Goal: Task Accomplishment & Management: Manage account settings

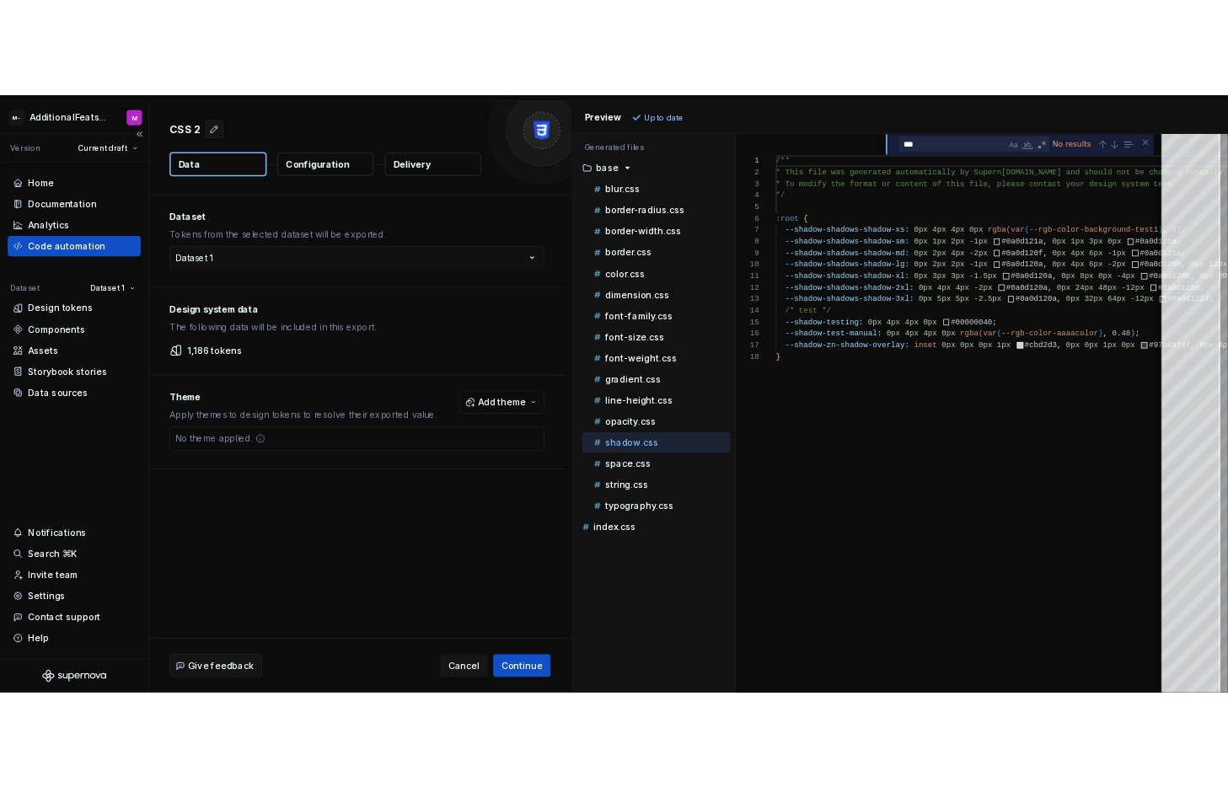
scroll to position [137, 0]
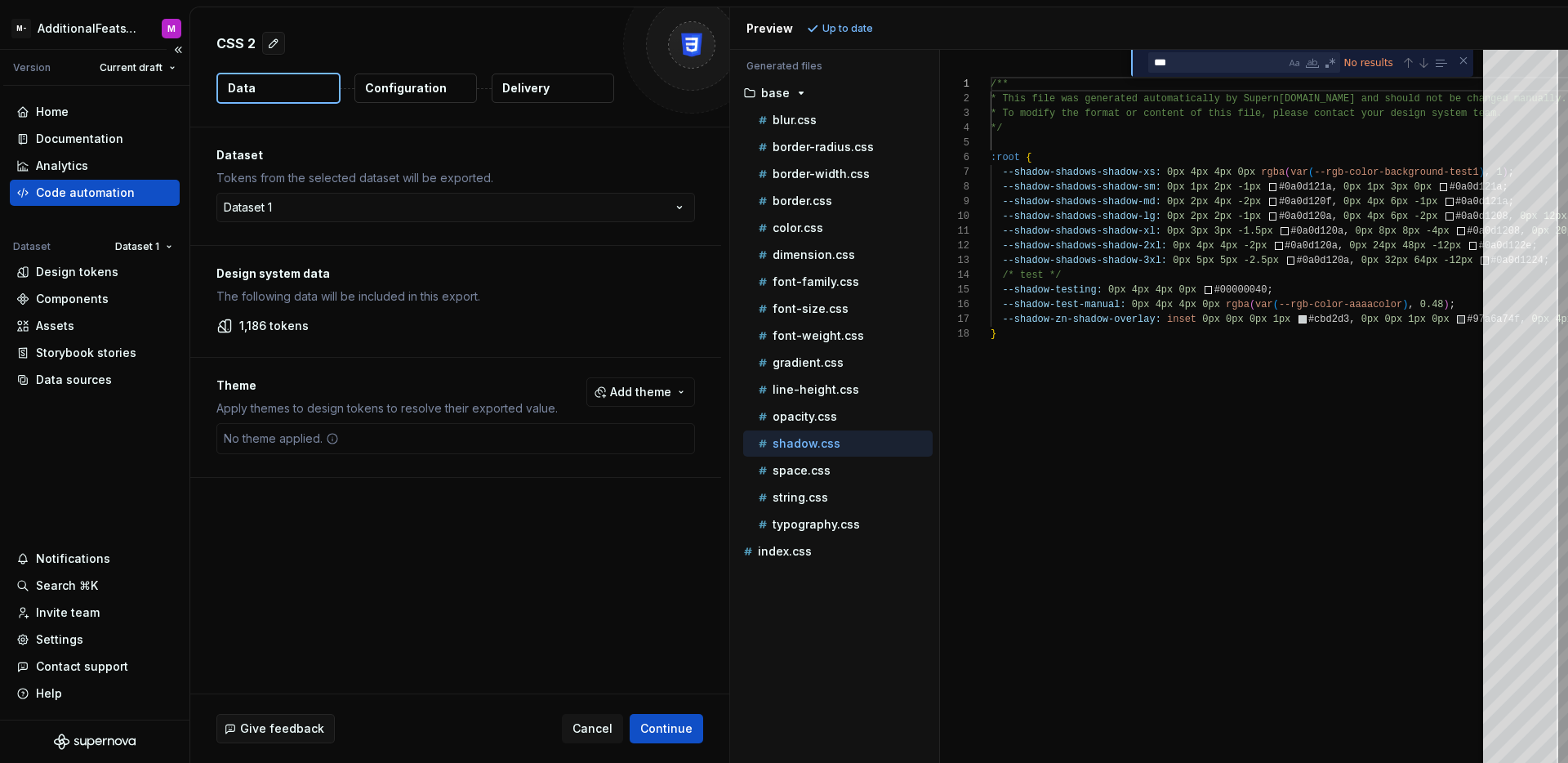
click at [122, 429] on div "Home Documentation Analytics Code automation Dataset Dataset 1 Design tokens Co…" at bounding box center [95, 402] width 190 height 634
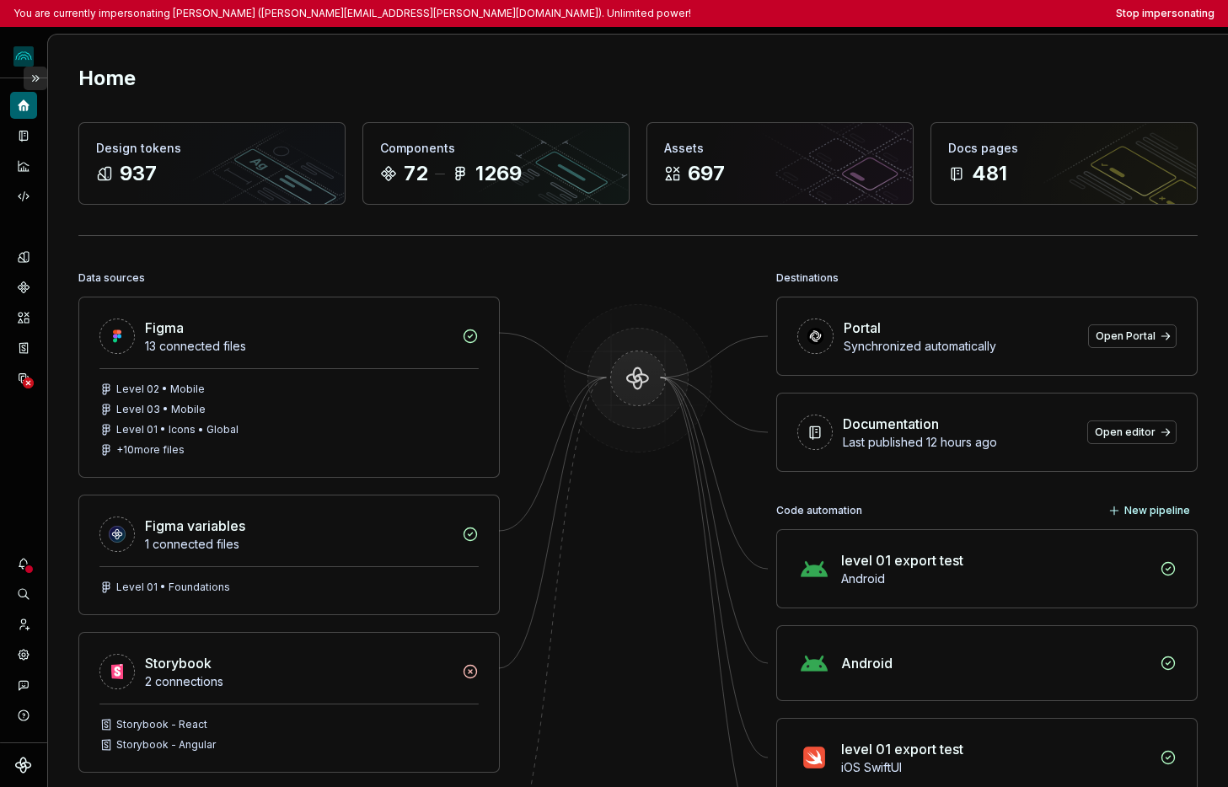
click at [38, 82] on button "Expand sidebar" at bounding box center [36, 79] width 24 height 24
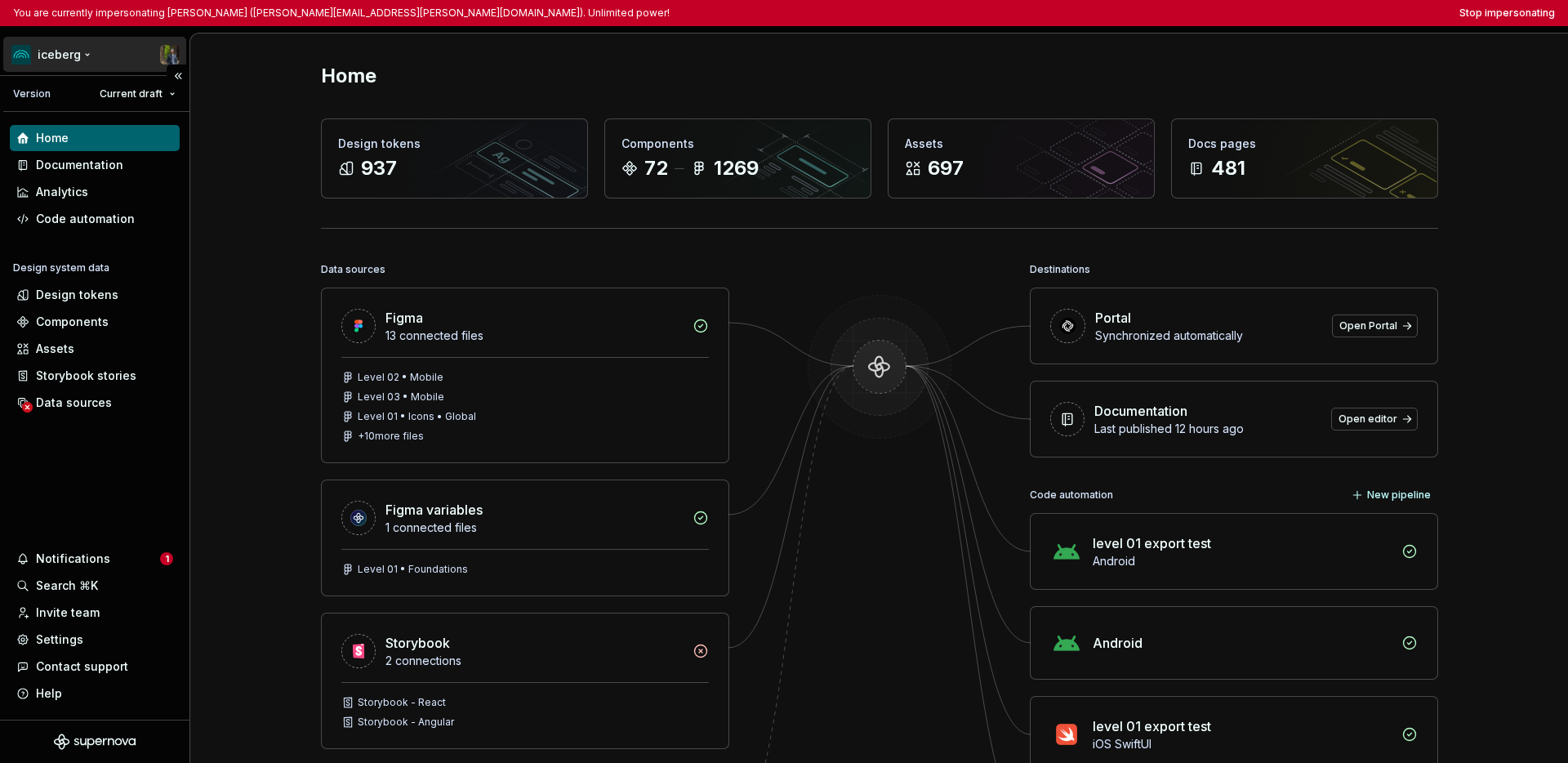
click at [66, 56] on html "You are currently impersonating [PERSON_NAME] ([PERSON_NAME][EMAIL_ADDRESS][PER…" at bounding box center [784, 381] width 1568 height 763
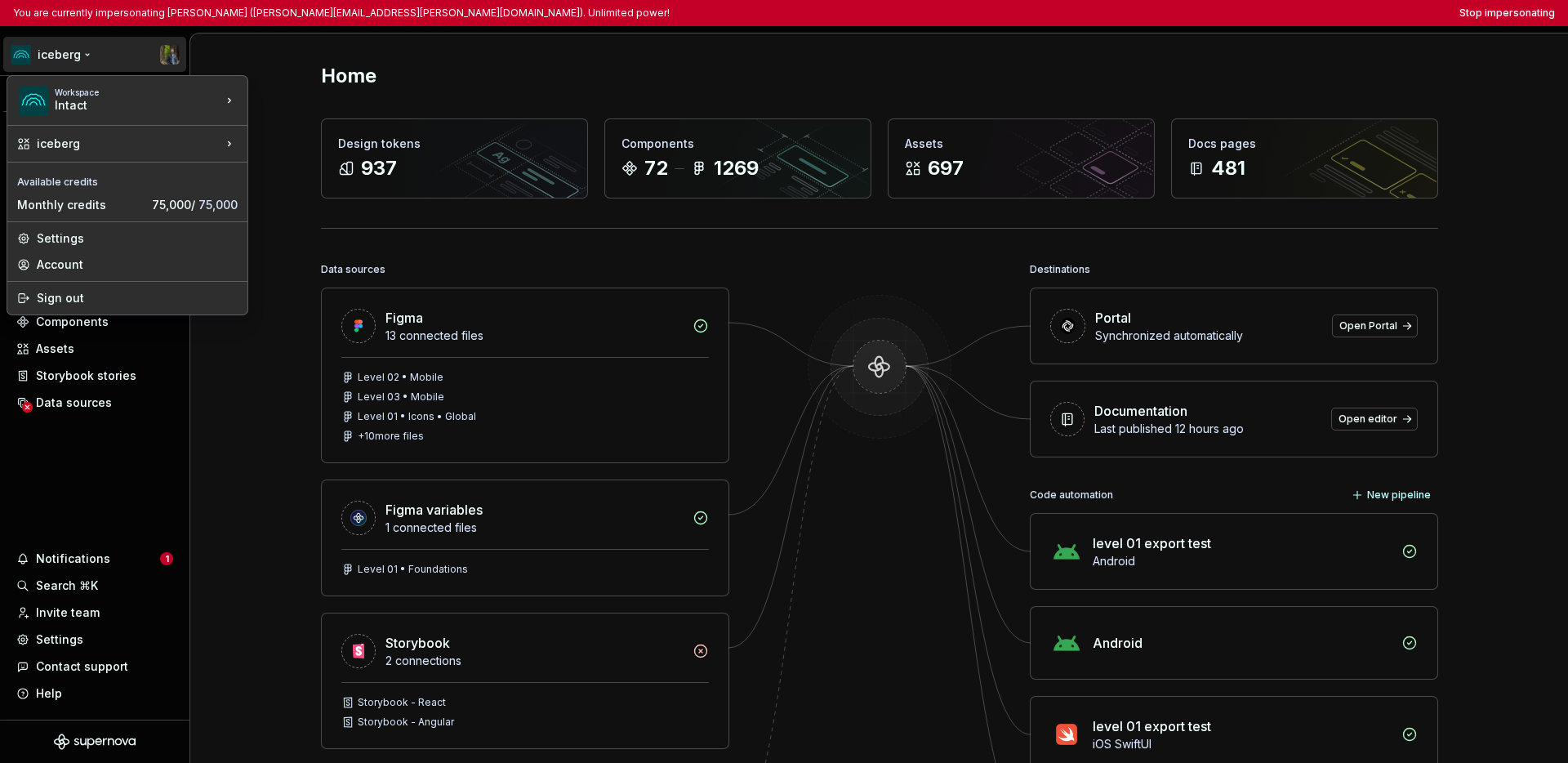
click at [74, 455] on html "You are currently impersonating Simon Désilets (simon.desilets@intact.net). Unl…" at bounding box center [784, 381] width 1568 height 763
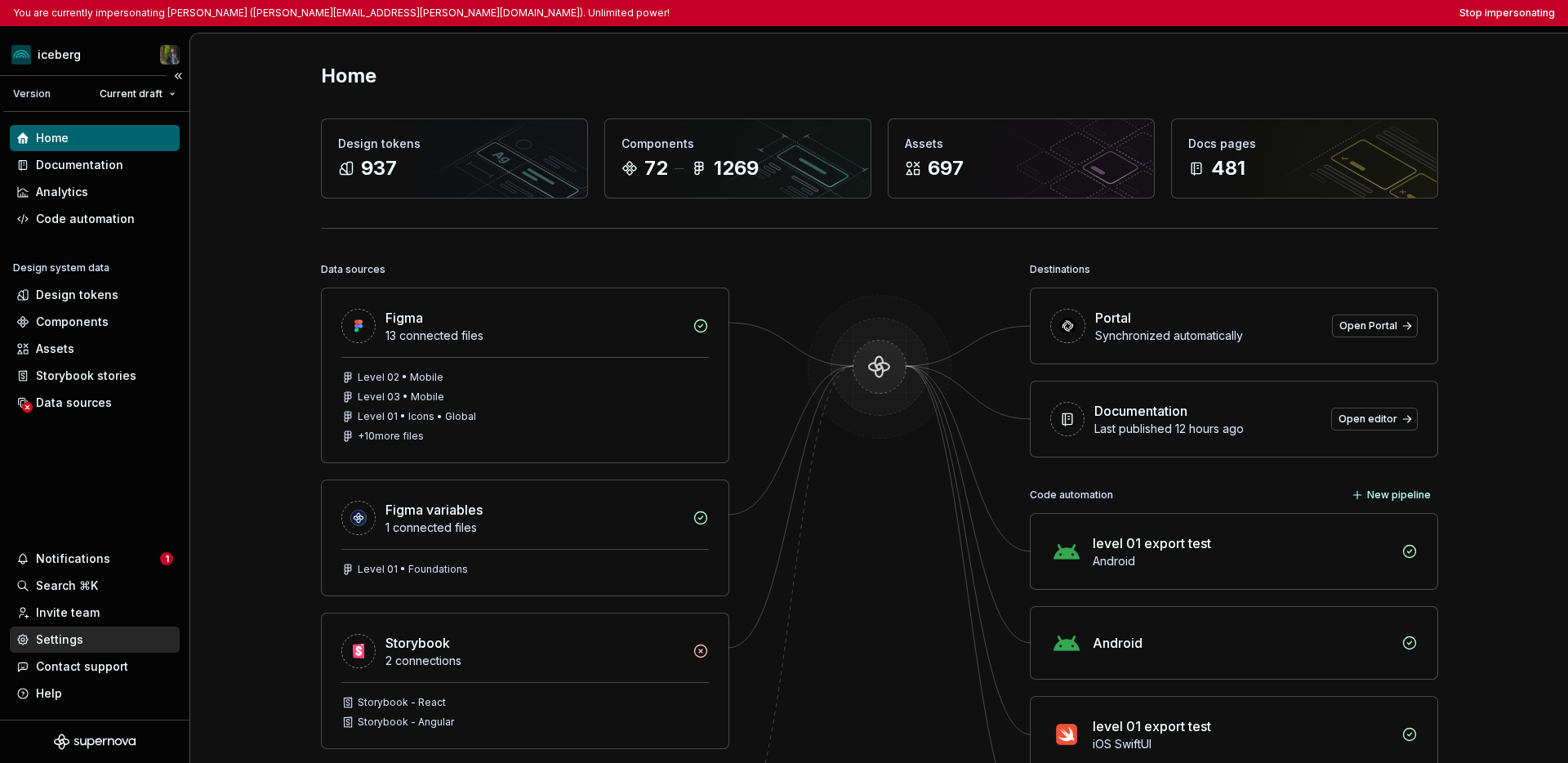
click at [96, 632] on div "Settings" at bounding box center [95, 640] width 157 height 16
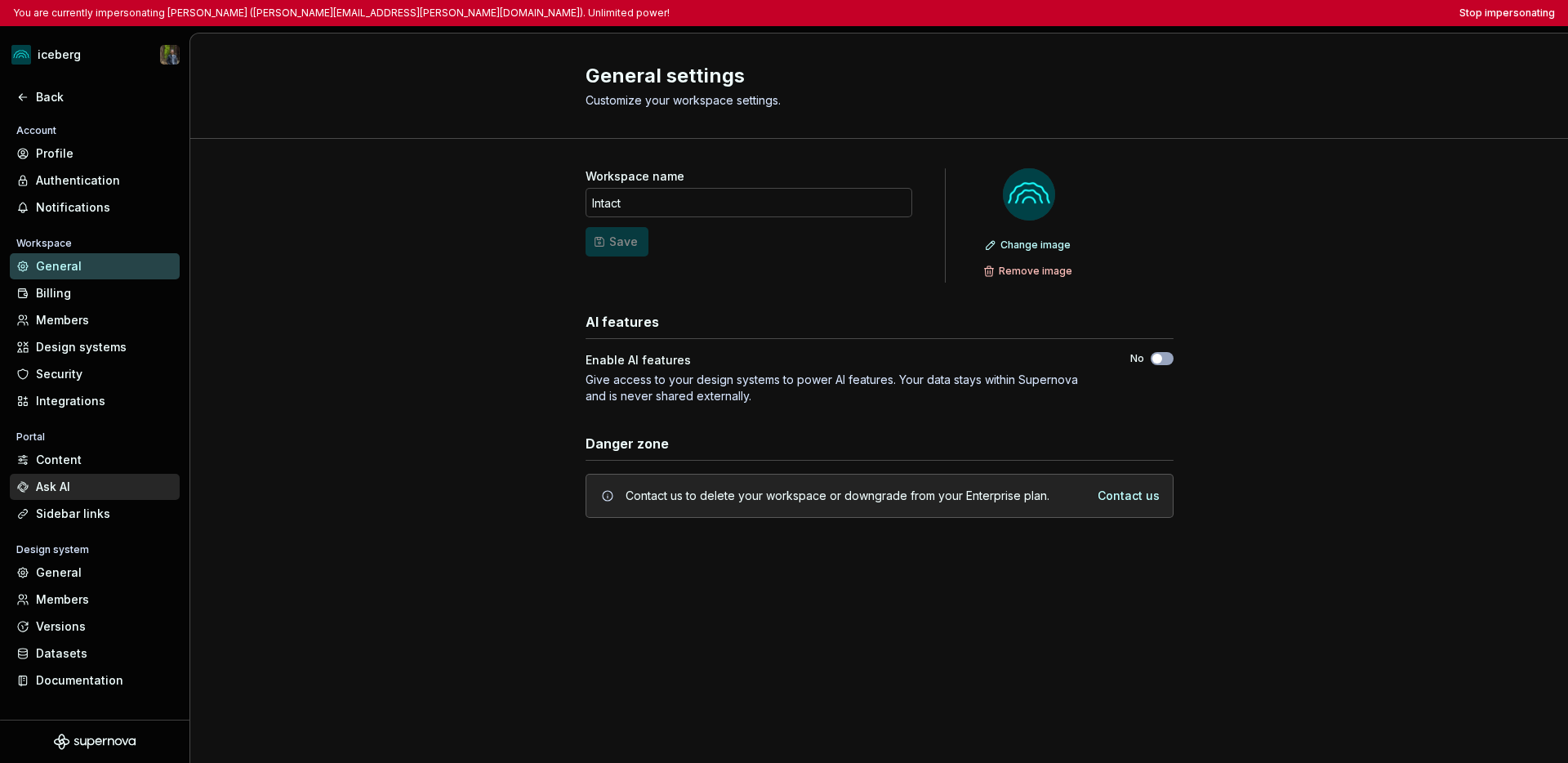
click at [110, 486] on div "Ask AI" at bounding box center [105, 487] width 138 height 16
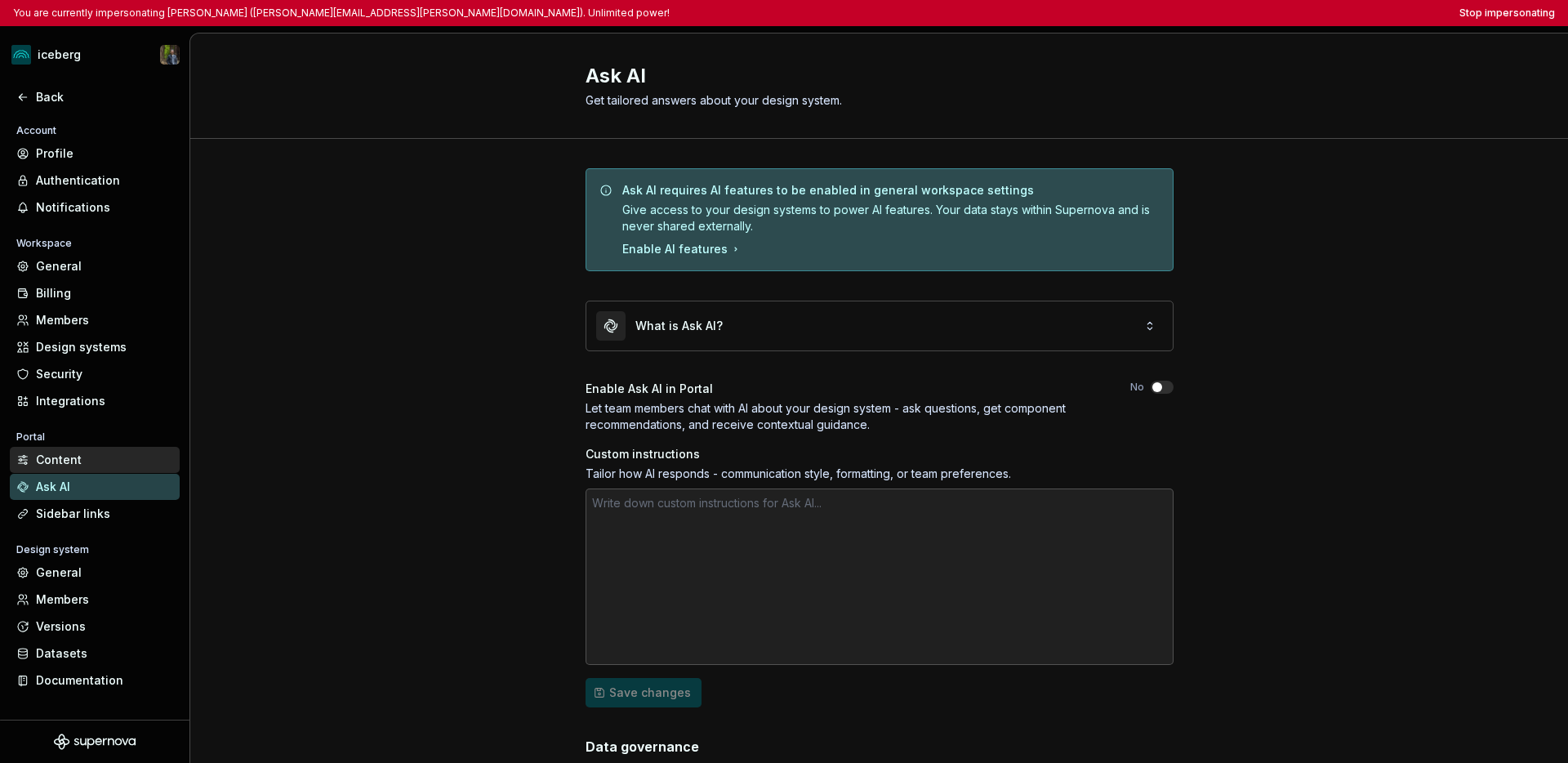
click at [91, 465] on div "Content" at bounding box center [105, 460] width 138 height 16
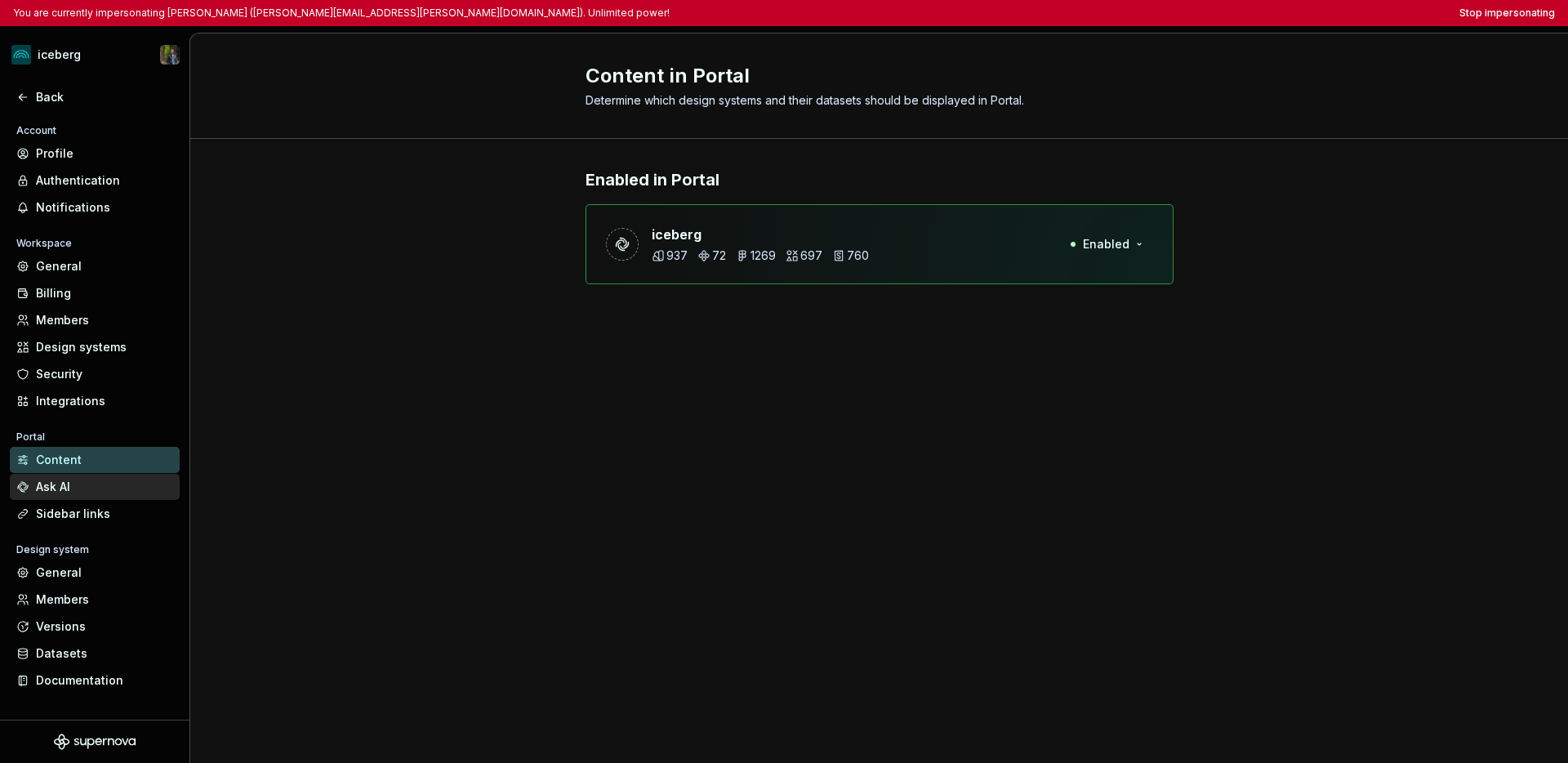
click at [90, 485] on div "Ask AI" at bounding box center [105, 487] width 138 height 16
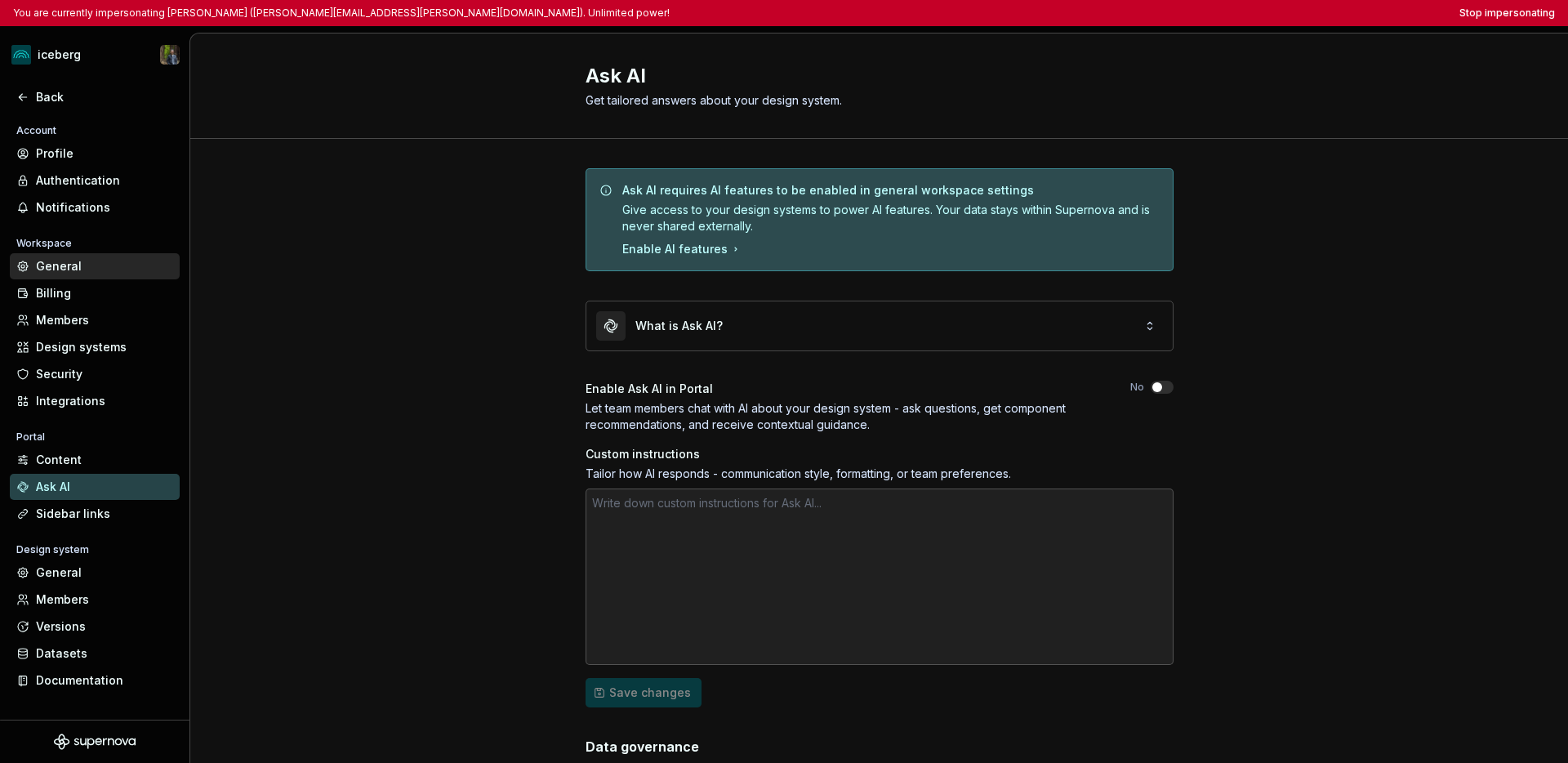
click at [80, 270] on div "General" at bounding box center [105, 266] width 138 height 16
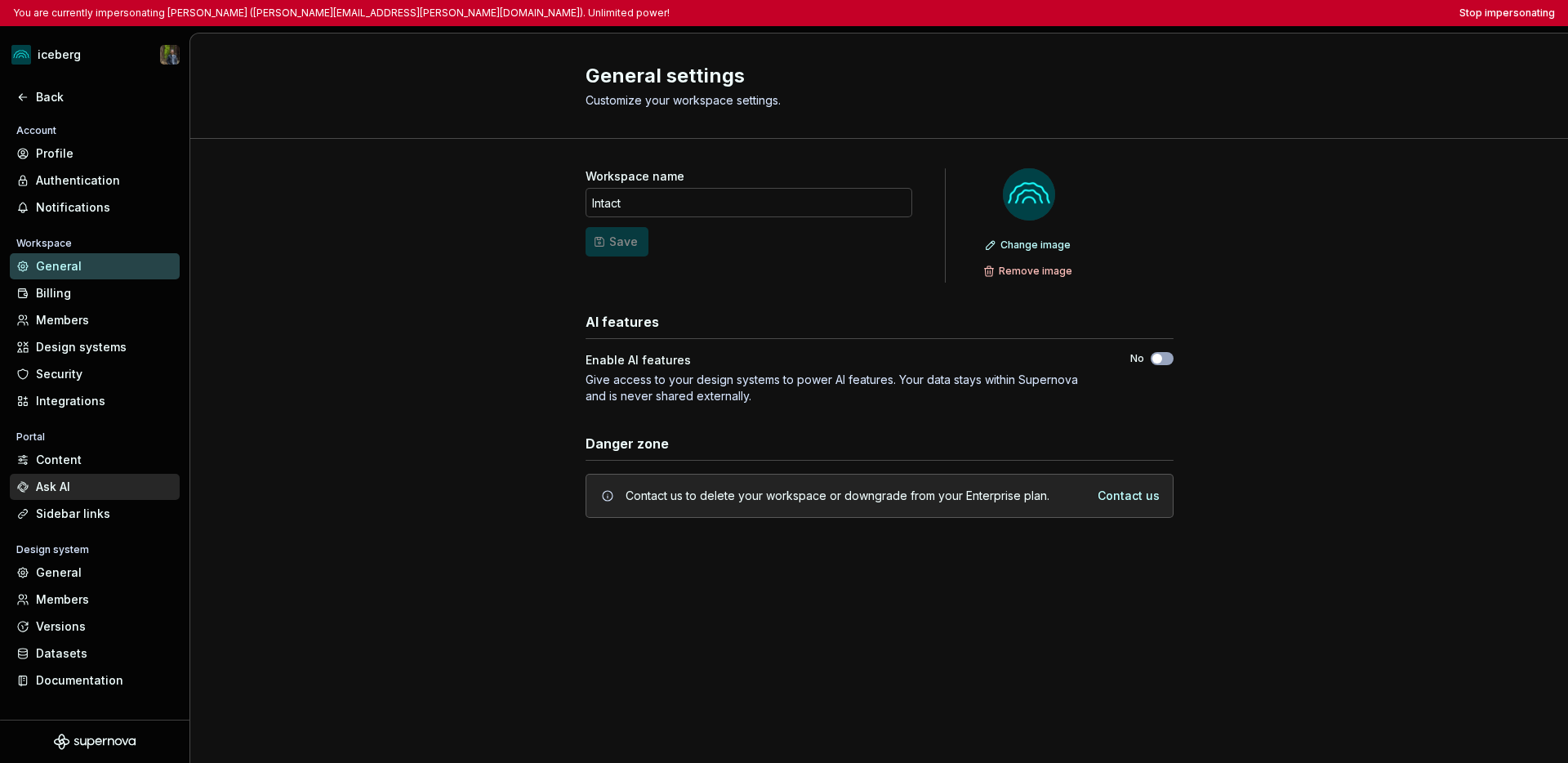
click at [51, 485] on div "Ask AI" at bounding box center [105, 487] width 138 height 16
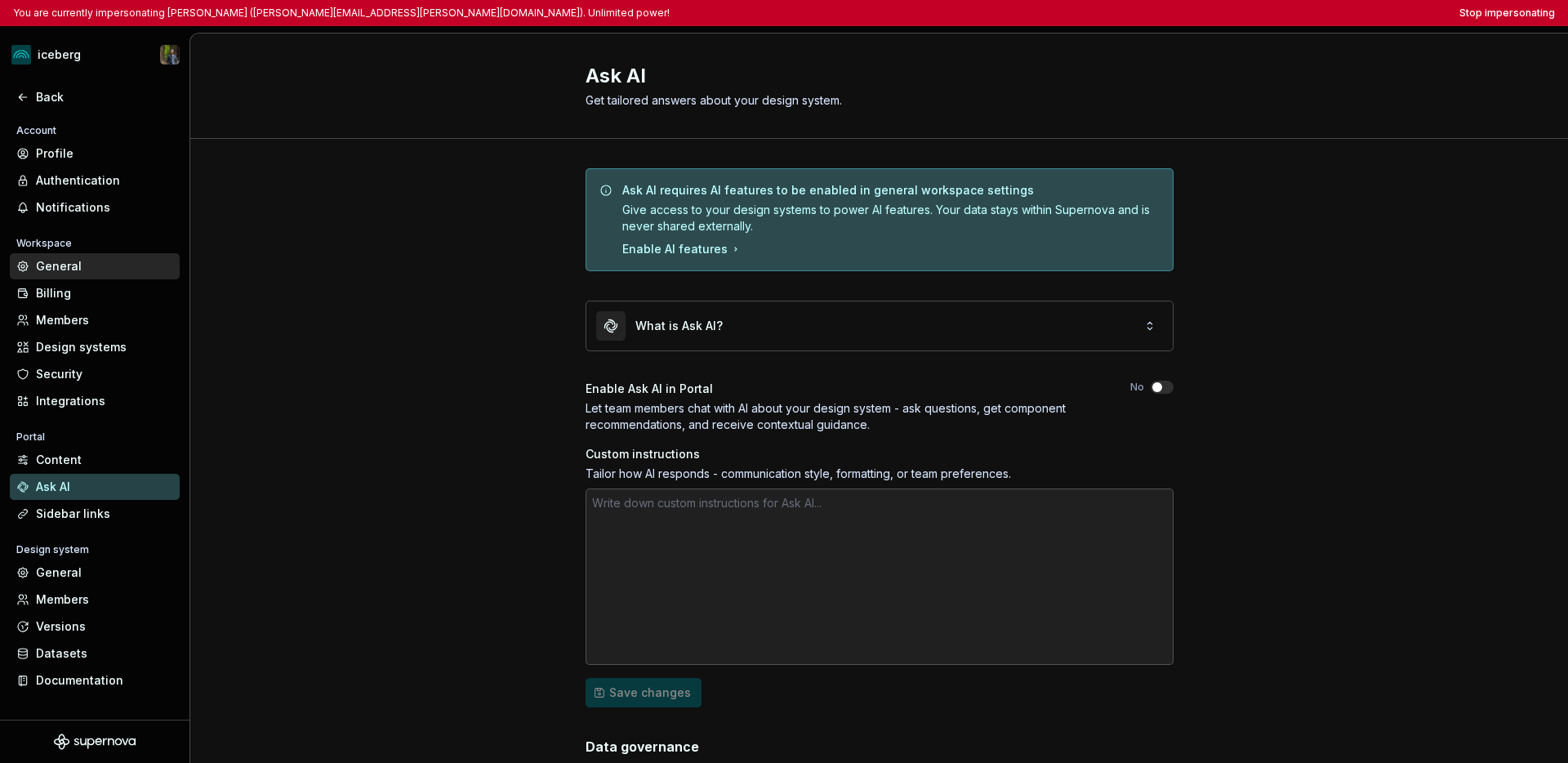
click at [83, 271] on div "General" at bounding box center [105, 266] width 138 height 16
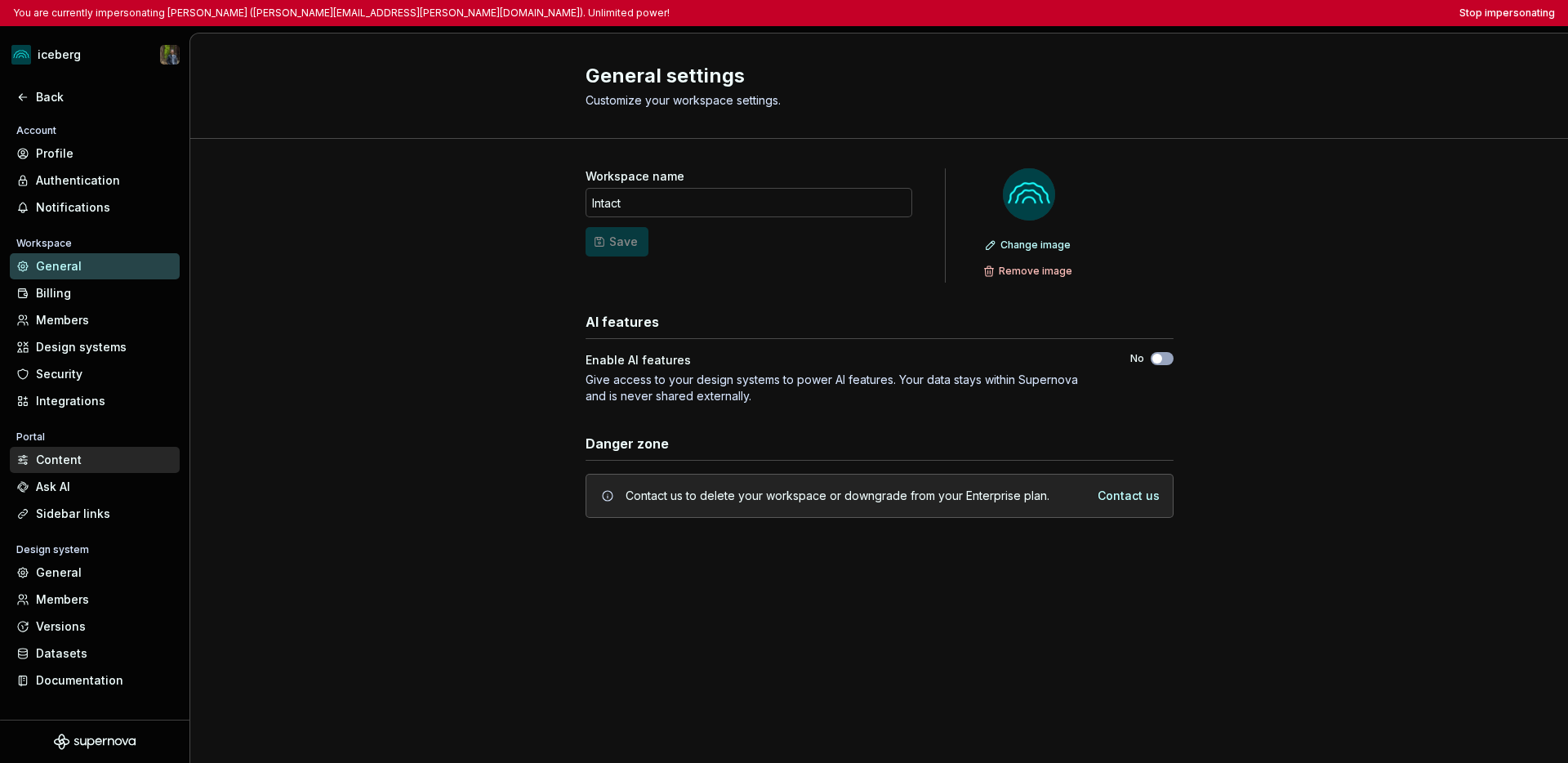
click at [70, 466] on div "Content" at bounding box center [105, 460] width 138 height 16
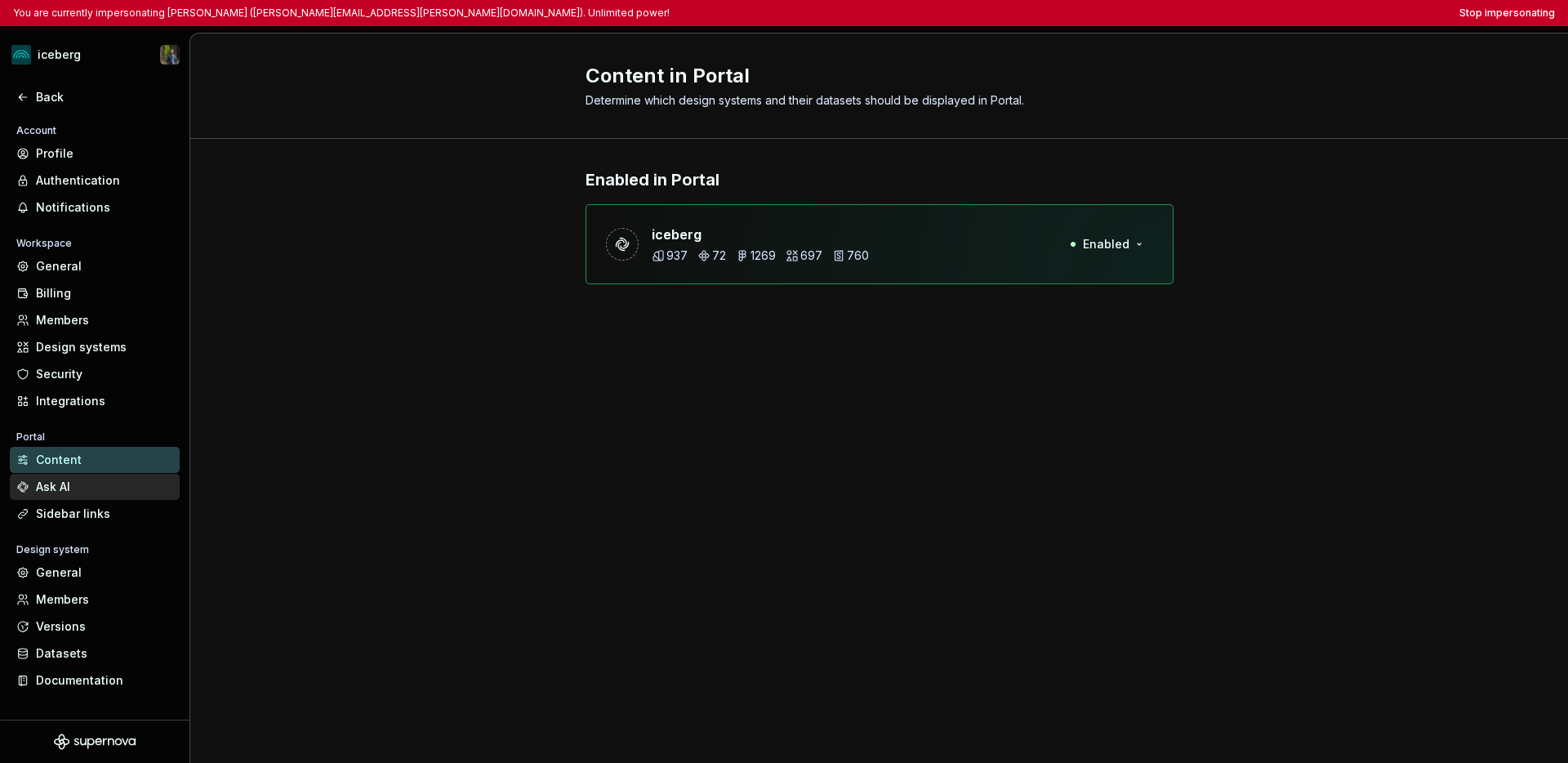
click at [70, 487] on div "Ask AI" at bounding box center [105, 487] width 138 height 16
type textarea "*"
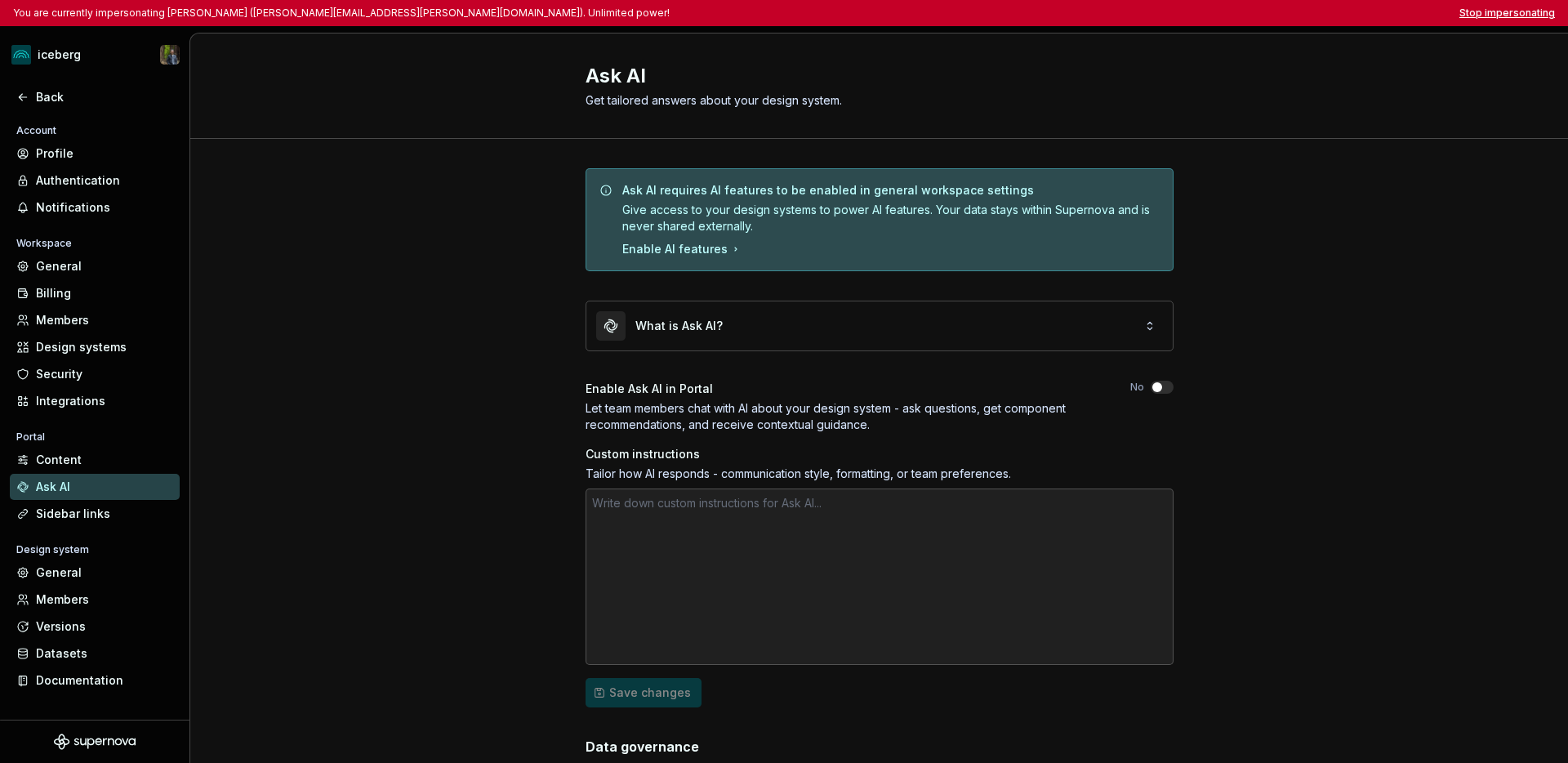
click at [1189, 16] on button "Stop impersonating" at bounding box center [1507, 13] width 96 height 13
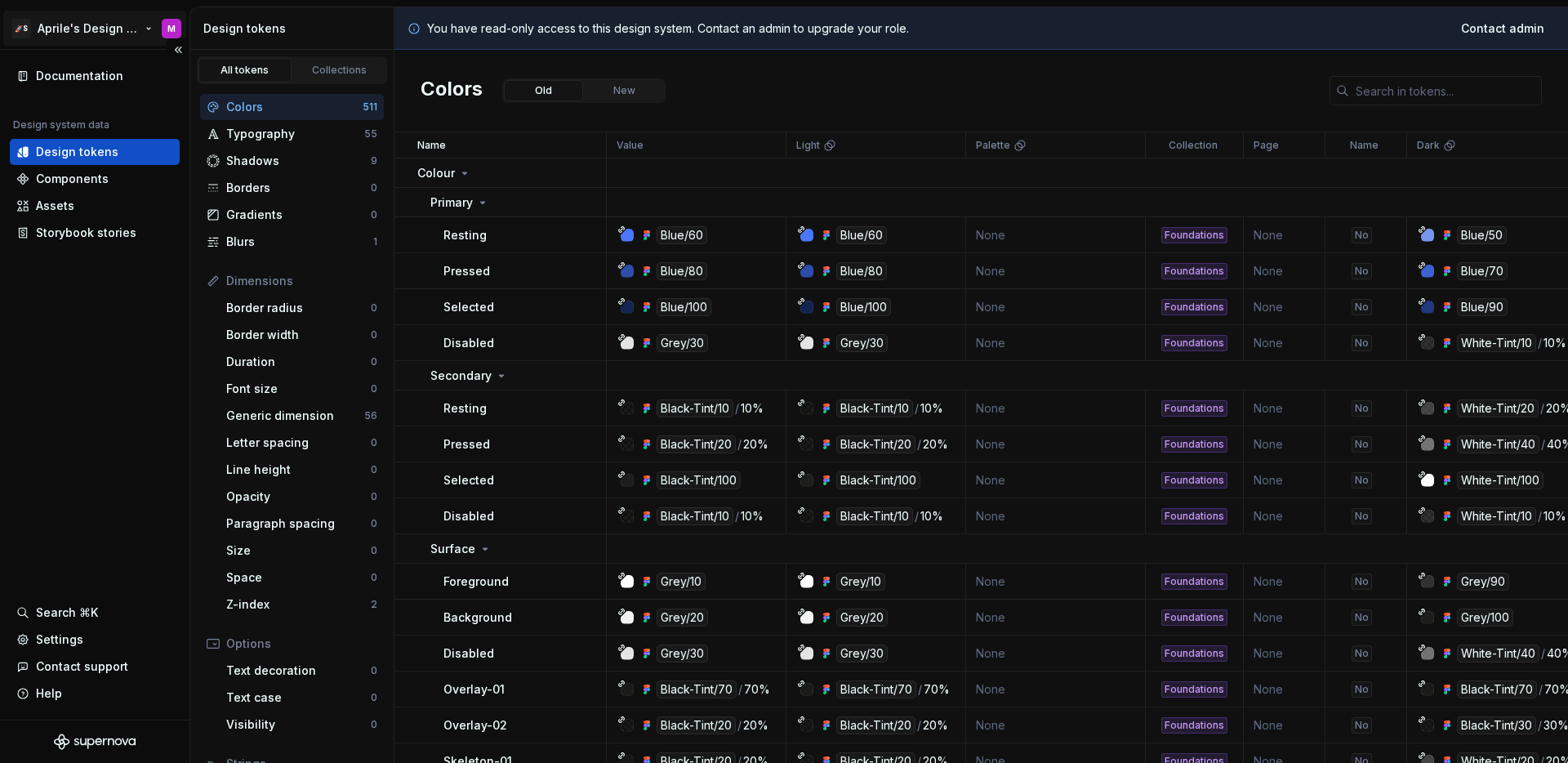
click at [112, 33] on html "🚀S Aprile's Design System M Documentation Design system data Design tokens Comp…" at bounding box center [784, 381] width 1568 height 763
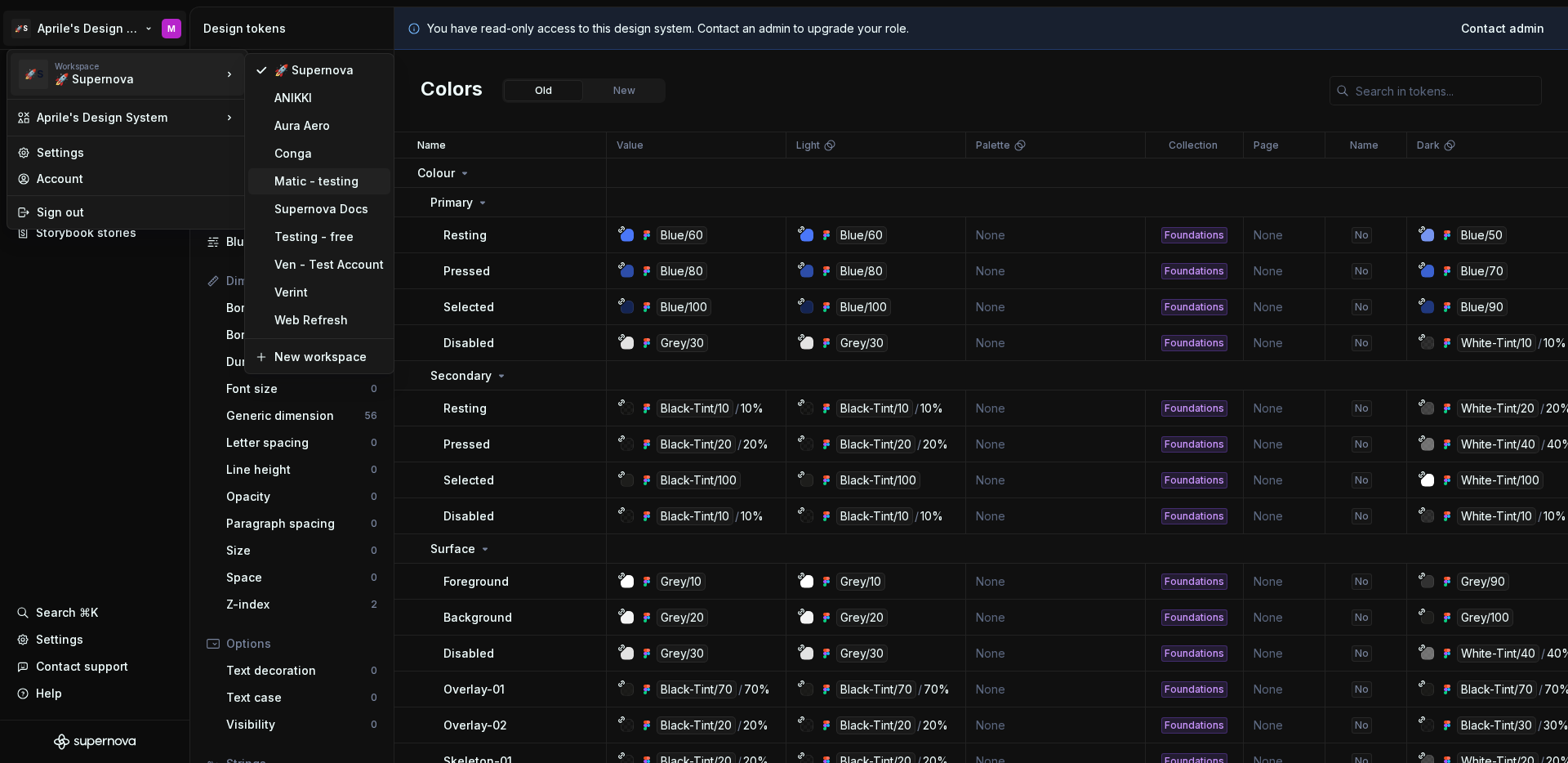
click at [302, 187] on div "Matic - testing" at bounding box center [329, 181] width 110 height 16
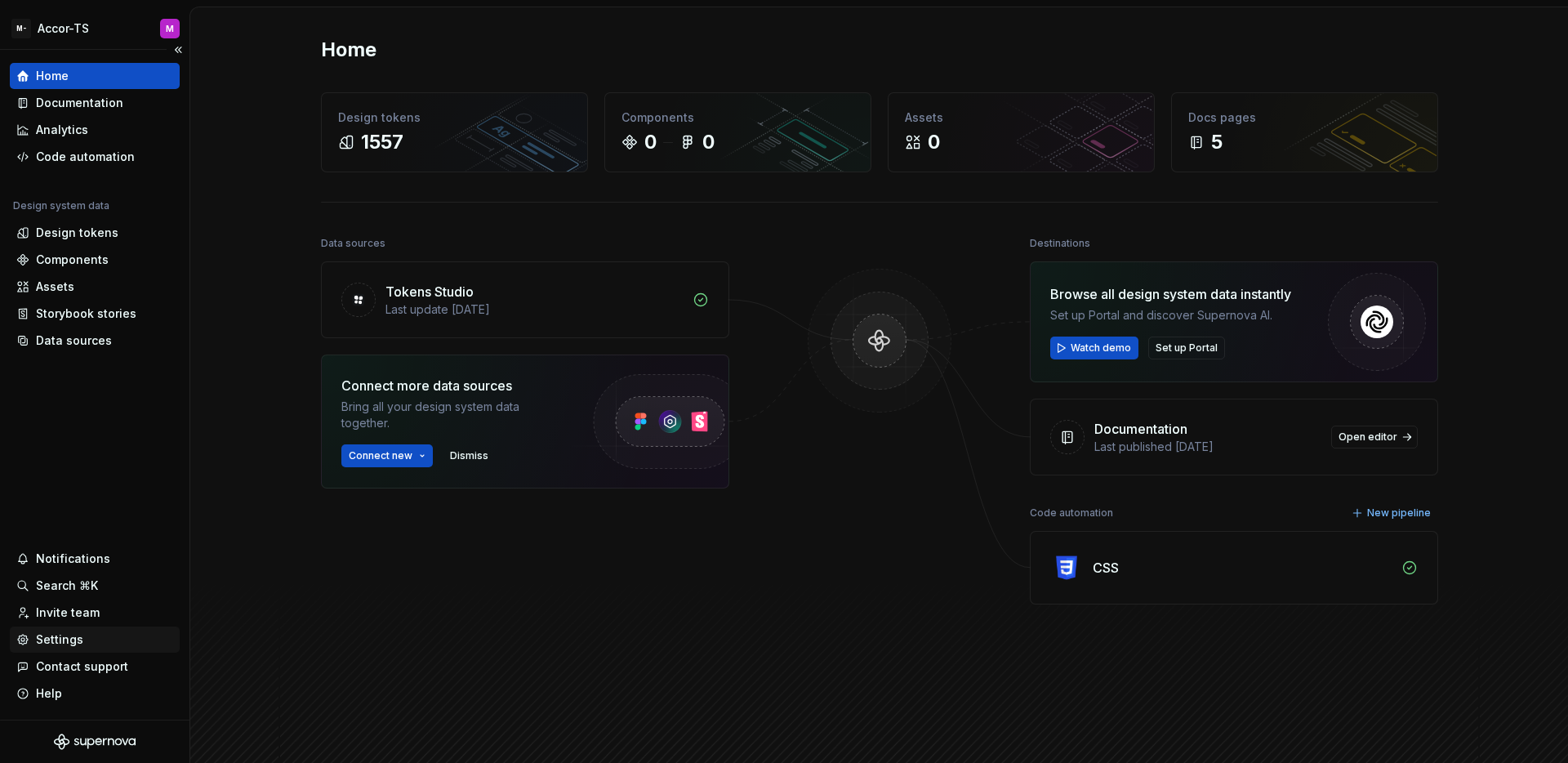
click at [68, 645] on div "Settings" at bounding box center [59, 640] width 47 height 16
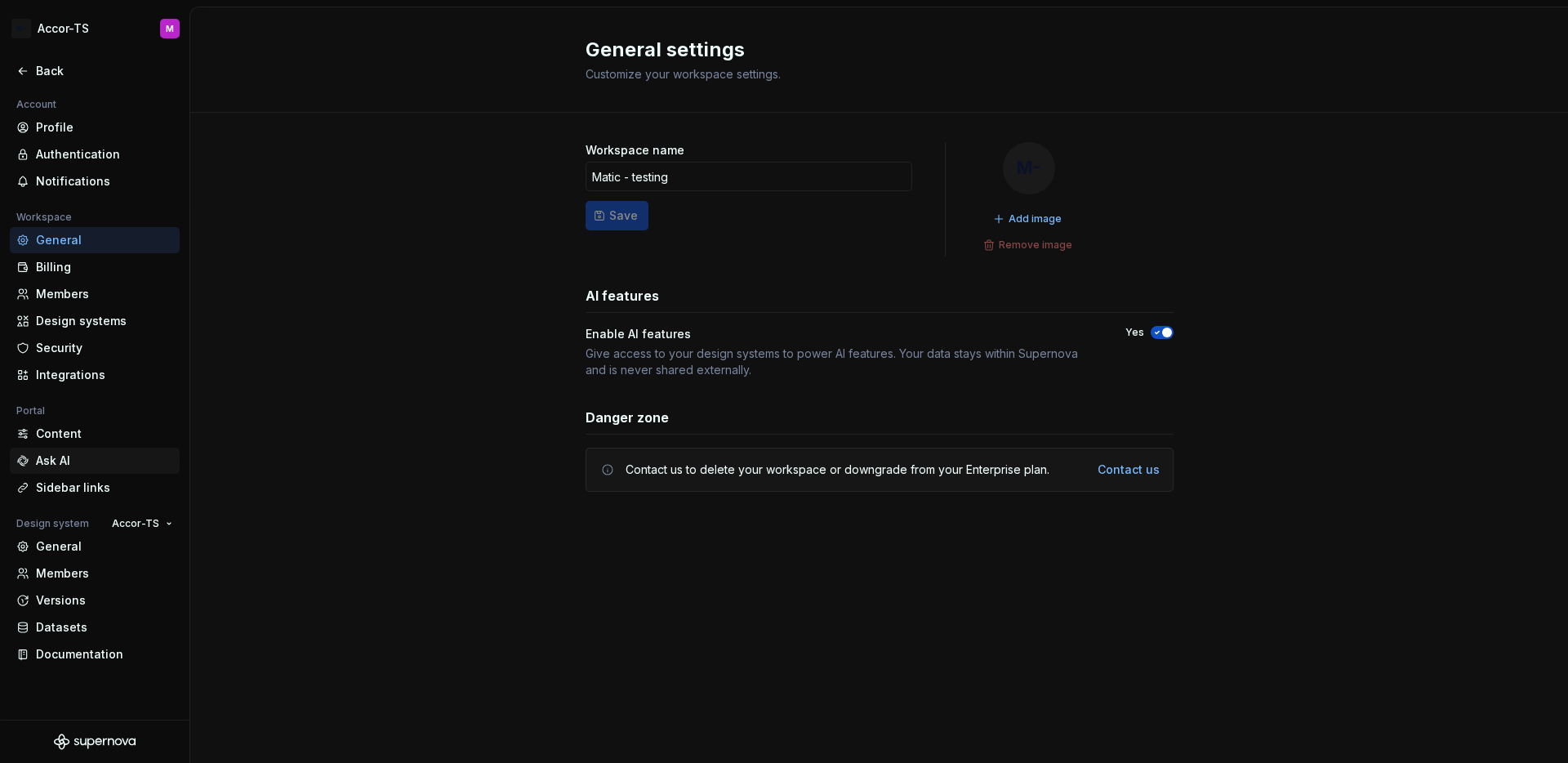
click at [77, 460] on div "Ask AI" at bounding box center [105, 461] width 138 height 16
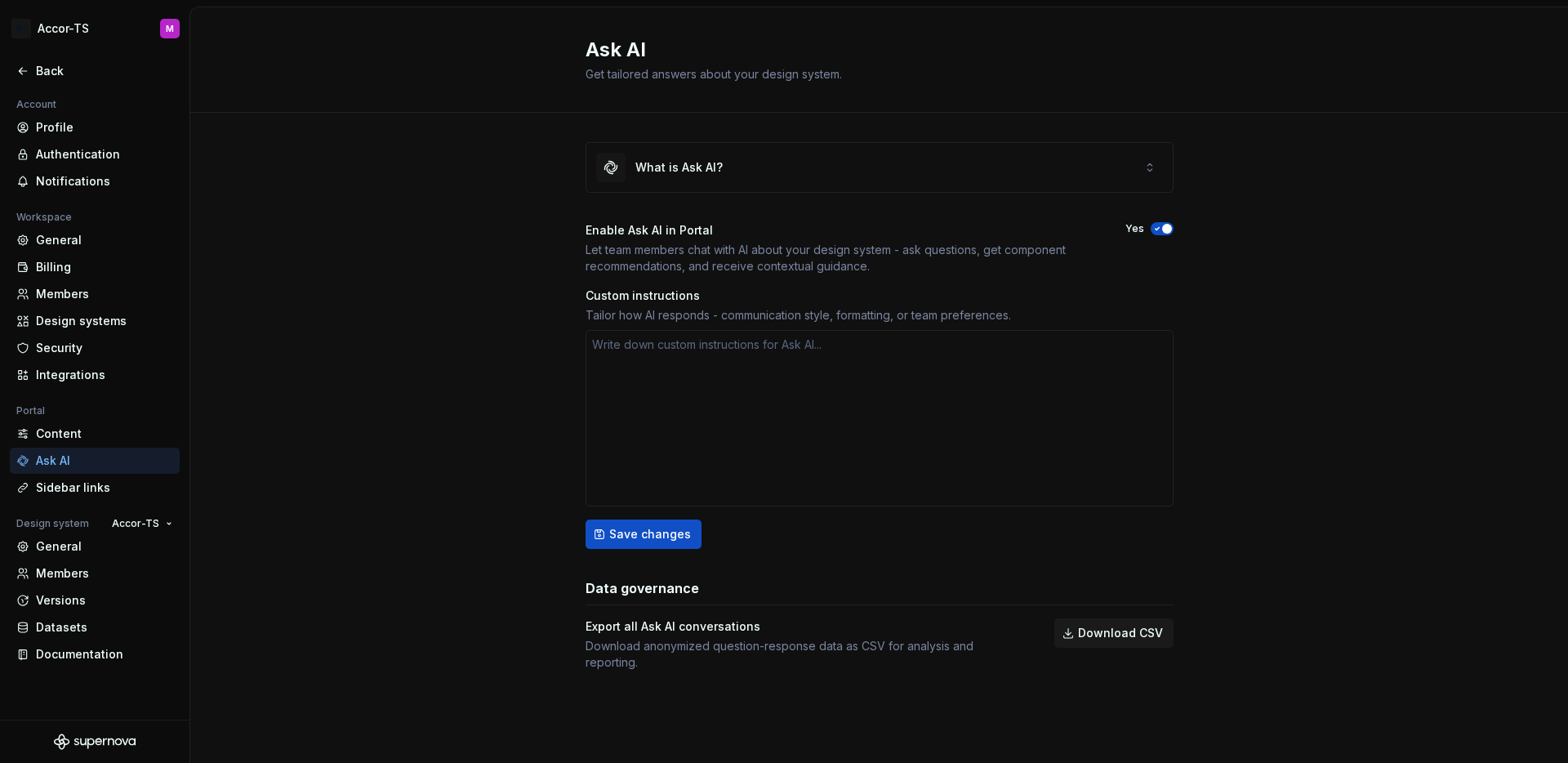
click at [252, 330] on div "What is Ask AI? Enable Ask AI in Portal Let team members chat with AI about you…" at bounding box center [879, 423] width 1378 height 620
type textarea "*"
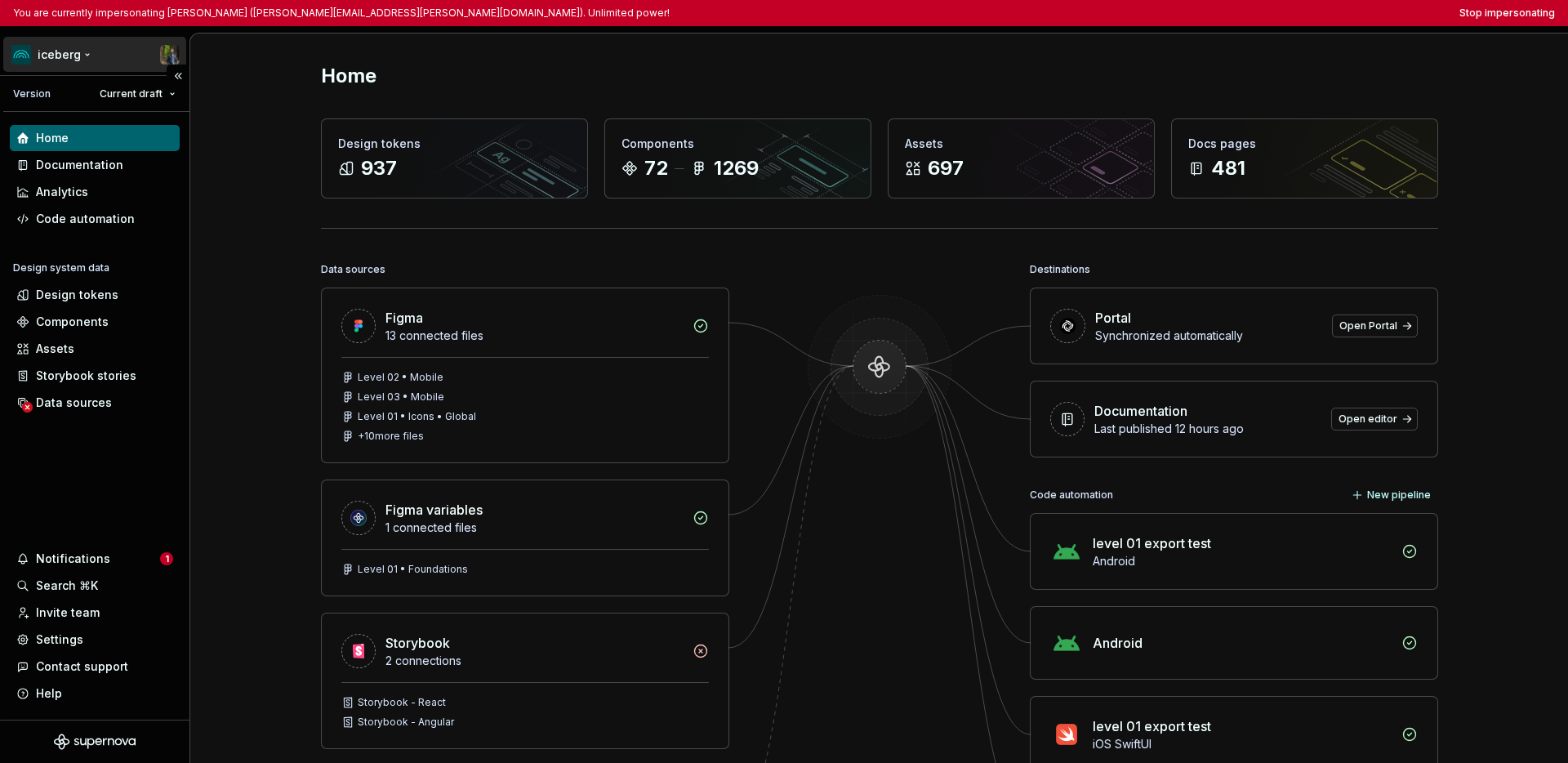
click at [74, 58] on html "You are currently impersonating [PERSON_NAME] ([PERSON_NAME][EMAIL_ADDRESS][PER…" at bounding box center [784, 381] width 1568 height 763
click at [96, 492] on html "You are currently impersonating Simon Désilets (simon.desilets@intact.net). Unl…" at bounding box center [784, 381] width 1568 height 763
click at [78, 637] on div "Settings" at bounding box center [59, 640] width 47 height 16
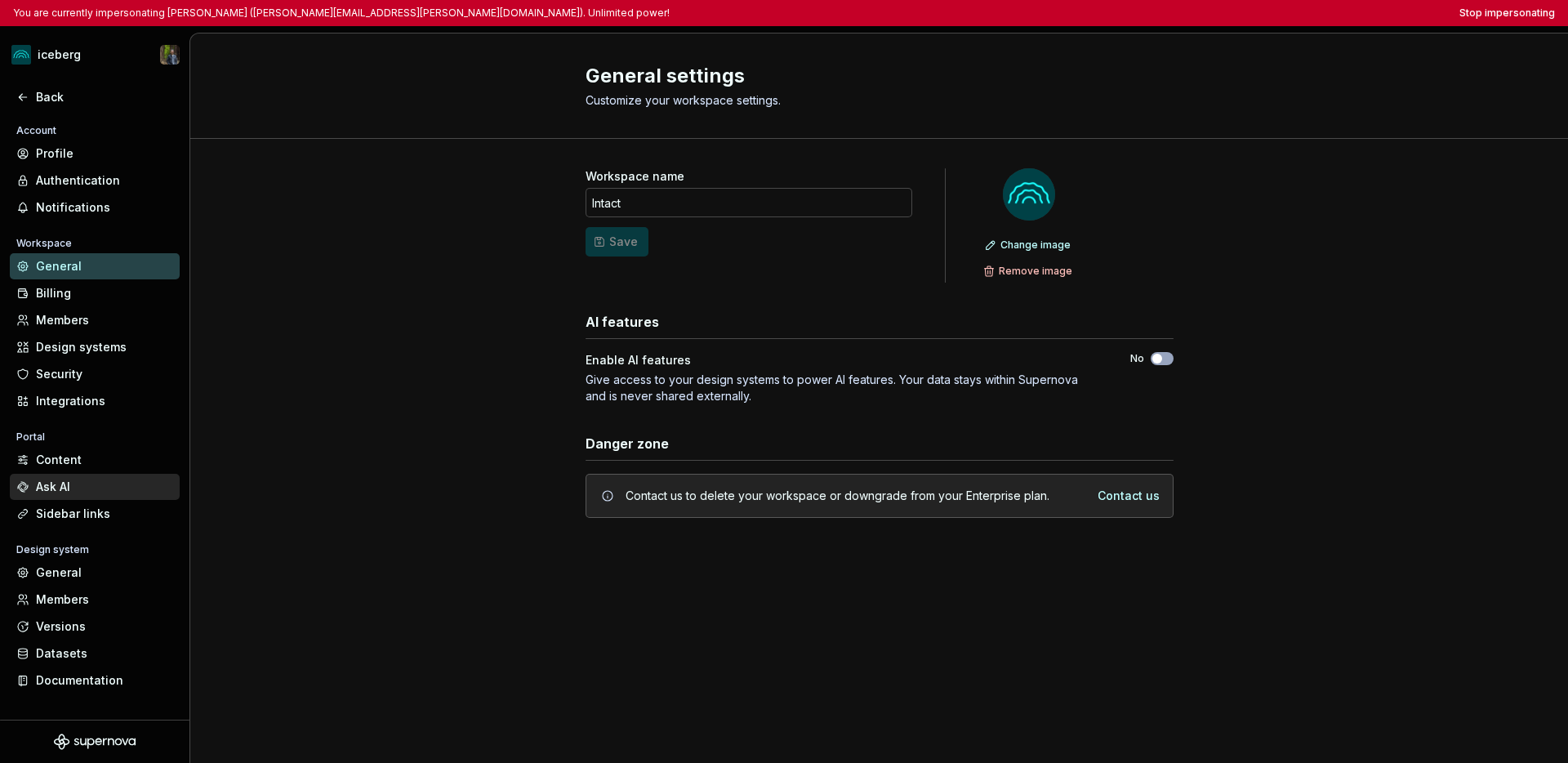
click at [63, 490] on div "Ask AI" at bounding box center [105, 487] width 138 height 16
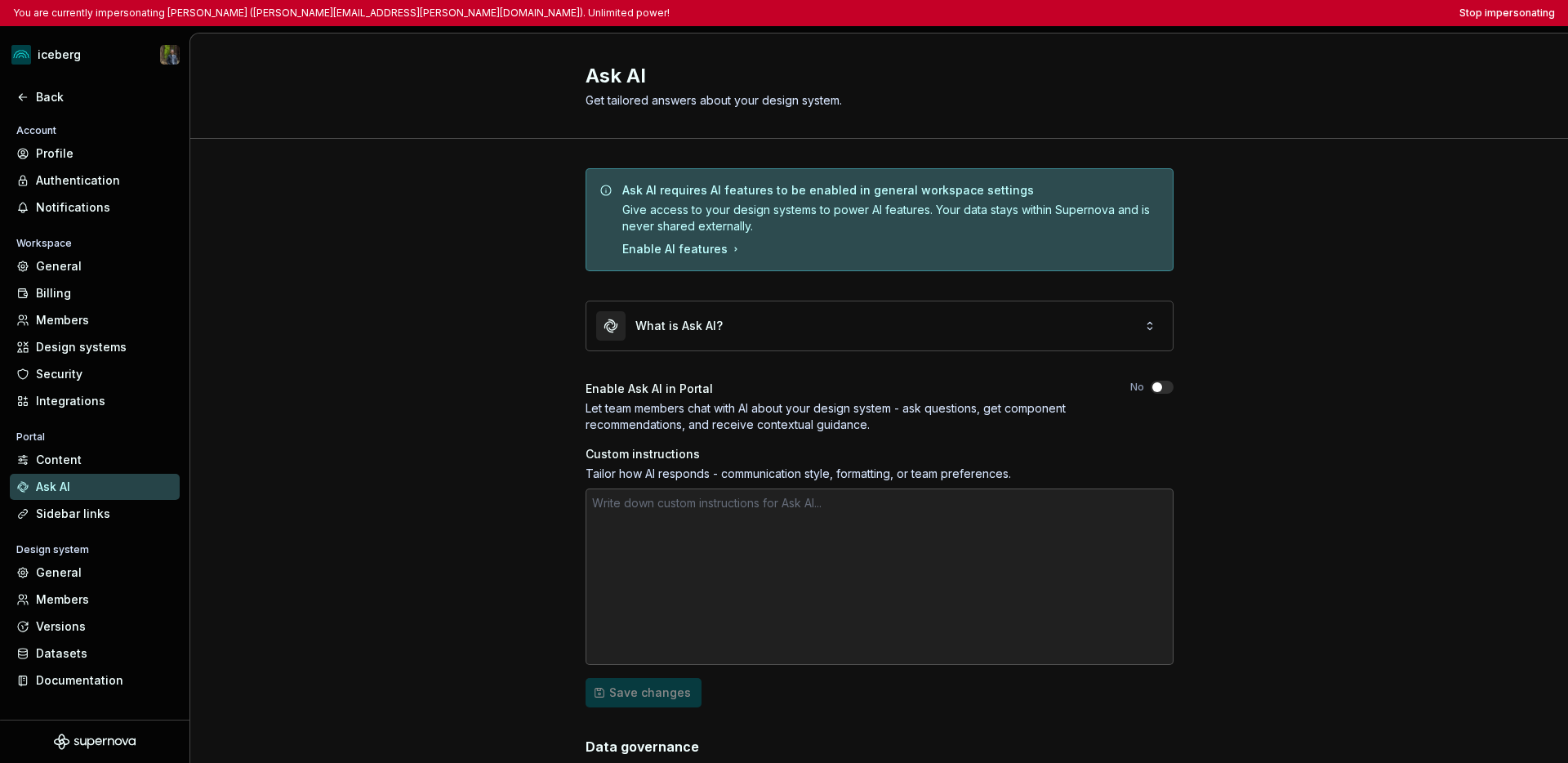
type textarea "*"
click at [1189, 16] on button "Stop impersonating" at bounding box center [1507, 13] width 96 height 13
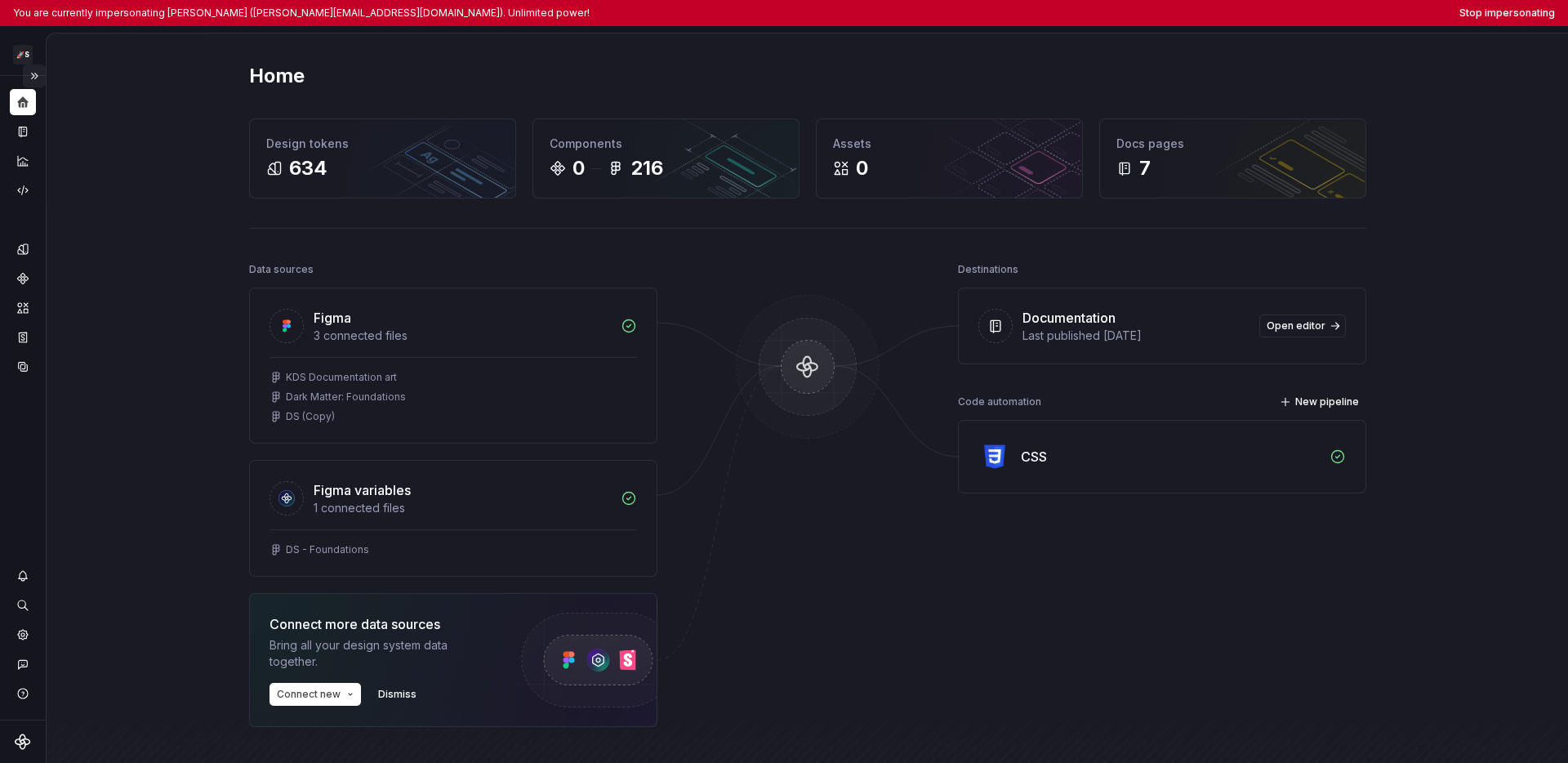
click at [39, 81] on button "Expand sidebar" at bounding box center [35, 77] width 23 height 23
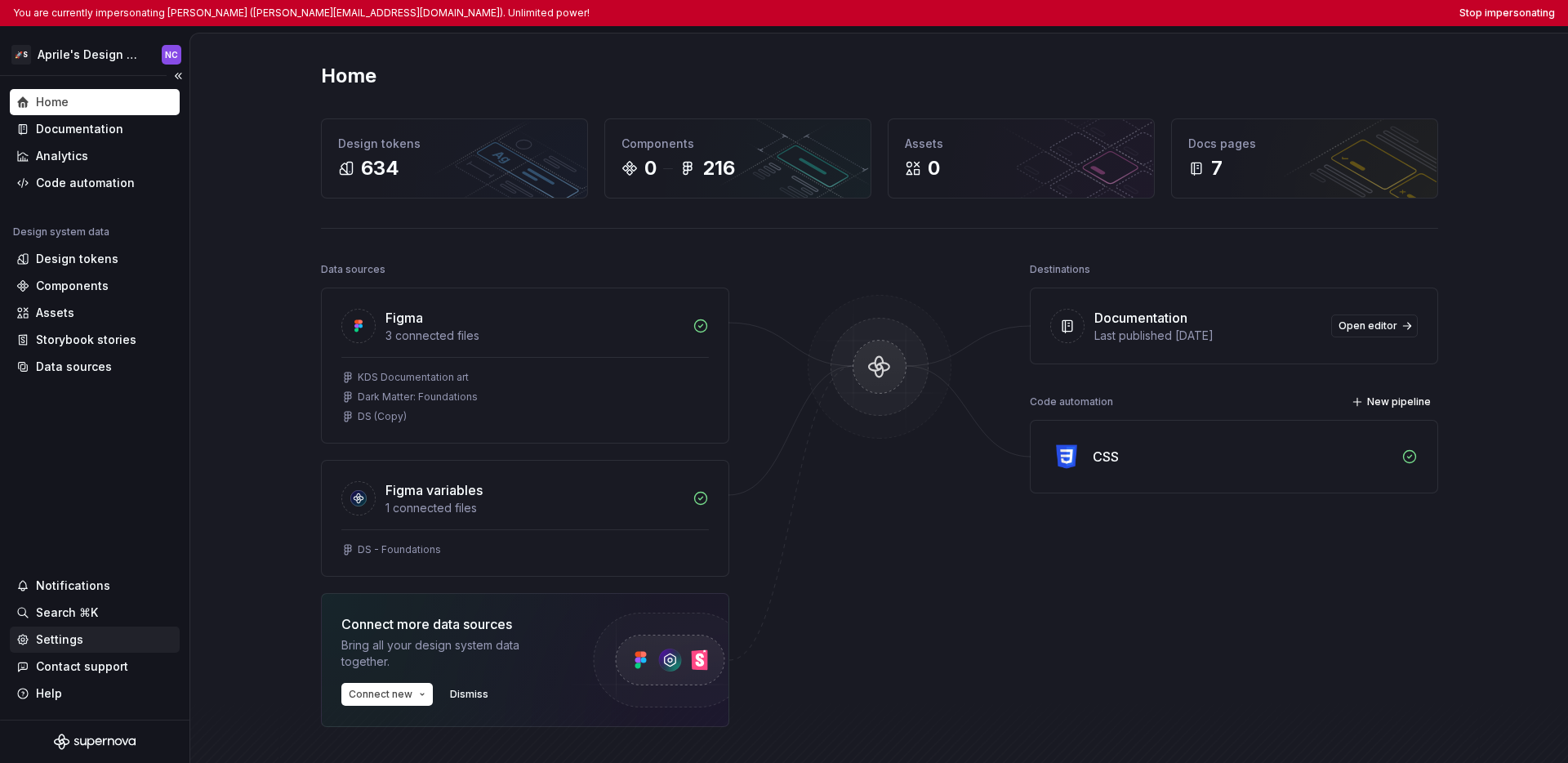
click at [44, 651] on div "Settings" at bounding box center [94, 639] width 170 height 26
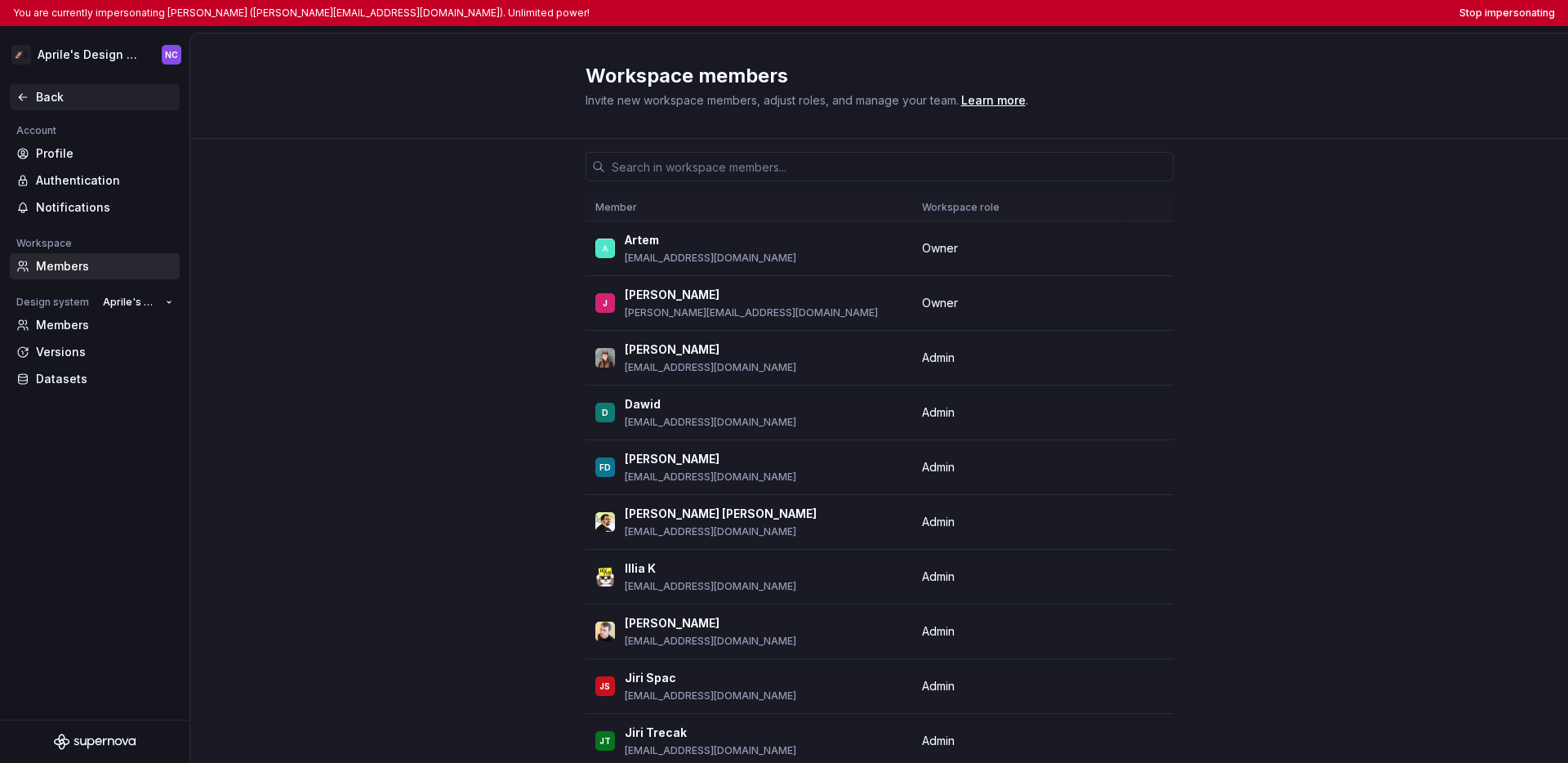
click at [13, 100] on div "Back" at bounding box center [94, 97] width 170 height 26
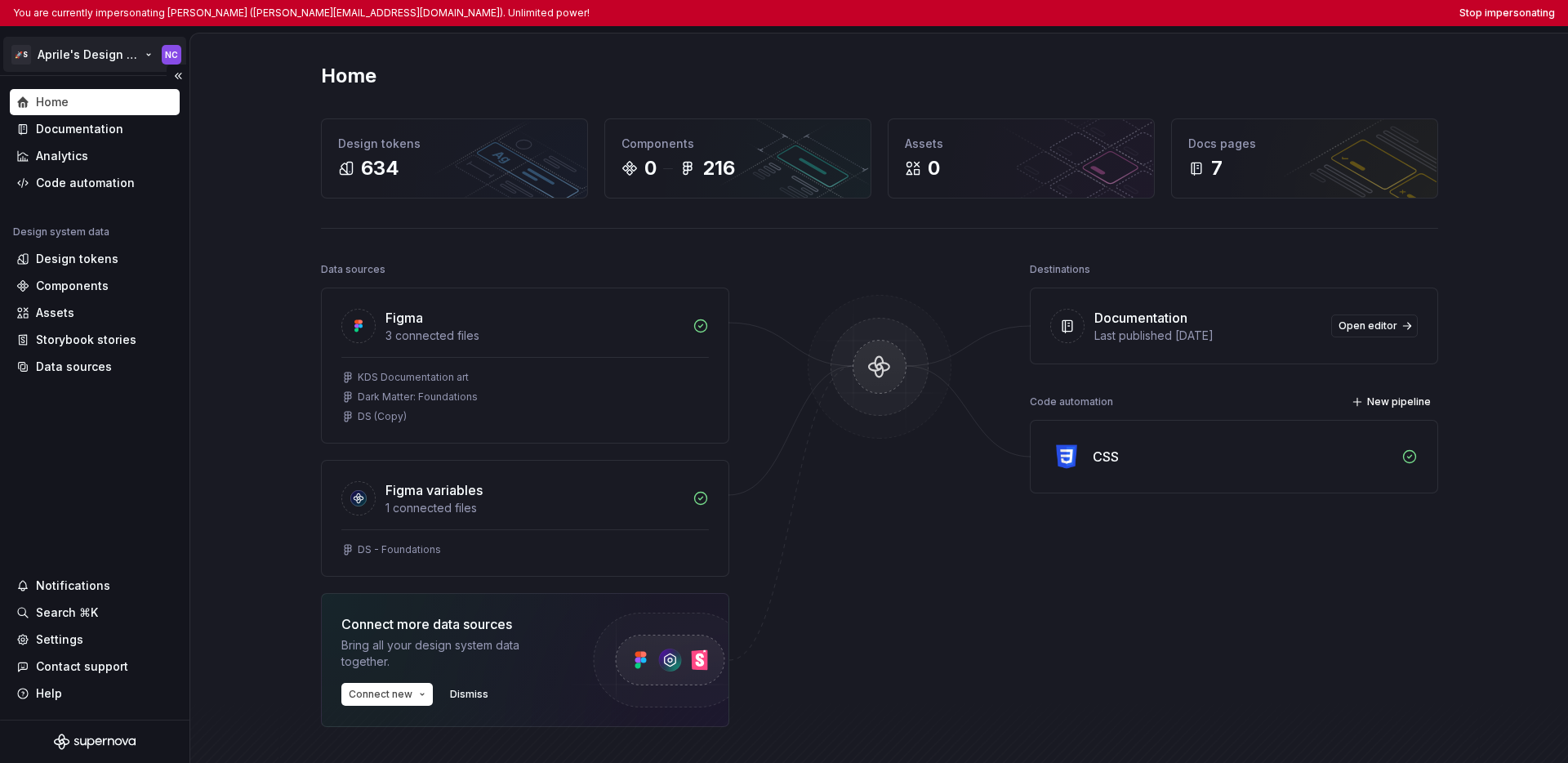
click at [71, 60] on html "You are currently impersonating [PERSON_NAME] ([PERSON_NAME][EMAIL_ADDRESS][DOM…" at bounding box center [784, 381] width 1568 height 763
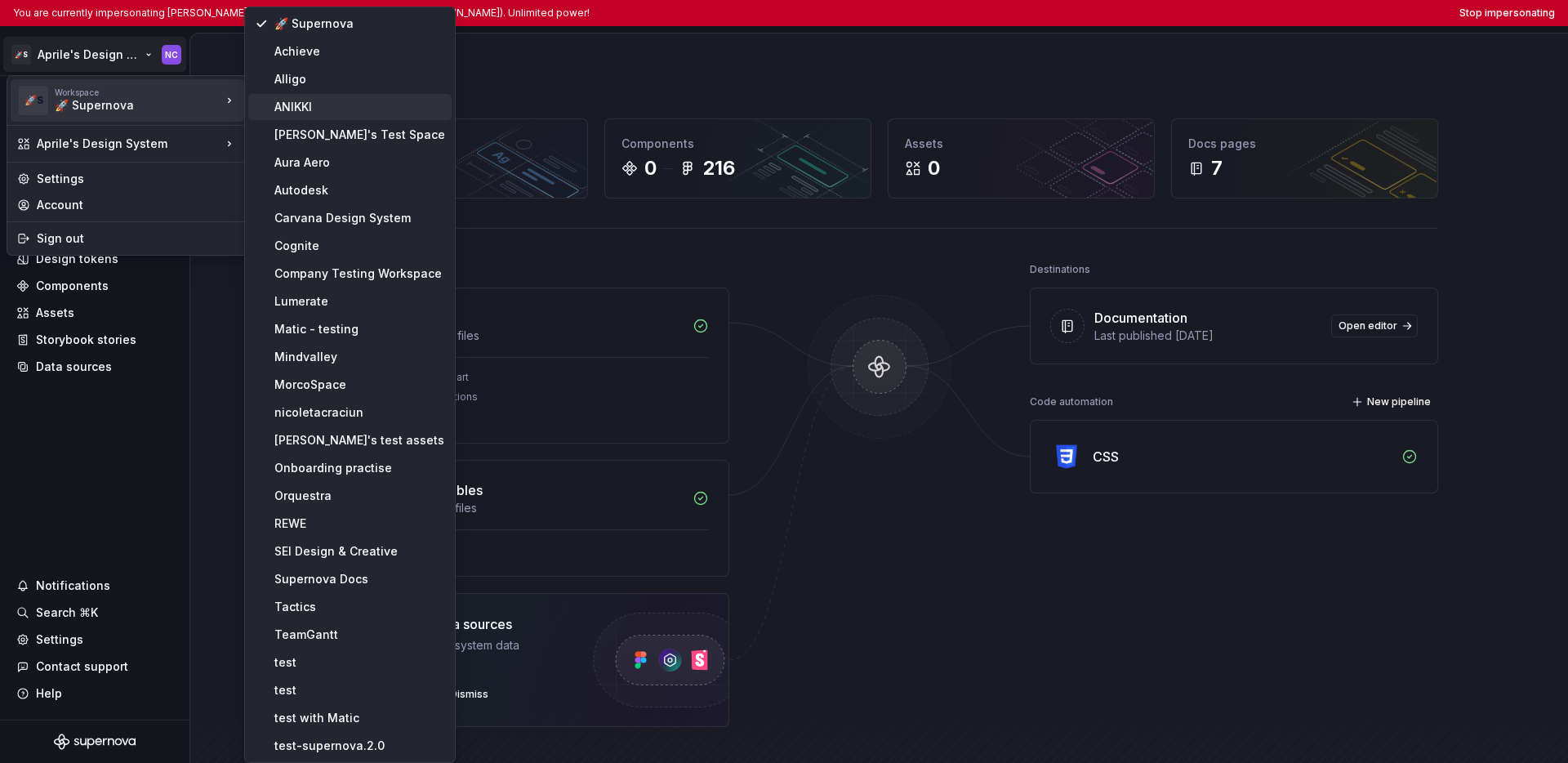
click at [280, 107] on div "ANIKKI" at bounding box center [360, 107] width 171 height 16
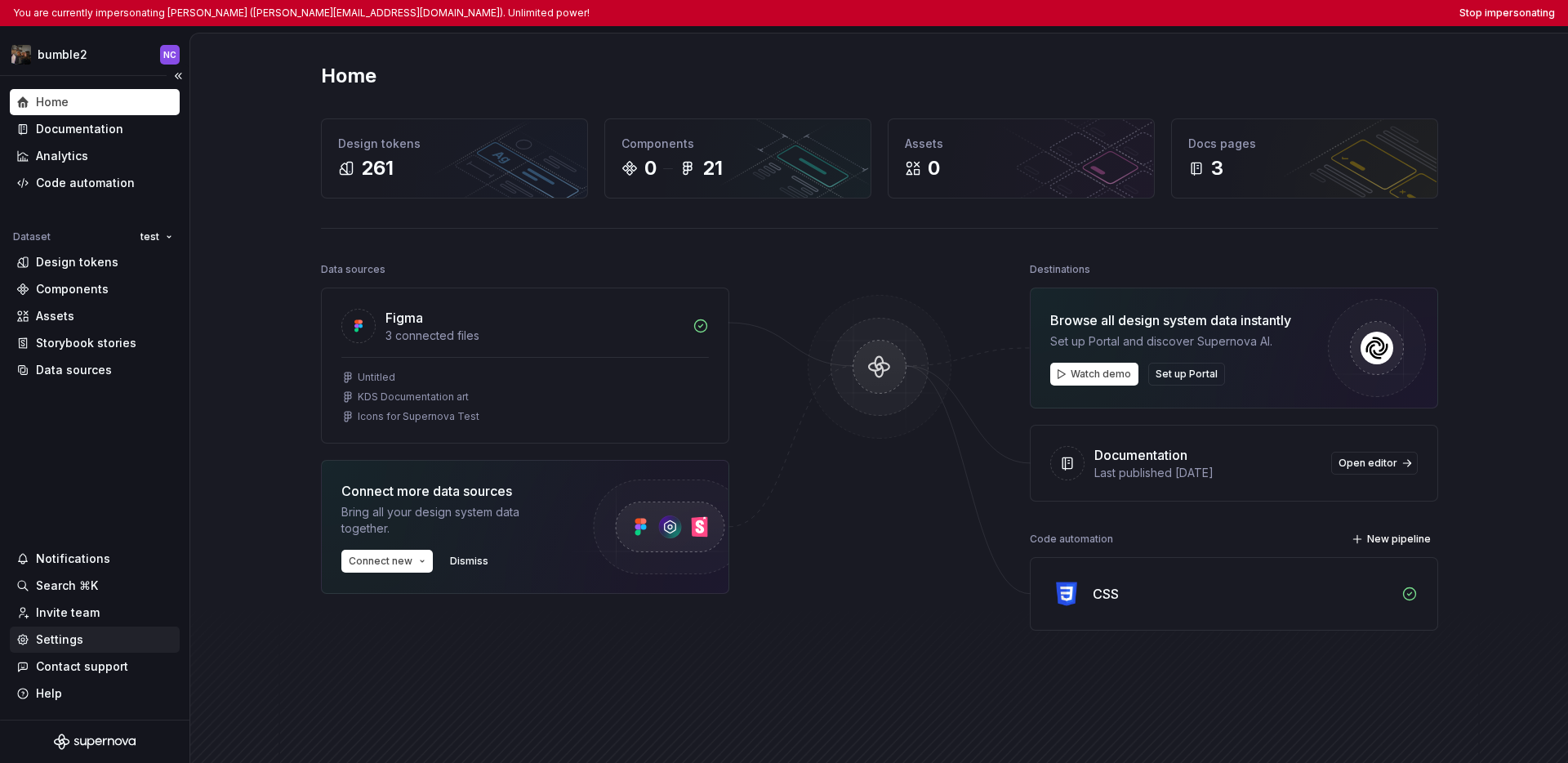
click at [70, 643] on div "Settings" at bounding box center [59, 640] width 47 height 16
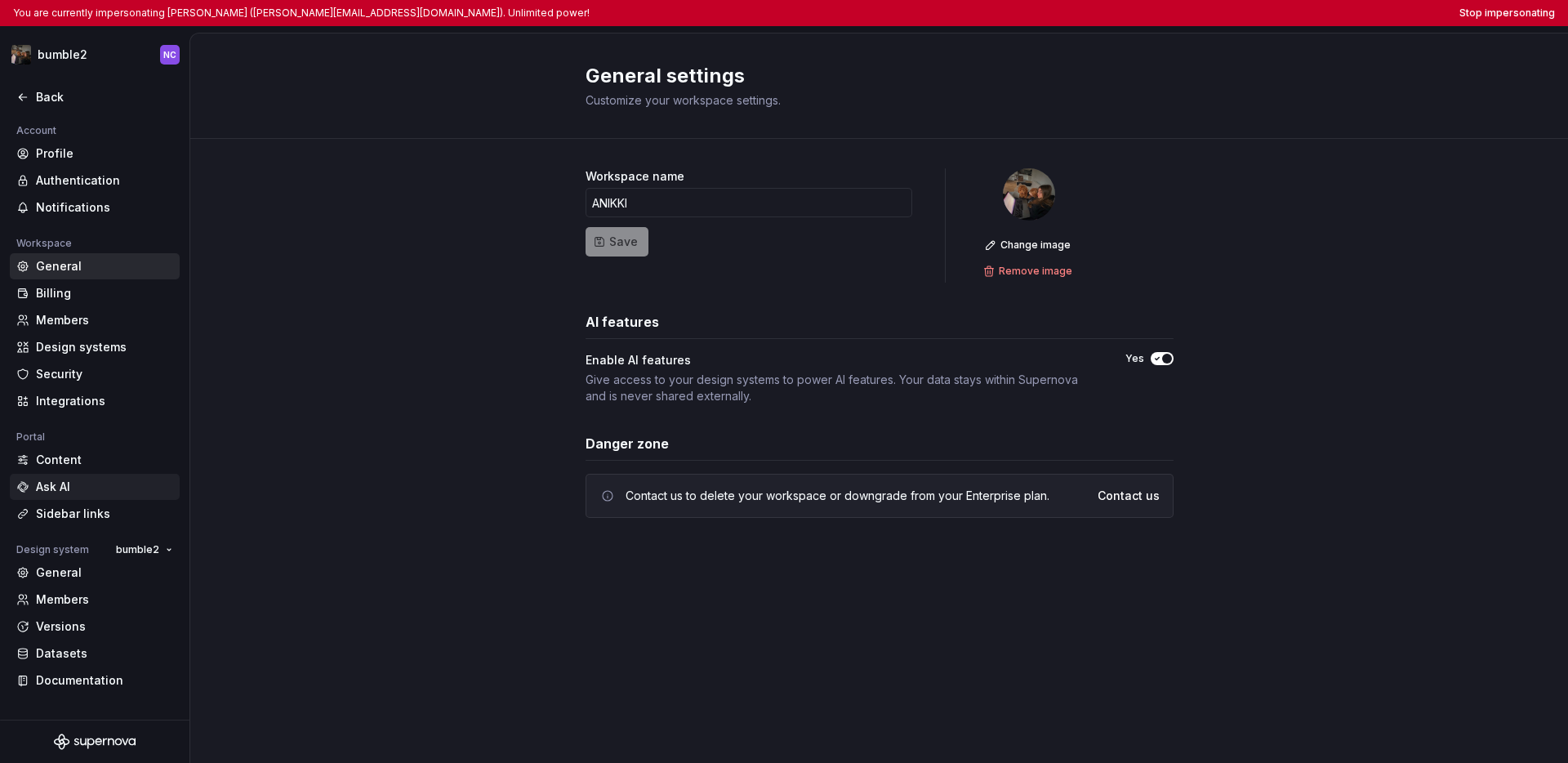
click at [76, 493] on div "Ask AI" at bounding box center [105, 487] width 138 height 16
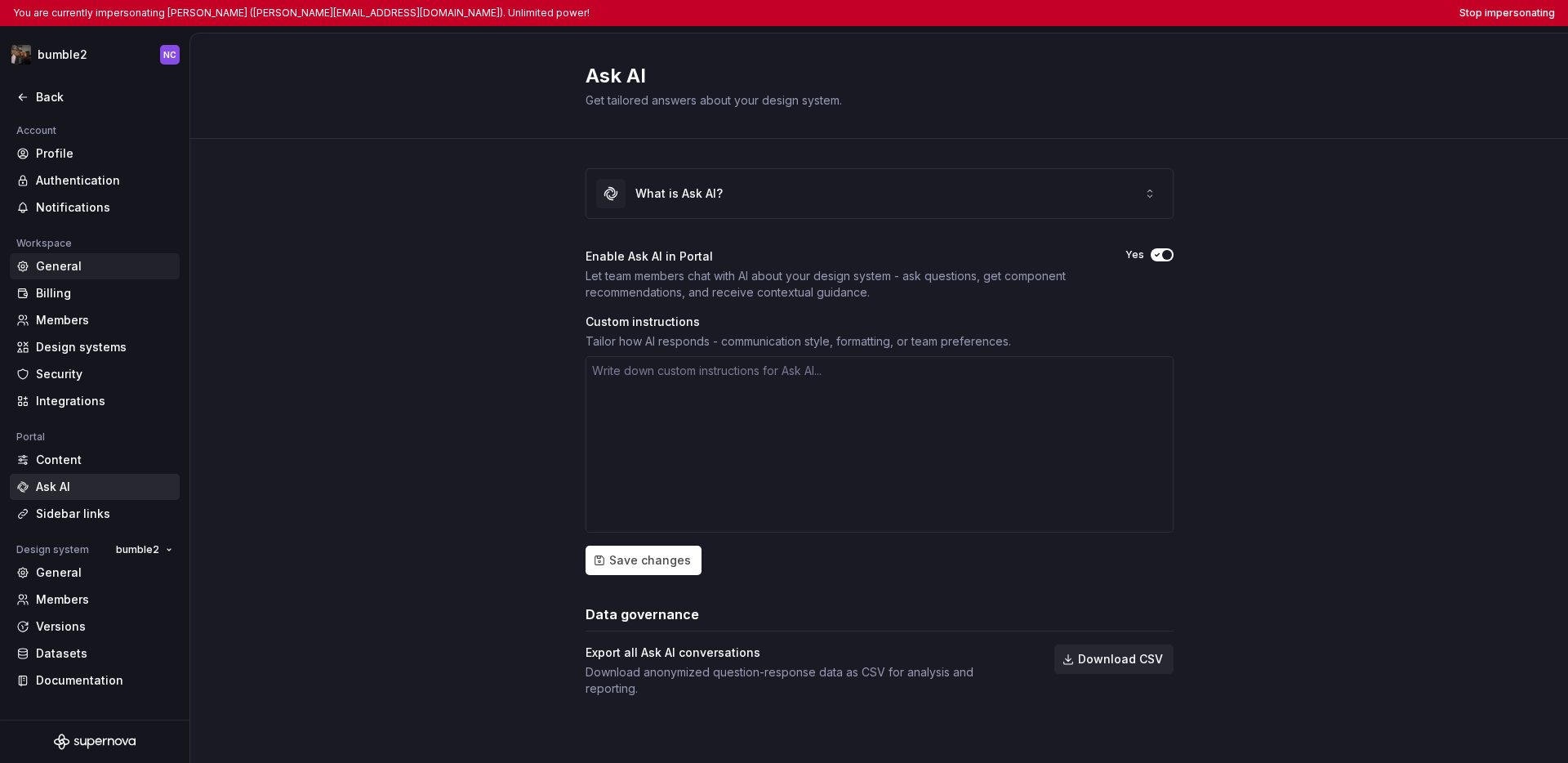
click at [96, 273] on div "General" at bounding box center [105, 266] width 138 height 16
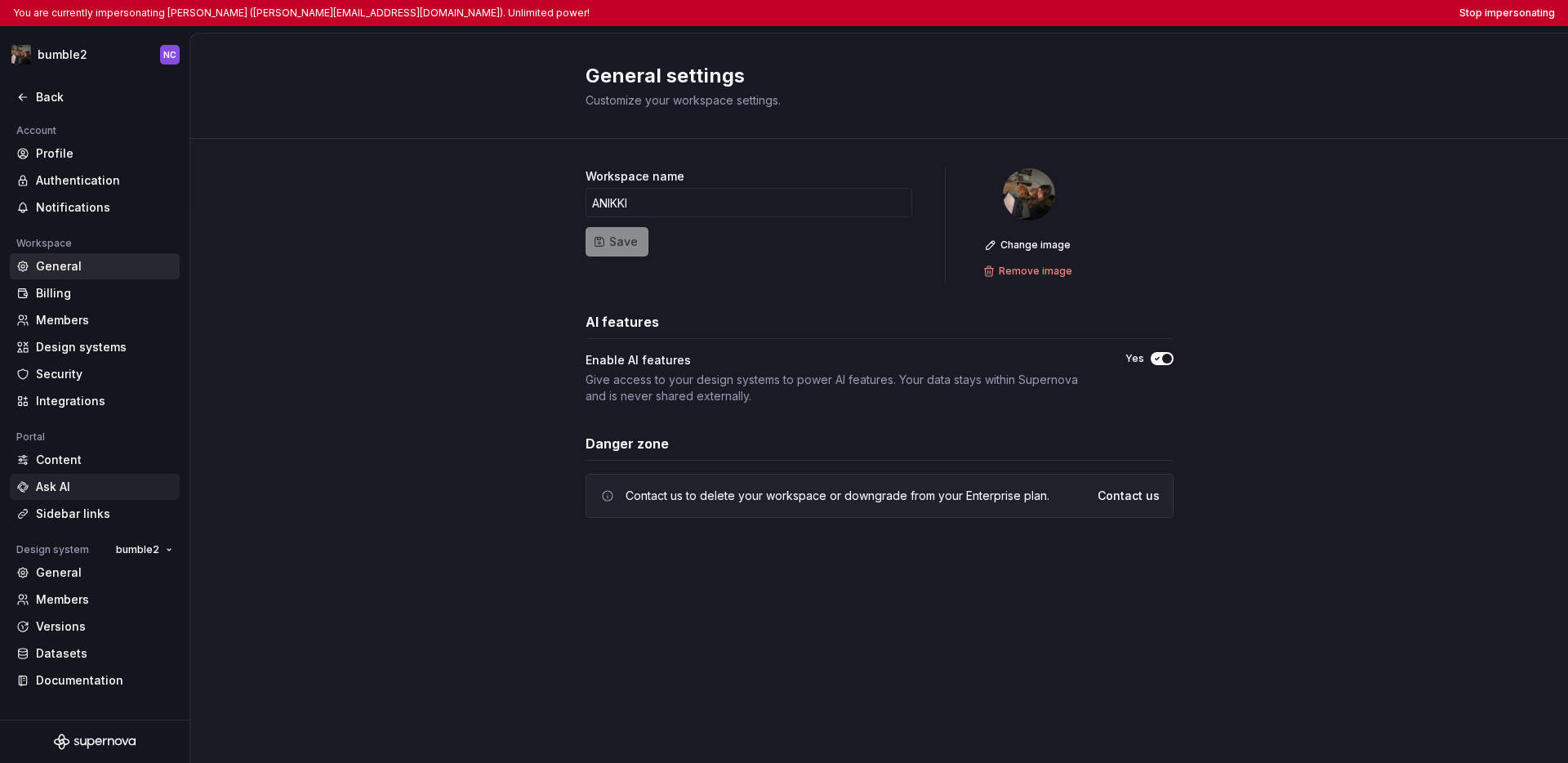
click at [82, 487] on div "Ask AI" at bounding box center [105, 487] width 138 height 16
type textarea "*"
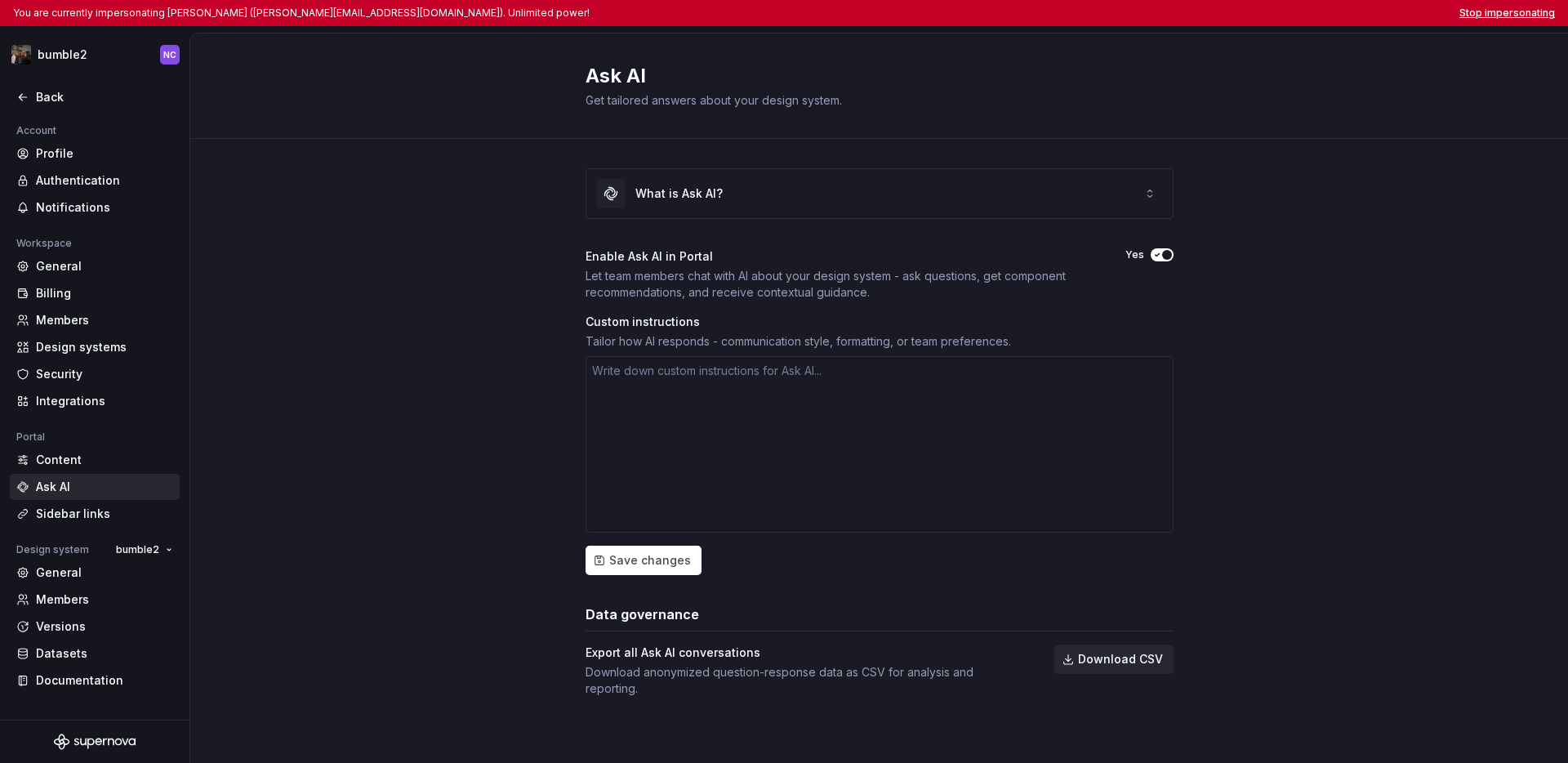
click at [1189, 18] on button "Stop impersonating" at bounding box center [1507, 13] width 96 height 13
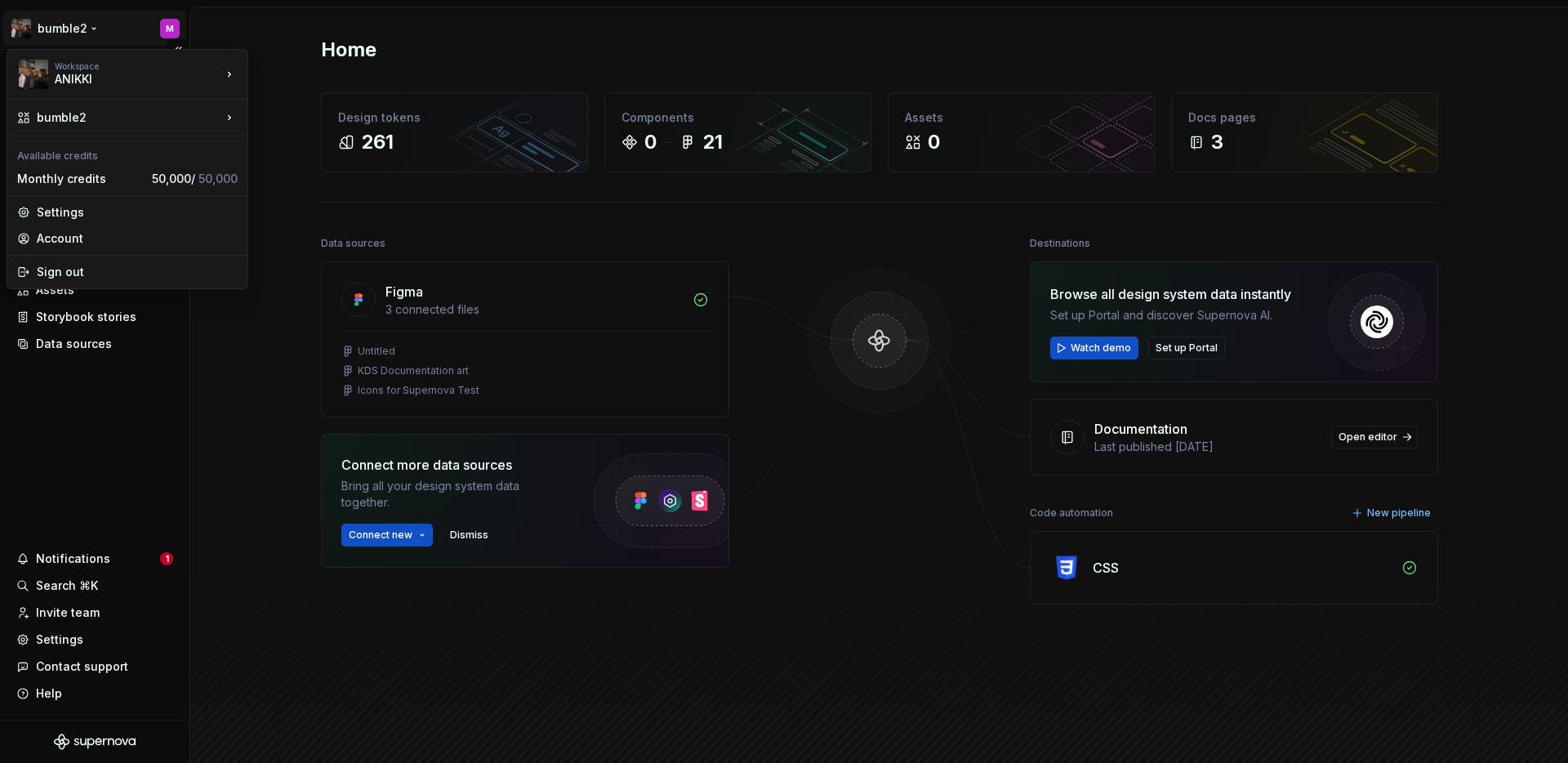
click at [98, 34] on html "bumble2 M Home Documentation Analytics Code automation Dataset test Design toke…" at bounding box center [784, 381] width 1568 height 763
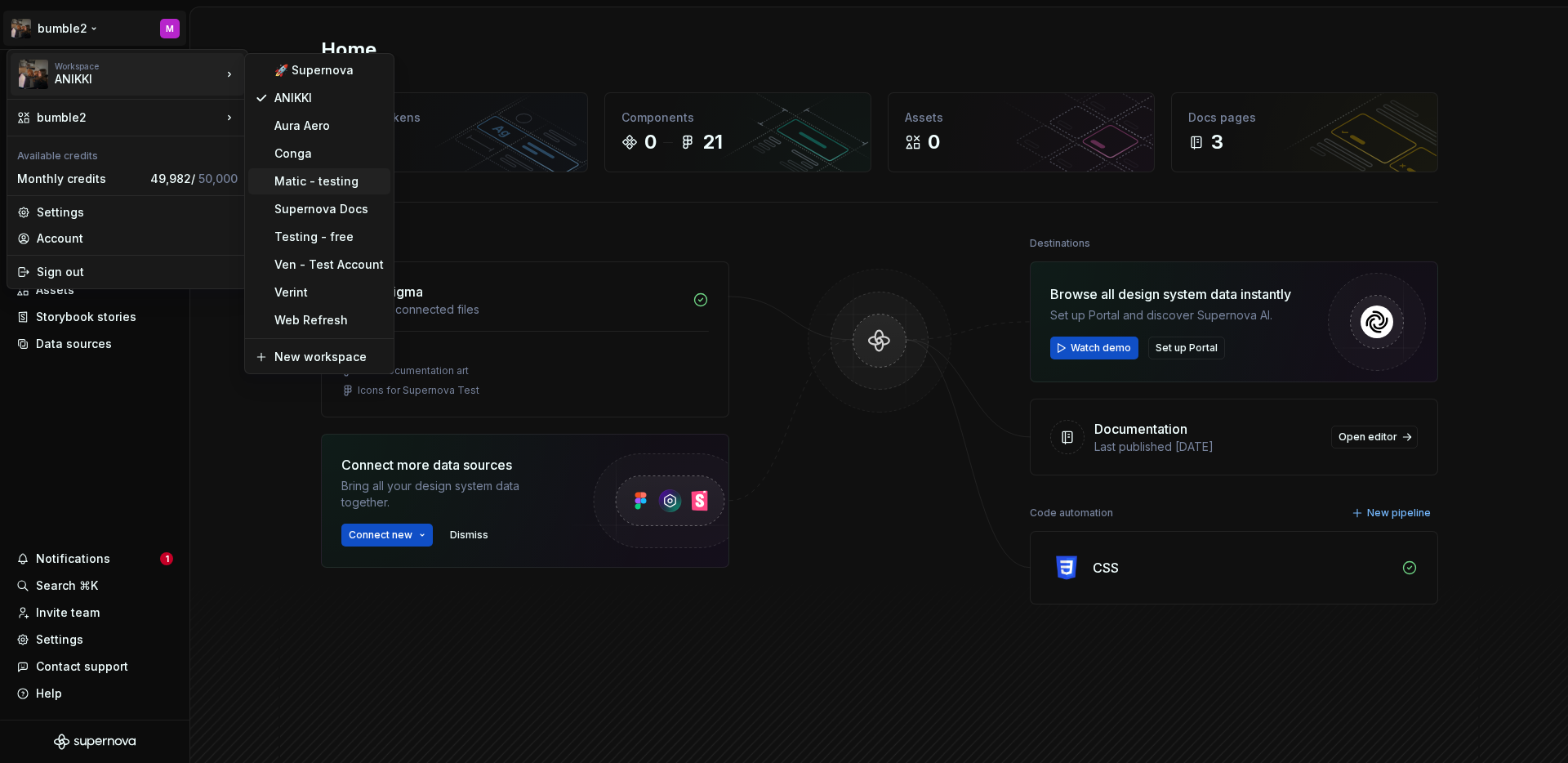
click at [285, 184] on div "Matic - testing" at bounding box center [329, 181] width 110 height 16
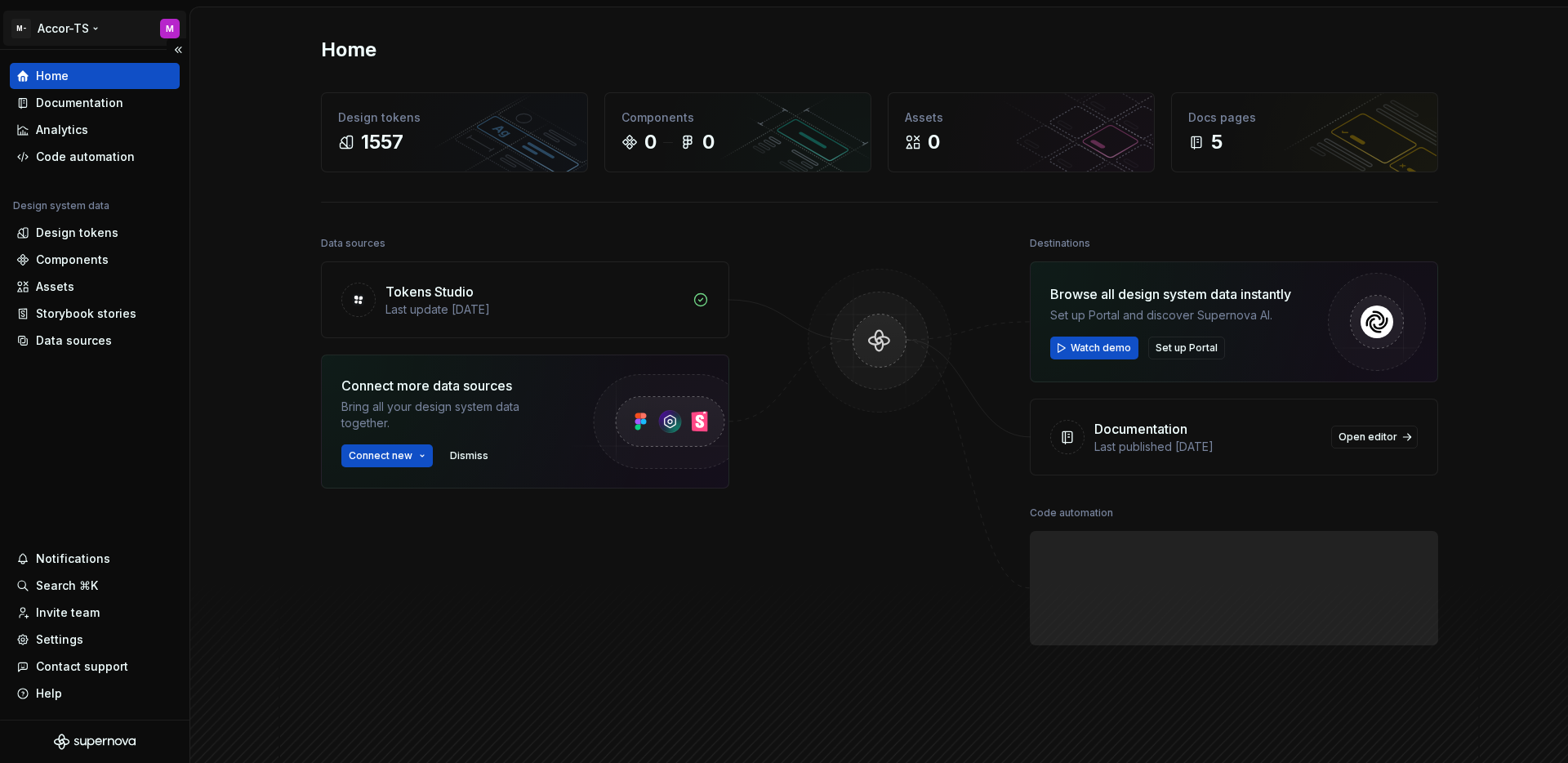
click at [76, 28] on html "M- Accor-TS M Home Documentation Analytics Code automation Design system data D…" at bounding box center [784, 381] width 1568 height 763
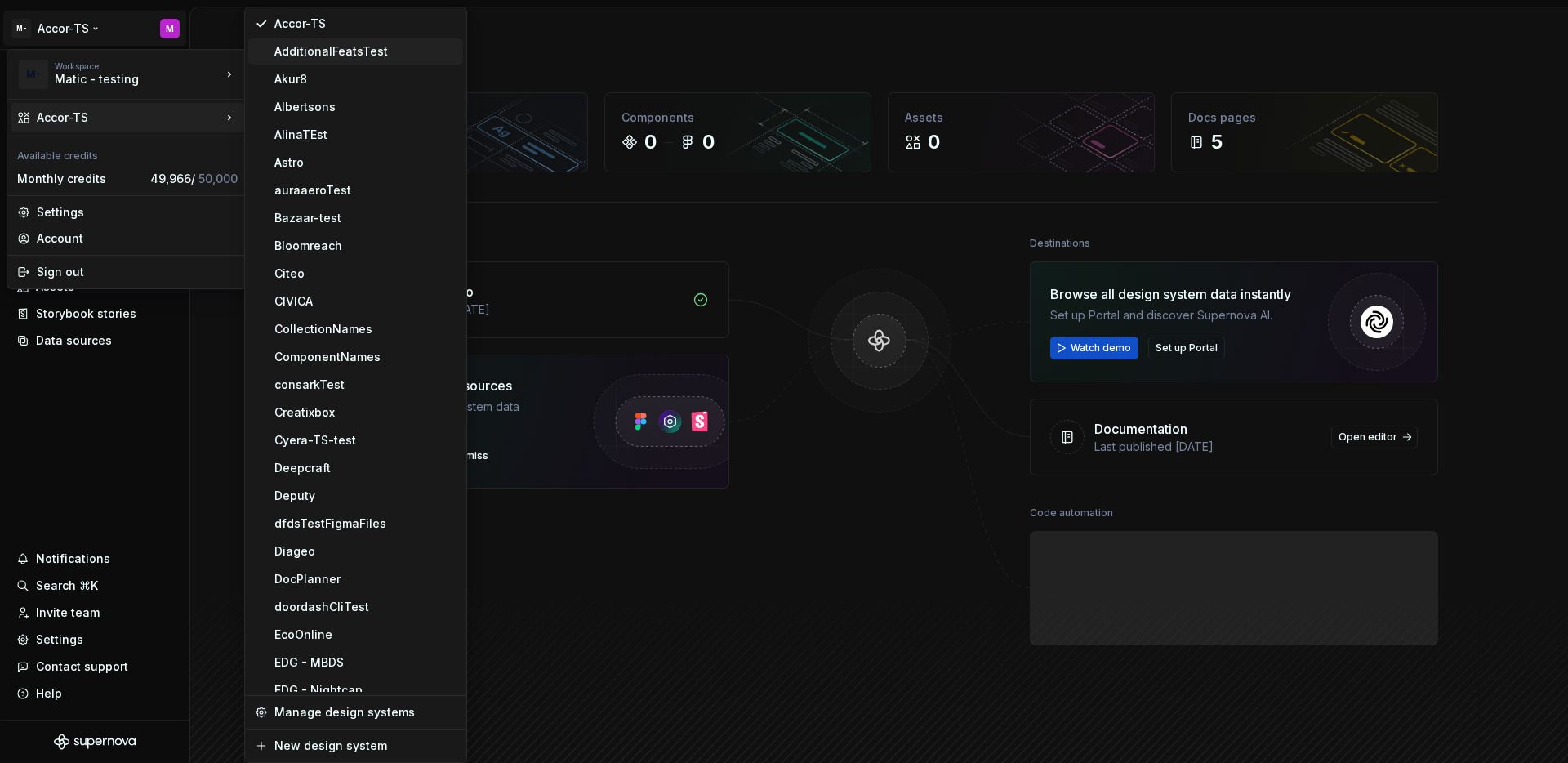
click at [315, 55] on div "AdditionalFeatsTest" at bounding box center [365, 51] width 182 height 16
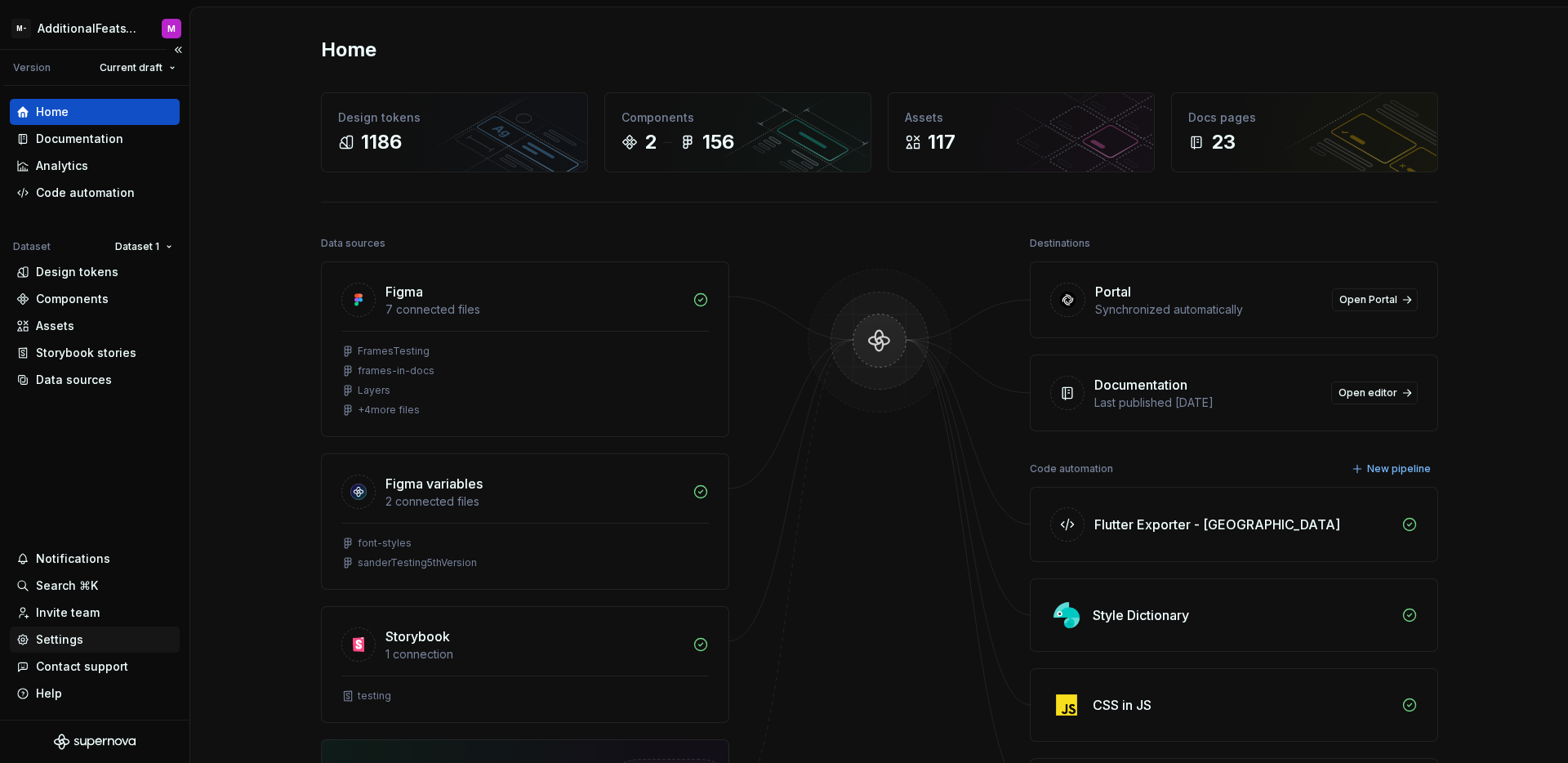
click at [57, 640] on div "Settings" at bounding box center [59, 640] width 47 height 16
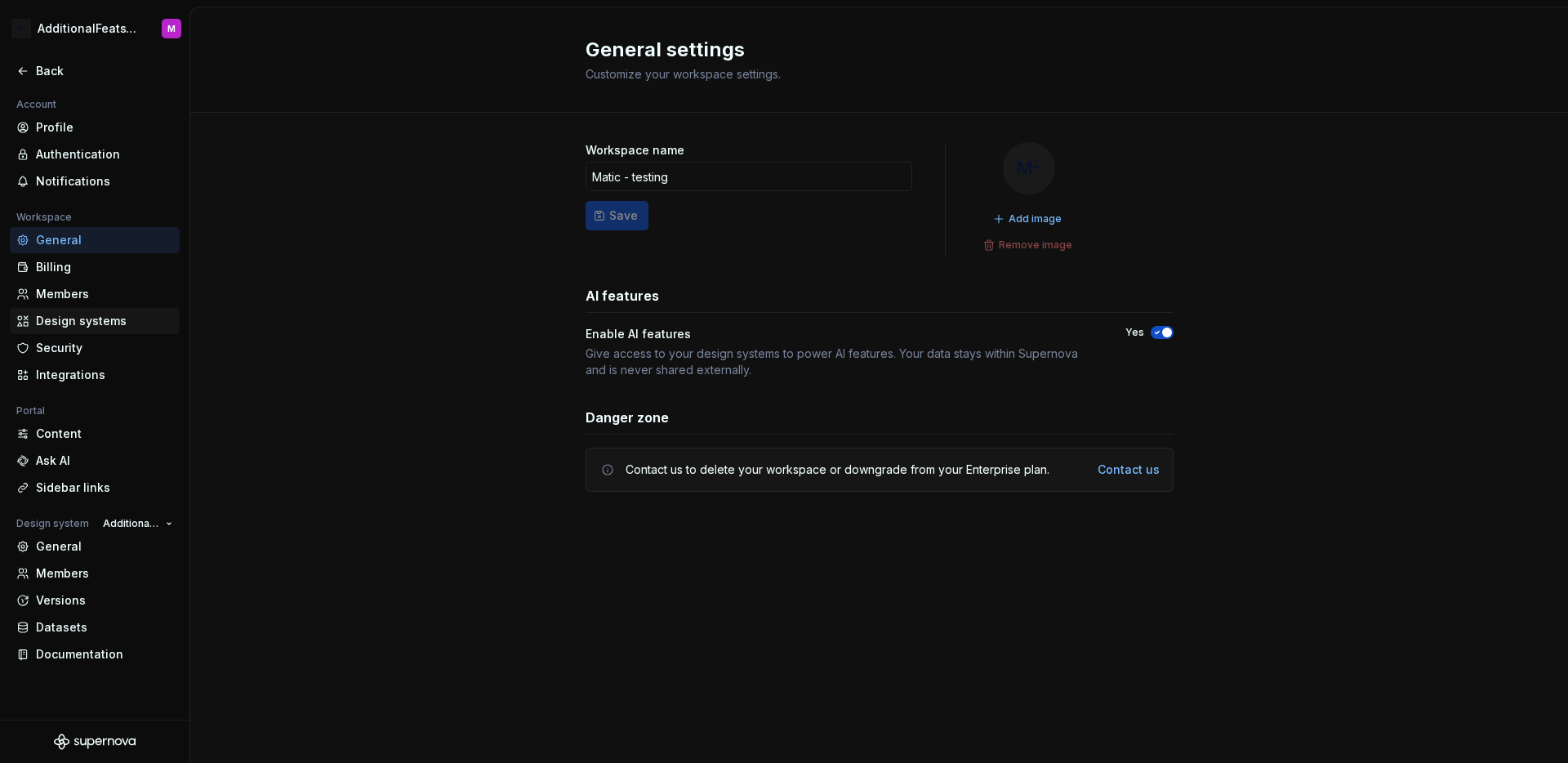
click at [80, 334] on div "Design systems" at bounding box center [94, 321] width 170 height 26
click at [80, 345] on div "Security" at bounding box center [105, 348] width 138 height 16
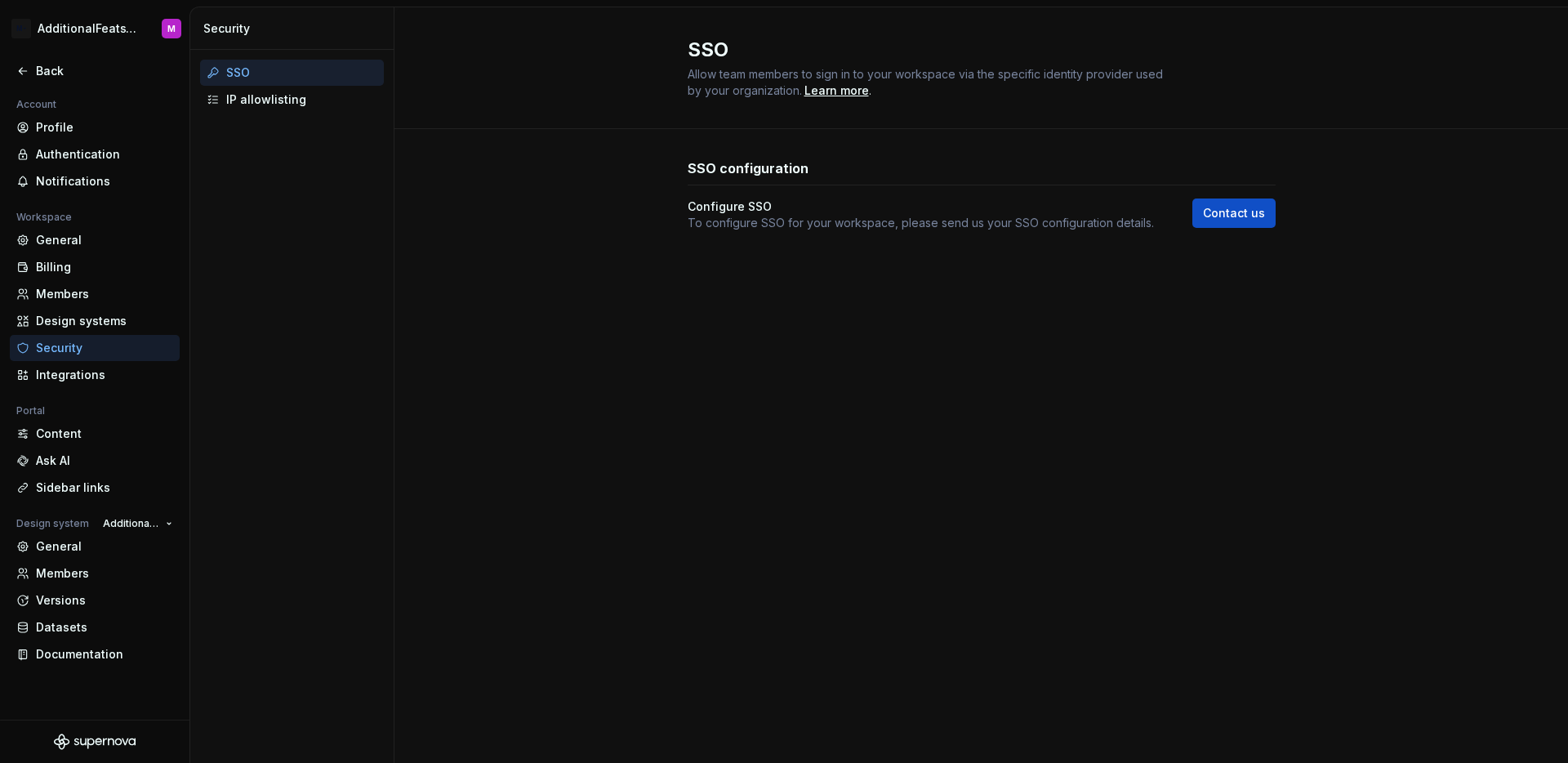
click at [273, 75] on div "SSO" at bounding box center [301, 73] width 151 height 16
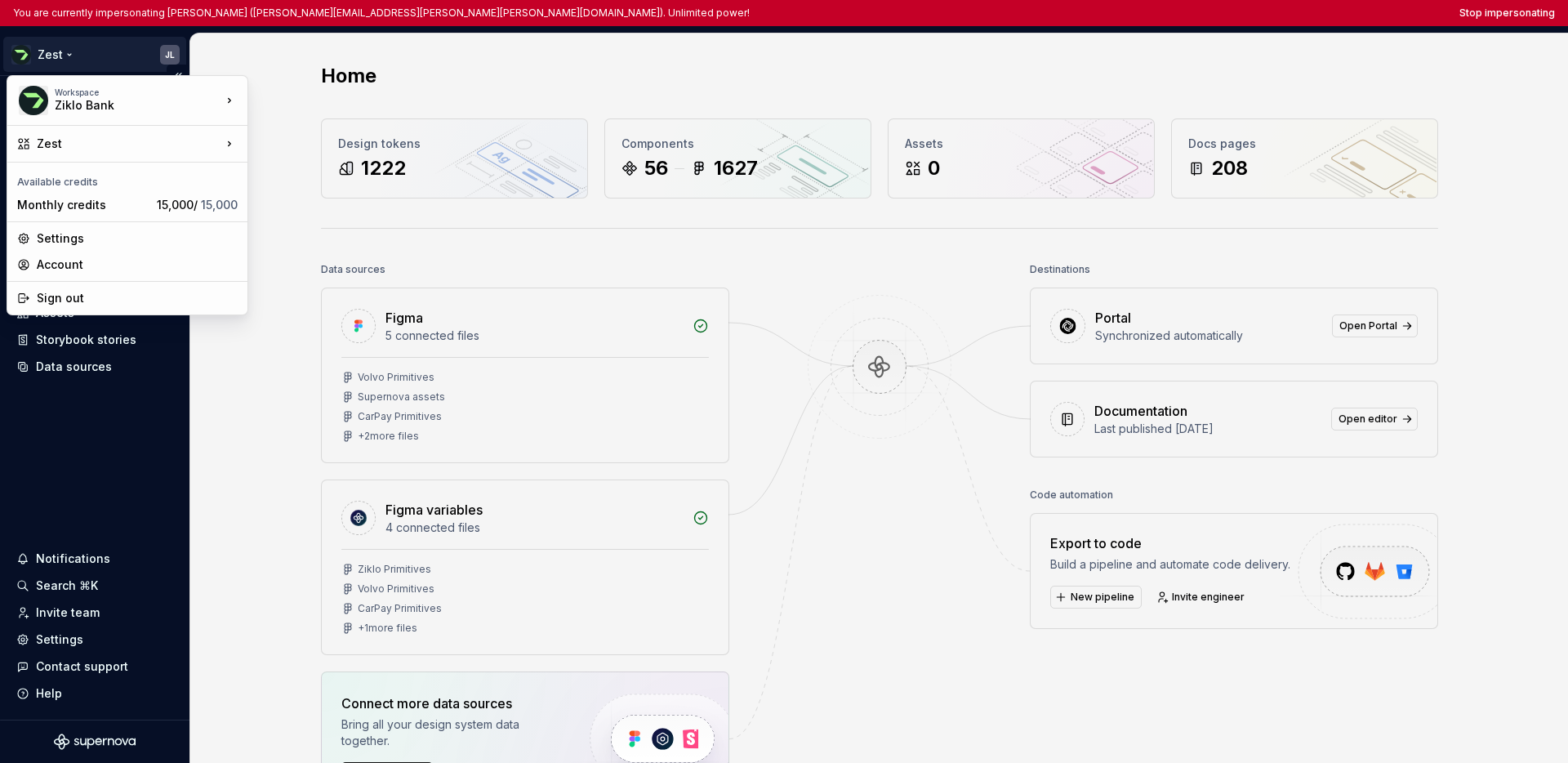
click at [50, 57] on html "You are currently impersonating [PERSON_NAME] ([PERSON_NAME][EMAIL_ADDRESS][PER…" at bounding box center [784, 381] width 1568 height 763
click at [238, 397] on html "You are currently impersonating Julia Lindstedt (julia.lindstedt@ziklo.com). Un…" at bounding box center [784, 381] width 1568 height 763
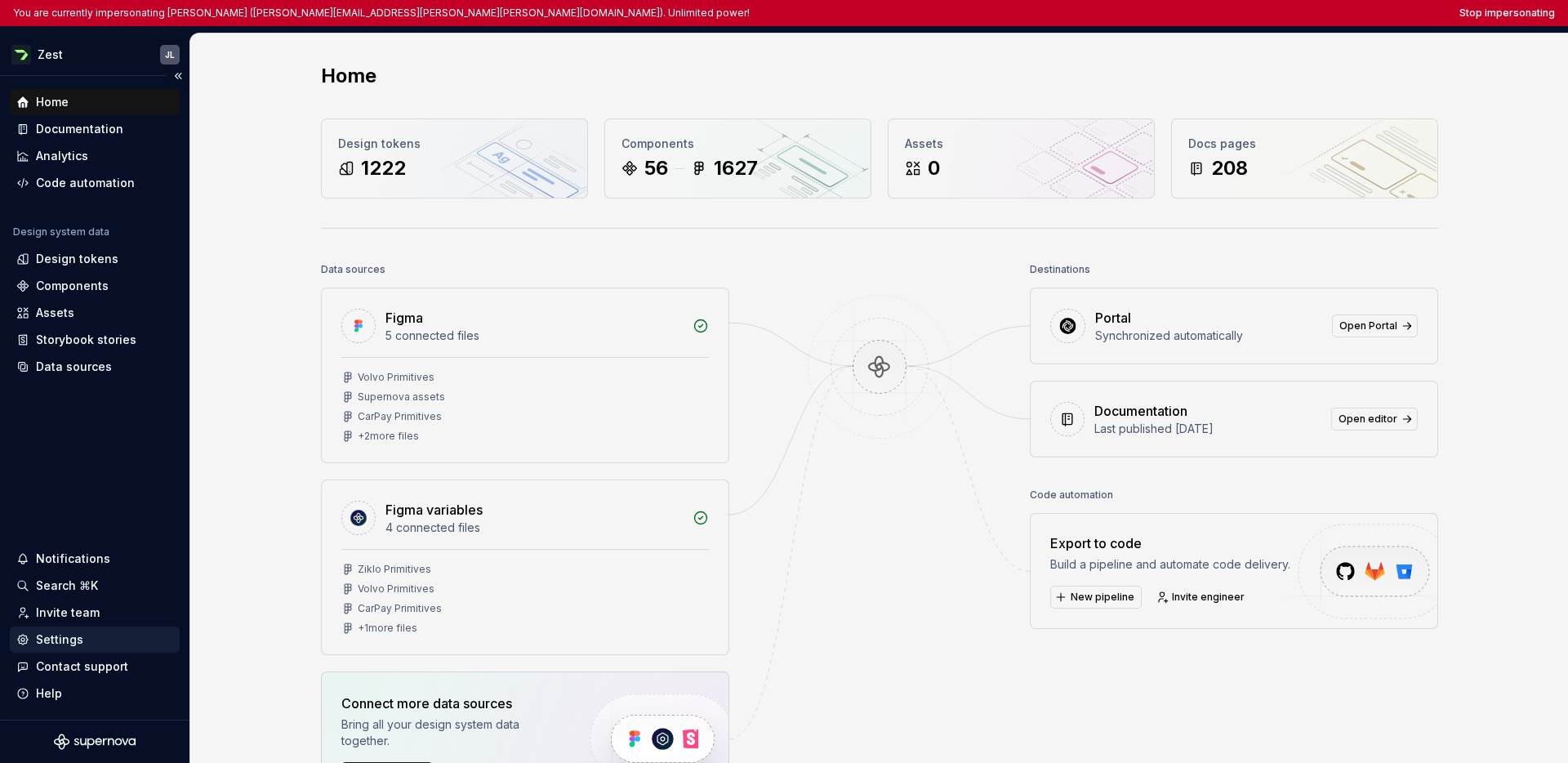
click at [91, 646] on div "Settings" at bounding box center [95, 640] width 157 height 16
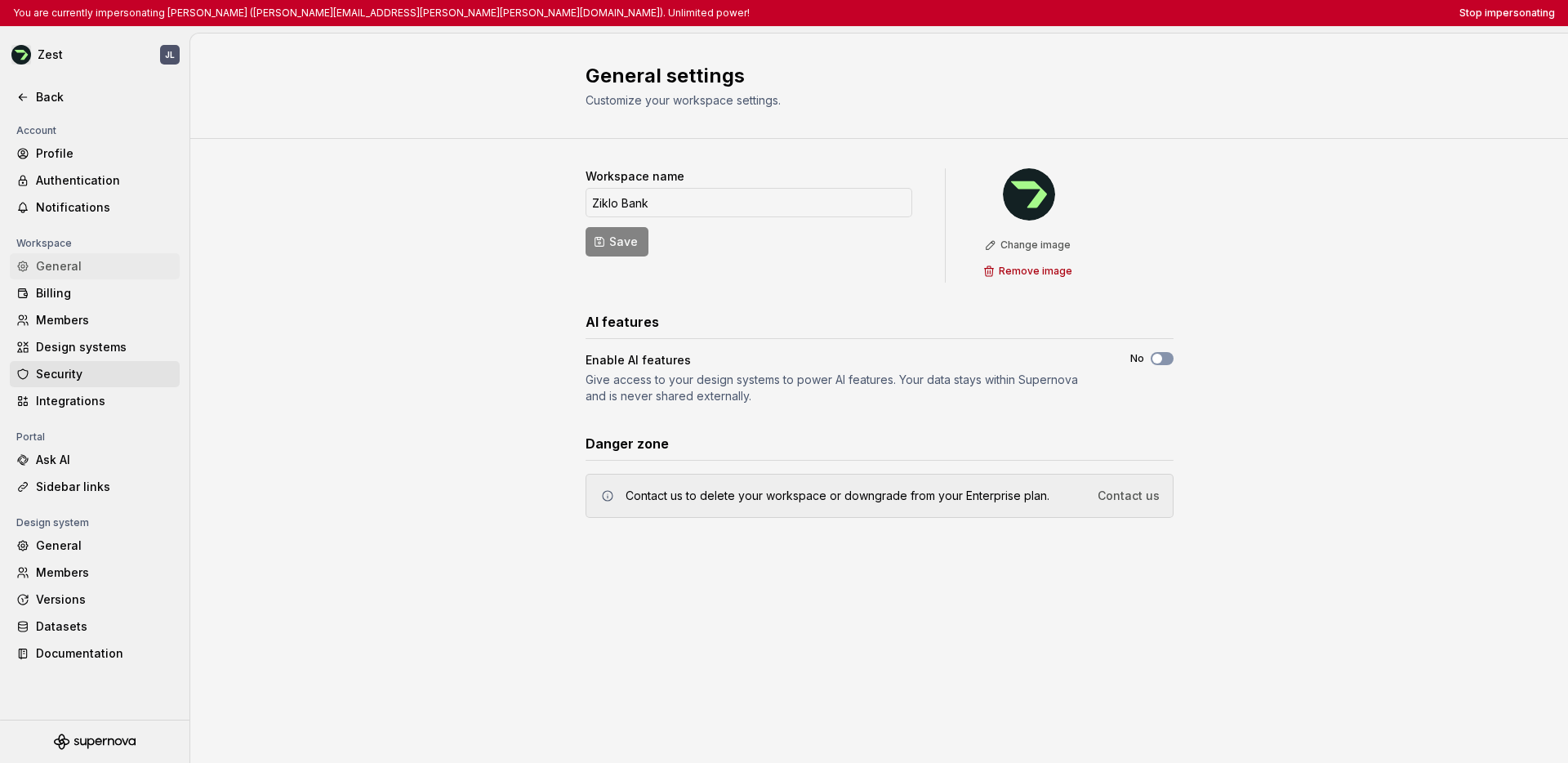
click at [80, 373] on div "Security" at bounding box center [105, 374] width 138 height 16
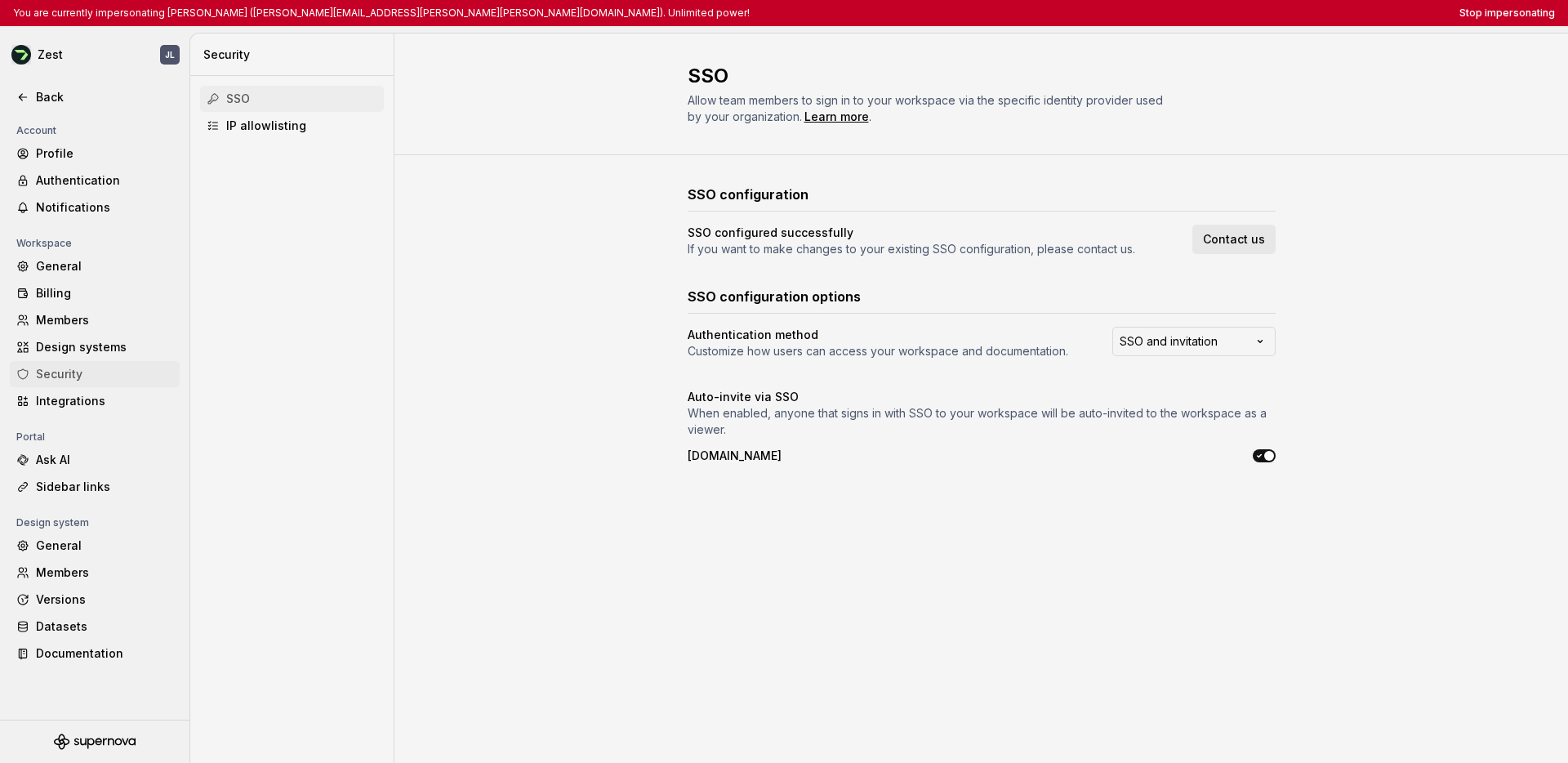
click at [298, 105] on div "SSO" at bounding box center [301, 99] width 151 height 16
click at [1189, 15] on button "Stop impersonating" at bounding box center [1507, 13] width 96 height 13
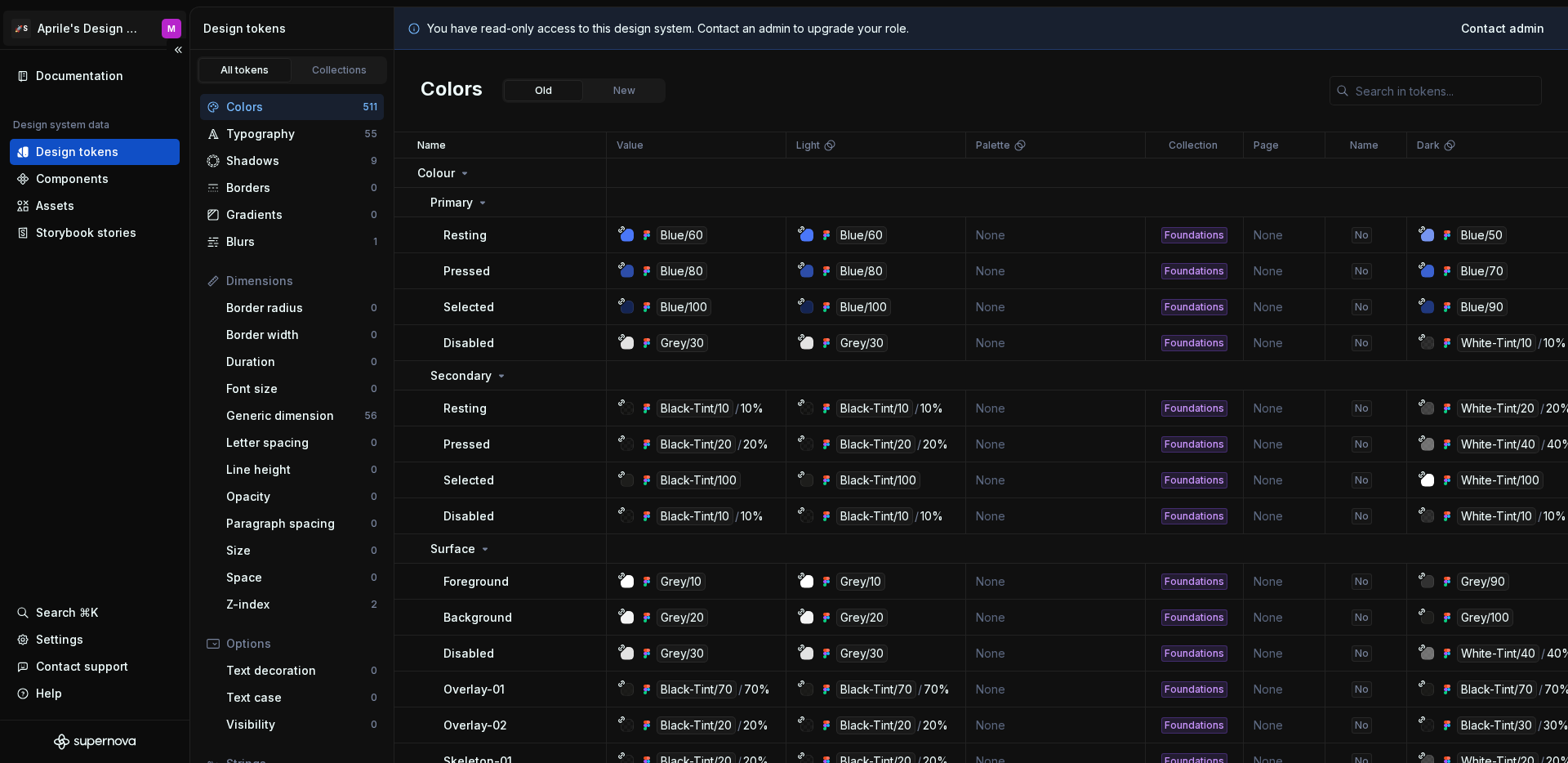
click at [101, 30] on html "🚀S Aprile's Design System M Documentation Design system data Design tokens Comp…" at bounding box center [784, 381] width 1568 height 763
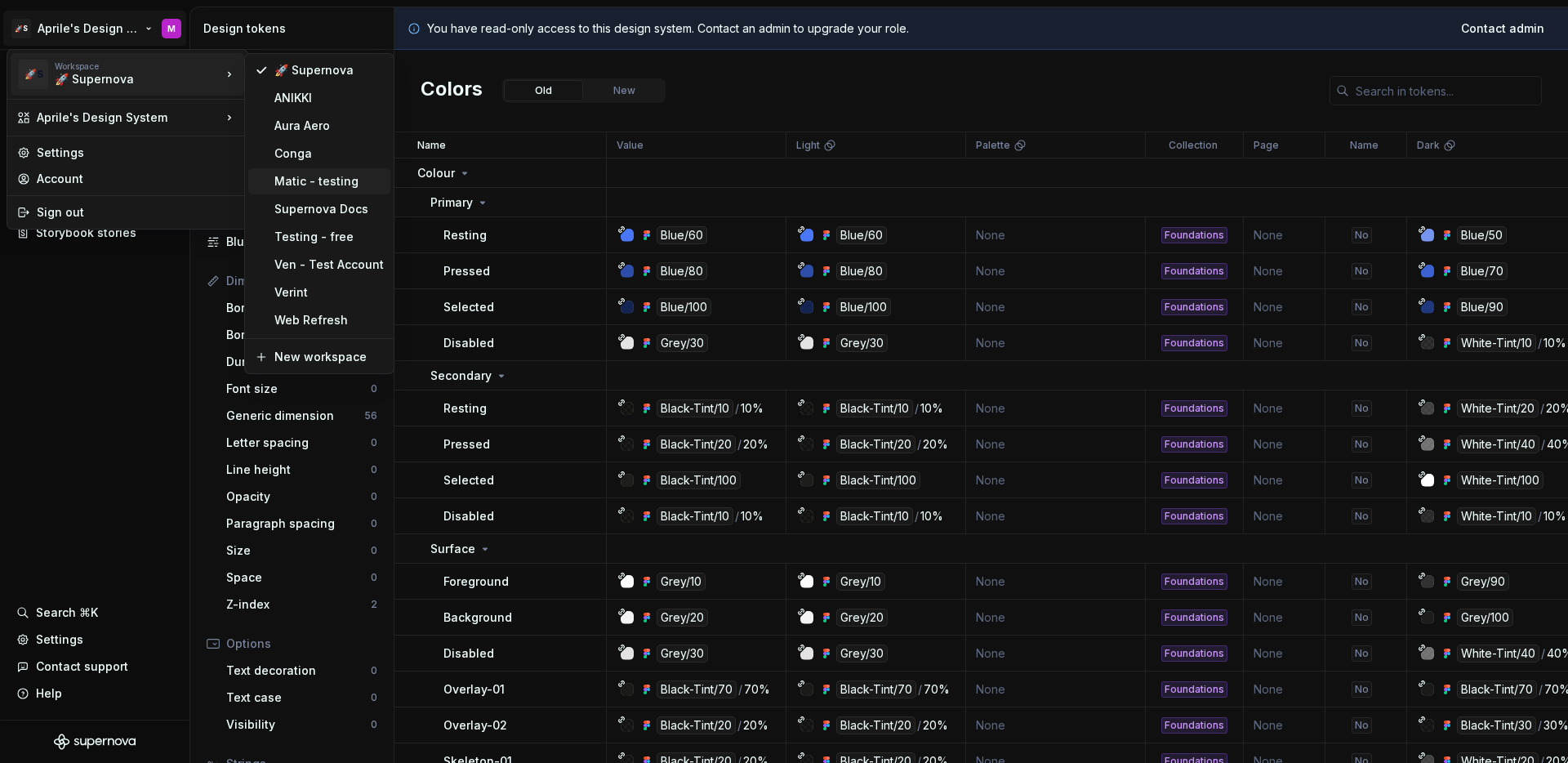
click at [330, 185] on div "Matic - testing" at bounding box center [329, 181] width 110 height 16
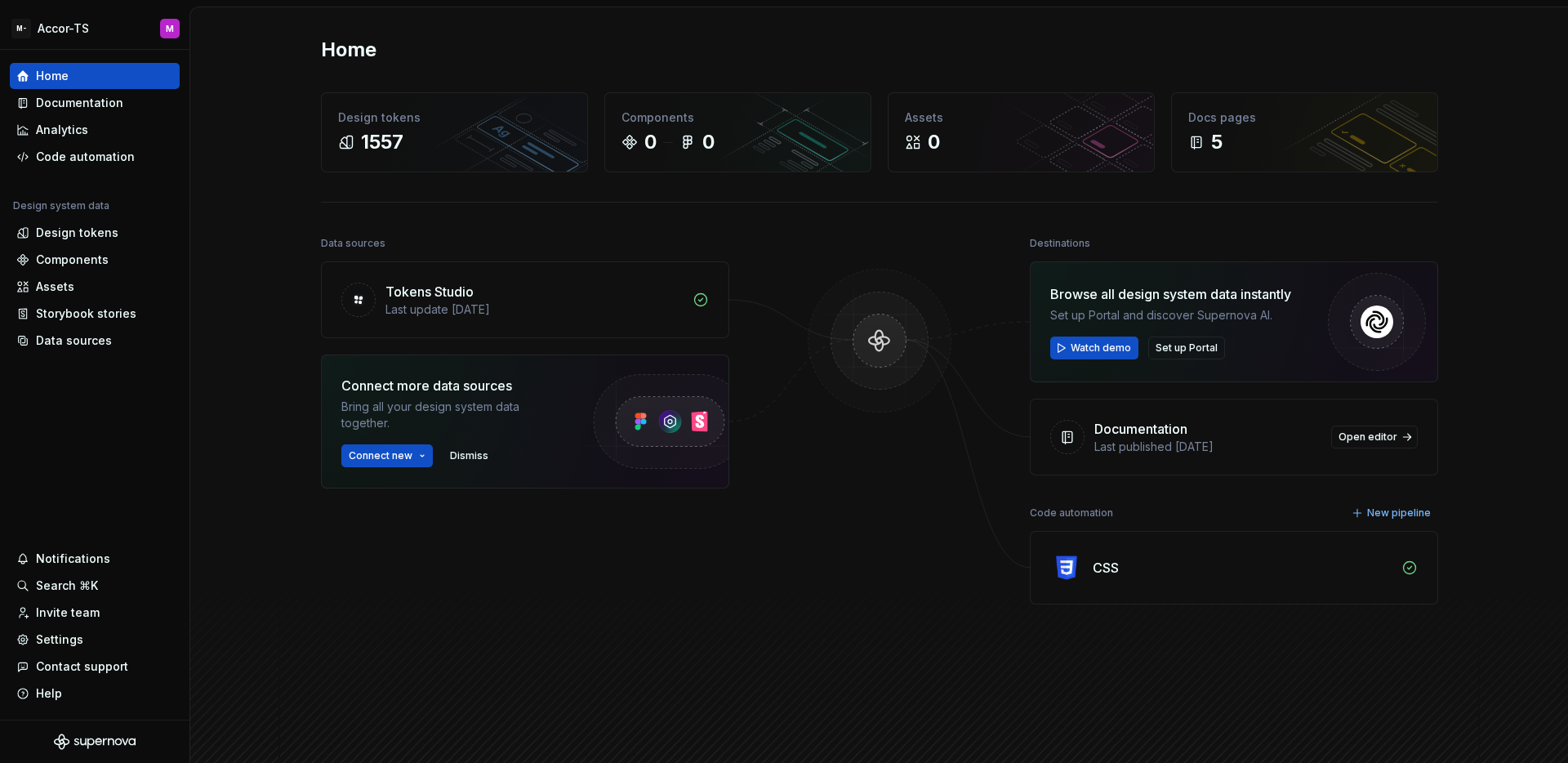
click at [431, 44] on div "Home" at bounding box center [879, 49] width 1117 height 26
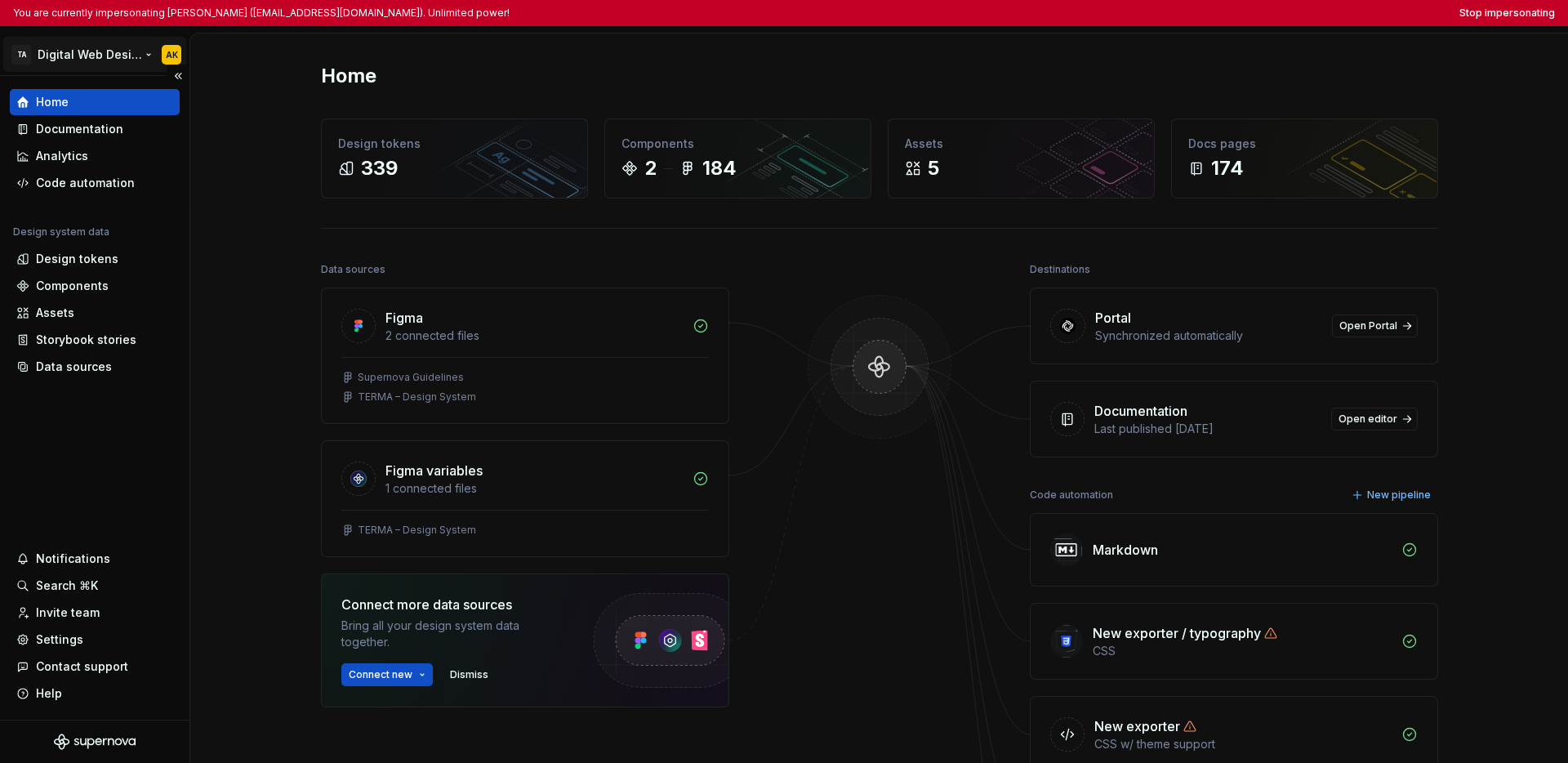
click at [85, 65] on html "You are currently impersonating [PERSON_NAME] ([EMAIL_ADDRESS][DOMAIN_NAME]). U…" at bounding box center [784, 381] width 1568 height 763
click at [67, 428] on html "You are currently impersonating Aleksandra Kupczyk (alku@terma.com). Unlimited …" at bounding box center [784, 381] width 1568 height 763
click at [91, 135] on div "Documentation" at bounding box center [79, 129] width 87 height 16
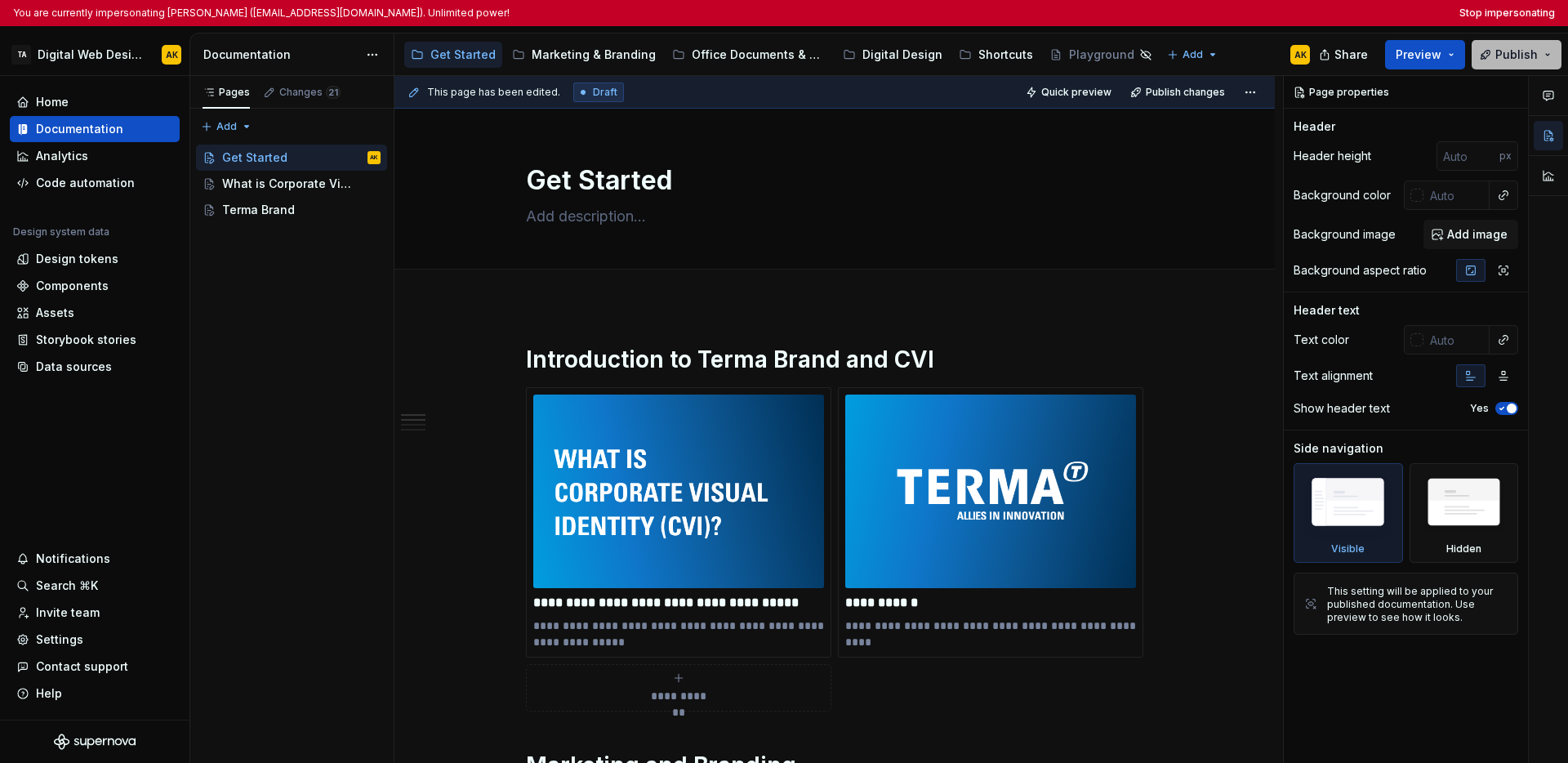
click at [1189, 60] on button "Publish" at bounding box center [1517, 54] width 90 height 29
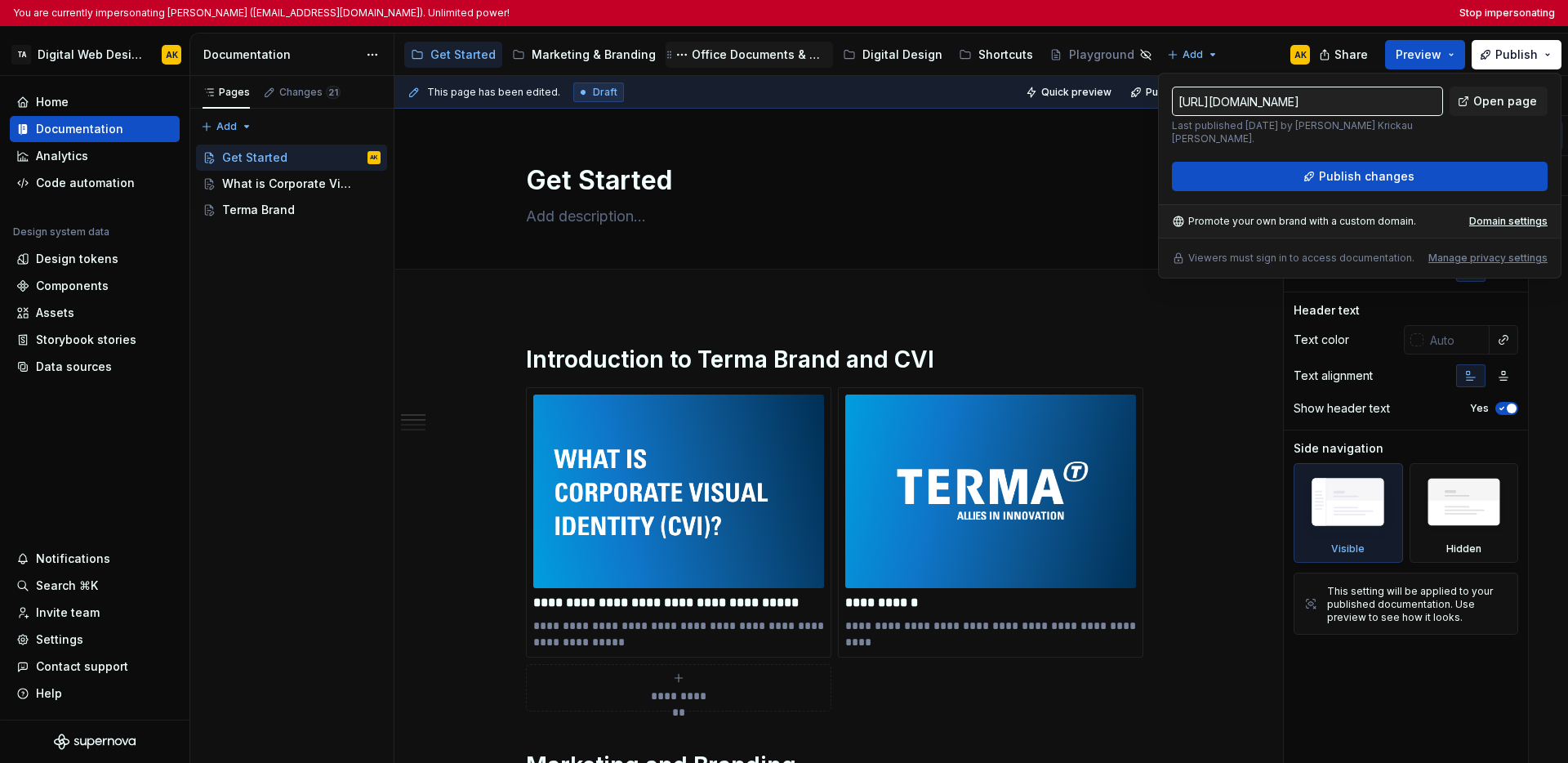
click at [714, 63] on div "Office Documents & Materials" at bounding box center [749, 54] width 154 height 19
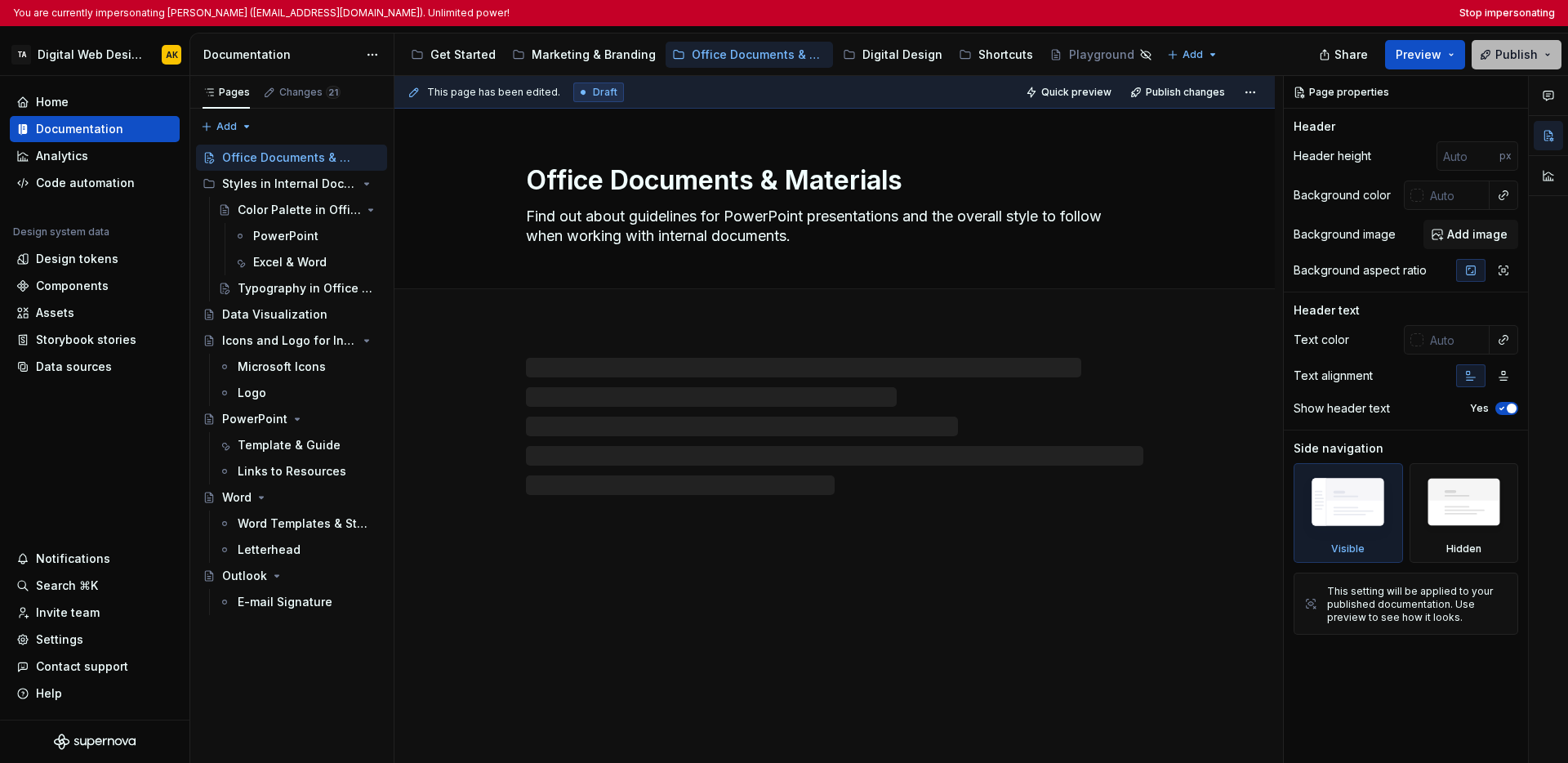
click at [1189, 56] on button "Publish" at bounding box center [1517, 54] width 90 height 29
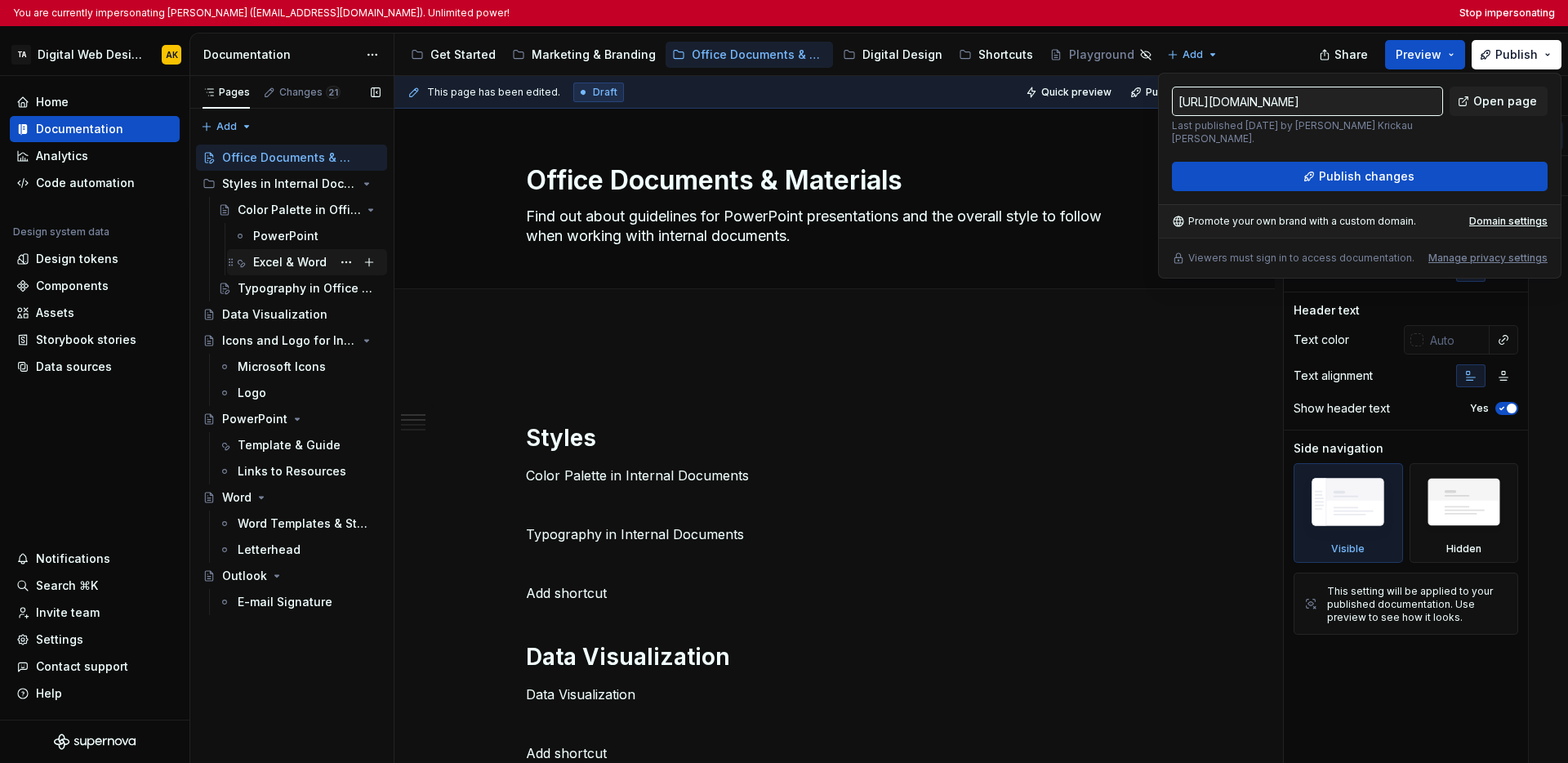
click at [296, 264] on div "Excel & Word" at bounding box center [290, 262] width 74 height 16
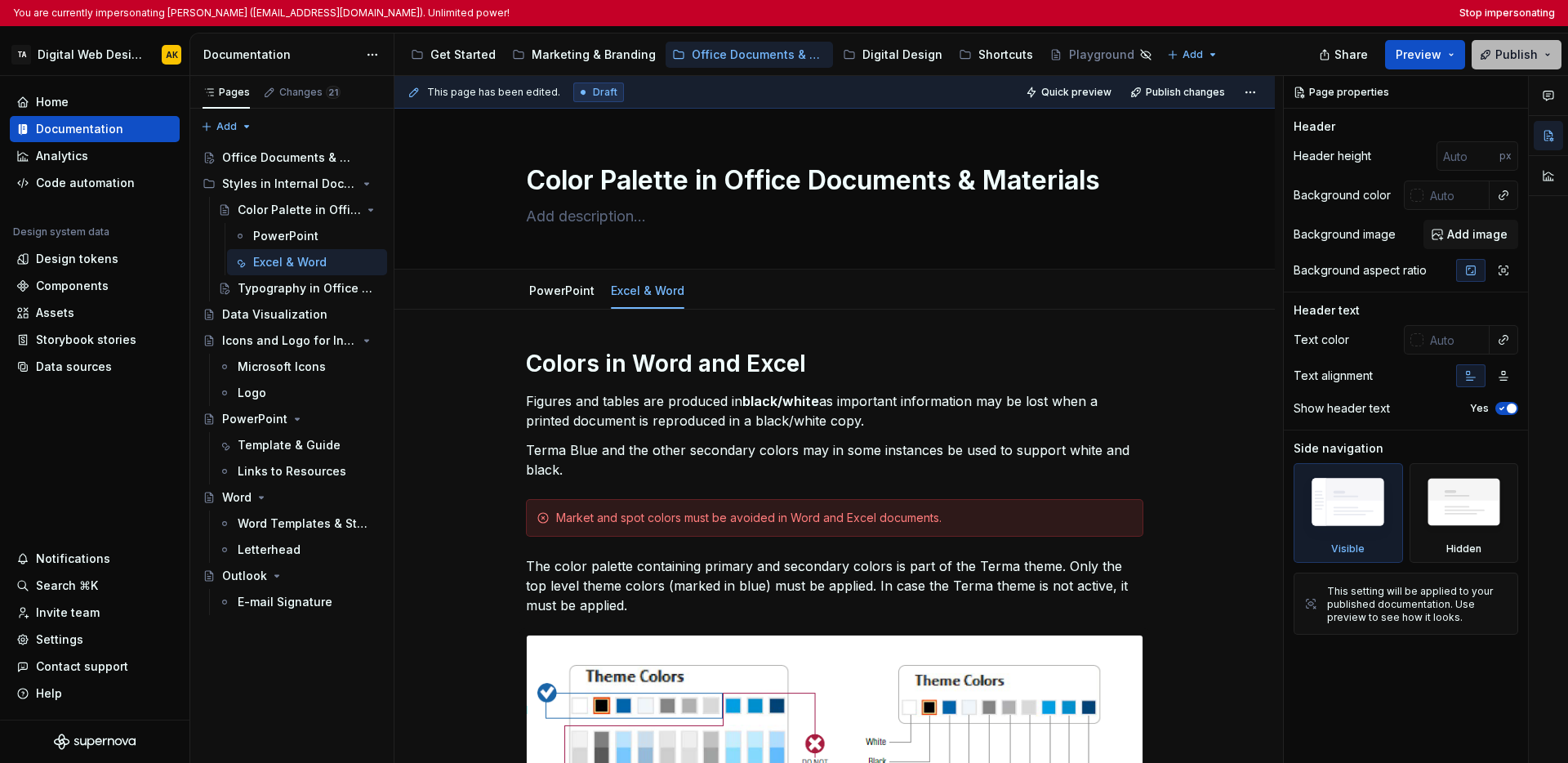
click at [1189, 61] on button "Publish" at bounding box center [1517, 54] width 90 height 29
click at [1189, 46] on div "Accessibility guide for tree Page tree. Navigate the tree with the arrow keys. …" at bounding box center [859, 55] width 928 height 43
click at [73, 178] on div "Code automation" at bounding box center [85, 182] width 99 height 16
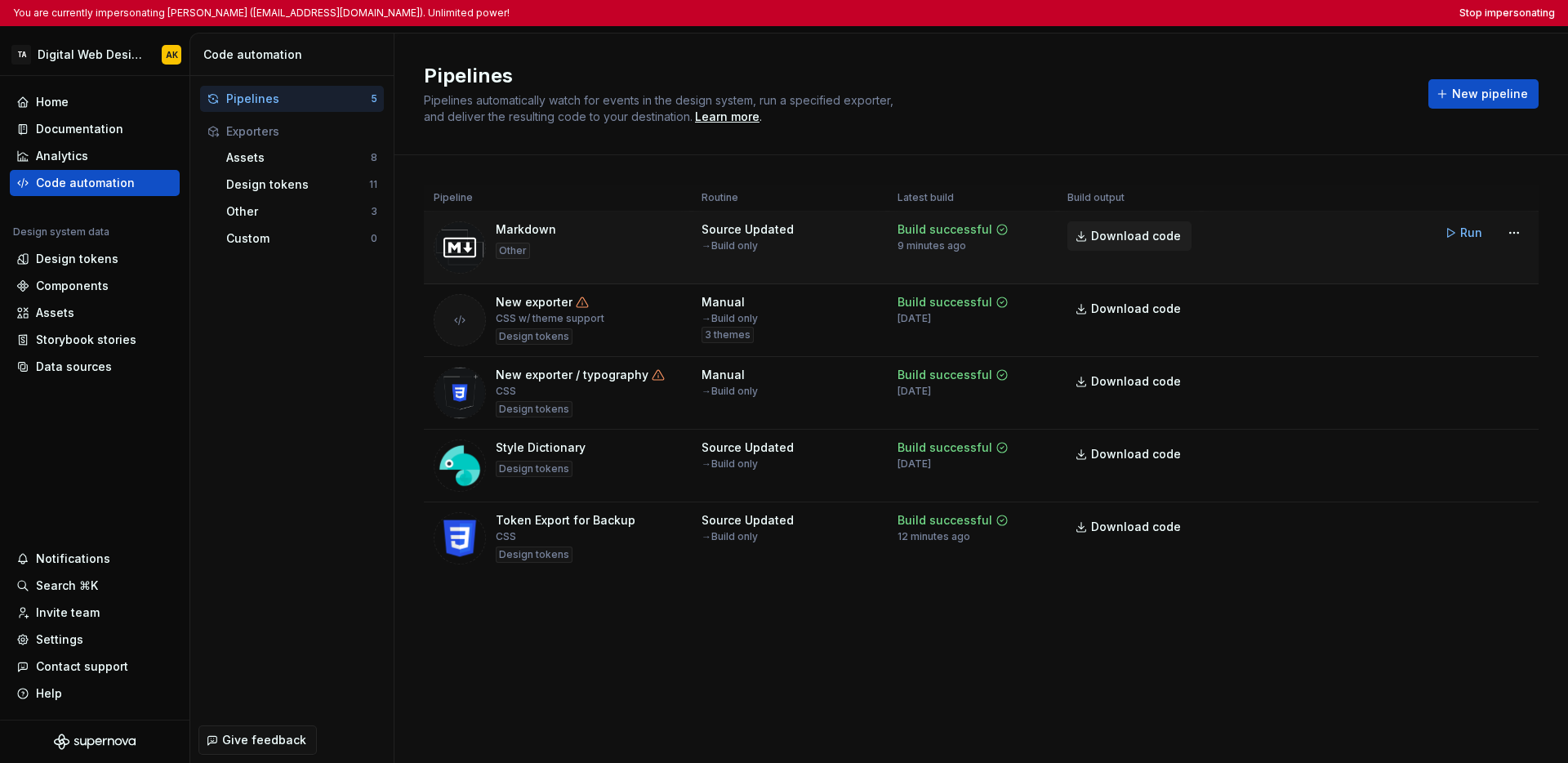
click at [1121, 234] on span "Download code" at bounding box center [1136, 236] width 90 height 16
click at [121, 133] on div "Documentation" at bounding box center [95, 129] width 157 height 16
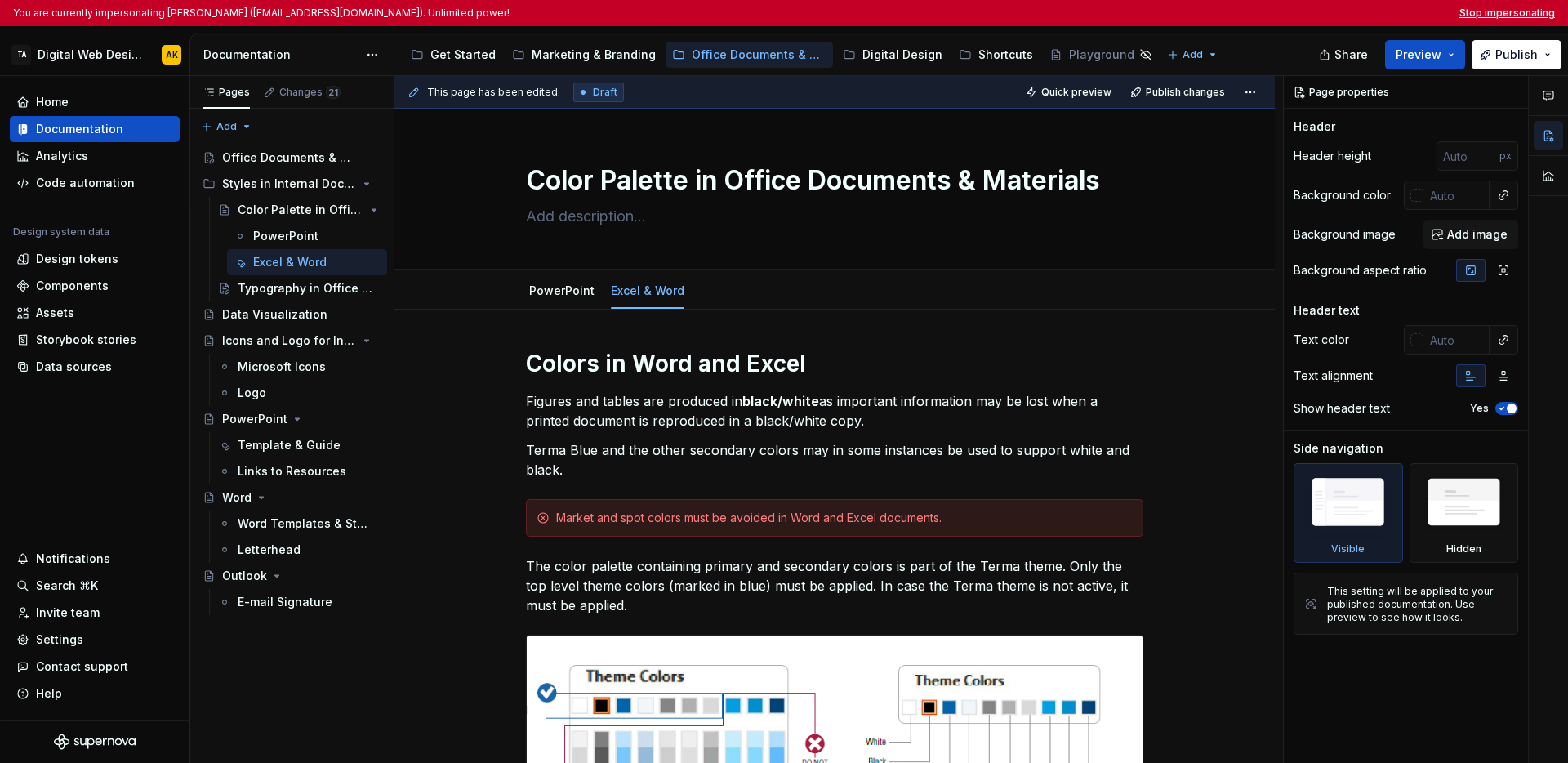
click at [1189, 13] on button "Stop impersonating" at bounding box center [1507, 13] width 96 height 13
type textarea "*"
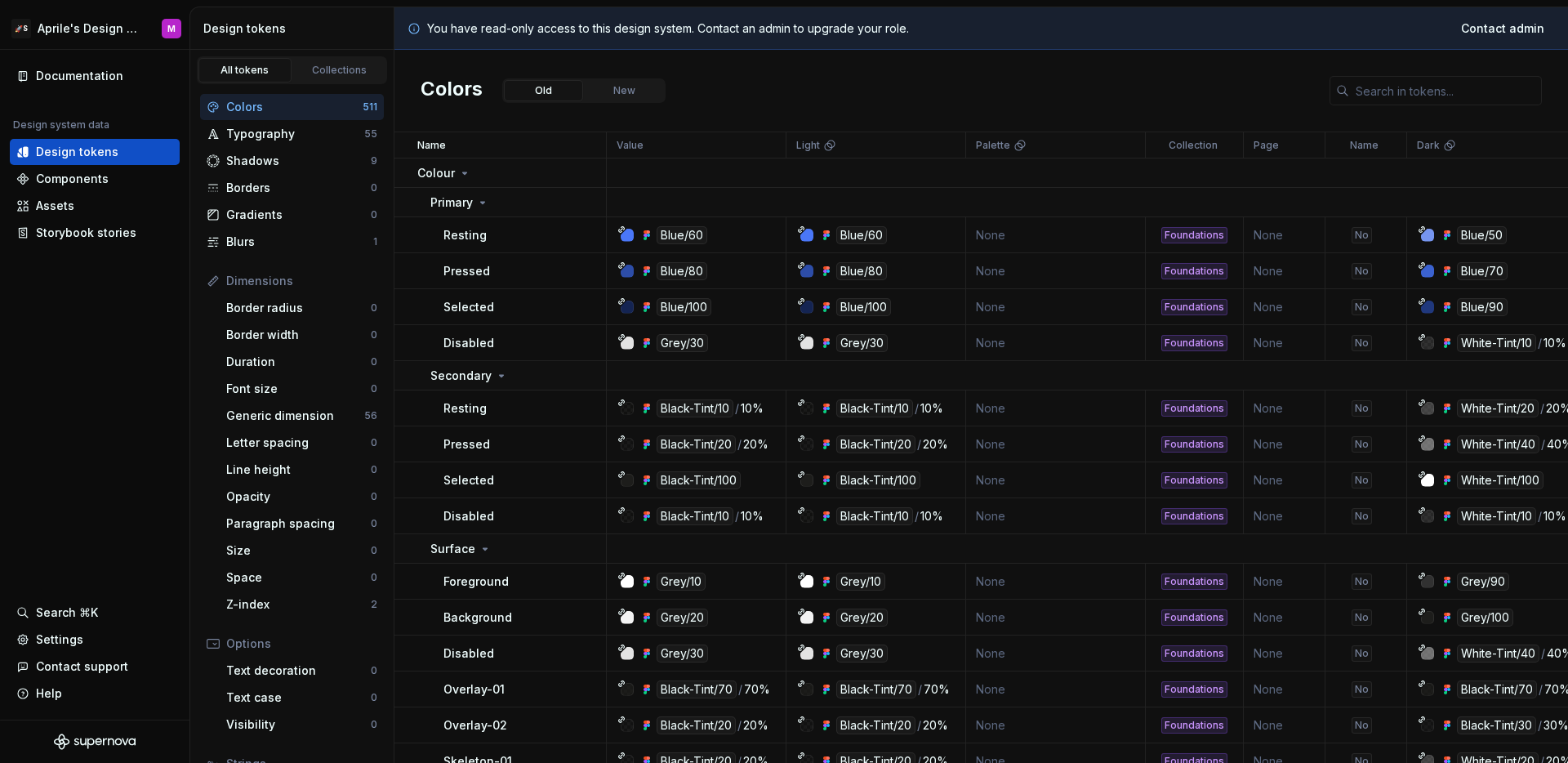
click at [911, 97] on div "Colors Old New" at bounding box center [981, 90] width 1174 height 82
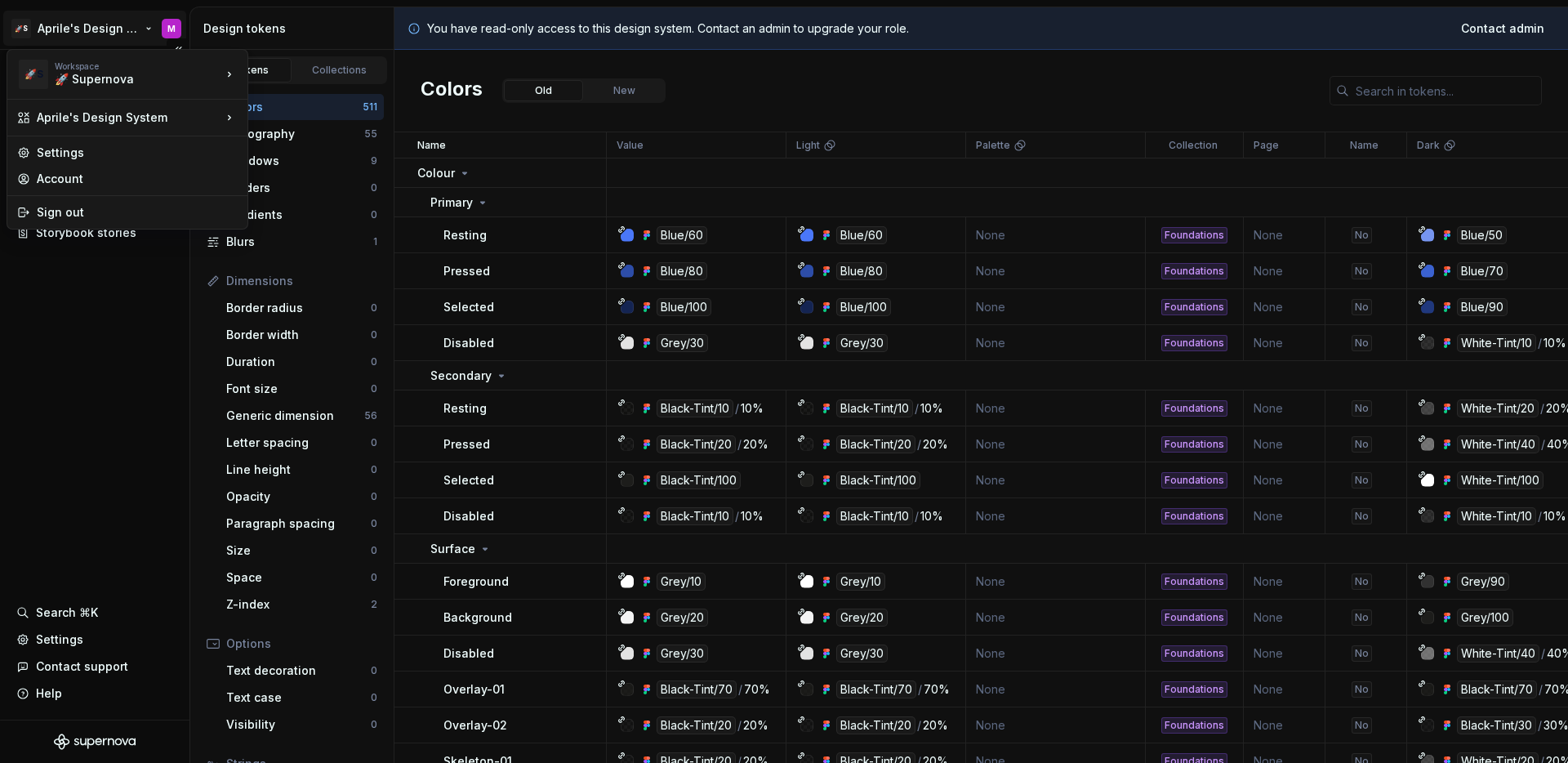
click at [109, 32] on html "🚀S Aprile's Design System M Documentation Design system data Design tokens Comp…" at bounding box center [784, 381] width 1568 height 763
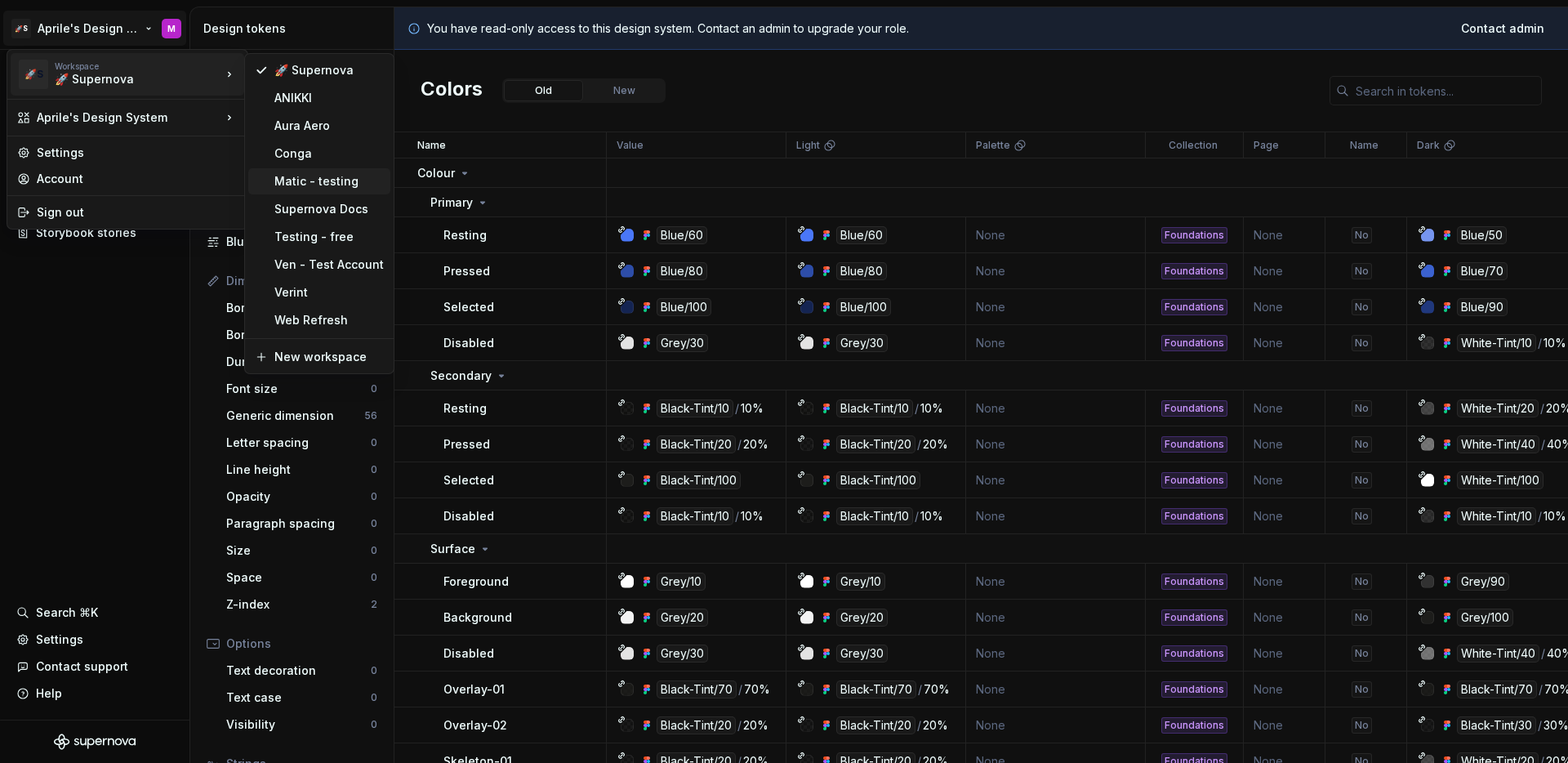
click at [293, 174] on div "Matic - testing" at bounding box center [329, 181] width 110 height 16
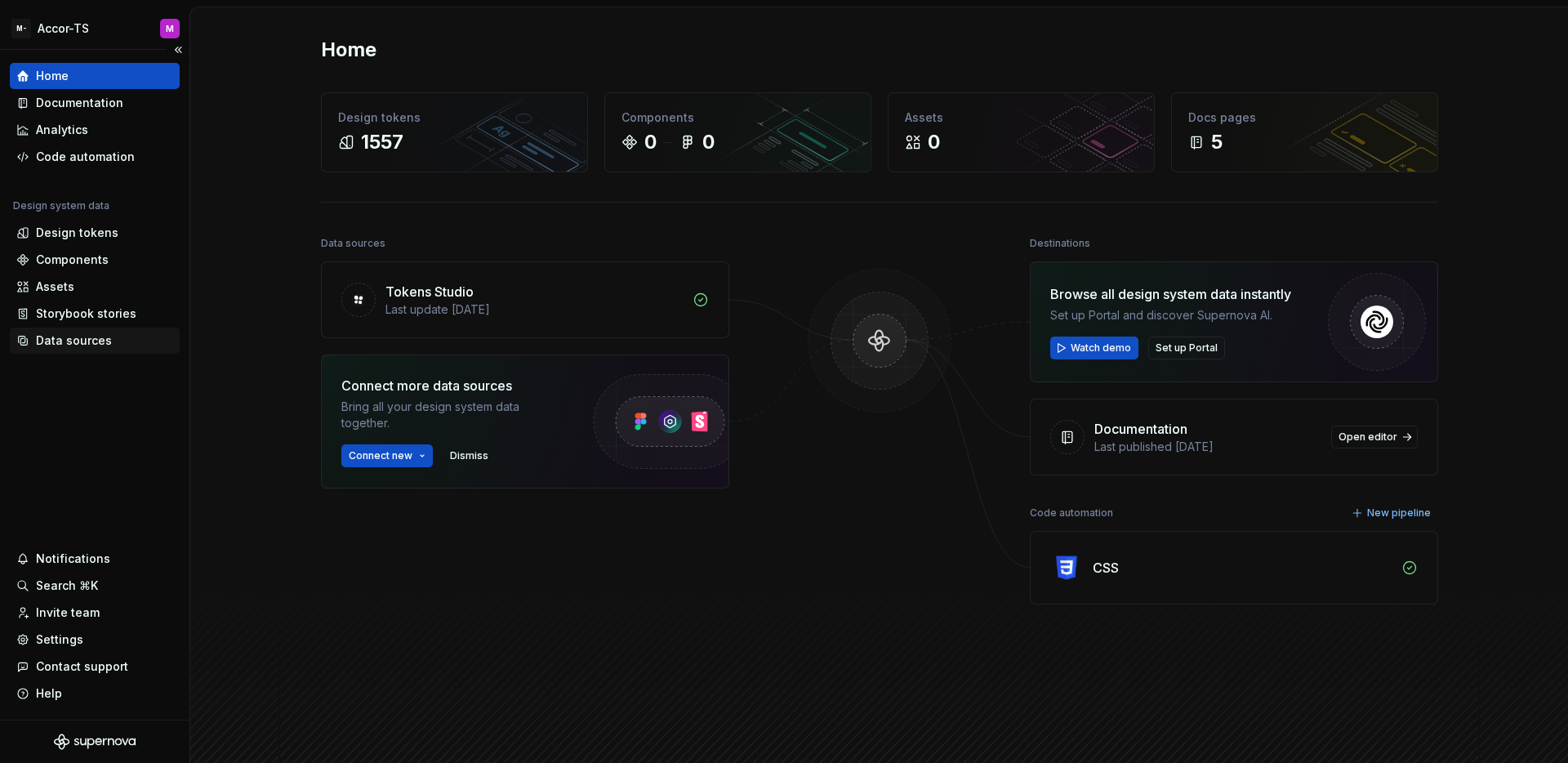
click at [84, 344] on div "Data sources" at bounding box center [74, 340] width 76 height 16
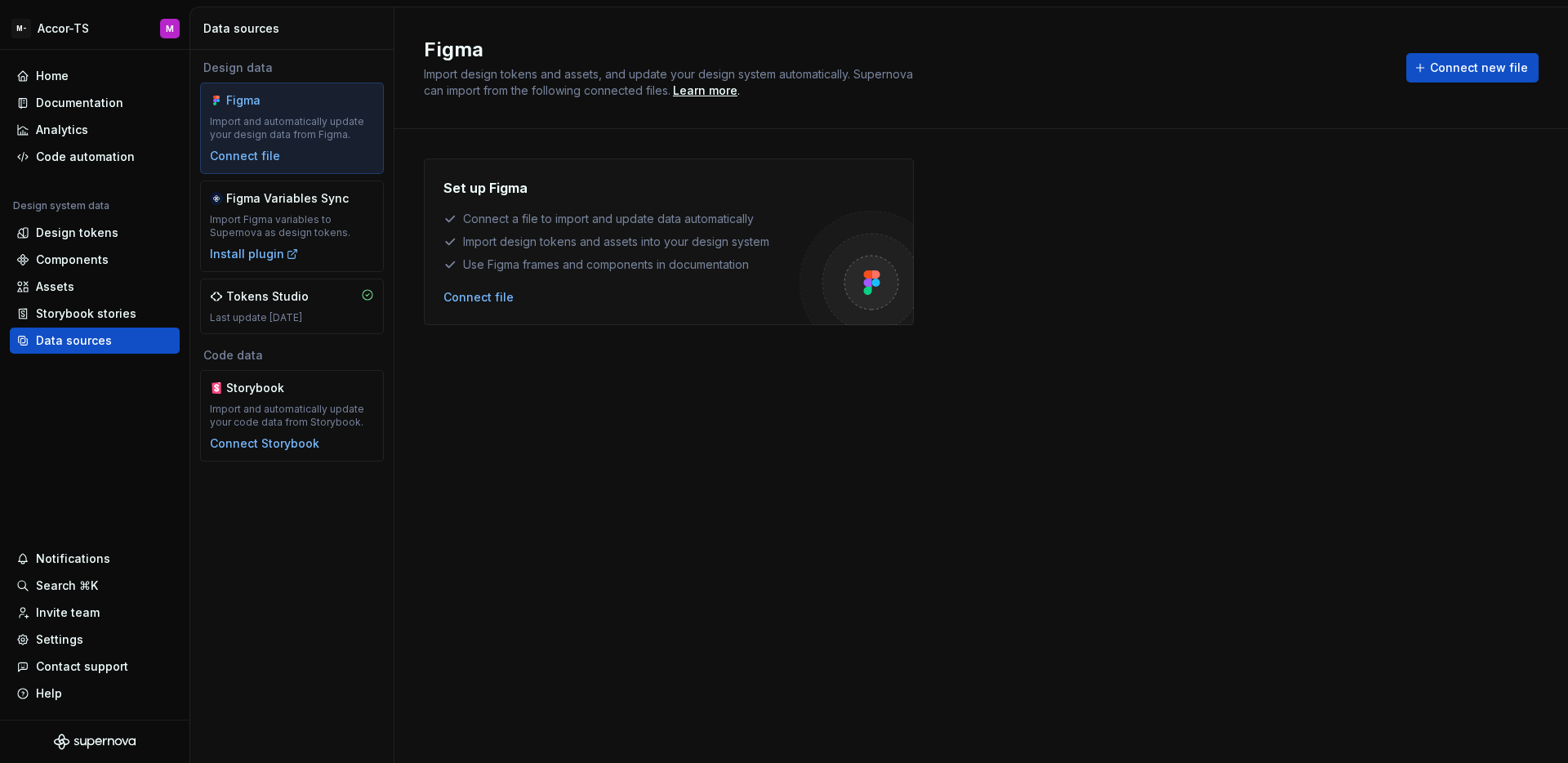
click at [278, 570] on div "Design data Figma Import and automatically update your design data from Figma. …" at bounding box center [292, 406] width 204 height 714
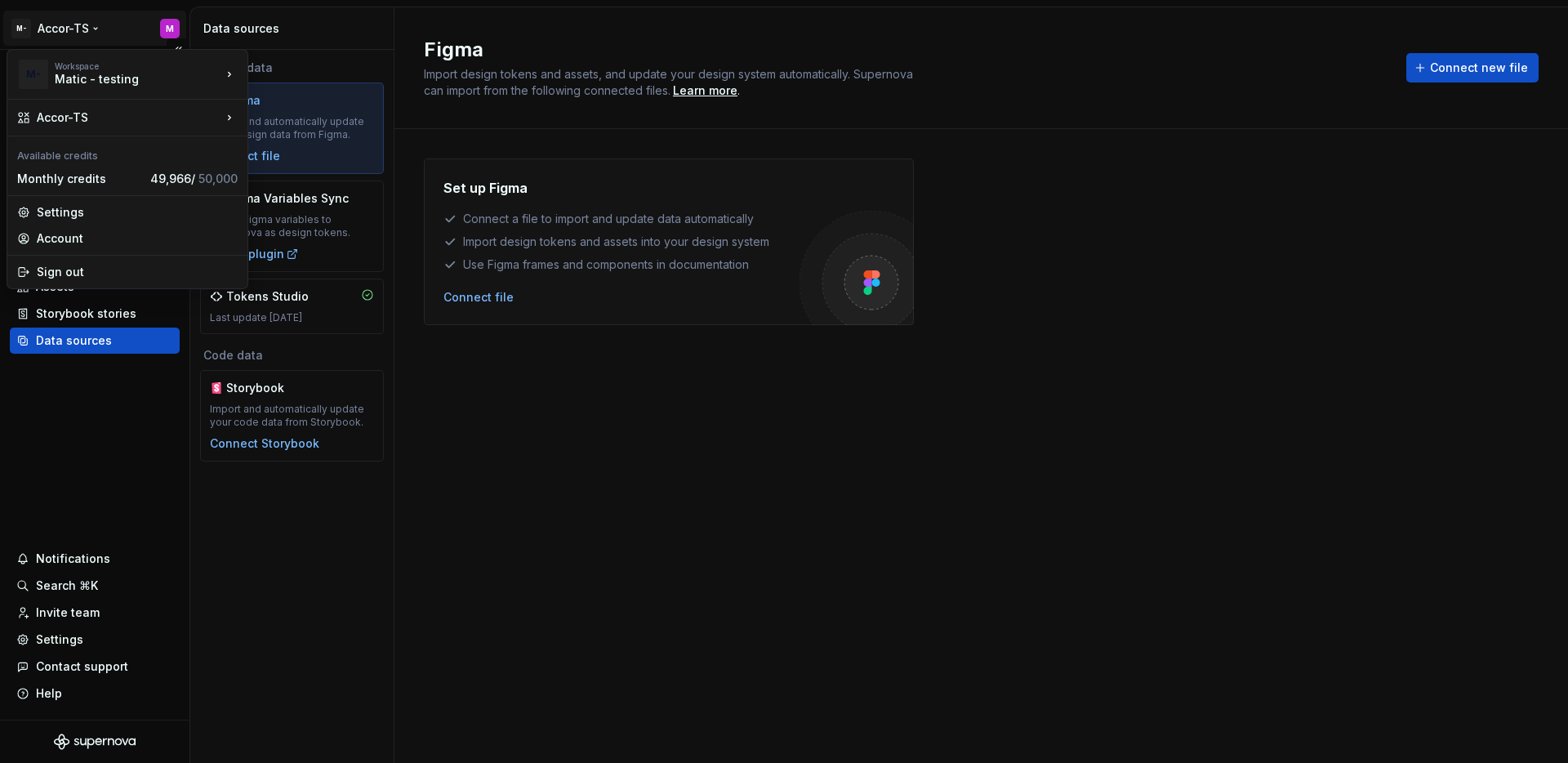
click at [62, 28] on html "M- Accor-TS M Home Documentation Analytics Code automation Design system data D…" at bounding box center [784, 381] width 1568 height 763
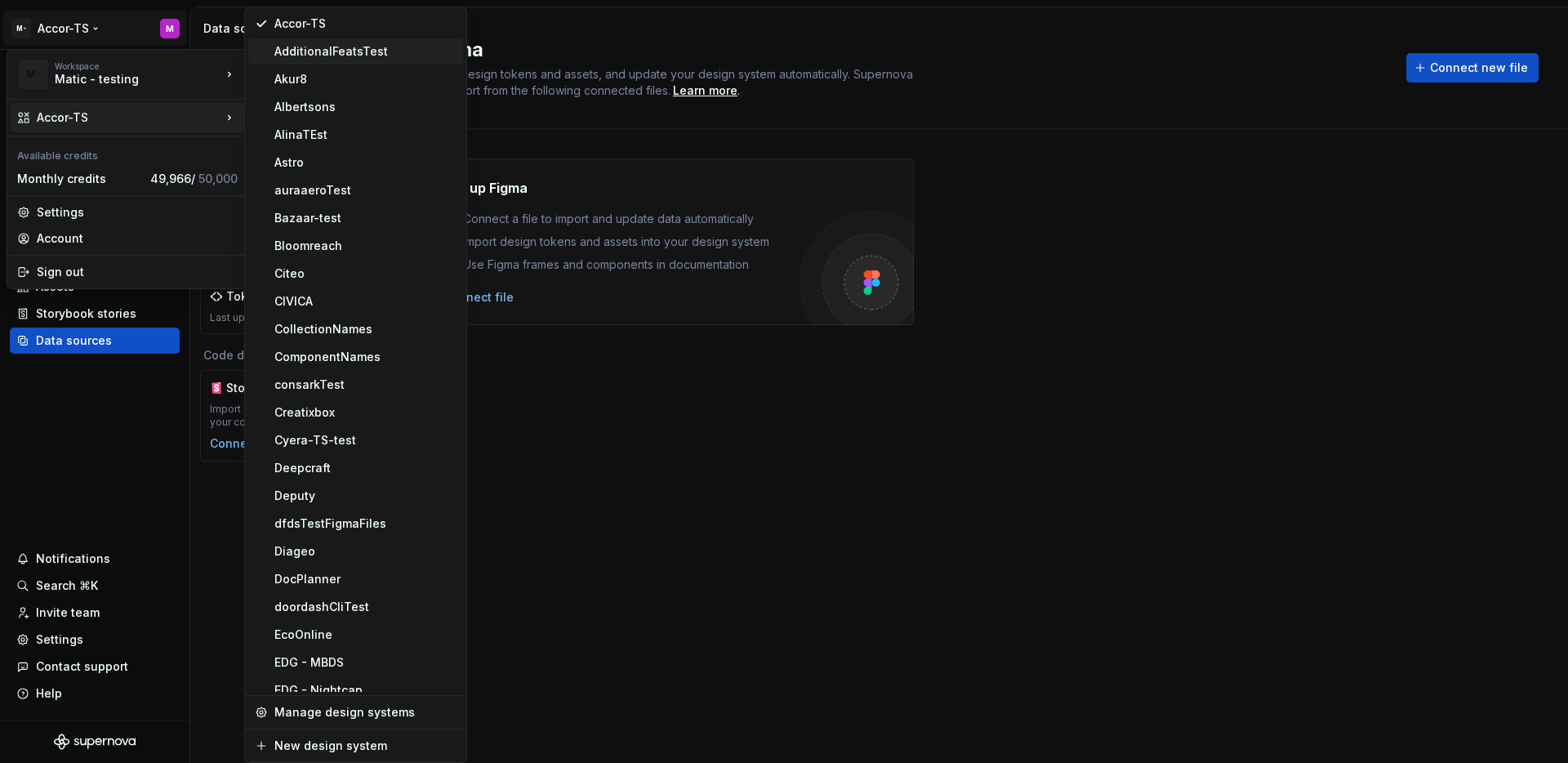
click at [298, 54] on div "AdditionalFeatsTest" at bounding box center [365, 51] width 182 height 16
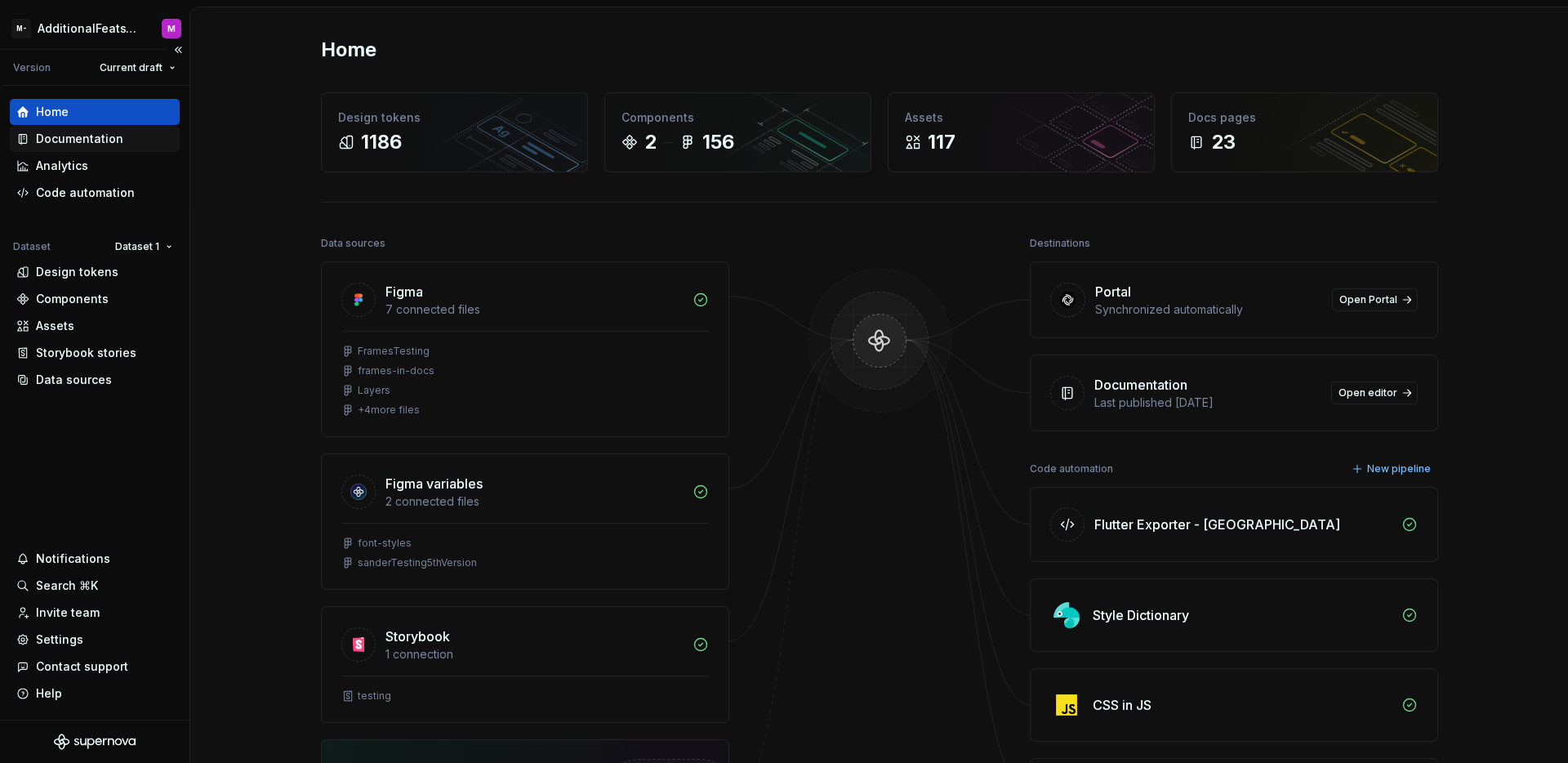
click at [70, 149] on div "Documentation" at bounding box center [94, 139] width 170 height 26
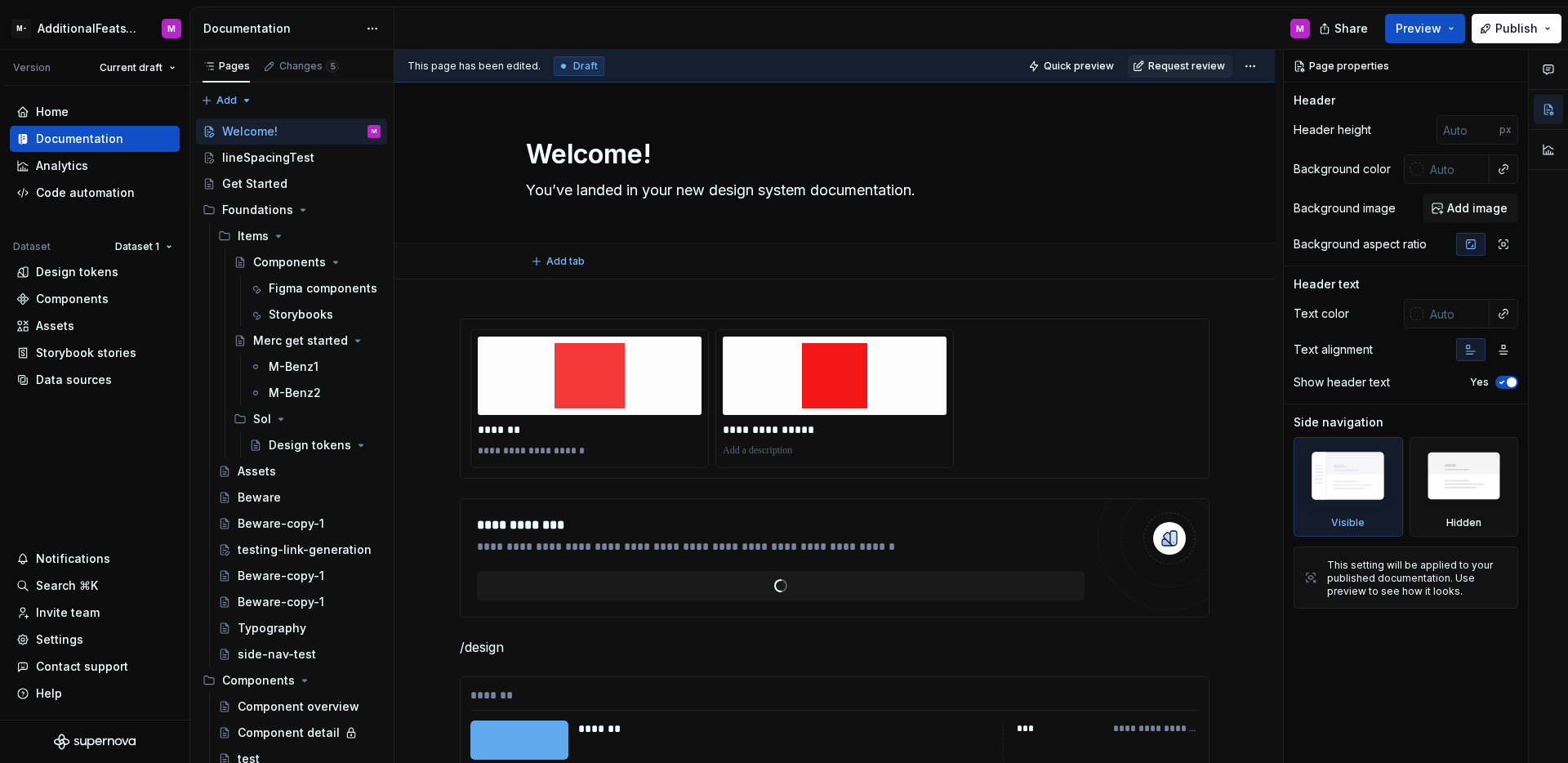
type textarea "*"
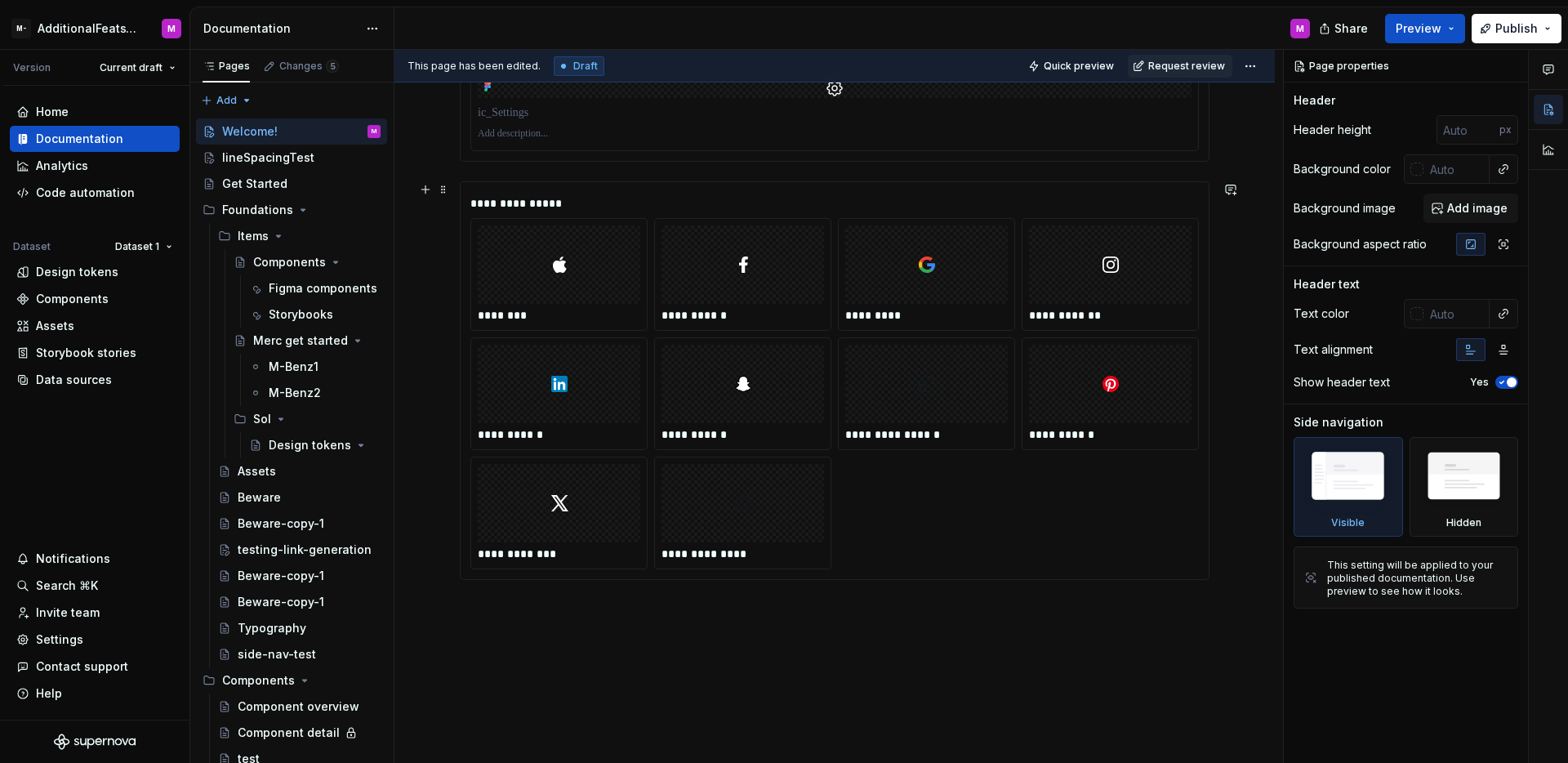
scroll to position [1088, 0]
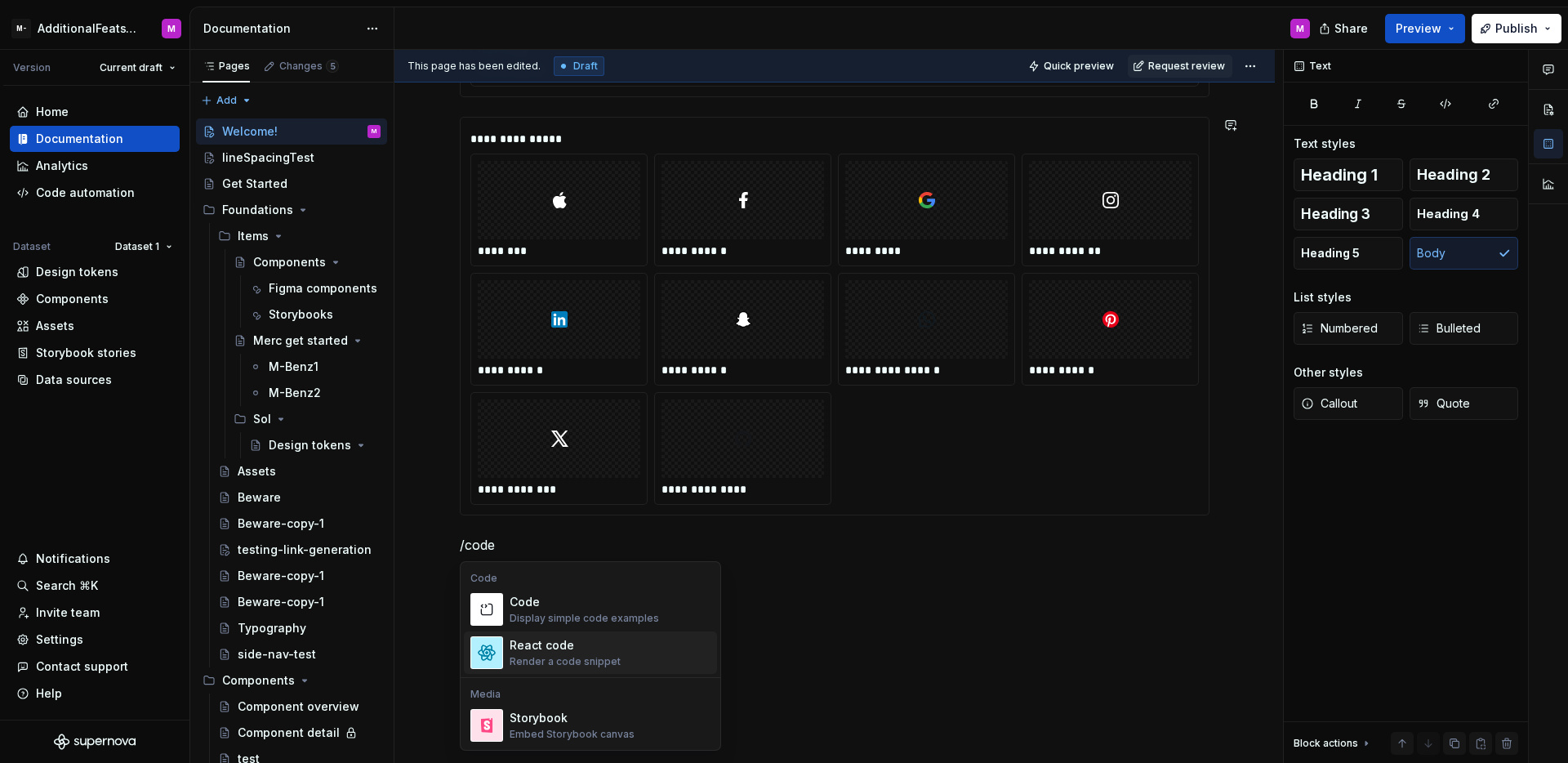
click at [604, 646] on div "React code" at bounding box center [565, 645] width 111 height 16
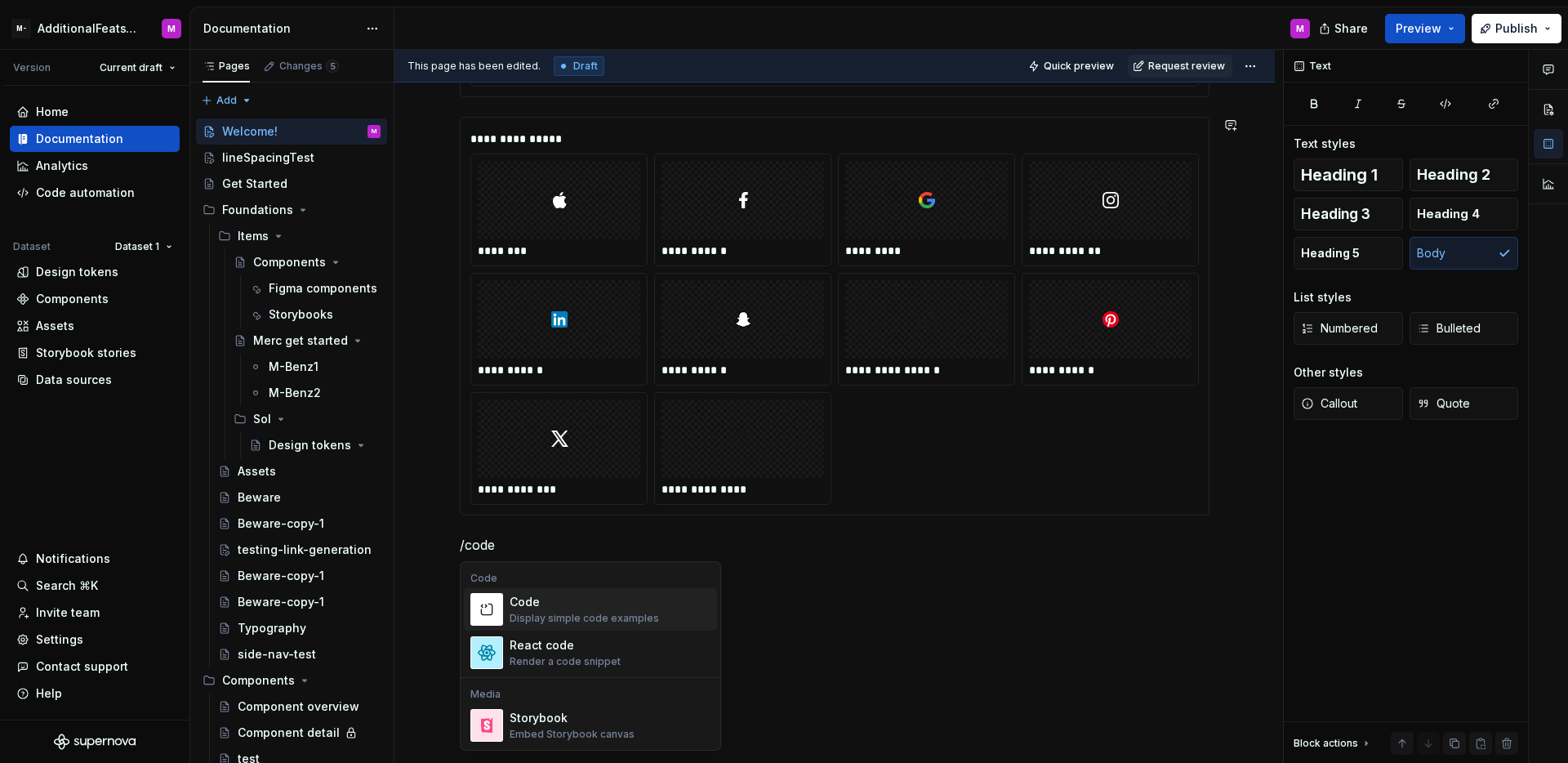
click at [680, 614] on div "Code Display simple code examples" at bounding box center [610, 610] width 201 height 33
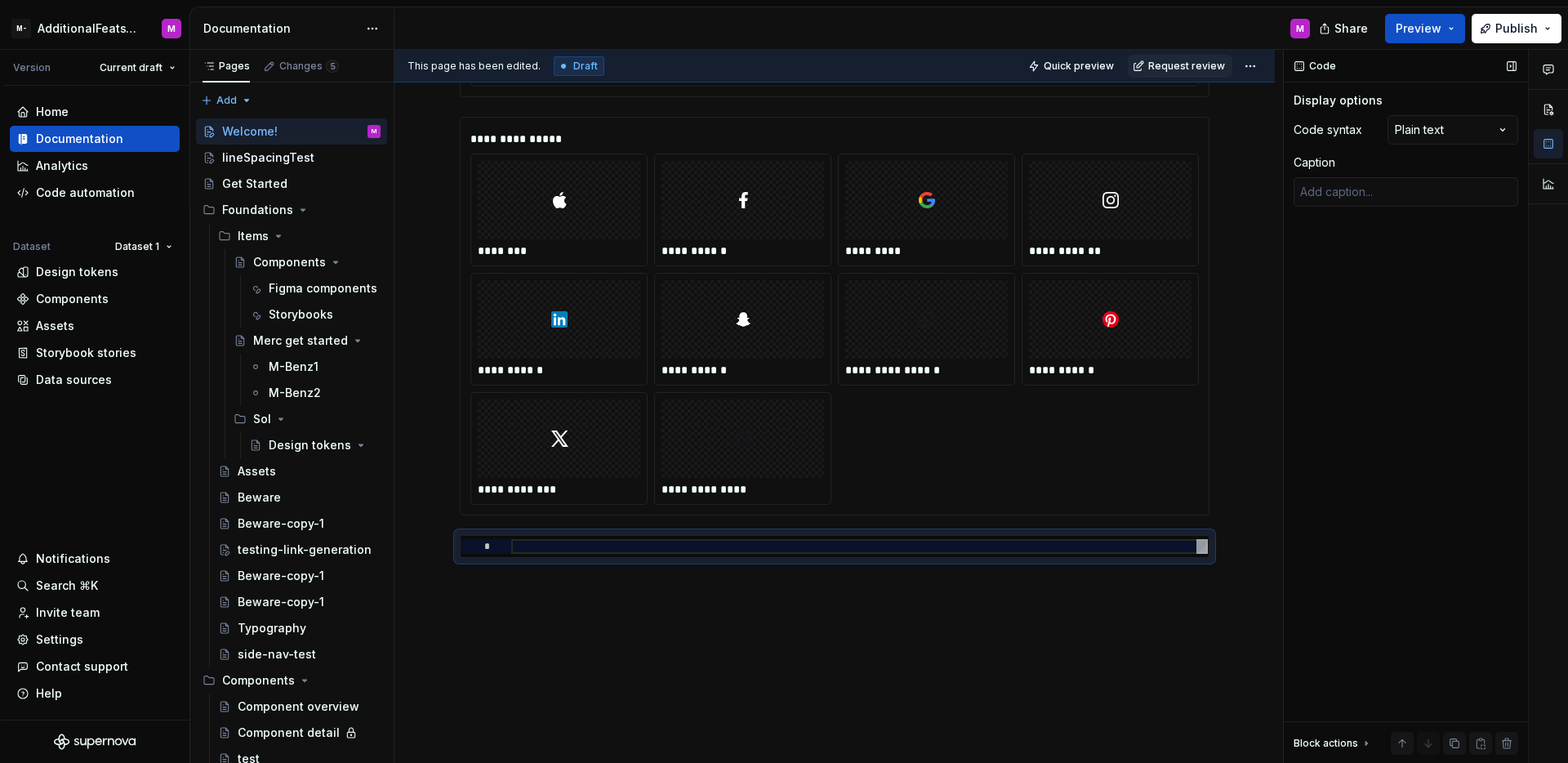
click at [1387, 334] on div "Code Display options Code syntax Plain text Caption Block actions Move up Move …" at bounding box center [1406, 406] width 244 height 715
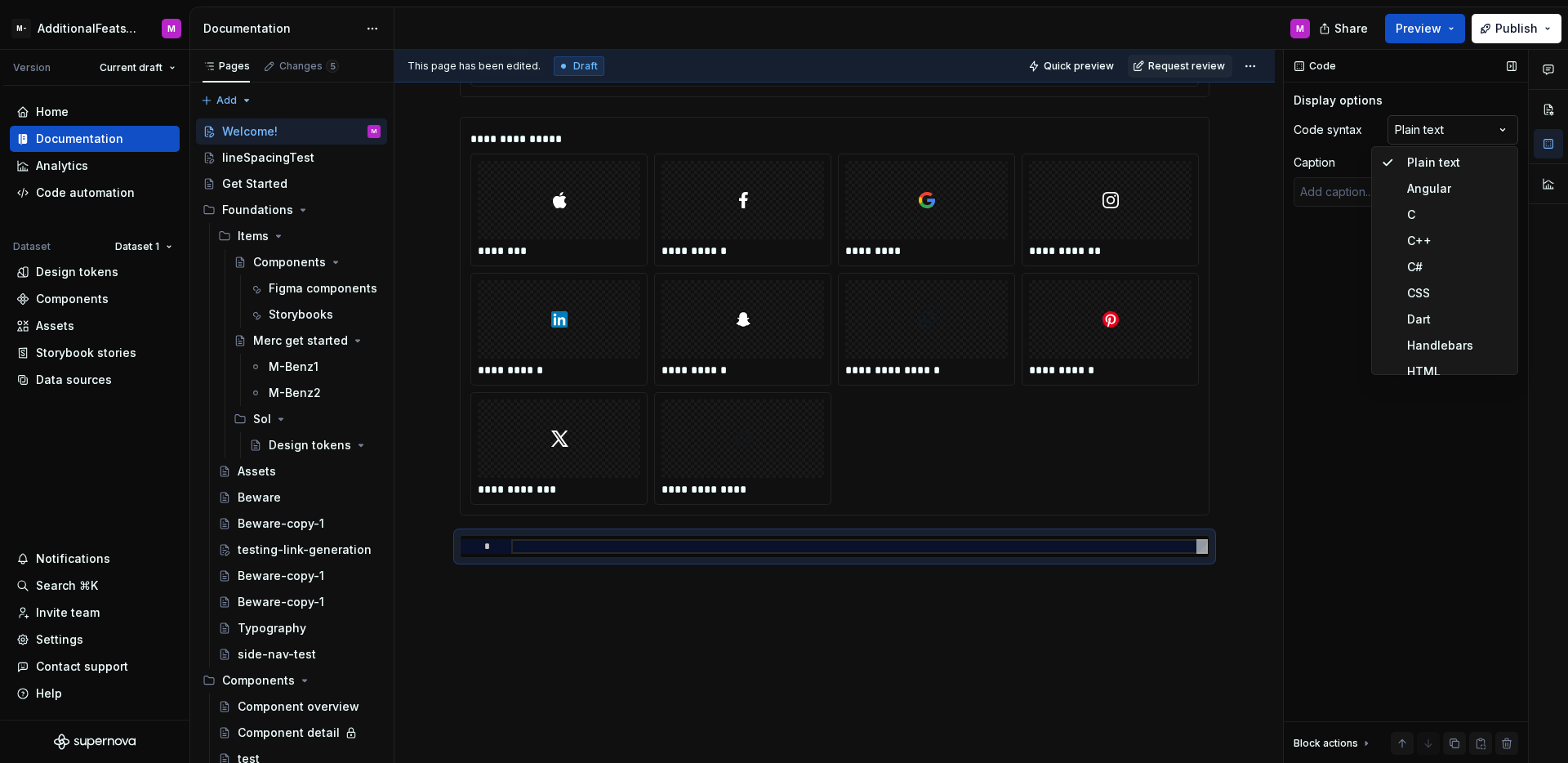
click at [1440, 129] on div "Comments Open comments No comments yet Select ‘Comment’ from the block context …" at bounding box center [1426, 406] width 284 height 715
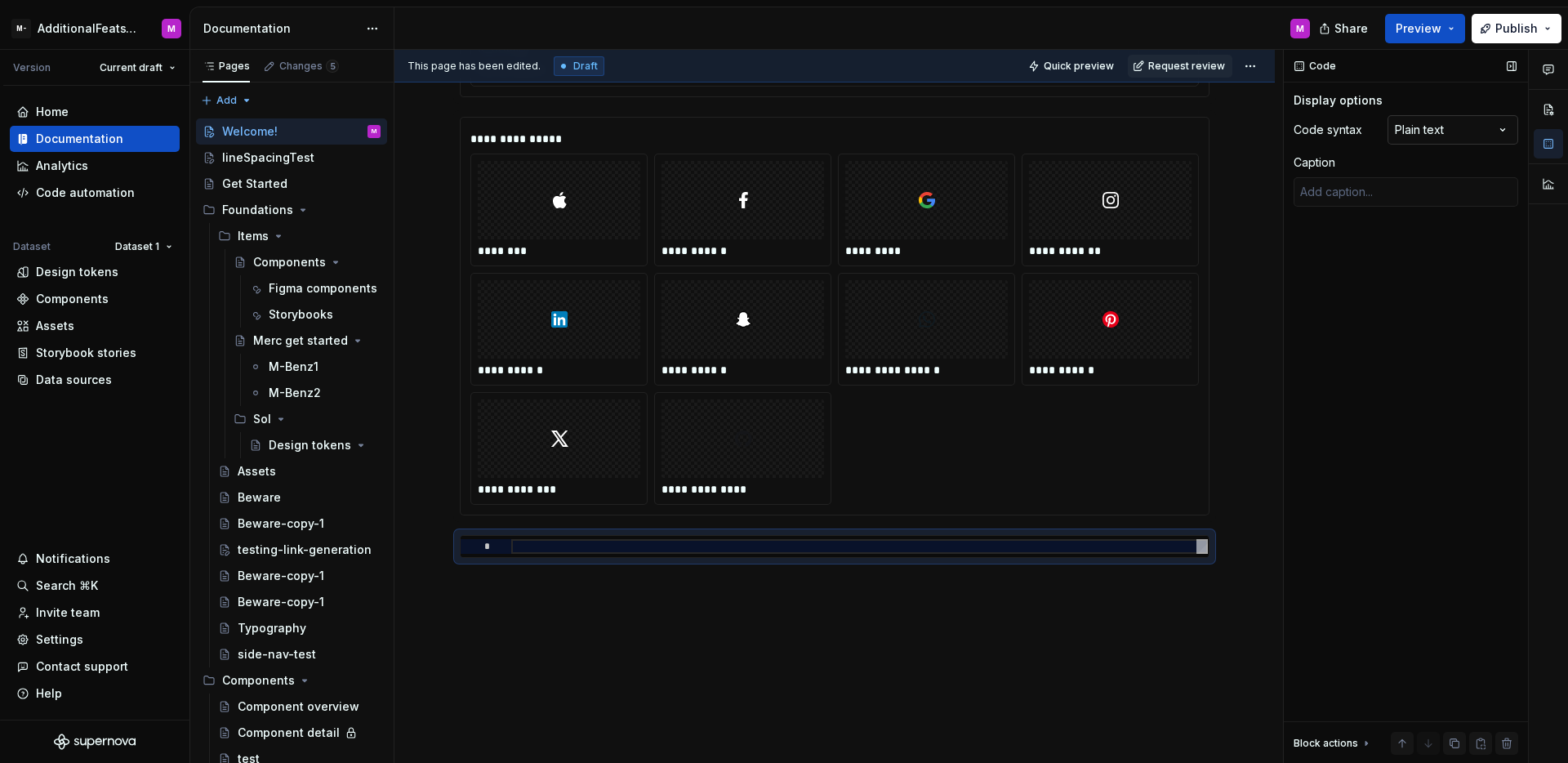
click at [1440, 129] on div "Comments Open comments No comments yet Select ‘Comment’ from the block context …" at bounding box center [1426, 406] width 284 height 715
click at [1417, 262] on div "Code Display options Code syntax Plain text Caption Block actions Move up Move …" at bounding box center [1406, 406] width 244 height 715
click at [952, 549] on div at bounding box center [860, 546] width 697 height 15
type textarea "*"
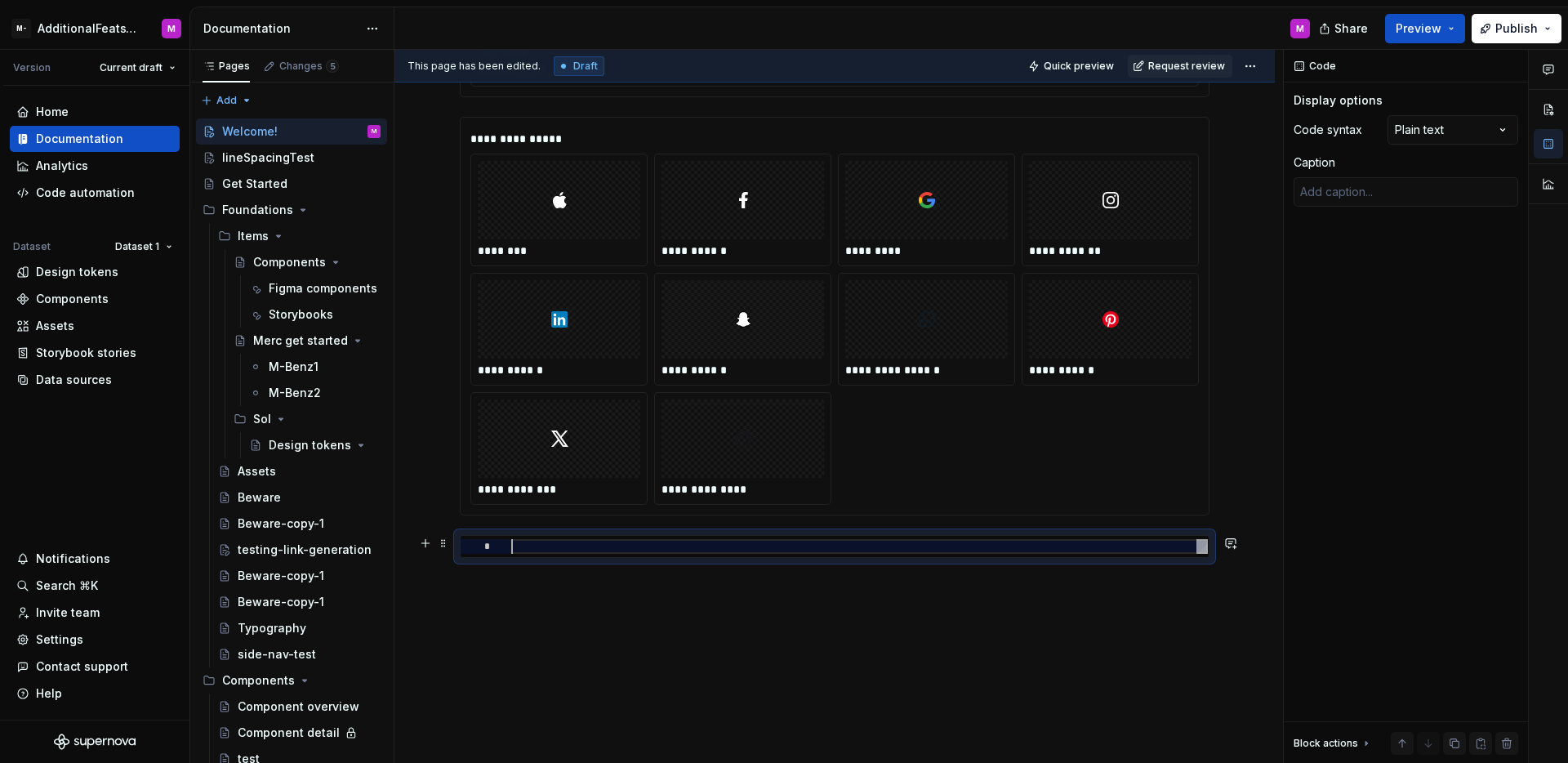
type textarea "*"
type textarea "**"
type textarea "*"
type textarea "***"
type textarea "*"
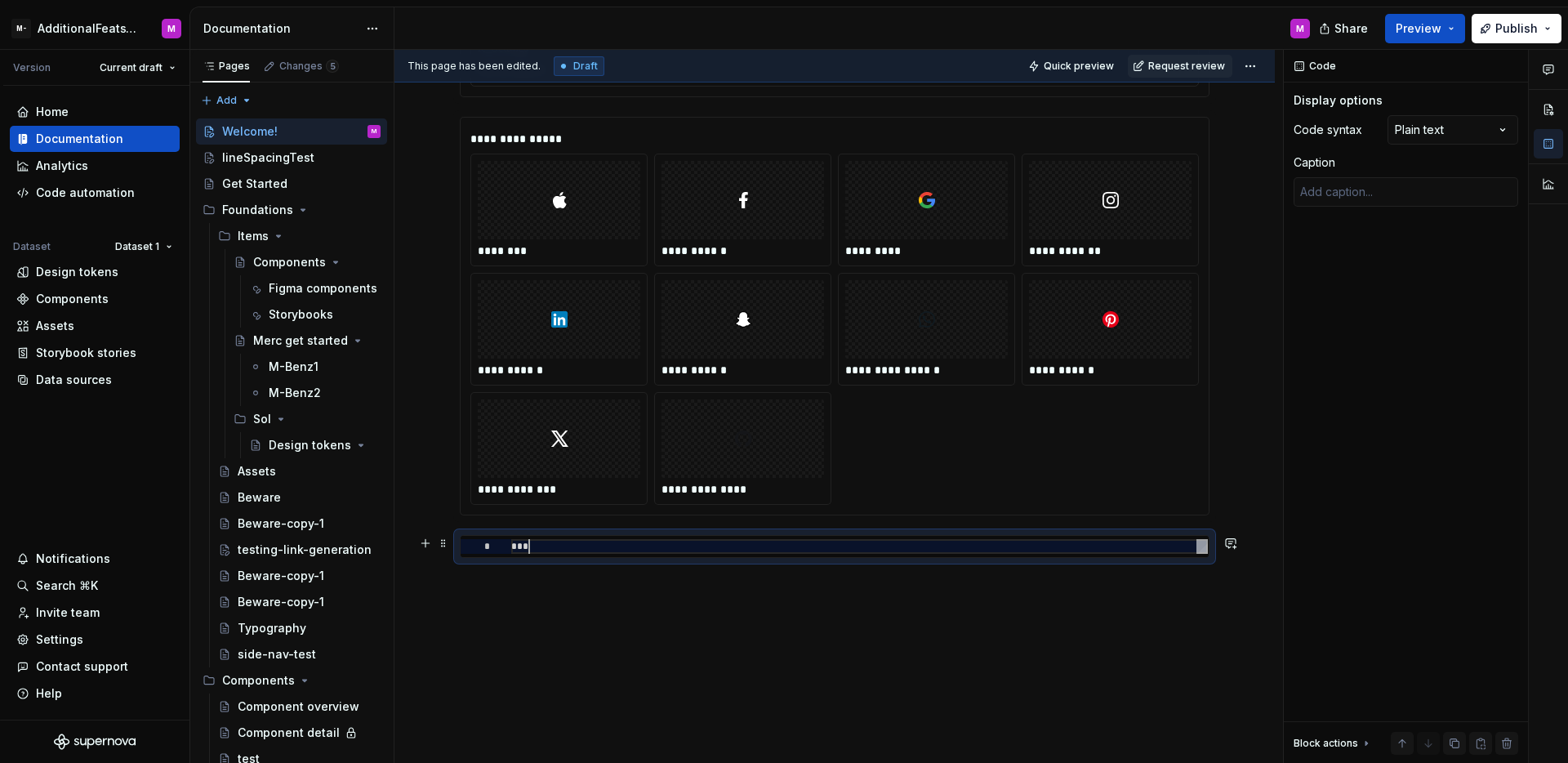
type textarea "****"
type textarea "*"
type textarea "*****"
type textarea "*"
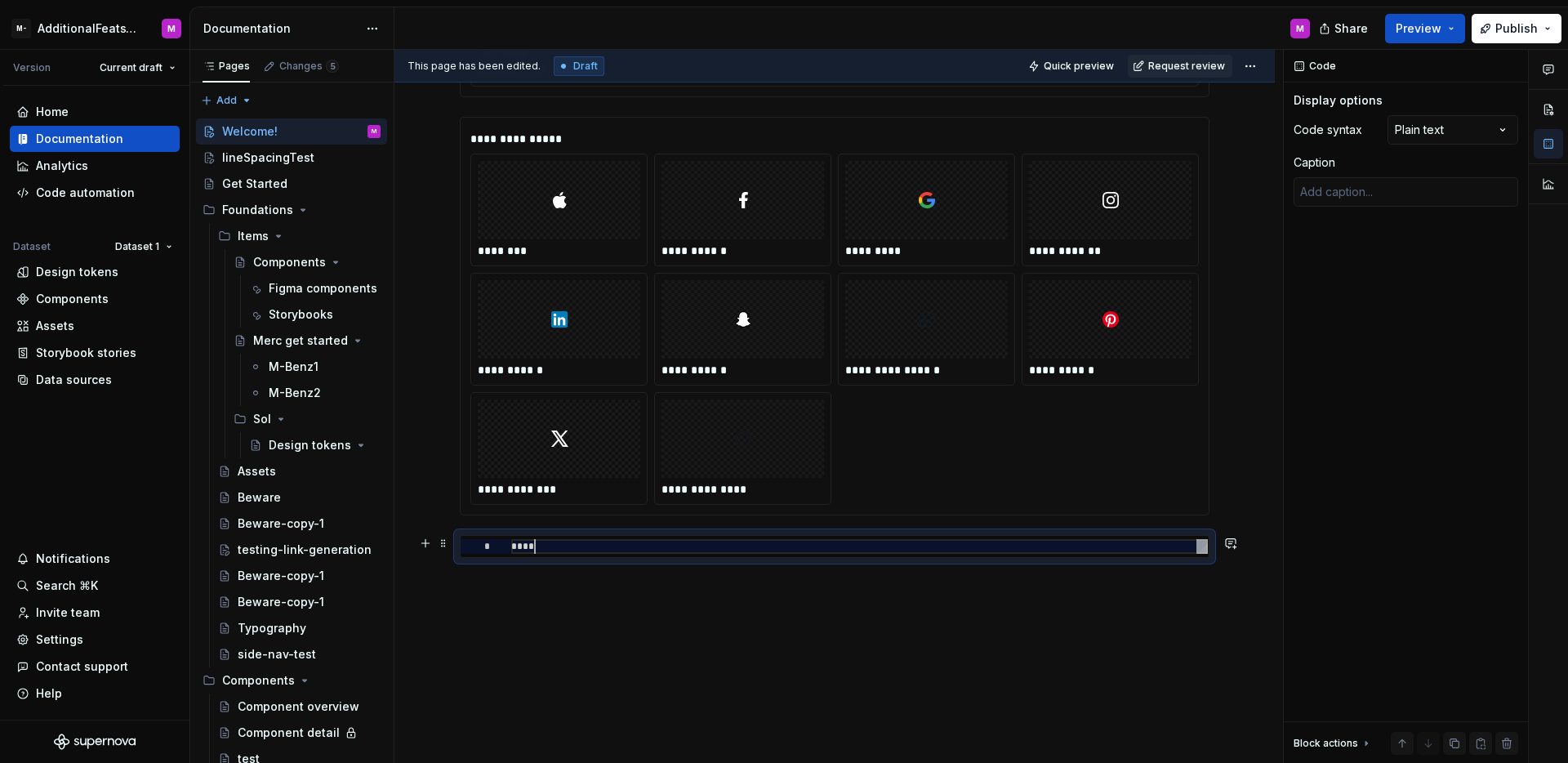
type textarea "******"
type textarea "*"
type textarea "*******"
type textarea "*"
type textarea "*******"
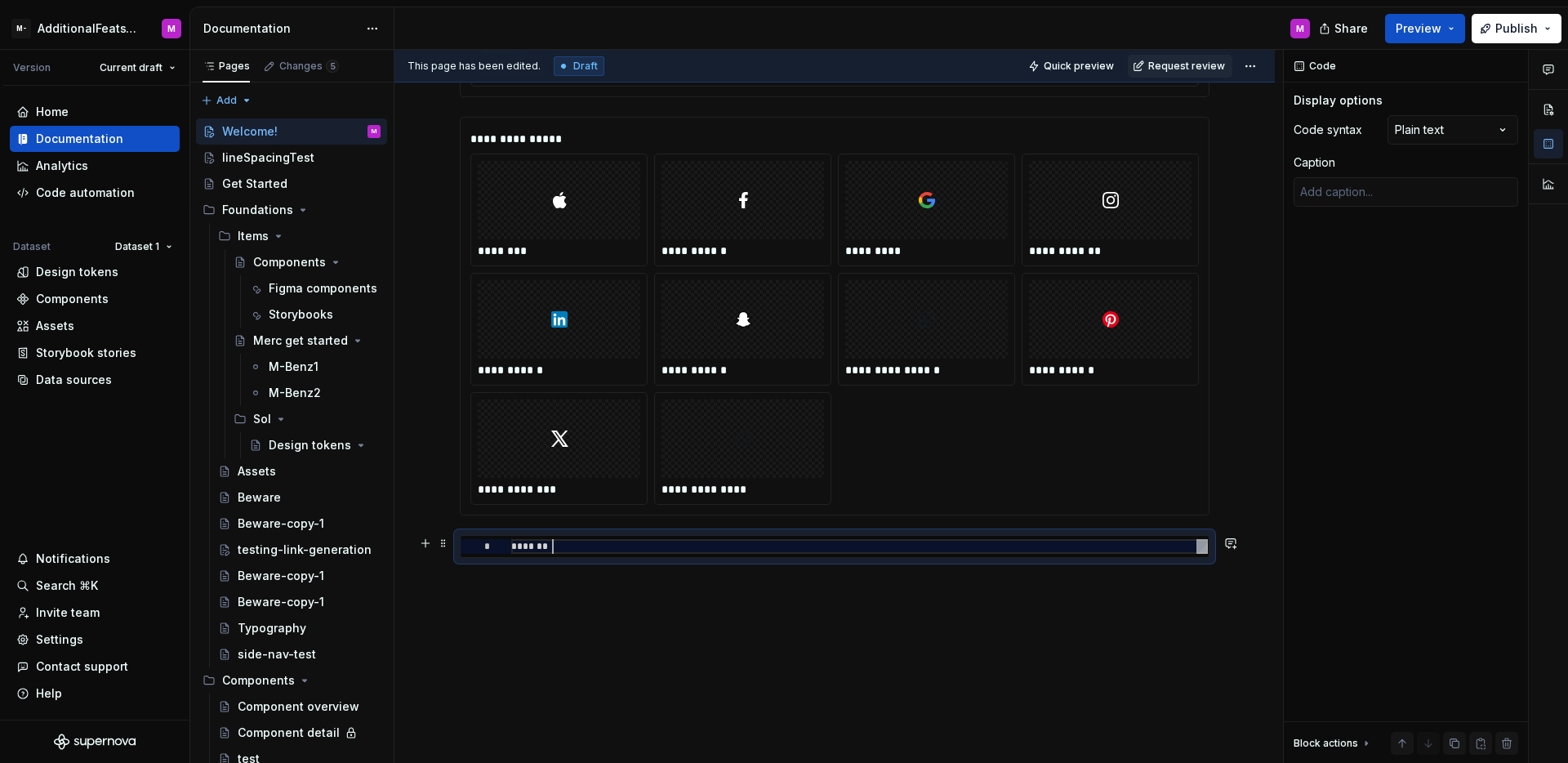
scroll to position [15, 0]
type textarea "*"
type textarea "******* *"
type textarea "*"
type textarea "******* **"
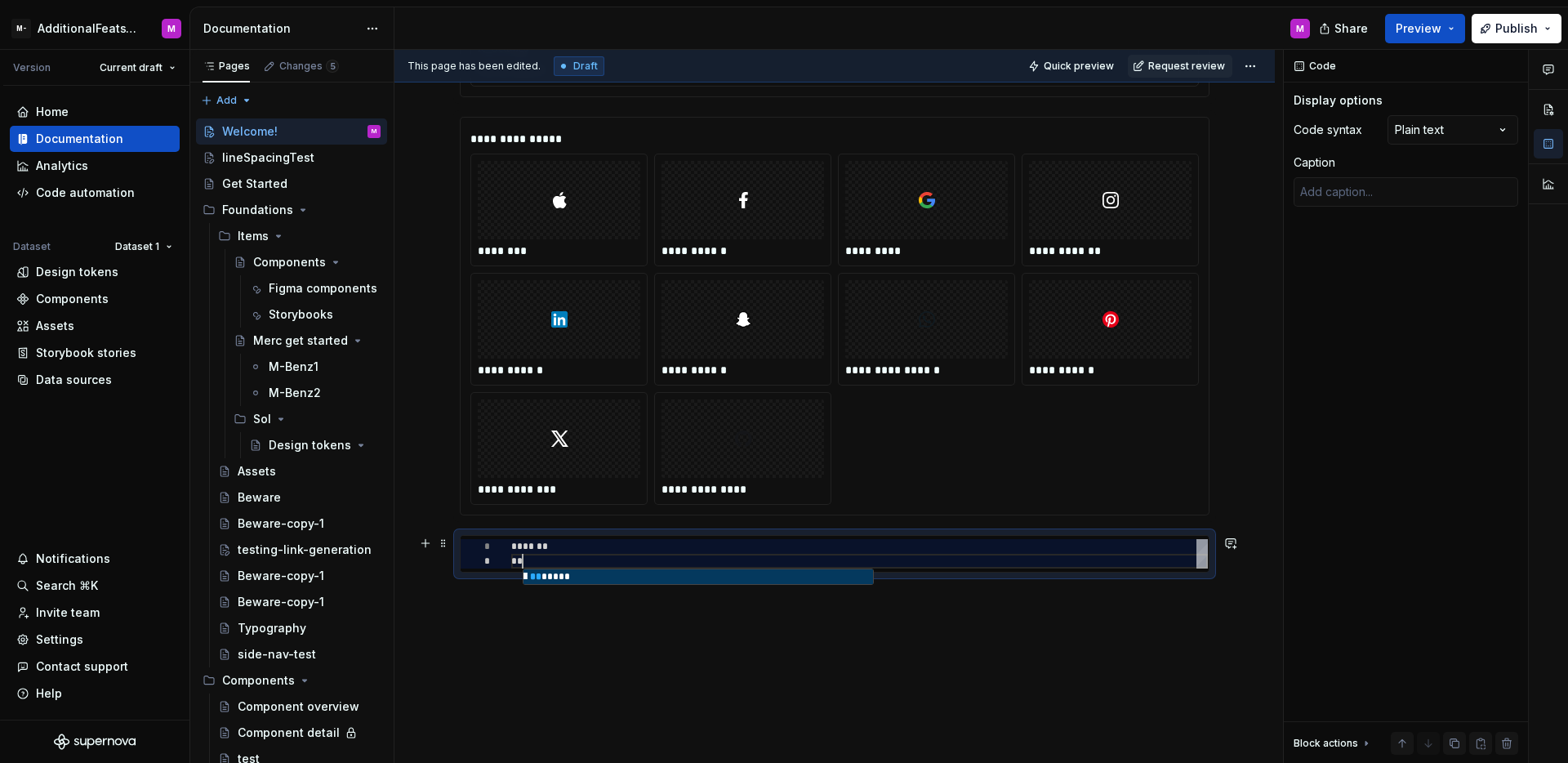
type textarea "*"
type textarea "******* ***"
type textarea "*"
type textarea "******* *****"
type textarea "*"
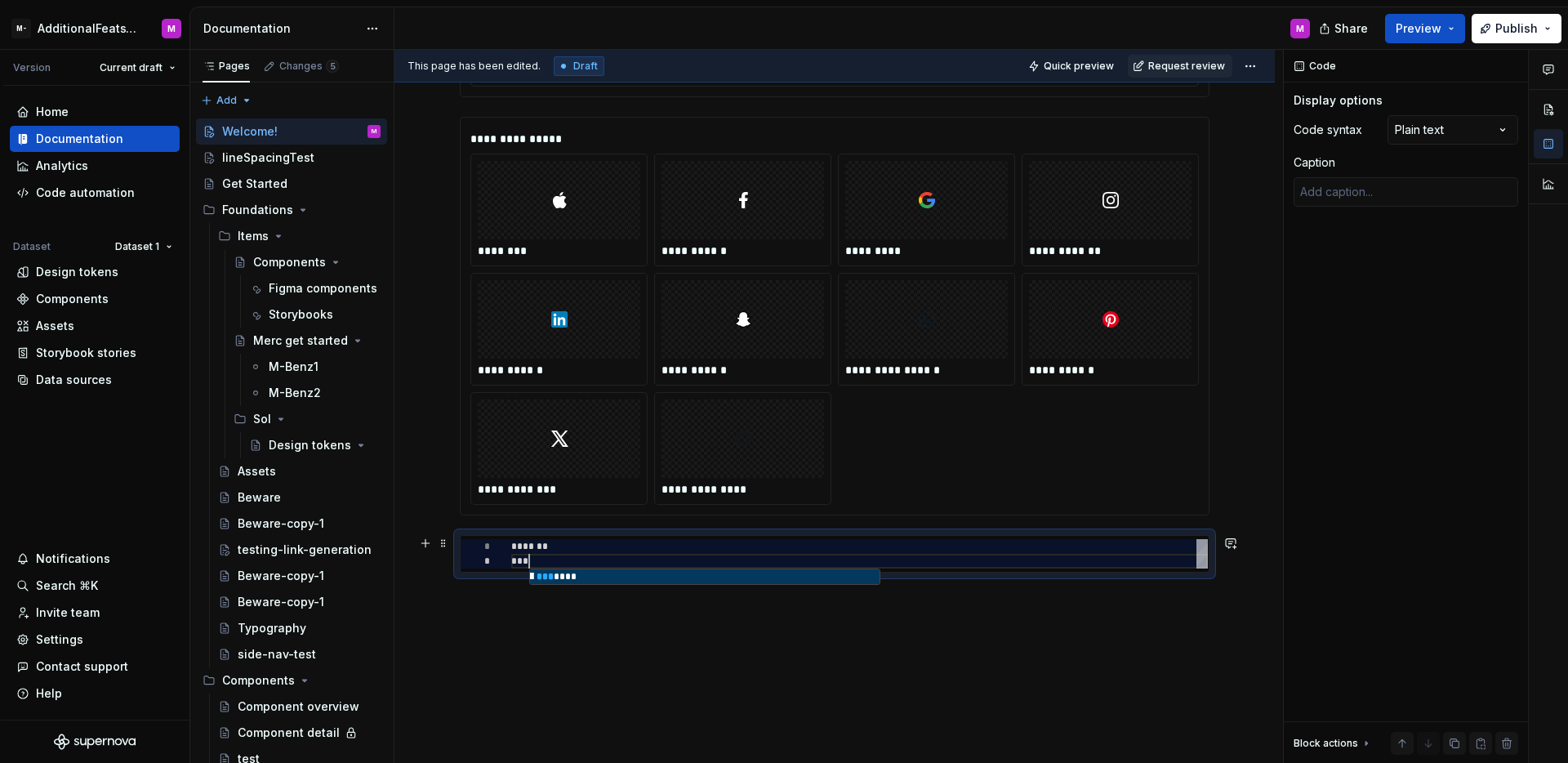
type textarea "******* ******"
type textarea "*"
type textarea "******* *******"
type textarea "*"
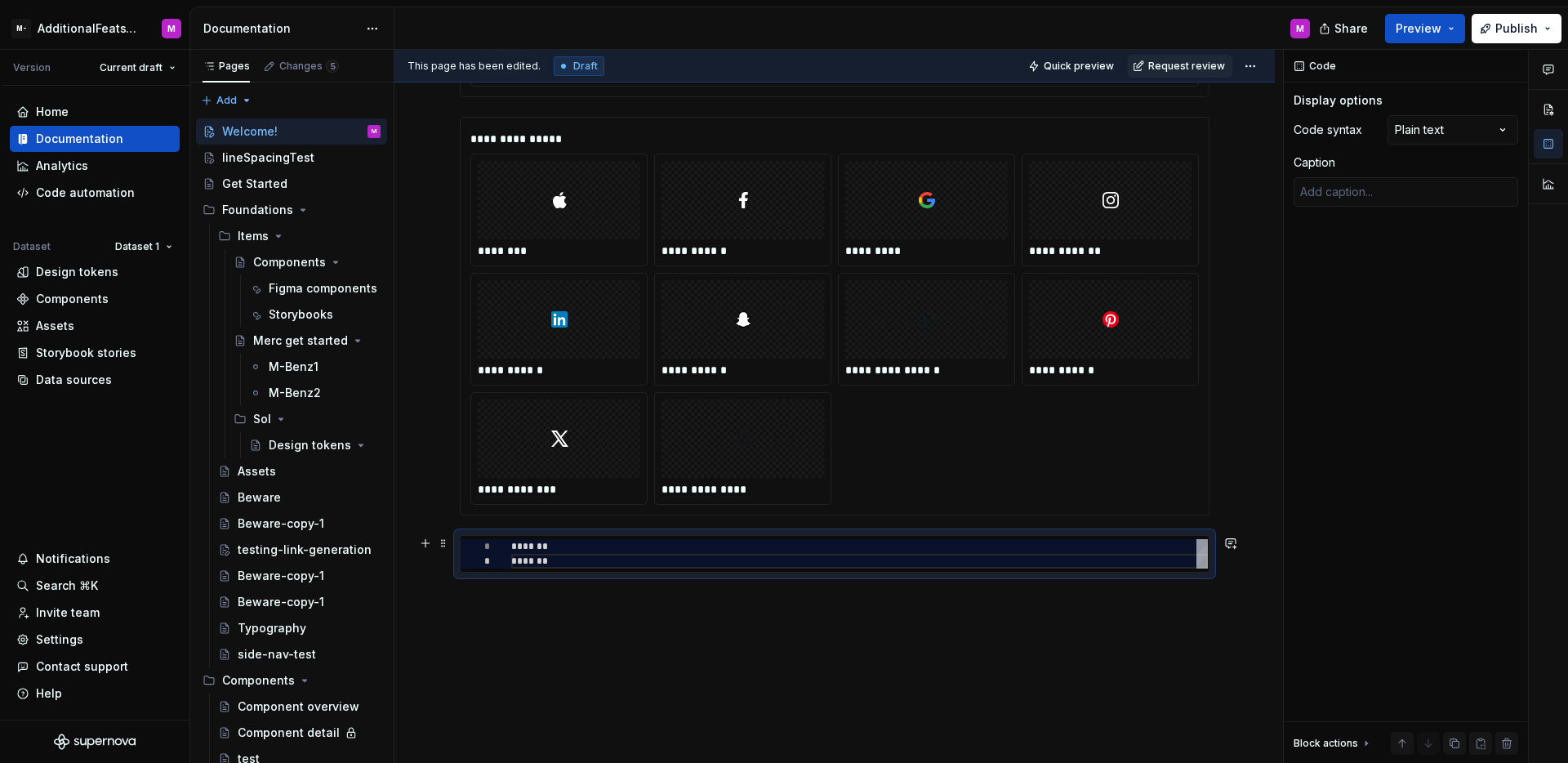
type textarea "******* ********"
type textarea "*"
type textarea "******* *********"
type textarea "*"
type textarea "**********"
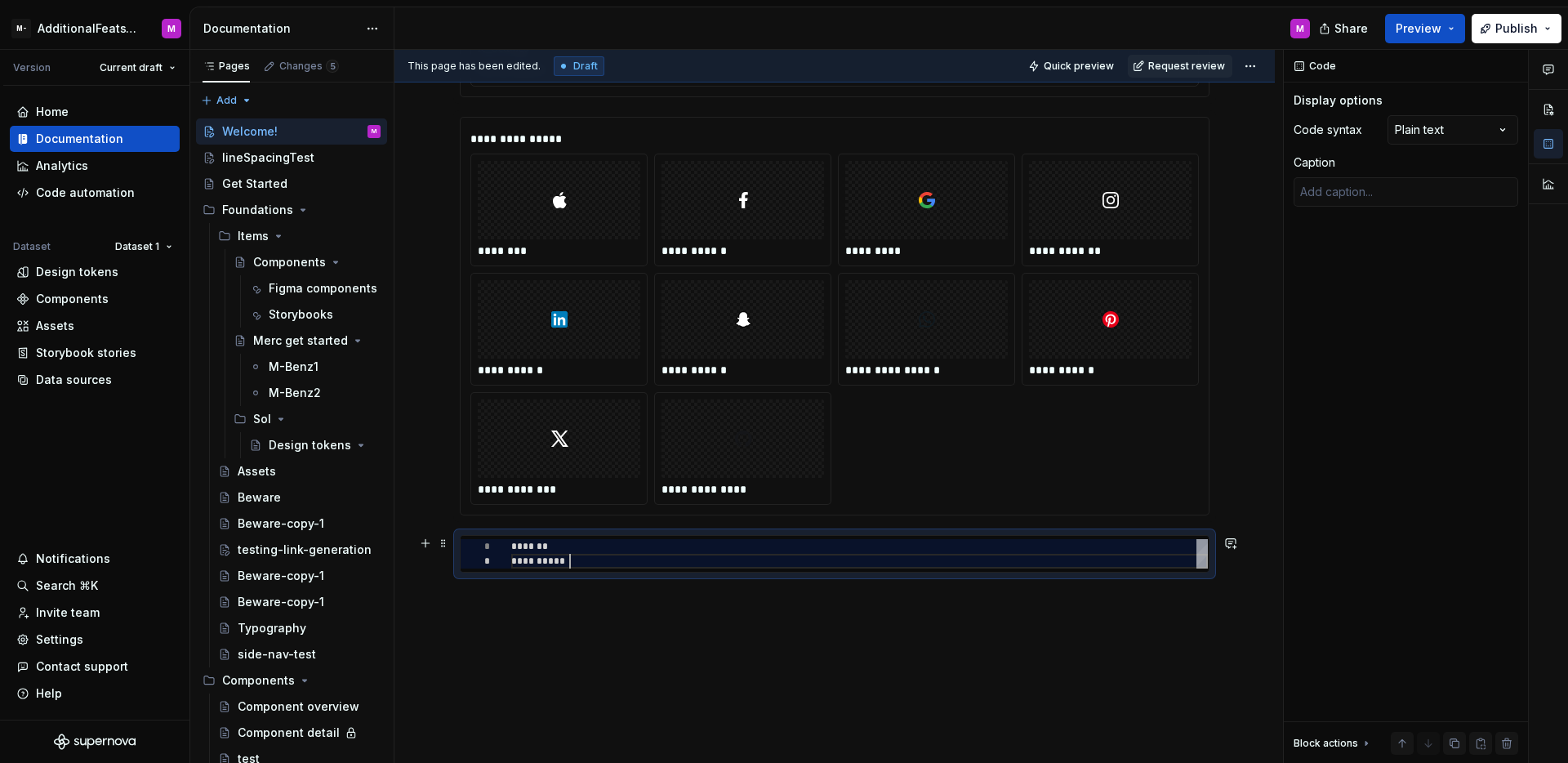
type textarea "*"
type textarea "**********"
type textarea "*"
type textarea "**********"
type textarea "*"
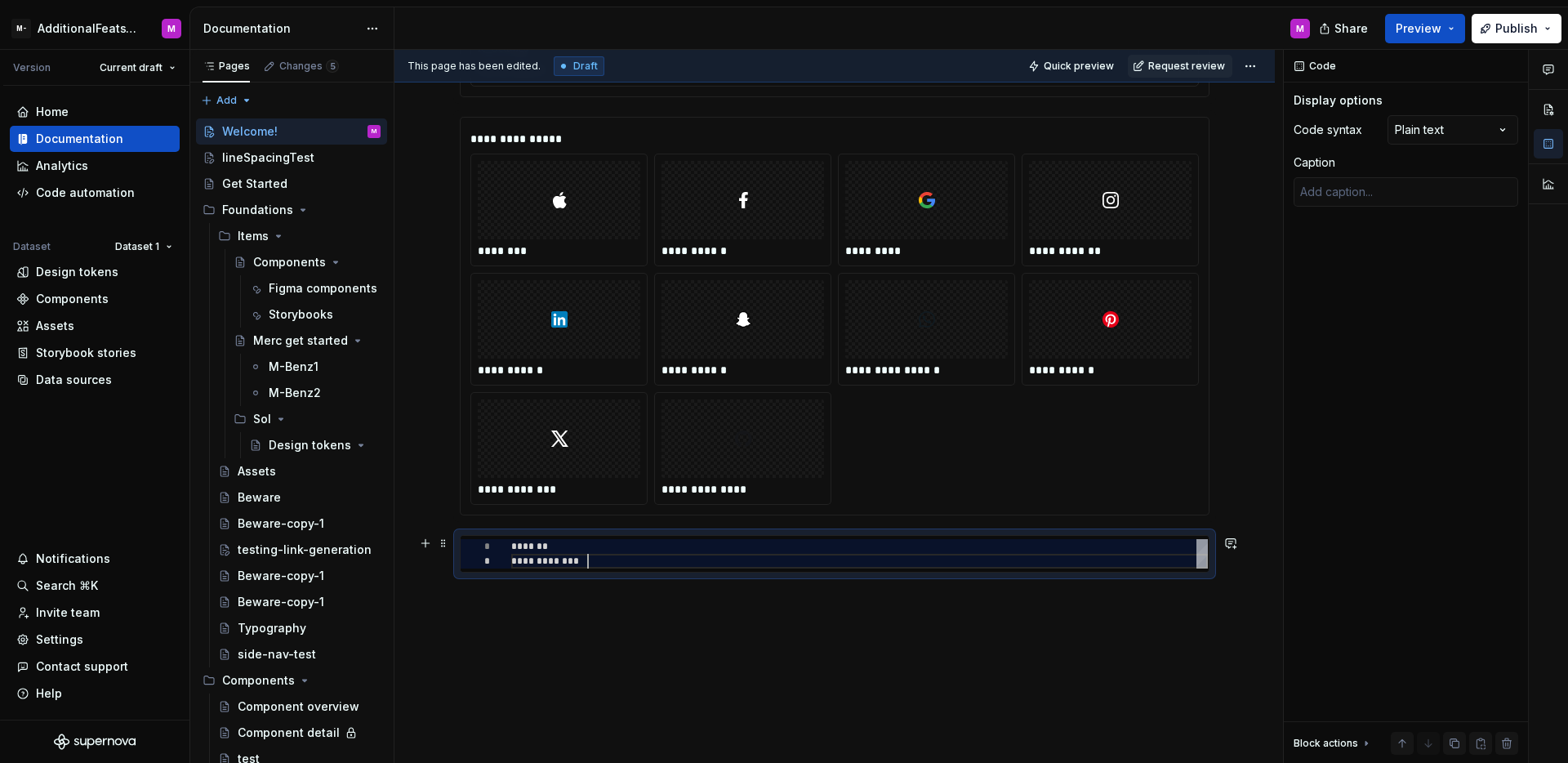
type textarea "**********"
type textarea "*"
type textarea "**********"
click at [1419, 23] on span "Preview" at bounding box center [1418, 28] width 46 height 16
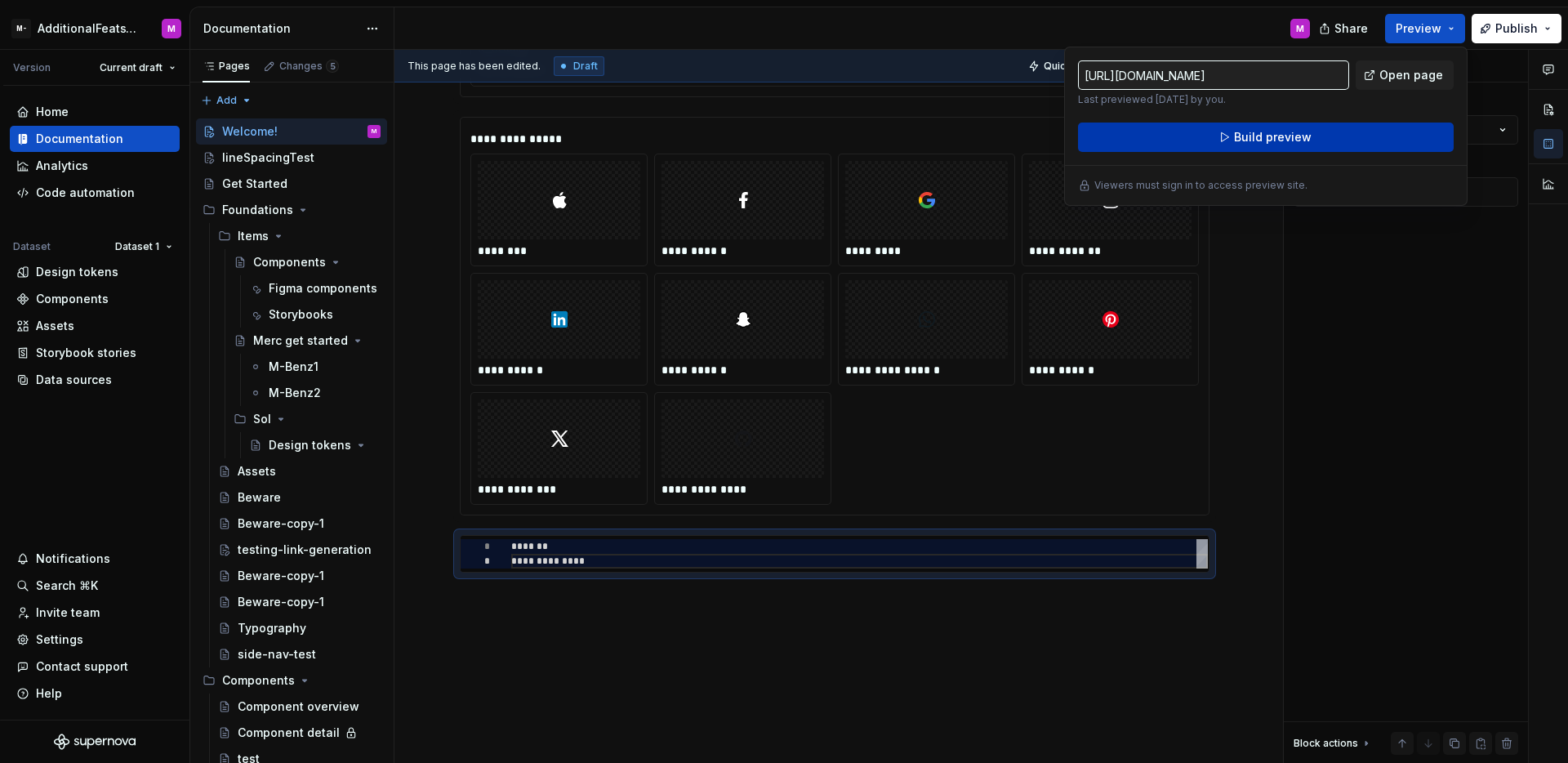
click at [1345, 131] on button "Build preview" at bounding box center [1267, 137] width 376 height 29
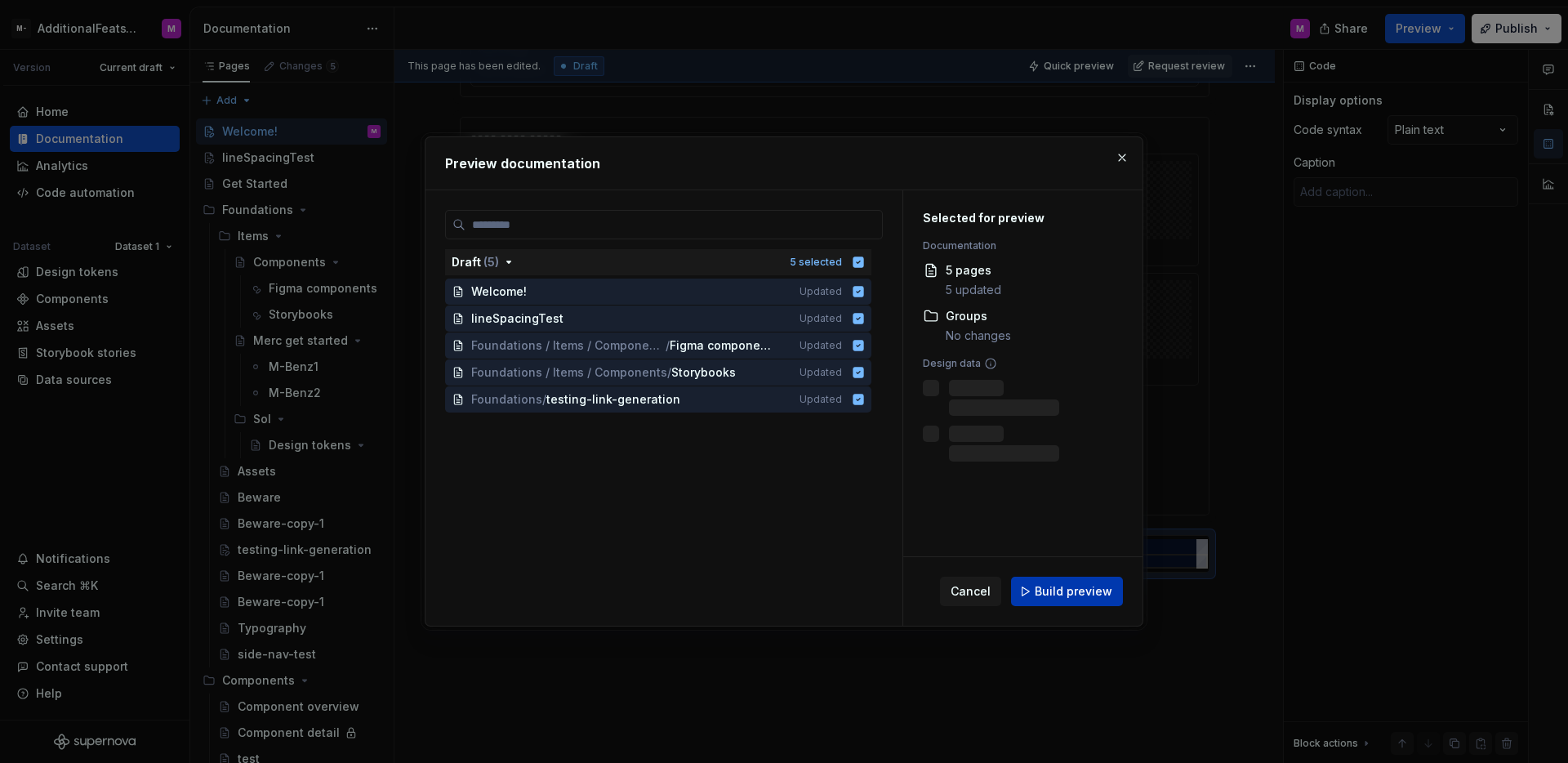
click at [1045, 599] on span "Build preview" at bounding box center [1074, 591] width 78 height 16
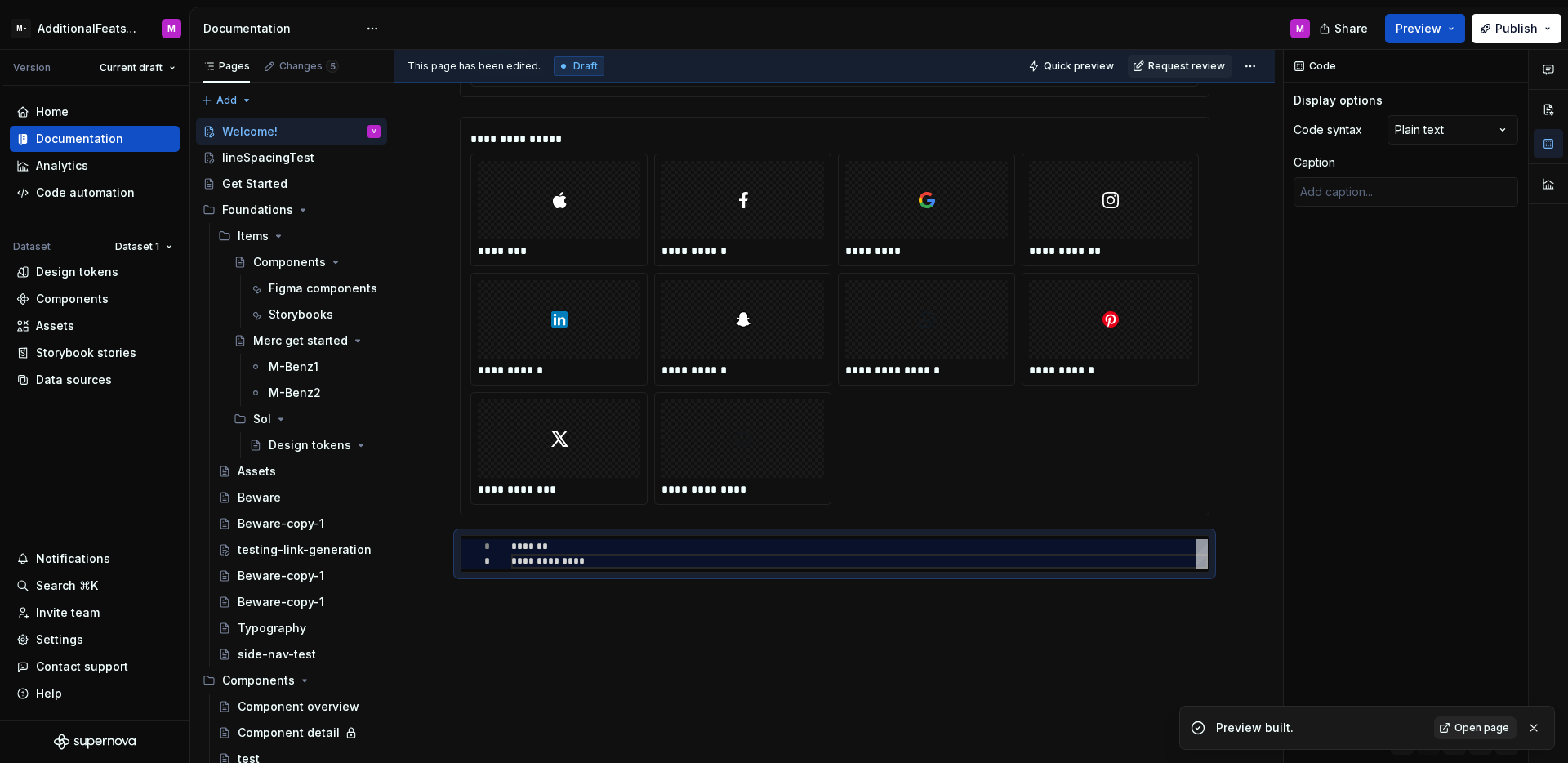
click at [1463, 725] on span "Open page" at bounding box center [1482, 727] width 54 height 13
click at [768, 555] on div "**********" at bounding box center [860, 554] width 697 height 29
click at [916, 621] on div "**********" at bounding box center [838, 406] width 889 height 715
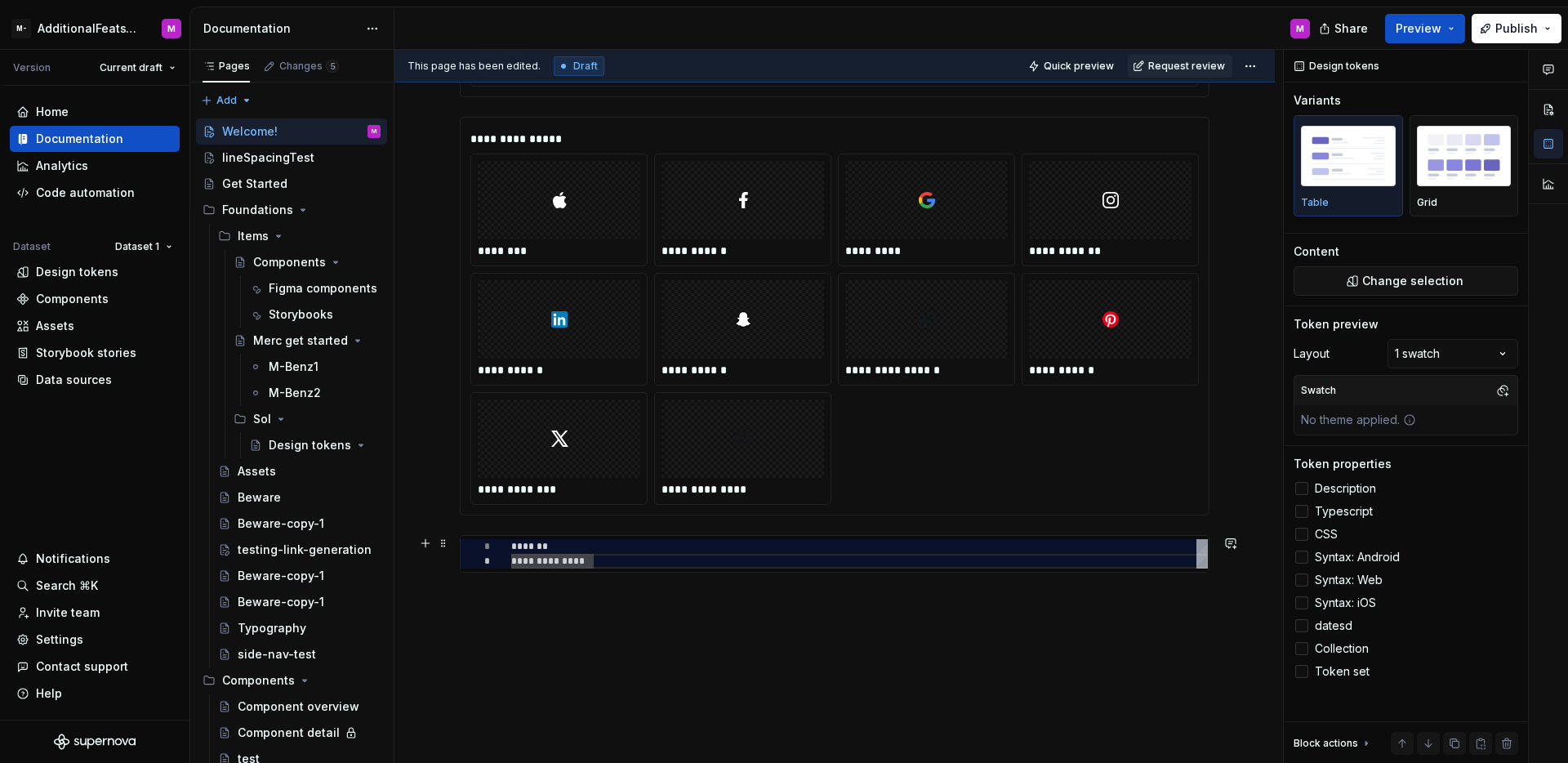
click at [1094, 560] on div "**********" at bounding box center [860, 554] width 697 height 29
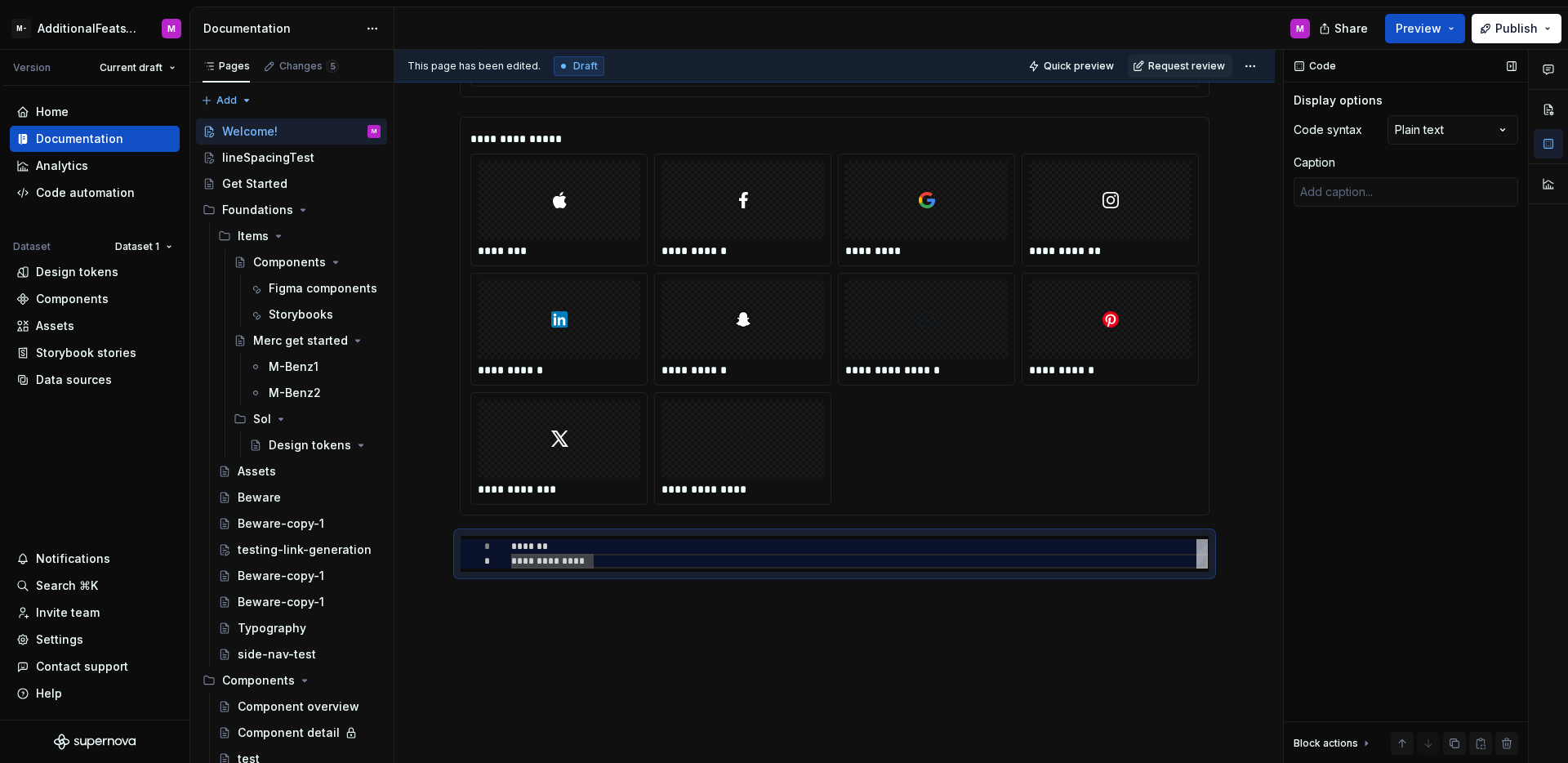
click at [1442, 80] on div "Code" at bounding box center [1406, 66] width 244 height 33
click at [1510, 64] on button "button" at bounding box center [1512, 66] width 23 height 23
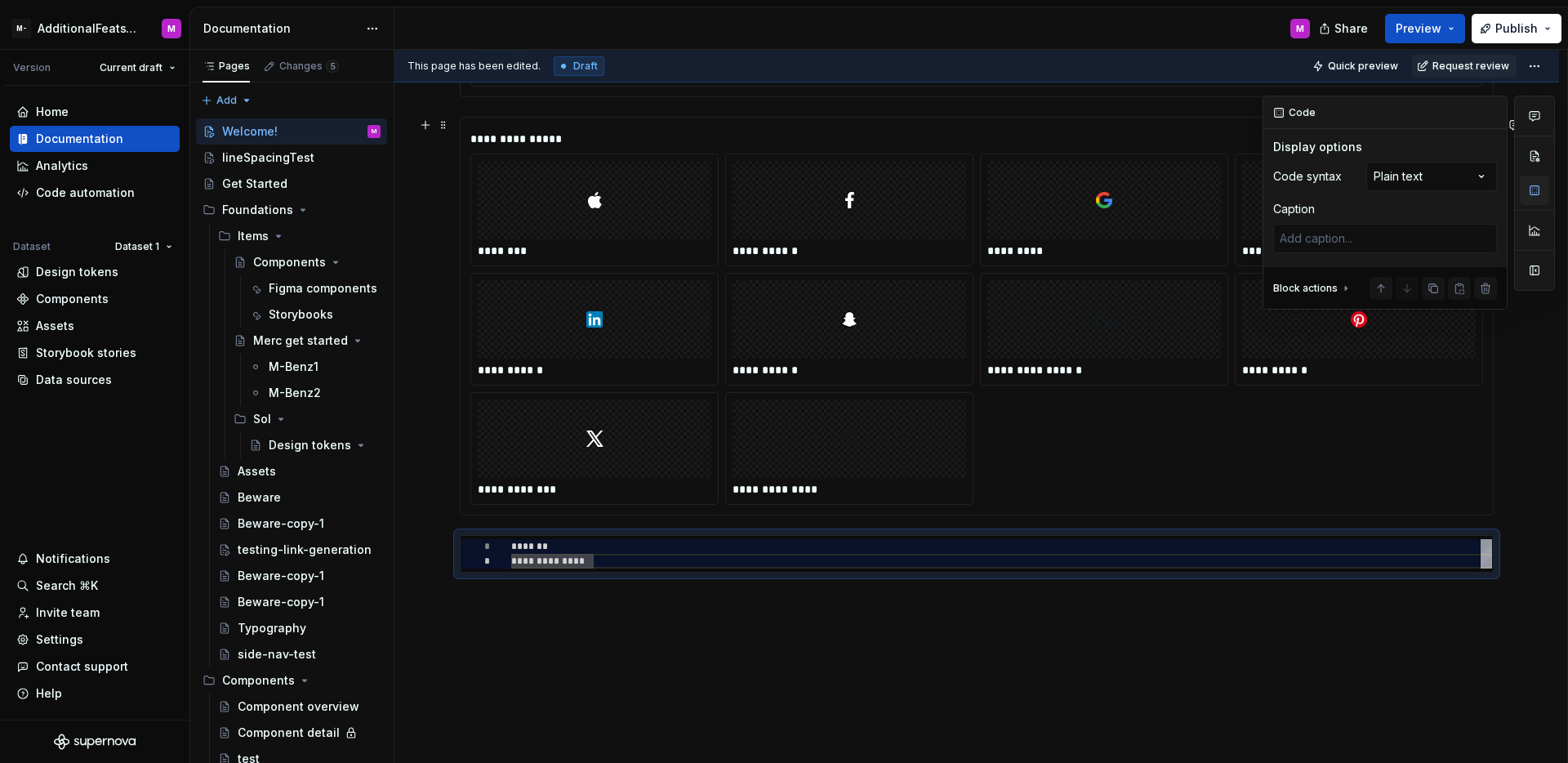
click at [1536, 188] on button "button" at bounding box center [1534, 190] width 29 height 29
click at [1536, 247] on div at bounding box center [1535, 193] width 41 height 195
click at [1534, 279] on button "button" at bounding box center [1534, 270] width 29 height 29
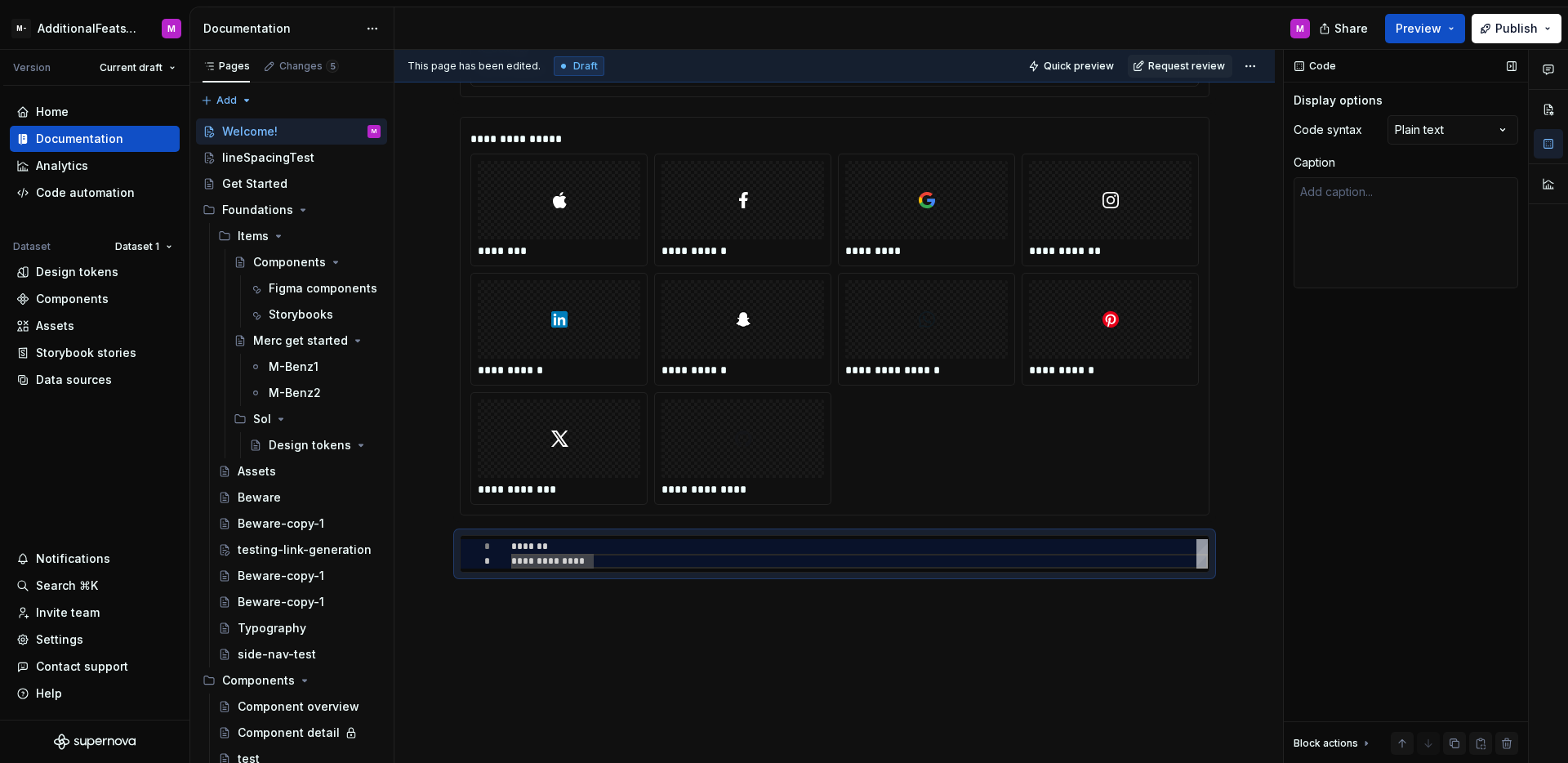
click at [1349, 466] on div "Code Display options Code syntax Plain text Caption Block actions Move up Move …" at bounding box center [1406, 406] width 244 height 715
click at [756, 613] on div "**********" at bounding box center [834, 6] width 881 height 1630
click at [756, 573] on div "**********" at bounding box center [835, 554] width 750 height 38
click at [763, 554] on div "**********" at bounding box center [860, 554] width 697 height 29
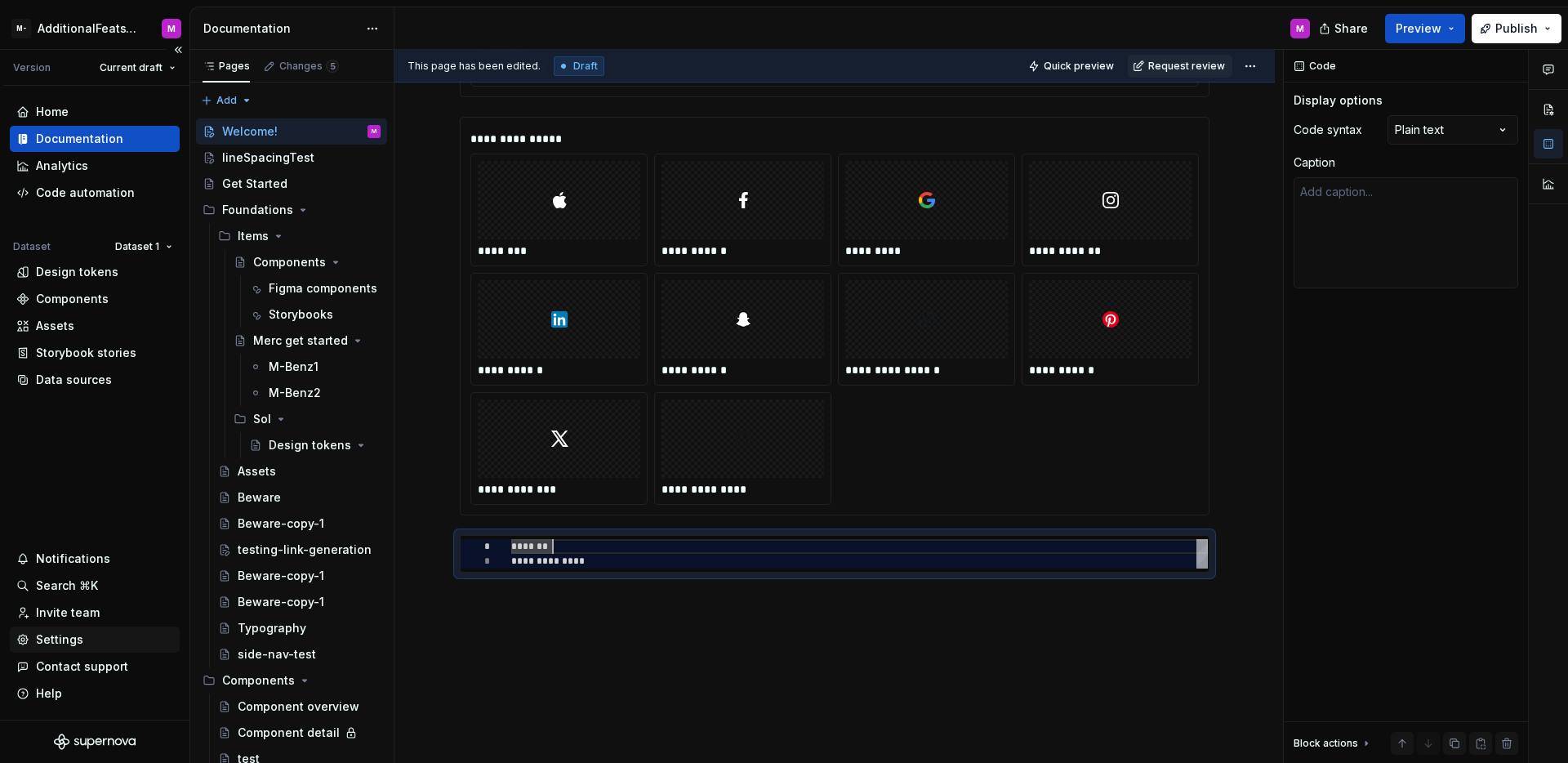
click at [67, 646] on div "Settings" at bounding box center [59, 640] width 47 height 16
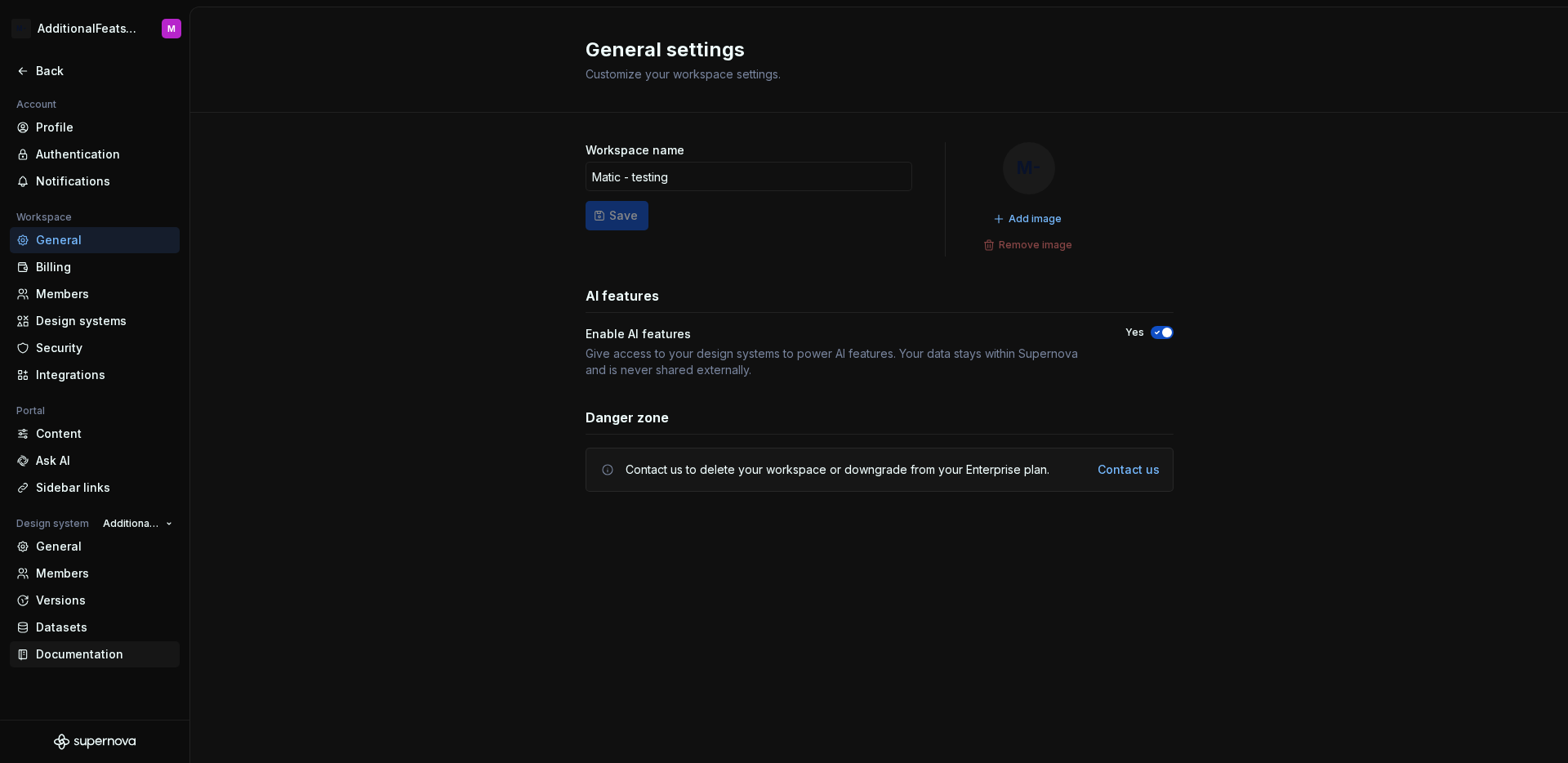
click at [57, 663] on div "Documentation" at bounding box center [94, 654] width 170 height 26
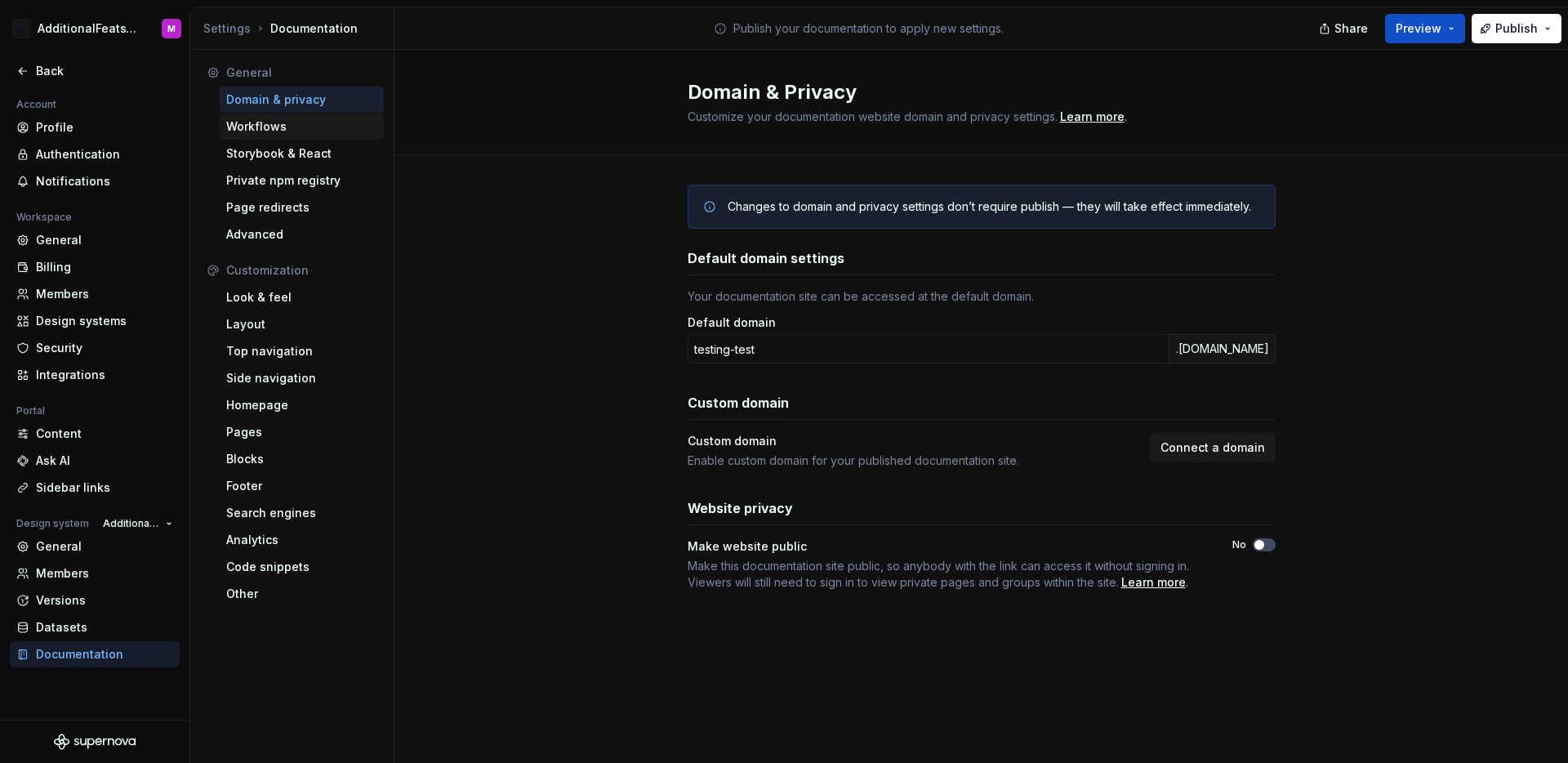
click at [287, 128] on div "Workflows" at bounding box center [301, 126] width 151 height 16
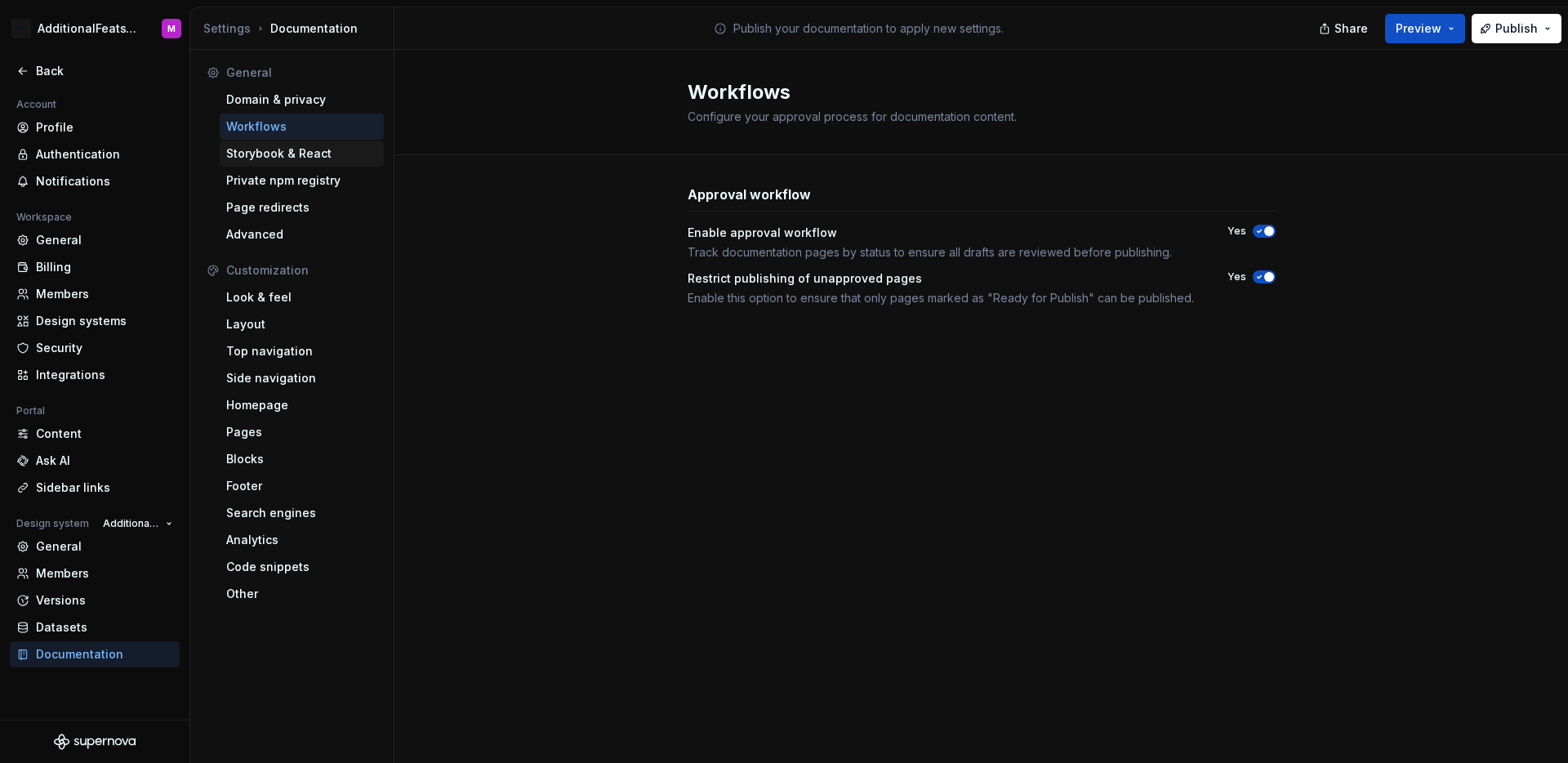
click at [283, 160] on div "Storybook & React" at bounding box center [301, 153] width 151 height 16
click at [286, 177] on div "Private npm registry" at bounding box center [301, 180] width 151 height 16
click at [280, 216] on div "Page redirects" at bounding box center [301, 207] width 164 height 26
click at [289, 232] on div "Advanced" at bounding box center [301, 234] width 151 height 16
click at [271, 324] on div "Layout" at bounding box center [301, 324] width 151 height 16
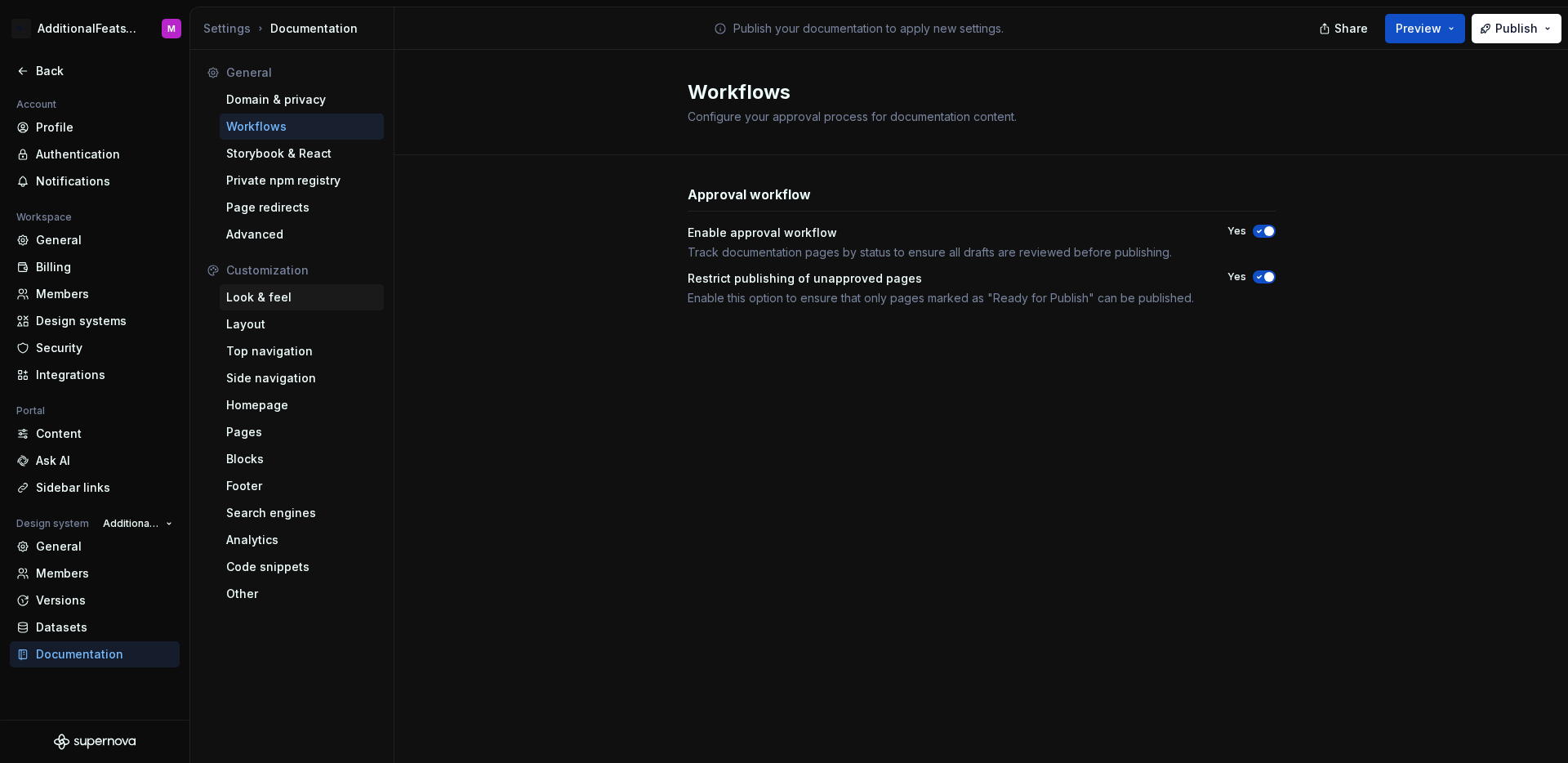
click at [283, 302] on div "Look & feel" at bounding box center [301, 297] width 151 height 16
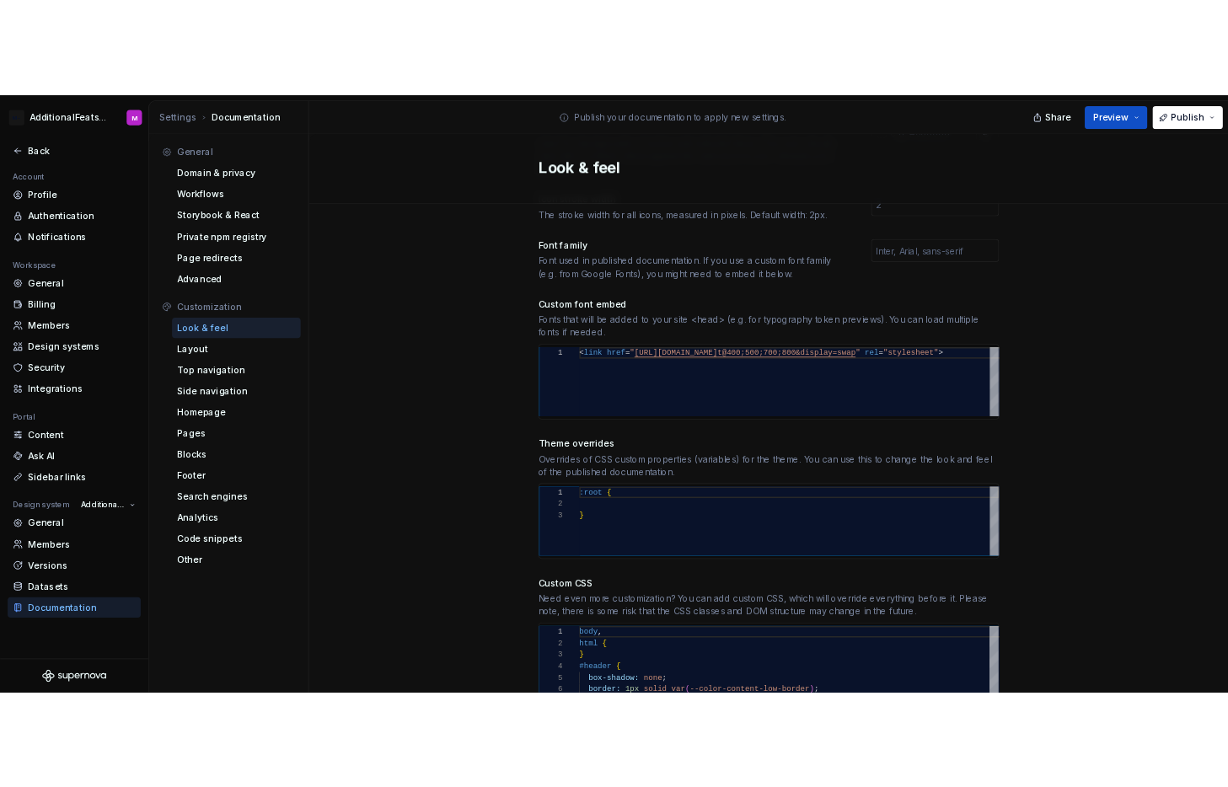
scroll to position [440, 0]
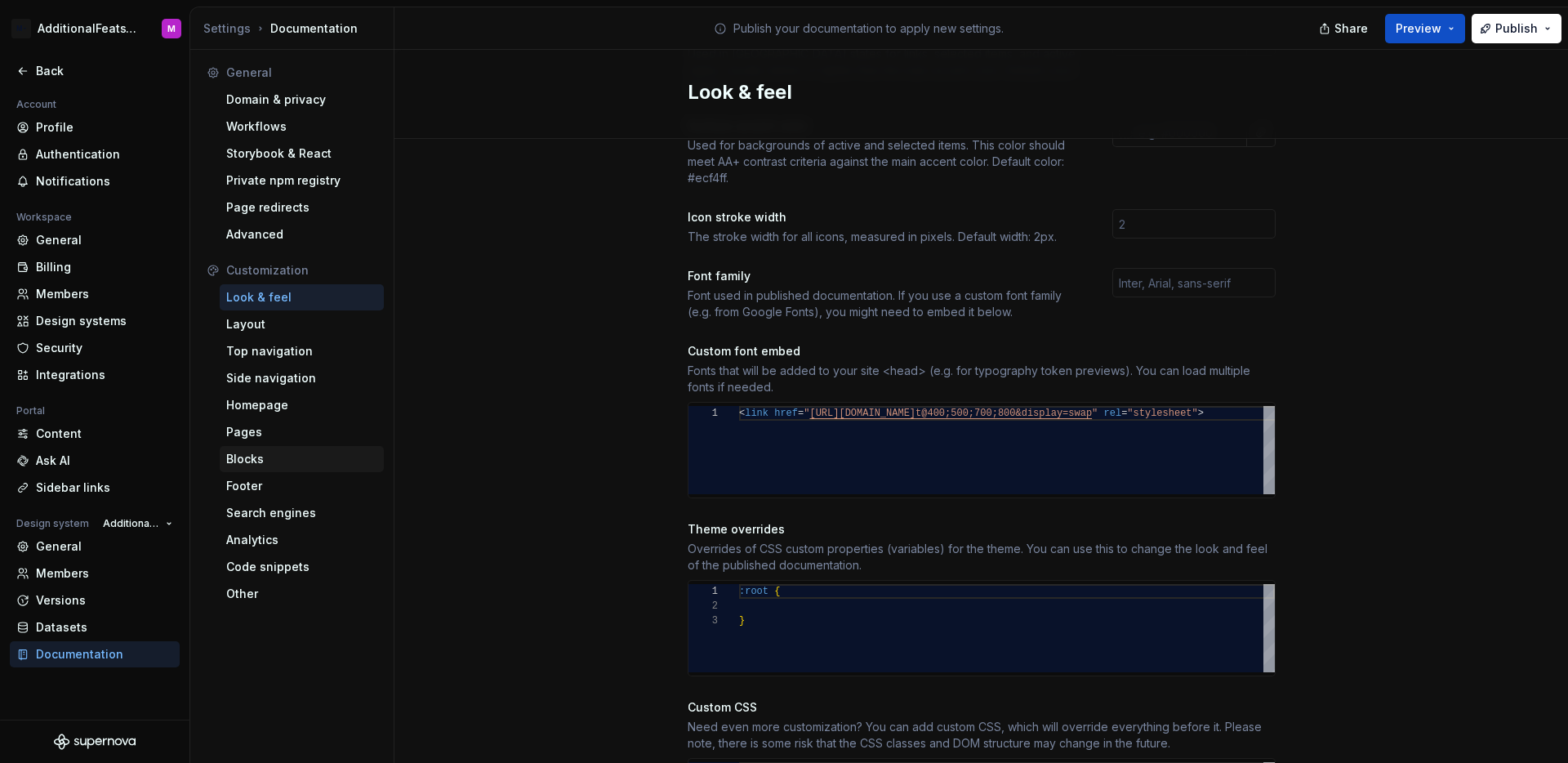
drag, startPoint x: 267, startPoint y: 445, endPoint x: 266, endPoint y: 455, distance: 10.0
click at [267, 448] on div "Blocks" at bounding box center [301, 459] width 164 height 26
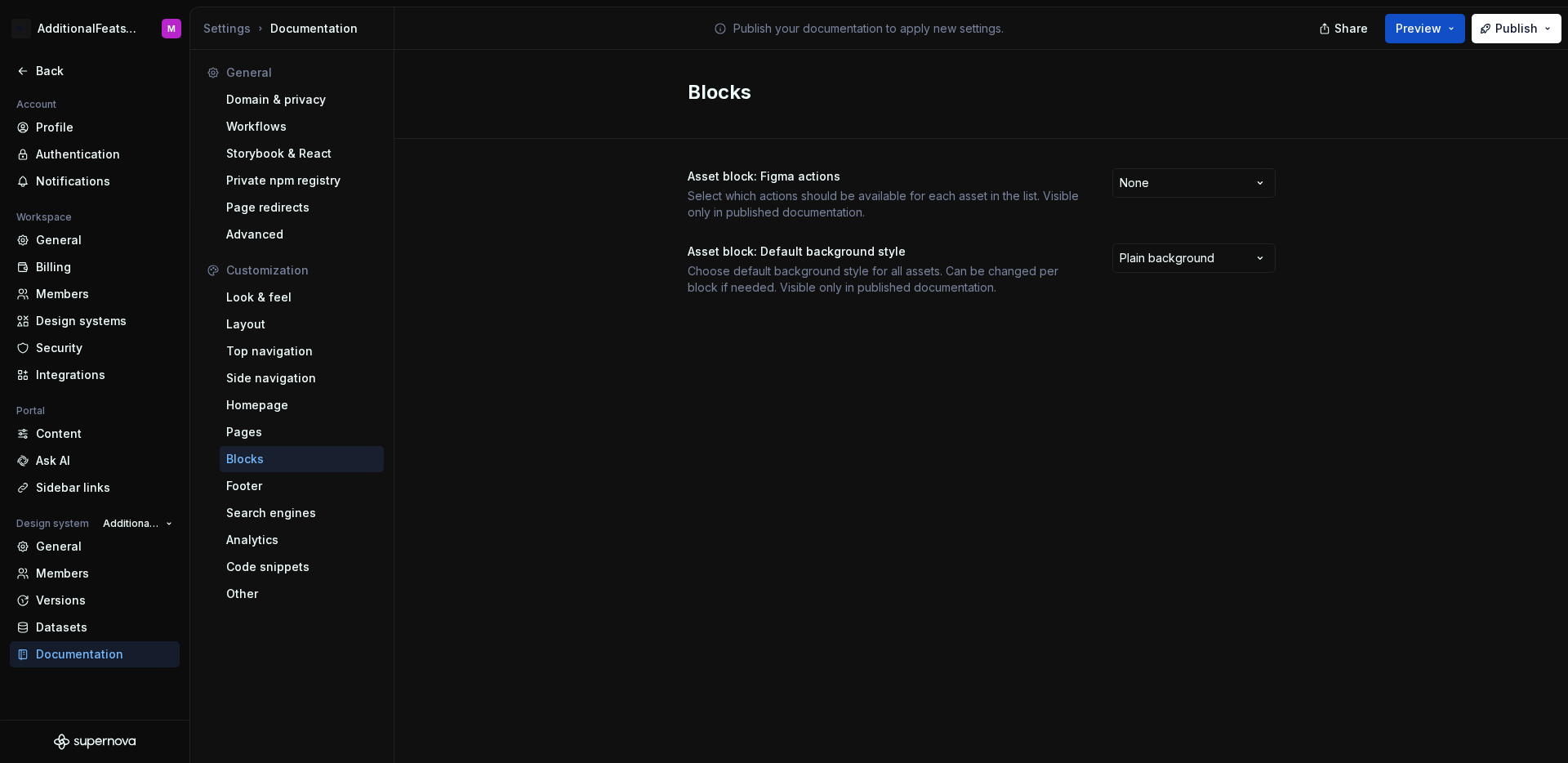
click at [266, 456] on div "Blocks" at bounding box center [301, 459] width 151 height 16
click at [1193, 256] on html "M- AdditionalFeatsTest M Back Account Profile Authentication Notifications Work…" at bounding box center [784, 381] width 1568 height 763
click at [257, 294] on div "Look & feel" at bounding box center [301, 297] width 151 height 16
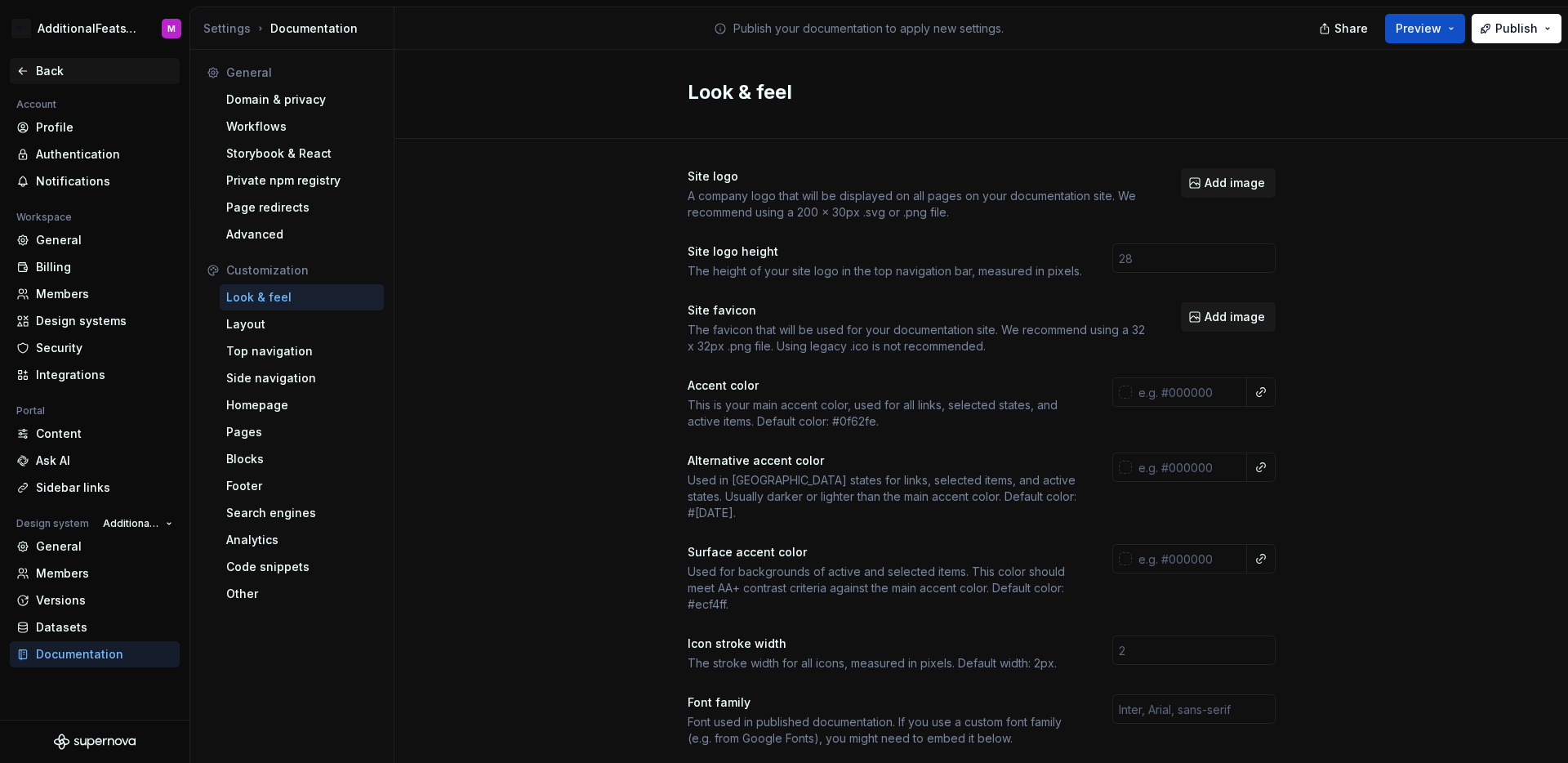
click at [47, 80] on div "Back" at bounding box center [94, 71] width 170 height 26
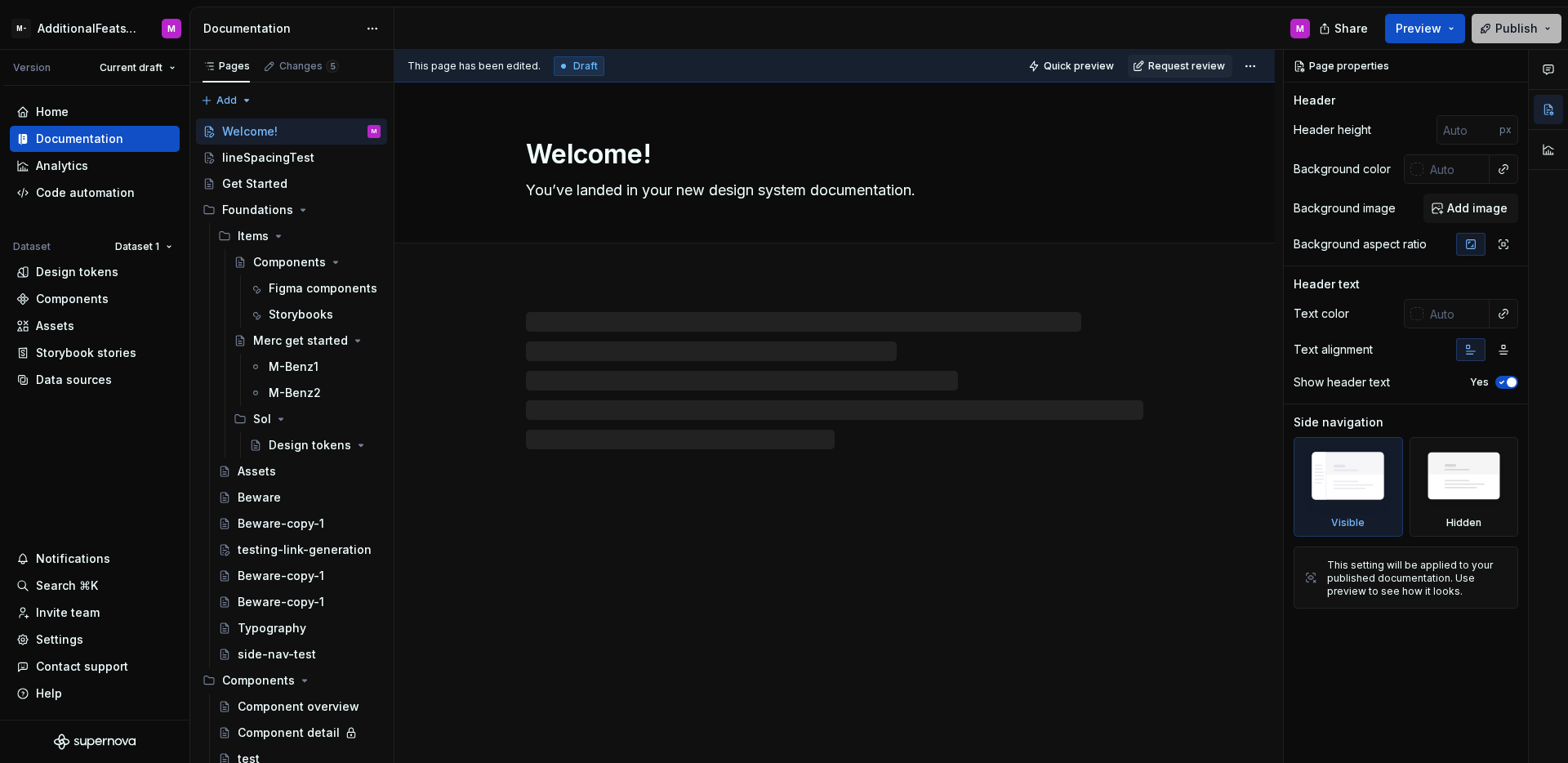
click at [1521, 24] on span "Publish" at bounding box center [1517, 28] width 43 height 16
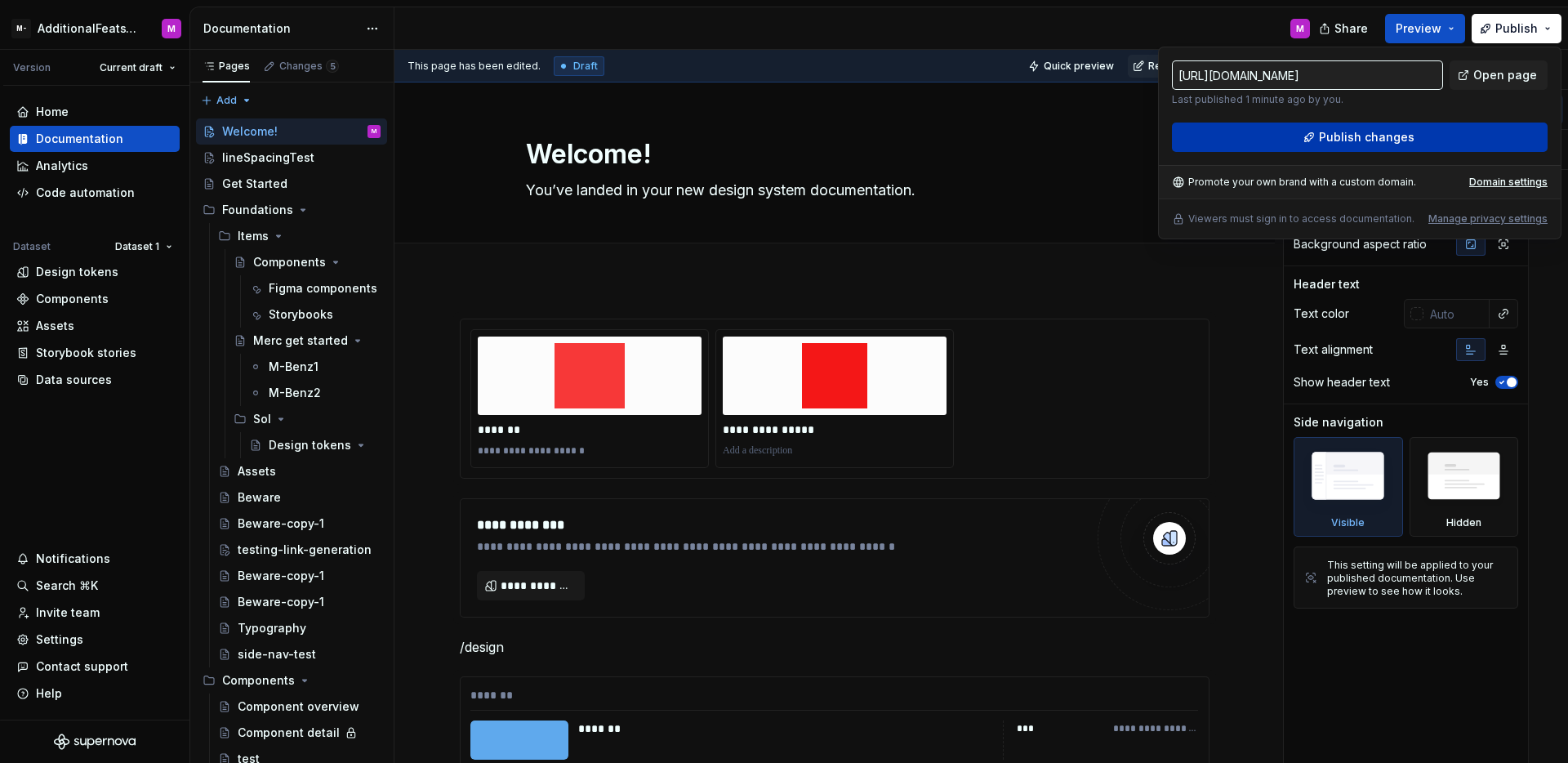
click at [1429, 133] on button "Publish changes" at bounding box center [1360, 137] width 376 height 29
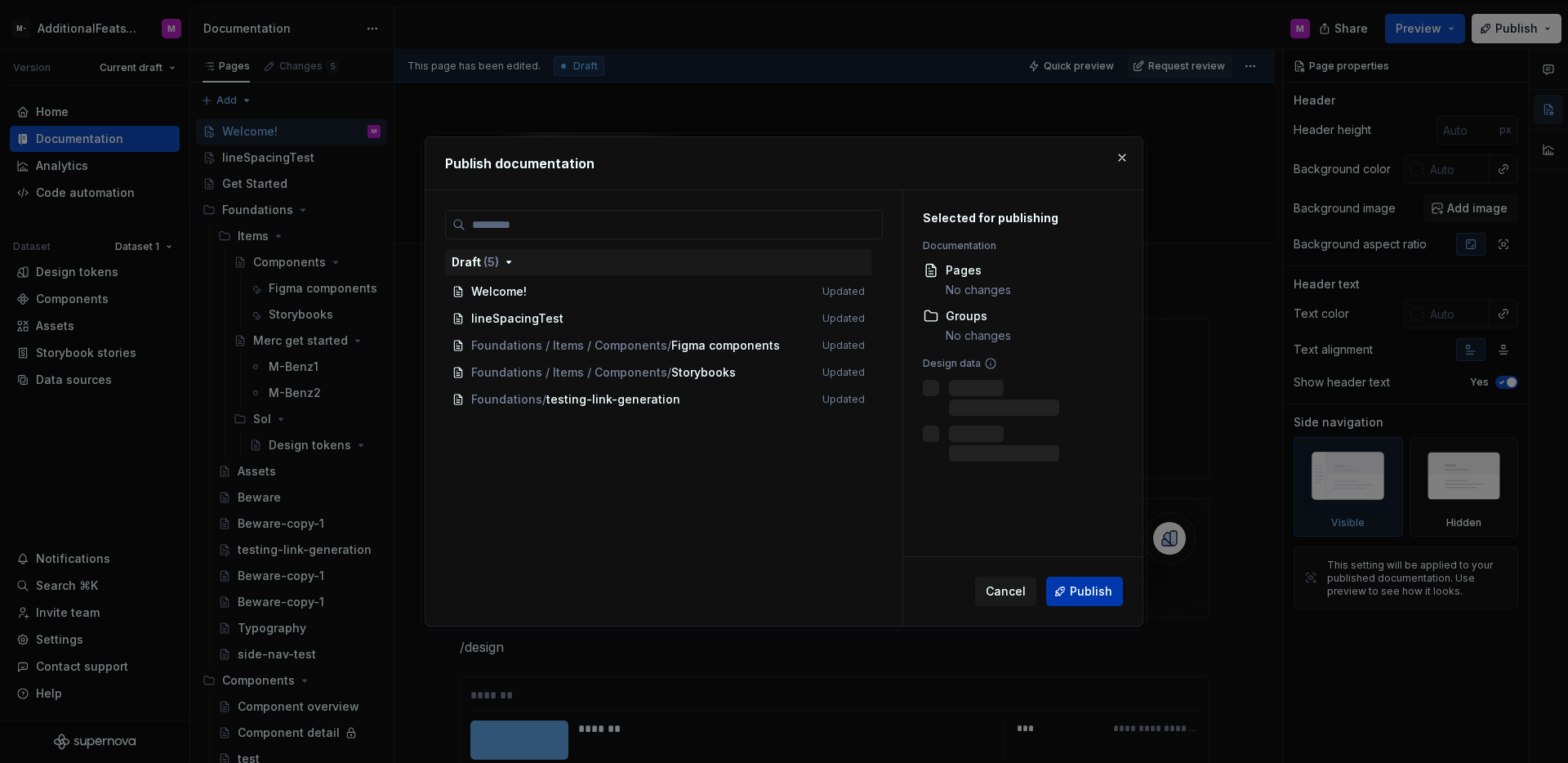
click at [1069, 599] on button "Publish" at bounding box center [1084, 591] width 77 height 29
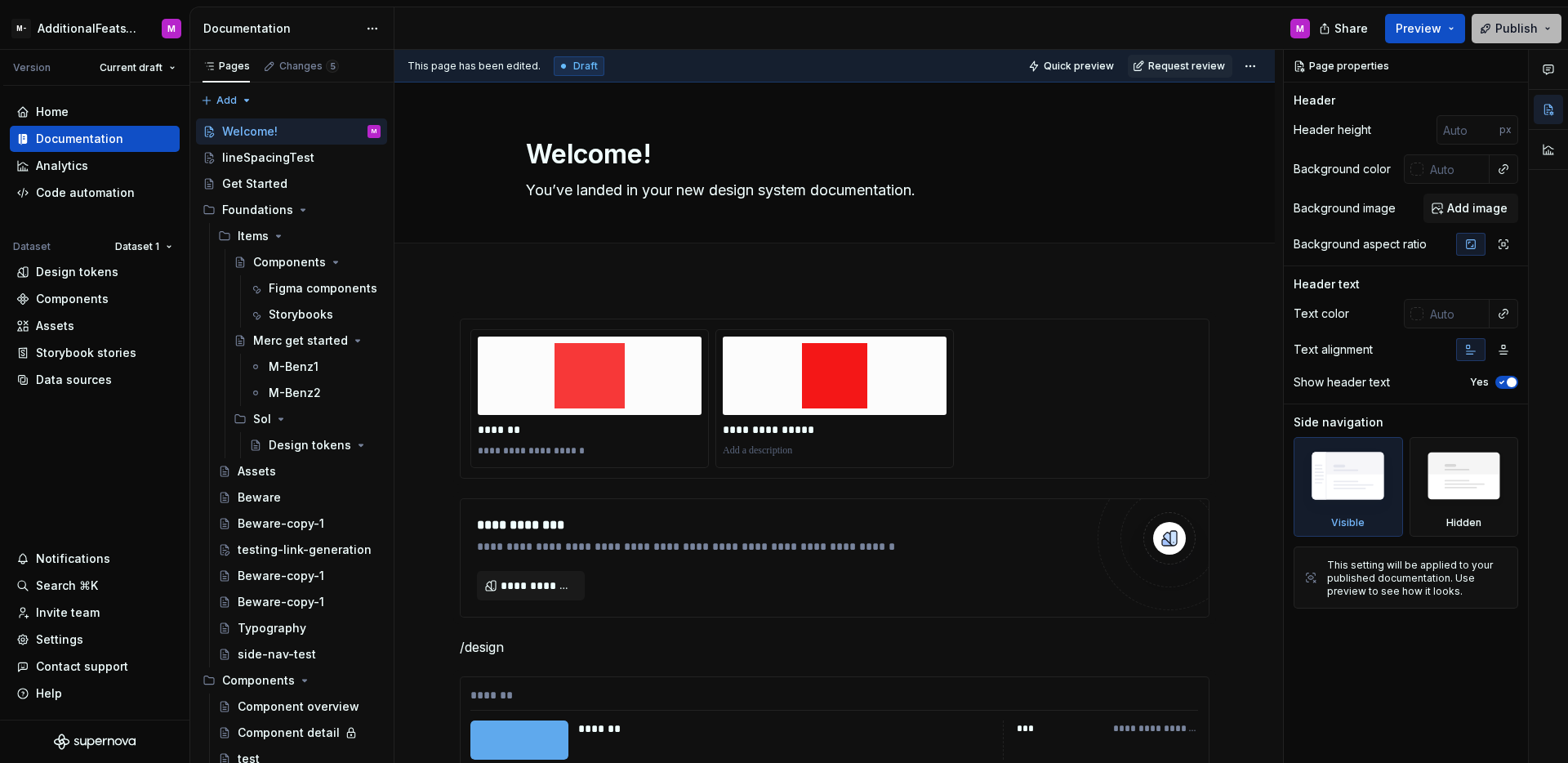
click at [1497, 40] on button "Publish" at bounding box center [1517, 28] width 90 height 29
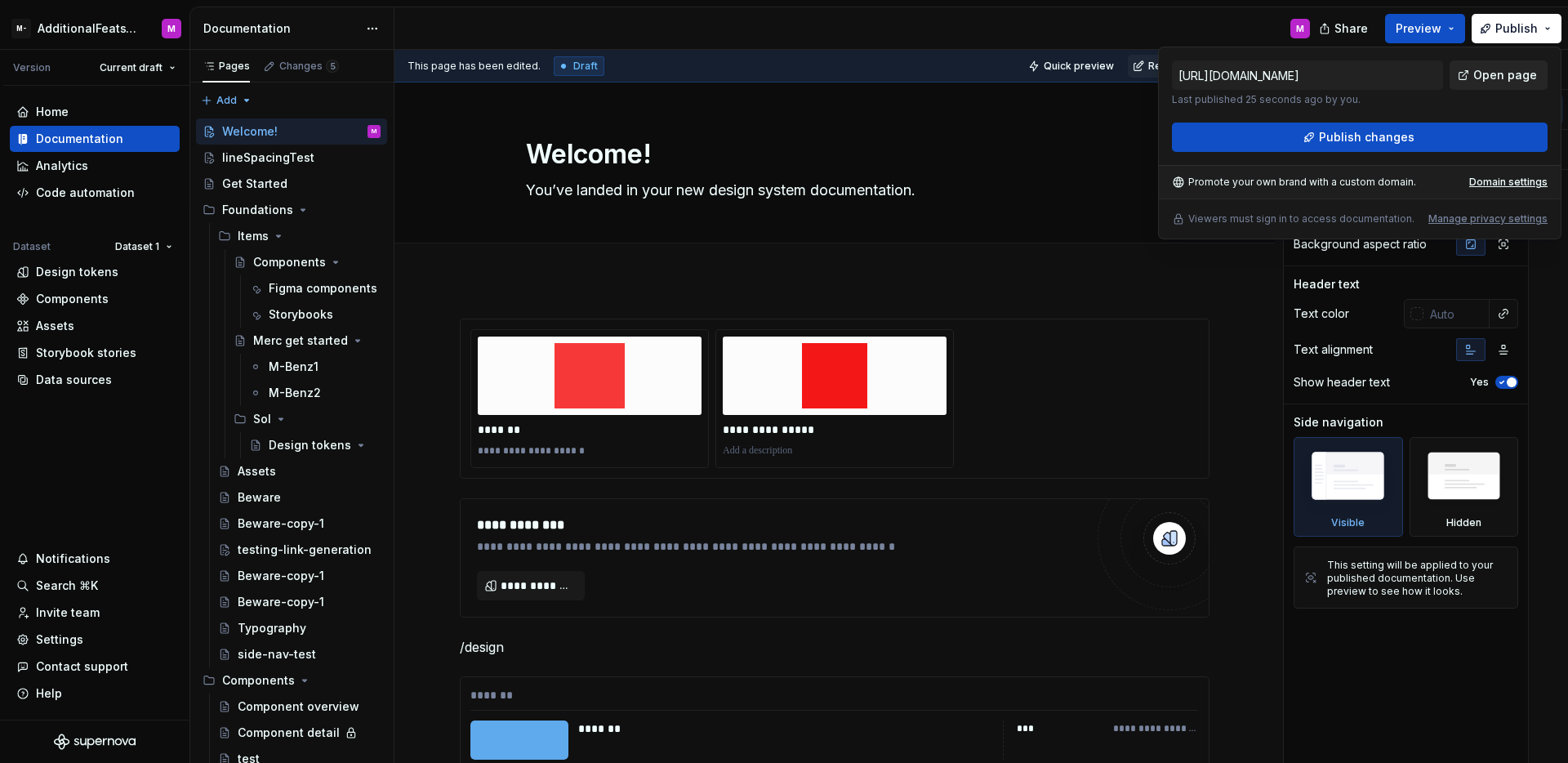
click at [1490, 78] on span "Open page" at bounding box center [1505, 75] width 64 height 16
click at [1244, 23] on div "M" at bounding box center [859, 29] width 928 height 43
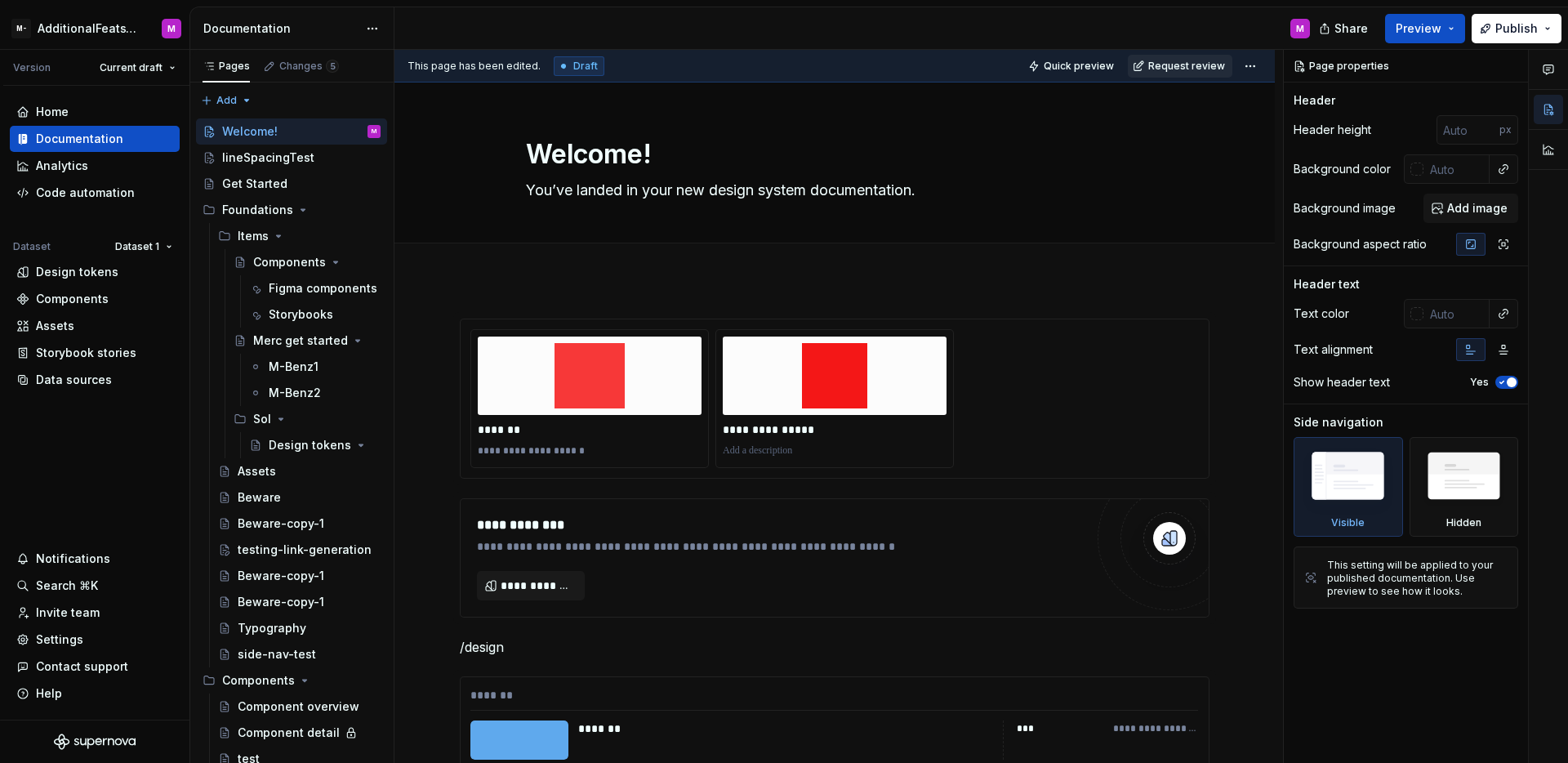
click at [1183, 65] on span "Request review" at bounding box center [1186, 66] width 77 height 13
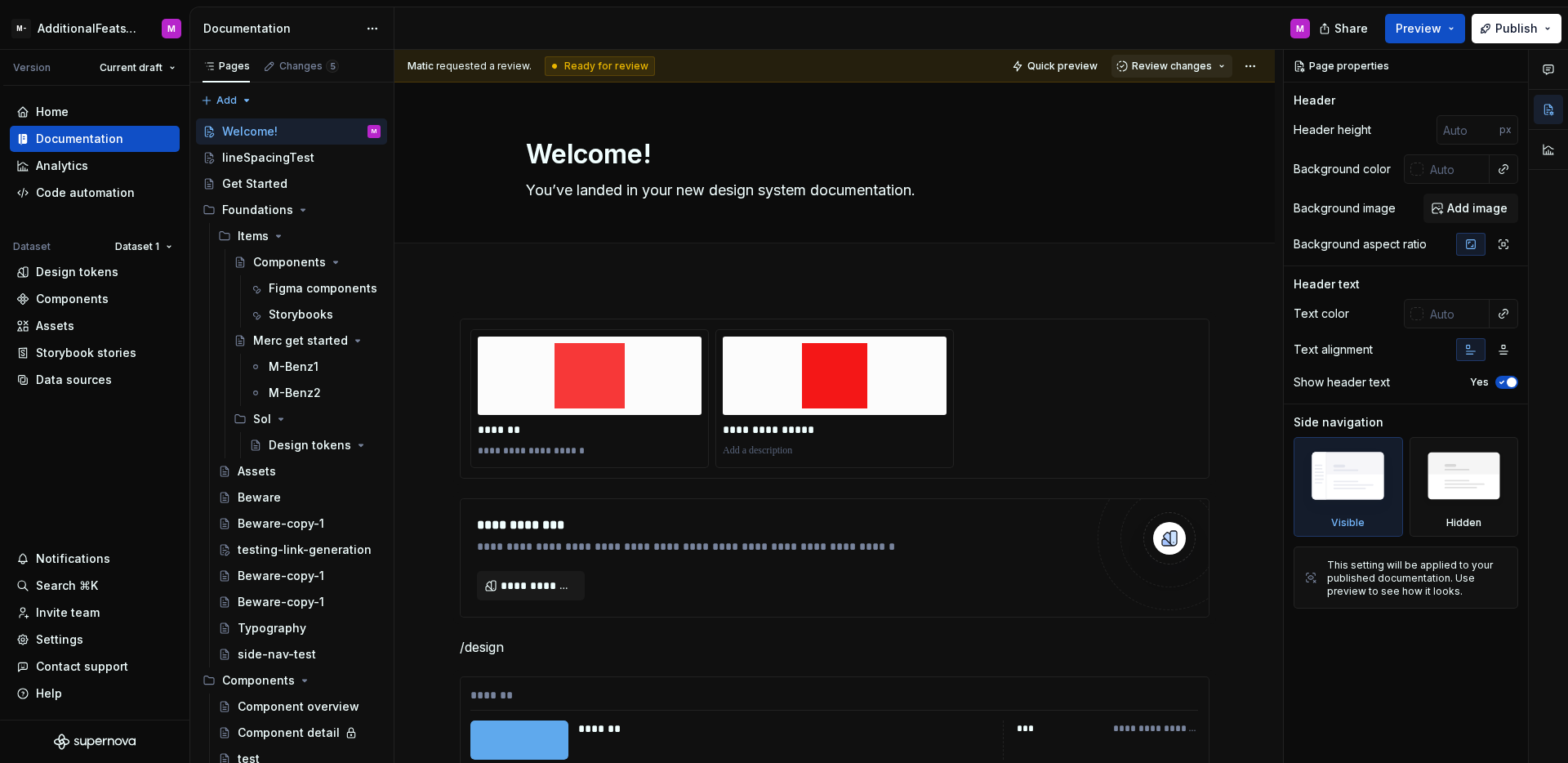
click at [1173, 72] on button "Review changes" at bounding box center [1172, 66] width 121 height 23
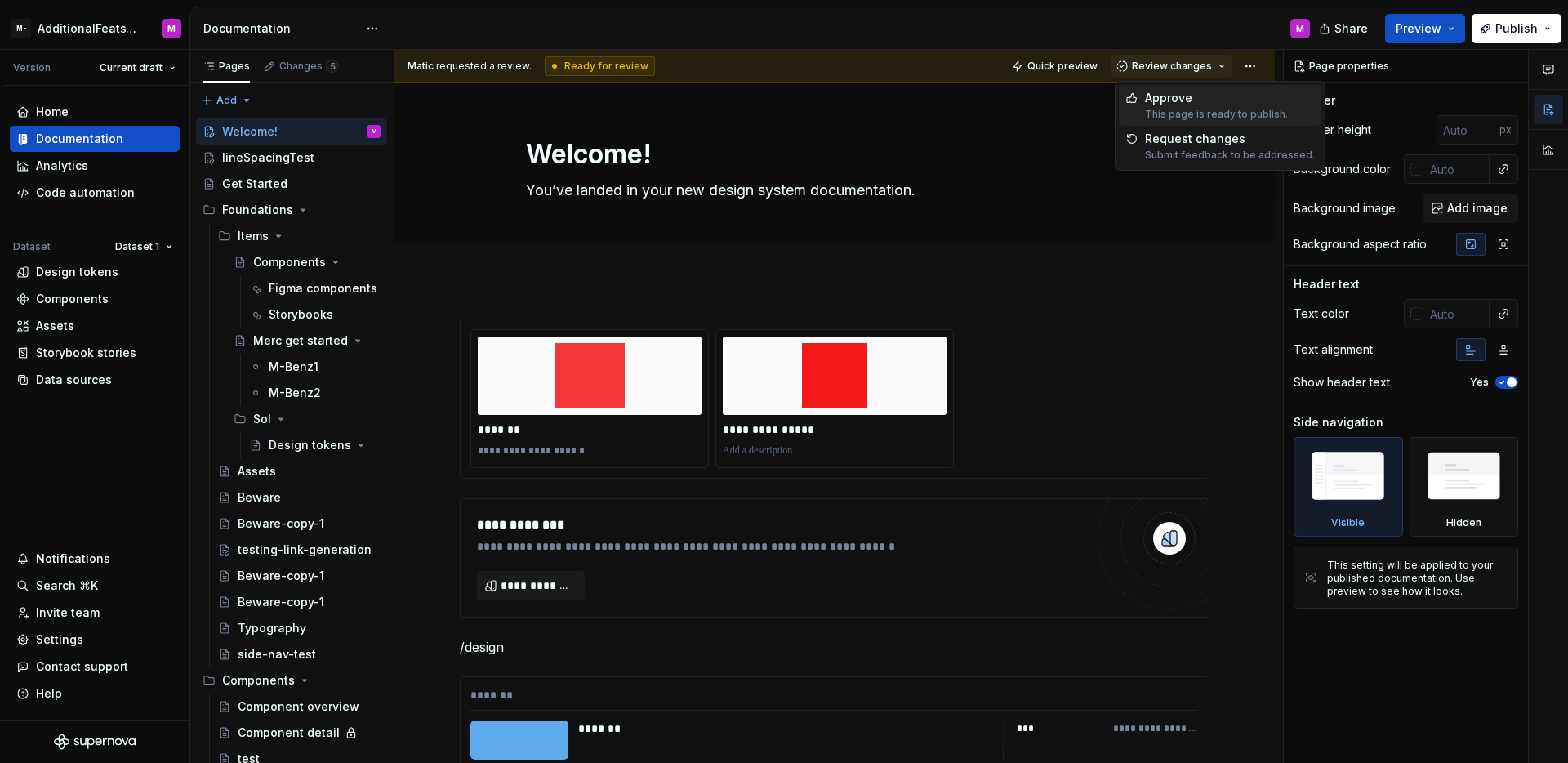
click at [1178, 94] on div "Approve" at bounding box center [1216, 98] width 142 height 16
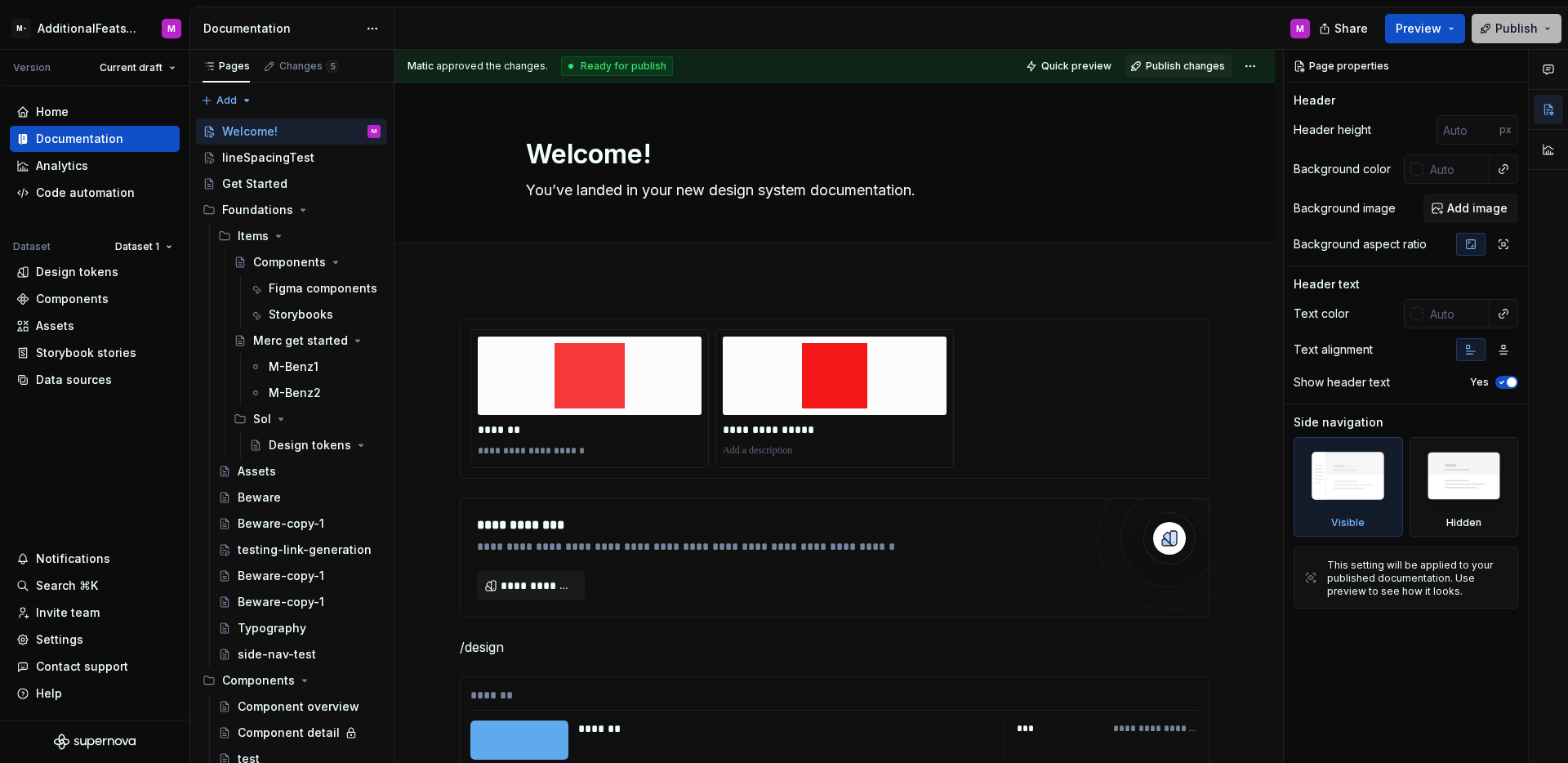
click at [1515, 30] on span "Publish" at bounding box center [1517, 28] width 43 height 16
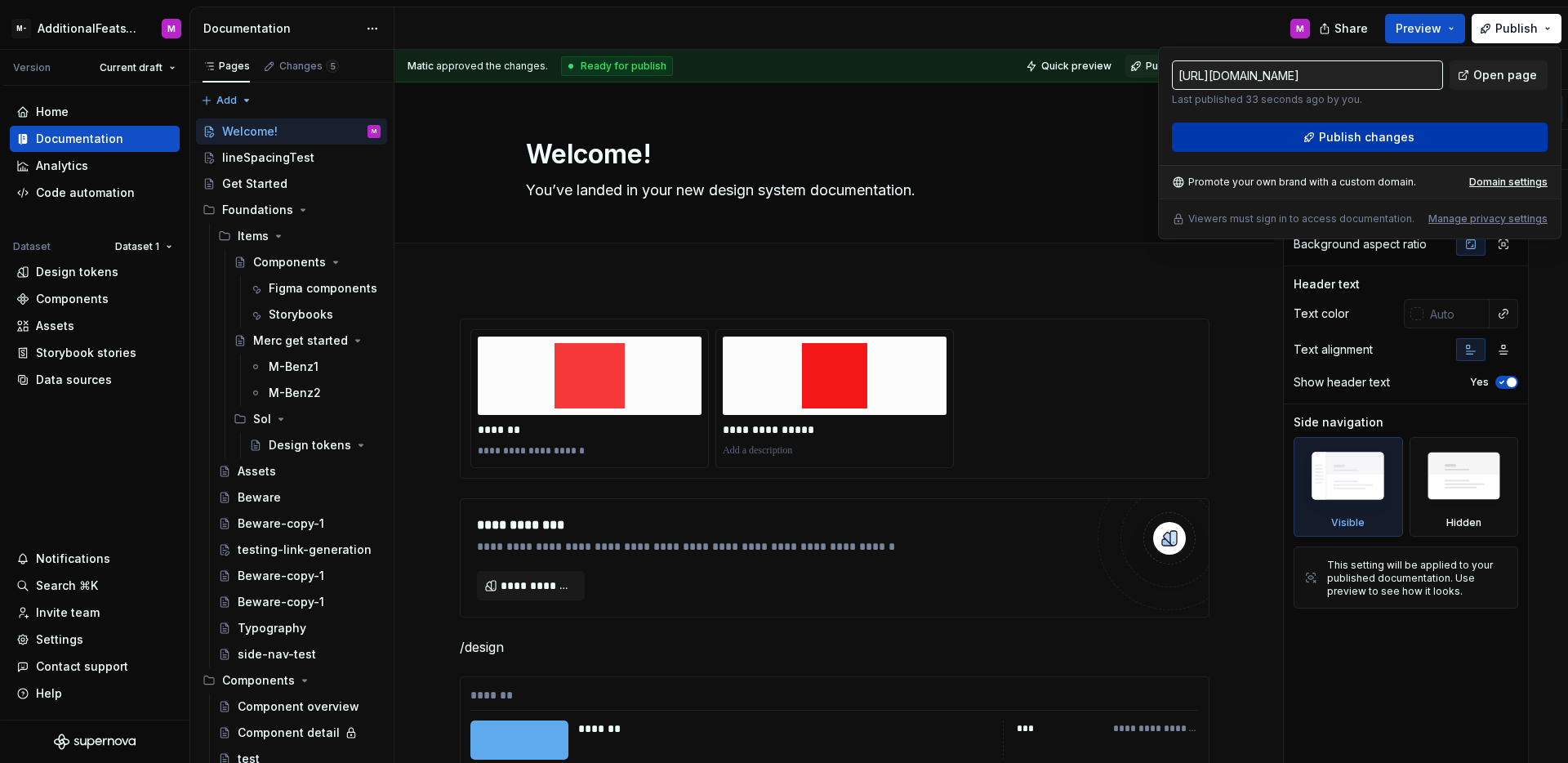
click at [1281, 138] on button "Publish changes" at bounding box center [1360, 137] width 376 height 29
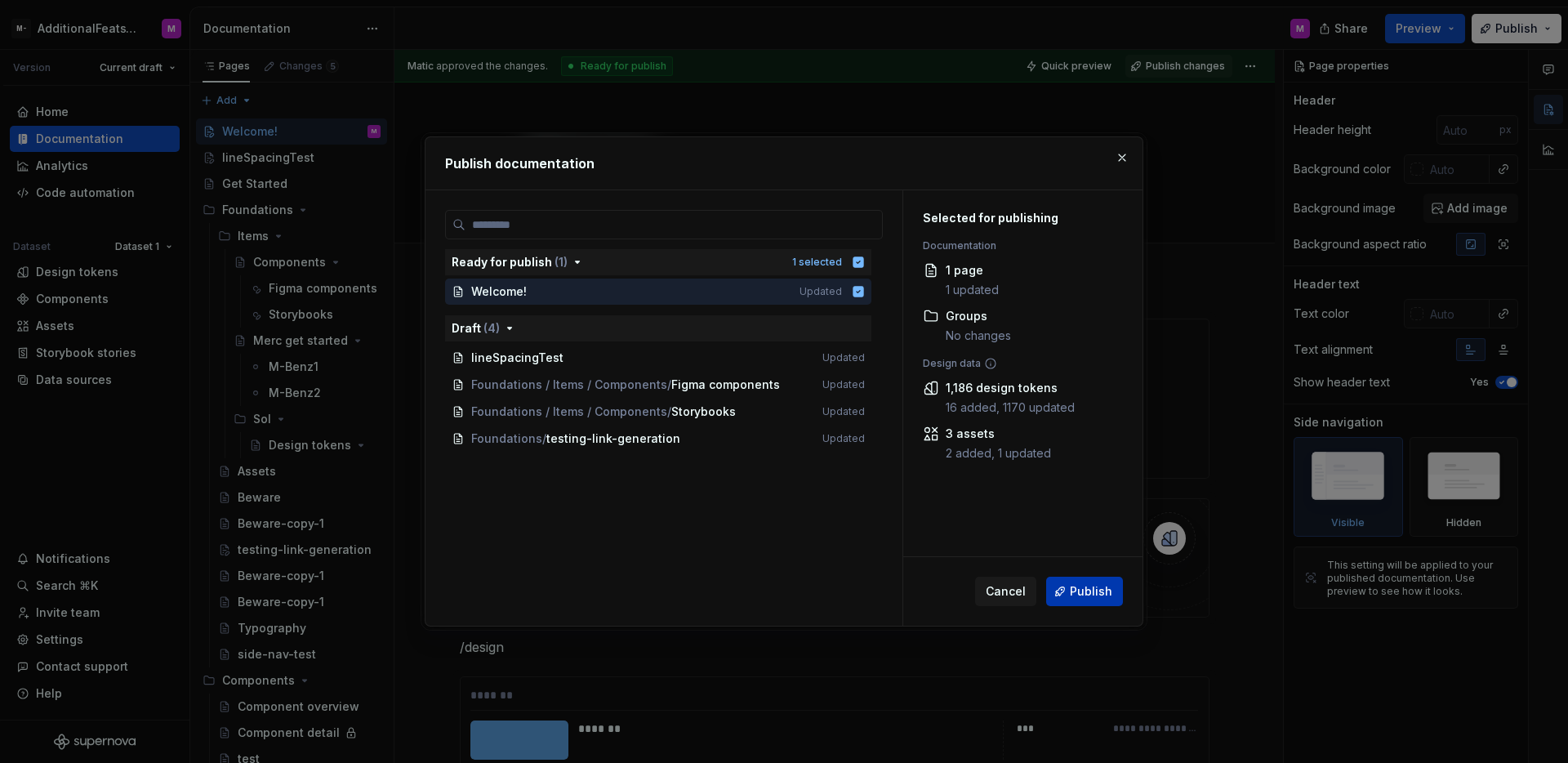
click at [1070, 591] on button "Publish" at bounding box center [1084, 591] width 77 height 29
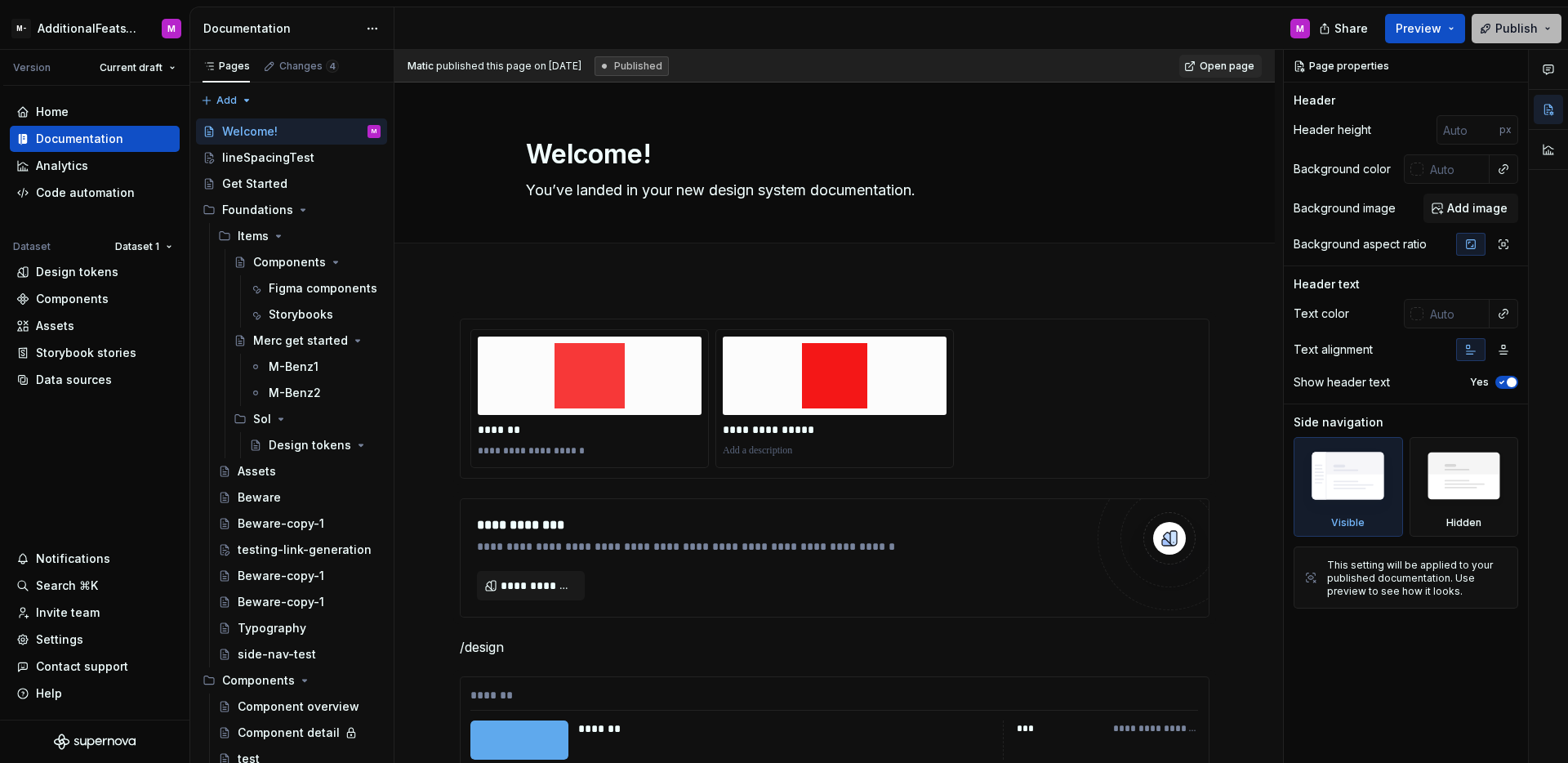
click at [1489, 30] on button "Publish" at bounding box center [1517, 28] width 90 height 29
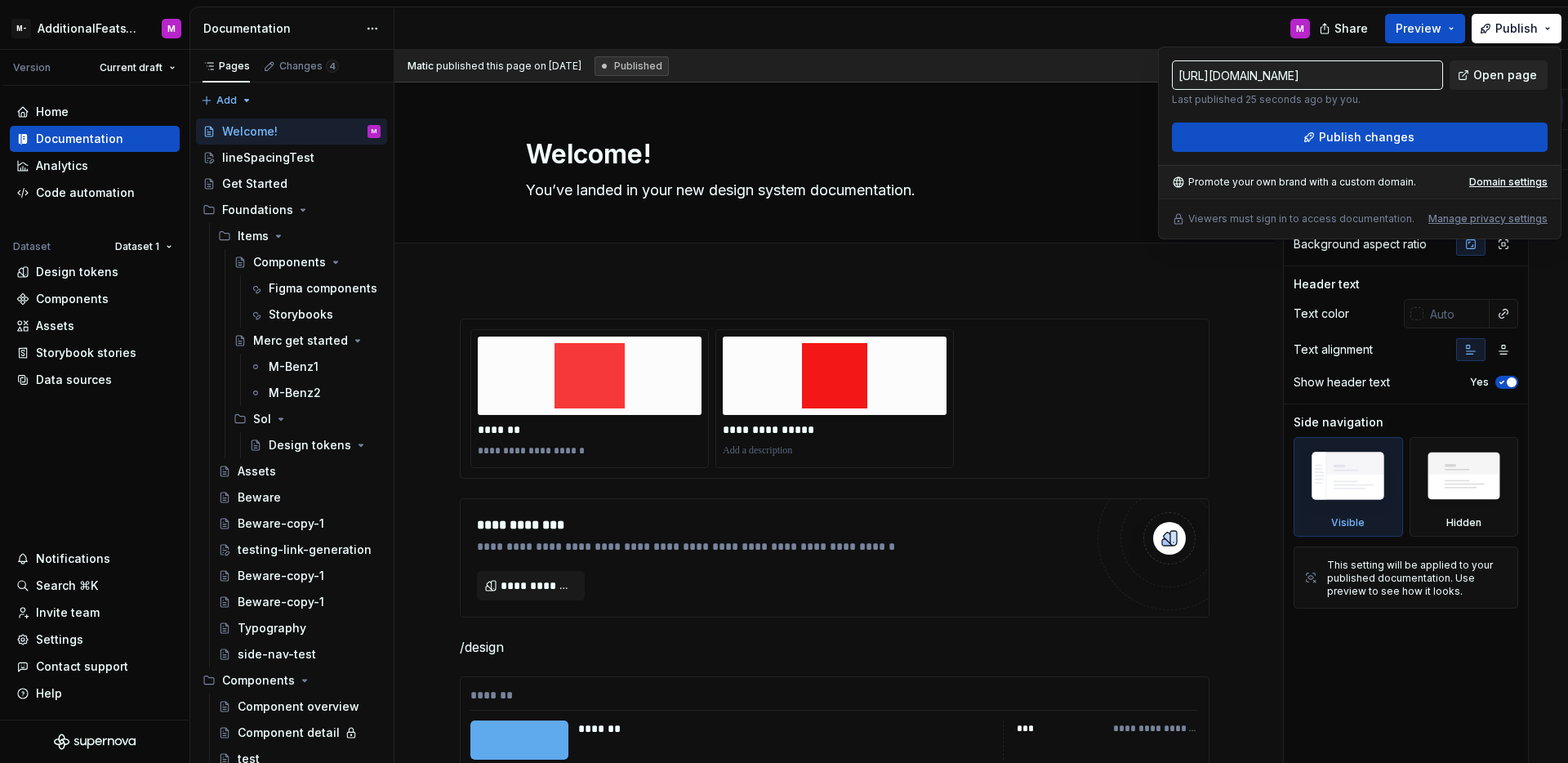
click at [1469, 72] on link "Open page" at bounding box center [1498, 75] width 98 height 29
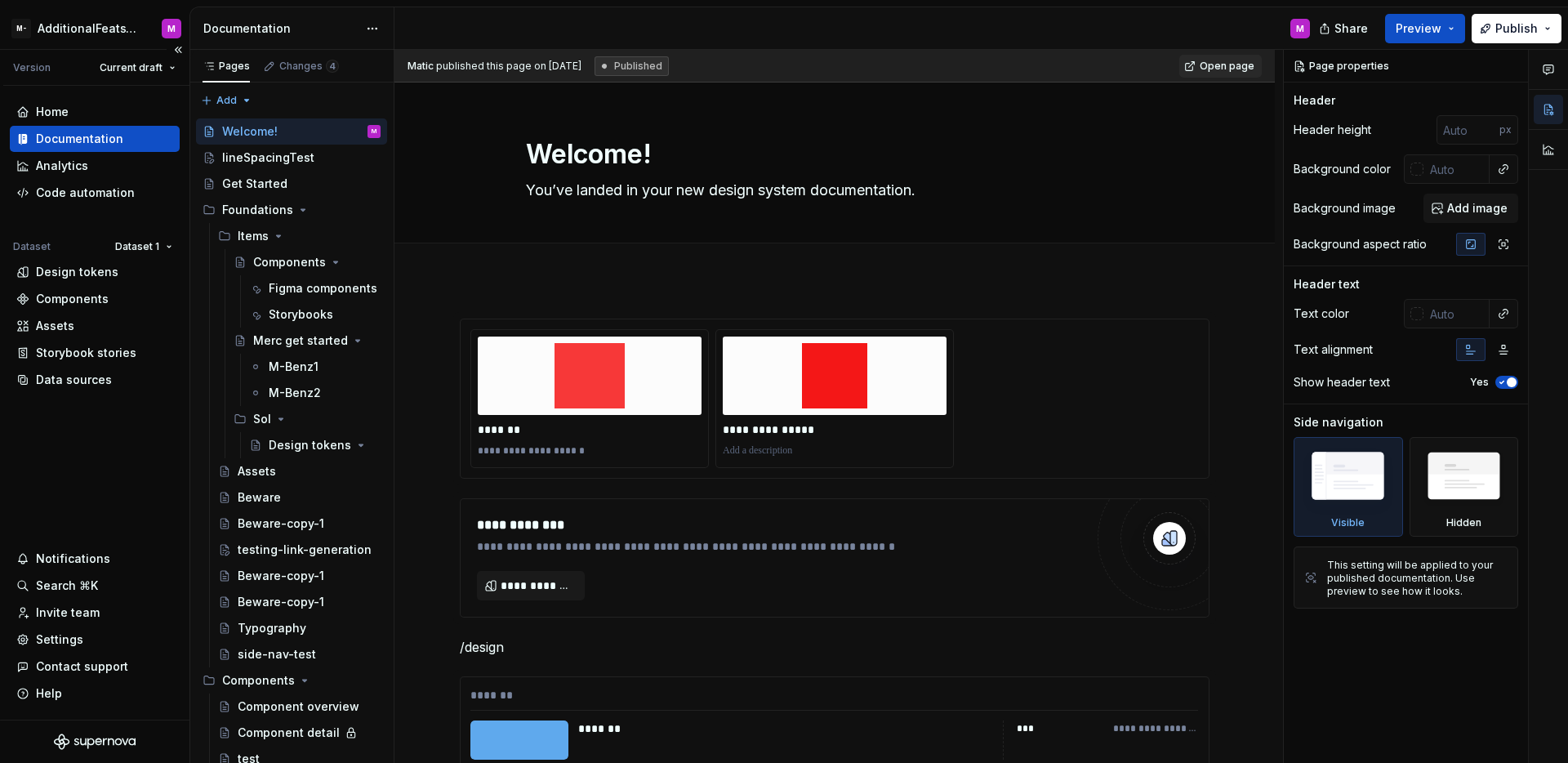
click at [139, 402] on div "Home Documentation Analytics Code automation Dataset Dataset 1 Design tokens Co…" at bounding box center [95, 402] width 190 height 634
type textarea "*"
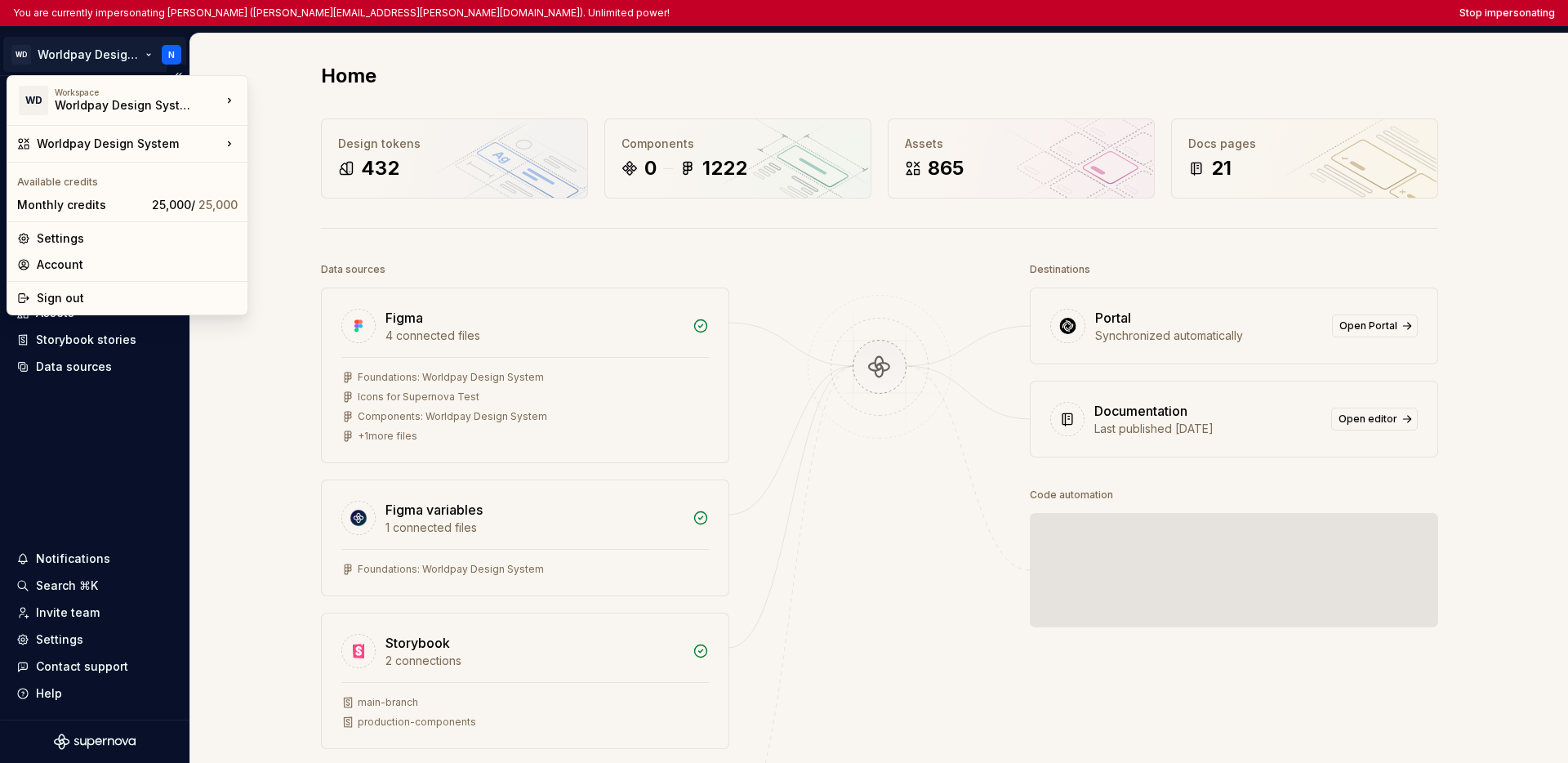
click at [106, 55] on html "You are currently impersonating [PERSON_NAME] ([PERSON_NAME][EMAIL_ADDRESS][PER…" at bounding box center [784, 381] width 1568 height 763
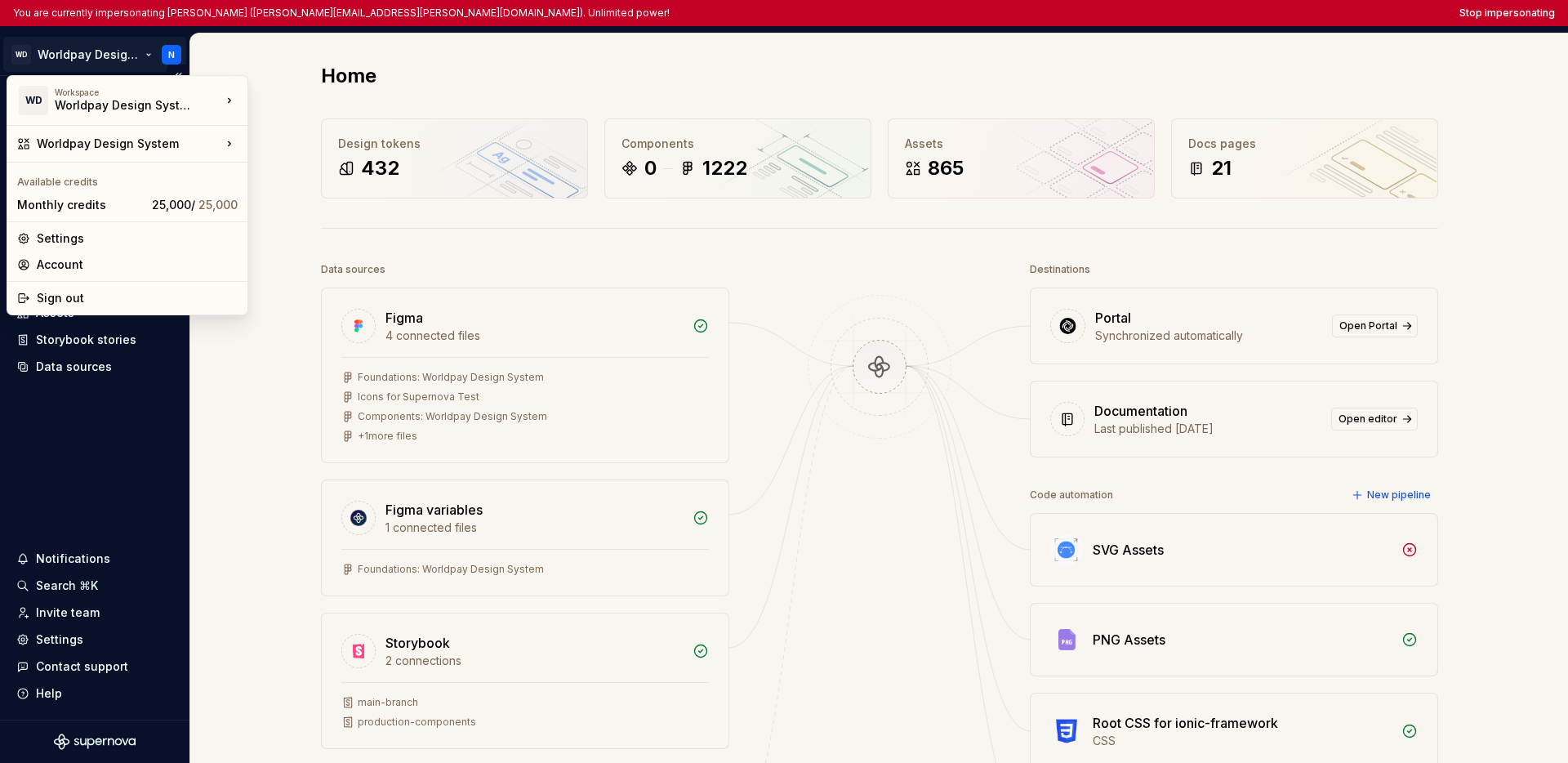
drag, startPoint x: 90, startPoint y: 424, endPoint x: 96, endPoint y: 399, distance: 25.7
click at [90, 424] on html "You are currently impersonating [PERSON_NAME] ([PERSON_NAME][EMAIL_ADDRESS][PER…" at bounding box center [784, 381] width 1568 height 763
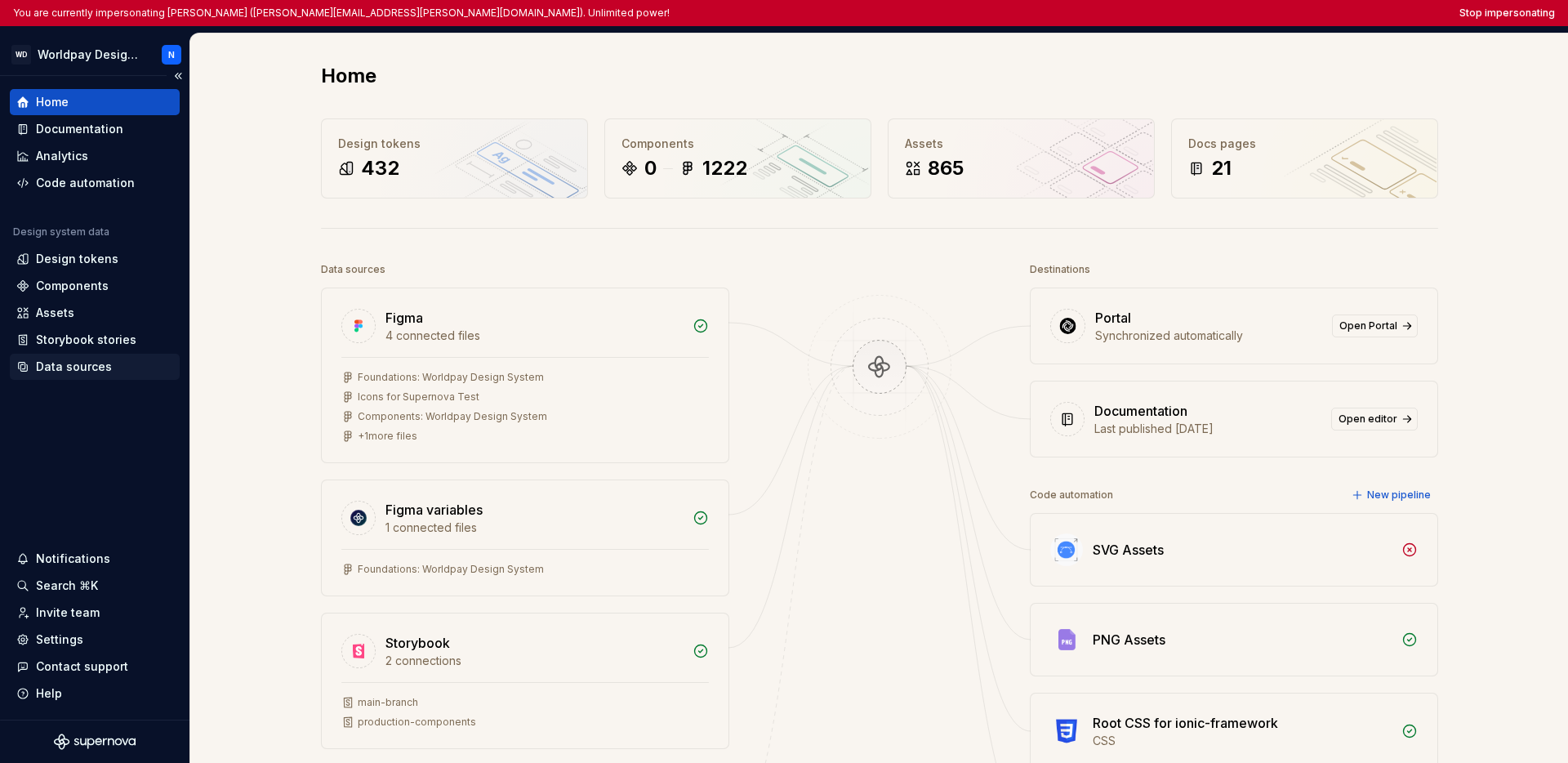
click at [89, 372] on div "Data sources" at bounding box center [74, 366] width 76 height 16
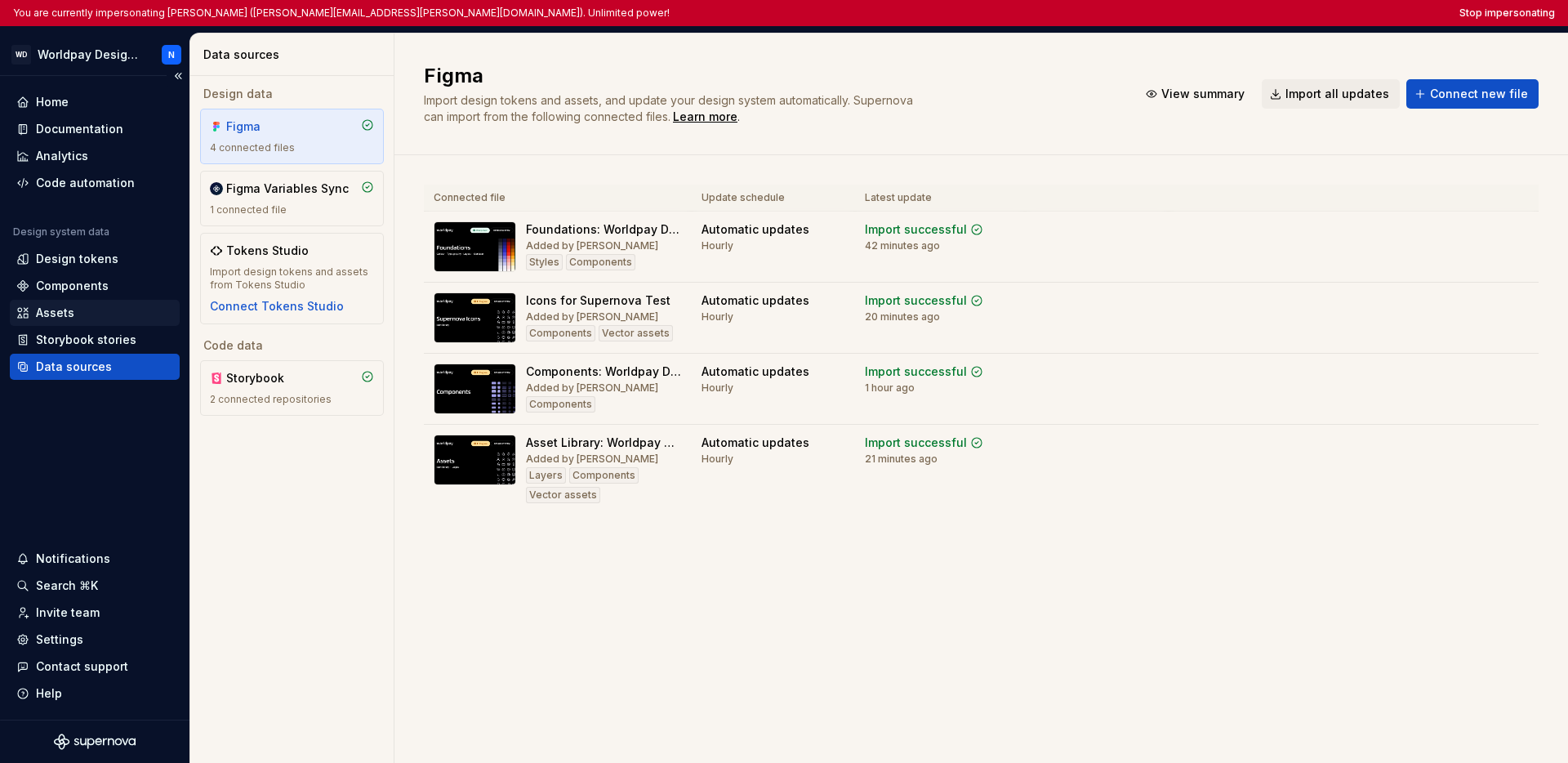
click at [67, 309] on div "Assets" at bounding box center [55, 312] width 39 height 16
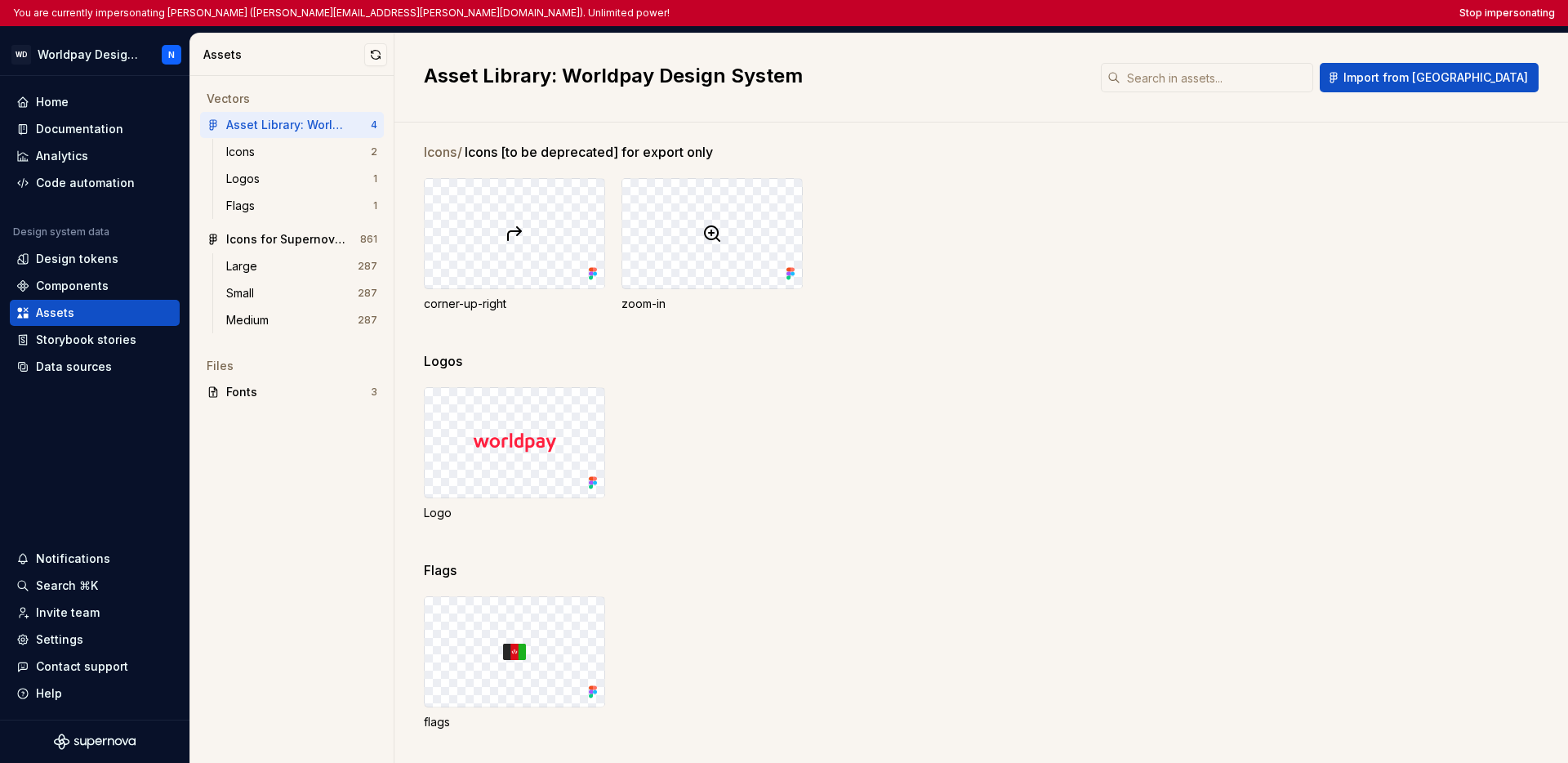
scroll to position [16, 0]
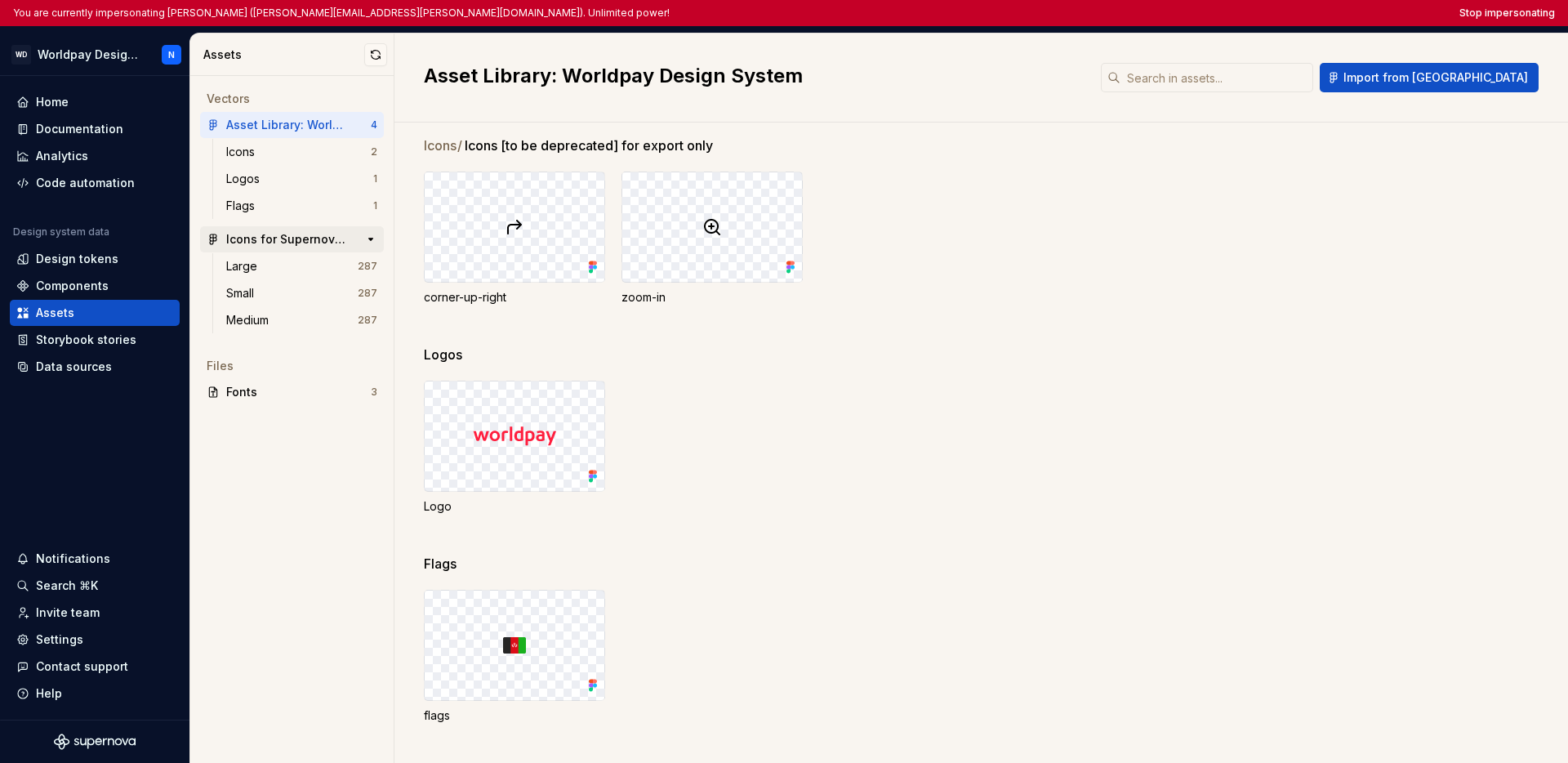
click at [279, 240] on div "Icons for Supernova Test" at bounding box center [287, 239] width 122 height 16
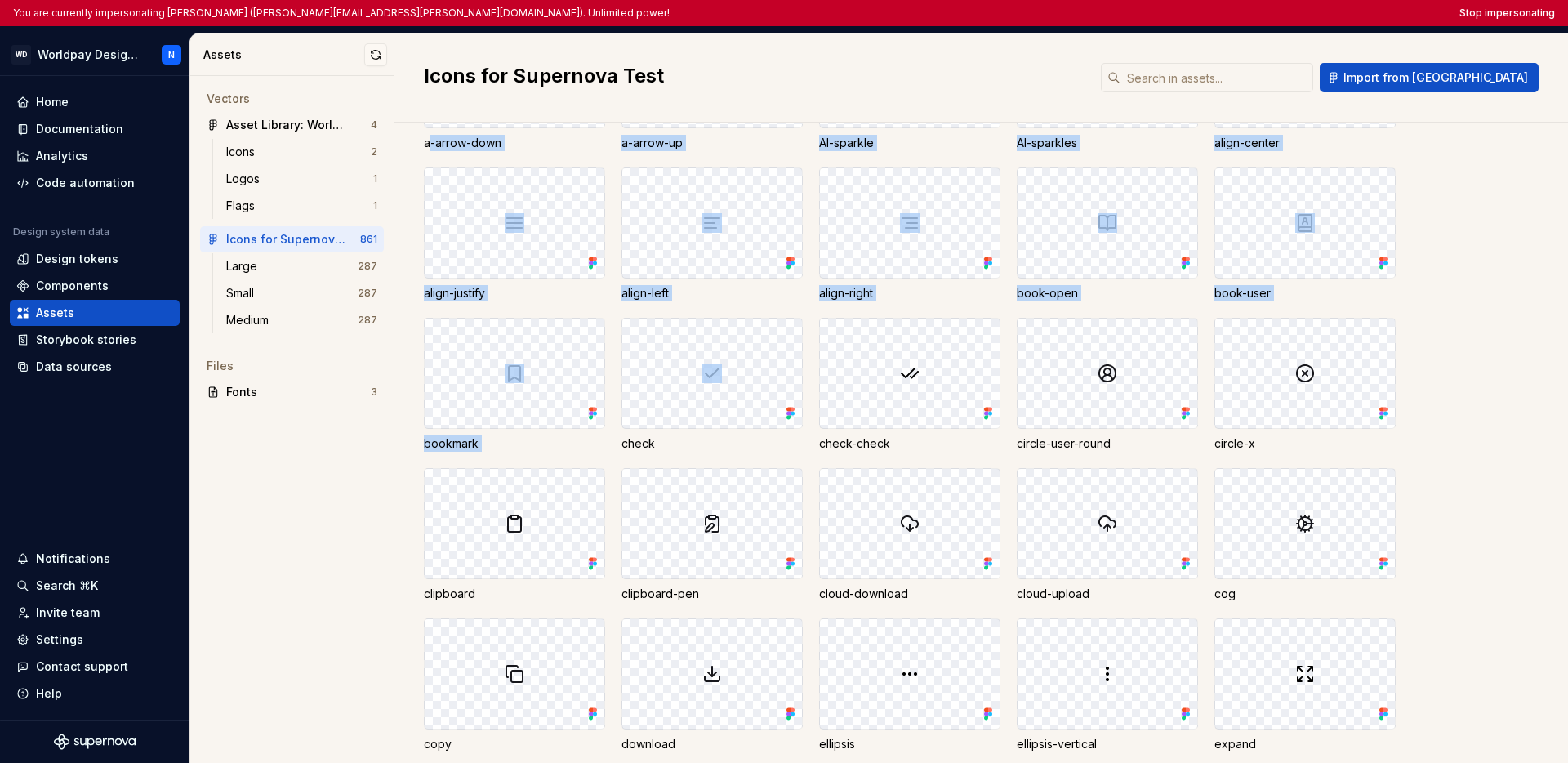
drag, startPoint x: 427, startPoint y: 314, endPoint x: 796, endPoint y: 362, distance: 372.1
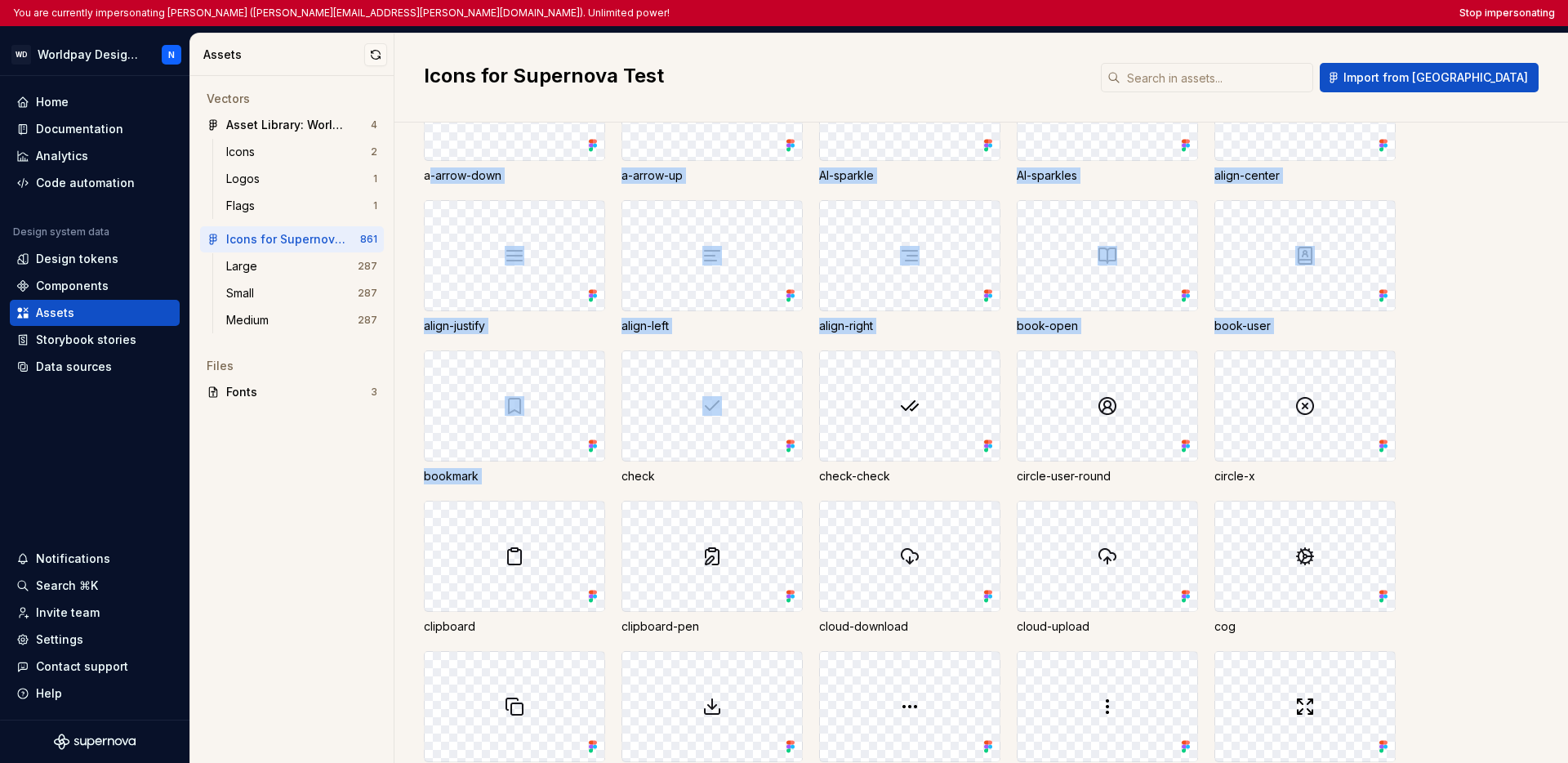
scroll to position [85, 0]
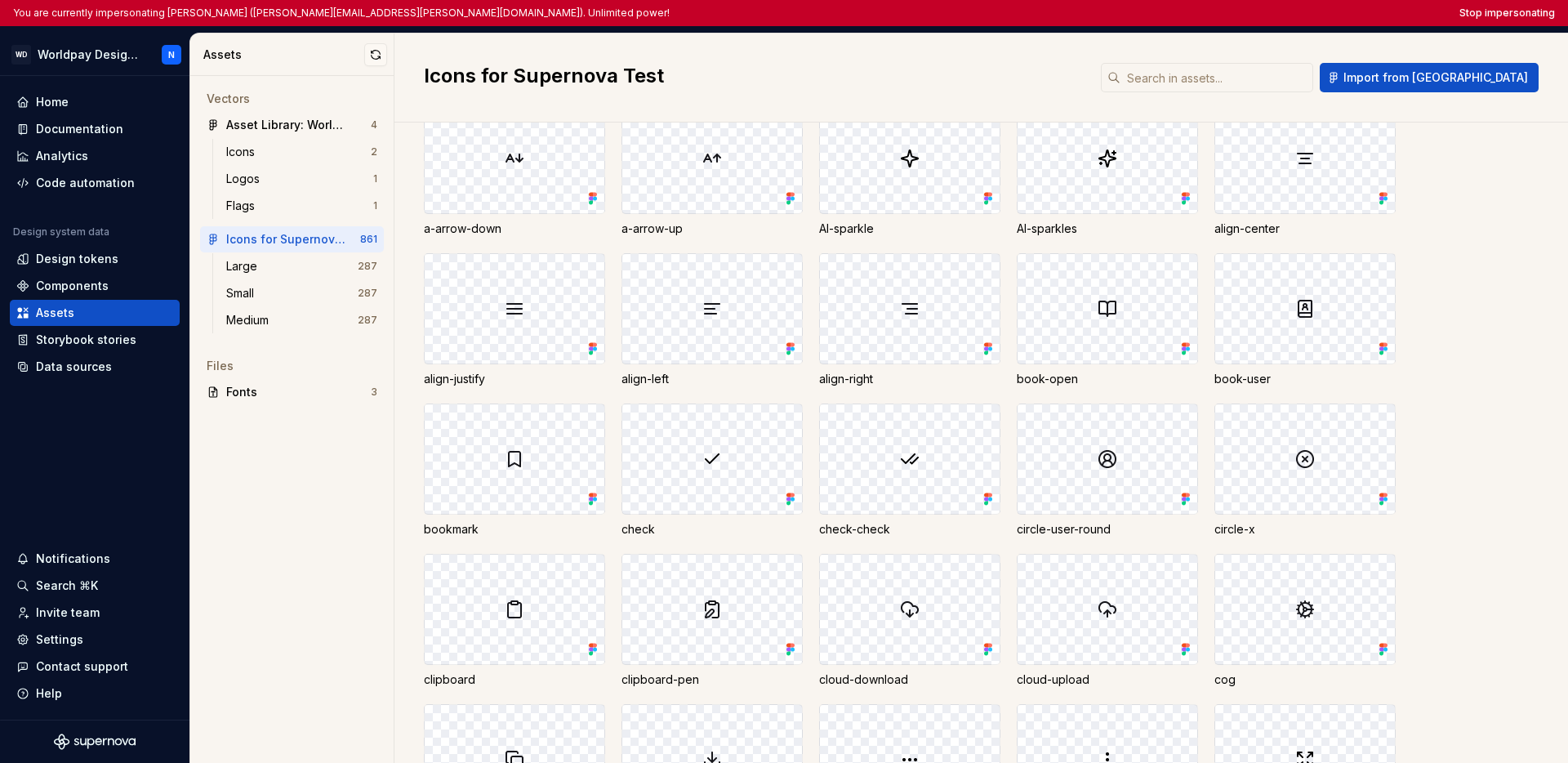
click at [414, 240] on div "Large / Actionable a-arrow-down a-arrow-up AI-sparkle AI-sparkles align-center …" at bounding box center [981, 442] width 1174 height 641
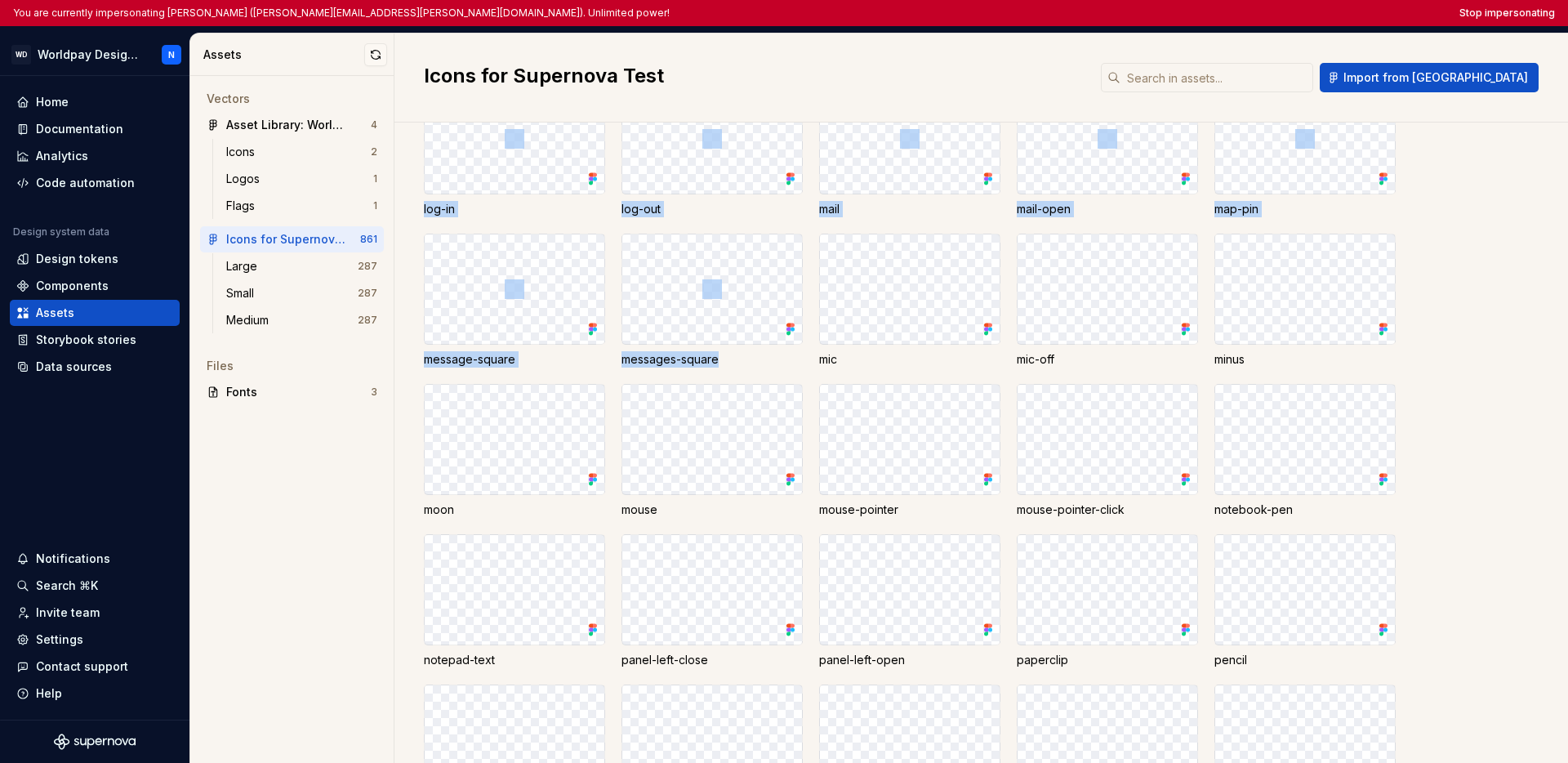
scroll to position [1469, 0]
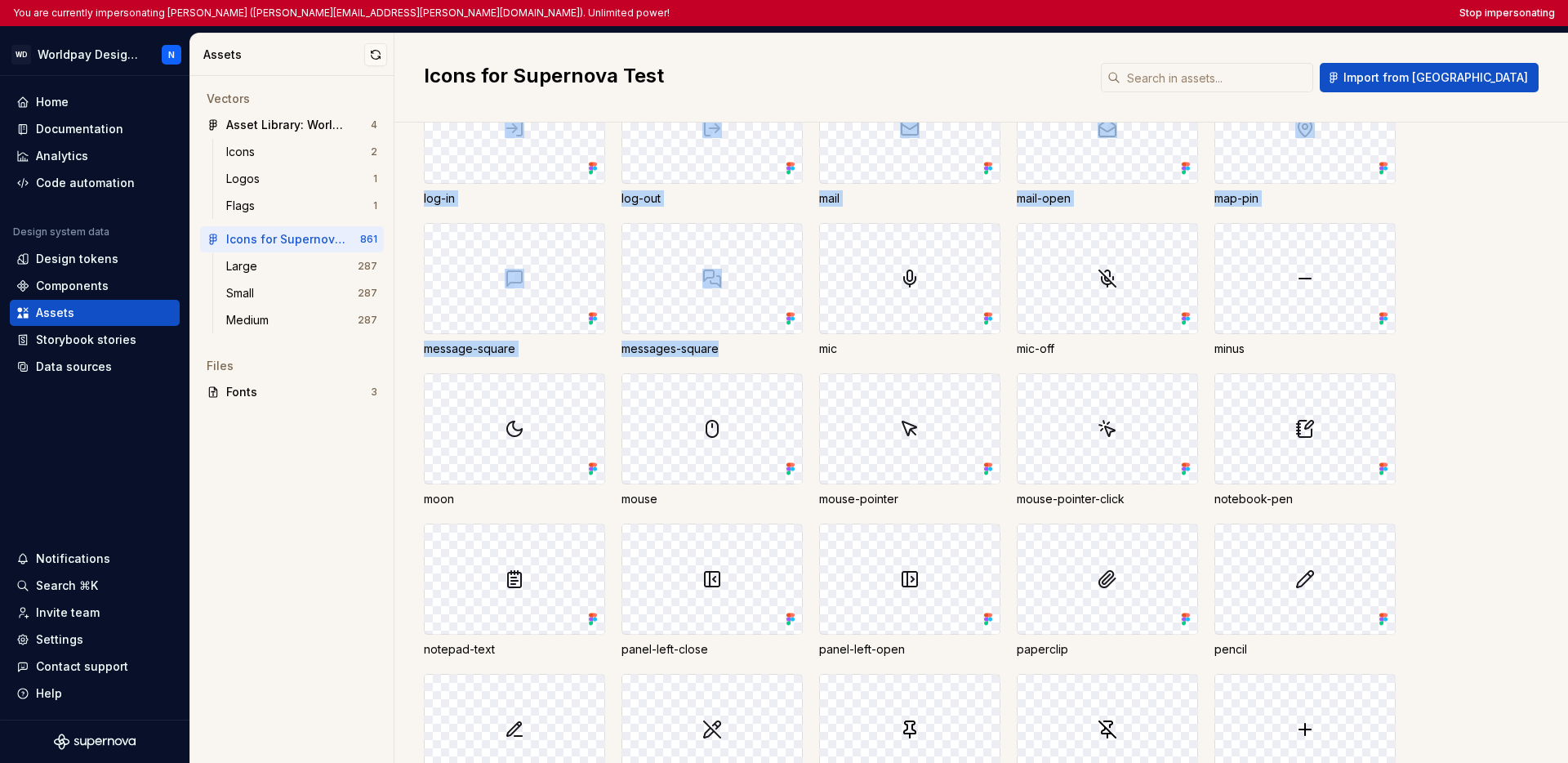
drag, startPoint x: 495, startPoint y: 246, endPoint x: 789, endPoint y: 364, distance: 316.8
click at [789, 364] on div "a-arrow-down a-arrow-up AI-sparkle AI-sparkles align-center align-justify align…" at bounding box center [995, 214] width 1145 height 2991
click at [275, 263] on div "Large" at bounding box center [292, 266] width 132 height 16
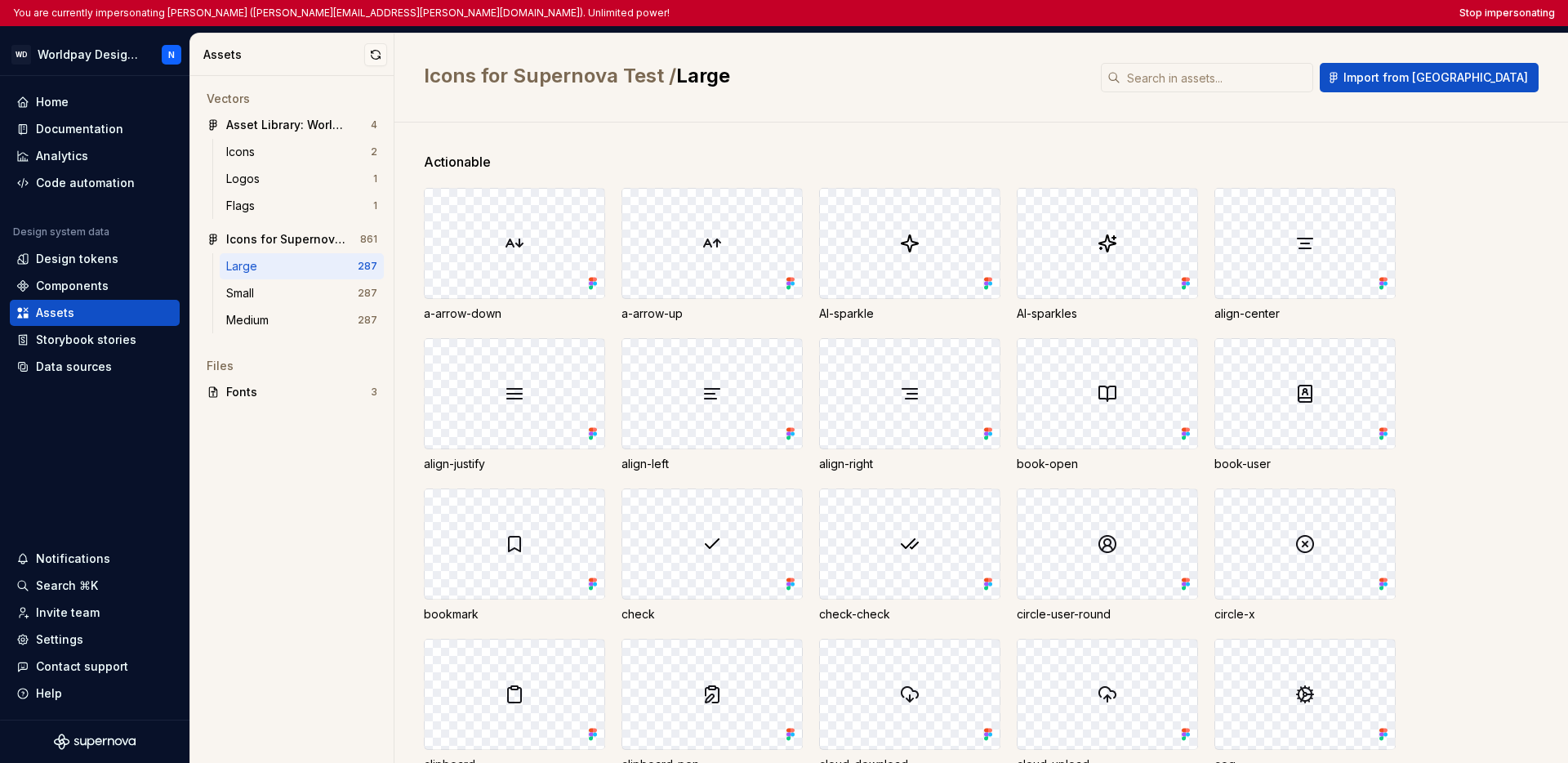
click at [257, 268] on div "Large" at bounding box center [244, 266] width 38 height 16
click at [320, 287] on div "Small" at bounding box center [292, 293] width 132 height 16
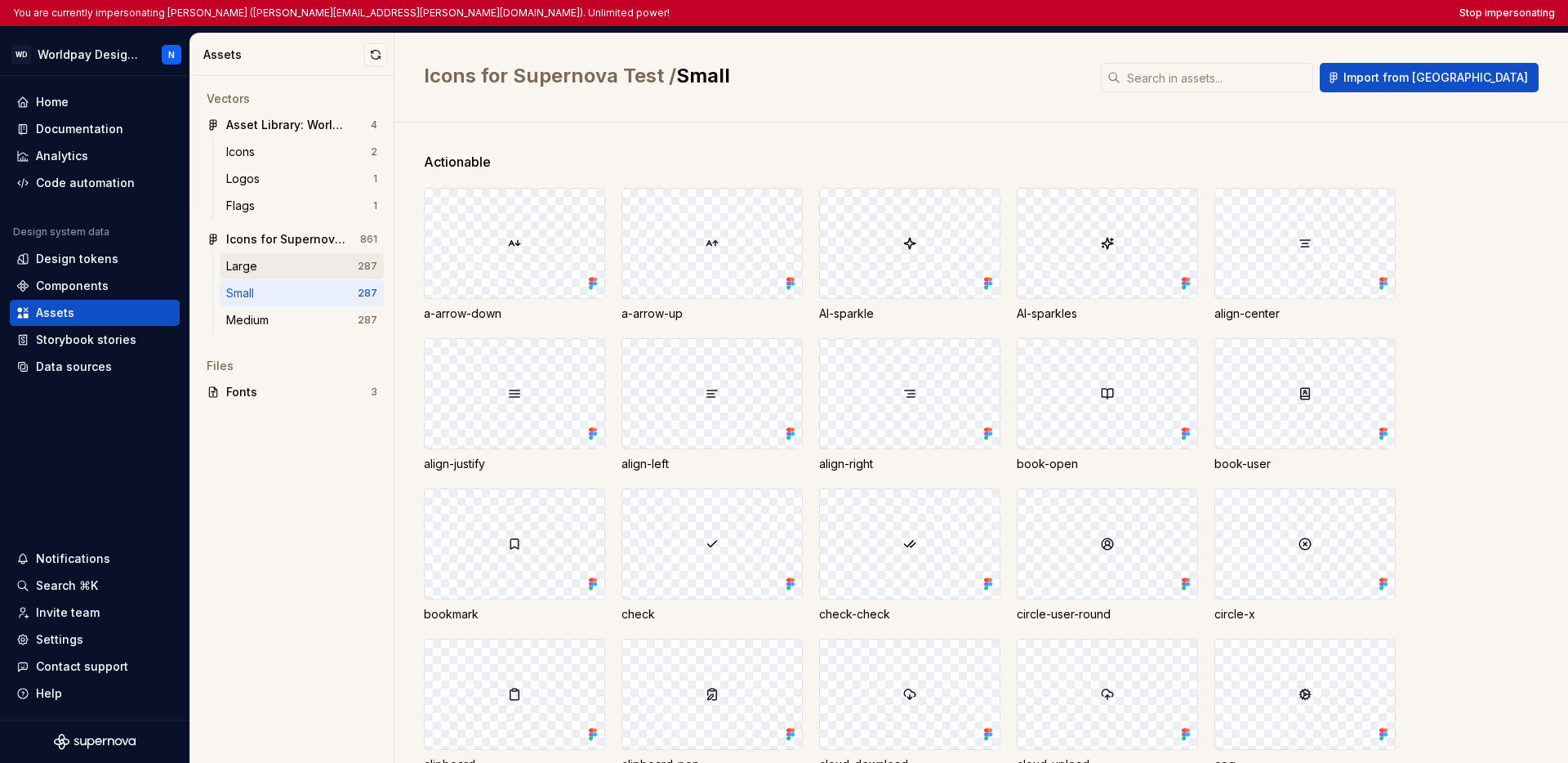
click at [331, 263] on div "Large" at bounding box center [292, 266] width 132 height 16
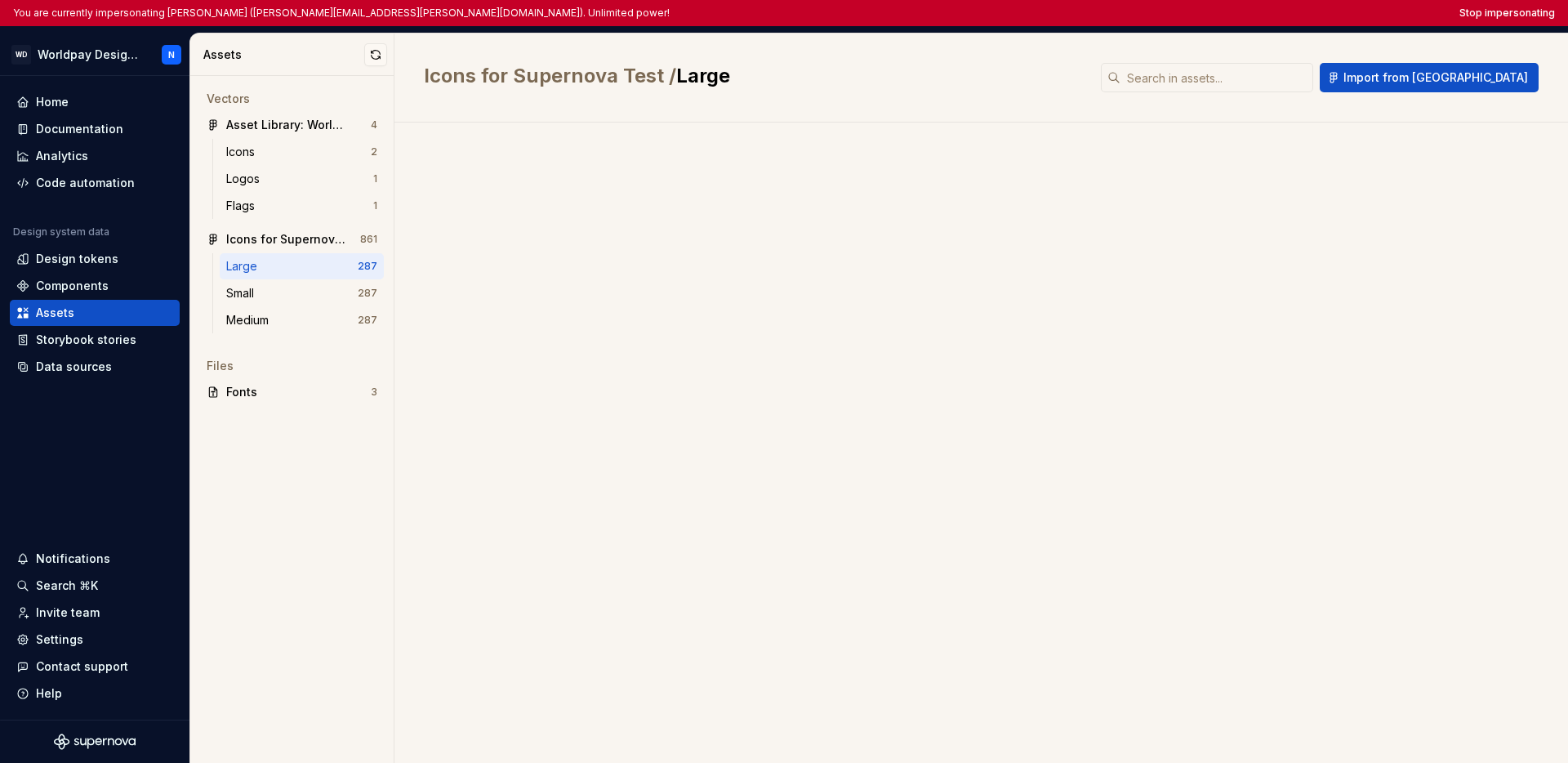
scroll to position [8733, 0]
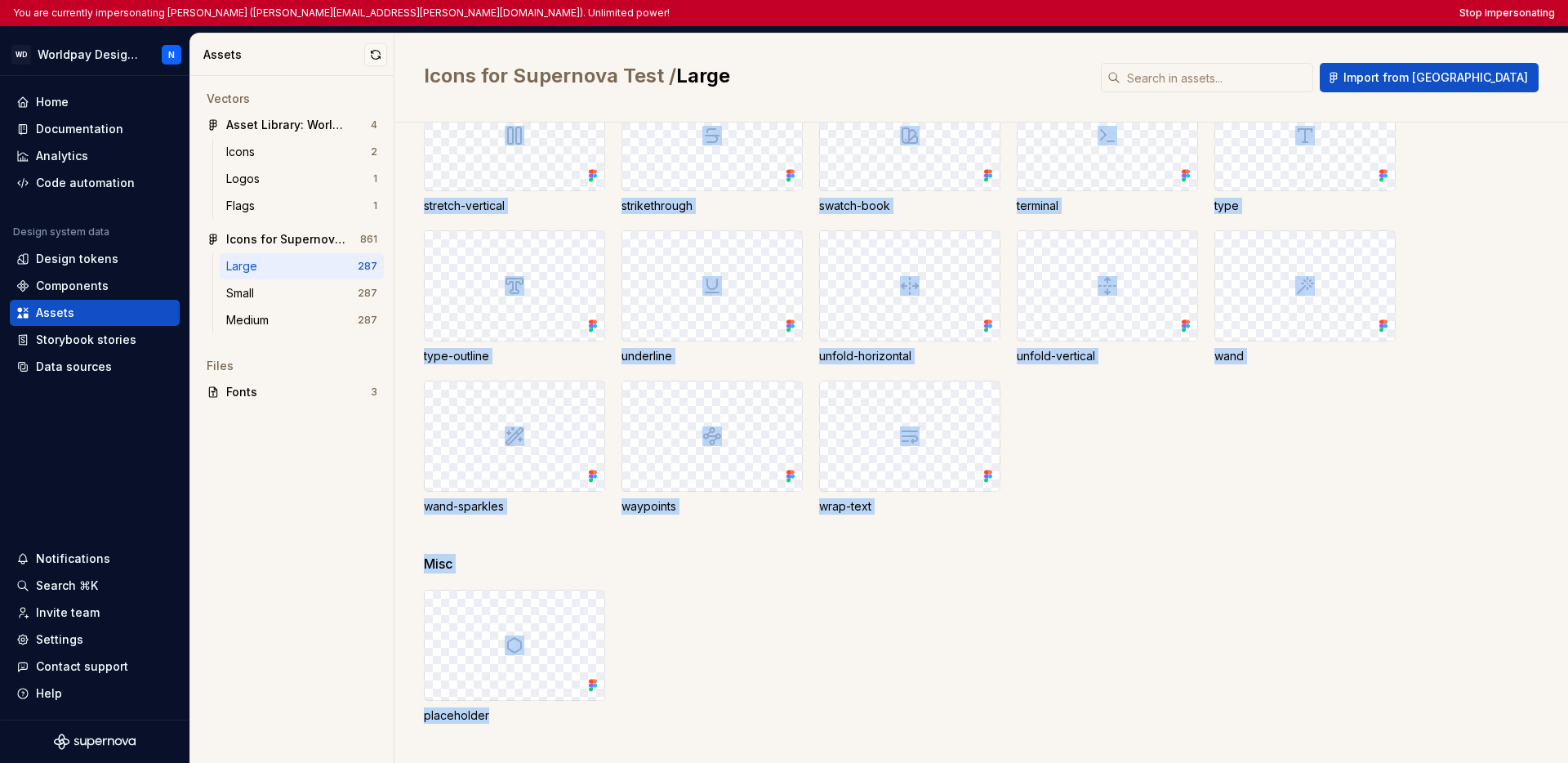
drag, startPoint x: 425, startPoint y: 310, endPoint x: 768, endPoint y: 725, distance: 538.4
click at [575, 350] on div "type-outline" at bounding box center [514, 356] width 181 height 16
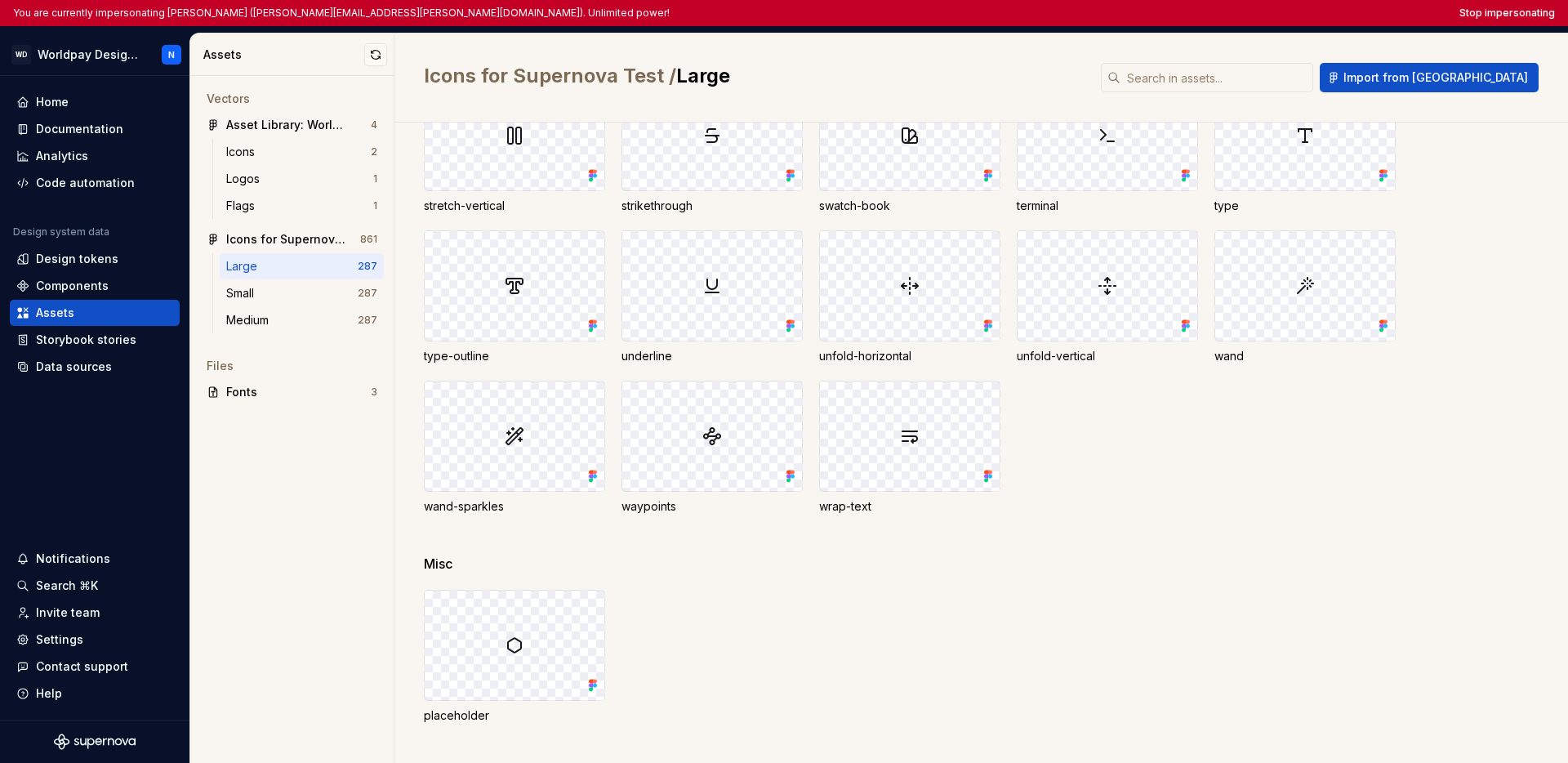
click at [586, 350] on div "type-outline" at bounding box center [514, 356] width 181 height 16
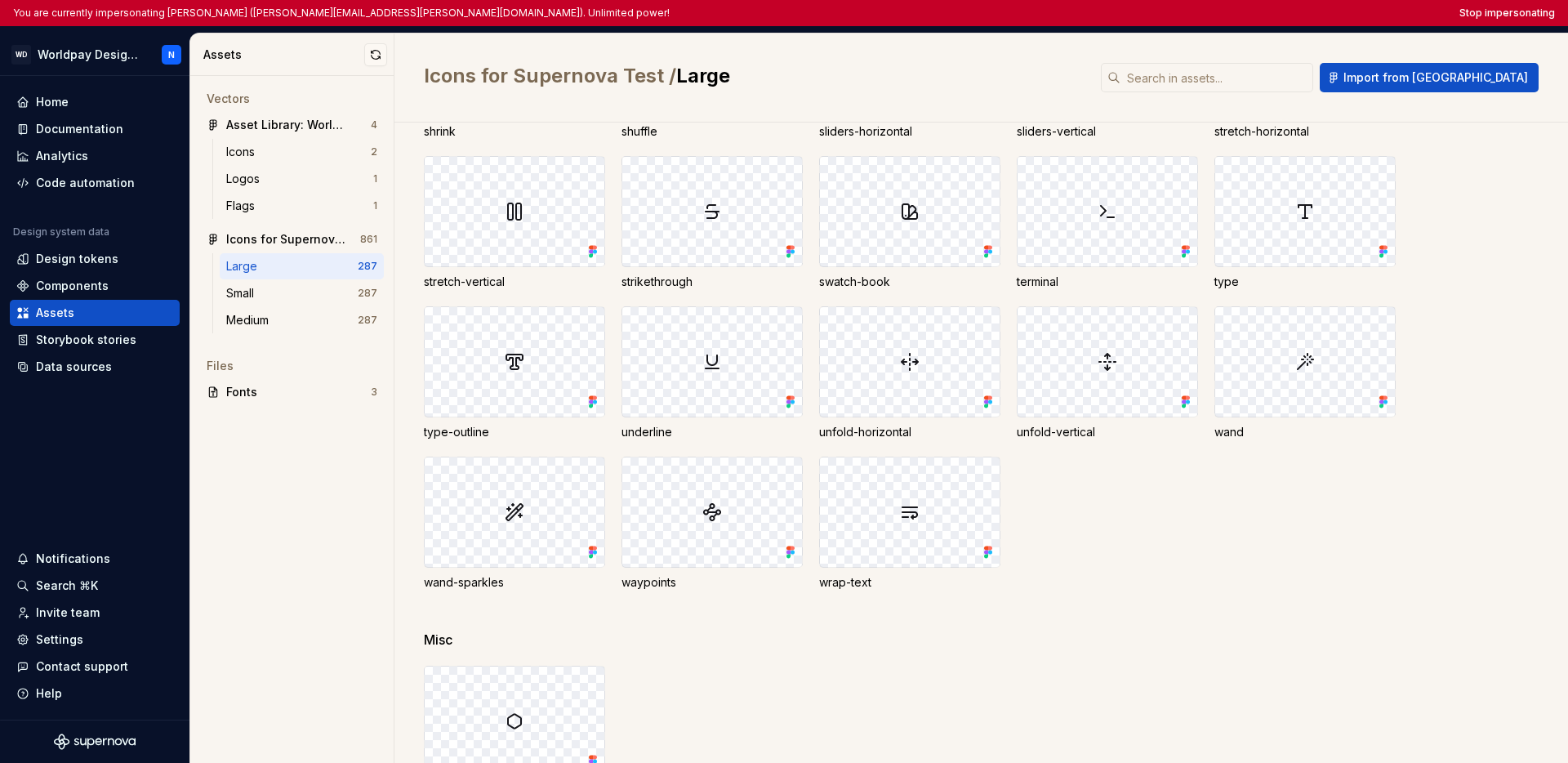
scroll to position [8647, 0]
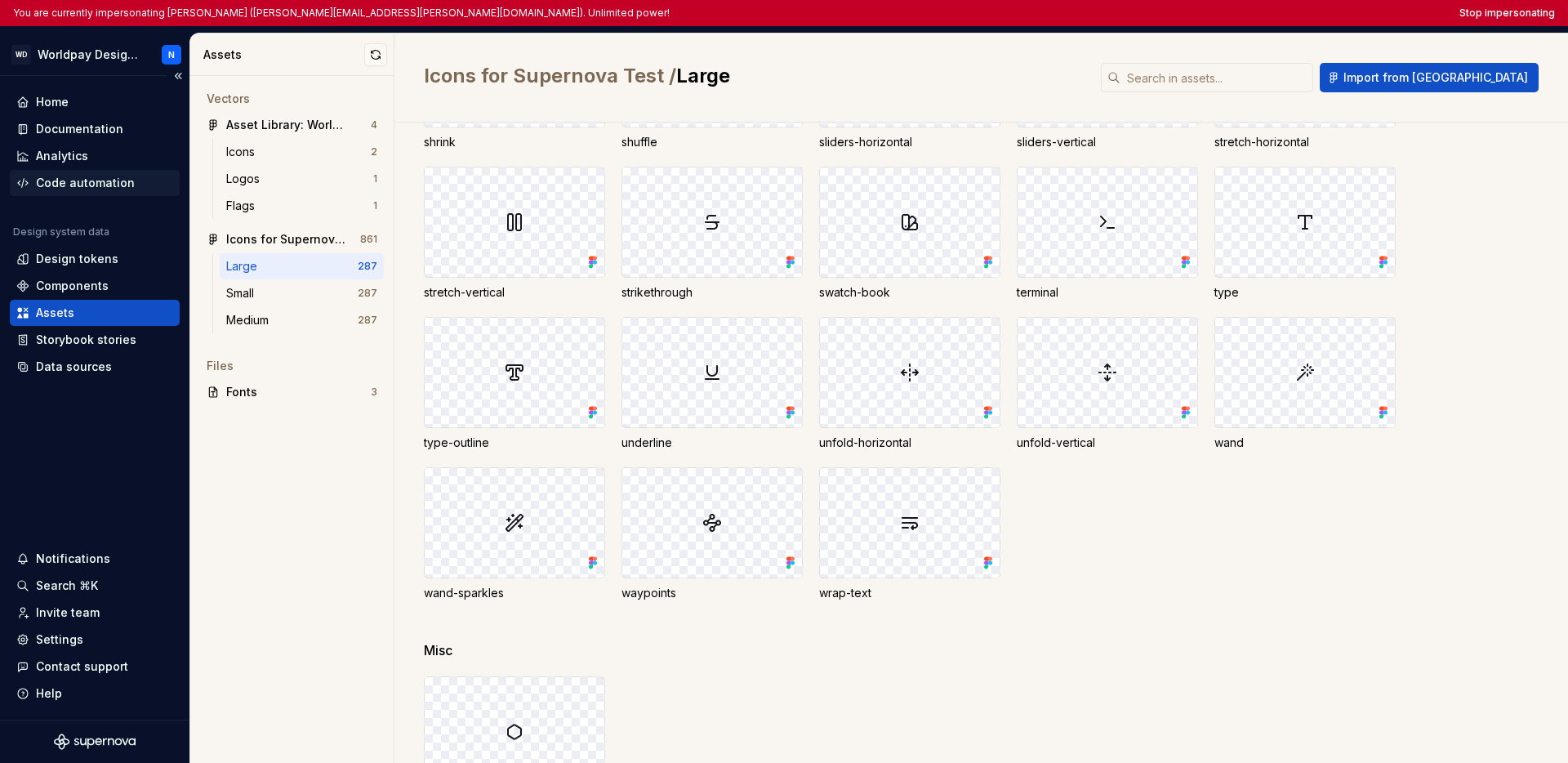
click at [109, 175] on div "Code automation" at bounding box center [85, 182] width 99 height 16
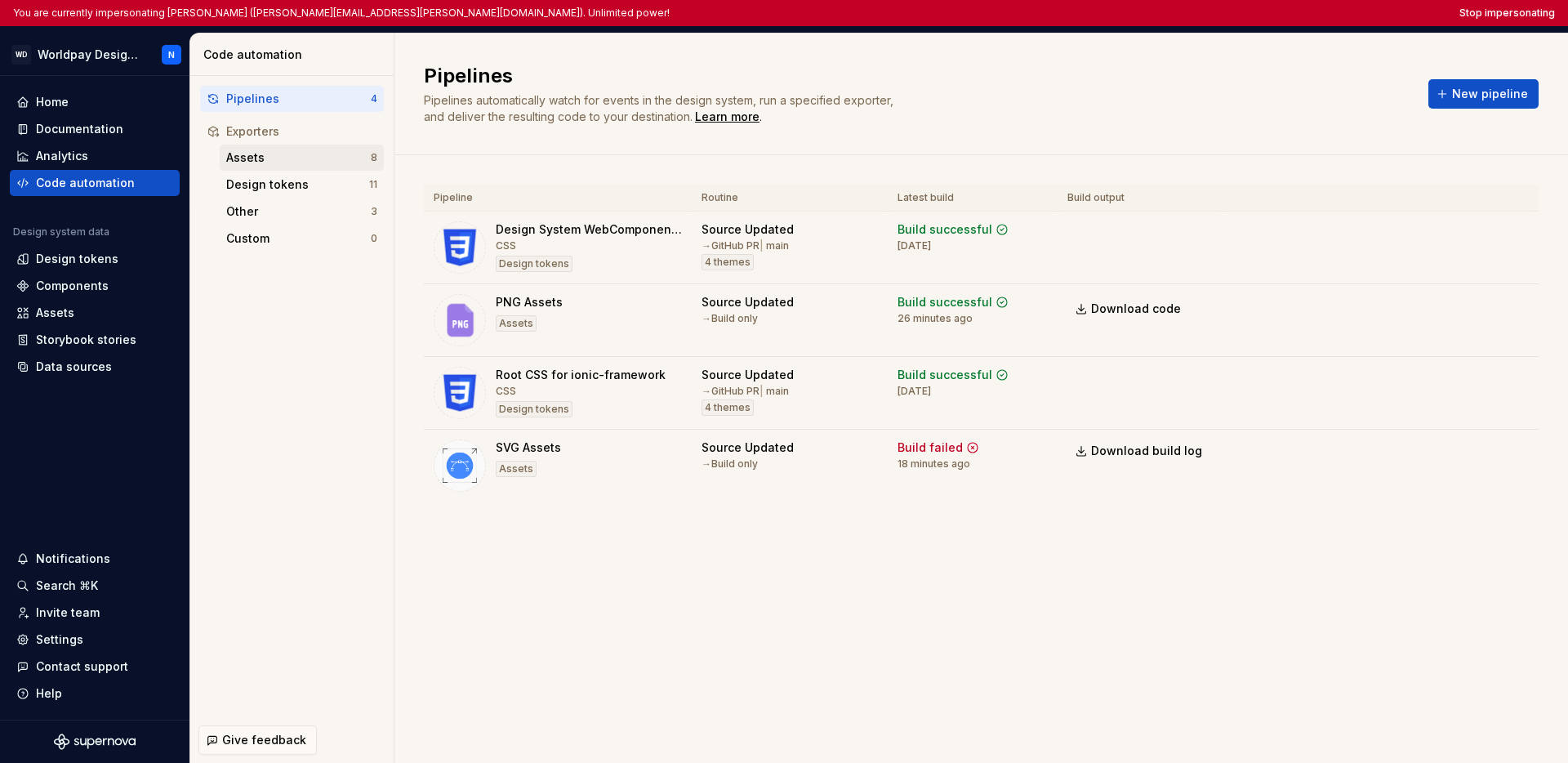
click at [310, 163] on div "Assets" at bounding box center [298, 157] width 144 height 16
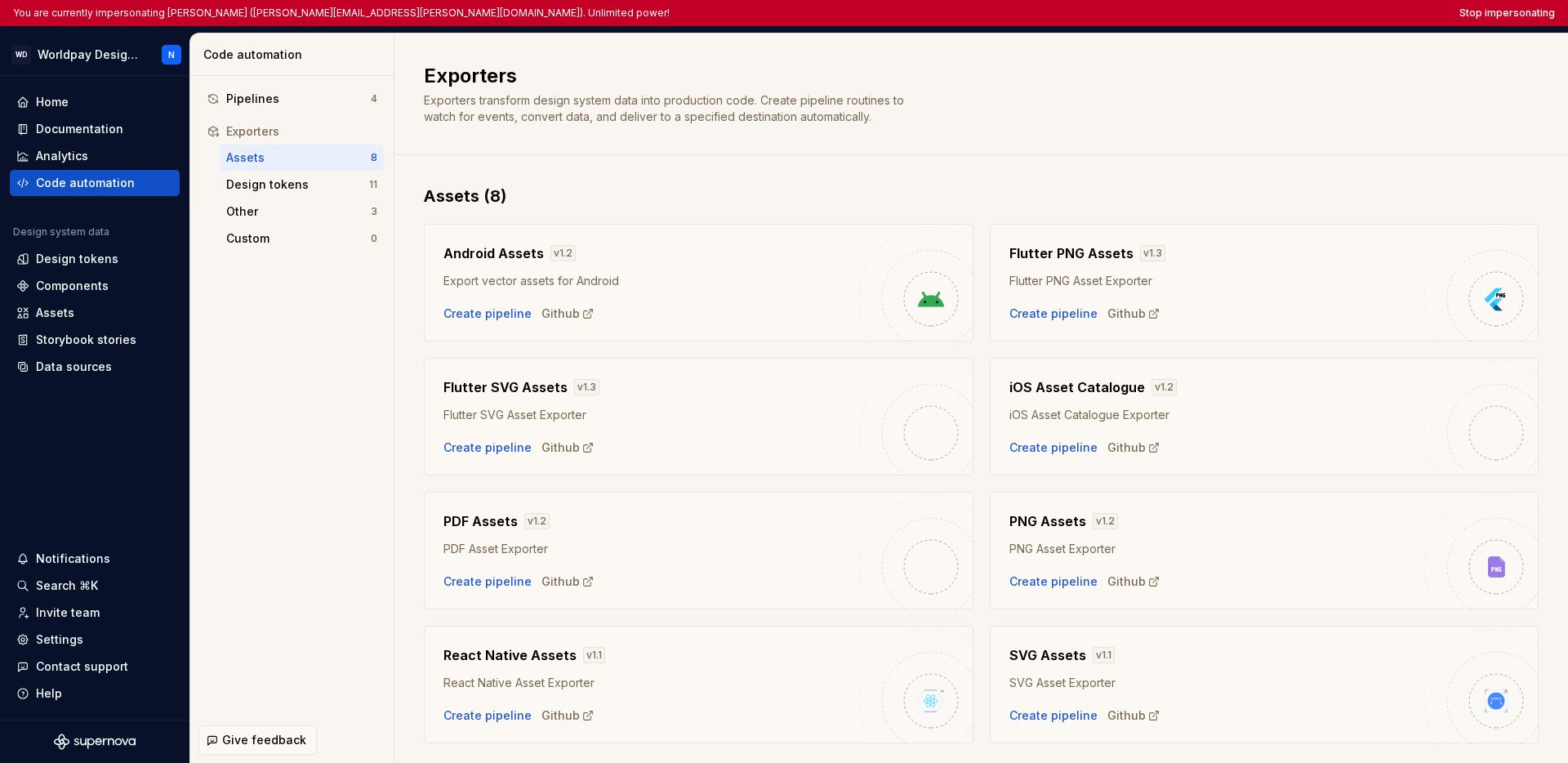
scroll to position [43, 0]
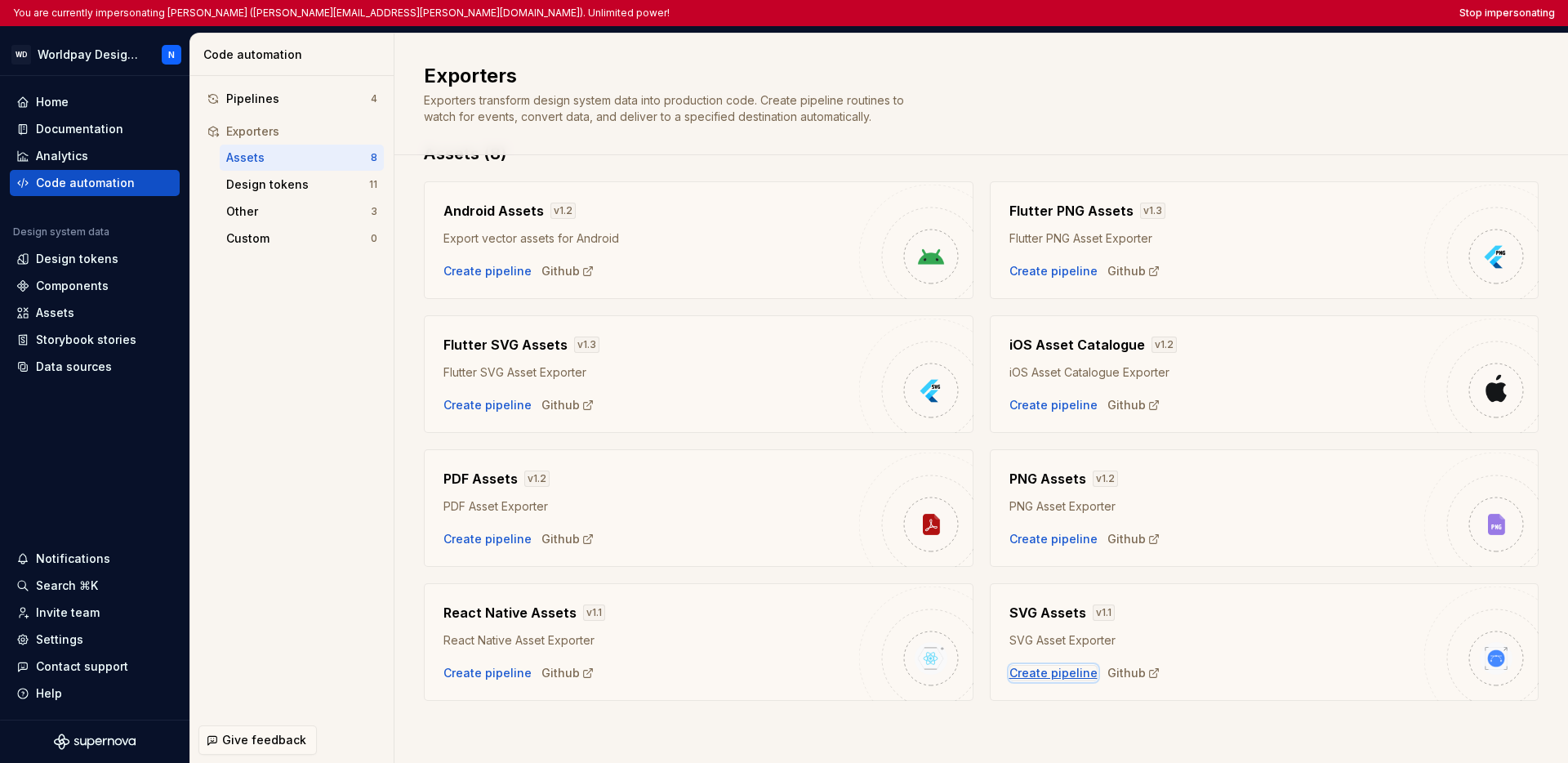
click at [1056, 679] on div "Create pipeline" at bounding box center [1053, 673] width 88 height 16
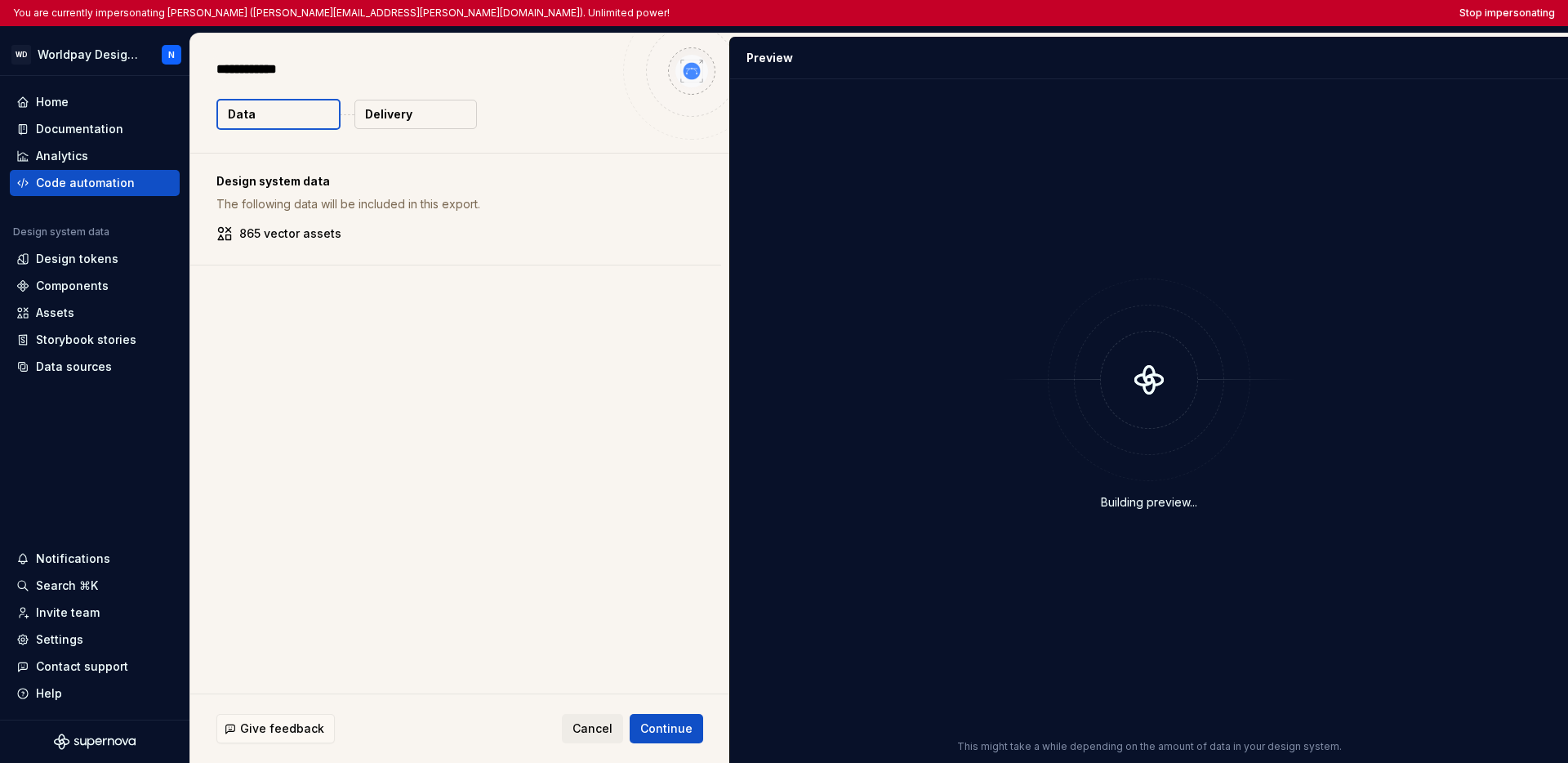
type textarea "*"
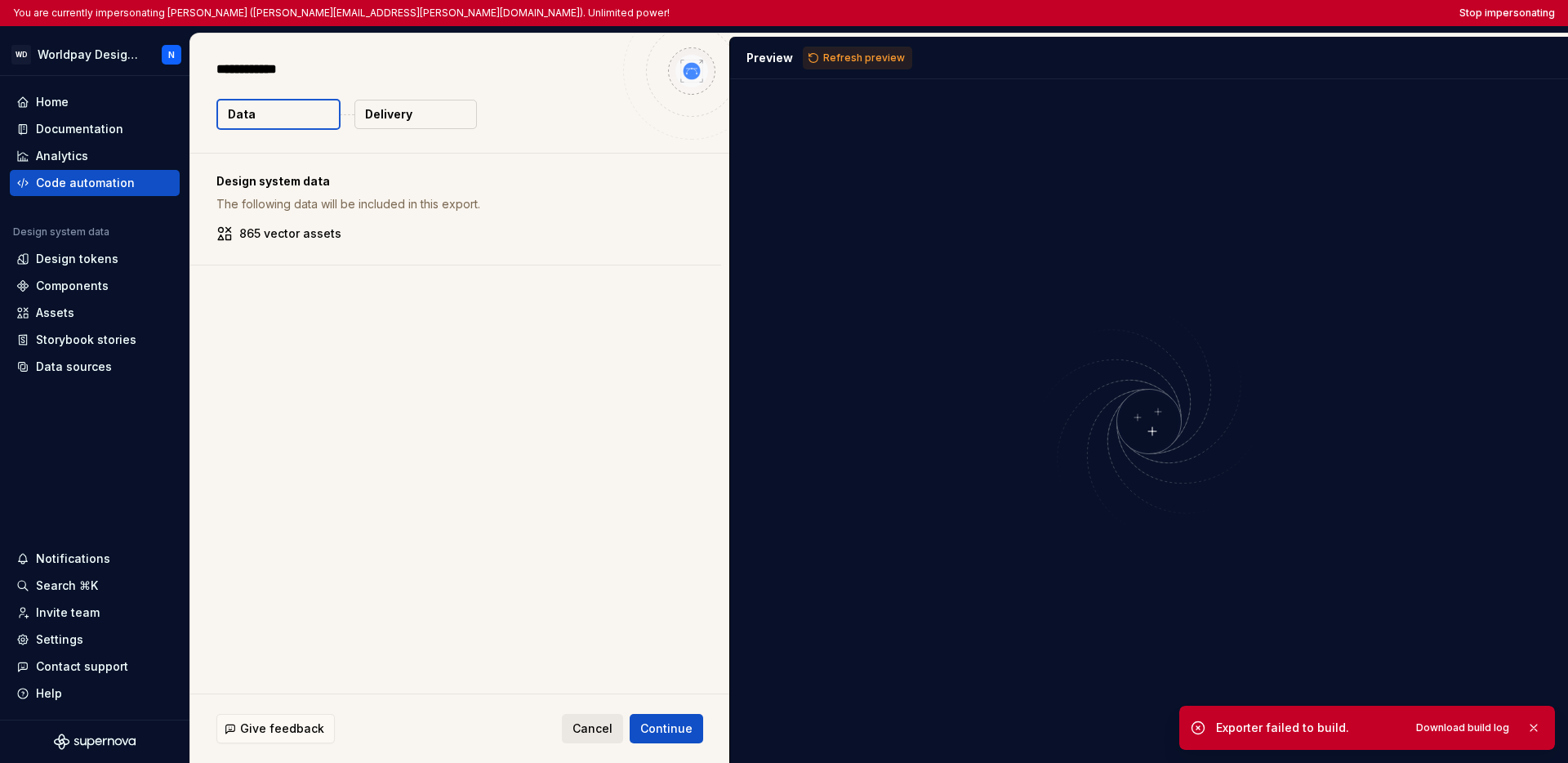
click at [594, 729] on span "Cancel" at bounding box center [592, 728] width 40 height 16
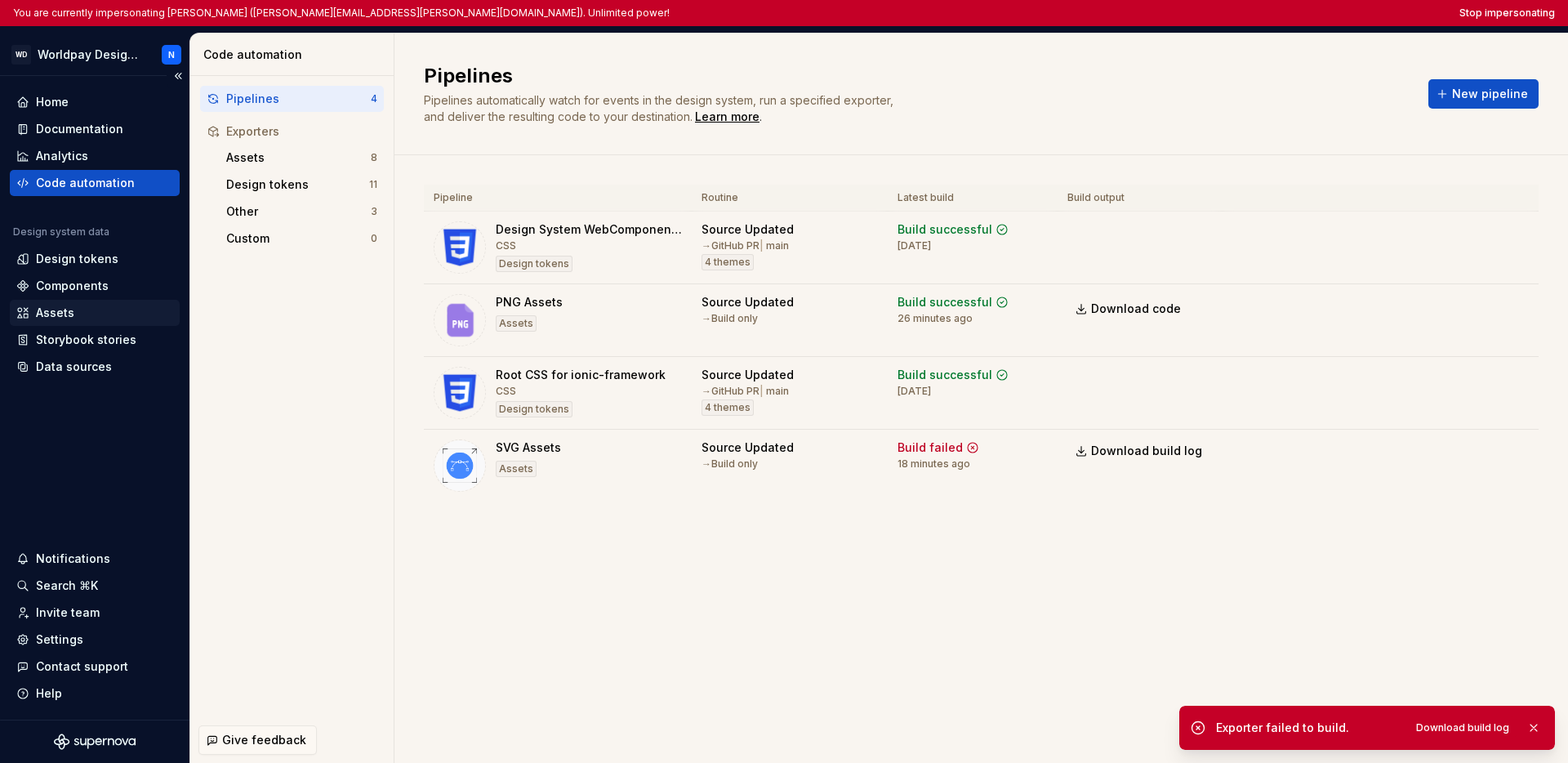
click at [74, 308] on div "Assets" at bounding box center [95, 312] width 157 height 16
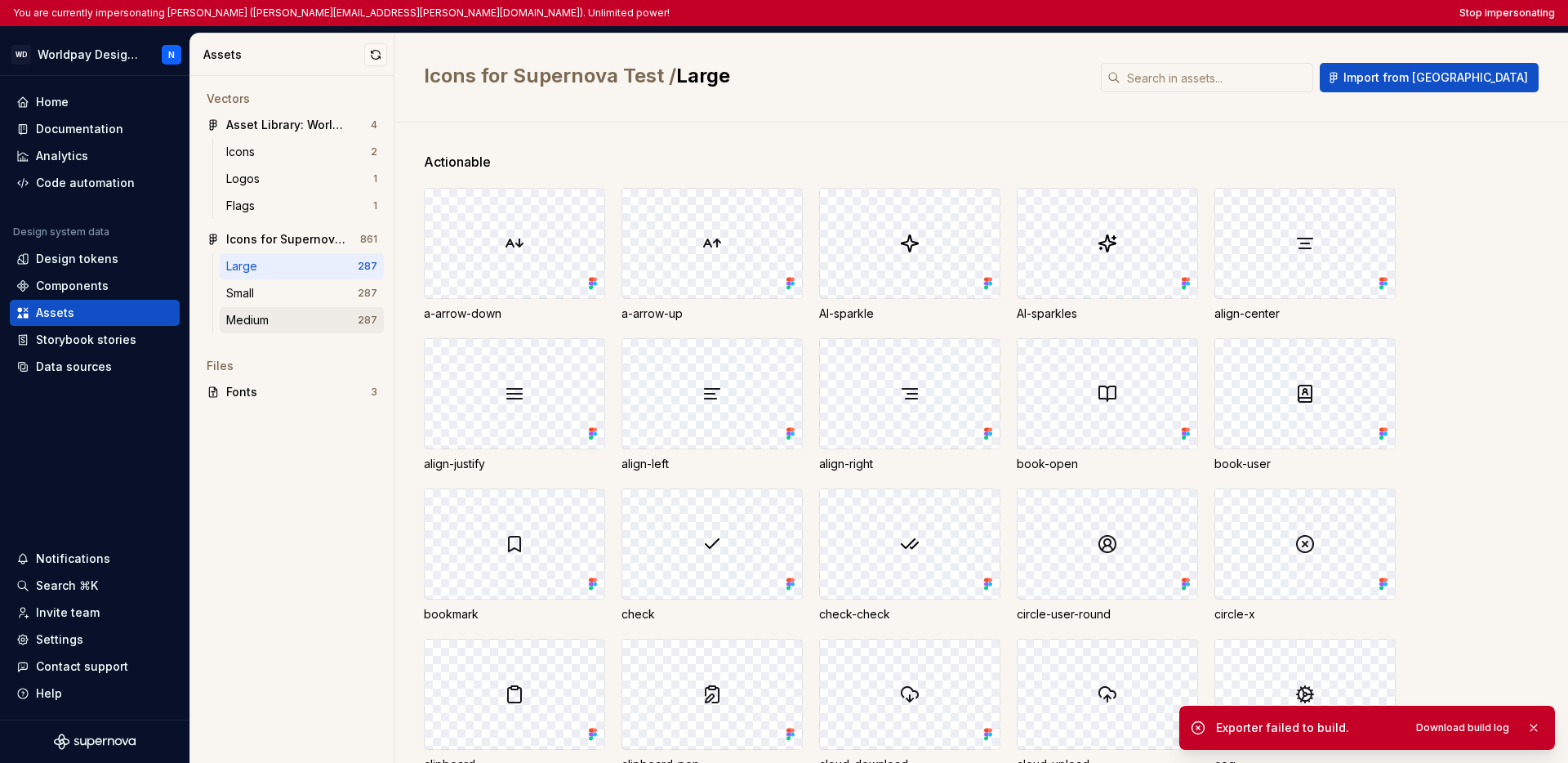
click at [315, 317] on div "Medium" at bounding box center [292, 320] width 132 height 16
click at [315, 244] on div "Icons for Supernova Test" at bounding box center [287, 239] width 122 height 16
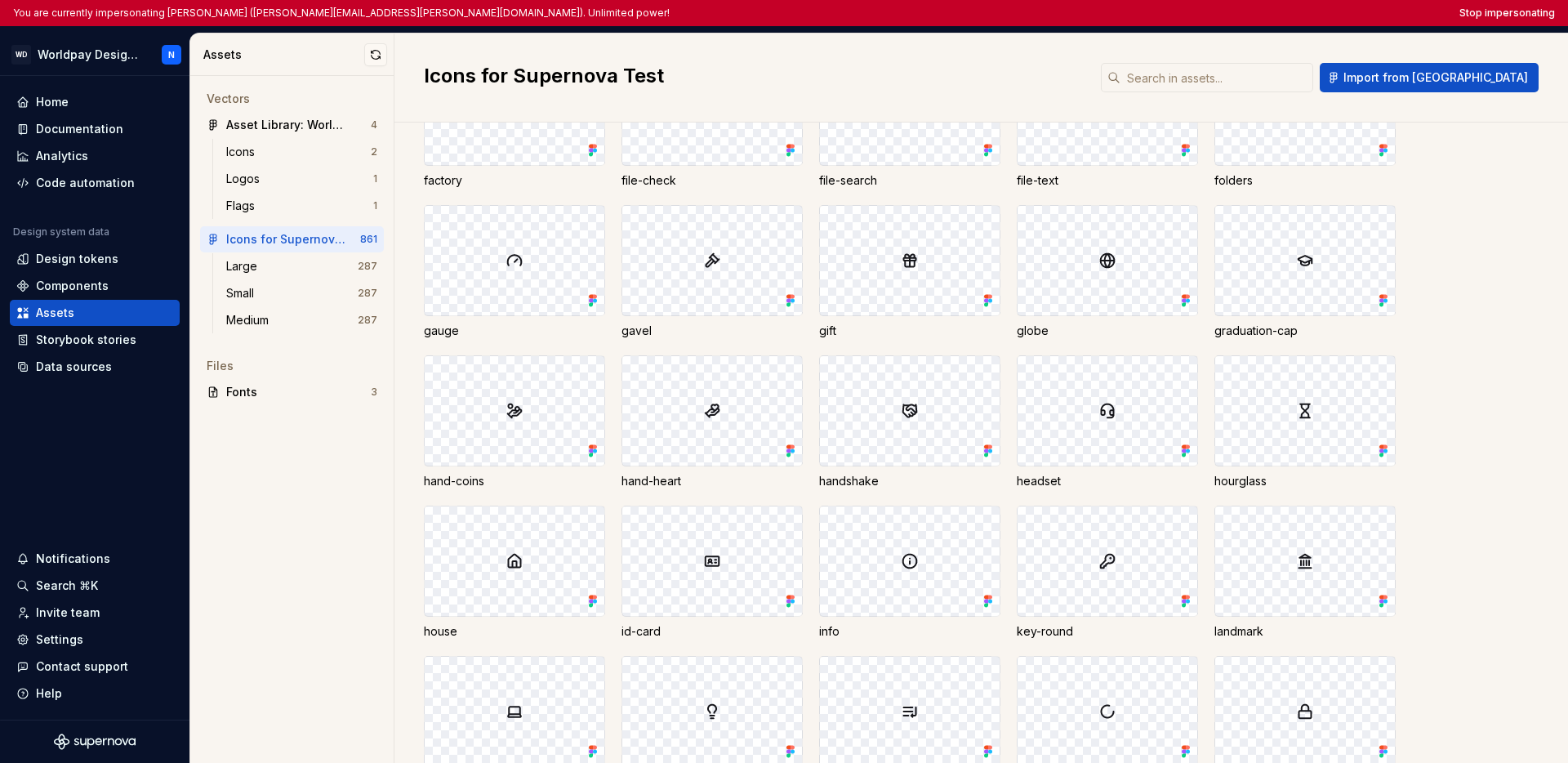
scroll to position [22921, 0]
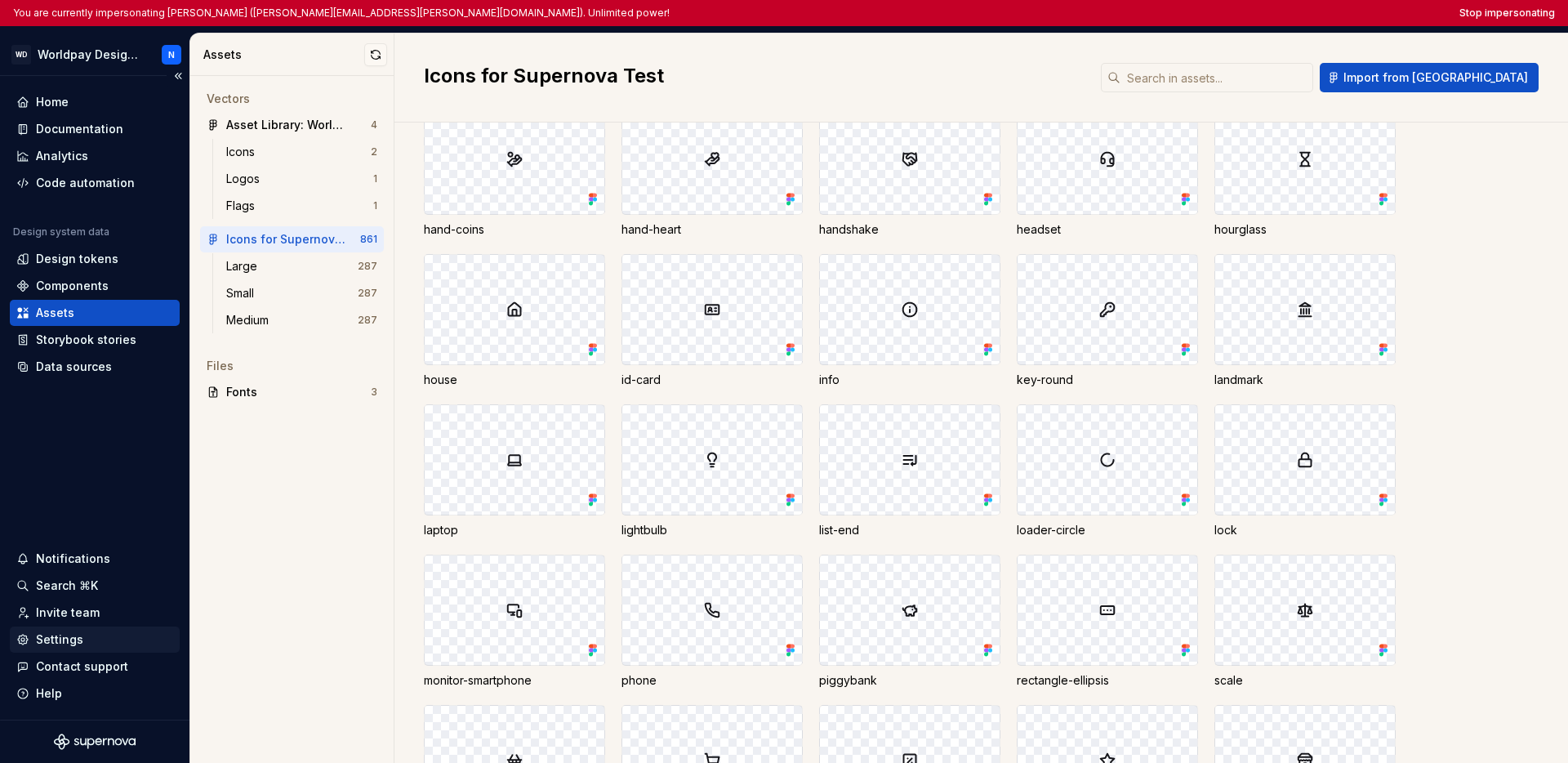
click at [45, 645] on div "Settings" at bounding box center [59, 640] width 47 height 16
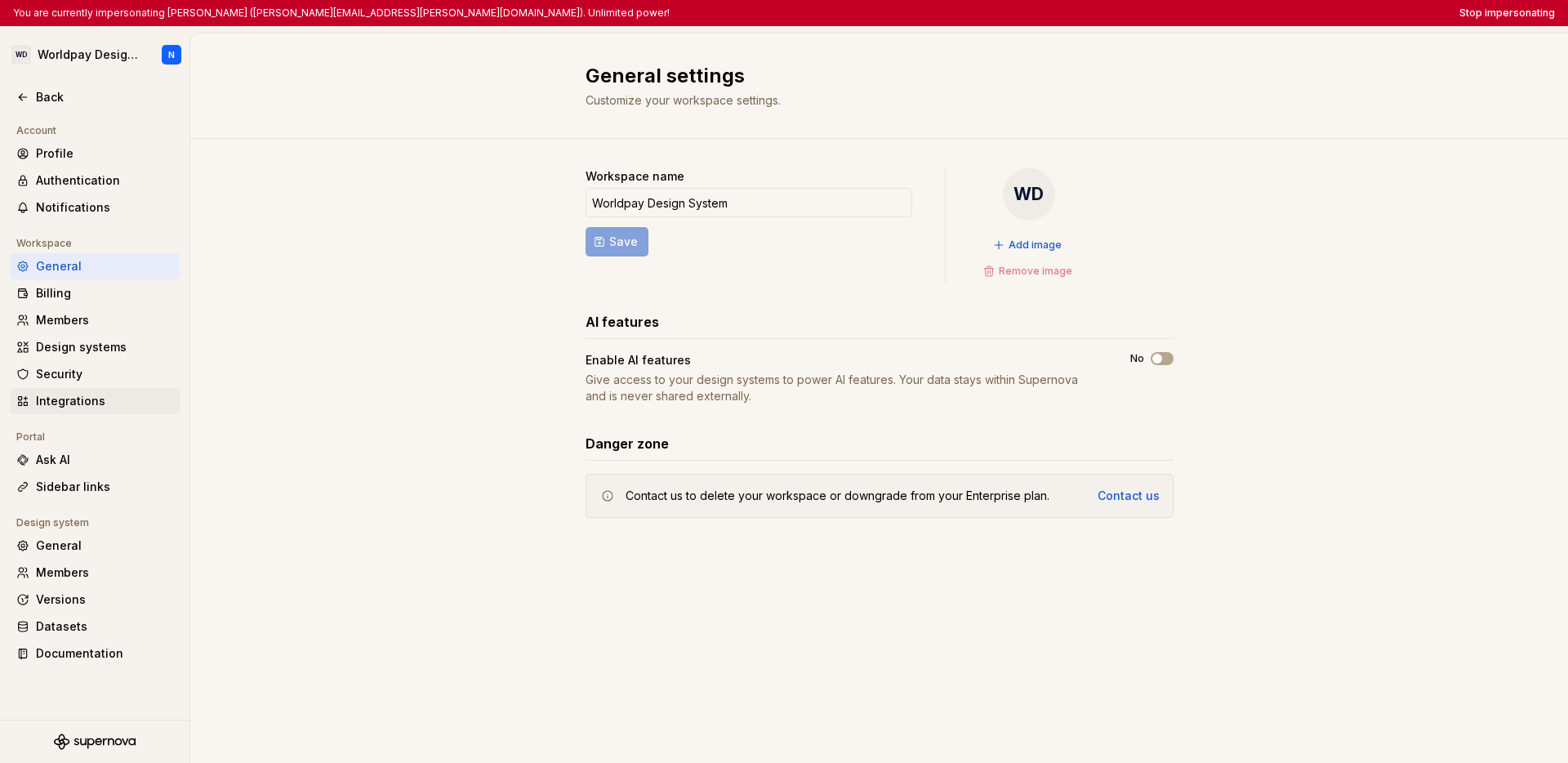
click at [77, 407] on div "Integrations" at bounding box center [105, 400] width 138 height 16
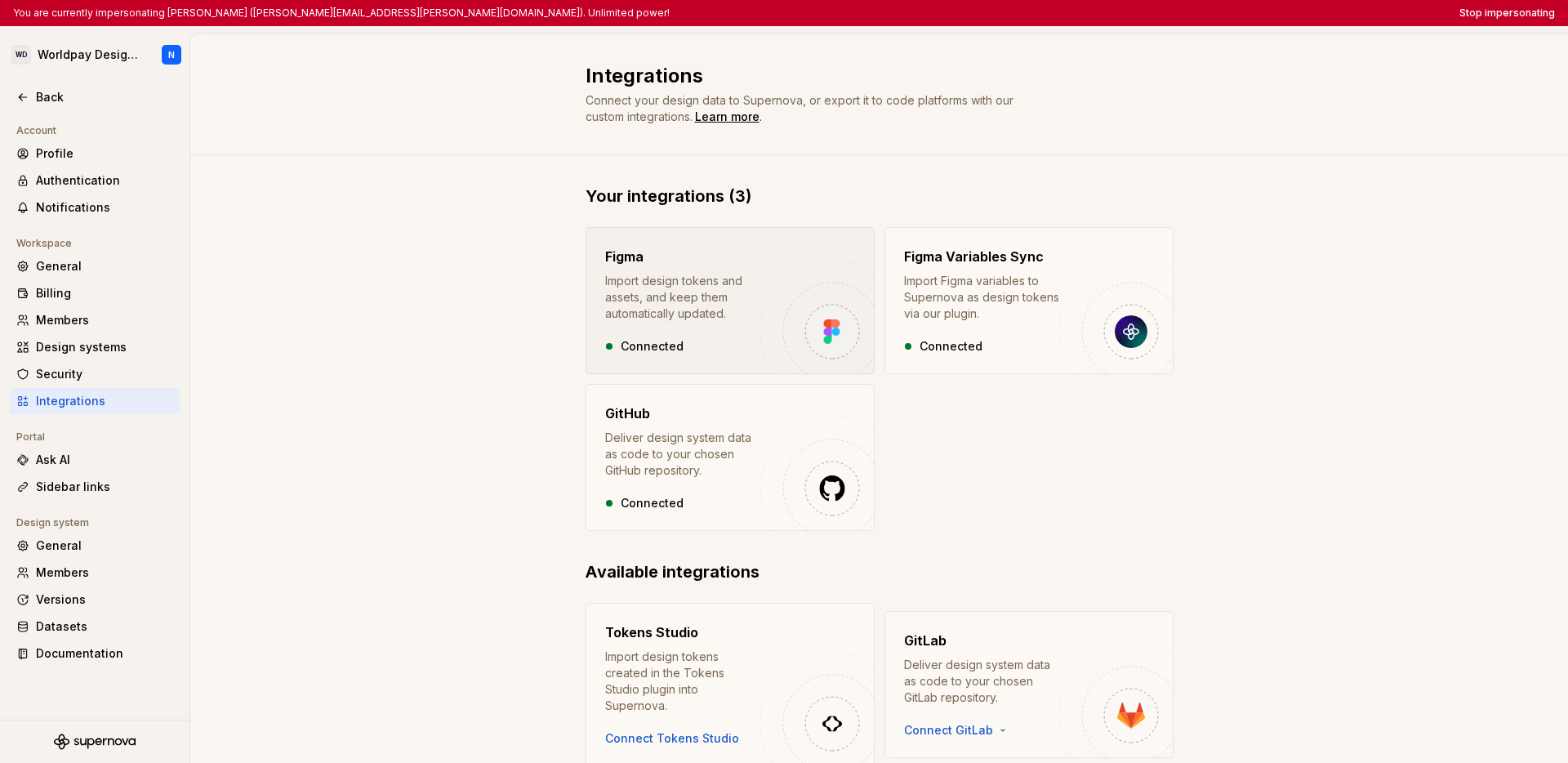
click at [683, 314] on div "Import design tokens and assets, and keep them automatically updated." at bounding box center [683, 298] width 155 height 49
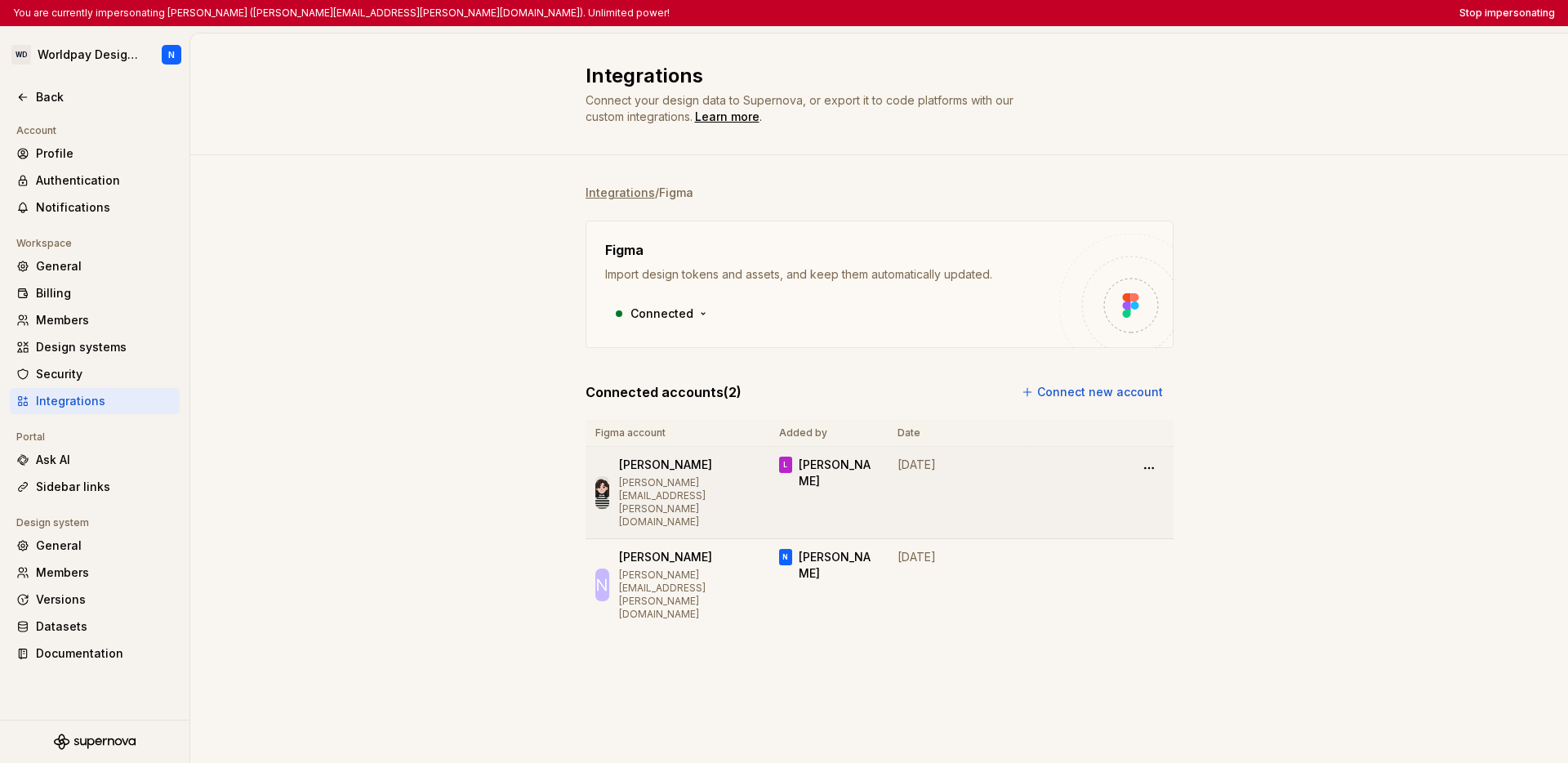
click at [1011, 481] on td "July 01, 2025" at bounding box center [956, 493] width 139 height 92
click at [724, 569] on p "nishant.singh@worldpay.com" at bounding box center [689, 595] width 141 height 52
click at [1144, 530] on html "You are currently impersonating Nishant (nishant.singh@worldpay.com). Unlimited…" at bounding box center [784, 381] width 1568 height 763
click at [1189, 535] on html "You are currently impersonating Nishant (nishant.singh@worldpay.com). Unlimited…" at bounding box center [784, 381] width 1568 height 763
click at [27, 103] on div "Back" at bounding box center [95, 97] width 157 height 16
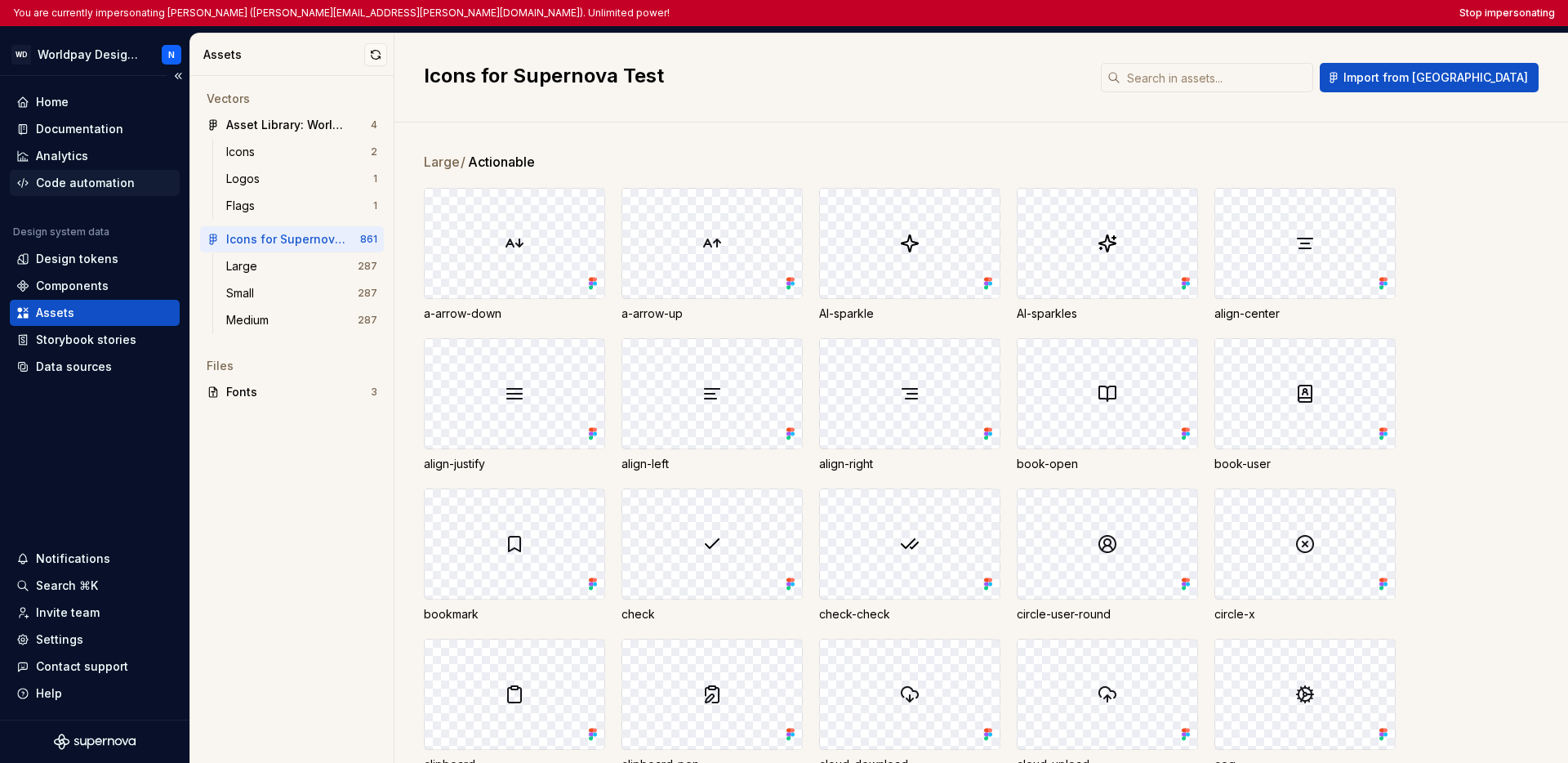
click at [69, 190] on div "Code automation" at bounding box center [85, 182] width 99 height 16
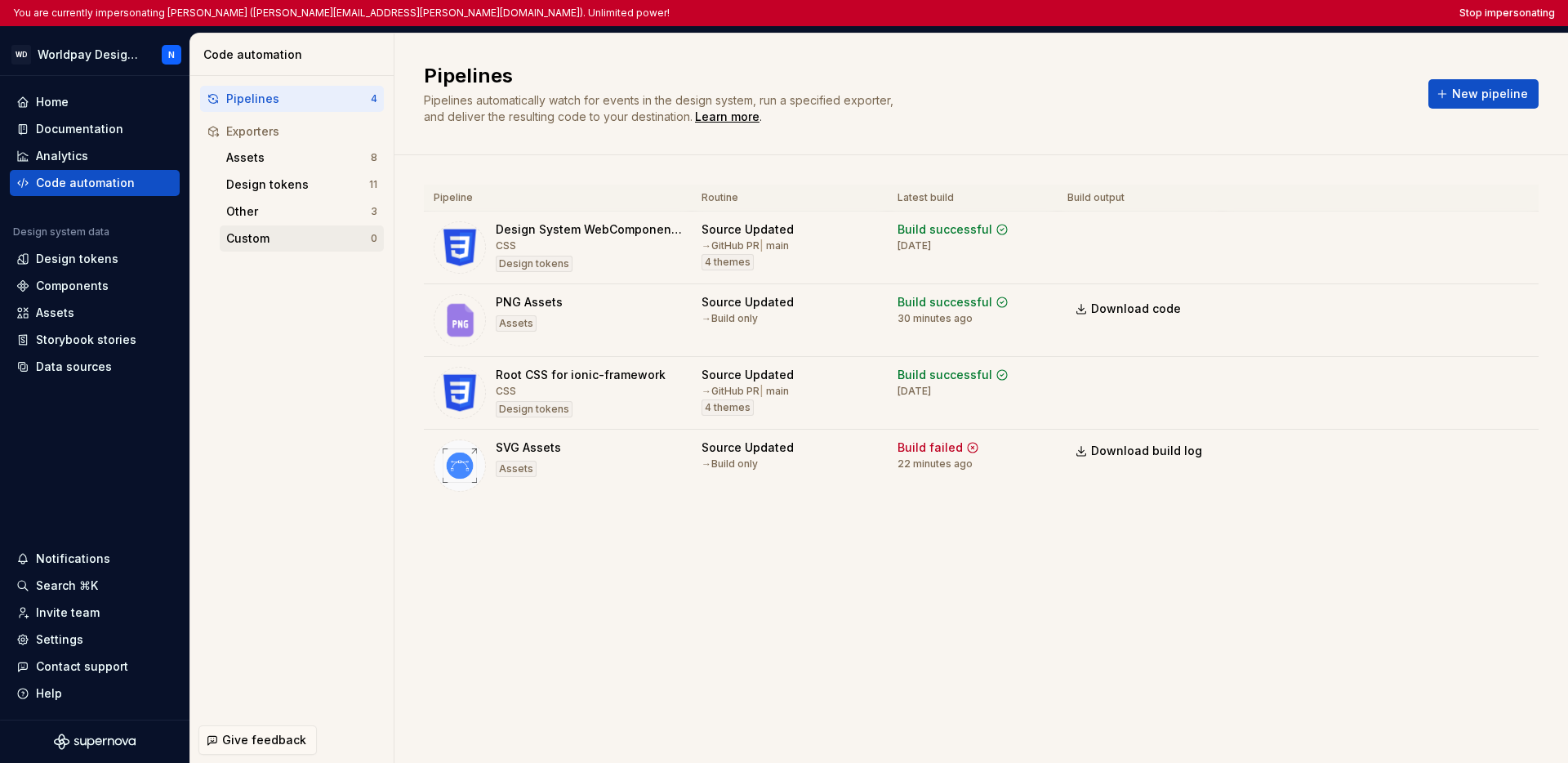
click at [339, 243] on div "Custom" at bounding box center [298, 238] width 144 height 16
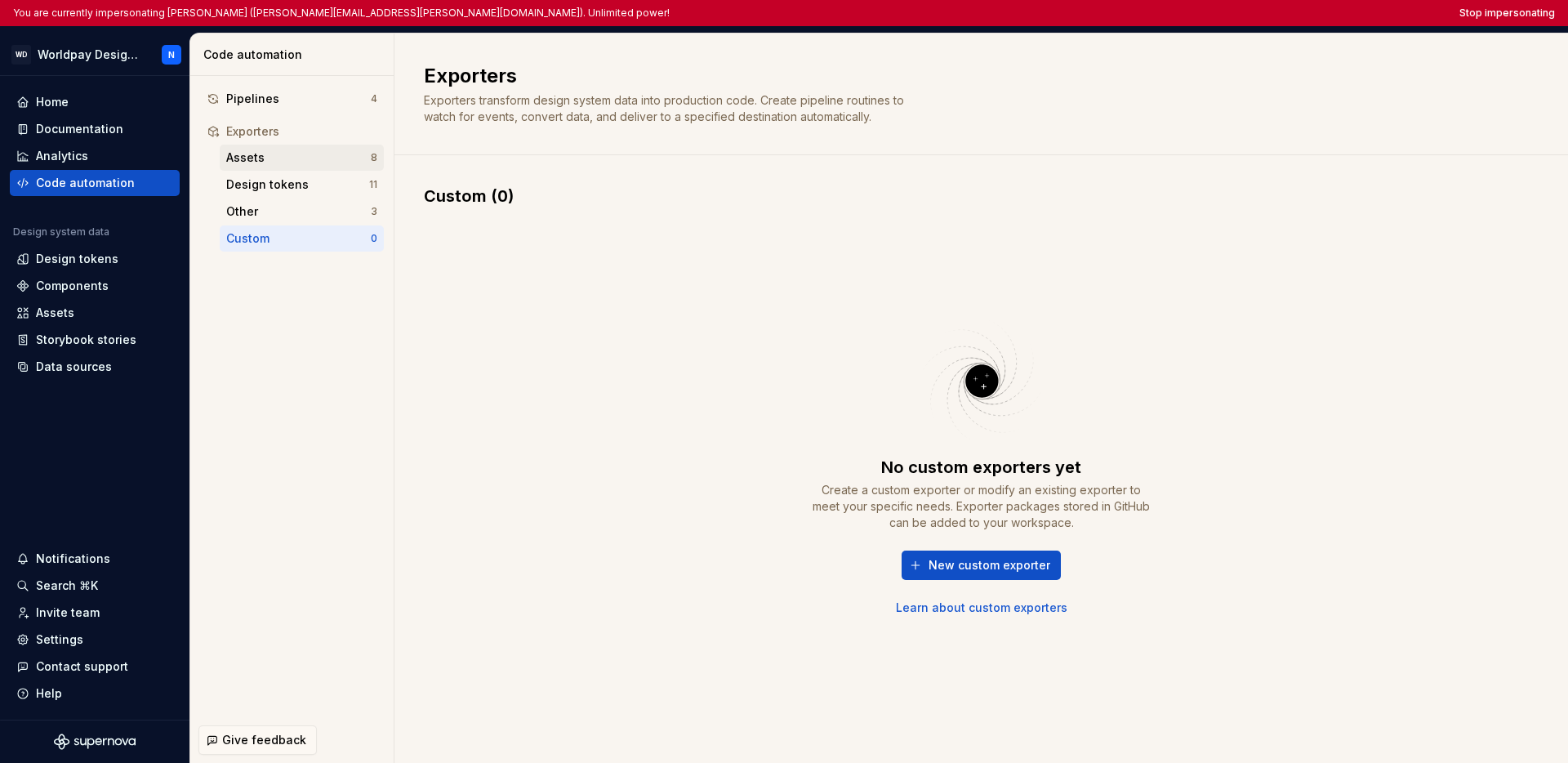
click at [307, 158] on div "Assets" at bounding box center [298, 157] width 144 height 16
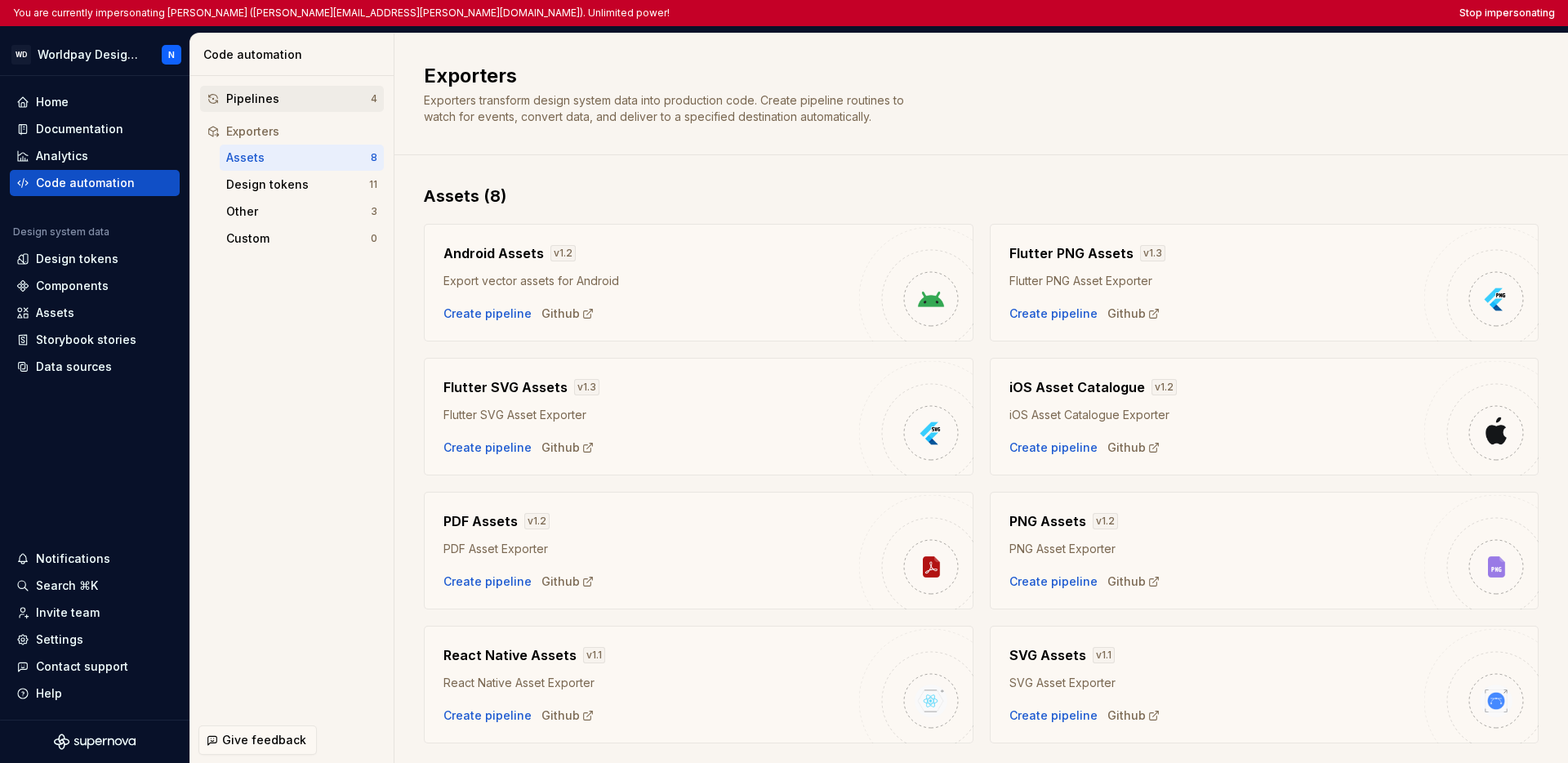
click at [287, 109] on div "Pipelines 4" at bounding box center [292, 98] width 184 height 26
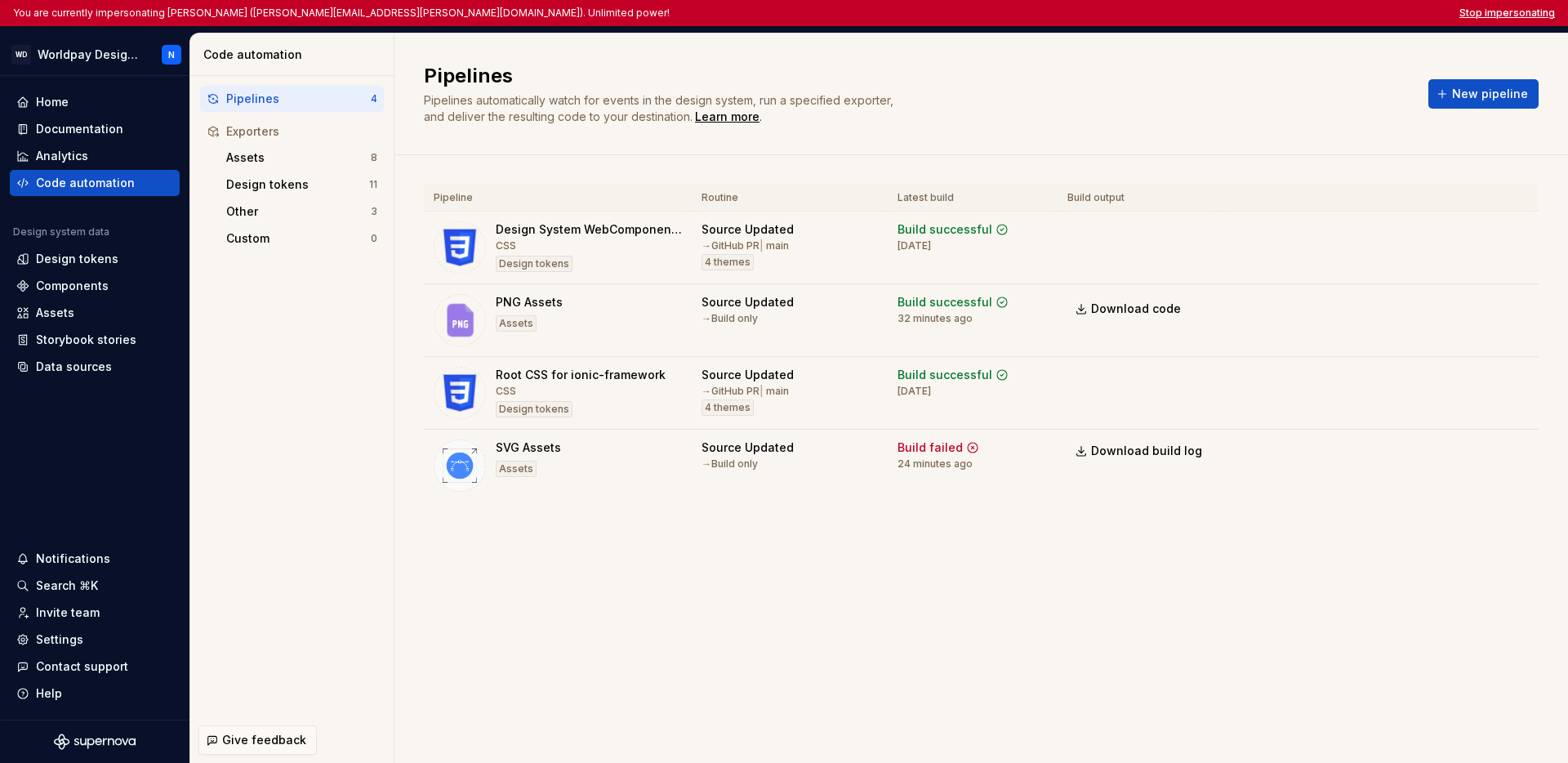
click at [1189, 14] on button "Stop impersonating" at bounding box center [1507, 13] width 96 height 13
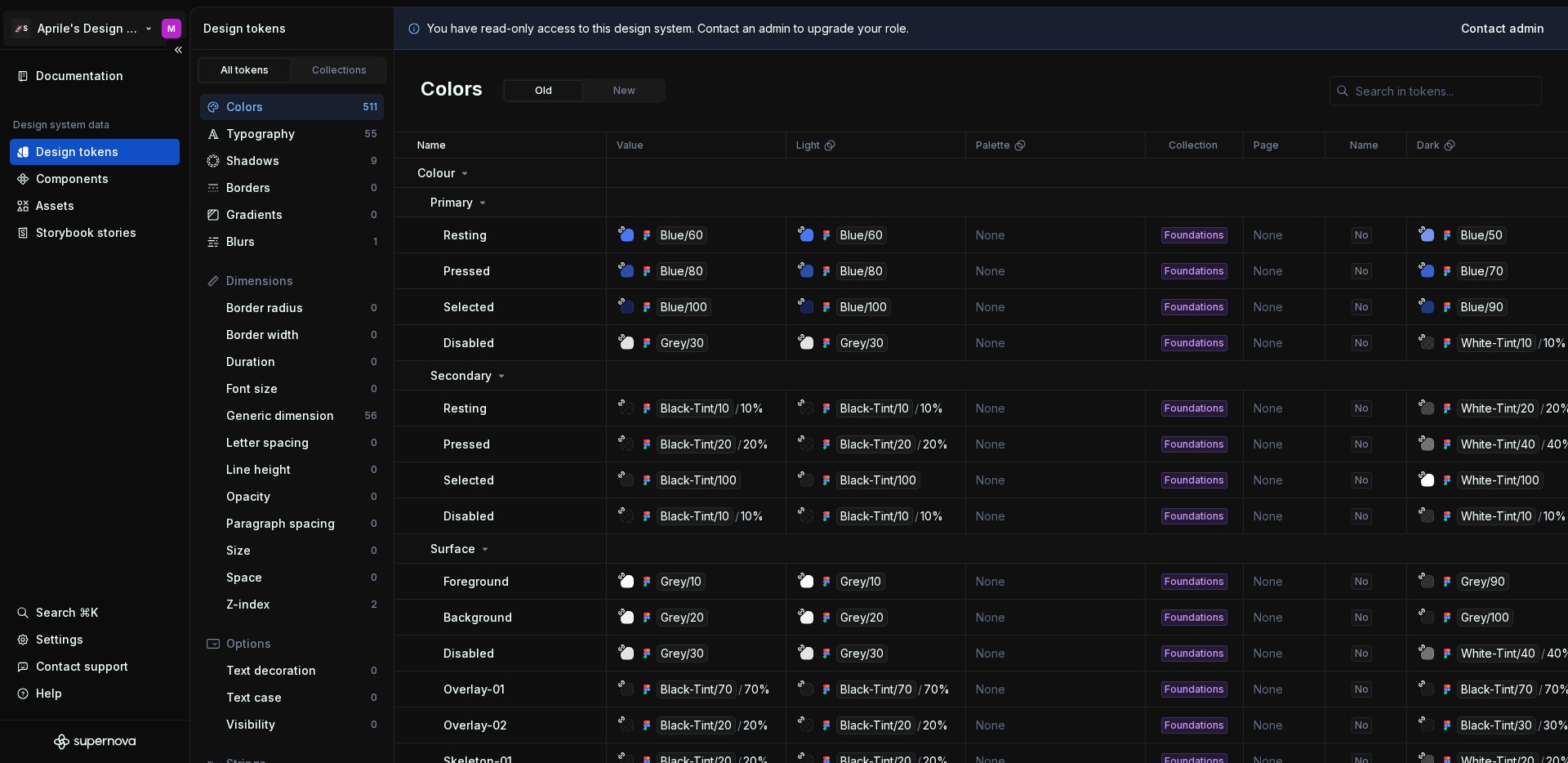
click at [70, 39] on html "🚀S Aprile's Design System M Documentation Design system data Design tokens Comp…" at bounding box center [784, 381] width 1568 height 763
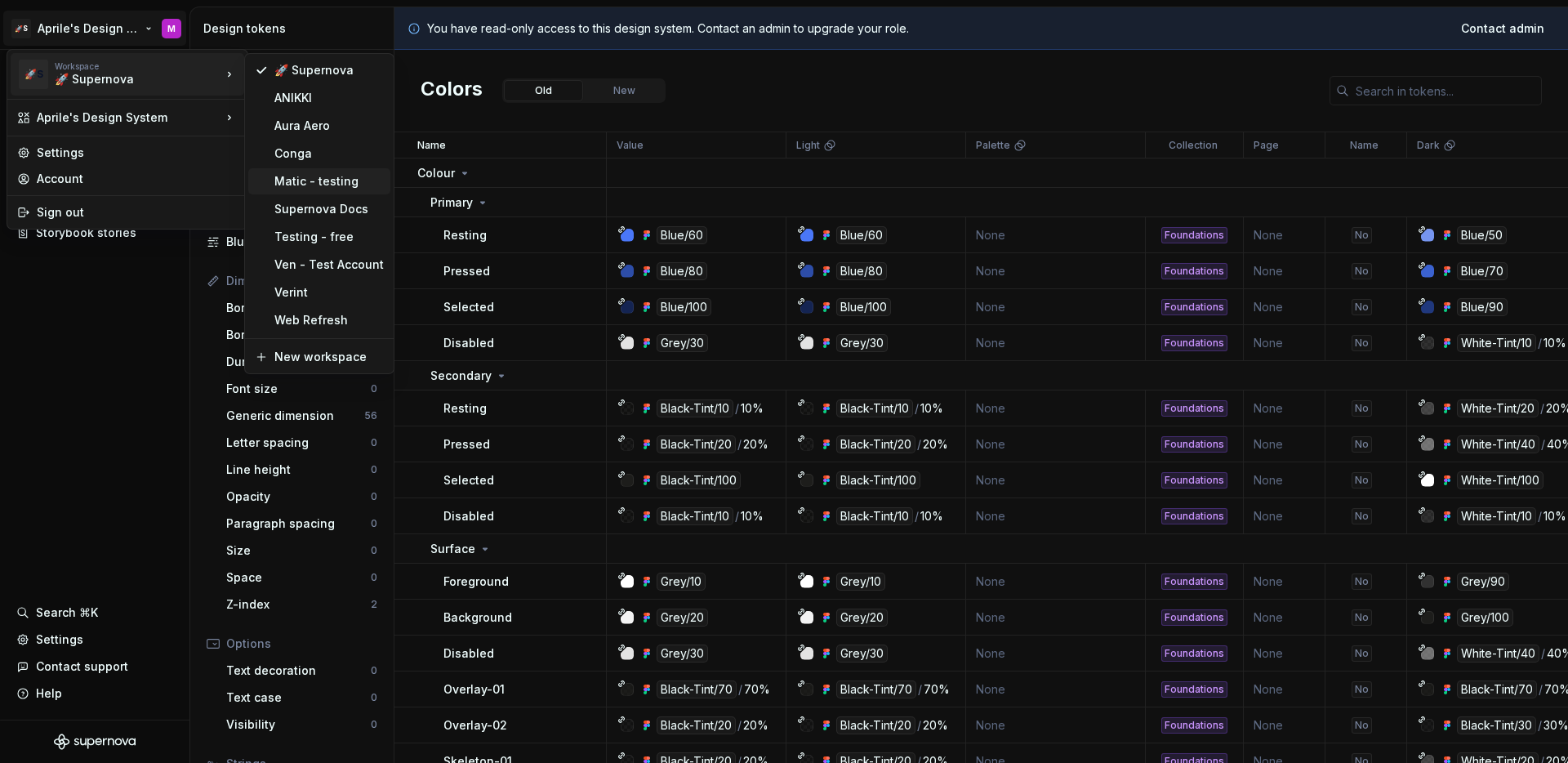
click at [314, 186] on div "Matic - testing" at bounding box center [329, 181] width 110 height 16
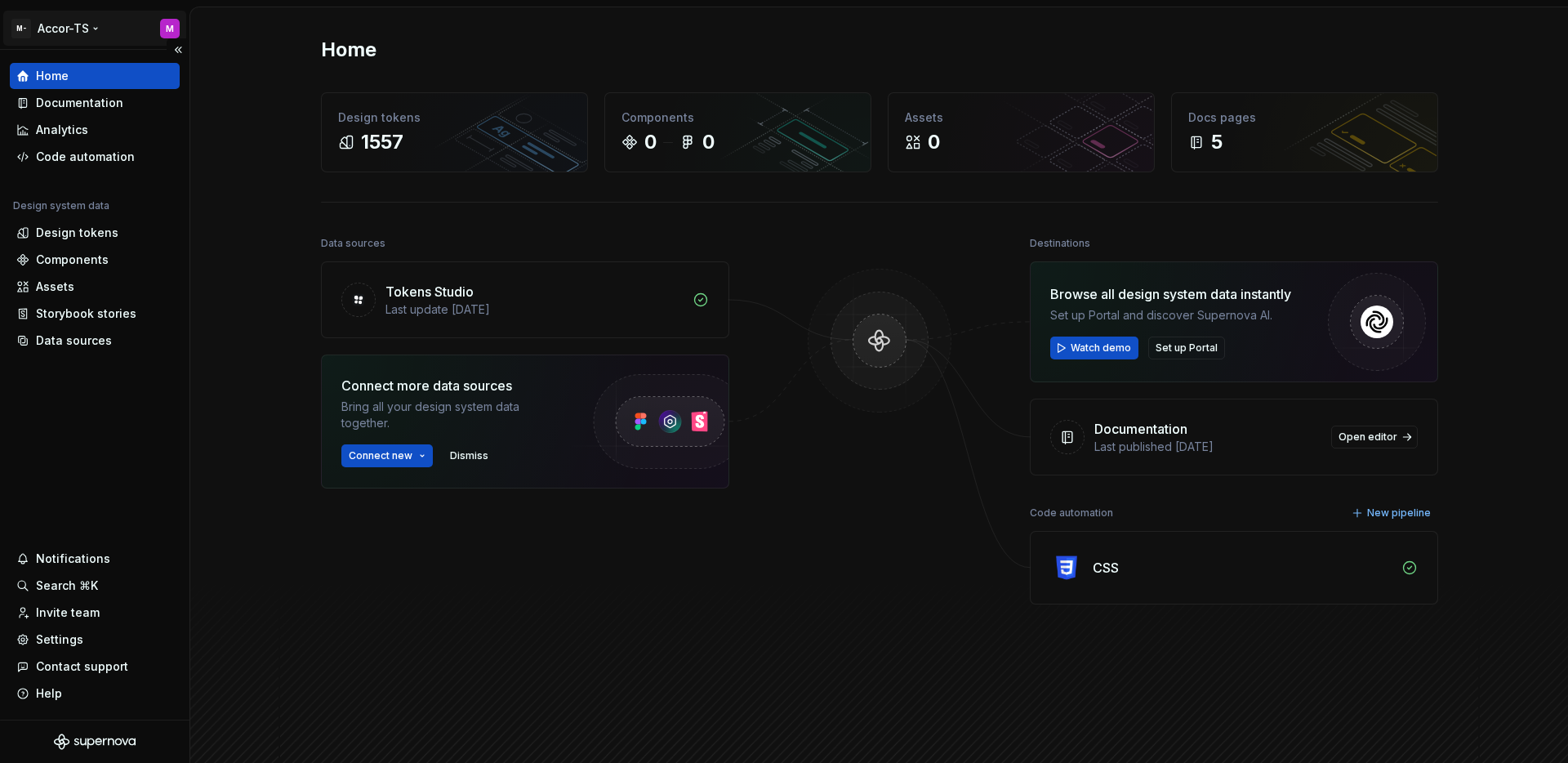
click at [68, 38] on html "M- Accor-TS M Home Documentation Analytics Code automation Design system data D…" at bounding box center [784, 381] width 1568 height 763
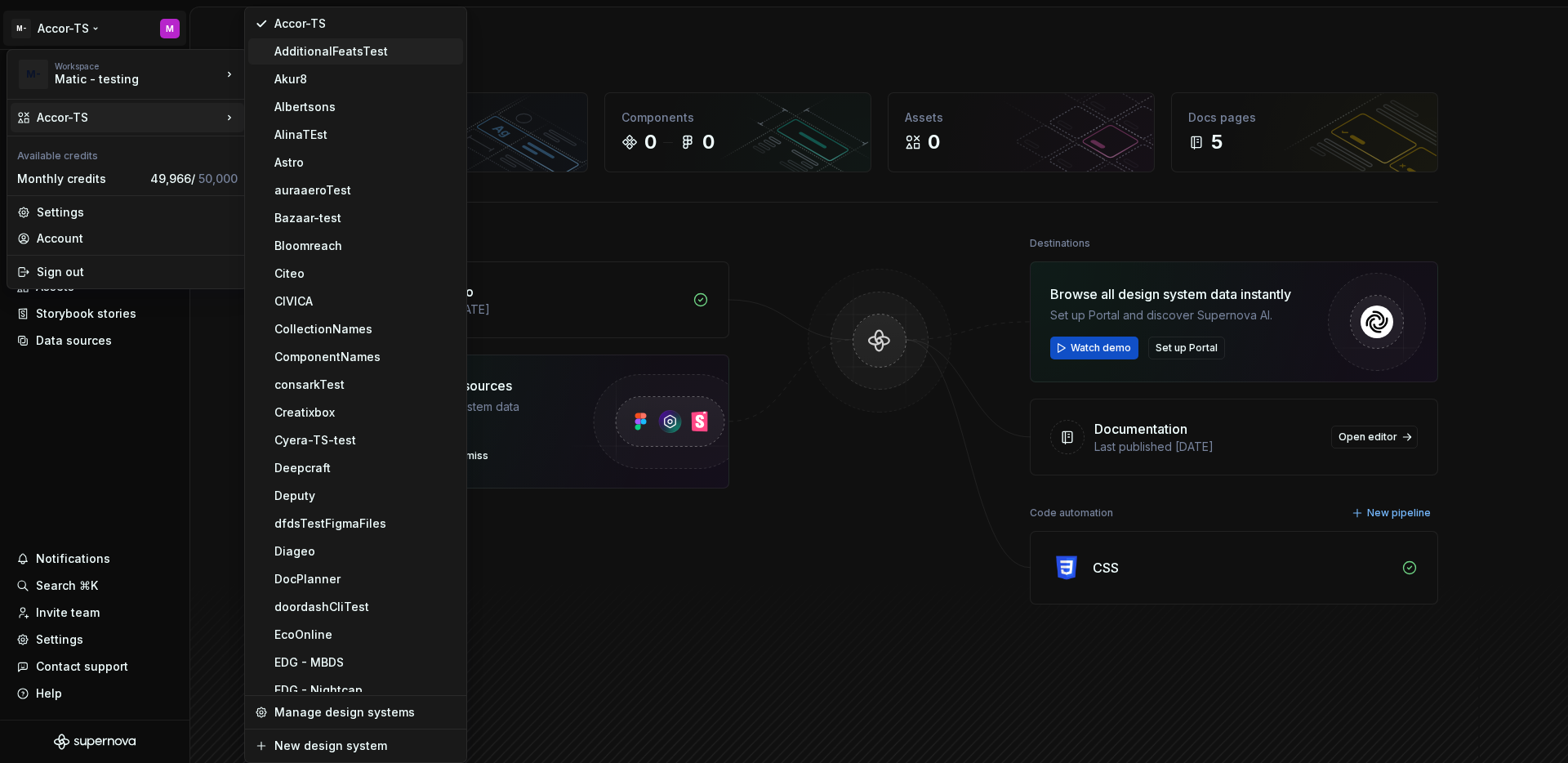
click at [287, 56] on div "AdditionalFeatsTest" at bounding box center [365, 51] width 182 height 16
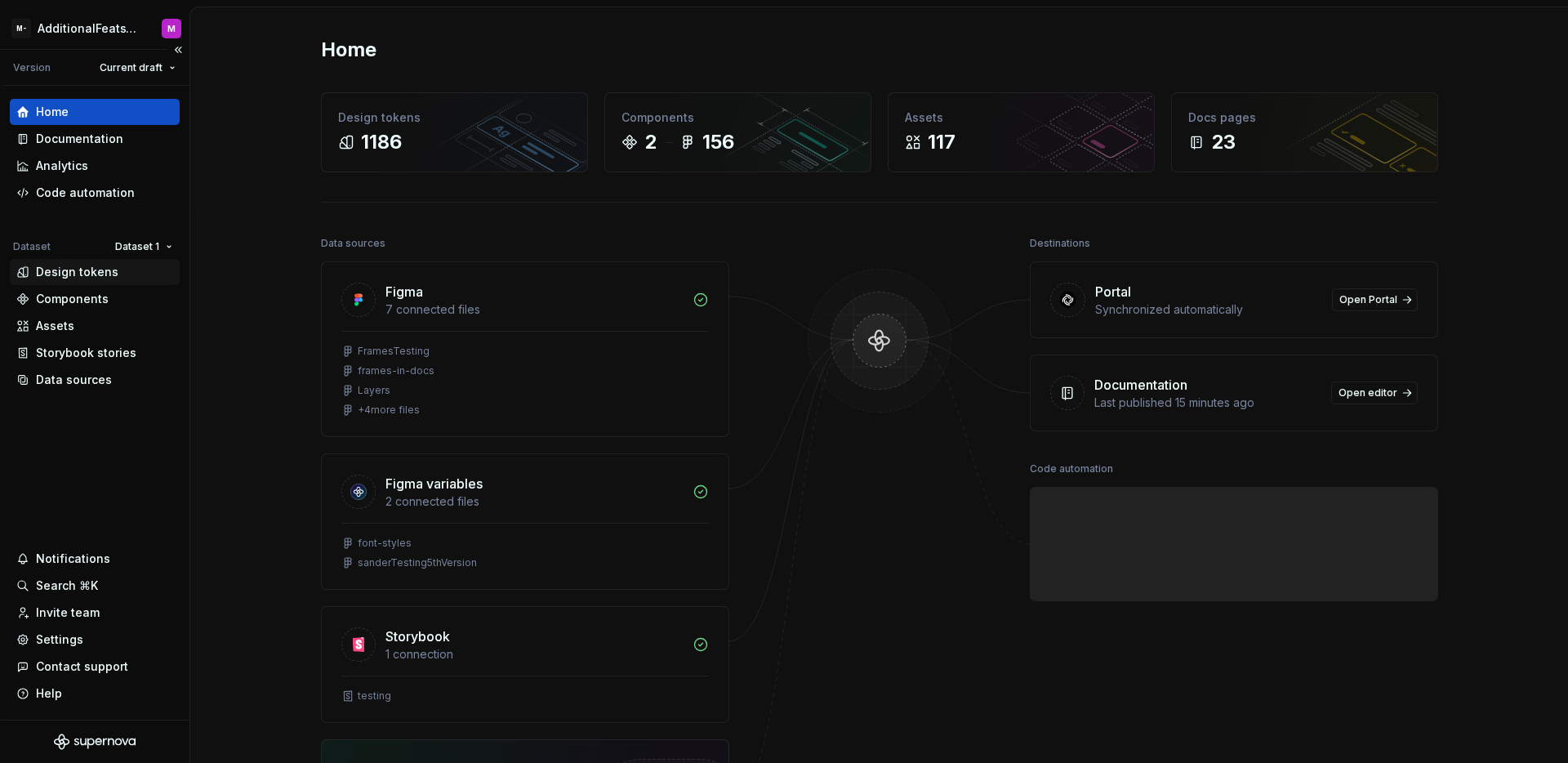
click at [86, 272] on div "Design tokens" at bounding box center [77, 271] width 82 height 16
click at [67, 641] on div "Settings" at bounding box center [59, 640] width 47 height 16
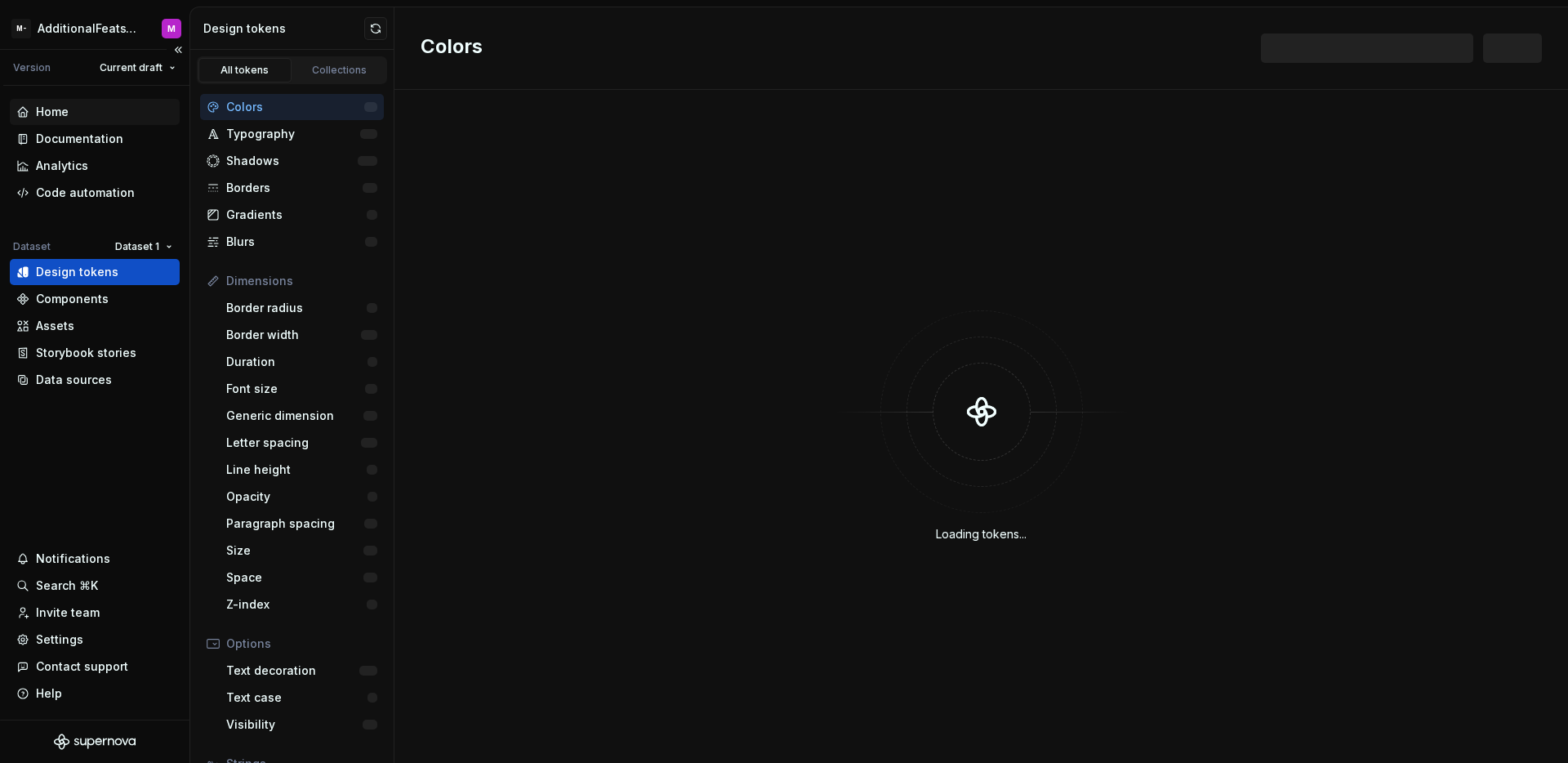
click at [101, 115] on div "Home" at bounding box center [95, 111] width 157 height 16
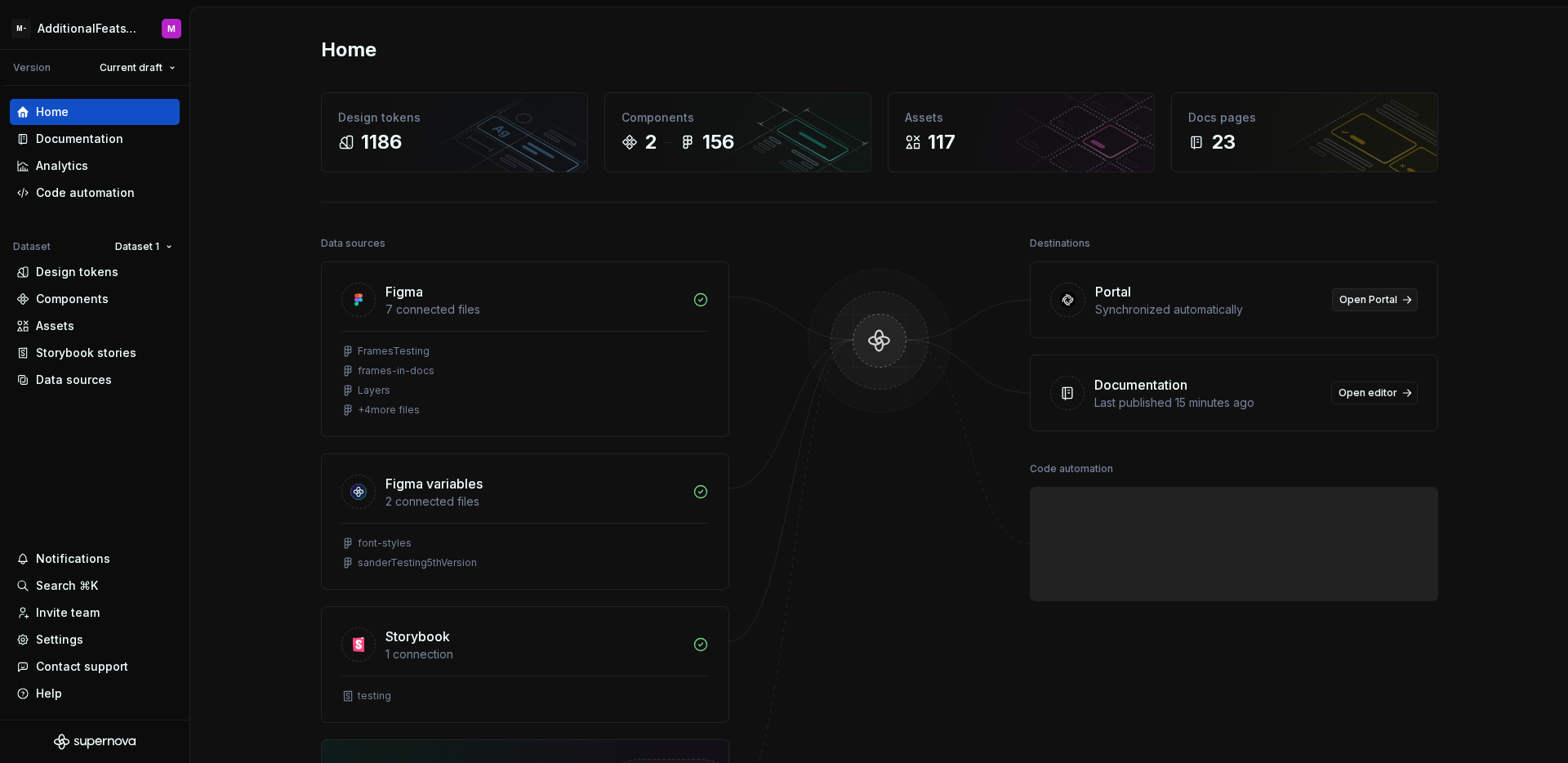
click at [1368, 302] on span "Open Portal" at bounding box center [1368, 300] width 58 height 13
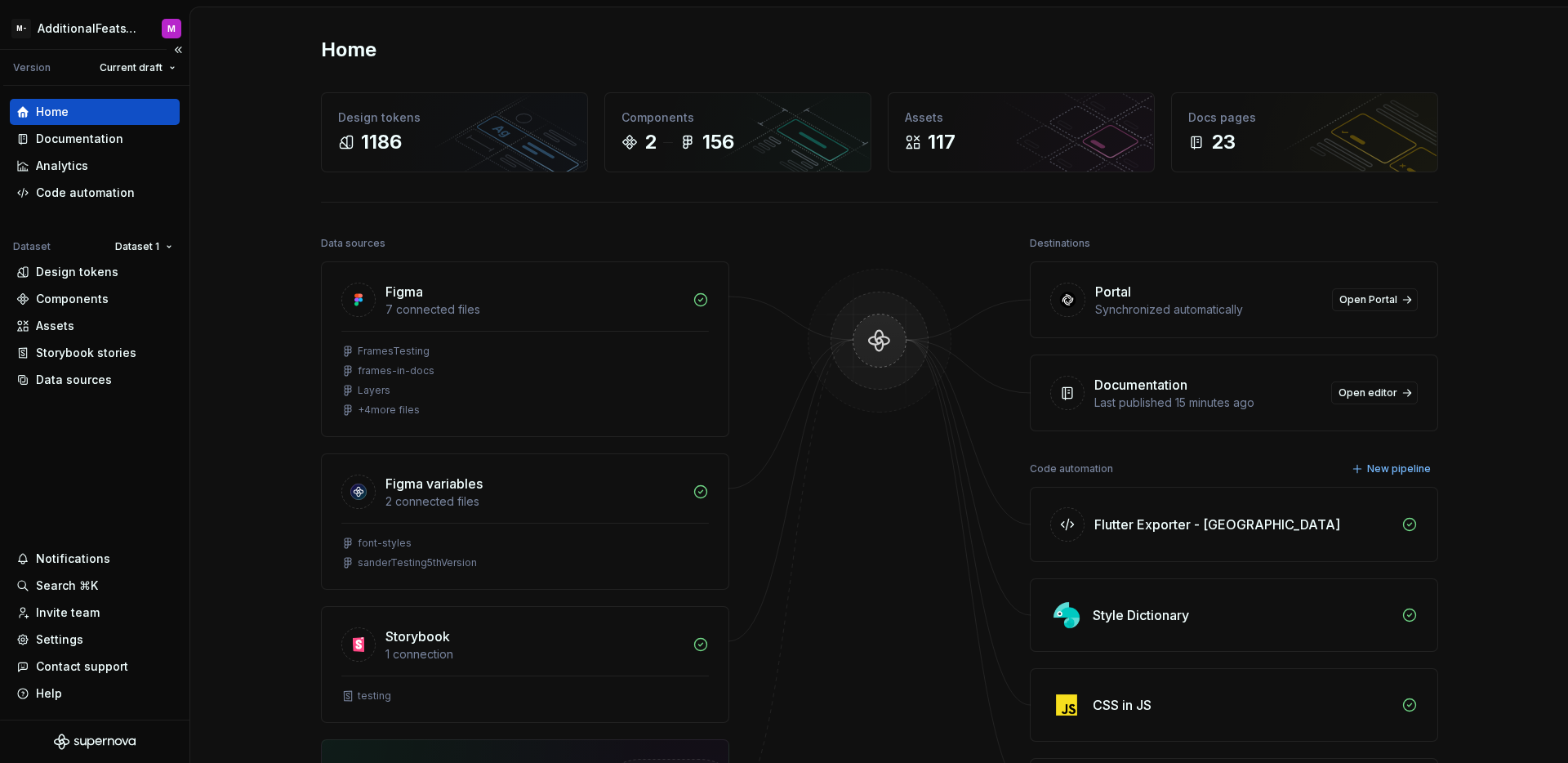
click at [100, 432] on div "Home Documentation Analytics Code automation Dataset Dataset 1 Design tokens Co…" at bounding box center [95, 402] width 190 height 634
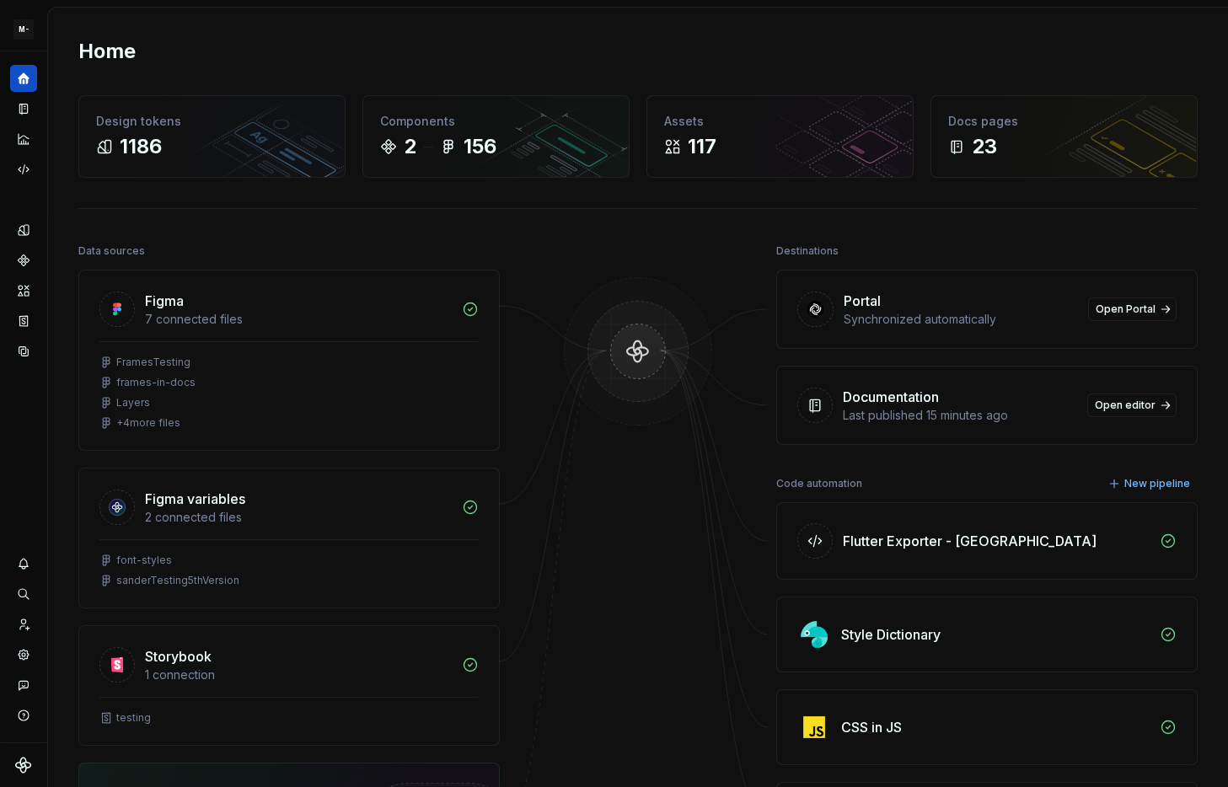
scroll to position [10, 0]
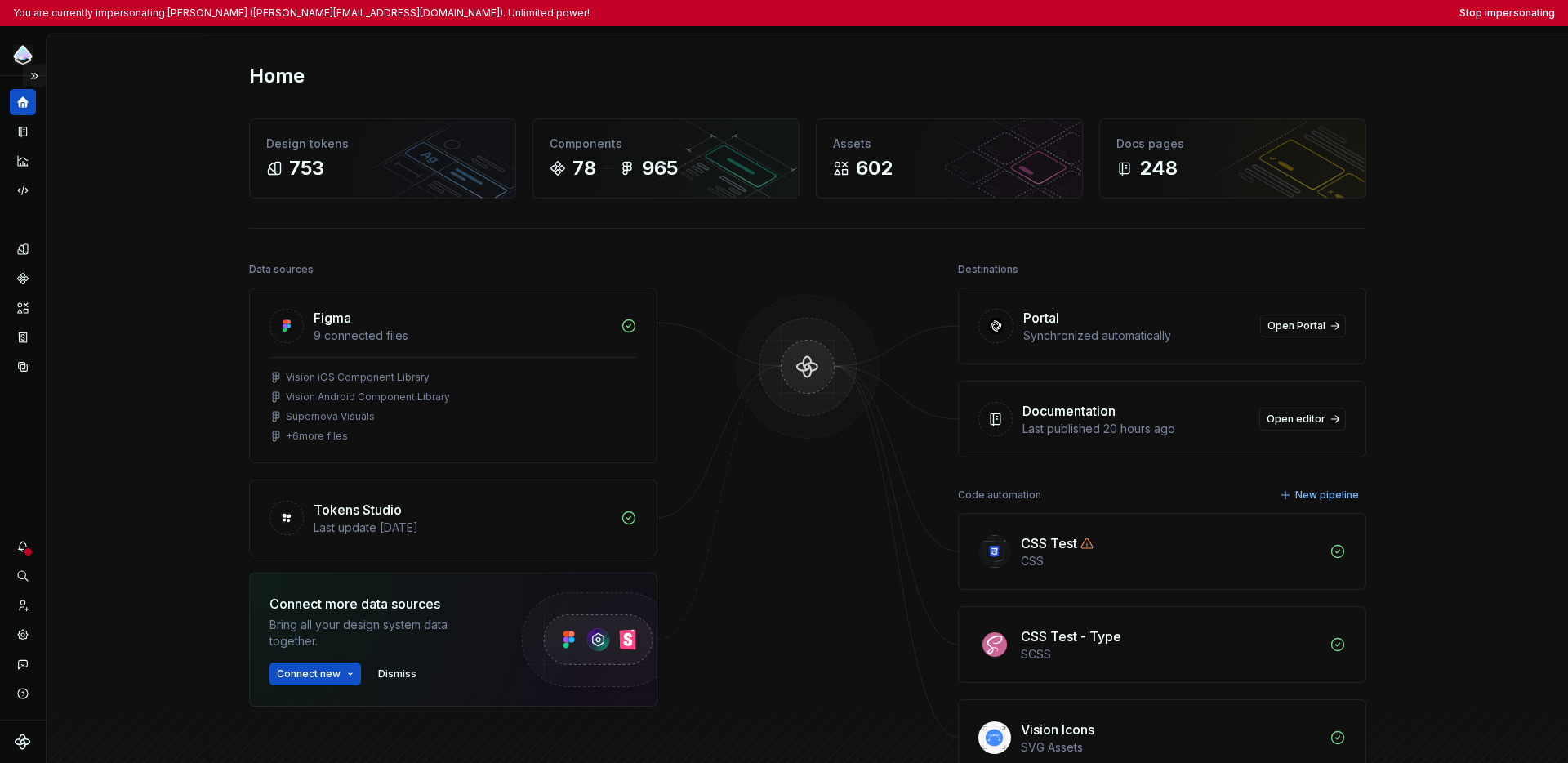
click at [39, 78] on button "Expand sidebar" at bounding box center [35, 77] width 23 height 23
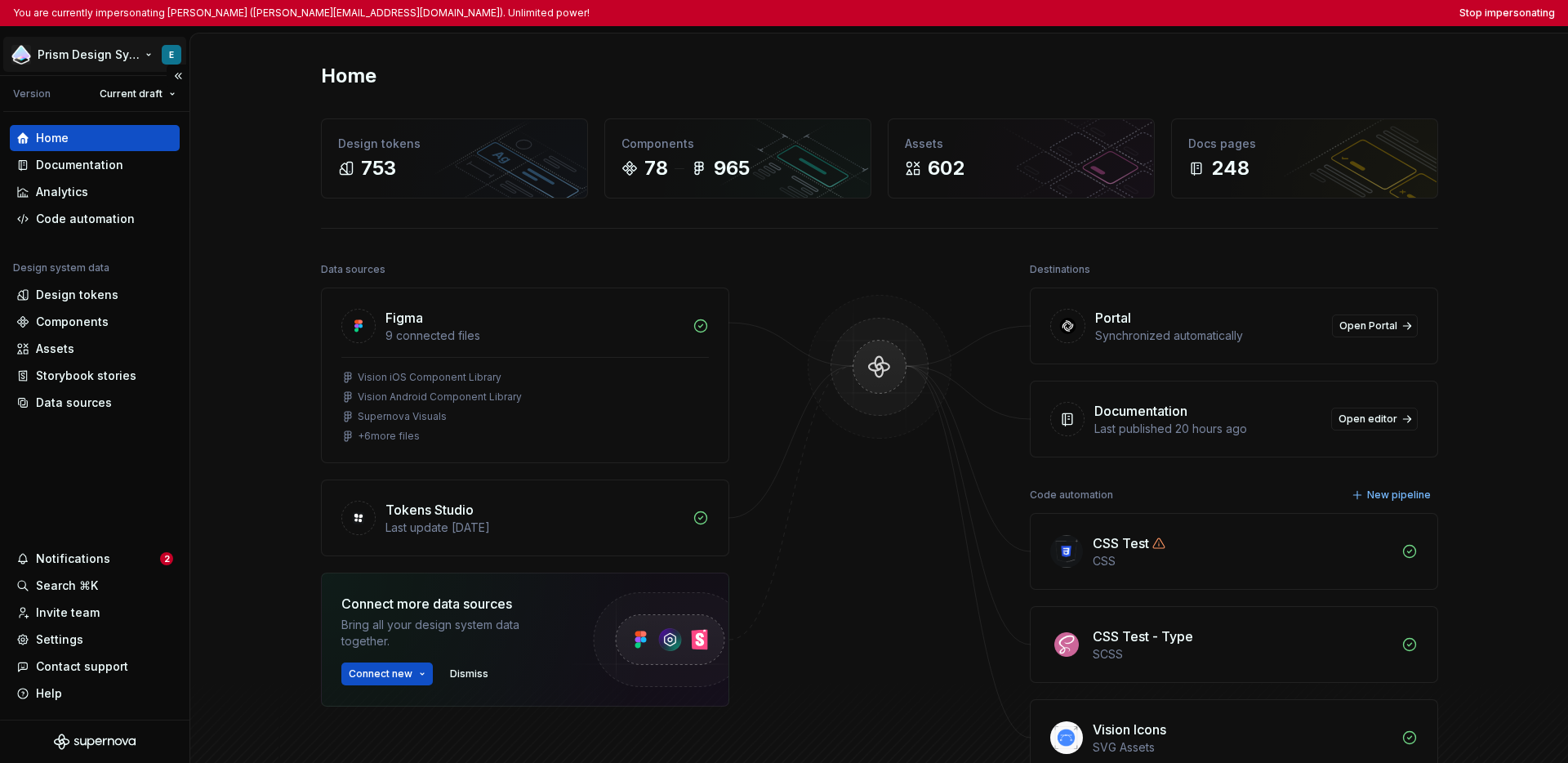
click at [48, 61] on html "You are currently impersonating [PERSON_NAME] ([PERSON_NAME][EMAIL_ADDRESS][DOM…" at bounding box center [784, 381] width 1568 height 763
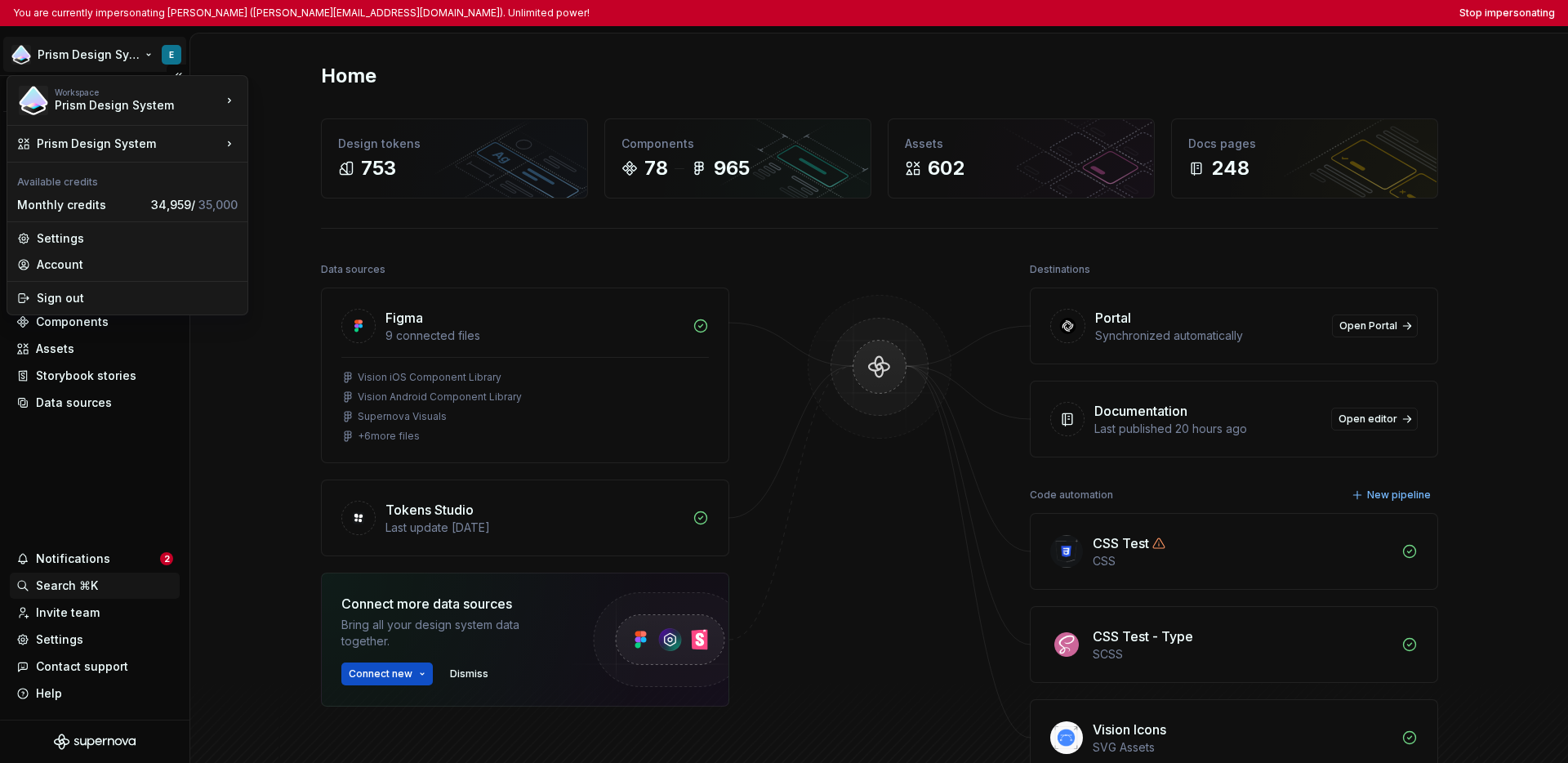
click at [83, 504] on html "You are currently impersonating [PERSON_NAME] ([PERSON_NAME][EMAIL_ADDRESS][DOM…" at bounding box center [784, 381] width 1568 height 763
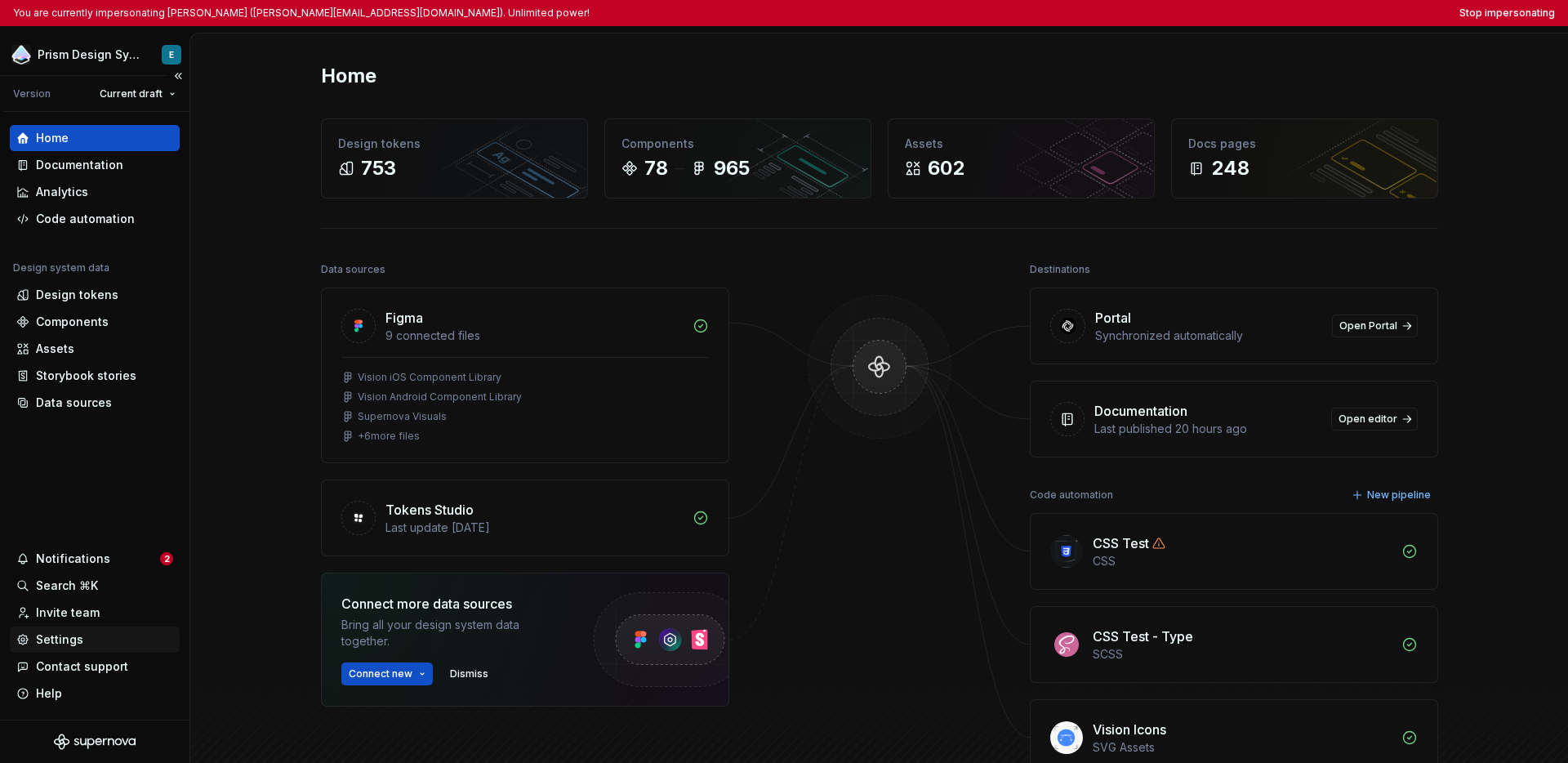
click at [75, 644] on div "Settings" at bounding box center [59, 640] width 47 height 16
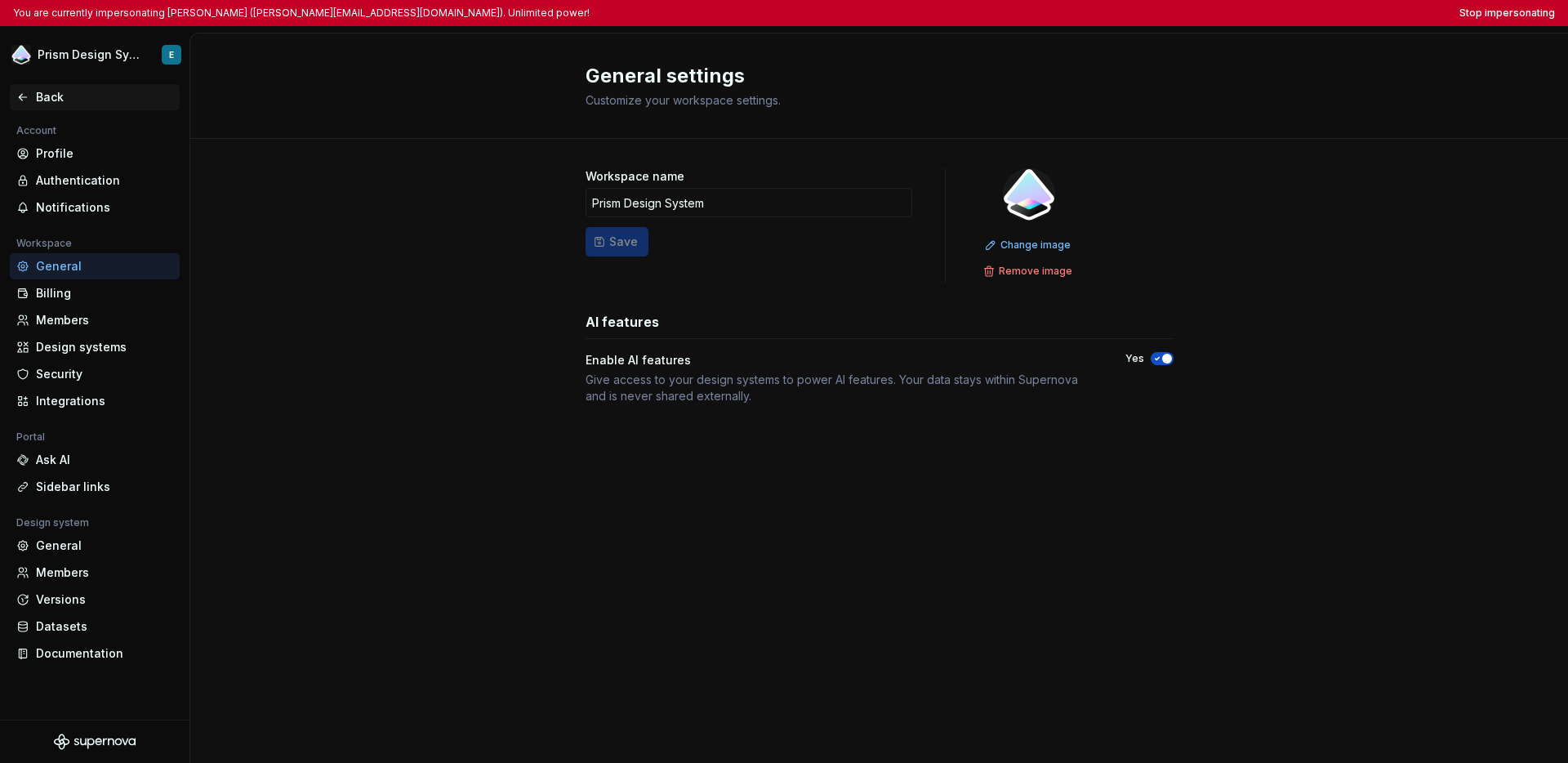
click at [53, 101] on div "Back" at bounding box center [105, 97] width 138 height 16
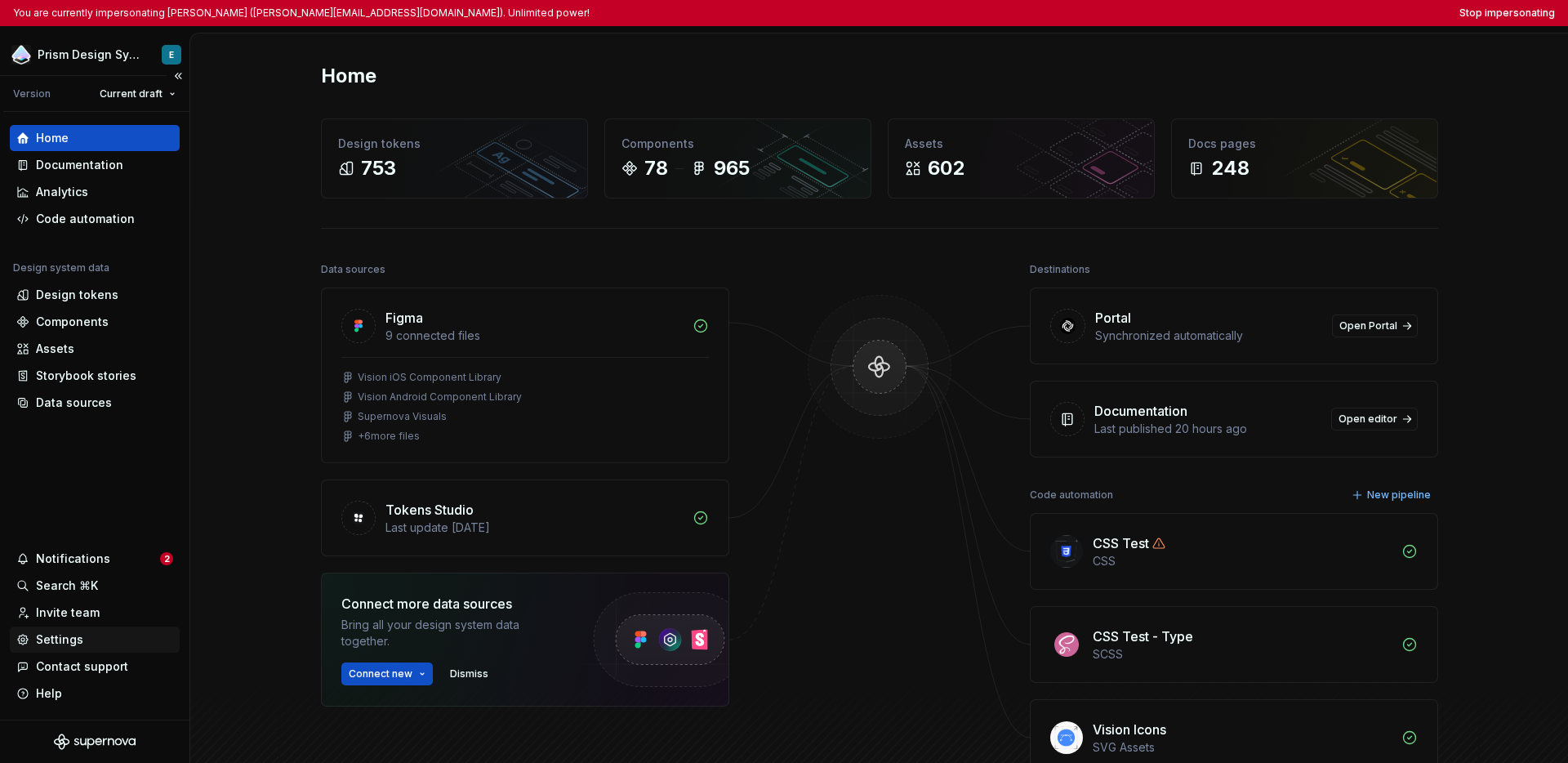
click at [81, 639] on div "Settings" at bounding box center [95, 640] width 157 height 16
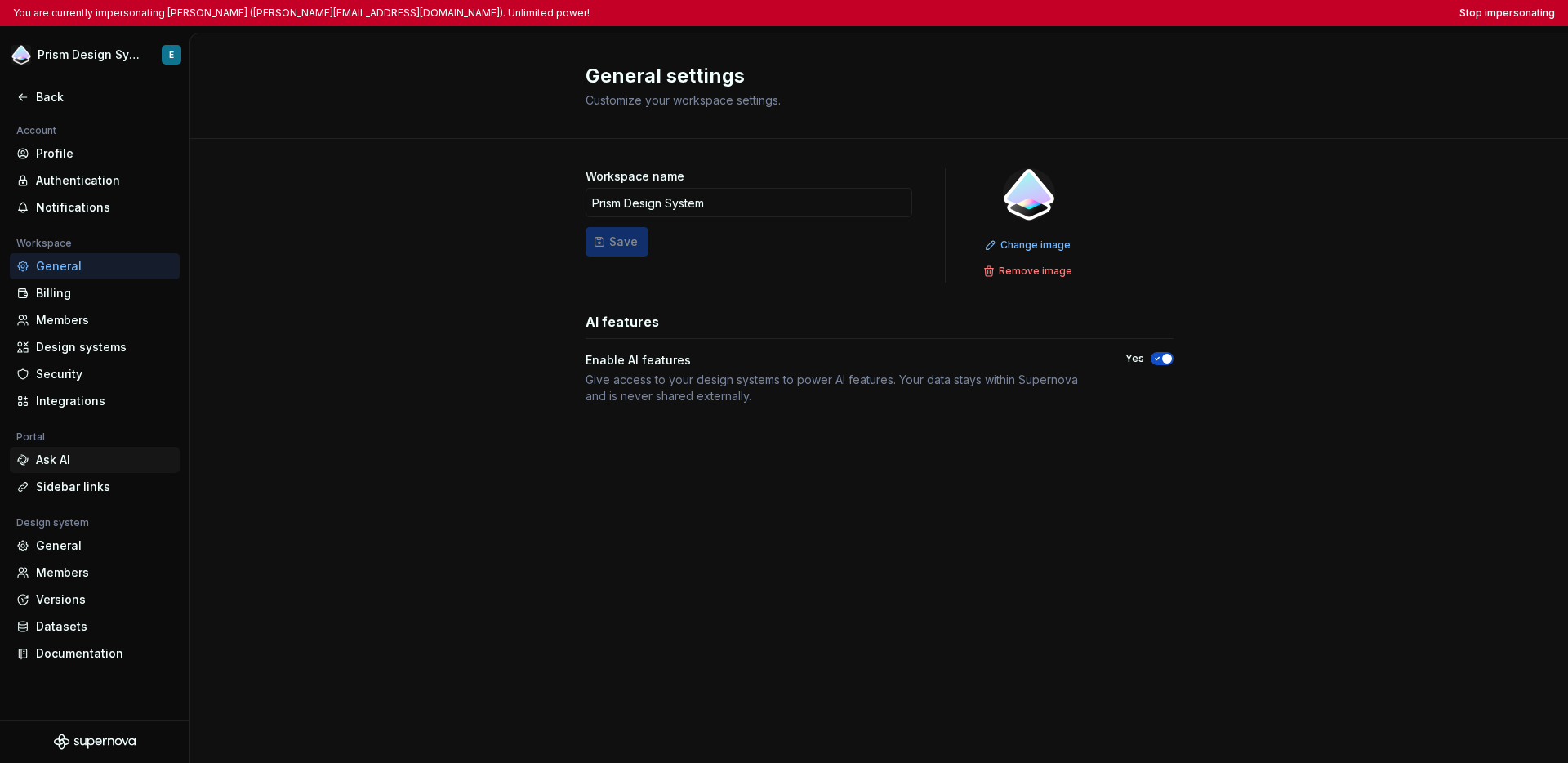
click at [92, 457] on div "Ask AI" at bounding box center [105, 460] width 138 height 16
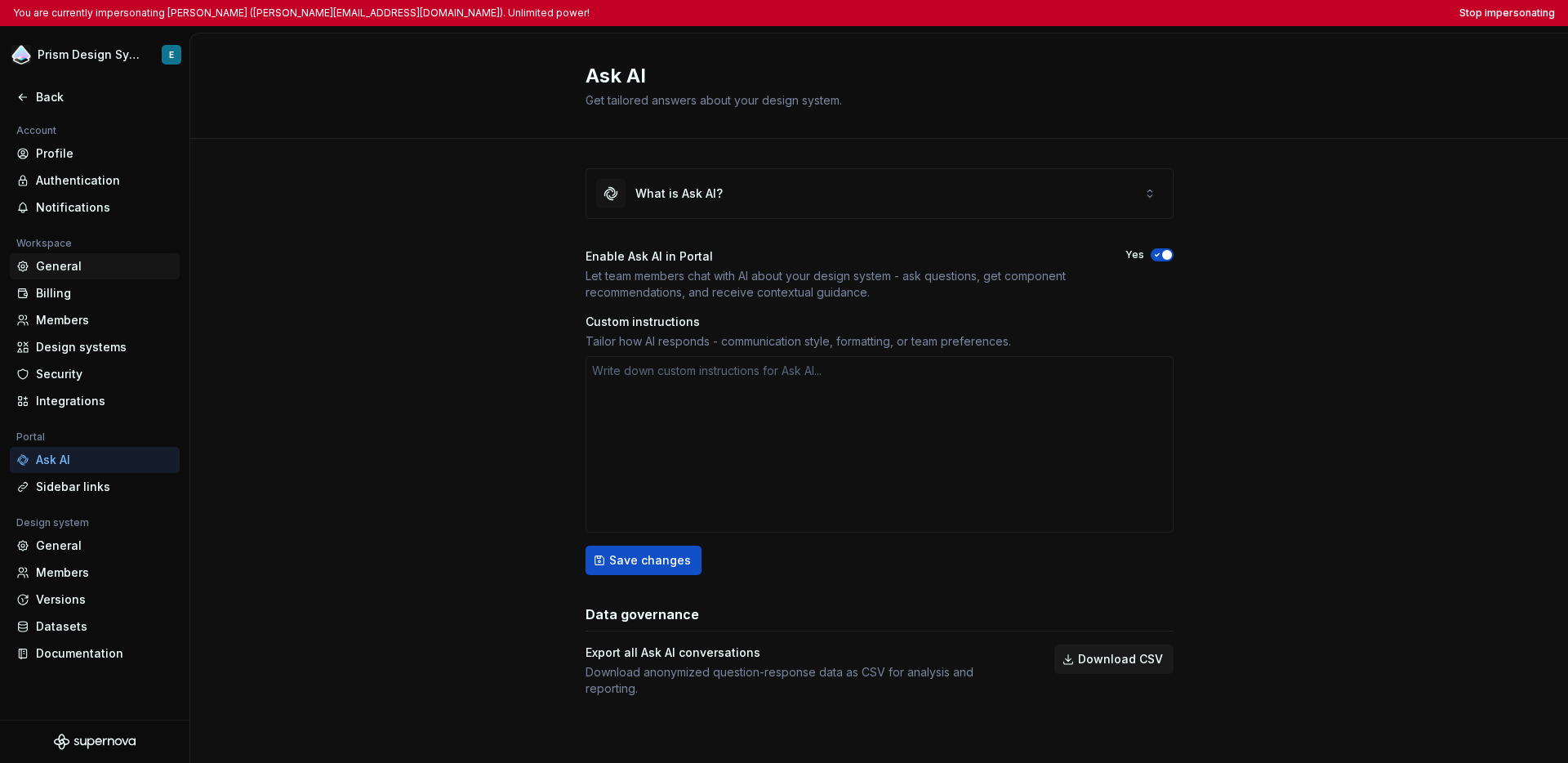
click at [78, 265] on div "General" at bounding box center [105, 266] width 138 height 16
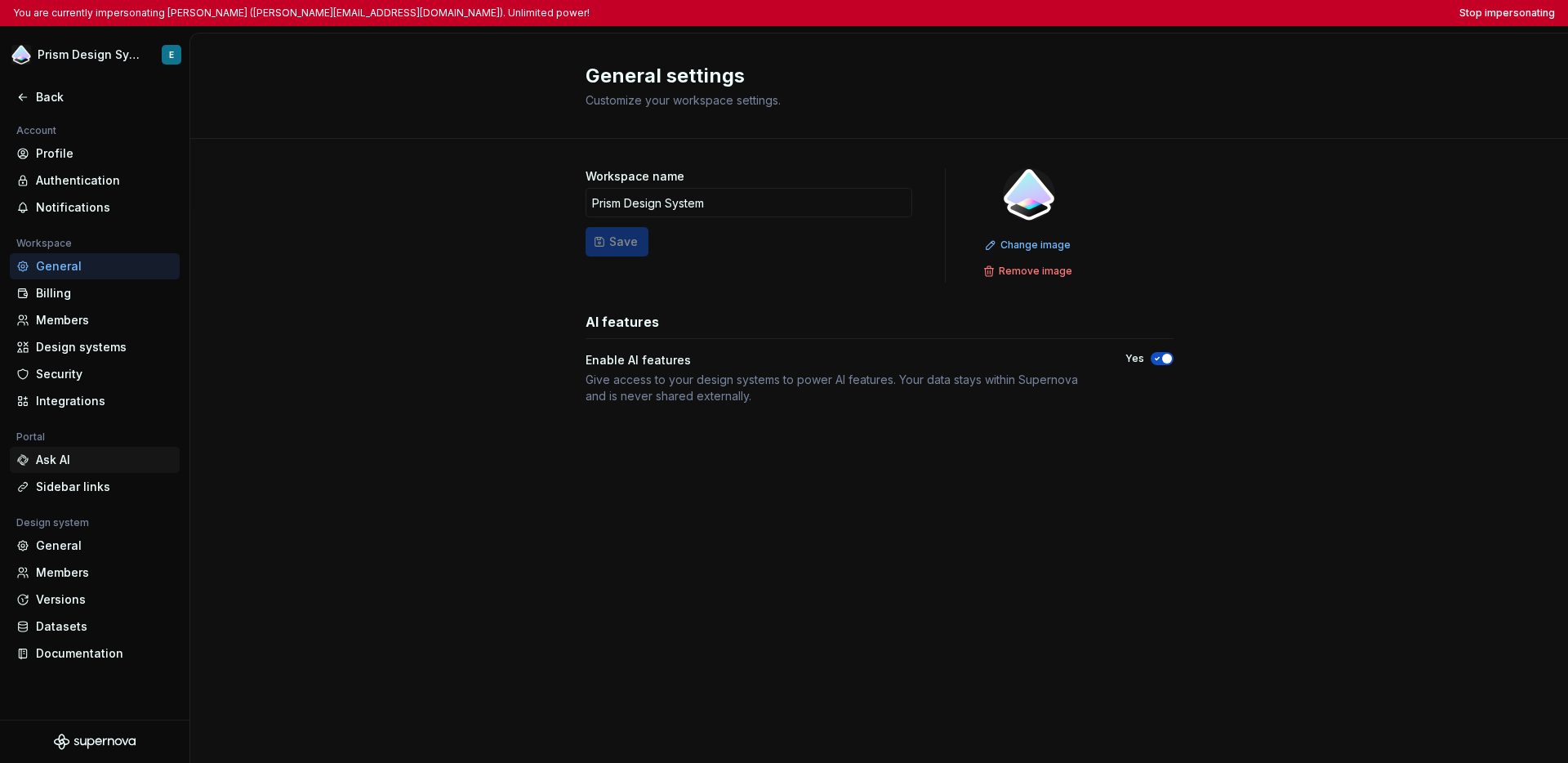
click at [78, 463] on div "Ask AI" at bounding box center [105, 460] width 138 height 16
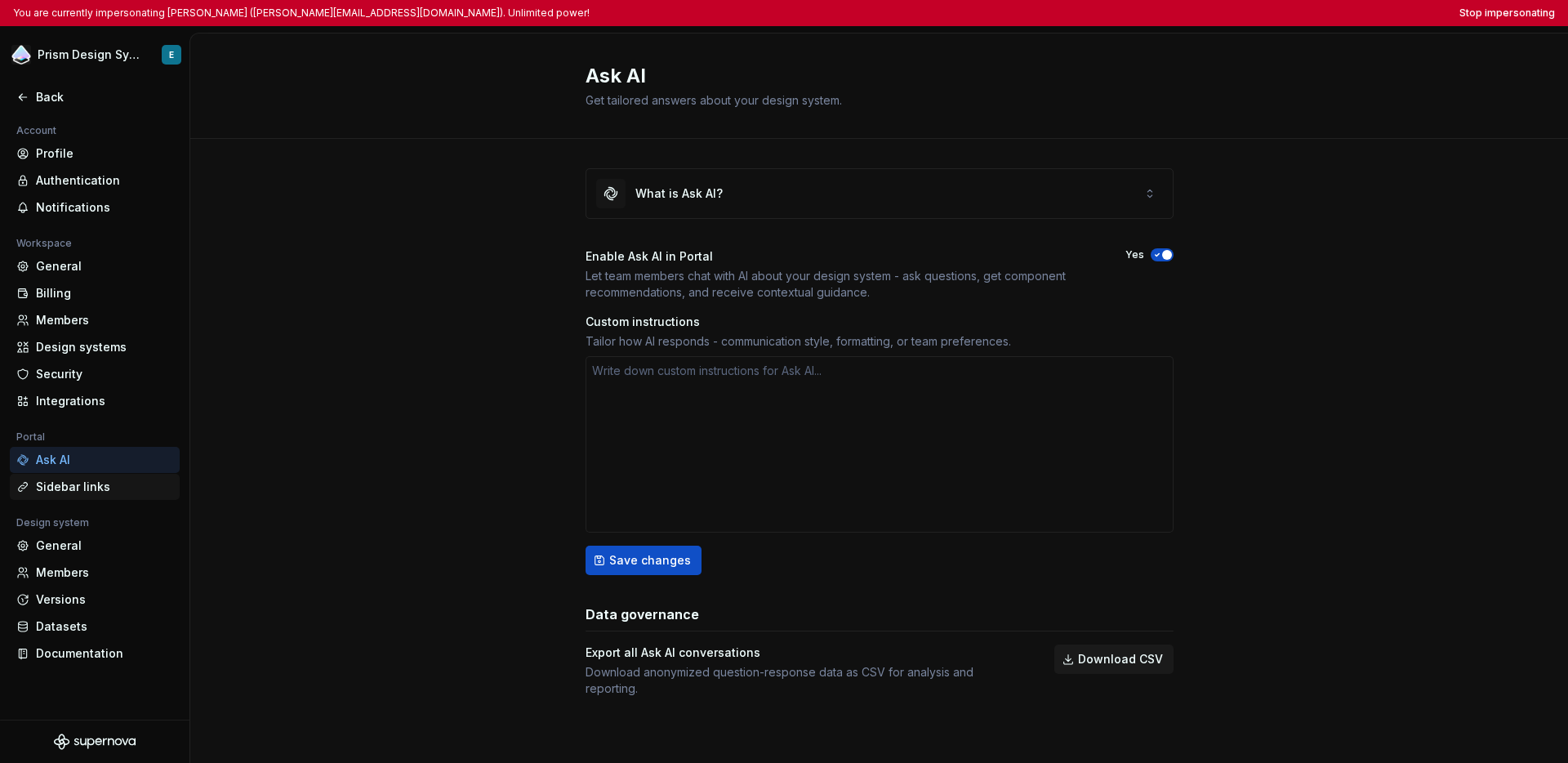
click at [76, 493] on div "Sidebar links" at bounding box center [105, 487] width 138 height 16
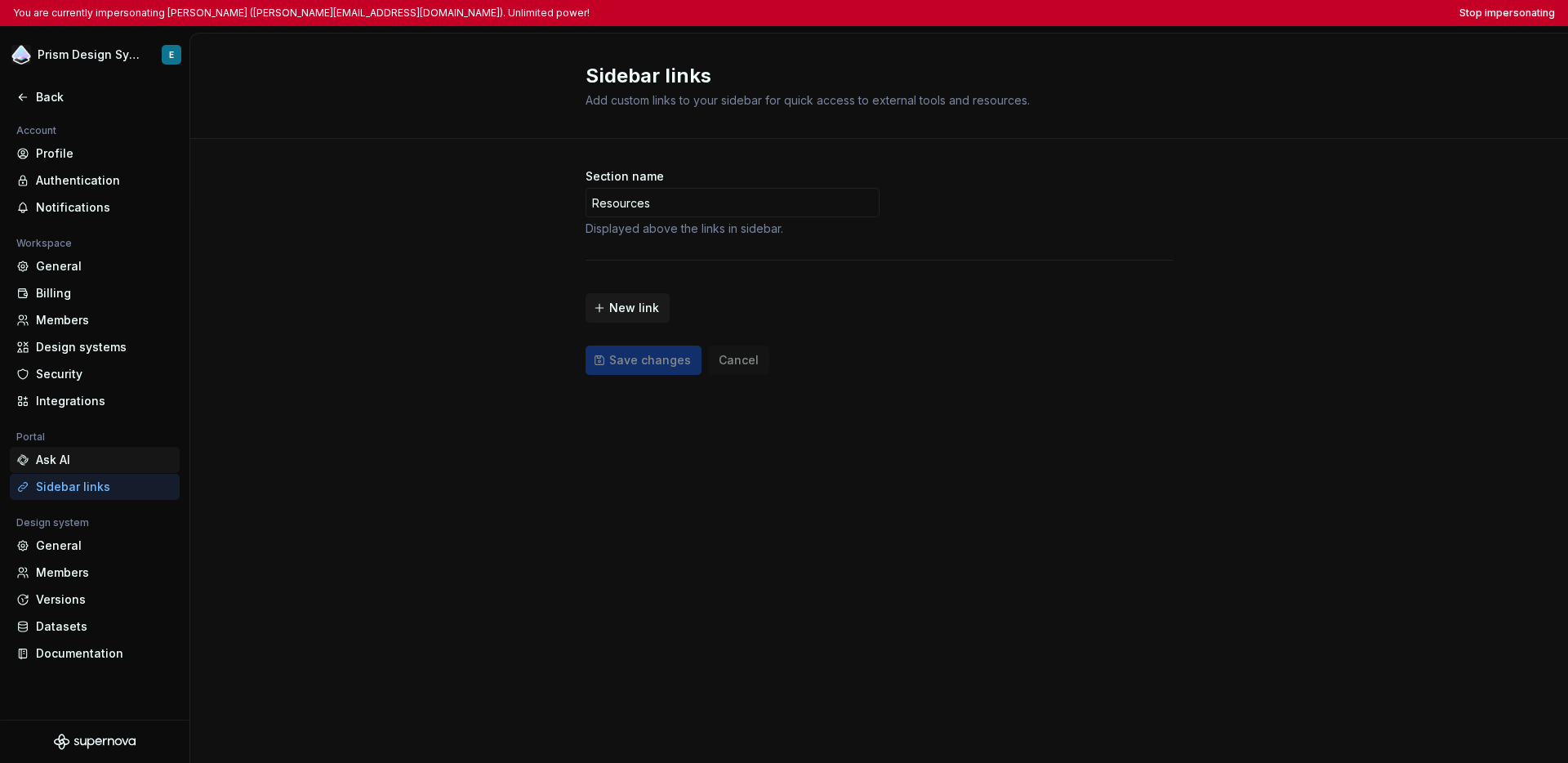
click at [78, 461] on div "Ask AI" at bounding box center [105, 460] width 138 height 16
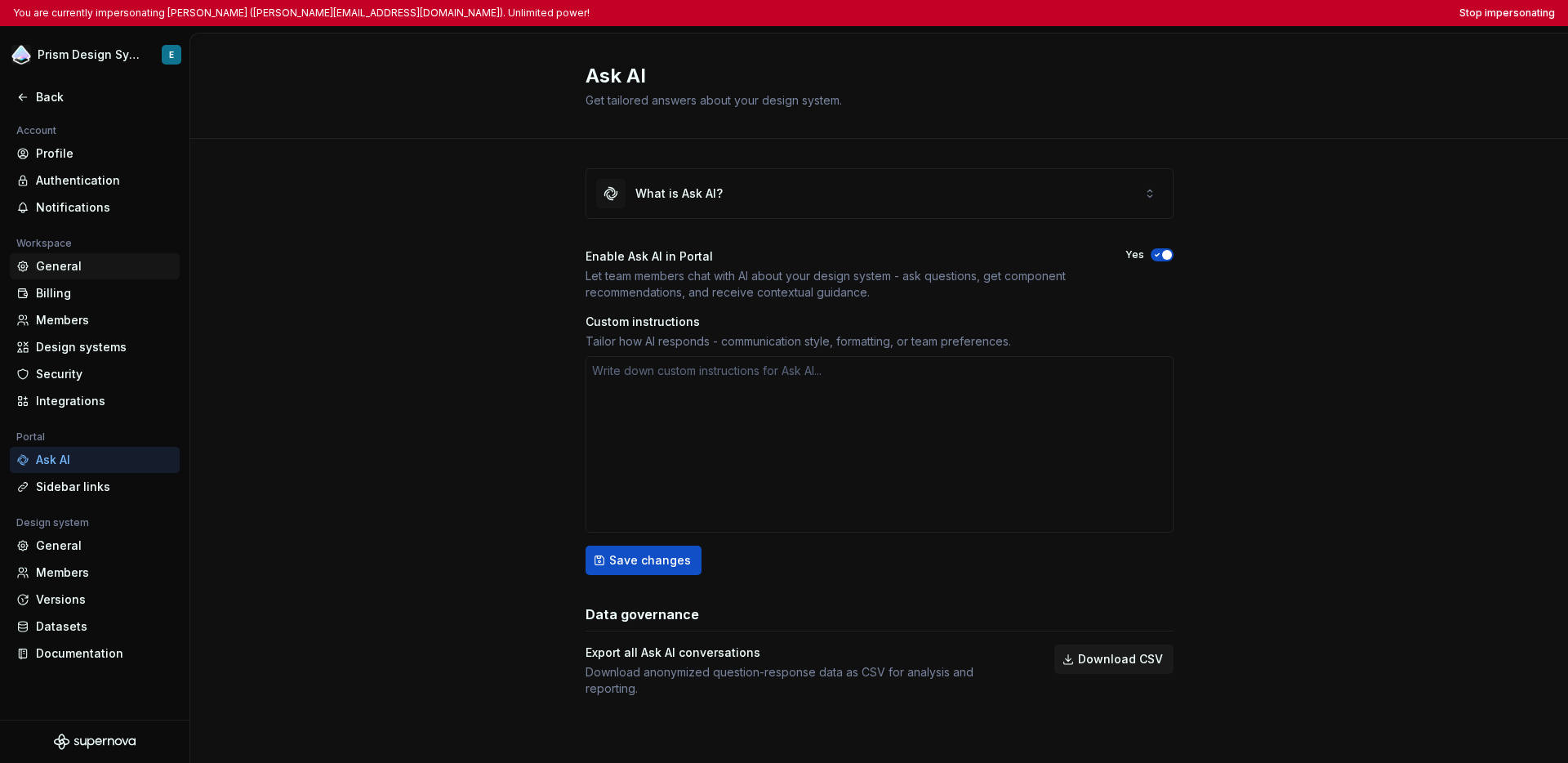
click at [73, 269] on div "General" at bounding box center [105, 266] width 138 height 16
click at [23, 96] on icon at bounding box center [22, 97] width 13 height 13
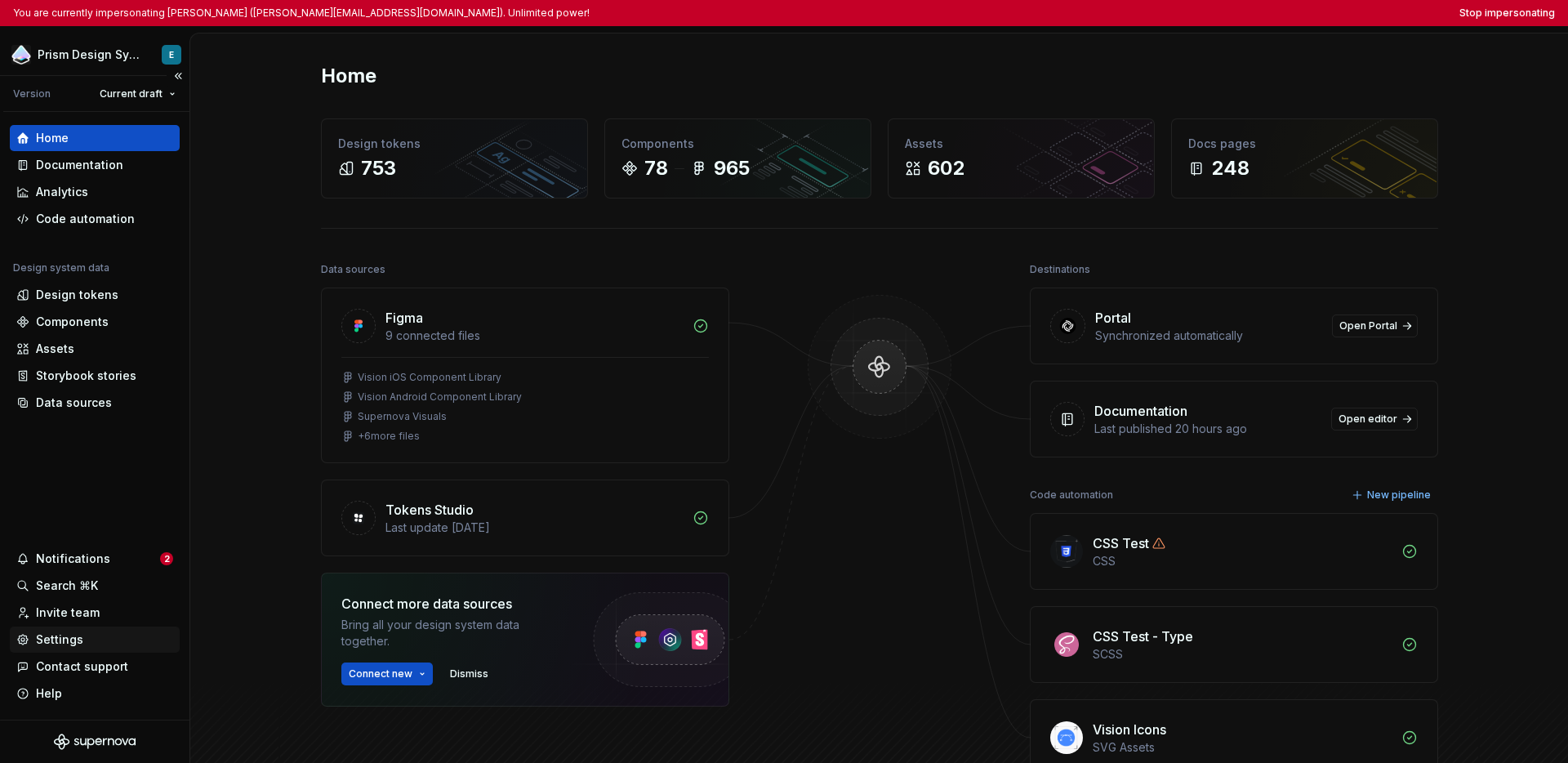
click at [69, 637] on div "Settings" at bounding box center [59, 640] width 47 height 16
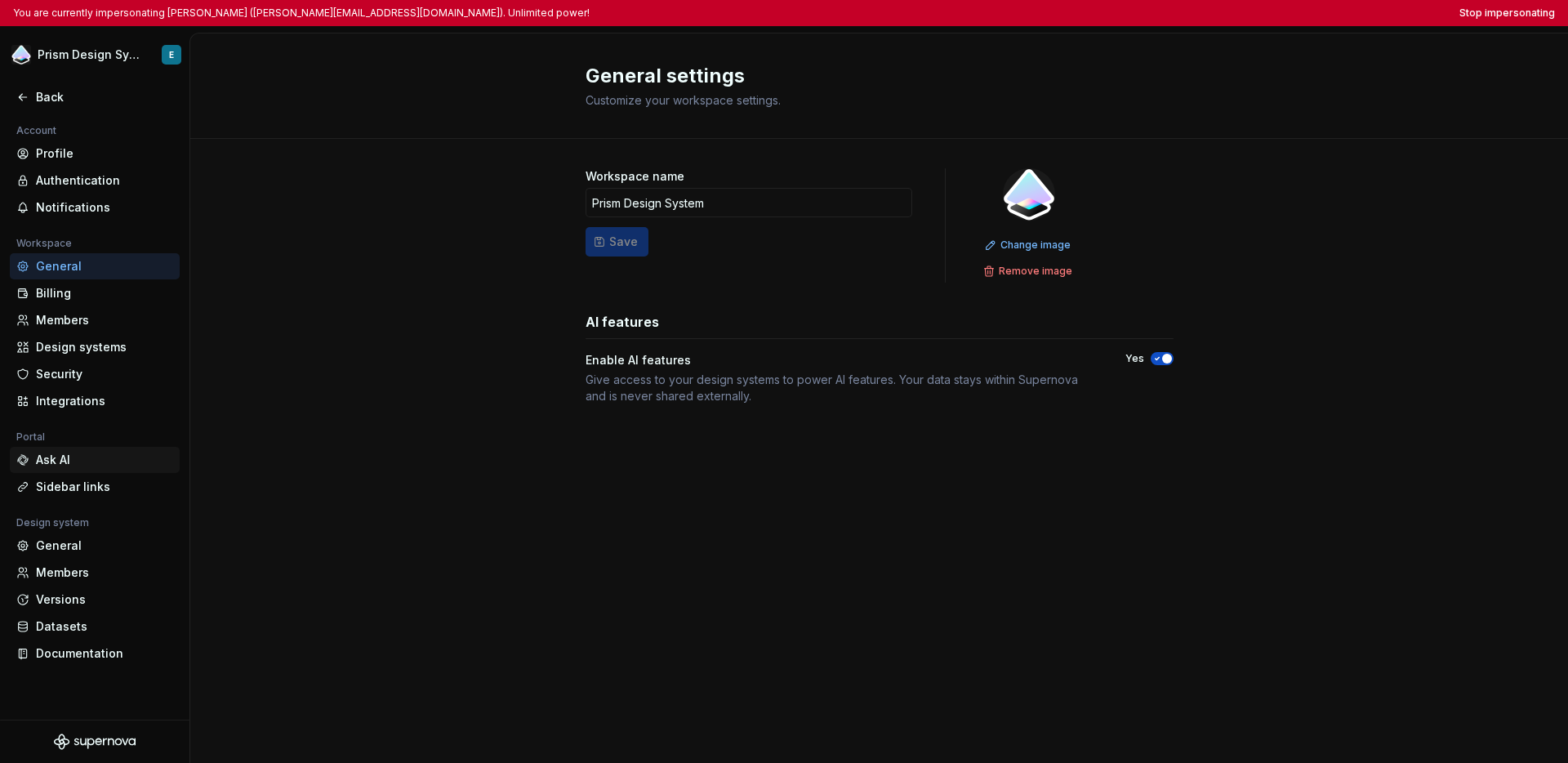
click at [94, 459] on div "Ask AI" at bounding box center [105, 460] width 138 height 16
click at [82, 469] on div "Ask AI" at bounding box center [94, 460] width 170 height 26
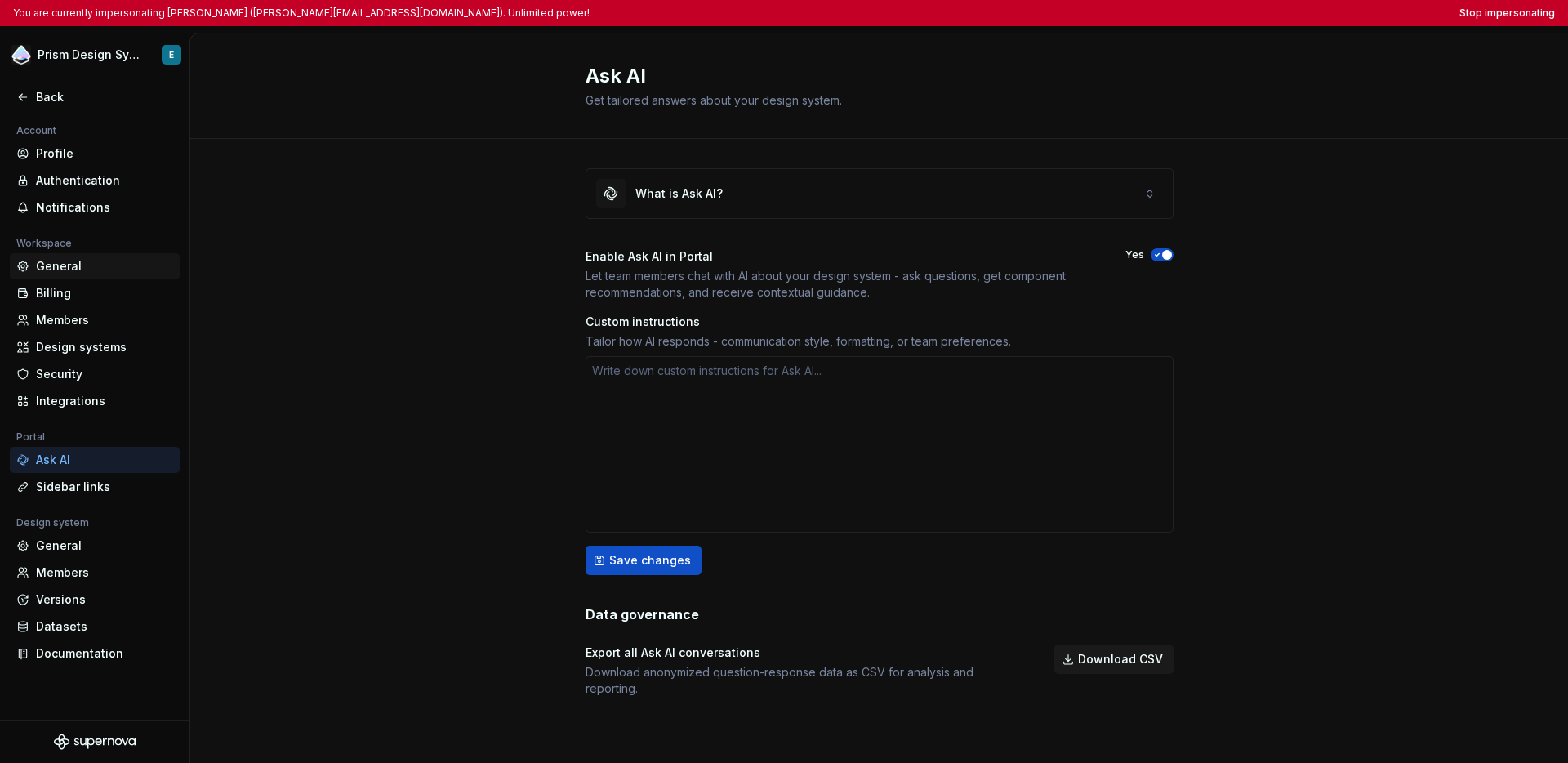
click at [71, 268] on div "General" at bounding box center [105, 266] width 138 height 16
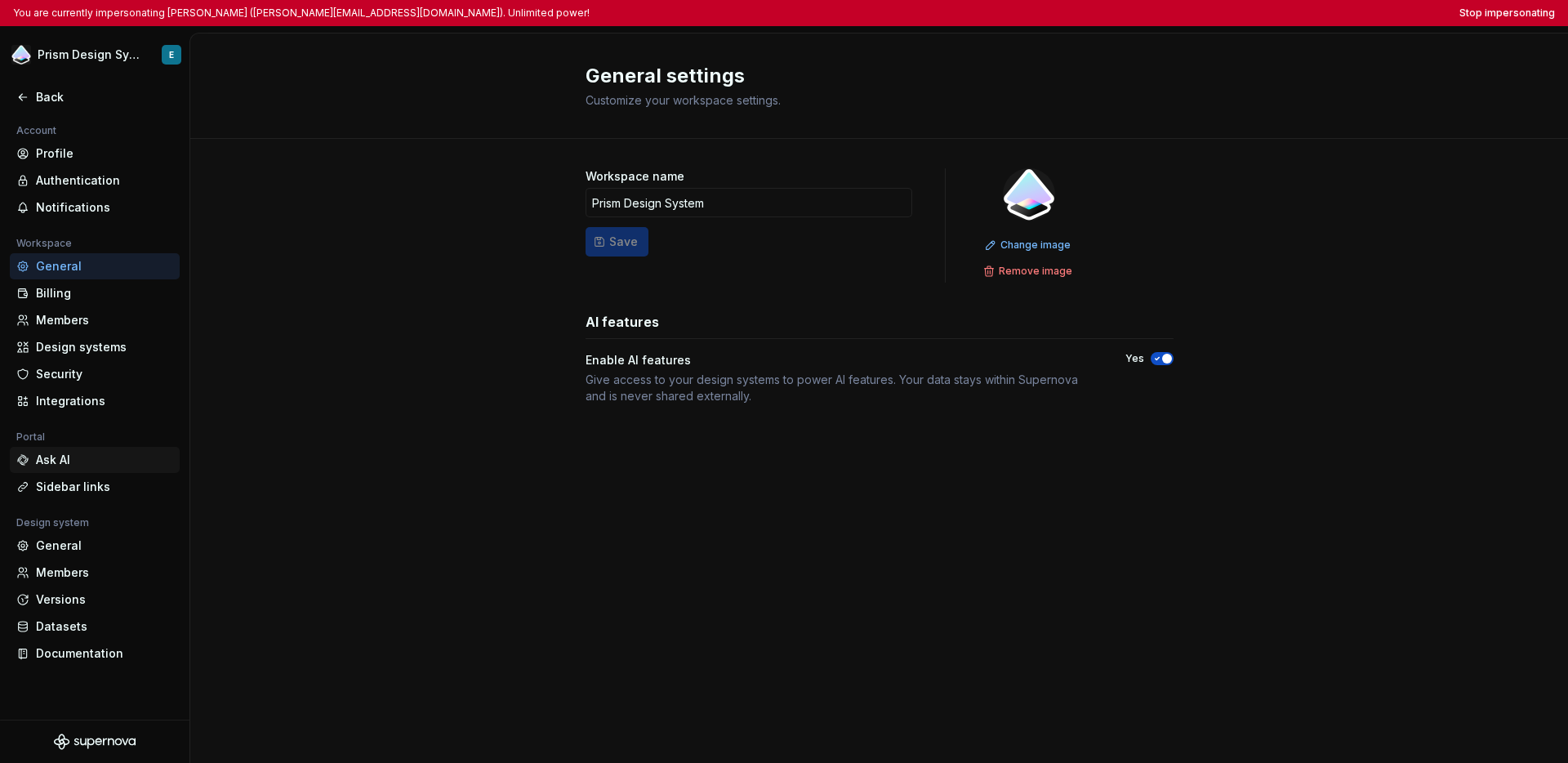
click at [77, 466] on div "Ask AI" at bounding box center [105, 460] width 138 height 16
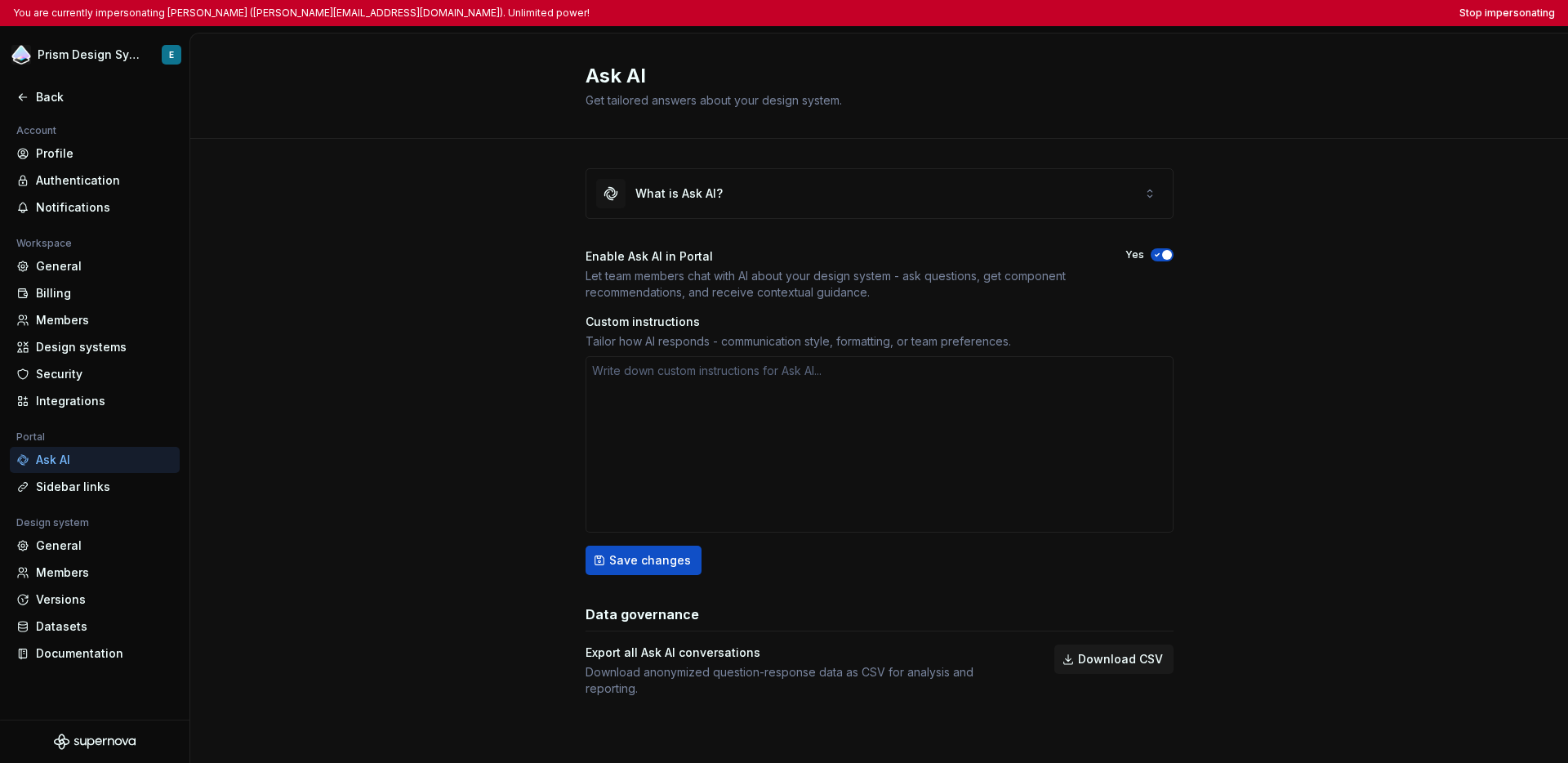
type textarea "*"
click at [27, 104] on div "Back" at bounding box center [95, 97] width 157 height 16
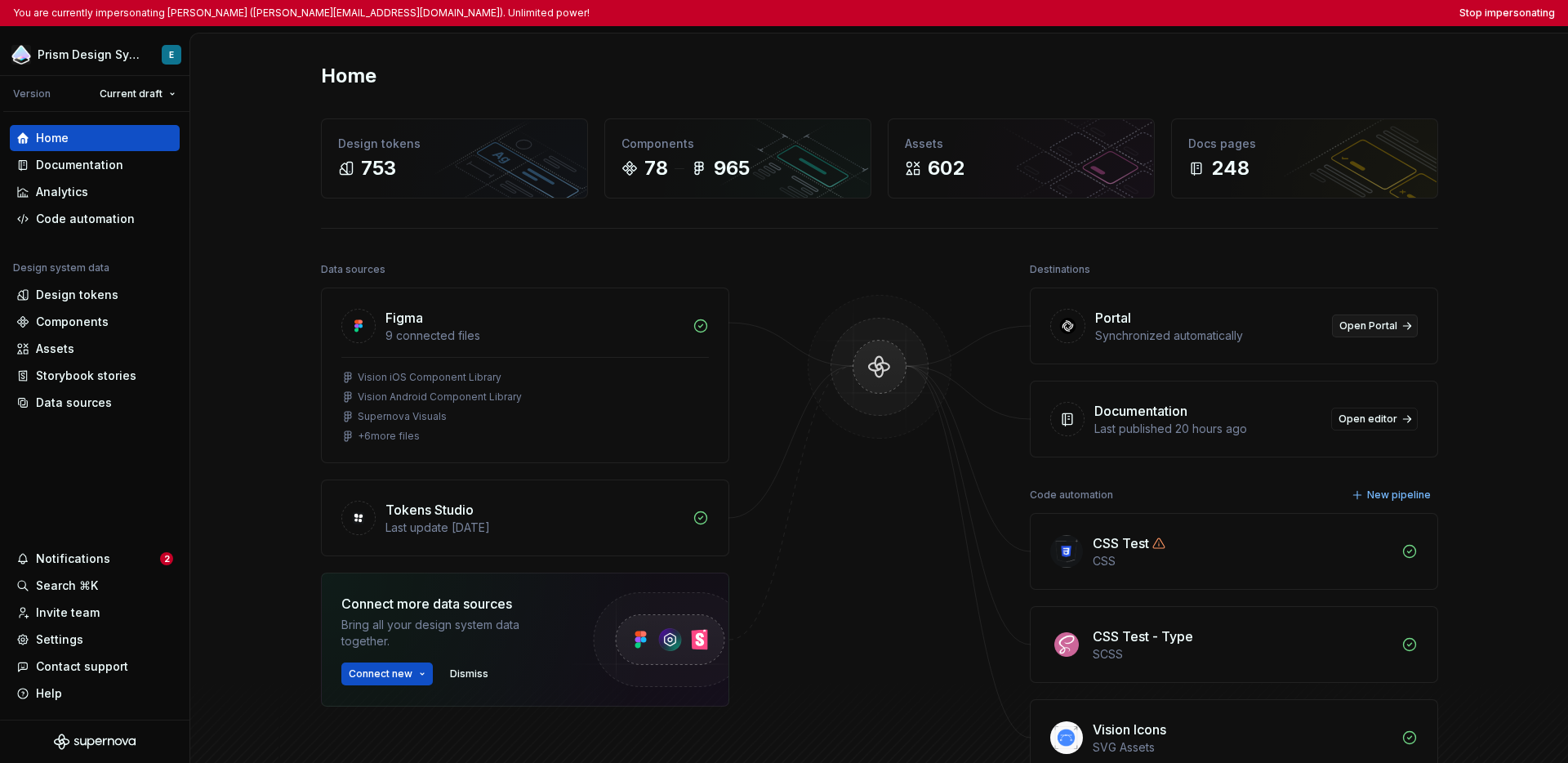
click at [1189, 330] on span "Open Portal" at bounding box center [1368, 326] width 58 height 13
click at [235, 232] on div "Home Design tokens 753 Components 78 965 Assets 602 Docs pages 248 Data sources…" at bounding box center [879, 459] width 1378 height 850
click at [65, 653] on div "Contact support" at bounding box center [94, 666] width 170 height 26
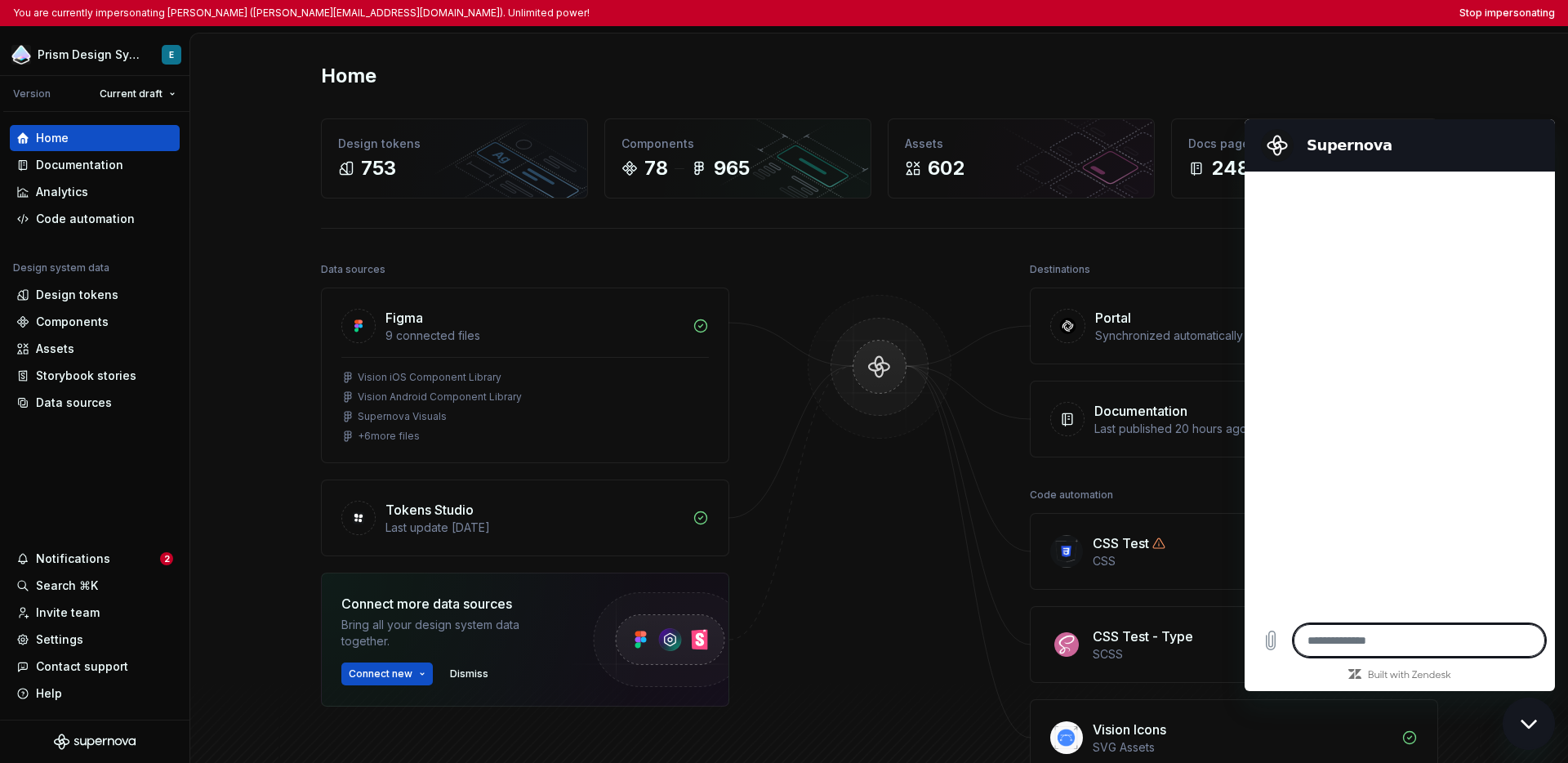
click at [1189, 727] on icon "Close messaging window" at bounding box center [1529, 724] width 17 height 11
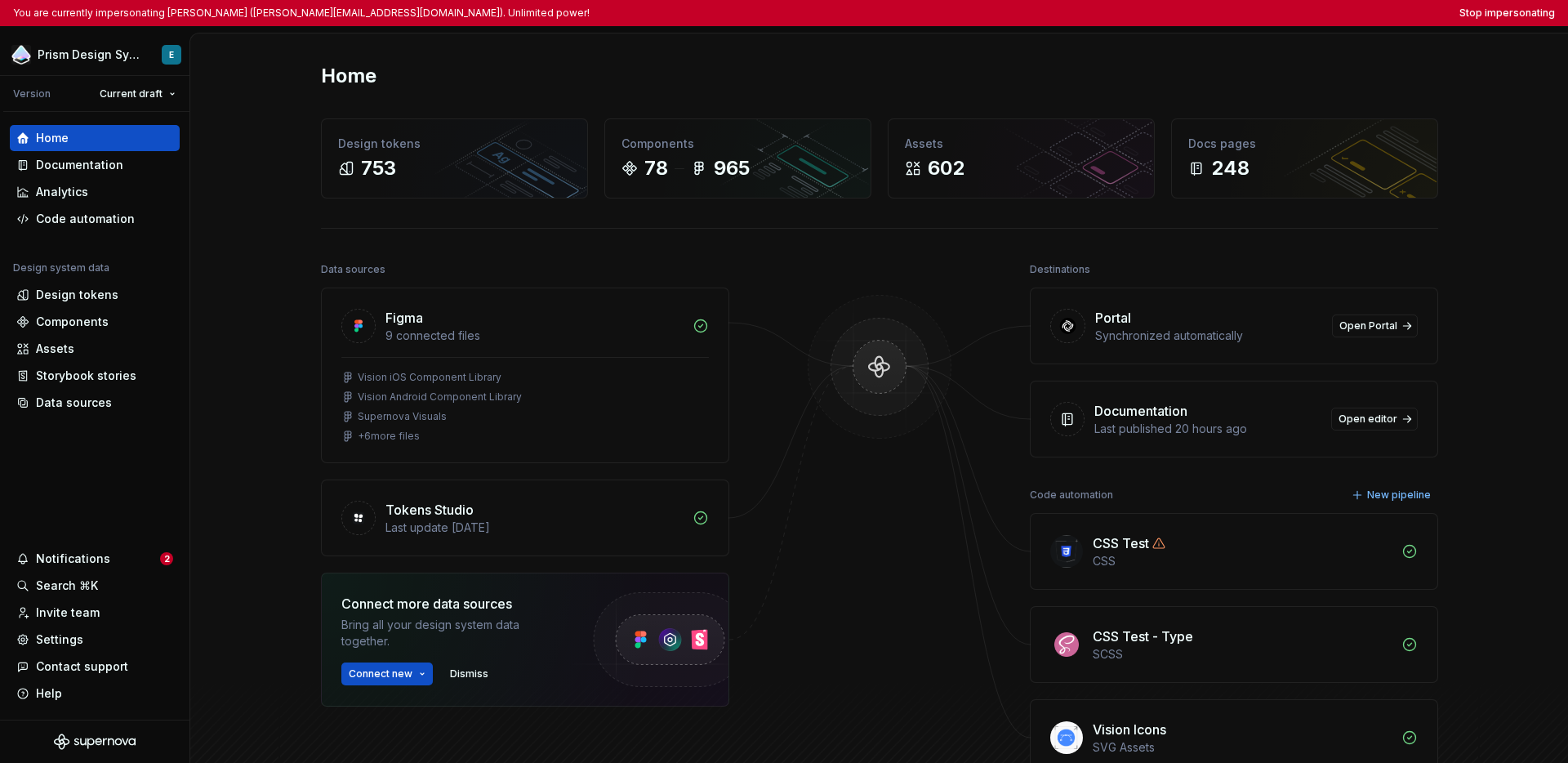
type textarea "*"
click at [71, 639] on div "Settings" at bounding box center [59, 640] width 47 height 16
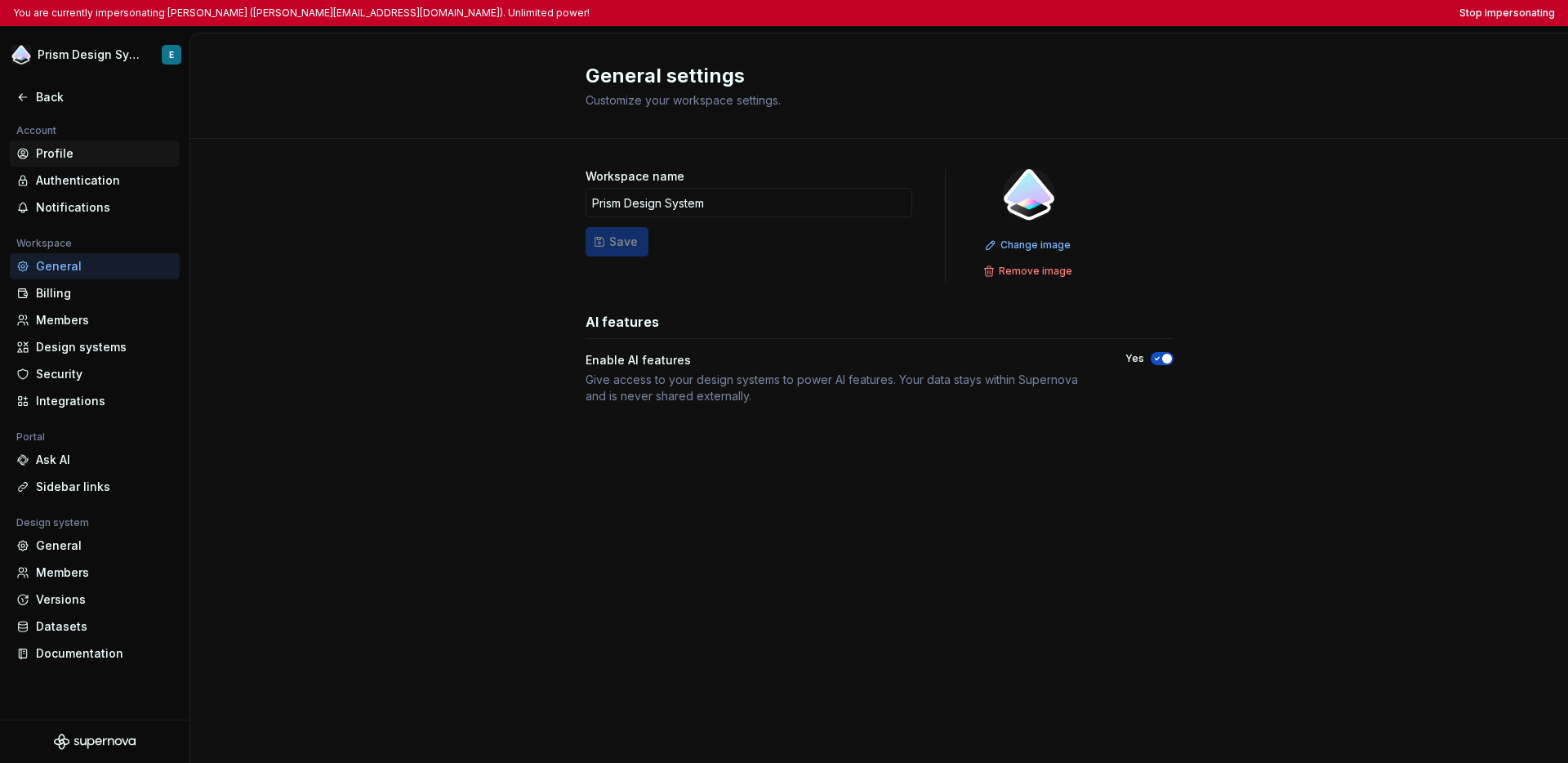
click at [81, 159] on div "Profile" at bounding box center [105, 153] width 138 height 16
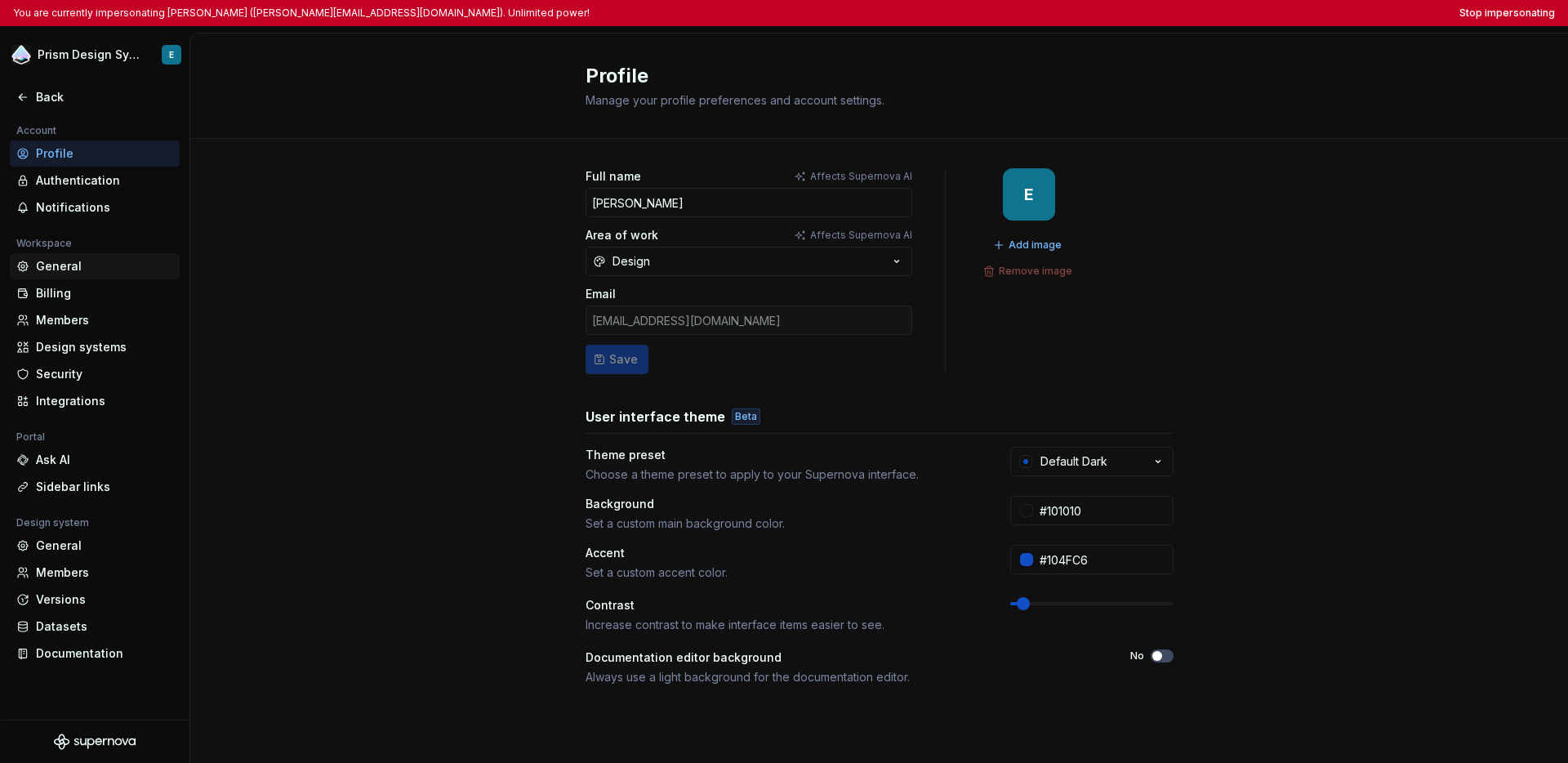
click at [59, 274] on div "General" at bounding box center [94, 266] width 170 height 26
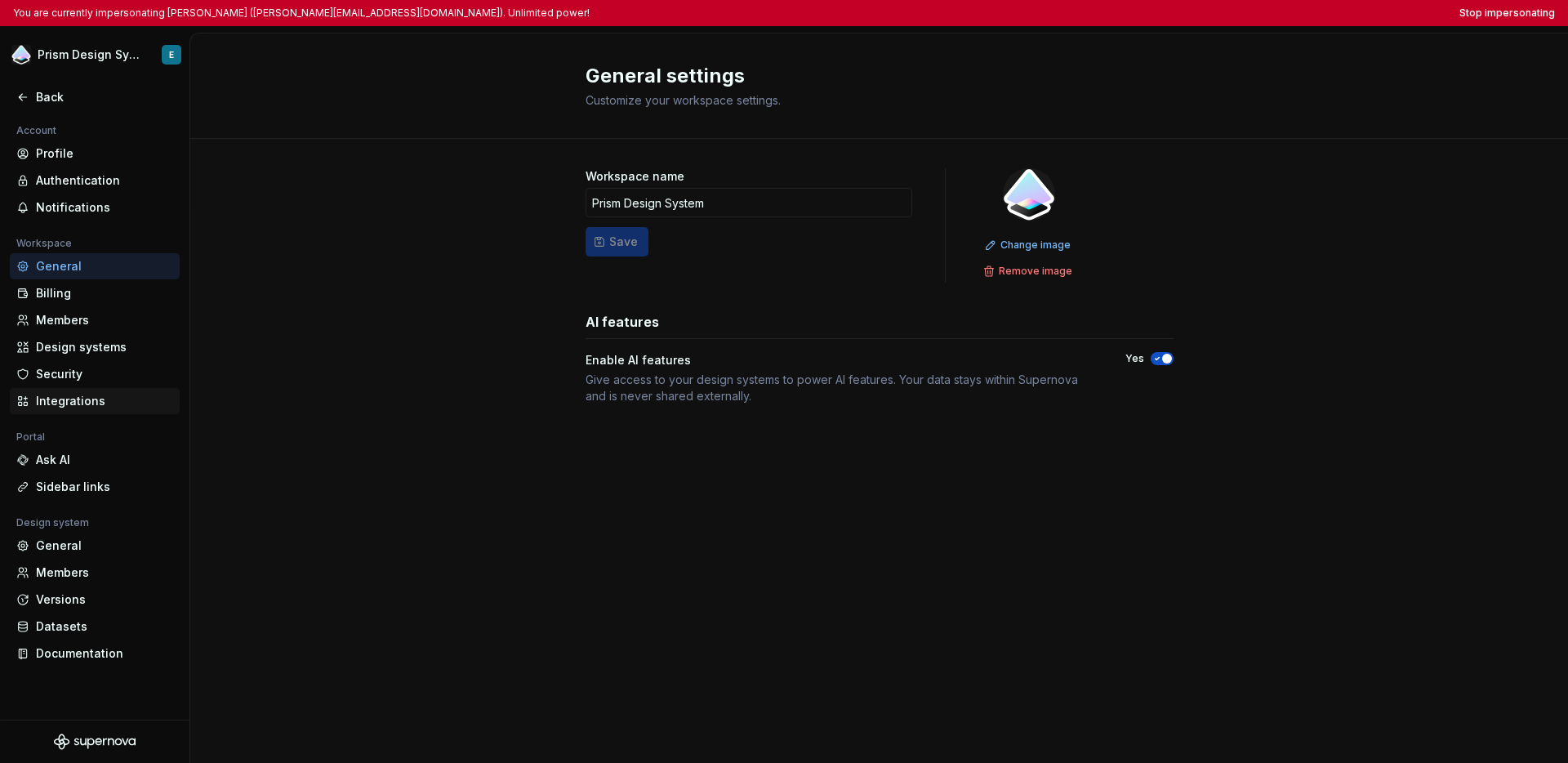
click at [60, 404] on div "Integrations" at bounding box center [105, 400] width 138 height 16
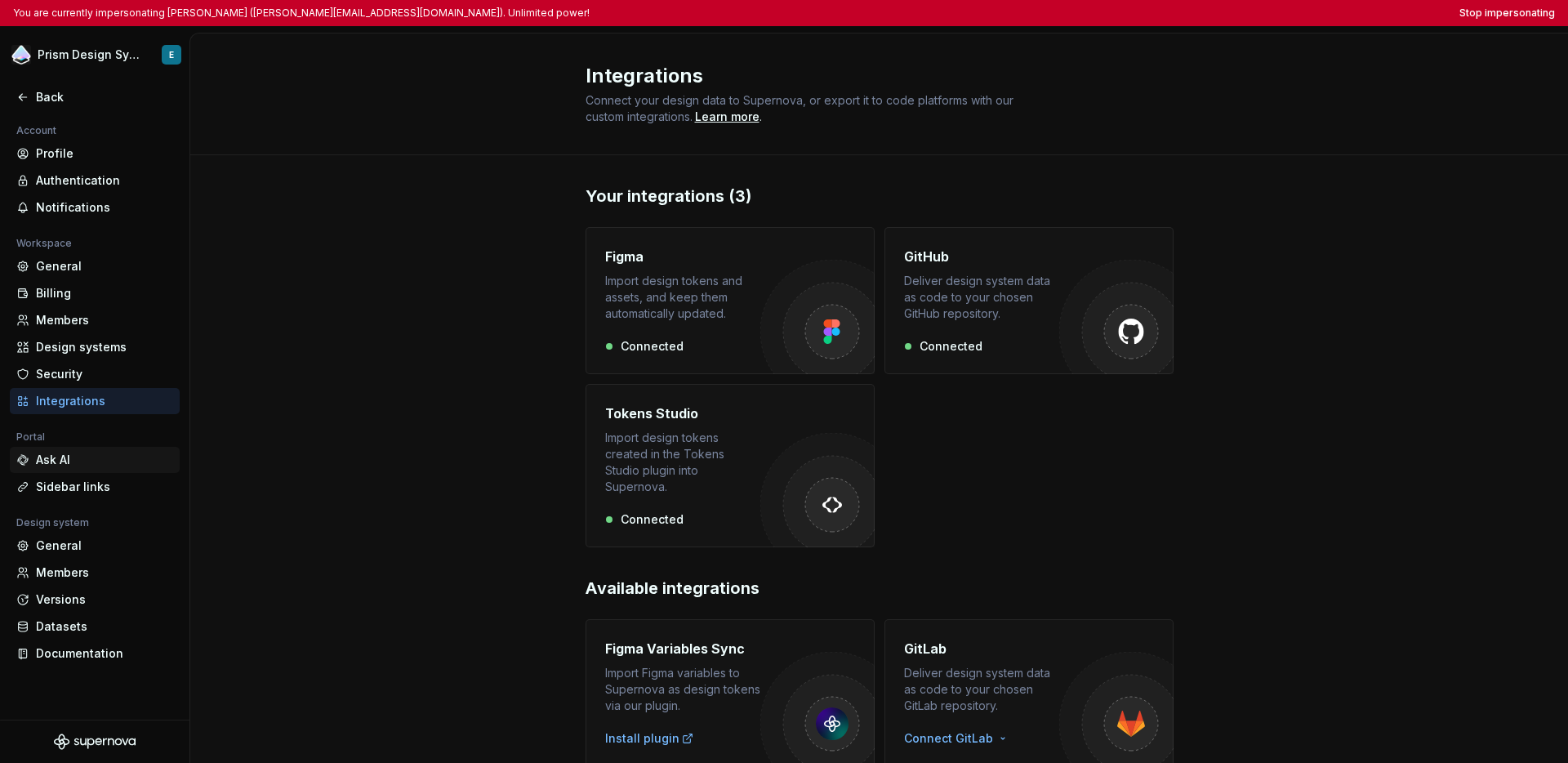
click at [62, 461] on div "Ask AI" at bounding box center [105, 460] width 138 height 16
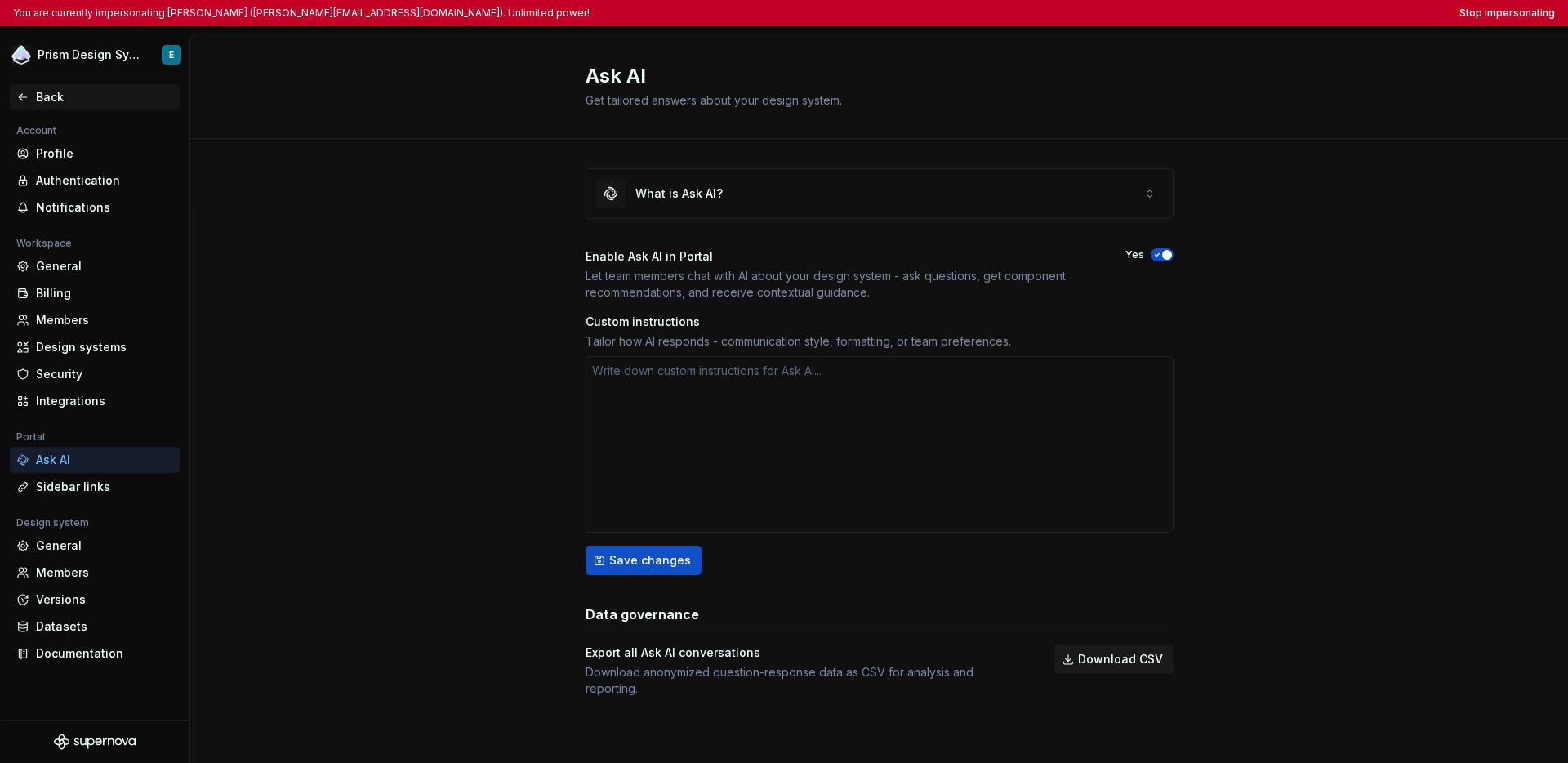
click at [31, 102] on div "Back" at bounding box center [95, 97] width 157 height 16
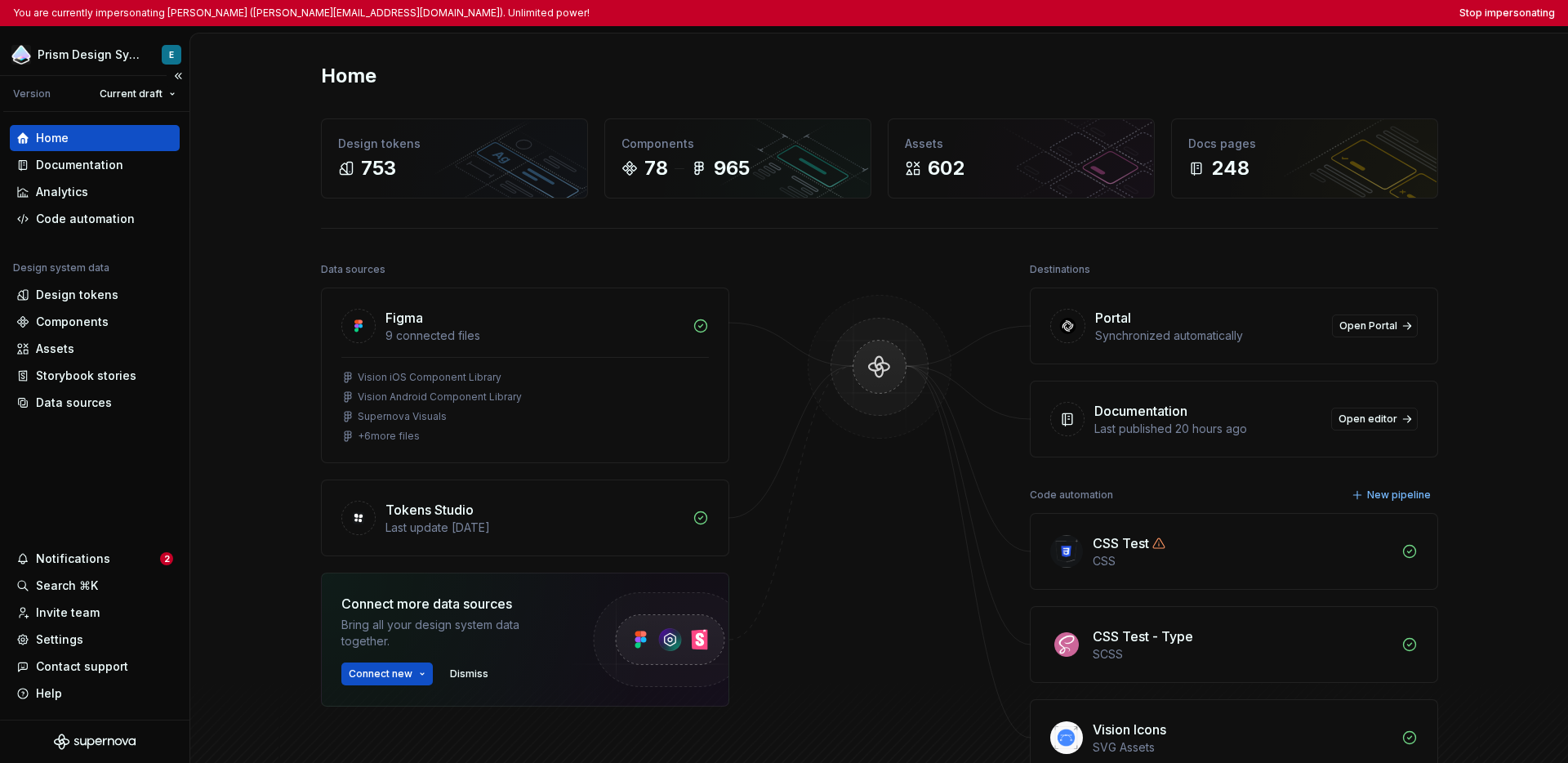
click at [59, 141] on div "Home" at bounding box center [52, 138] width 33 height 16
click at [65, 637] on div "Settings" at bounding box center [59, 640] width 47 height 16
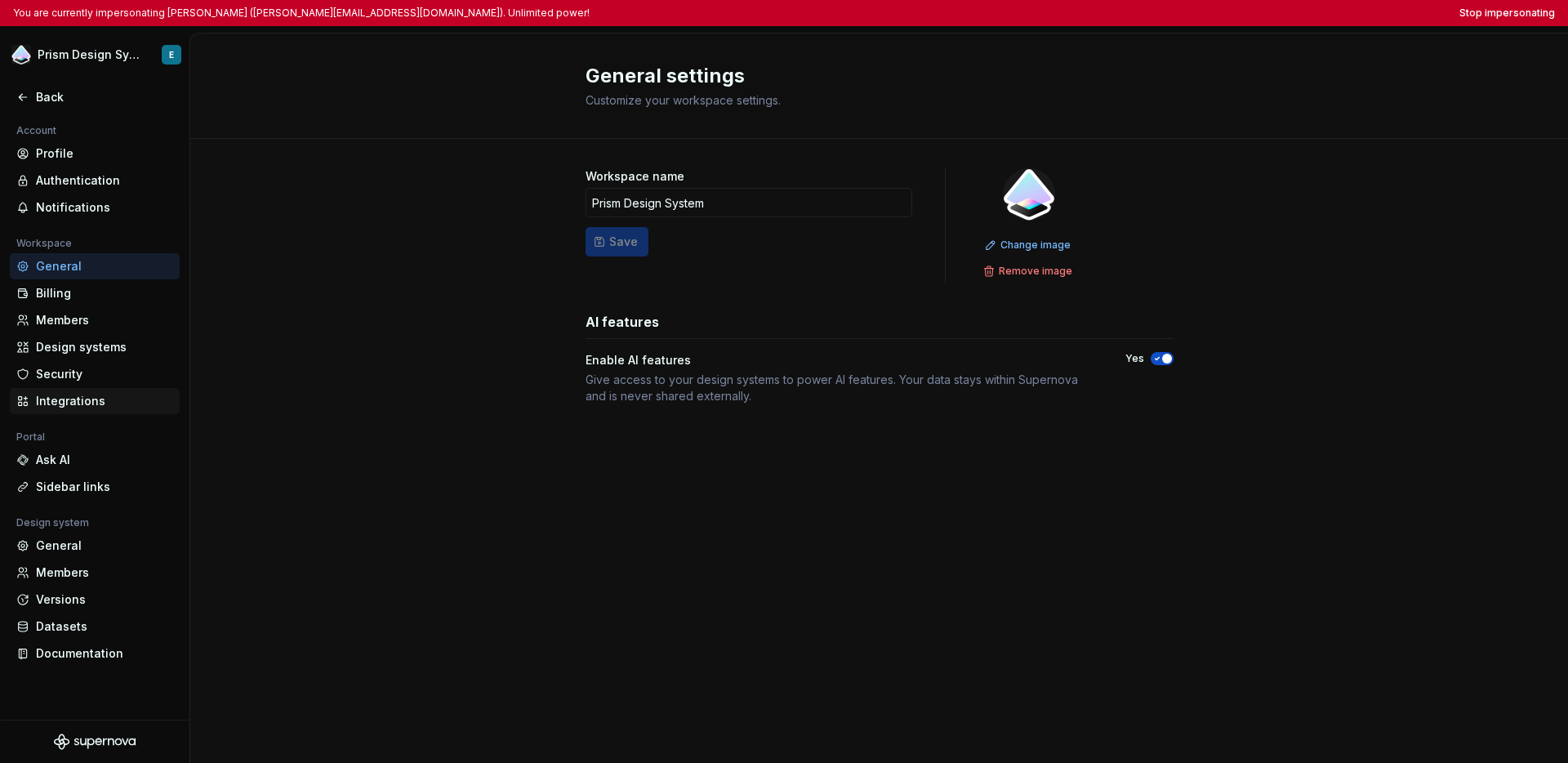
click at [97, 398] on div "Integrations" at bounding box center [105, 400] width 138 height 16
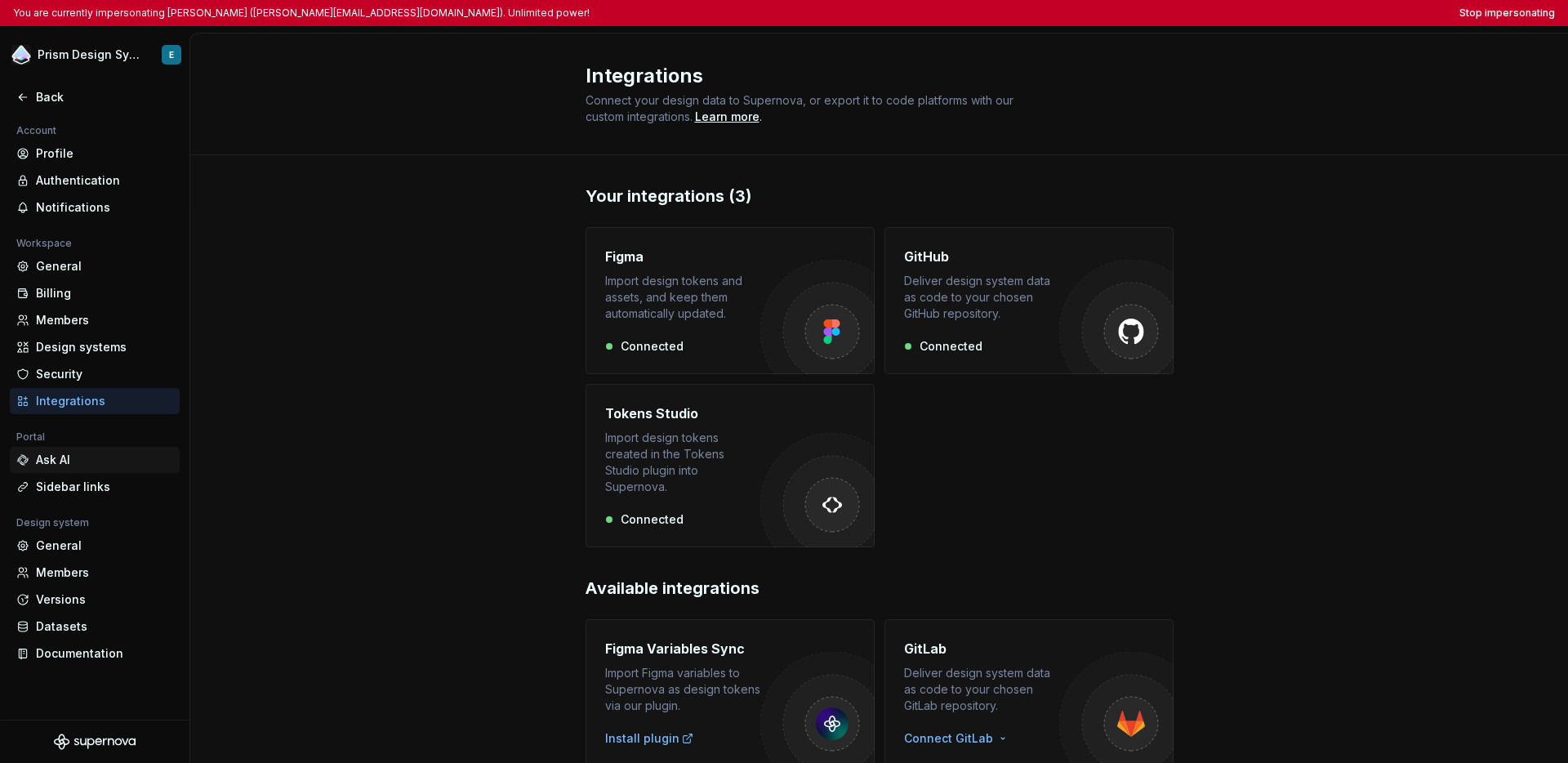
click at [75, 456] on div "Ask AI" at bounding box center [105, 460] width 138 height 16
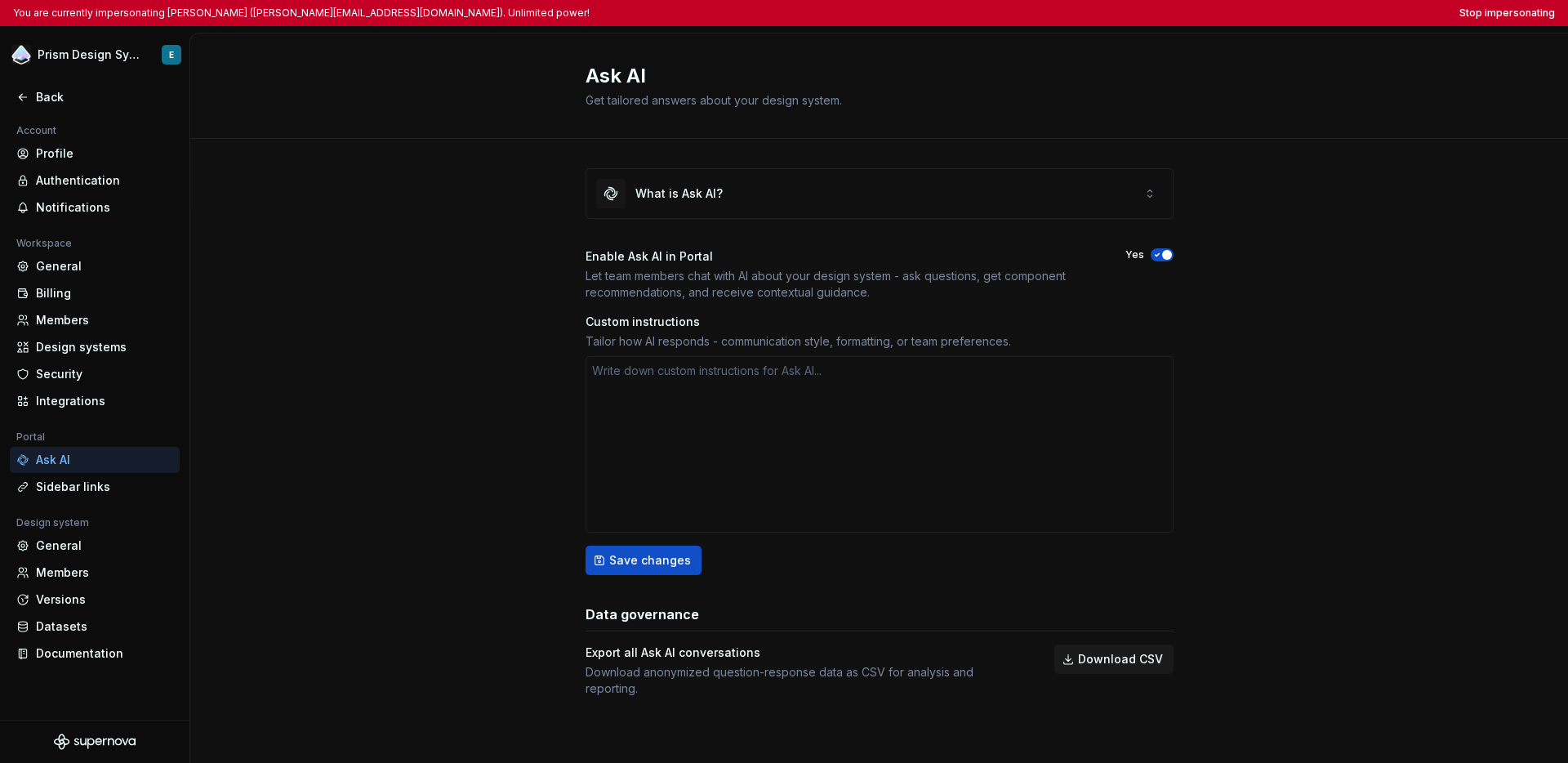
click at [411, 366] on div "What is Ask AI? Enable Ask AI in Portal Let team members chat with AI about you…" at bounding box center [879, 449] width 1378 height 620
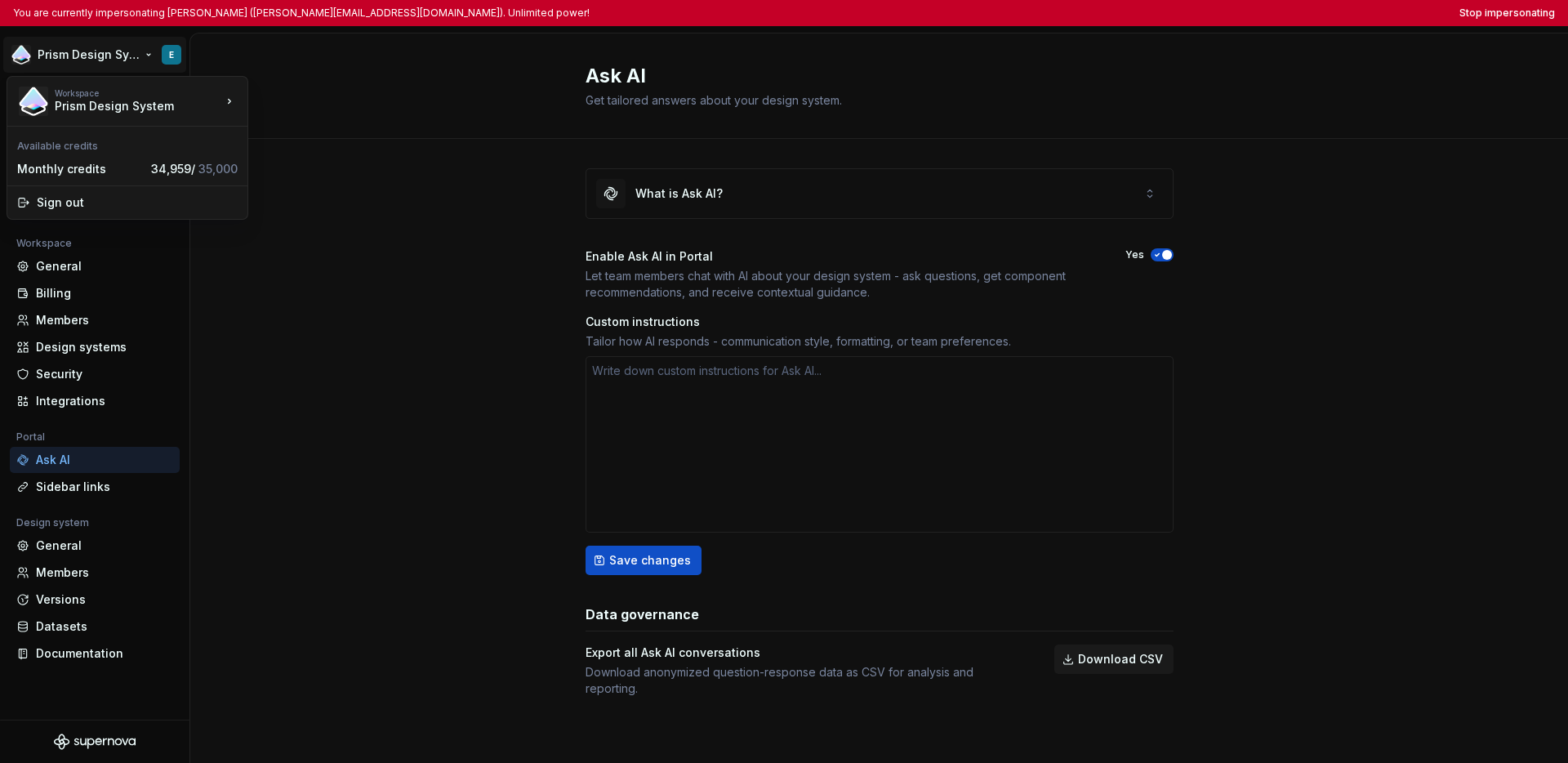
click at [82, 54] on html "You are currently impersonating [PERSON_NAME] ([PERSON_NAME][EMAIL_ADDRESS][DOM…" at bounding box center [784, 381] width 1568 height 763
click at [250, 343] on html "You are currently impersonating Eric (ericm@omnissa.com). Unlimited power! Stop…" at bounding box center [784, 381] width 1568 height 763
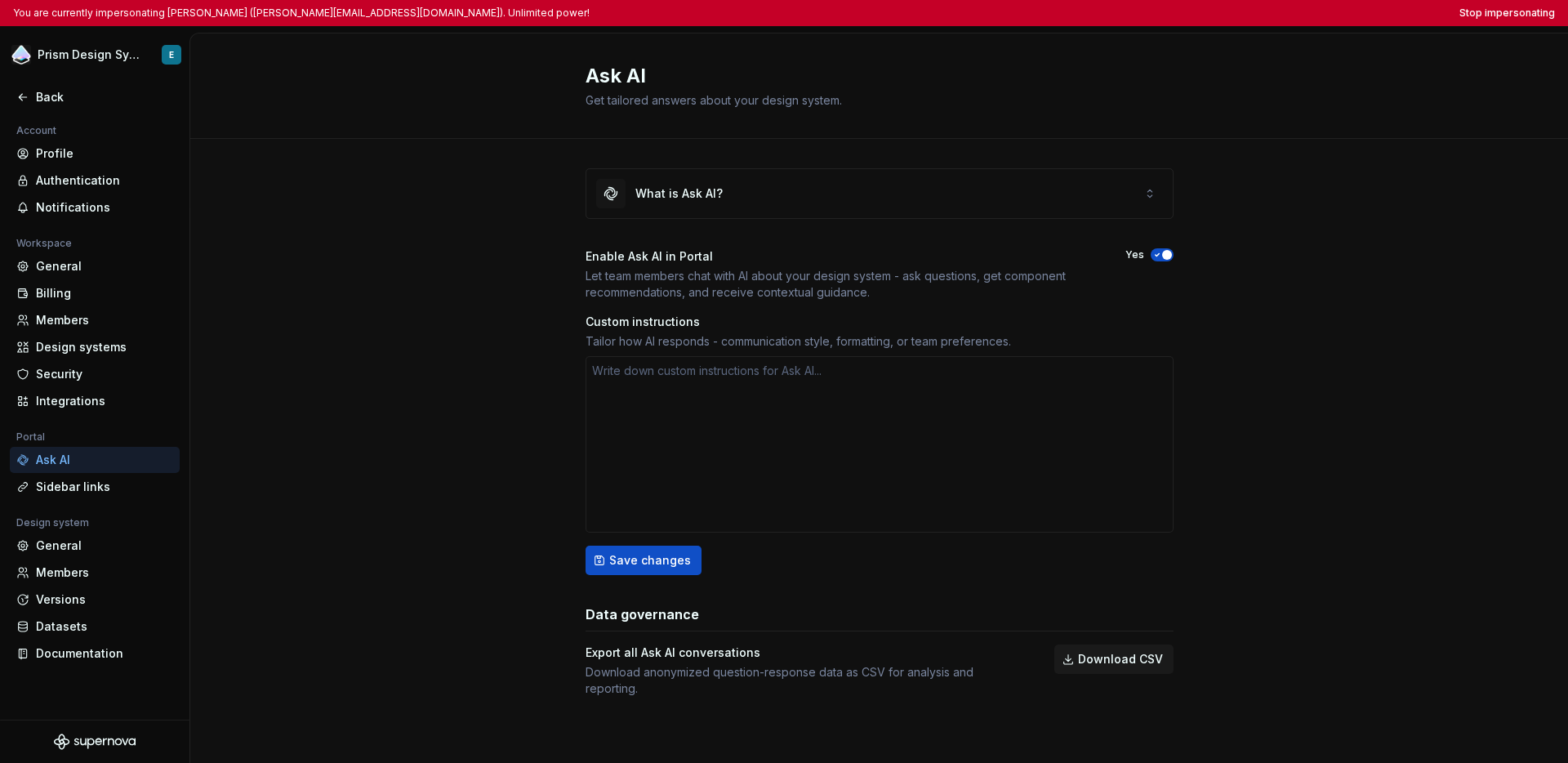
type textarea "*"
click at [29, 99] on div "Back" at bounding box center [95, 97] width 157 height 16
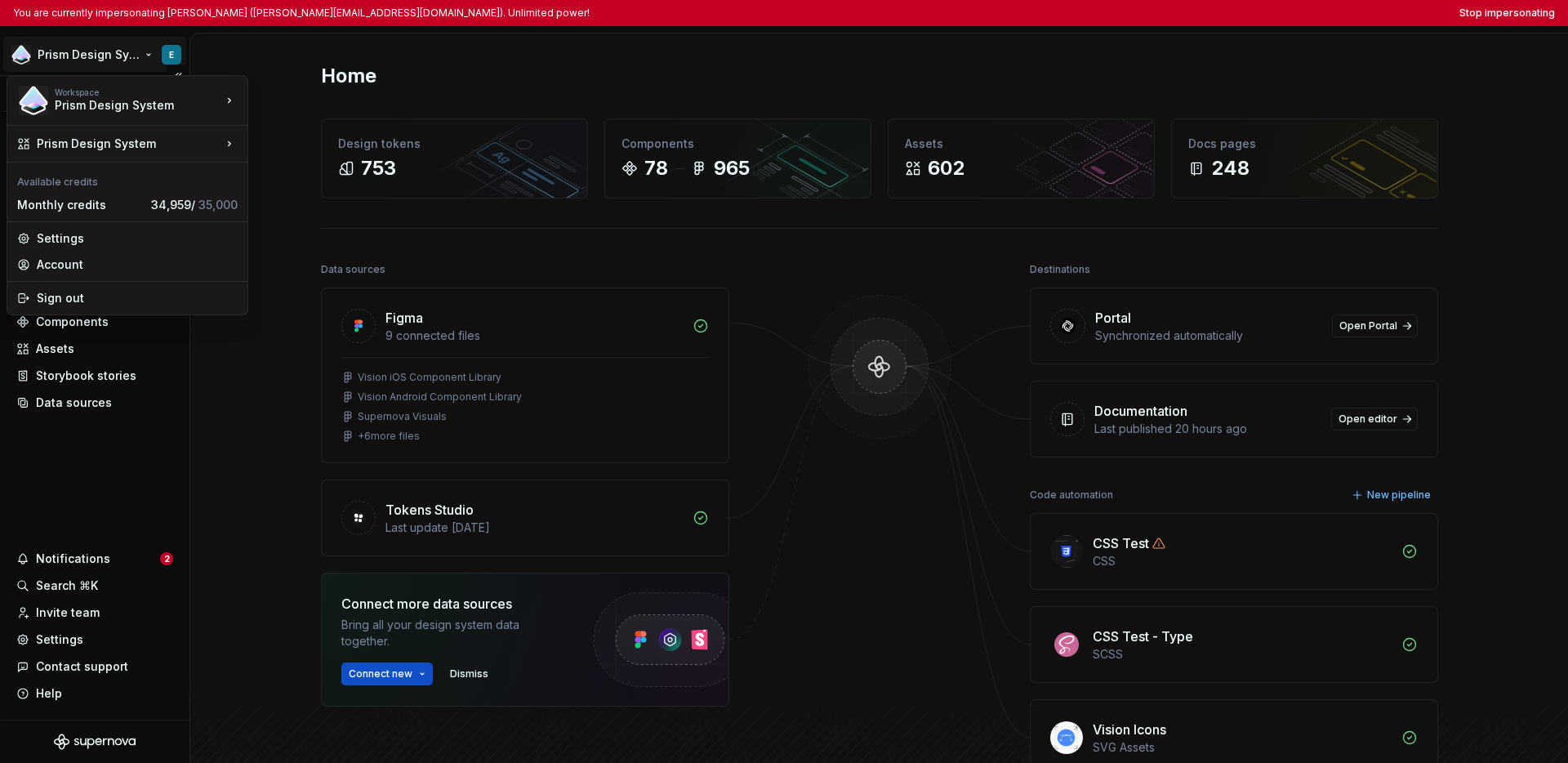
click at [118, 54] on html "You are currently impersonating Eric (ericm@omnissa.com). Unlimited power! Stop…" at bounding box center [784, 381] width 1568 height 763
click at [106, 468] on html "You are currently impersonating Eric (ericm@omnissa.com). Unlimited power! Stop…" at bounding box center [784, 381] width 1568 height 763
click at [84, 59] on html "You are currently impersonating Eric (ericm@omnissa.com). Unlimited power! Stop…" at bounding box center [784, 381] width 1568 height 763
click at [82, 476] on html "You are currently impersonating Eric (ericm@omnissa.com). Unlimited power! Stop…" at bounding box center [784, 381] width 1568 height 763
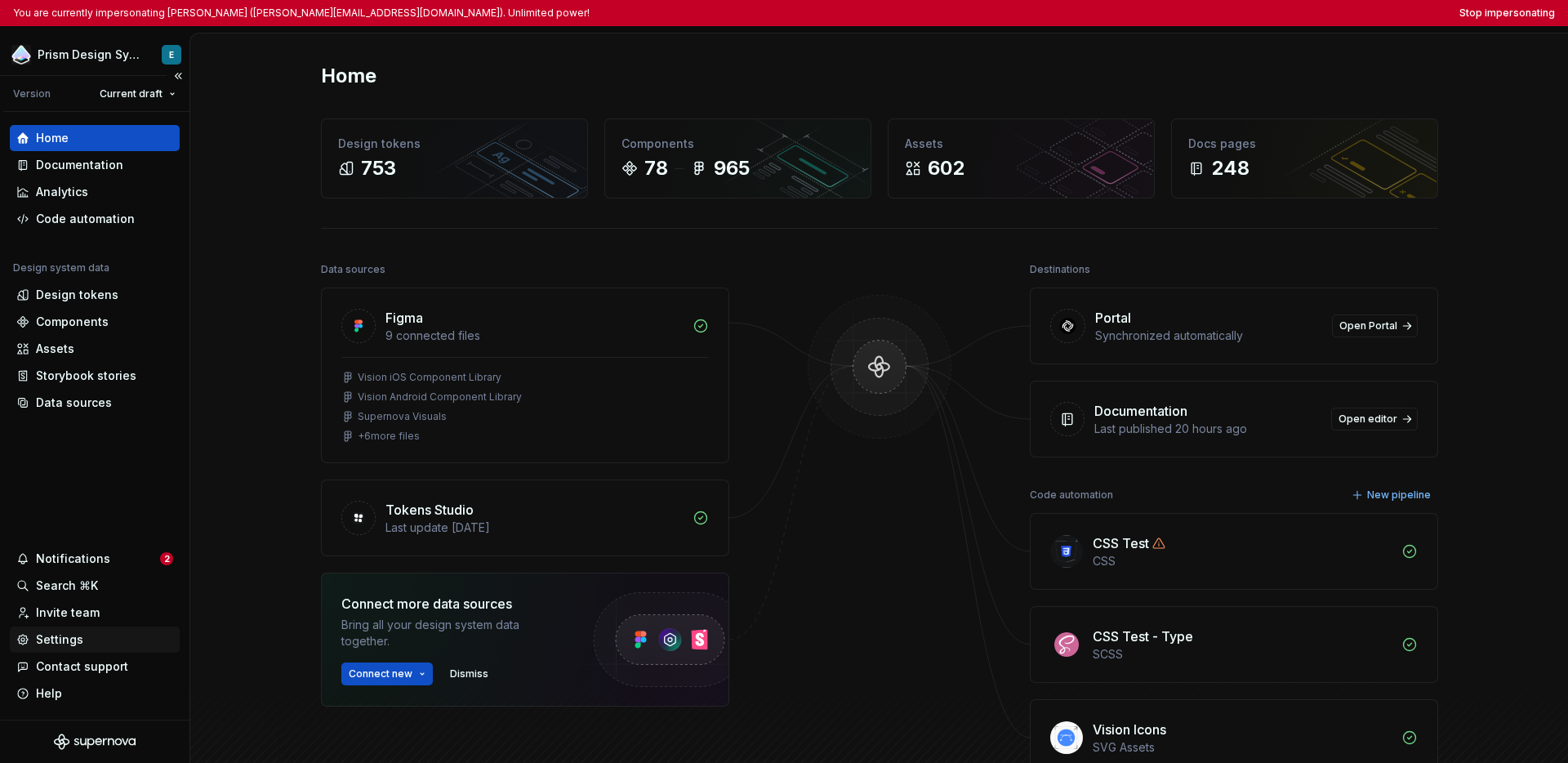
click at [70, 642] on div "Settings" at bounding box center [59, 640] width 47 height 16
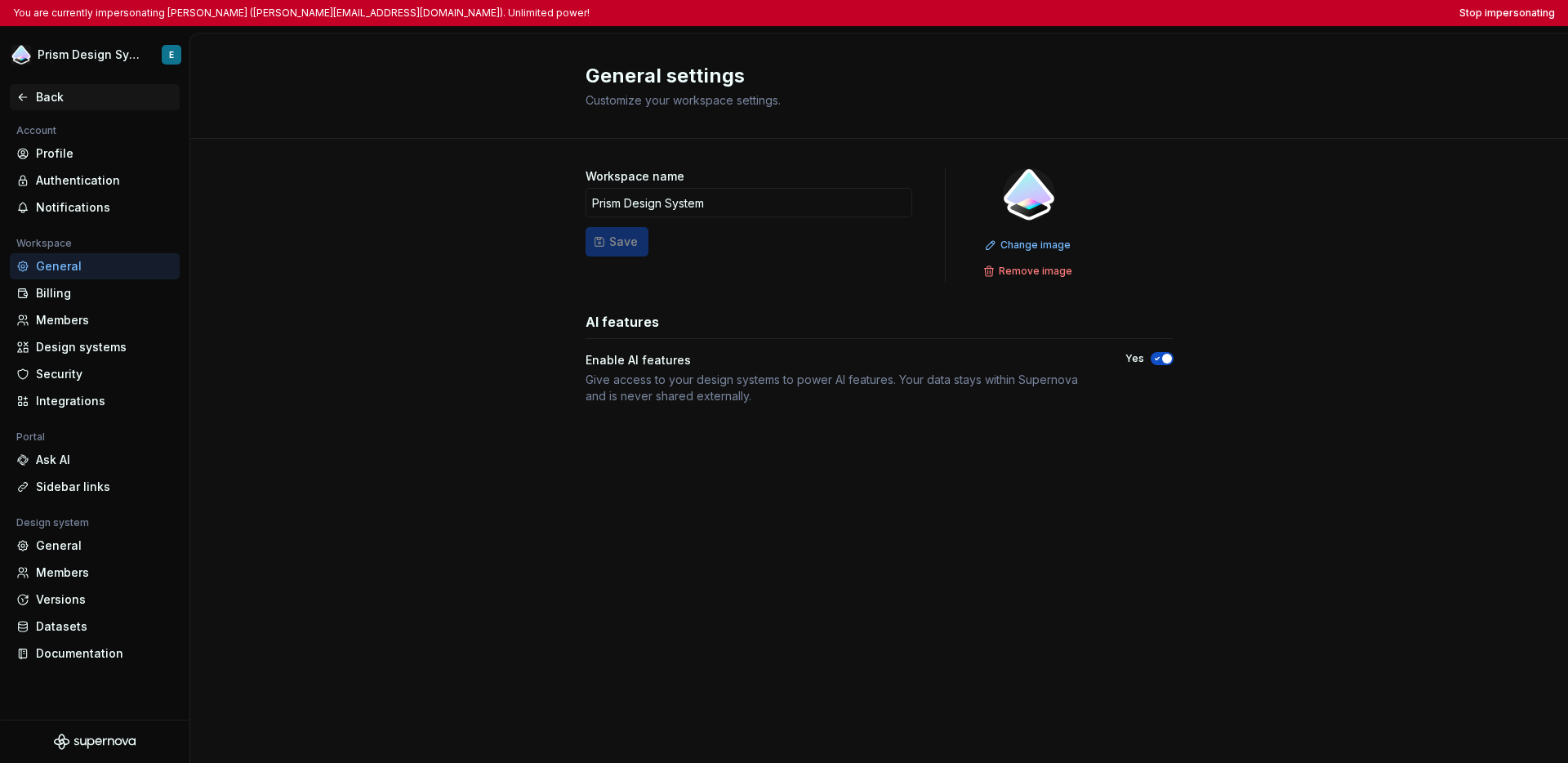
click at [14, 105] on div "Back" at bounding box center [94, 97] width 170 height 26
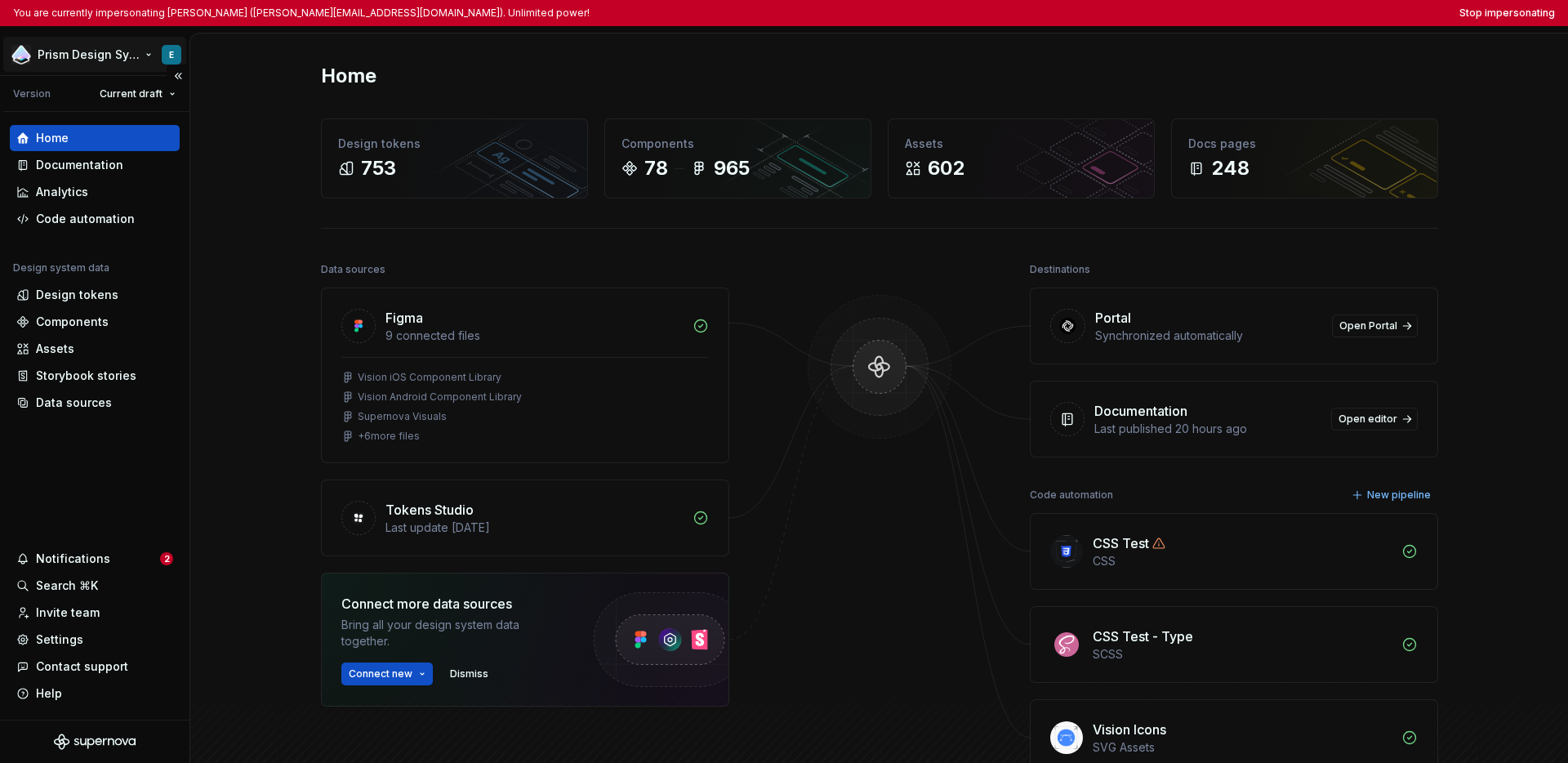
click at [90, 62] on html "You are currently impersonating Eric (ericm@omnissa.com). Unlimited power! Stop…" at bounding box center [784, 381] width 1568 height 763
click at [92, 476] on html "You are currently impersonating Eric (ericm@omnissa.com). Unlimited power! Stop…" at bounding box center [784, 381] width 1568 height 763
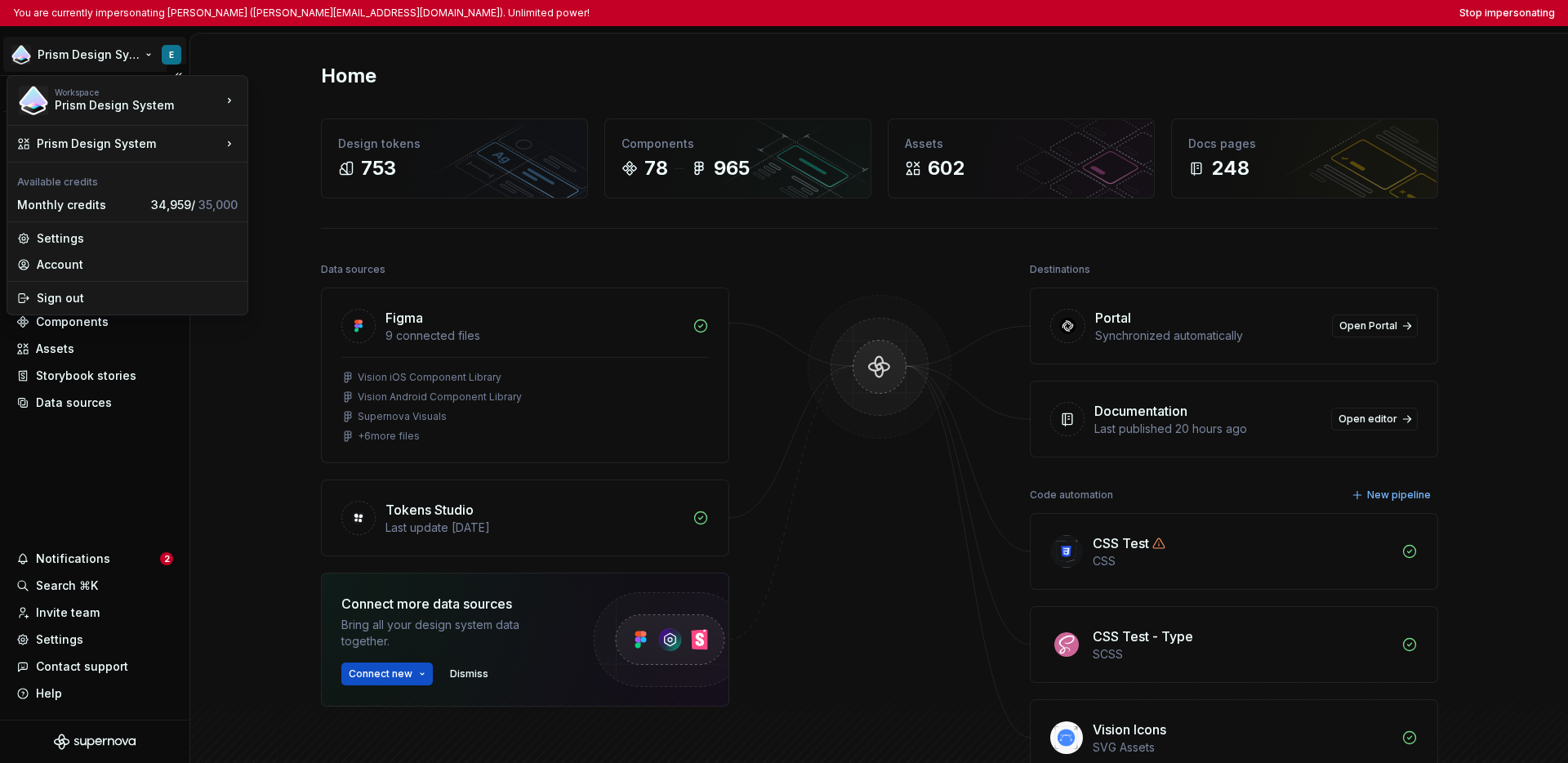
click at [73, 50] on html "You are currently impersonating Eric (ericm@omnissa.com). Unlimited power! Stop…" at bounding box center [784, 381] width 1568 height 763
click at [83, 455] on html "You are currently impersonating Eric (ericm@omnissa.com). Unlimited power! Stop…" at bounding box center [784, 381] width 1568 height 763
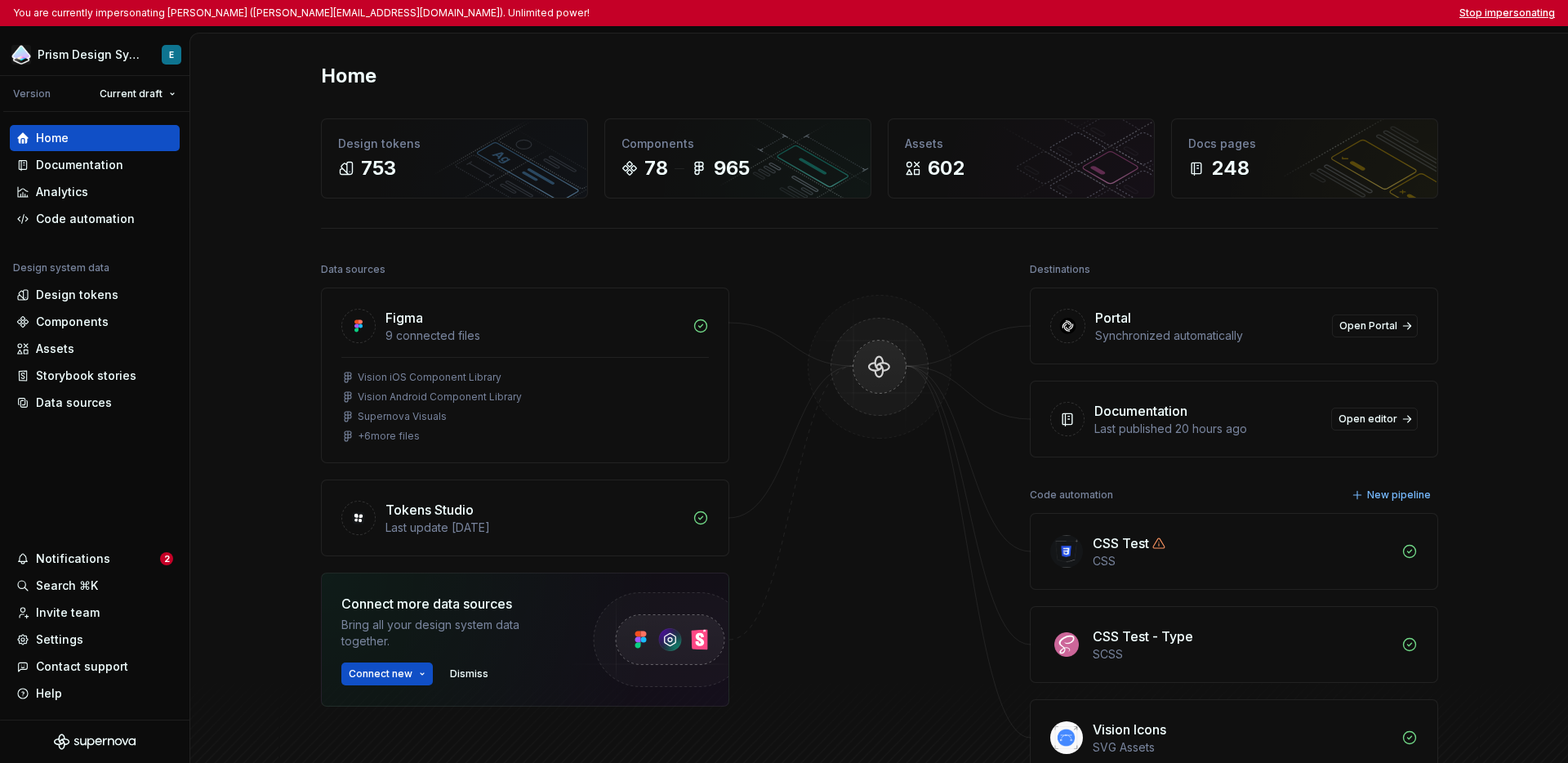
click at [1189, 12] on button "Stop impersonating" at bounding box center [1507, 13] width 96 height 13
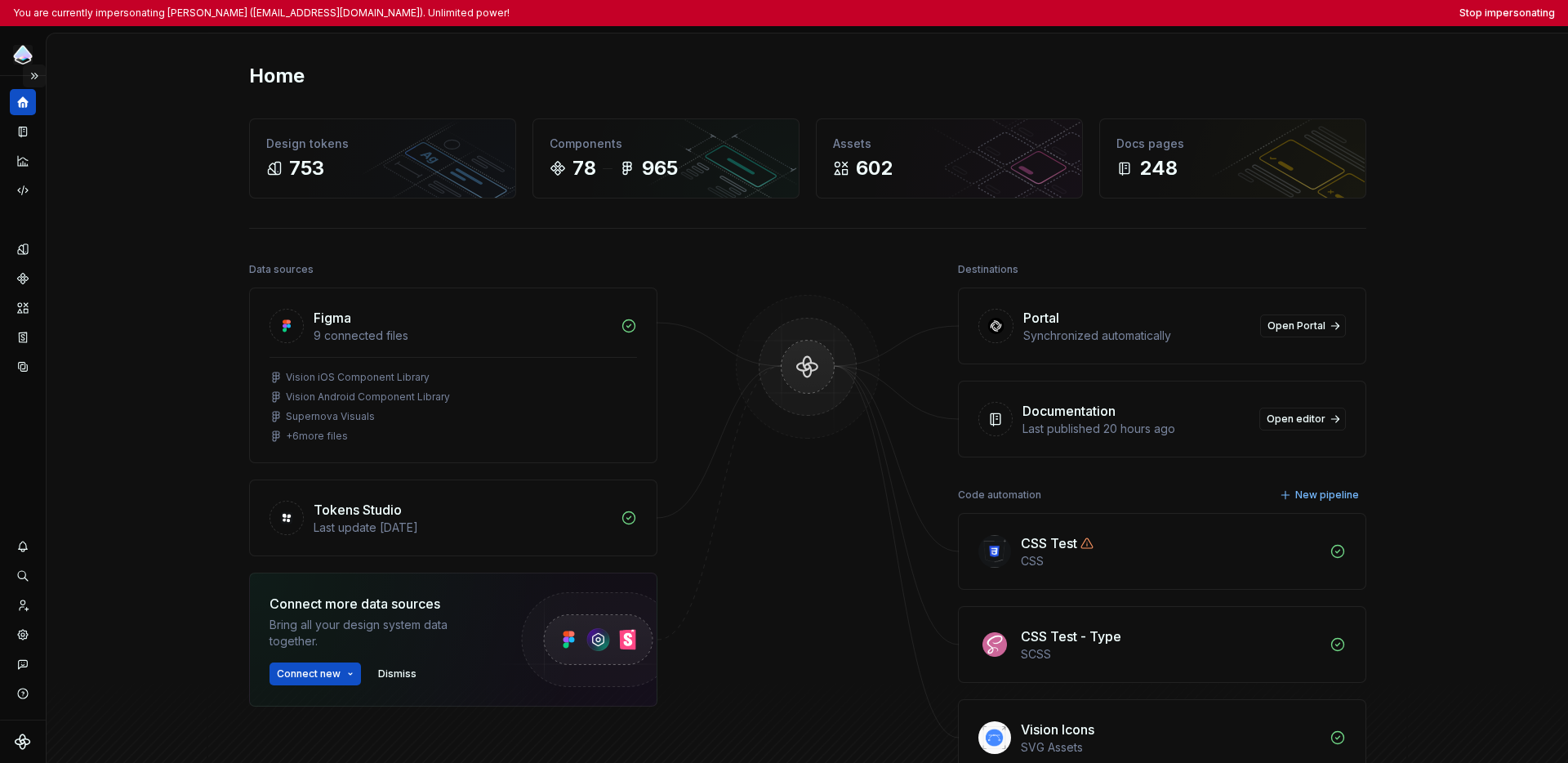
click at [39, 74] on button "Expand sidebar" at bounding box center [35, 77] width 23 height 23
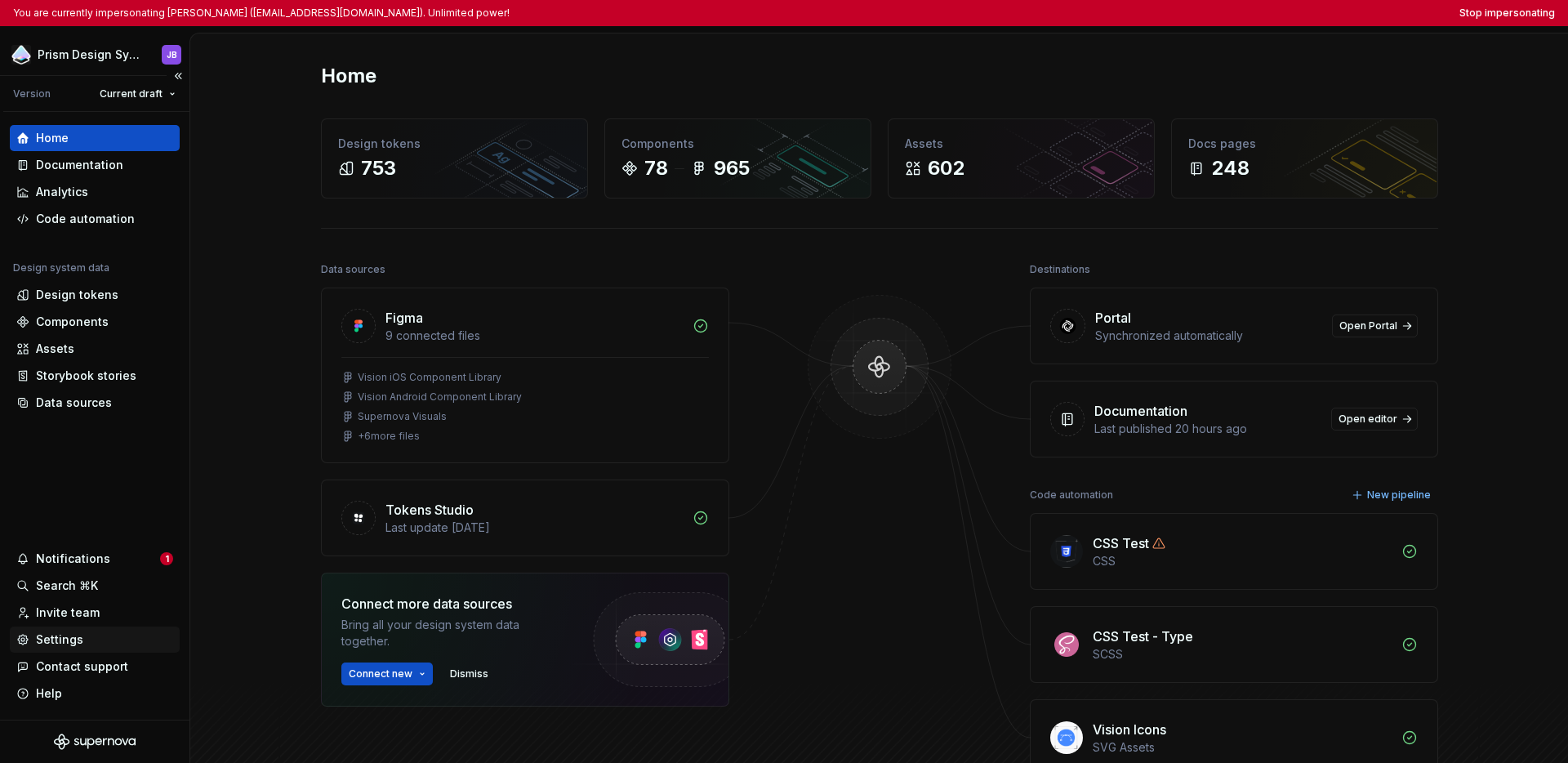
click at [72, 640] on div "Settings" at bounding box center [59, 640] width 47 height 16
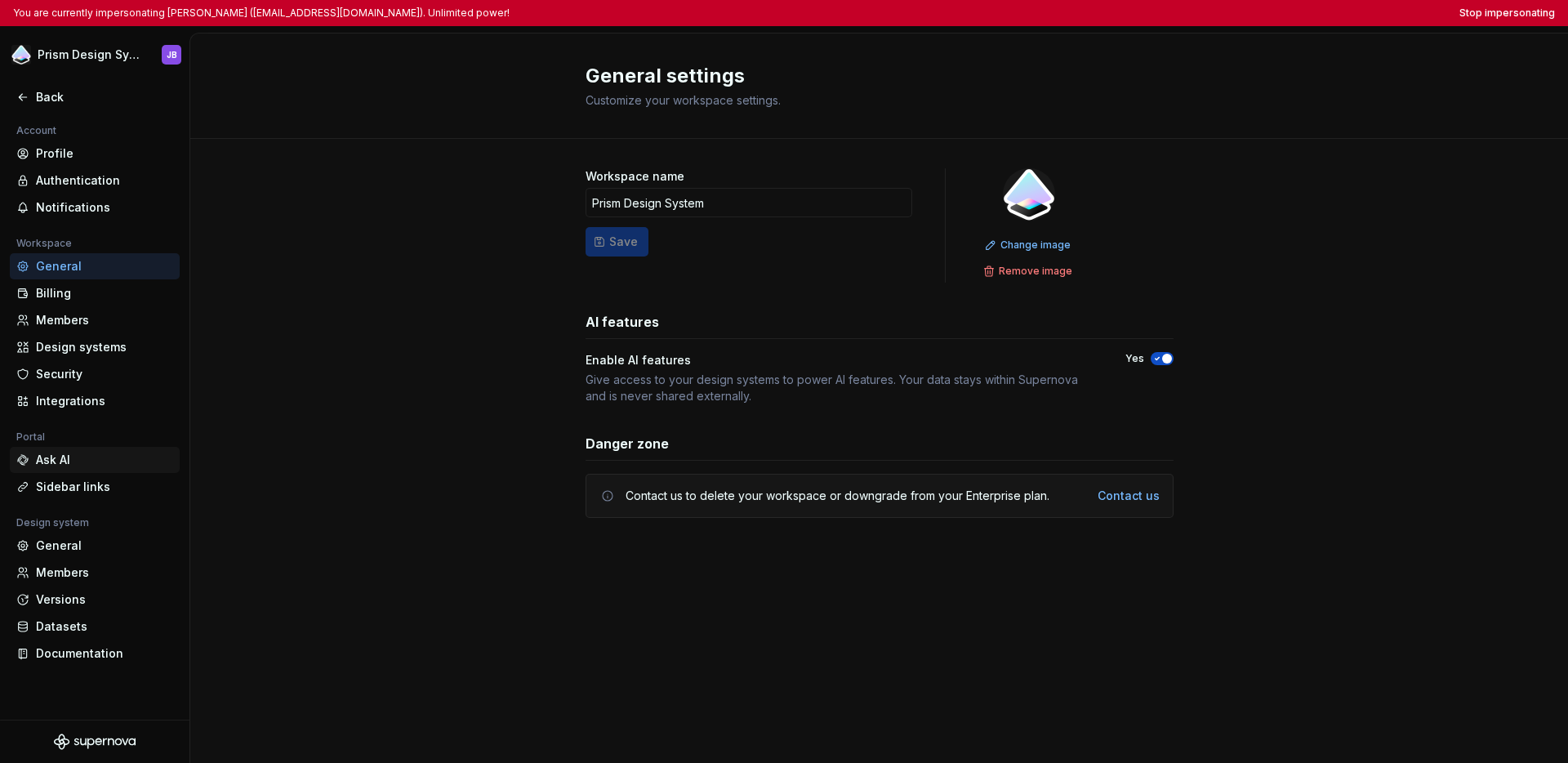
click at [80, 455] on div "Ask AI" at bounding box center [105, 460] width 138 height 16
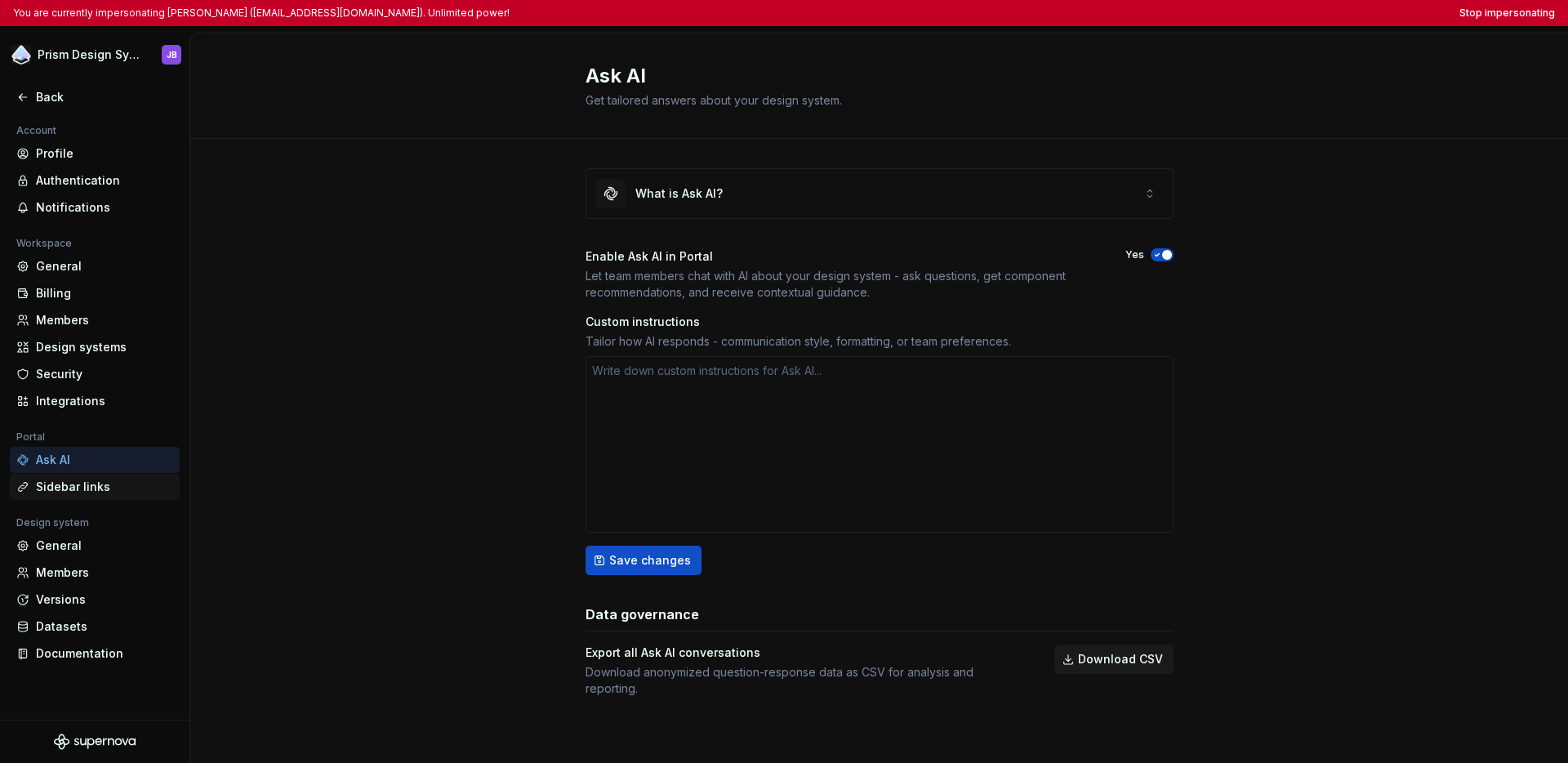
click at [91, 481] on div "Sidebar links" at bounding box center [105, 487] width 138 height 16
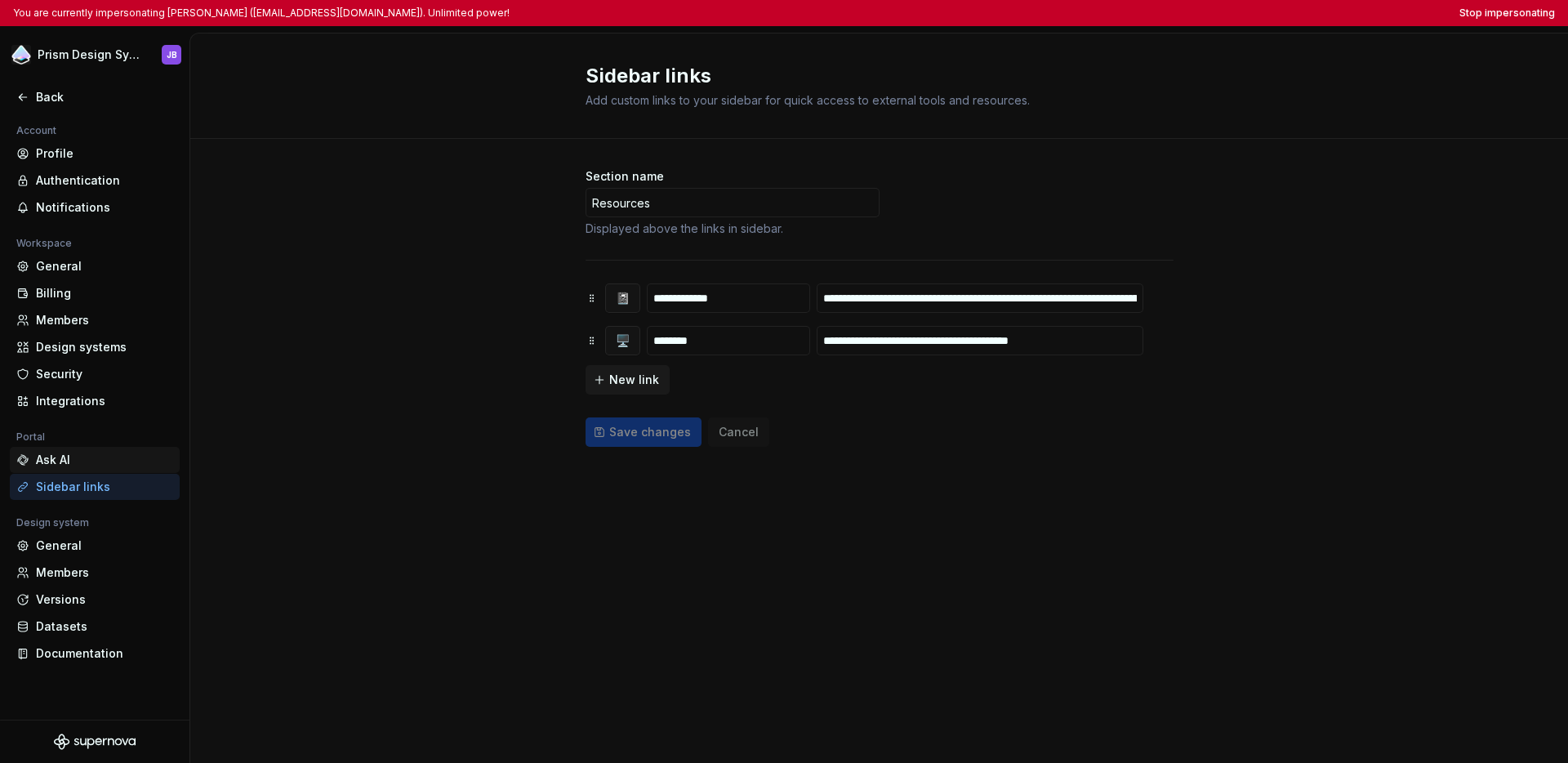
click at [89, 465] on div "Ask AI" at bounding box center [105, 460] width 138 height 16
type textarea "*"
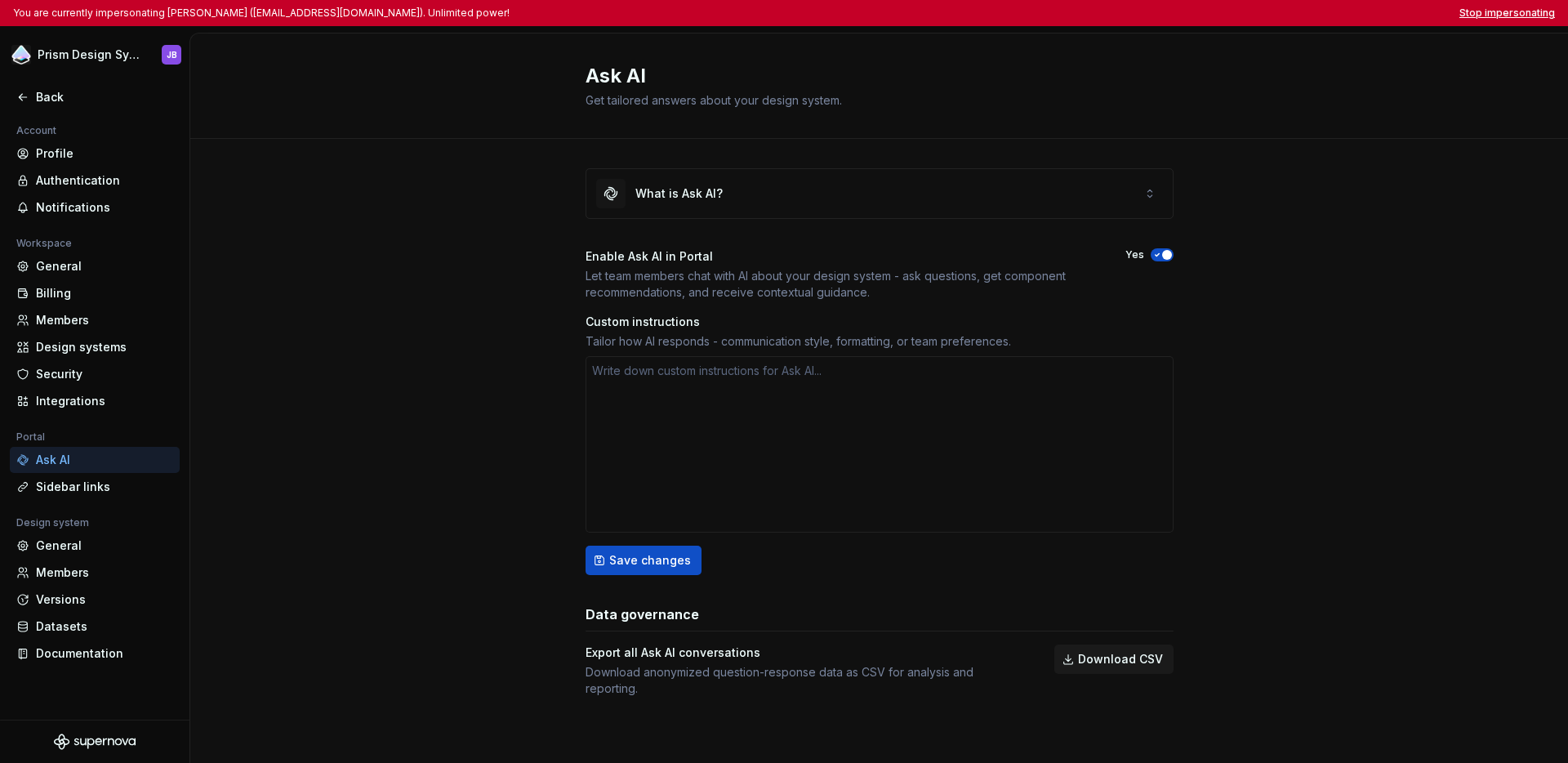
click at [1189, 16] on button "Stop impersonating" at bounding box center [1507, 13] width 96 height 13
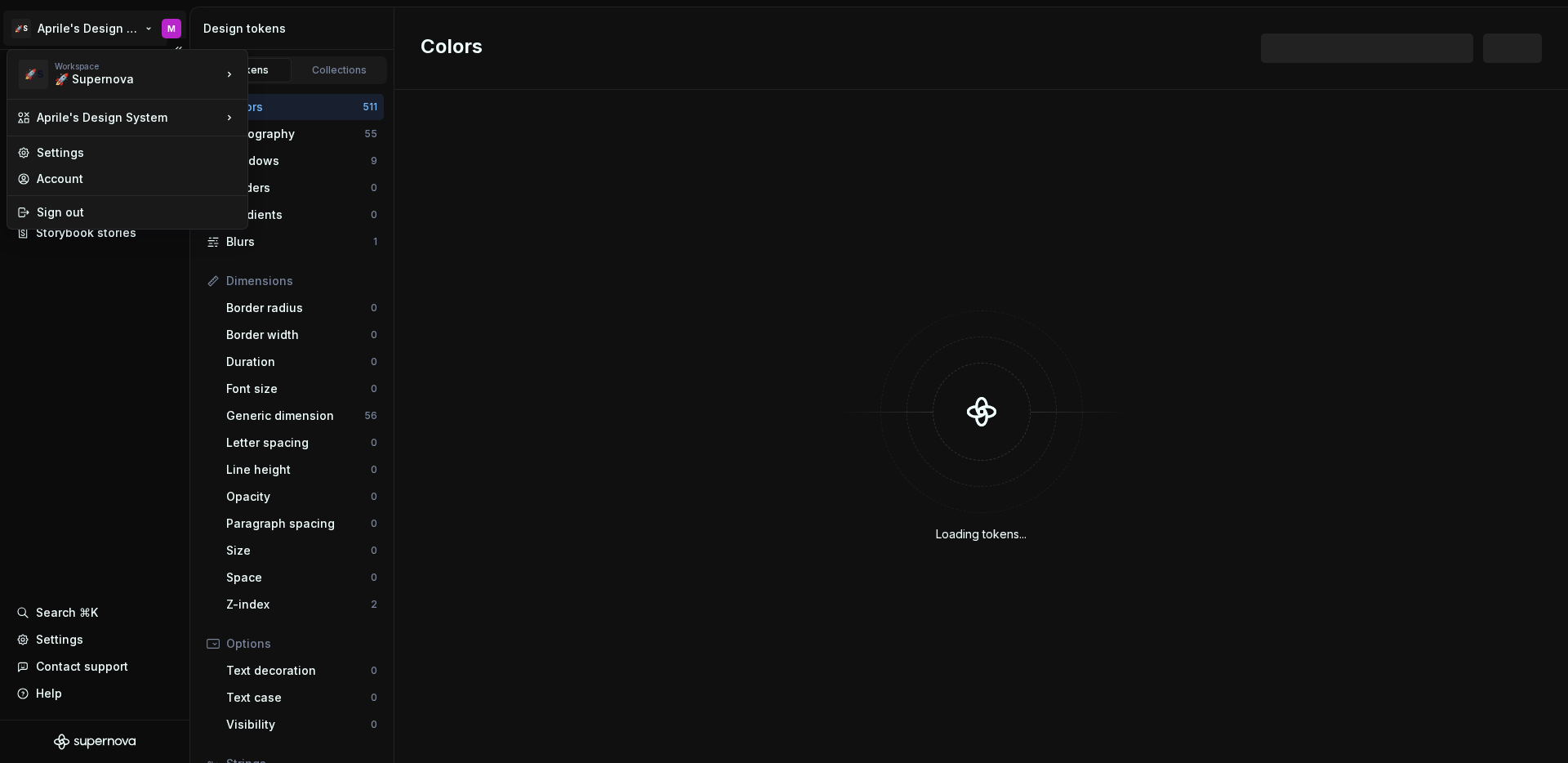
click at [84, 22] on html "🚀S Aprile's Design System M Documentation Design system data Design tokens Comp…" at bounding box center [784, 381] width 1568 height 763
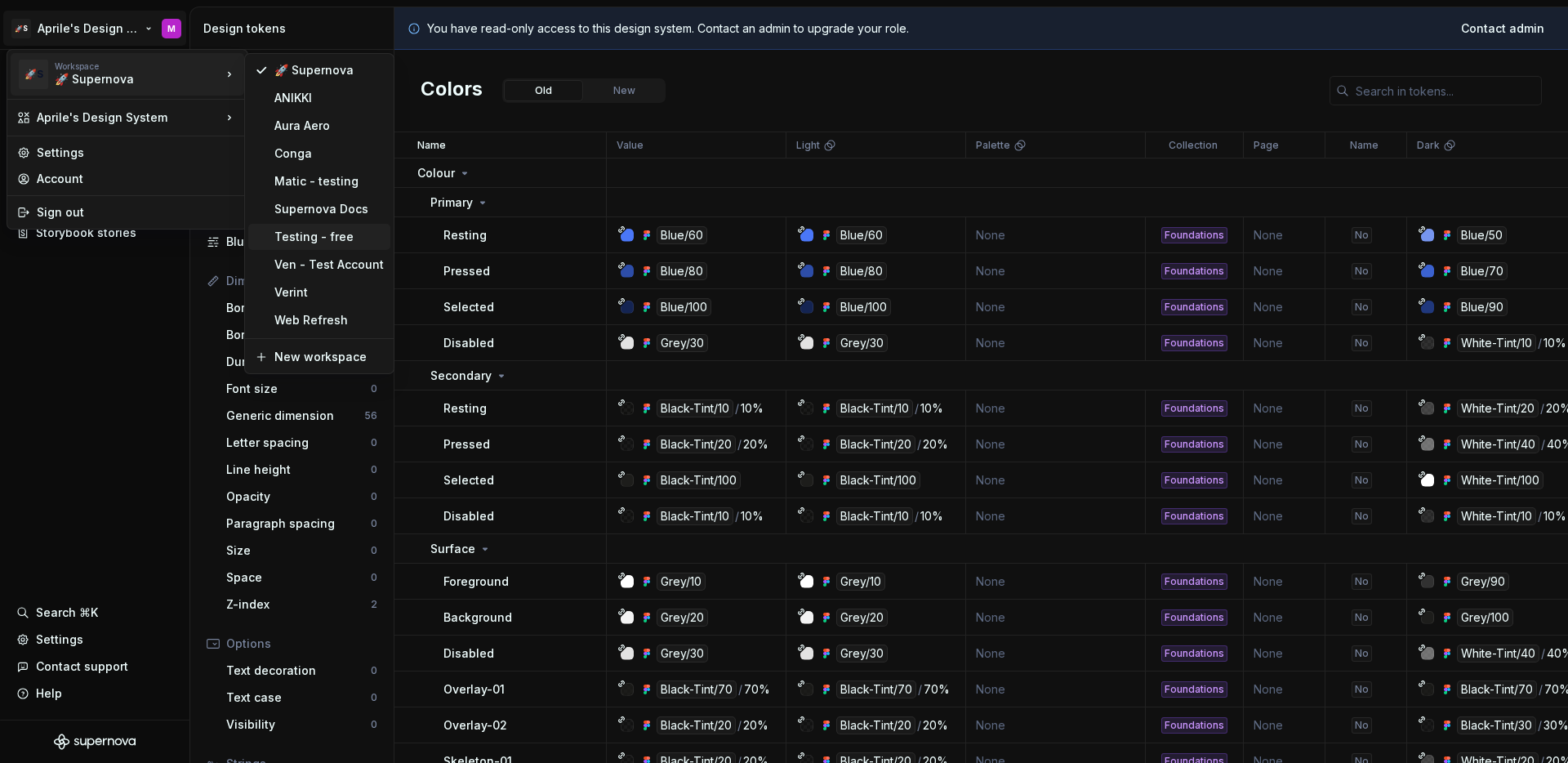
click at [309, 231] on div "Testing - free" at bounding box center [329, 237] width 110 height 16
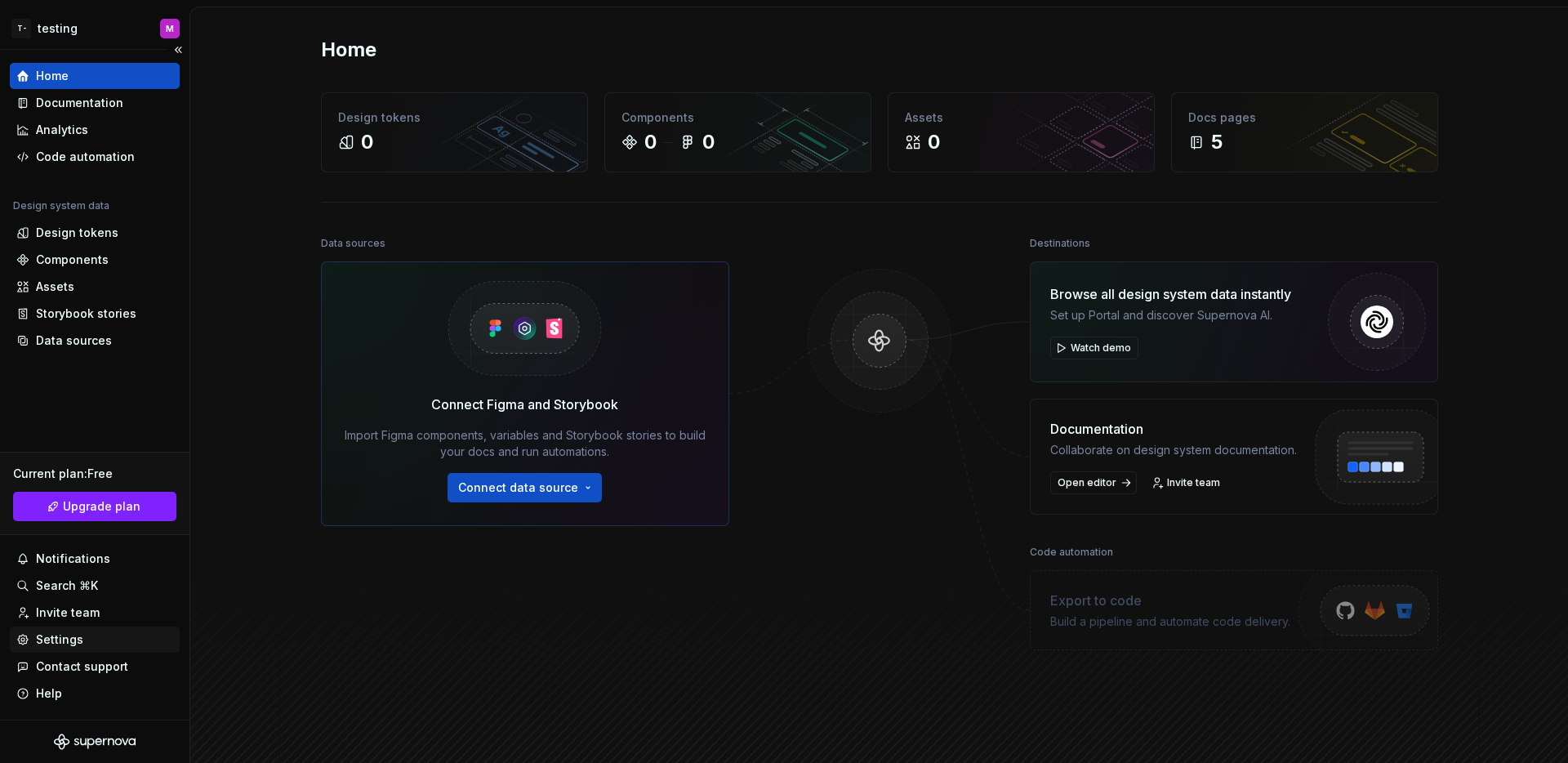
click at [54, 648] on div "Settings" at bounding box center [94, 639] width 170 height 26
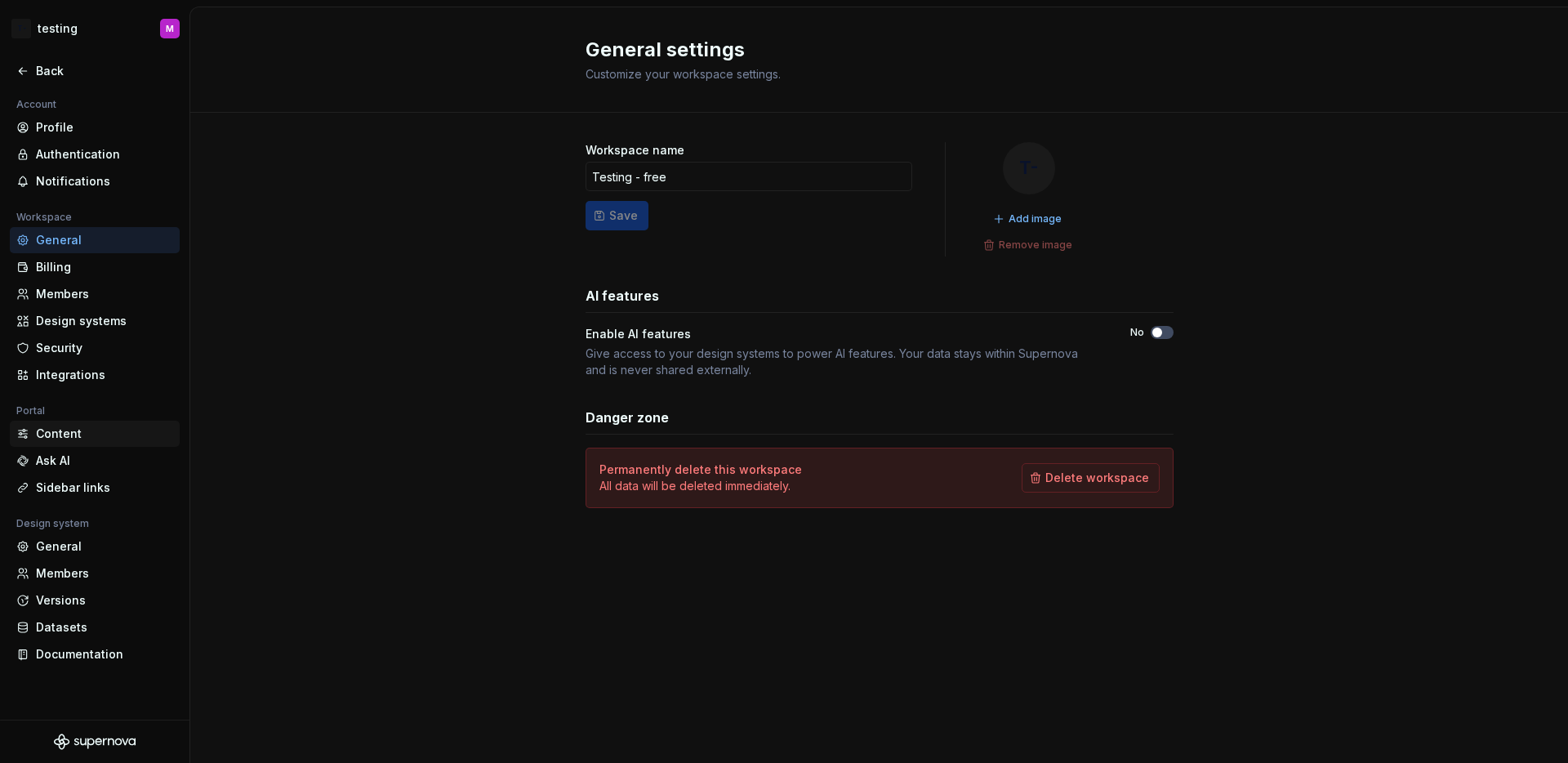
click at [91, 439] on div "Content" at bounding box center [105, 433] width 138 height 16
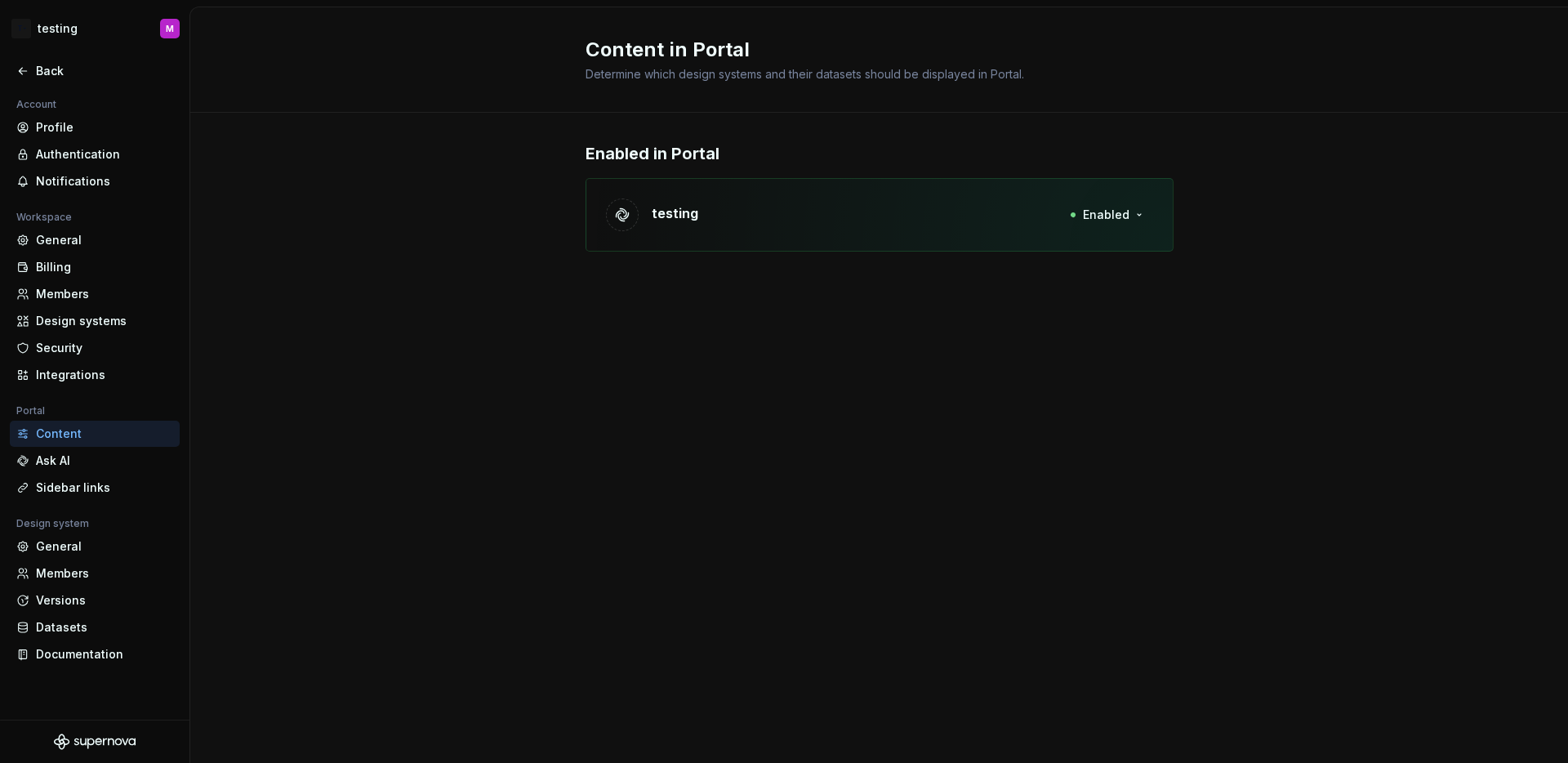
click at [842, 224] on div "testing Enabled" at bounding box center [879, 215] width 588 height 74
click at [1090, 211] on span "Enabled" at bounding box center [1107, 214] width 47 height 16
click at [1245, 235] on div "Enabled in Portal testing Enabled" at bounding box center [879, 212] width 1378 height 201
click at [1126, 220] on span "Enabled" at bounding box center [1107, 214] width 47 height 16
click at [1114, 252] on div "Disable from Portal" at bounding box center [1075, 249] width 110 height 16
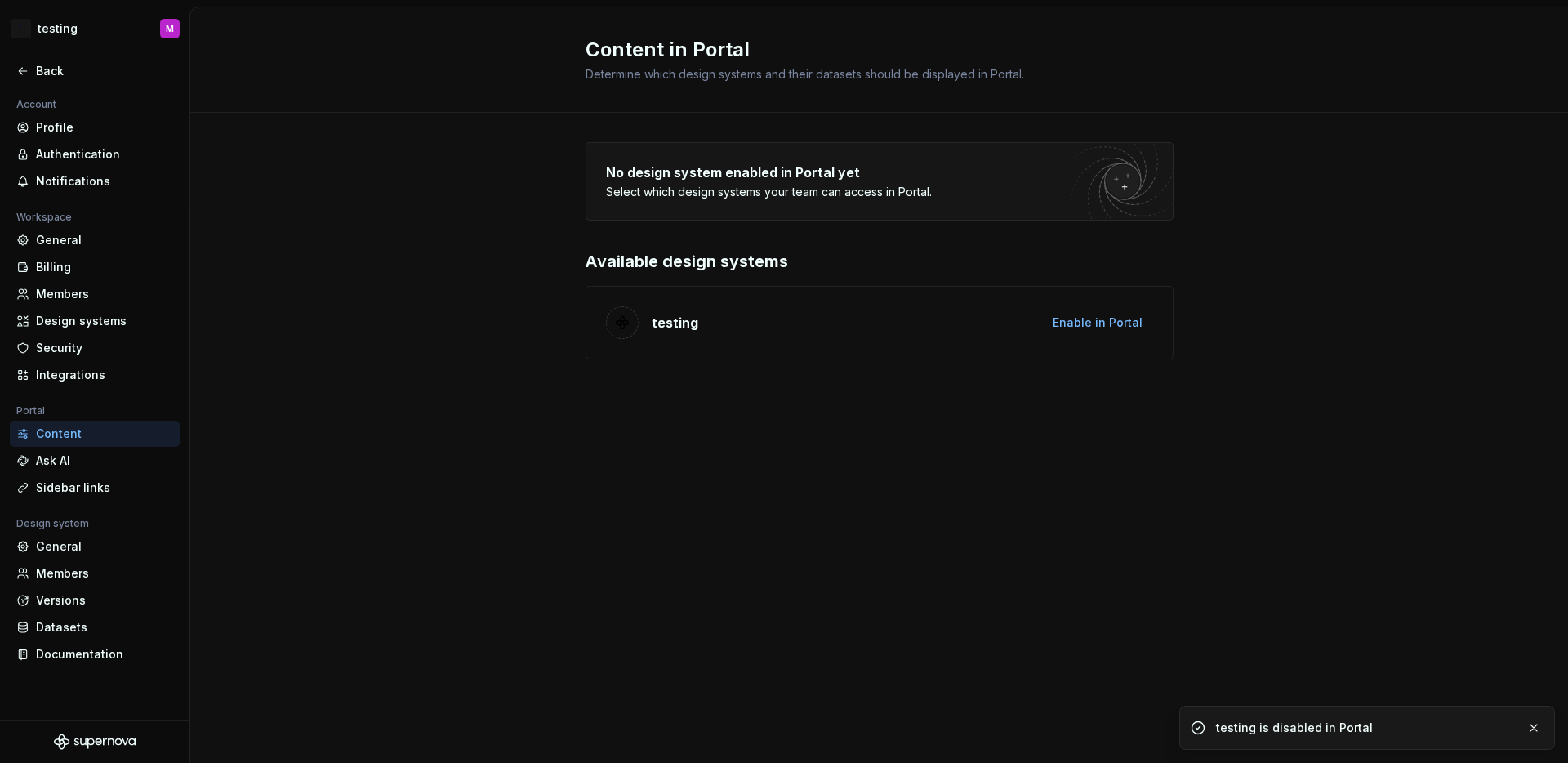
click at [1299, 230] on div "No design system enabled in Portal yet Select which design systems your team ca…" at bounding box center [879, 267] width 1378 height 309
click at [36, 70] on div "Back" at bounding box center [105, 71] width 138 height 16
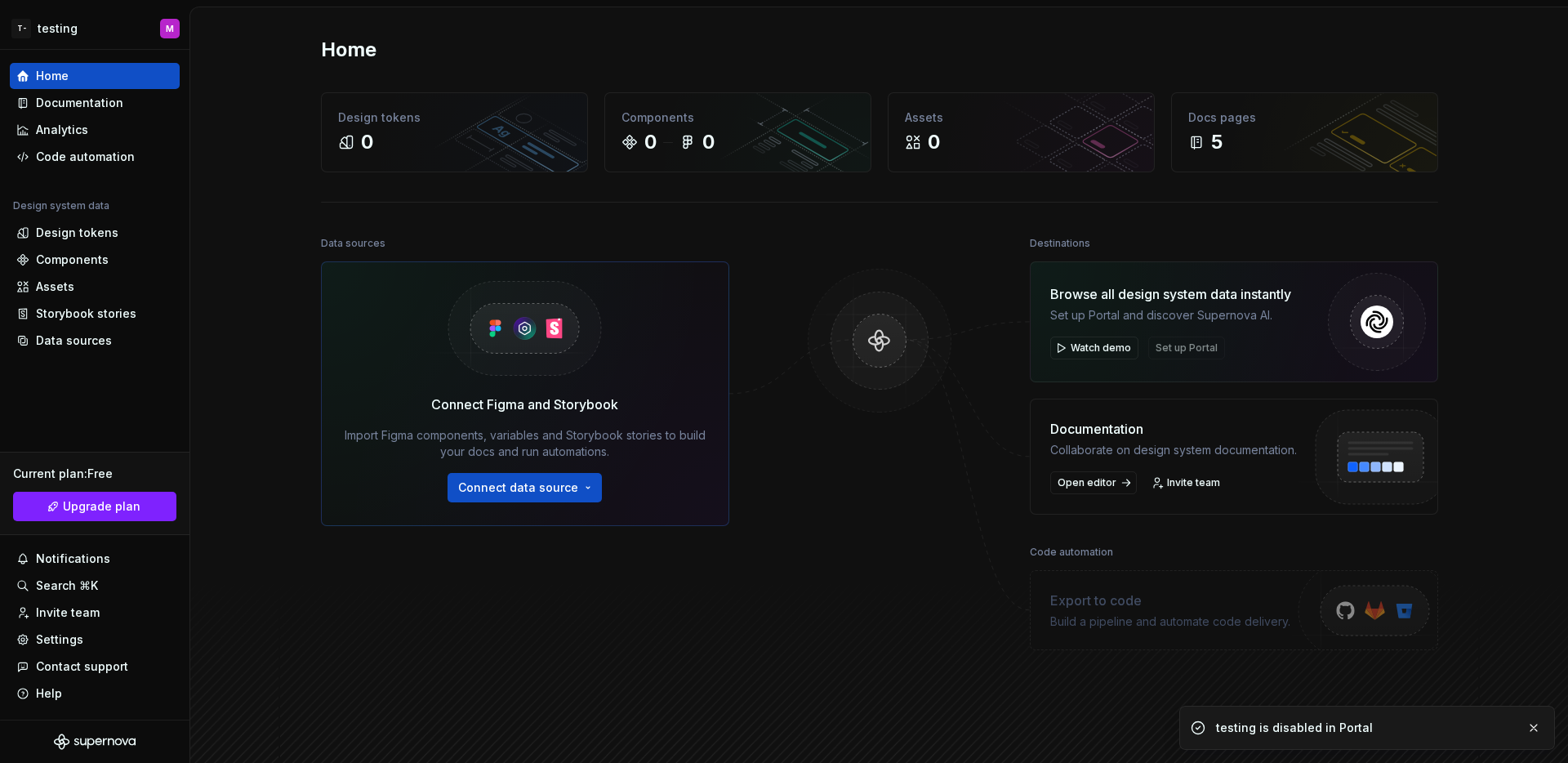
click at [1019, 278] on div "Data sources Connect Figma and Storybook Import Figma components, variables and…" at bounding box center [879, 493] width 1117 height 523
click at [1161, 350] on span "Set up Portal" at bounding box center [1186, 348] width 77 height 23
click at [1188, 350] on span "Set up Portal" at bounding box center [1186, 348] width 77 height 23
click at [1182, 343] on span "Set up Portal" at bounding box center [1186, 348] width 77 height 23
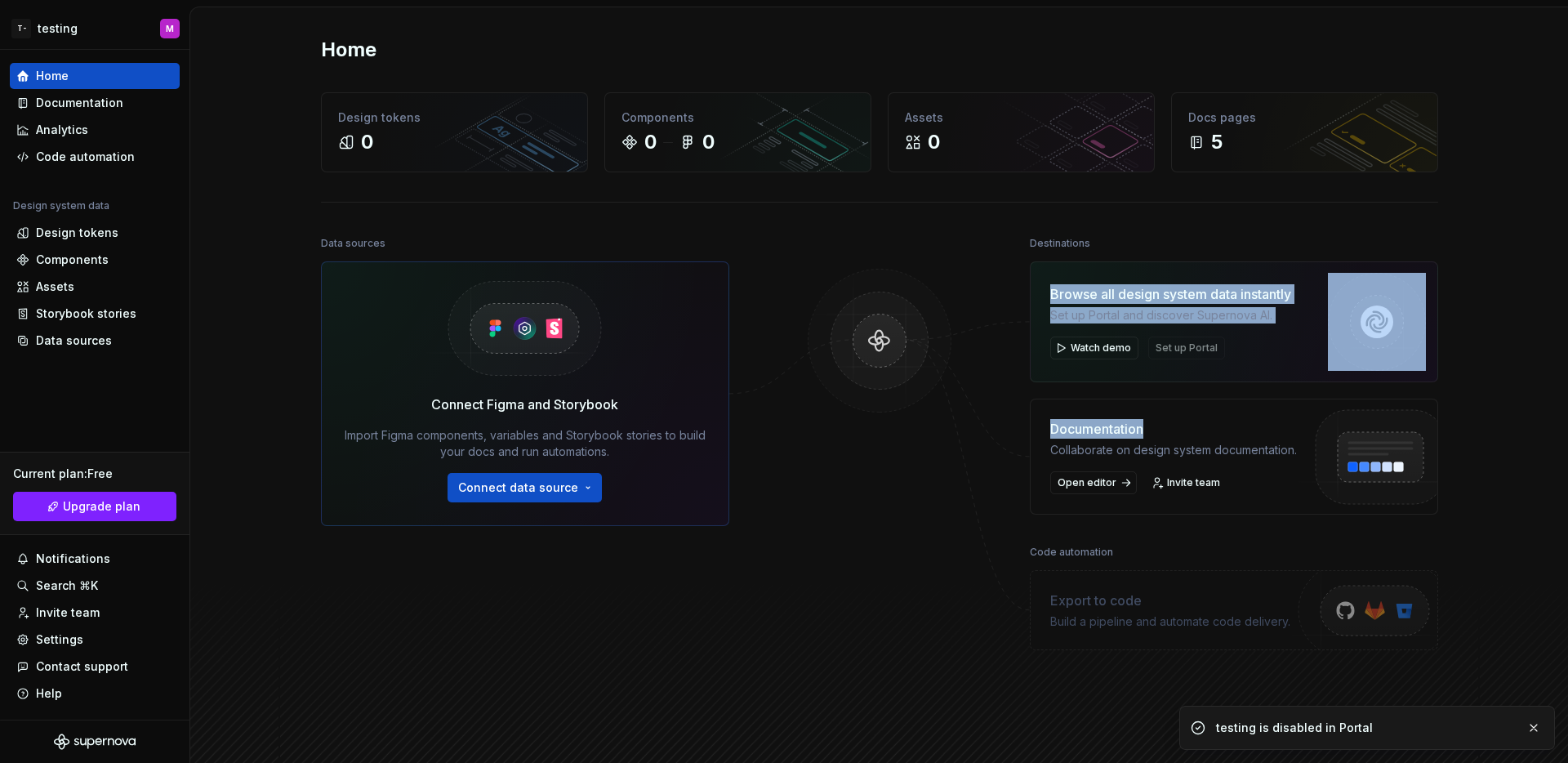
click at [1182, 343] on span "Set up Portal" at bounding box center [1186, 348] width 77 height 23
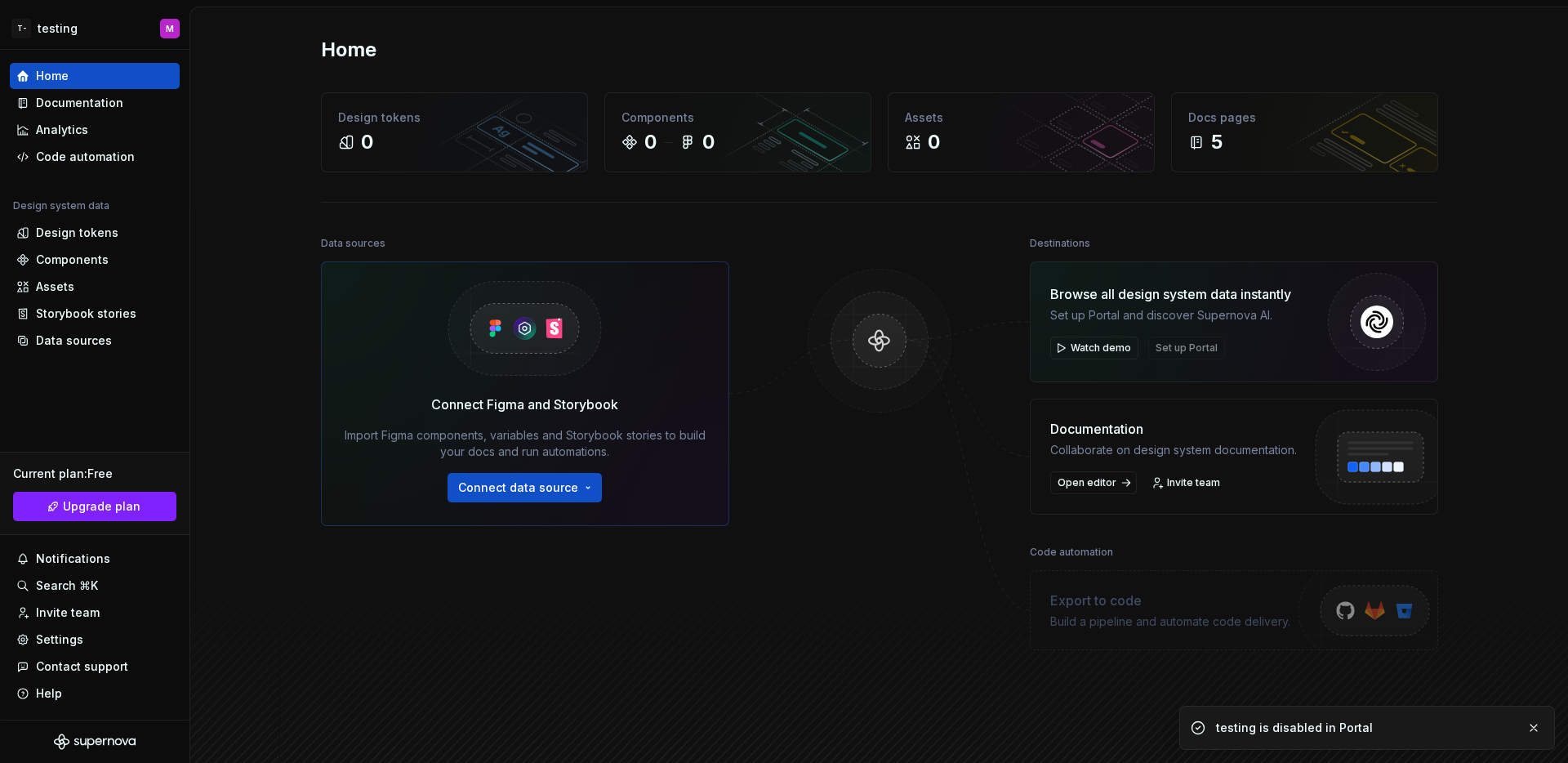
click at [1226, 341] on div "Watch demo Set up Portal" at bounding box center [1171, 348] width 241 height 23
click at [1191, 350] on span "Set up Portal" at bounding box center [1186, 348] width 77 height 23
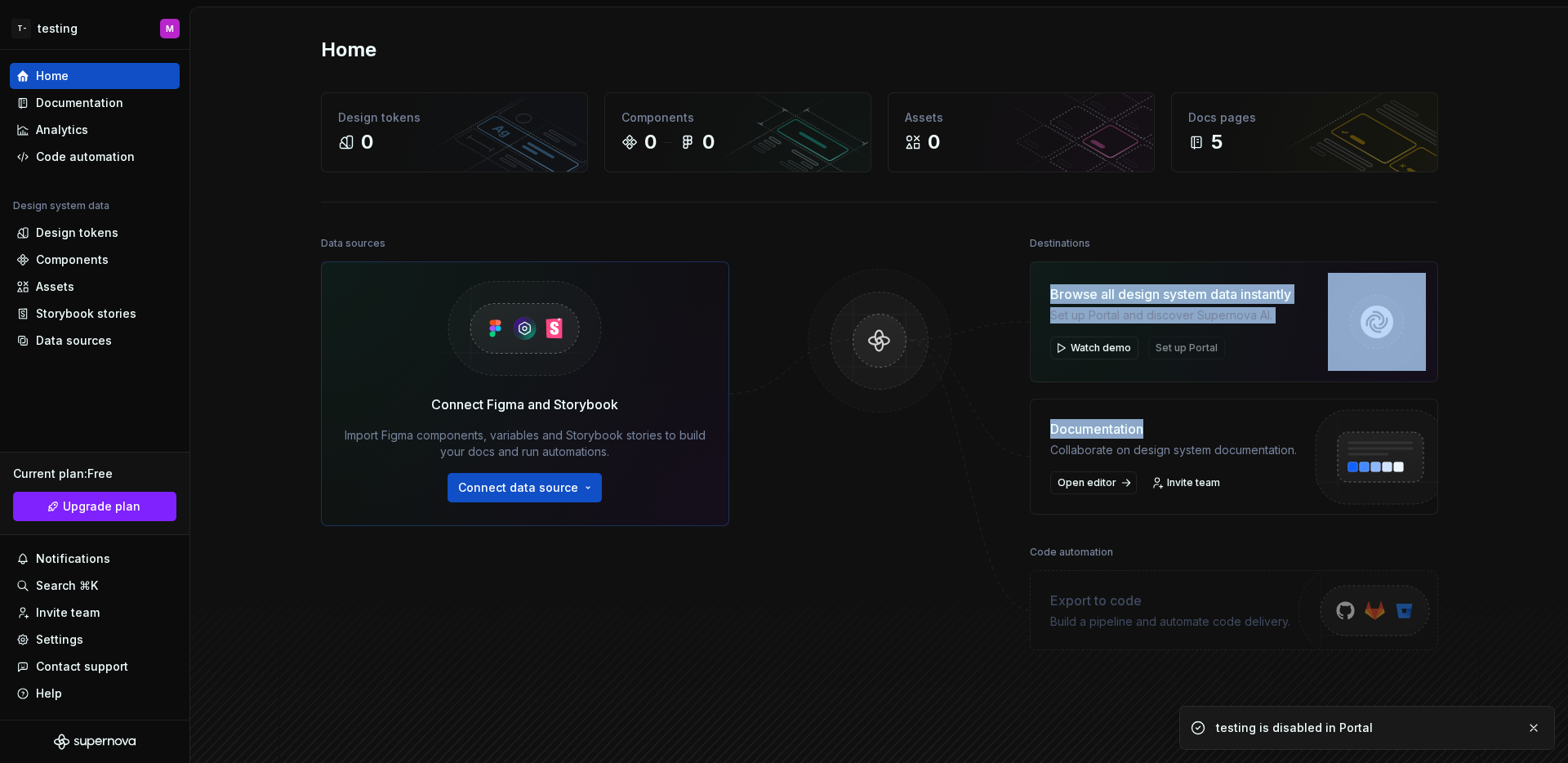
click at [1191, 350] on span "Set up Portal" at bounding box center [1186, 348] width 77 height 23
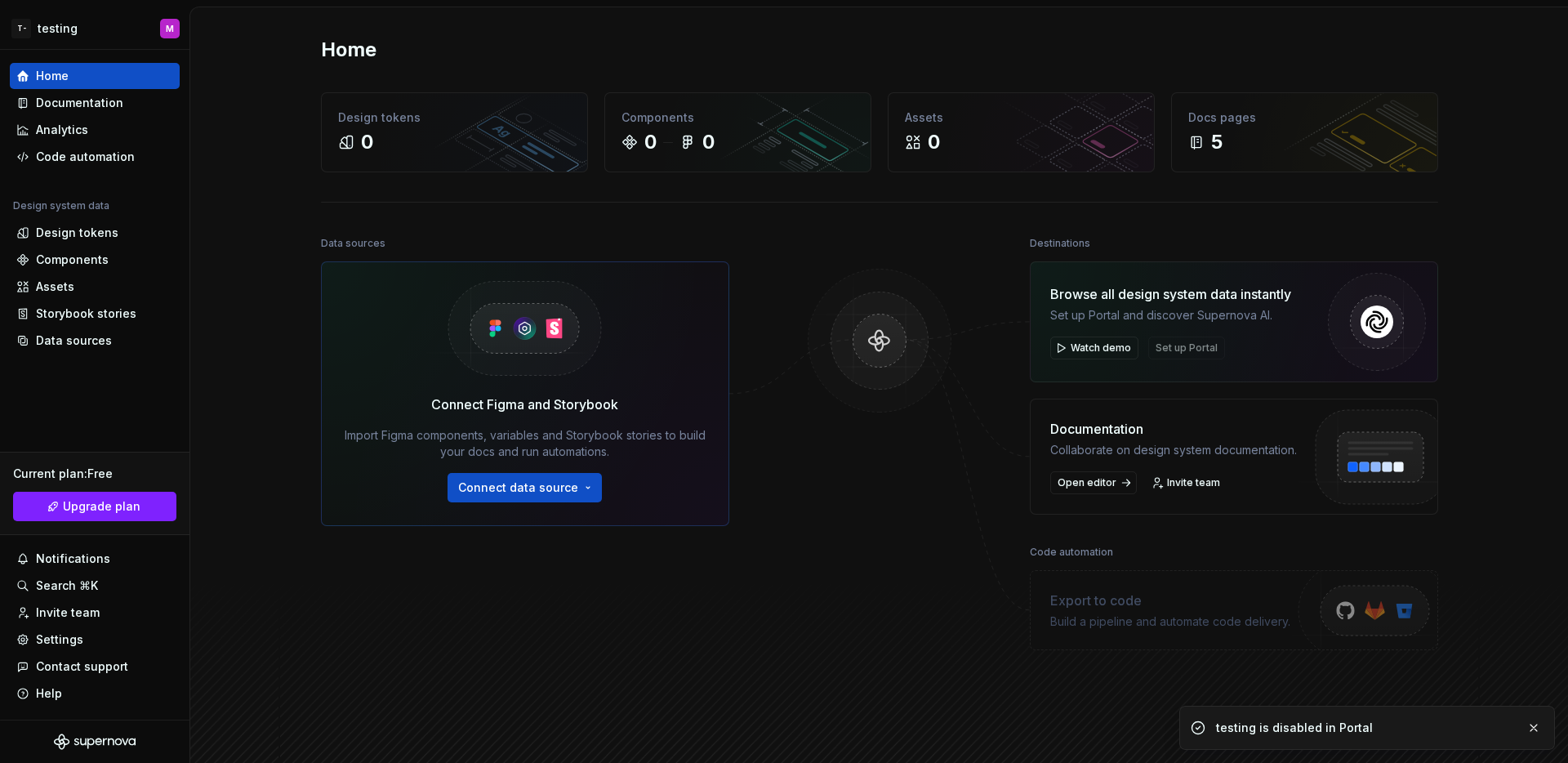
click at [1225, 346] on div "Watch demo Set up Portal" at bounding box center [1171, 348] width 241 height 23
click at [1458, 249] on div "Home Design tokens 0 Components 0 0 Assets 0 Docs pages 5 Data sources Connect …" at bounding box center [880, 397] width 1176 height 778
click at [89, 340] on div "Data sources" at bounding box center [74, 340] width 76 height 16
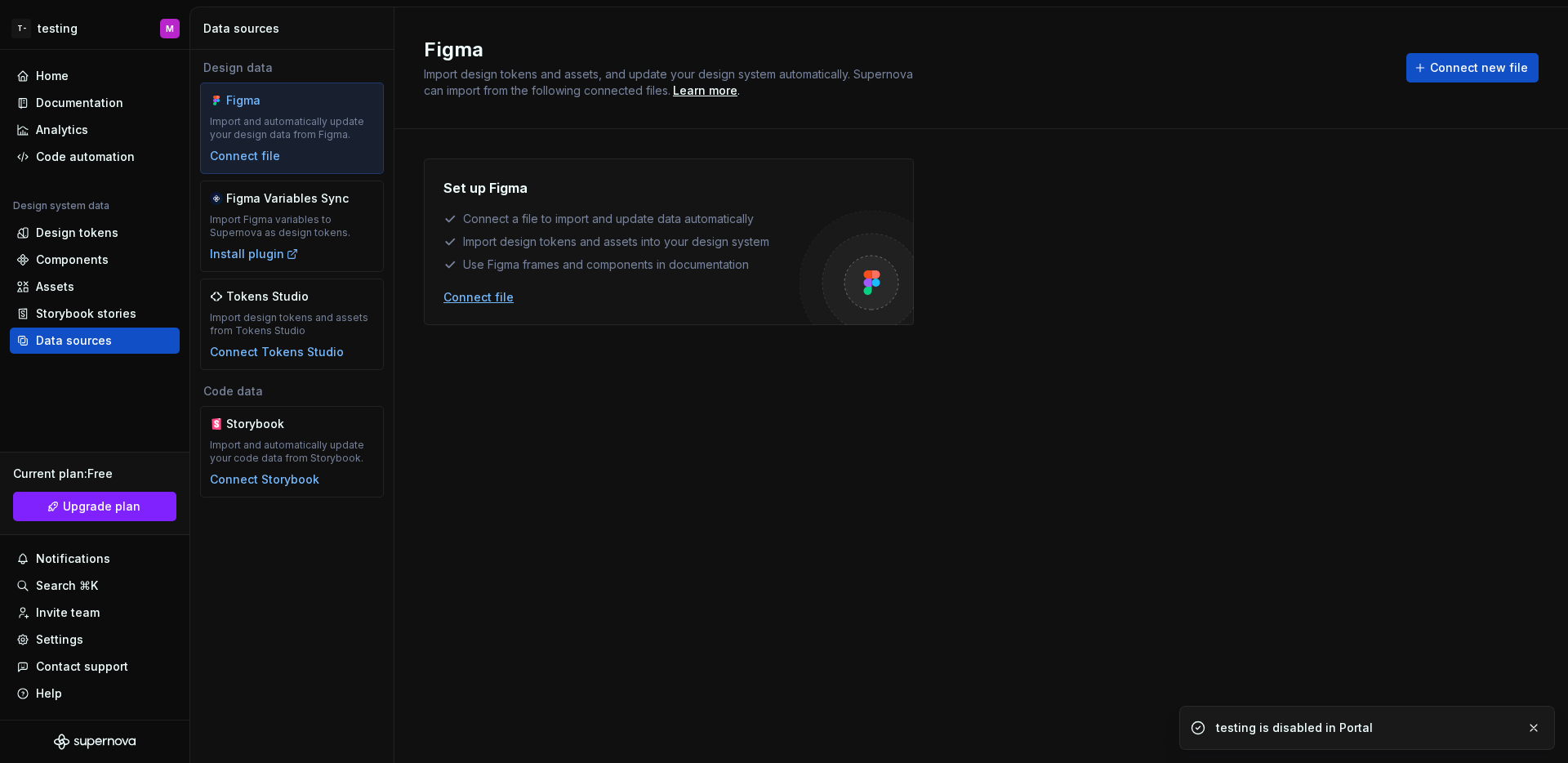
click at [479, 293] on div "Connect file" at bounding box center [479, 297] width 70 height 16
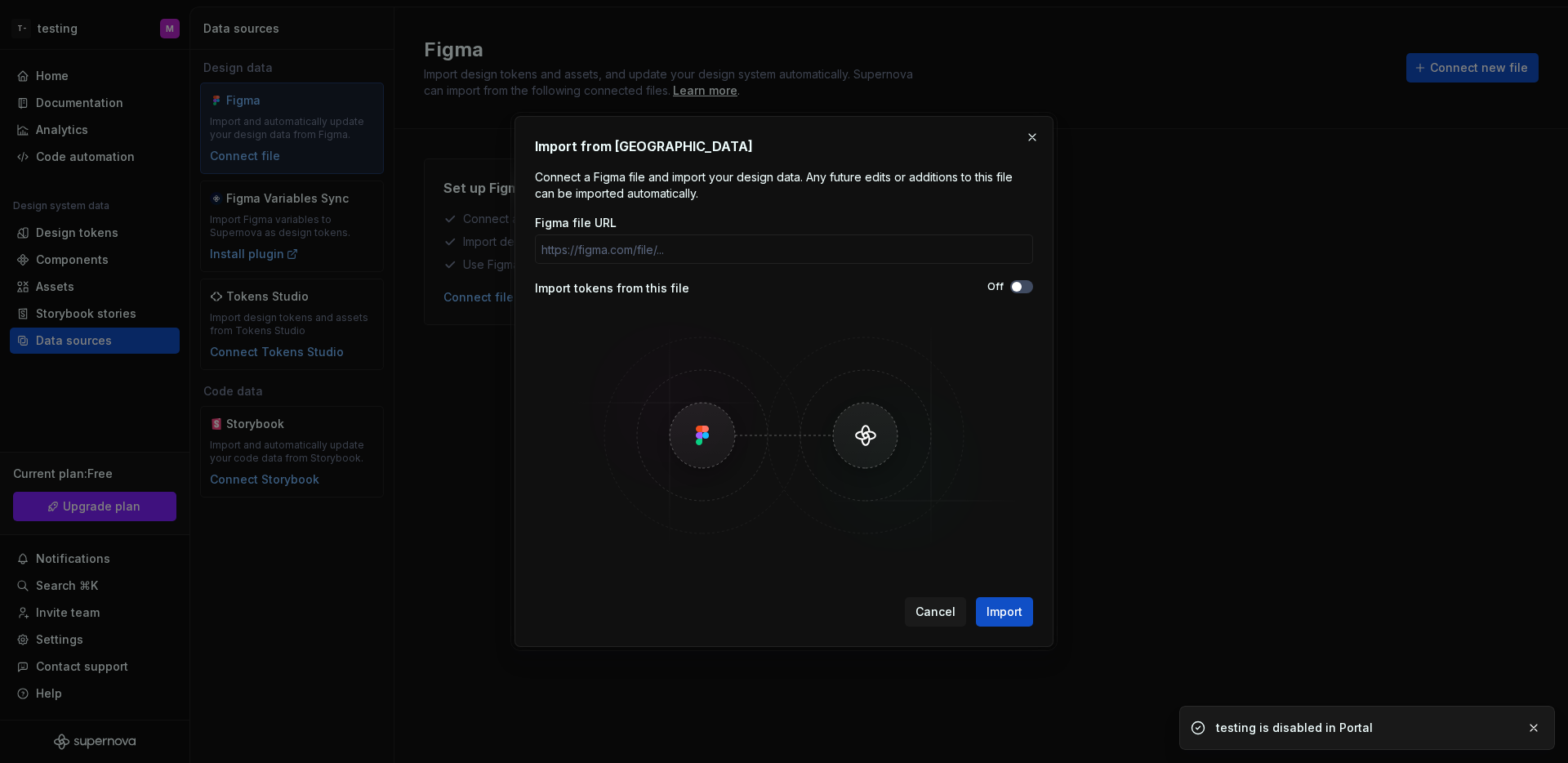
click at [861, 232] on div "Figma file URL" at bounding box center [784, 239] width 498 height 49
click at [864, 240] on input "Figma file URL" at bounding box center [784, 249] width 498 height 29
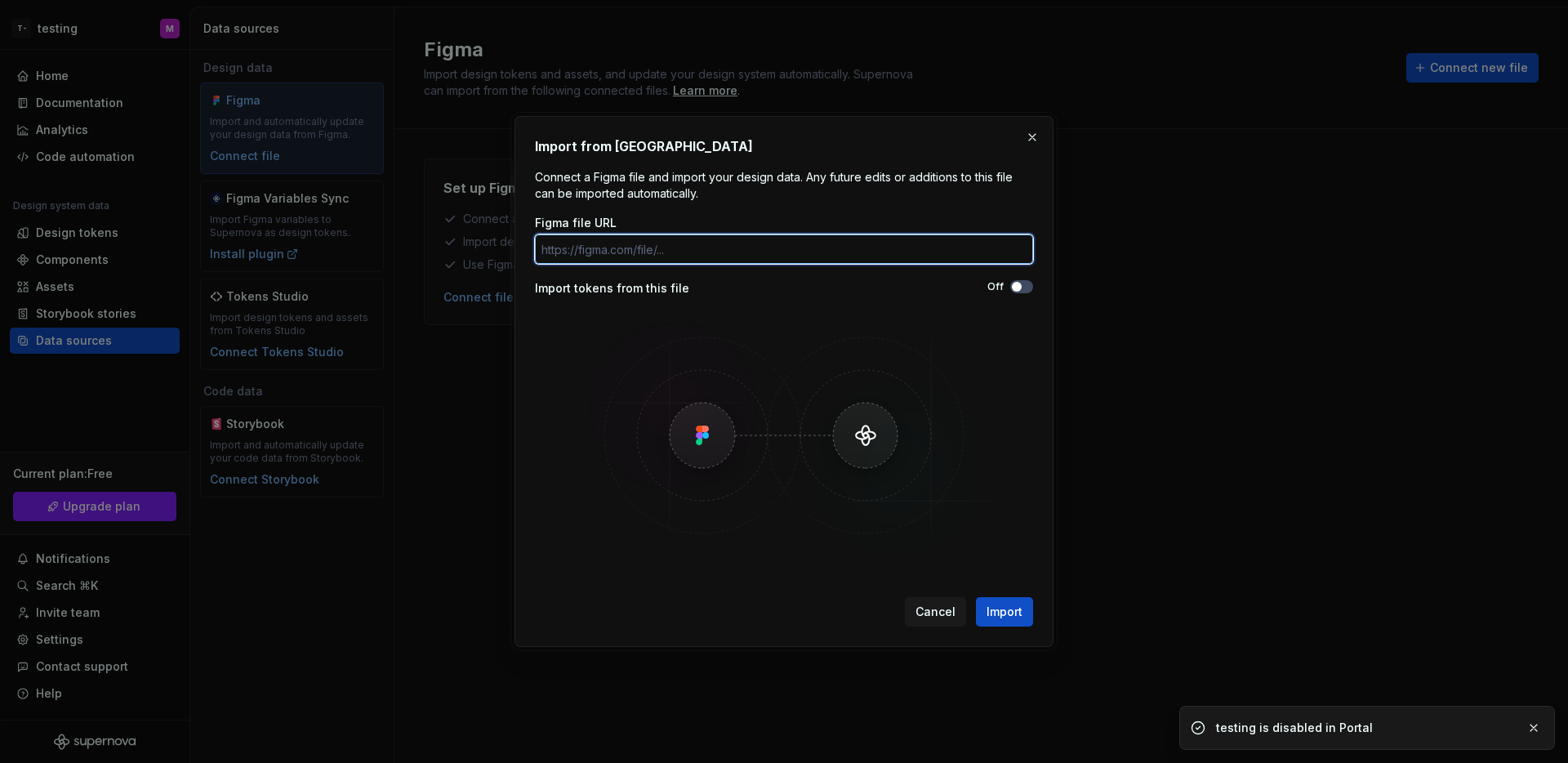
paste input "https://www.figma.com/design/gkN7SjC2XYLysnUdsSouVD/Layers?node-id=23-12&t=JfVd…"
type input "https://www.figma.com/design/gkN7SjC2XYLysnUdsSouVD/Layers?node-id=23-12&t=JfVd…"
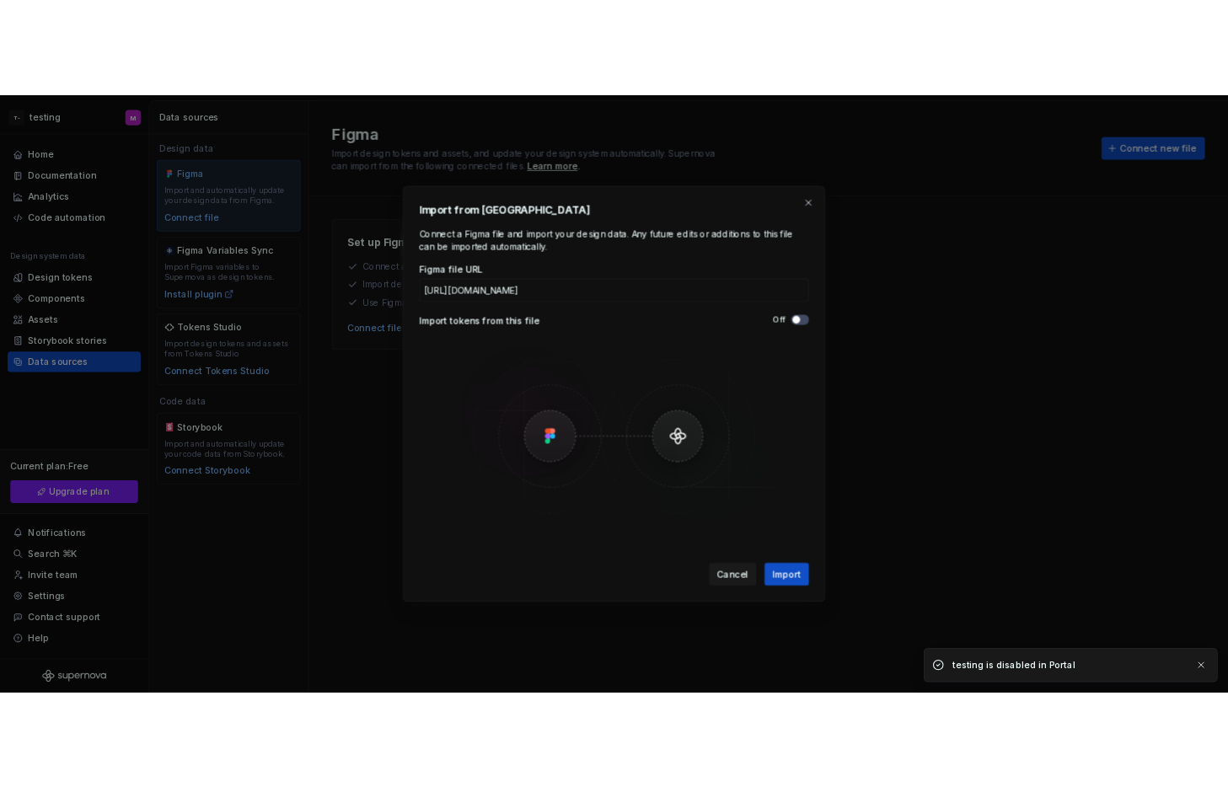
scroll to position [0, 0]
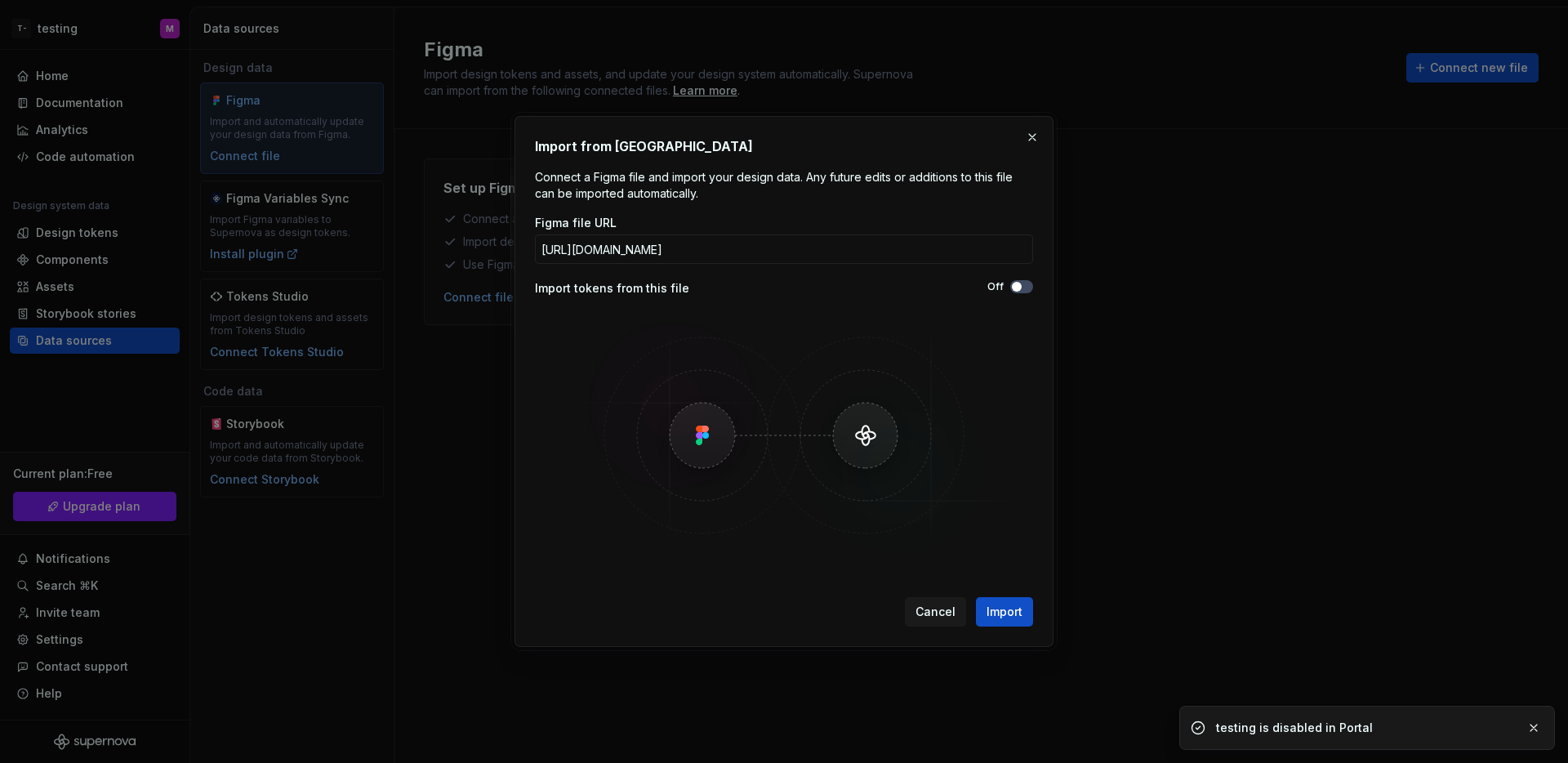
click at [1008, 286] on div "Off" at bounding box center [908, 286] width 249 height 13
click at [1012, 289] on span "button" at bounding box center [1017, 287] width 10 height 10
click at [1010, 620] on button "Import" at bounding box center [1004, 612] width 57 height 29
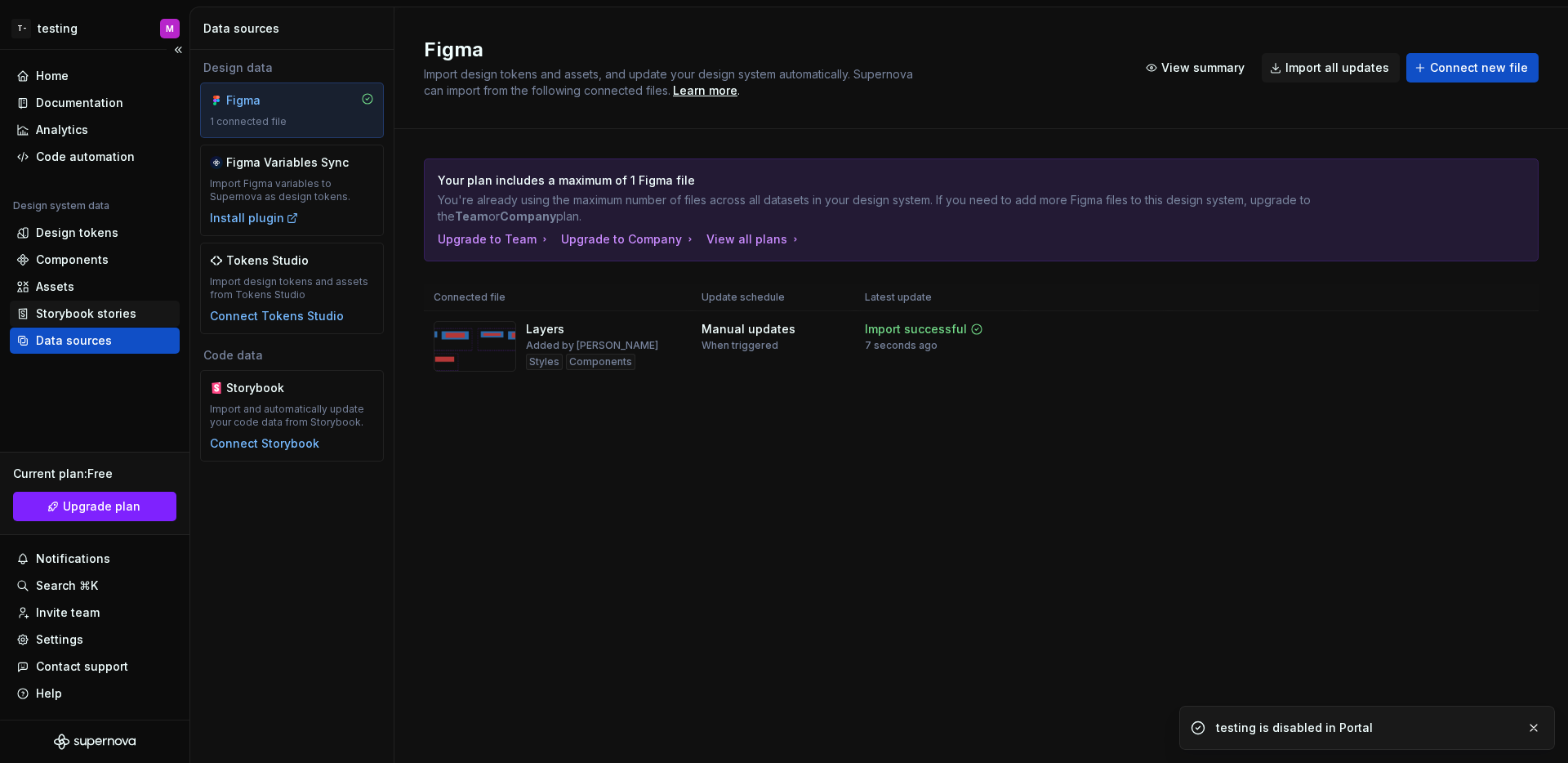
click at [82, 316] on div "Storybook stories" at bounding box center [86, 313] width 101 height 16
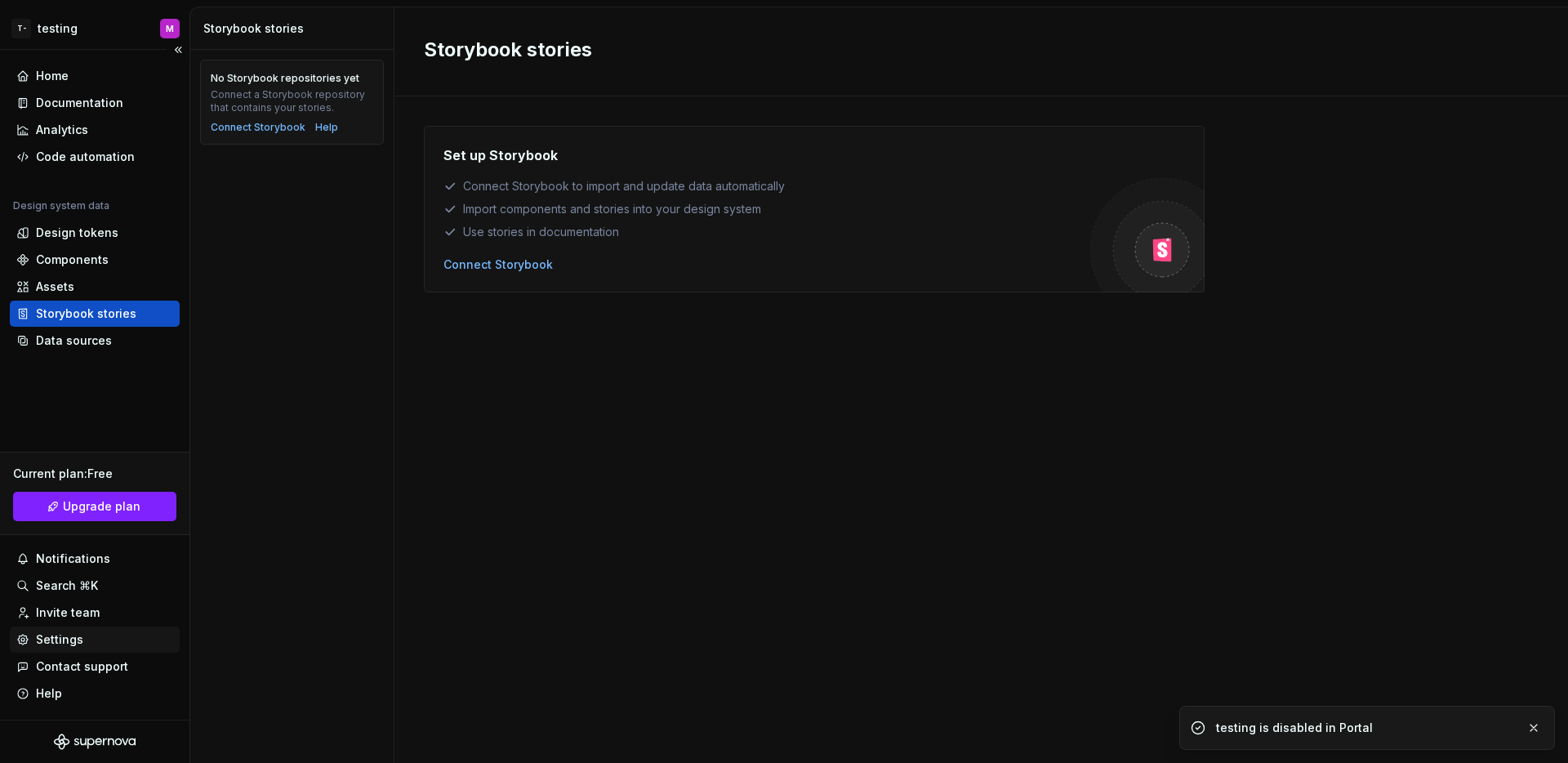
click at [60, 649] on div "Settings" at bounding box center [94, 639] width 170 height 26
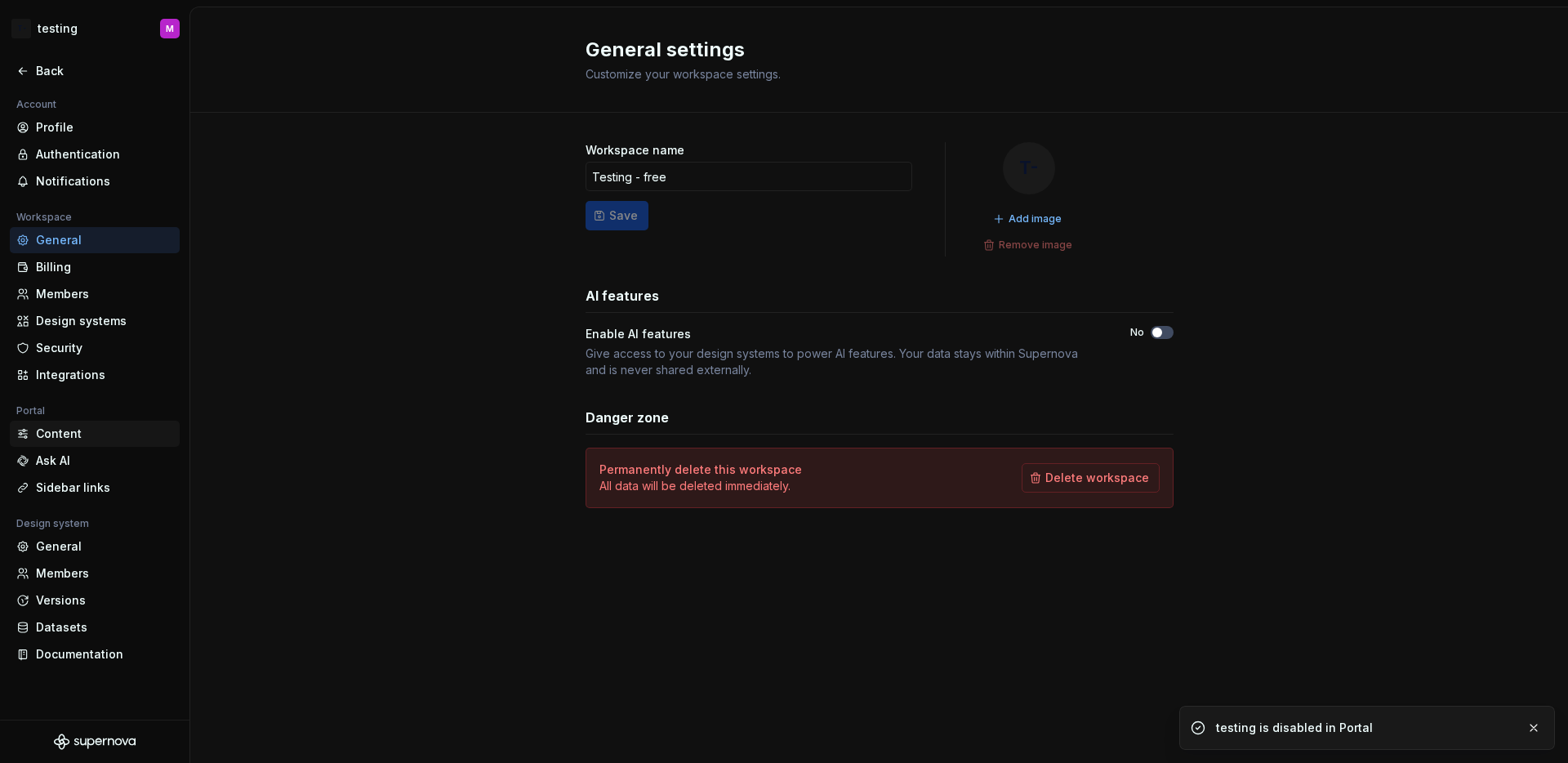
click at [109, 436] on div "Content" at bounding box center [105, 433] width 138 height 16
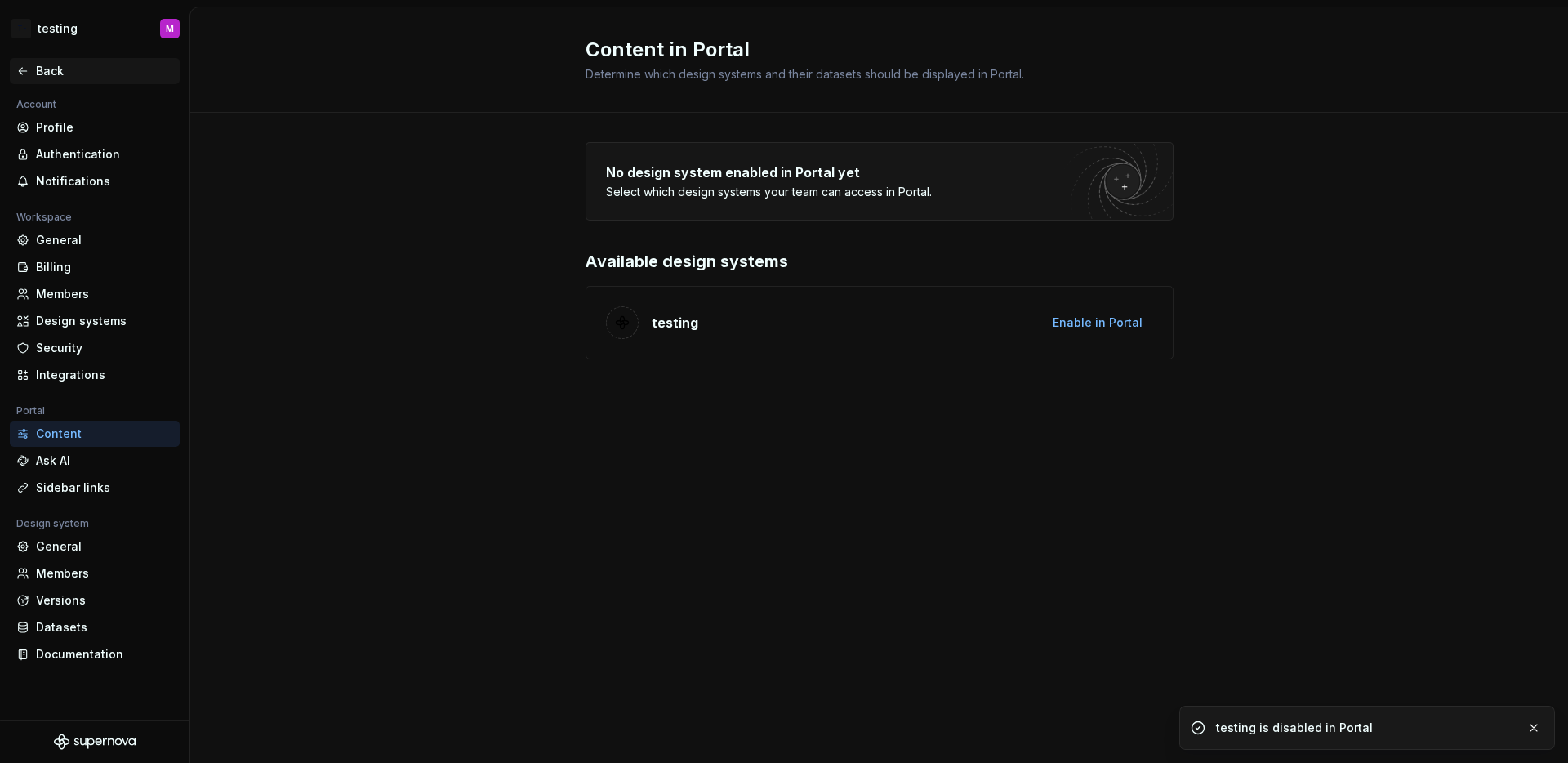
click at [36, 67] on div "Back" at bounding box center [105, 71] width 138 height 16
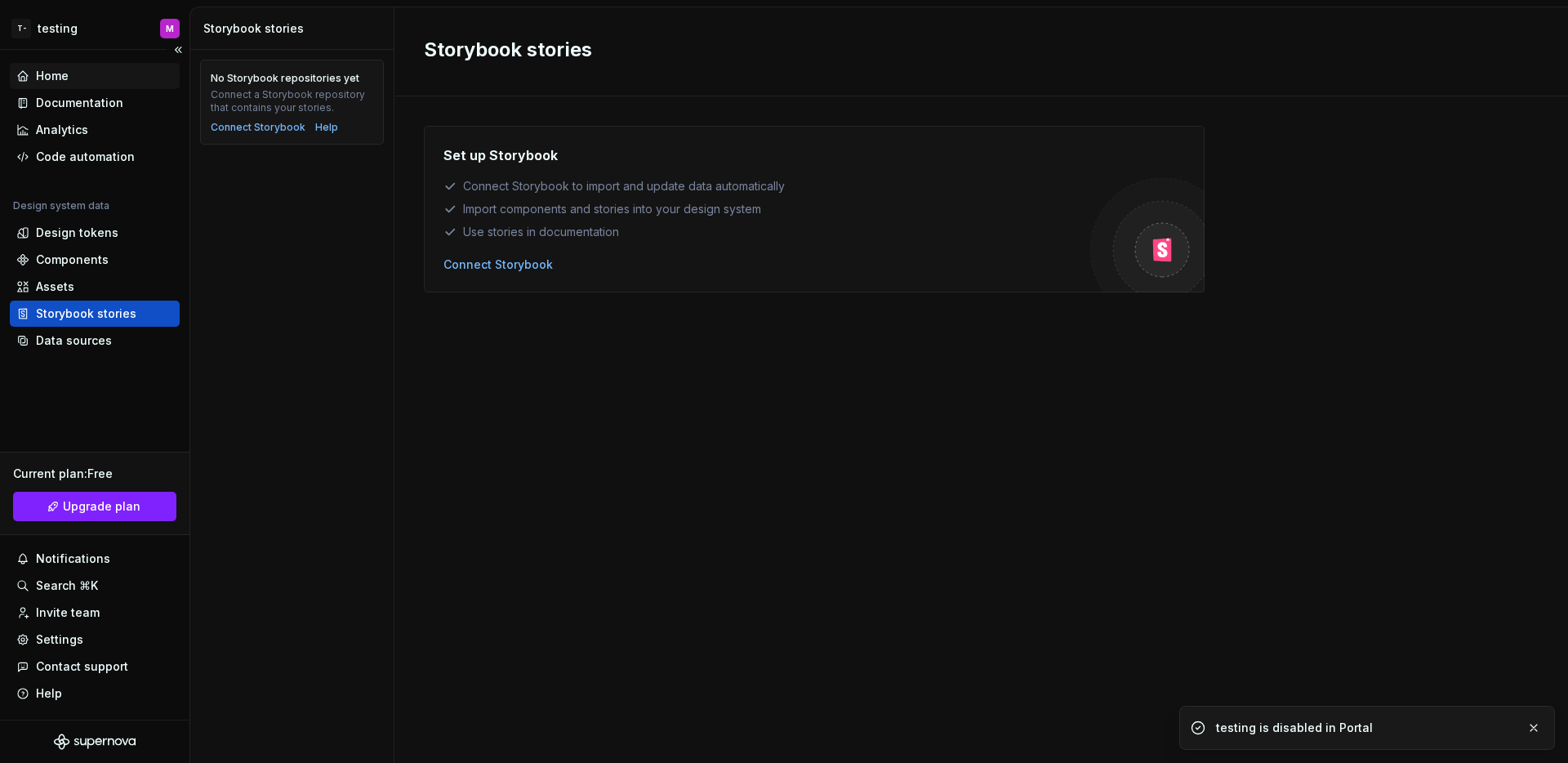
click at [68, 84] on div "Home" at bounding box center [94, 76] width 170 height 26
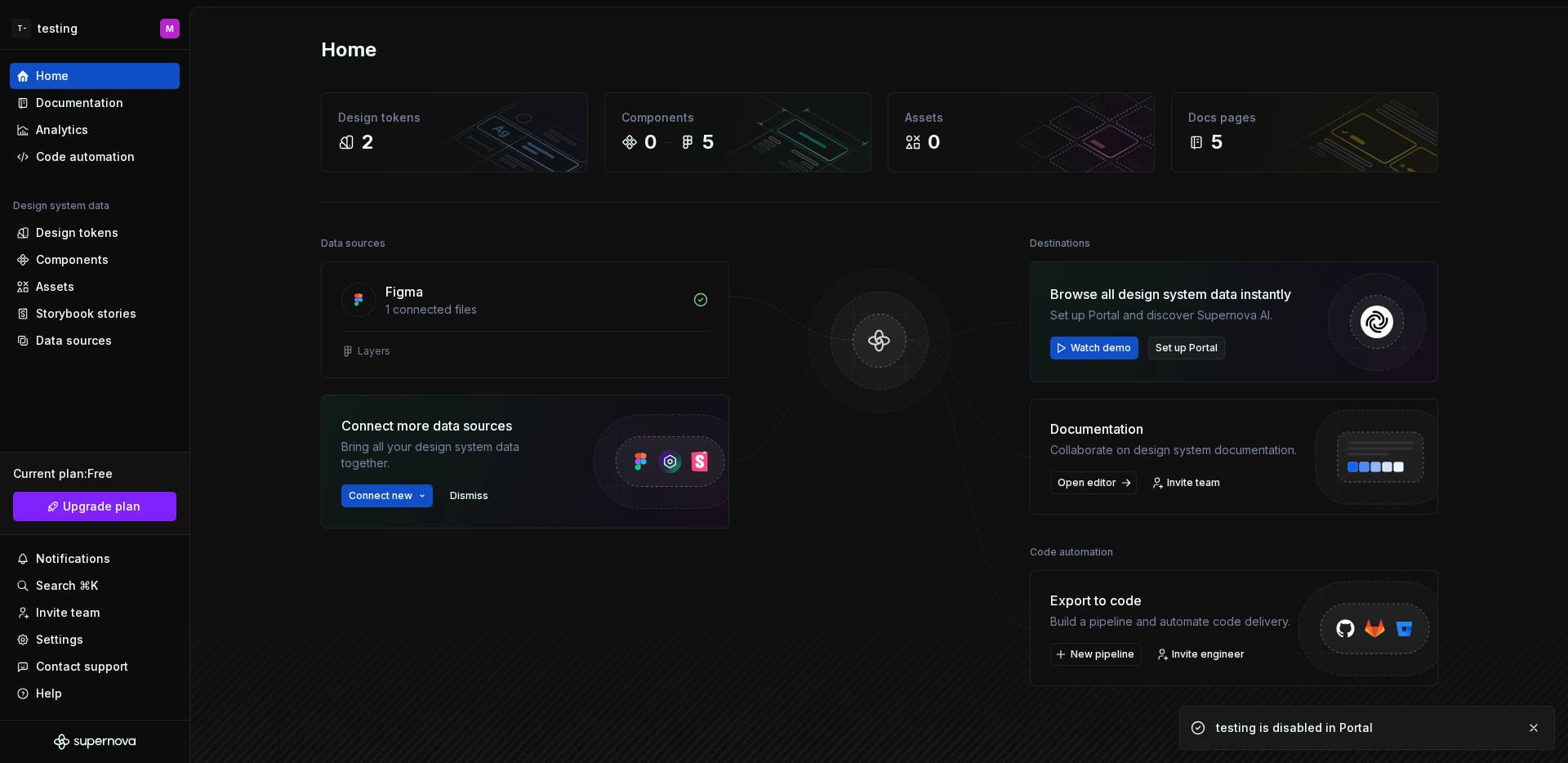
click at [1161, 351] on span "Set up Portal" at bounding box center [1187, 347] width 62 height 13
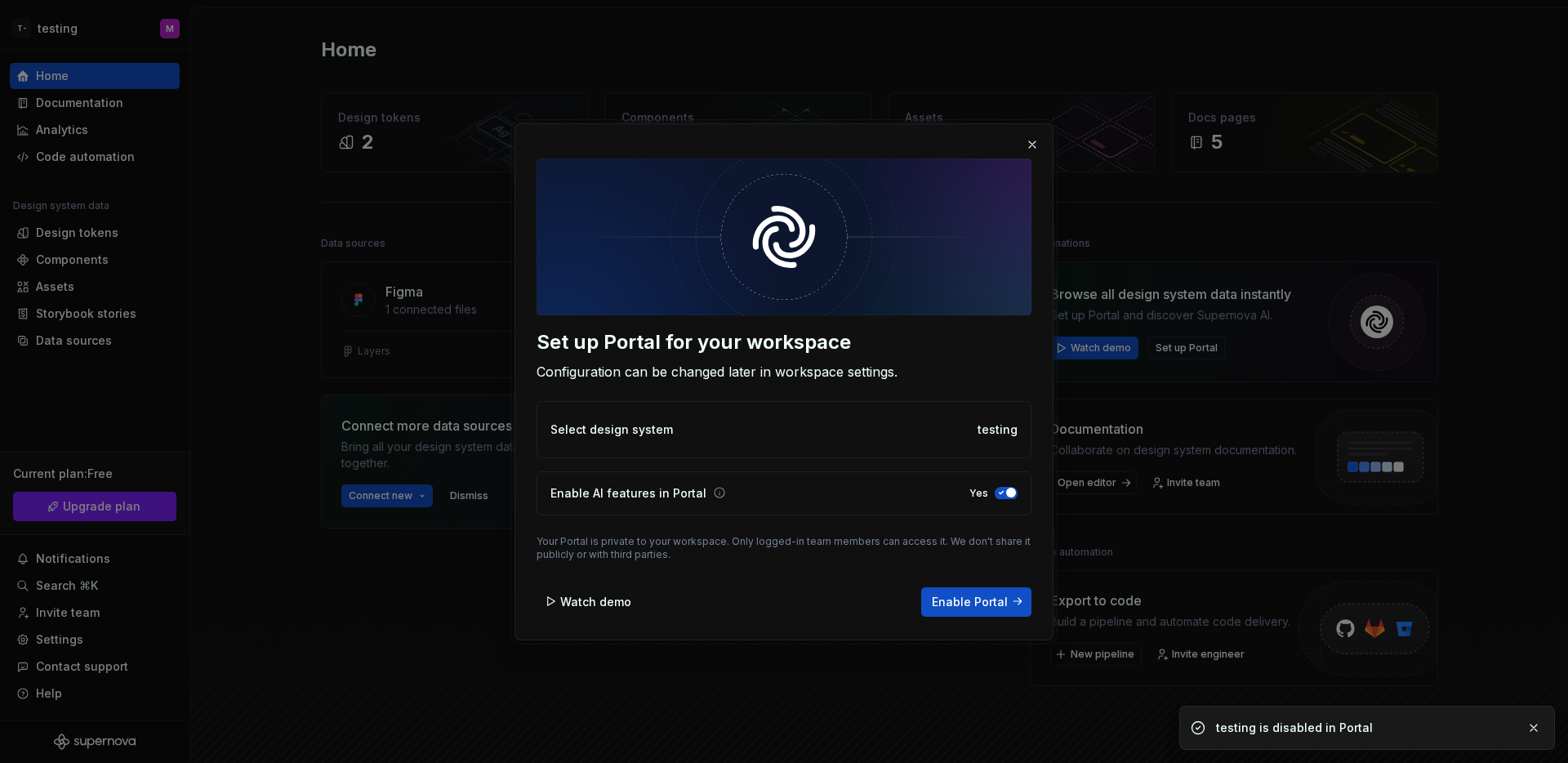
click at [992, 435] on p "testing" at bounding box center [997, 429] width 40 height 16
click at [993, 429] on p "testing" at bounding box center [997, 429] width 40 height 16
click at [964, 598] on span "Enable Portal" at bounding box center [970, 601] width 76 height 16
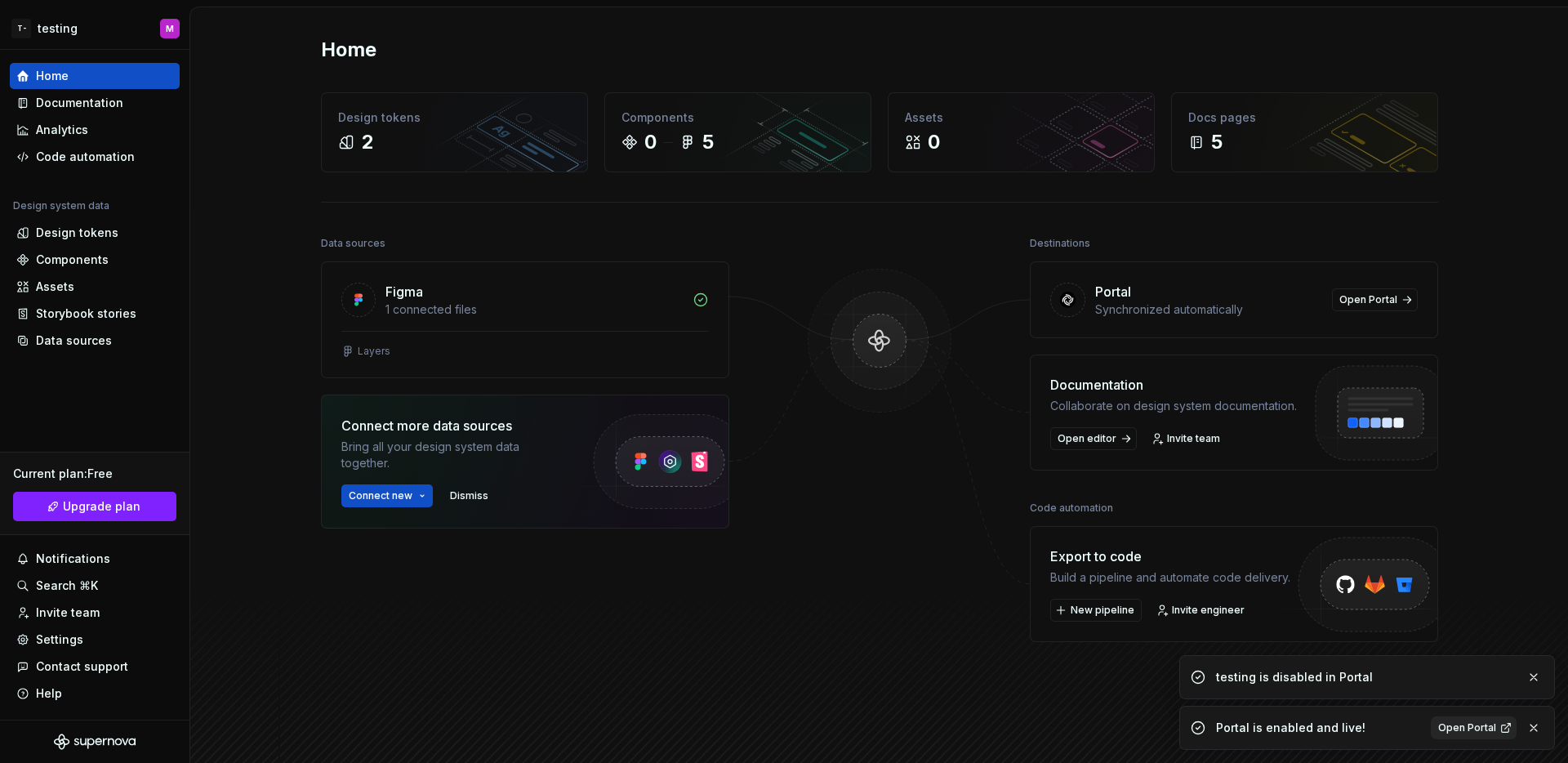
click at [1473, 732] on span "Open Portal" at bounding box center [1467, 727] width 58 height 13
click at [43, 29] on html "T- testing M Home Documentation Analytics Code automation Design system data De…" at bounding box center [784, 381] width 1568 height 763
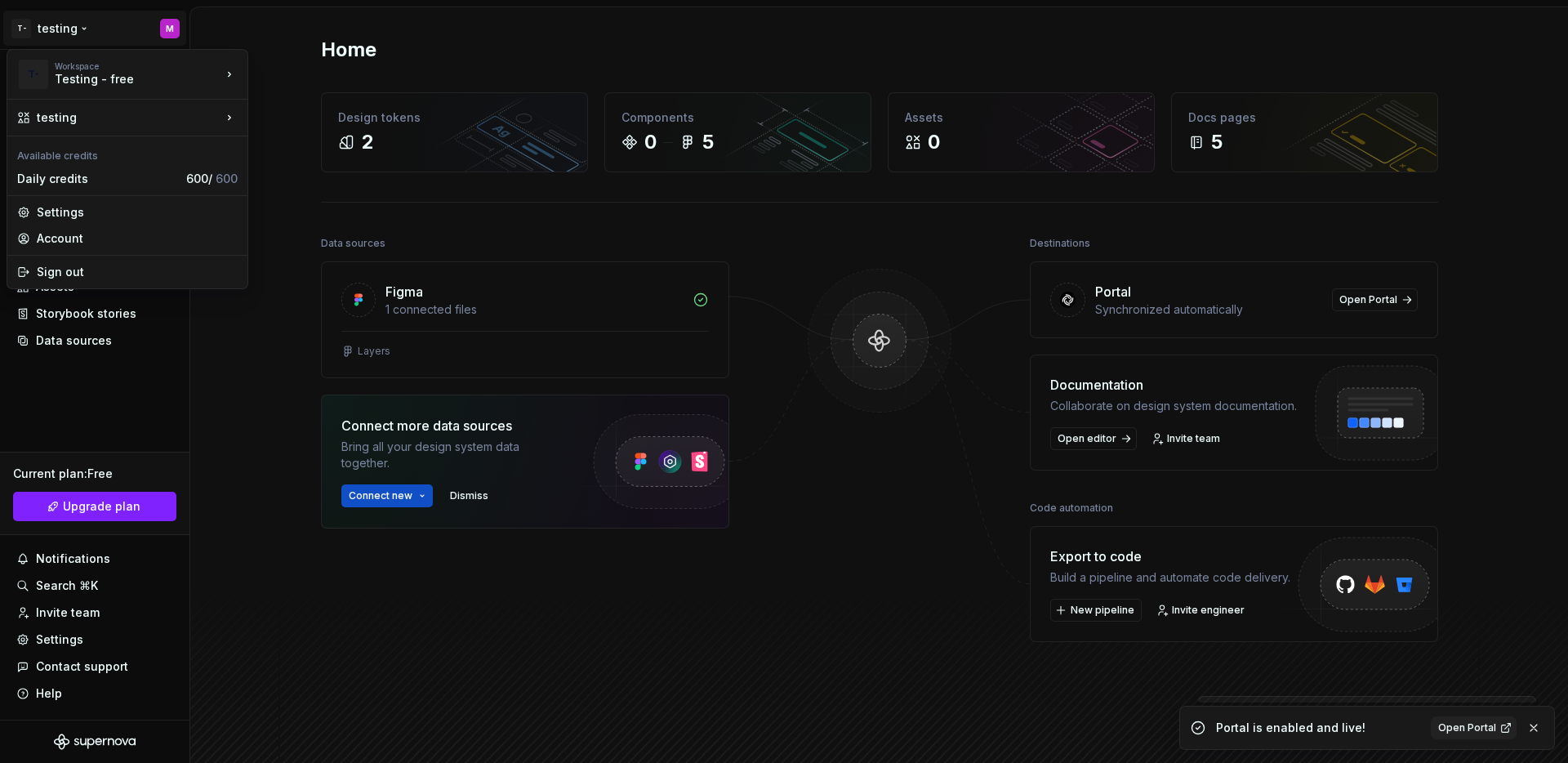
click at [124, 390] on html "T- testing M Home Documentation Analytics Code automation Design system data De…" at bounding box center [784, 381] width 1568 height 763
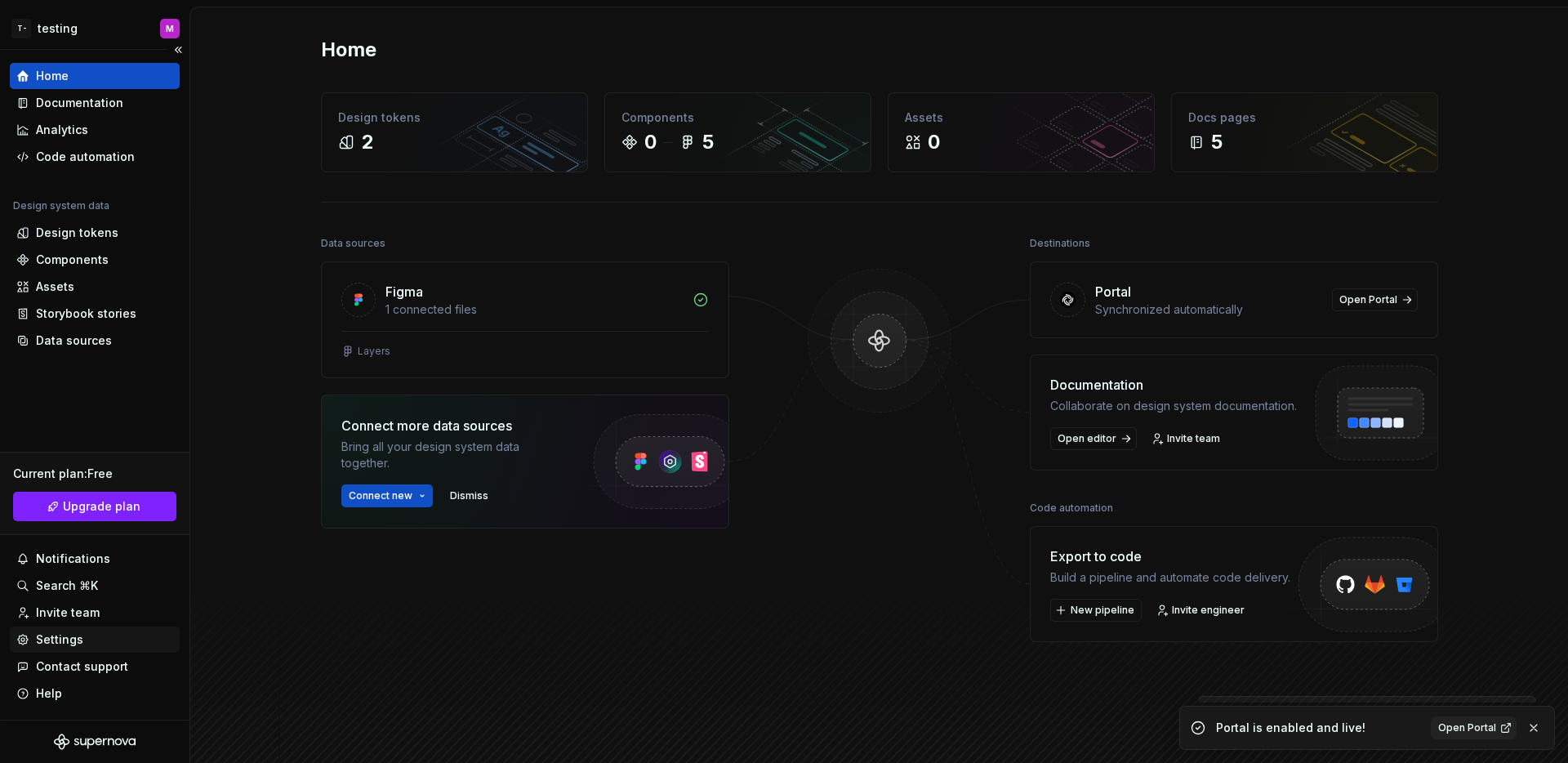
click at [53, 650] on div "Settings" at bounding box center [94, 639] width 170 height 26
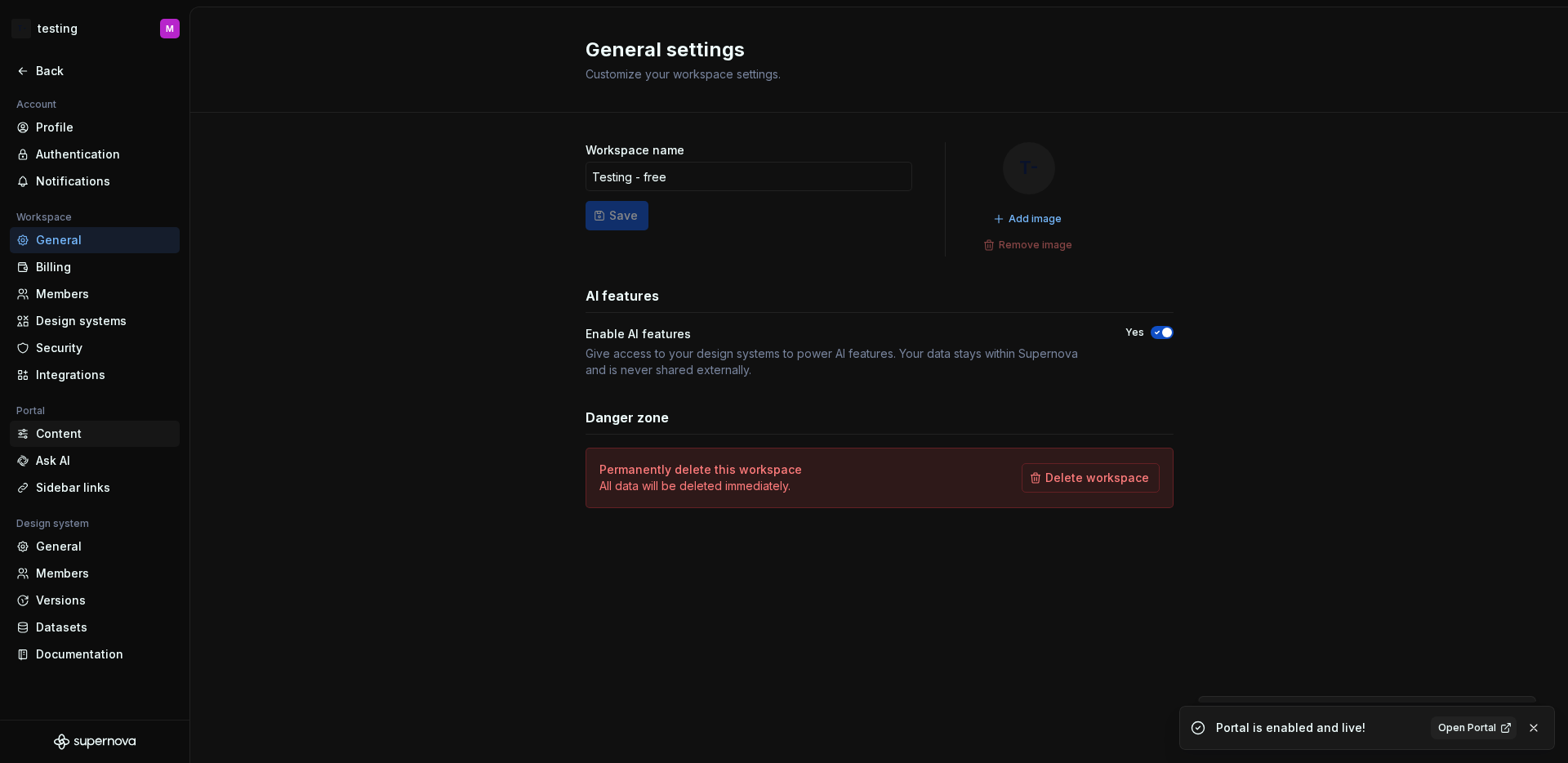
click at [78, 437] on div "Content" at bounding box center [105, 433] width 138 height 16
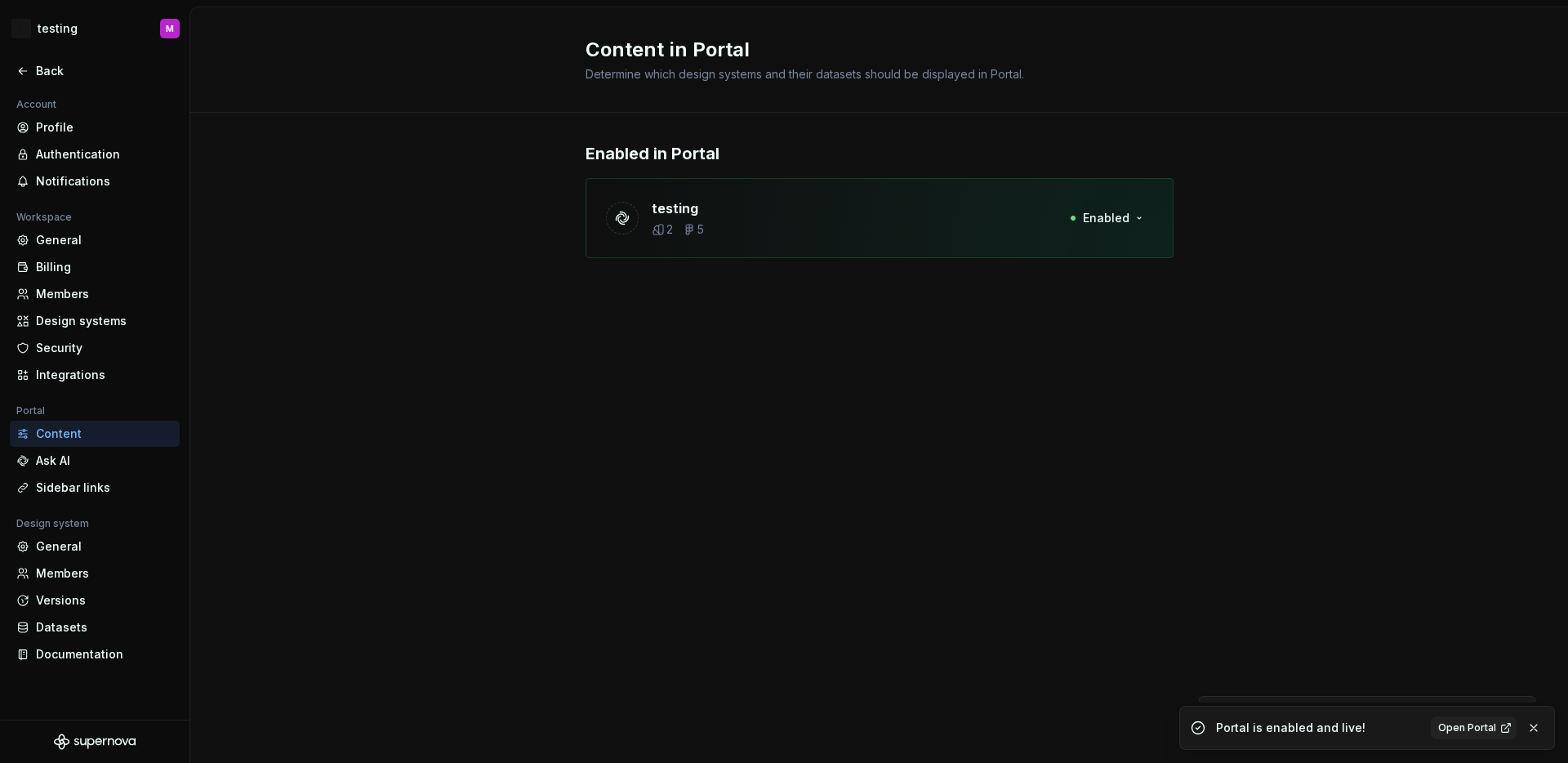
click at [450, 345] on div "Content in Portal Determine which design systems and their datasets should be d…" at bounding box center [879, 386] width 1378 height 756
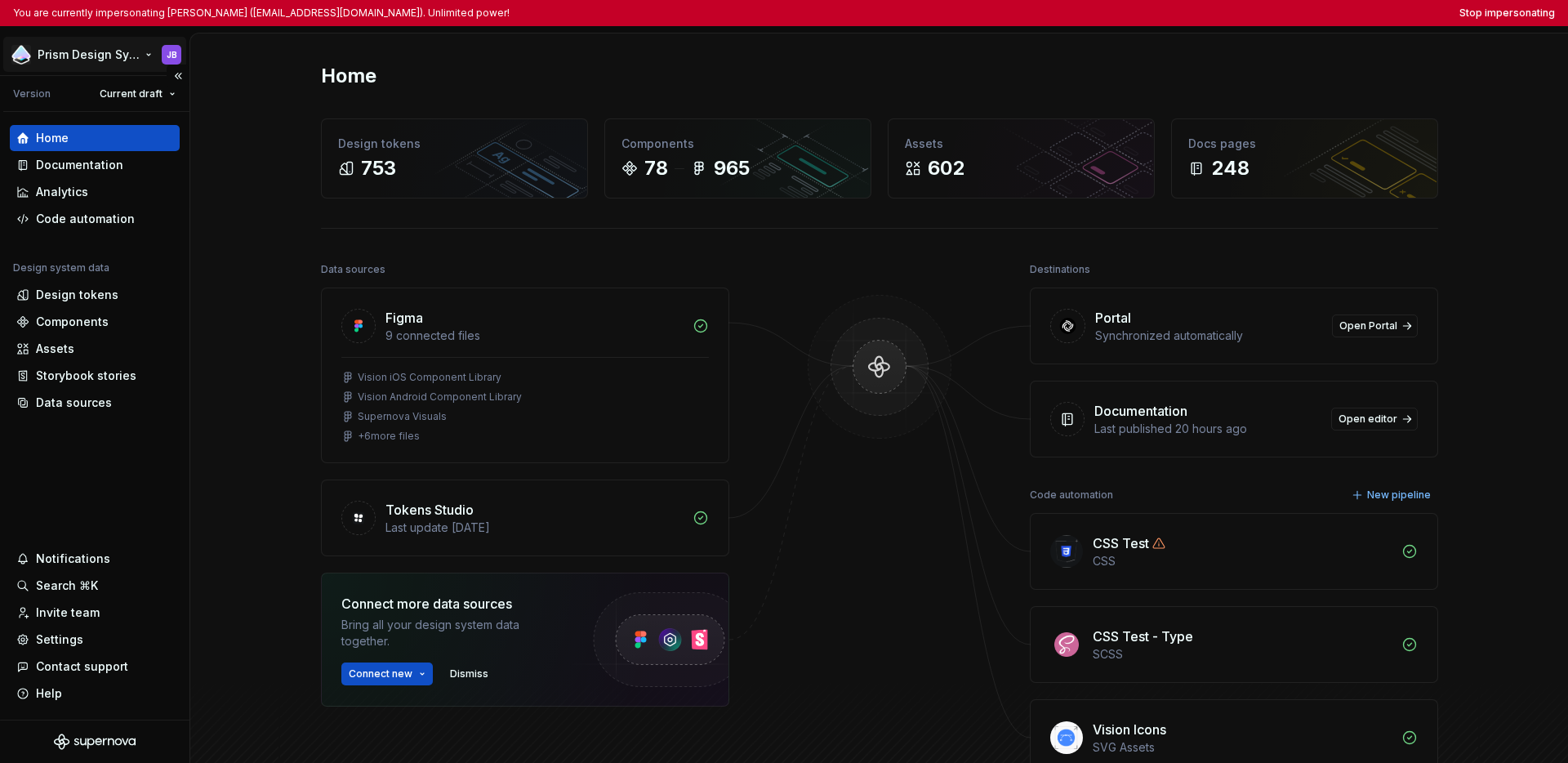
click at [66, 56] on html "You are currently impersonating [PERSON_NAME] ([EMAIL_ADDRESS][DOMAIN_NAME]). U…" at bounding box center [784, 381] width 1568 height 763
click at [130, 486] on html "You are currently impersonating Jason Bedient (jbedient@omnissa.com). Unlimited…" at bounding box center [784, 381] width 1568 height 763
click at [52, 643] on div "Settings" at bounding box center [59, 640] width 47 height 16
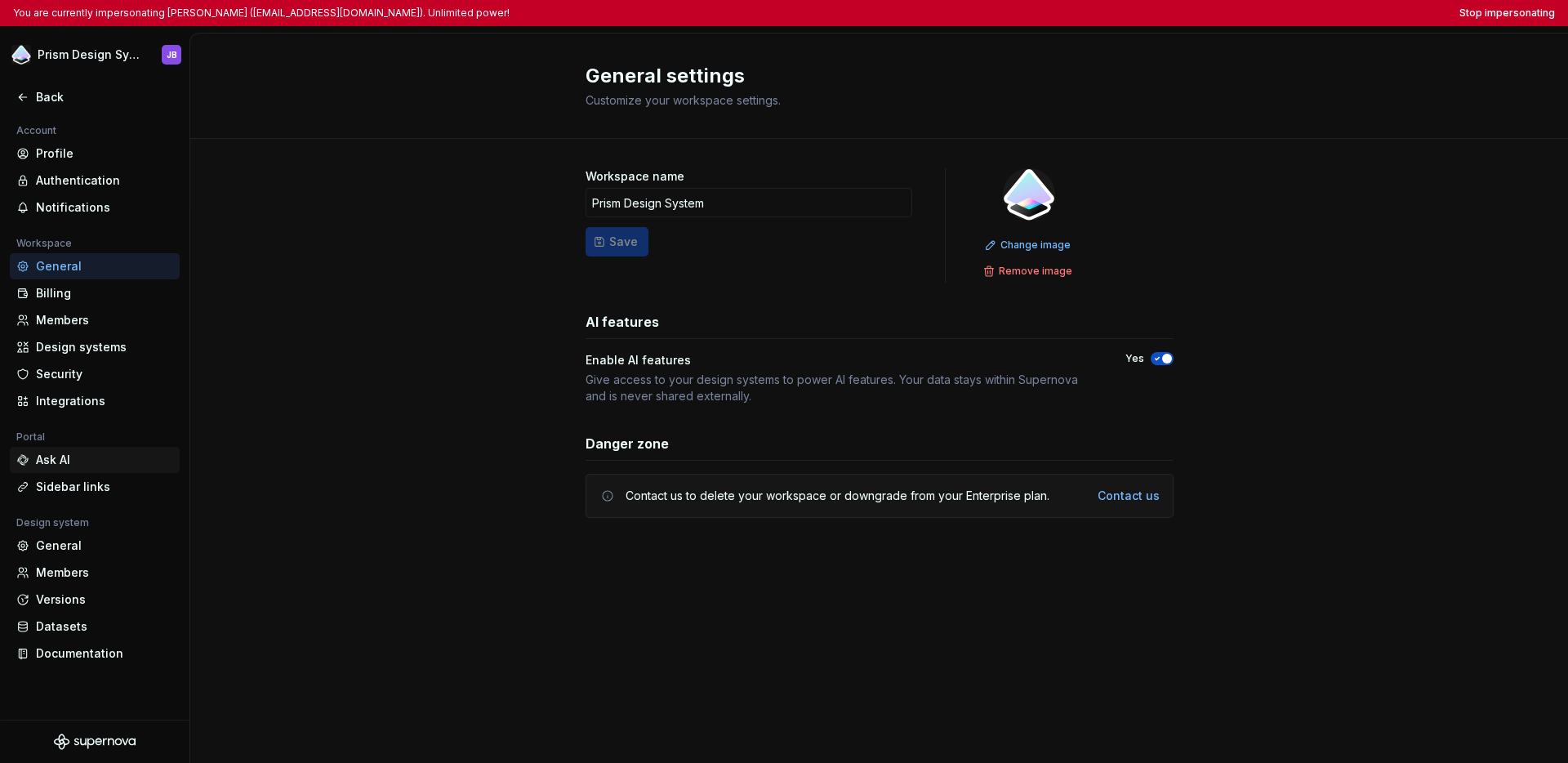
click at [73, 461] on div "Ask AI" at bounding box center [105, 460] width 138 height 16
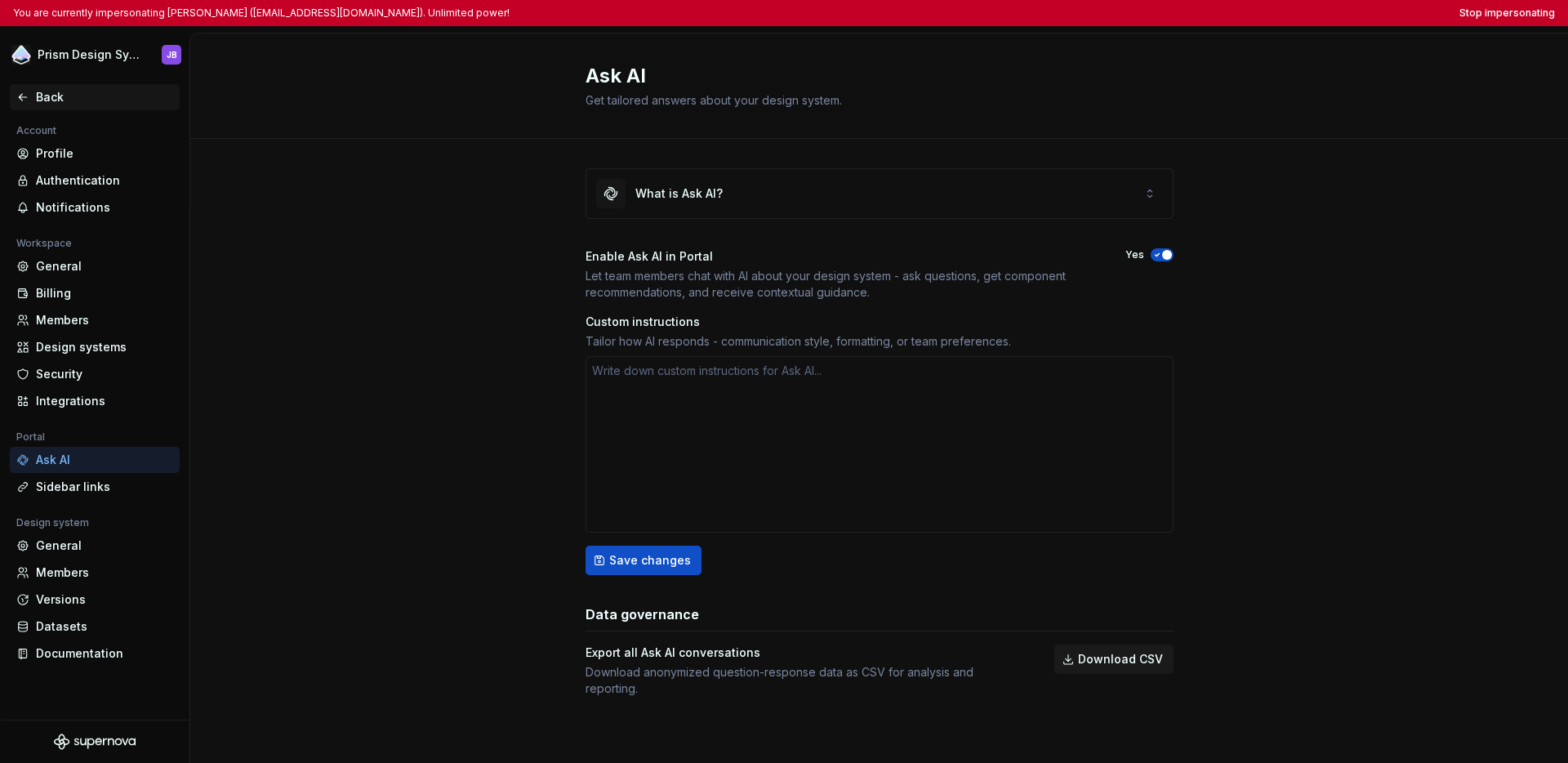
click at [18, 91] on icon at bounding box center [22, 97] width 13 height 13
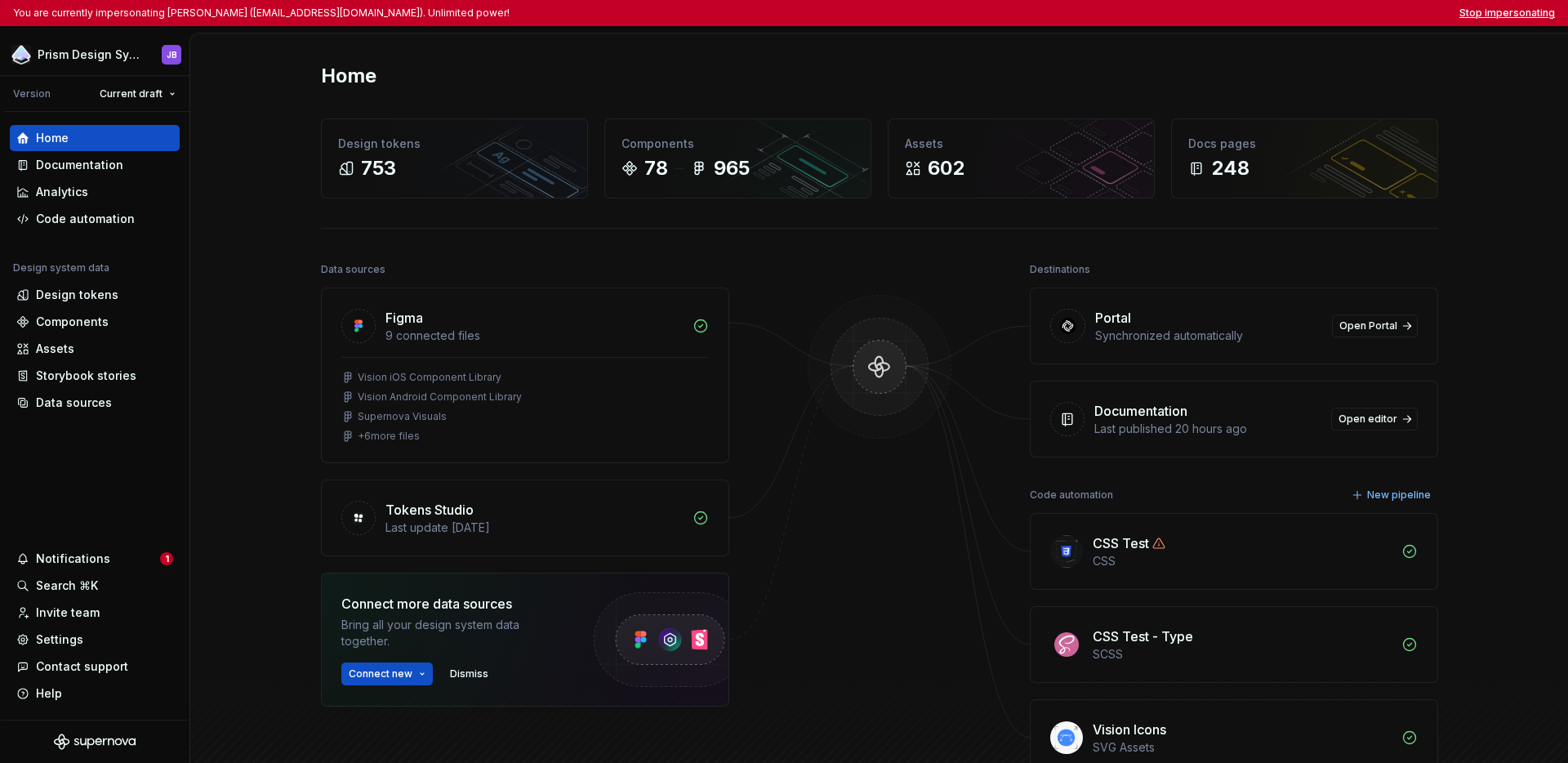
click at [1189, 15] on button "Stop impersonating" at bounding box center [1507, 13] width 96 height 13
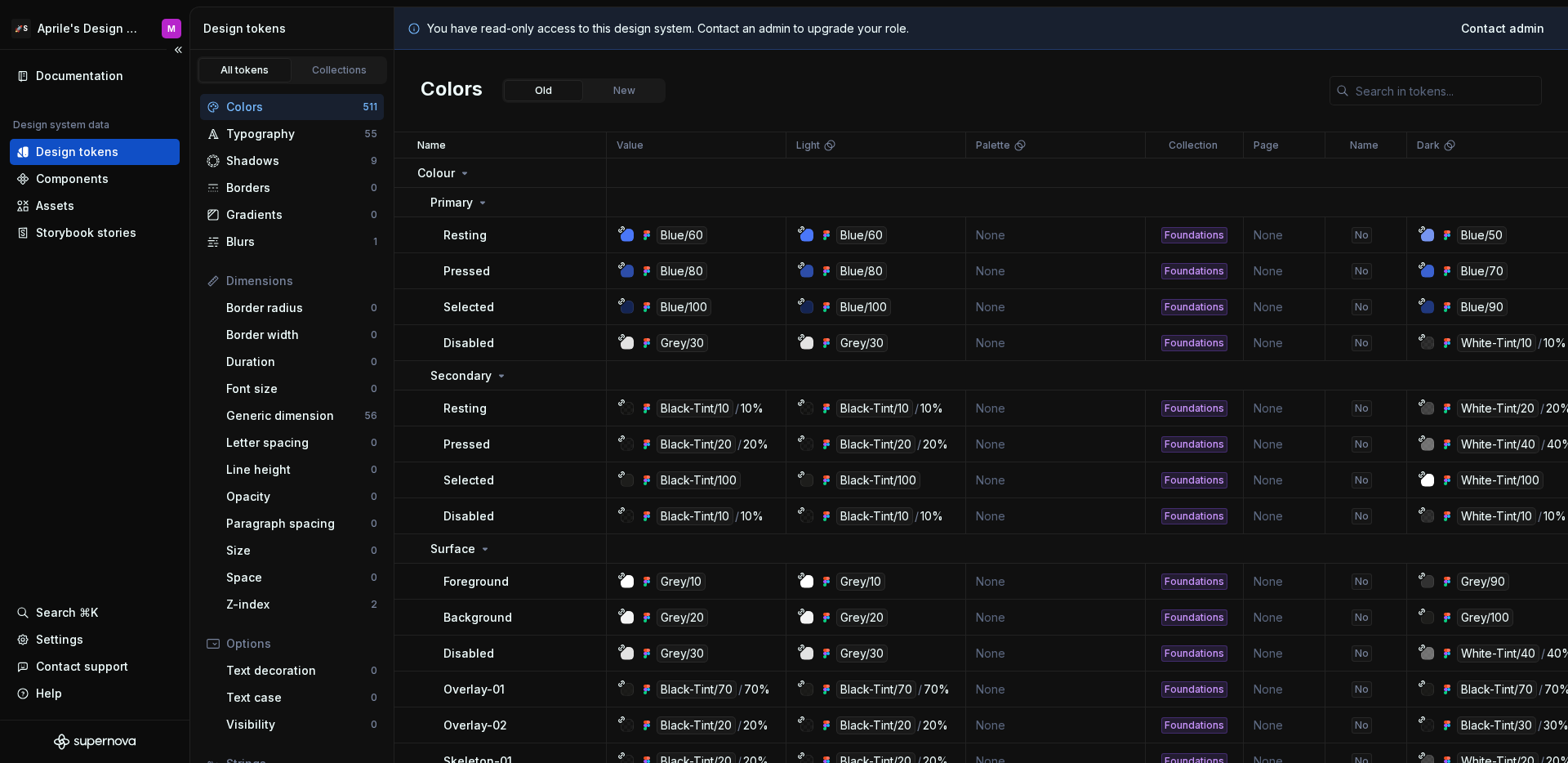
click at [48, 353] on div "Documentation Design system data Design tokens Components Assets Storybook stor…" at bounding box center [95, 384] width 190 height 670
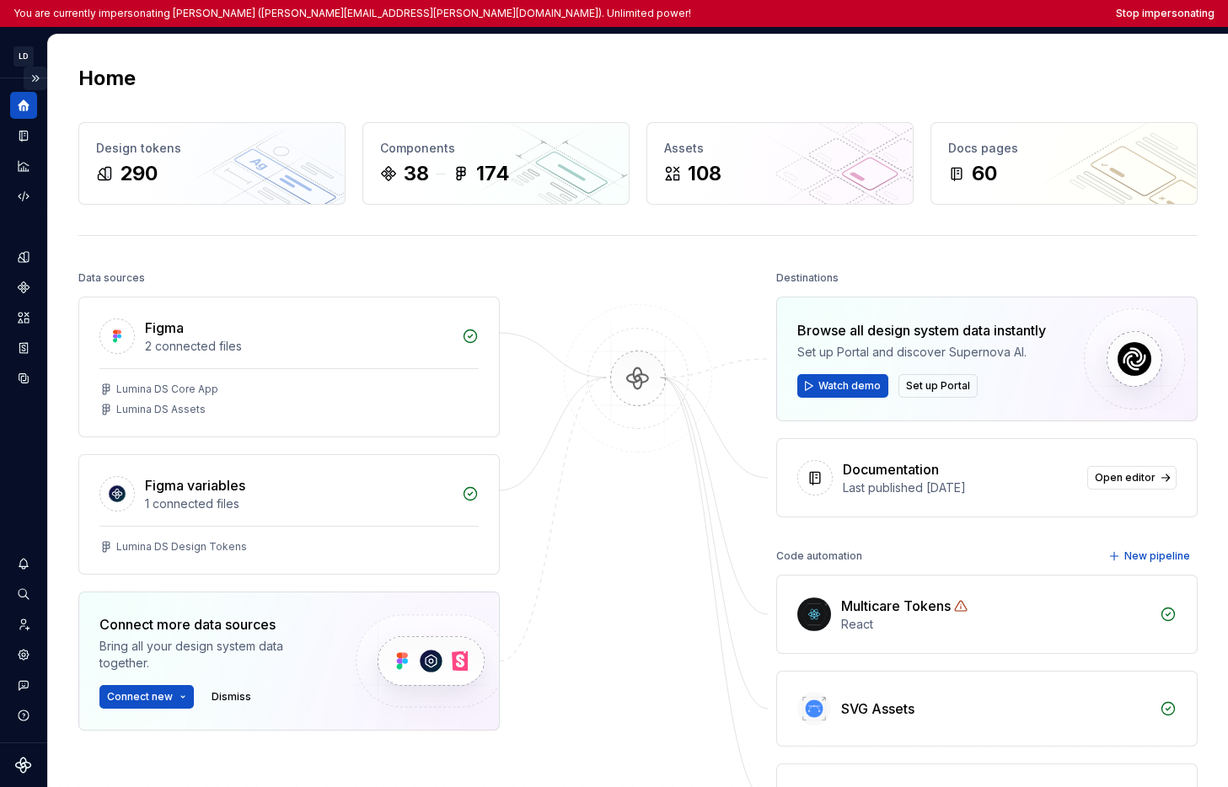
click at [40, 74] on button "Expand sidebar" at bounding box center [36, 79] width 24 height 24
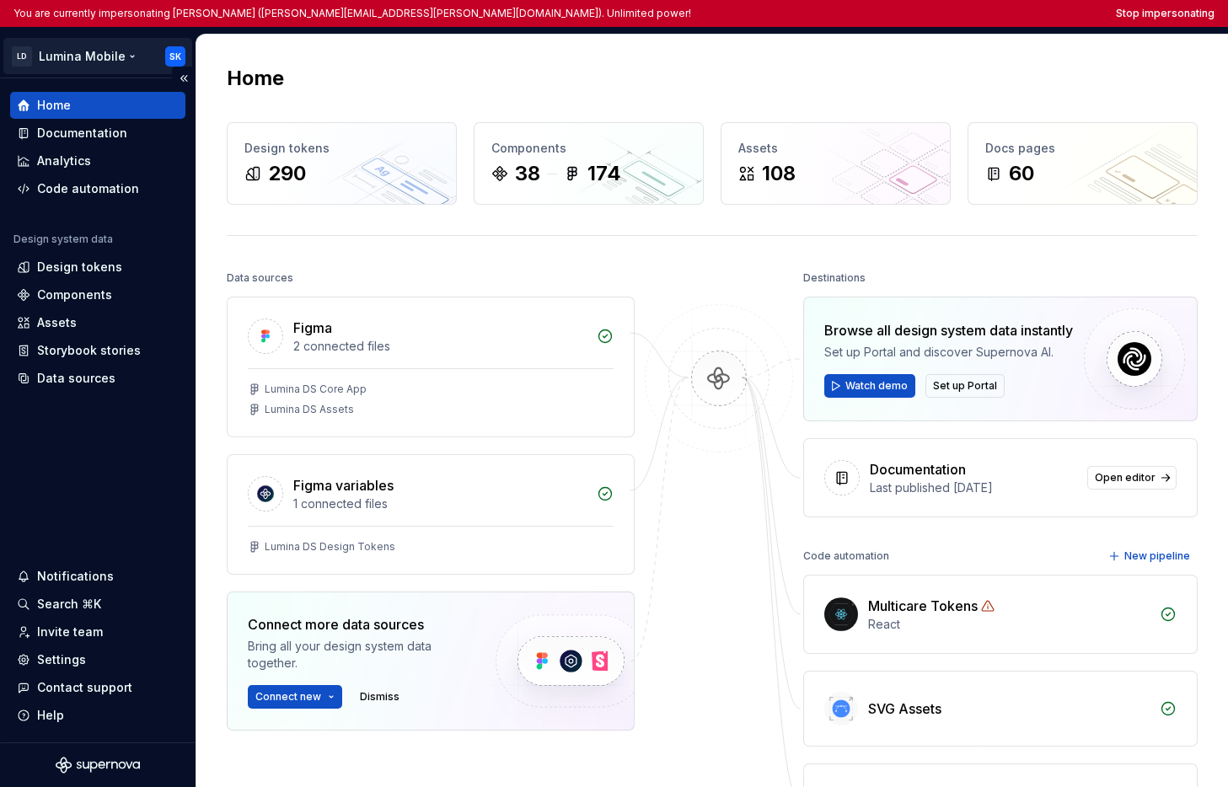
click at [62, 60] on html "You are currently impersonating [PERSON_NAME] ([PERSON_NAME][EMAIL_ADDRESS][PER…" at bounding box center [614, 393] width 1228 height 787
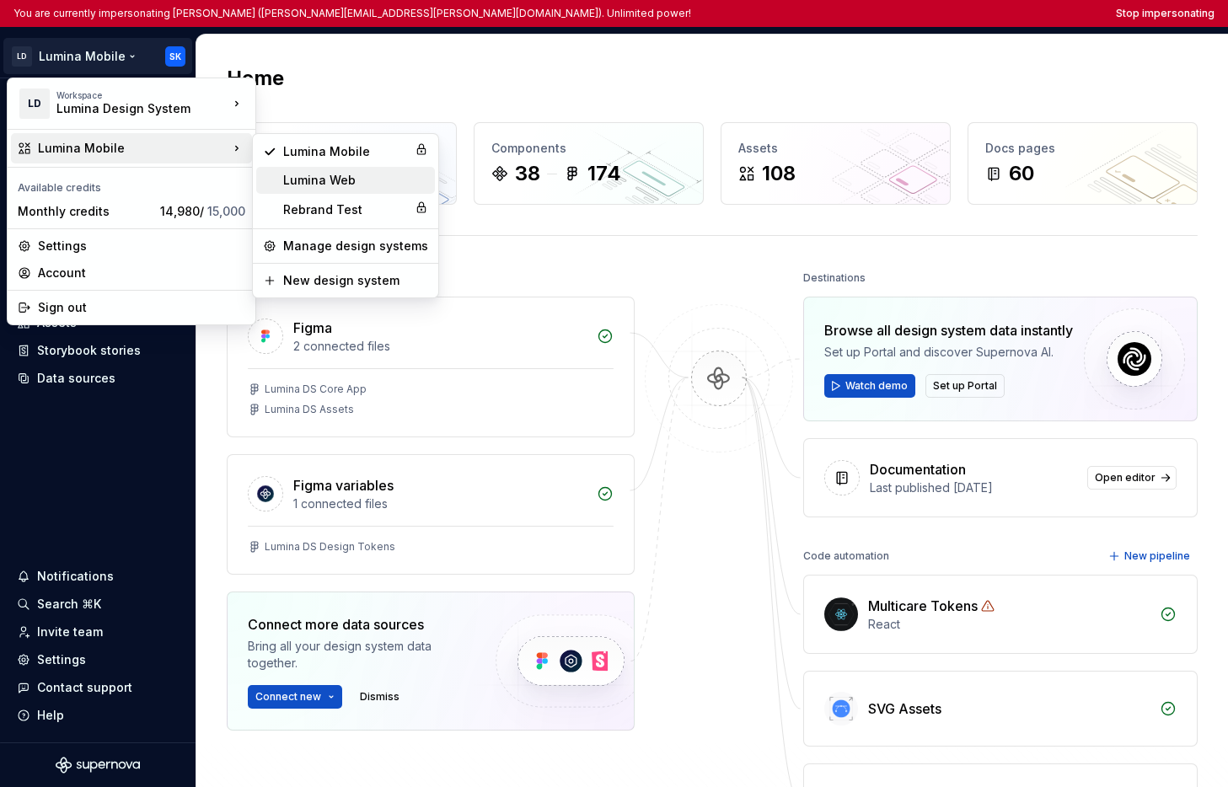
click at [302, 172] on div "Lumina Web" at bounding box center [355, 180] width 145 height 17
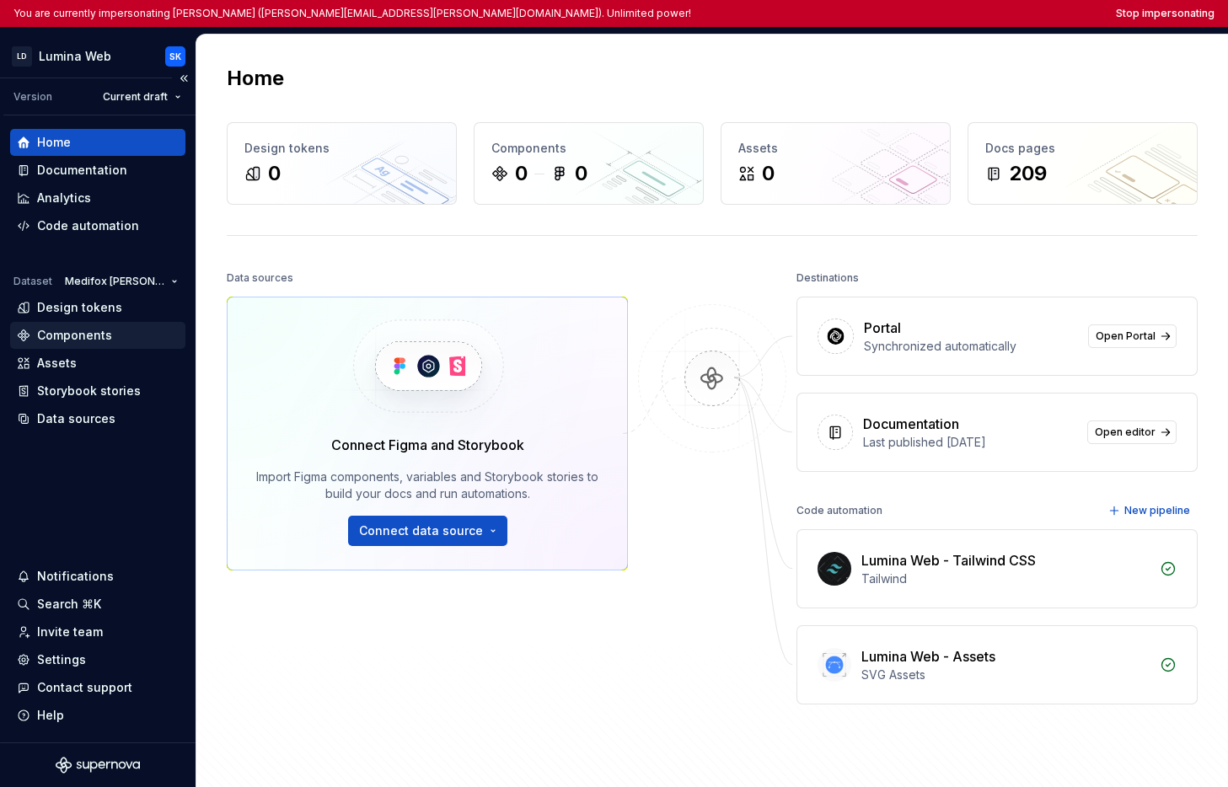
click at [76, 344] on div "Components" at bounding box center [97, 335] width 175 height 27
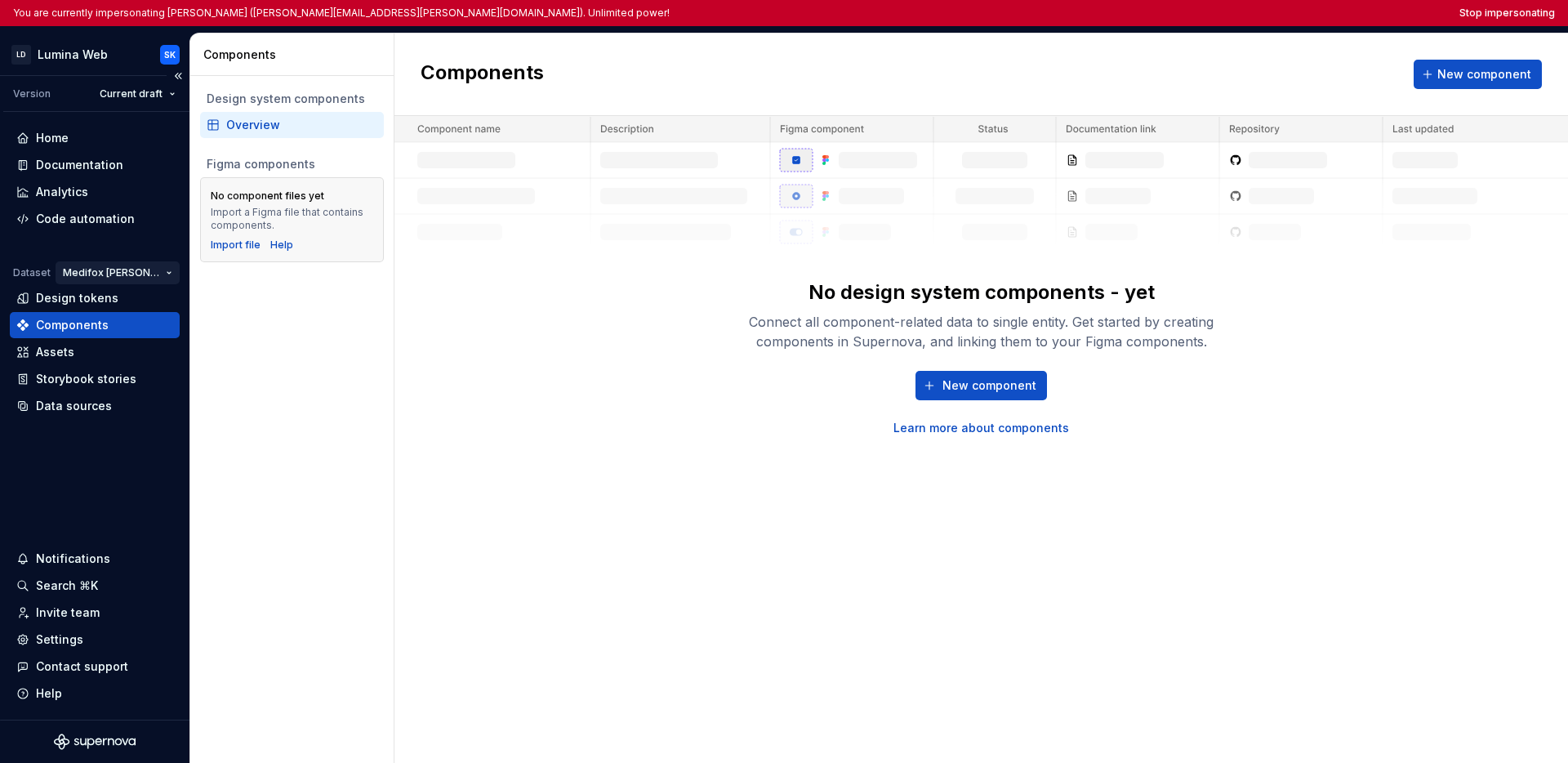
click at [128, 273] on html "You are currently impersonating Swanand Kalugade (swanand.kalugade@matrixcare.c…" at bounding box center [784, 381] width 1568 height 763
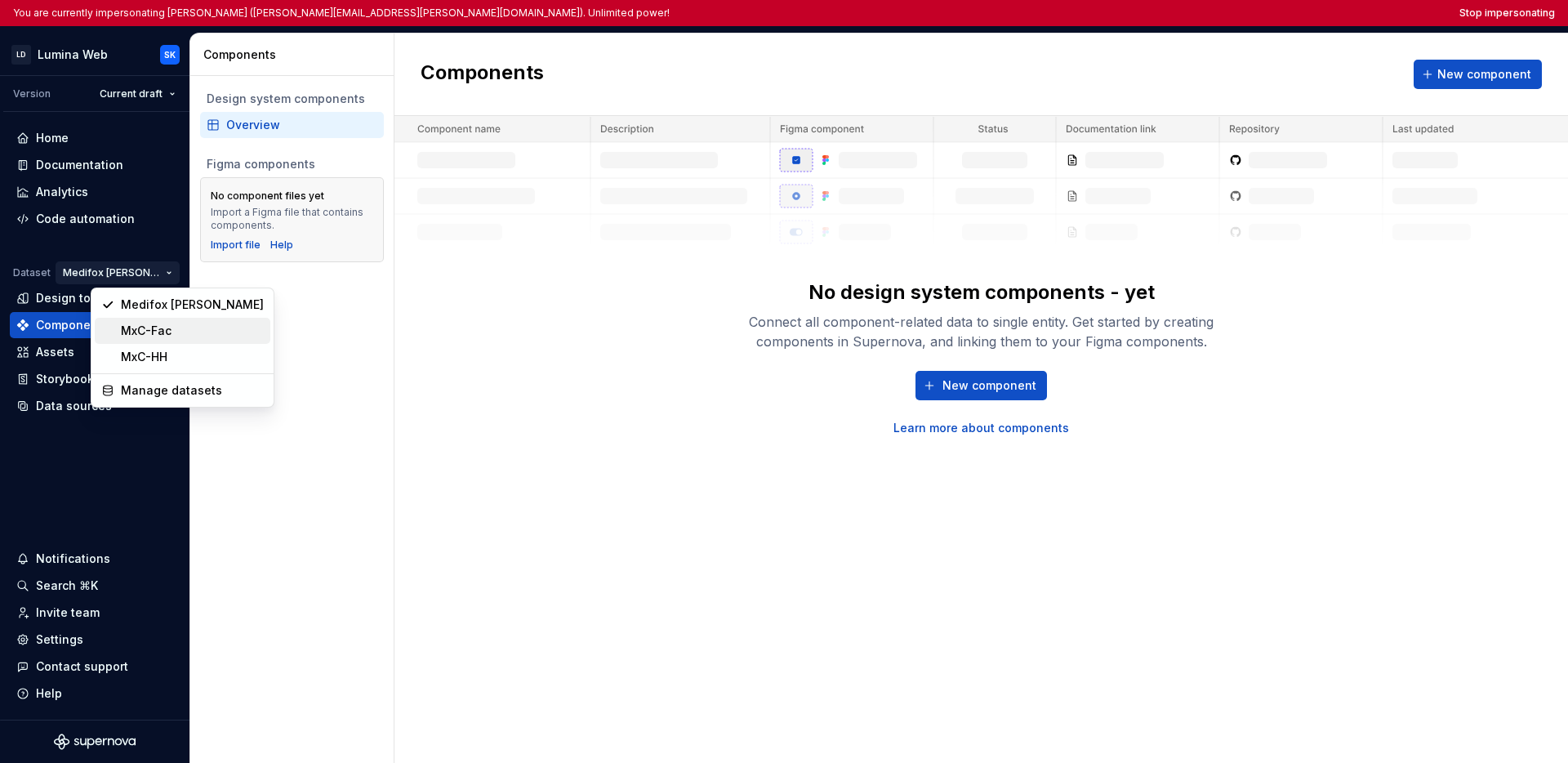
click at [133, 331] on div "MxC-Fac" at bounding box center [192, 331] width 142 height 16
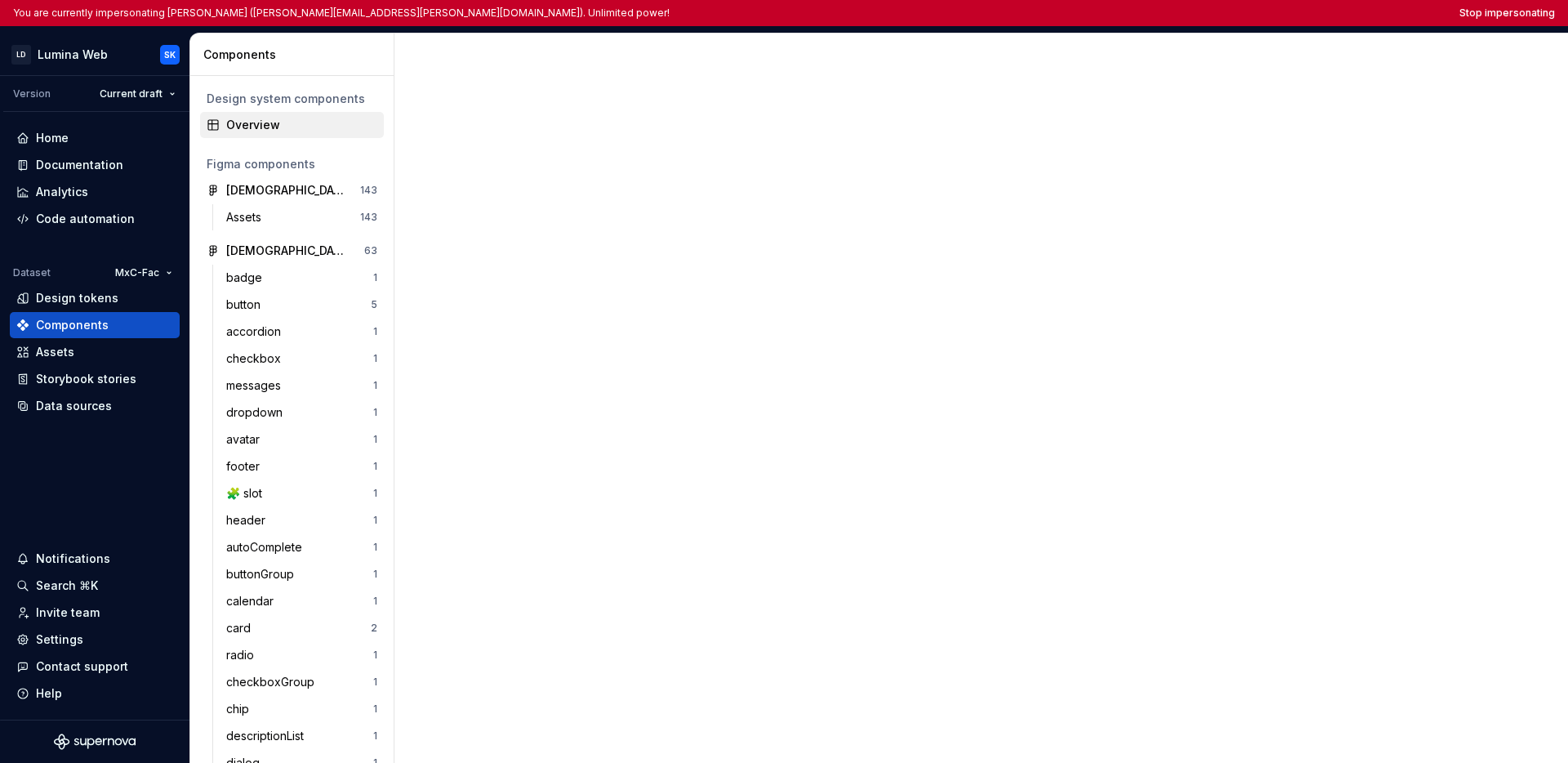
click at [265, 132] on div "Overview" at bounding box center [301, 125] width 151 height 16
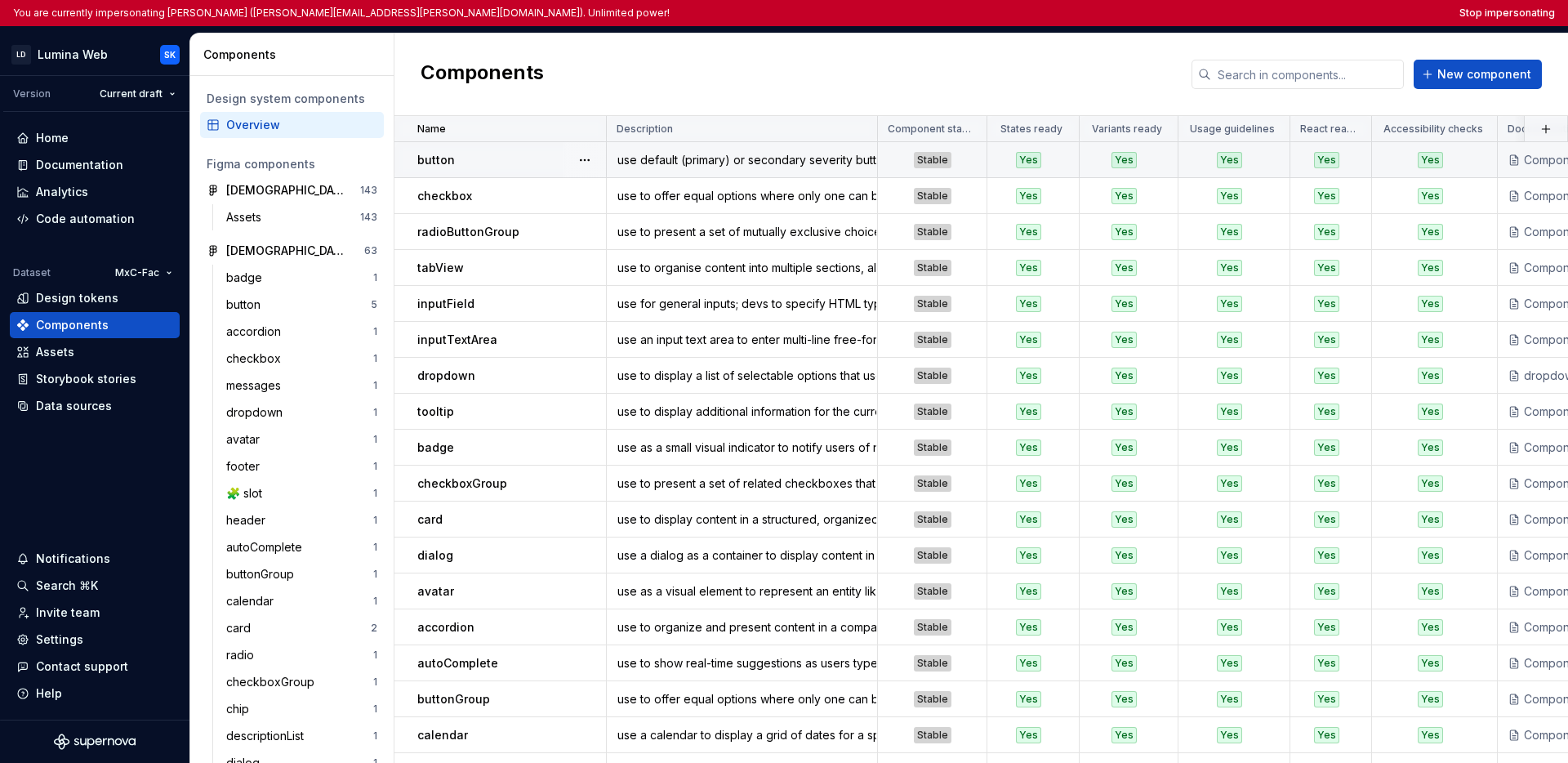
click at [567, 164] on div at bounding box center [585, 160] width 43 height 35
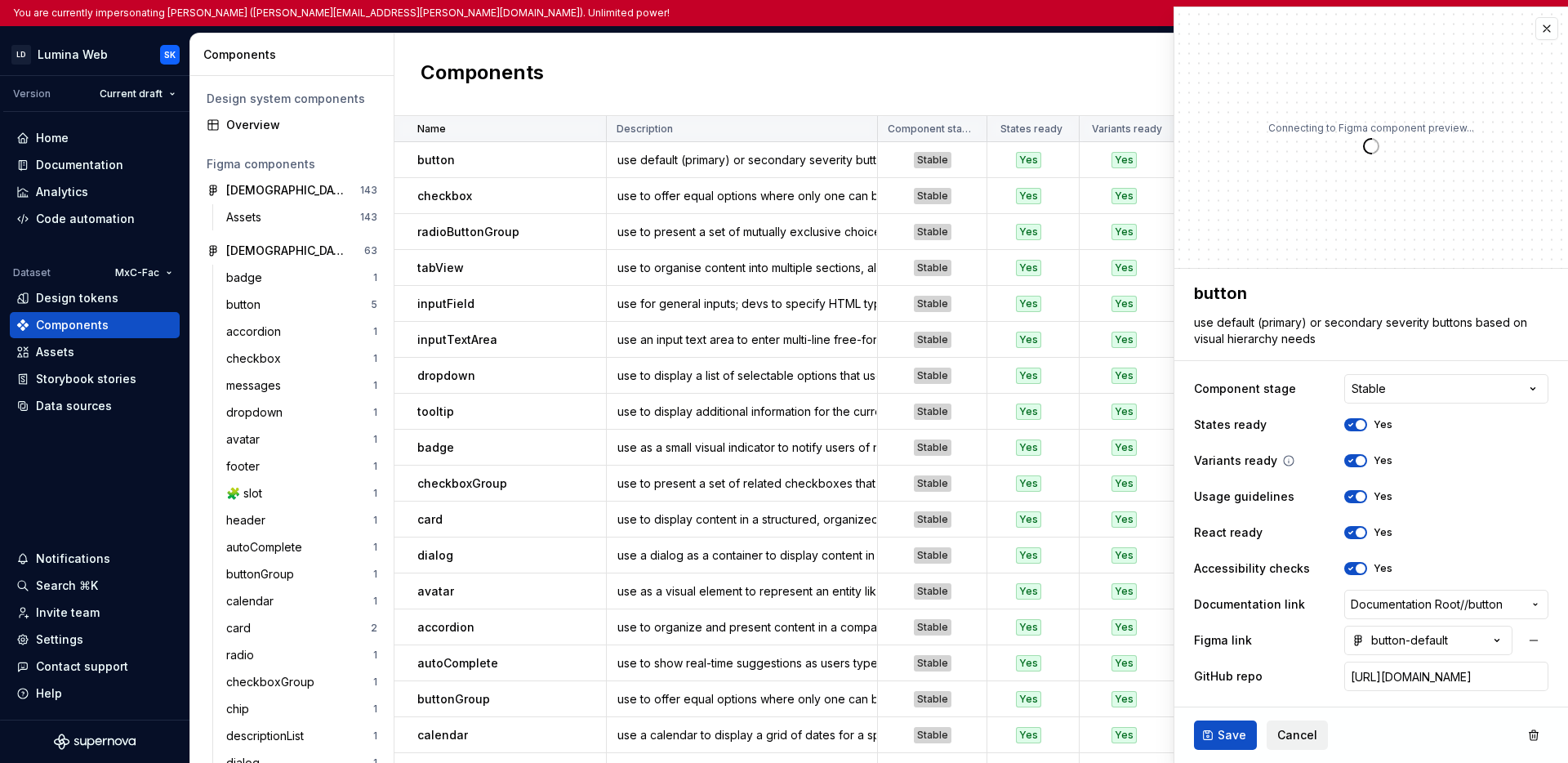
type textarea "*"
click at [1189, 30] on button "button" at bounding box center [1548, 29] width 23 height 23
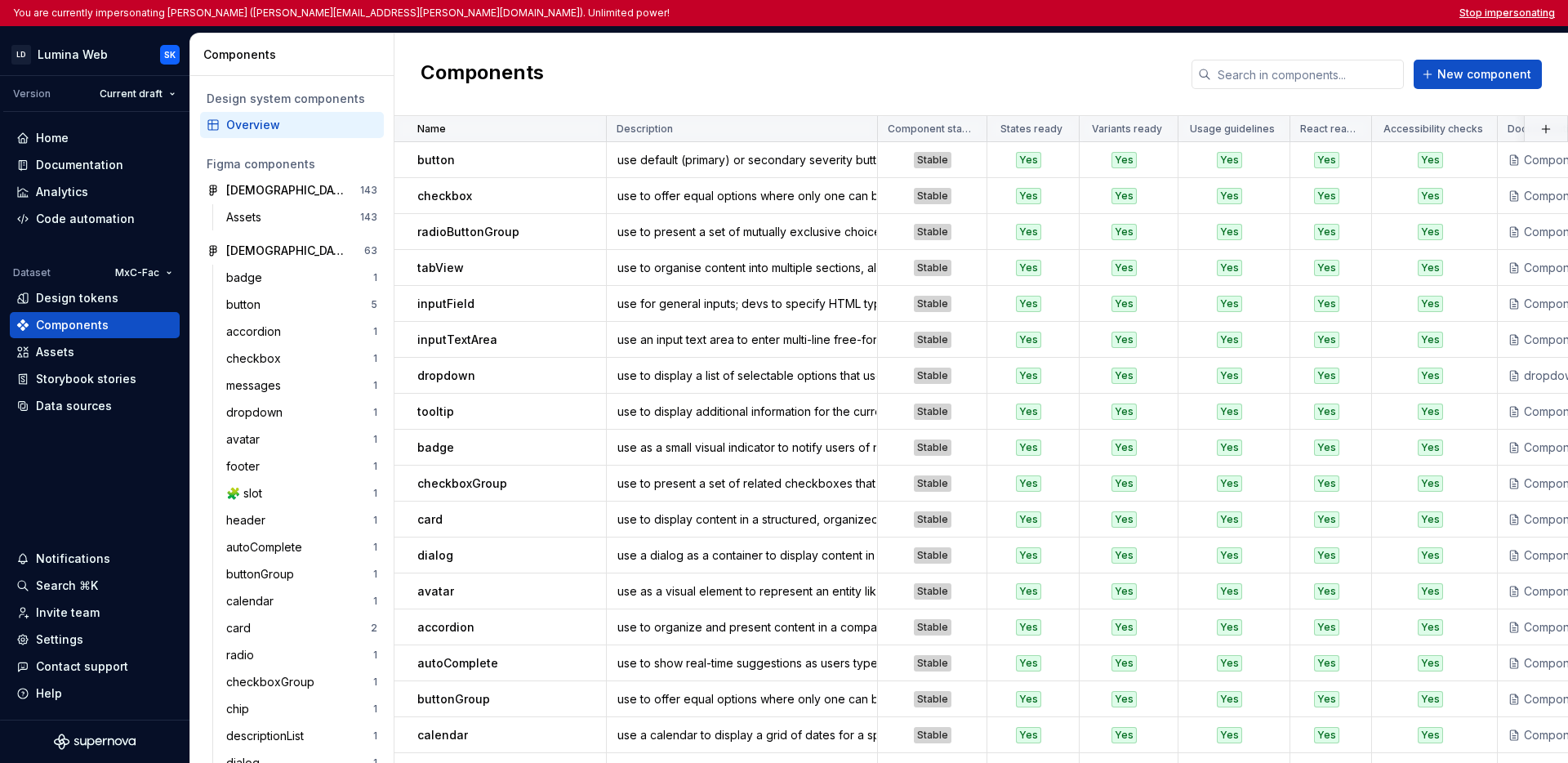
click at [1189, 15] on button "Stop impersonating" at bounding box center [1507, 13] width 96 height 13
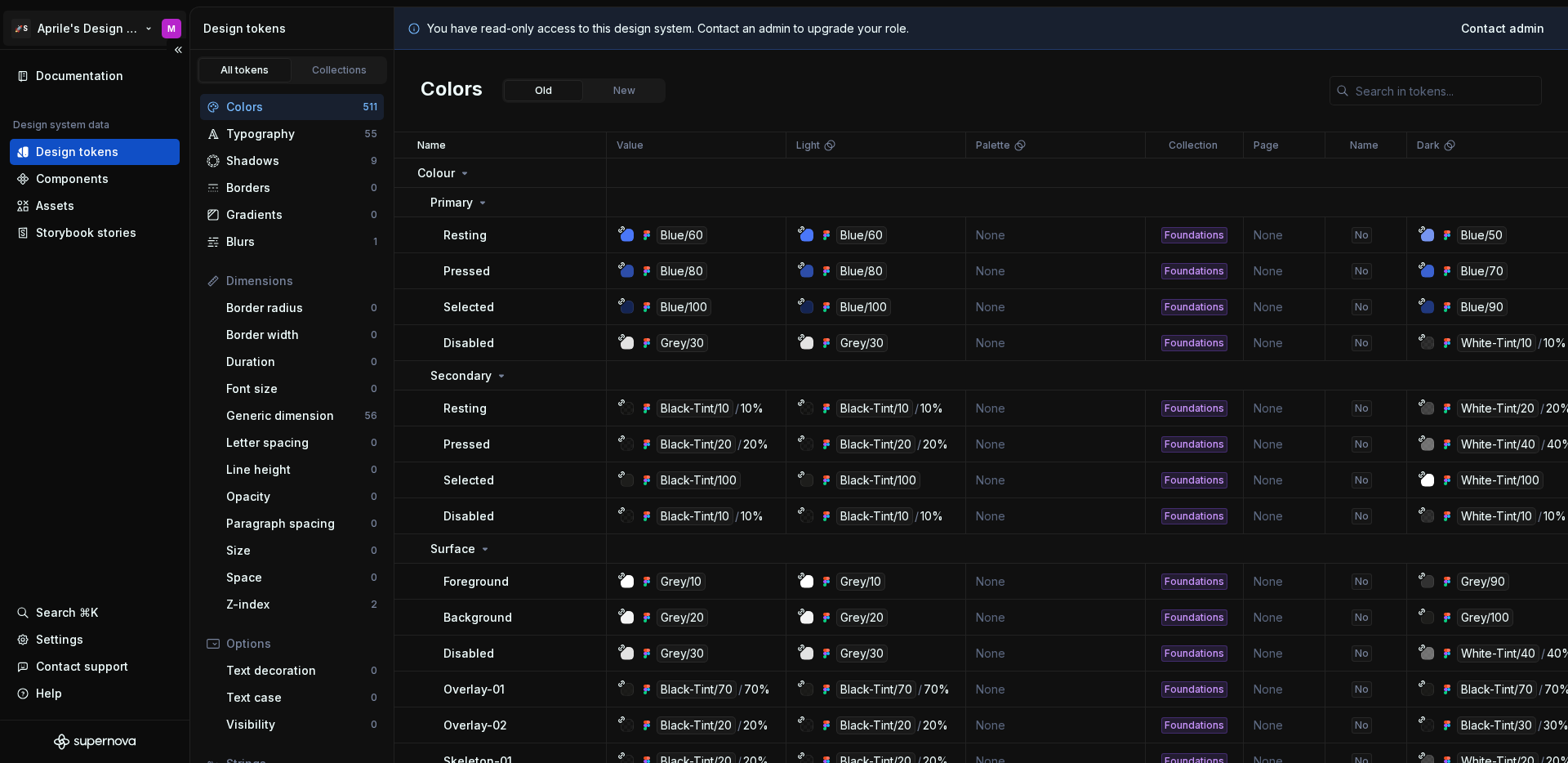
click at [100, 28] on html "🚀S Aprile's Design System M Documentation Design system data Design tokens Comp…" at bounding box center [784, 381] width 1568 height 763
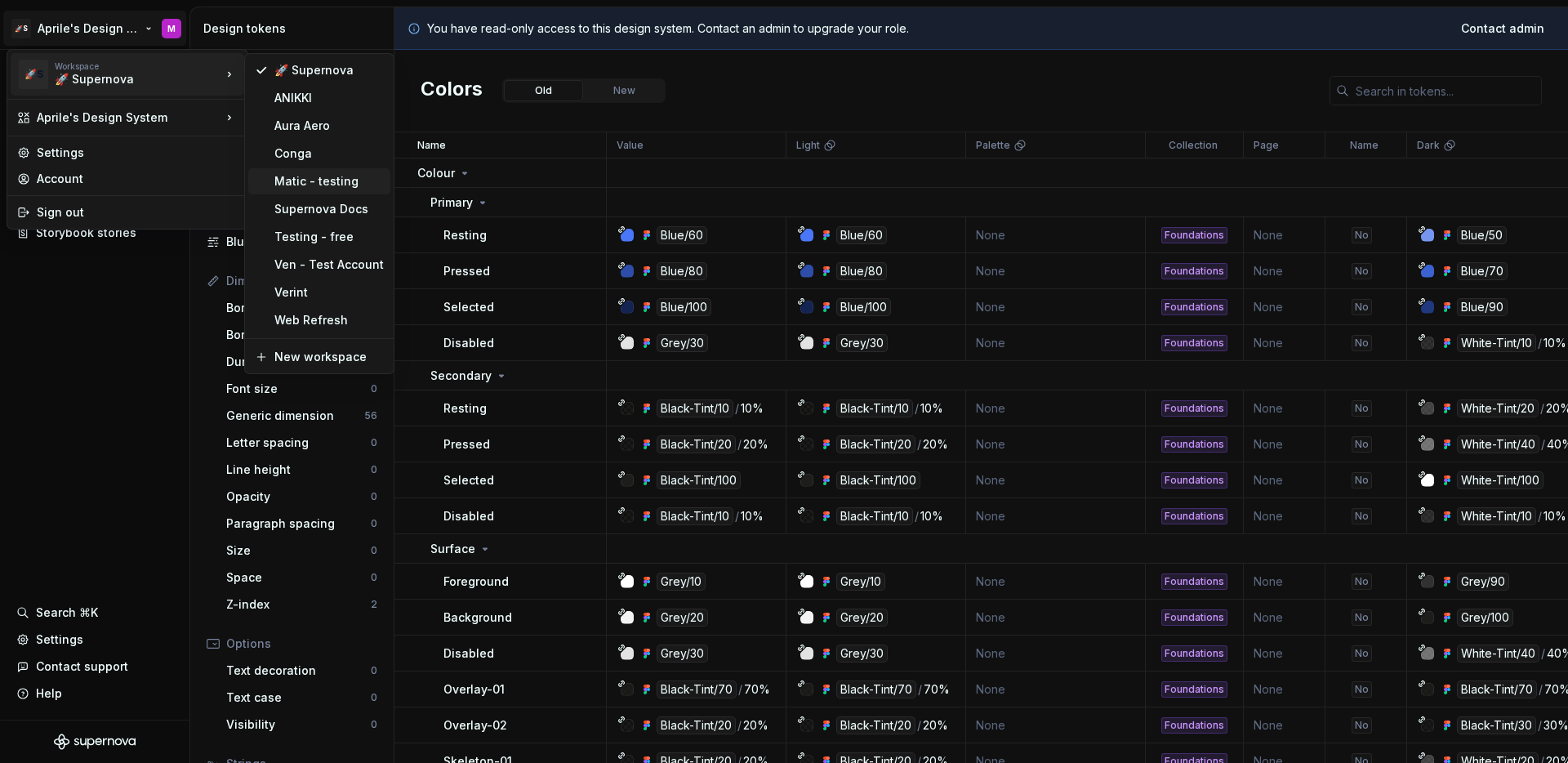
click at [304, 190] on div "Matic - testing" at bounding box center [319, 181] width 142 height 26
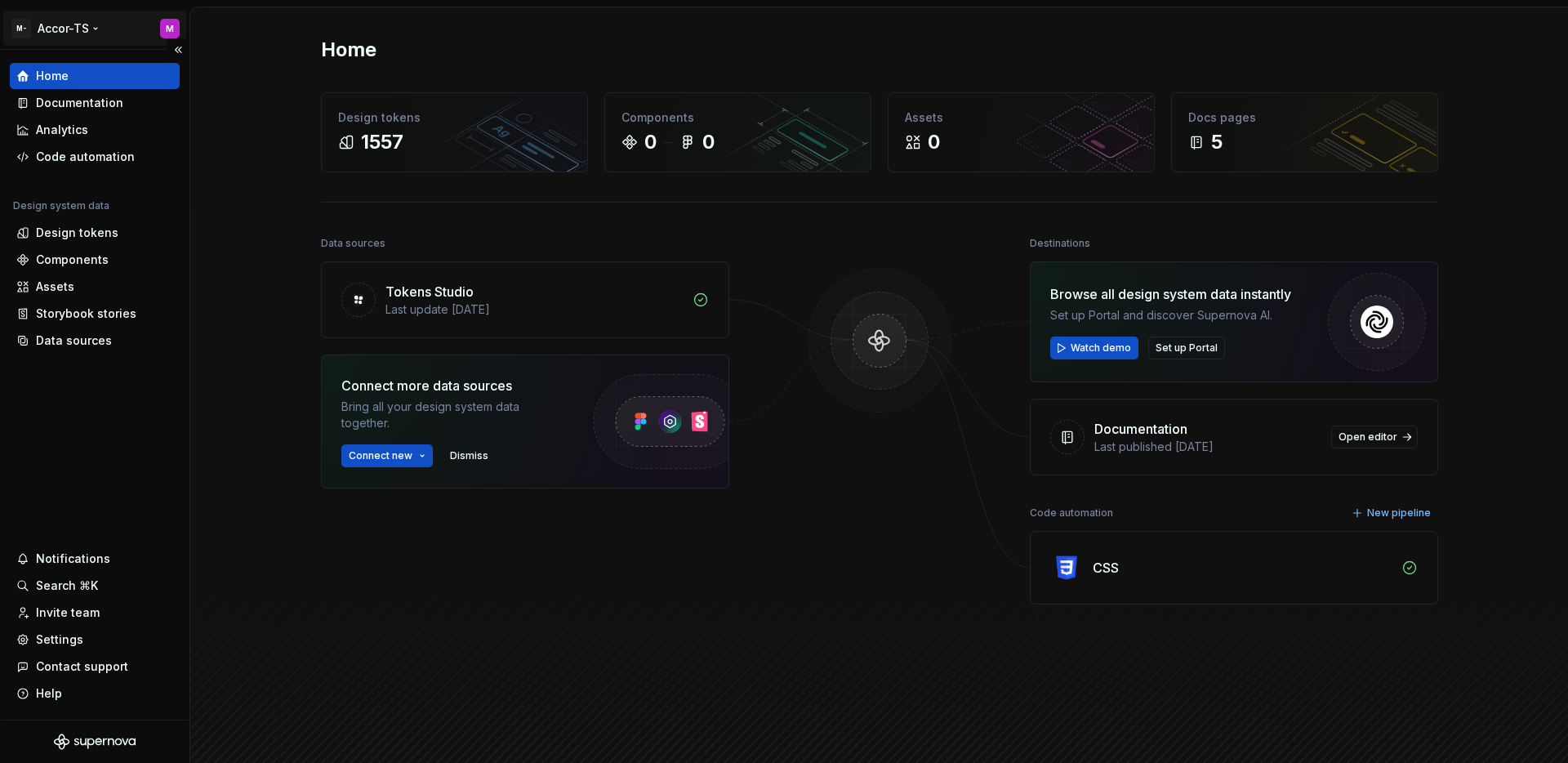
click at [65, 23] on html "M- Accor-TS M Home Documentation Analytics Code automation Design system data D…" at bounding box center [784, 381] width 1568 height 763
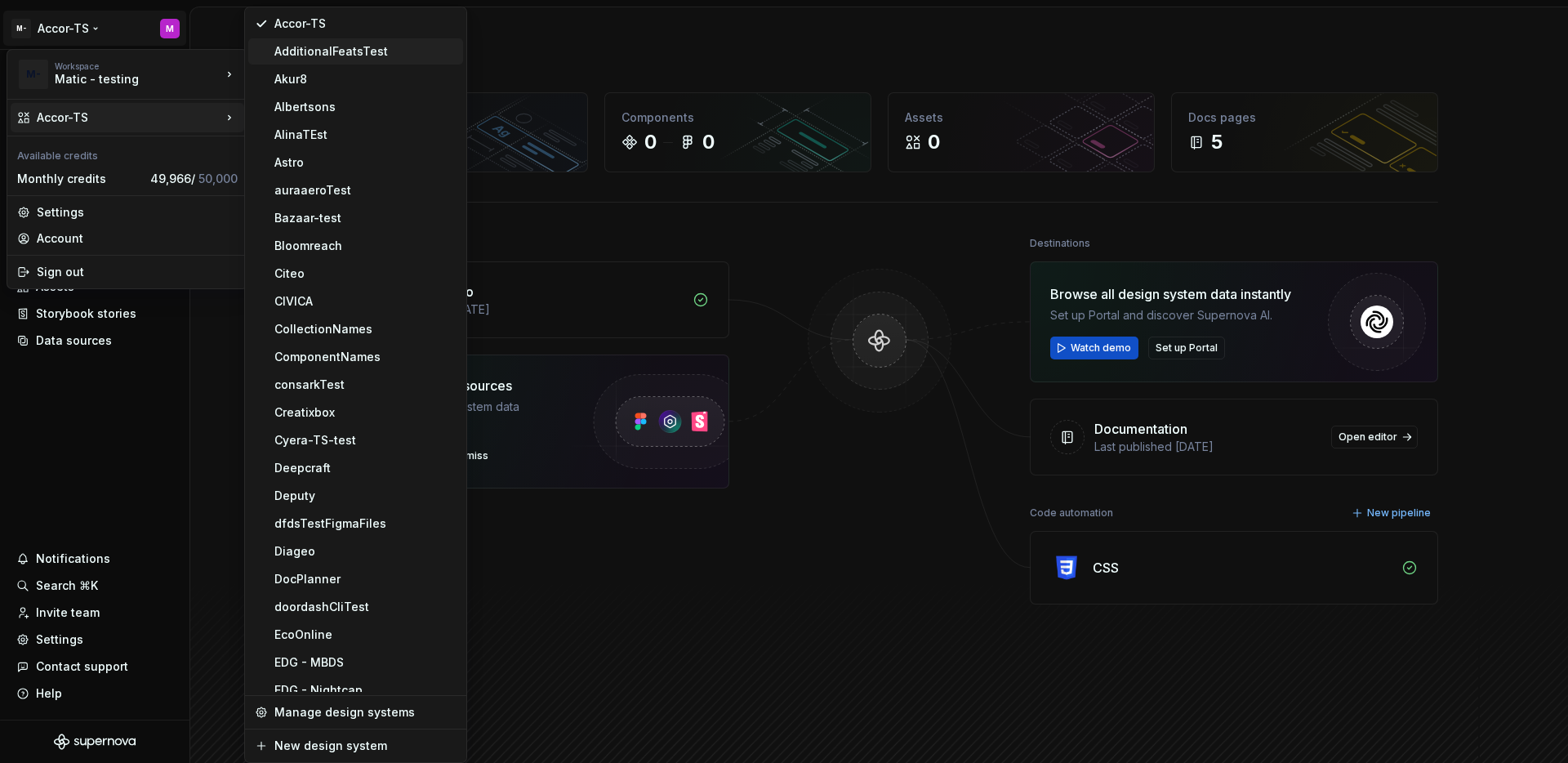
click at [353, 55] on div "AdditionalFeatsTest" at bounding box center [365, 51] width 182 height 16
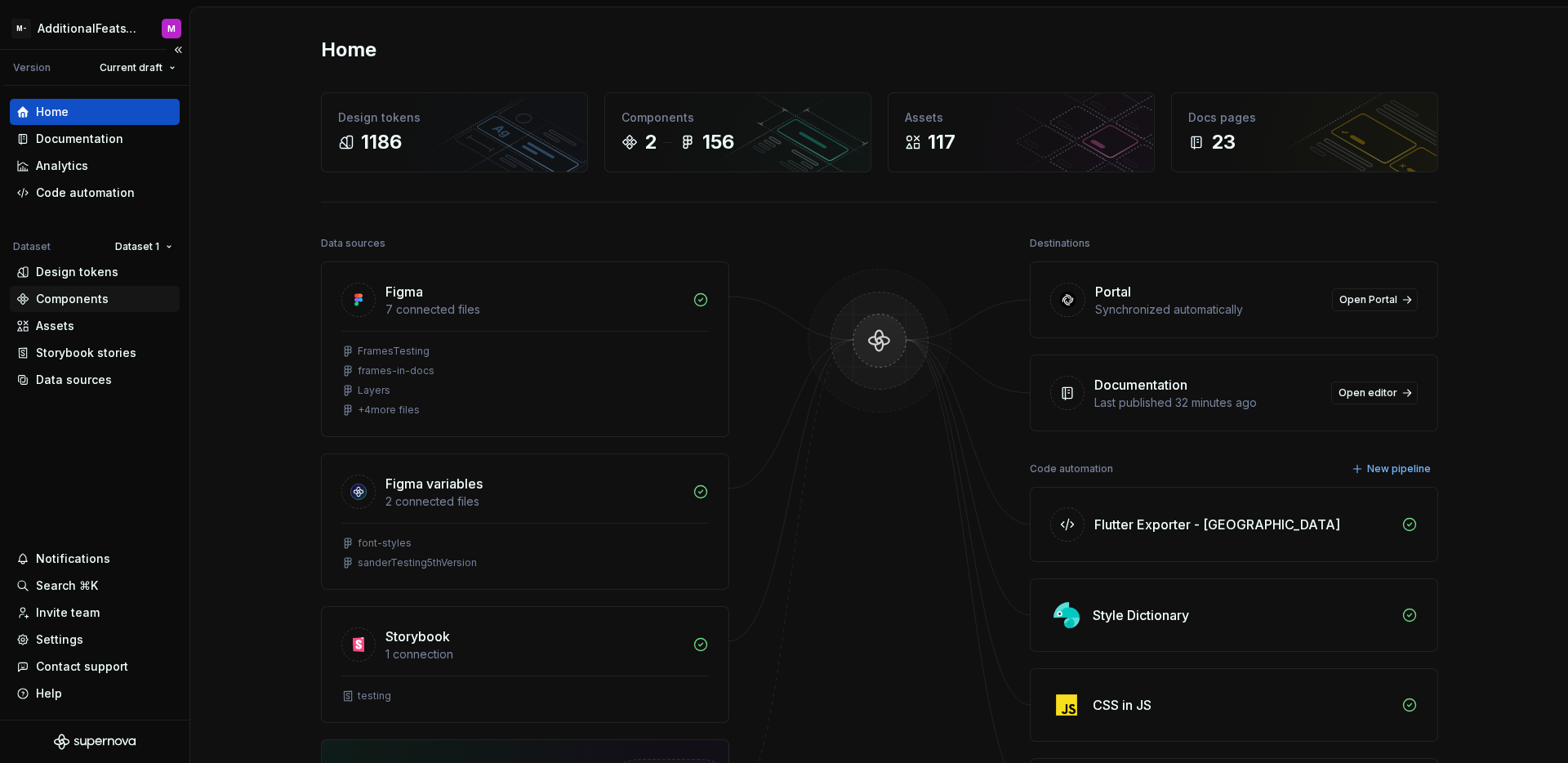
click at [63, 296] on div "Components" at bounding box center [72, 299] width 73 height 16
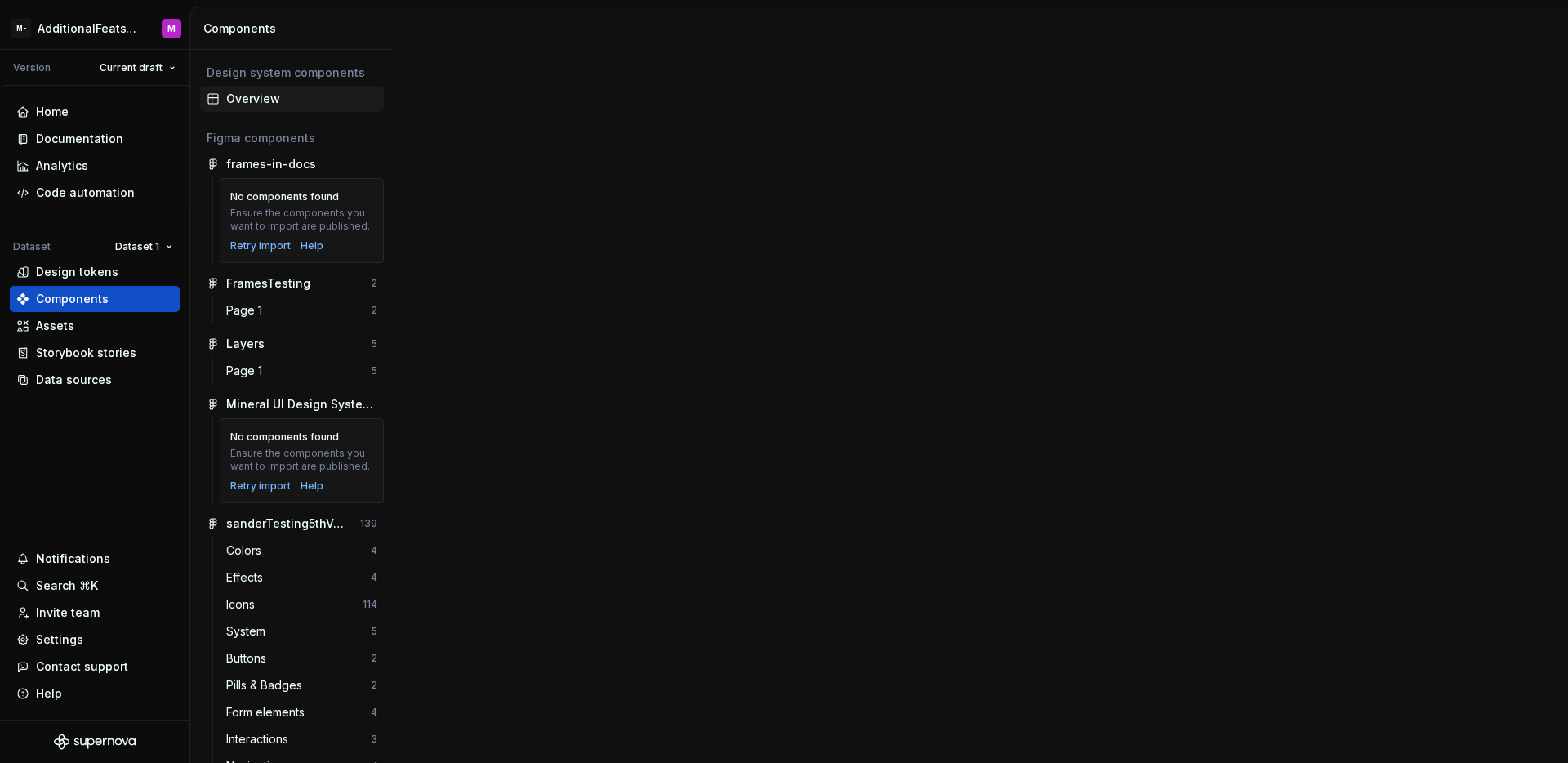
click at [258, 99] on div "Overview" at bounding box center [301, 99] width 151 height 16
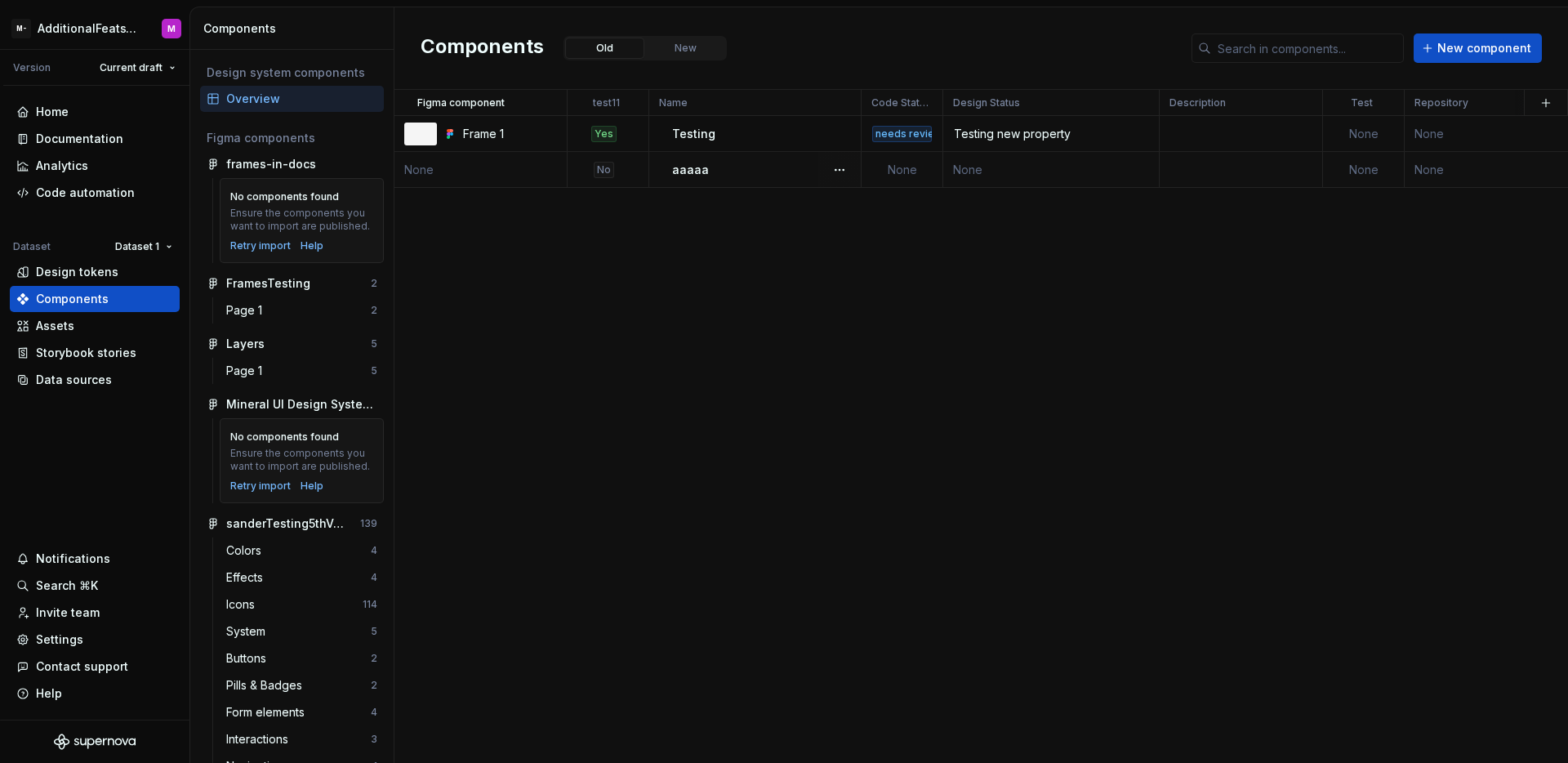
click at [488, 169] on td "None" at bounding box center [481, 170] width 173 height 36
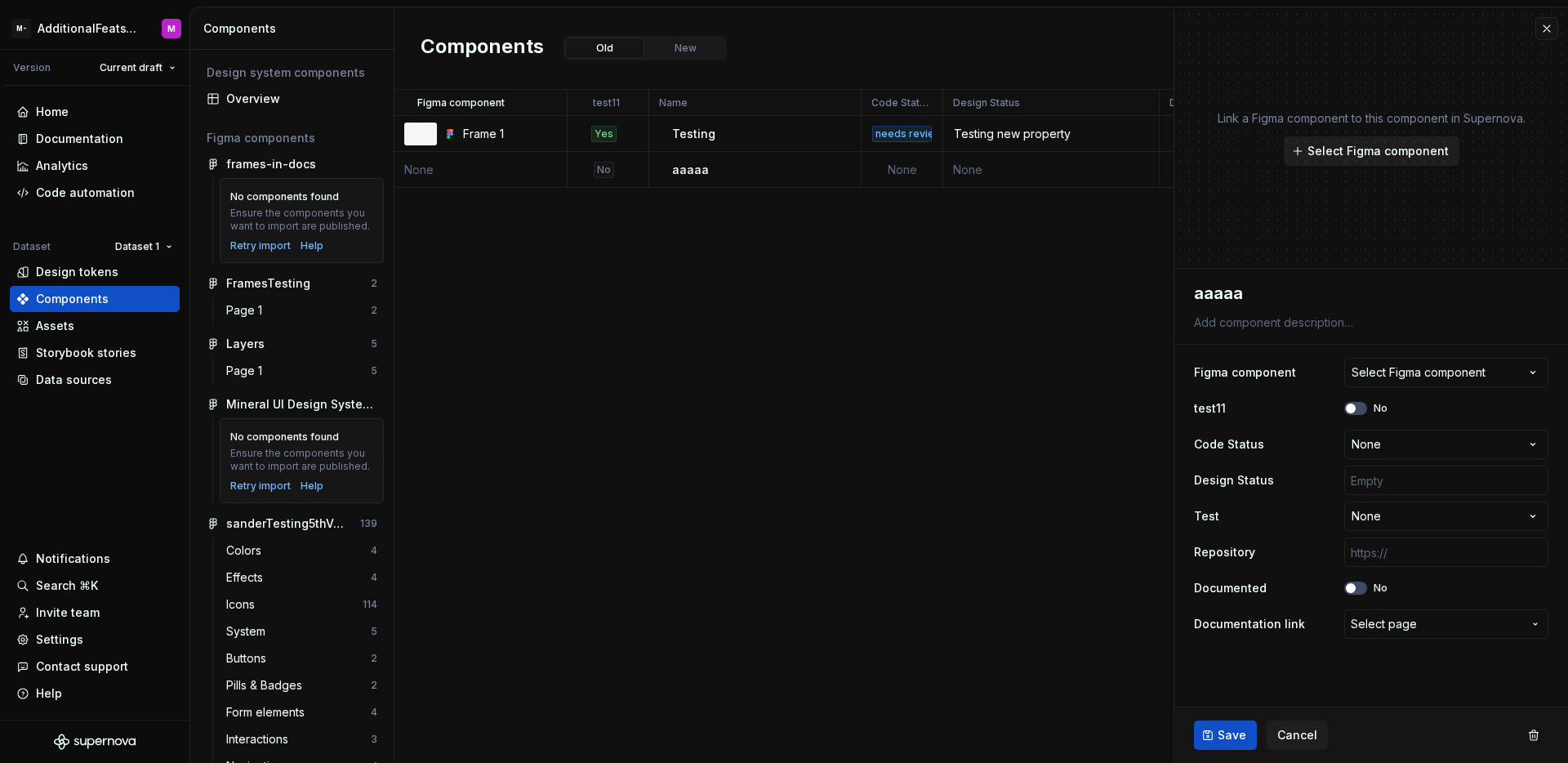
click at [1364, 143] on span "Select Figma component" at bounding box center [1378, 150] width 141 height 16
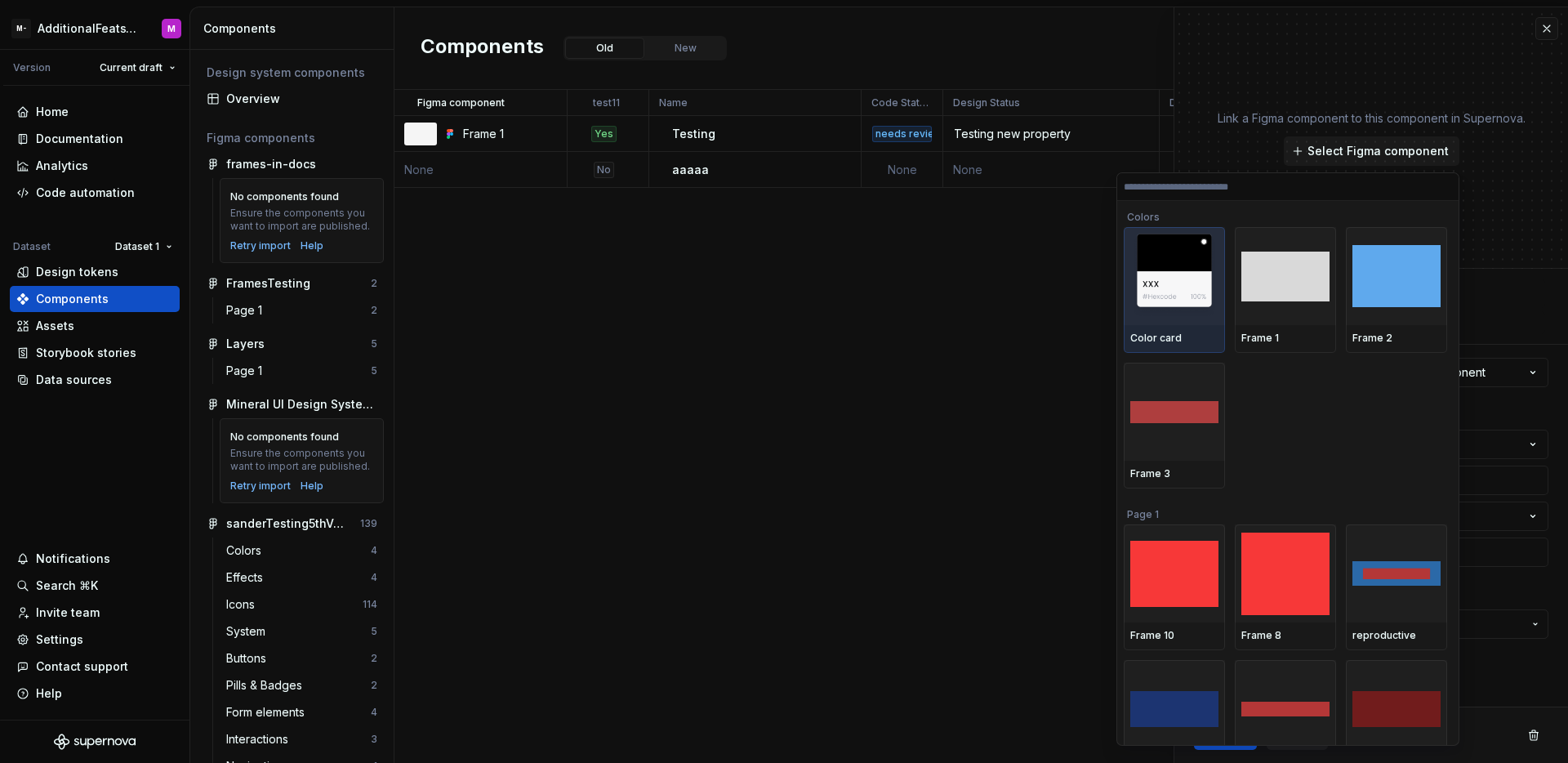
click at [1185, 295] on img at bounding box center [1174, 276] width 86 height 85
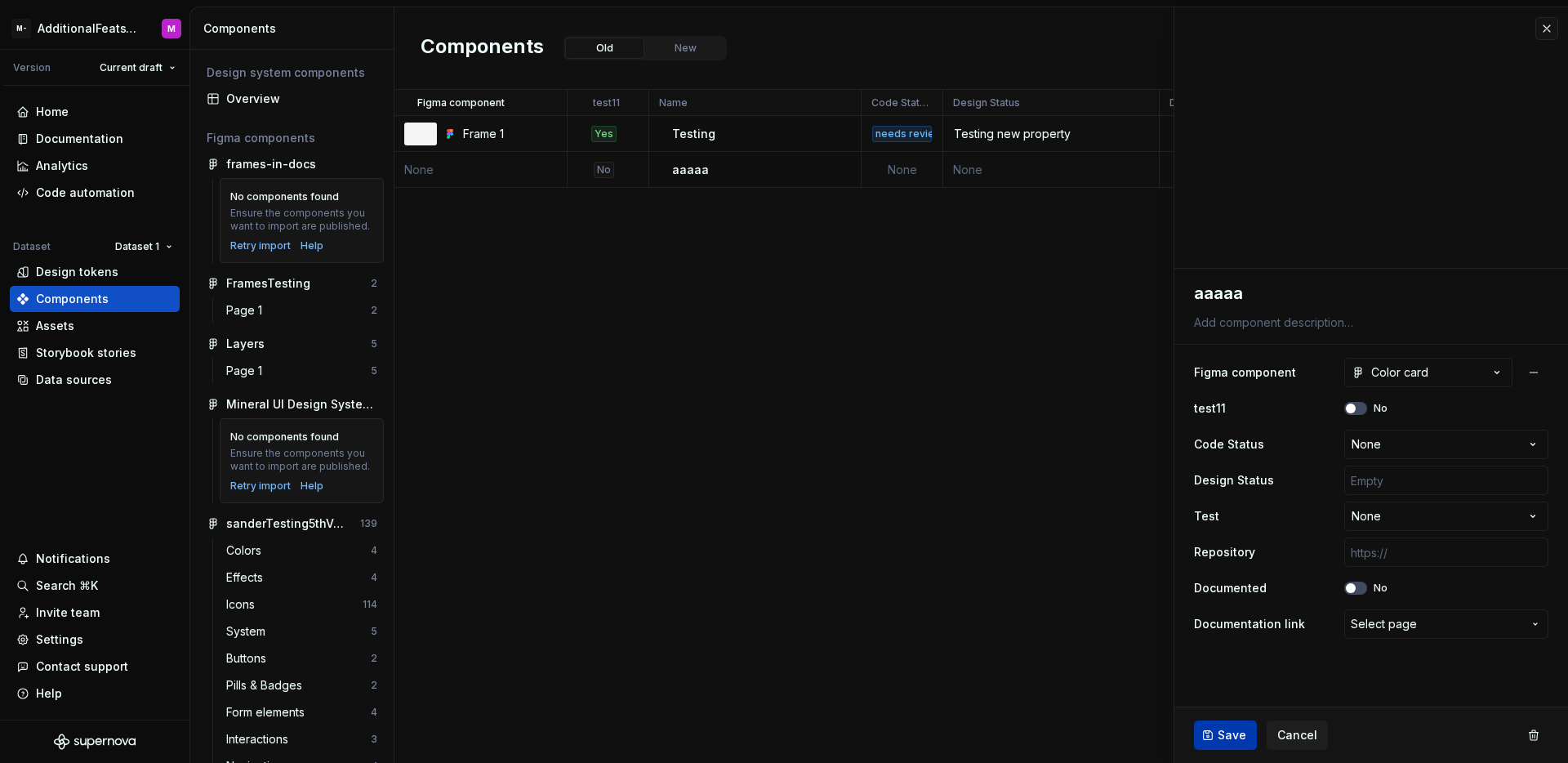
click at [1215, 738] on button "Save" at bounding box center [1225, 735] width 63 height 29
type textarea "*"
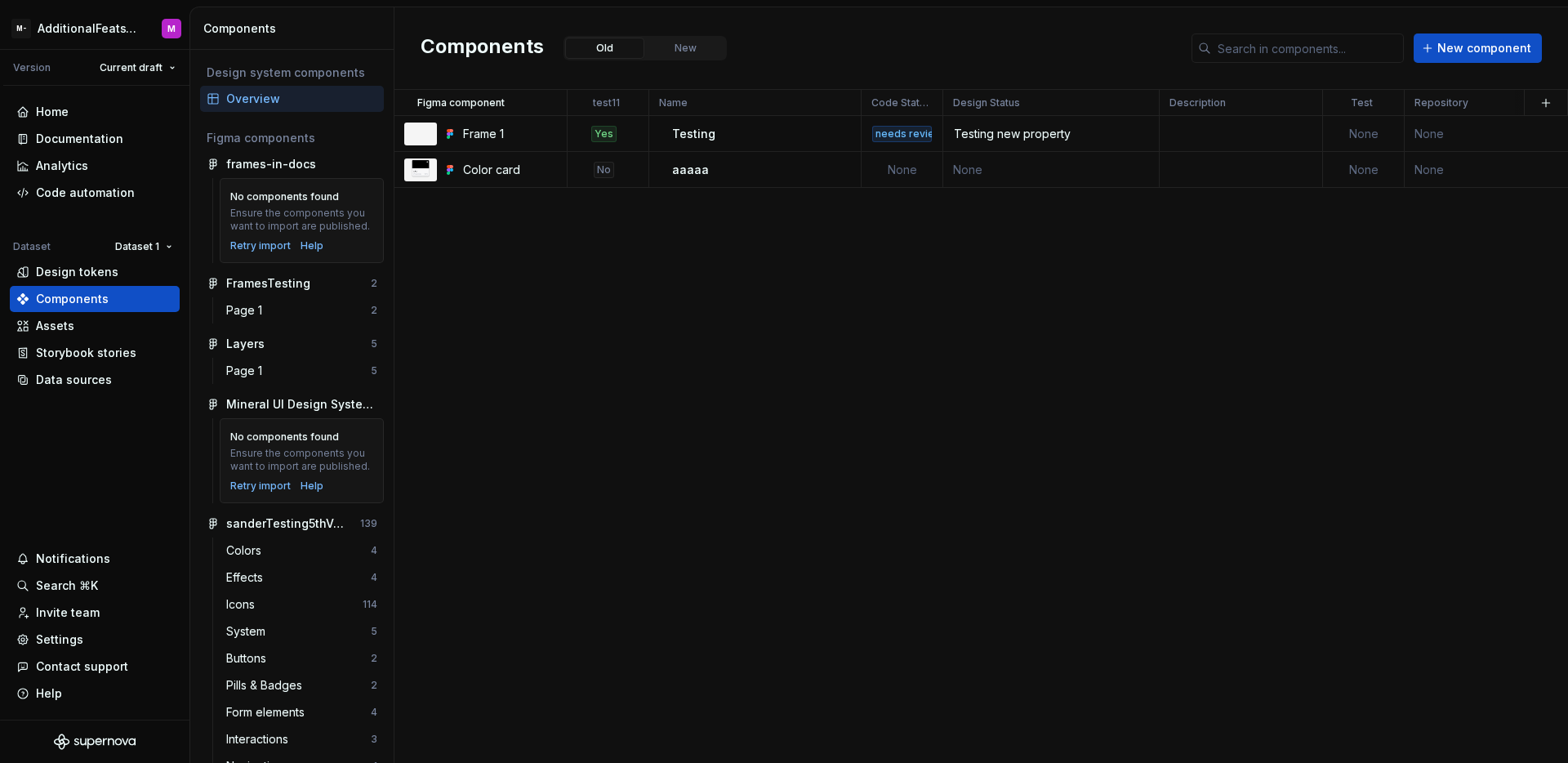
click at [527, 314] on div "Figma component test11 Name Code Status Design Status Description Test Reposito…" at bounding box center [981, 427] width 1174 height 673
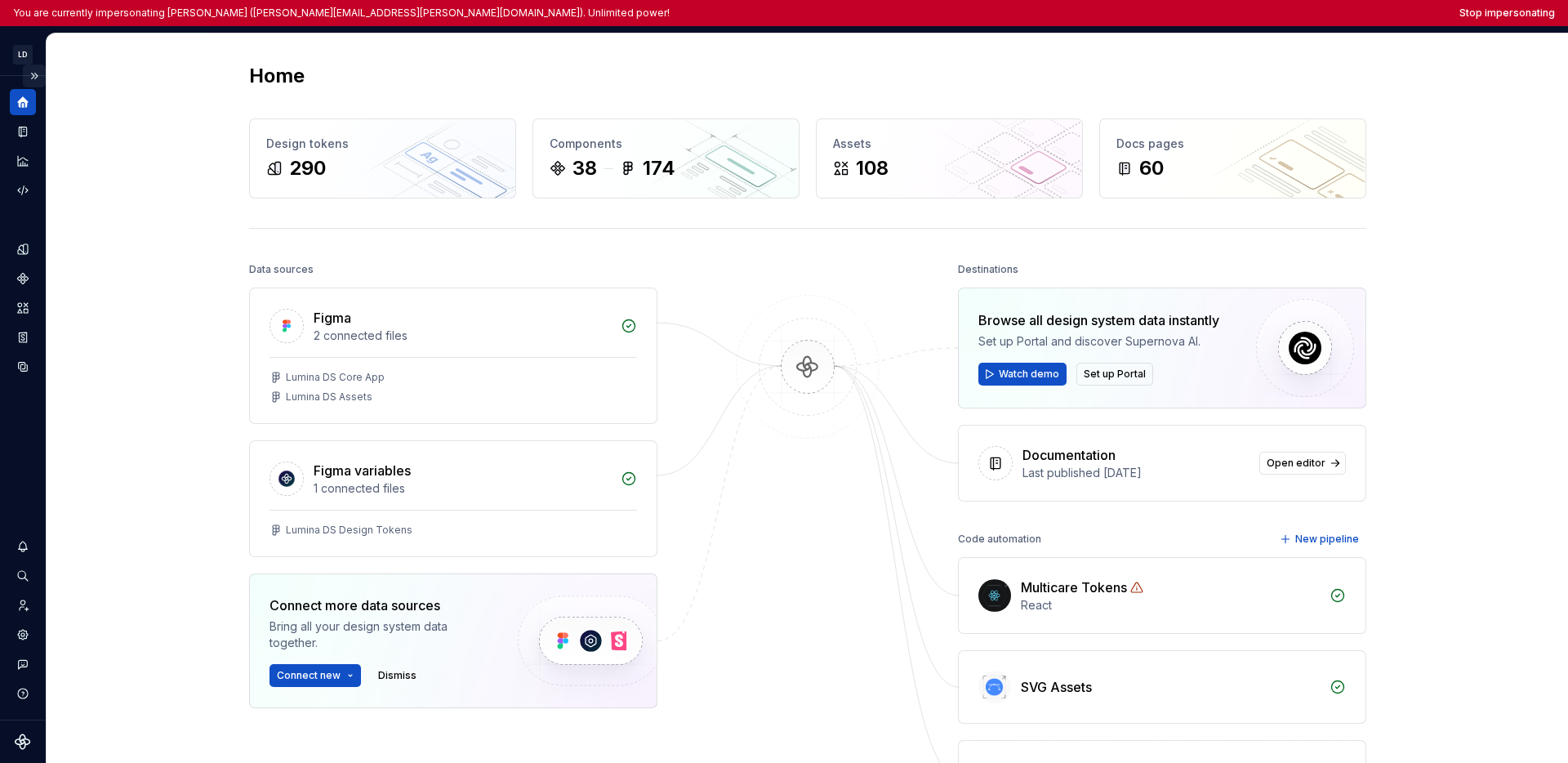
click at [33, 72] on button "Expand sidebar" at bounding box center [35, 77] width 23 height 23
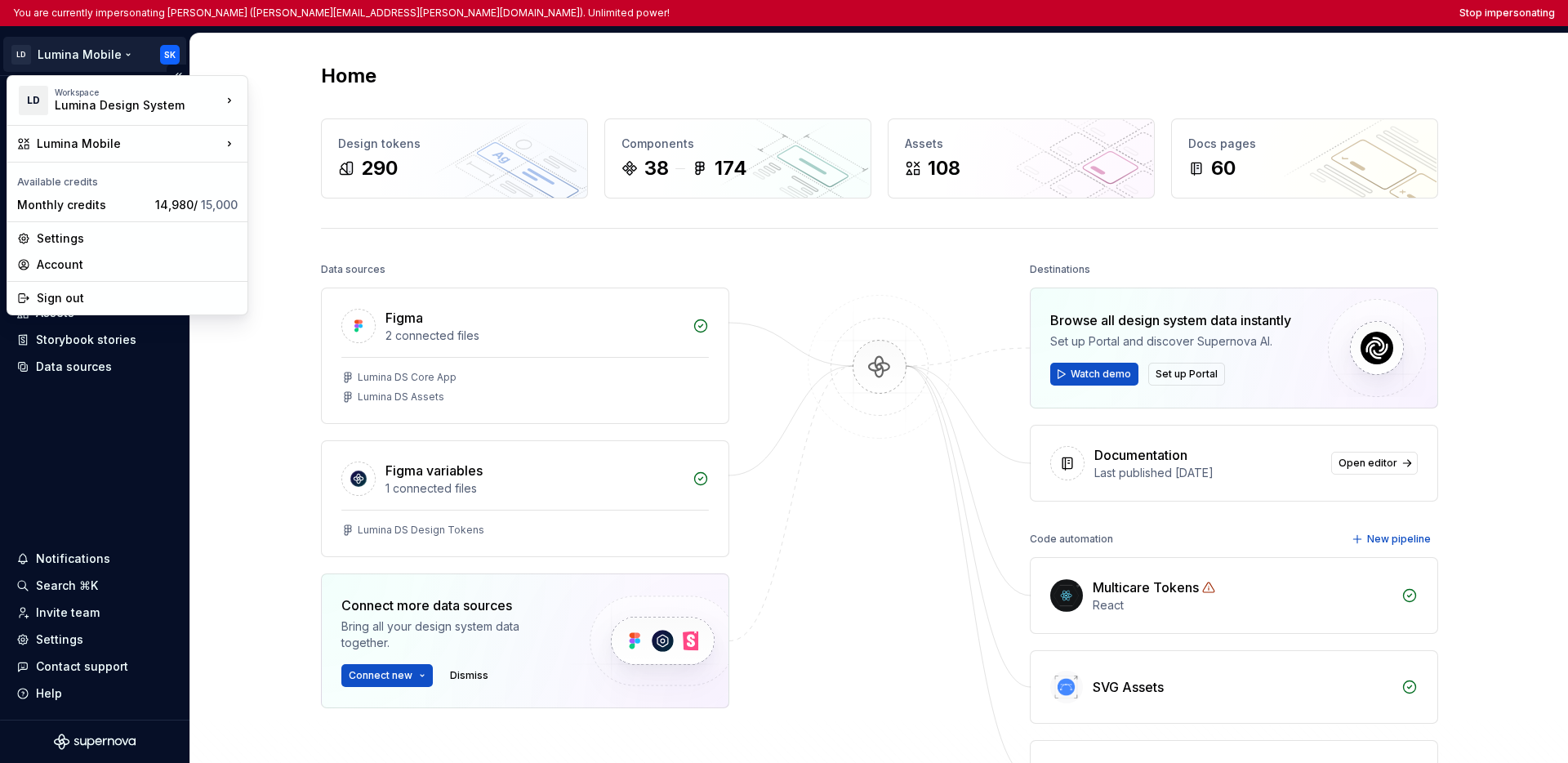
click at [59, 54] on html "You are currently impersonating [PERSON_NAME] ([PERSON_NAME][EMAIL_ADDRESS][PER…" at bounding box center [784, 381] width 1568 height 763
click at [65, 420] on html "You are currently impersonating [PERSON_NAME] ([PERSON_NAME][EMAIL_ADDRESS][PER…" at bounding box center [784, 381] width 1568 height 763
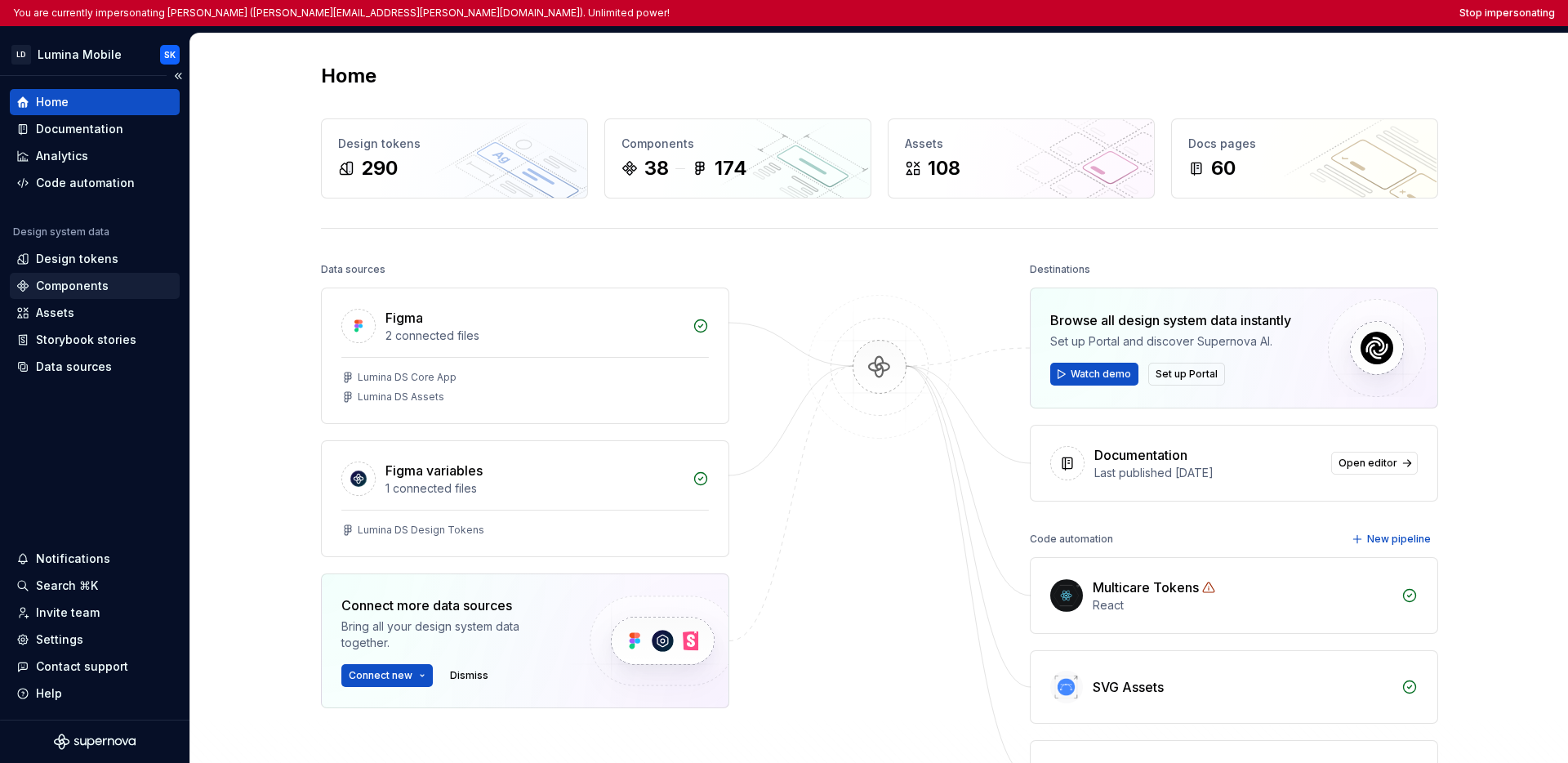
click at [74, 293] on div "Components" at bounding box center [72, 286] width 73 height 16
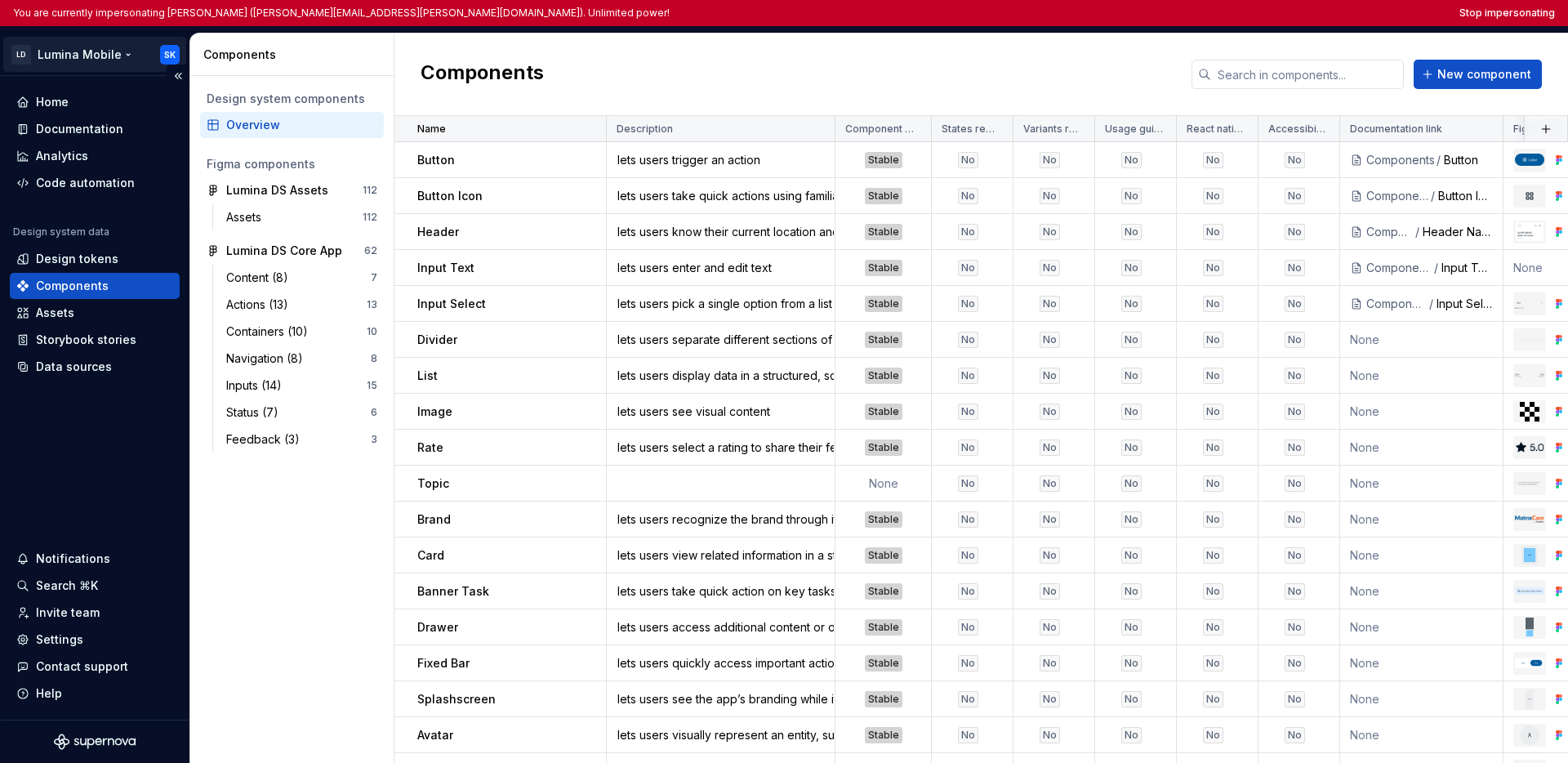
click at [80, 59] on html "You are currently impersonating [PERSON_NAME] ([PERSON_NAME][EMAIL_ADDRESS][PER…" at bounding box center [784, 381] width 1568 height 763
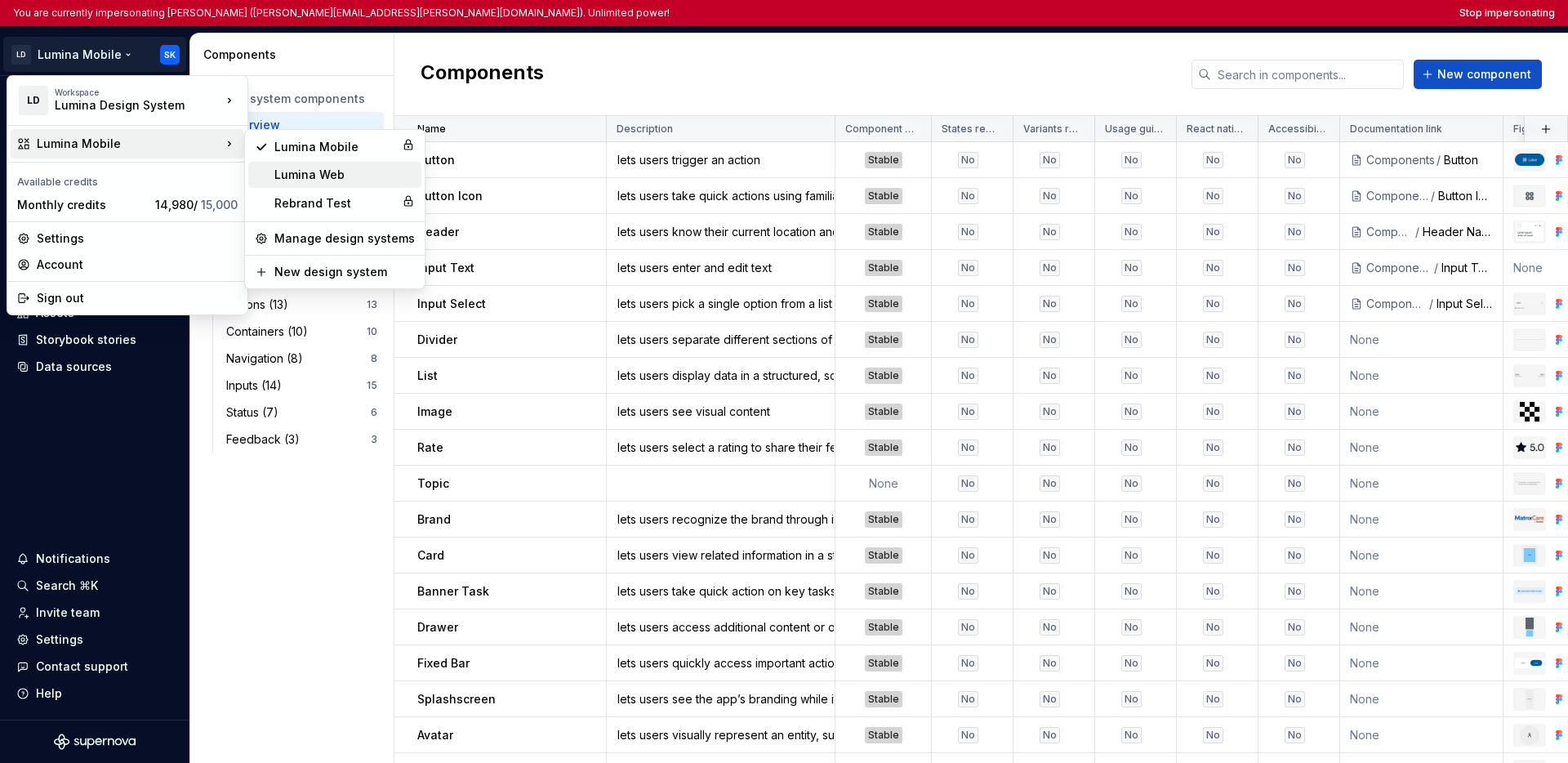
click at [281, 169] on div "Lumina Web" at bounding box center [344, 175] width 141 height 16
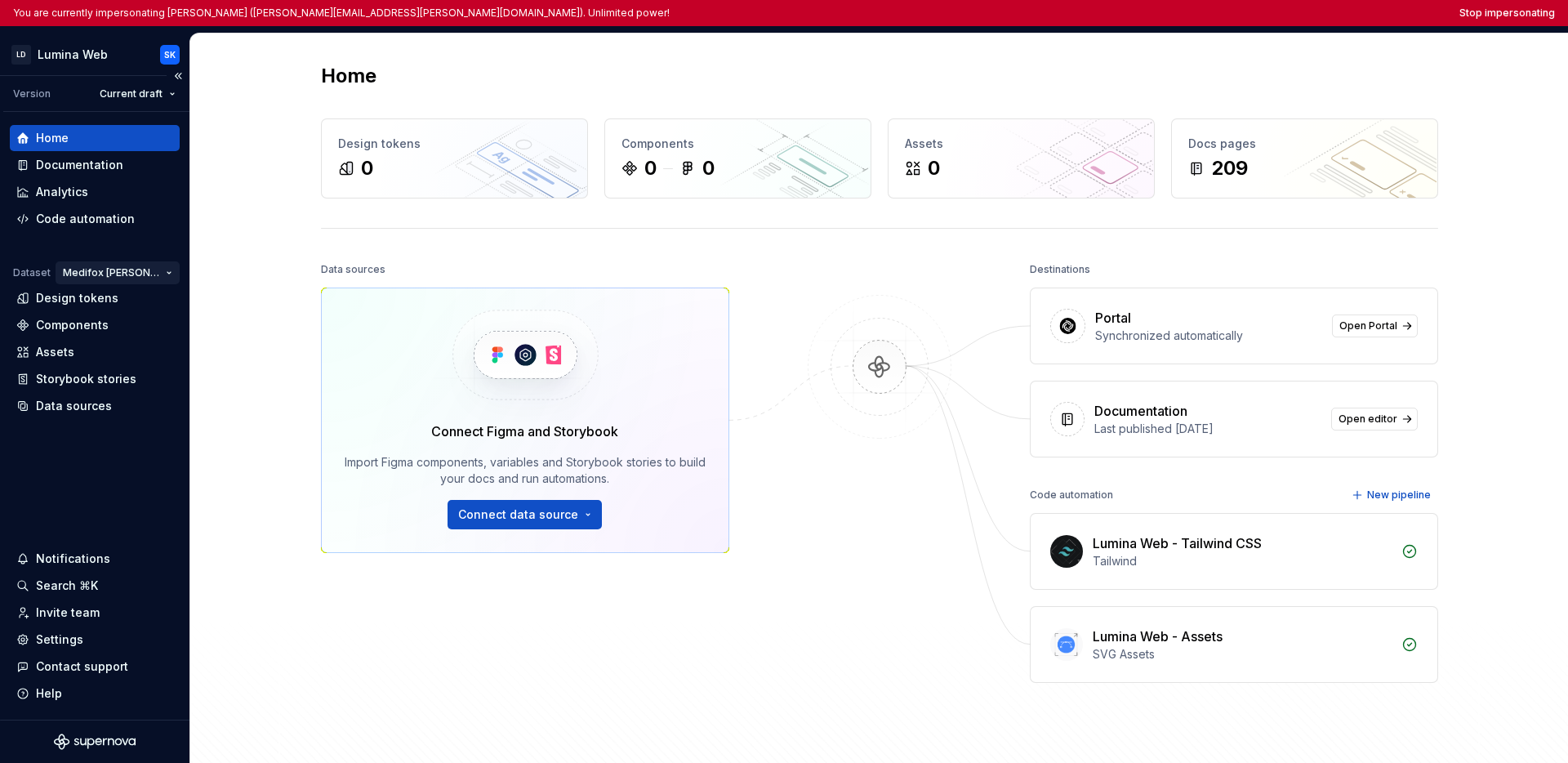
click at [114, 270] on html "You are currently impersonating [PERSON_NAME] ([PERSON_NAME][EMAIL_ADDRESS][PER…" at bounding box center [784, 381] width 1568 height 763
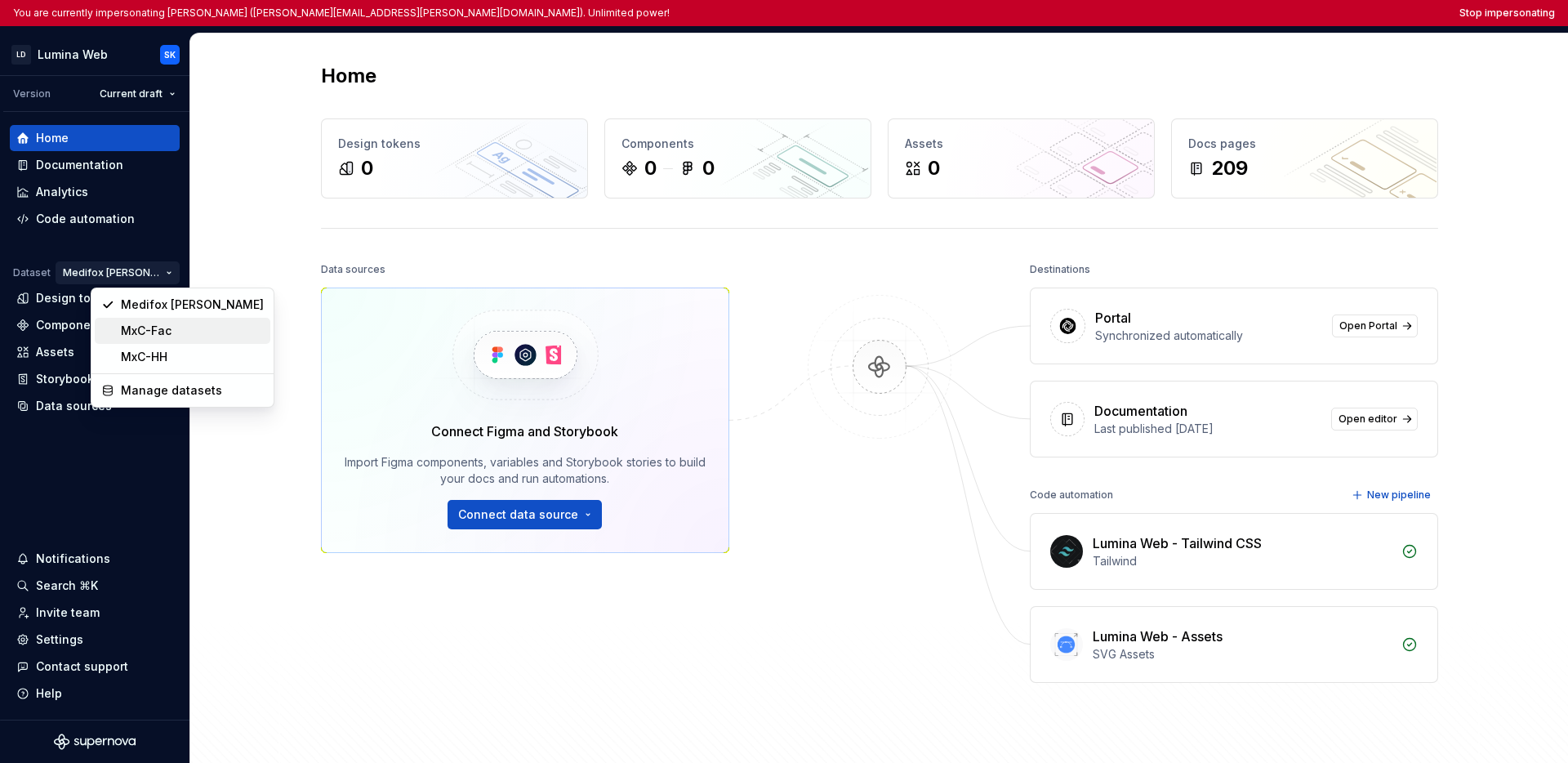
click at [138, 330] on div "MxC-Fac" at bounding box center [192, 331] width 142 height 16
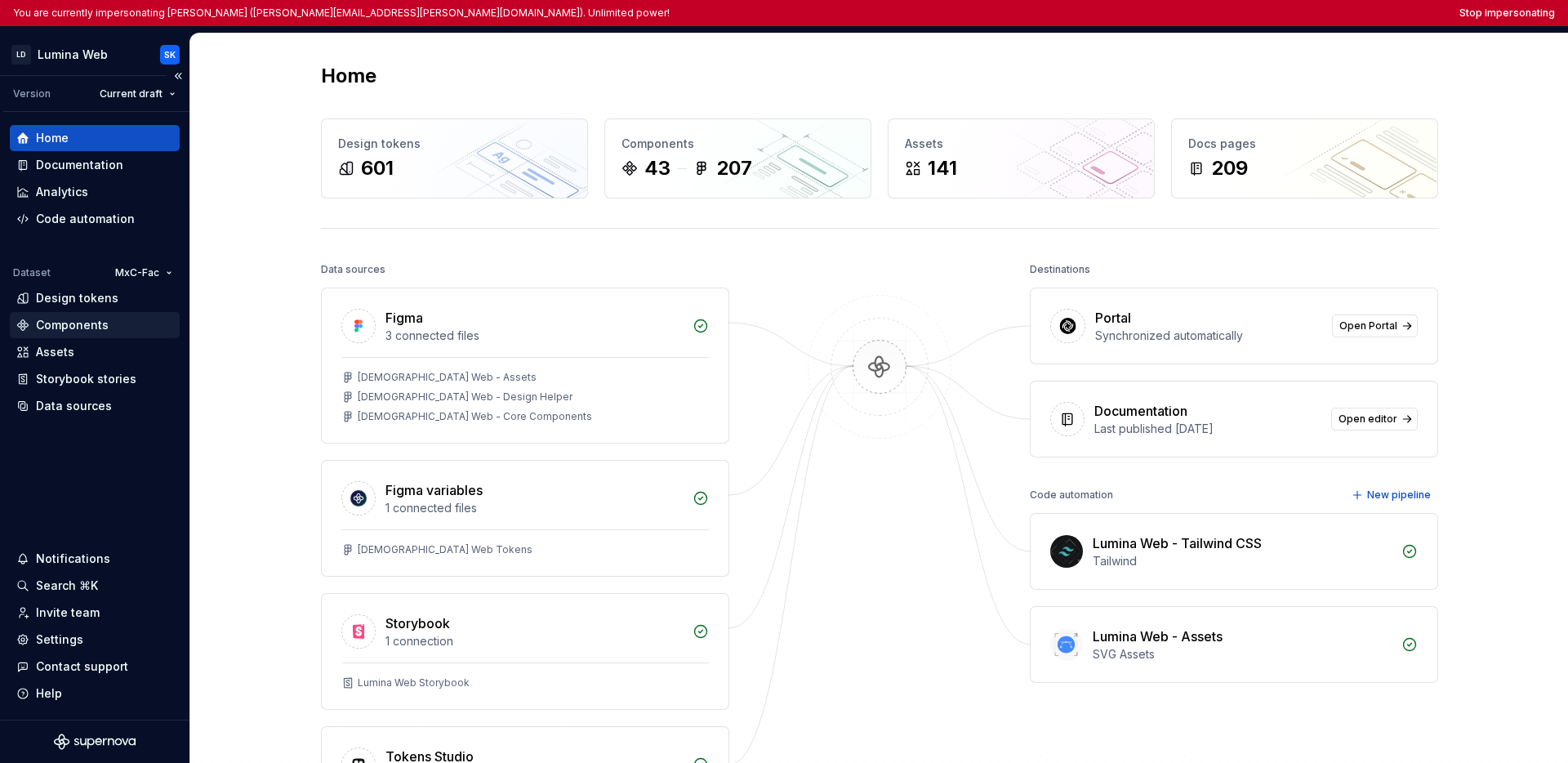
click at [91, 323] on div "Components" at bounding box center [72, 325] width 73 height 16
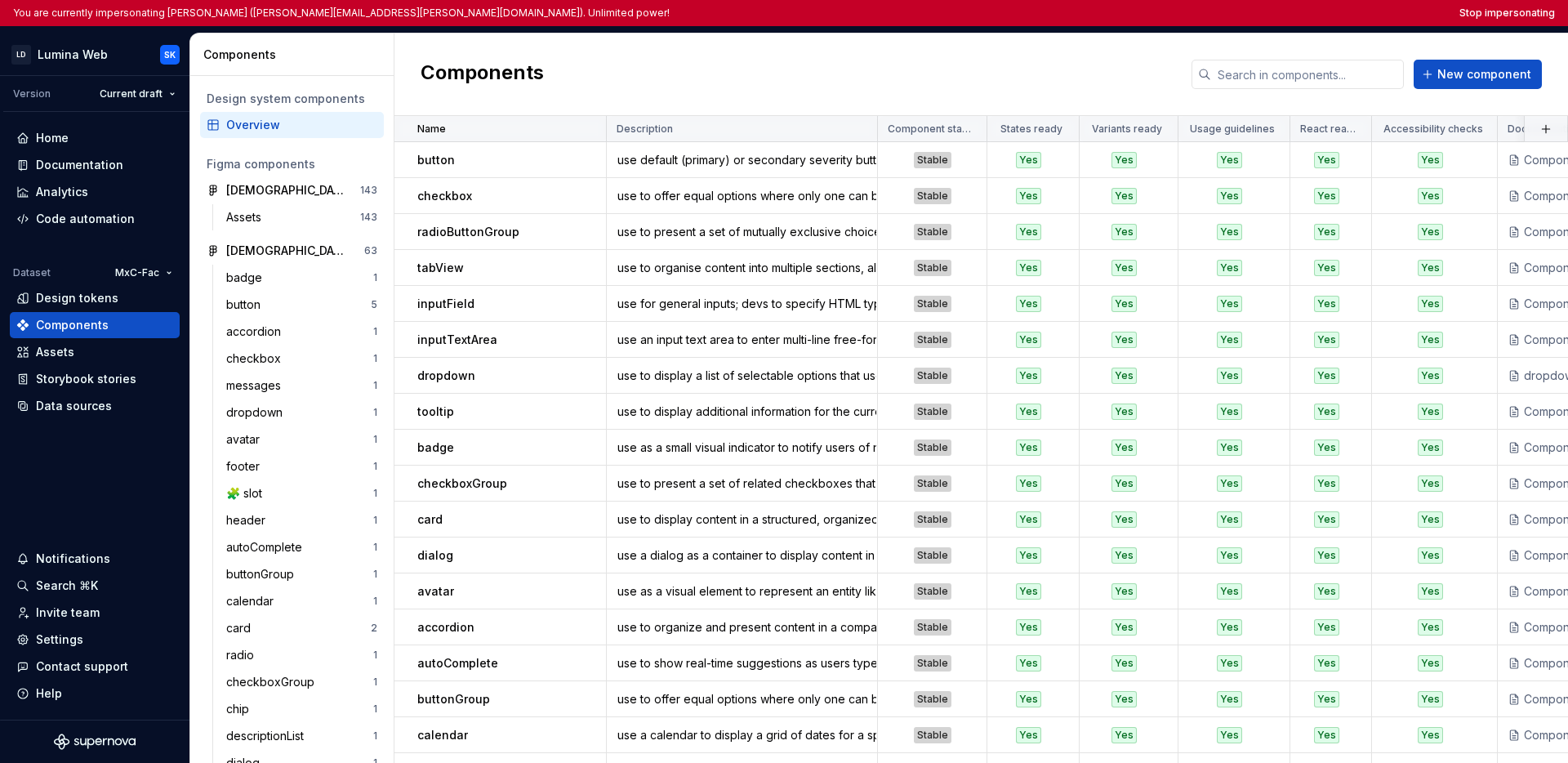
click at [663, 90] on div "Components New component" at bounding box center [981, 75] width 1174 height 82
click at [669, 88] on div "Components New component" at bounding box center [981, 75] width 1174 height 82
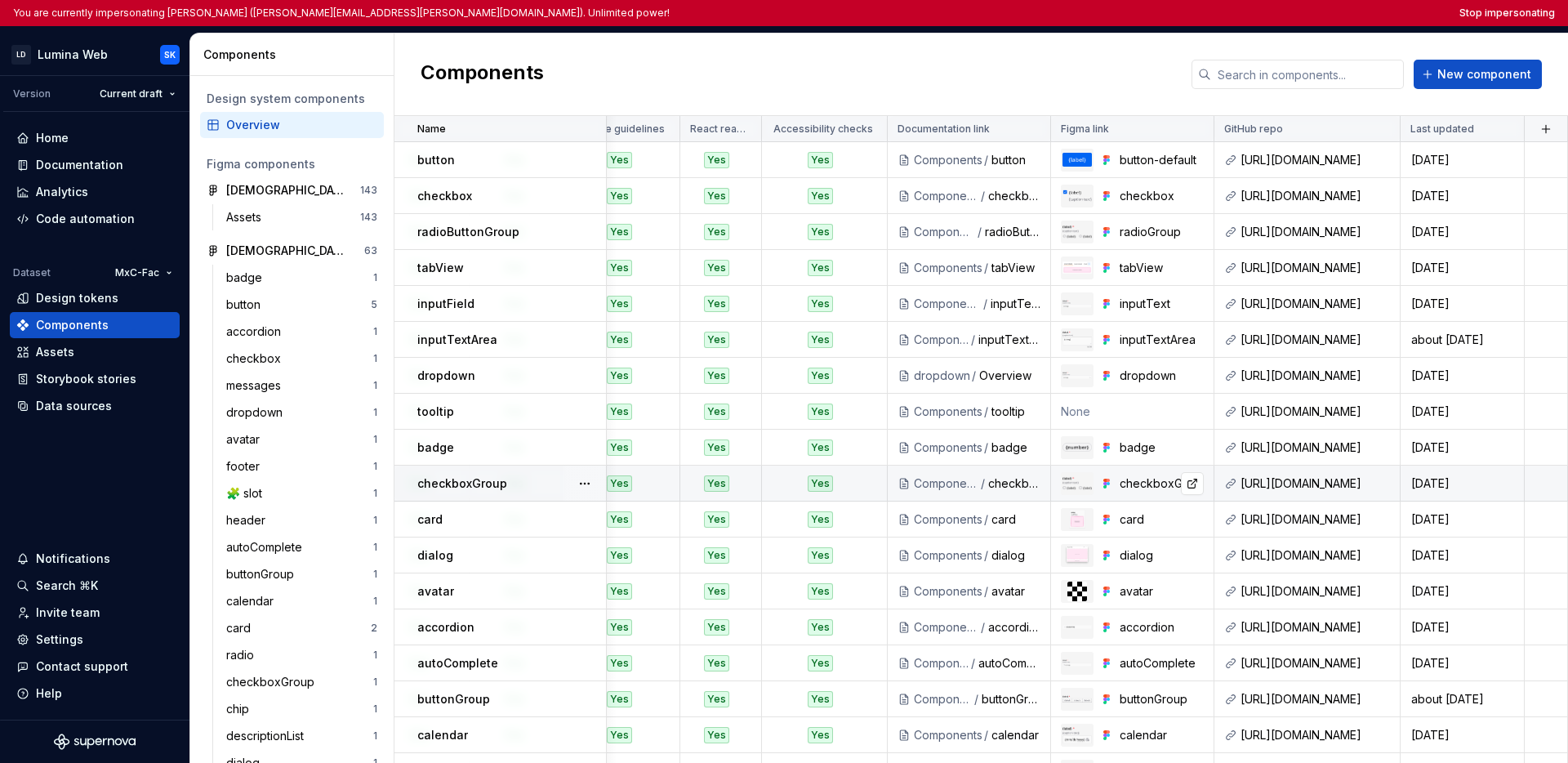
scroll to position [0, 619]
click at [1189, 10] on button "Stop impersonating" at bounding box center [1507, 13] width 96 height 13
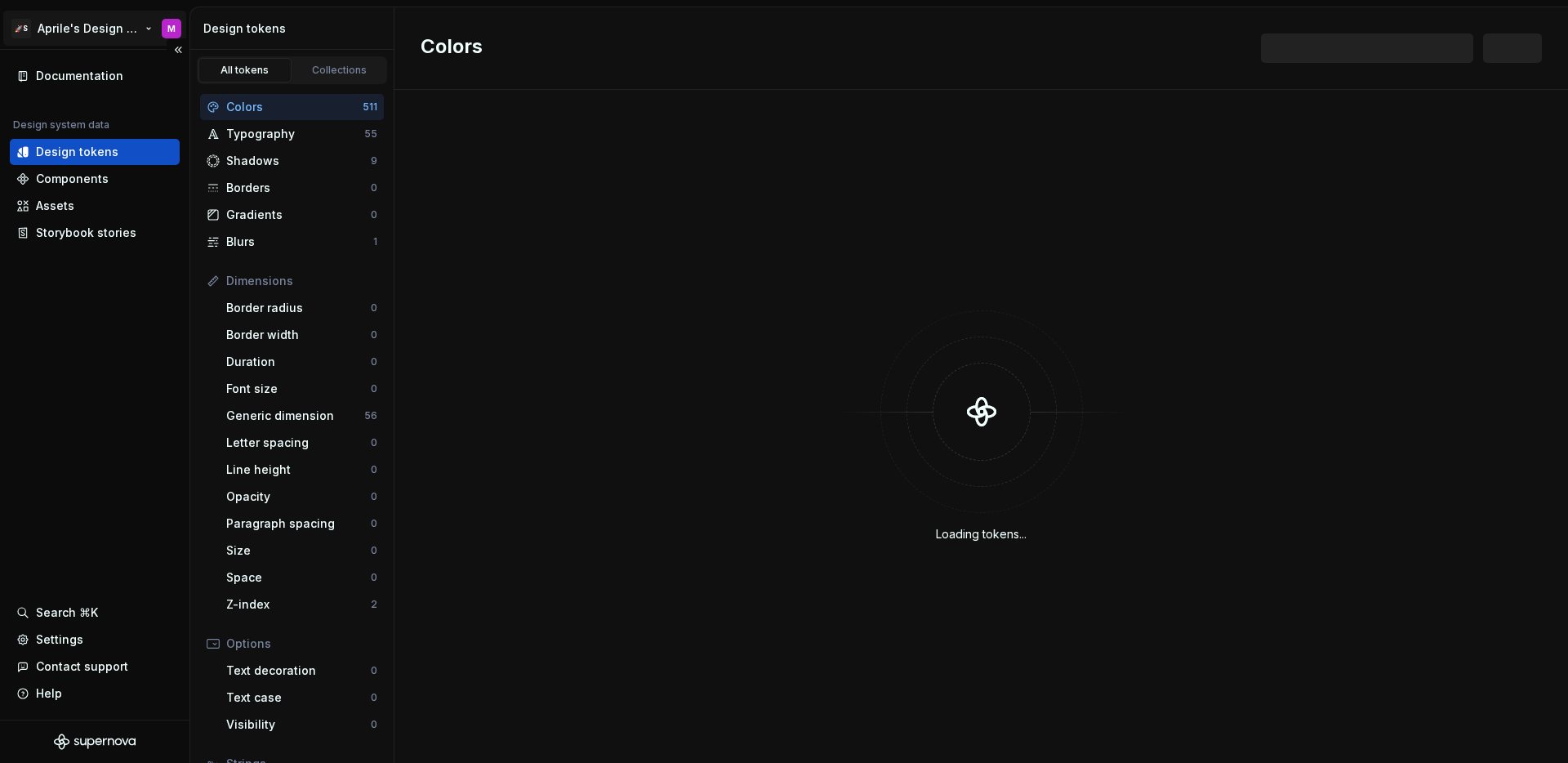
click at [76, 34] on html "🚀S Aprile's Design System M Documentation Design system data Design tokens Comp…" at bounding box center [784, 381] width 1568 height 763
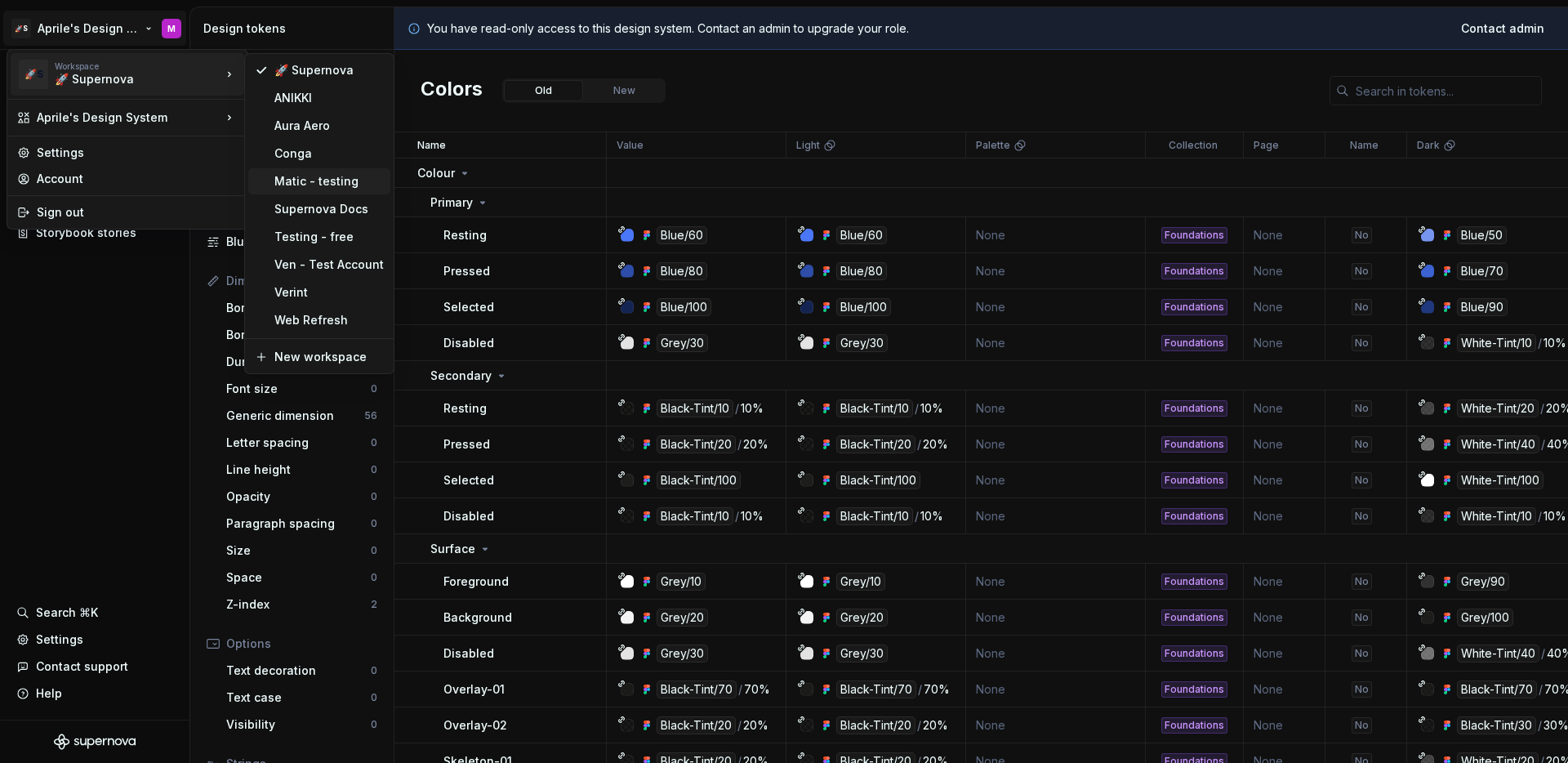
click at [269, 175] on div "Matic - testing" at bounding box center [319, 181] width 142 height 26
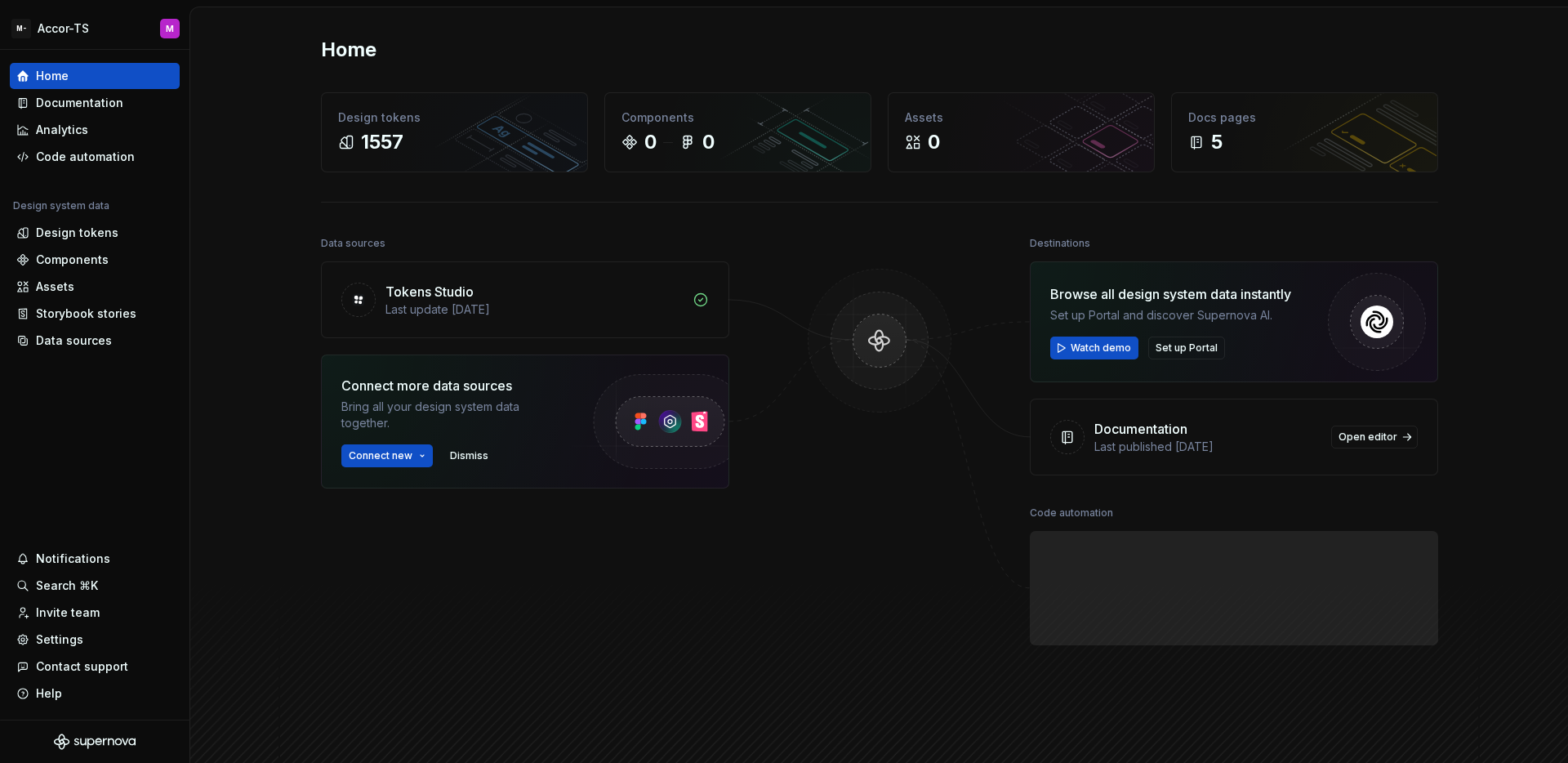
click at [260, 203] on div "Home Design tokens 1557 Components 0 0 Assets 0 Docs pages 5 Data sources Token…" at bounding box center [879, 397] width 1378 height 778
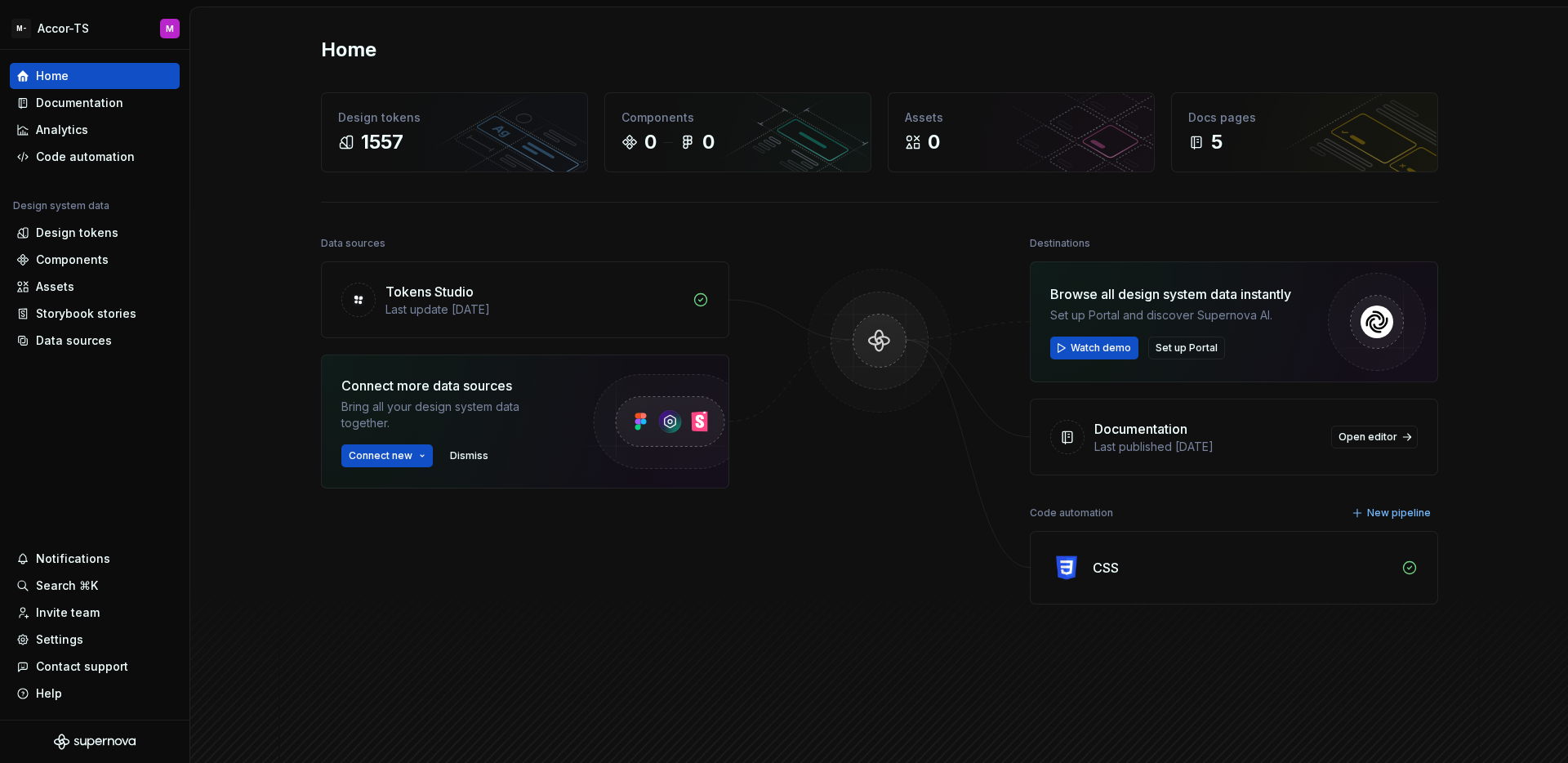
click at [273, 246] on div "Home Design tokens 1557 Components 0 0 Assets 0 Docs pages 5 Data sources Token…" at bounding box center [879, 397] width 1378 height 778
click at [76, 28] on html "M- Accor-TS M Home Documentation Analytics Code automation Design system data D…" at bounding box center [784, 381] width 1568 height 763
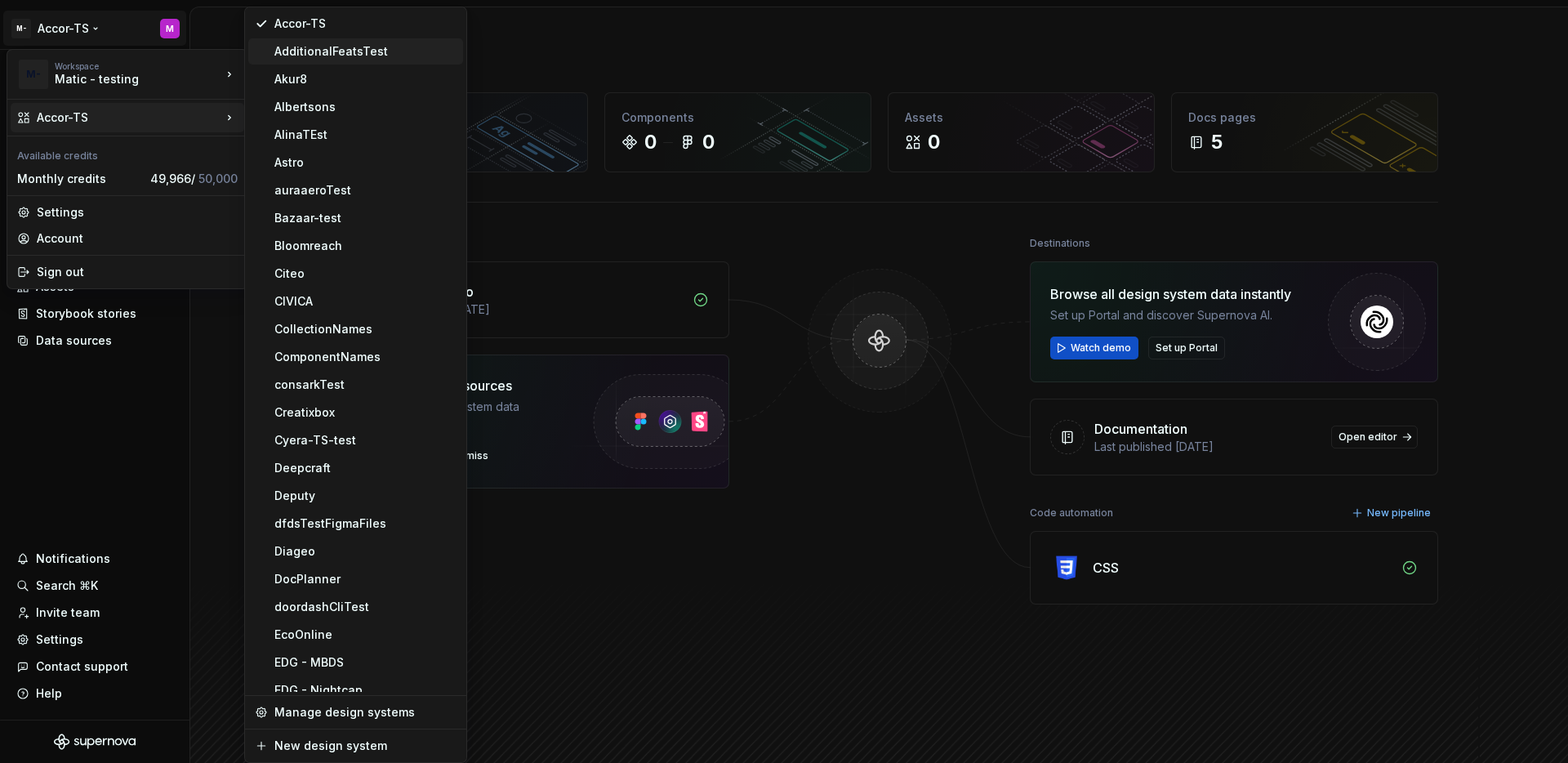
click at [311, 54] on div "AdditionalFeatsTest" at bounding box center [365, 51] width 182 height 16
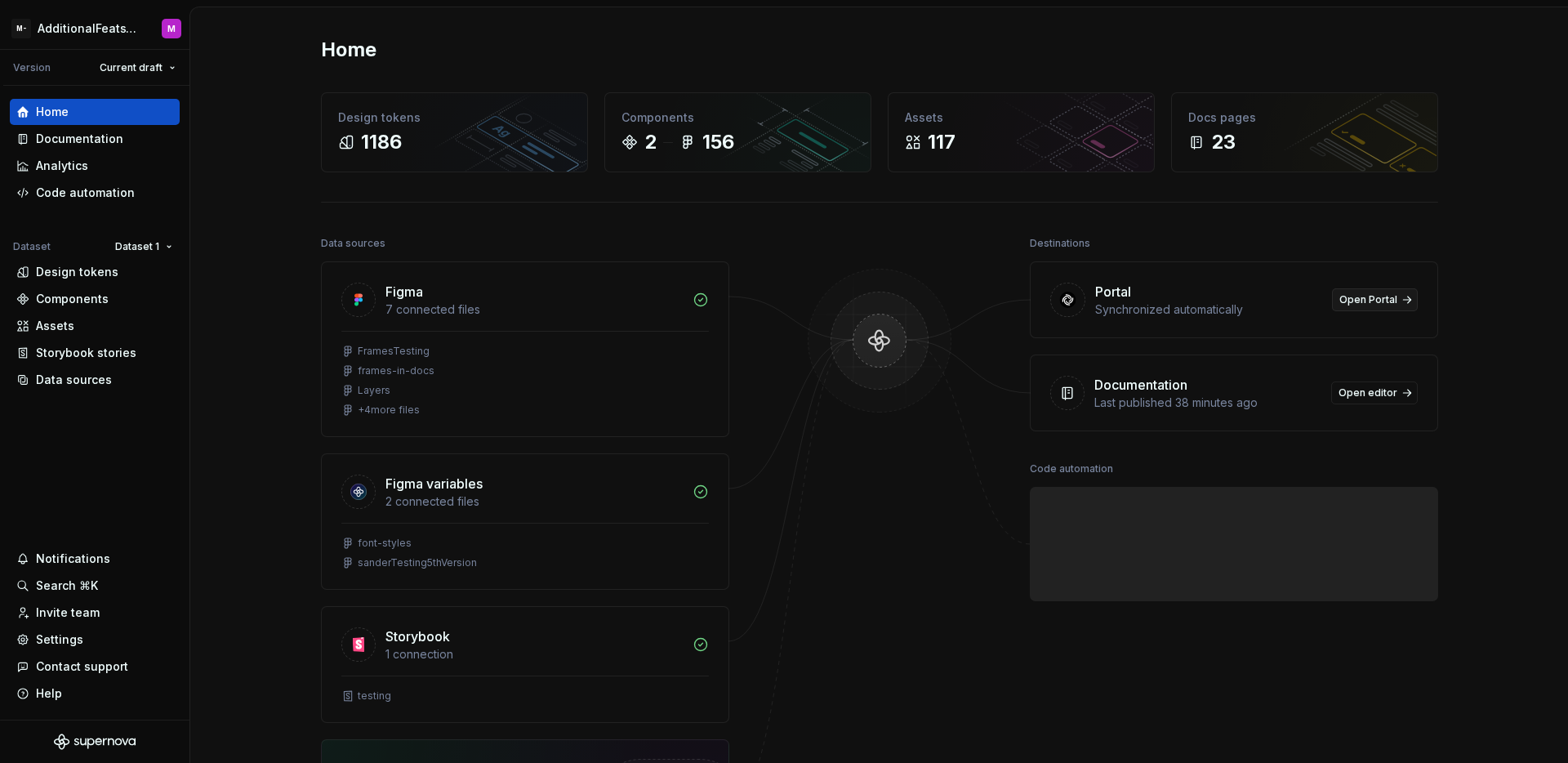
click at [1360, 302] on span "Open Portal" at bounding box center [1368, 300] width 58 height 13
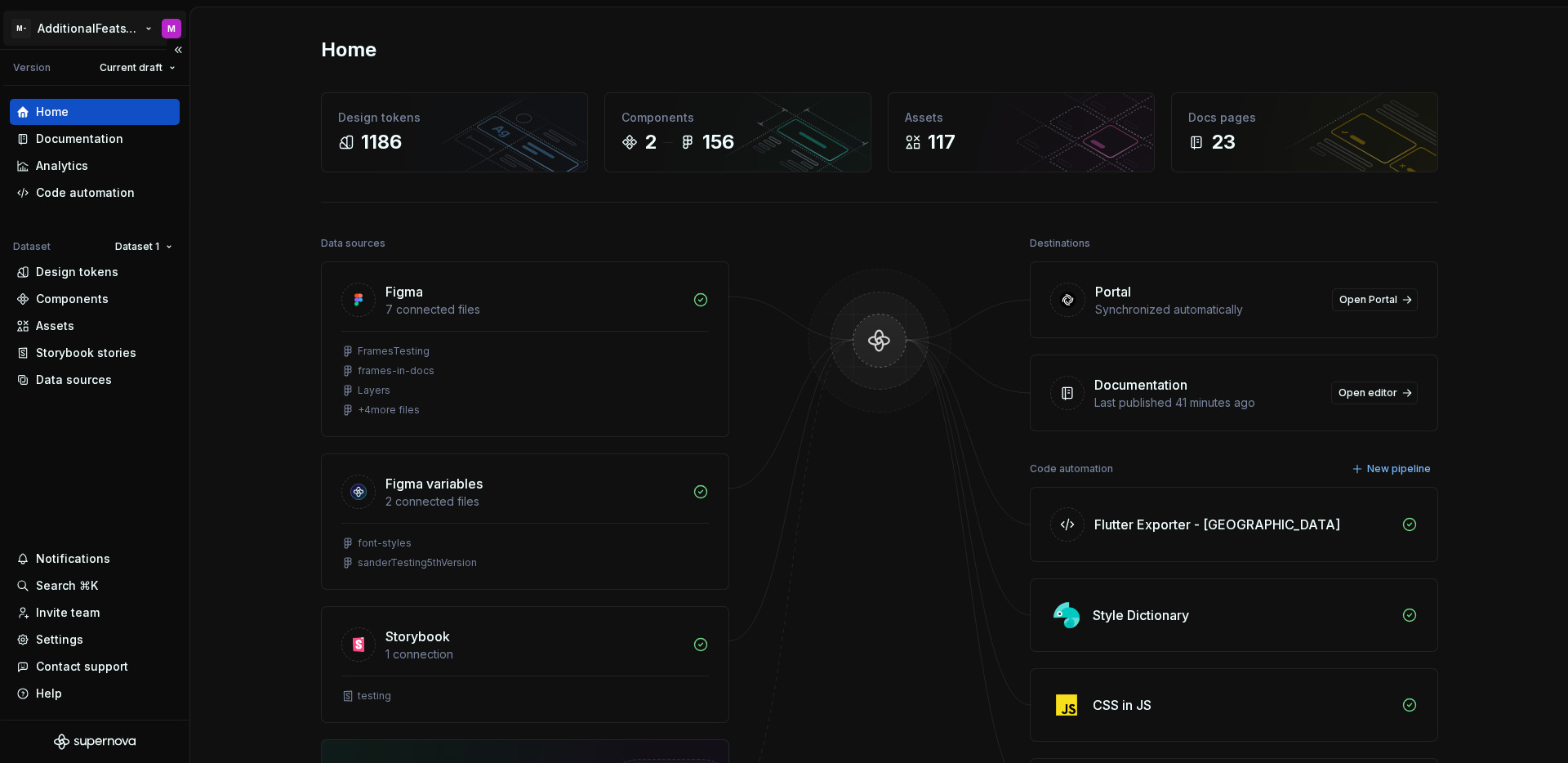
click at [96, 28] on html "M- AdditionalFeatsTest M Version Current draft Home Documentation Analytics Cod…" at bounding box center [784, 381] width 1568 height 763
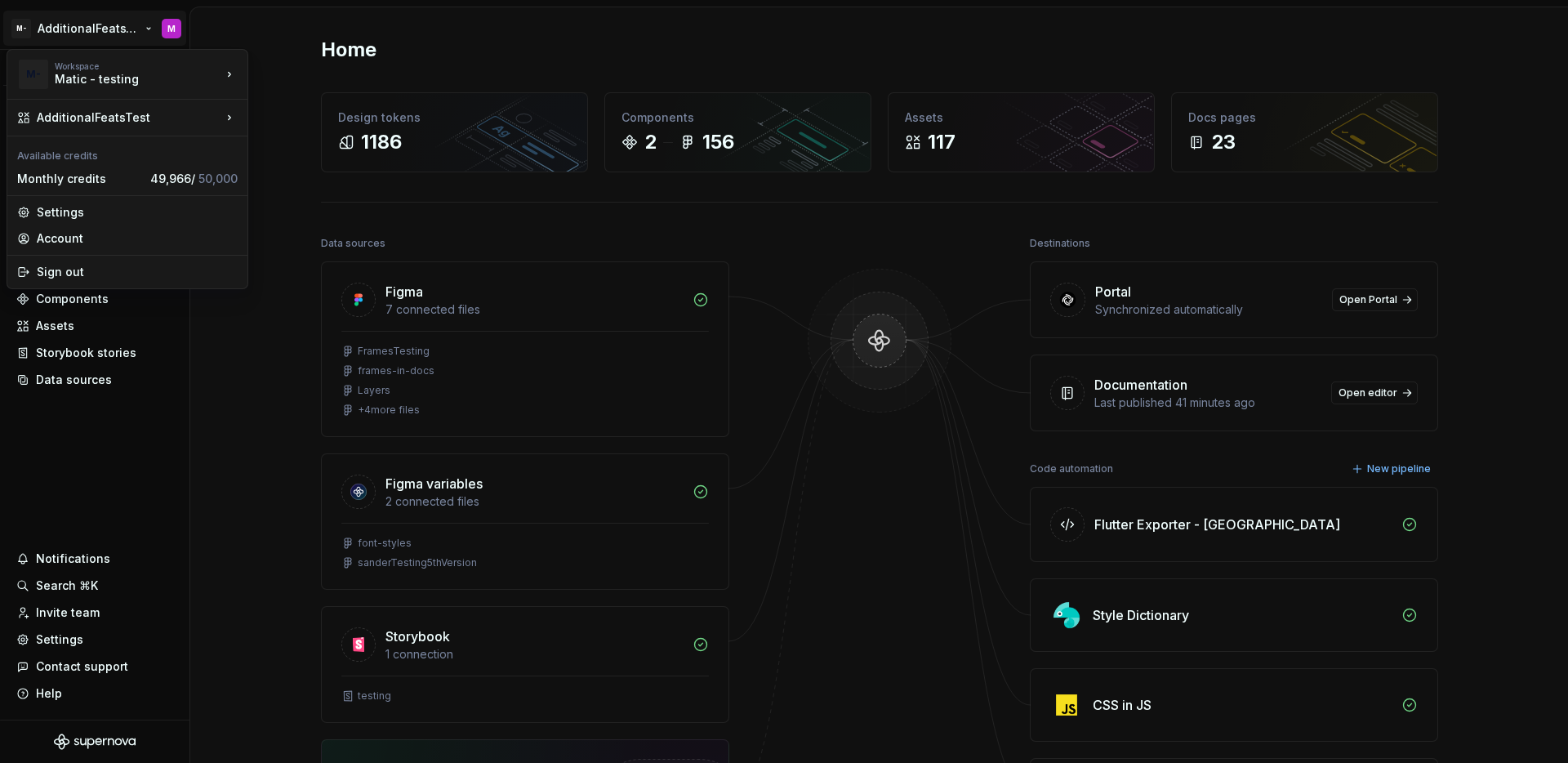
click at [164, 481] on html "M- AdditionalFeatsTest M Version Current draft Home Documentation Analytics Cod…" at bounding box center [784, 381] width 1568 height 763
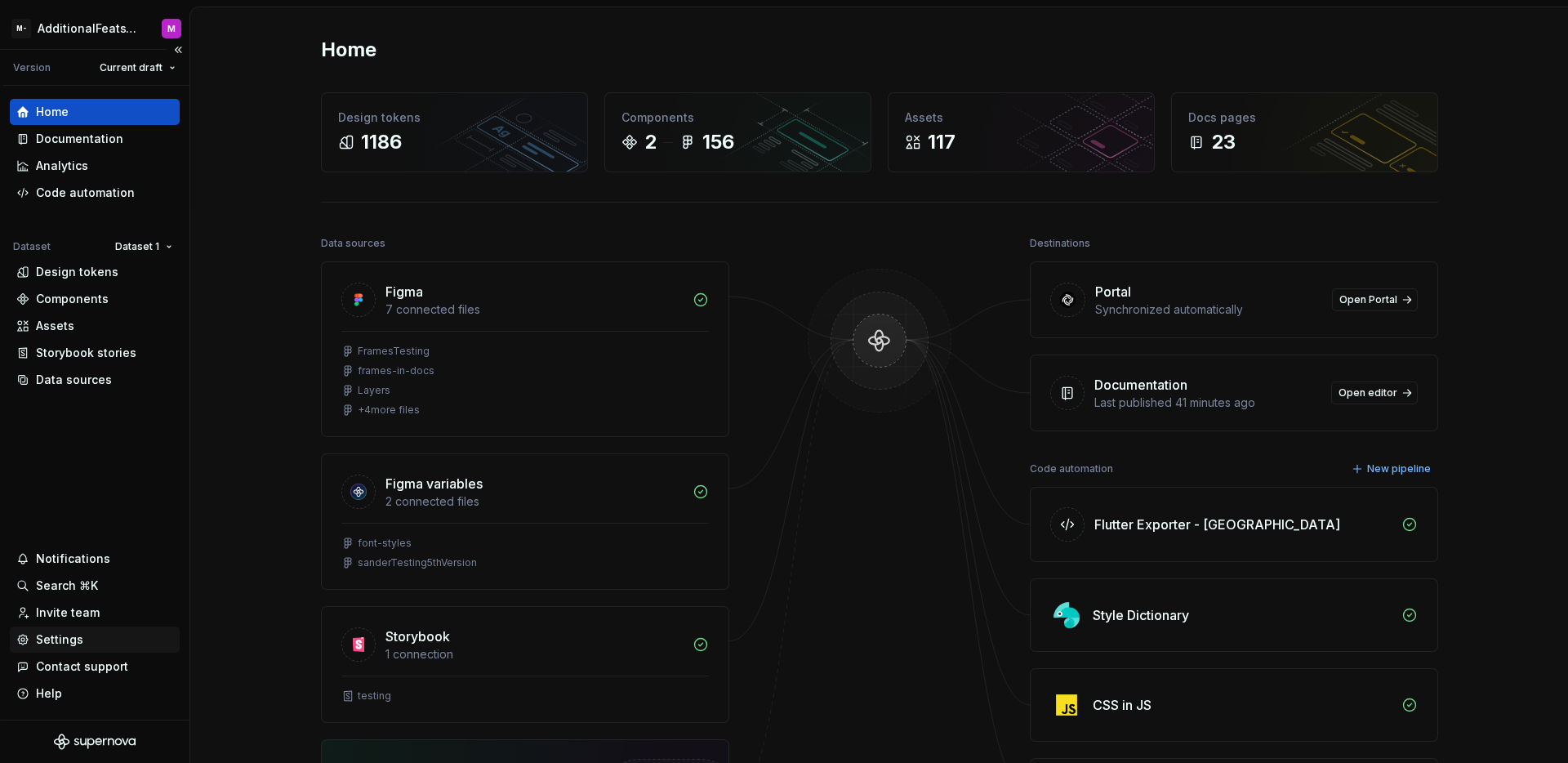
click at [57, 637] on div "Settings" at bounding box center [59, 640] width 47 height 16
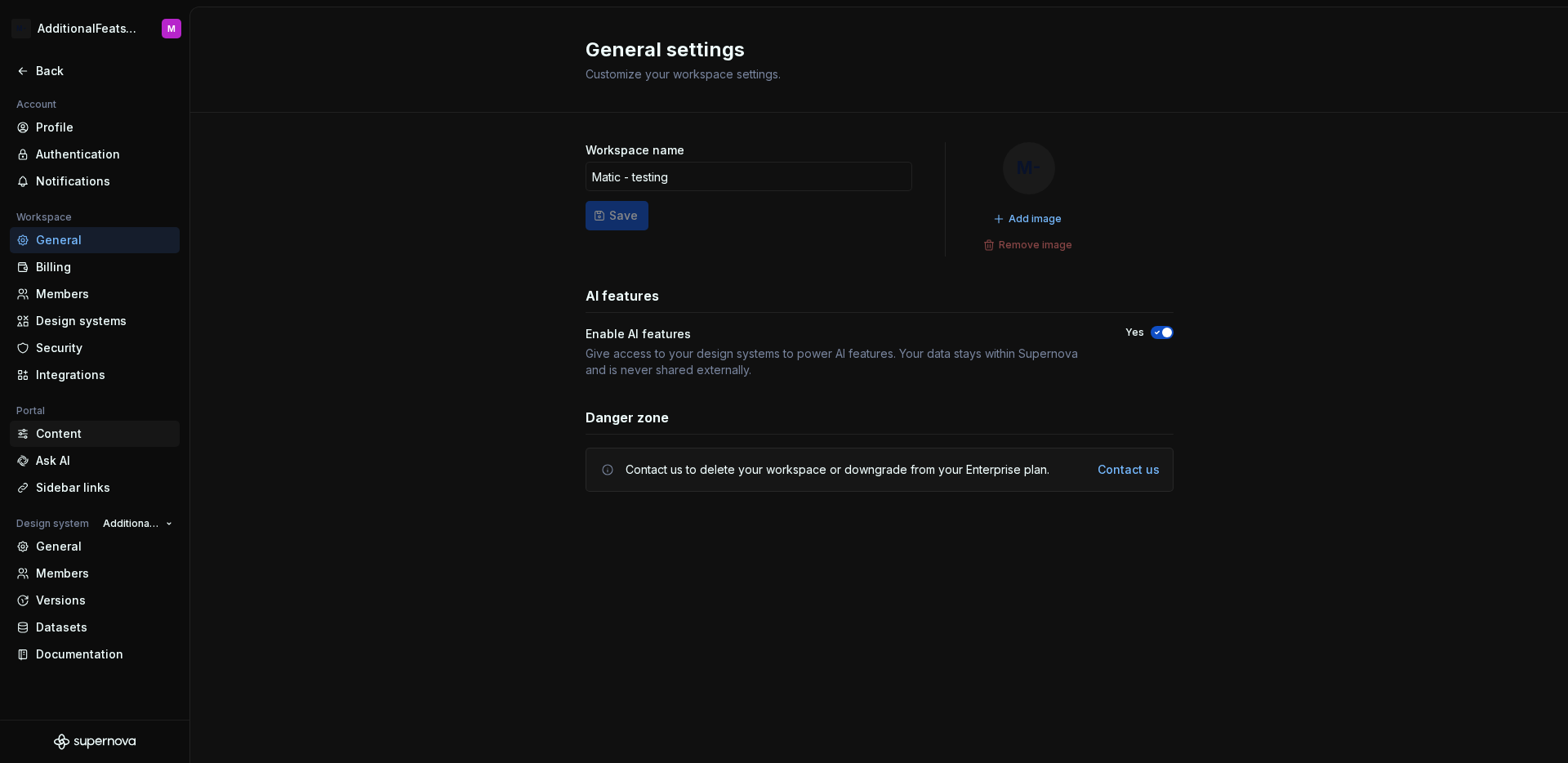
click at [86, 437] on div "Content" at bounding box center [105, 433] width 138 height 16
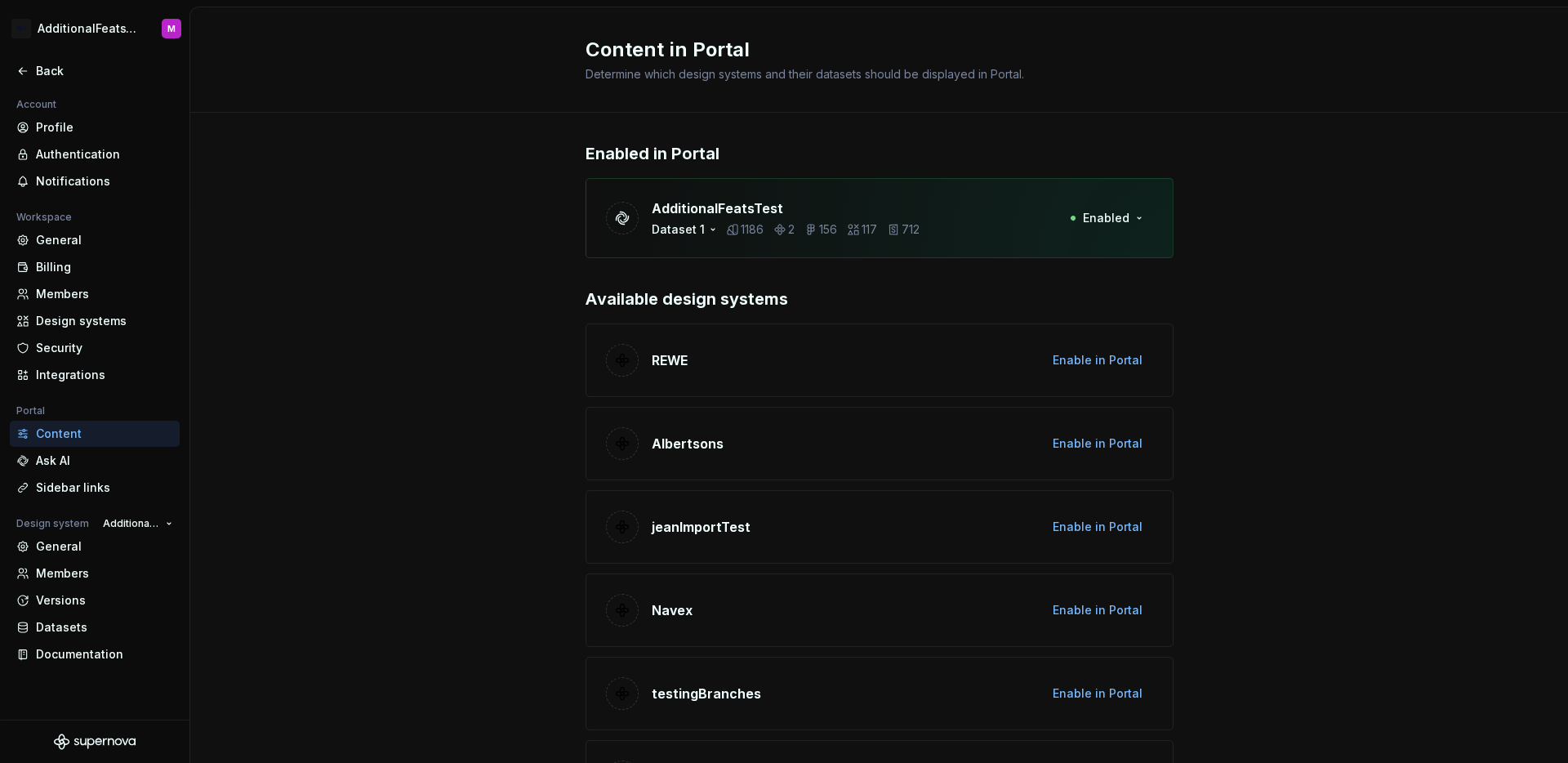
click at [1110, 222] on span "Enabled" at bounding box center [1107, 218] width 47 height 16
click at [1104, 247] on div "Disable from Portal" at bounding box center [1068, 253] width 110 height 16
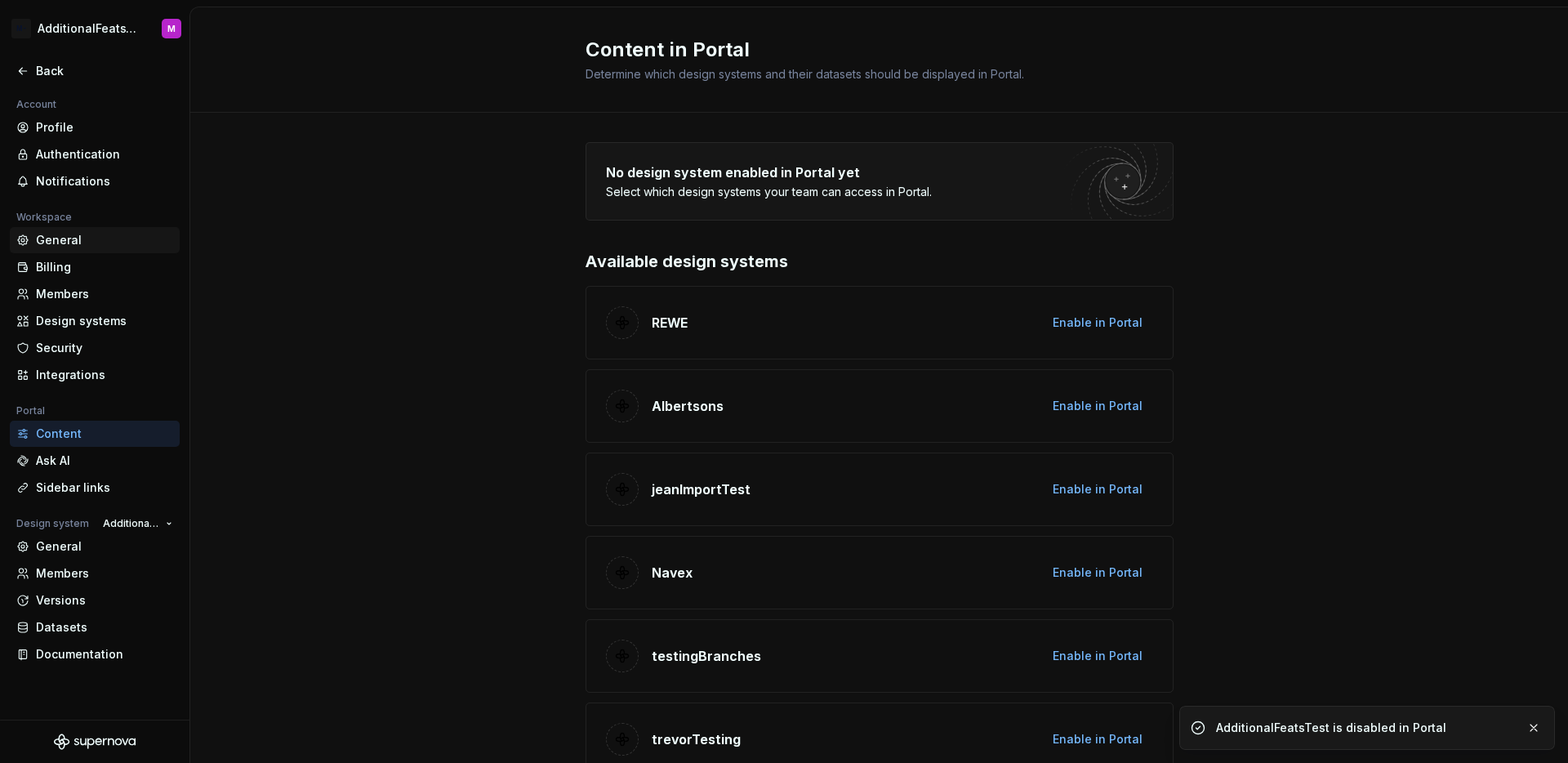
click at [60, 251] on div "General" at bounding box center [94, 239] width 170 height 26
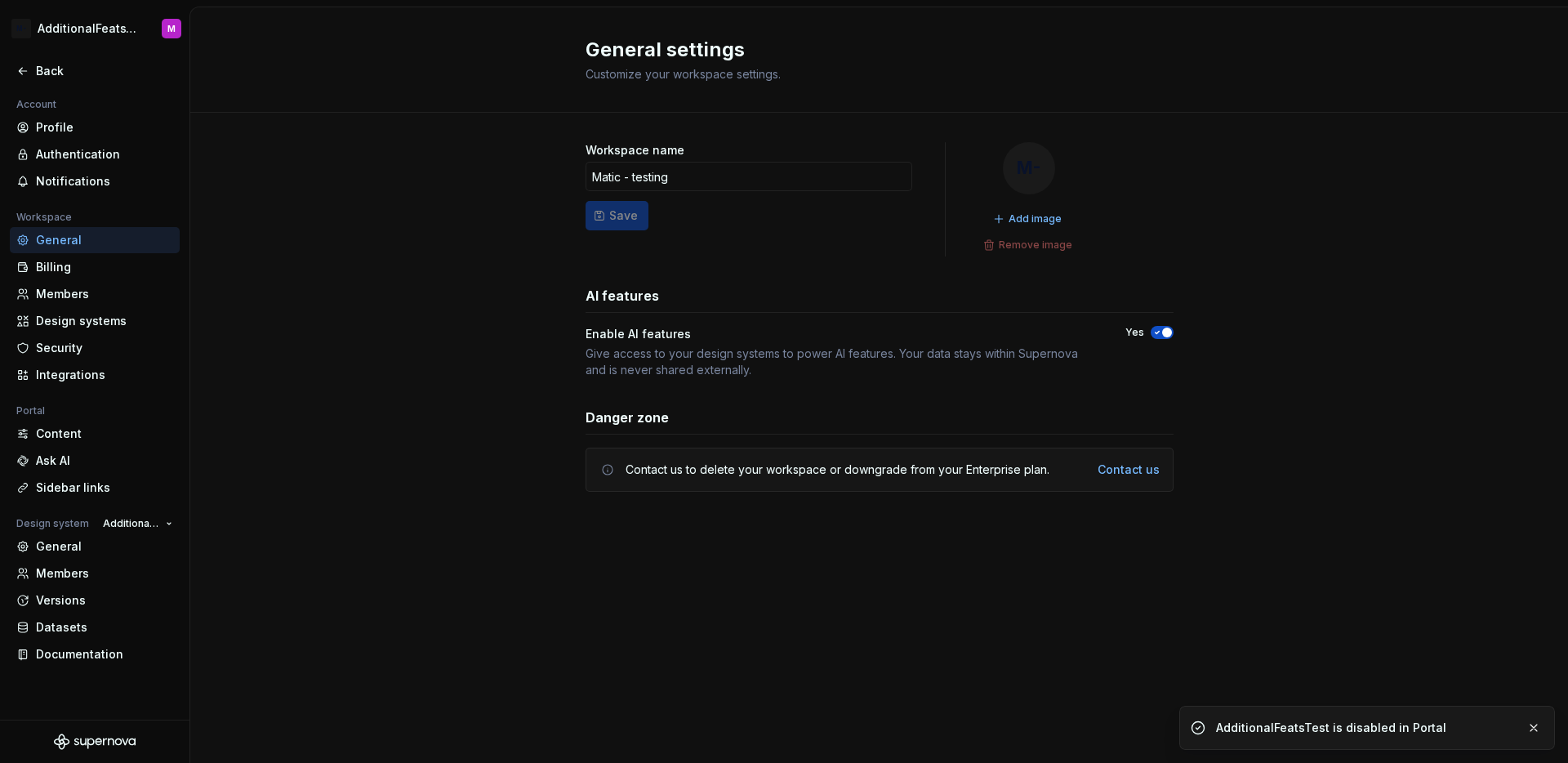
click at [1167, 337] on button "Yes" at bounding box center [1163, 332] width 23 height 13
click at [69, 444] on div "Content" at bounding box center [94, 433] width 170 height 26
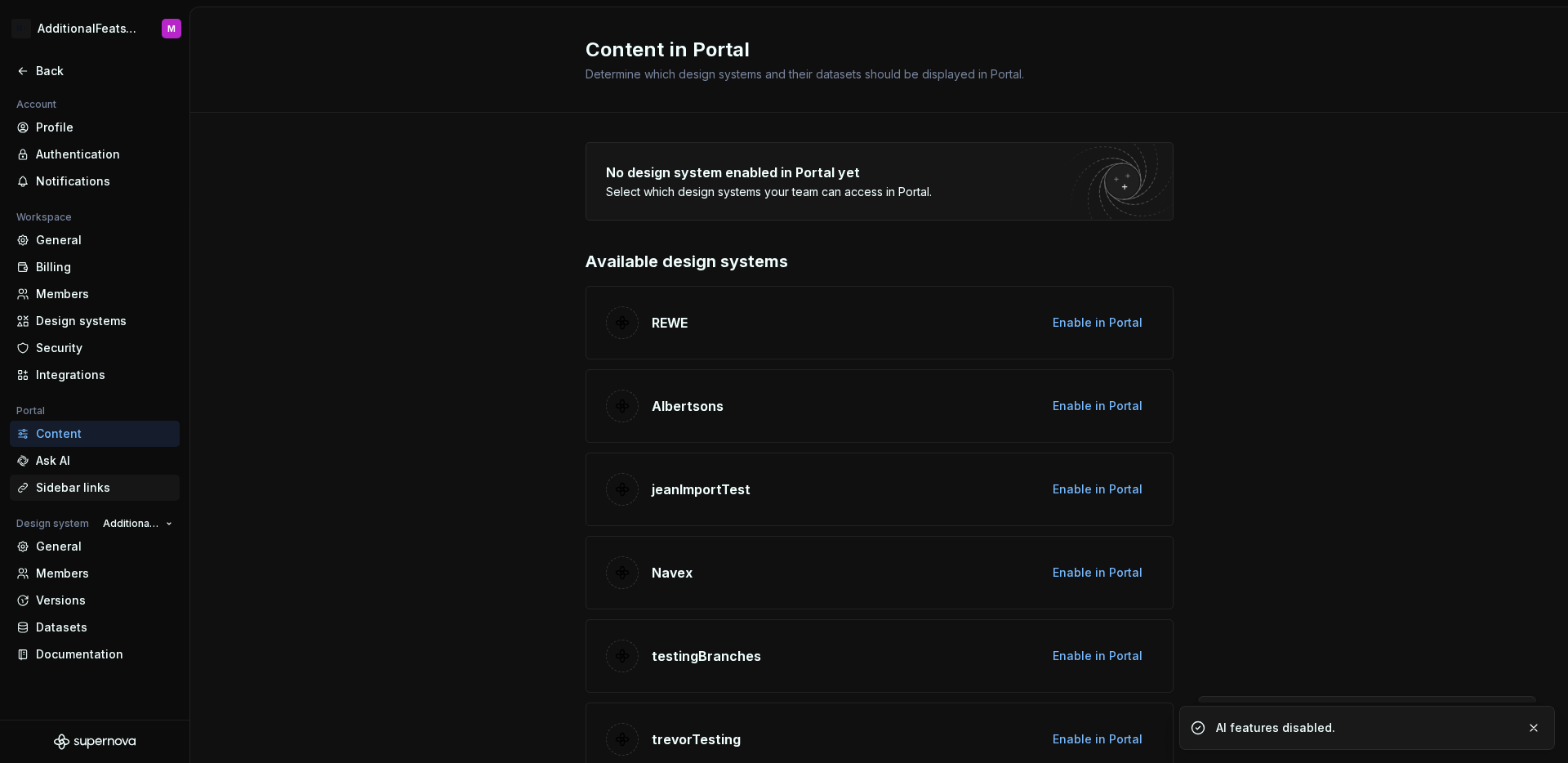
click at [96, 483] on div "Sidebar links" at bounding box center [105, 488] width 138 height 16
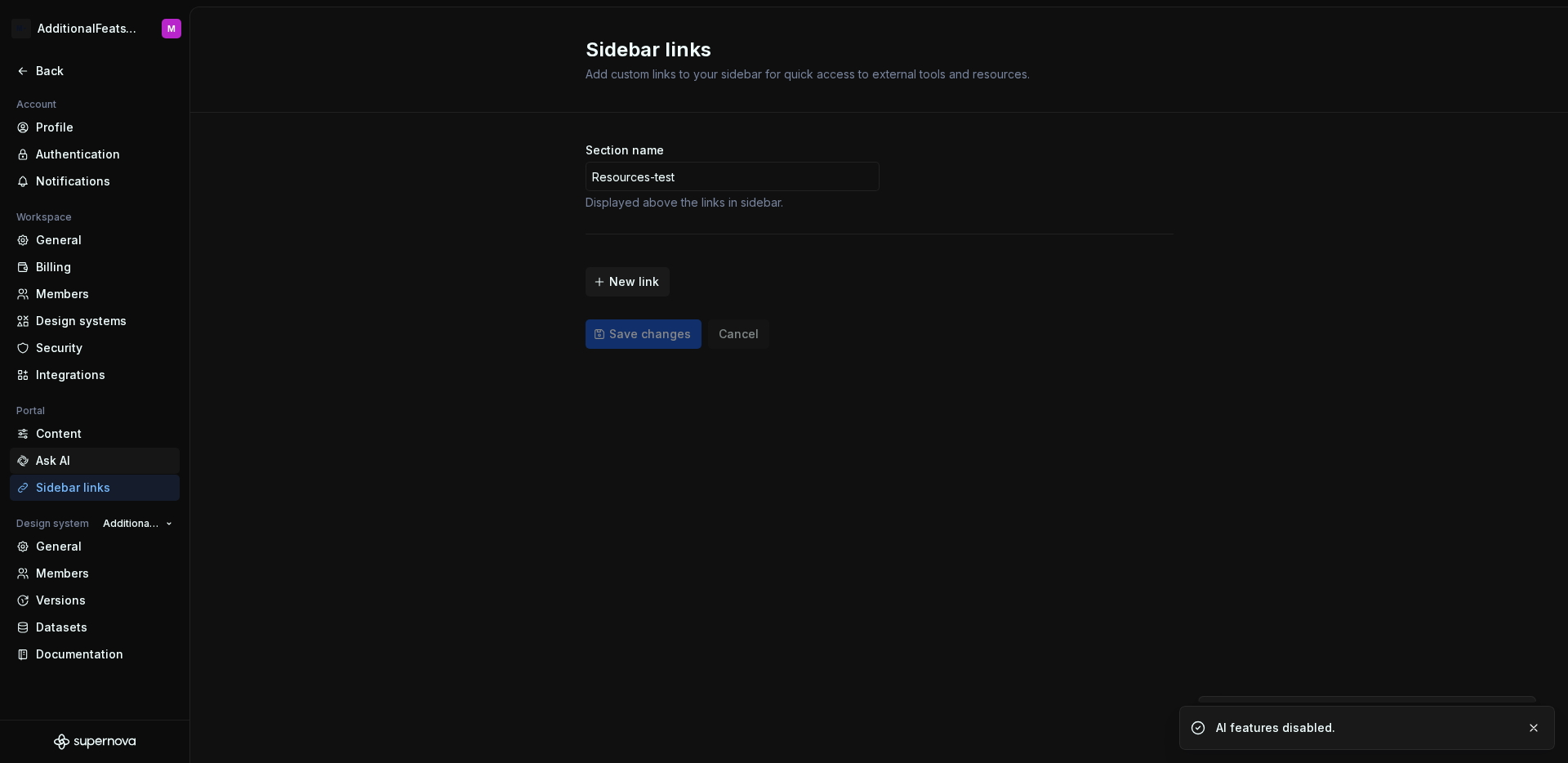
click at [92, 462] on div "Ask AI" at bounding box center [105, 461] width 138 height 16
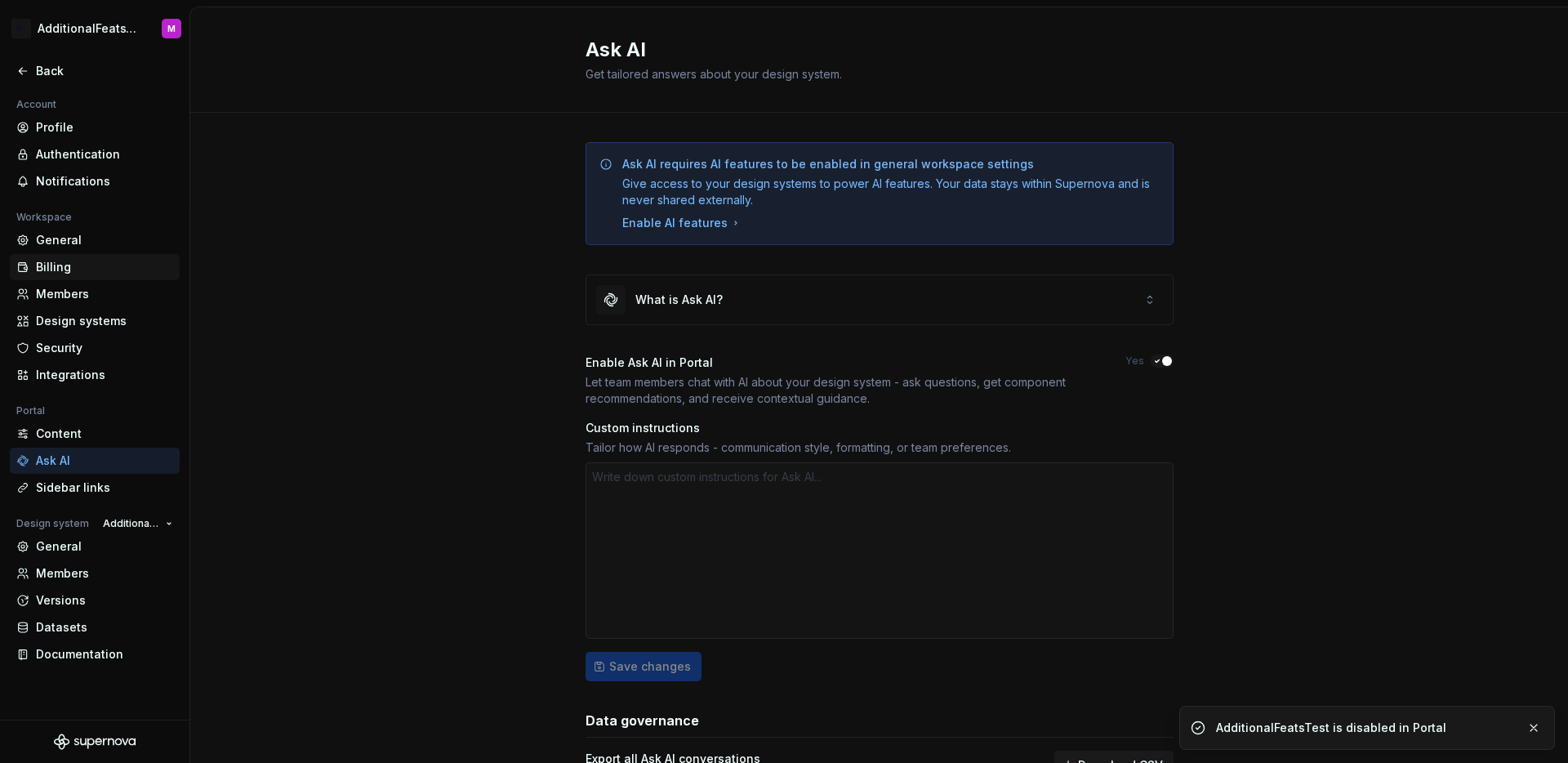
click at [83, 254] on div "Billing" at bounding box center [94, 267] width 170 height 26
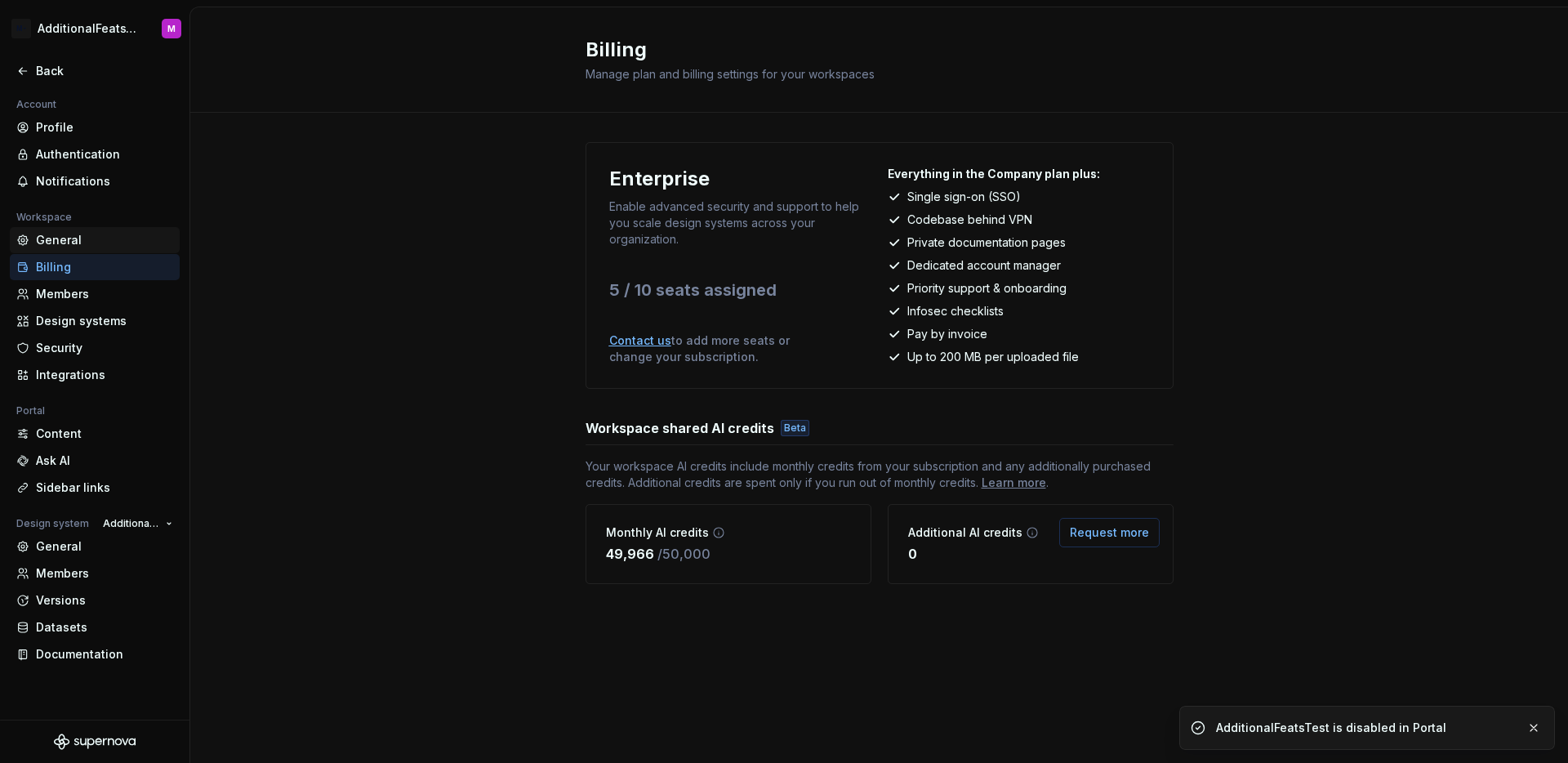
click at [86, 245] on div "General" at bounding box center [105, 239] width 138 height 16
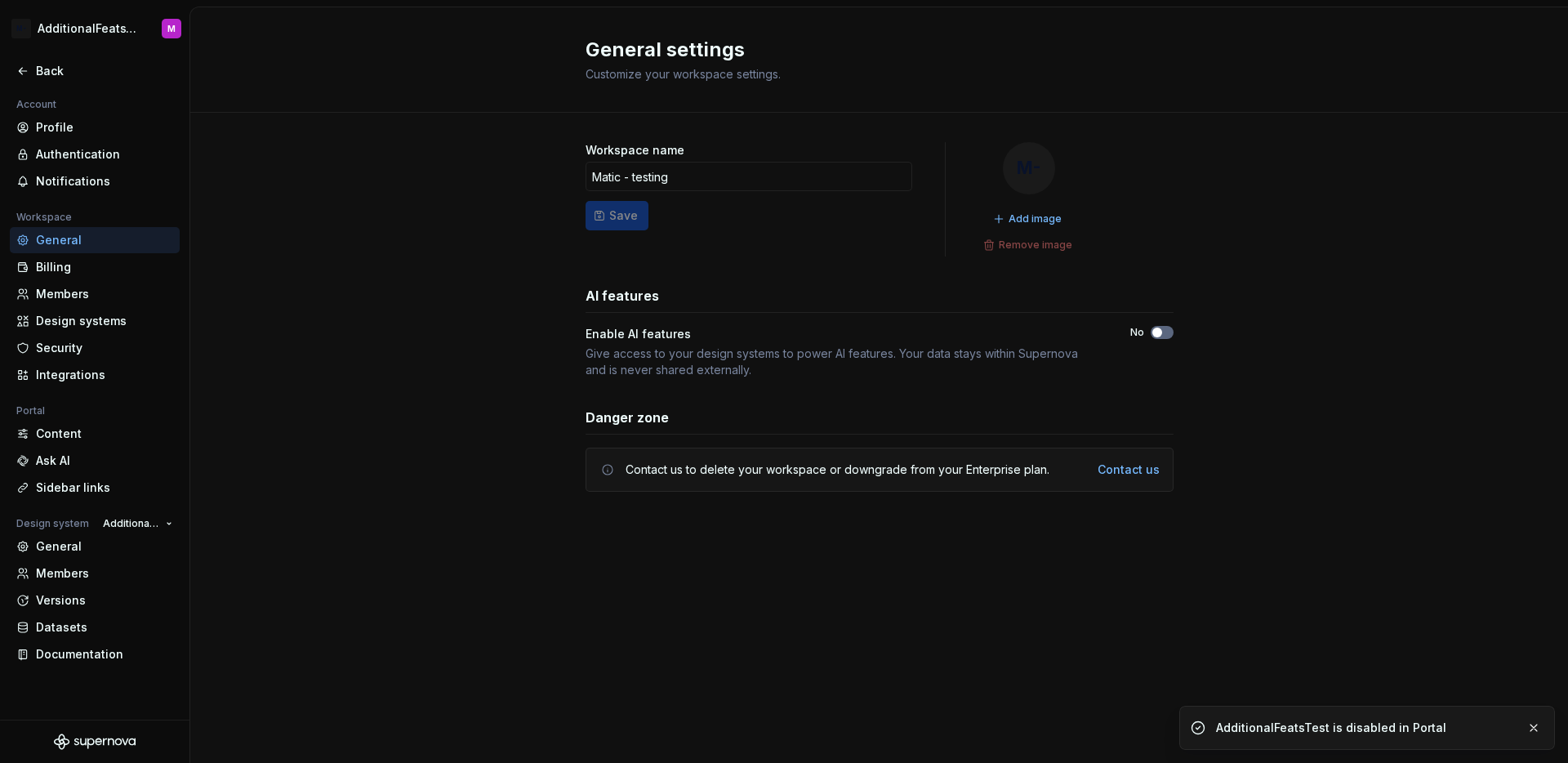
click at [1158, 335] on span "button" at bounding box center [1157, 333] width 10 height 10
click at [94, 487] on div "Sidebar links" at bounding box center [105, 488] width 138 height 16
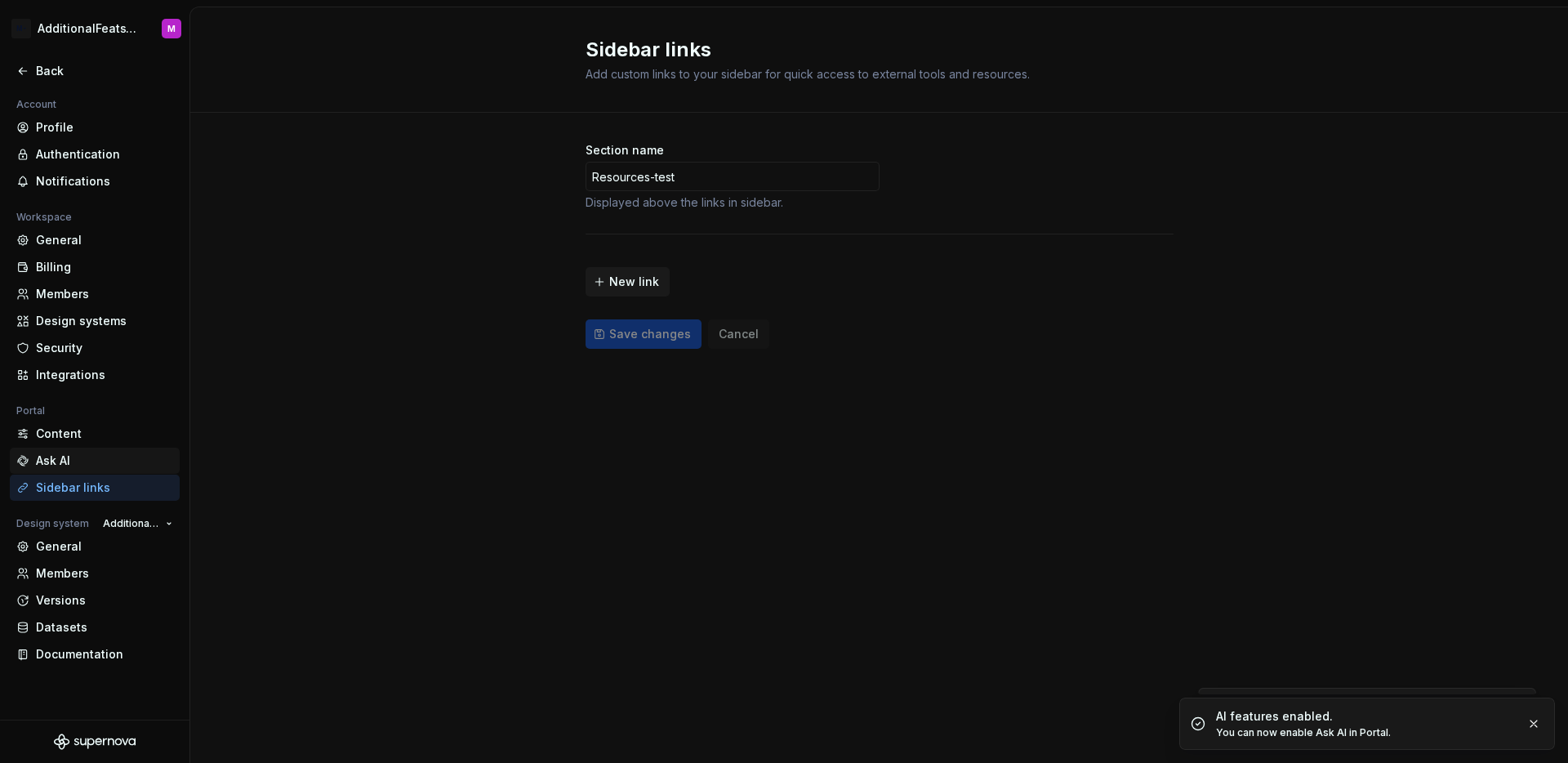
click at [85, 462] on div "Ask AI" at bounding box center [105, 461] width 138 height 16
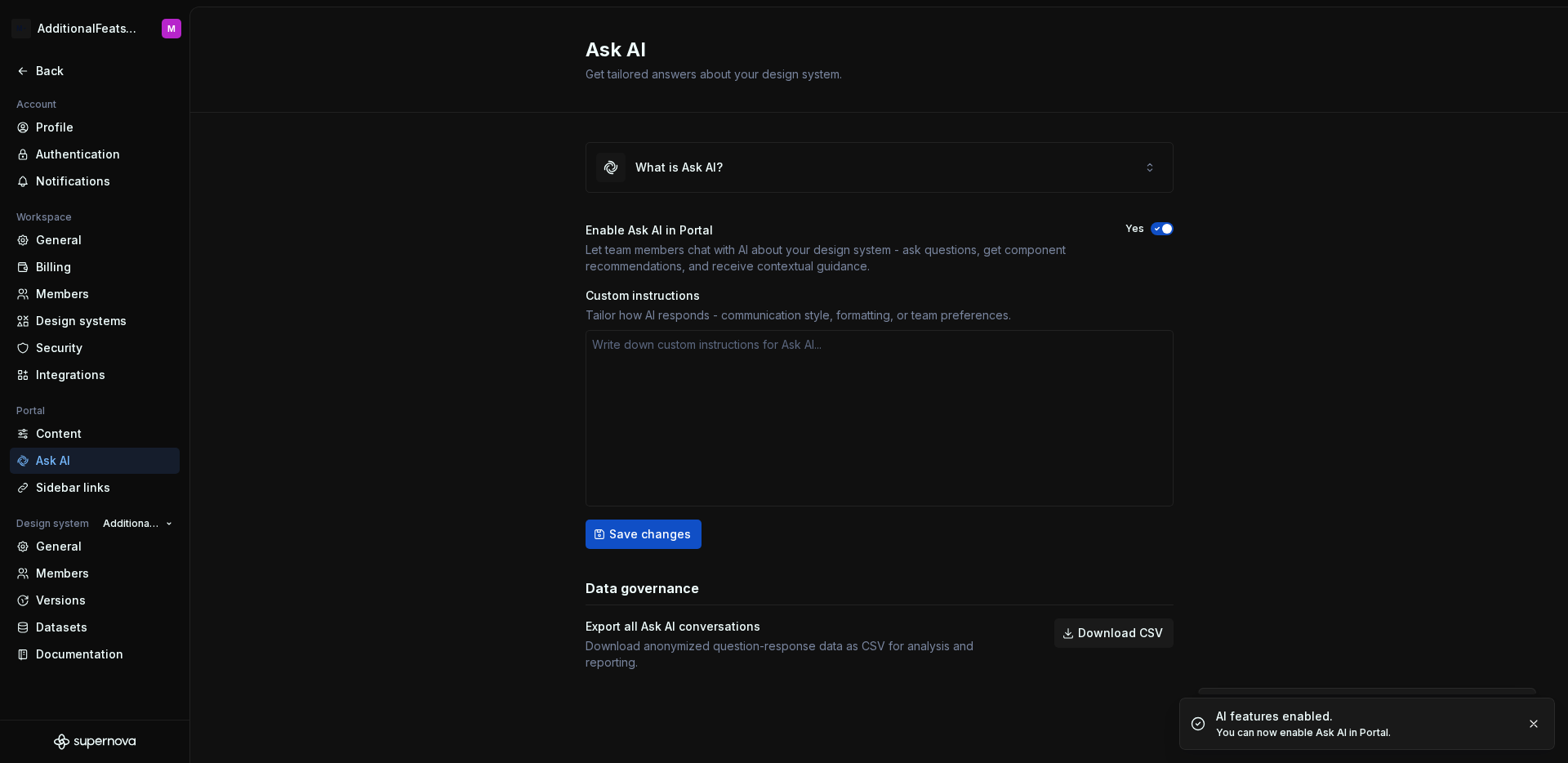
click at [1168, 225] on span "button" at bounding box center [1167, 229] width 10 height 10
type textarea "*"
click at [96, 242] on div "General" at bounding box center [105, 239] width 138 height 16
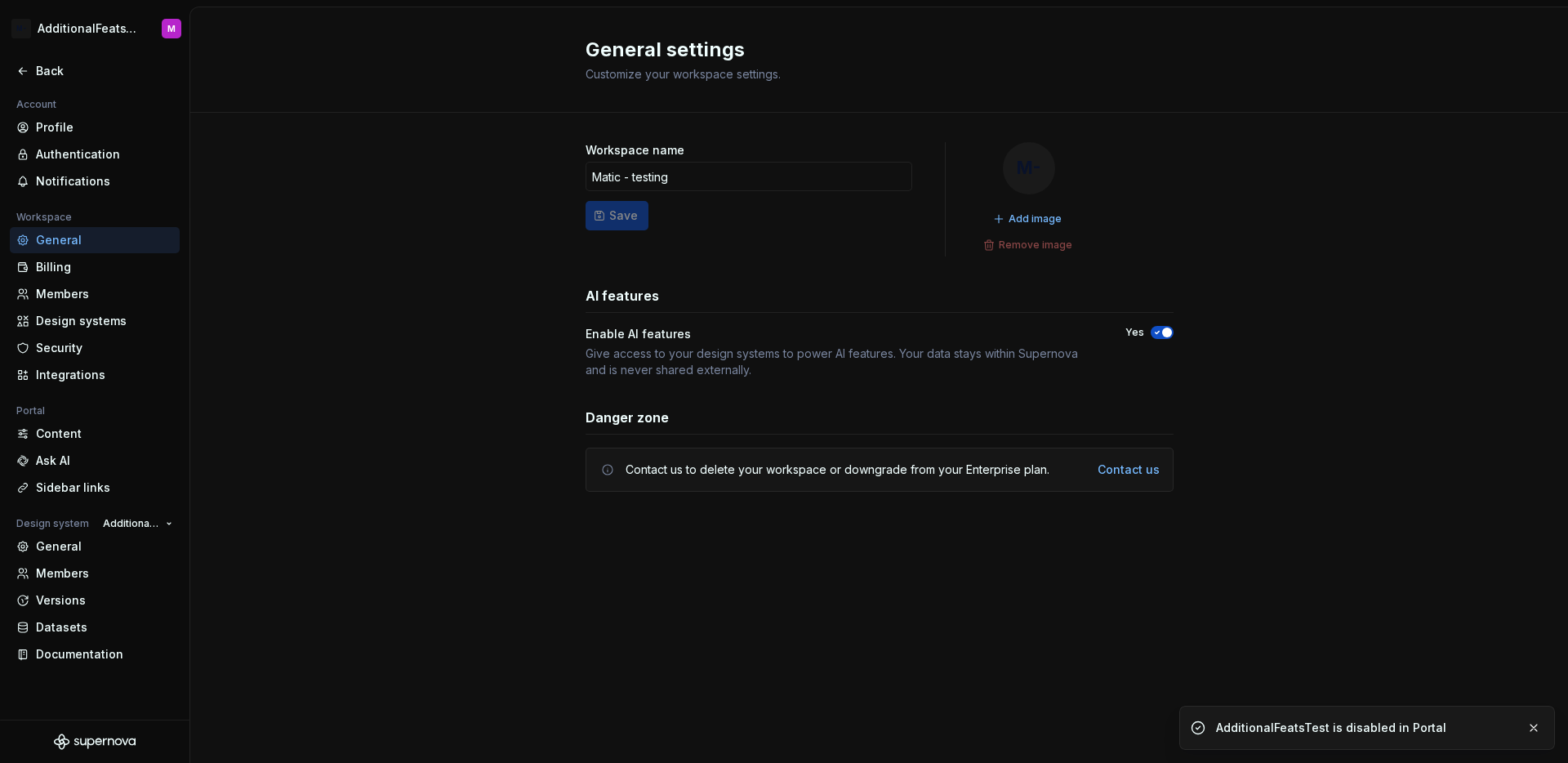
click at [1163, 331] on span "button" at bounding box center [1167, 333] width 10 height 10
click at [1298, 332] on div "Workspace name Matic - testing Save M- Add image Remove image AI features Enabl…" at bounding box center [879, 333] width 1378 height 441
click at [66, 443] on div "Content" at bounding box center [94, 433] width 170 height 26
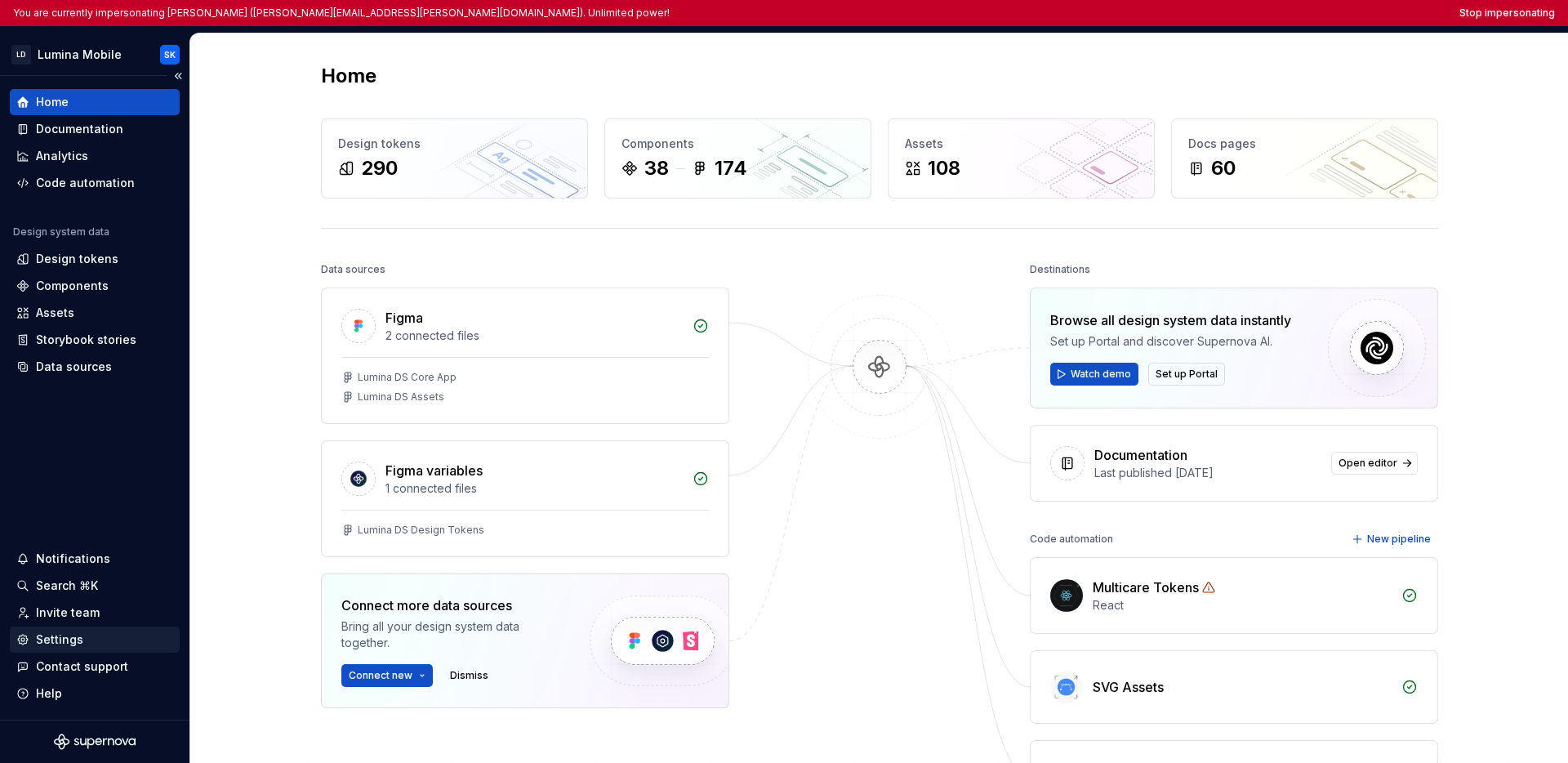
click at [36, 643] on div "Settings" at bounding box center [59, 640] width 47 height 16
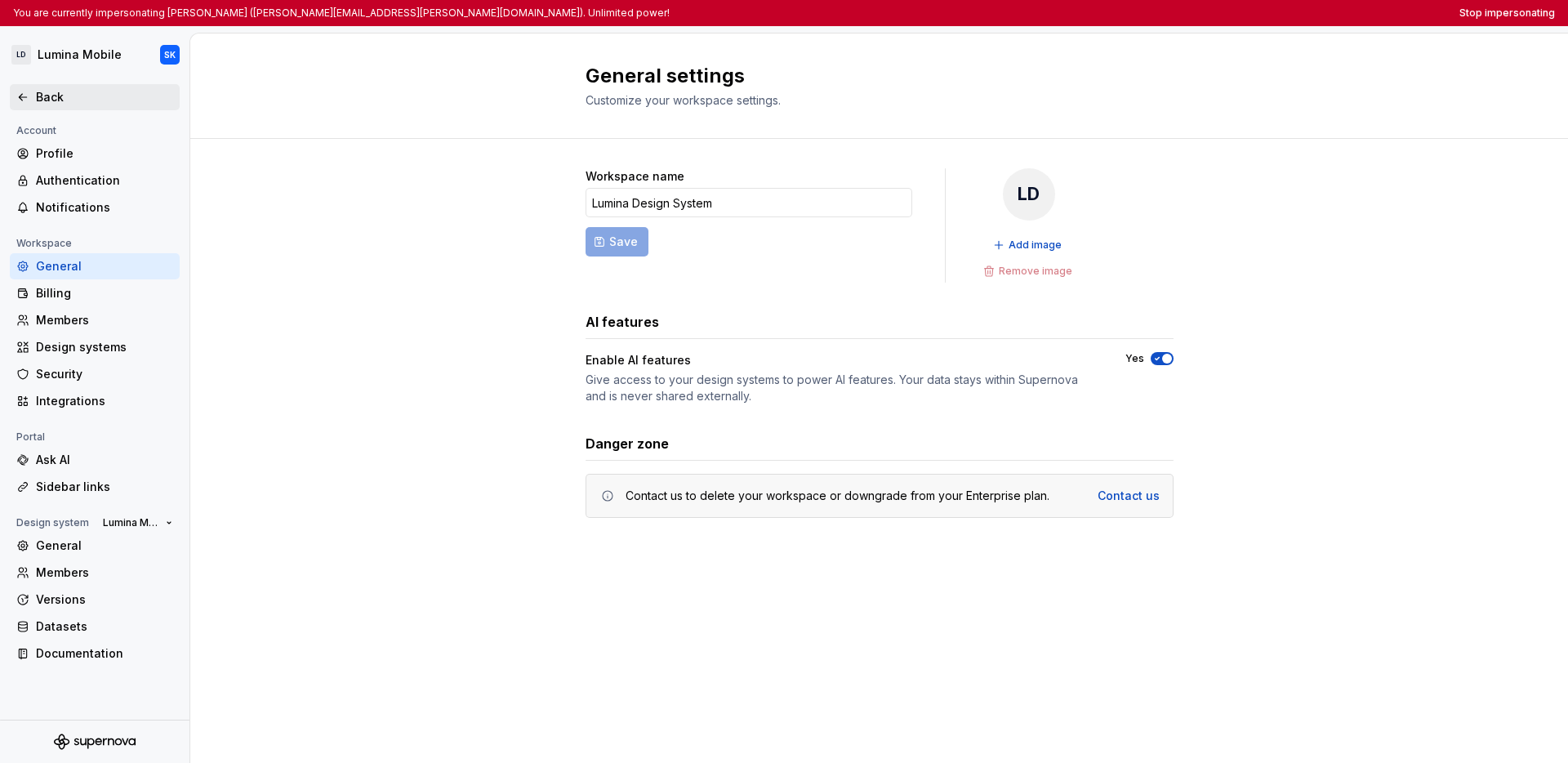
click at [31, 106] on div "Back" at bounding box center [94, 97] width 170 height 26
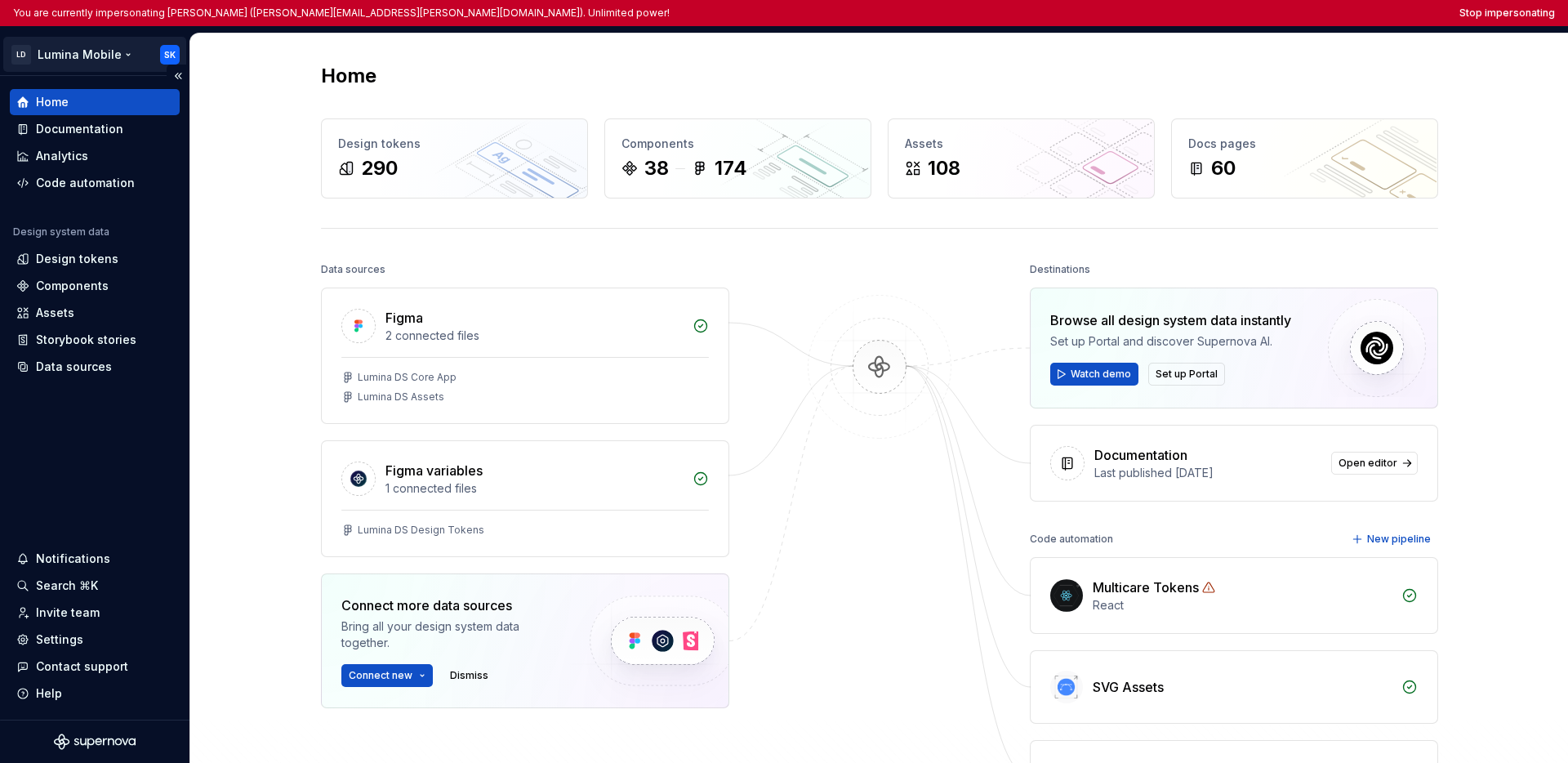
click at [99, 57] on html "You are currently impersonating [PERSON_NAME] ([PERSON_NAME][EMAIL_ADDRESS][PER…" at bounding box center [784, 381] width 1568 height 763
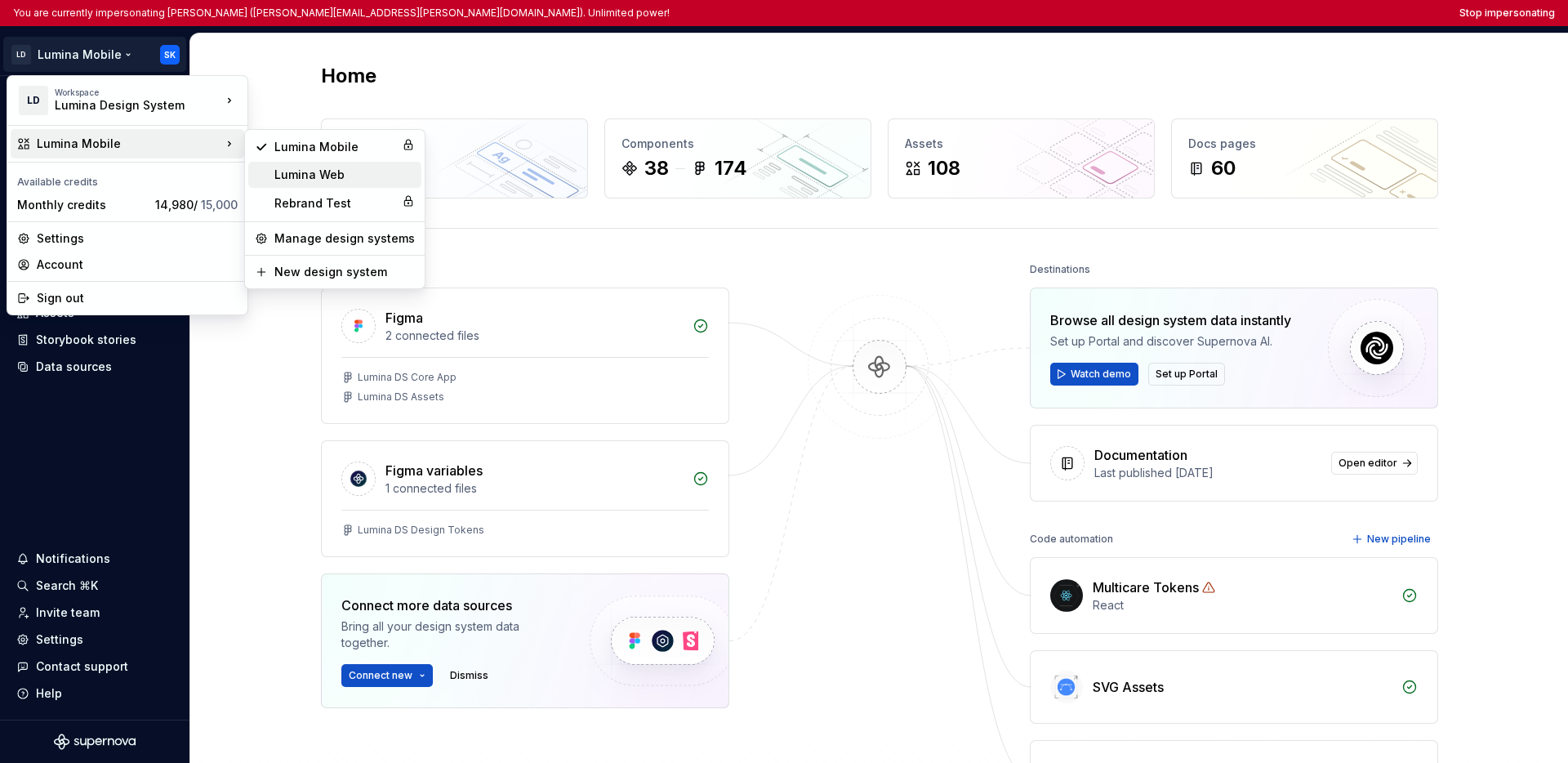
click at [279, 174] on div "Lumina Web" at bounding box center [344, 175] width 141 height 16
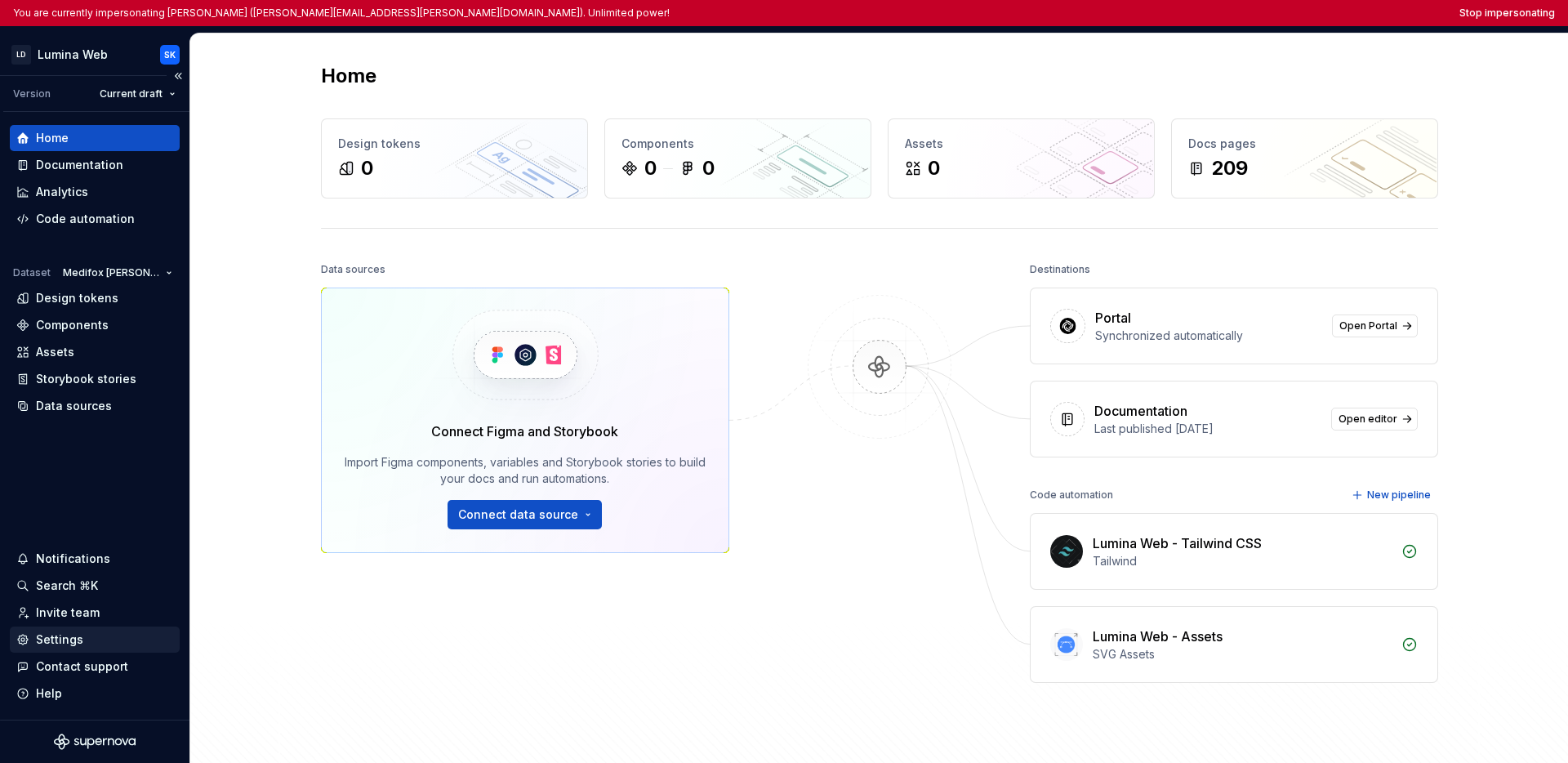
click at [56, 644] on div "Settings" at bounding box center [59, 640] width 47 height 16
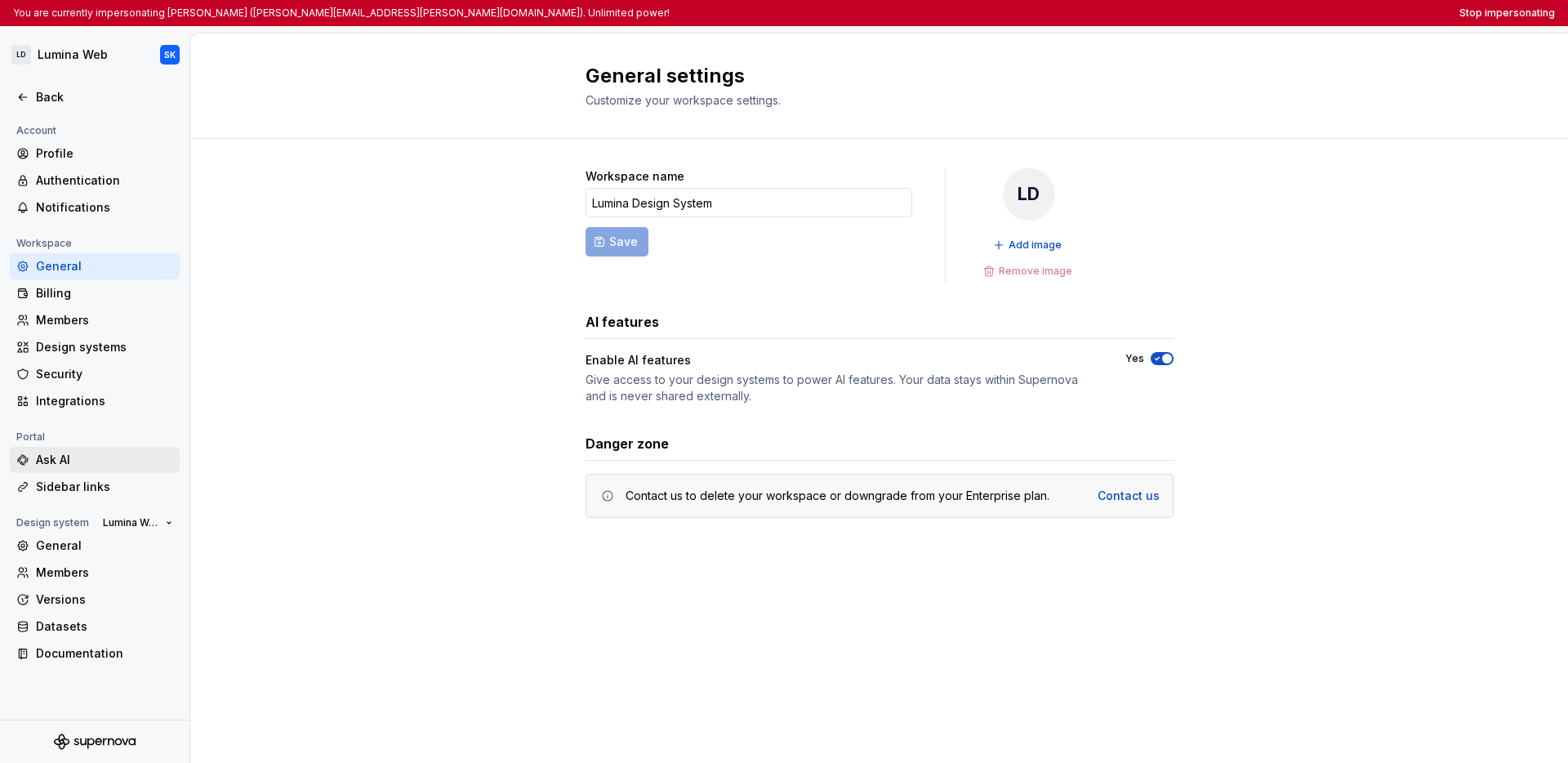
click at [114, 459] on div "Ask AI" at bounding box center [105, 460] width 138 height 16
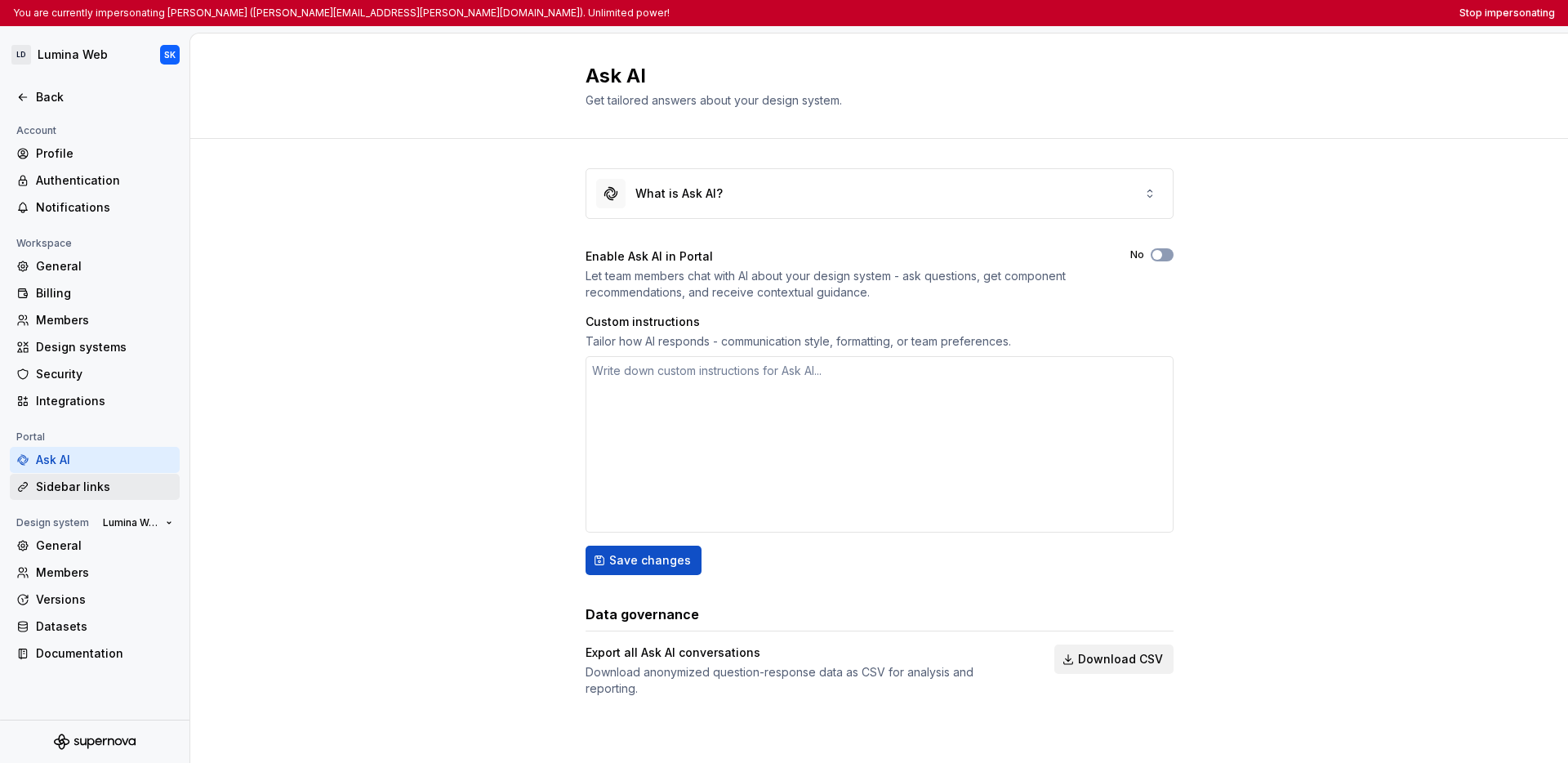
click at [72, 481] on div "Sidebar links" at bounding box center [105, 487] width 138 height 16
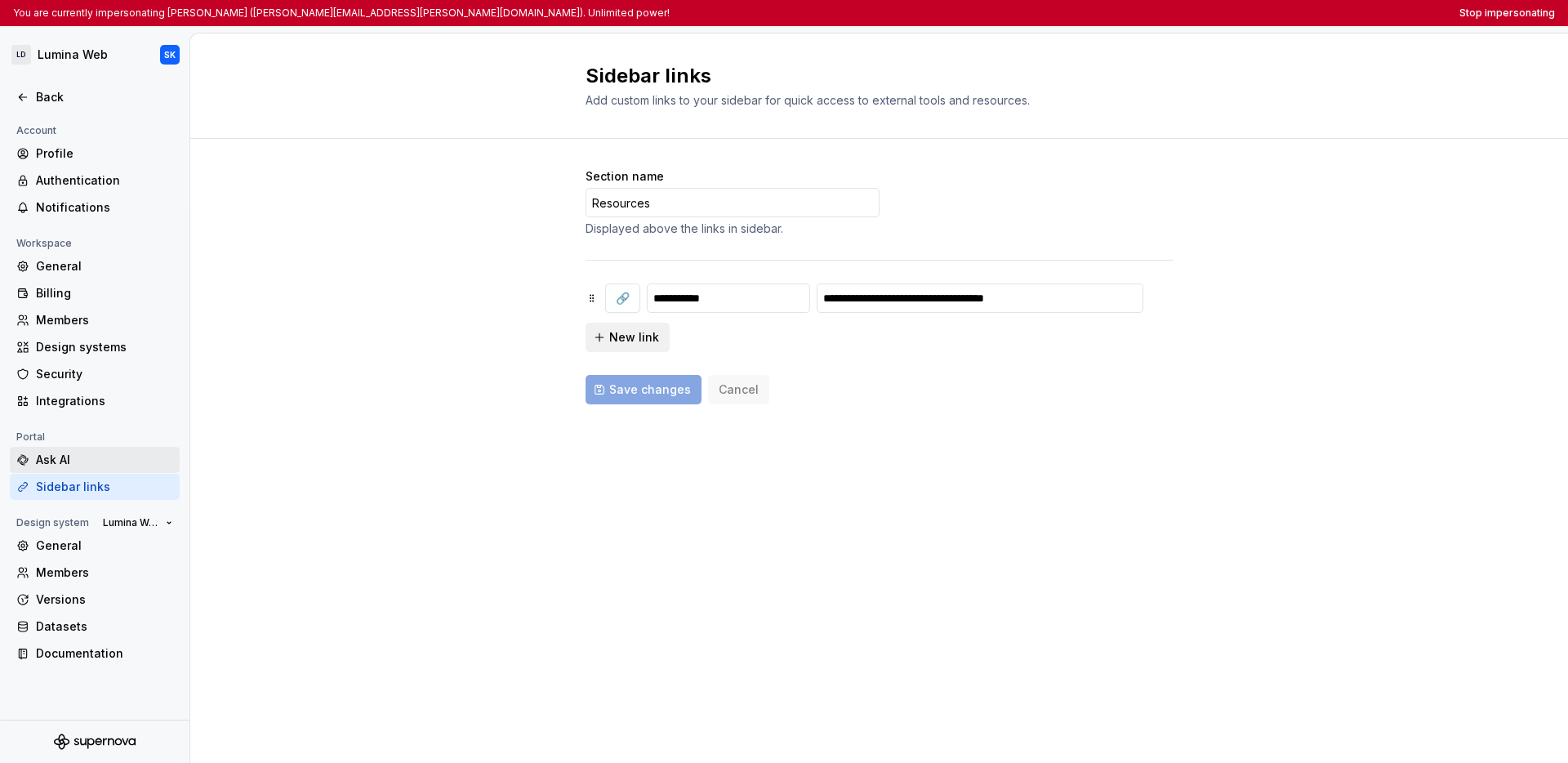
click at [72, 469] on div "Ask AI" at bounding box center [94, 460] width 170 height 26
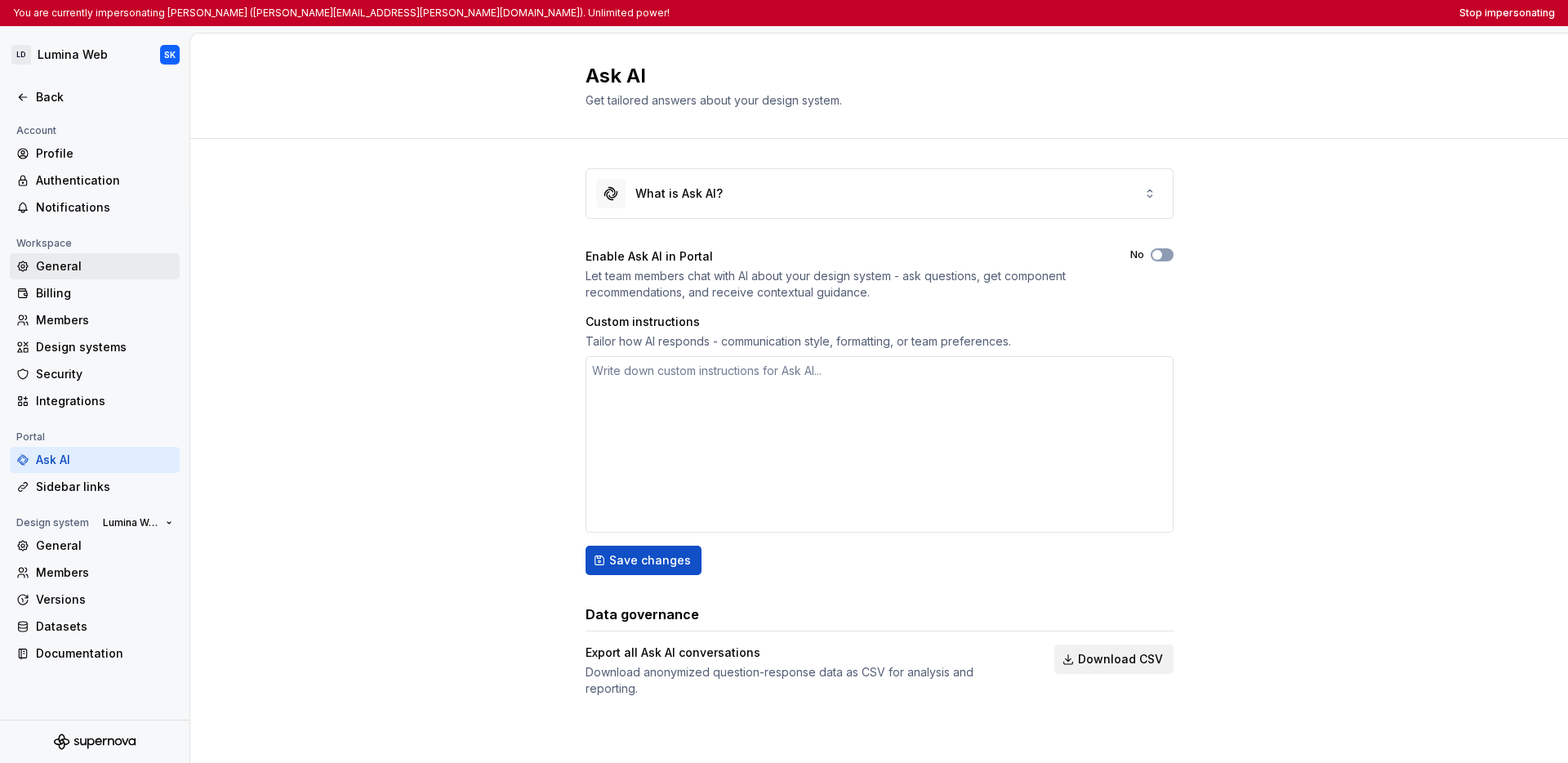
click at [89, 269] on div "General" at bounding box center [105, 266] width 138 height 16
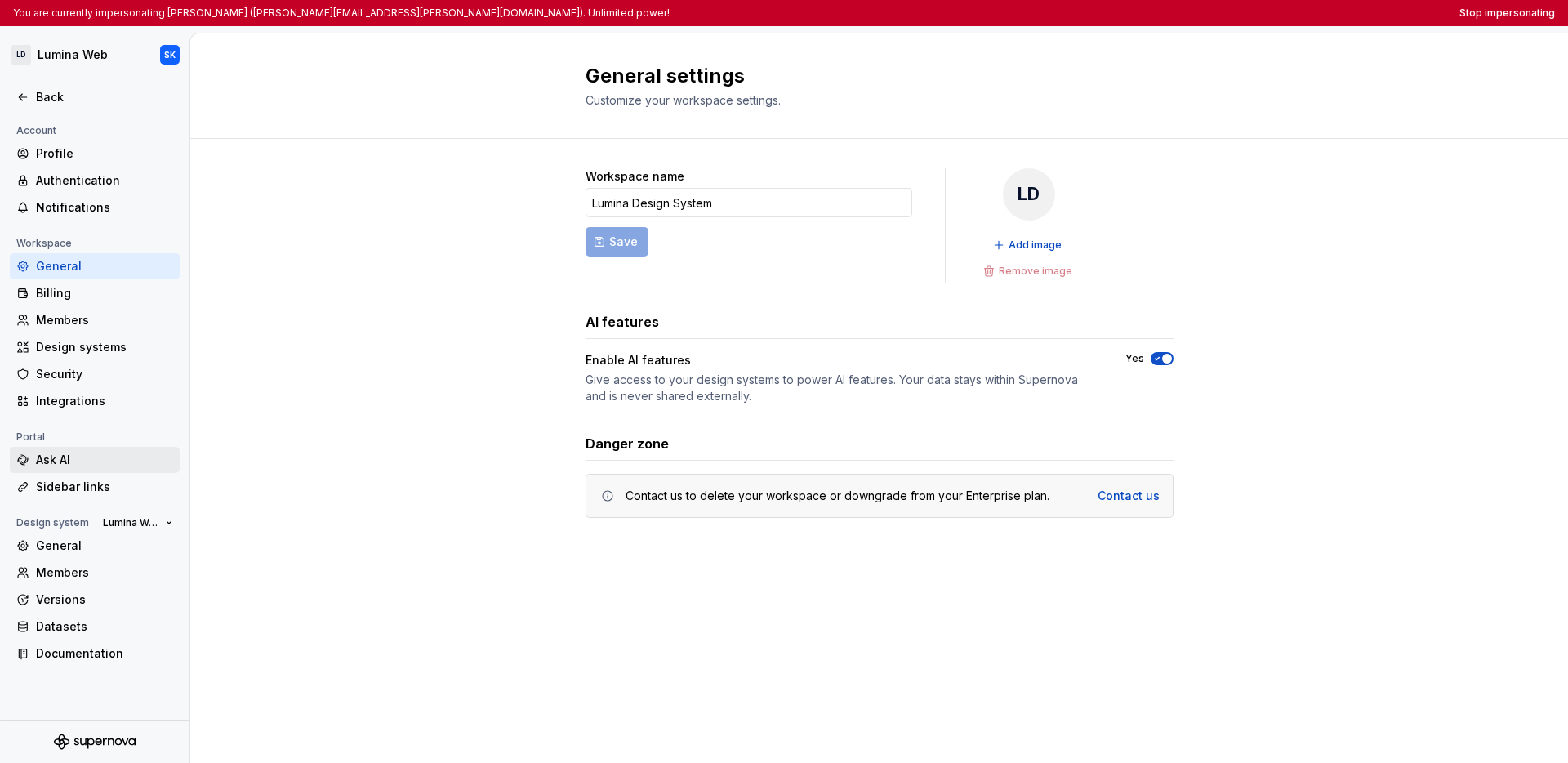
click at [75, 456] on div "Ask AI" at bounding box center [105, 460] width 138 height 16
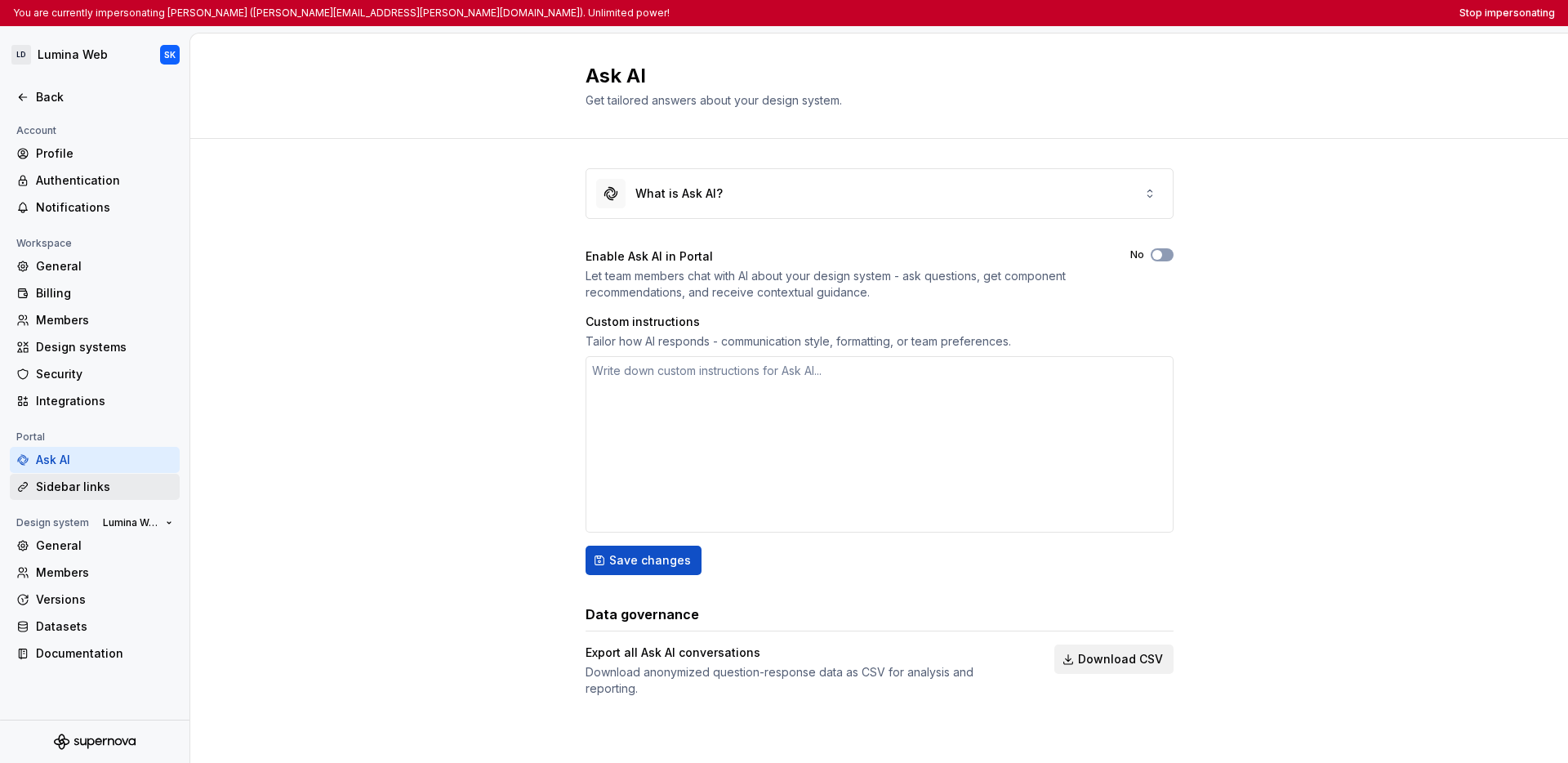
click at [100, 489] on div "Sidebar links" at bounding box center [105, 487] width 138 height 16
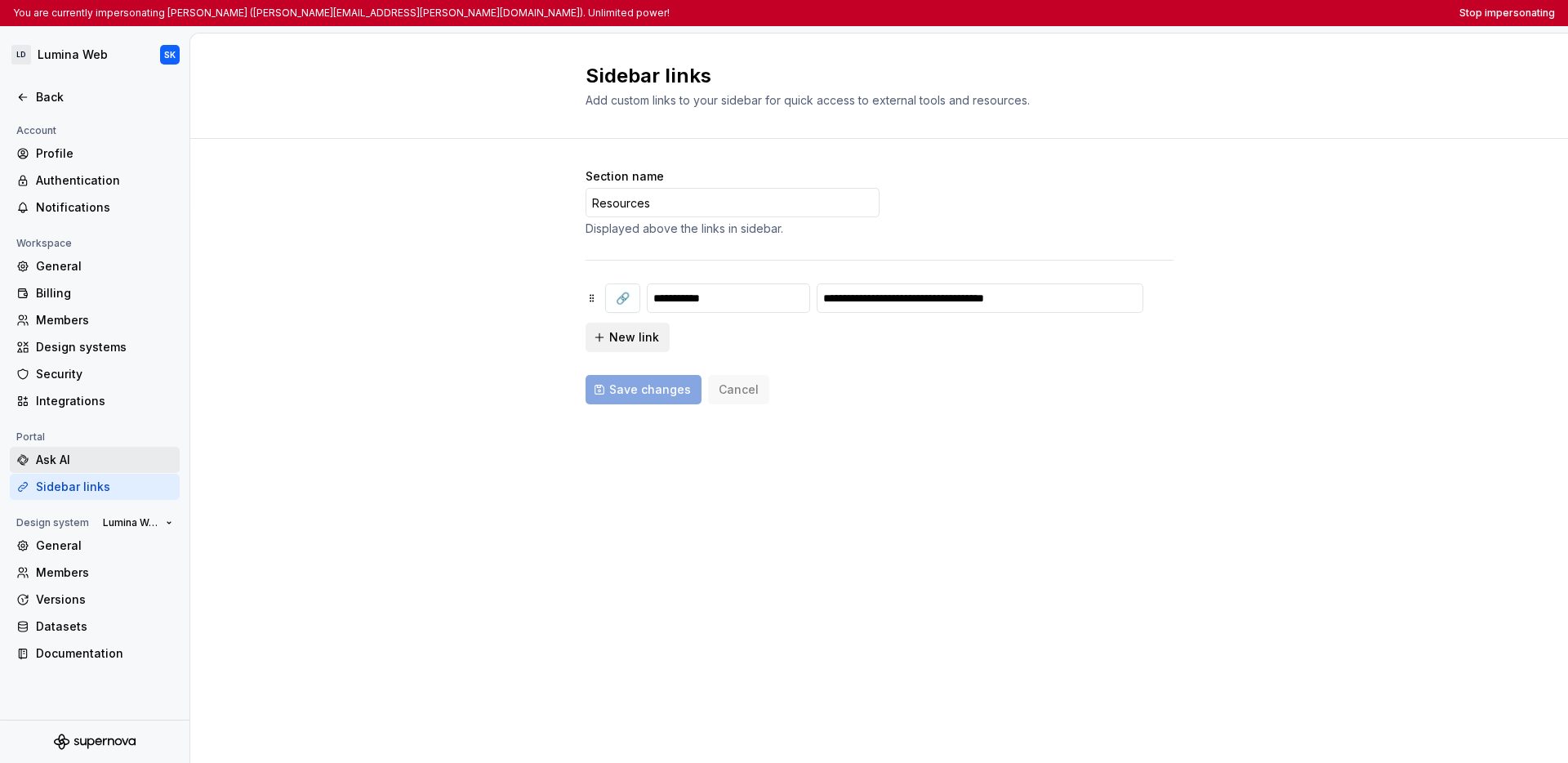
click at [95, 465] on div "Ask AI" at bounding box center [105, 460] width 138 height 16
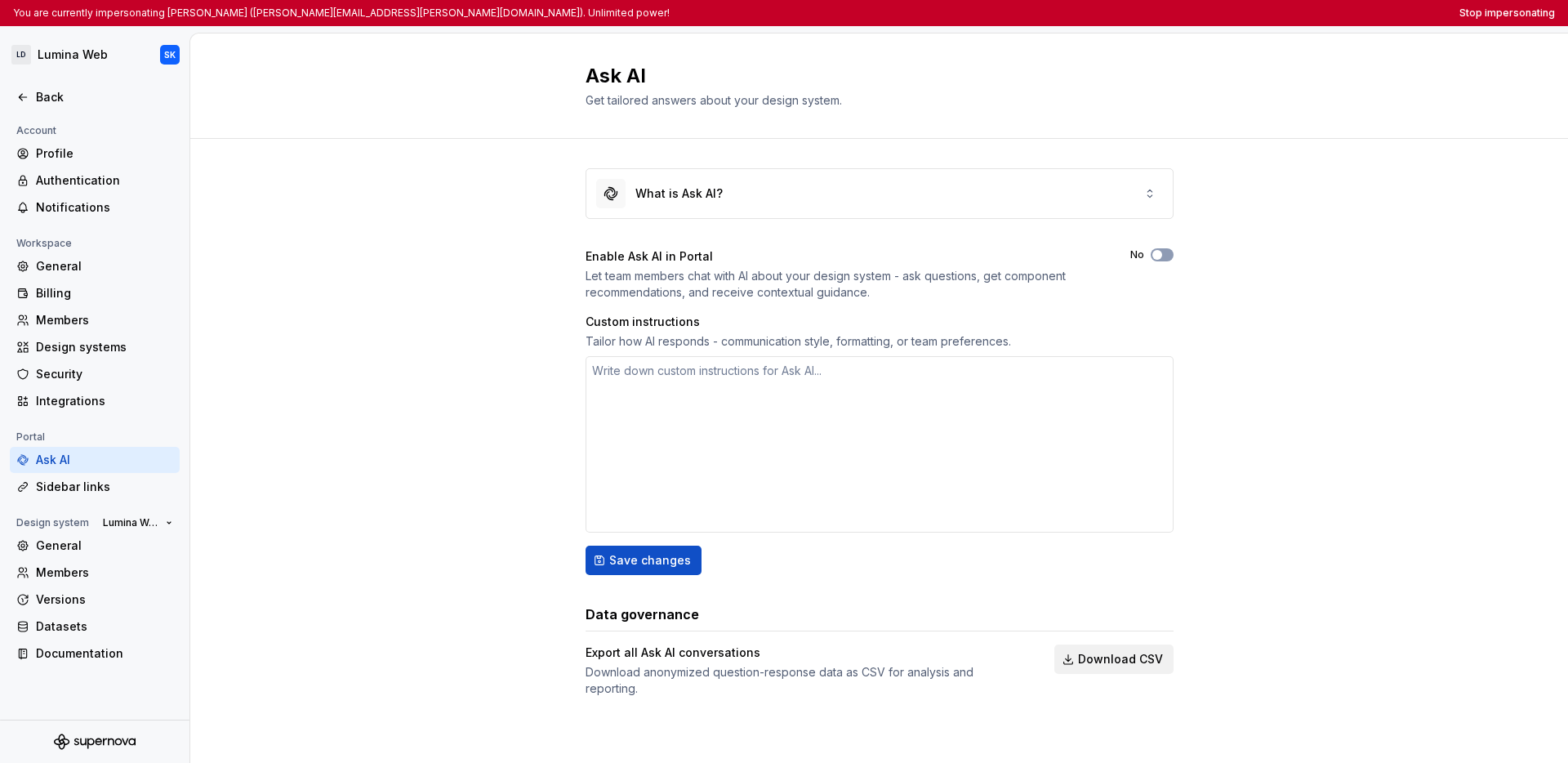
type textarea "*"
click at [1189, 14] on button "Stop impersonating" at bounding box center [1507, 13] width 96 height 13
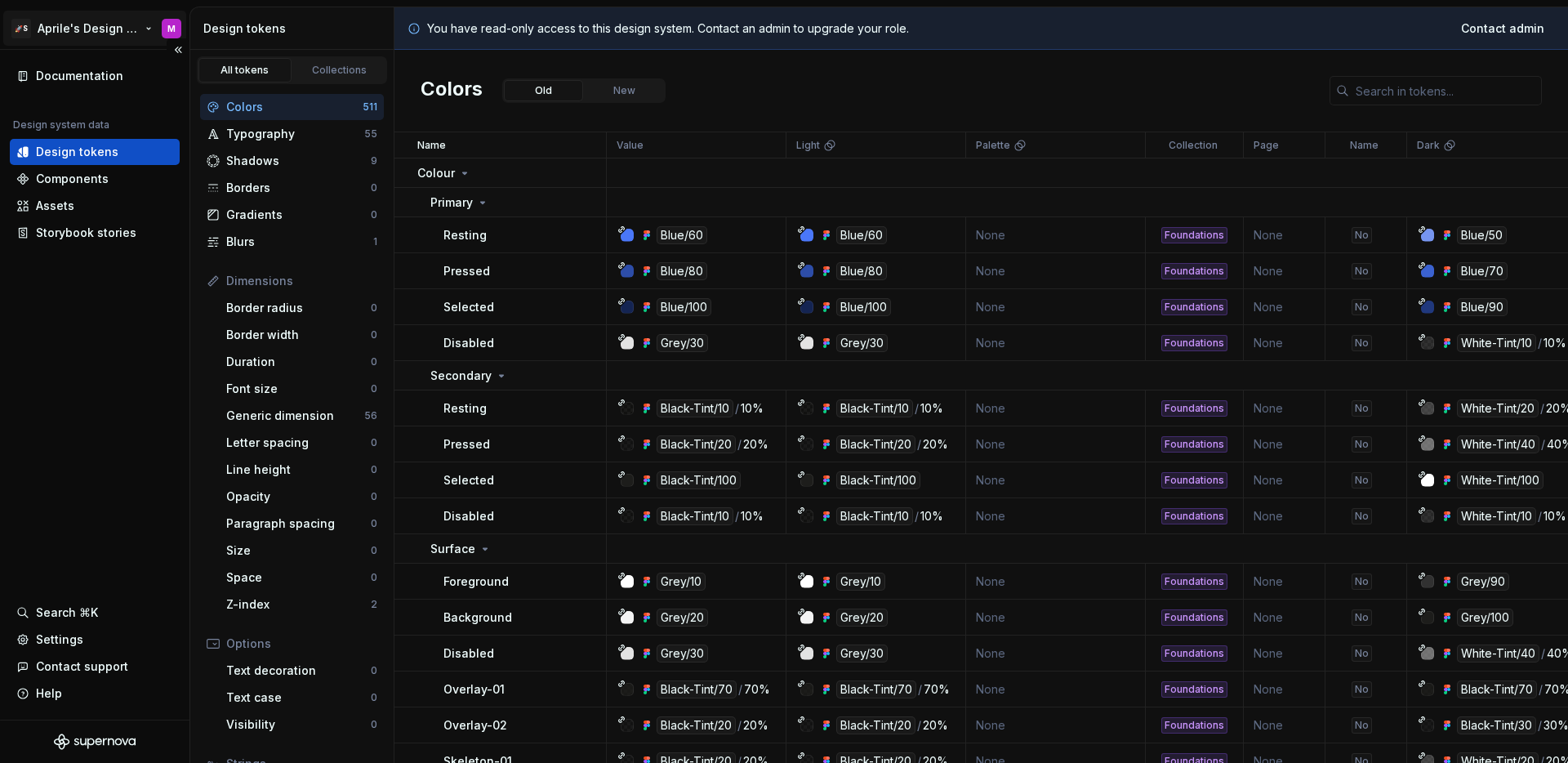
click at [115, 29] on html "🚀S Aprile's Design System M Documentation Design system data Design tokens Comp…" at bounding box center [784, 381] width 1568 height 763
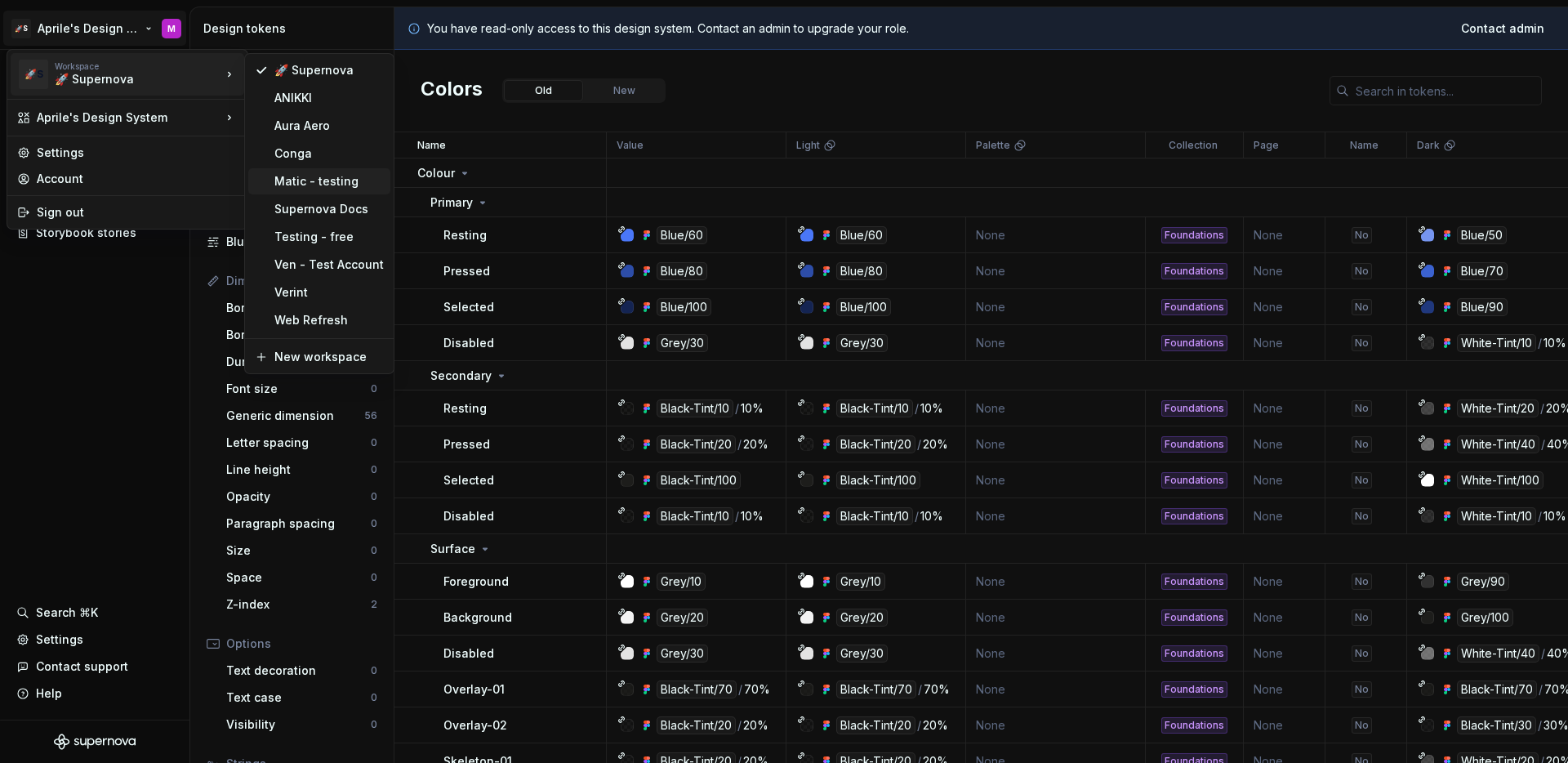
click at [335, 186] on div "Matic - testing" at bounding box center [329, 181] width 110 height 16
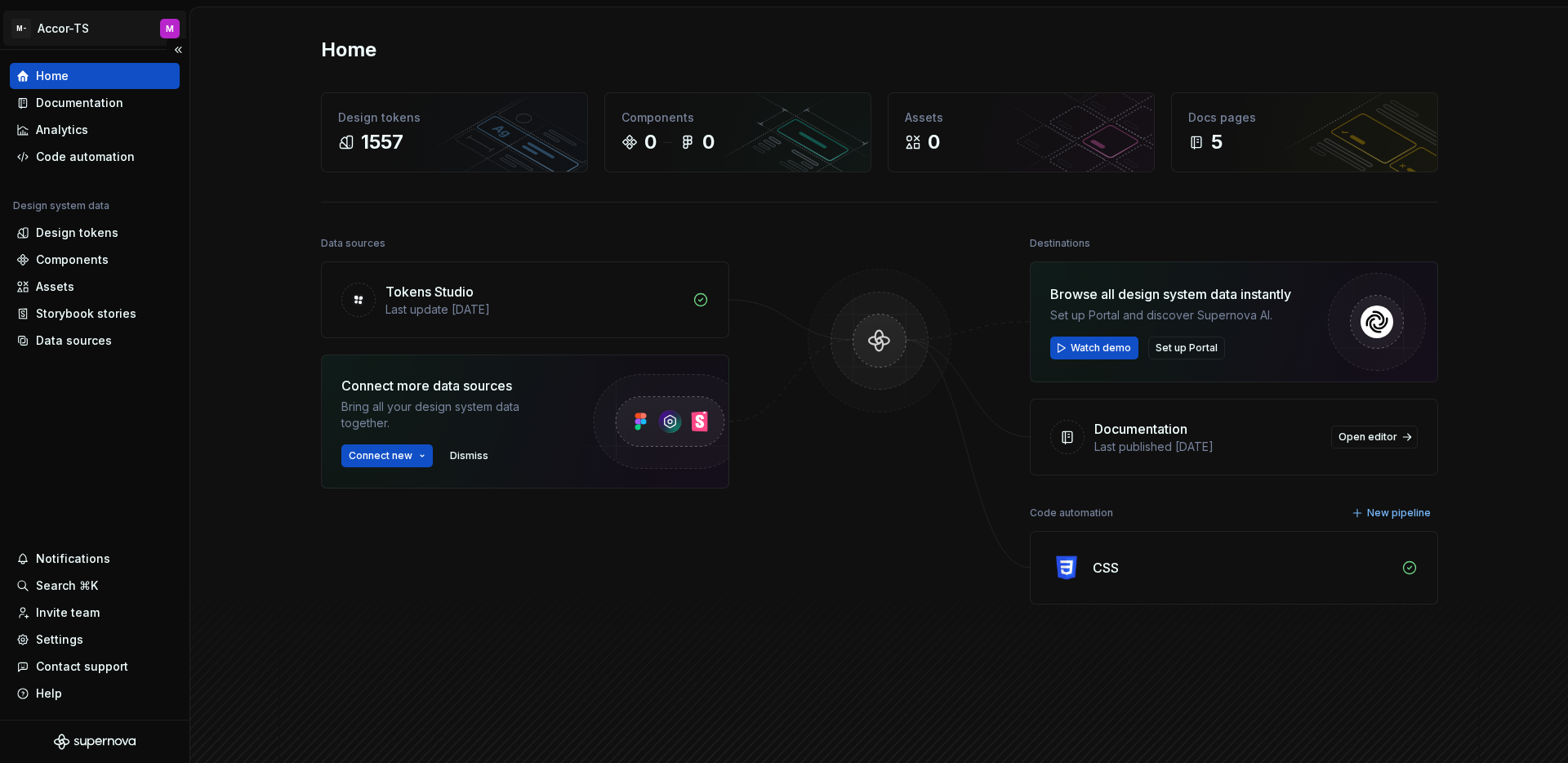
click at [79, 28] on html "M- Accor-TS M Home Documentation Analytics Code automation Design system data D…" at bounding box center [784, 381] width 1568 height 763
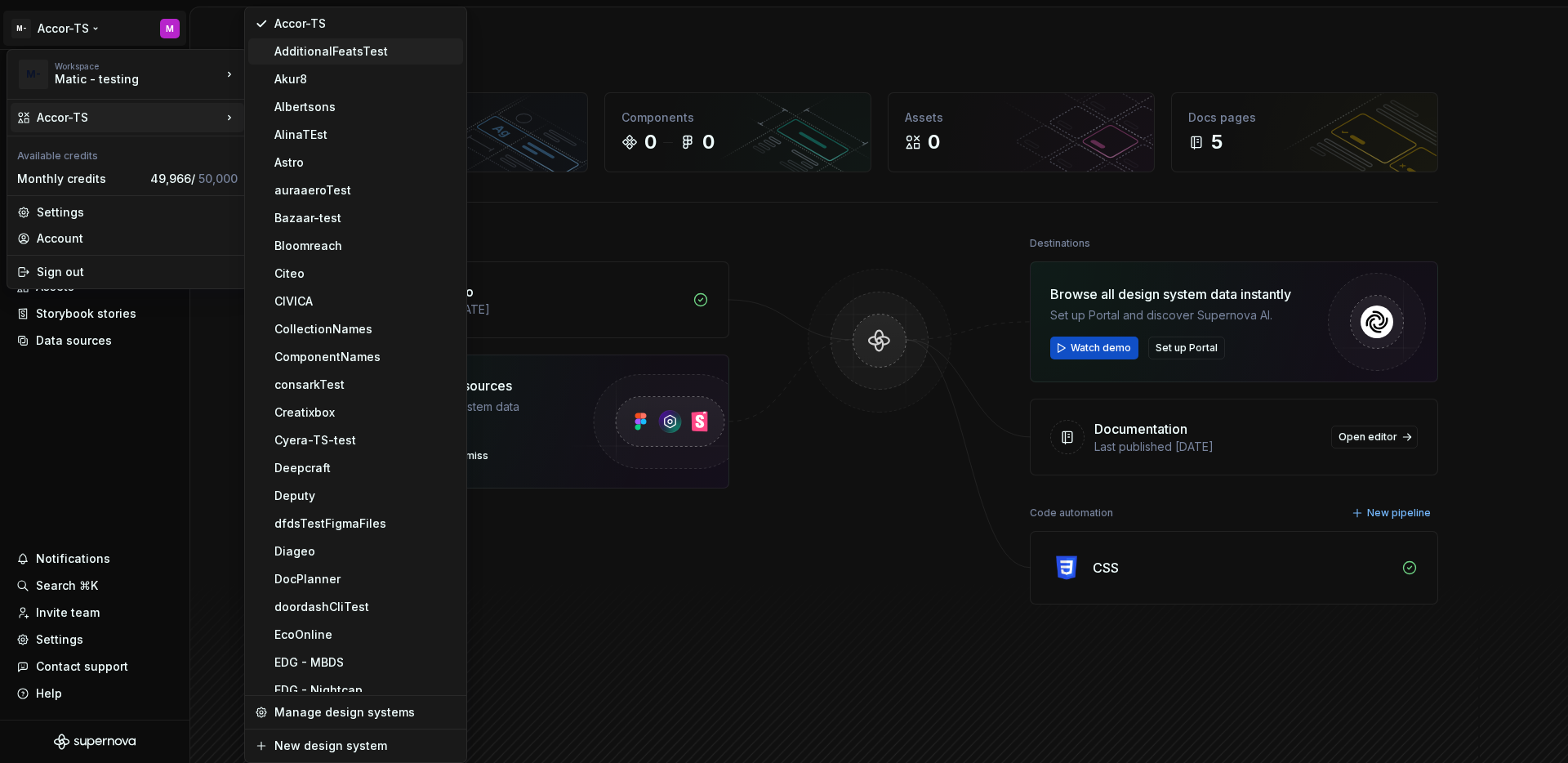
click at [296, 54] on div "AdditionalFeatsTest" at bounding box center [365, 51] width 182 height 16
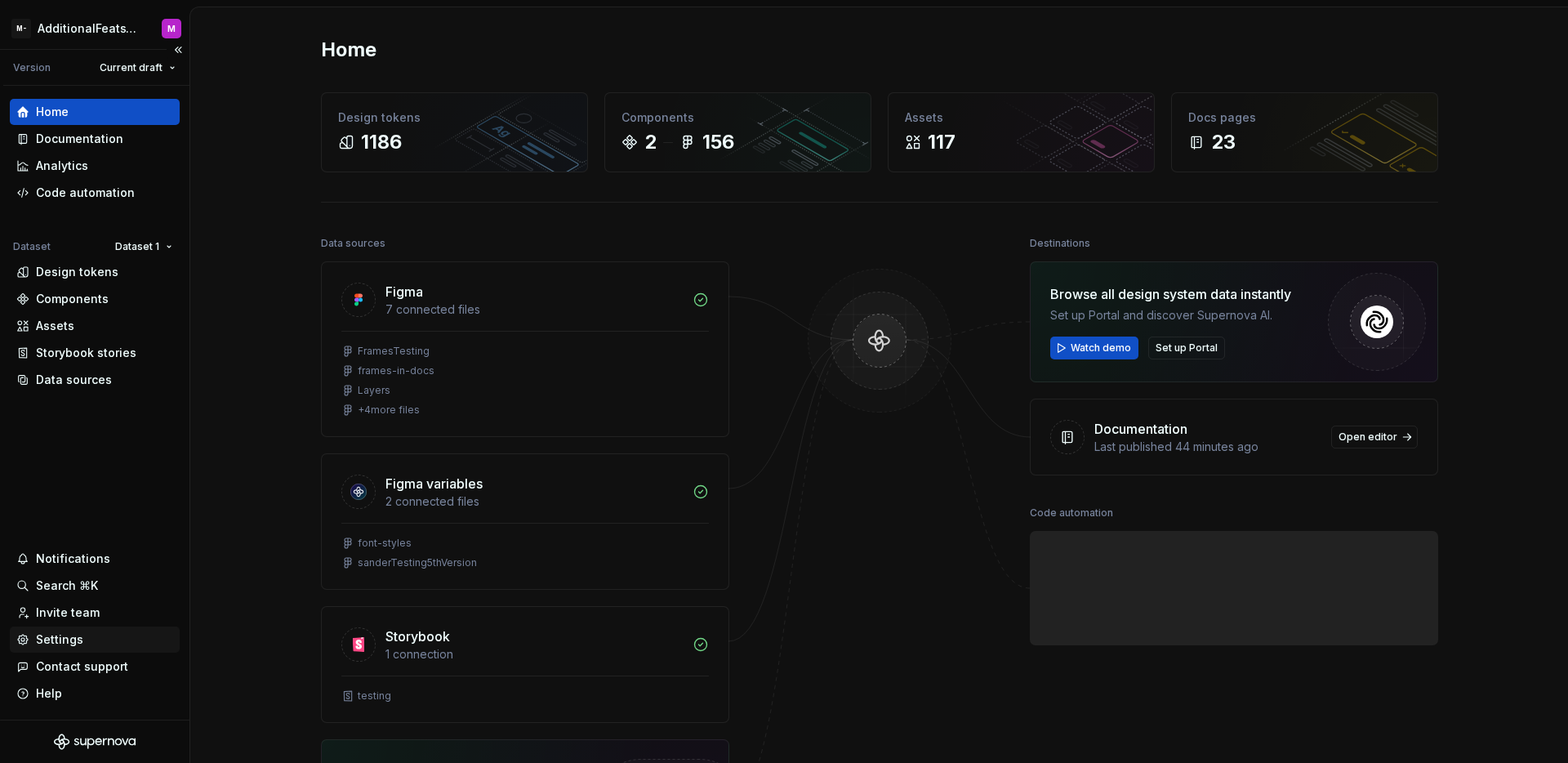
click at [46, 639] on div "Settings" at bounding box center [59, 640] width 47 height 16
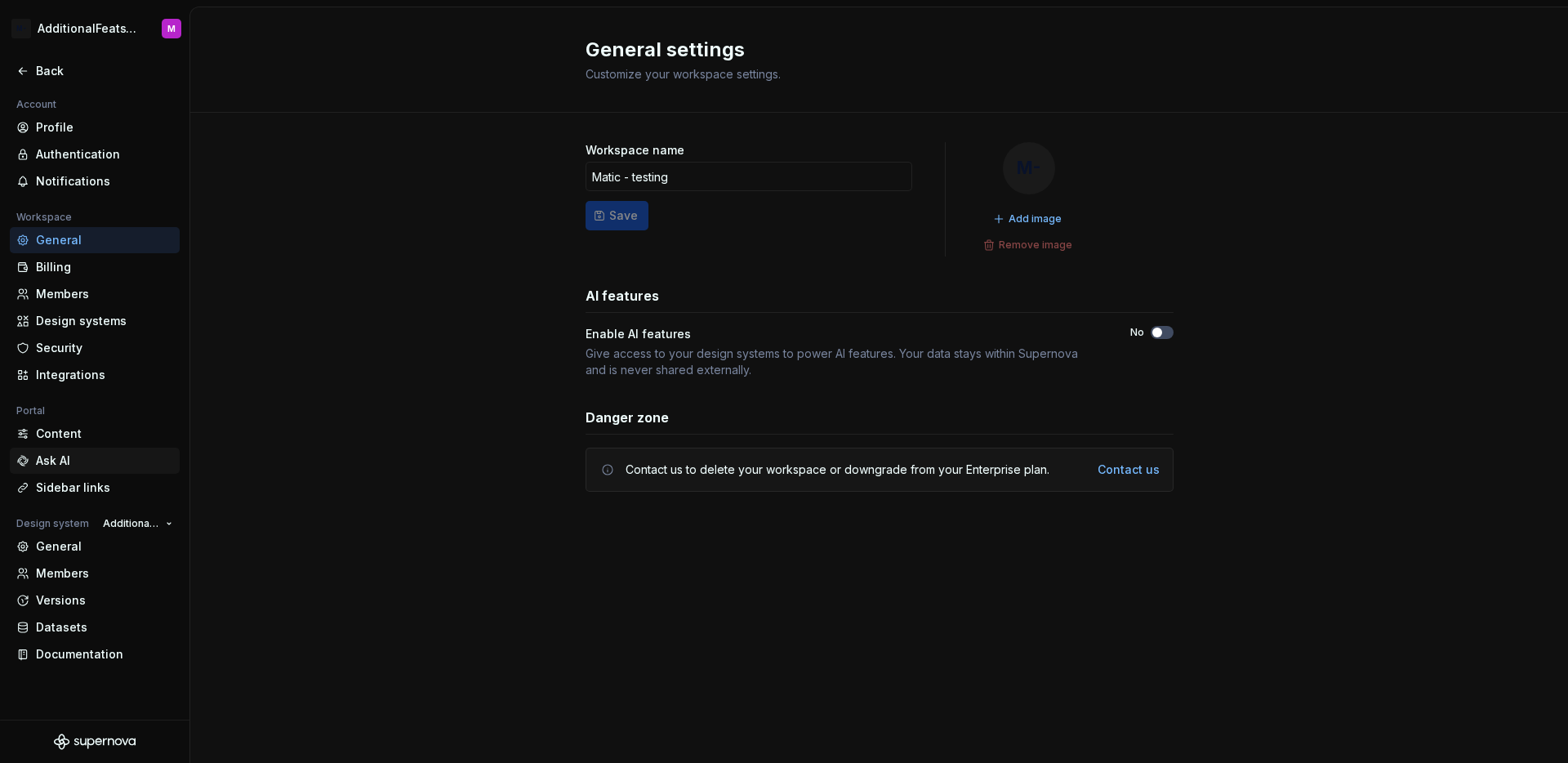
click at [88, 460] on div "Ask AI" at bounding box center [105, 461] width 138 height 16
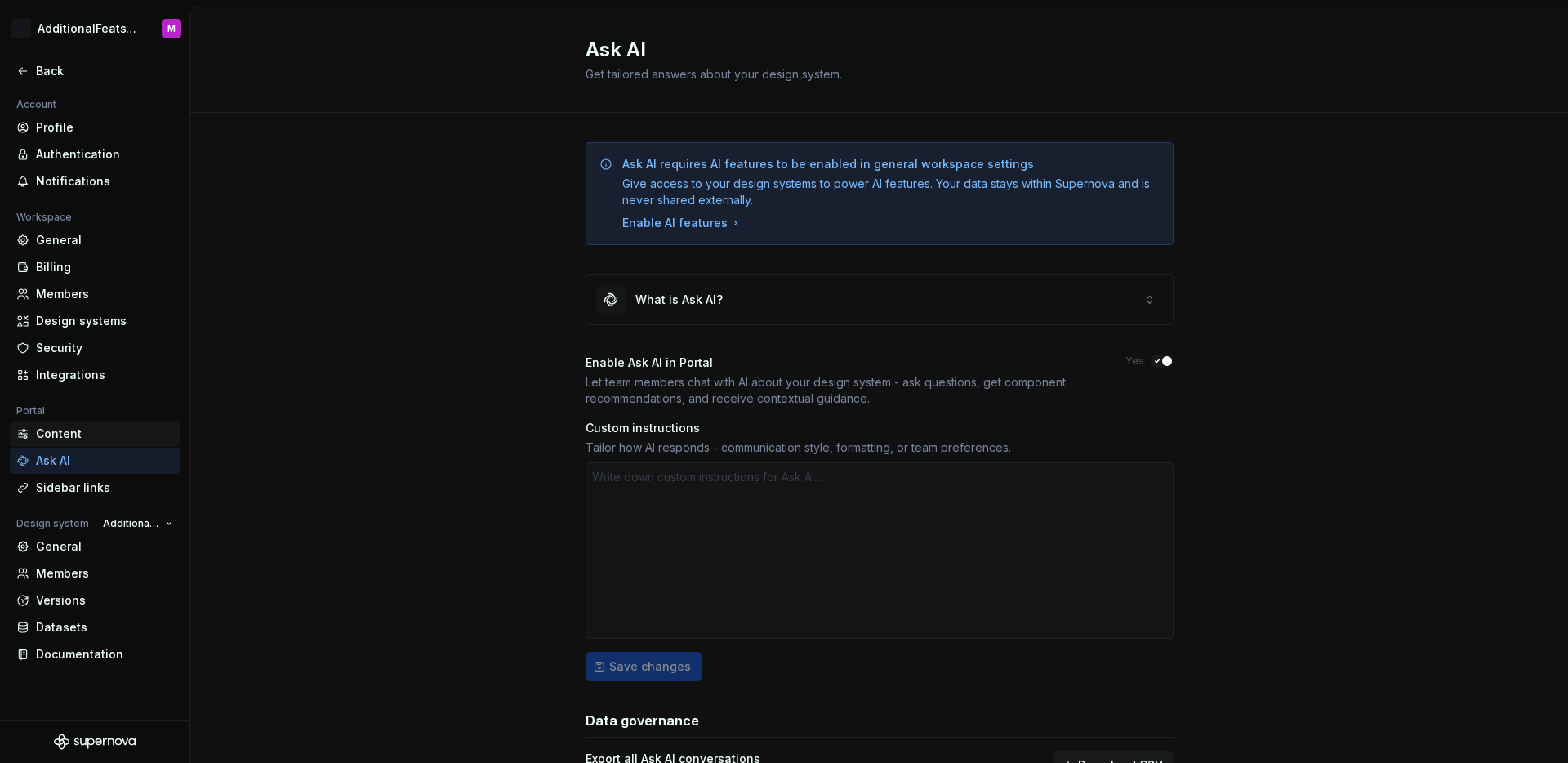
click at [90, 440] on div "Content" at bounding box center [105, 433] width 138 height 16
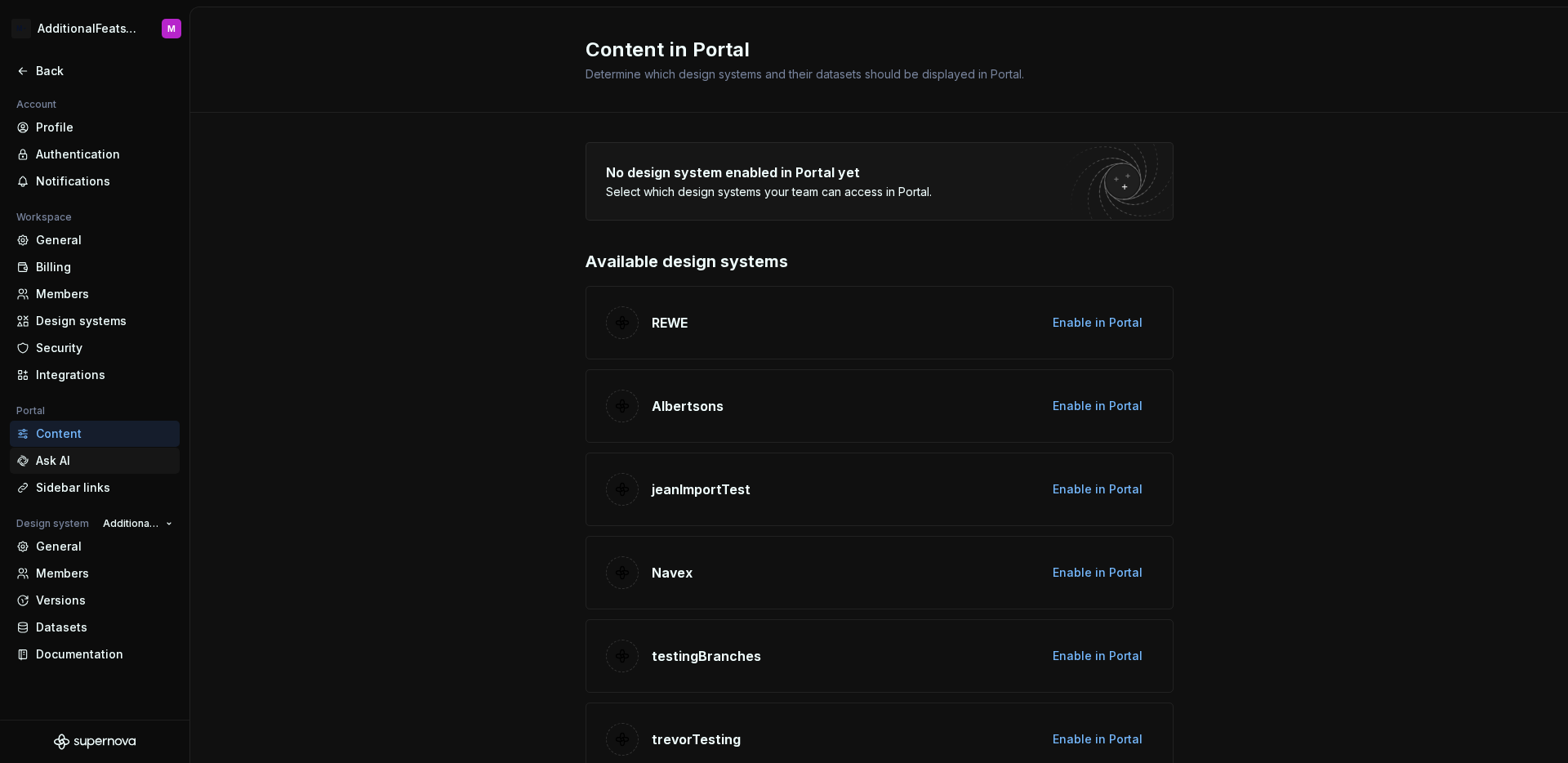
click at [92, 461] on div "Ask AI" at bounding box center [105, 461] width 138 height 16
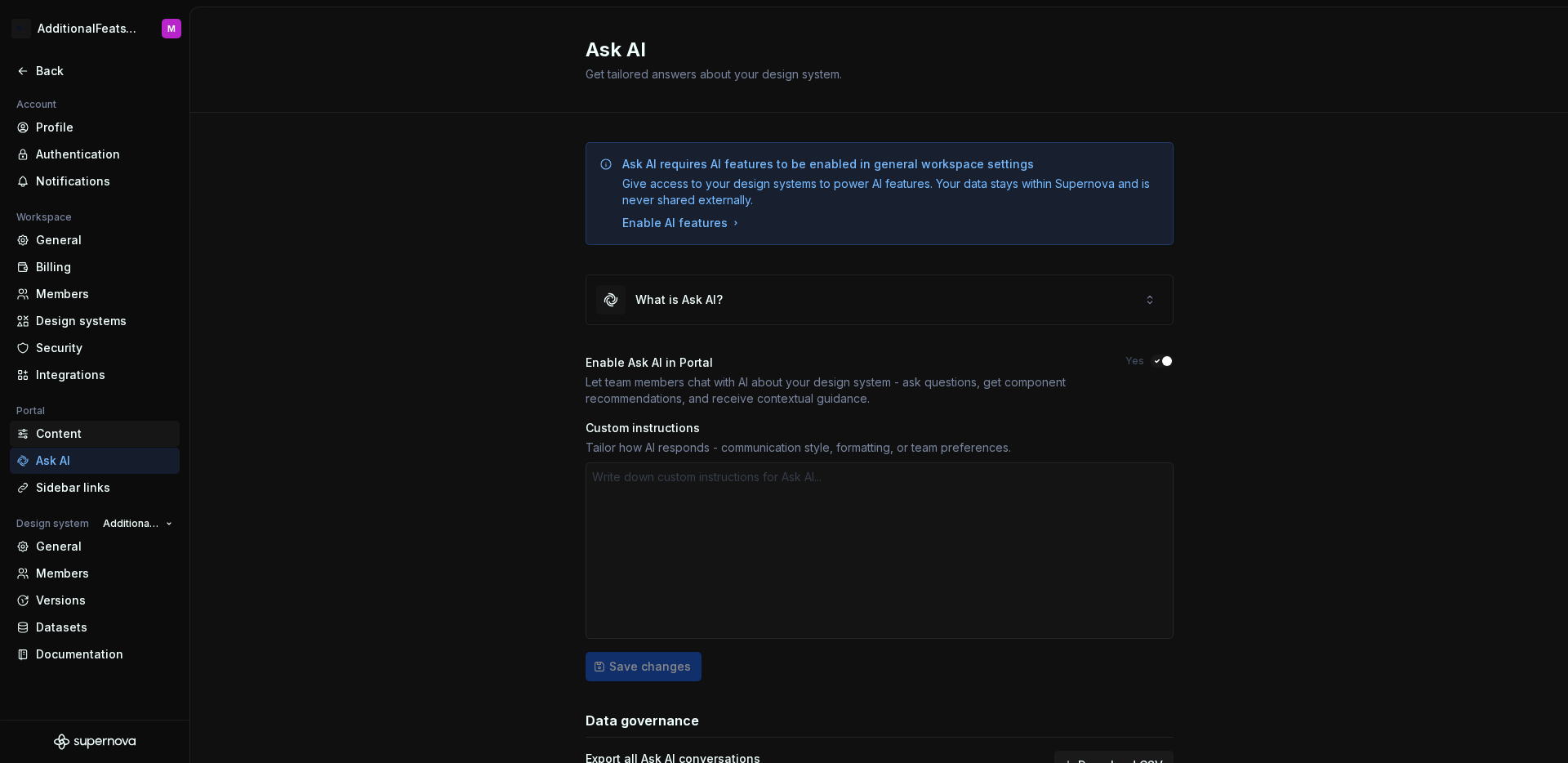
click at [89, 443] on div "Content" at bounding box center [94, 433] width 170 height 26
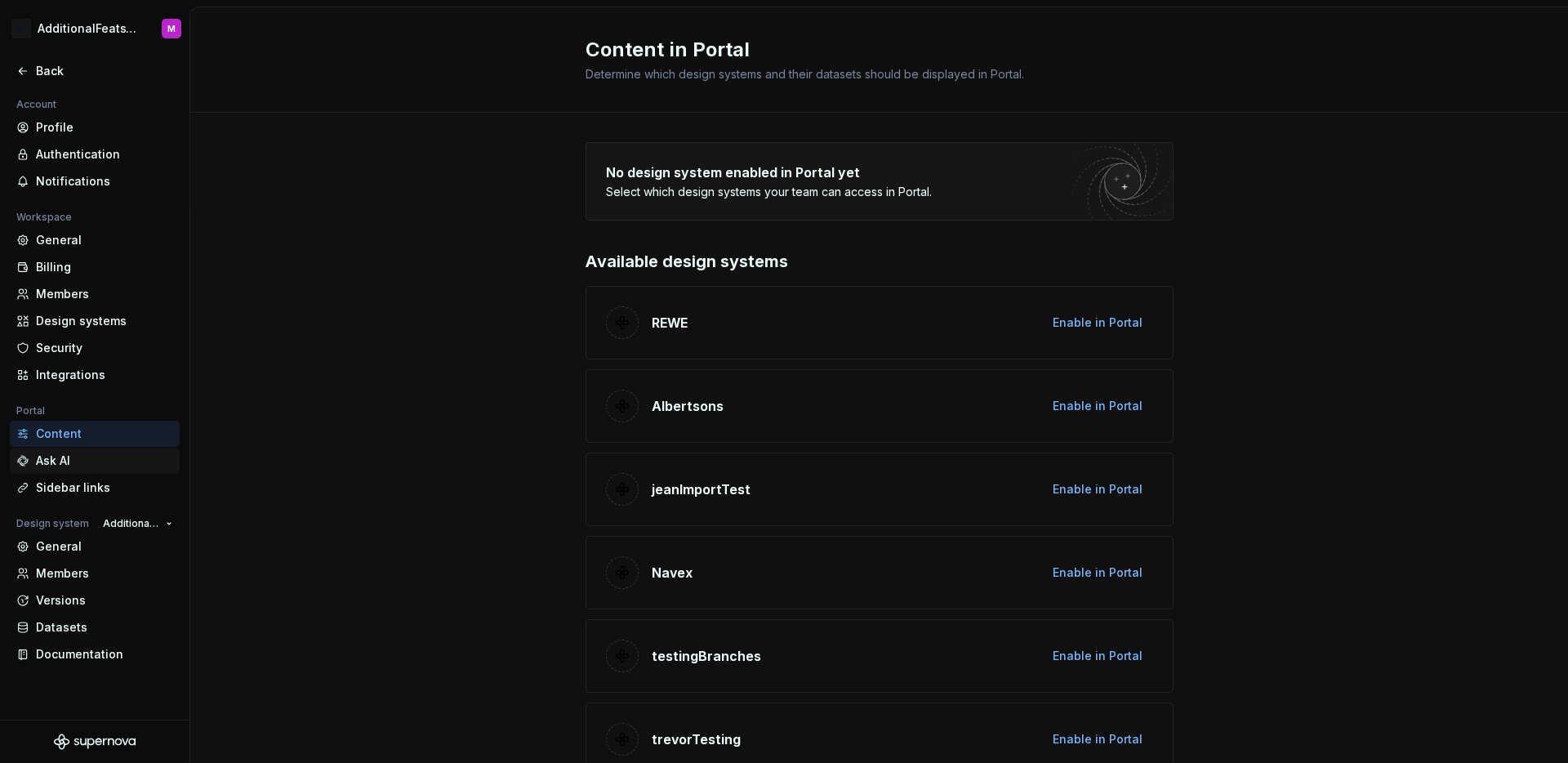
click at [86, 467] on div "Ask AI" at bounding box center [105, 461] width 138 height 16
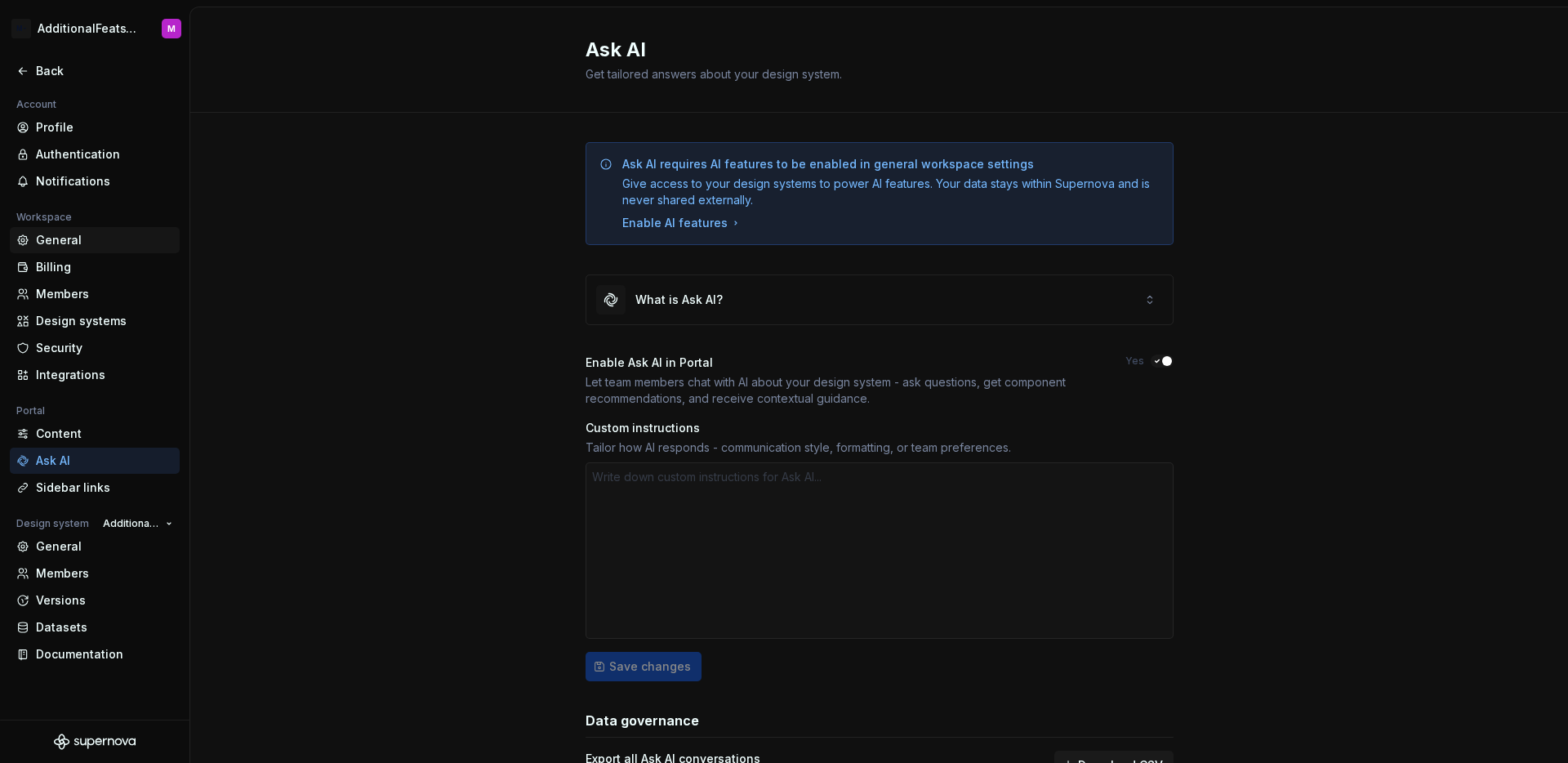
click at [98, 250] on div "General" at bounding box center [94, 239] width 170 height 26
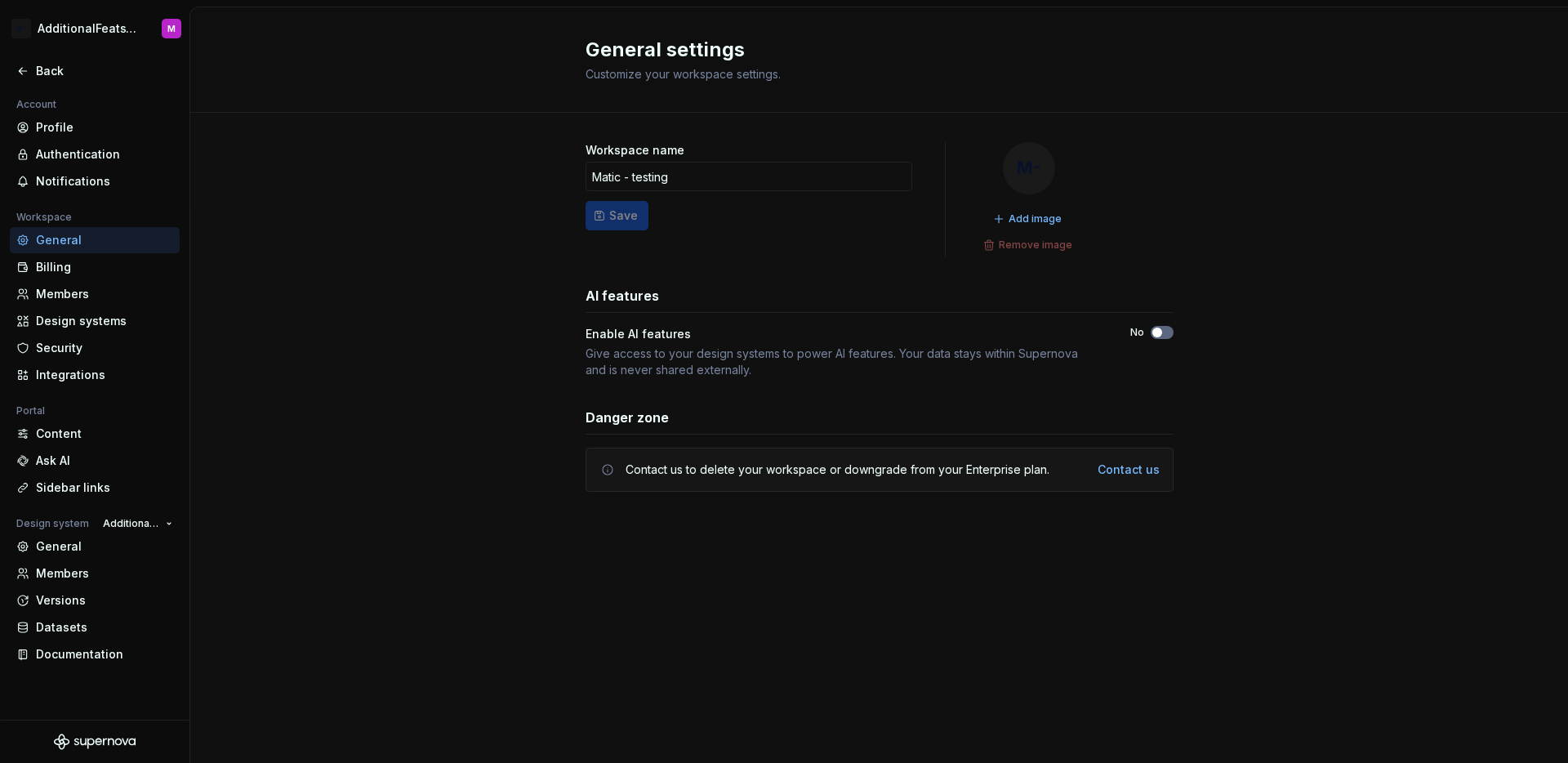
click at [1162, 335] on icon "button" at bounding box center [1157, 333] width 13 height 10
click at [52, 459] on div "Ask AI" at bounding box center [105, 461] width 138 height 16
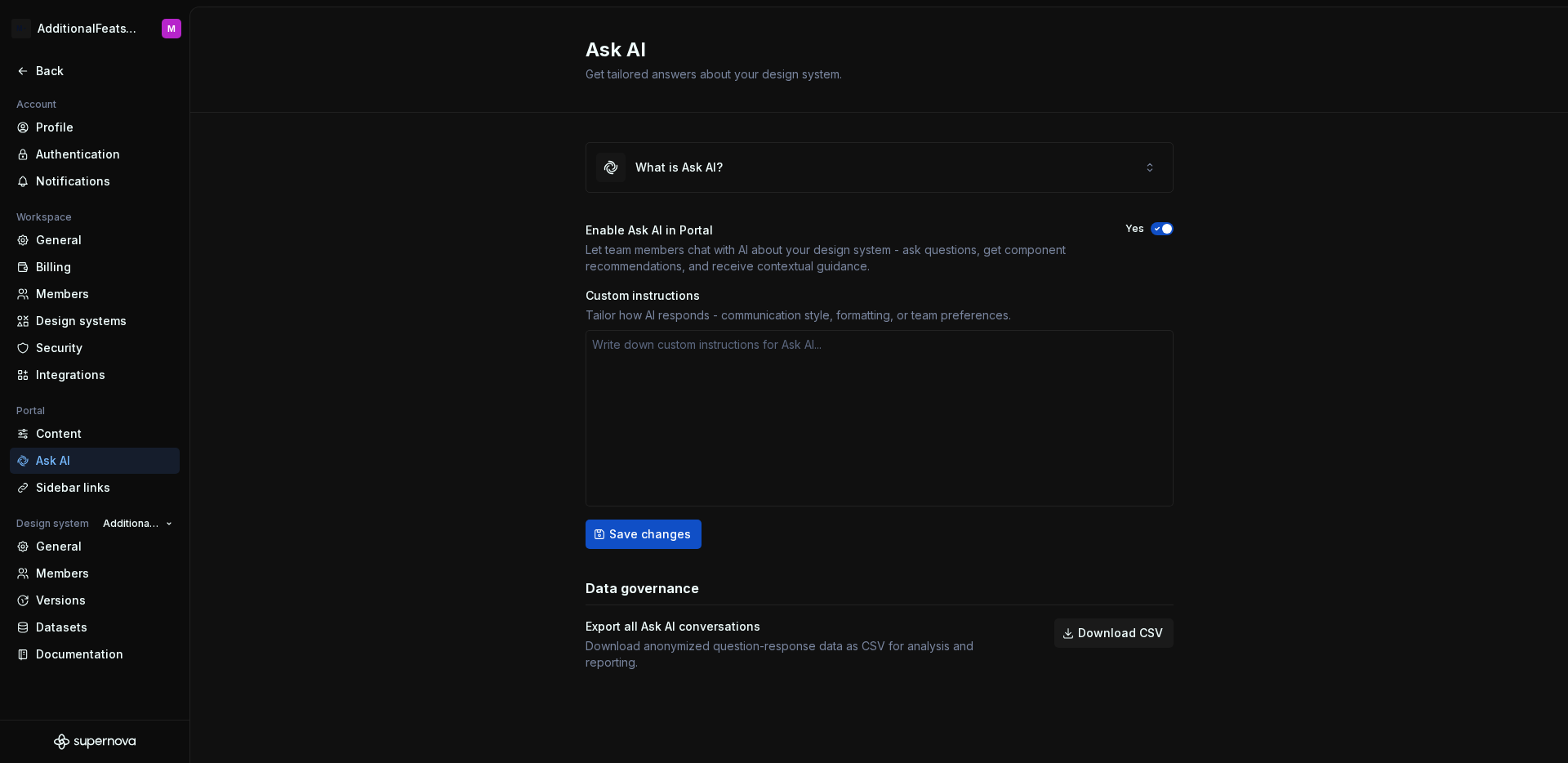
click at [1157, 236] on div "Enable Ask AI in Portal Let team members chat with AI about your design system …" at bounding box center [879, 248] width 588 height 52
click at [1164, 230] on span "button" at bounding box center [1167, 229] width 10 height 10
type textarea "*"
click at [39, 71] on div "Back" at bounding box center [105, 71] width 138 height 16
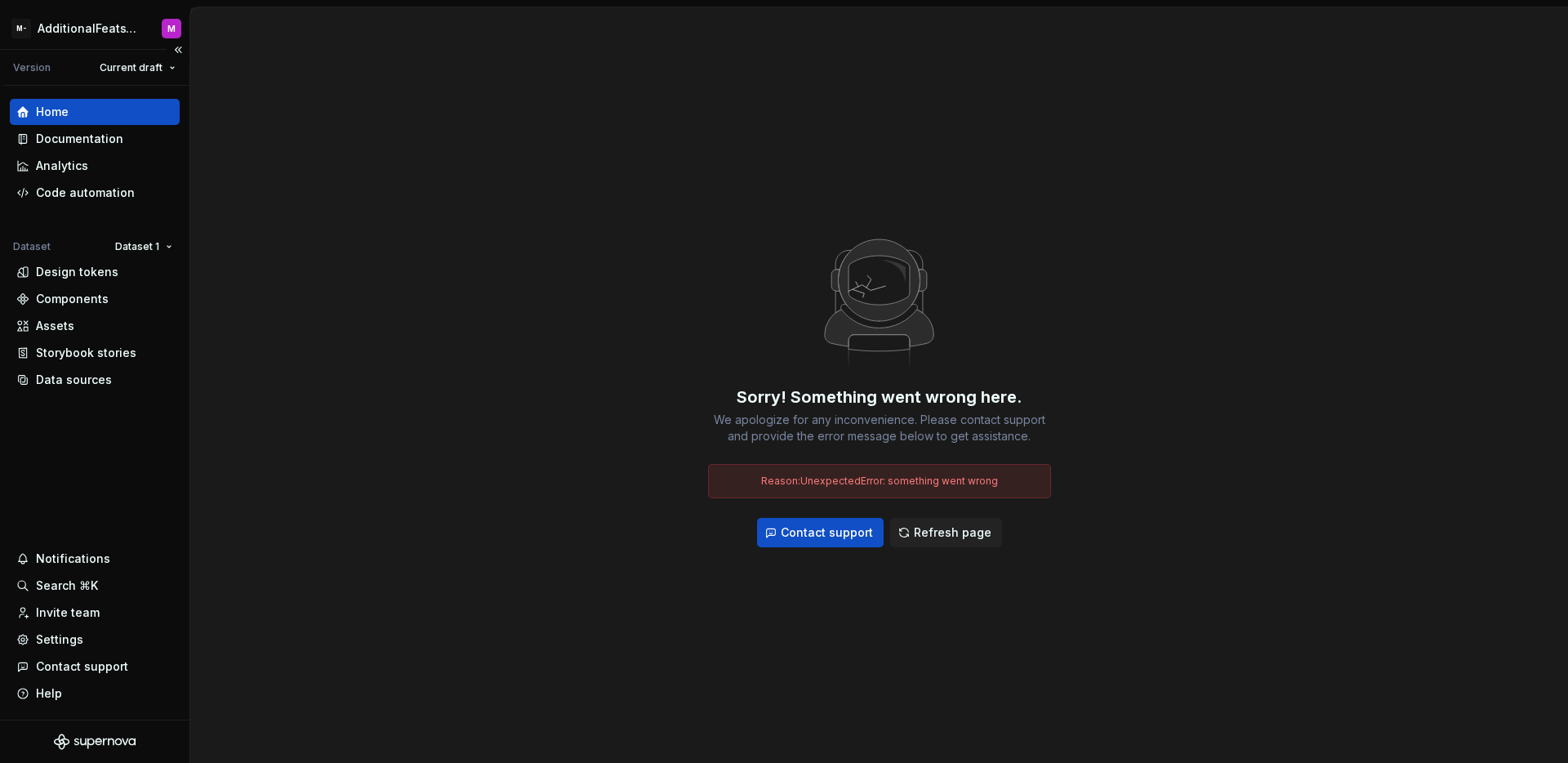
click at [70, 120] on div "Home" at bounding box center [94, 111] width 170 height 26
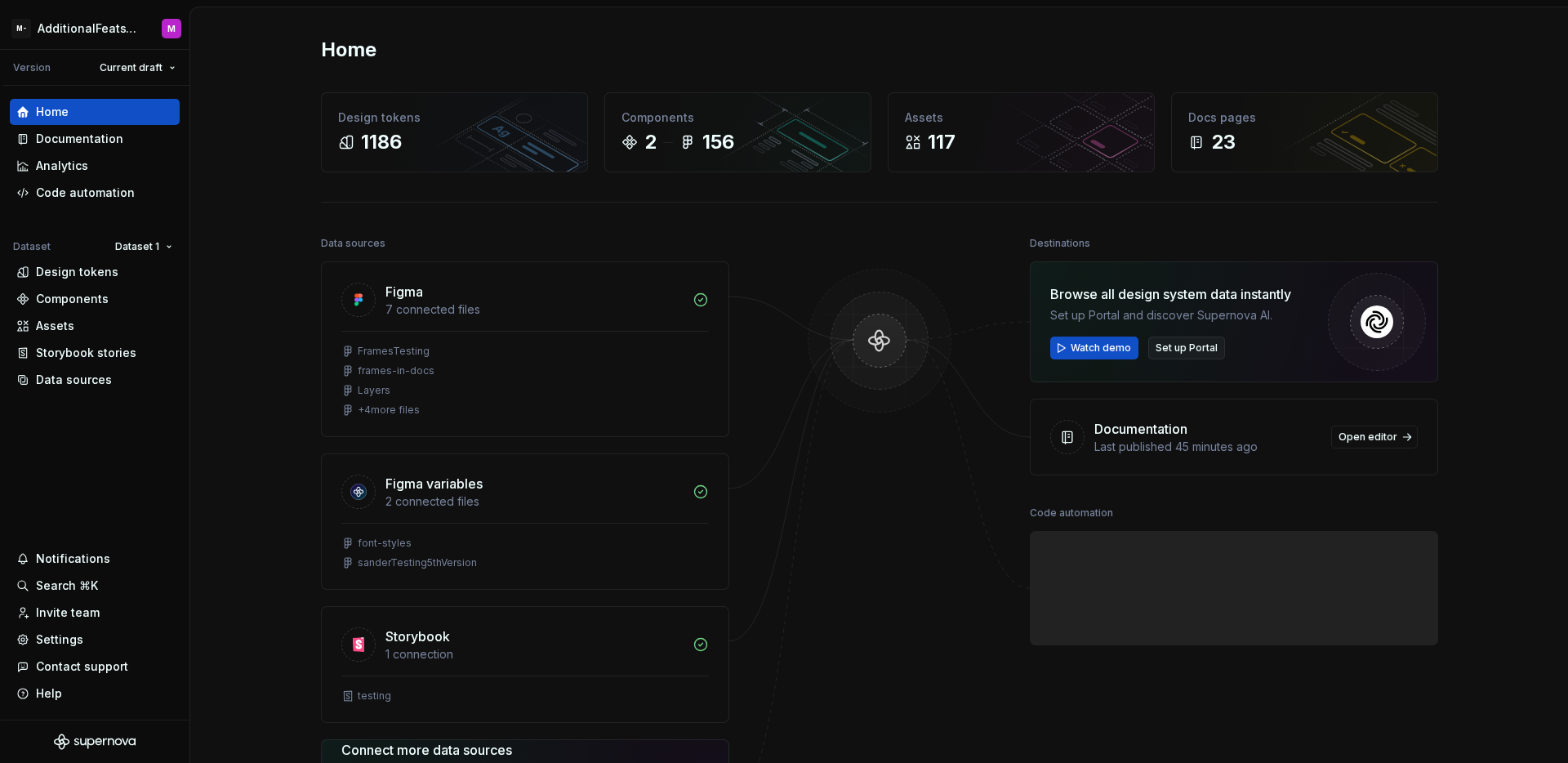
click at [1171, 352] on span "Set up Portal" at bounding box center [1187, 347] width 62 height 13
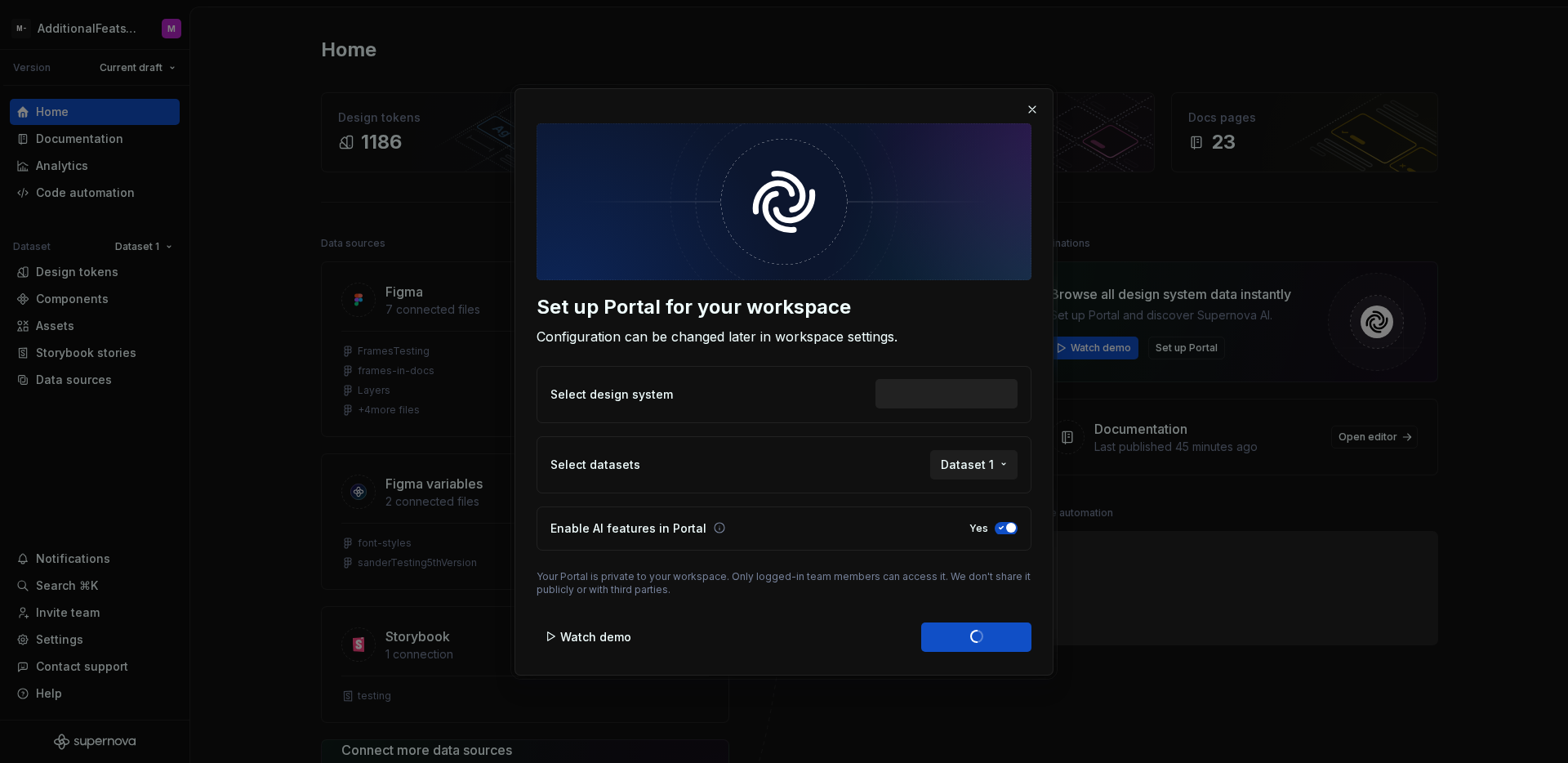
click at [990, 470] on span "Dataset 1" at bounding box center [967, 463] width 53 height 16
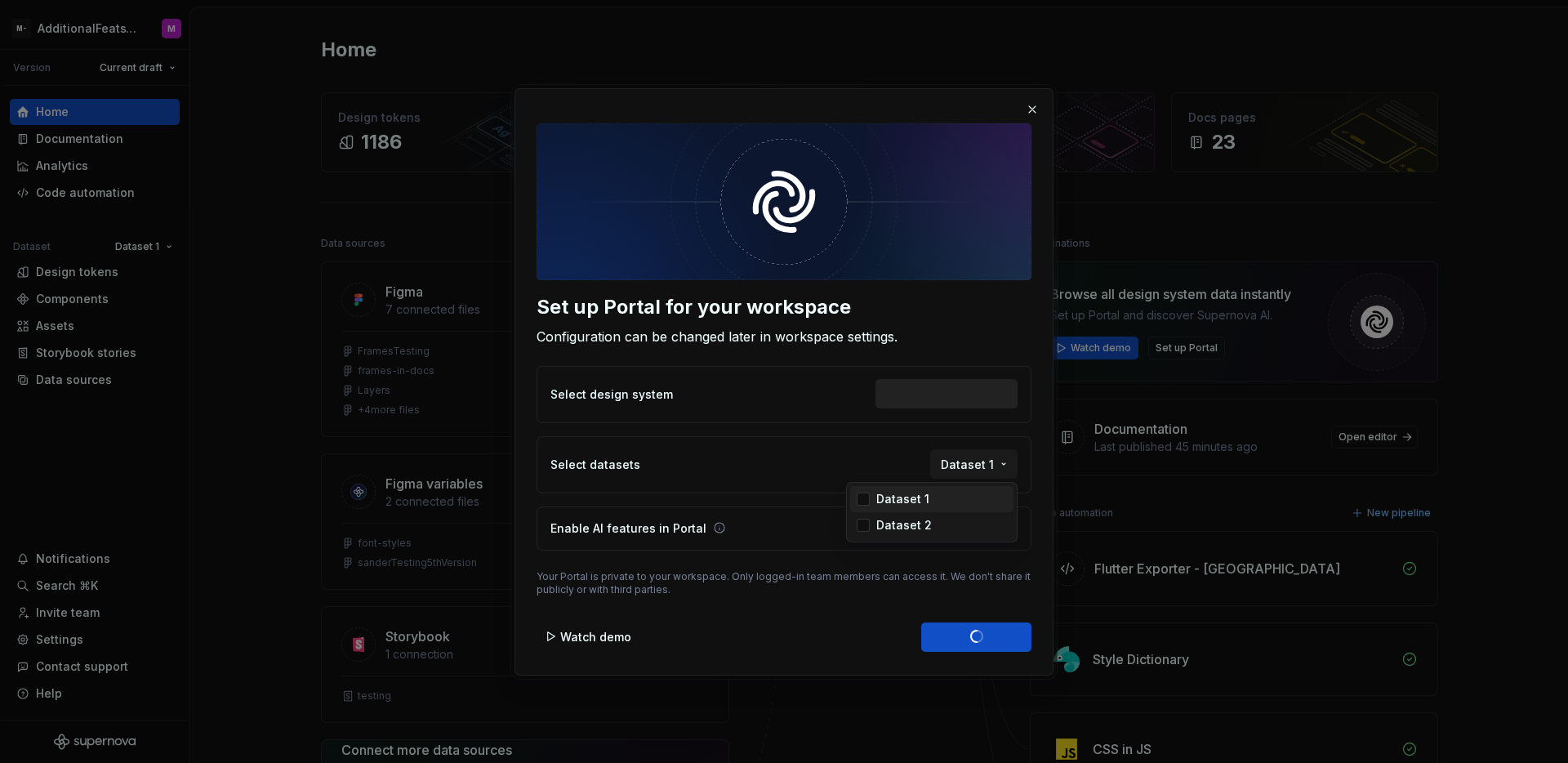
click at [927, 501] on div "Dataset 1" at bounding box center [941, 499] width 131 height 16
click at [908, 493] on div "Dataset 1" at bounding box center [902, 499] width 53 height 16
click at [1000, 431] on div "Set up Portal for your workspace Configuration can be changed later in workspac…" at bounding box center [784, 381] width 1568 height 763
click at [1006, 527] on span "button" at bounding box center [1011, 527] width 10 height 10
click at [966, 646] on button "Enable Portal" at bounding box center [977, 636] width 110 height 29
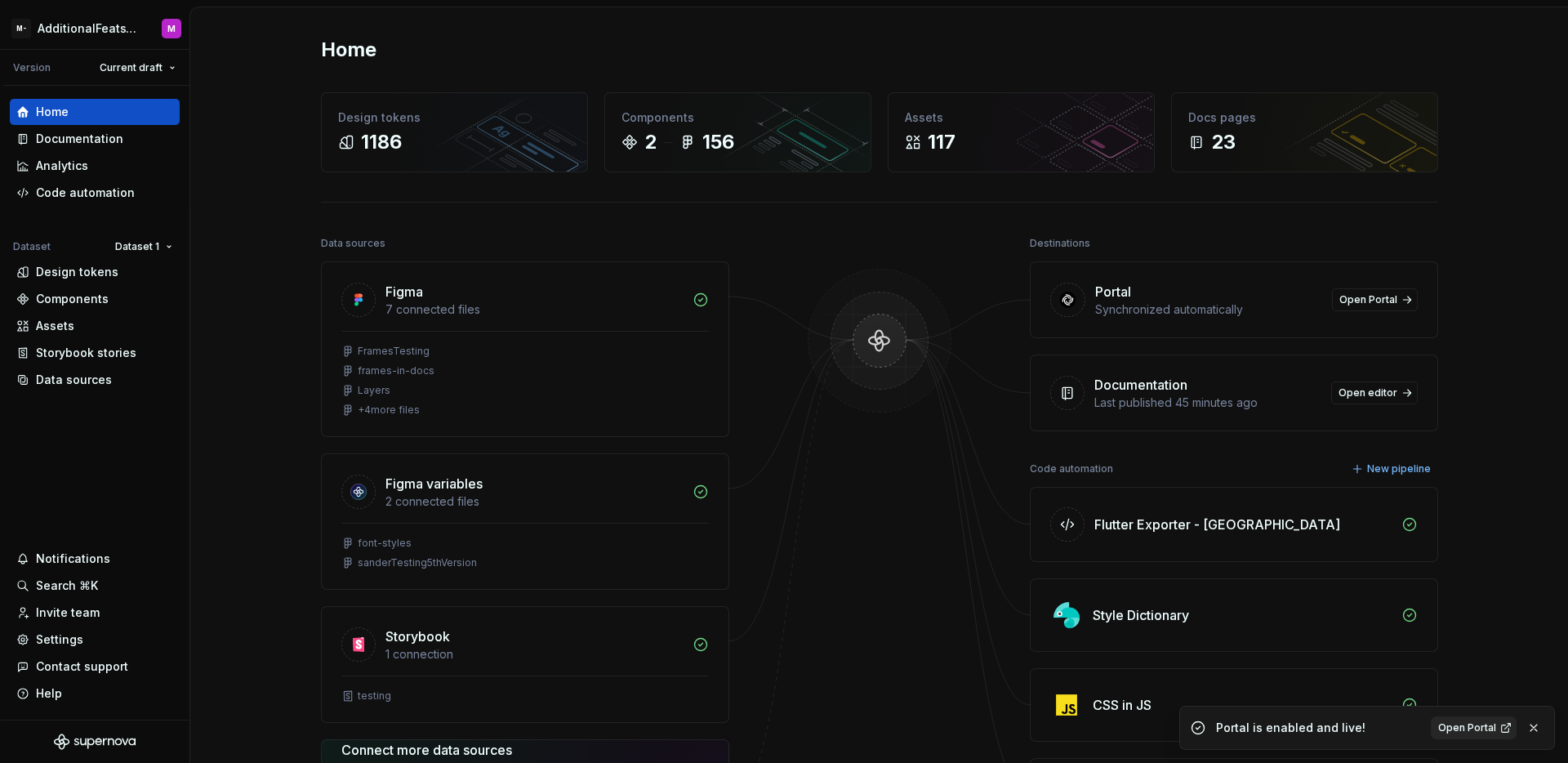
click at [1462, 729] on span "Open Portal" at bounding box center [1467, 727] width 58 height 13
click at [59, 651] on div "Settings" at bounding box center [94, 639] width 170 height 26
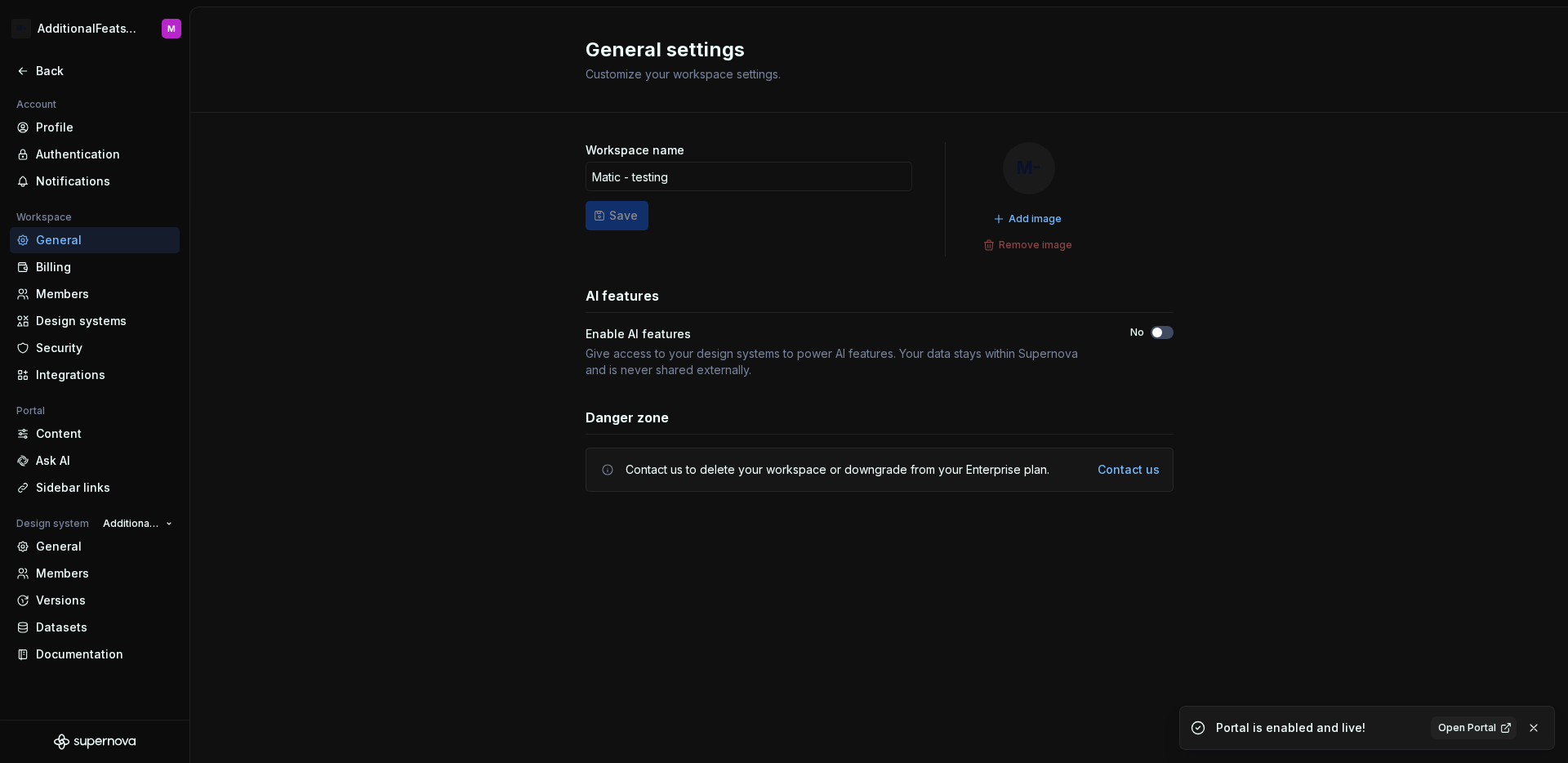
click at [392, 434] on div "Workspace name Matic - testing Save M- Add image Remove image AI features Enabl…" at bounding box center [879, 333] width 1378 height 441
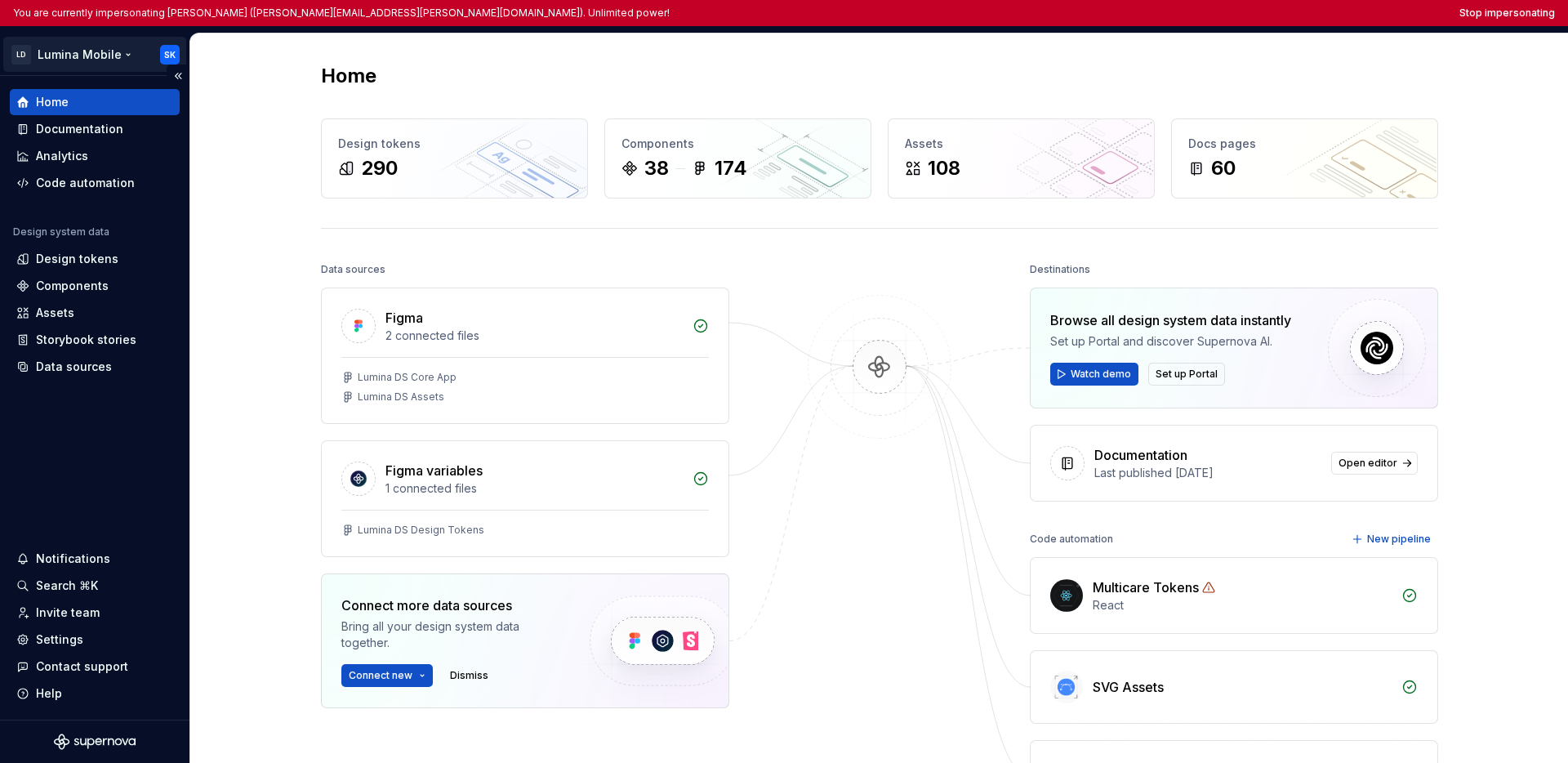
click at [78, 65] on html "You are currently impersonating [PERSON_NAME] ([PERSON_NAME][EMAIL_ADDRESS][PER…" at bounding box center [784, 381] width 1568 height 763
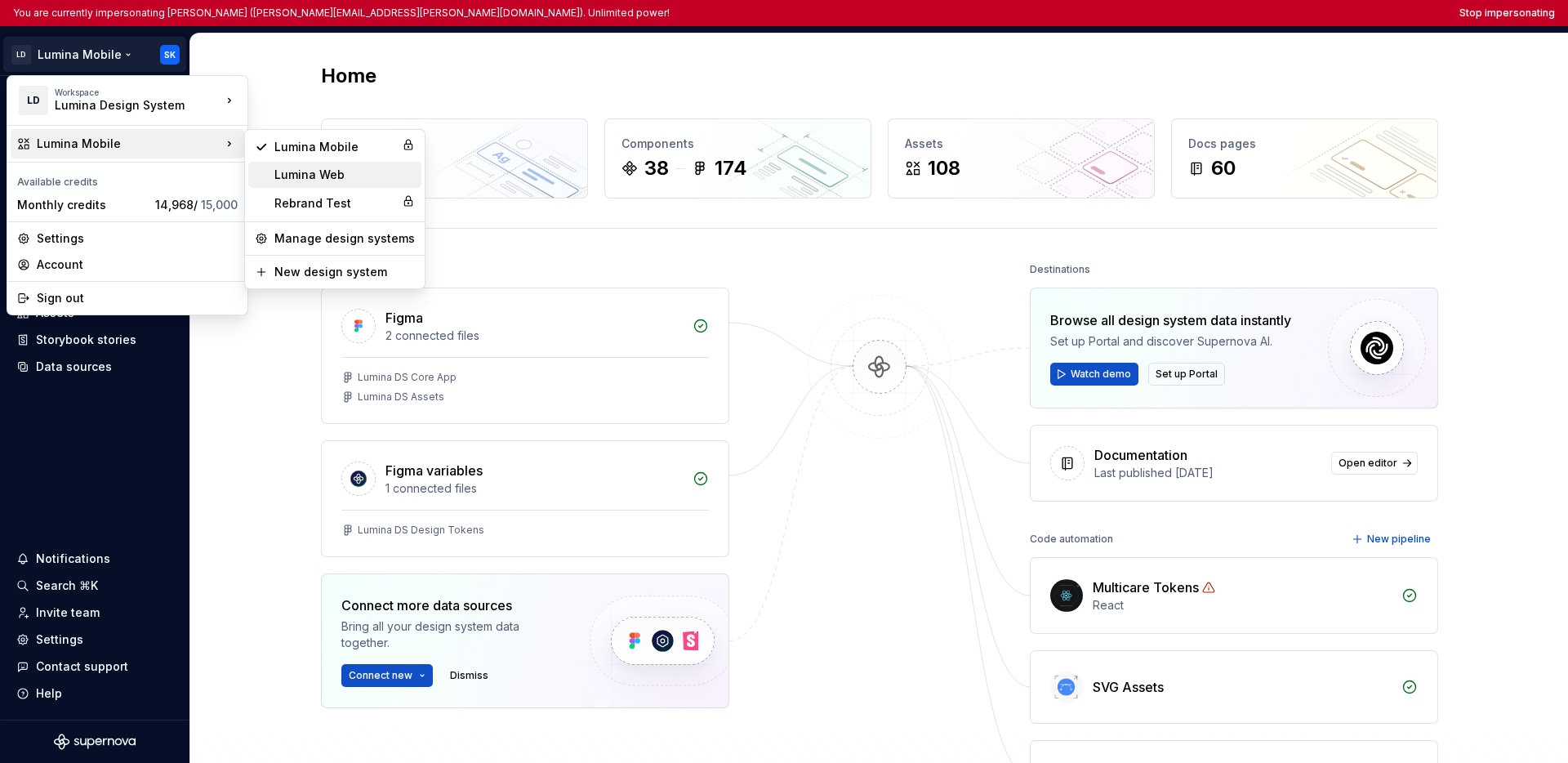
click at [281, 175] on div "Lumina Web" at bounding box center [344, 175] width 141 height 16
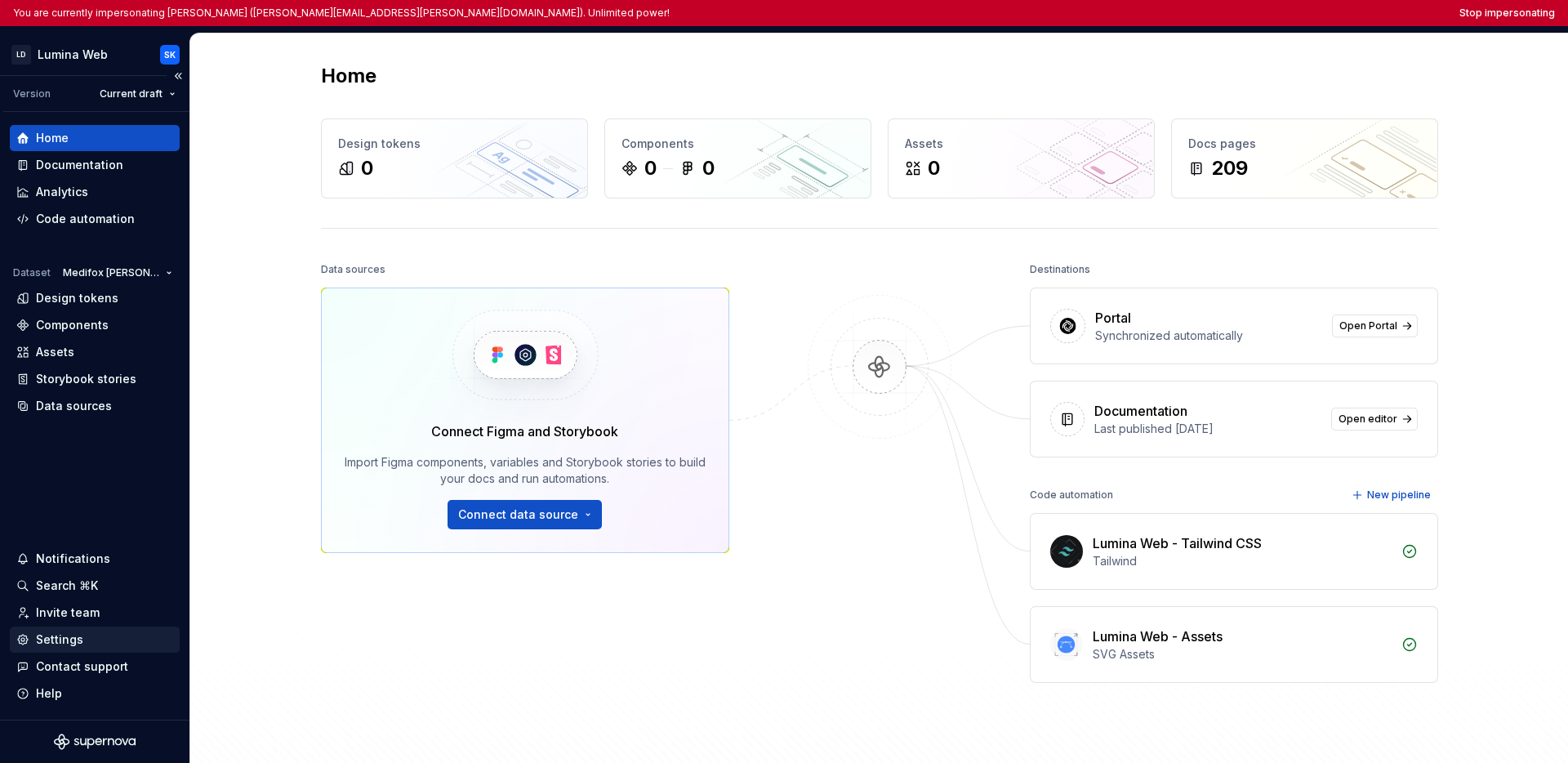
click at [70, 633] on div "Settings" at bounding box center [59, 640] width 47 height 16
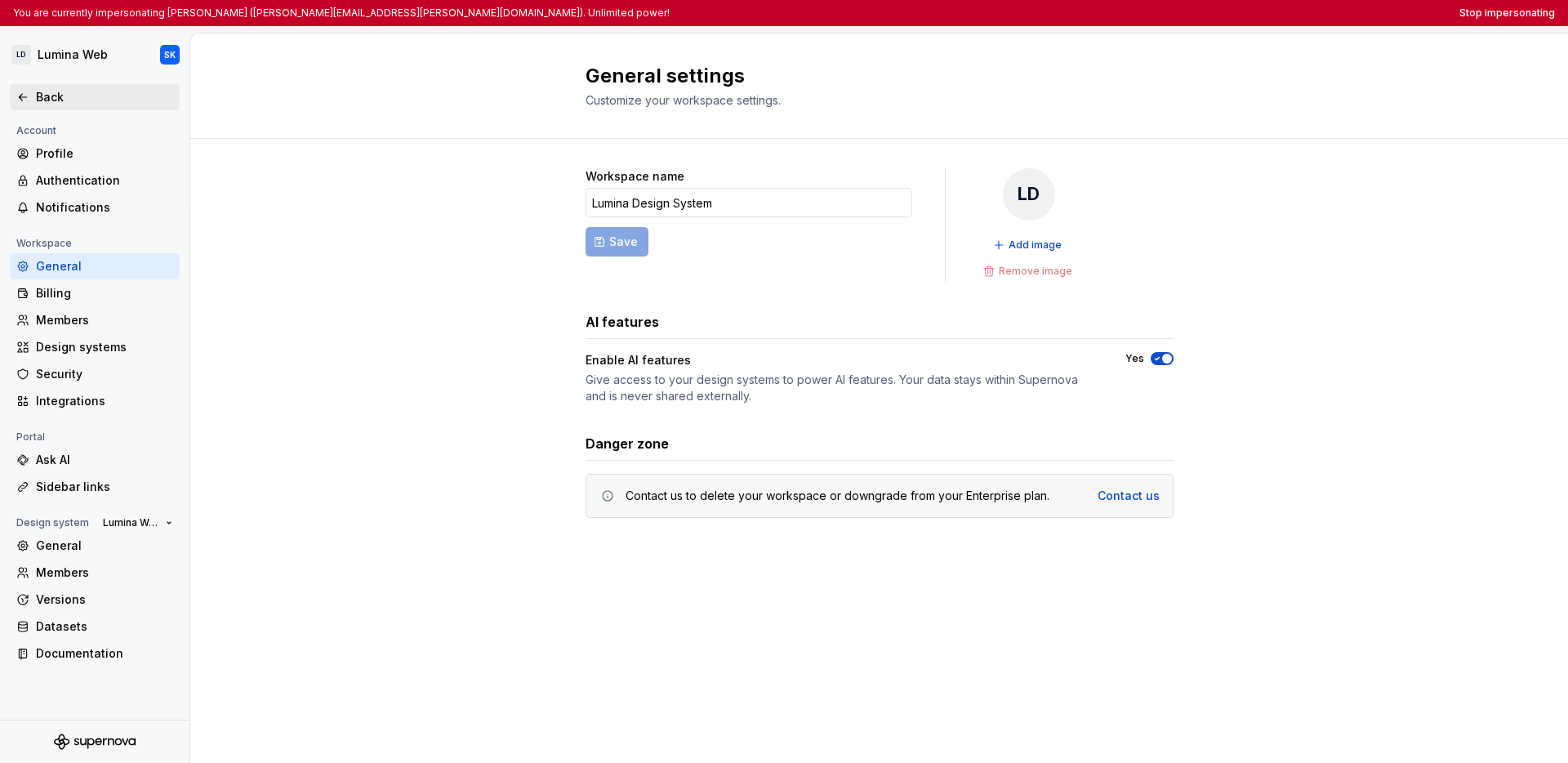
click at [25, 101] on icon at bounding box center [22, 97] width 13 height 13
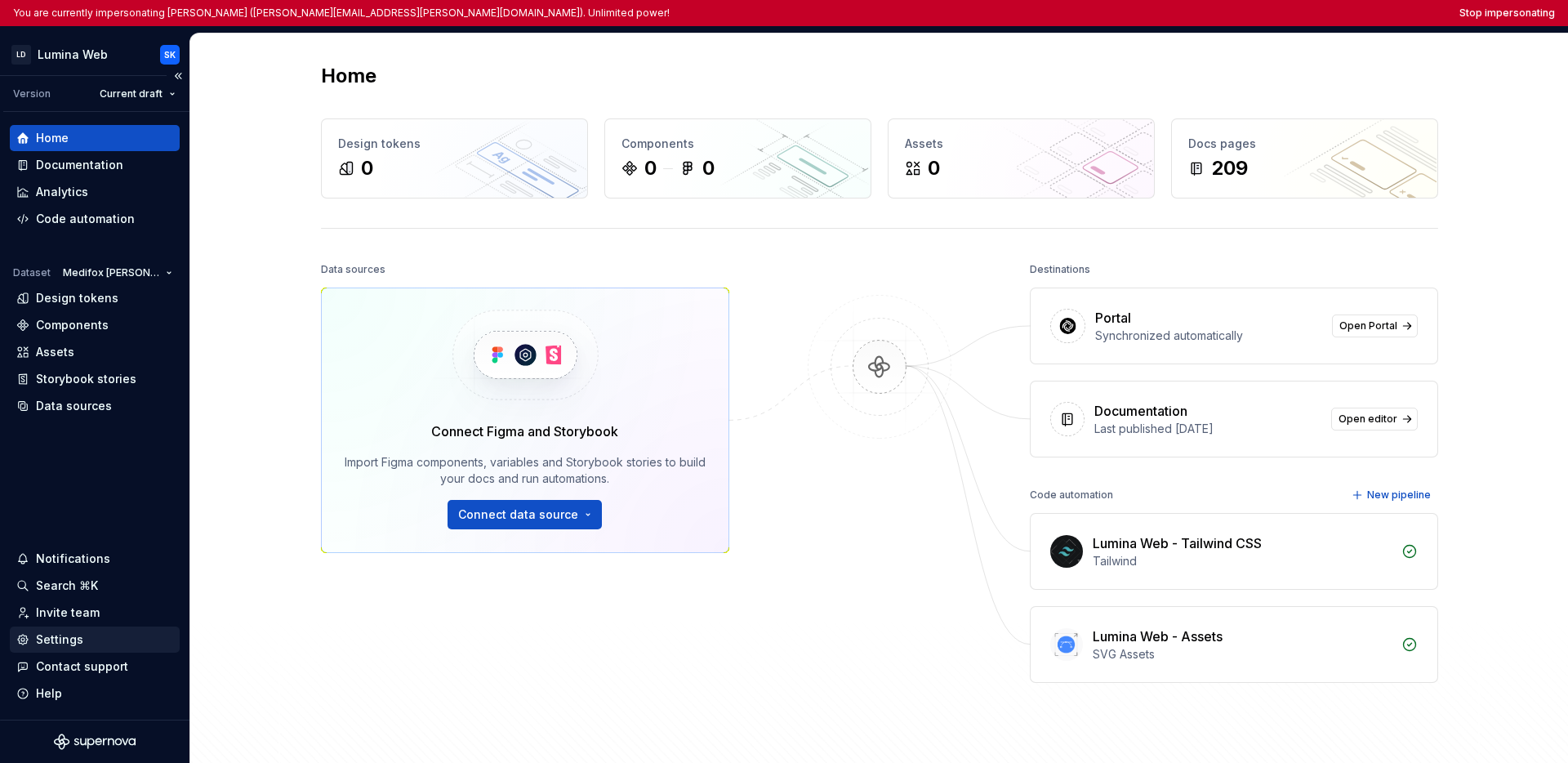
click at [75, 639] on div "Settings" at bounding box center [59, 640] width 47 height 16
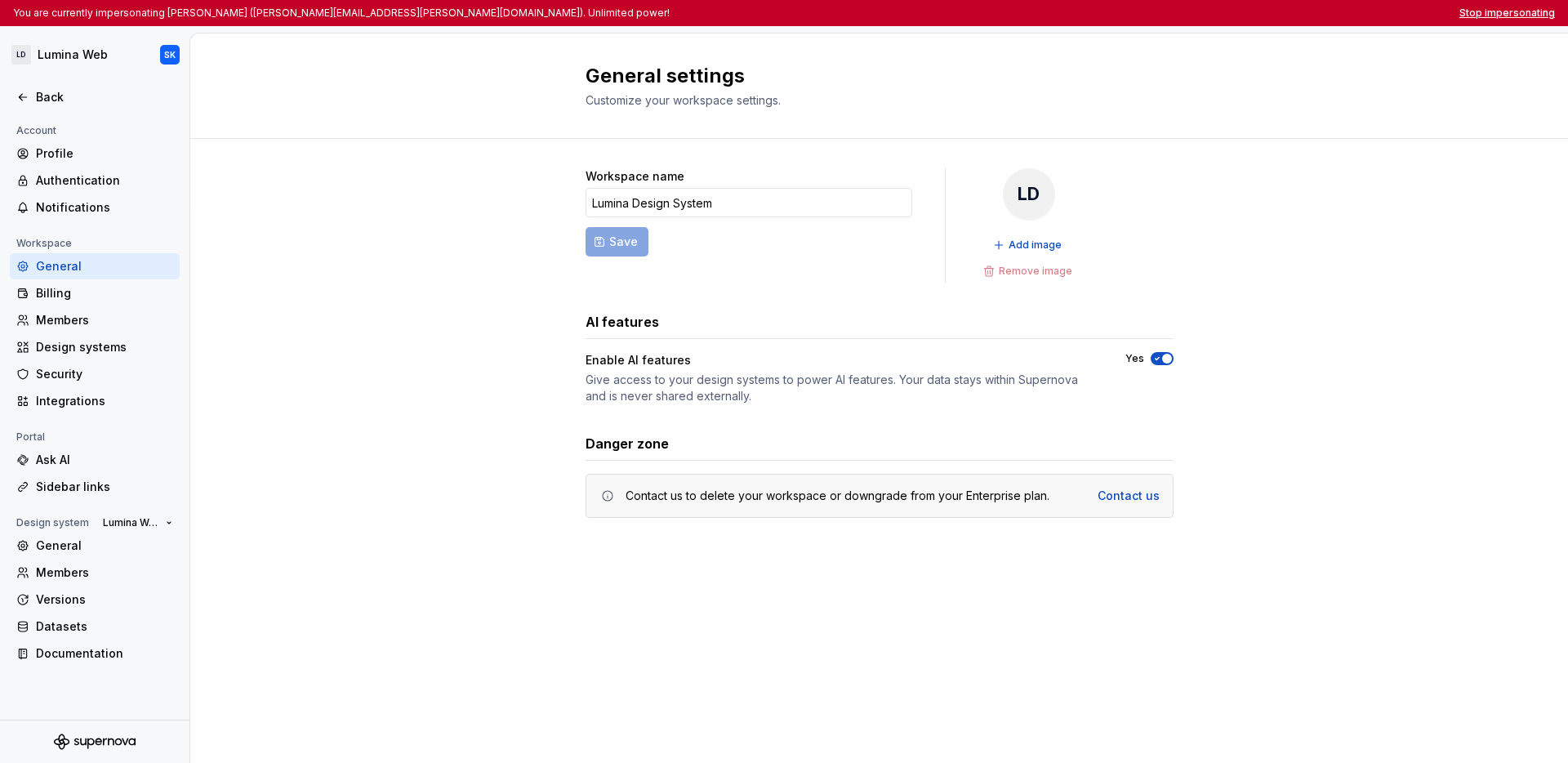
click at [1189, 13] on button "Stop impersonating" at bounding box center [1507, 13] width 96 height 13
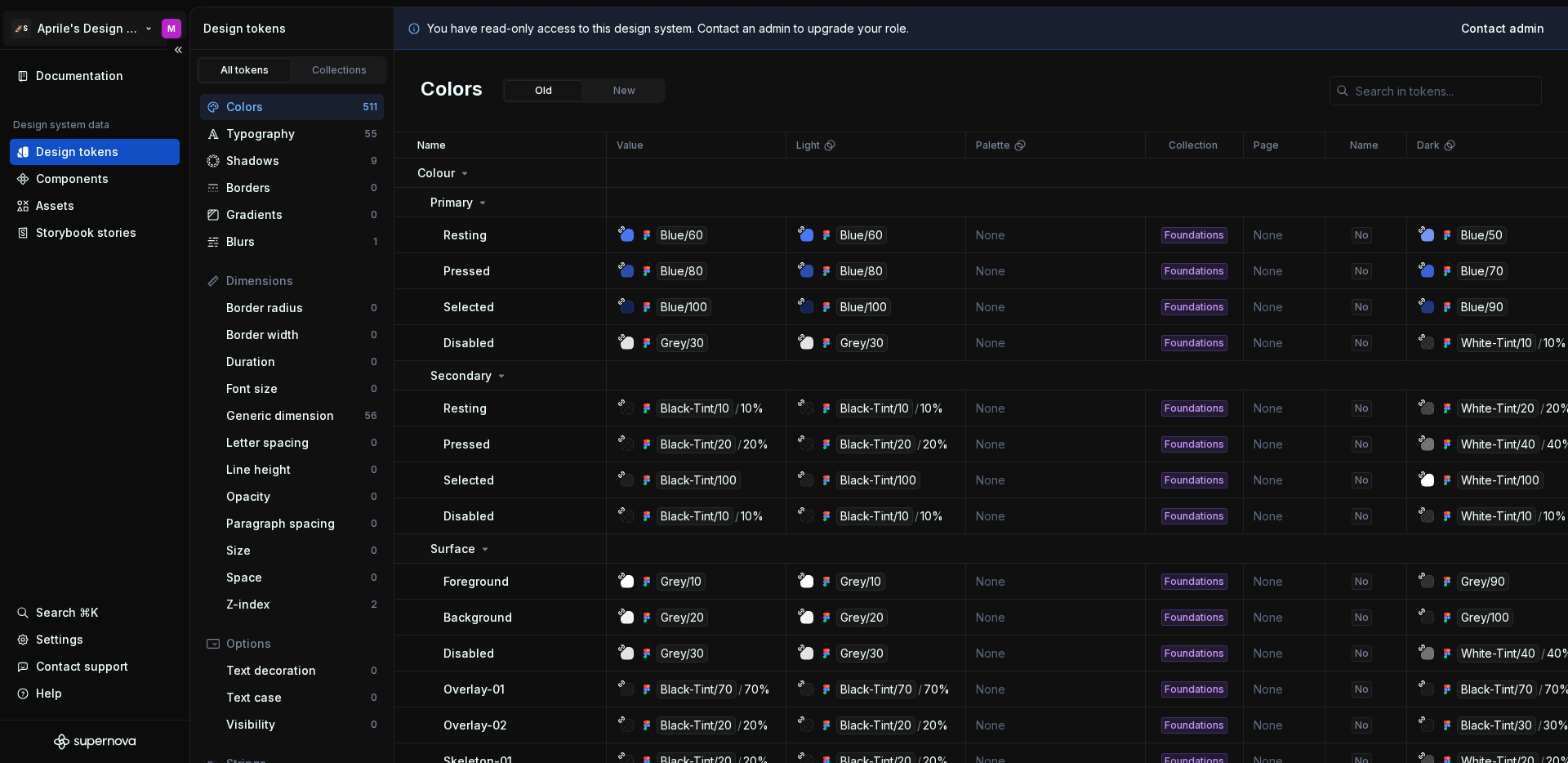
click at [60, 28] on html "🚀S Aprile's Design System M Documentation Design system data Design tokens Comp…" at bounding box center [784, 381] width 1568 height 763
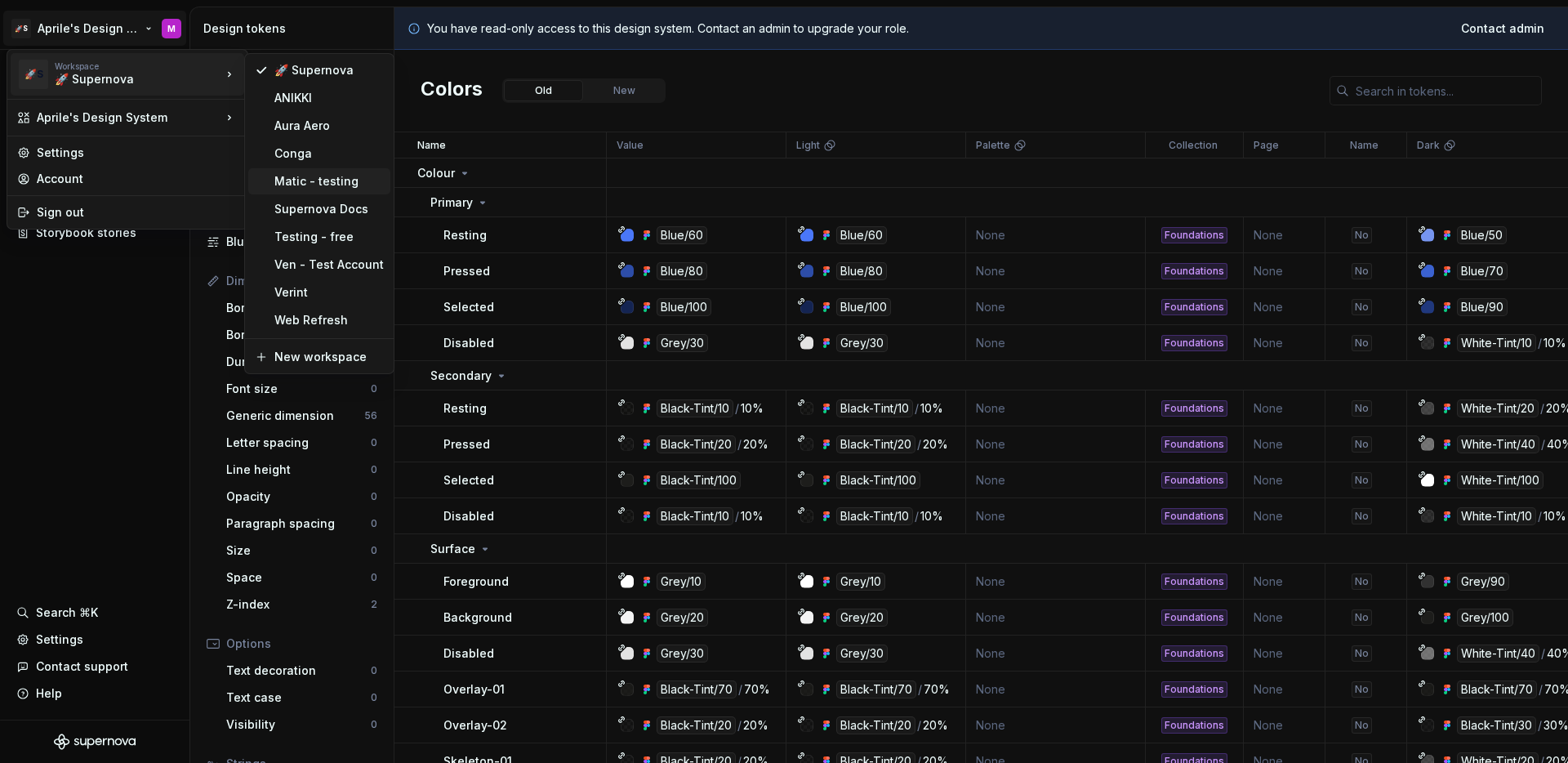
click at [328, 183] on div "Matic - testing" at bounding box center [329, 181] width 110 height 16
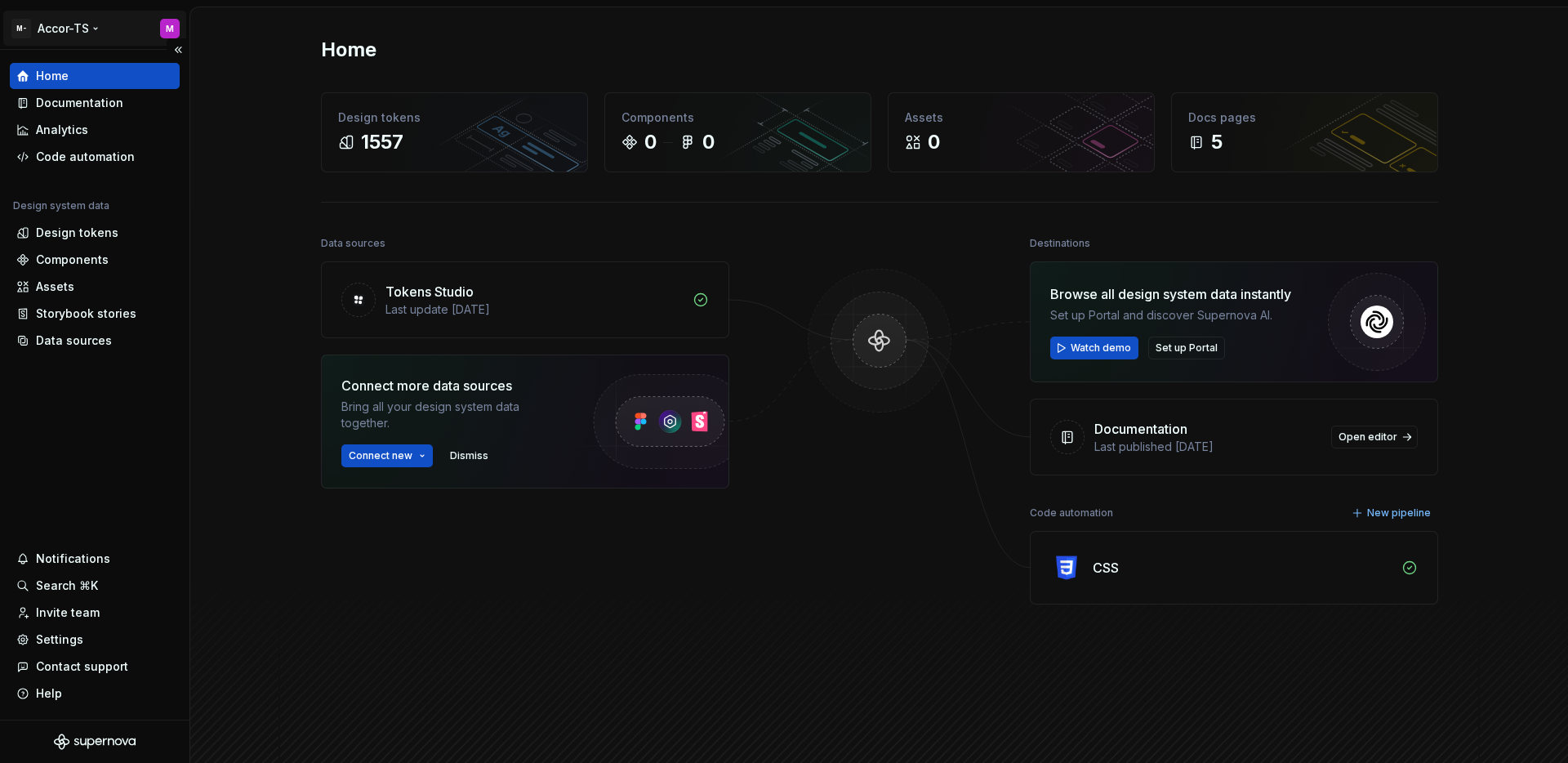
click at [69, 28] on html "M- Accor-TS M Home Documentation Analytics Code automation Design system data D…" at bounding box center [784, 381] width 1568 height 763
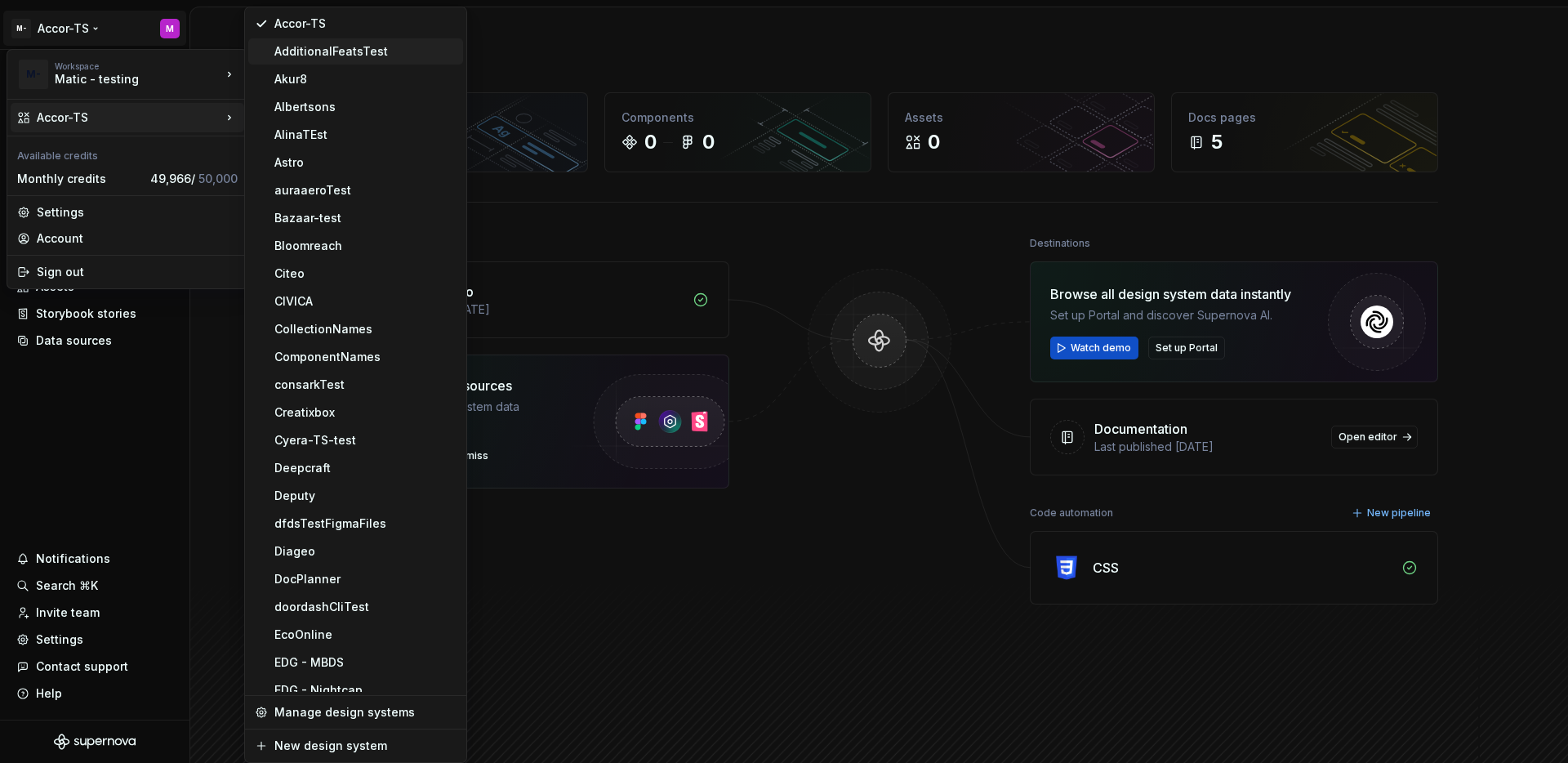
click at [299, 46] on div "AdditionalFeatsTest" at bounding box center [365, 51] width 182 height 16
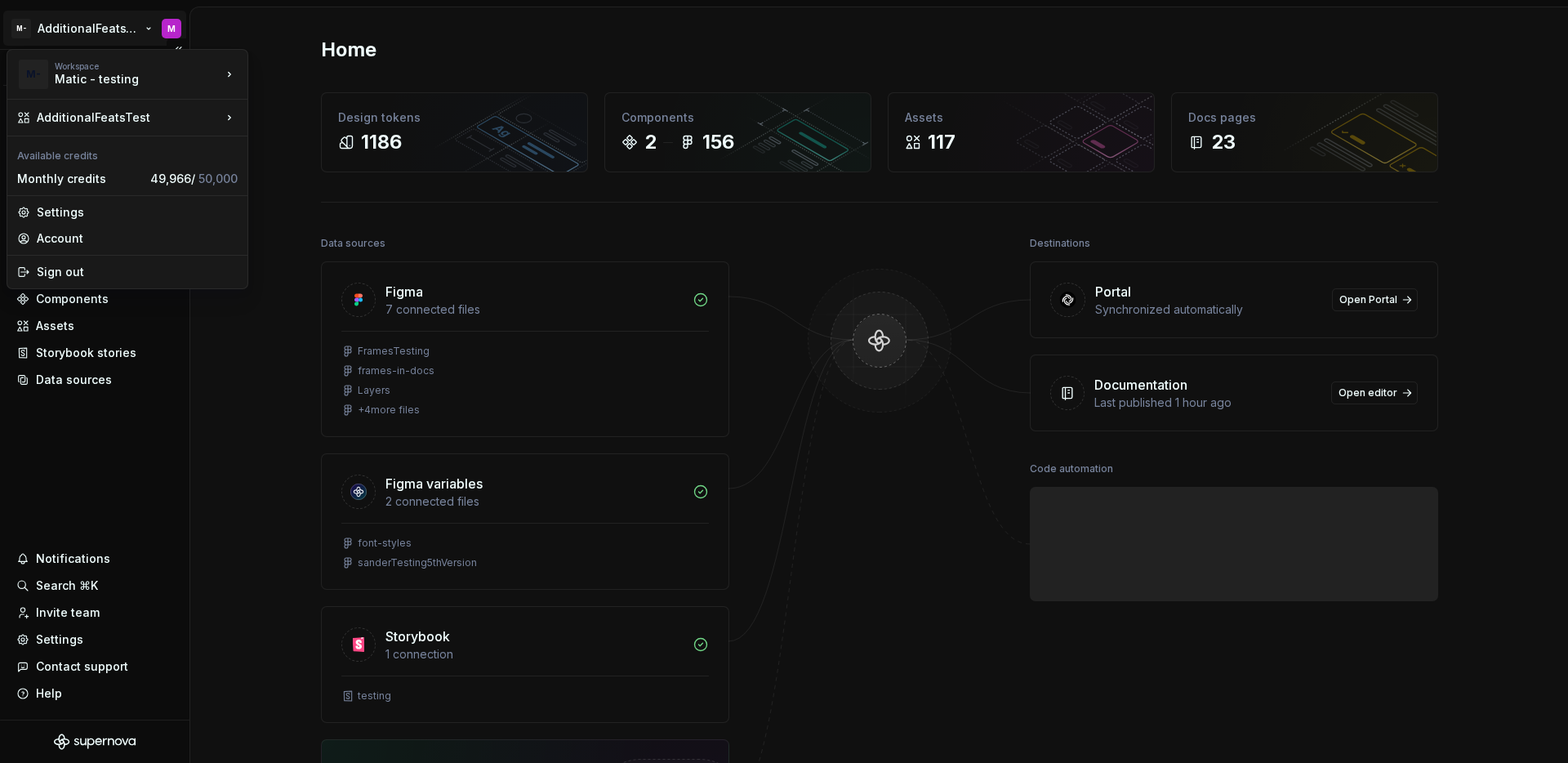
click at [99, 31] on html "M- AdditionalFeatsTest M Version Current draft Home Documentation Analytics Cod…" at bounding box center [784, 381] width 1568 height 763
click at [120, 427] on html "M- AdditionalFeatsTest M Version Current draft Home Documentation Analytics Cod…" at bounding box center [784, 381] width 1568 height 763
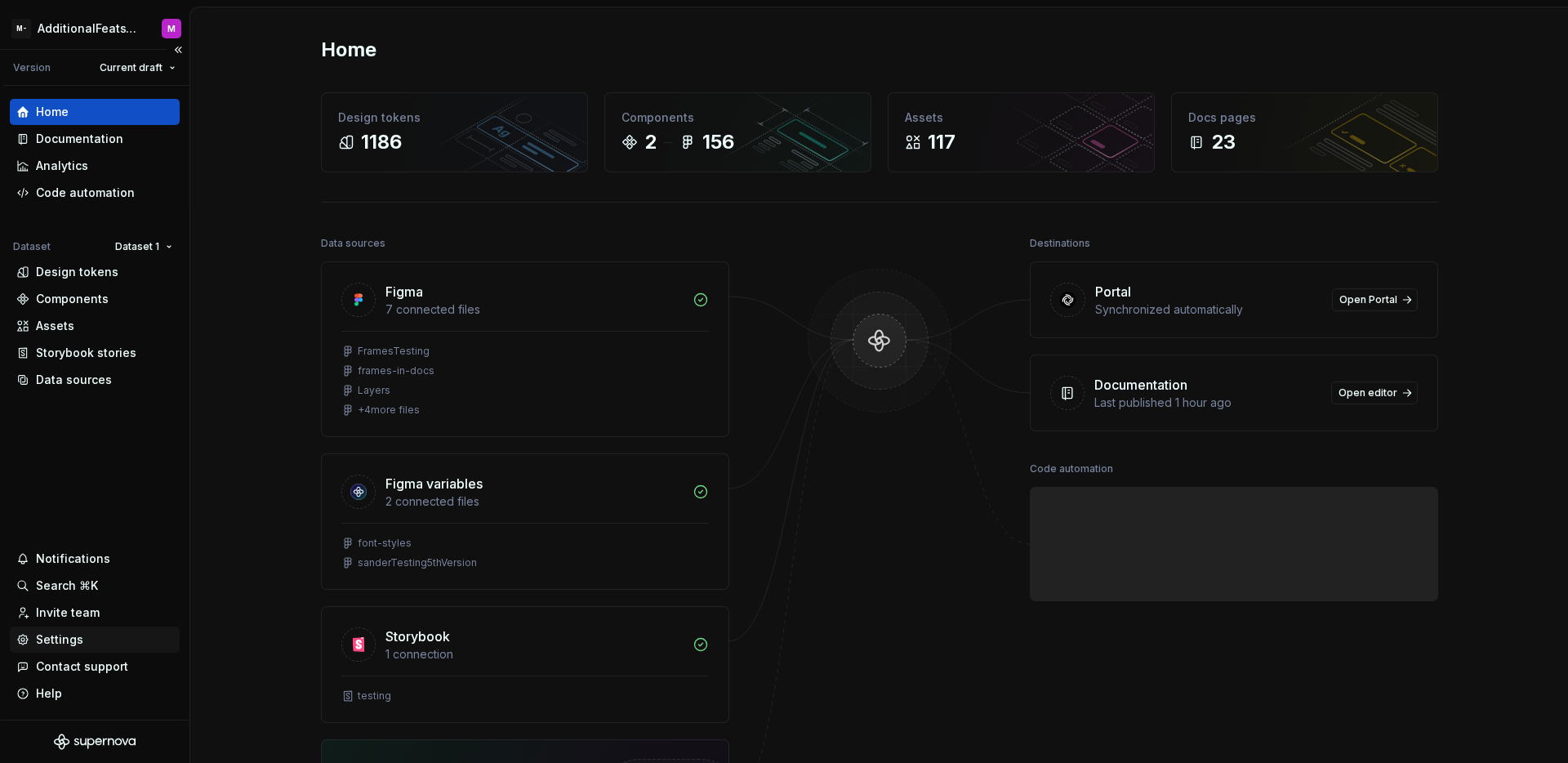
click at [81, 637] on div "Settings" at bounding box center [95, 640] width 157 height 16
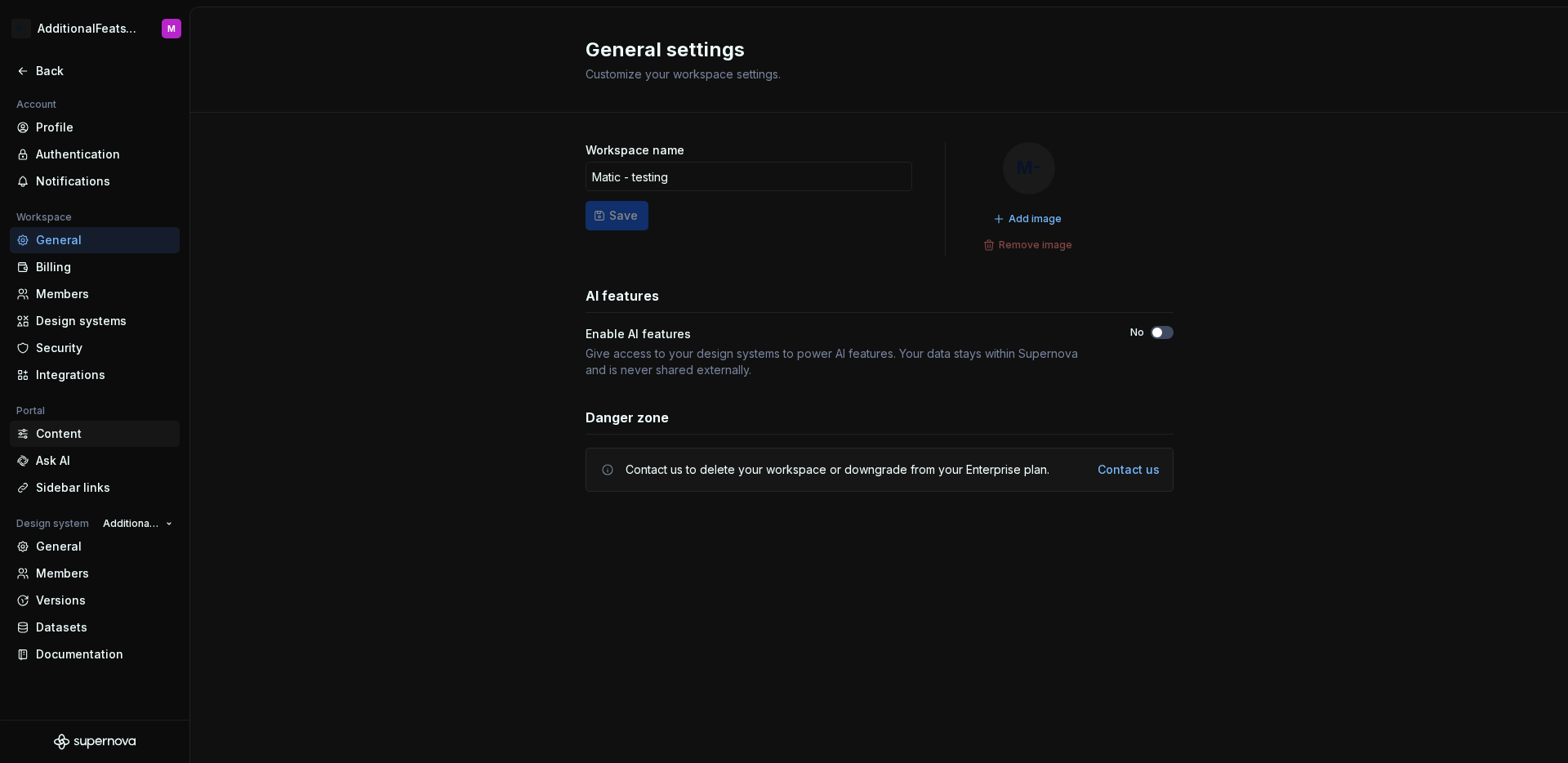
click at [91, 433] on div "Content" at bounding box center [105, 433] width 138 height 16
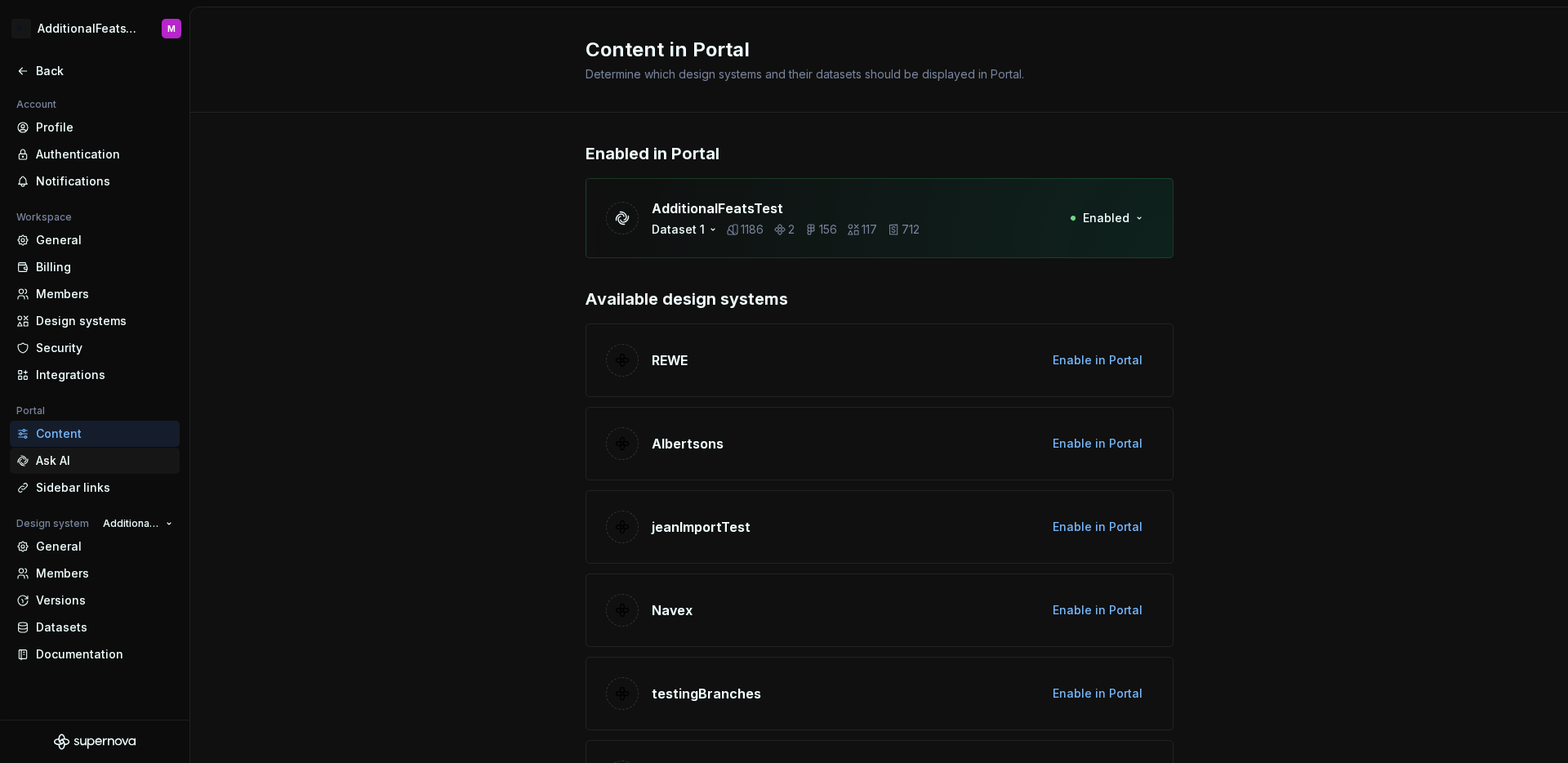
click at [83, 465] on div "Ask AI" at bounding box center [105, 461] width 138 height 16
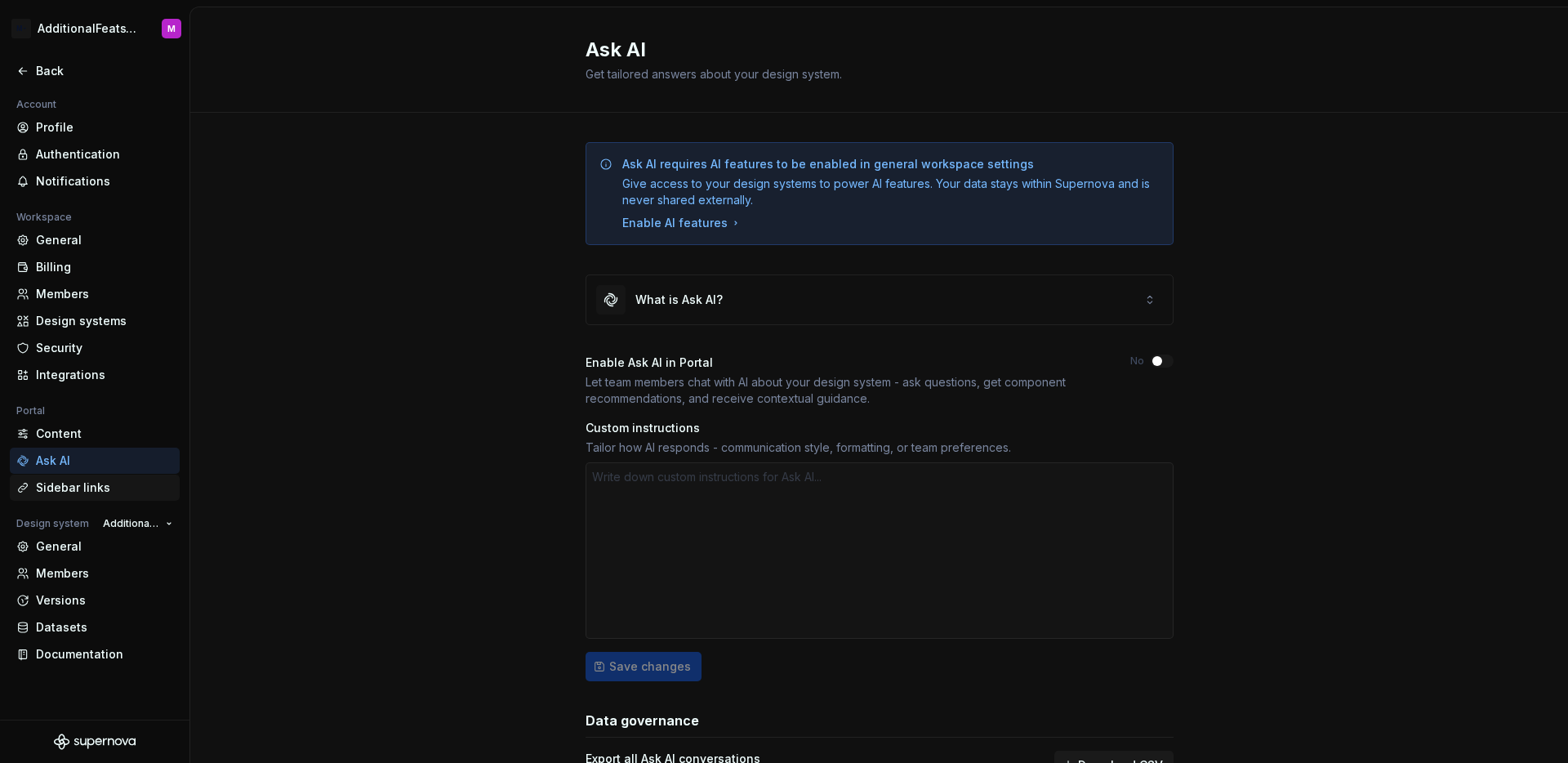
click at [81, 486] on div "Sidebar links" at bounding box center [105, 488] width 138 height 16
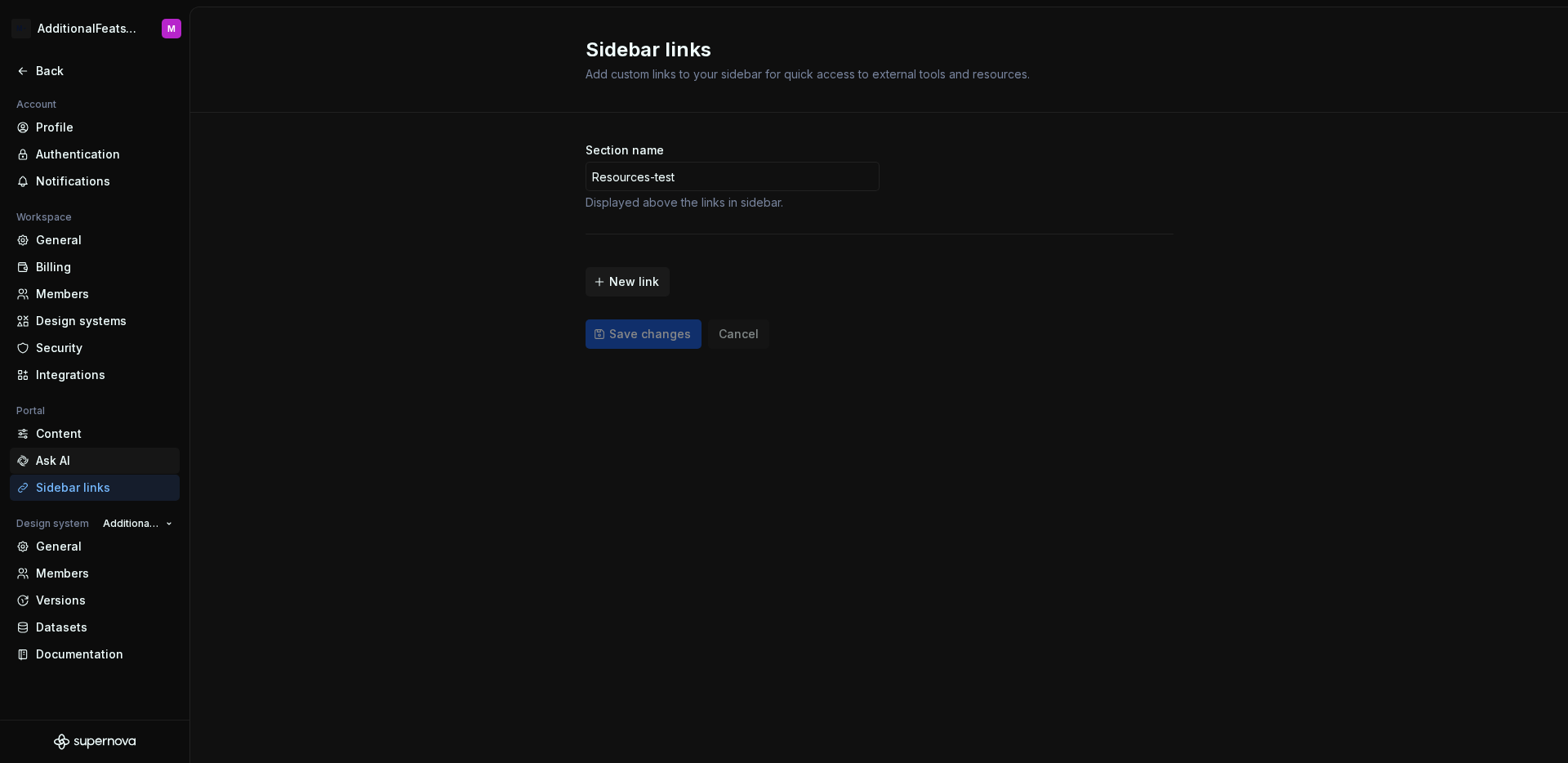
click at [83, 455] on div "Ask AI" at bounding box center [105, 461] width 138 height 16
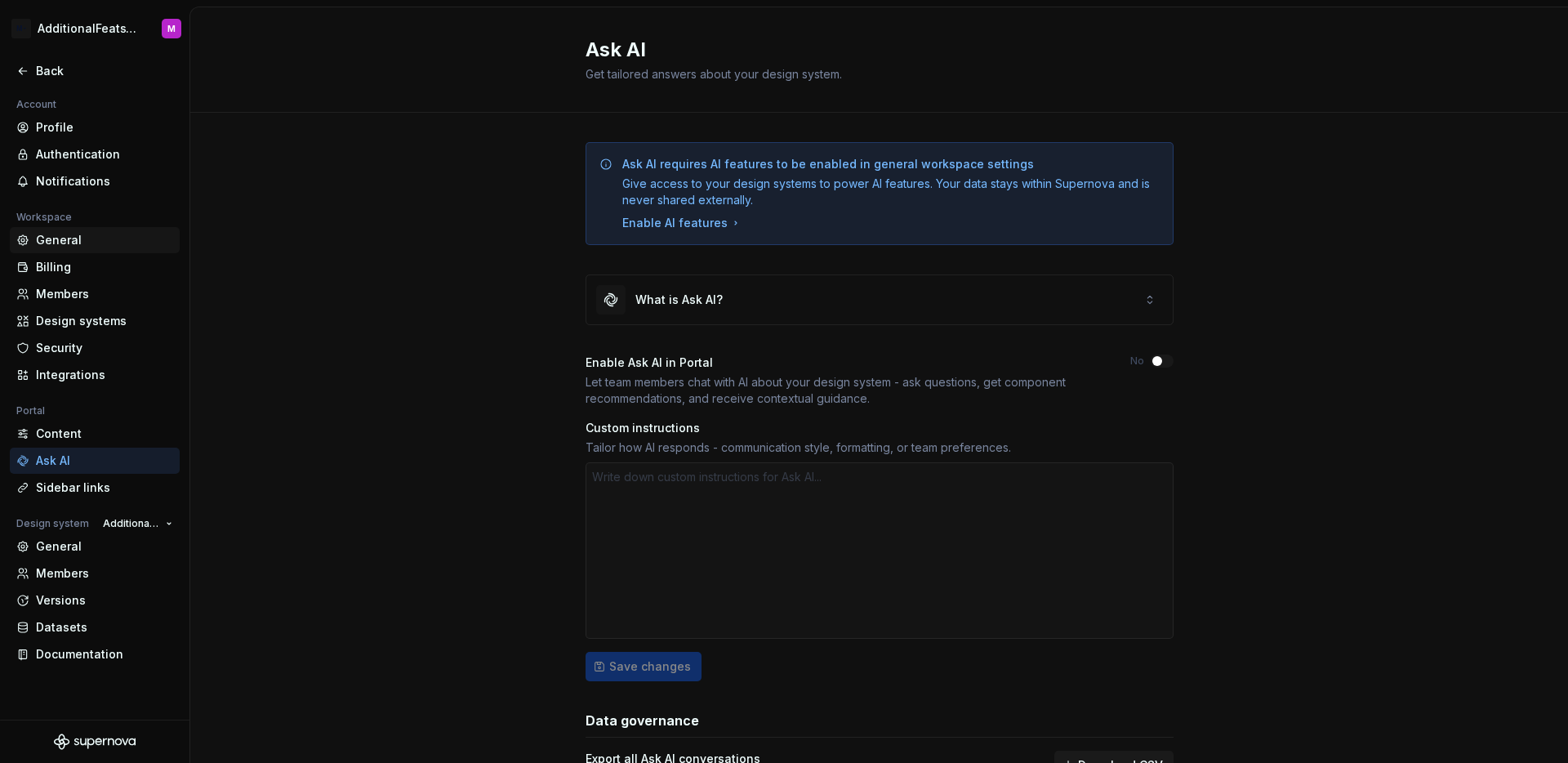
click at [85, 238] on div "General" at bounding box center [105, 239] width 138 height 16
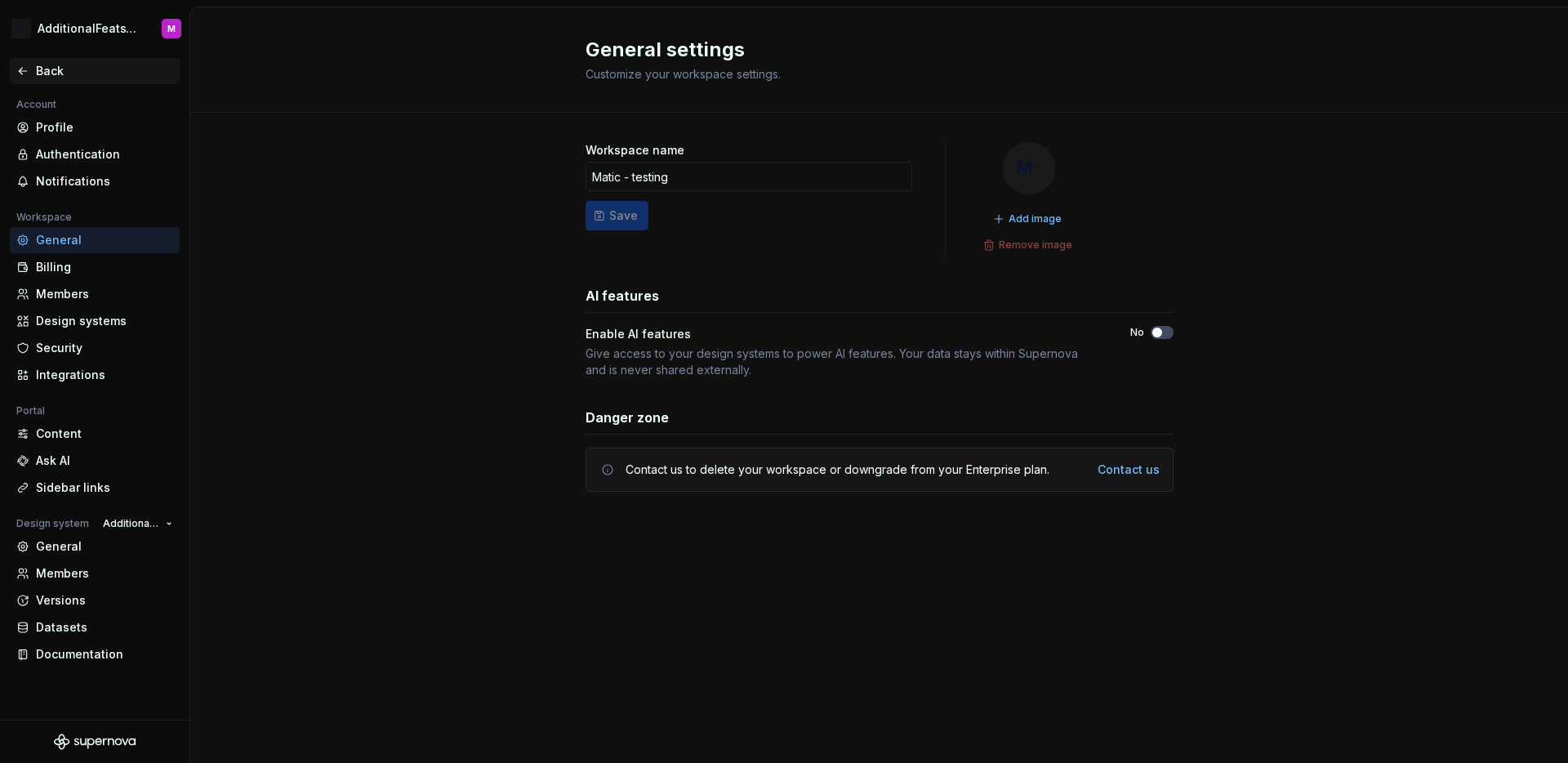
click at [38, 69] on div "Back" at bounding box center [105, 71] width 138 height 16
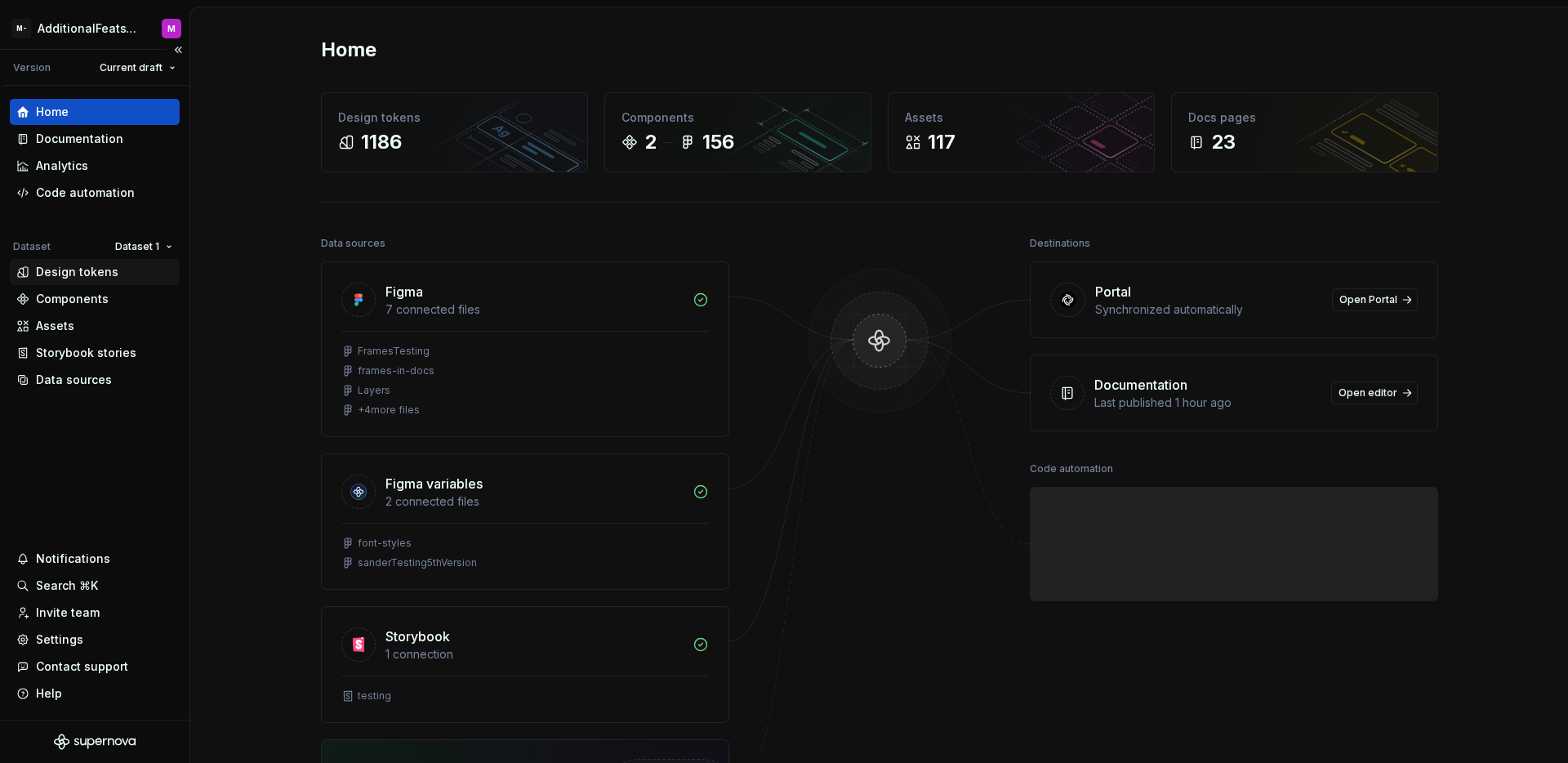
click at [84, 270] on div "Design tokens" at bounding box center [77, 271] width 82 height 16
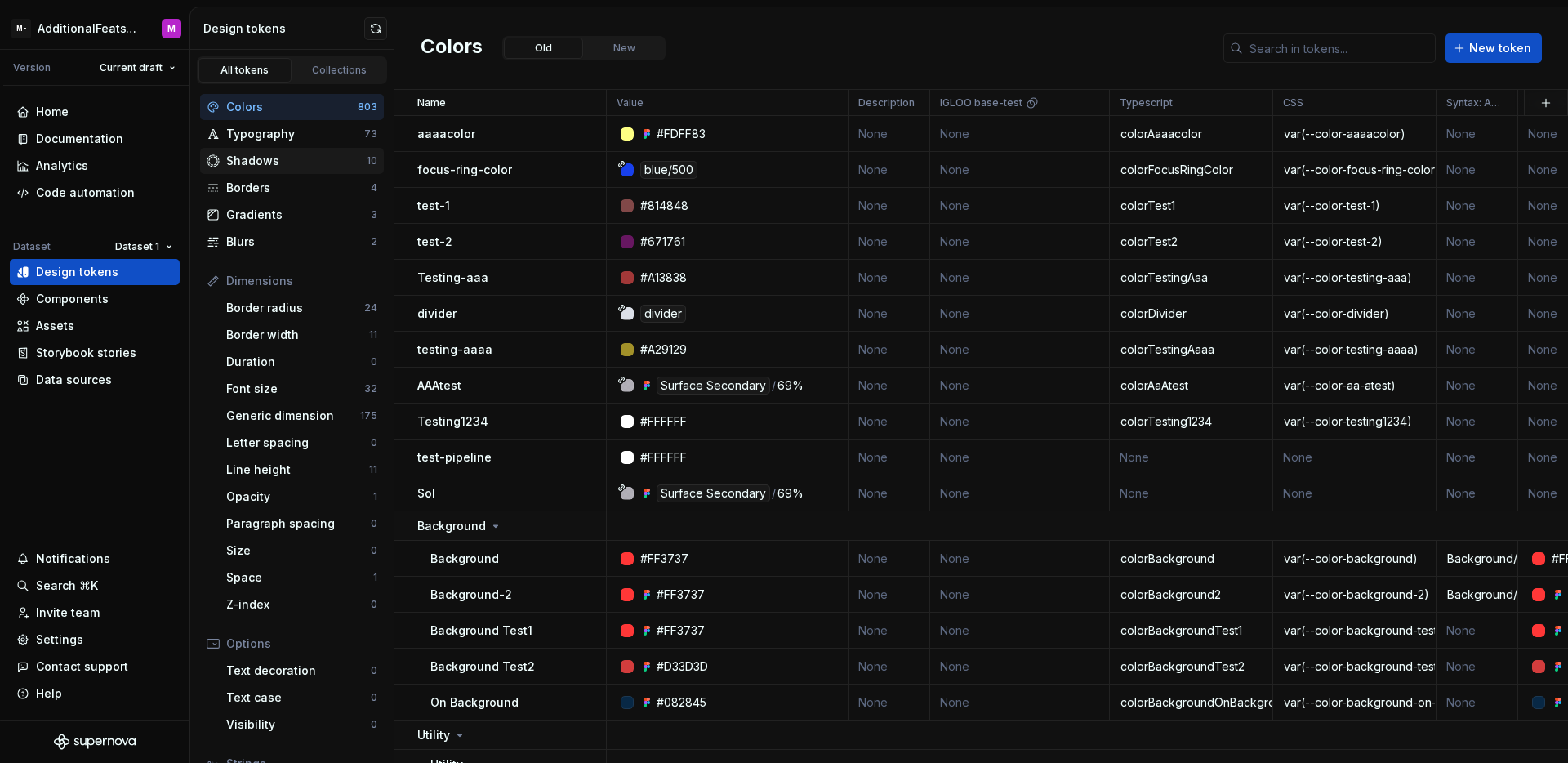
click at [278, 165] on div "Shadows" at bounding box center [296, 161] width 141 height 16
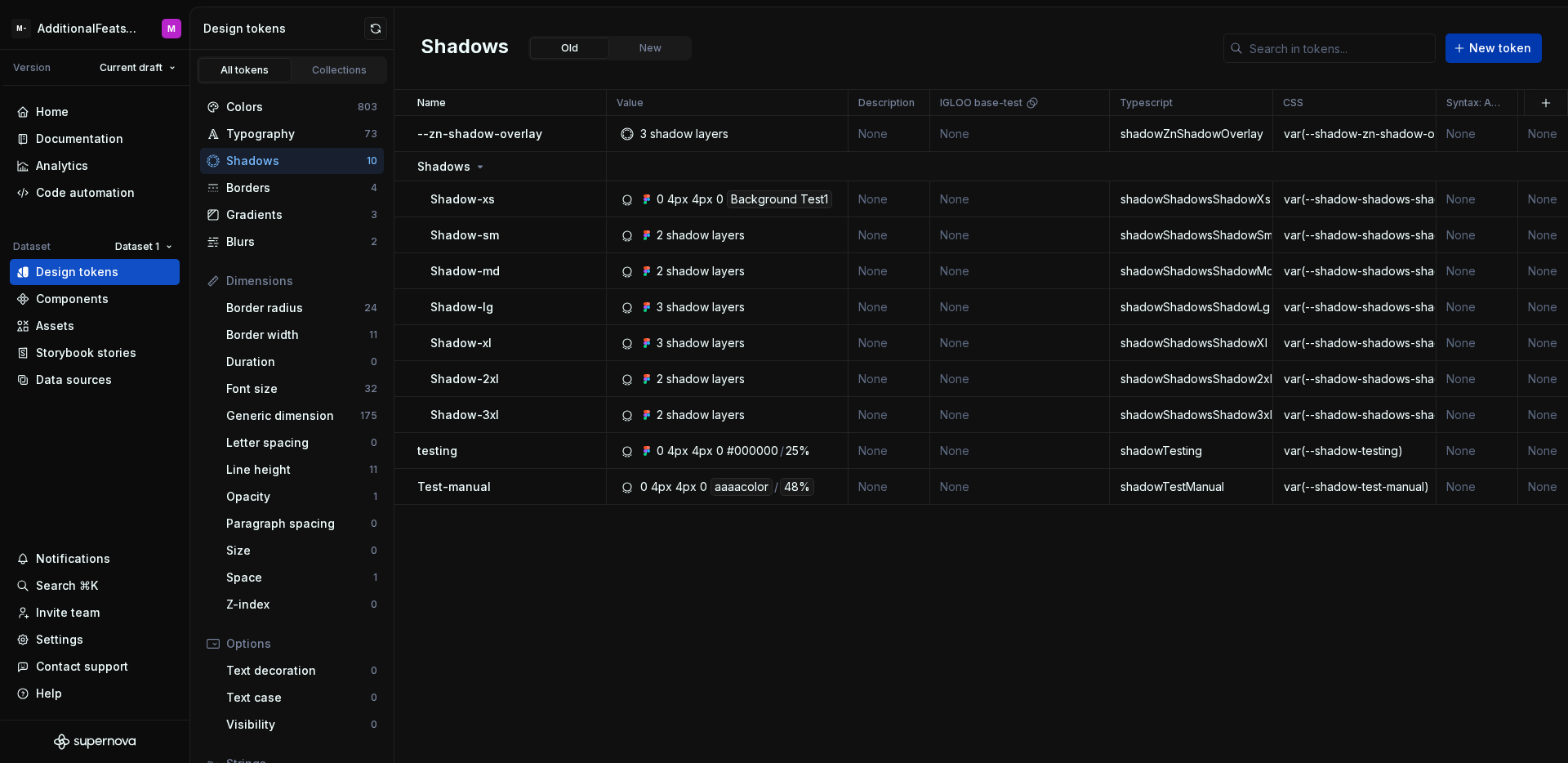
click at [1494, 55] on span "New token" at bounding box center [1500, 48] width 62 height 16
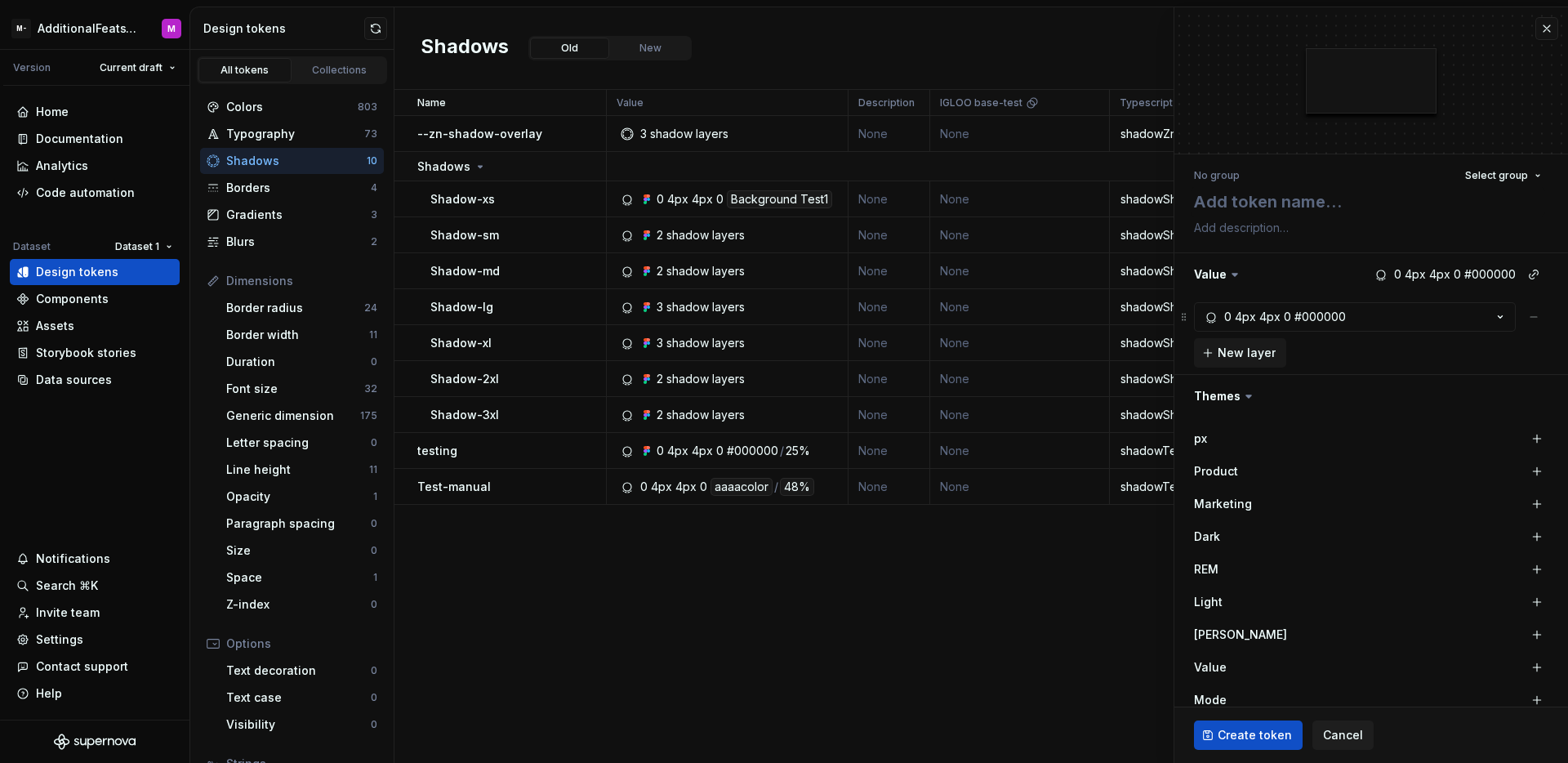
type textarea "*"
type textarea "T"
type textarea "*"
type textarea "Te"
type textarea "*"
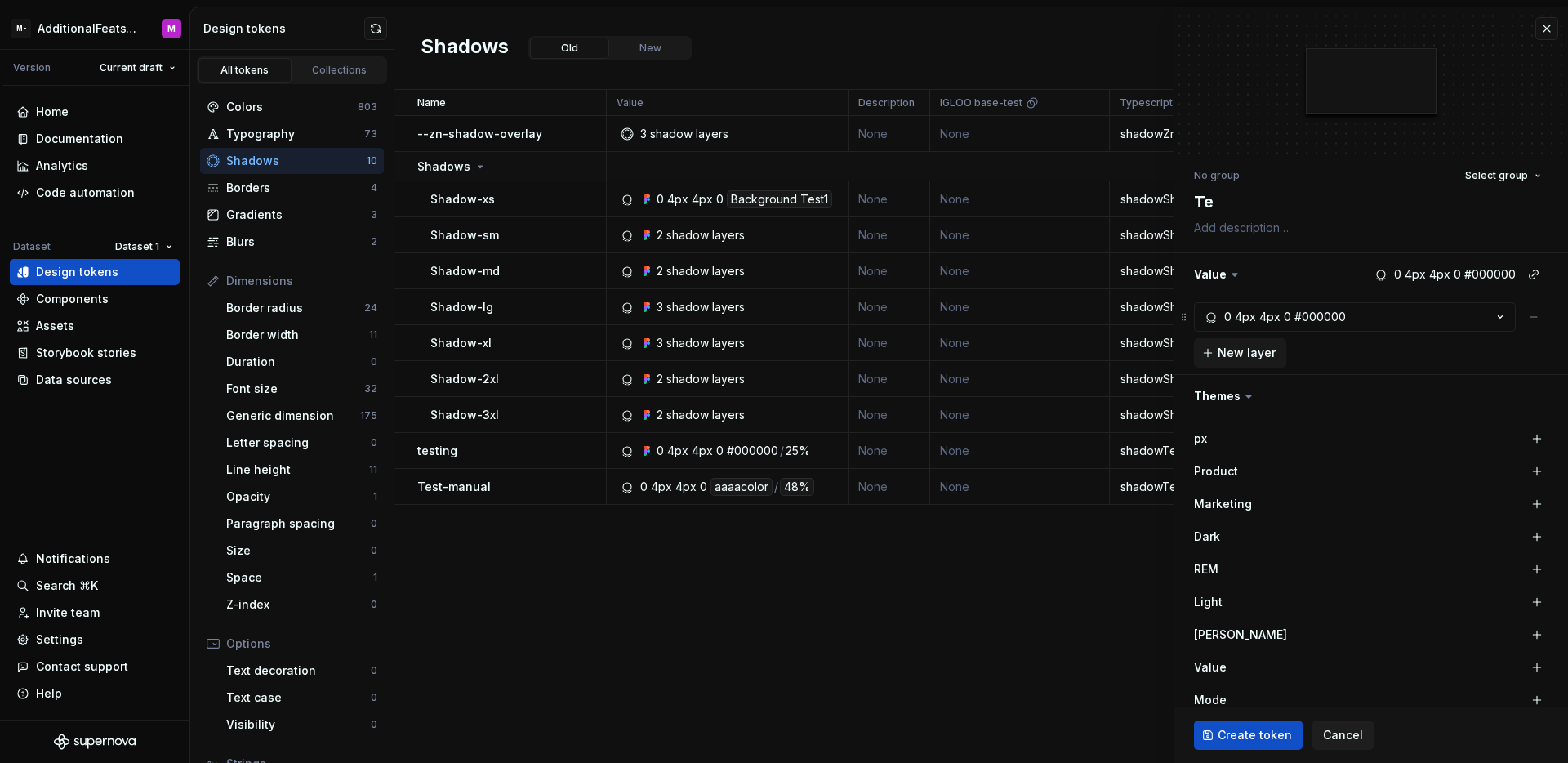
type textarea "Ter"
type textarea "*"
type textarea "Terr"
type textarea "*"
type textarea "Terra"
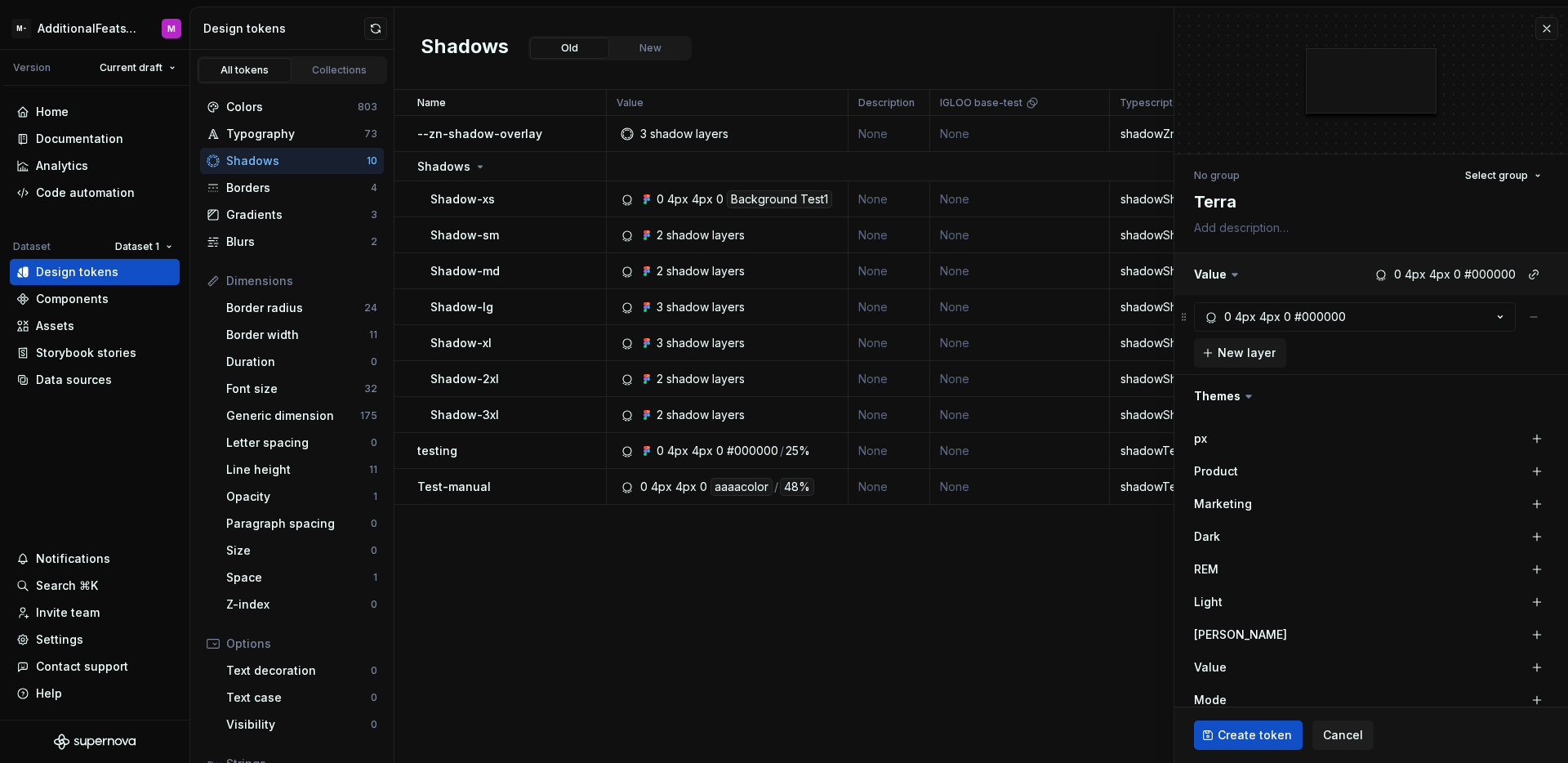
click at [1458, 274] on button "button" at bounding box center [1371, 274] width 393 height 43
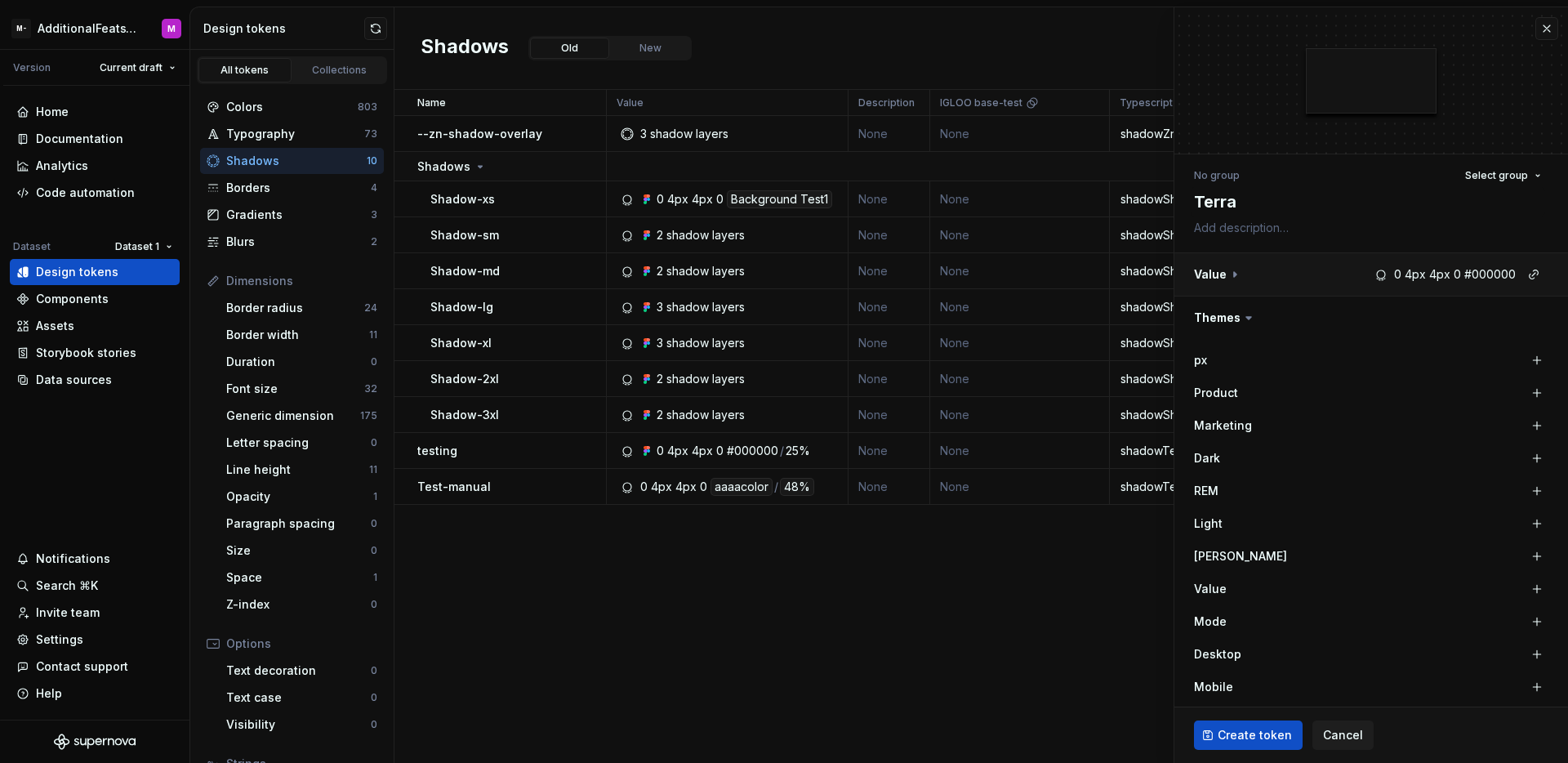
click at [1489, 275] on button "button" at bounding box center [1371, 274] width 393 height 43
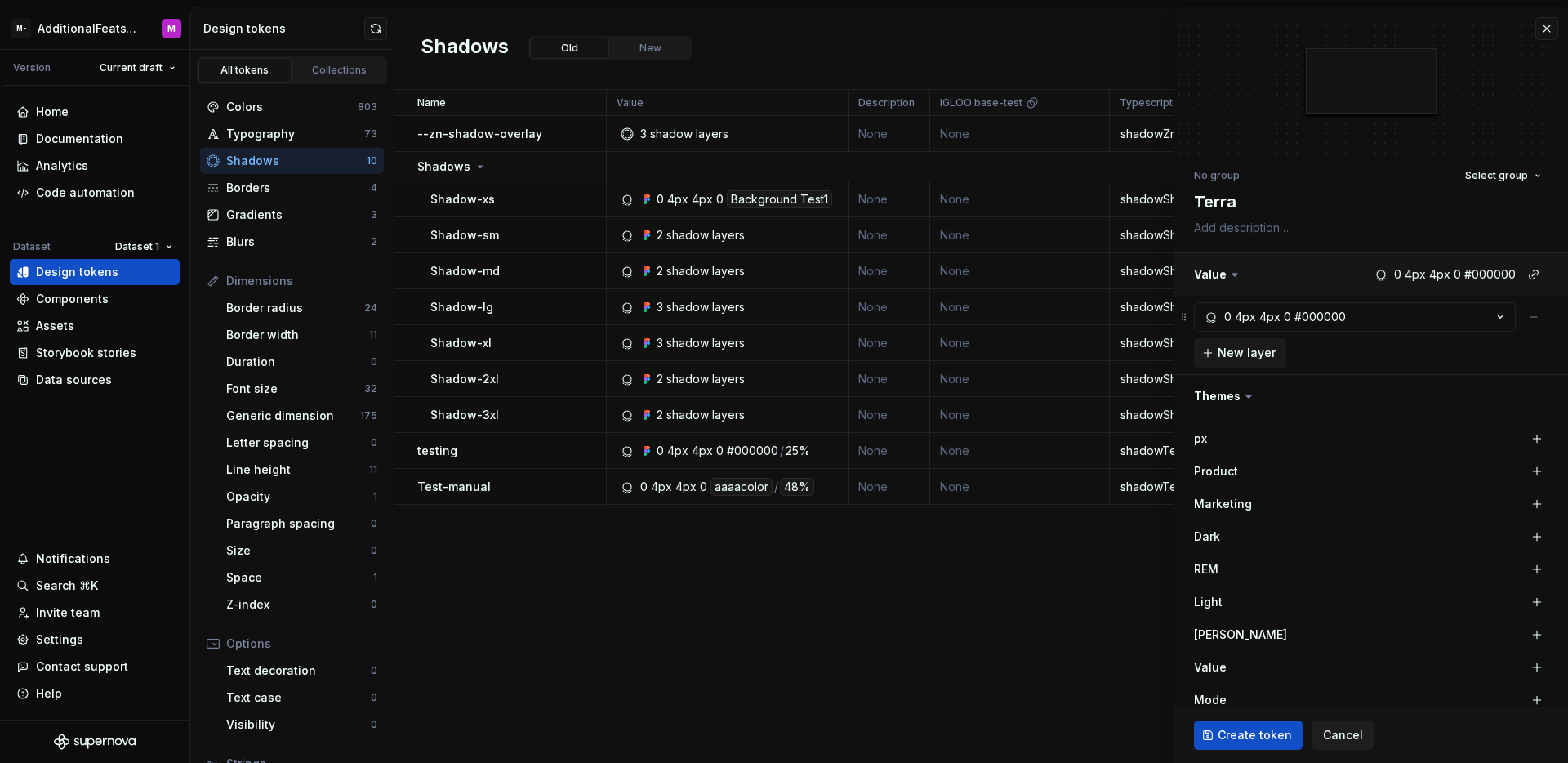
click at [1509, 273] on button "button" at bounding box center [1371, 274] width 393 height 43
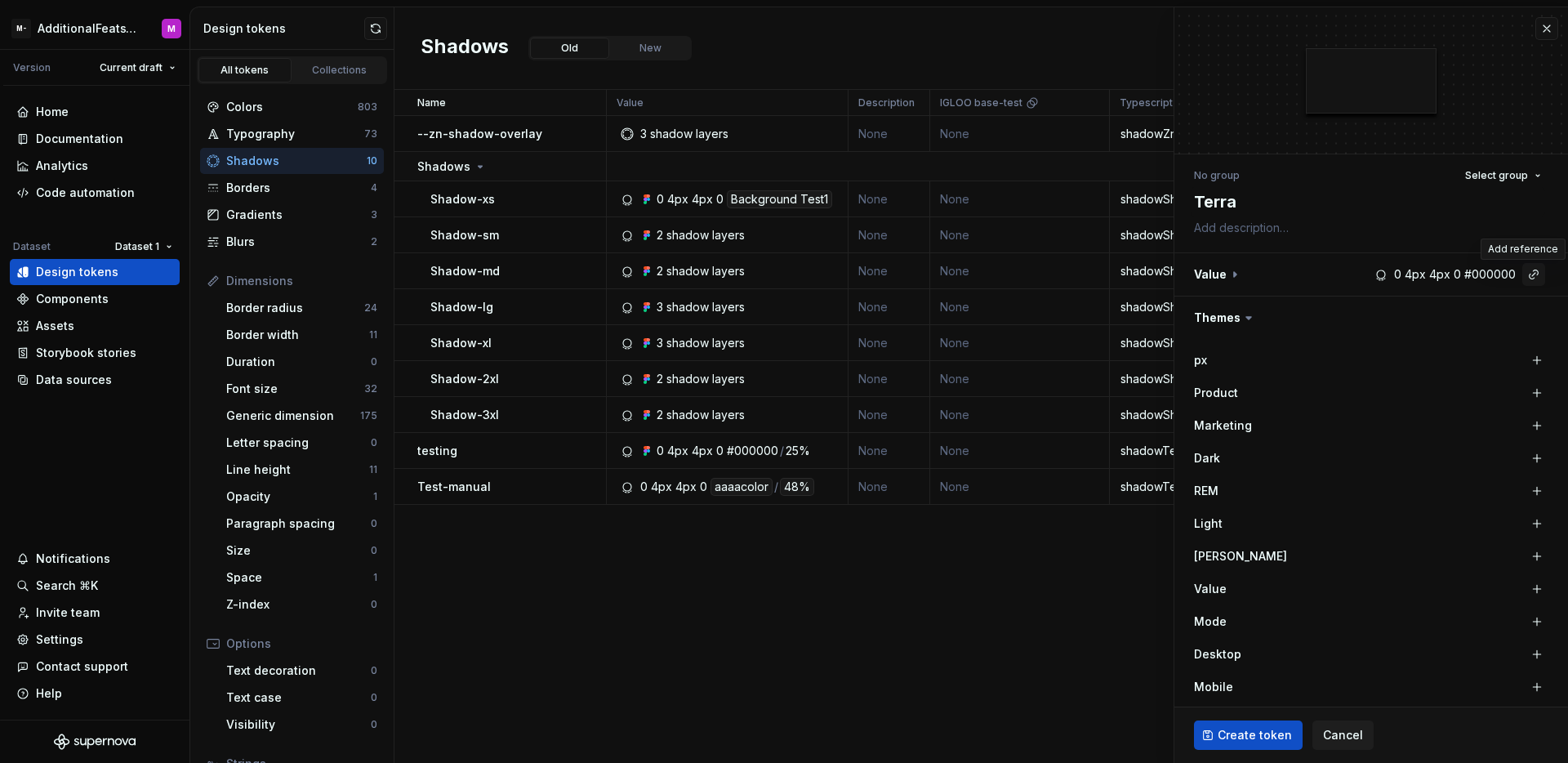
click at [1522, 273] on button "button" at bounding box center [1534, 274] width 23 height 23
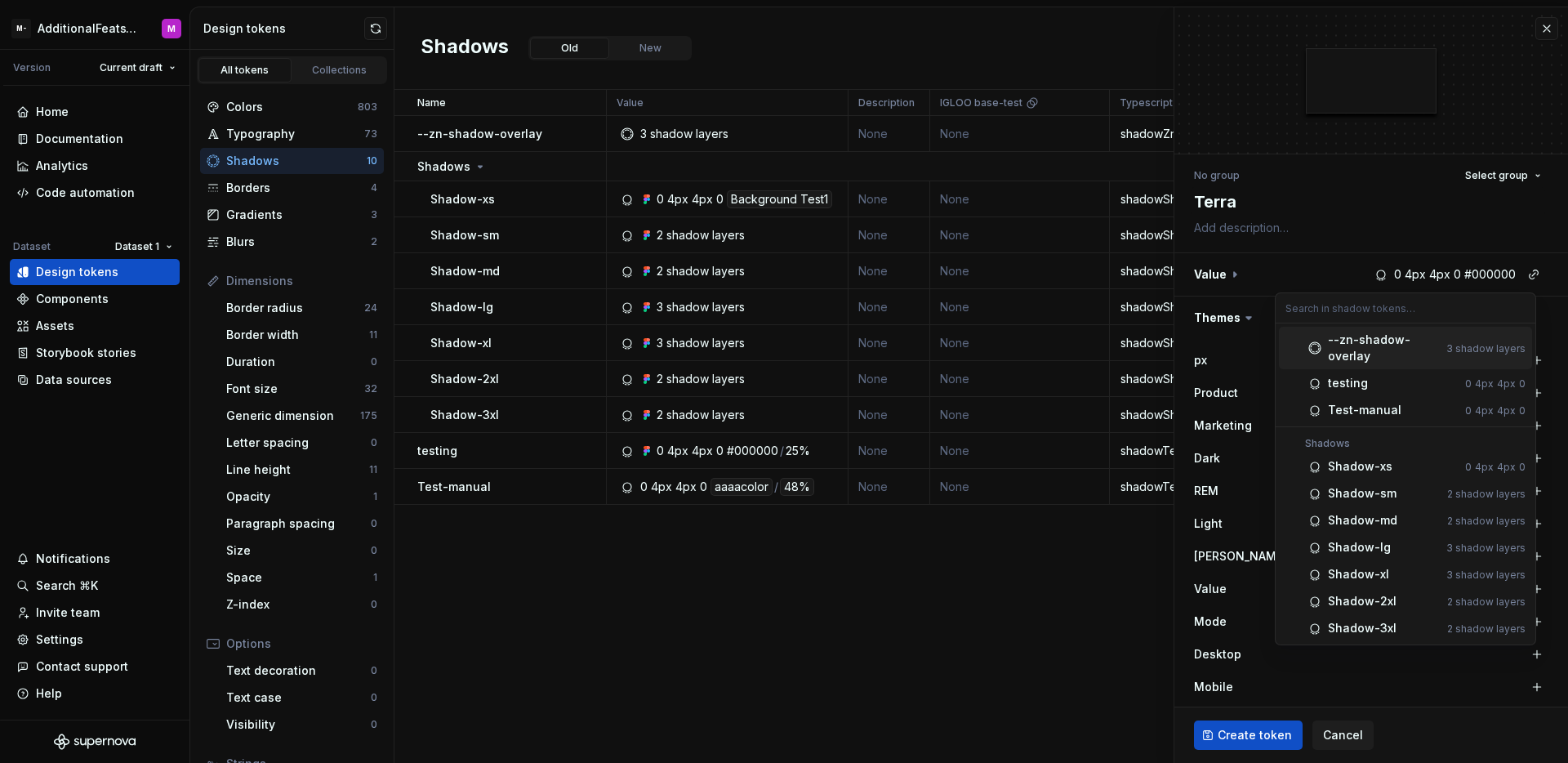
click at [1373, 238] on html "M- AdditionalFeatsTest M Version Current draft Home Documentation Analytics Cod…" at bounding box center [784, 381] width 1568 height 763
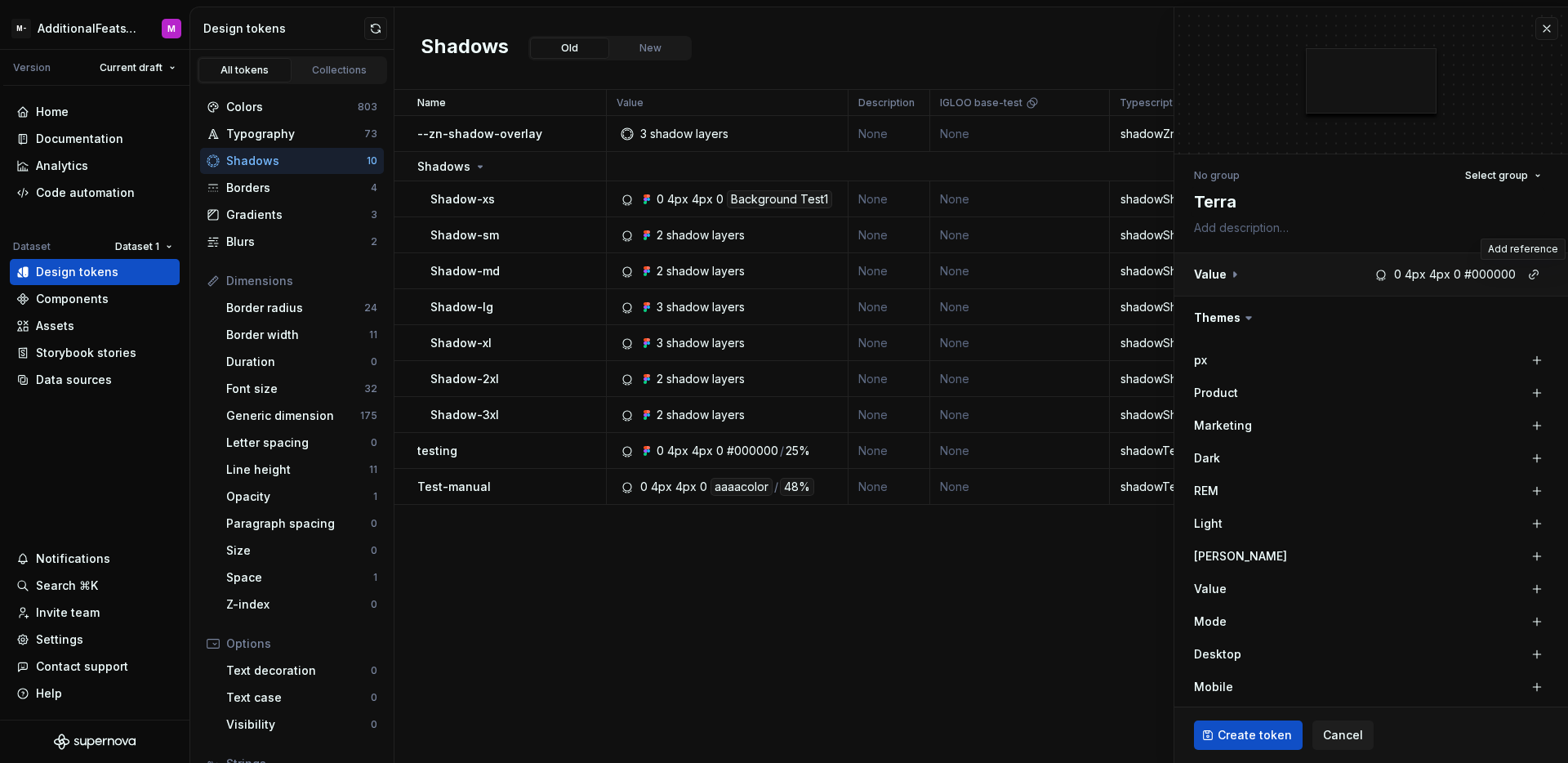
click at [1479, 274] on button "button" at bounding box center [1371, 274] width 393 height 43
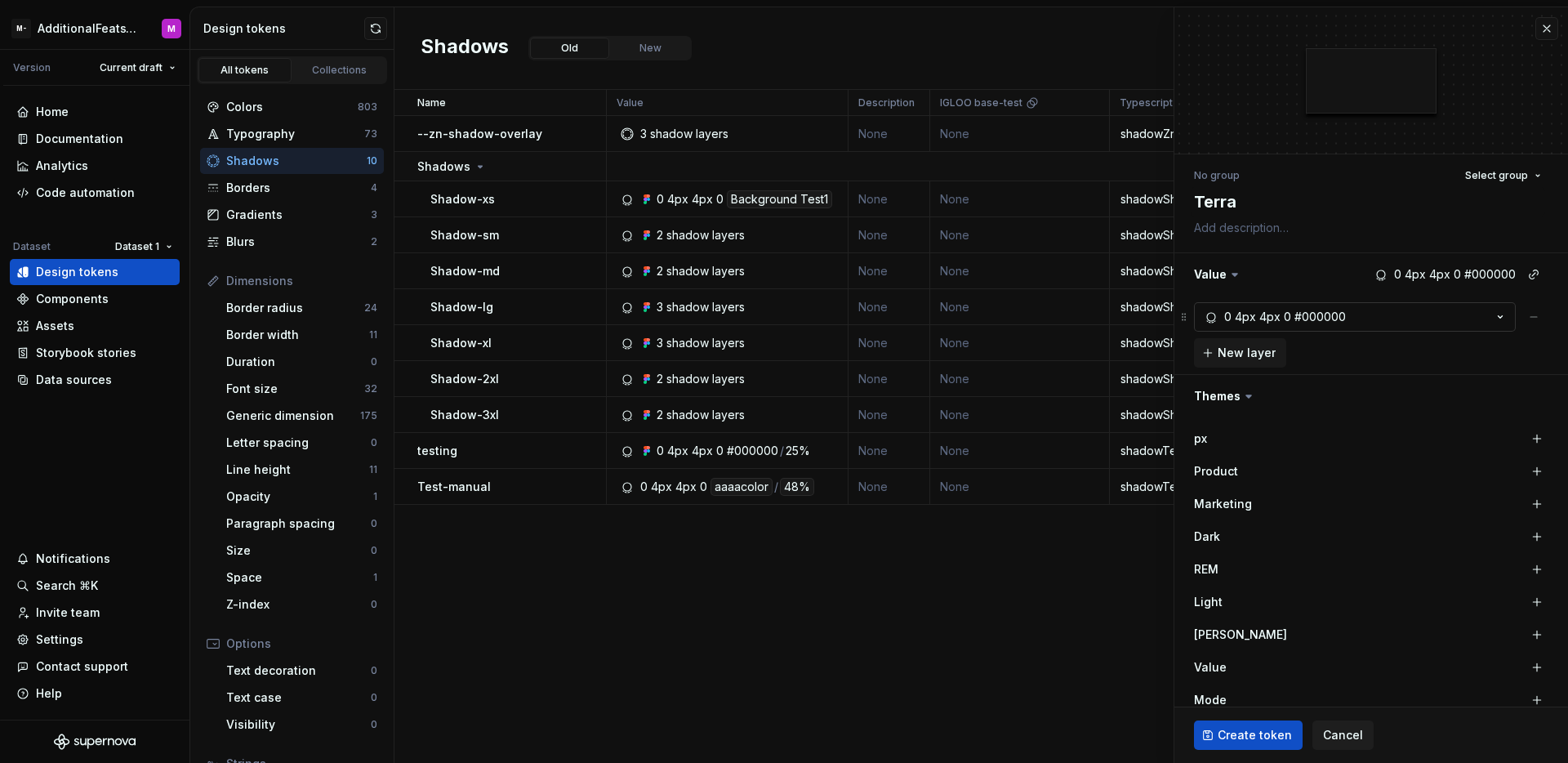
click at [1416, 326] on button "0 4px 4px 0 #000000" at bounding box center [1355, 317] width 322 height 29
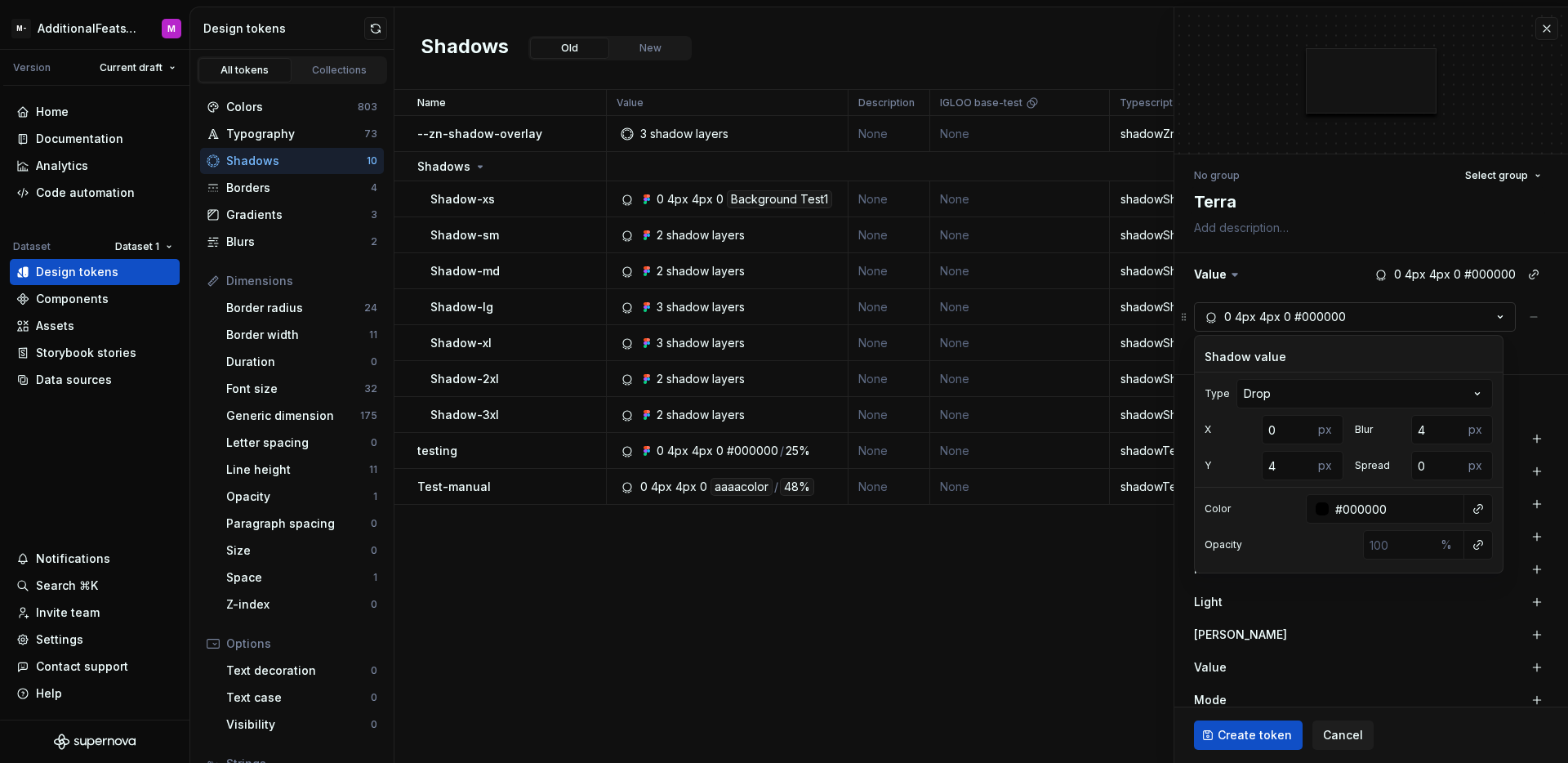
click at [1416, 326] on button "0 4px 4px 0 #000000" at bounding box center [1355, 317] width 322 height 29
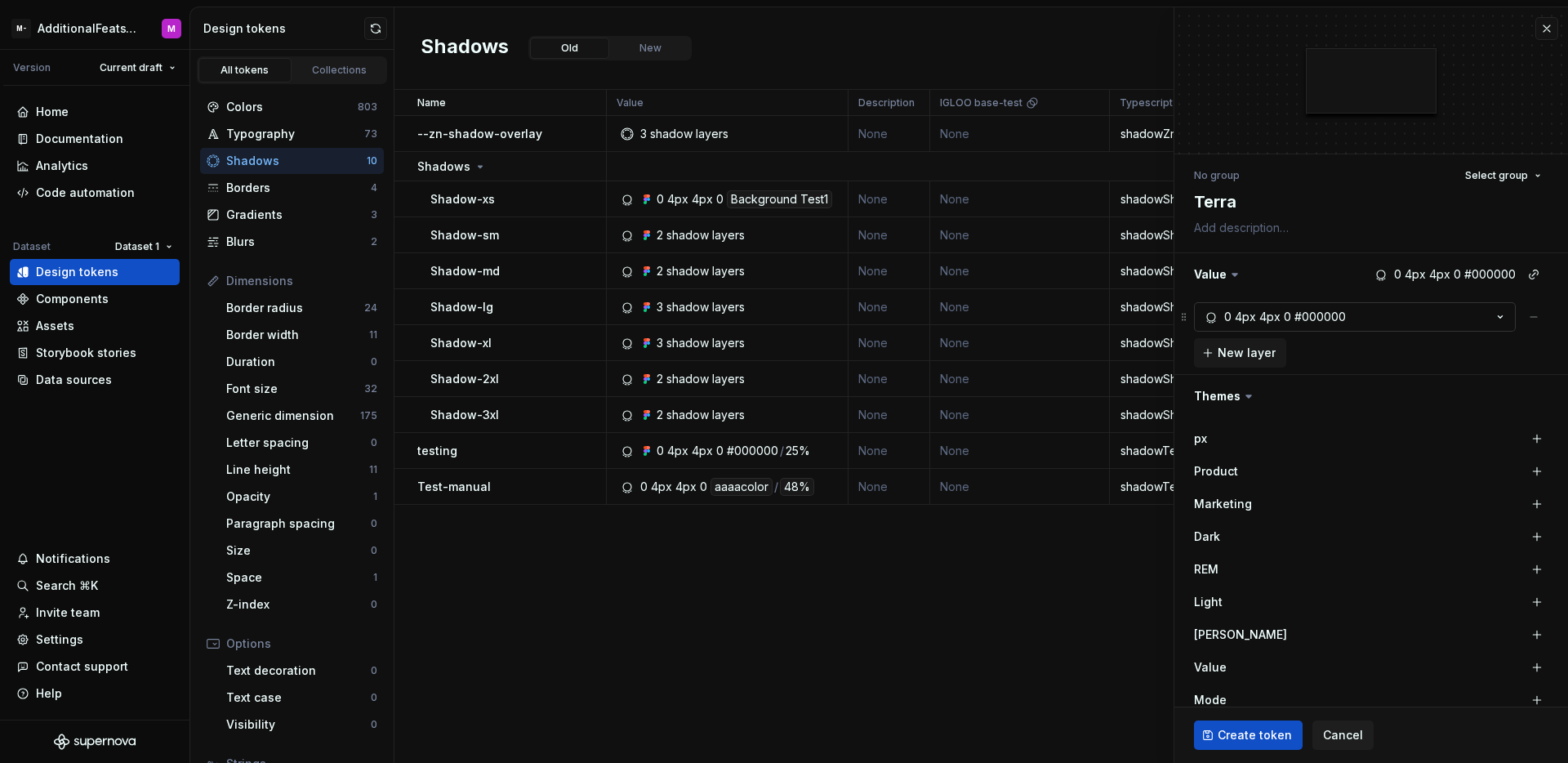
click at [1398, 321] on button "0 4px 4px 0 #000000" at bounding box center [1355, 317] width 322 height 29
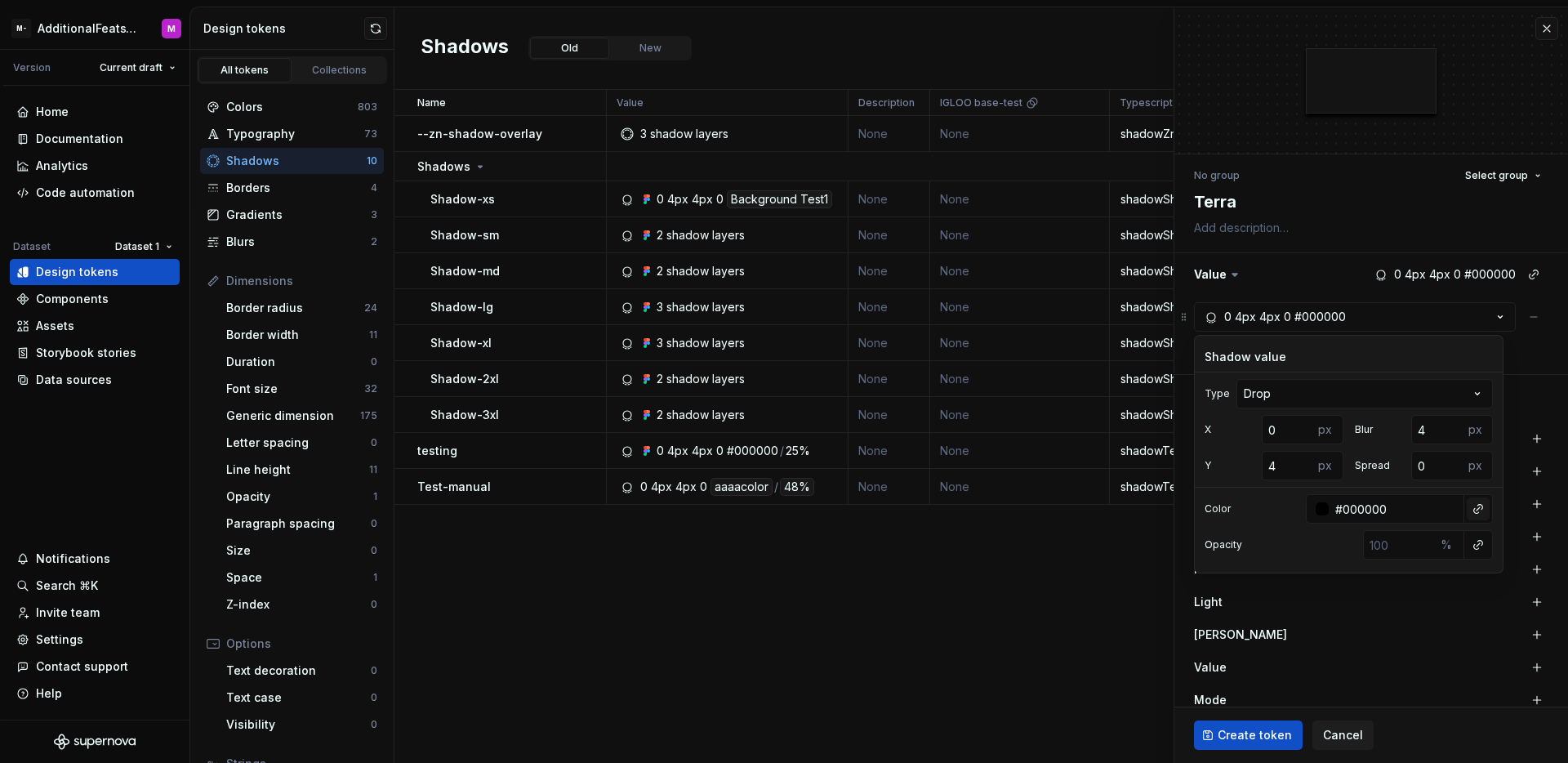
click at [1474, 511] on button "button" at bounding box center [1479, 509] width 23 height 23
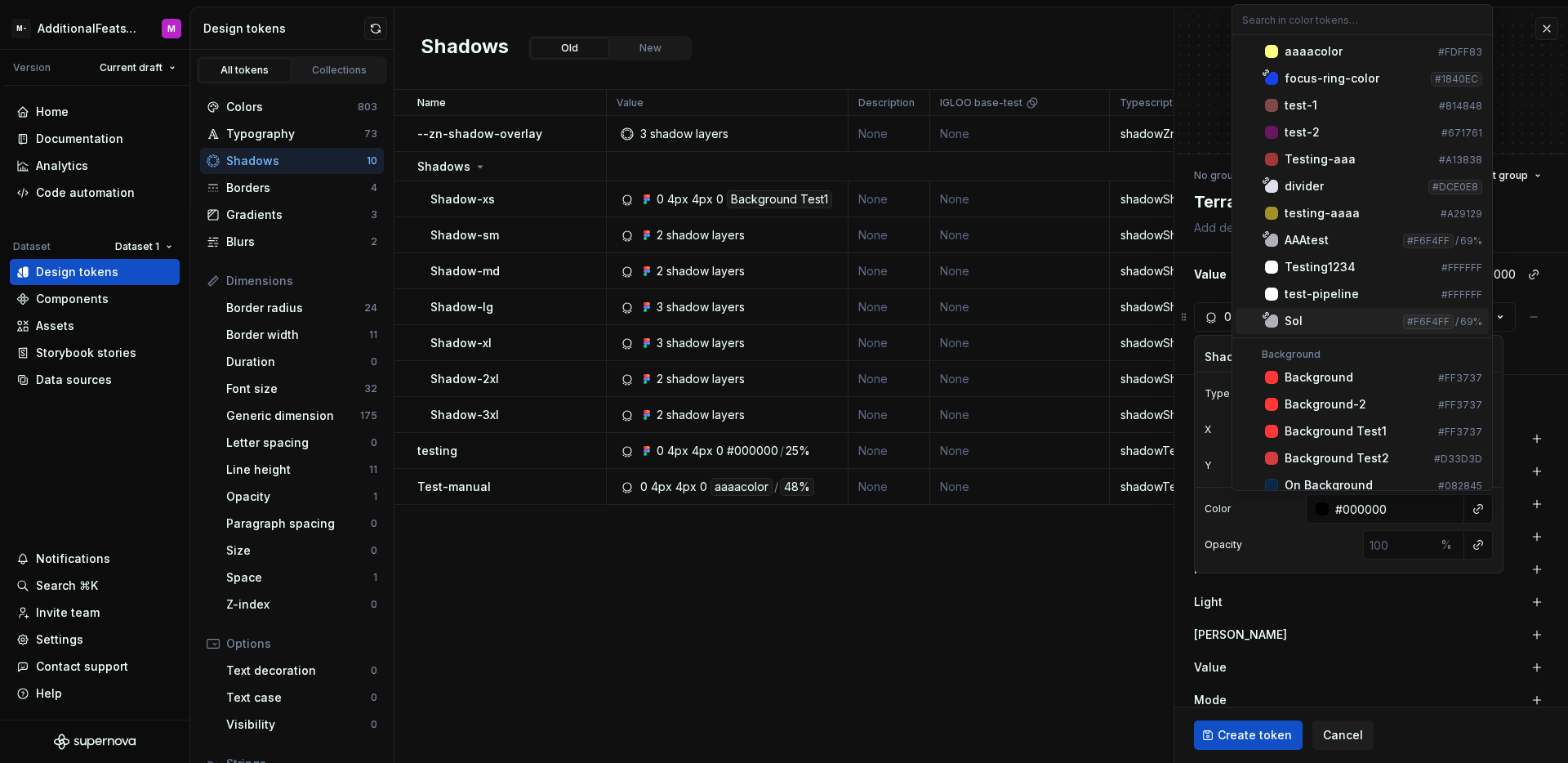
click at [1363, 322] on div "Sol" at bounding box center [1340, 321] width 111 height 16
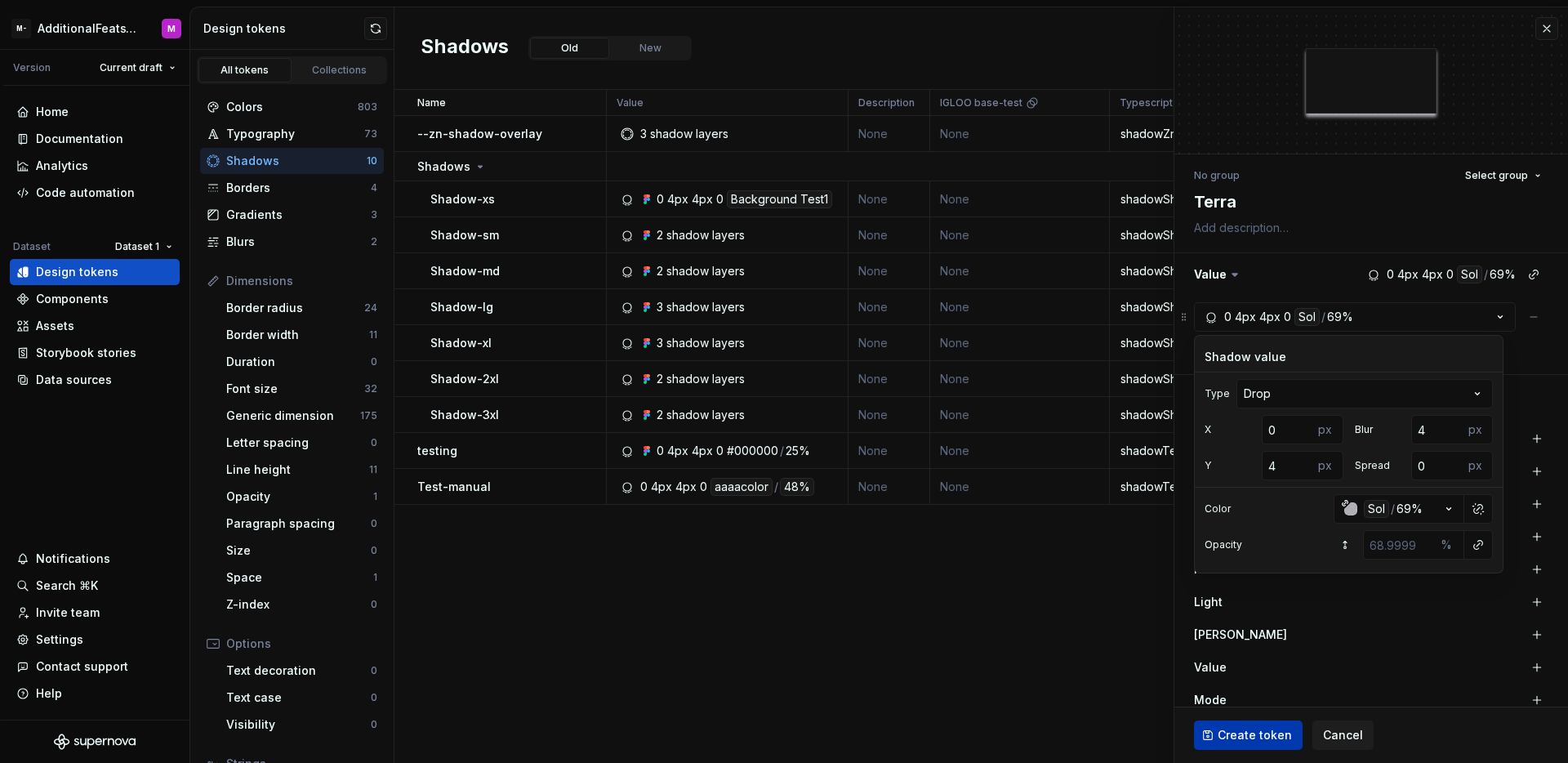
click at [1257, 728] on span "Create token" at bounding box center [1255, 735] width 75 height 16
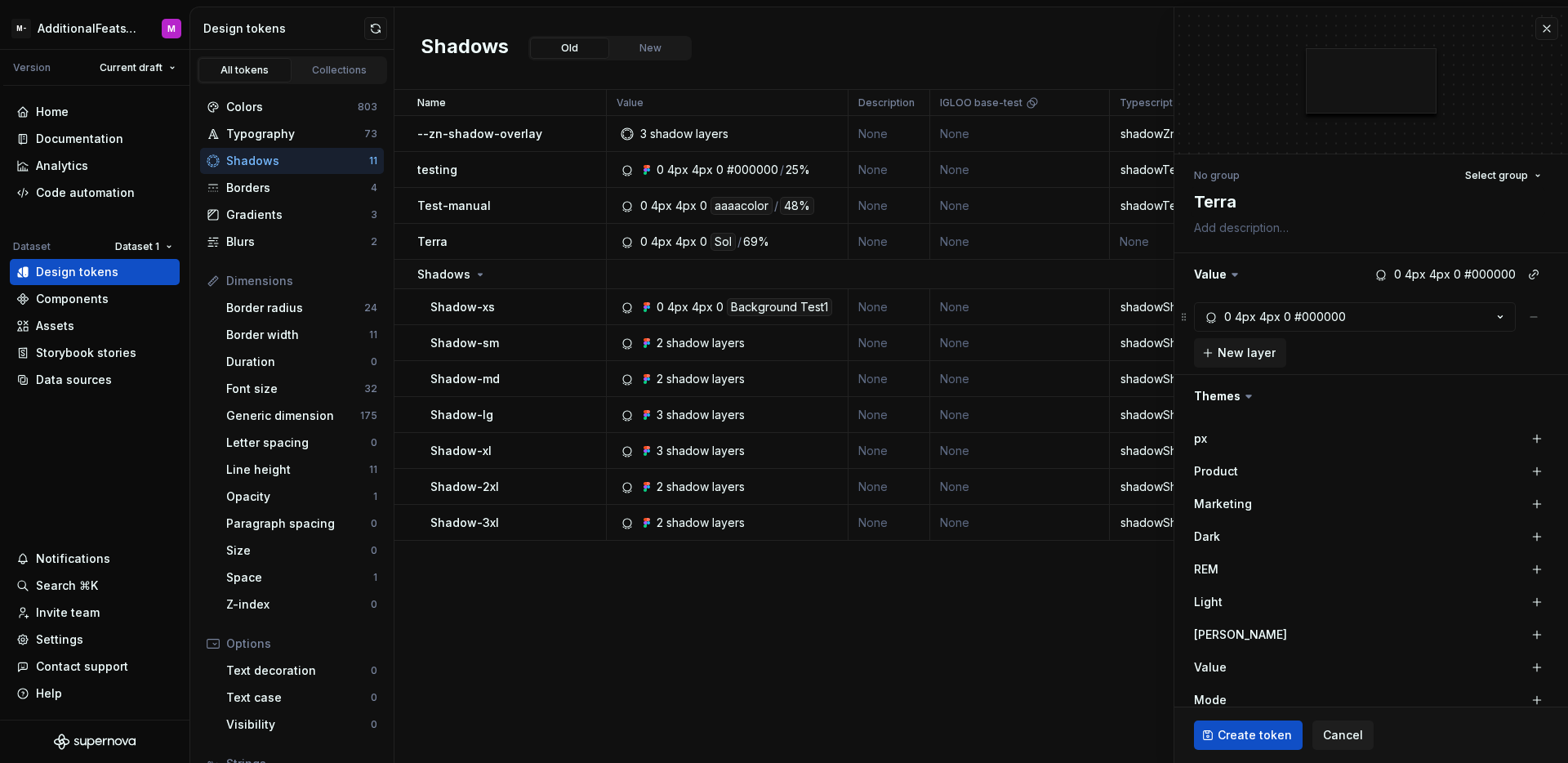
type textarea "*"
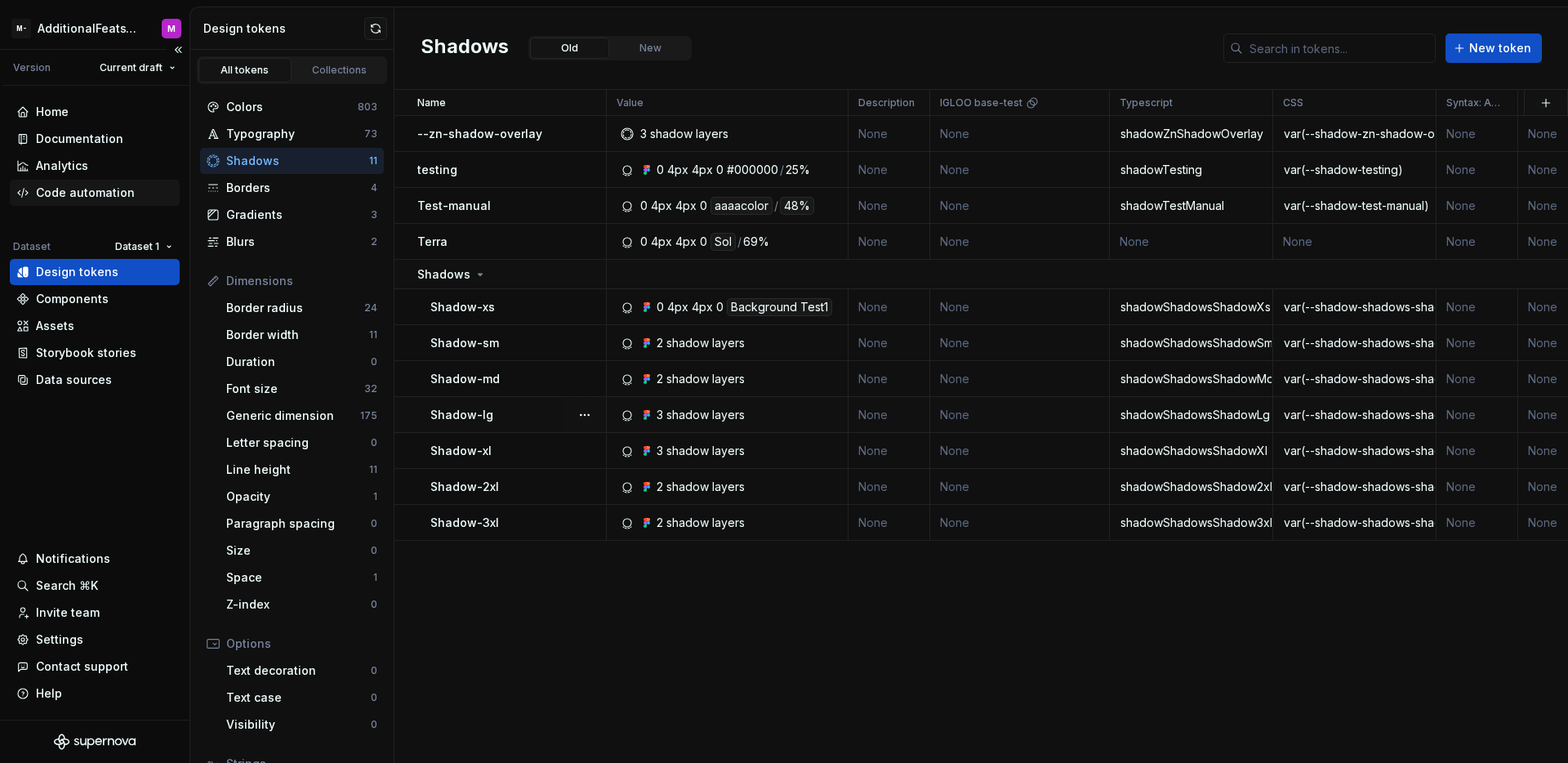
click at [70, 190] on div "Code automation" at bounding box center [85, 192] width 99 height 16
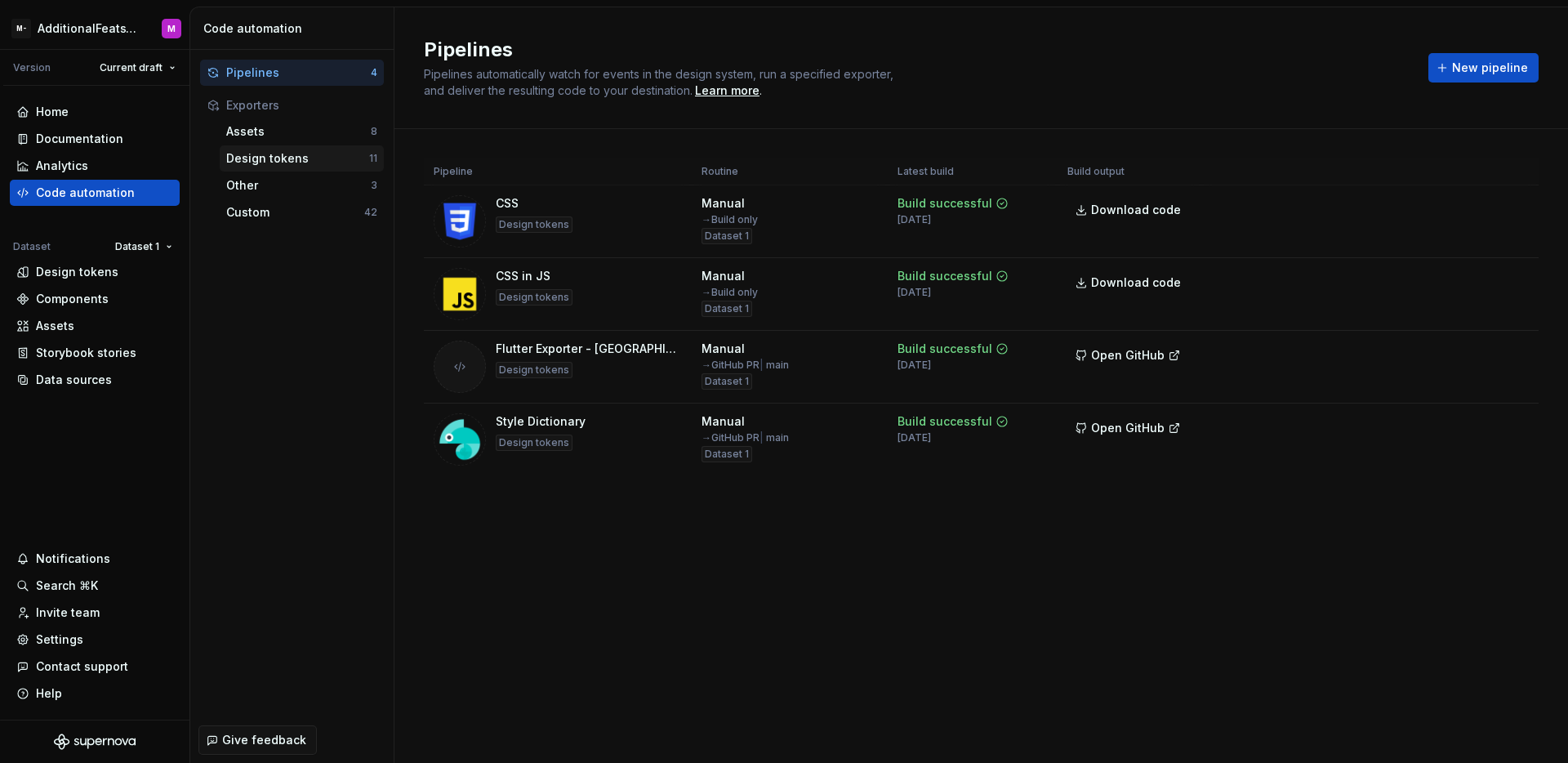
click at [279, 153] on div "Design tokens" at bounding box center [297, 158] width 142 height 16
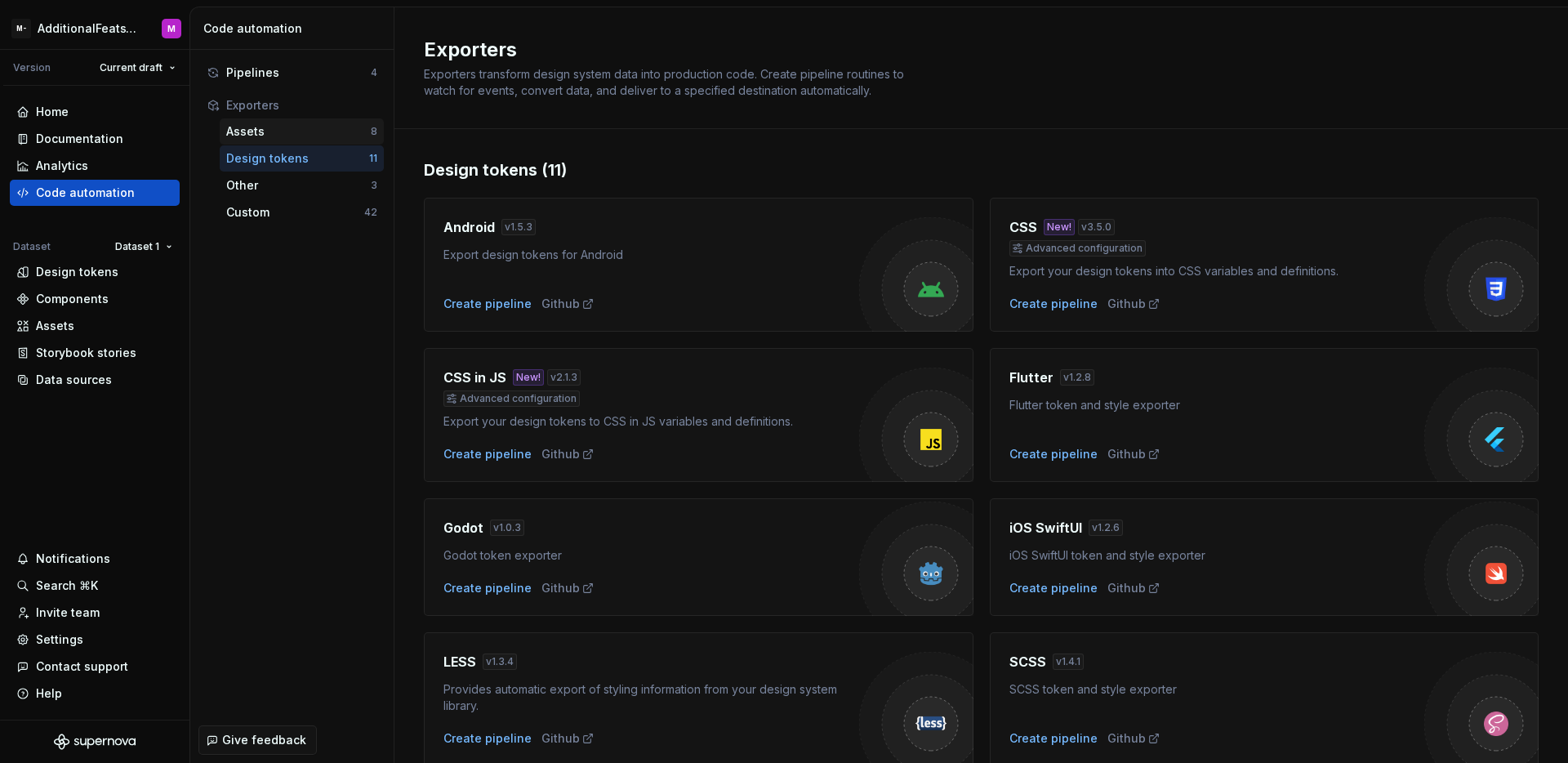
click at [290, 133] on div "Assets" at bounding box center [298, 131] width 144 height 16
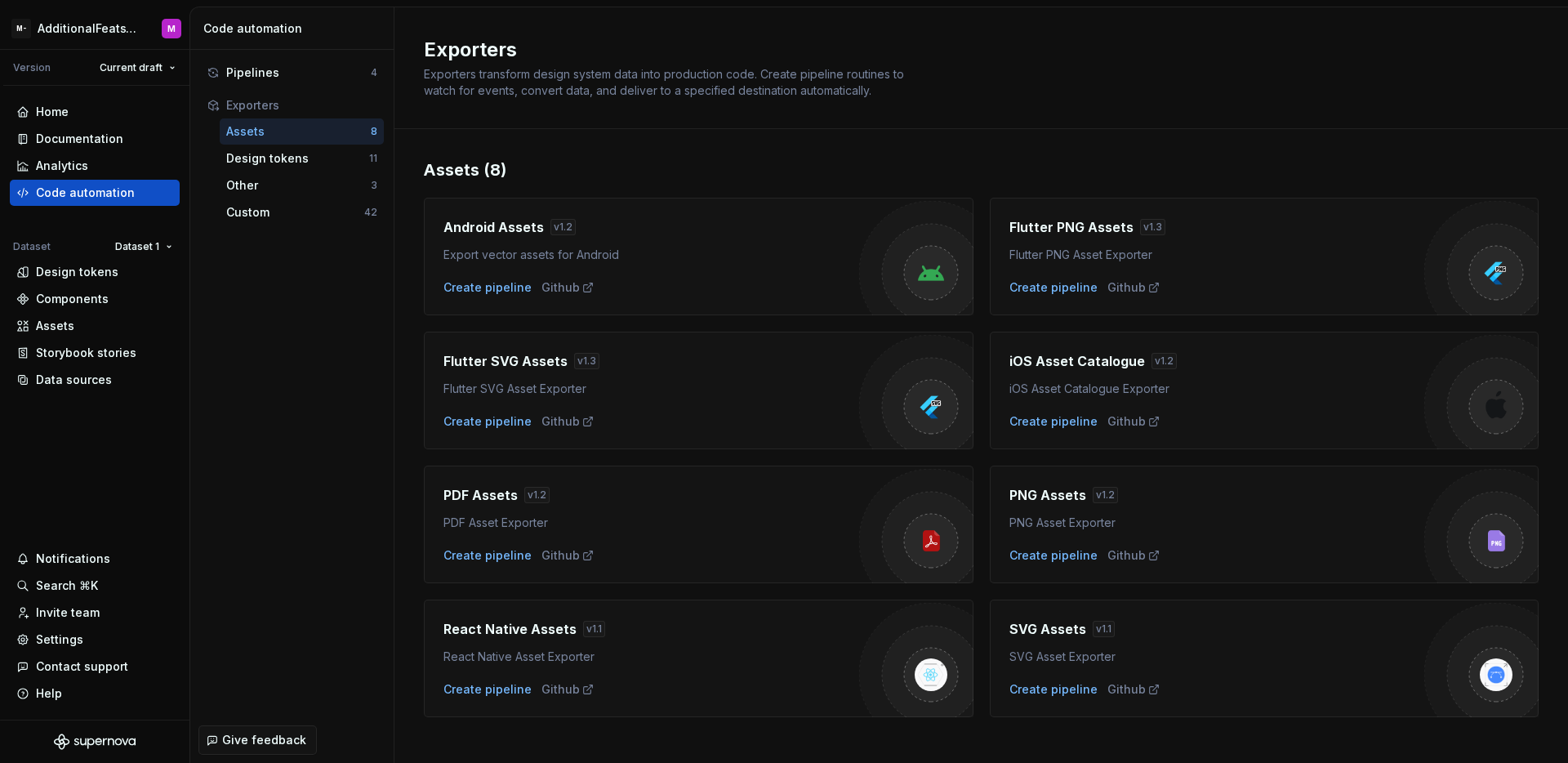
click at [287, 143] on div "Assets 8" at bounding box center [301, 131] width 164 height 26
click at [289, 152] on div "Design tokens" at bounding box center [297, 158] width 142 height 16
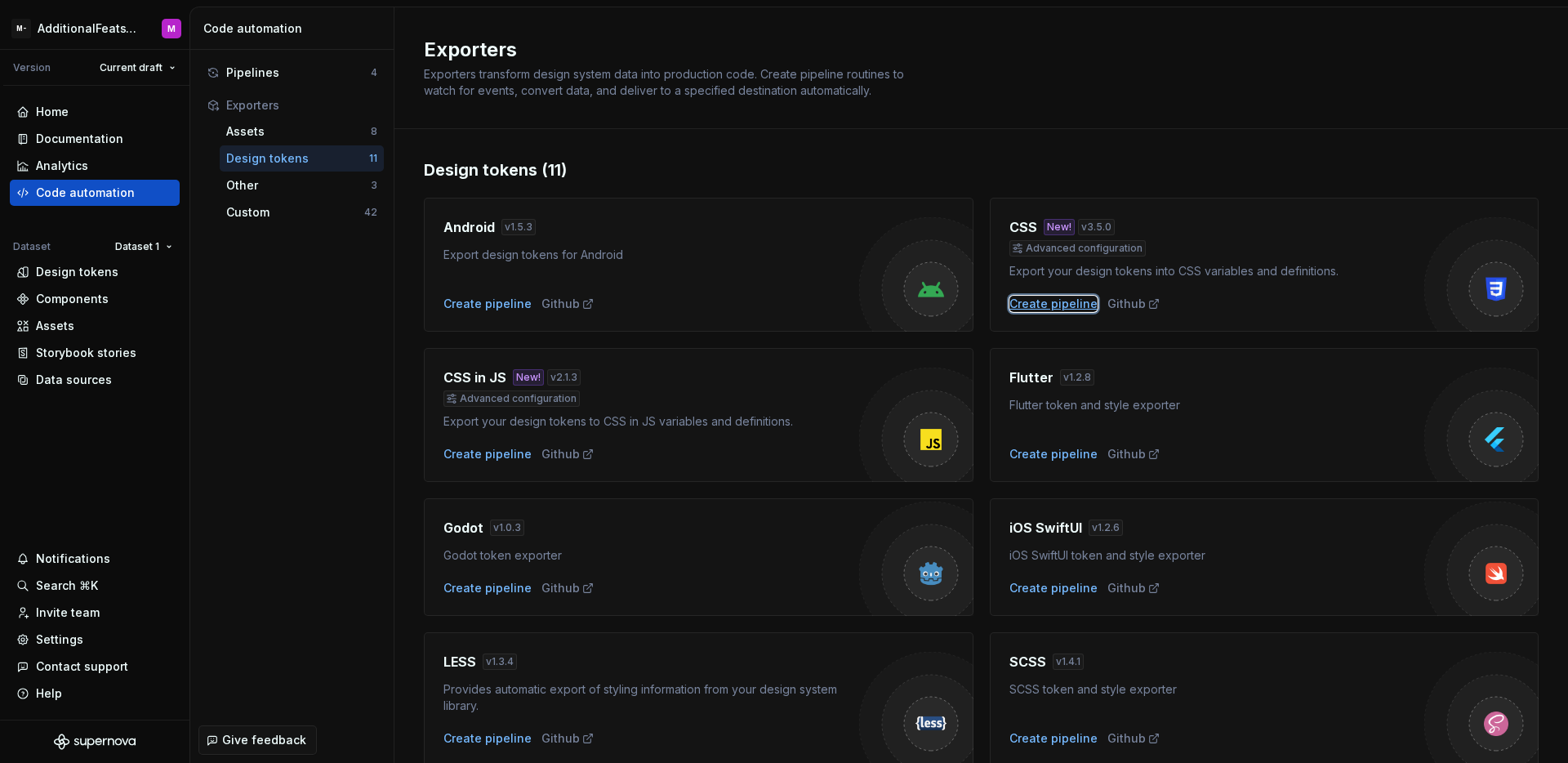
click at [1016, 304] on div "Create pipeline" at bounding box center [1053, 303] width 88 height 16
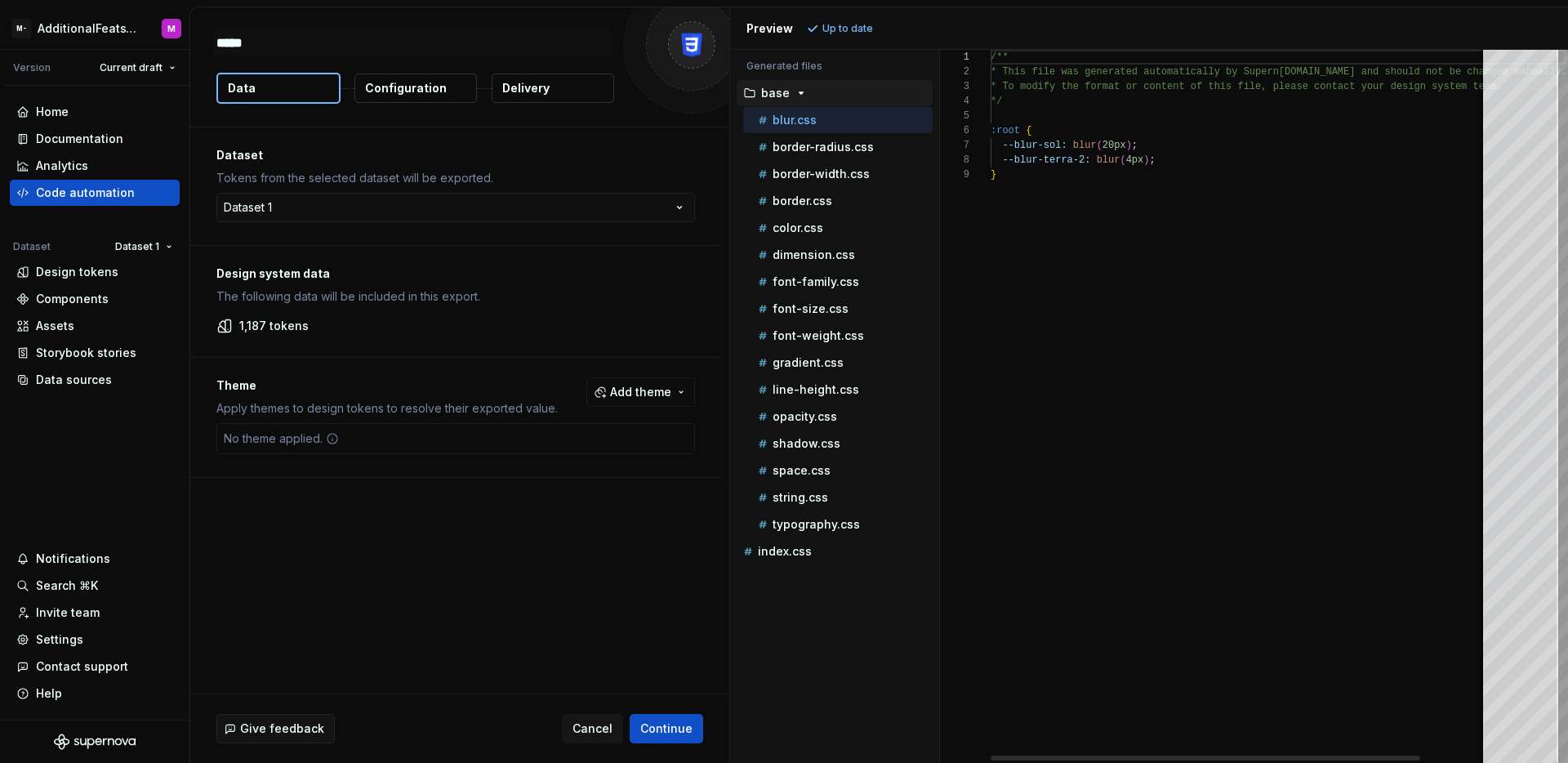
type textarea "*"
click at [835, 438] on p "shadow.css" at bounding box center [806, 443] width 68 height 13
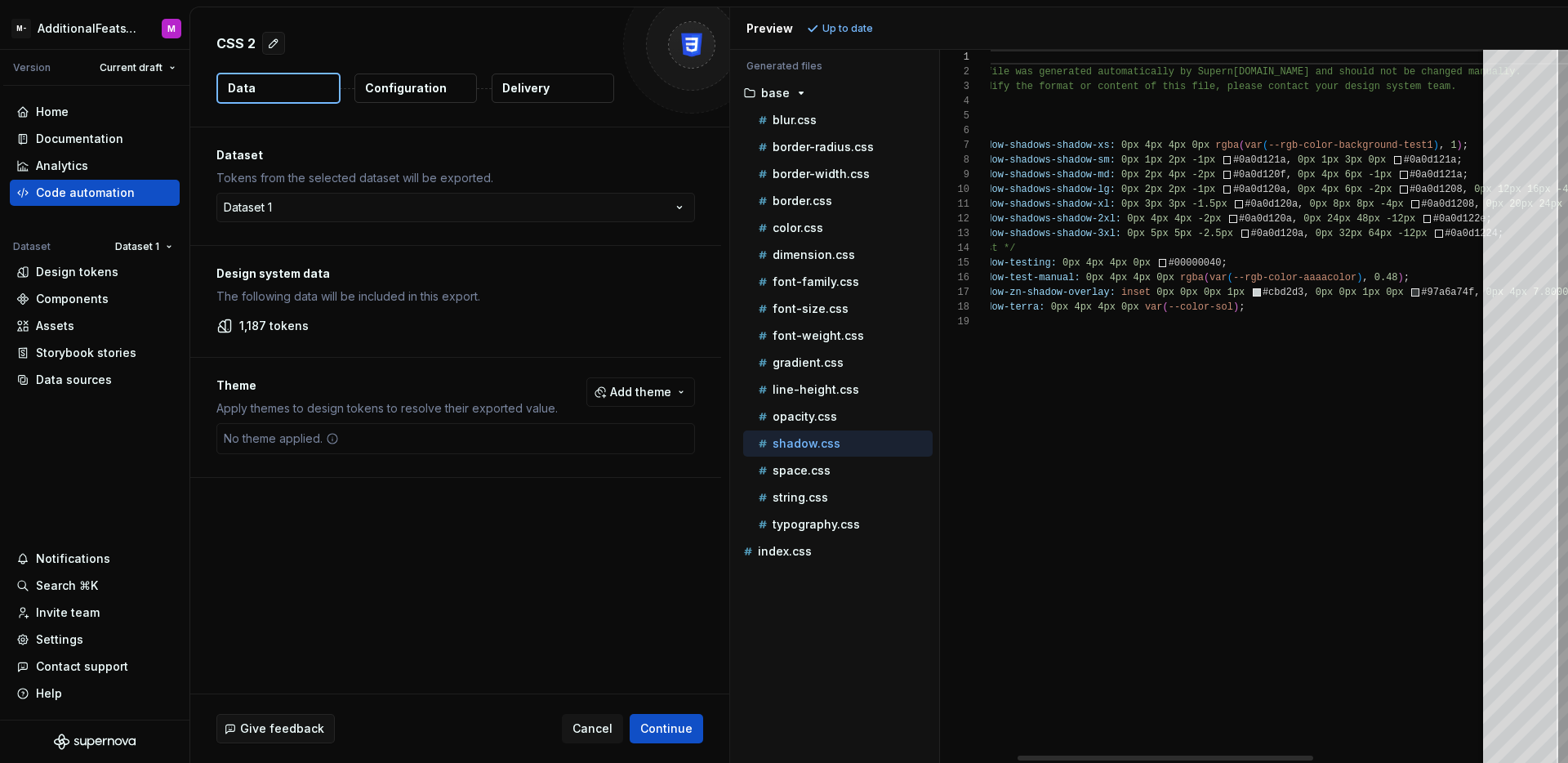
type textarea "**********"
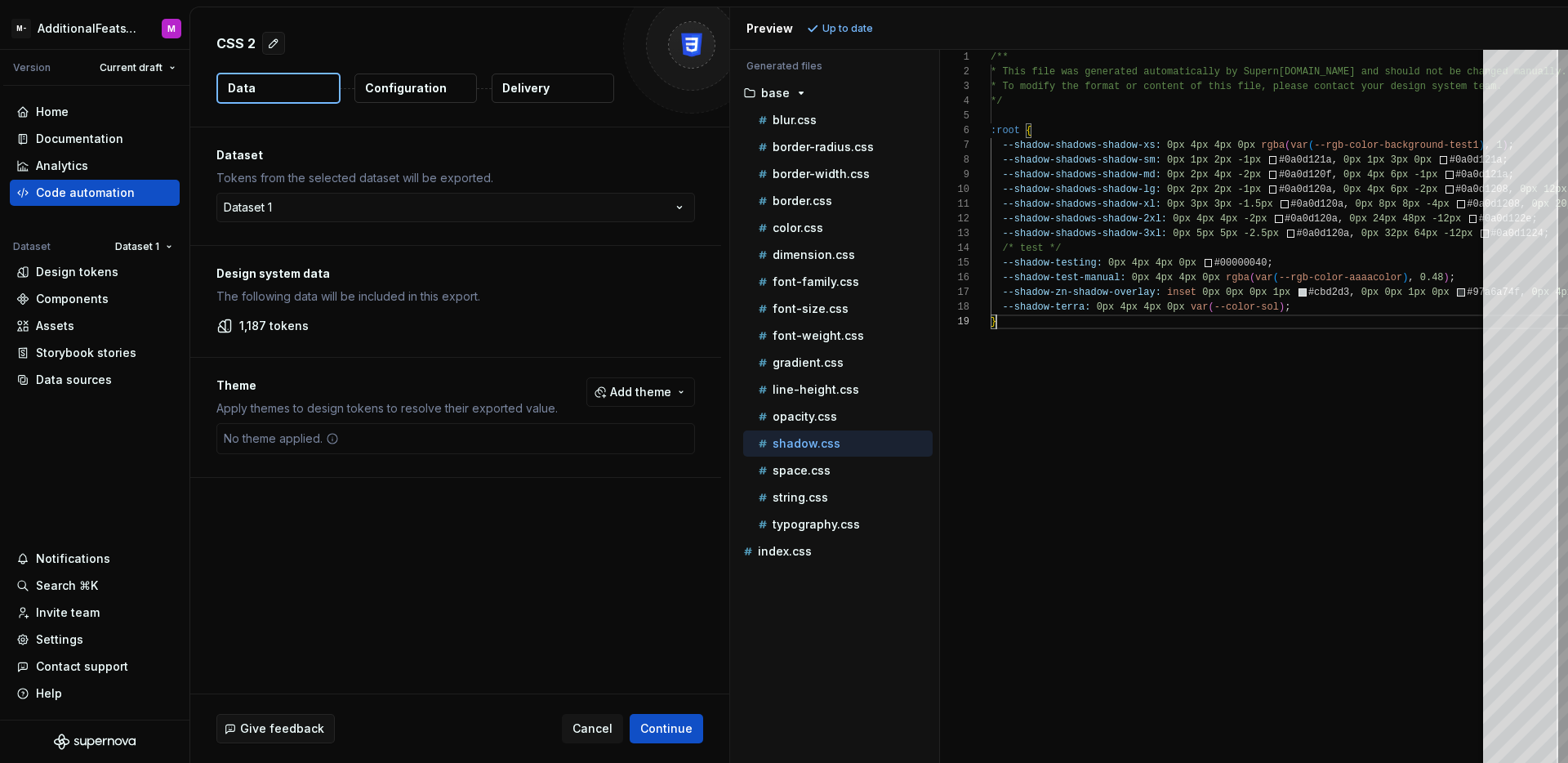
click at [423, 94] on p "Configuration" at bounding box center [406, 88] width 81 height 16
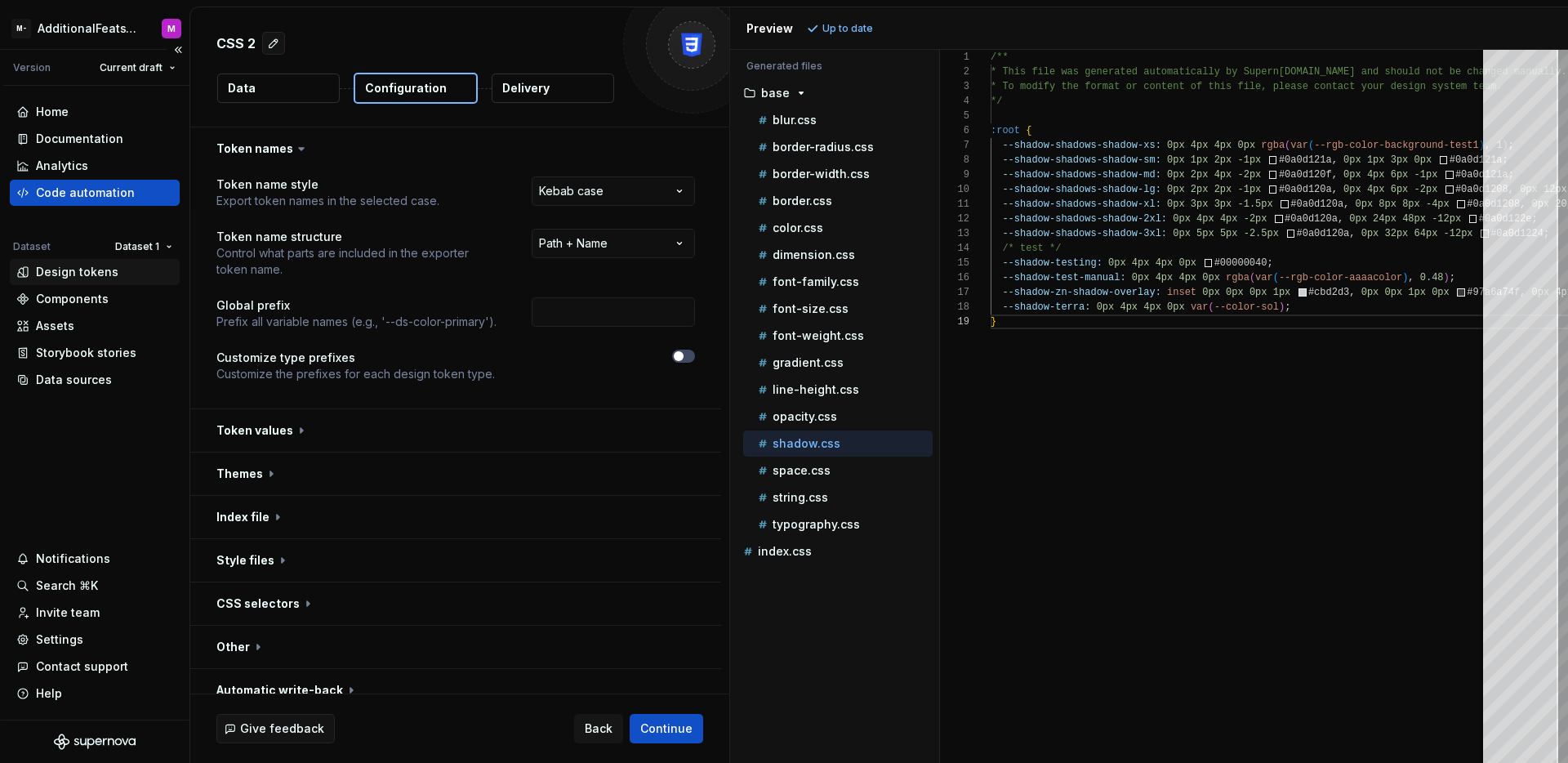
click at [83, 272] on div "Design tokens" at bounding box center [77, 271] width 82 height 16
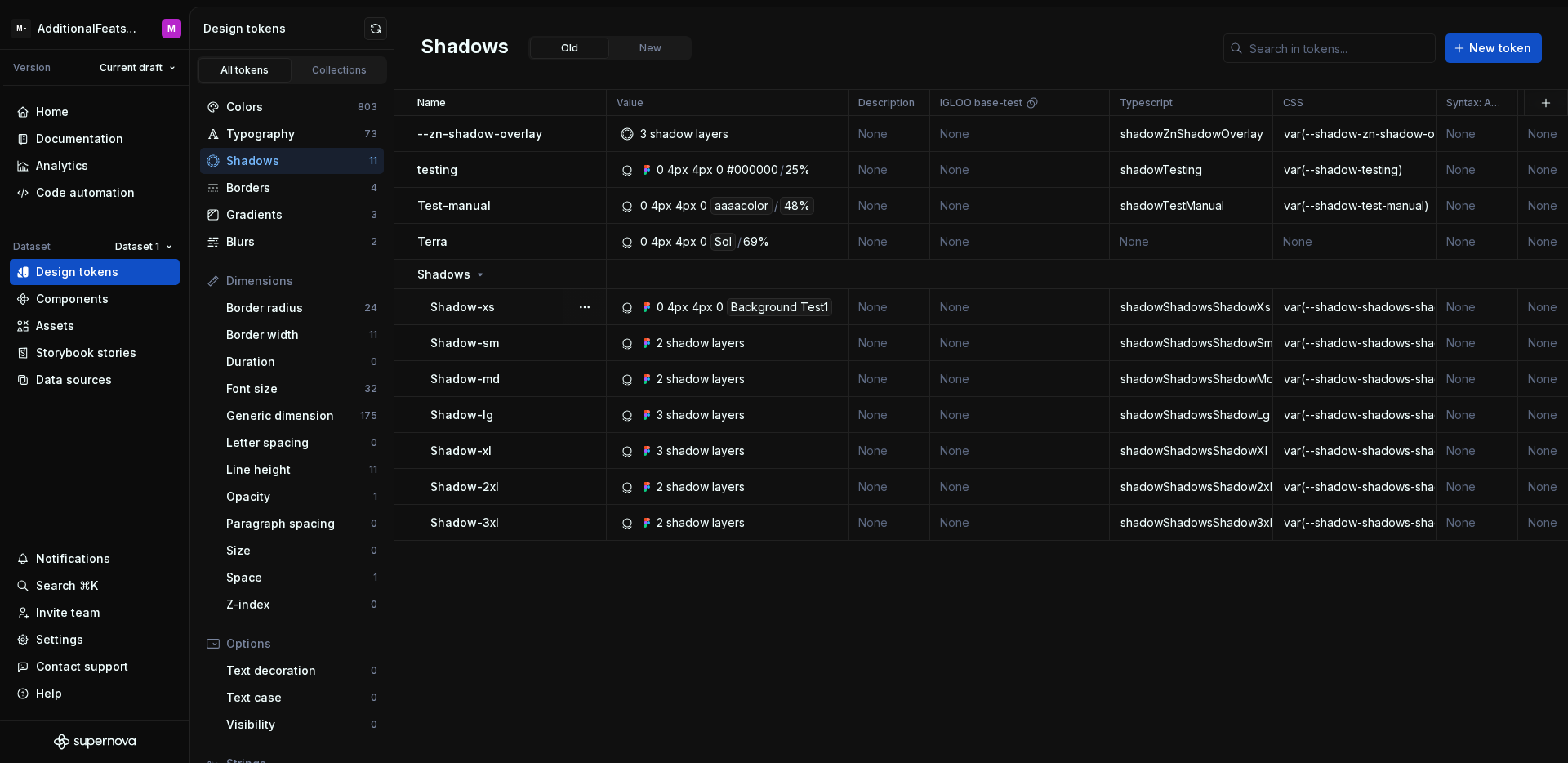
click at [982, 311] on td "None" at bounding box center [1019, 306] width 179 height 36
click at [582, 310] on button "button" at bounding box center [585, 307] width 23 height 23
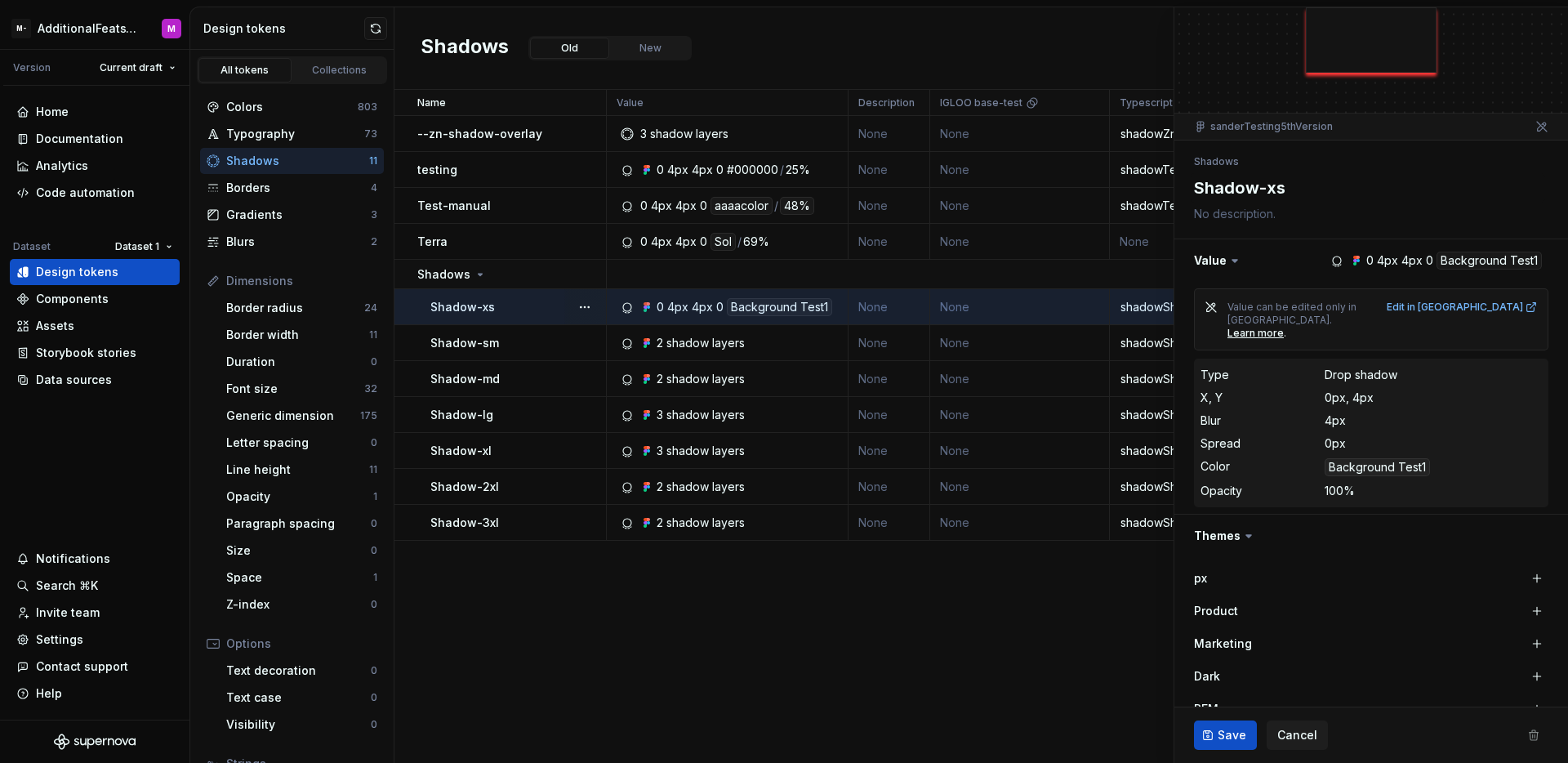
scroll to position [51, 0]
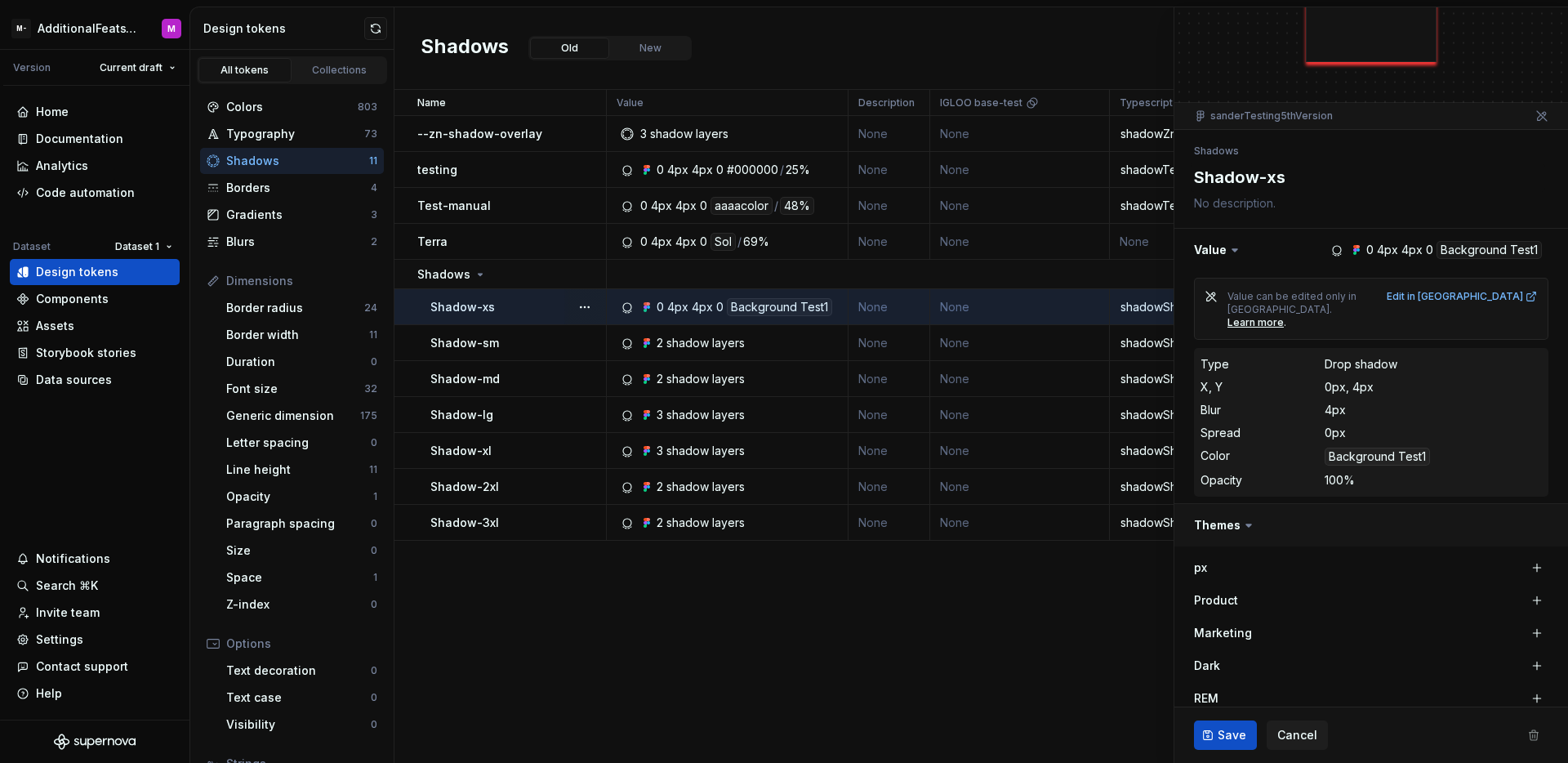
click at [1260, 513] on button "button" at bounding box center [1371, 525] width 393 height 43
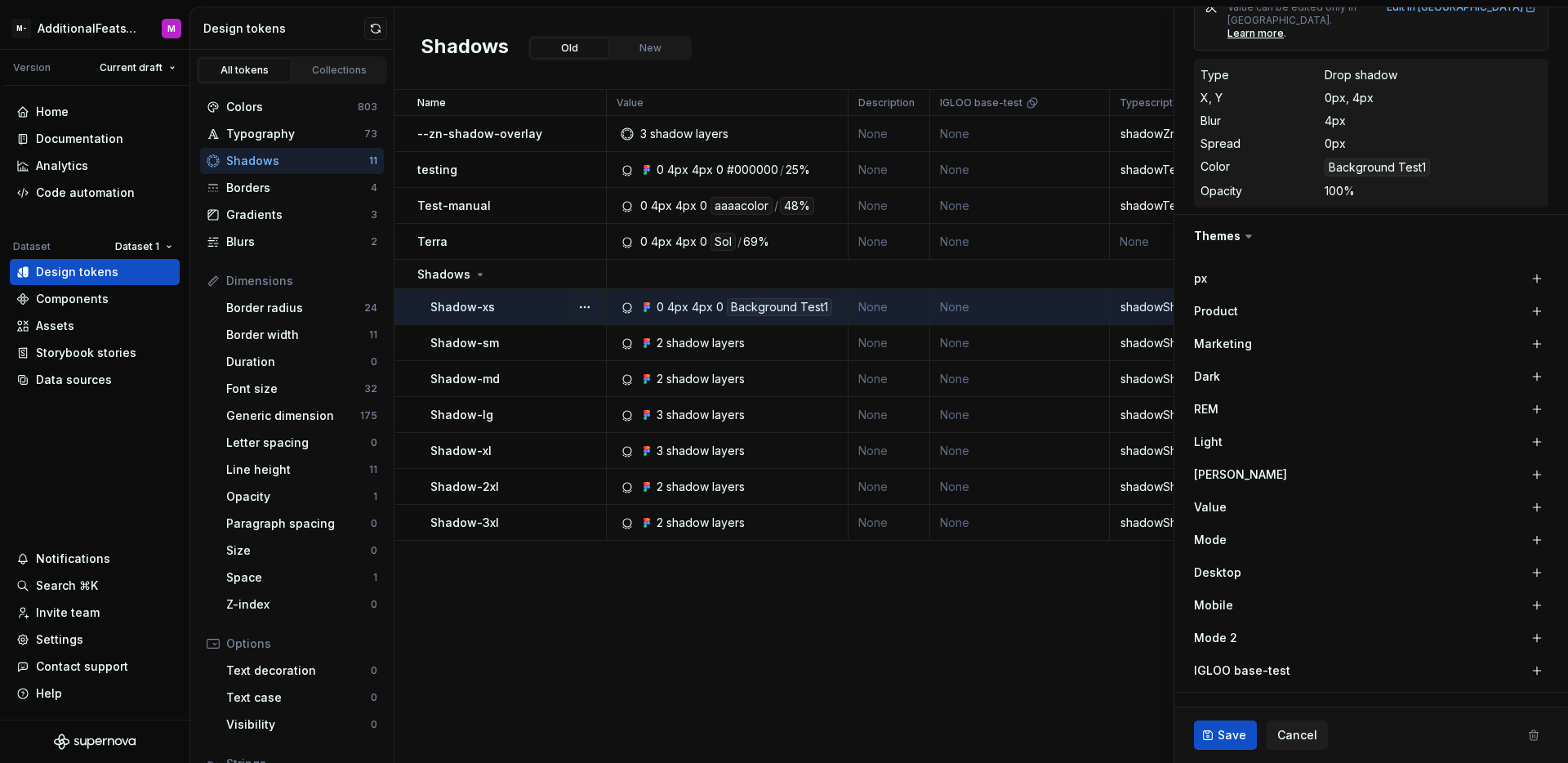
scroll to position [331, 0]
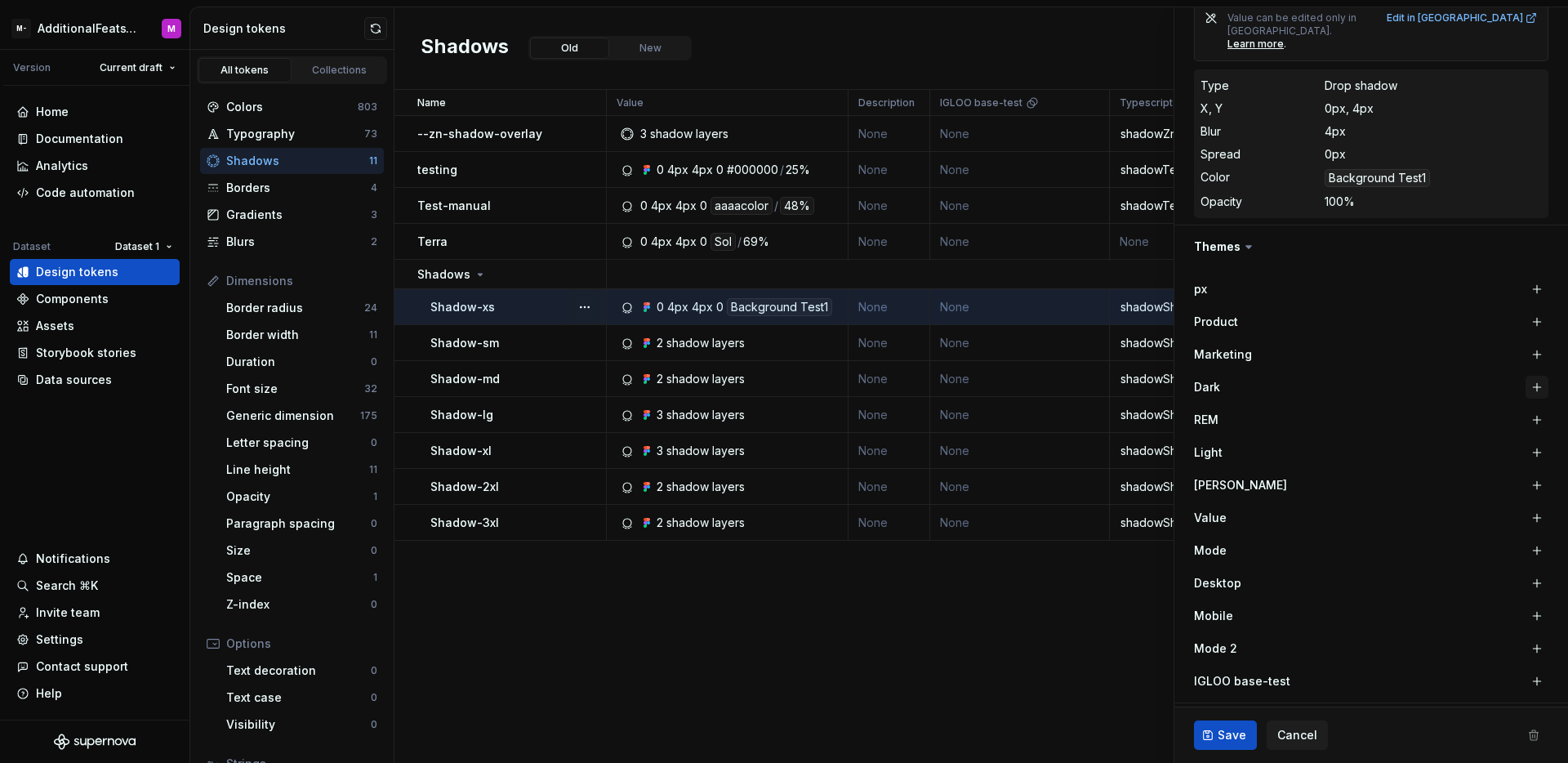
click at [1525, 376] on button "button" at bounding box center [1537, 388] width 23 height 23
click at [1455, 378] on div "Background Test1" at bounding box center [1443, 387] width 106 height 18
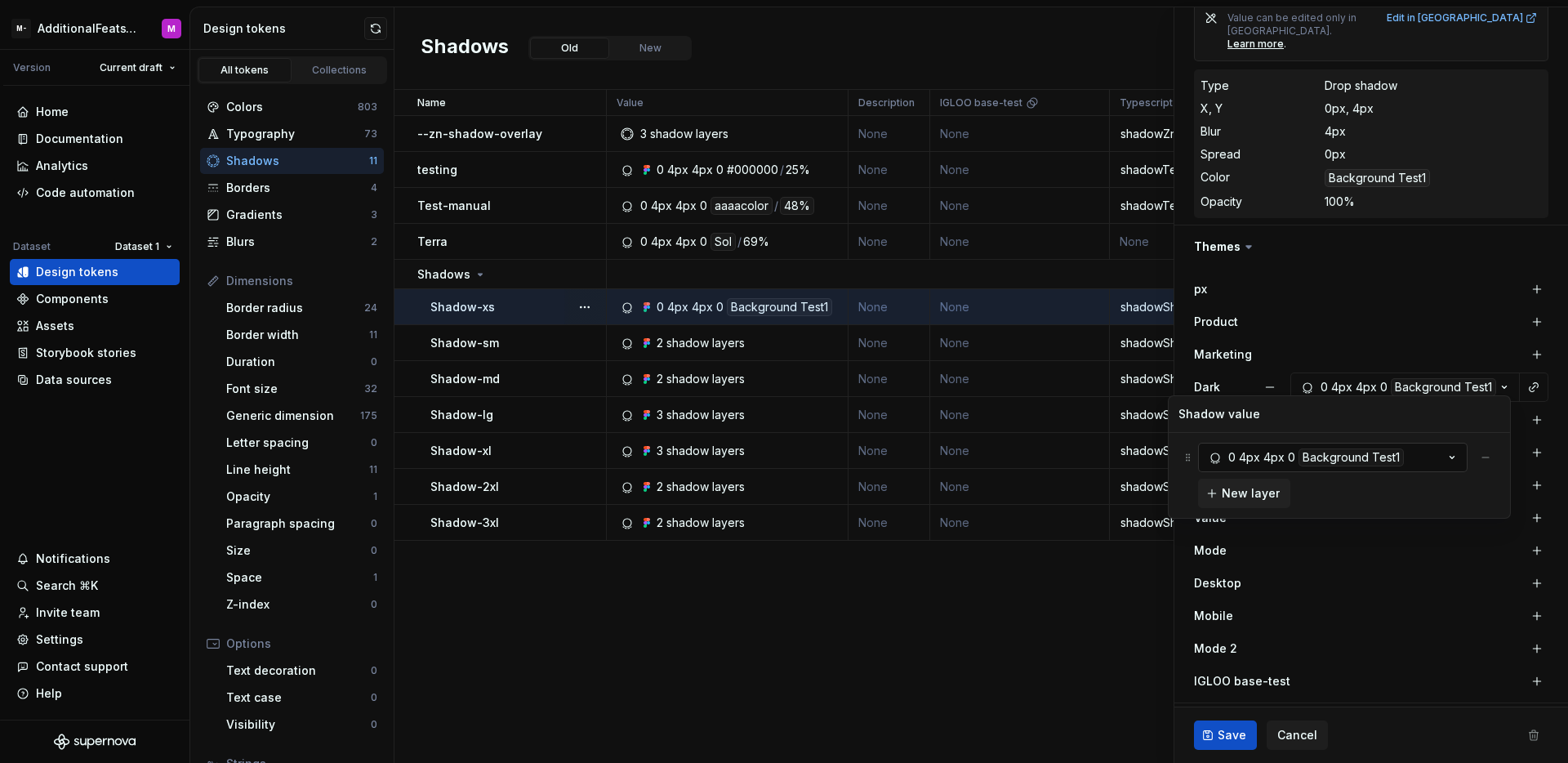
click at [1371, 459] on div "Background Test1" at bounding box center [1351, 458] width 106 height 18
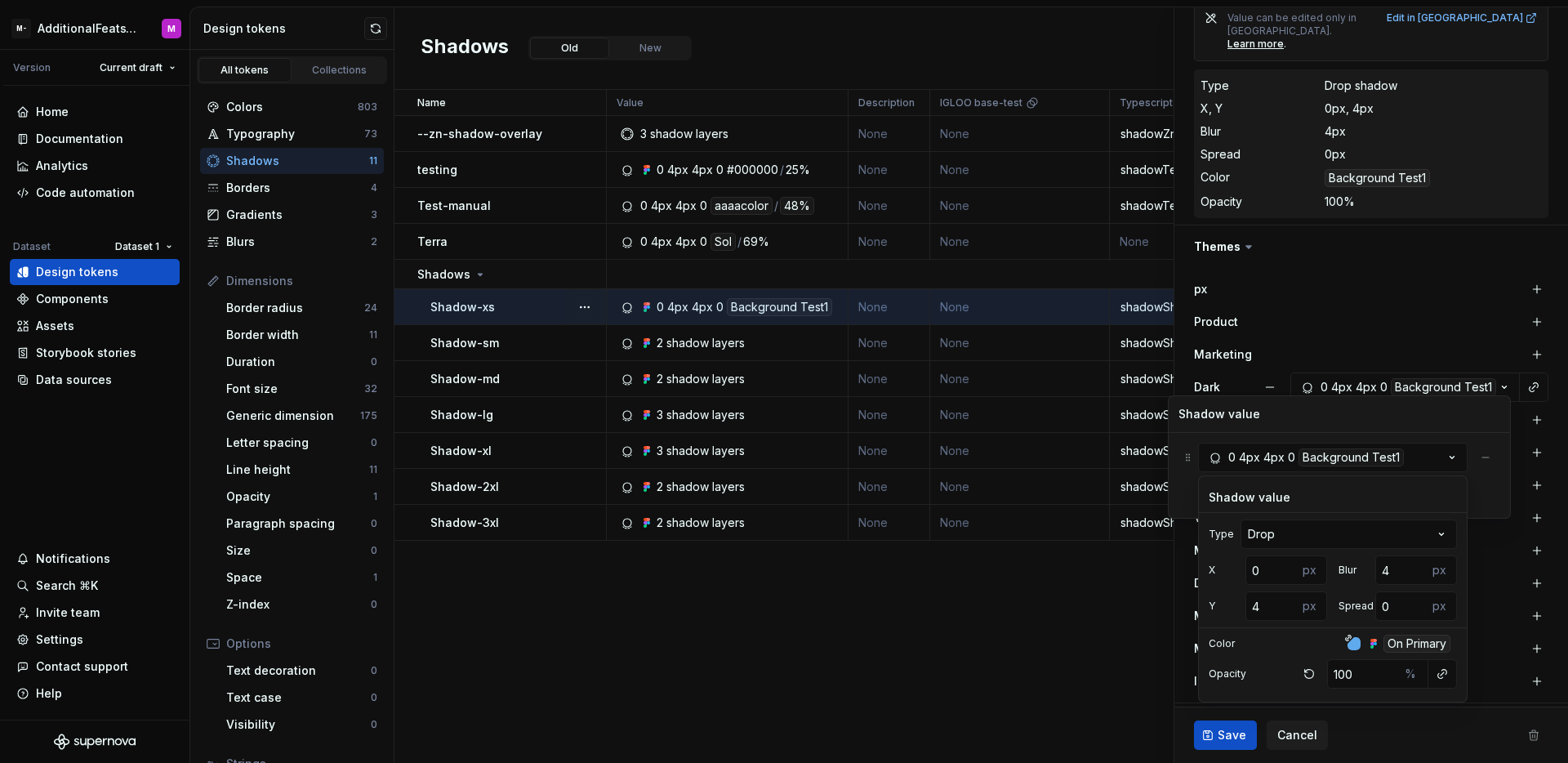
click at [1486, 605] on div "Mobile" at bounding box center [1371, 617] width 355 height 23
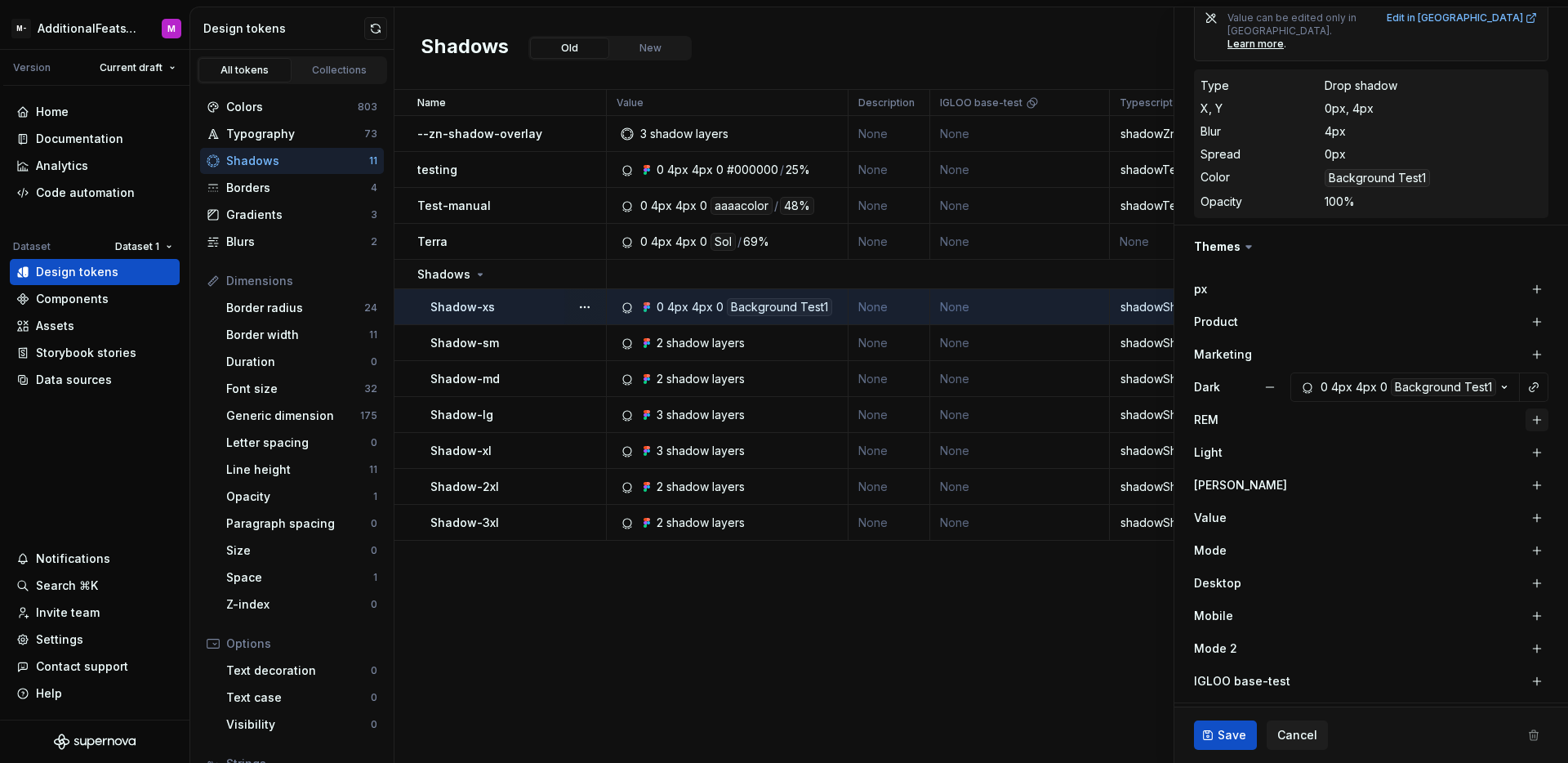
click at [1525, 408] on button "button" at bounding box center [1537, 420] width 23 height 23
click at [1451, 413] on div "Background Test1" at bounding box center [1443, 420] width 106 height 18
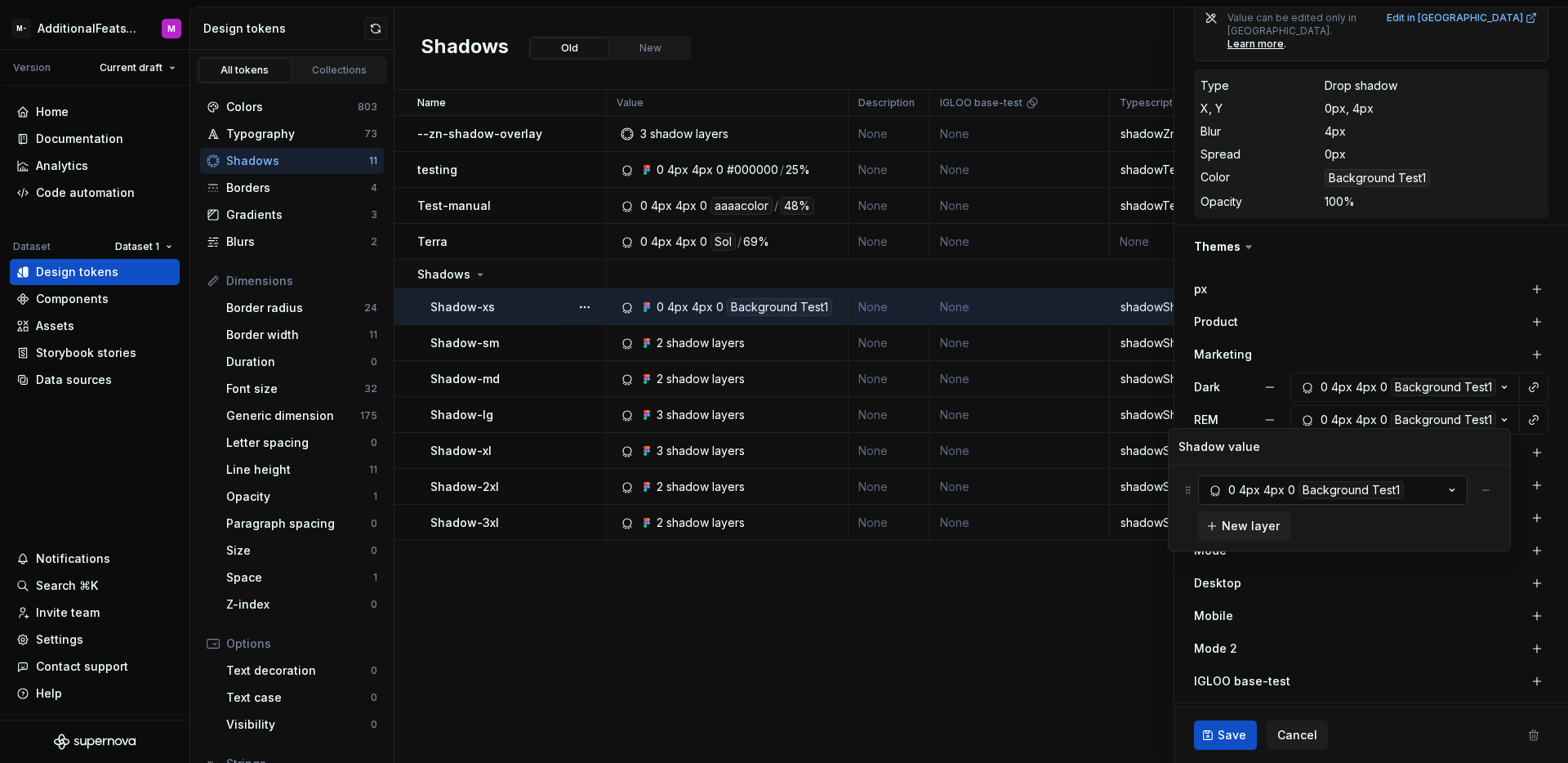
click at [1427, 488] on button "0 4px 4px 0 Background Test1" at bounding box center [1333, 491] width 269 height 29
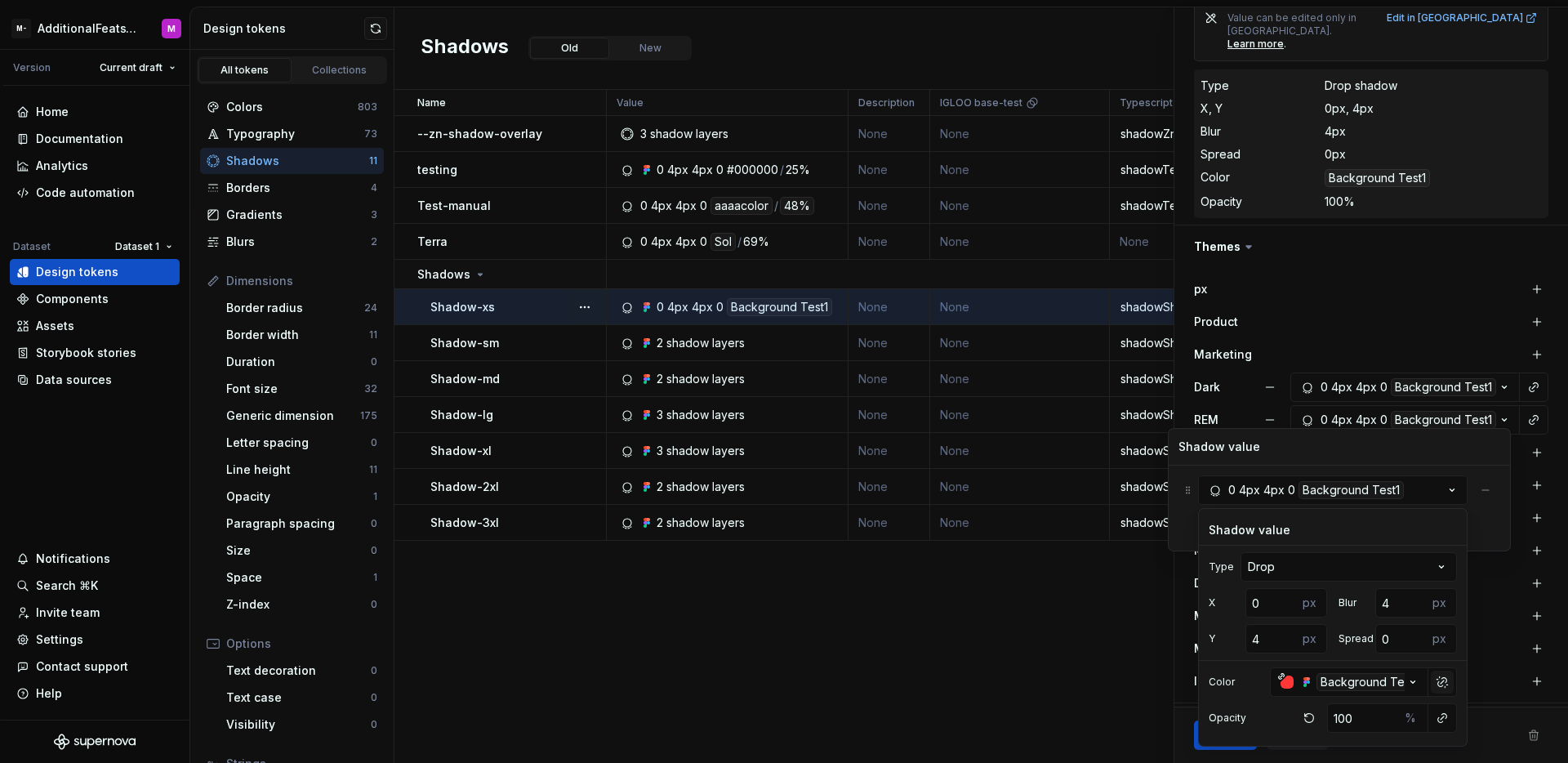
click at [1437, 683] on button "button" at bounding box center [1443, 683] width 23 height 23
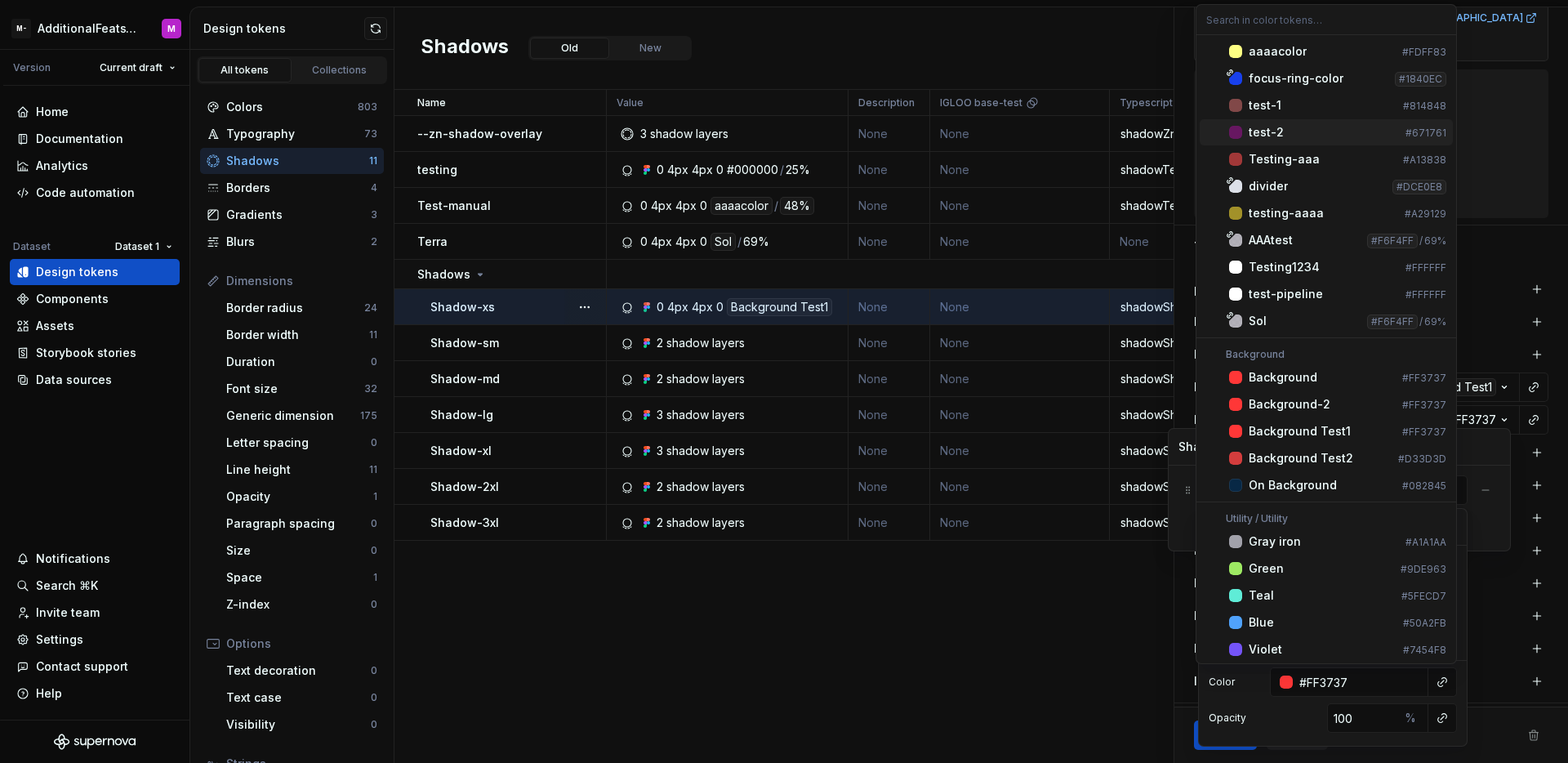
click at [1298, 132] on div "test-2" at bounding box center [1324, 132] width 150 height 16
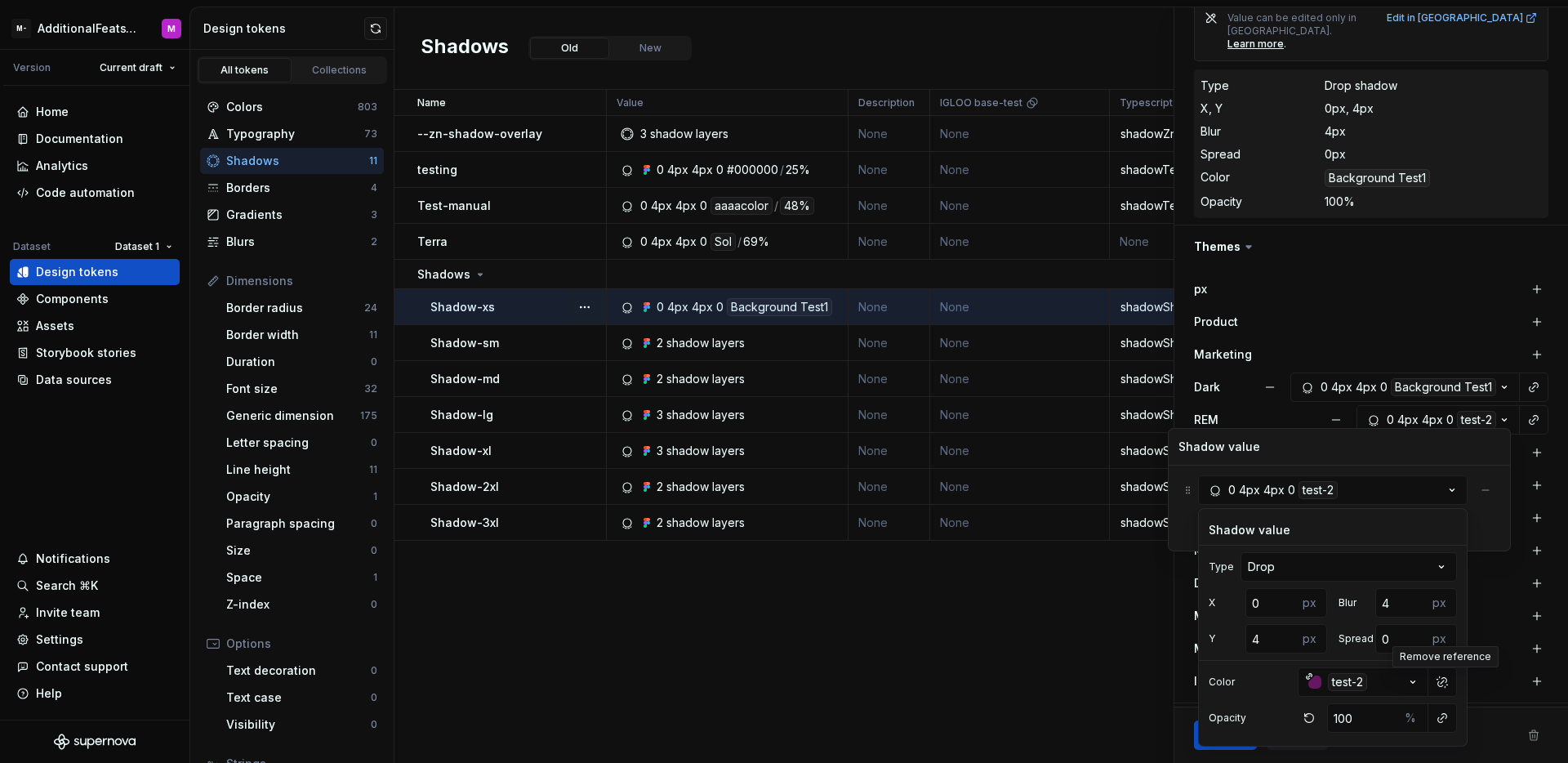
click at [1491, 605] on div "Mobile" at bounding box center [1371, 617] width 355 height 23
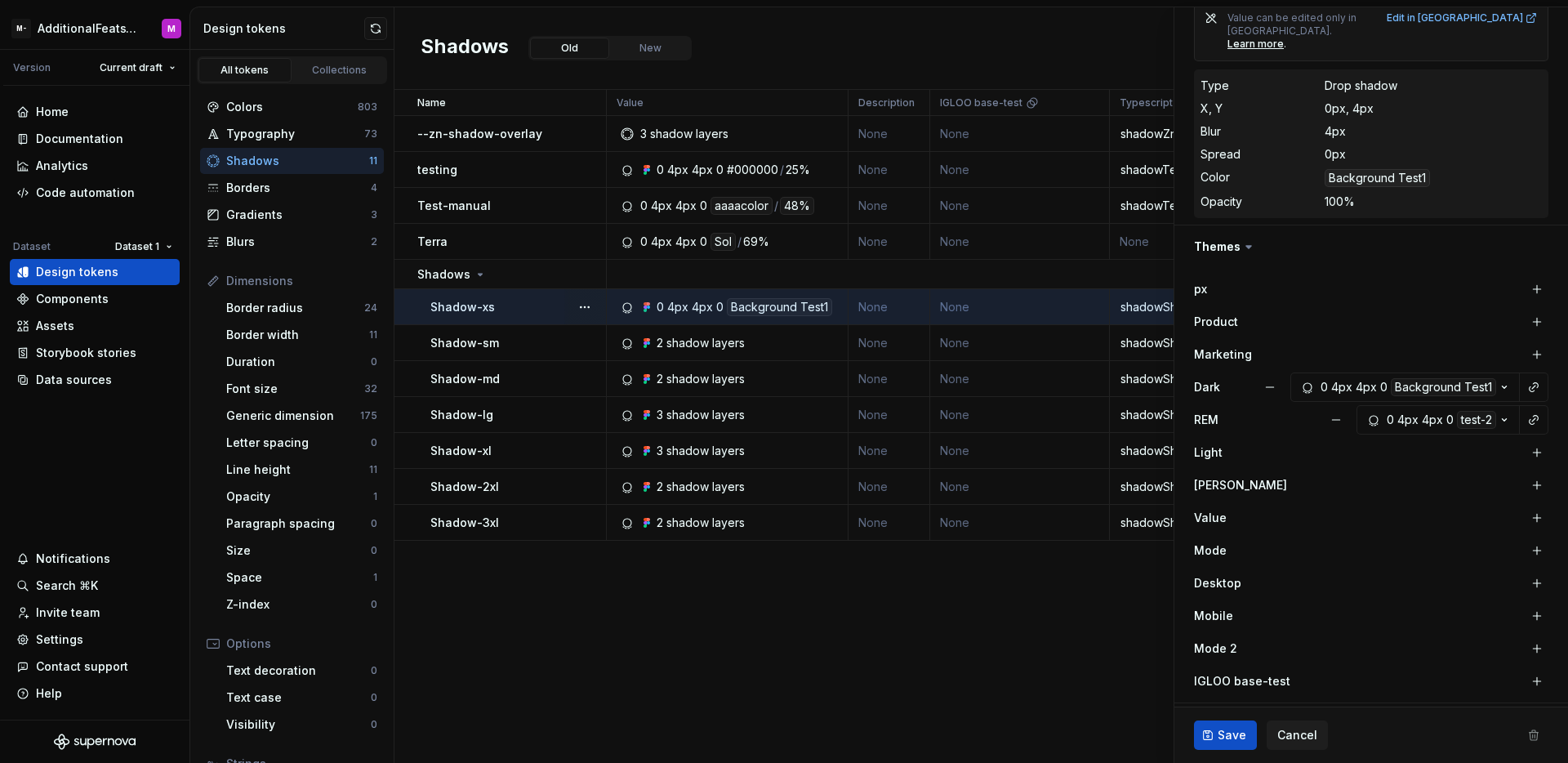
click at [1209, 739] on button "Save" at bounding box center [1225, 735] width 63 height 29
type textarea "*"
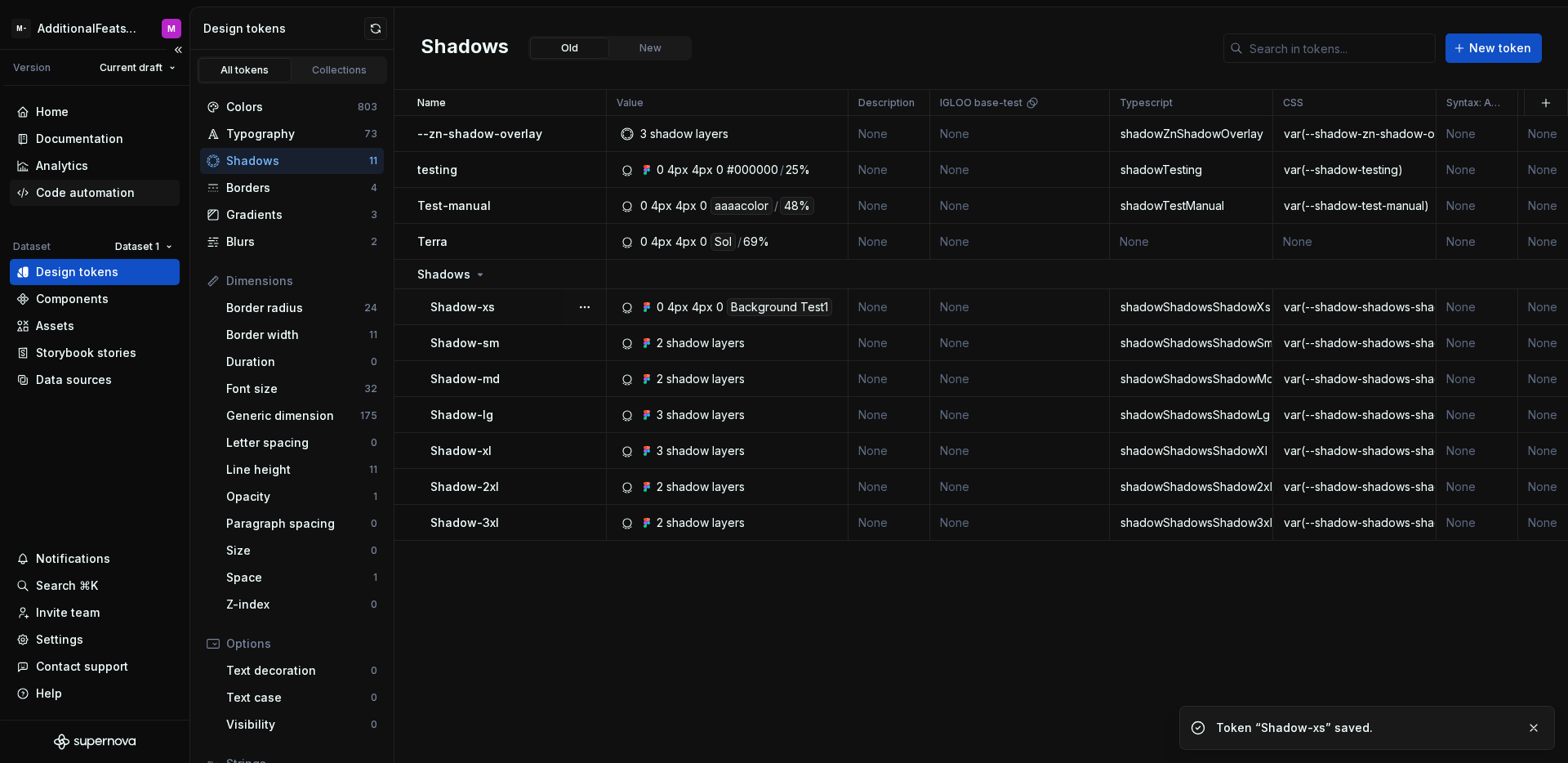
click at [80, 191] on div "Code automation" at bounding box center [85, 192] width 99 height 16
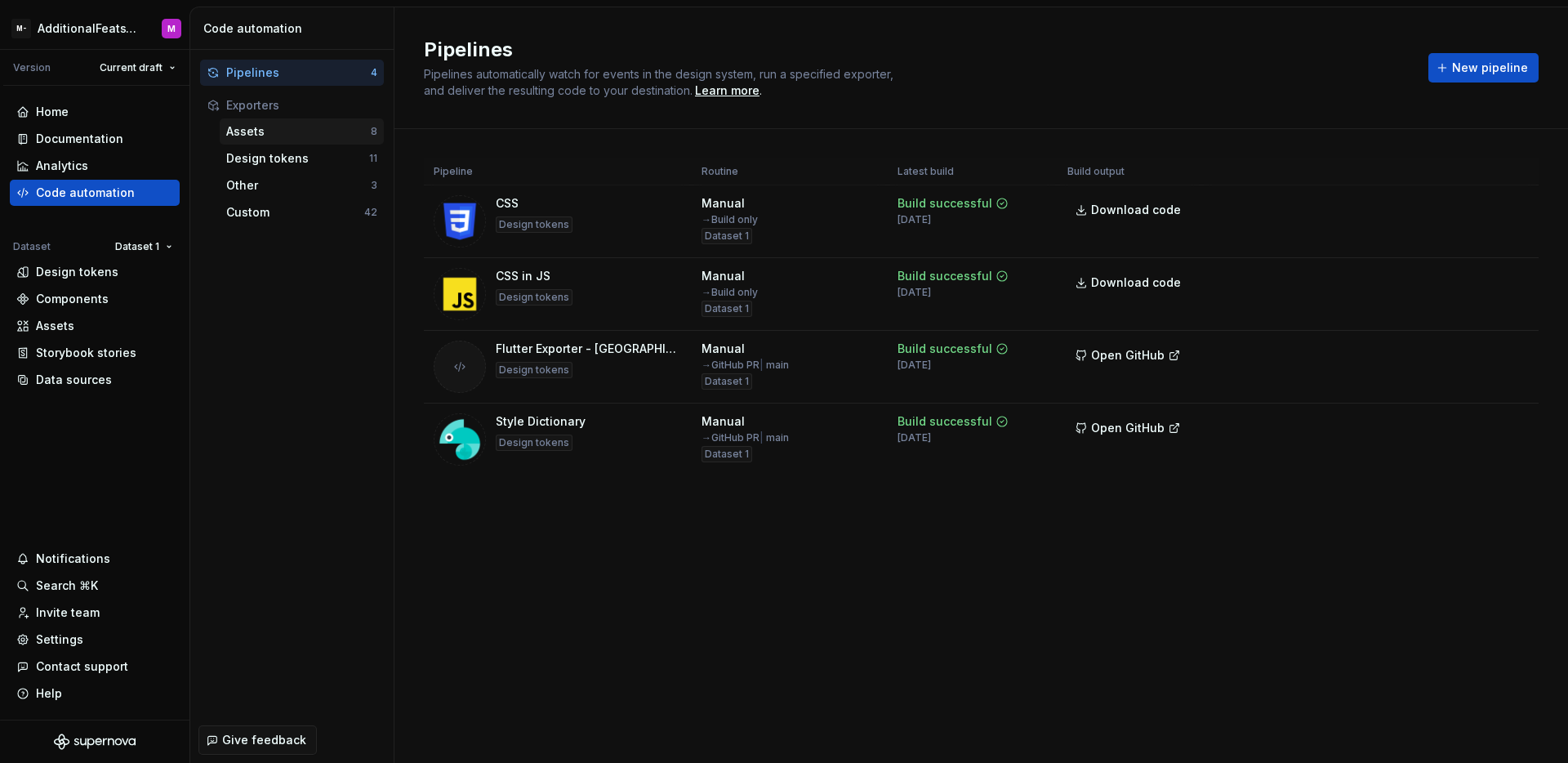
click at [289, 140] on div "Assets 8" at bounding box center [301, 131] width 164 height 26
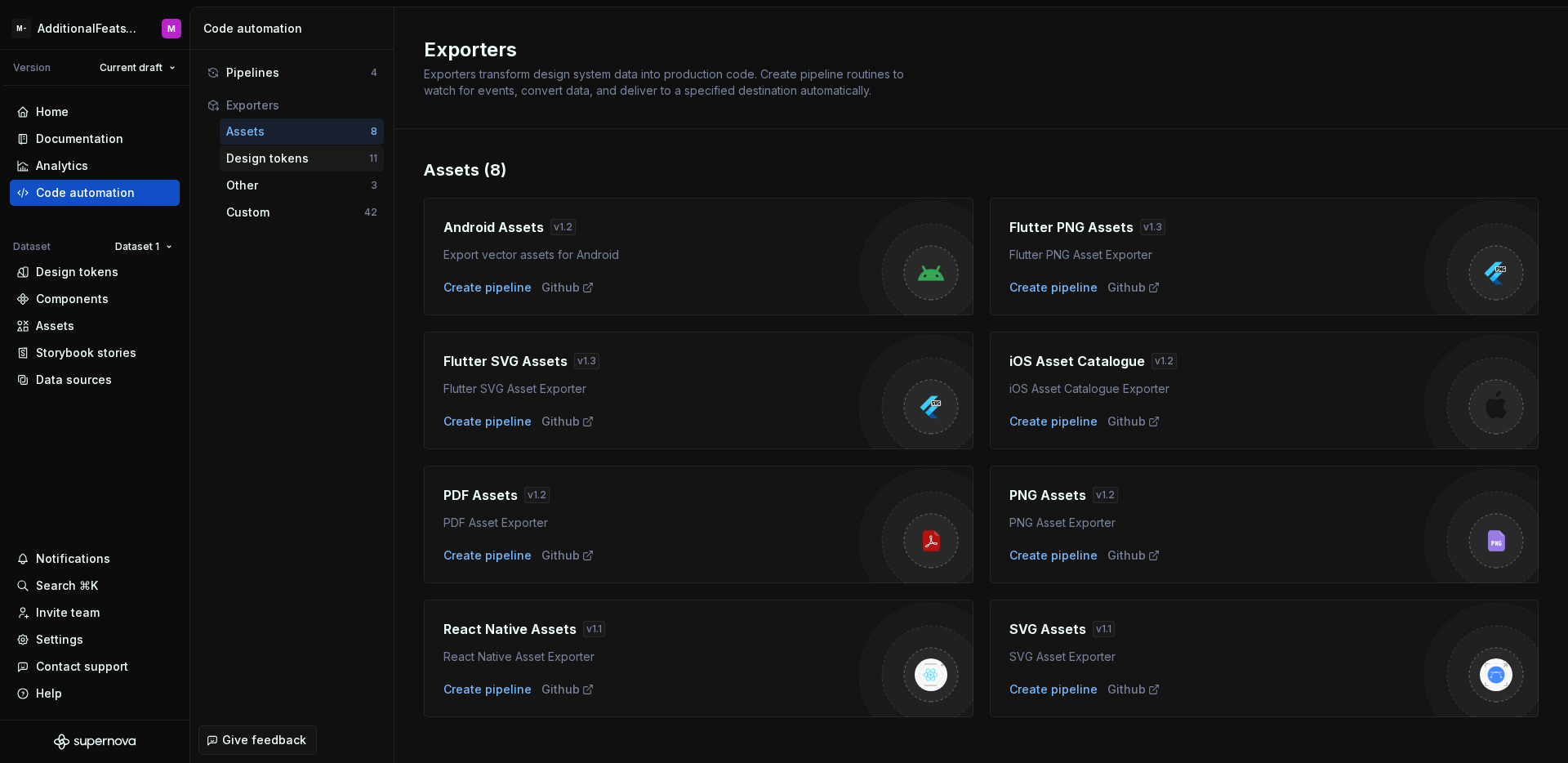
click at [279, 168] on div "Design tokens 11" at bounding box center [301, 158] width 164 height 26
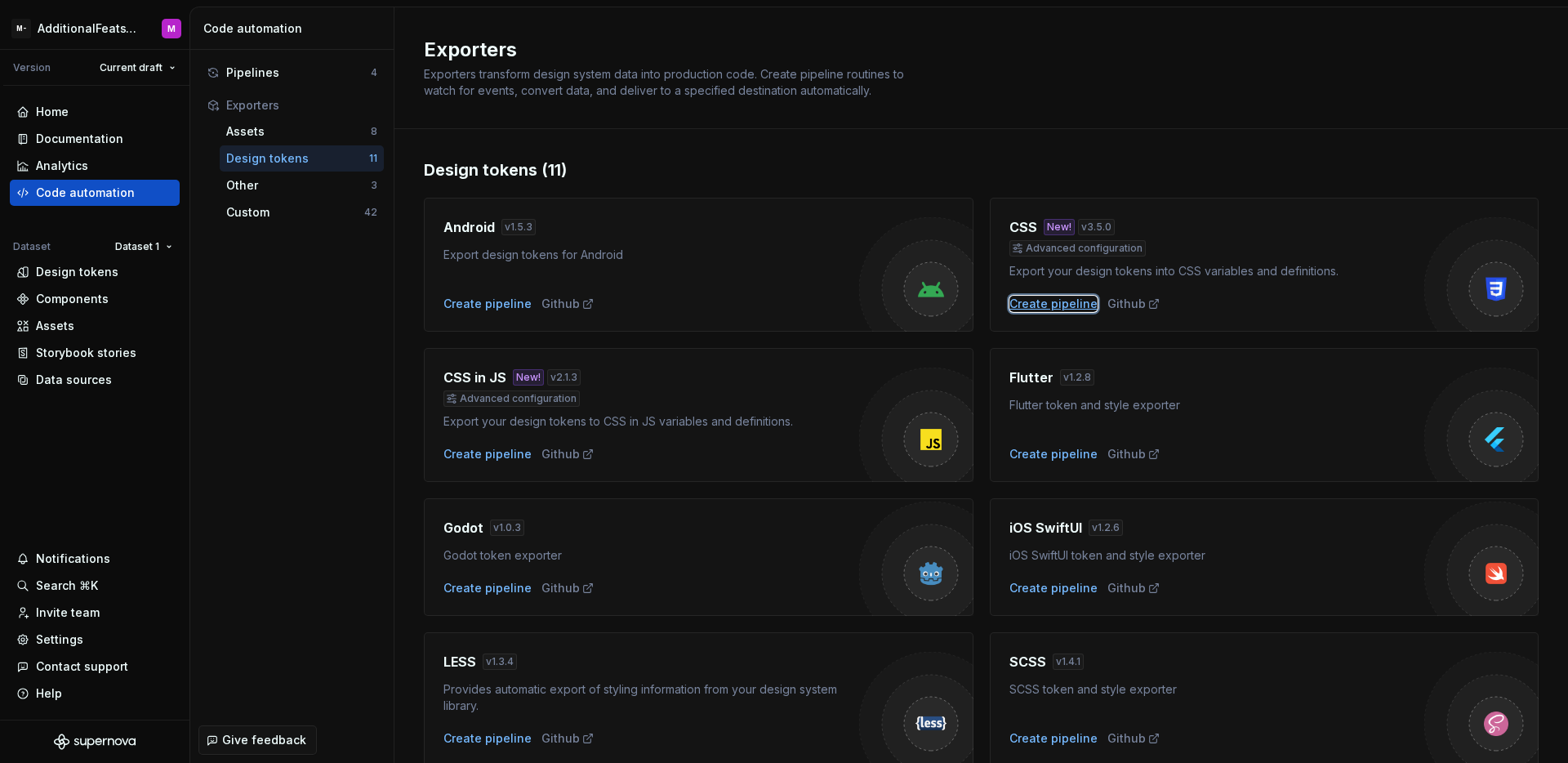
click at [1037, 302] on div "Create pipeline" at bounding box center [1053, 303] width 88 height 16
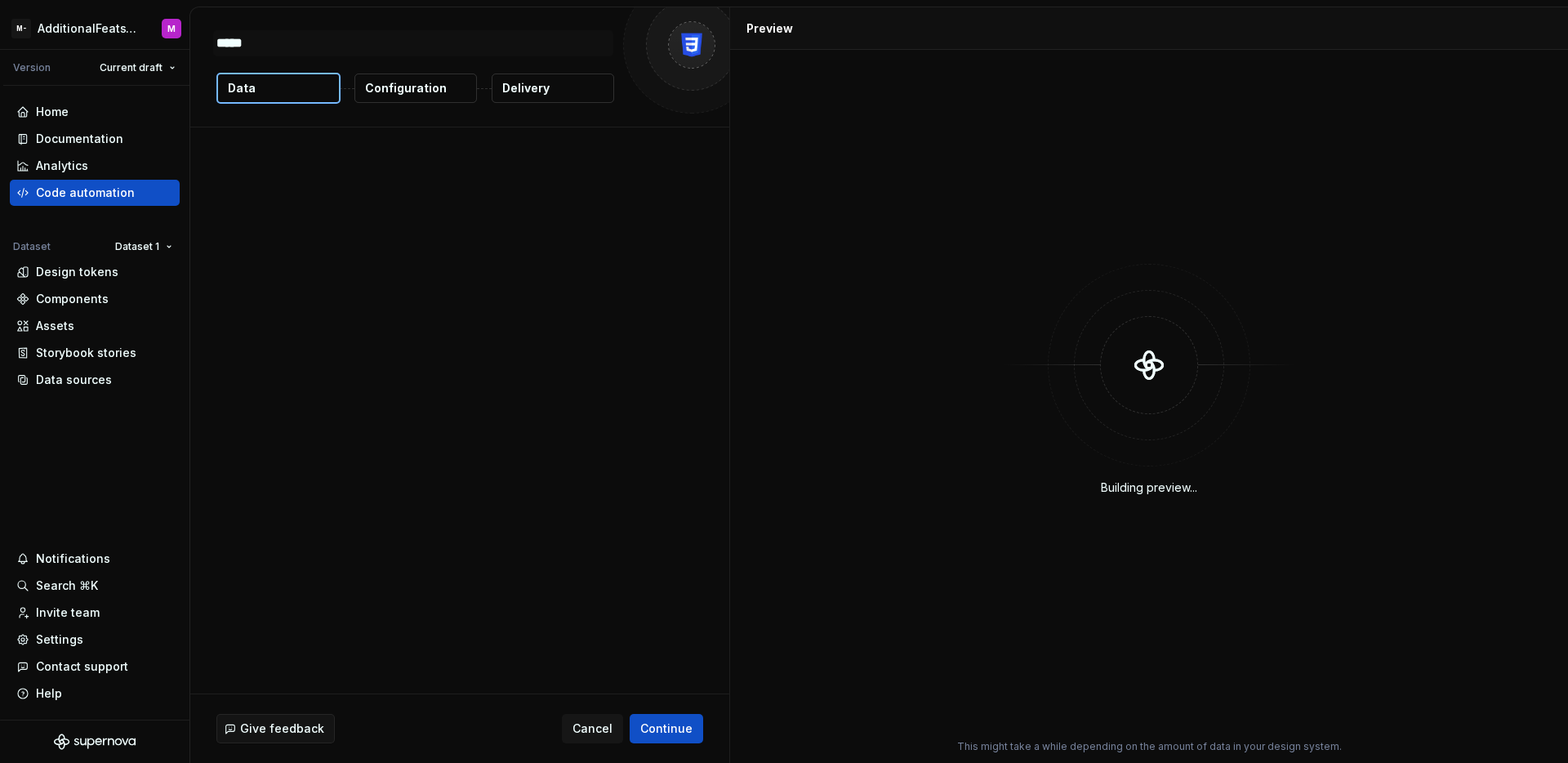
type textarea "*"
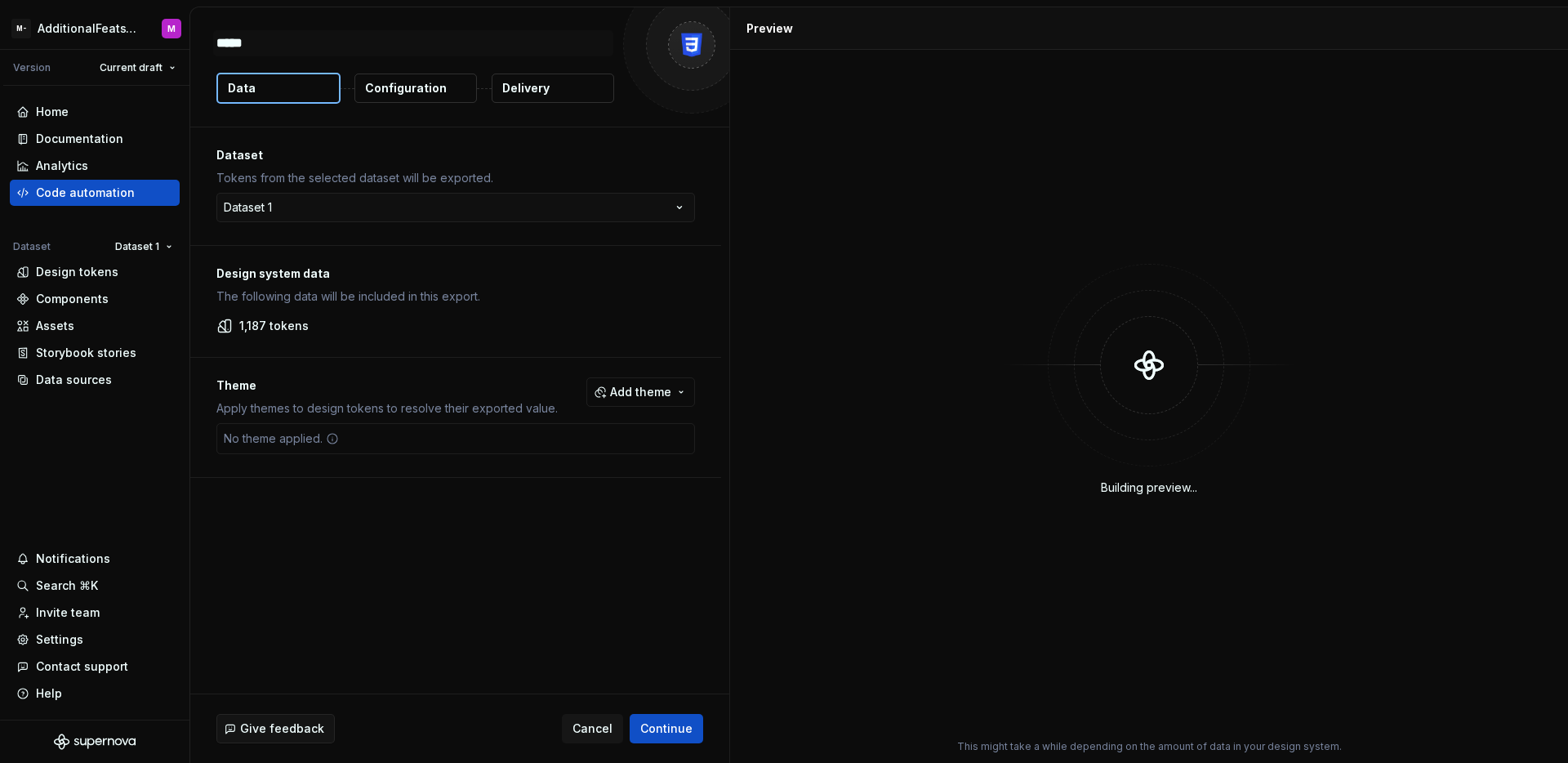
click at [668, 387] on span "Add theme" at bounding box center [641, 392] width 61 height 16
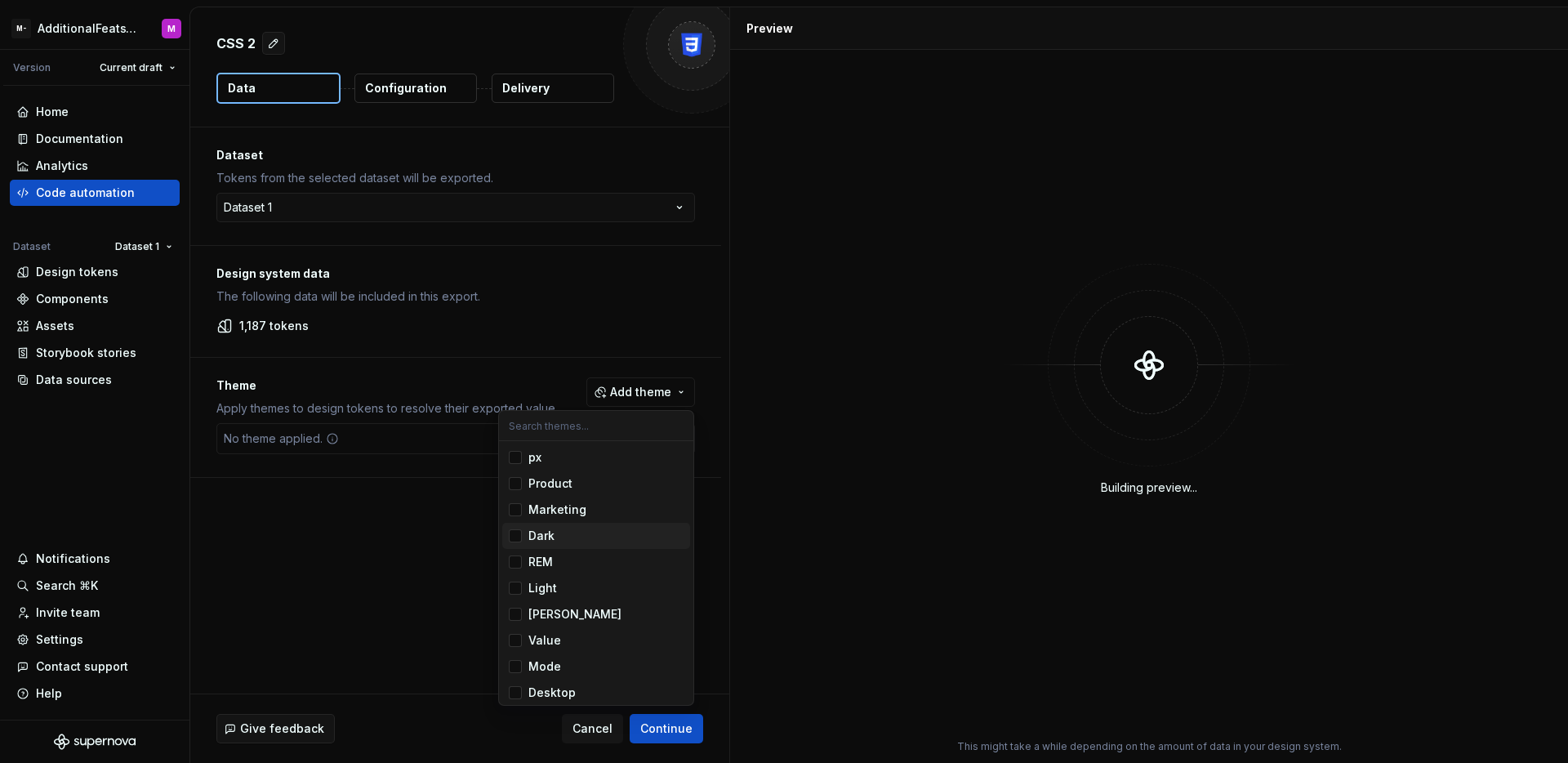
click at [519, 539] on div "Suggestions" at bounding box center [515, 535] width 13 height 13
click at [518, 565] on div "Suggestions" at bounding box center [515, 561] width 13 height 13
click at [470, 558] on html "M- AdditionalFeatsTest M Version Current draft Home Documentation Analytics Cod…" at bounding box center [784, 381] width 1568 height 763
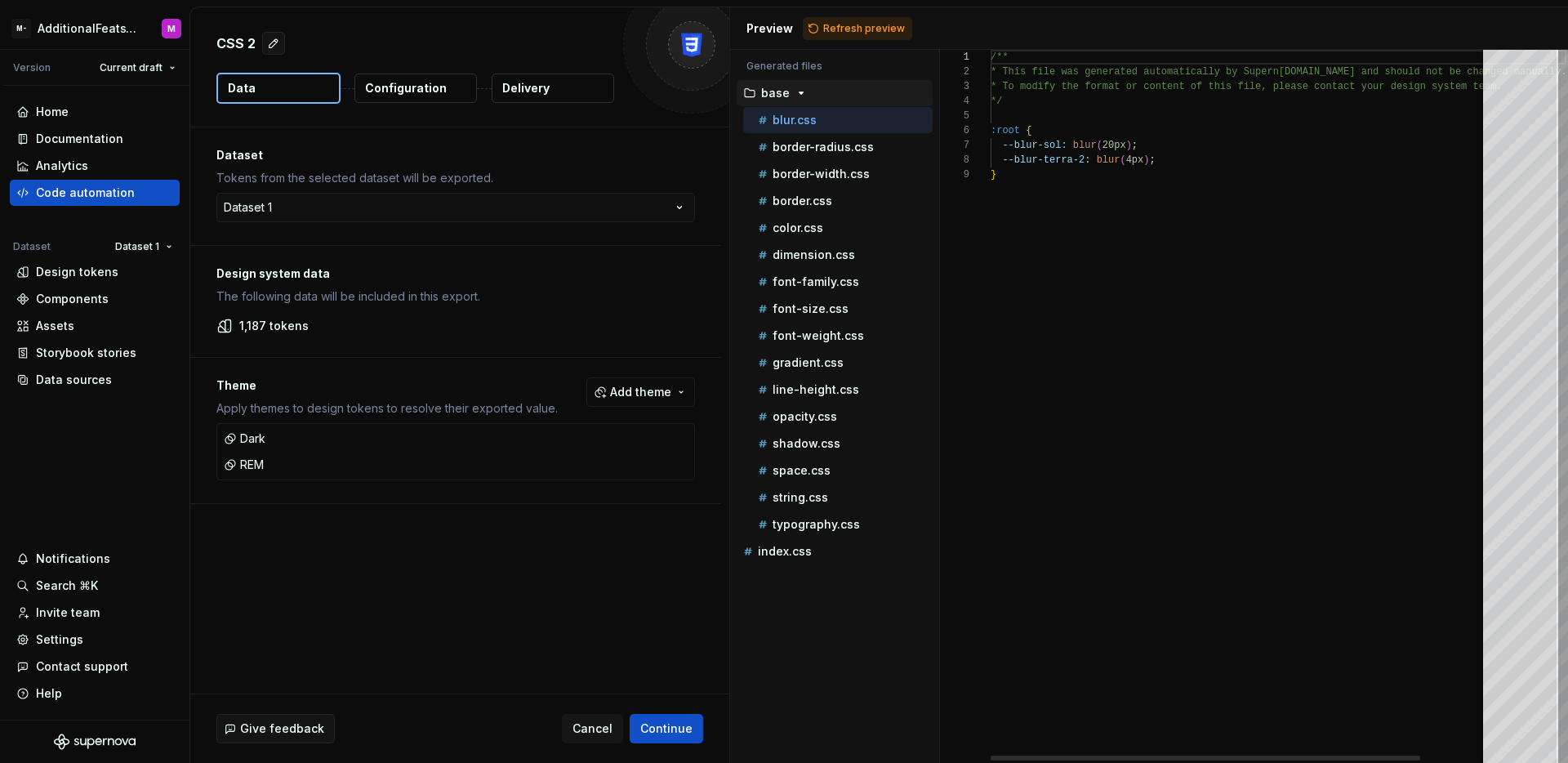
click at [434, 97] on button "Configuration" at bounding box center [416, 88] width 122 height 29
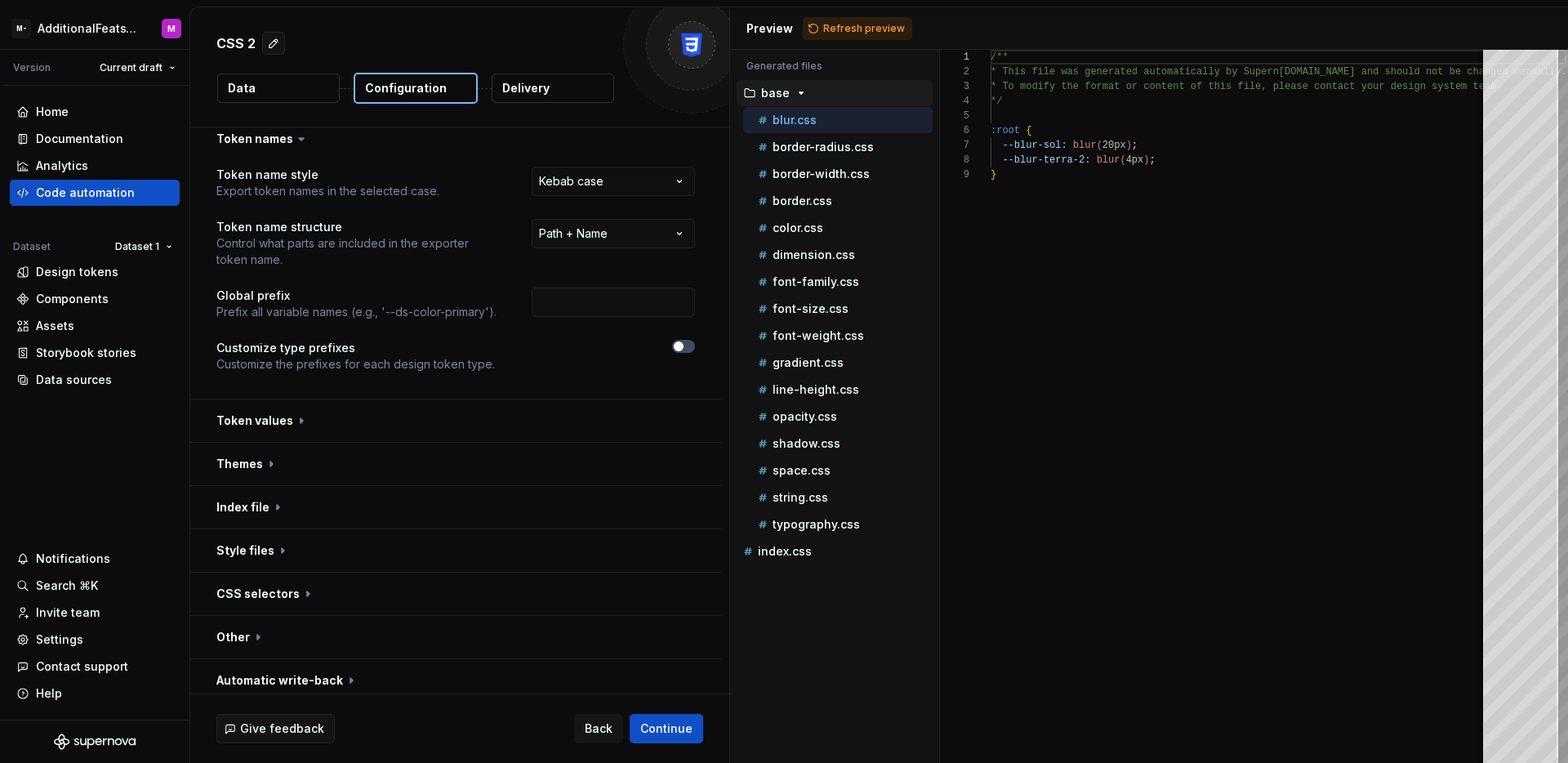
scroll to position [18, 0]
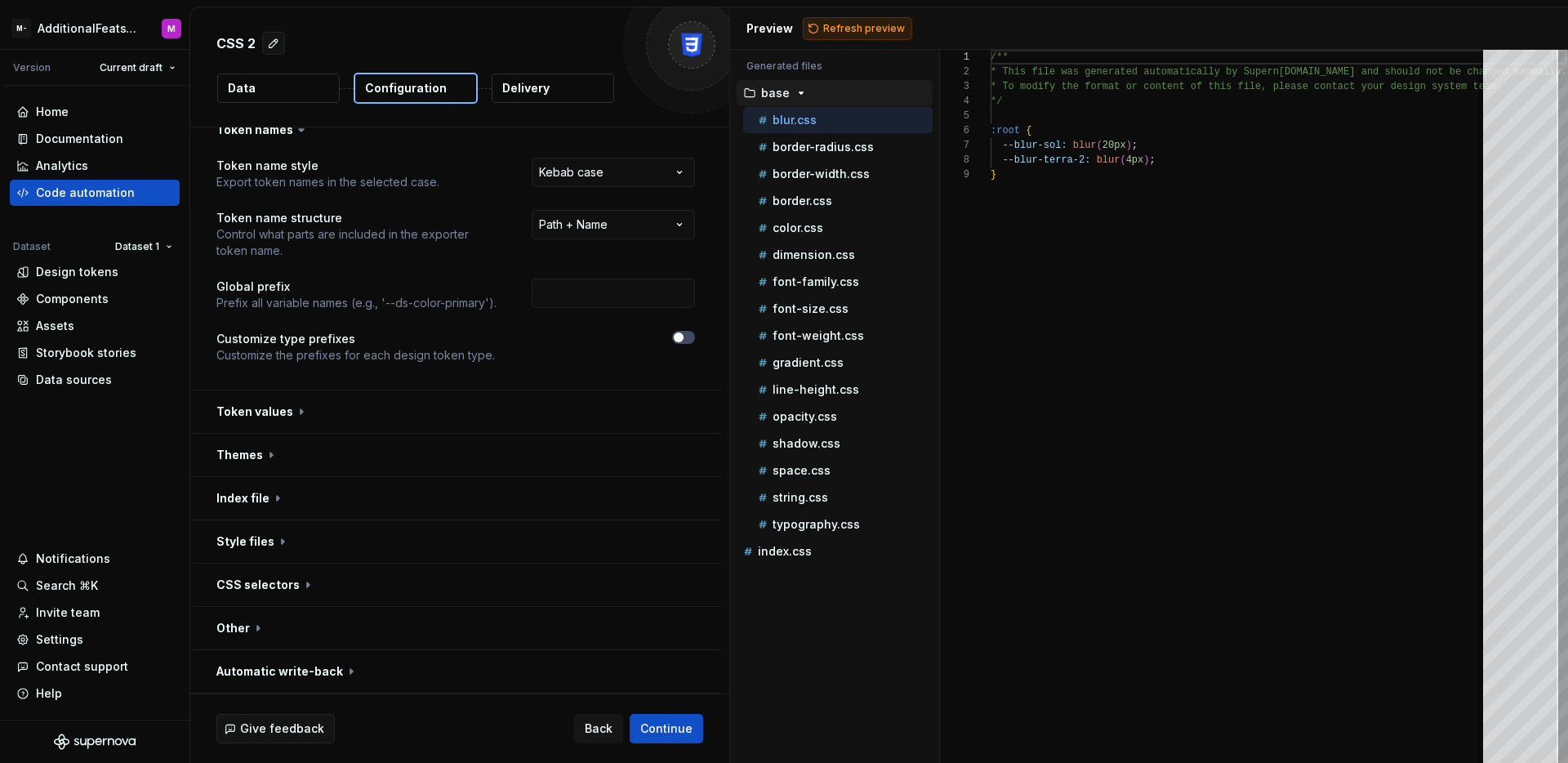
click at [842, 23] on span "Refresh preview" at bounding box center [864, 28] width 81 height 13
click at [827, 444] on p "shadow.css" at bounding box center [806, 443] width 68 height 13
type textarea "**********"
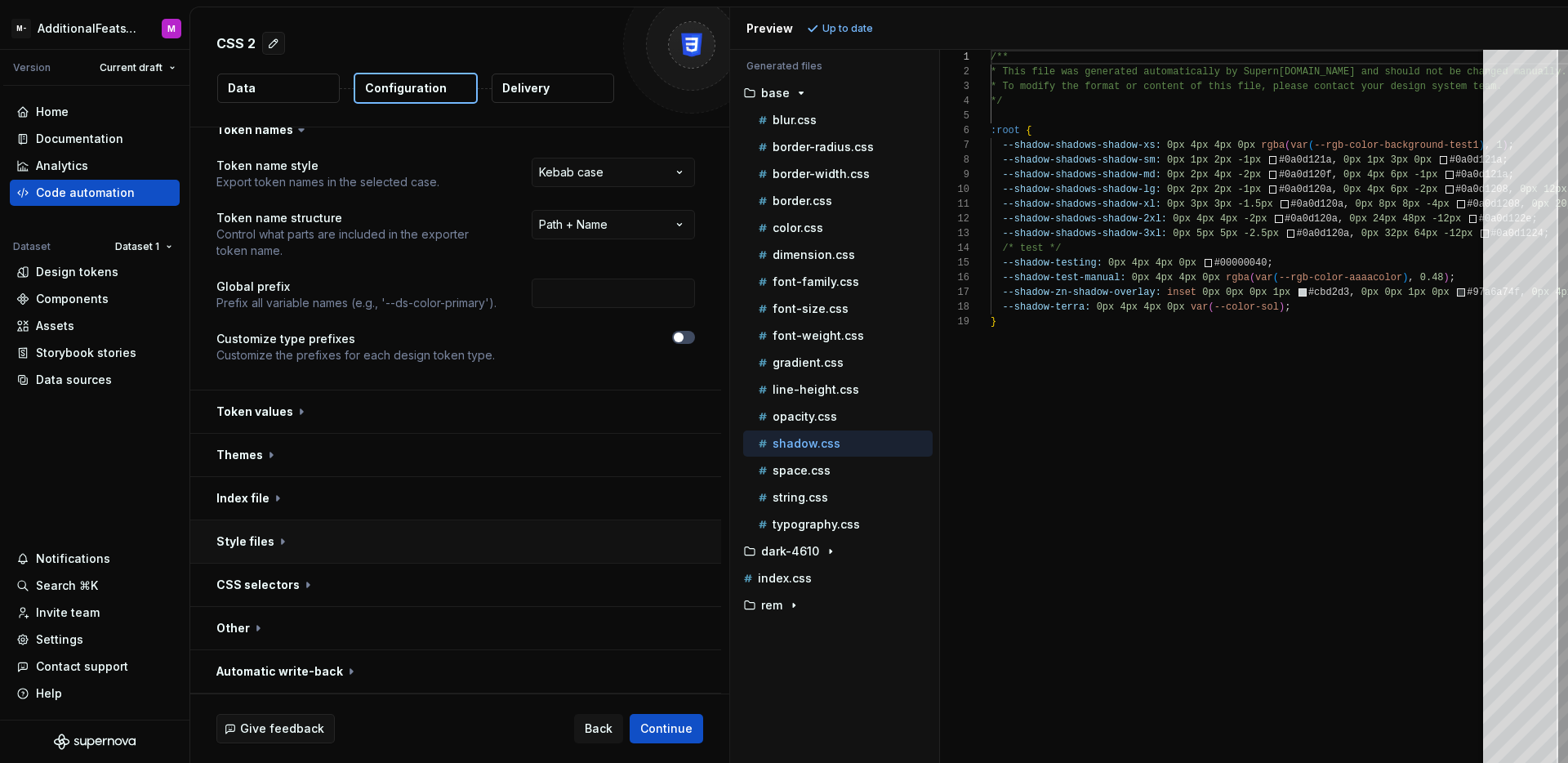
click at [361, 530] on button "button" at bounding box center [455, 542] width 531 height 43
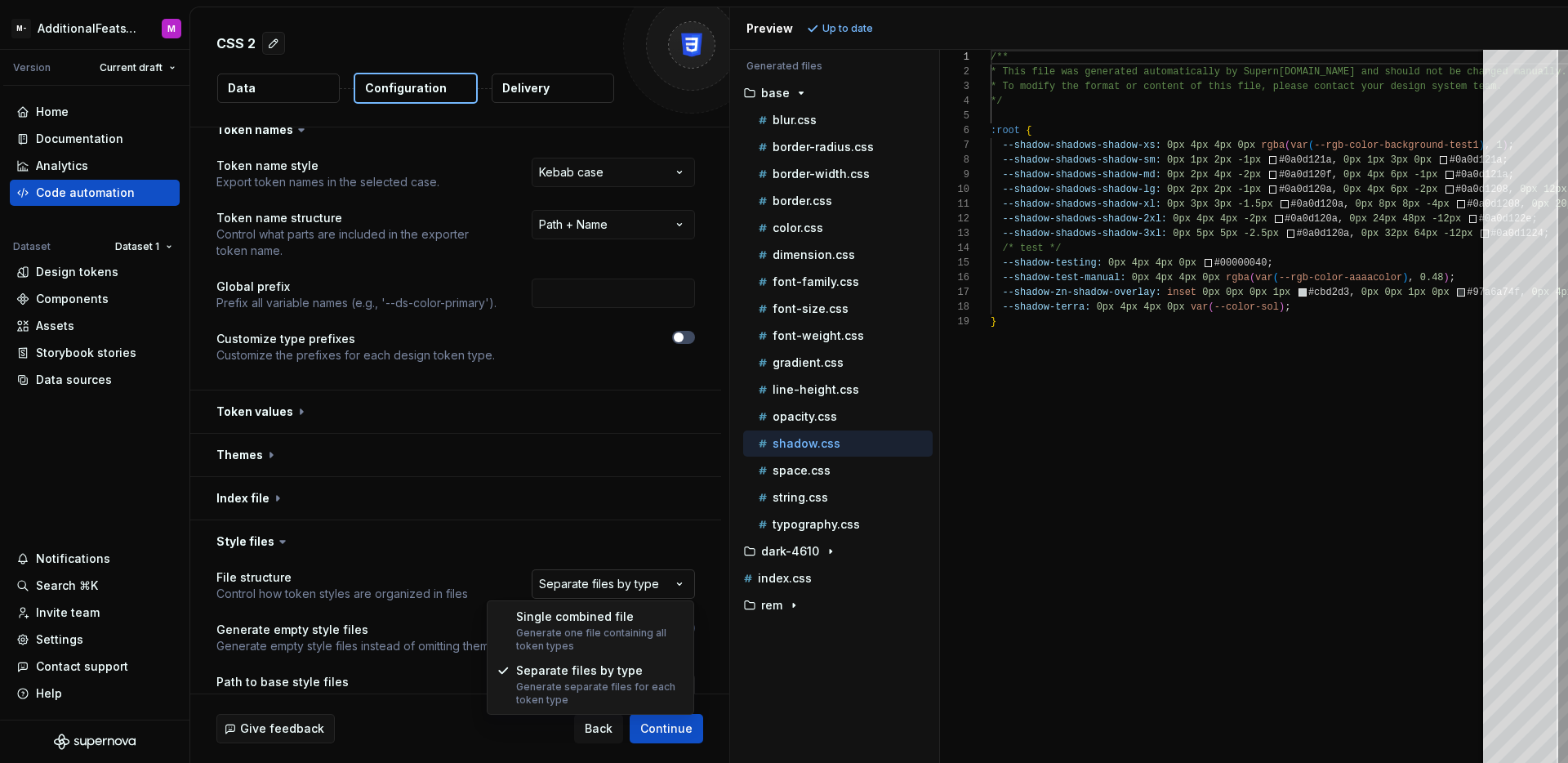
click at [598, 583] on html "**********" at bounding box center [784, 381] width 1568 height 763
select select "**********"
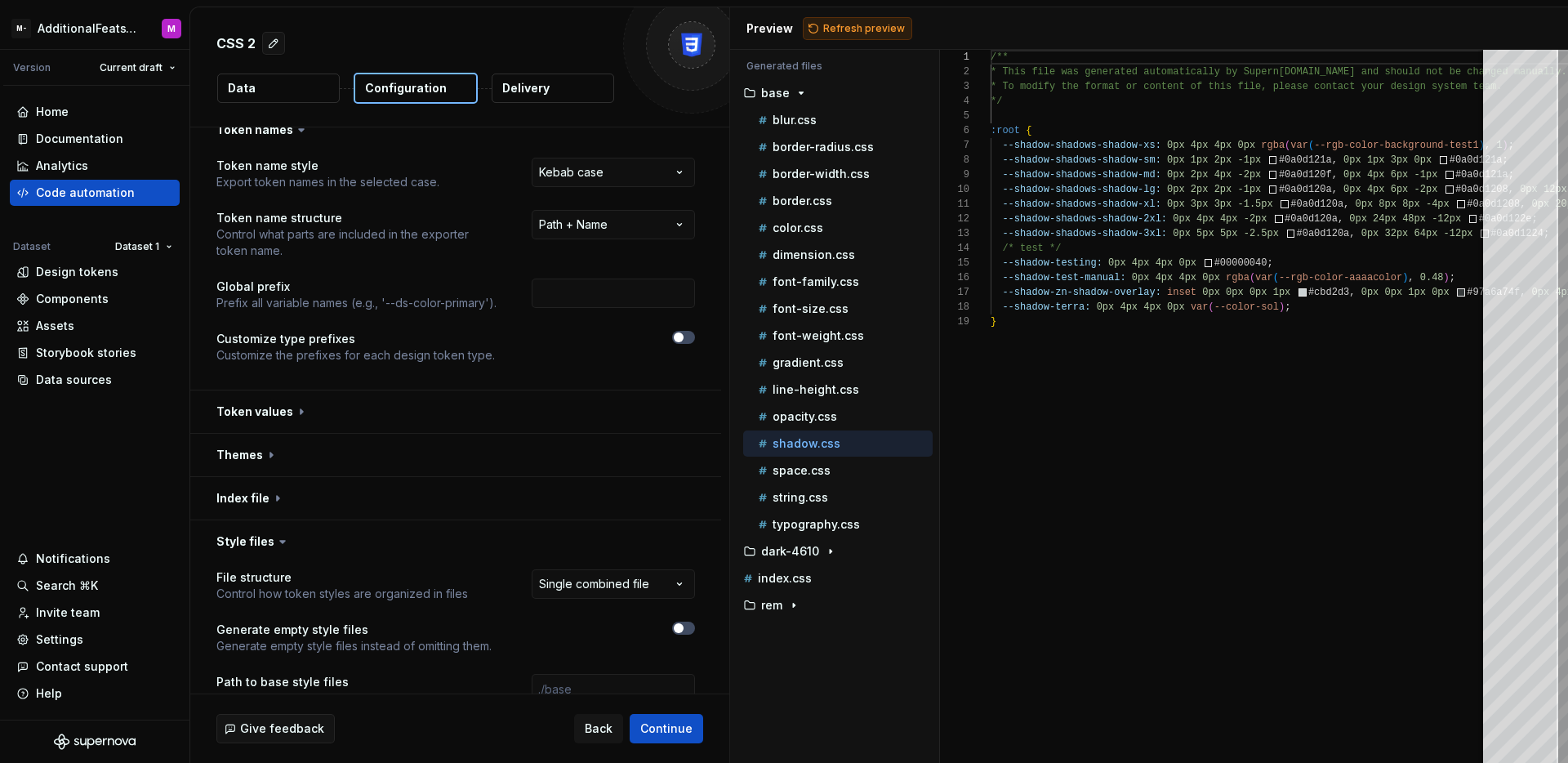
click at [834, 39] on button "Refresh preview" at bounding box center [857, 29] width 110 height 23
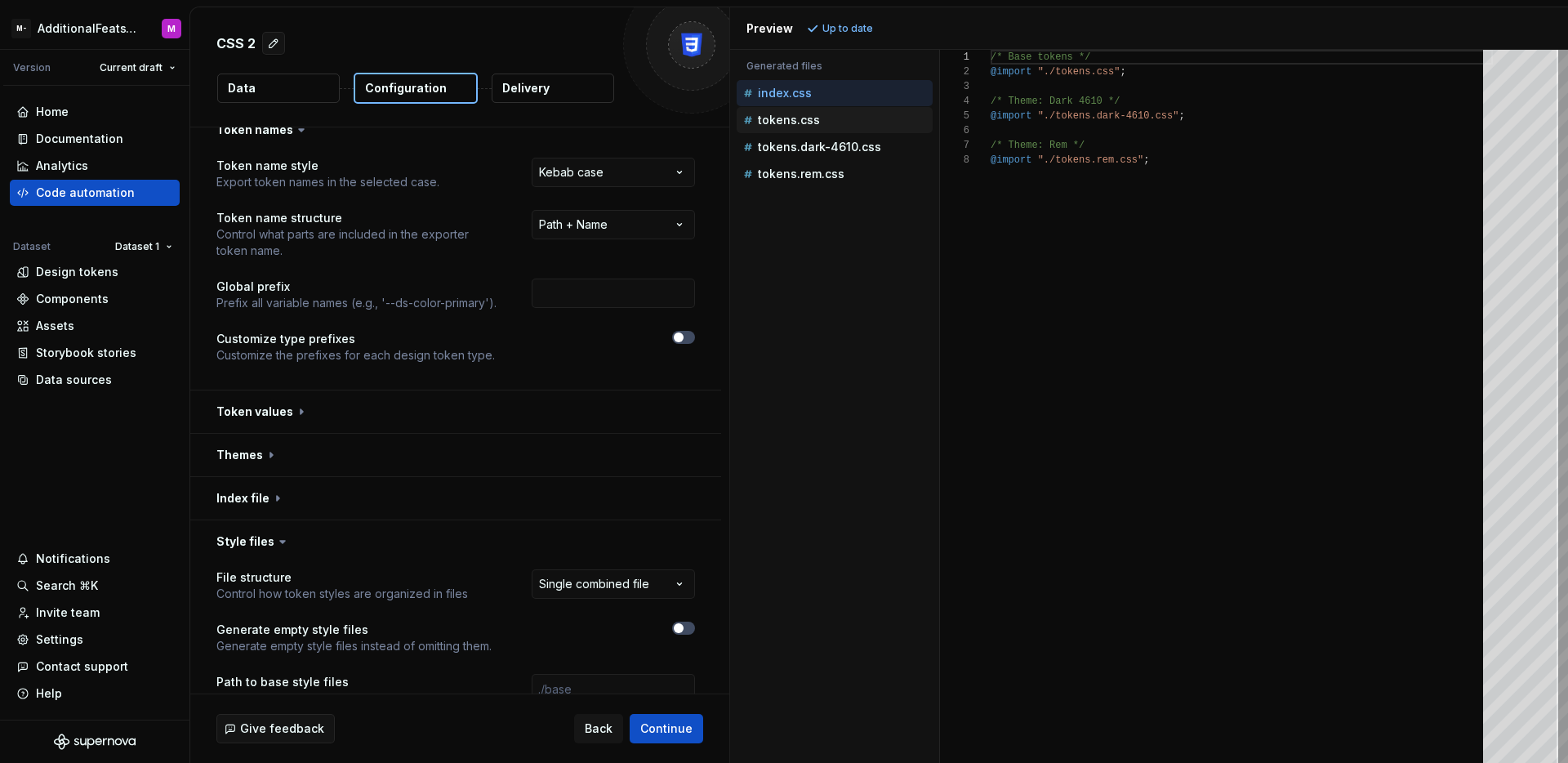
click at [845, 119] on div "tokens.css" at bounding box center [836, 119] width 193 height 16
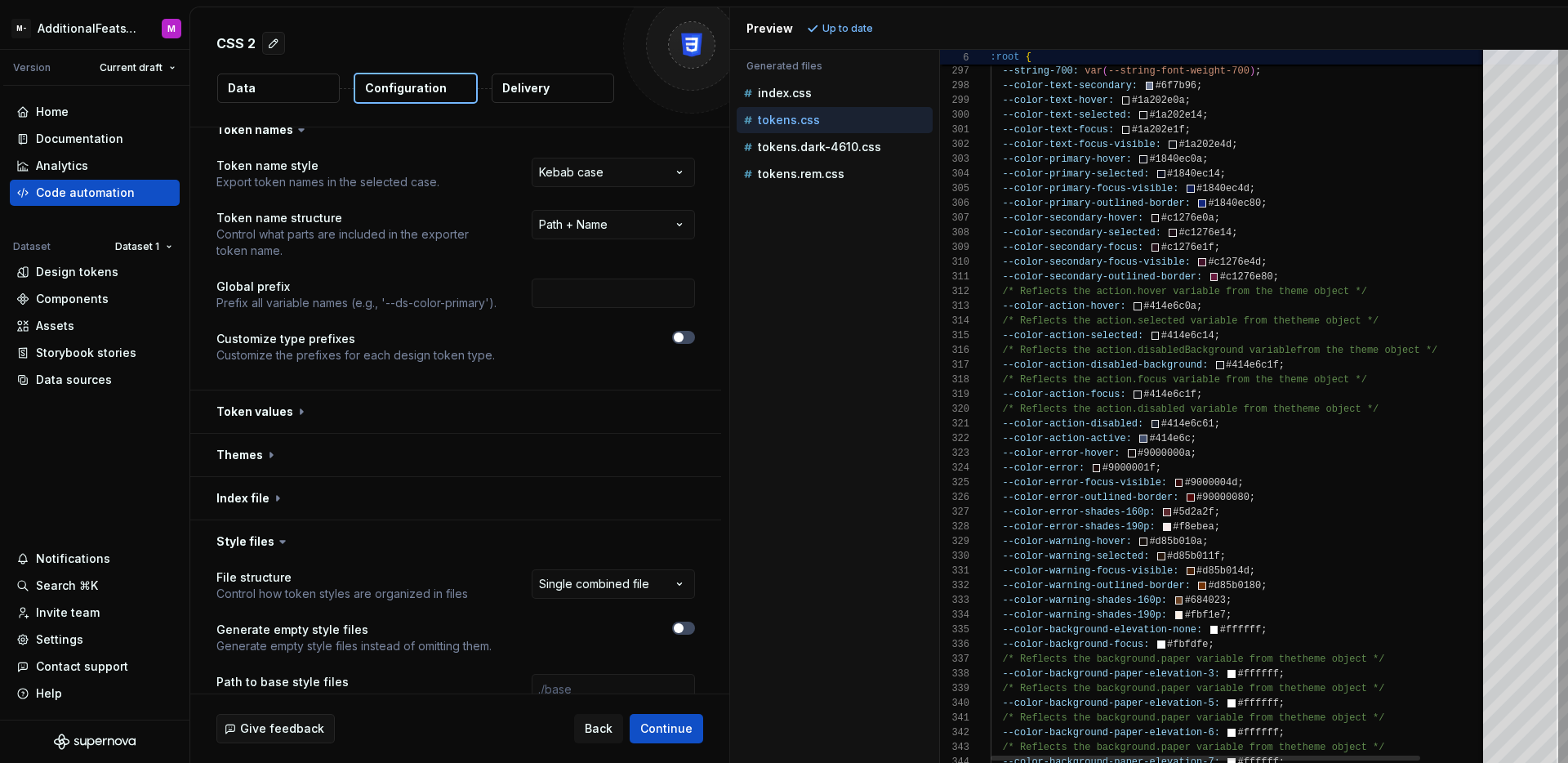
type textarea "**********"
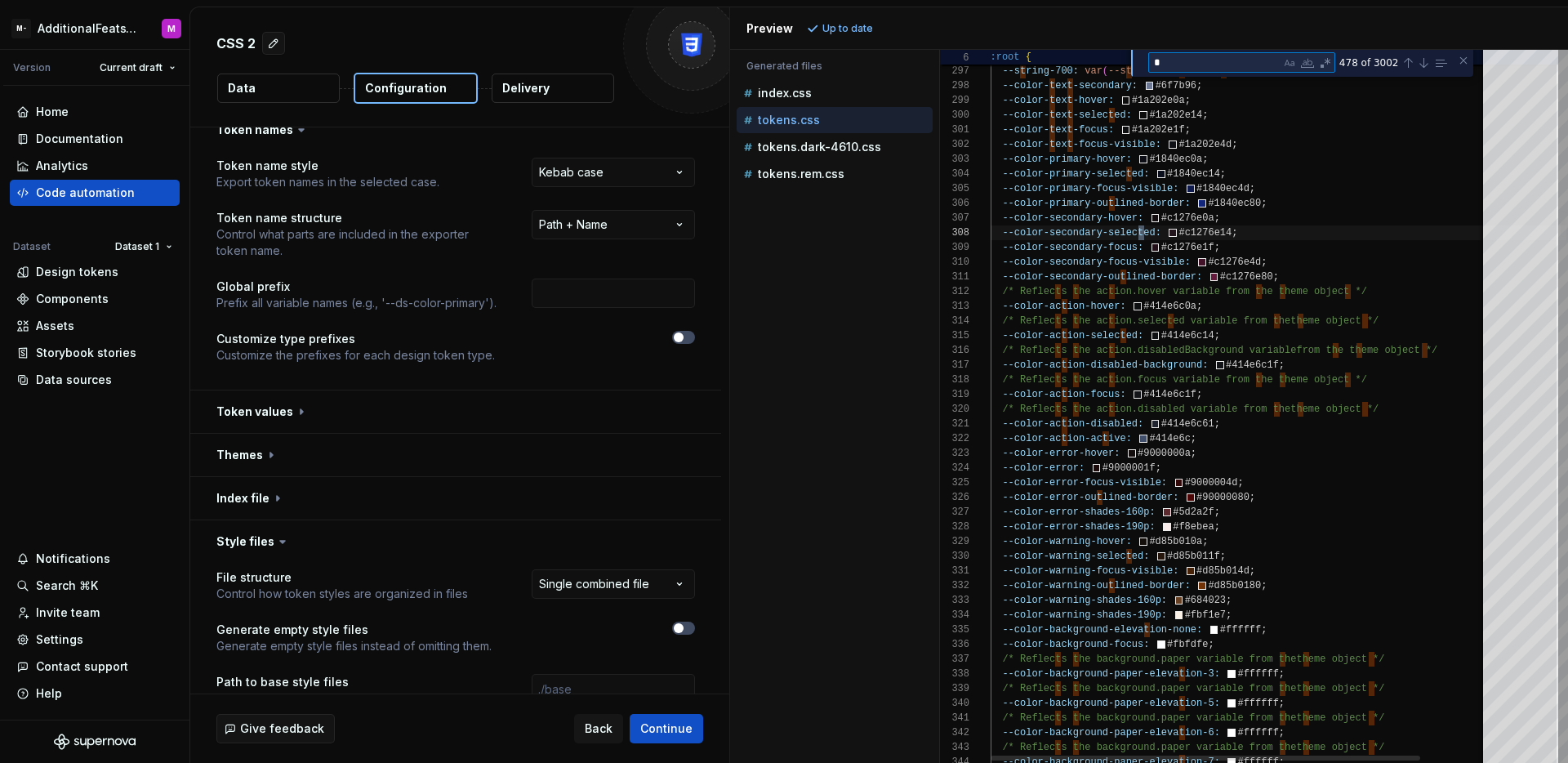
type textarea "**"
type textarea "**********"
type textarea "***"
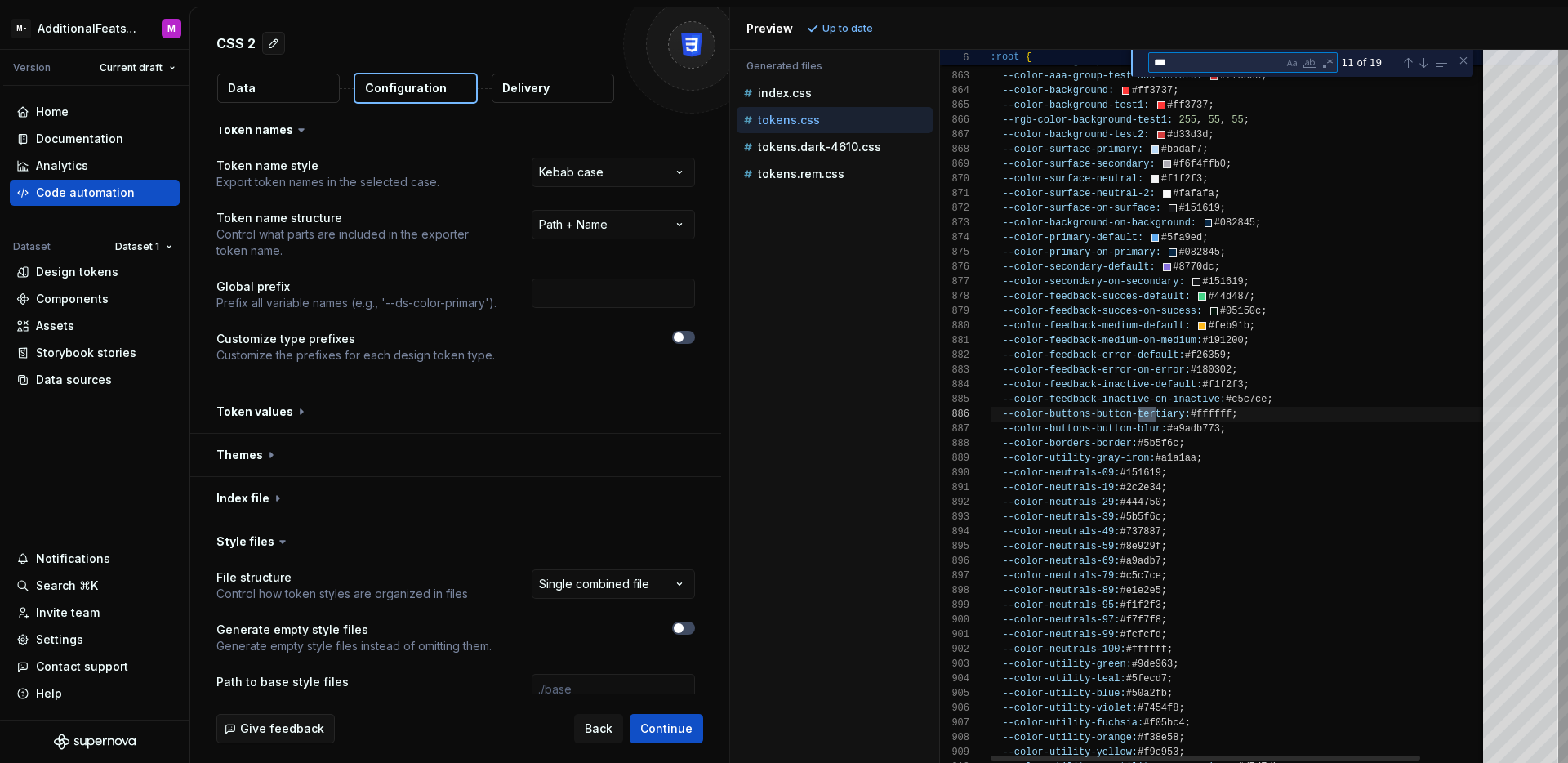
type textarea "**********"
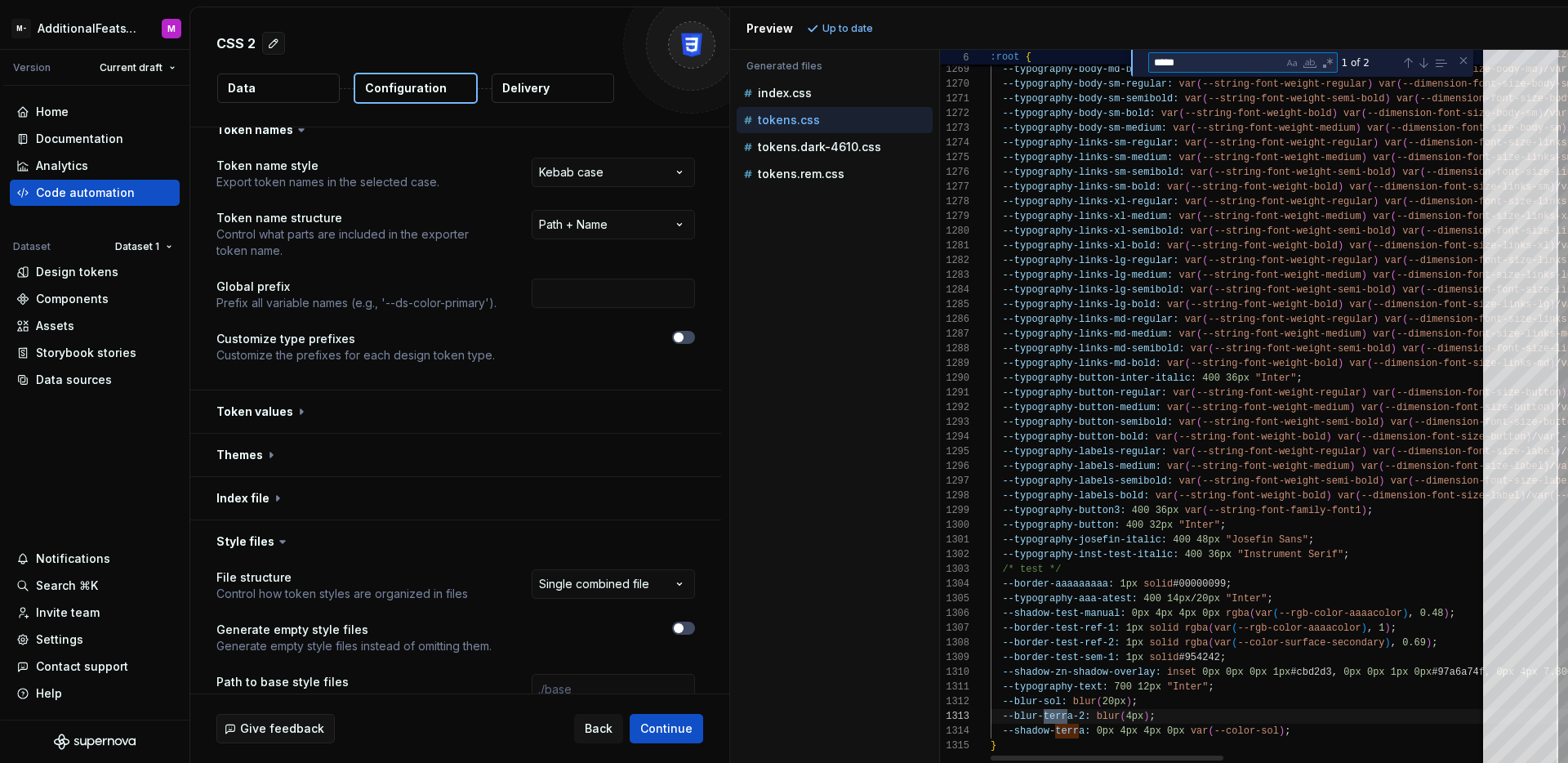
scroll to position [59, 82]
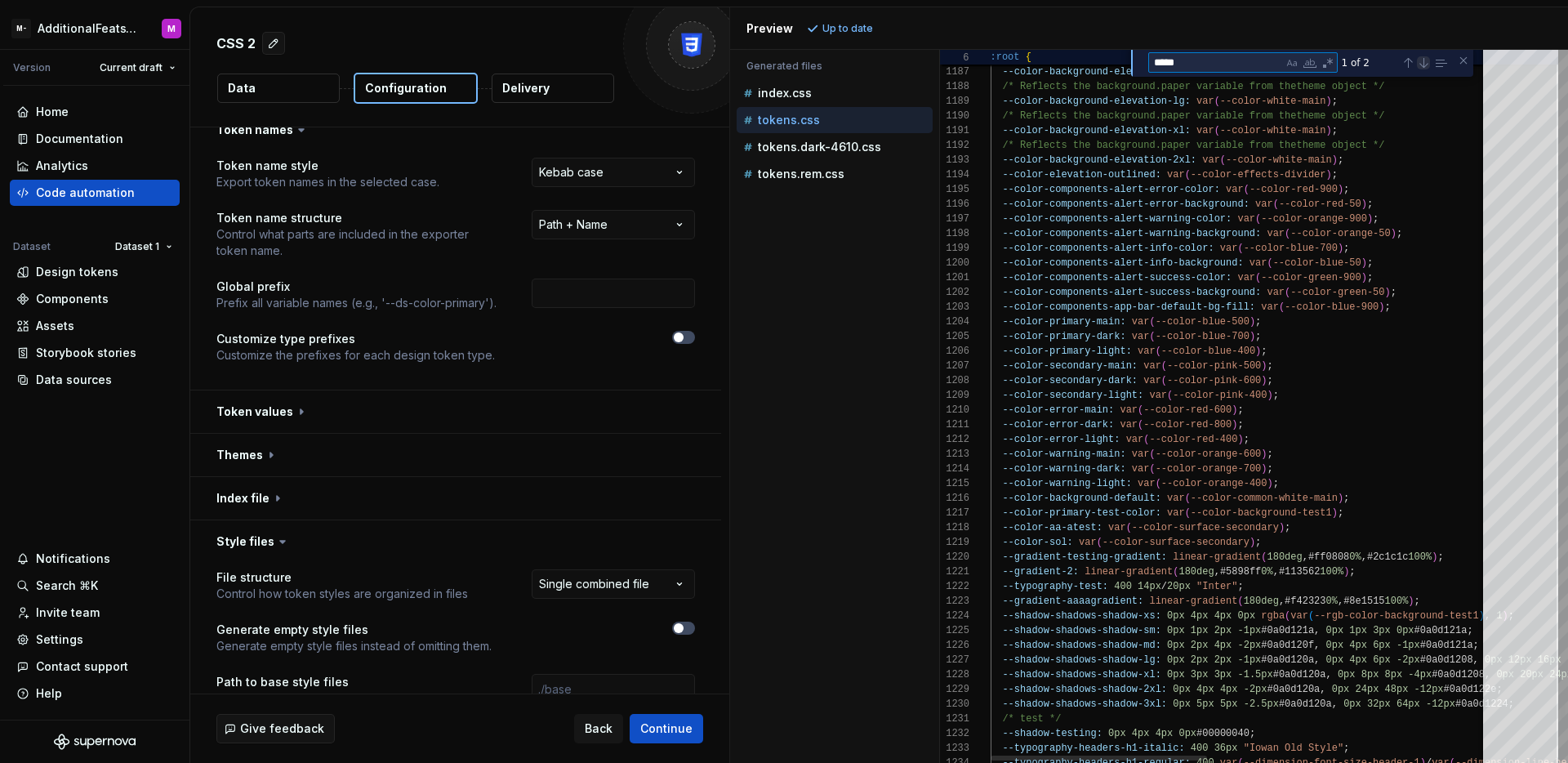
type textarea "*****"
click at [1426, 60] on div "Next Match (Enter)" at bounding box center [1423, 62] width 13 height 13
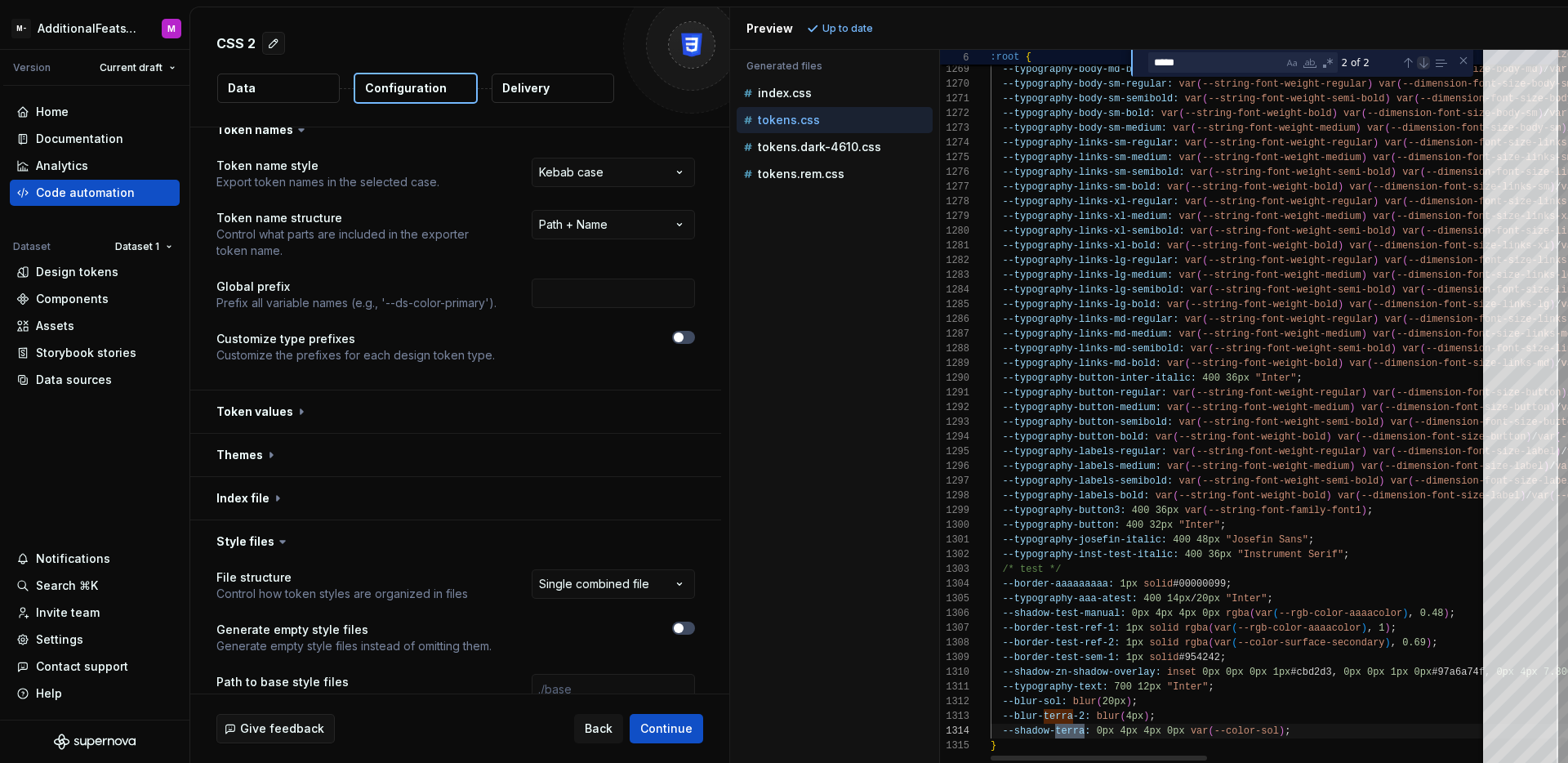
click at [1426, 60] on div "Next Match (Enter)" at bounding box center [1423, 62] width 13 height 13
click at [787, 153] on p "tokens.dark-4610.css" at bounding box center [819, 146] width 123 height 13
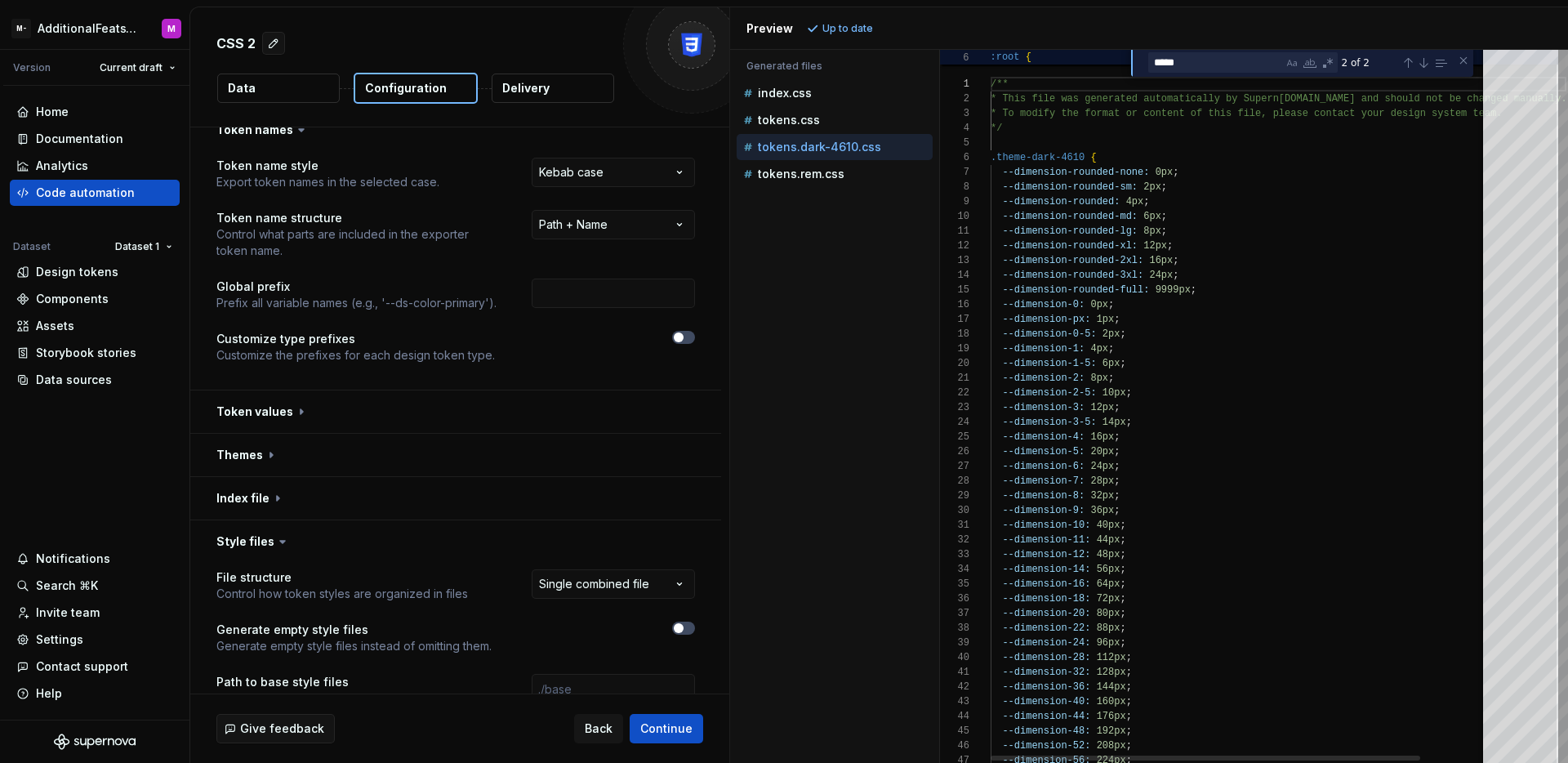
scroll to position [147, 0]
click at [1216, 70] on textarea "*****" at bounding box center [1216, 62] width 134 height 18
click at [1421, 62] on div "Next Match (Enter)" at bounding box center [1423, 62] width 13 height 13
type textarea "**********"
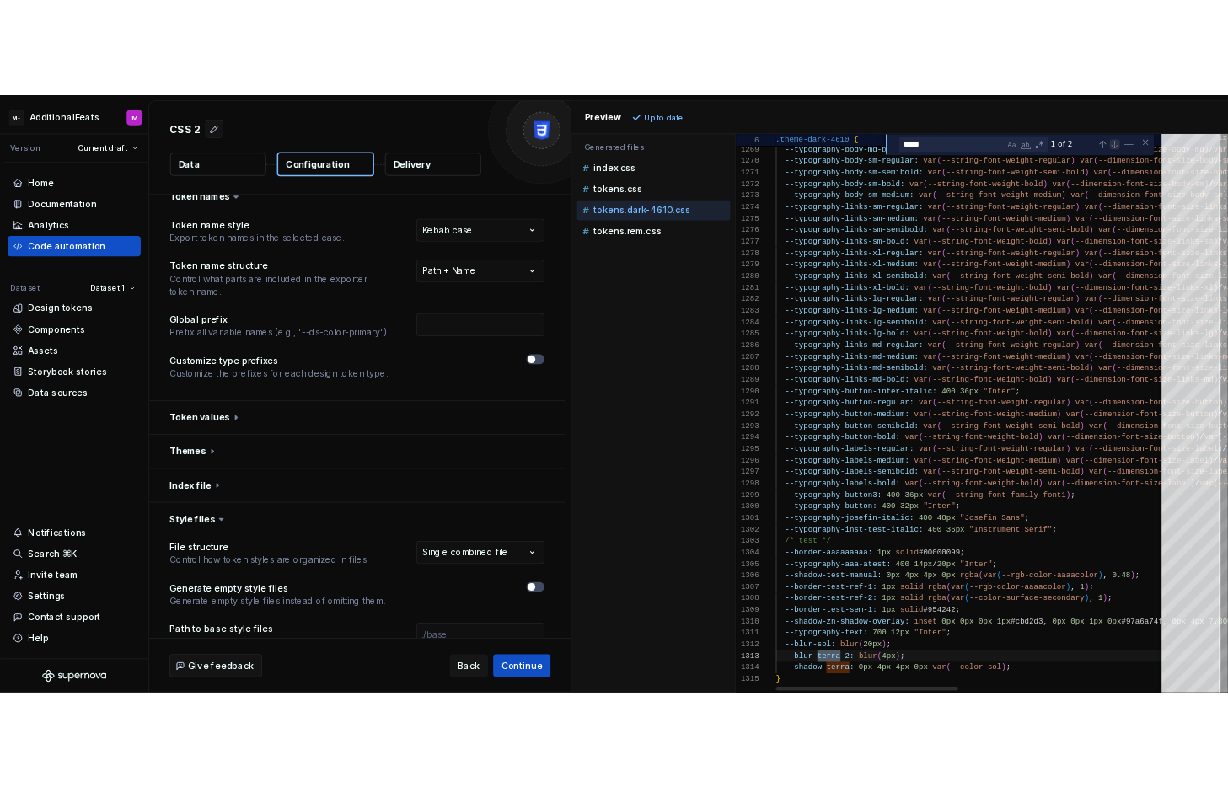
scroll to position [61, 85]
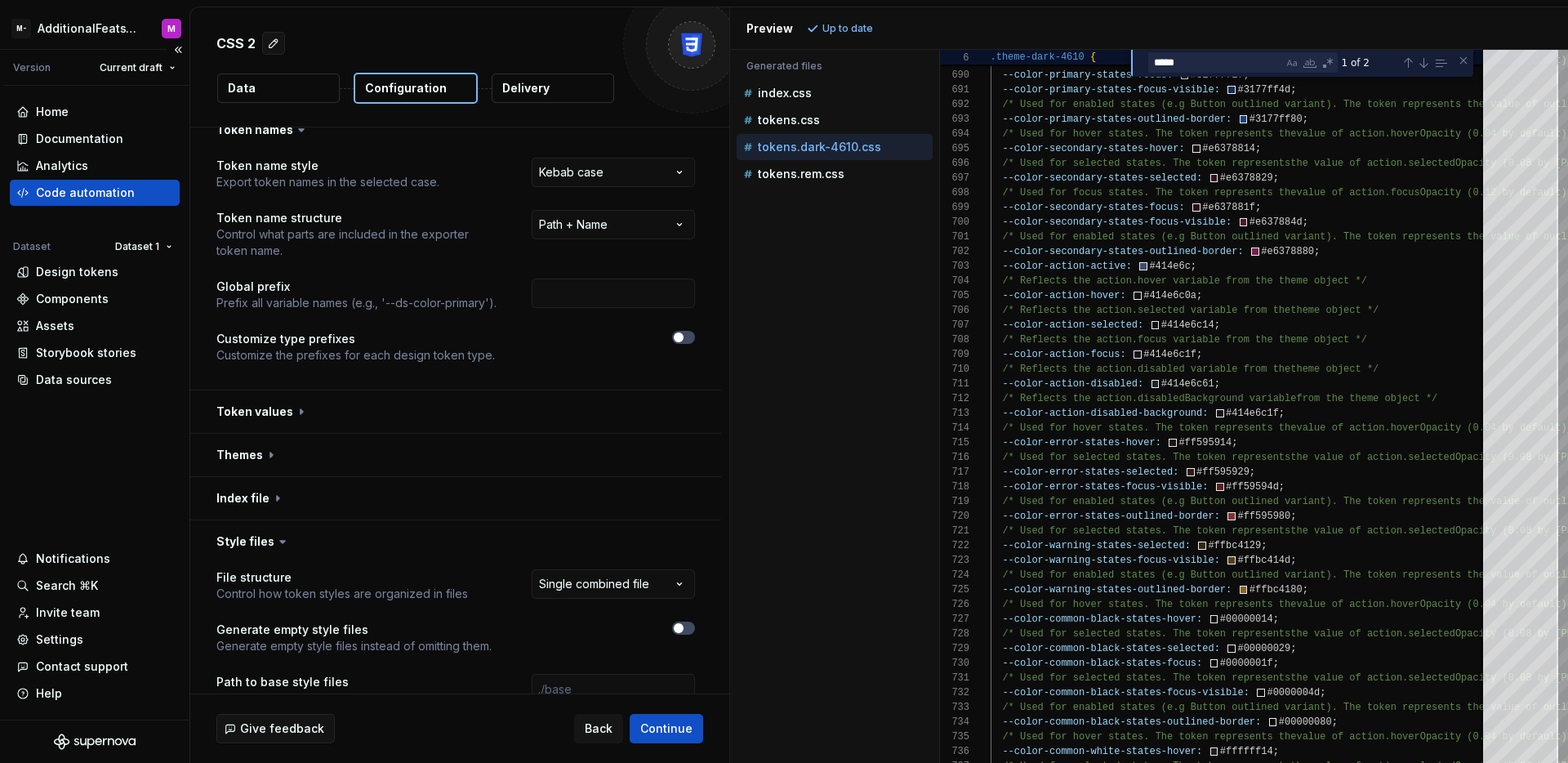
click at [122, 427] on div "Home Documentation Analytics Code automation Dataset Dataset 1 Design tokens Co…" at bounding box center [95, 402] width 190 height 634
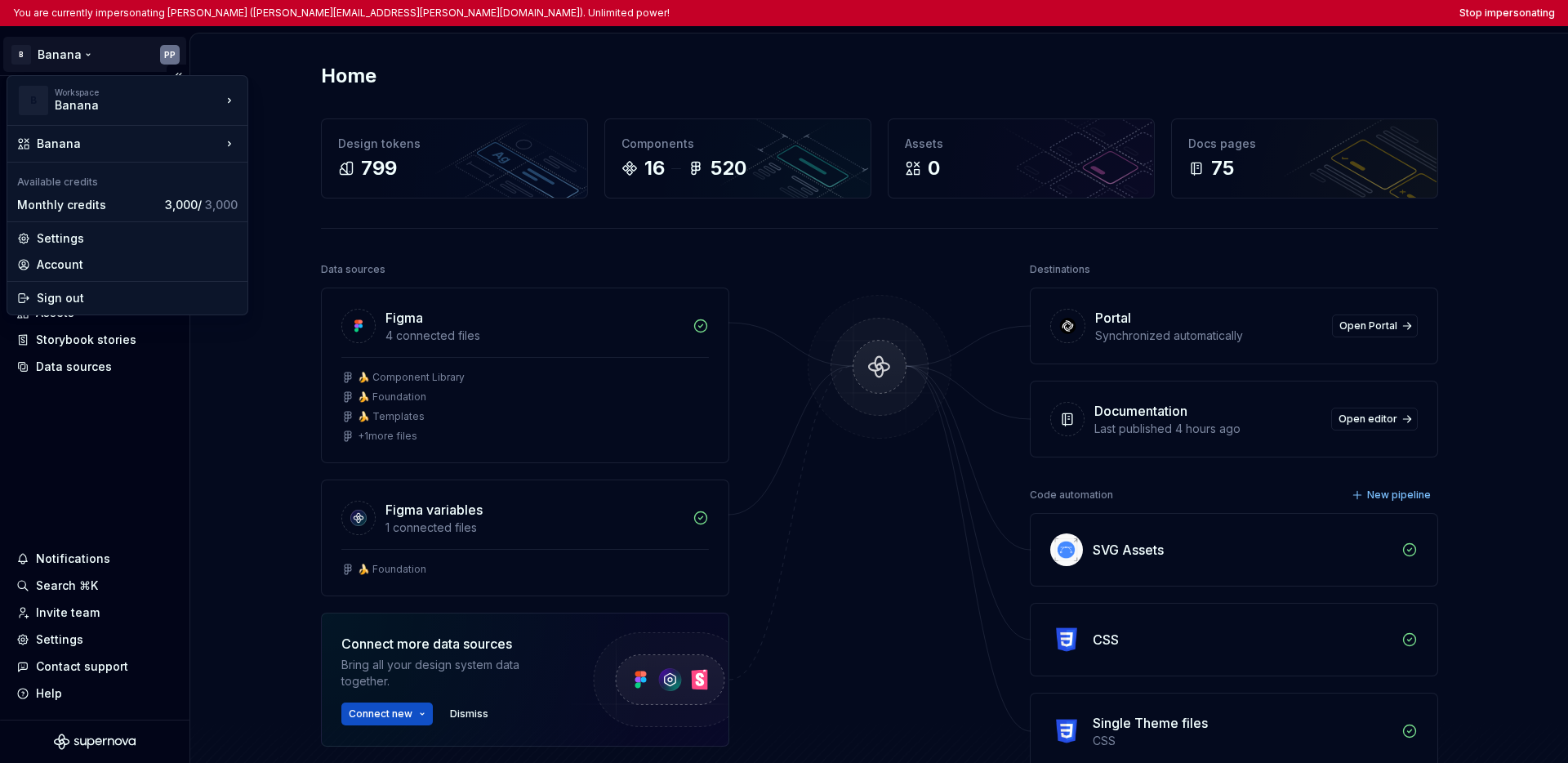
click at [91, 56] on html "You are currently impersonating [PERSON_NAME] ([PERSON_NAME][EMAIL_ADDRESS][PER…" at bounding box center [784, 381] width 1568 height 763
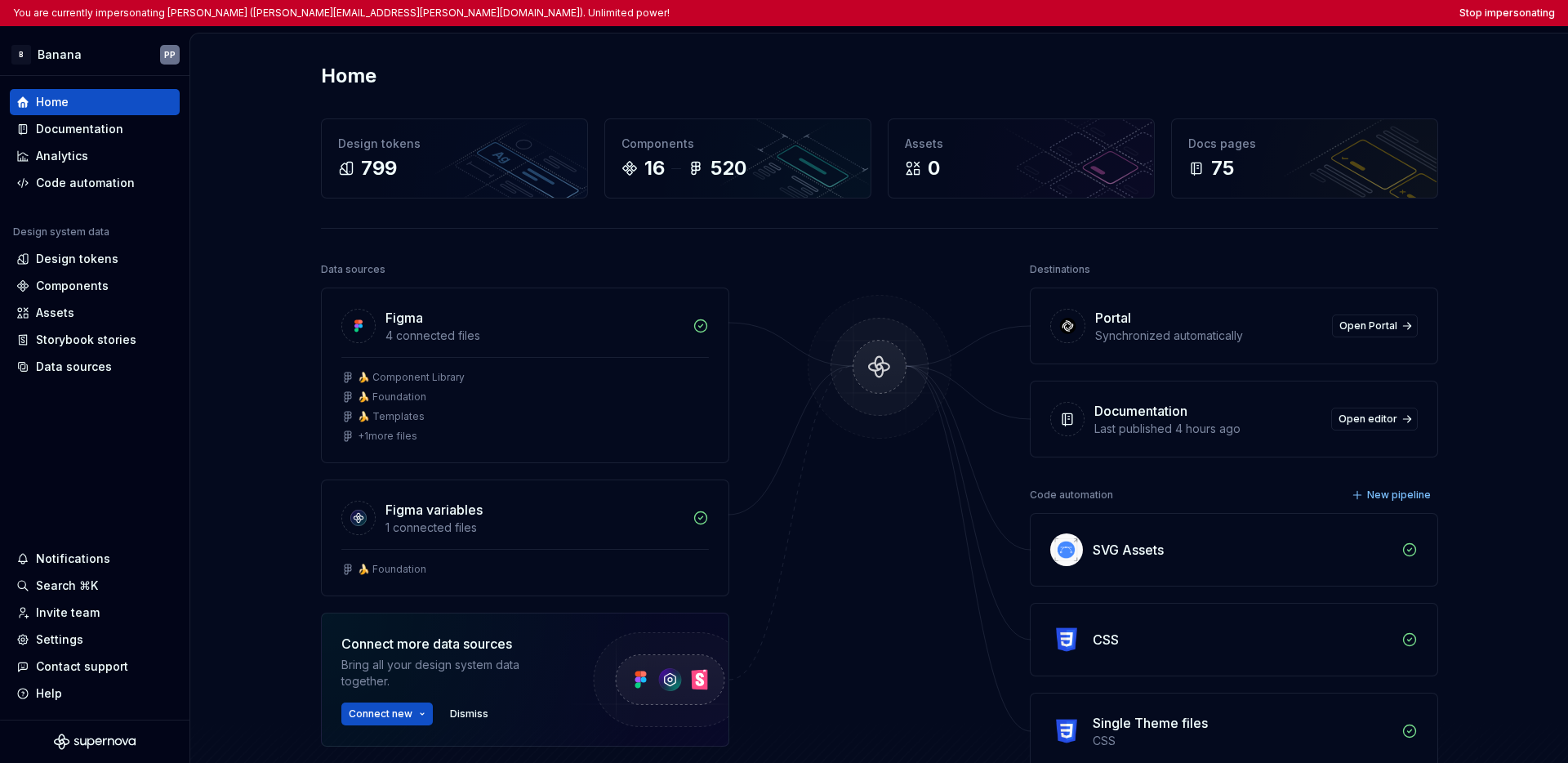
click at [62, 405] on html "You are currently impersonating [PERSON_NAME] ([PERSON_NAME][EMAIL_ADDRESS][PER…" at bounding box center [784, 381] width 1568 height 763
click at [102, 189] on div "Code automation" at bounding box center [85, 182] width 99 height 16
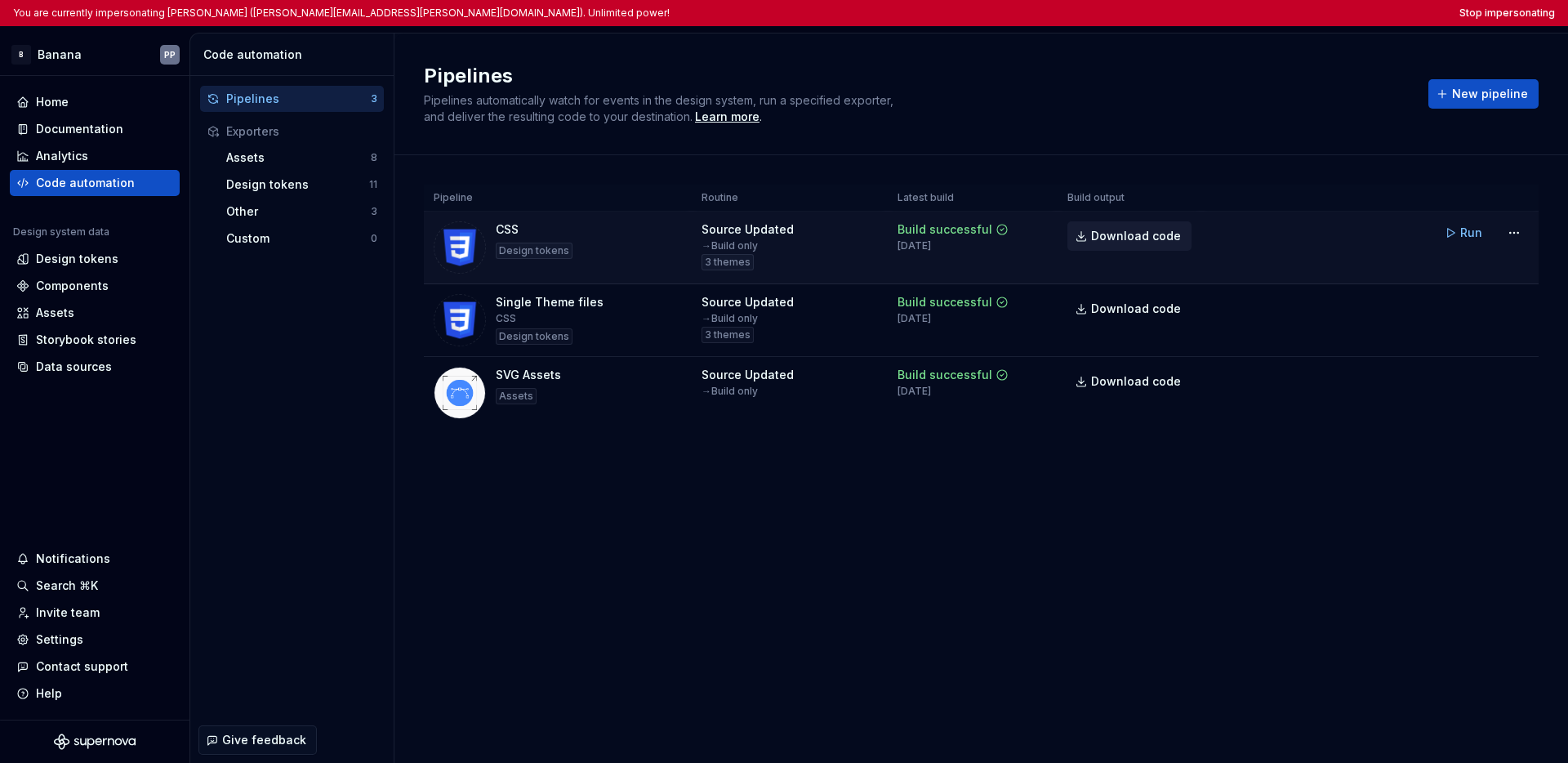
click at [1142, 239] on span "Download code" at bounding box center [1136, 236] width 90 height 16
click at [1189, 10] on button "Stop impersonating" at bounding box center [1507, 13] width 96 height 13
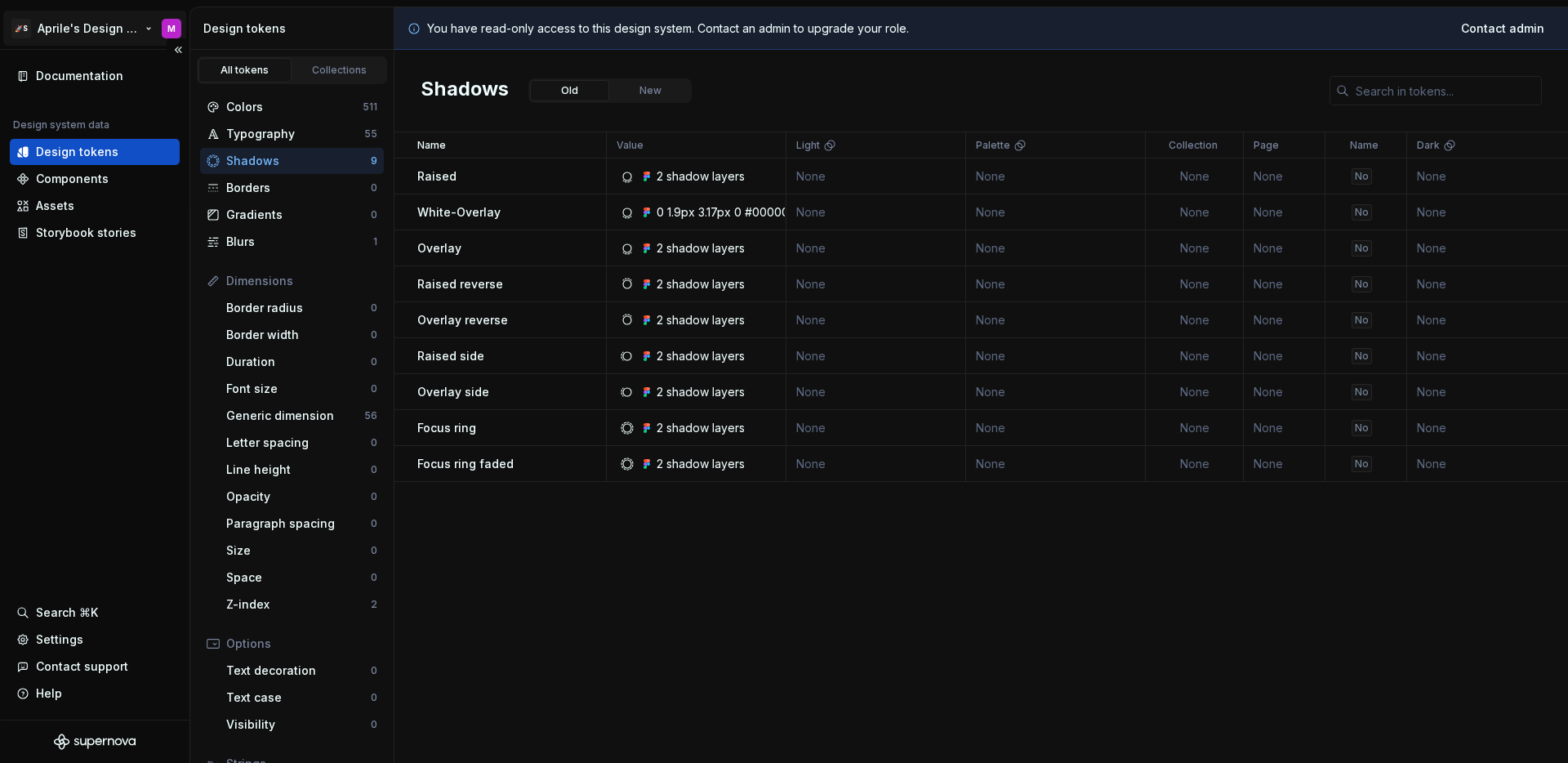
click at [41, 33] on html "🚀S Aprile's Design System M Documentation Design system data Design tokens Comp…" at bounding box center [784, 381] width 1568 height 763
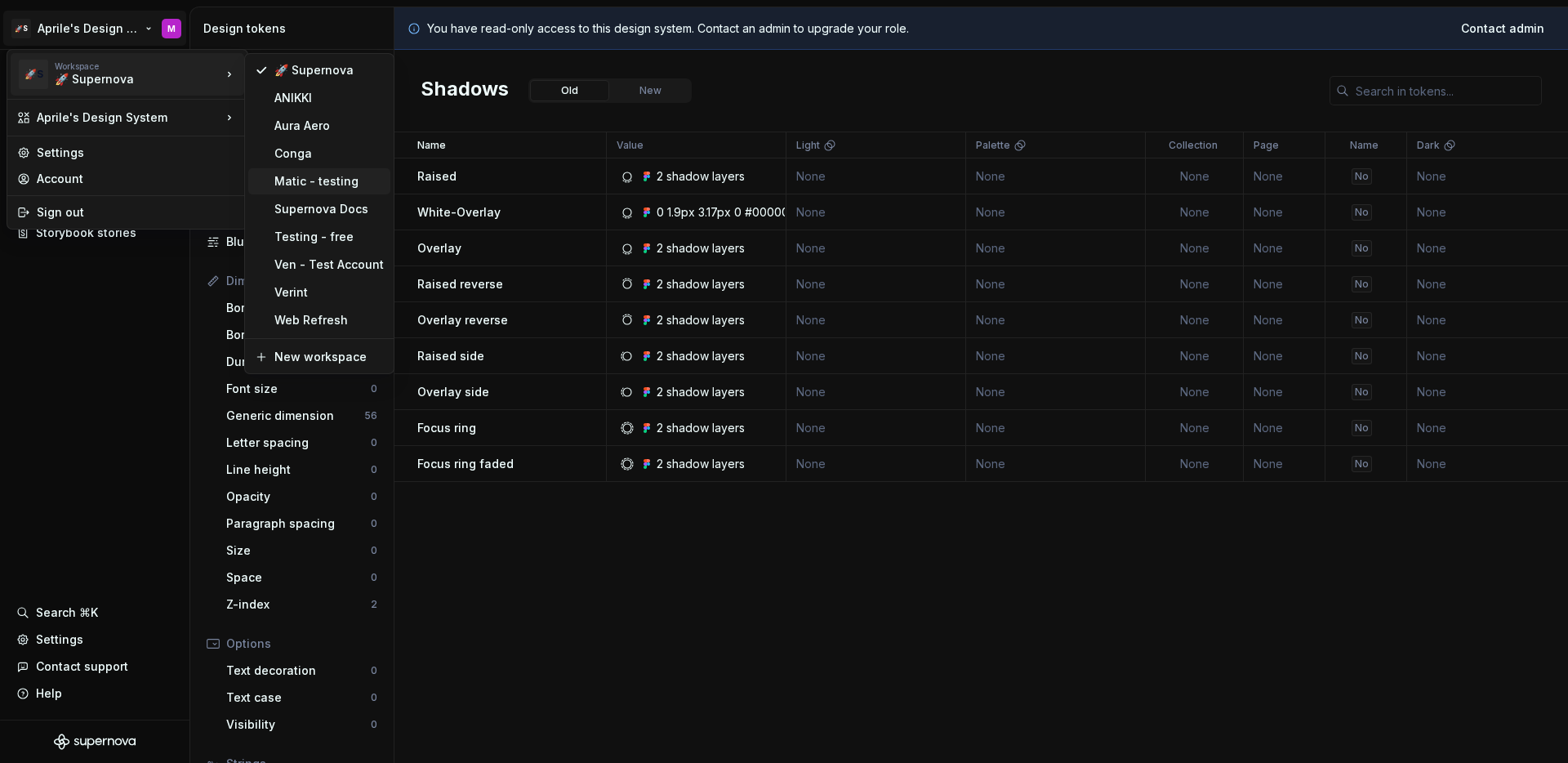
click at [320, 176] on div "Matic - testing" at bounding box center [329, 181] width 110 height 16
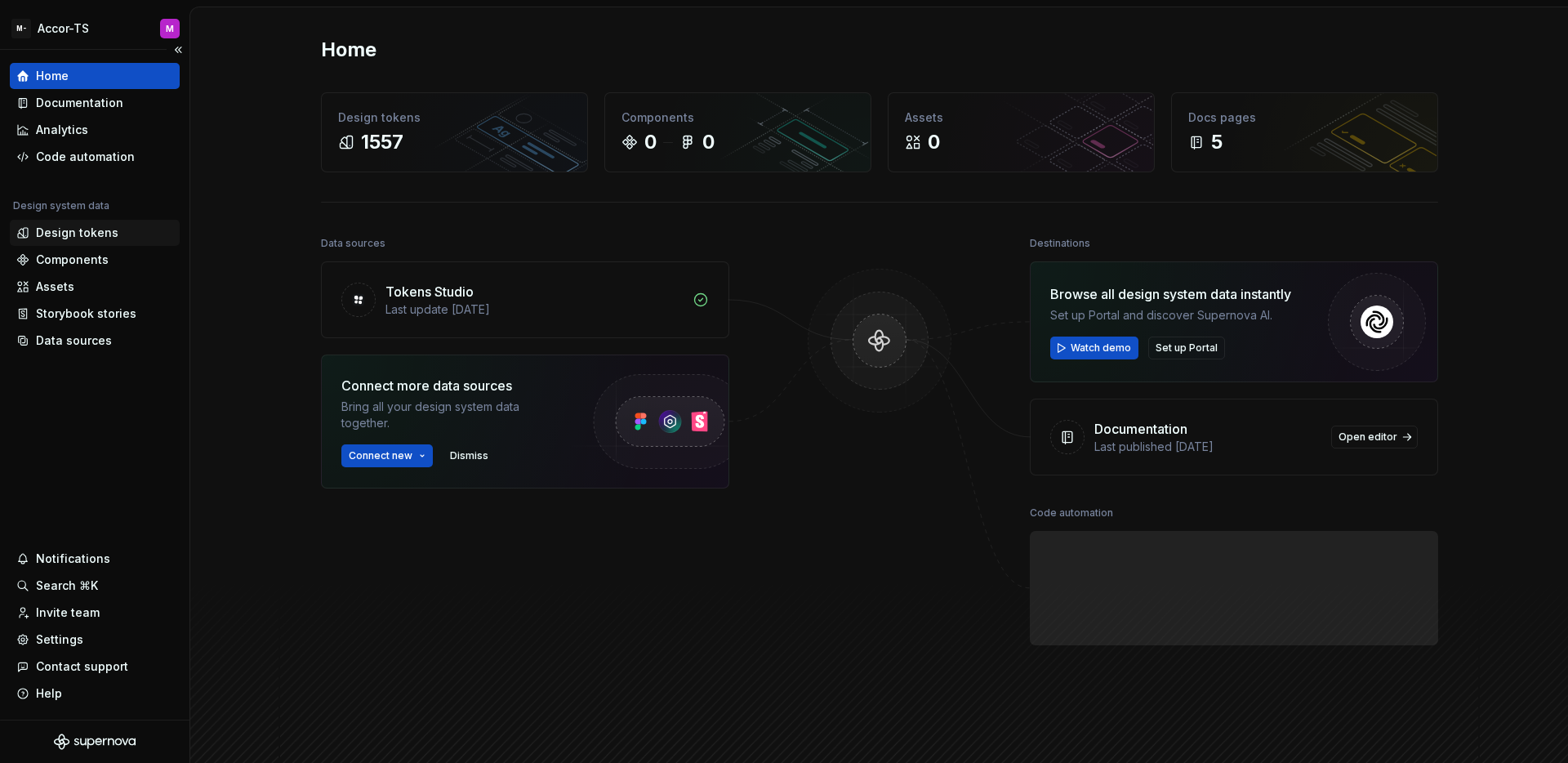
click at [86, 245] on div "Design tokens" at bounding box center [94, 233] width 170 height 26
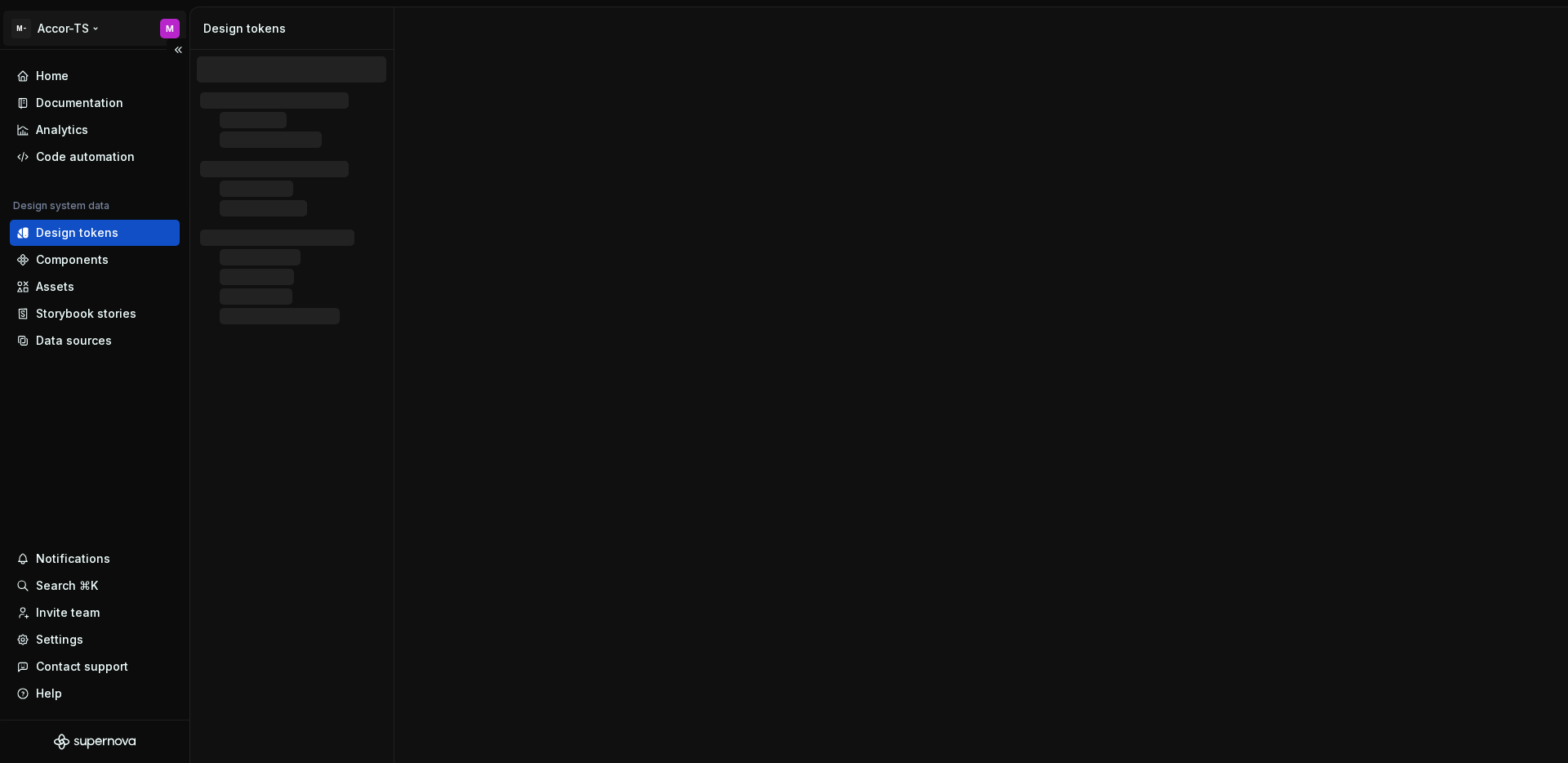
click at [66, 38] on html "M- Accor-TS M Home Documentation Analytics Code automation Design system data D…" at bounding box center [784, 381] width 1568 height 763
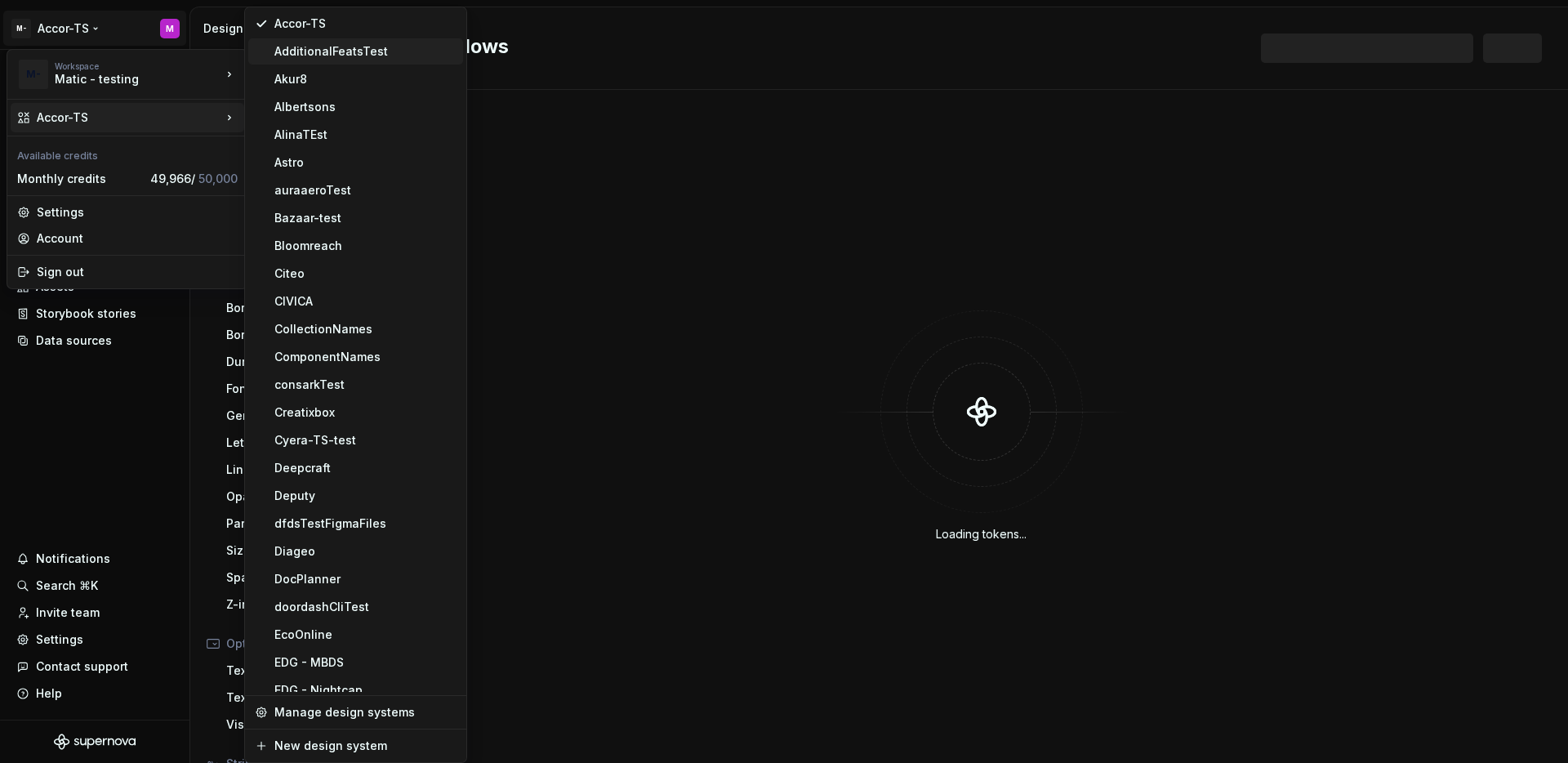
click at [310, 55] on div "AdditionalFeatsTest" at bounding box center [365, 51] width 182 height 16
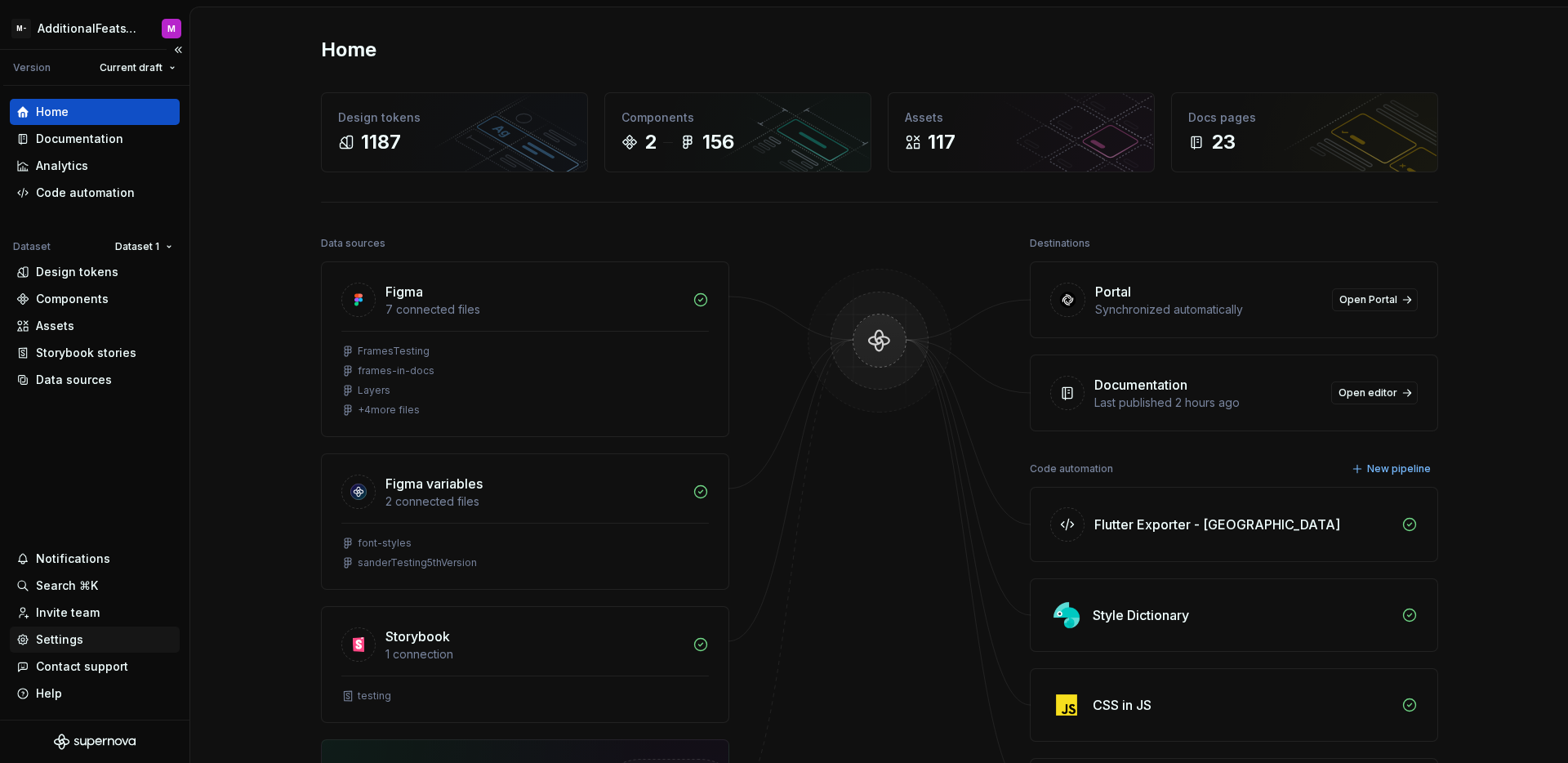
click at [69, 633] on div "Settings" at bounding box center [59, 640] width 47 height 16
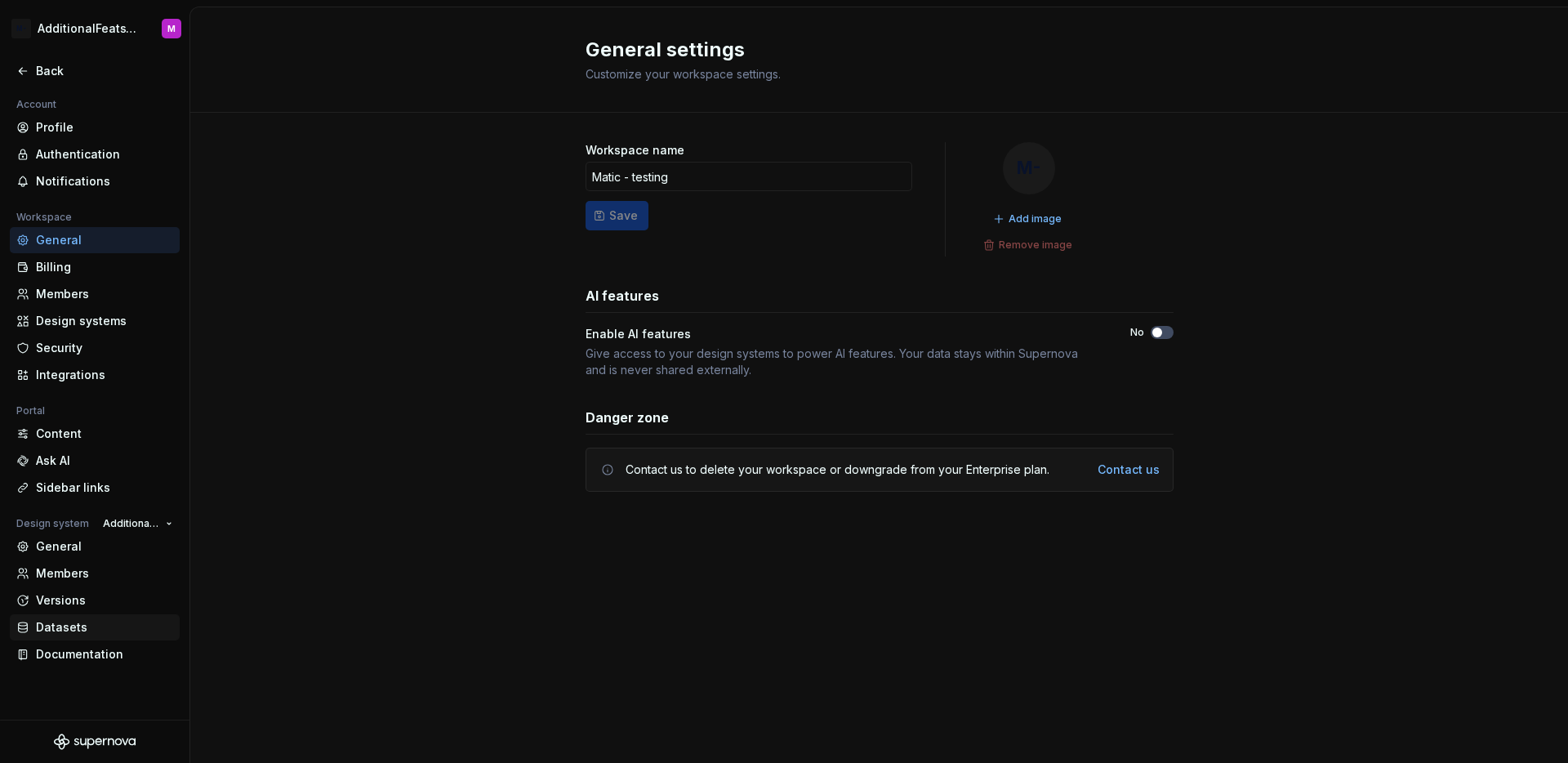
click at [96, 627] on div "Datasets" at bounding box center [105, 627] width 138 height 16
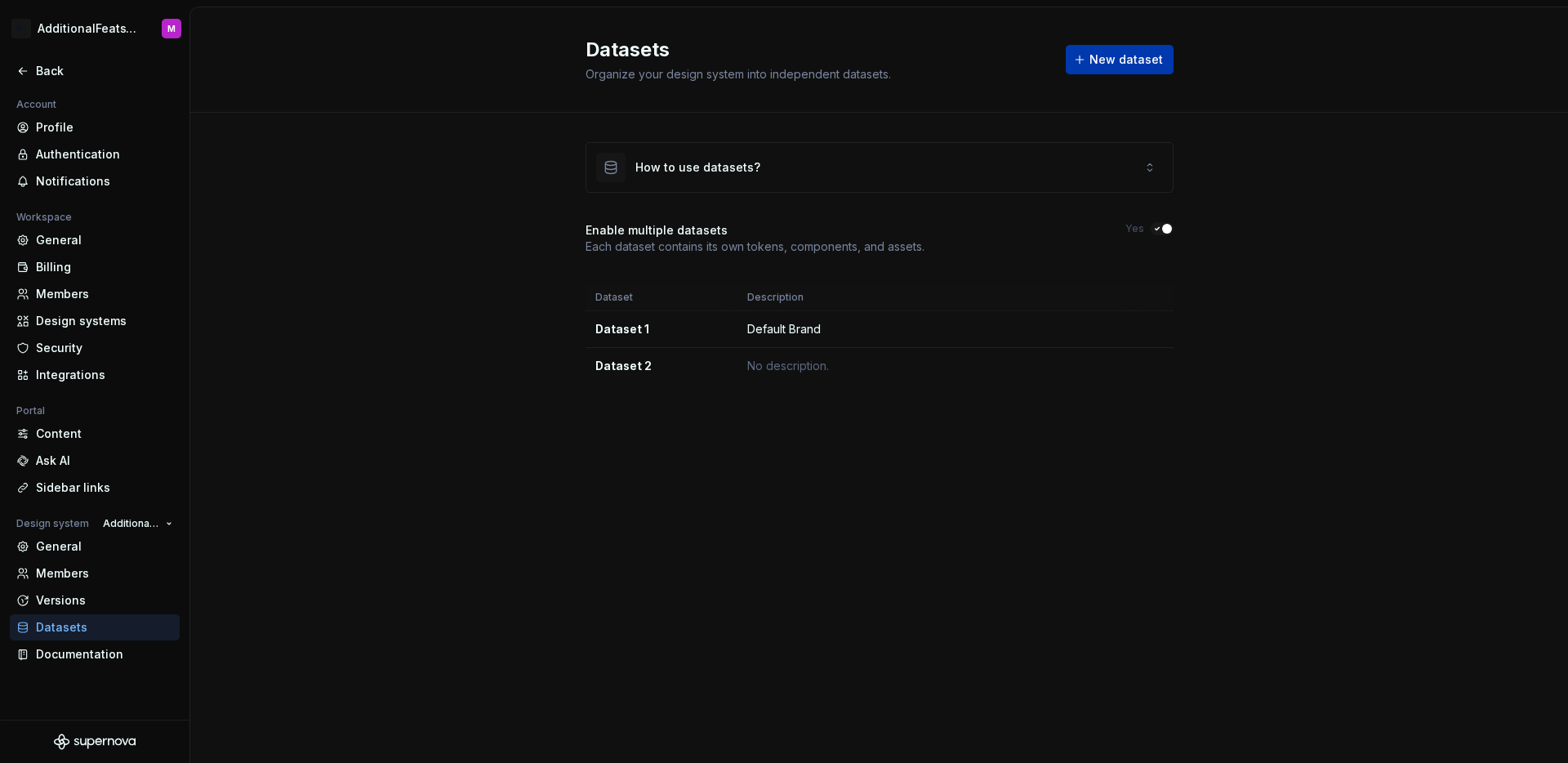
click at [1120, 67] on span "New dataset" at bounding box center [1126, 59] width 74 height 16
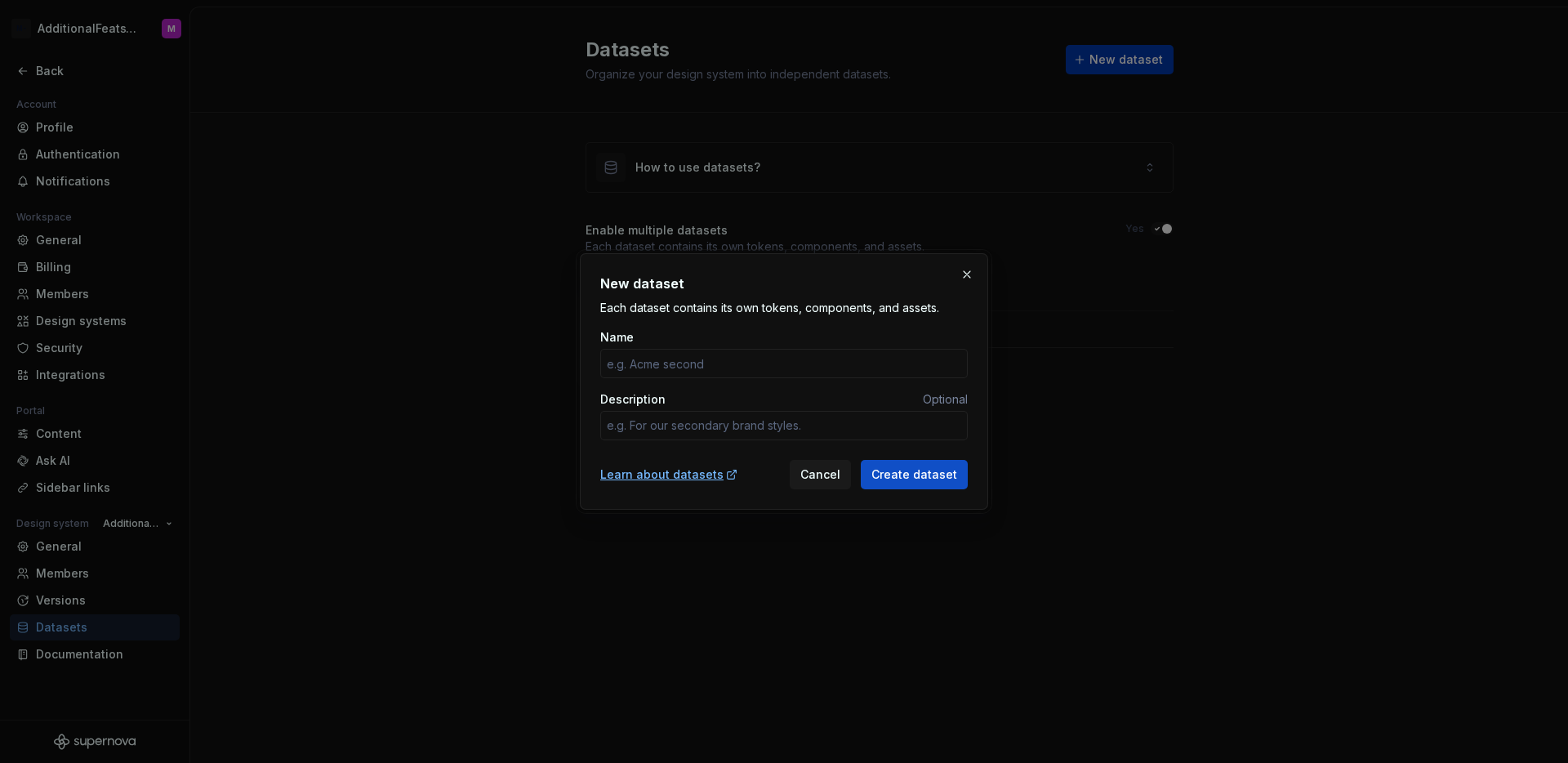
type input "D"
type textarea "*"
type input "Dataset 3"
click at [927, 467] on span "Create dataset" at bounding box center [914, 474] width 85 height 16
type textarea "*"
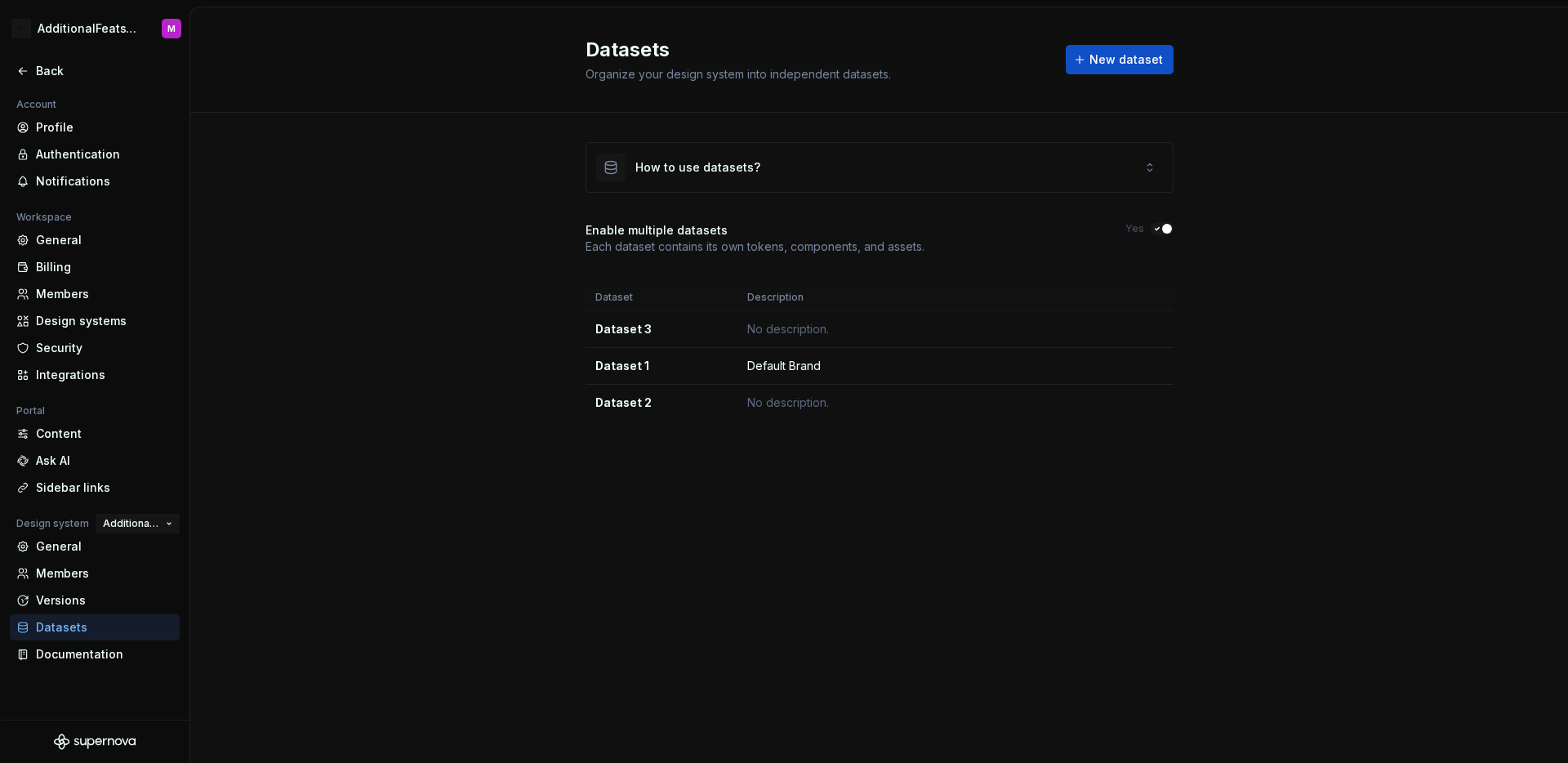
click at [132, 521] on span "AdditionalFeatsTest" at bounding box center [131, 524] width 56 height 13
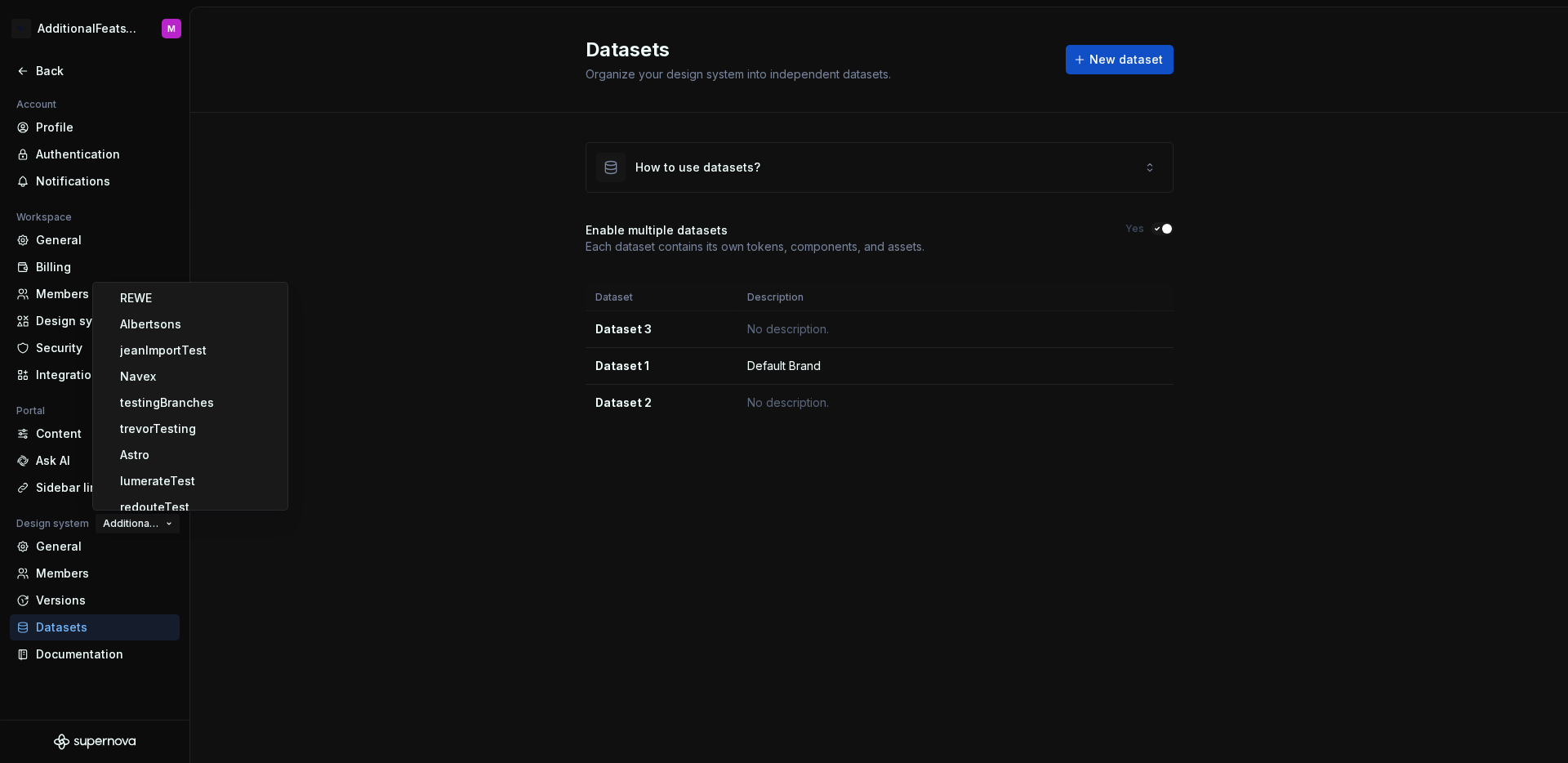
scroll to position [843, 0]
click at [479, 433] on div "How to use datasets? Enable multiple datasets Each dataset contains its own tok…" at bounding box center [879, 298] width 1378 height 370
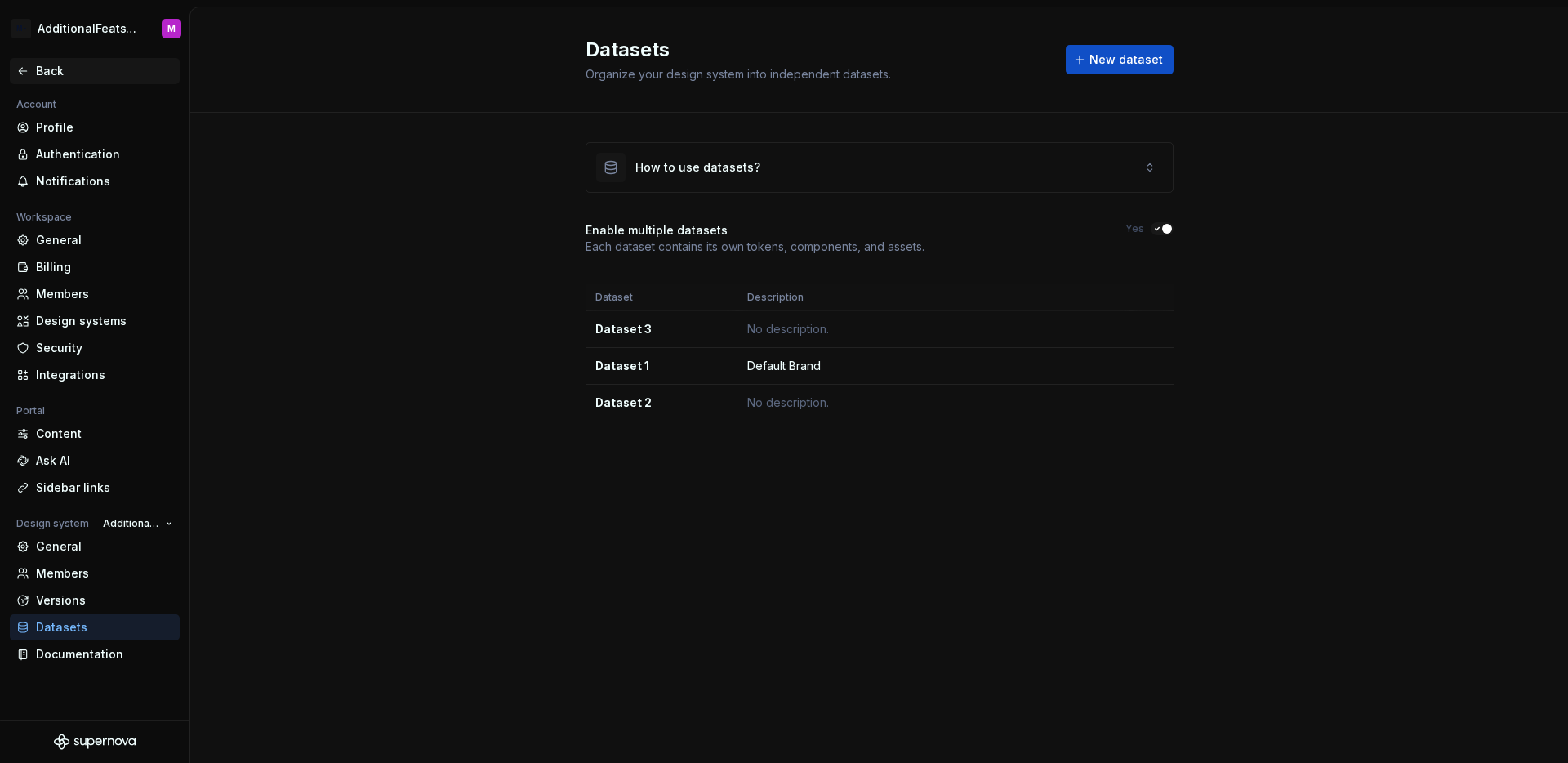
click at [43, 70] on div "Back" at bounding box center [105, 71] width 138 height 16
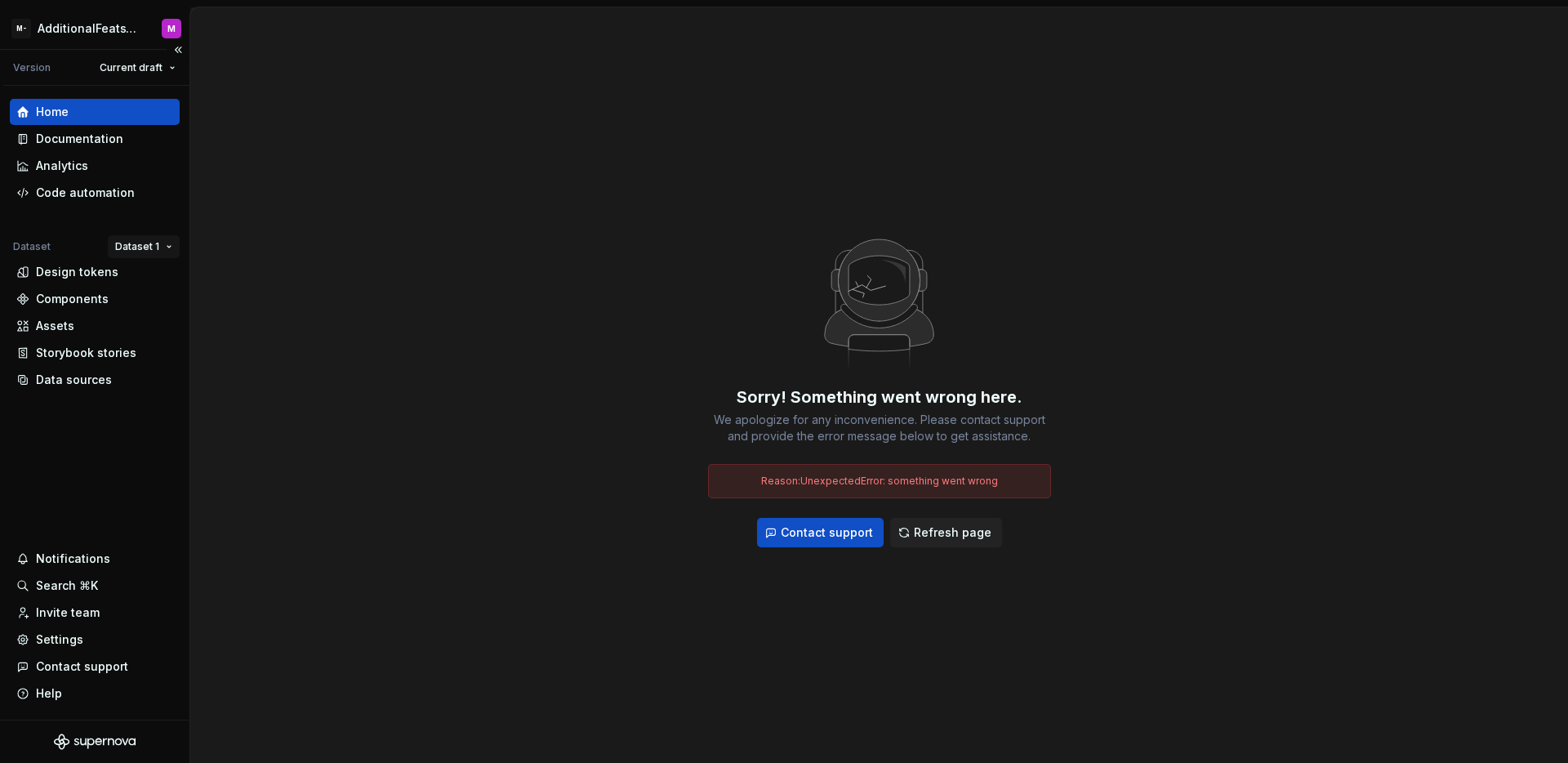
click at [161, 250] on html "M- AdditionalFeatsTest M Version Current draft Home Documentation Analytics Cod…" at bounding box center [784, 381] width 1568 height 763
click at [158, 339] on div "Dataset 3" at bounding box center [182, 331] width 139 height 26
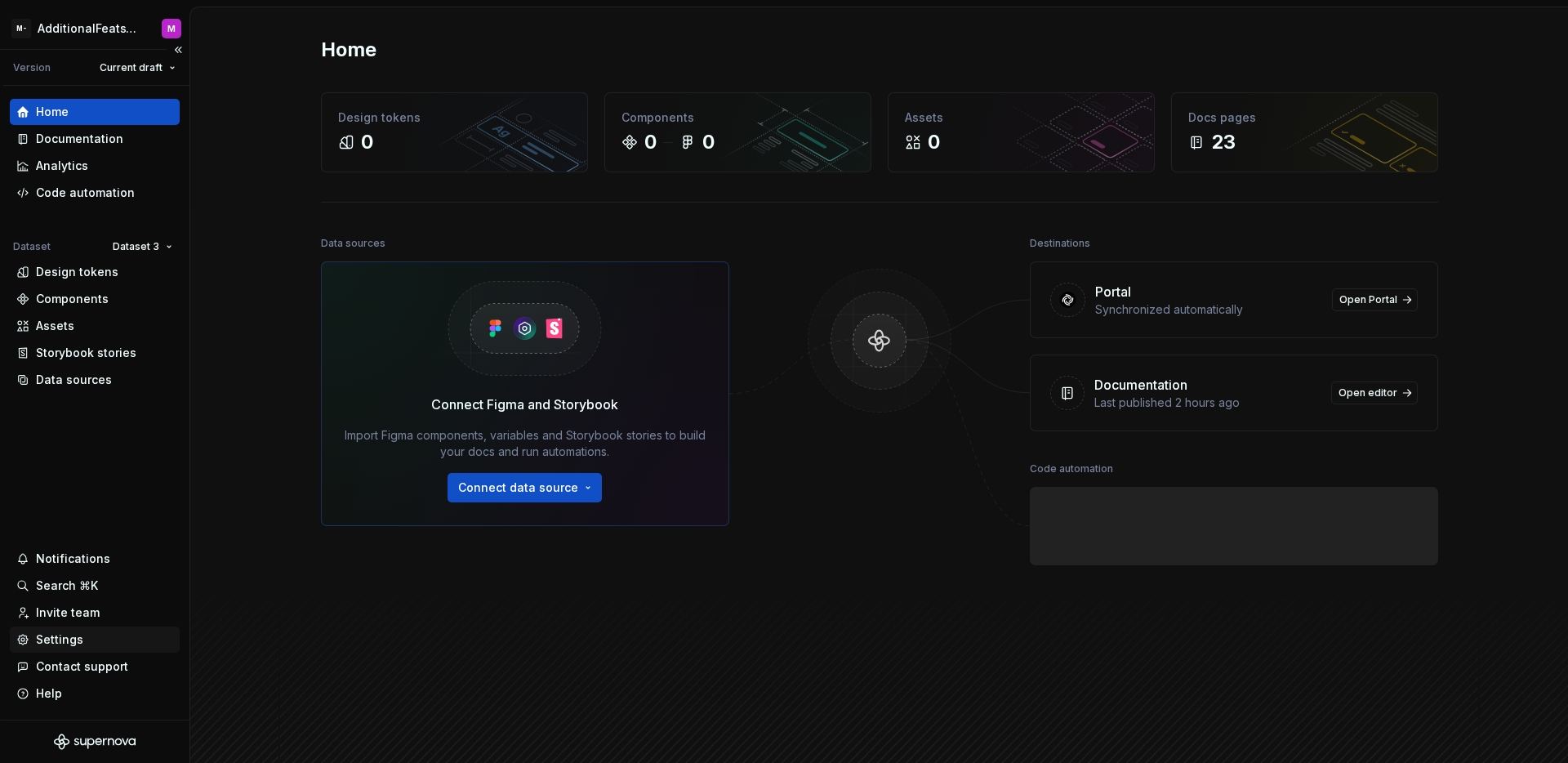
click at [59, 643] on div "Settings" at bounding box center [59, 640] width 47 height 16
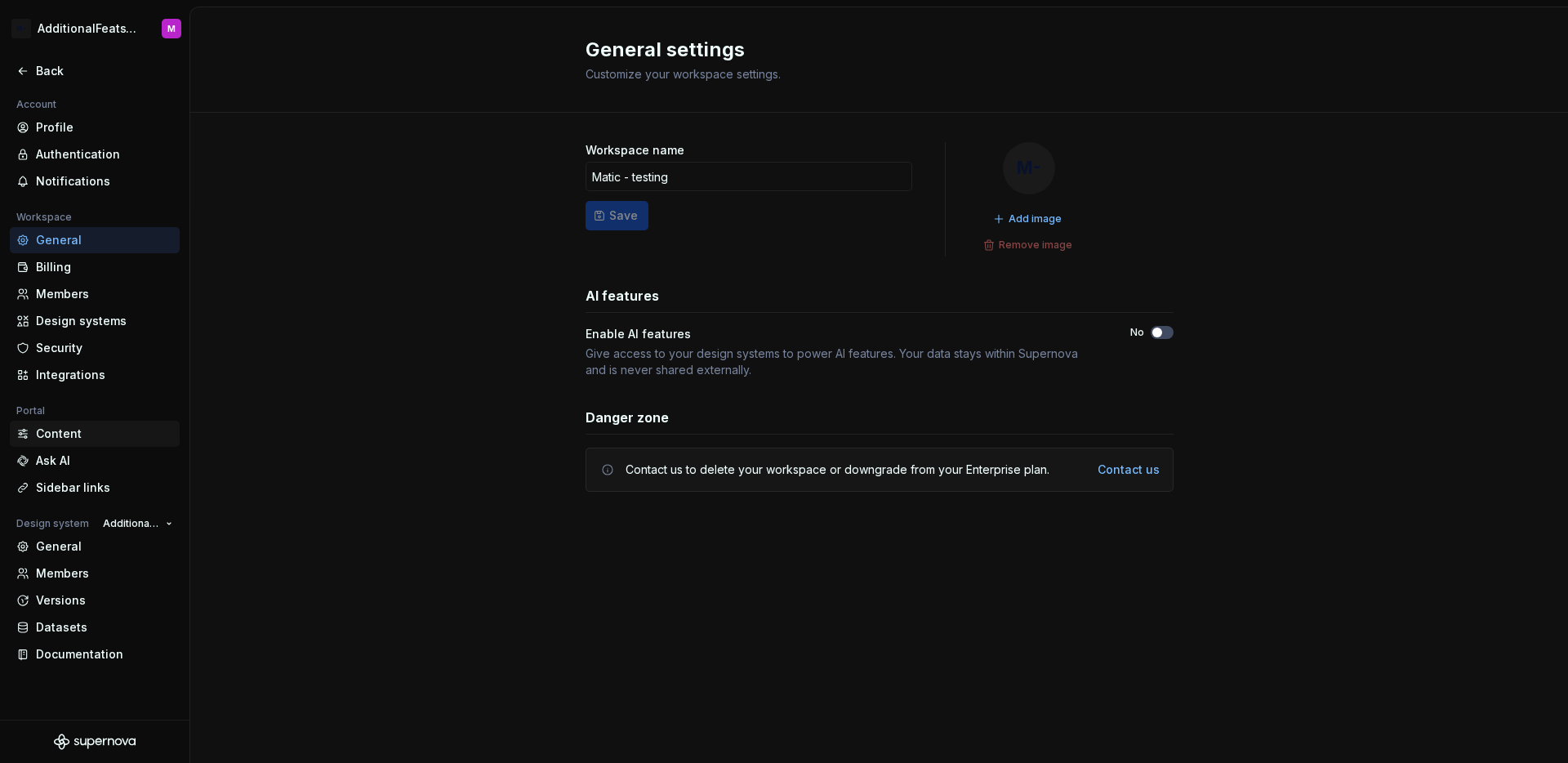
click at [86, 426] on div "Content" at bounding box center [105, 433] width 138 height 16
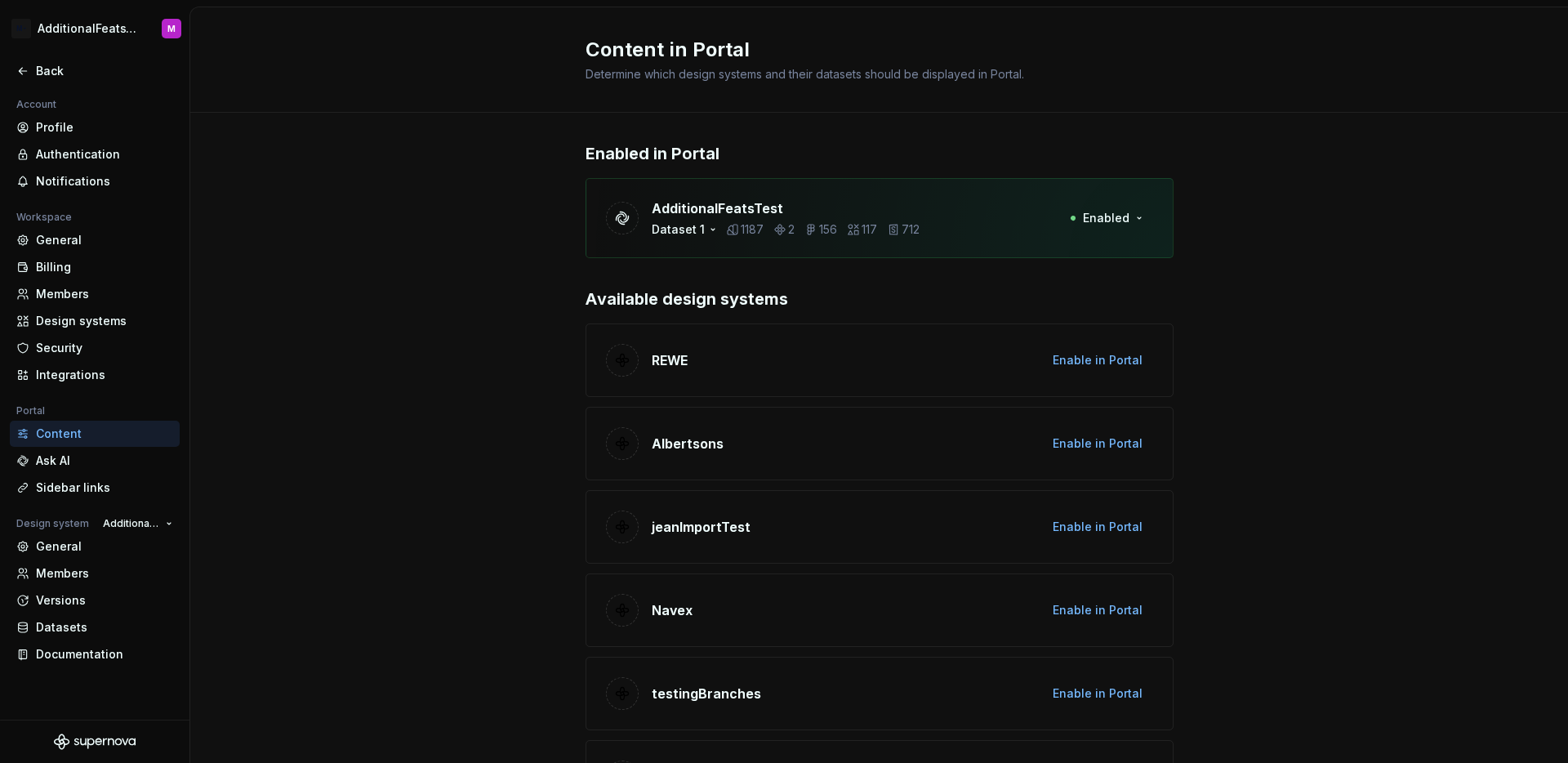
click at [887, 213] on p "AdditionalFeatsTest" at bounding box center [786, 208] width 267 height 19
click at [65, 243] on div "General" at bounding box center [105, 239] width 138 height 16
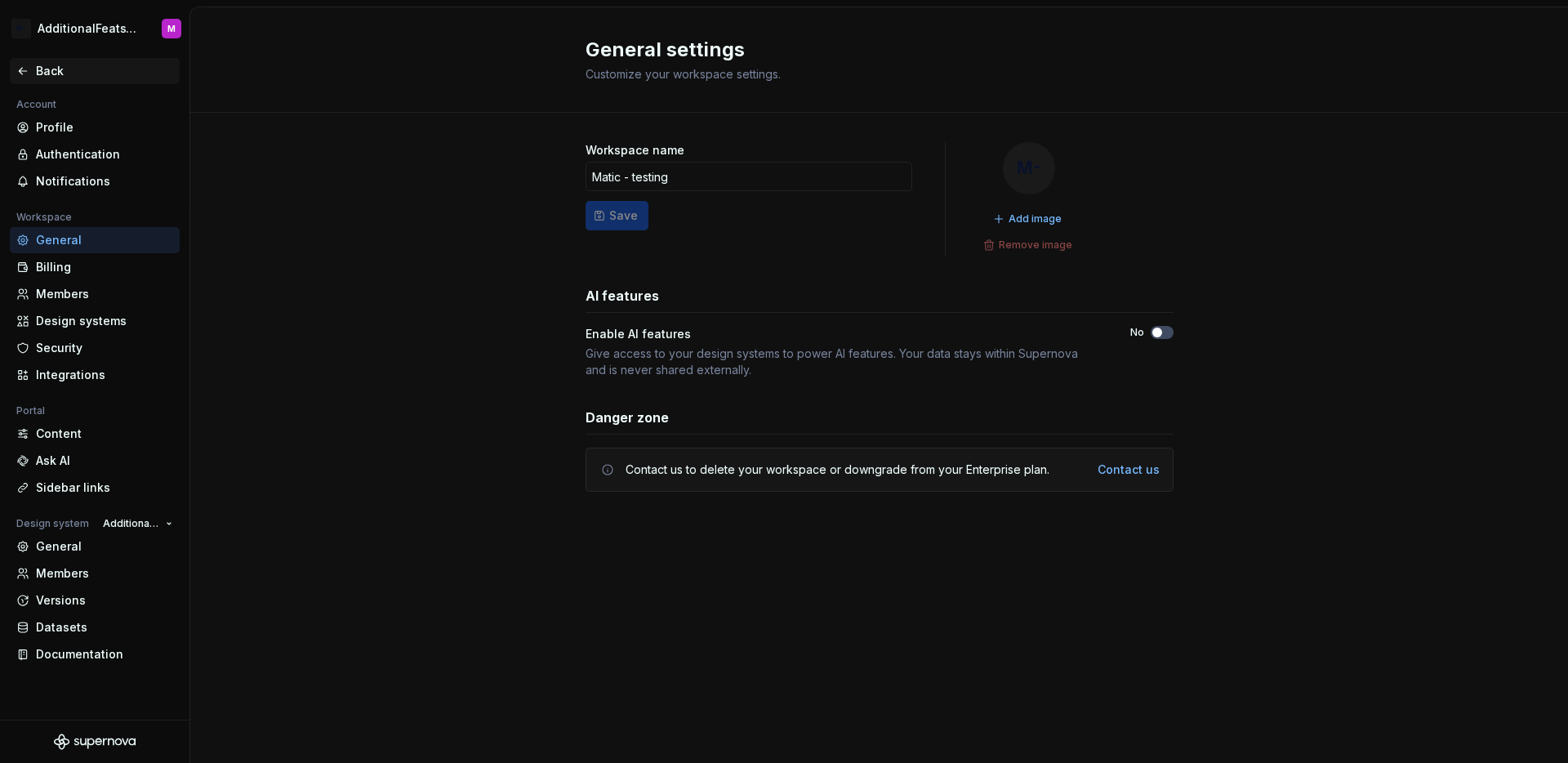
click at [34, 69] on div "Back" at bounding box center [95, 71] width 157 height 16
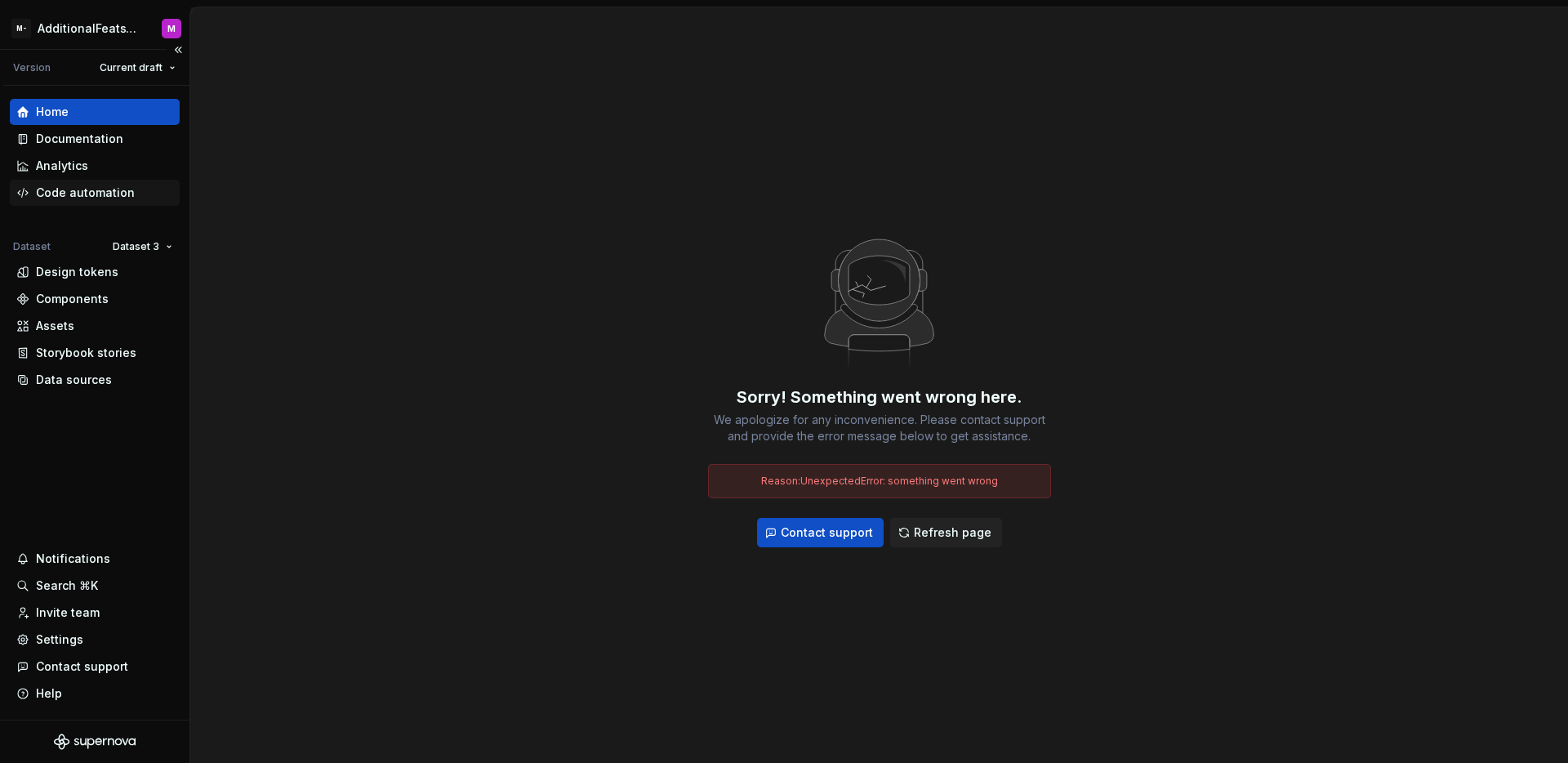
click at [135, 190] on div "Code automation" at bounding box center [95, 192] width 157 height 16
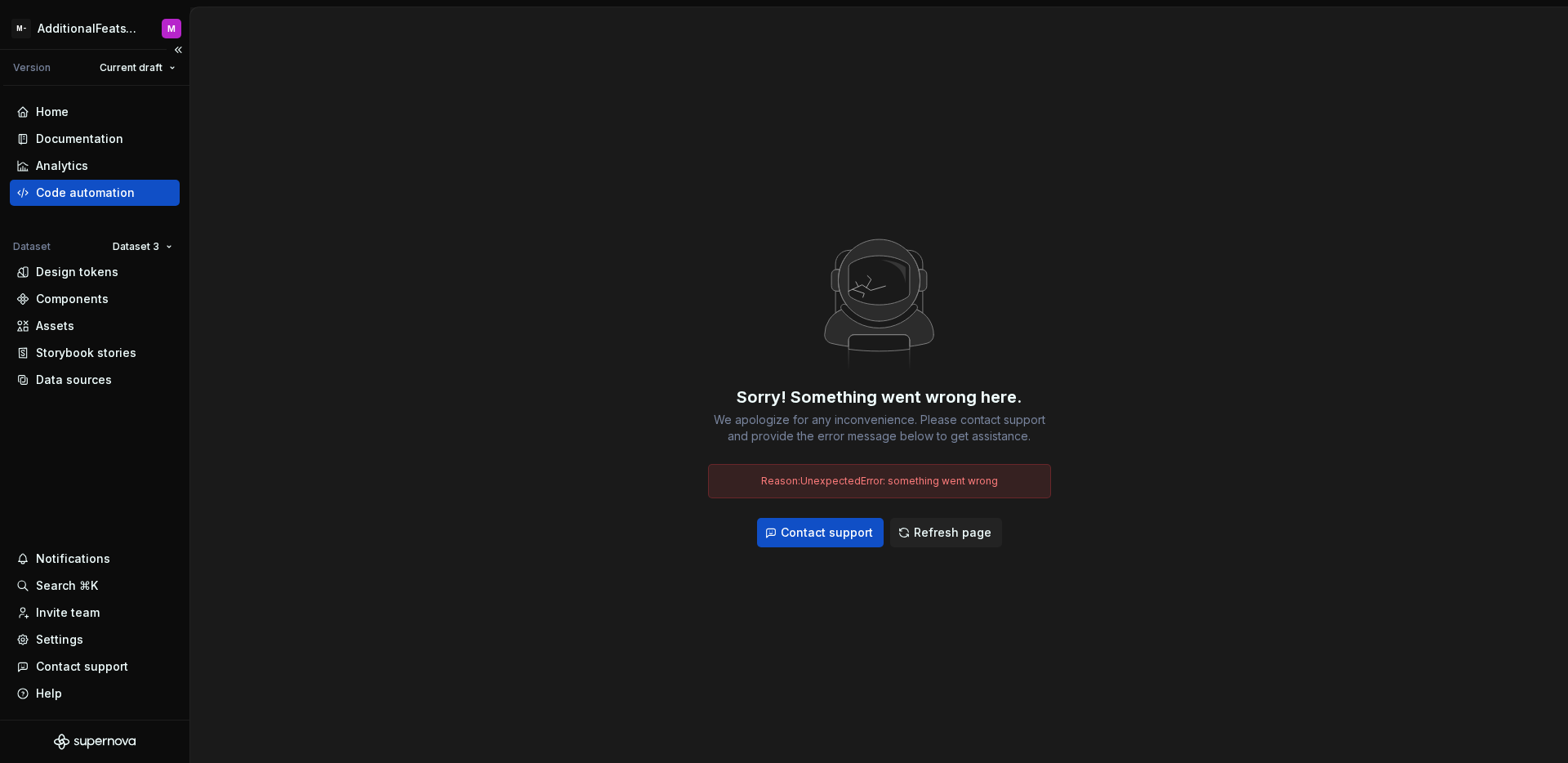
click at [102, 198] on div "Code automation" at bounding box center [85, 192] width 99 height 16
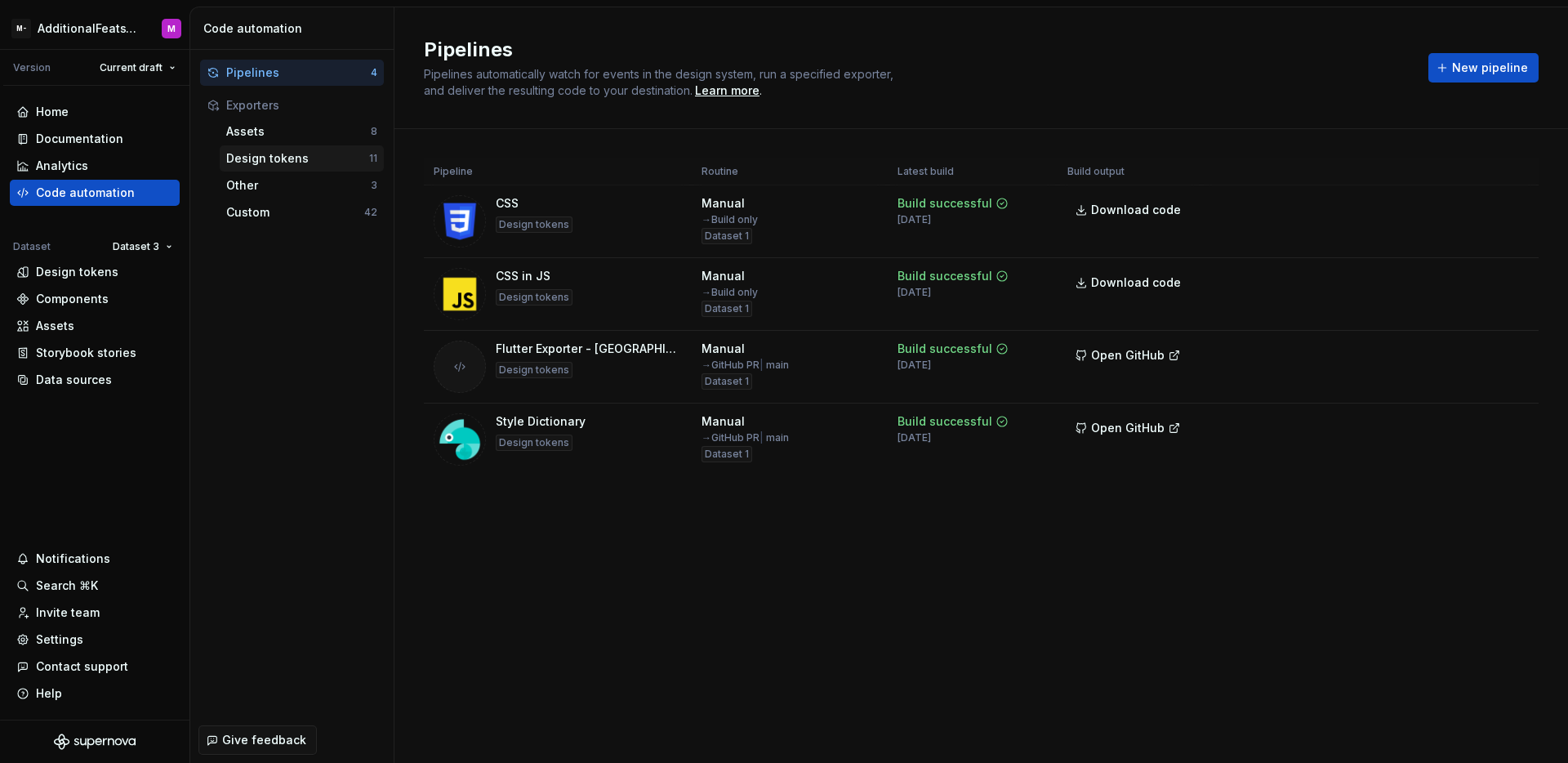
click at [274, 168] on div "Design tokens 11" at bounding box center [301, 158] width 164 height 26
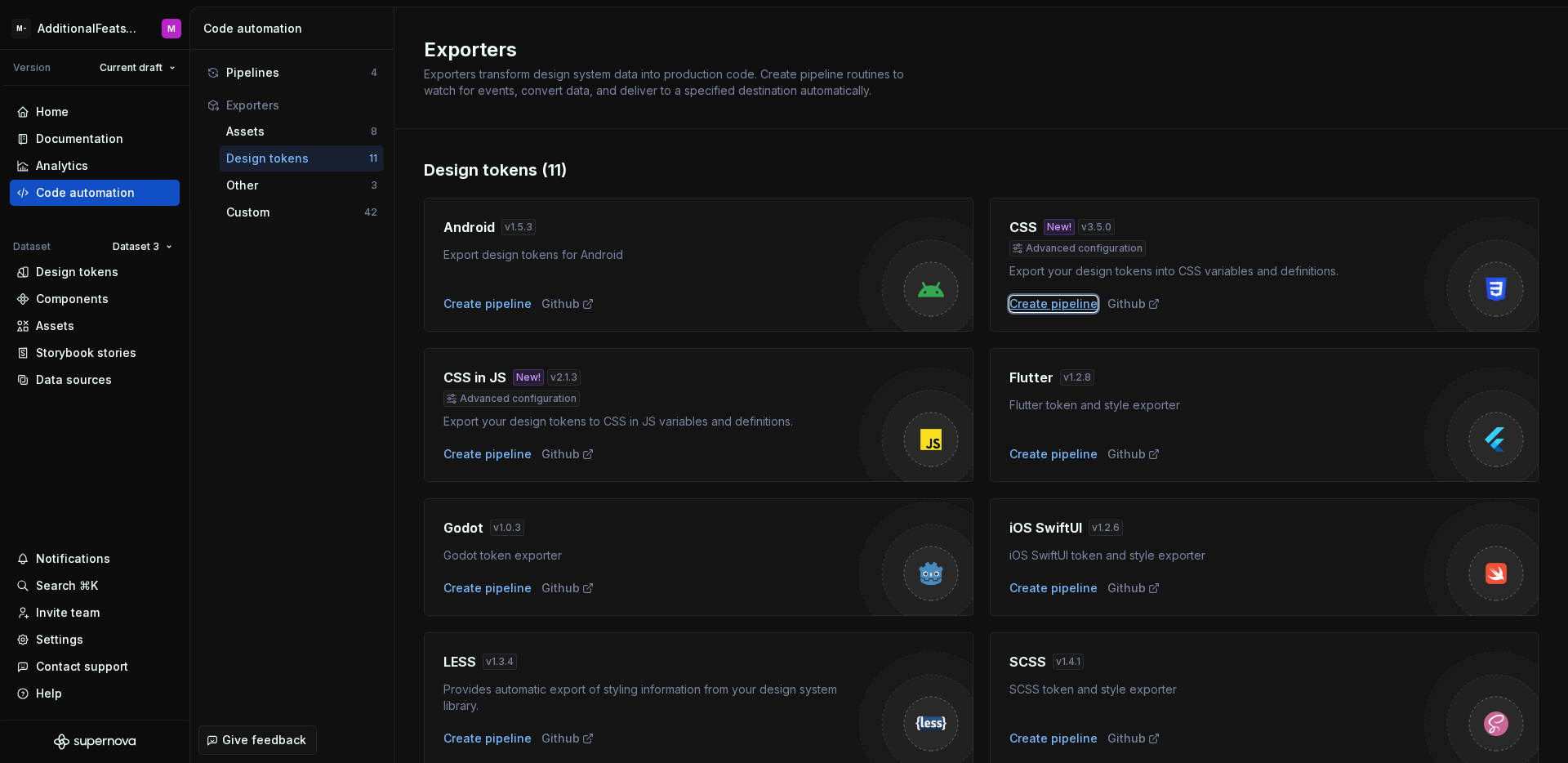
click at [1081, 307] on div "Create pipeline" at bounding box center [1053, 303] width 88 height 16
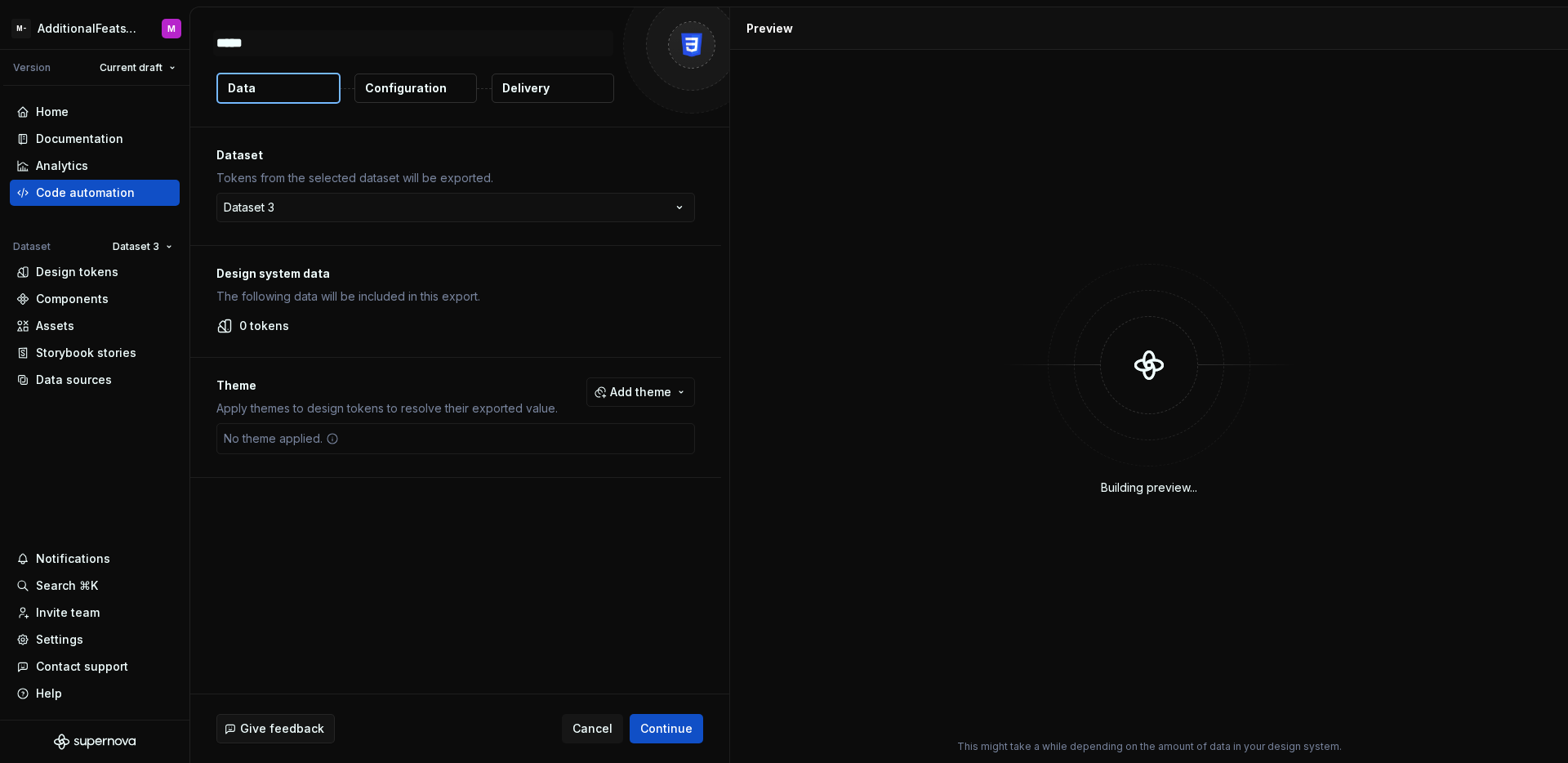
type textarea "*"
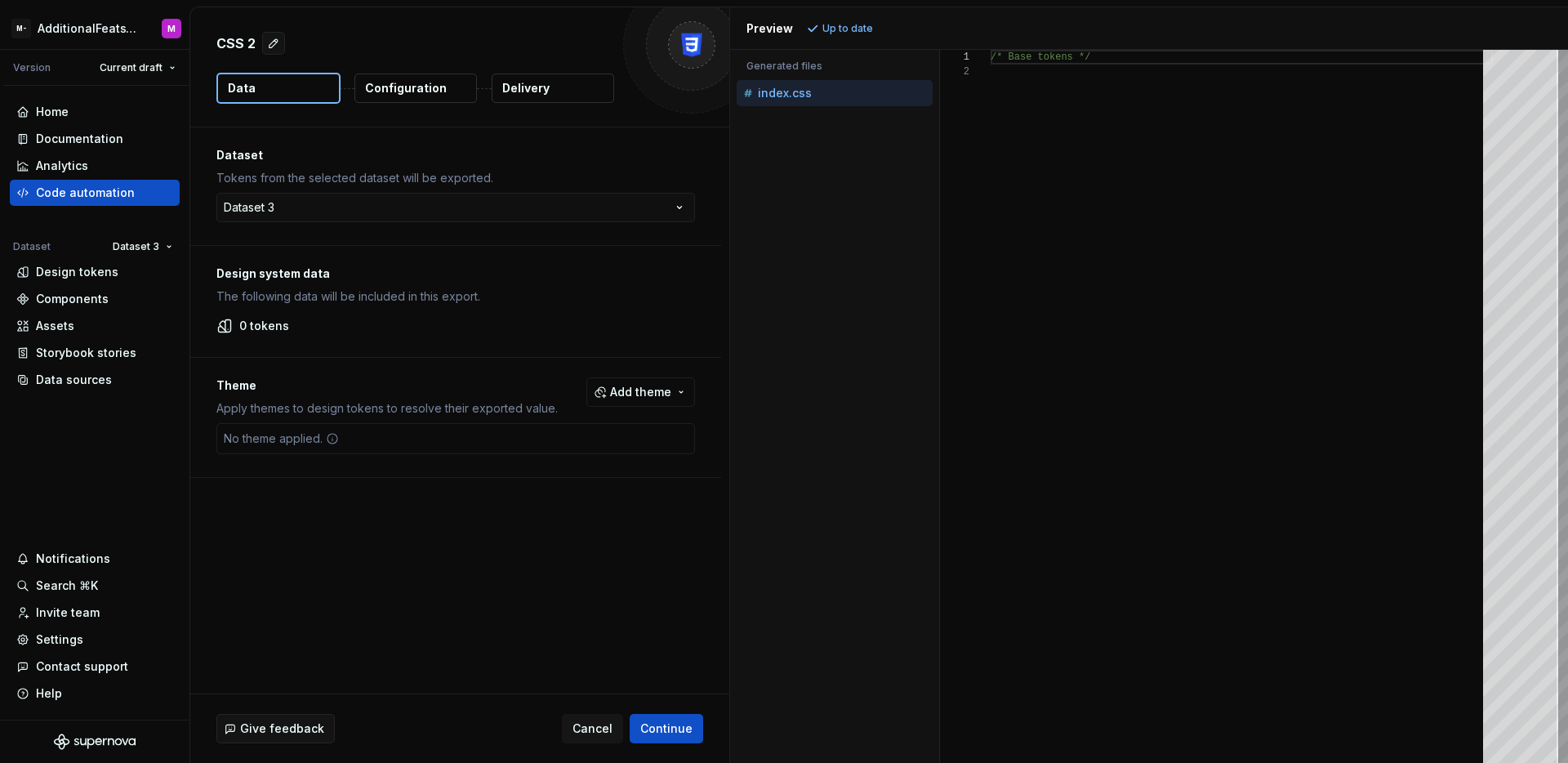
click at [408, 87] on p "Configuration" at bounding box center [406, 88] width 81 height 16
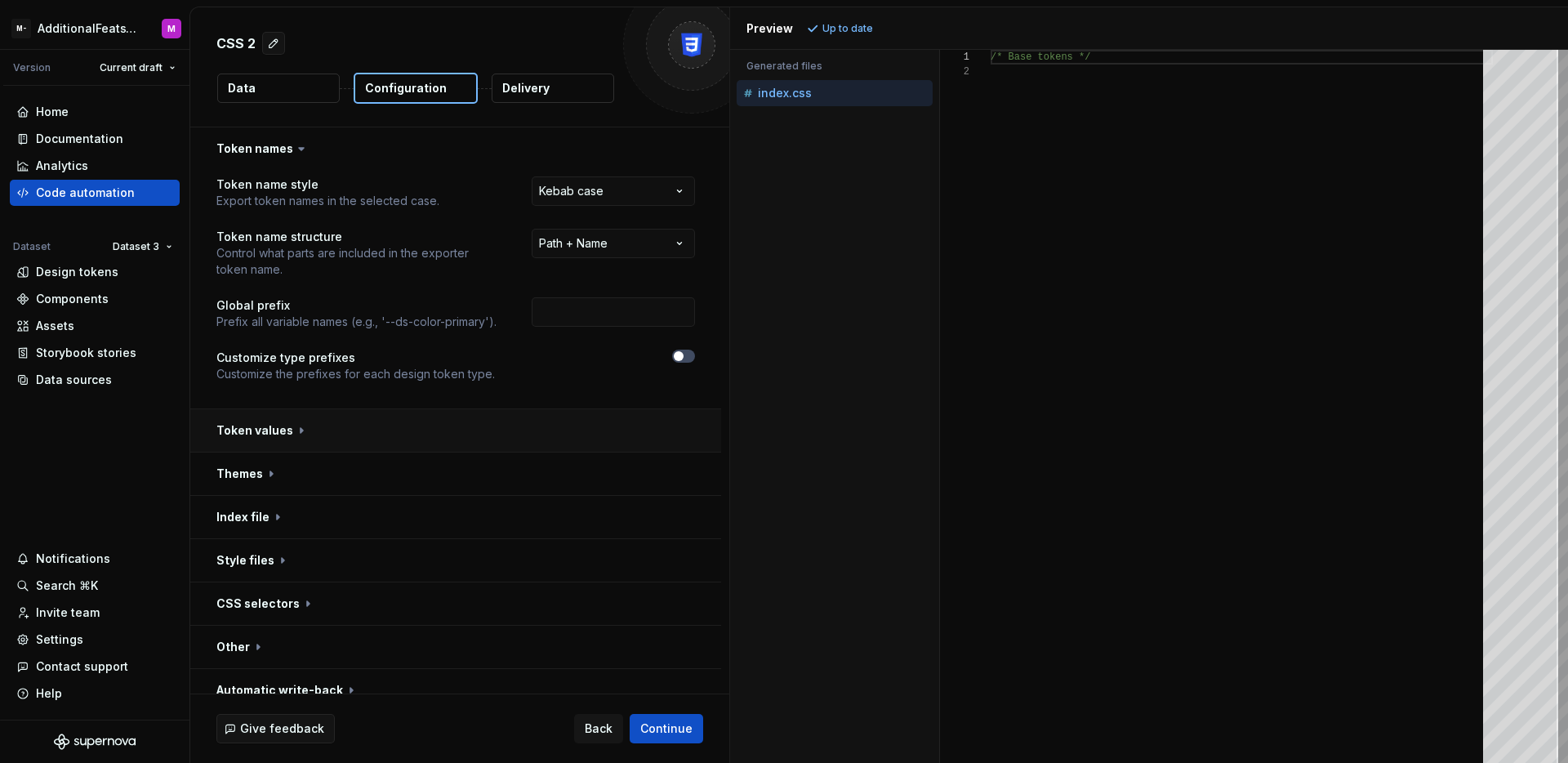
scroll to position [18, 0]
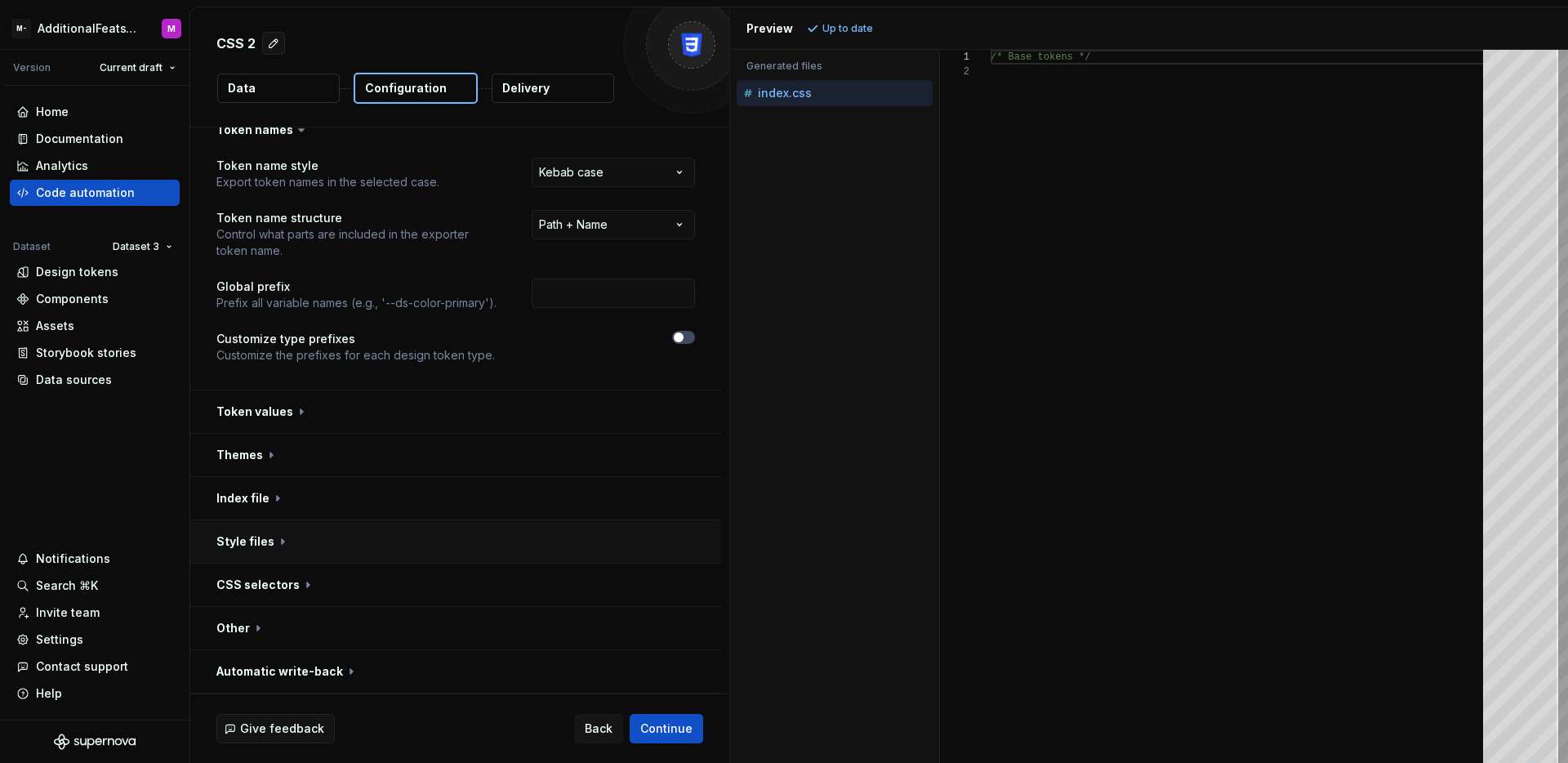
click at [487, 551] on button "button" at bounding box center [455, 542] width 531 height 43
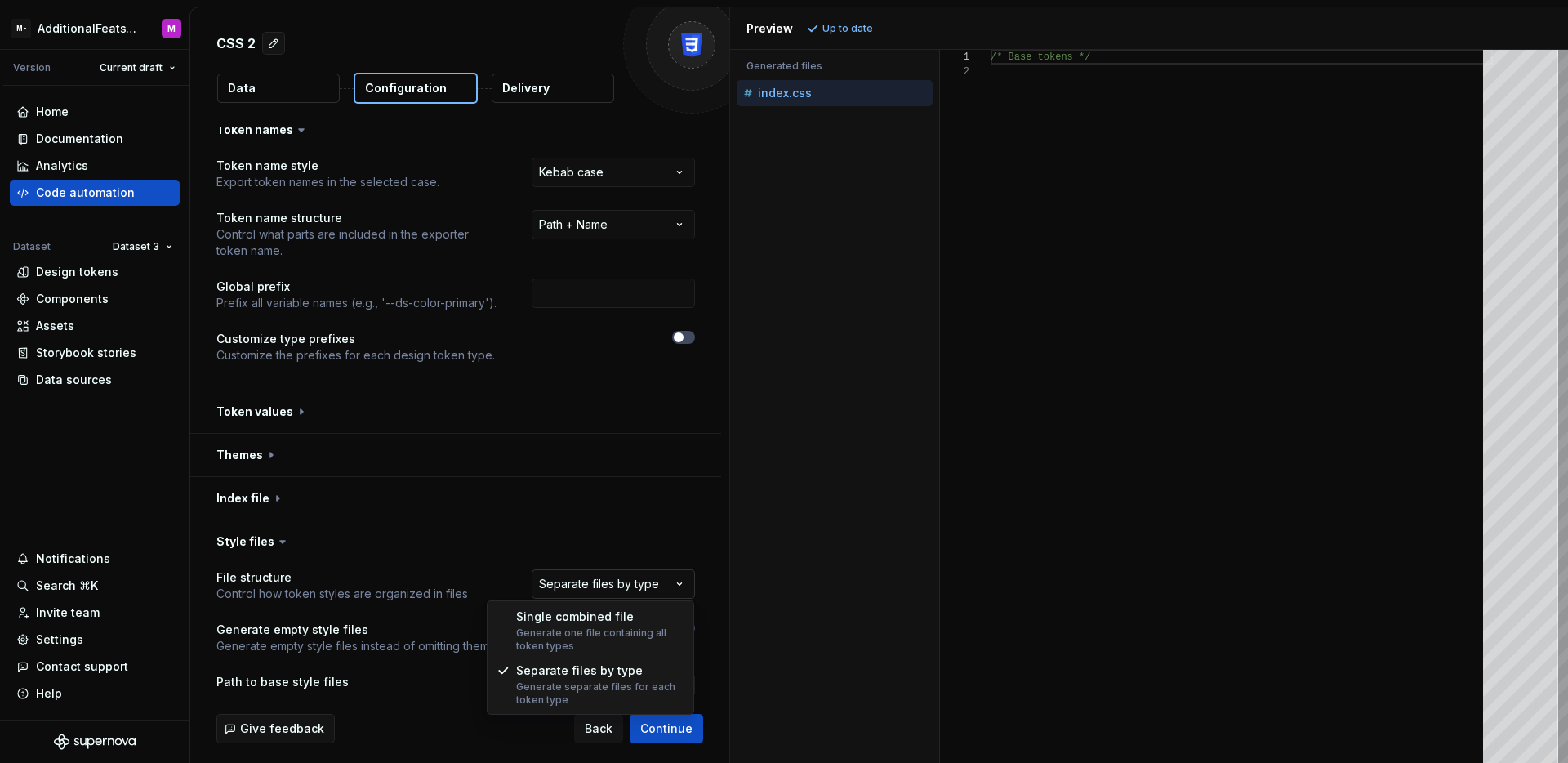
click at [611, 589] on html "**********" at bounding box center [784, 381] width 1568 height 763
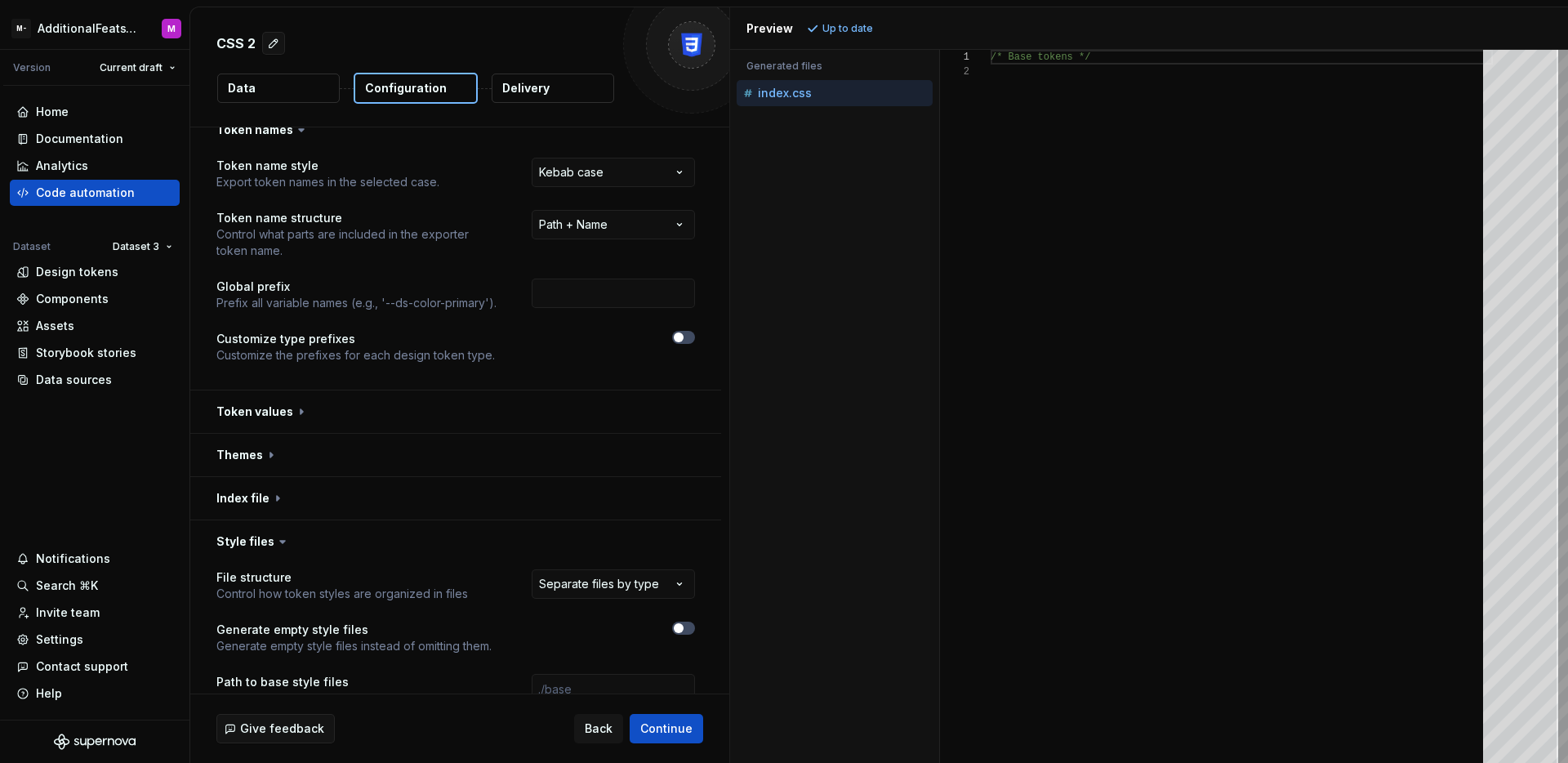
click at [831, 499] on div "Accessibility guide for tree . Navigate the tree with the arrow keys. Common tr…" at bounding box center [834, 419] width 209 height 687
click at [114, 28] on html "**********" at bounding box center [784, 381] width 1568 height 763
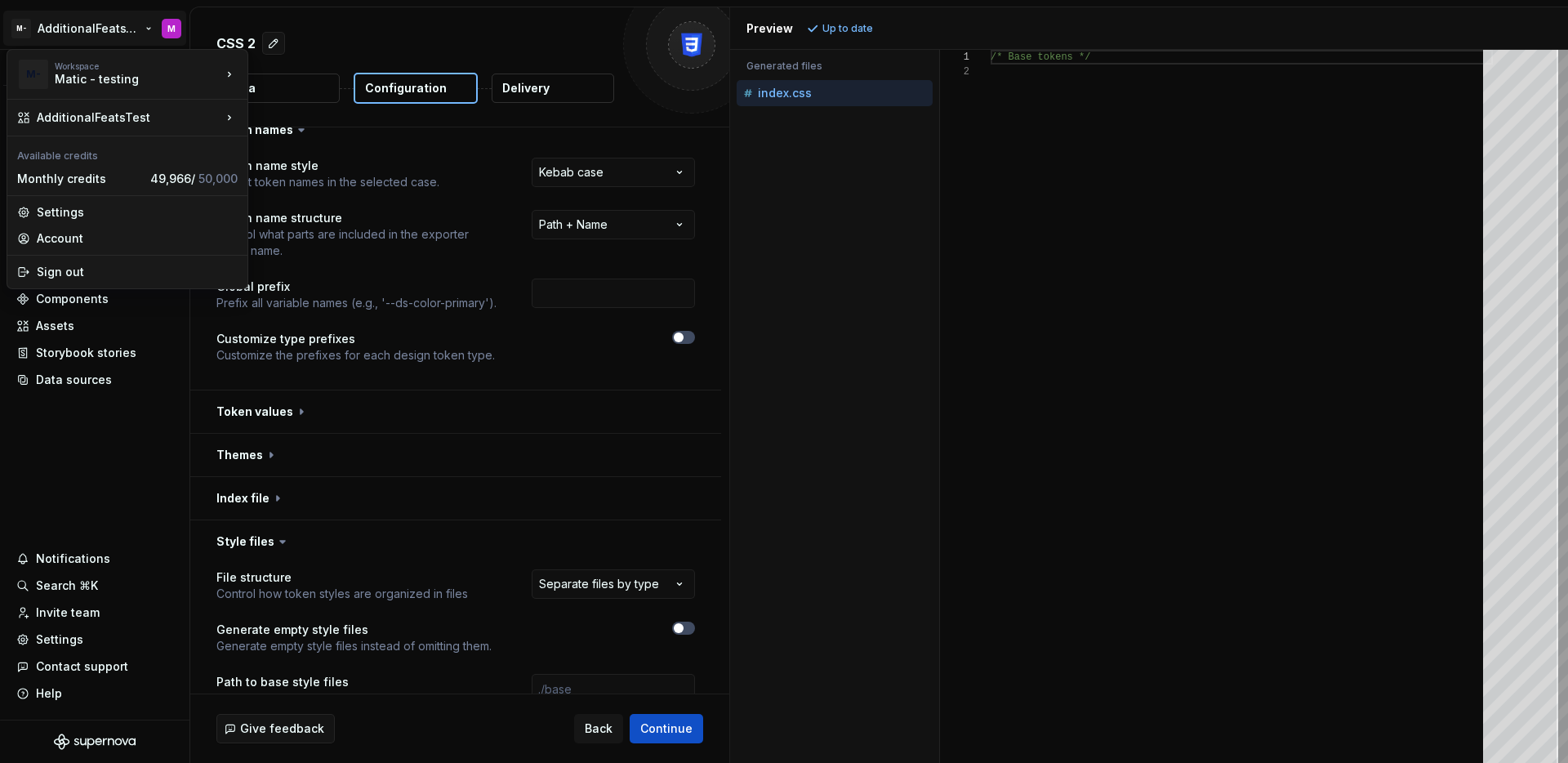
click at [129, 506] on html "**********" at bounding box center [784, 381] width 1568 height 763
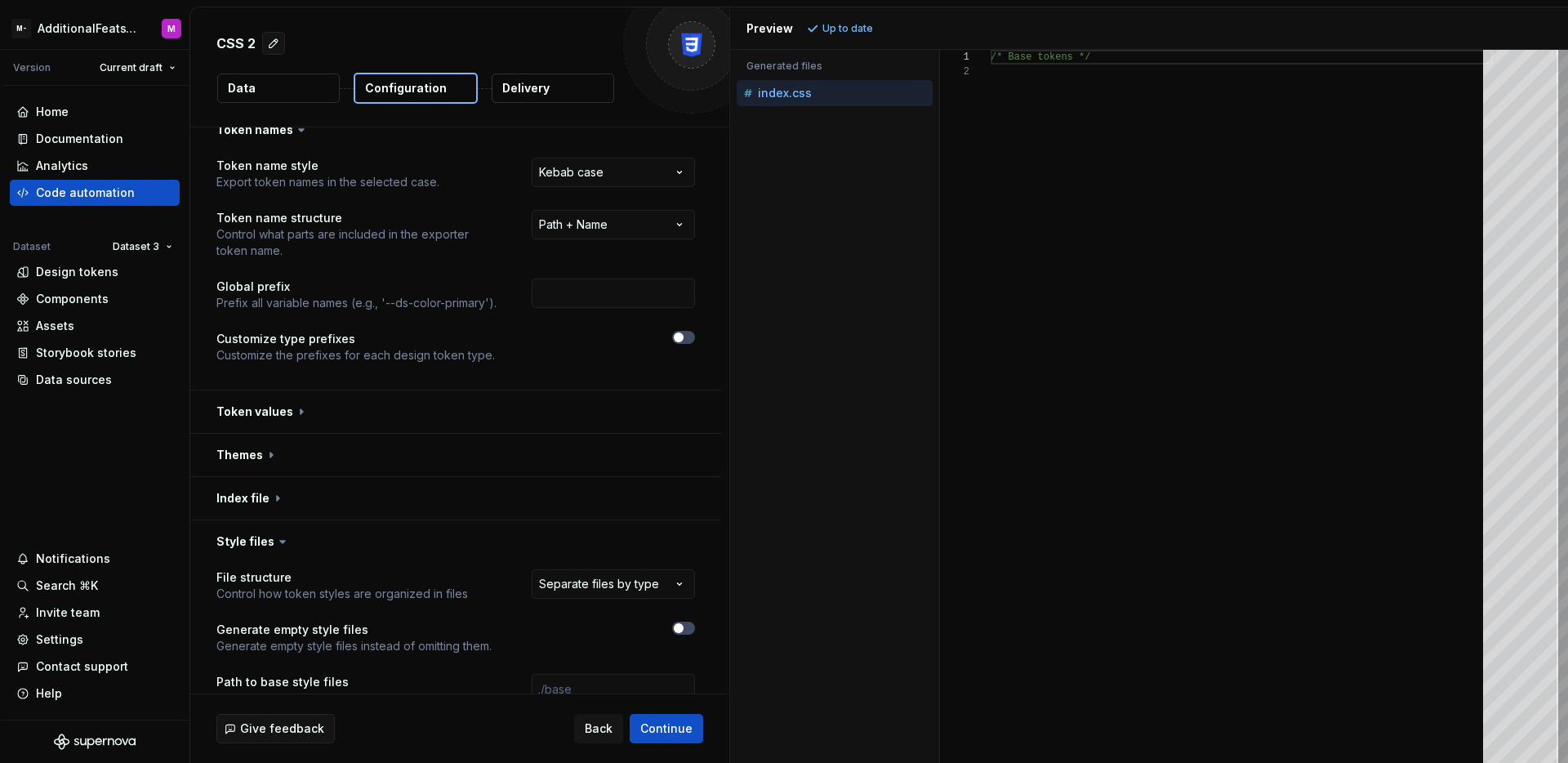
click at [273, 87] on button "Data" at bounding box center [278, 88] width 122 height 29
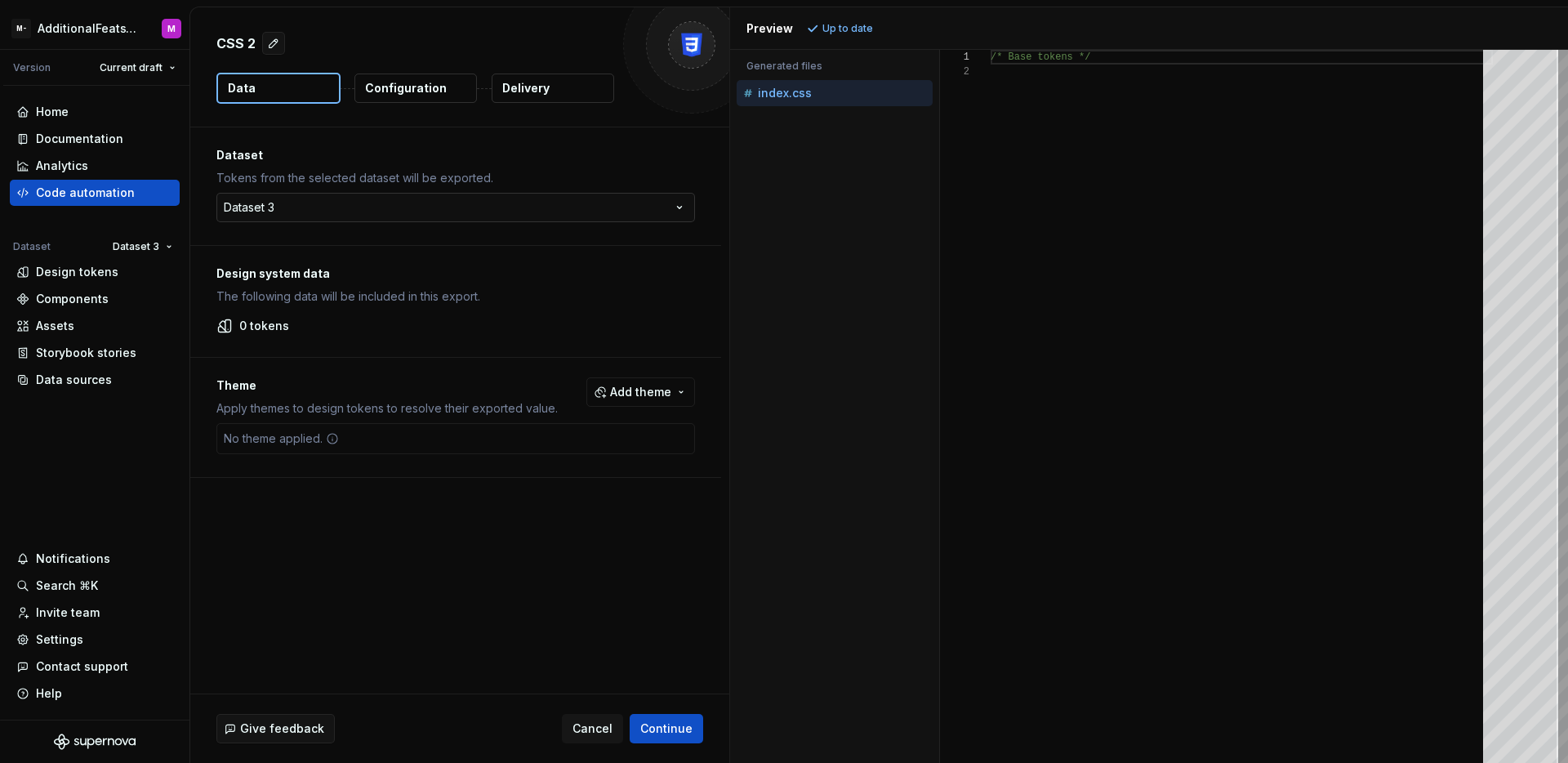
click at [356, 219] on html "M- AdditionalFeatsTest M Version Current draft Home Documentation Analytics Cod…" at bounding box center [784, 381] width 1568 height 763
click at [333, 201] on html "M- AdditionalFeatsTest M Version Current draft Home Documentation Analytics Cod…" at bounding box center [784, 381] width 1568 height 763
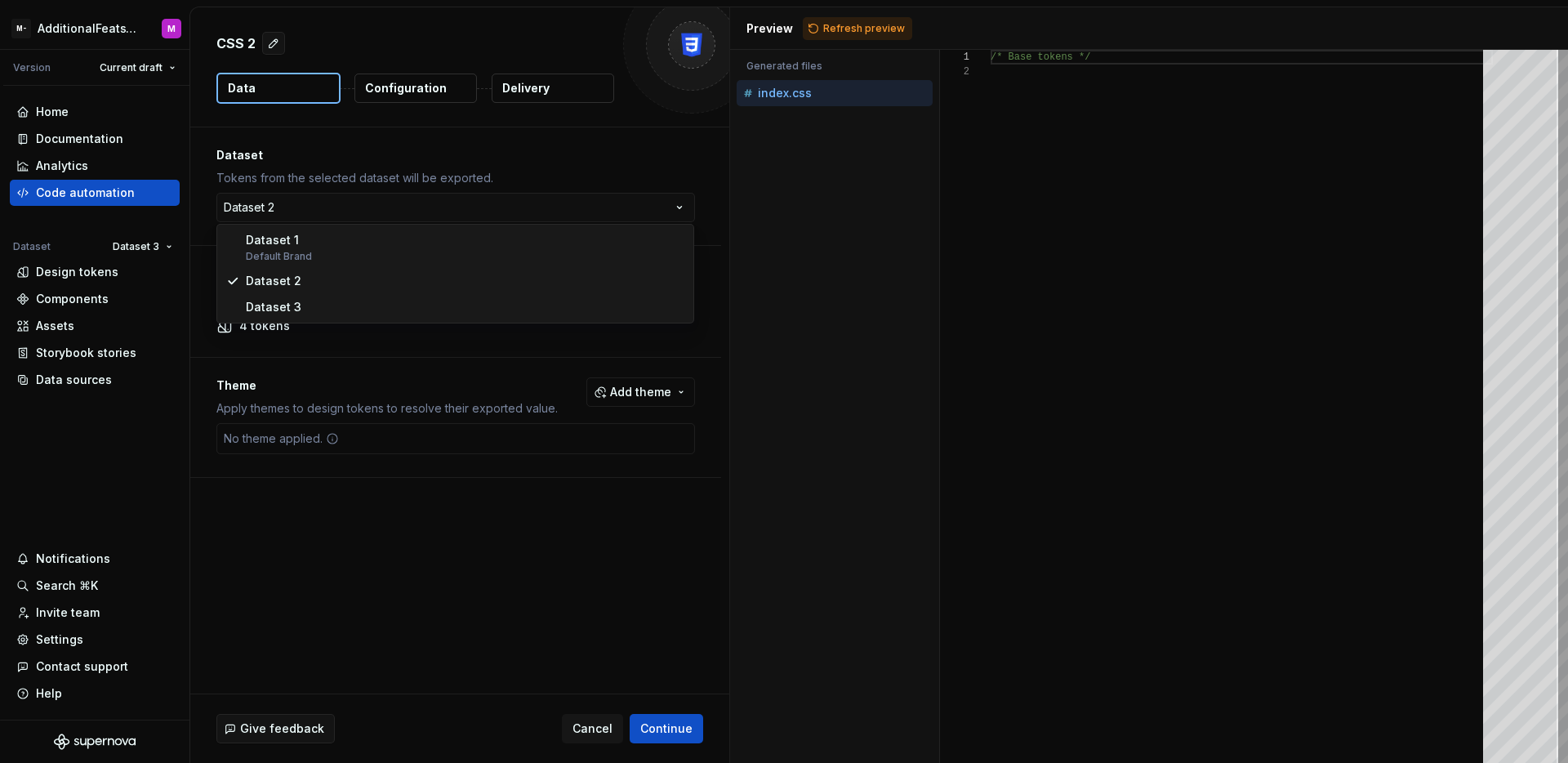
select select "**********"
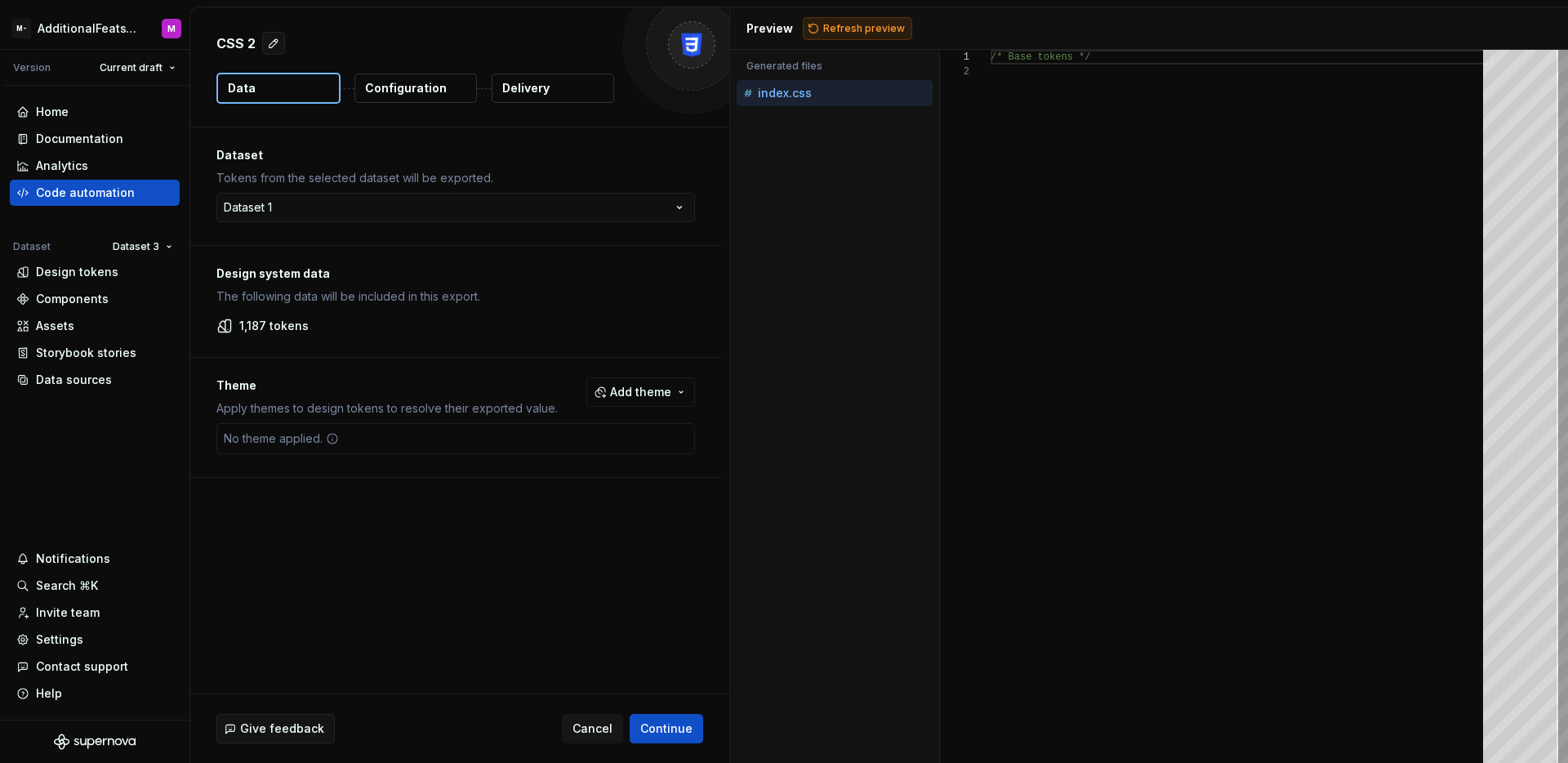
click at [840, 28] on span "Refresh preview" at bounding box center [864, 28] width 81 height 13
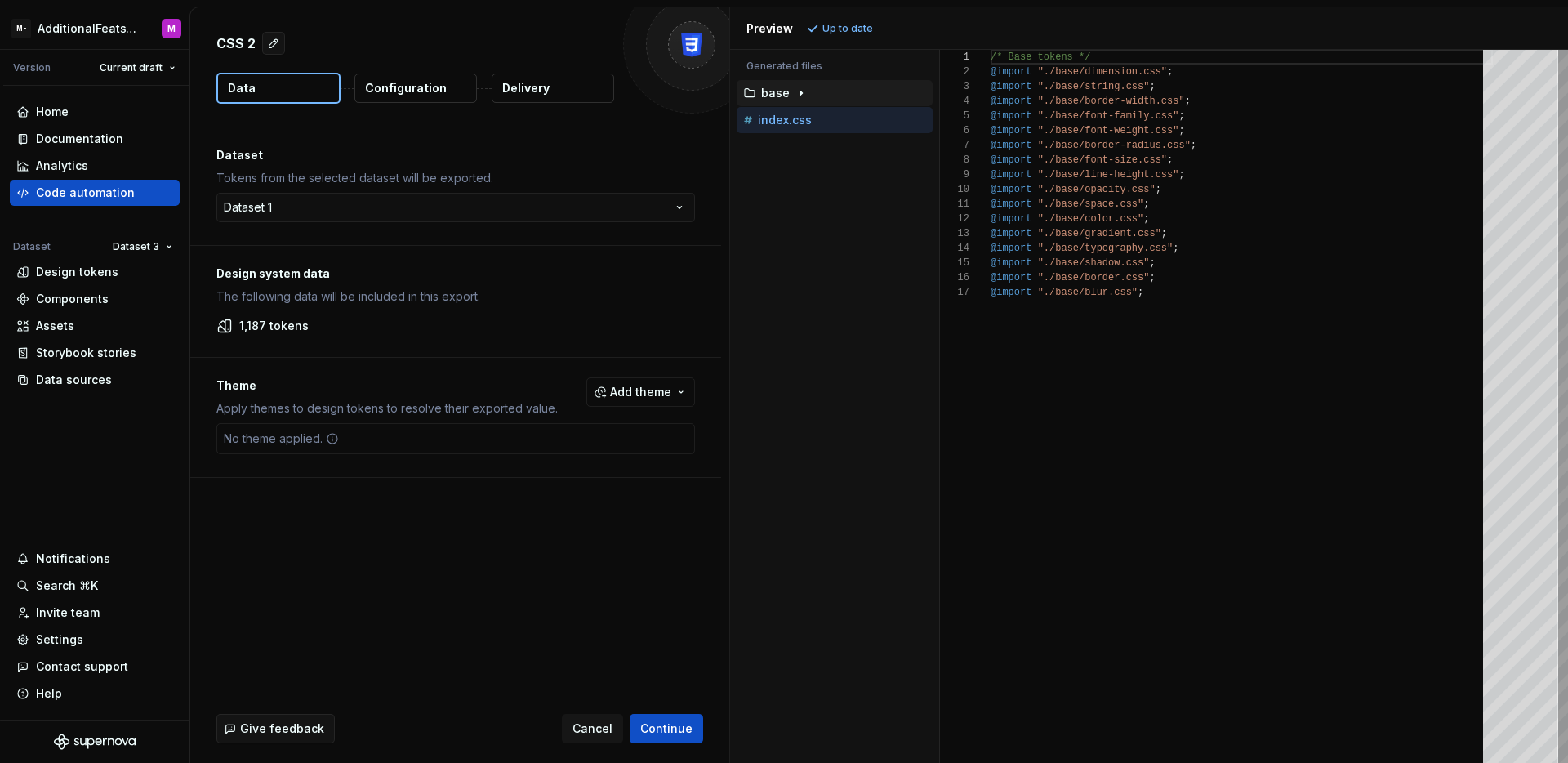
click at [809, 96] on div "base" at bounding box center [836, 92] width 193 height 13
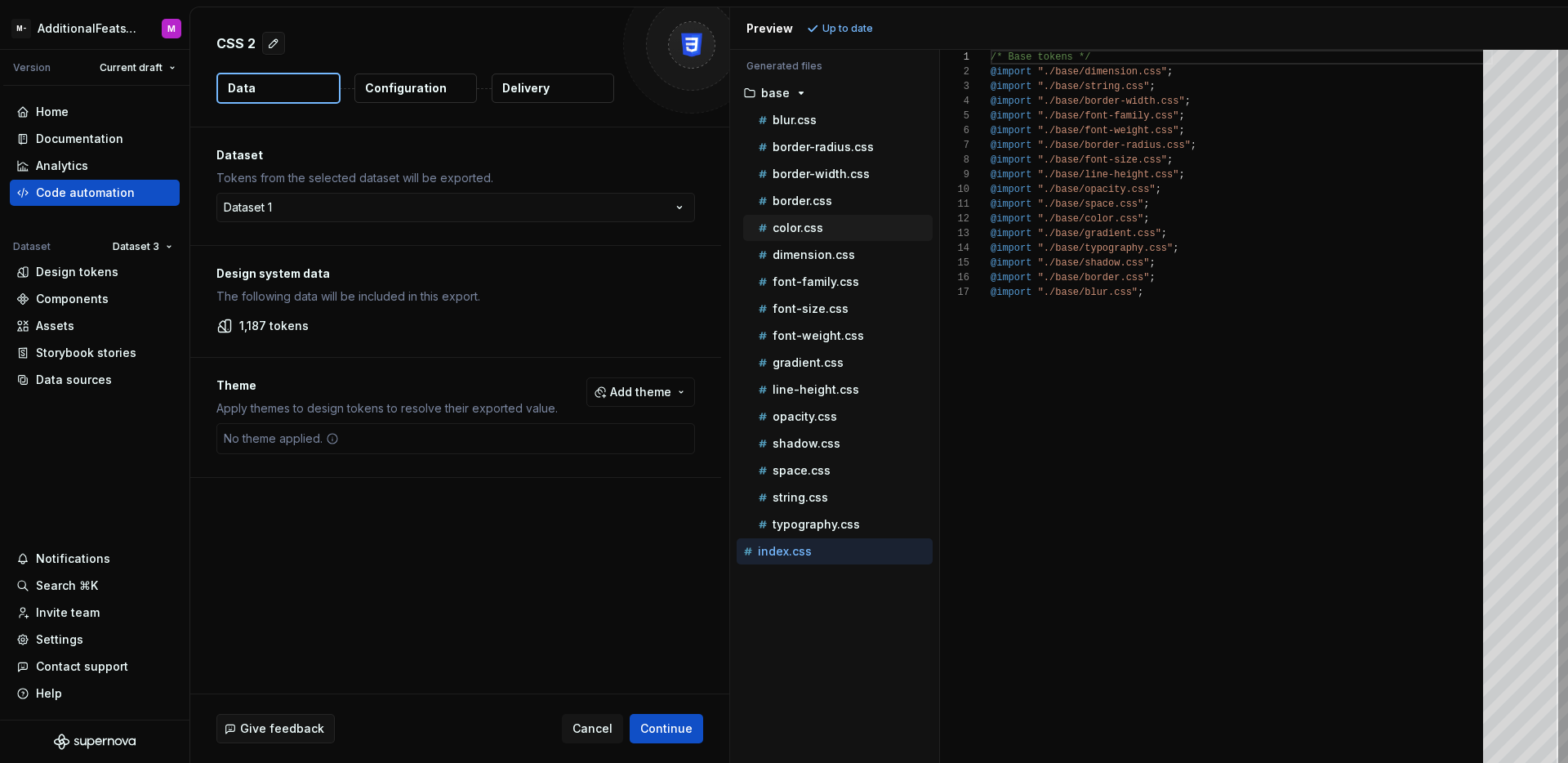
click at [815, 230] on p "color.css" at bounding box center [798, 227] width 50 height 13
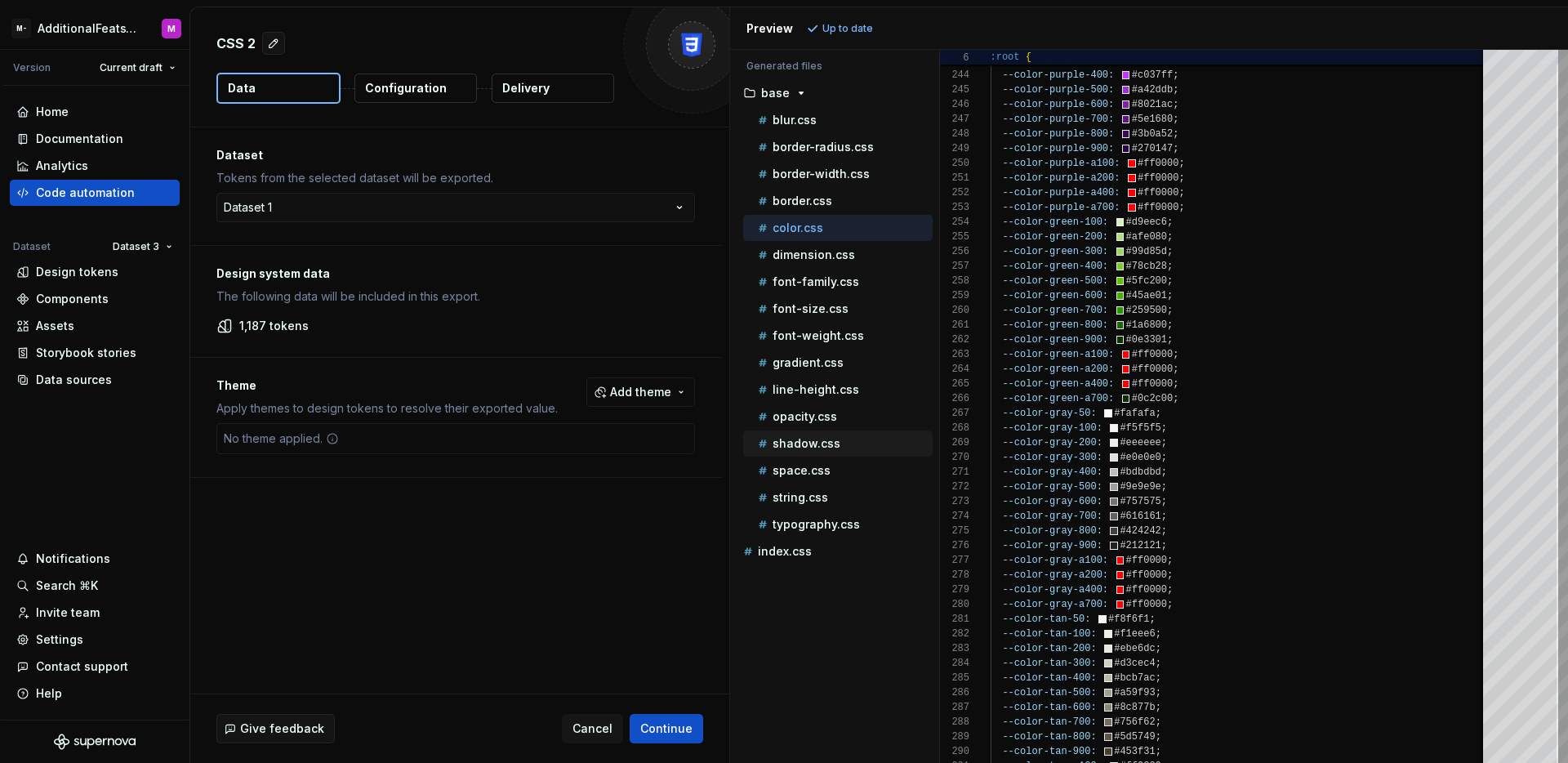
click at [834, 447] on p "shadow.css" at bounding box center [806, 443] width 68 height 13
type textarea "**********"
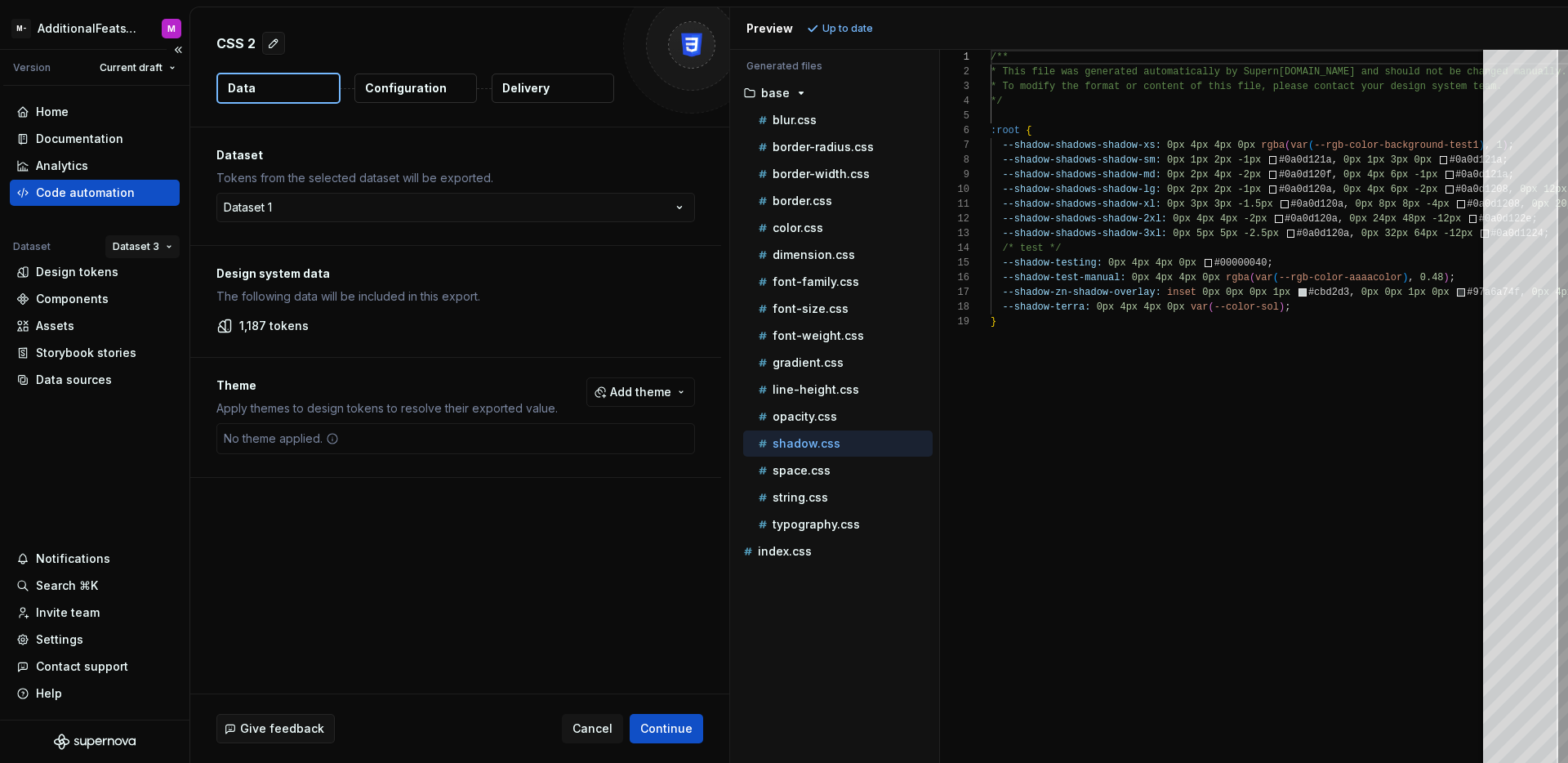
click at [127, 239] on html "M- AdditionalFeatsTest M Version Current draft Home Documentation Analytics Cod…" at bounding box center [784, 381] width 1568 height 763
click at [148, 271] on div "Dataset 1" at bounding box center [191, 278] width 107 height 16
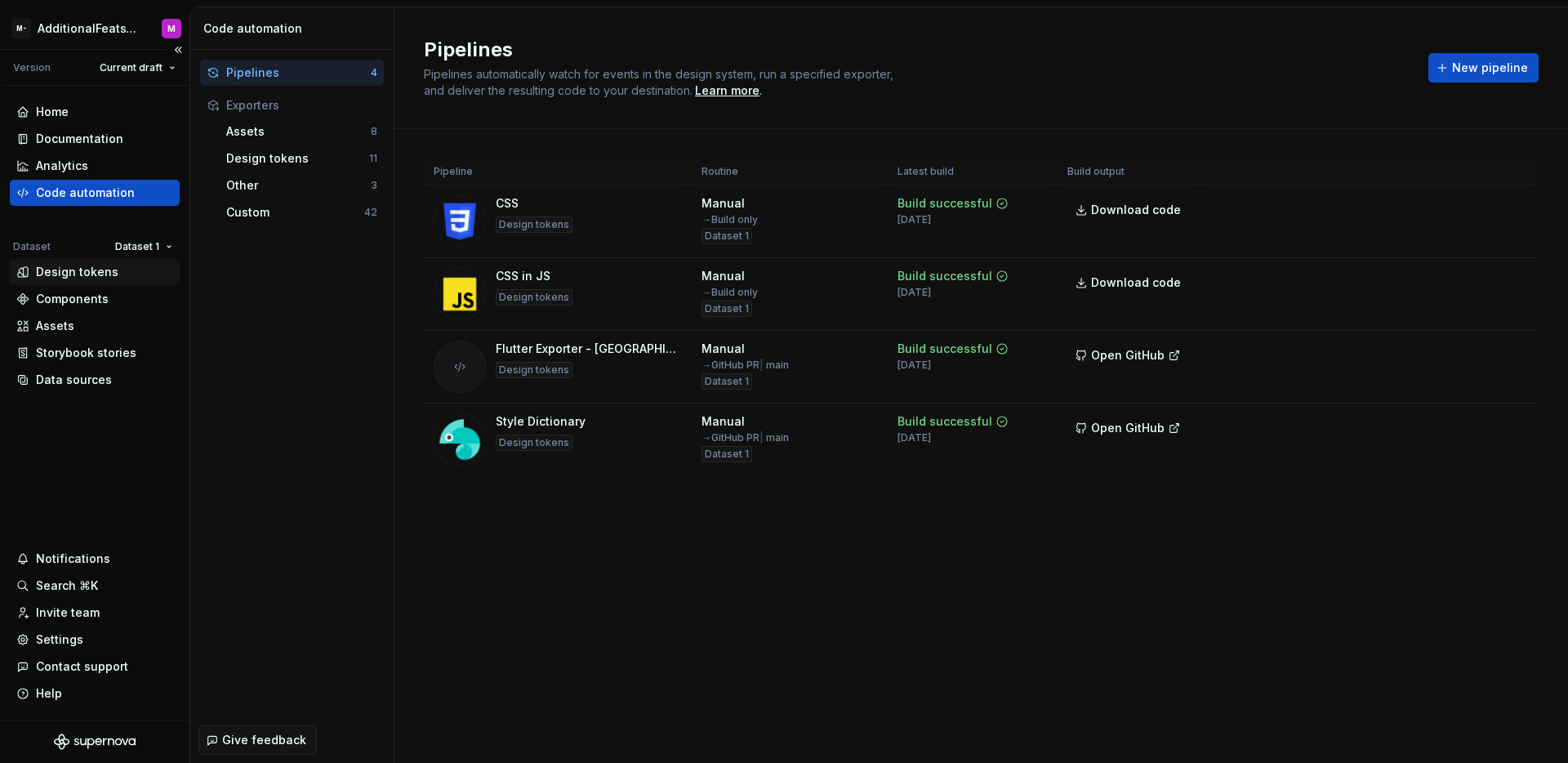
drag, startPoint x: 111, startPoint y: 290, endPoint x: 113, endPoint y: 280, distance: 10.2
click at [110, 291] on div "Components" at bounding box center [95, 299] width 157 height 16
click at [114, 279] on div "Design tokens" at bounding box center [95, 271] width 157 height 16
click at [117, 279] on div "Design tokens" at bounding box center [95, 271] width 157 height 16
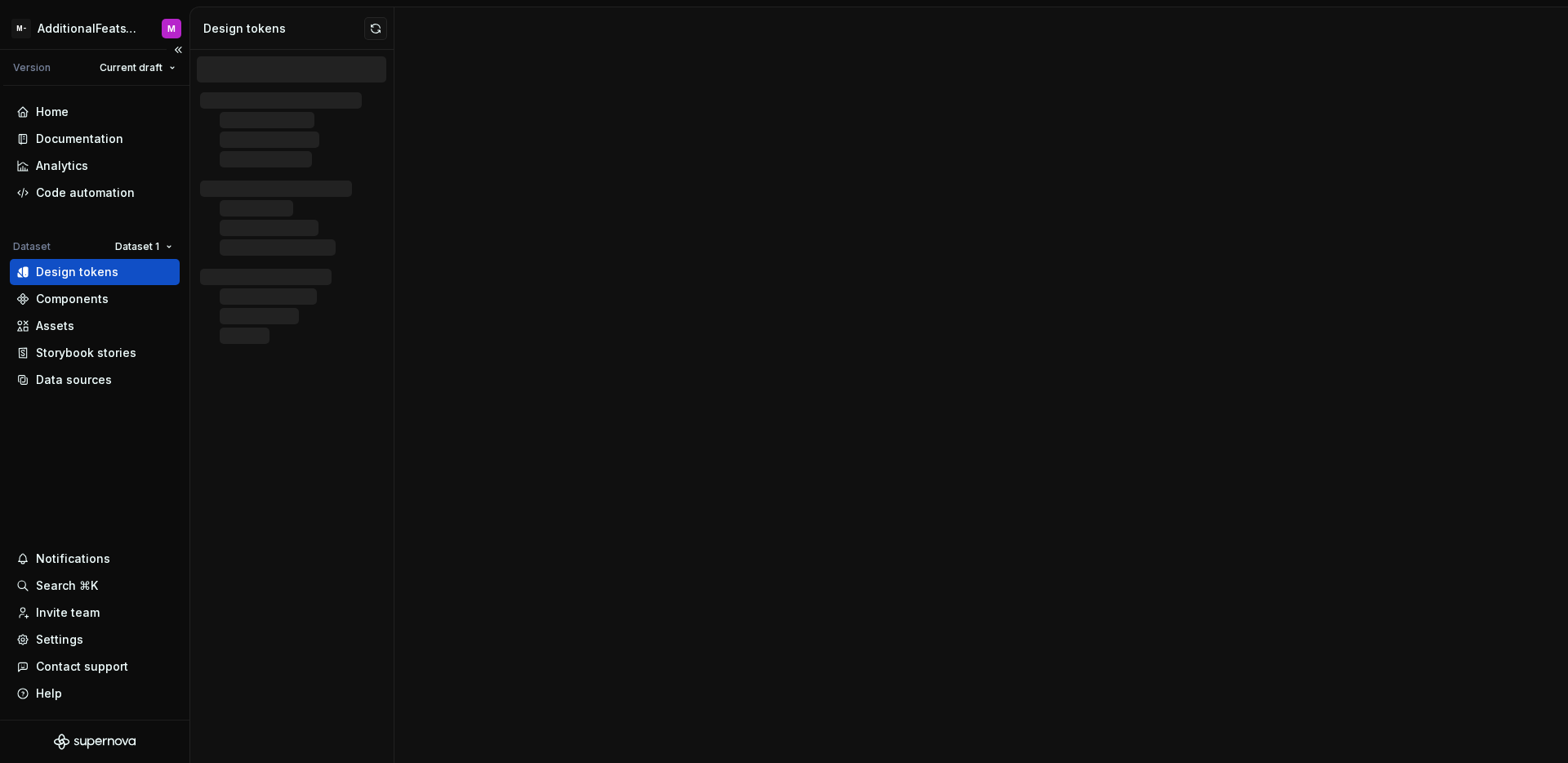
click at [151, 283] on div "Design tokens" at bounding box center [94, 271] width 170 height 26
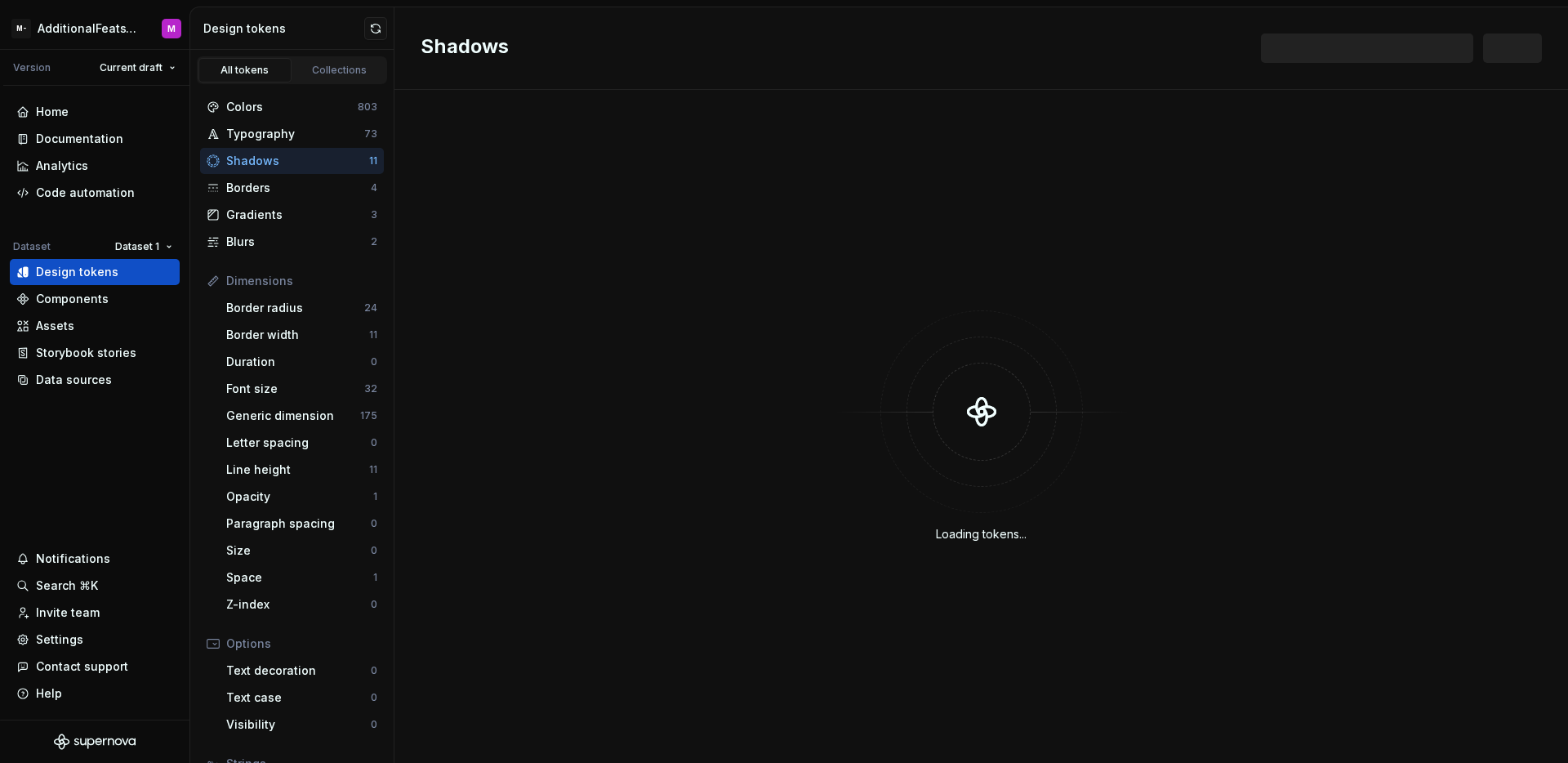
click at [323, 164] on div "Shadows" at bounding box center [297, 161] width 142 height 16
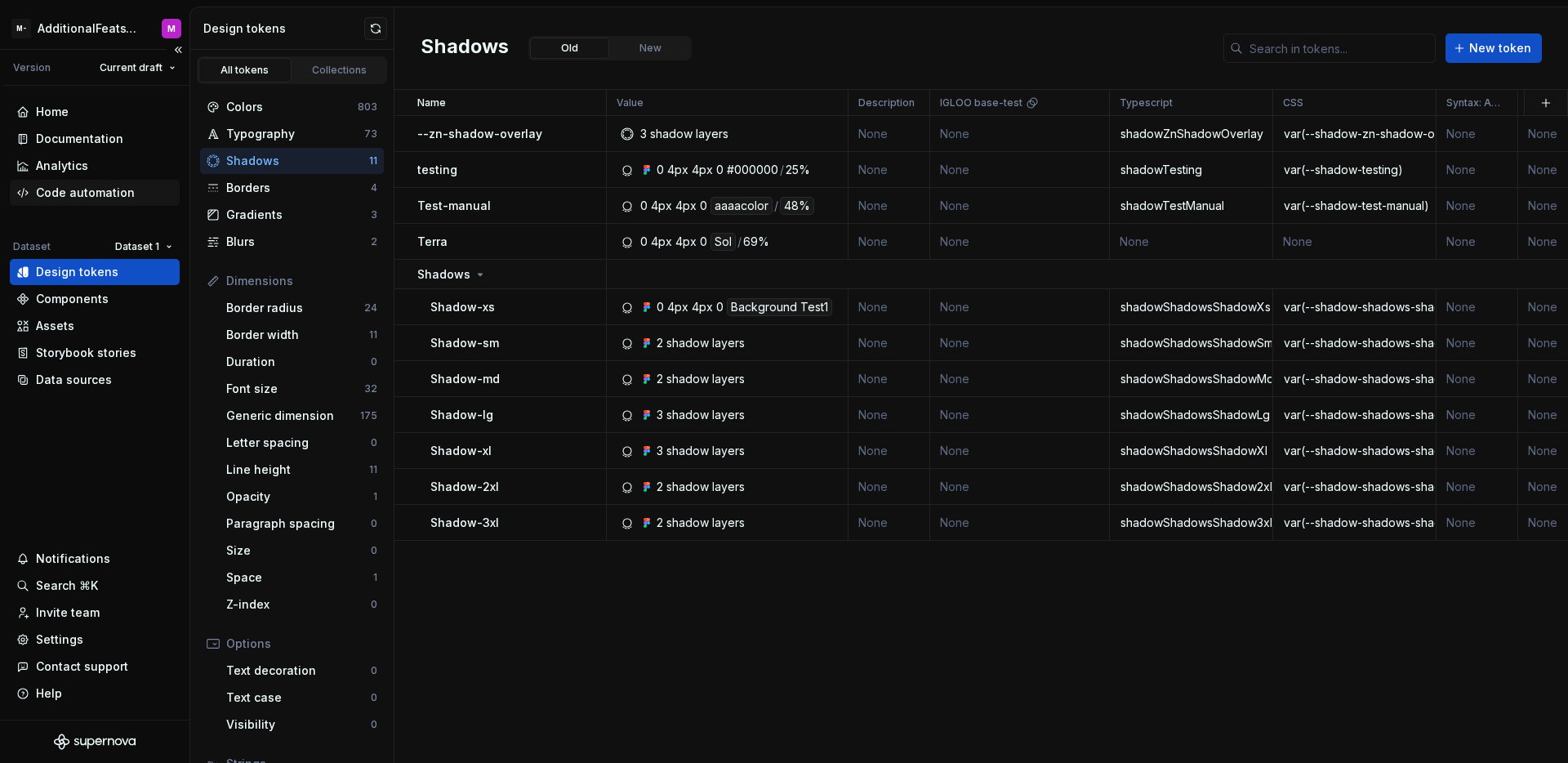
click at [83, 195] on div "Code automation" at bounding box center [85, 192] width 99 height 16
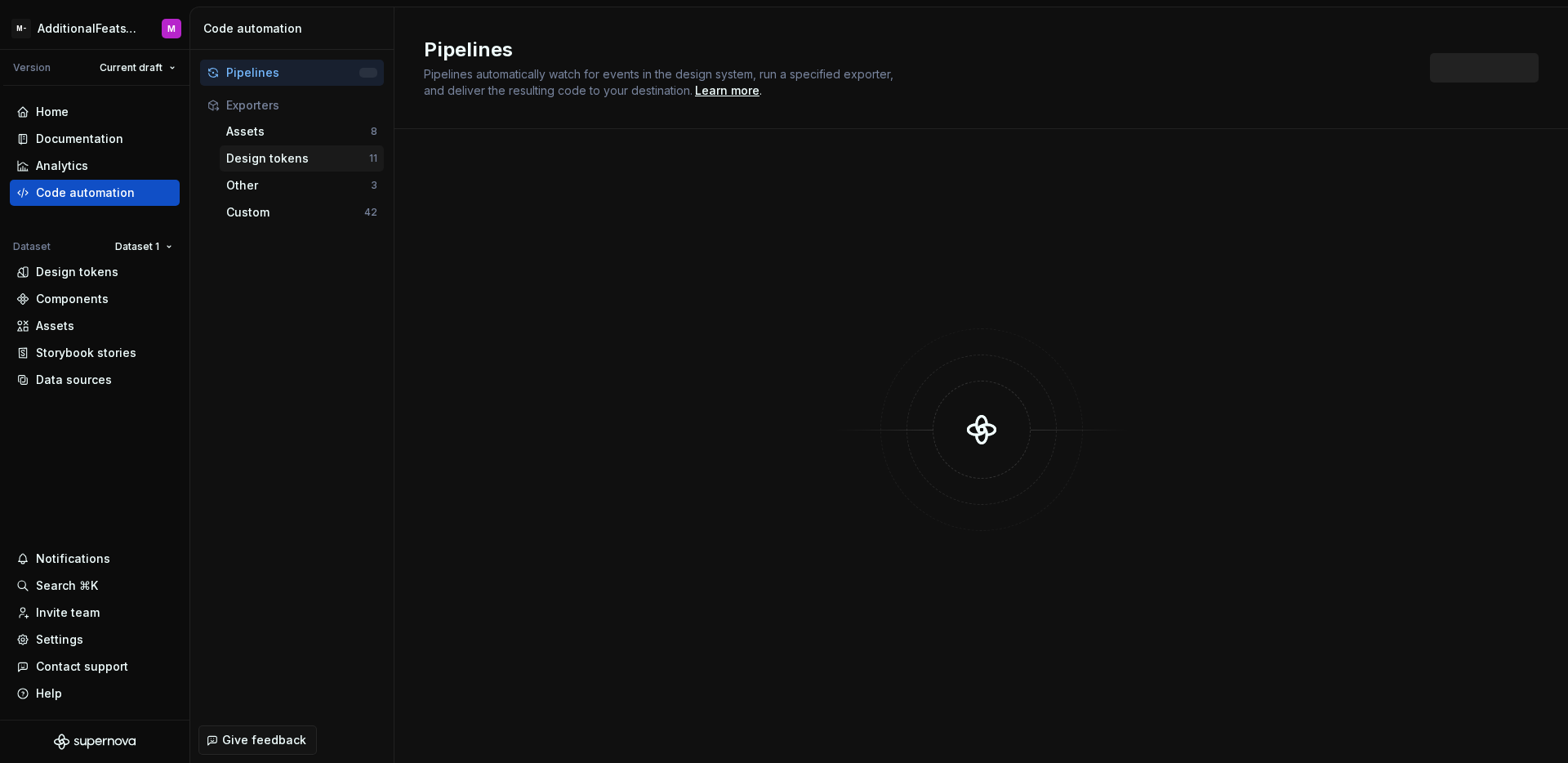
click at [282, 152] on div "Design tokens" at bounding box center [297, 158] width 142 height 16
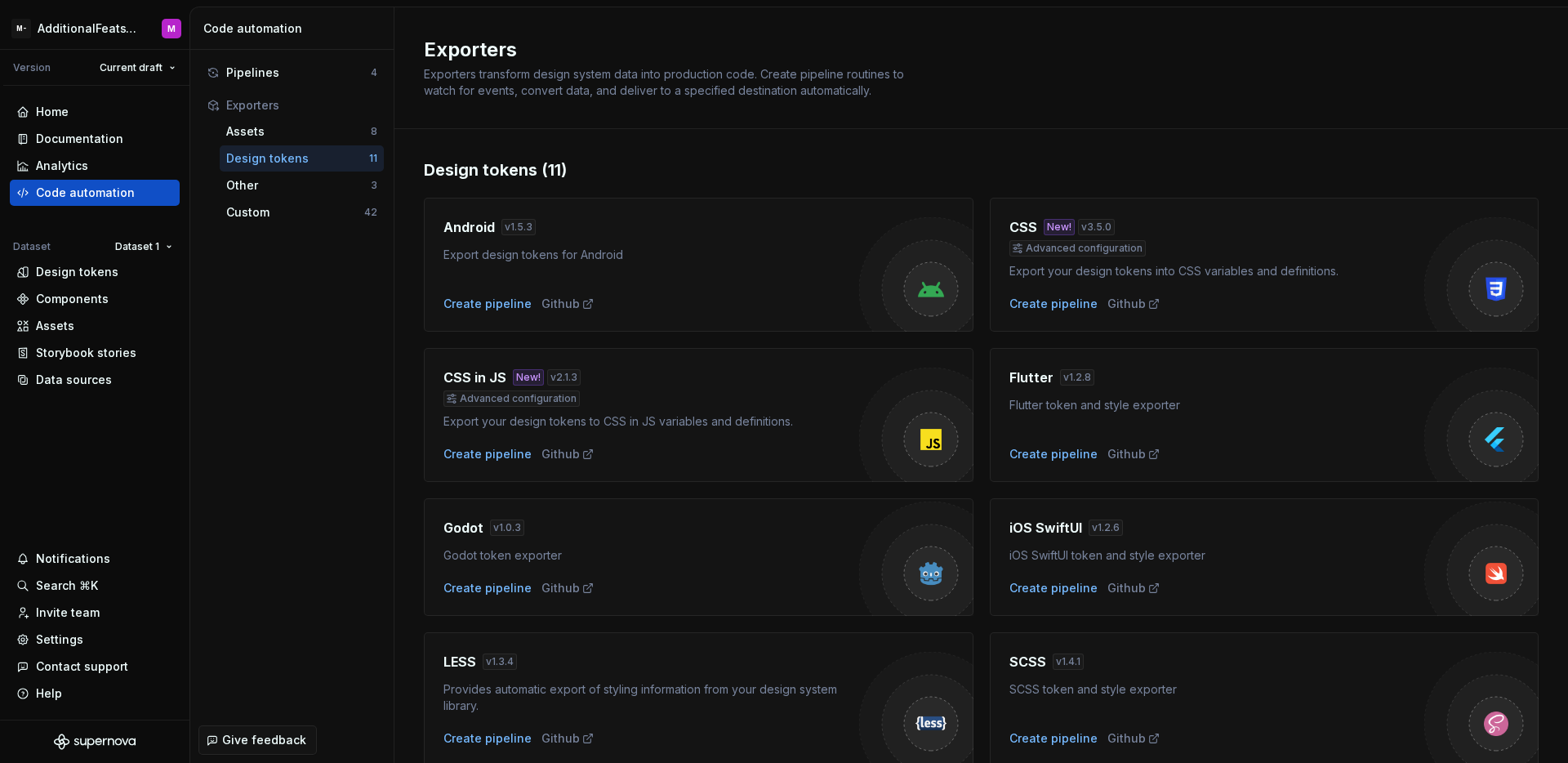
click at [1021, 314] on div "CSS New! v 3.5.0 Advanced configuration Export your design tokens into CSS vari…" at bounding box center [1265, 265] width 549 height 134
click at [1025, 304] on div "Create pipeline" at bounding box center [1053, 303] width 88 height 16
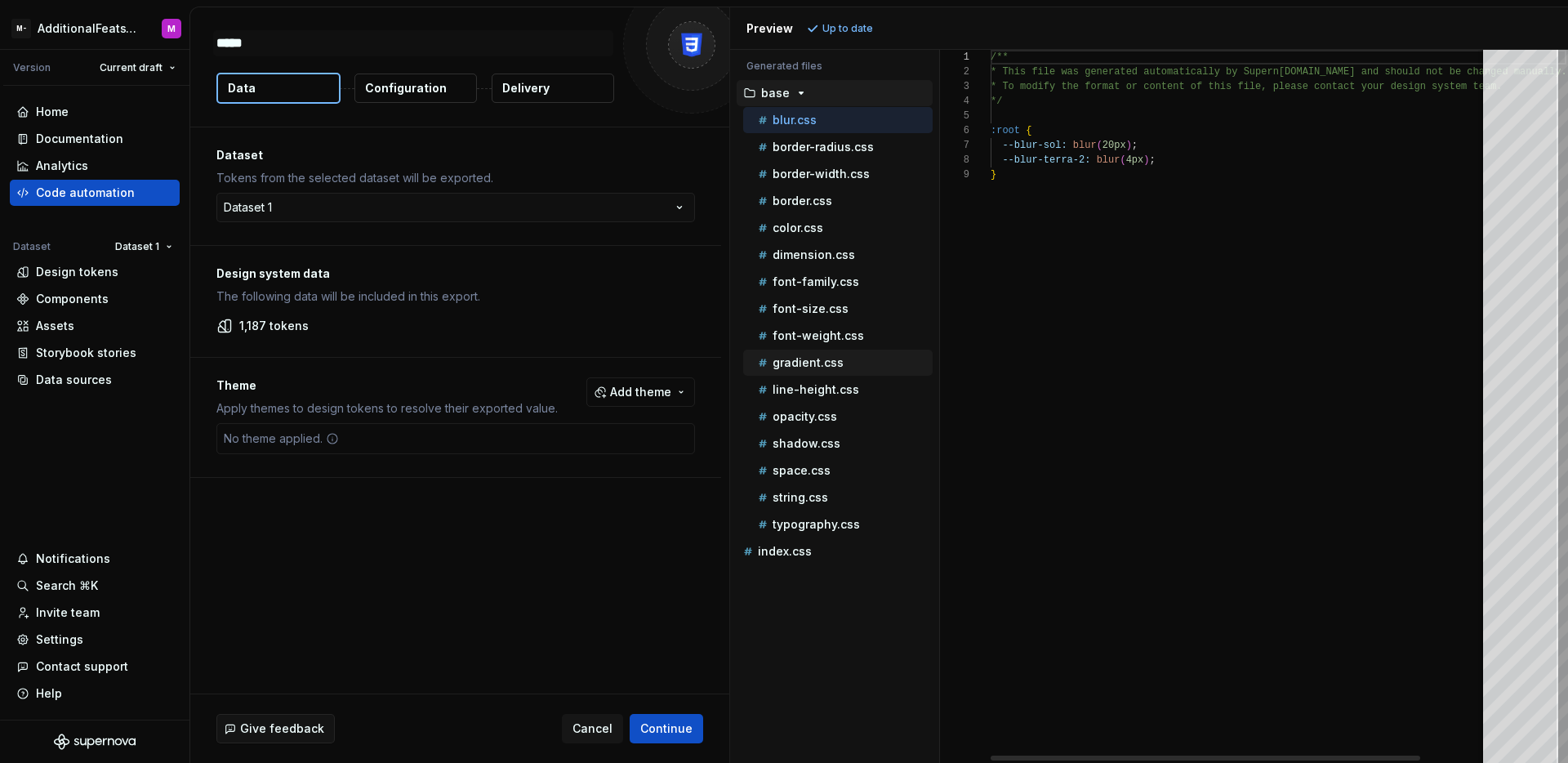
type textarea "*"
click at [826, 438] on p "shadow.css" at bounding box center [806, 443] width 68 height 13
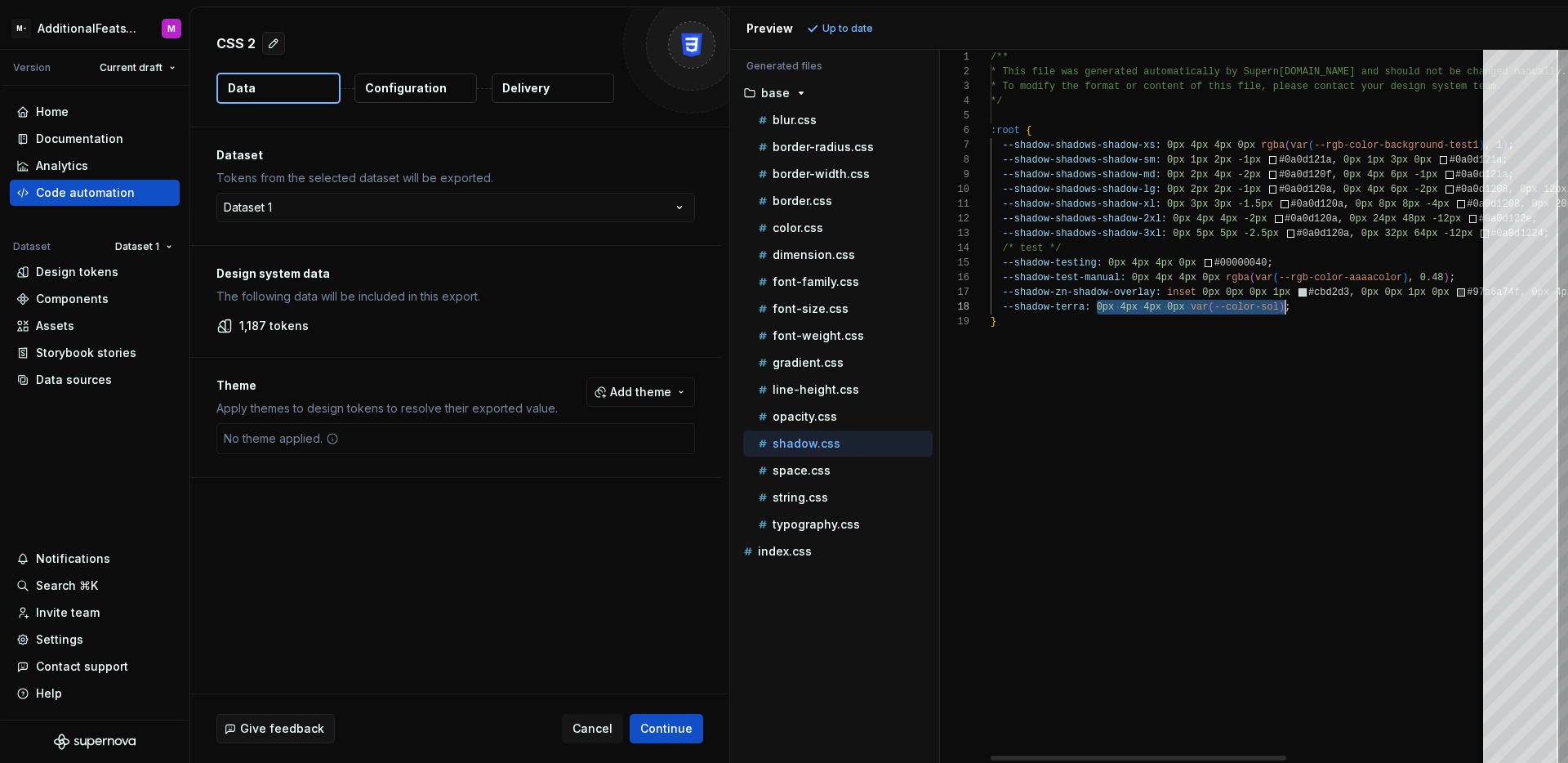
drag, startPoint x: 1099, startPoint y: 305, endPoint x: 1288, endPoint y: 305, distance: 189.0
click at [1288, 305] on div "/** * This file was generated automatically by Supern [DOMAIN_NAME] and should …" at bounding box center [1408, 406] width 835 height 714
type textarea "**********"
click at [1307, 310] on div "/** * This file was generated automatically by Supern [DOMAIN_NAME] and should …" at bounding box center [1408, 406] width 835 height 714
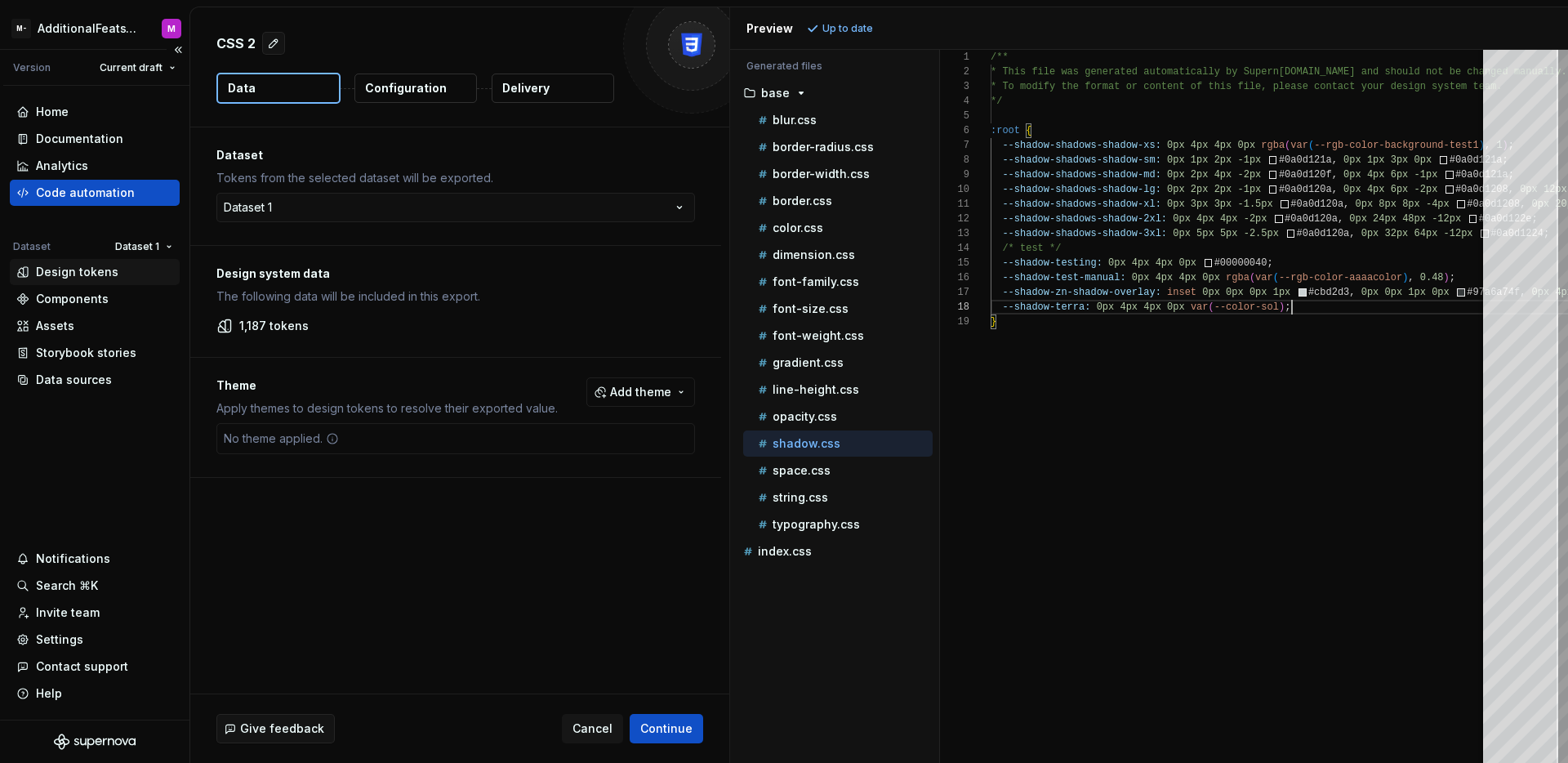
click at [104, 265] on div "Design tokens" at bounding box center [77, 271] width 82 height 16
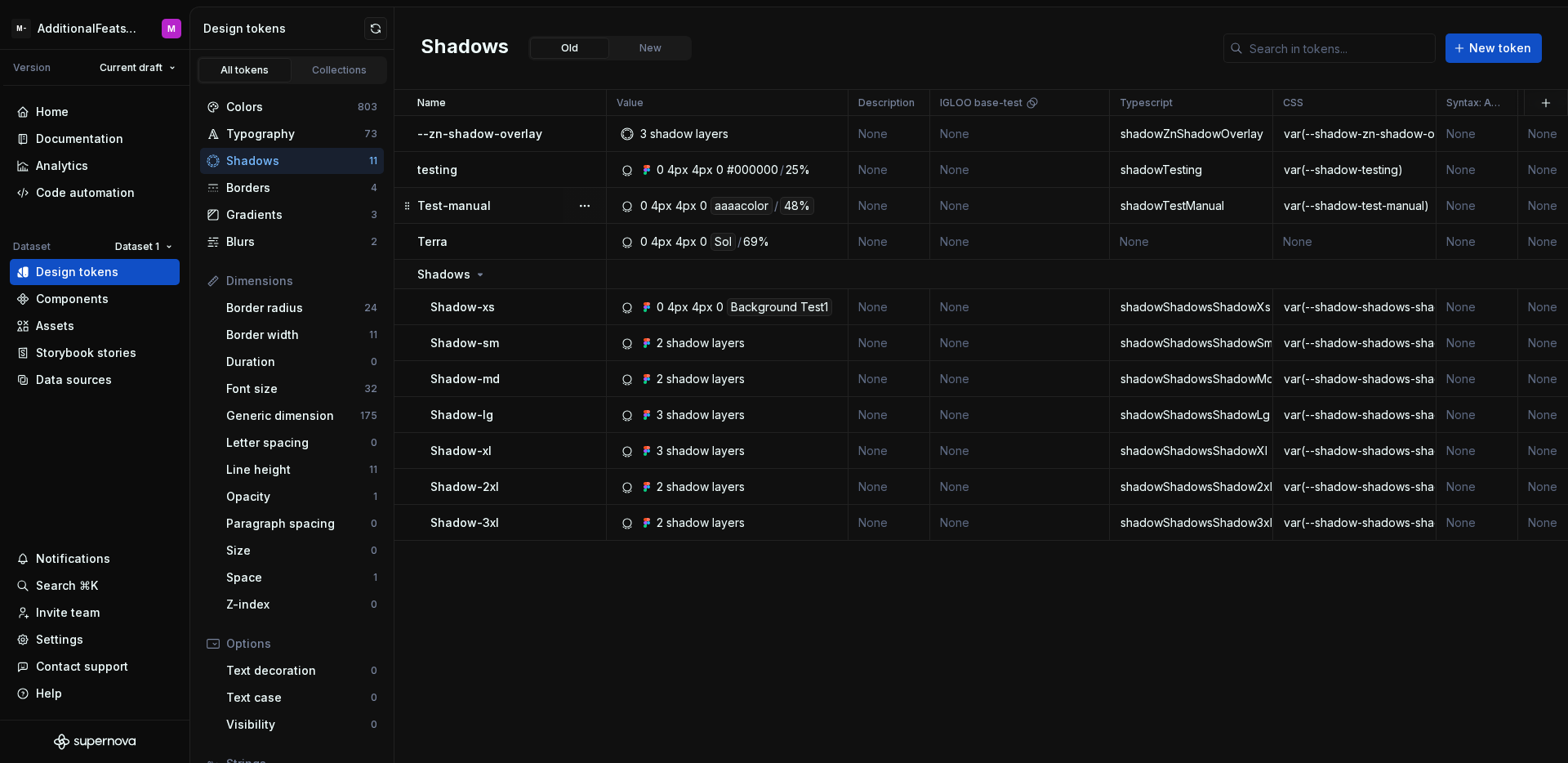
click at [800, 208] on div "48%" at bounding box center [797, 206] width 34 height 18
click at [560, 207] on div "Test-manual" at bounding box center [512, 206] width 188 height 16
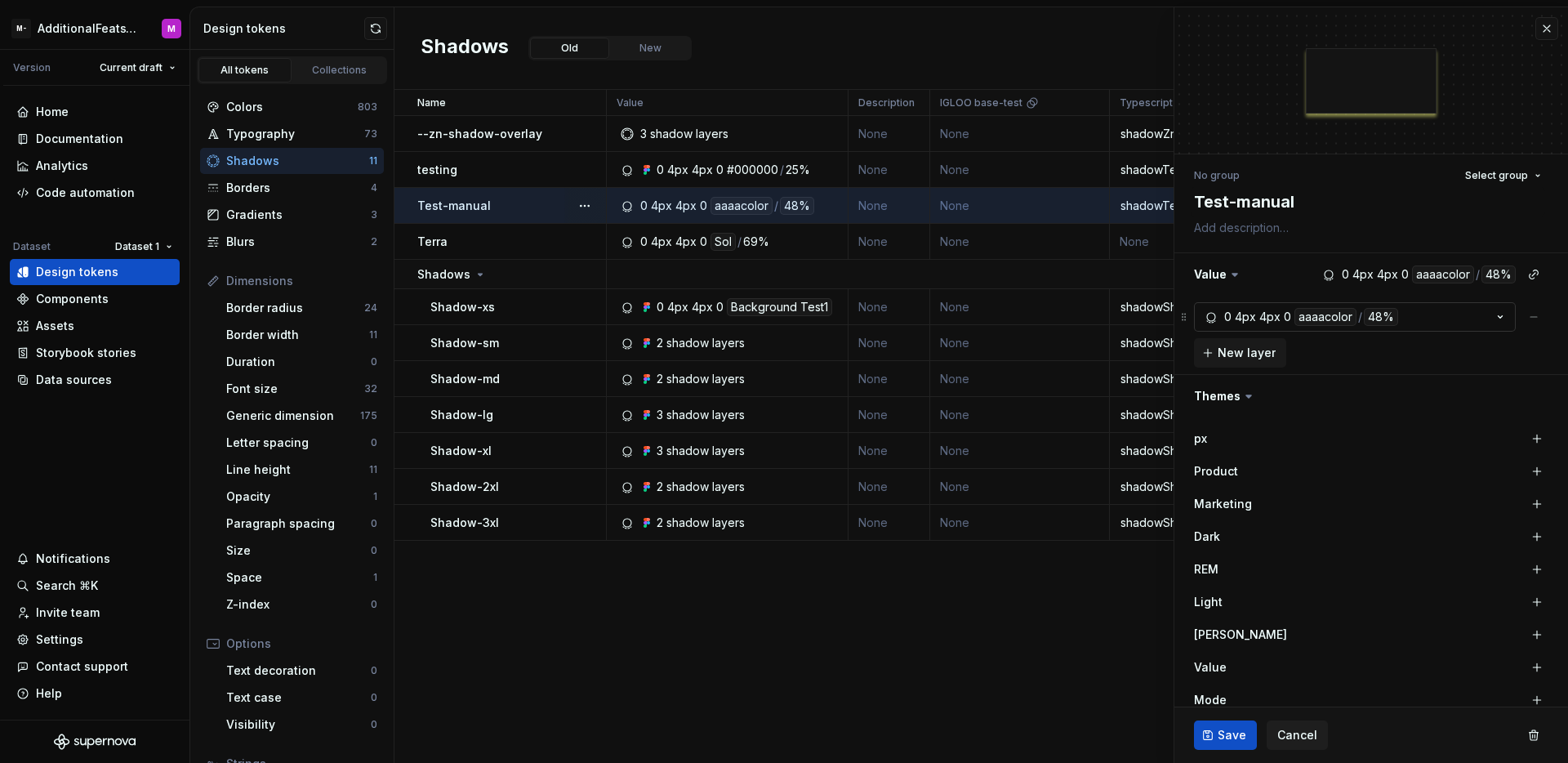
click at [1451, 314] on button "0 4px 4px 0 aaaacolor / 48%" at bounding box center [1355, 317] width 322 height 29
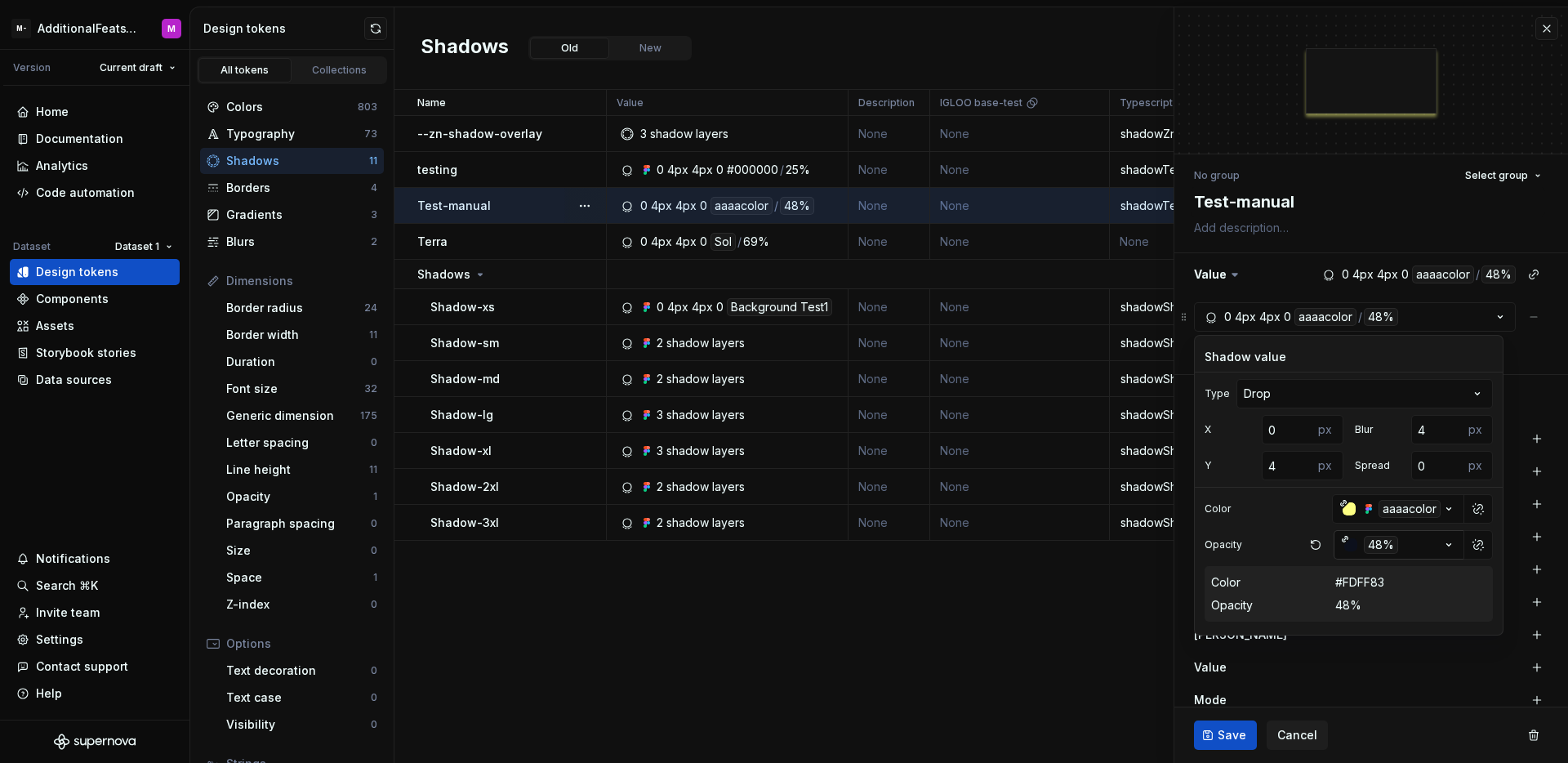
click at [1447, 543] on icon "button" at bounding box center [1449, 545] width 16 height 16
click at [1369, 583] on div "XL" at bounding box center [1369, 580] width 169 height 16
click at [1442, 543] on icon "button" at bounding box center [1449, 545] width 16 height 16
click at [1312, 582] on div "XL" at bounding box center [1369, 580] width 169 height 16
click at [279, 502] on div "Opacity" at bounding box center [299, 496] width 147 height 16
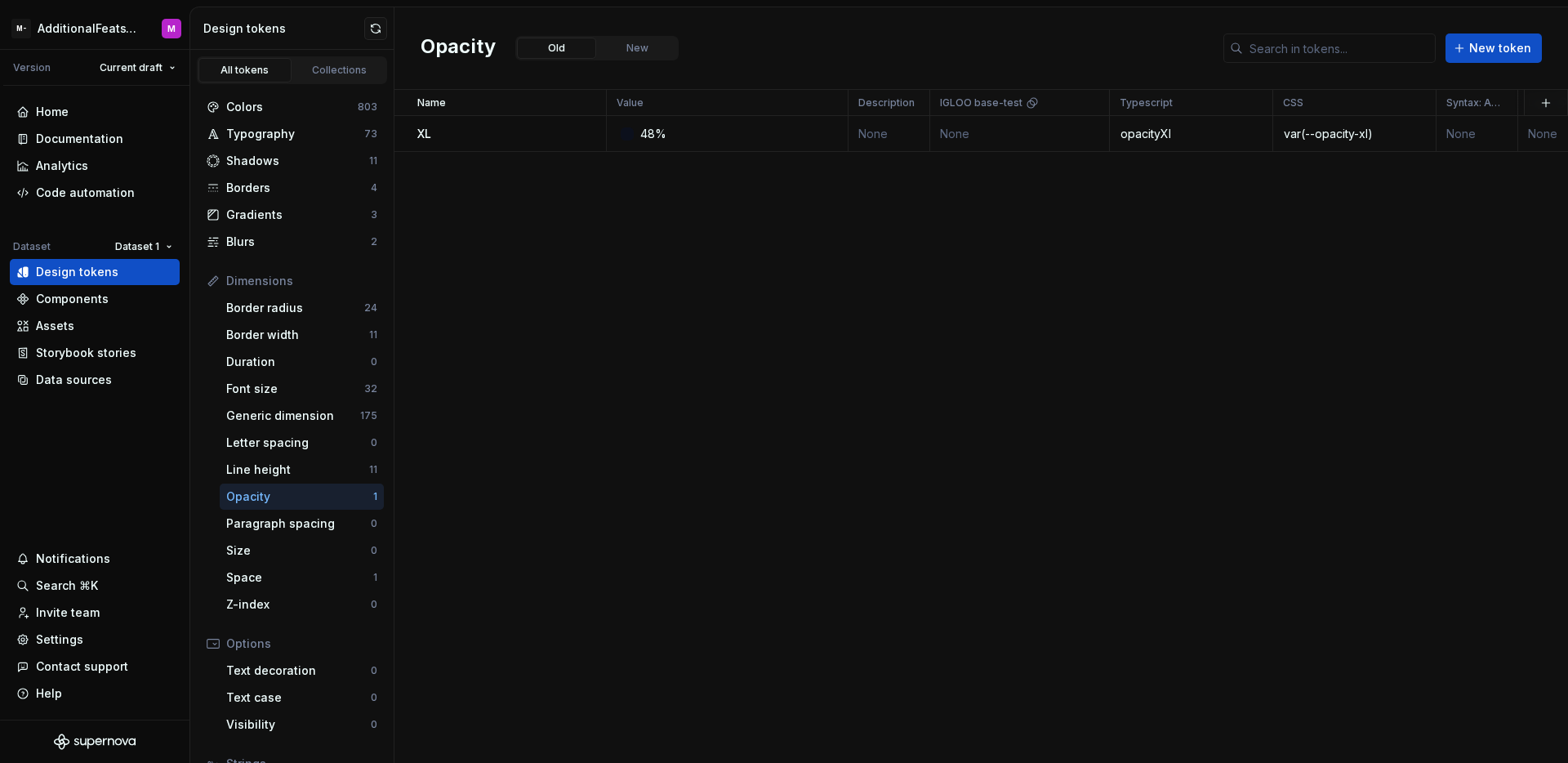
click at [768, 348] on div "Name Value Description IGLOO base-test Typescript CSS Syntax: Android Light Dar…" at bounding box center [981, 427] width 1174 height 673
click at [1468, 54] on button "New token" at bounding box center [1493, 48] width 96 height 29
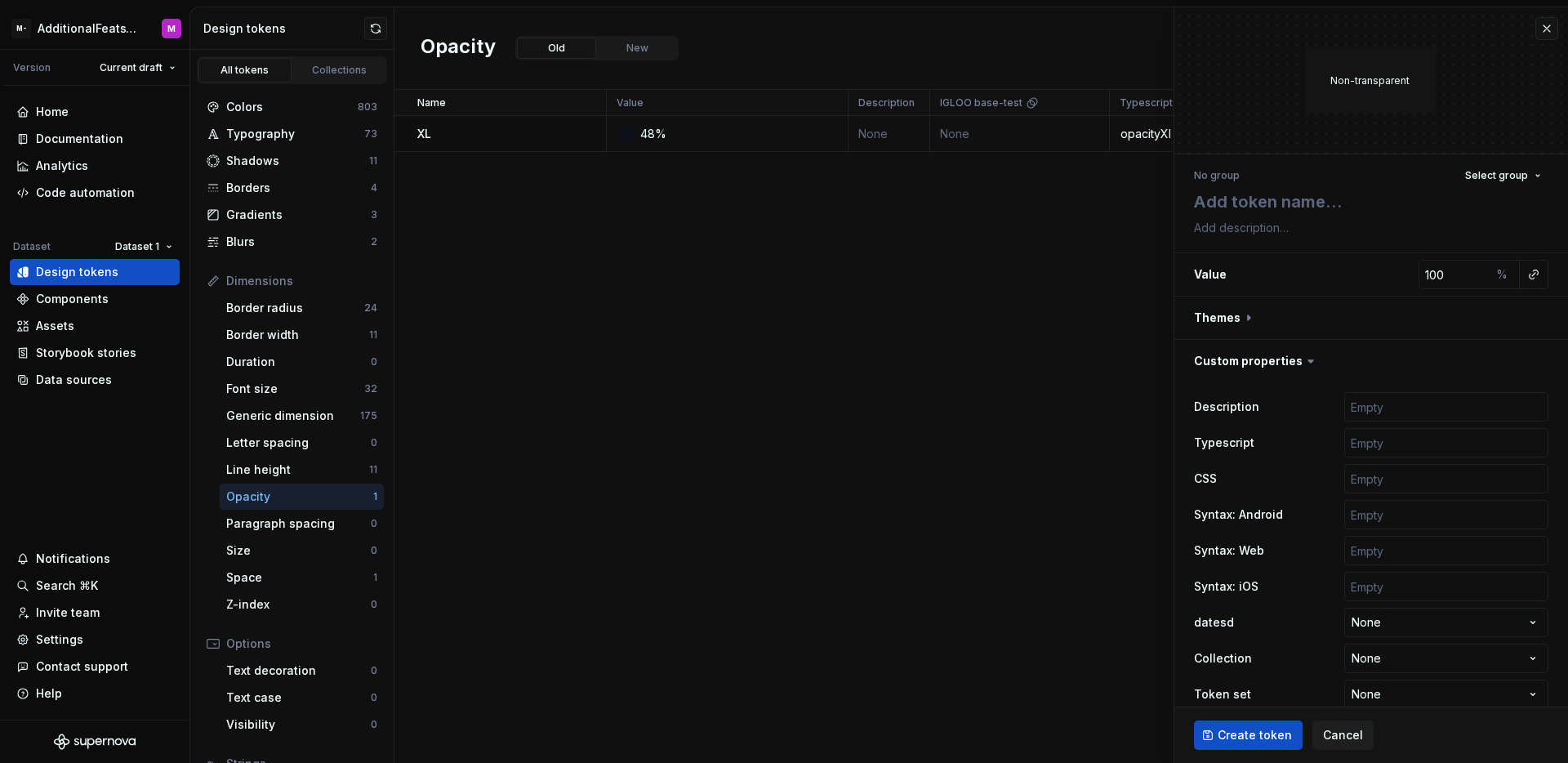
type textarea "*"
type textarea "X"
type textarea "*"
type textarea "XX"
type textarea "*"
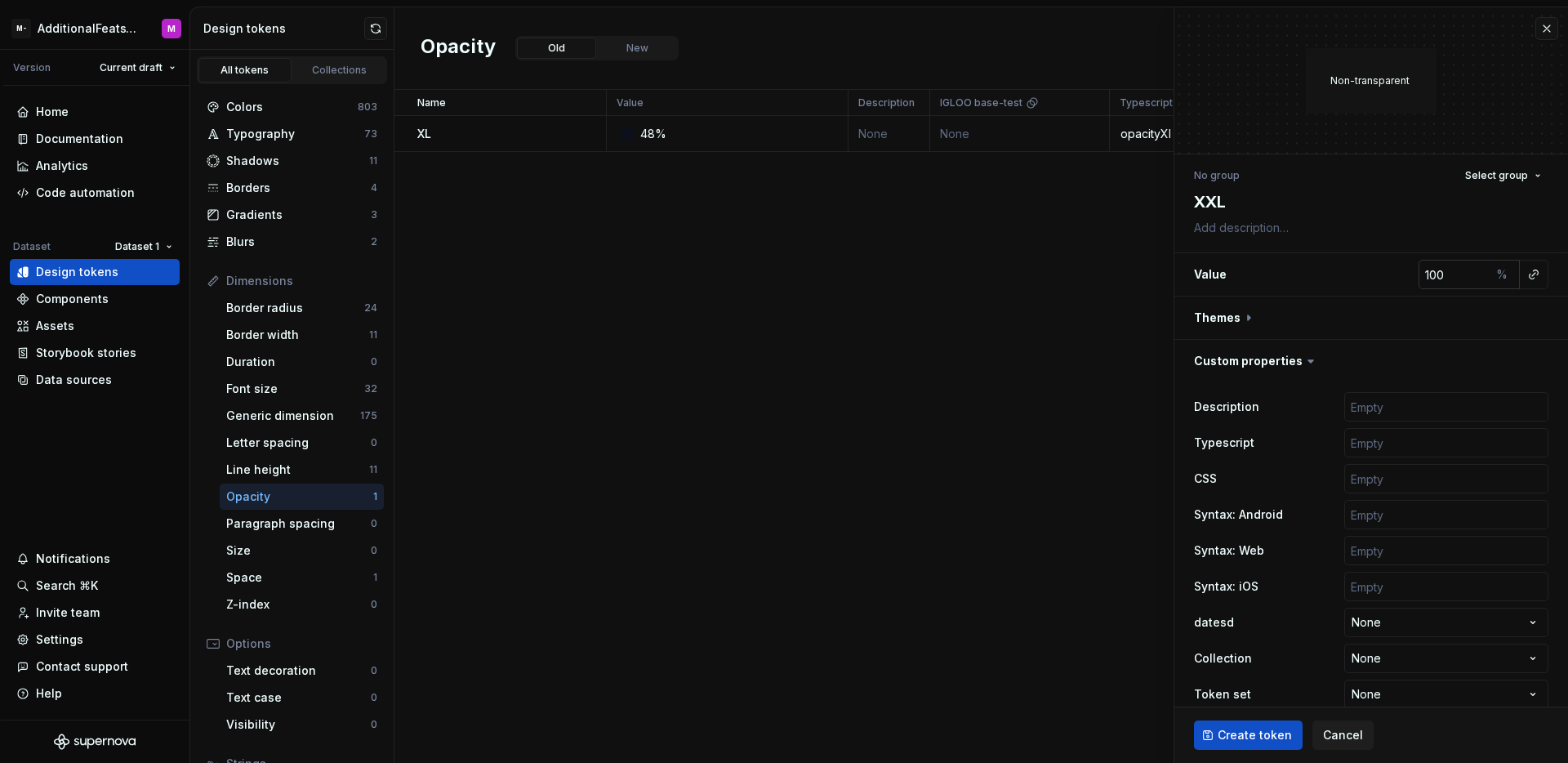
type textarea "XXL"
type textarea "*"
type input "99"
click at [1462, 279] on input "99" at bounding box center [1455, 274] width 72 height 29
type textarea "*"
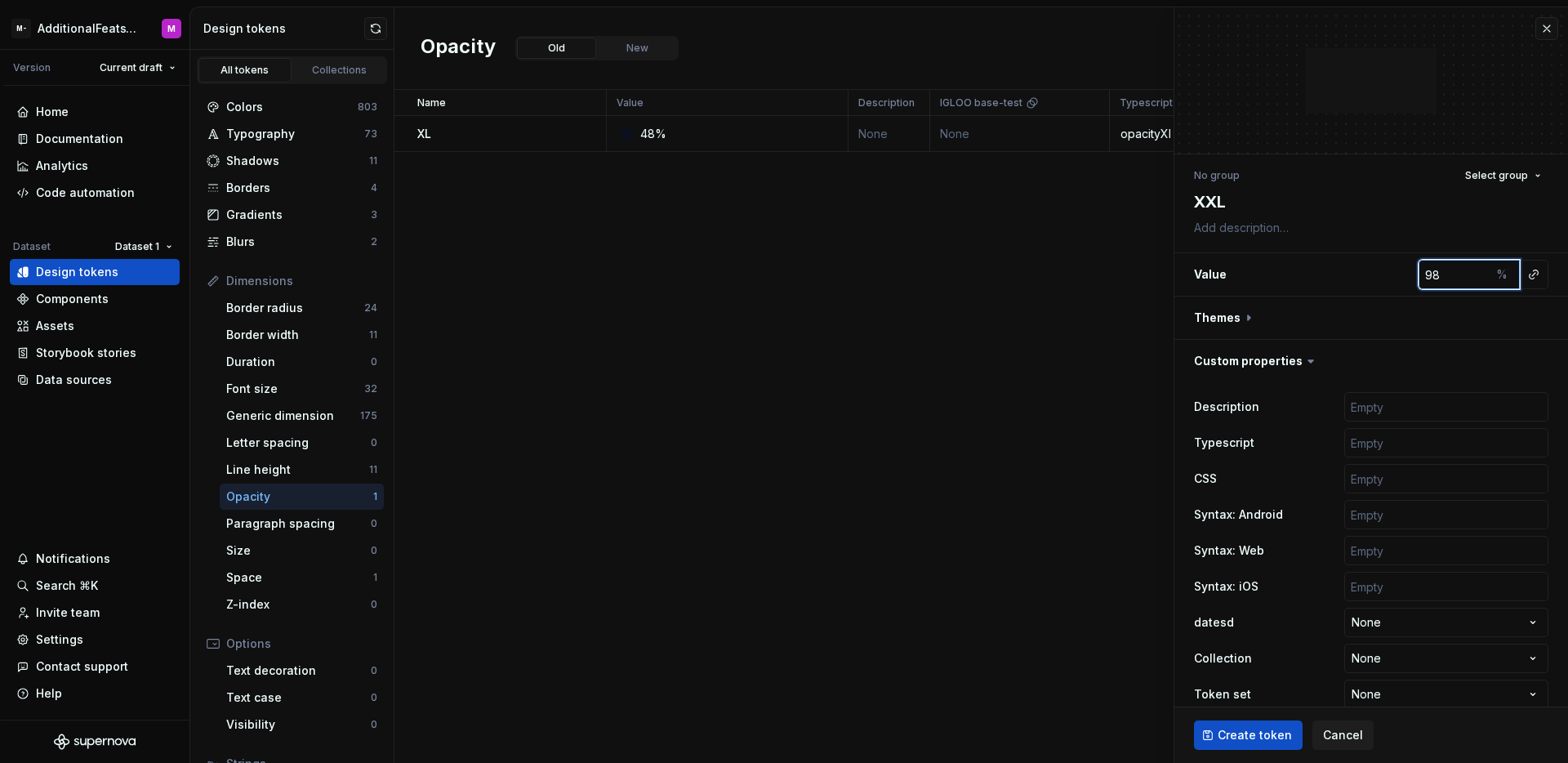
type input "98"
click at [1462, 277] on input "98" at bounding box center [1455, 274] width 72 height 29
type textarea "*"
type input "97"
click at [1462, 277] on input "97" at bounding box center [1455, 274] width 72 height 29
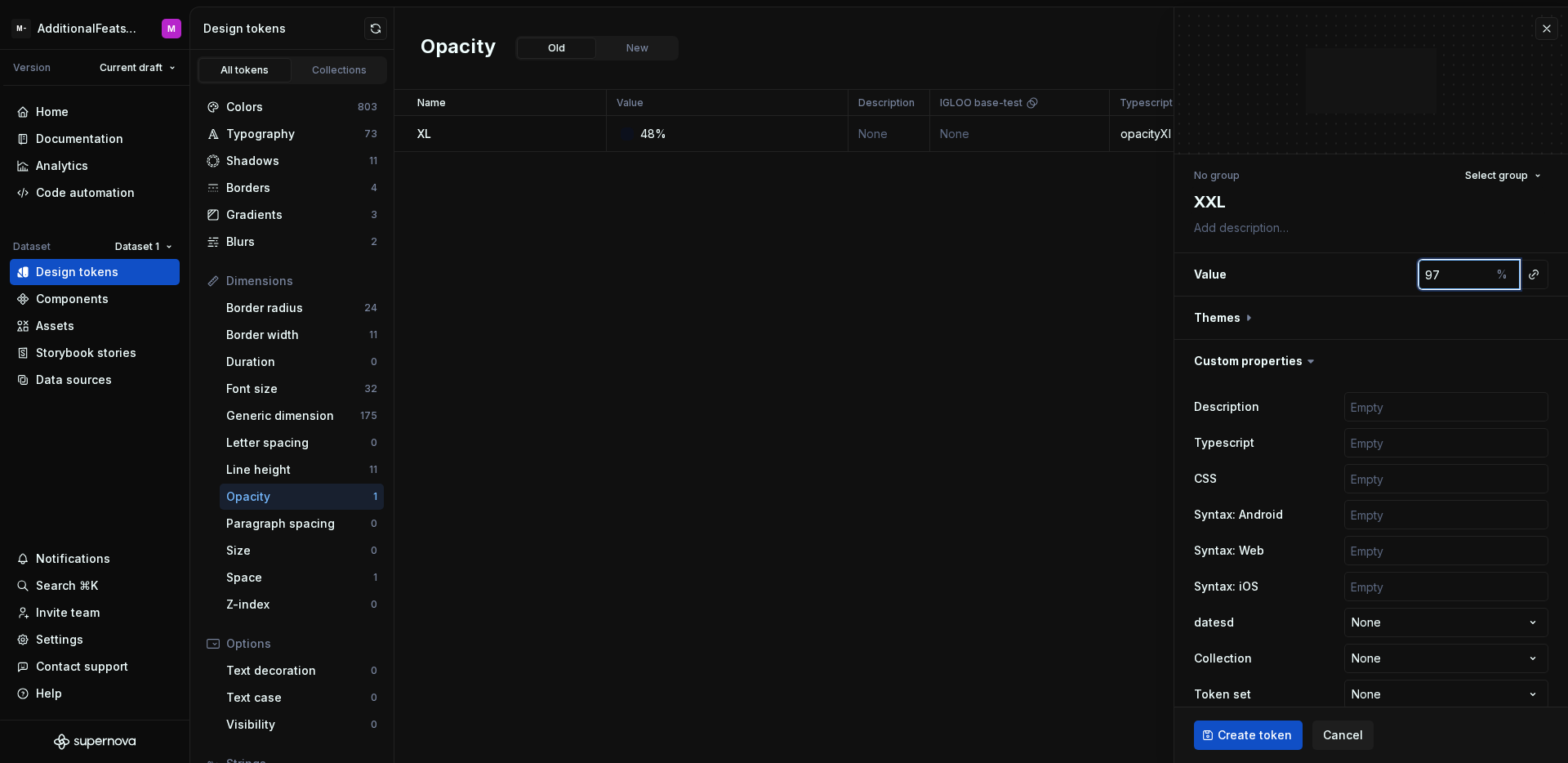
type textarea "*"
type input "96"
click at [1462, 277] on input "96" at bounding box center [1455, 274] width 72 height 29
type textarea "*"
type input "95"
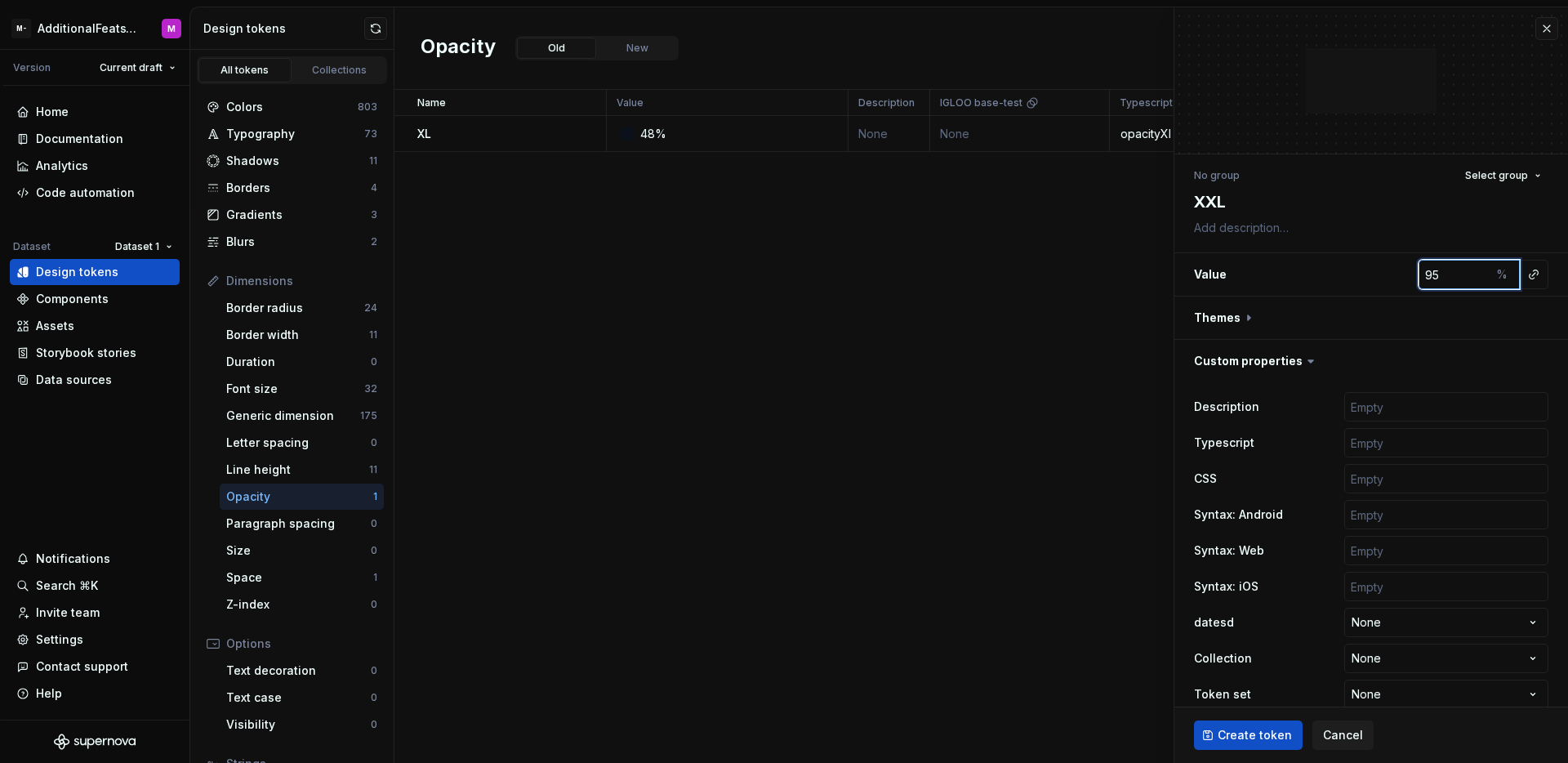
click at [1462, 277] on input "95" at bounding box center [1455, 274] width 72 height 29
type textarea "*"
type input "94"
click at [1462, 277] on input "94" at bounding box center [1455, 274] width 72 height 29
type textarea "*"
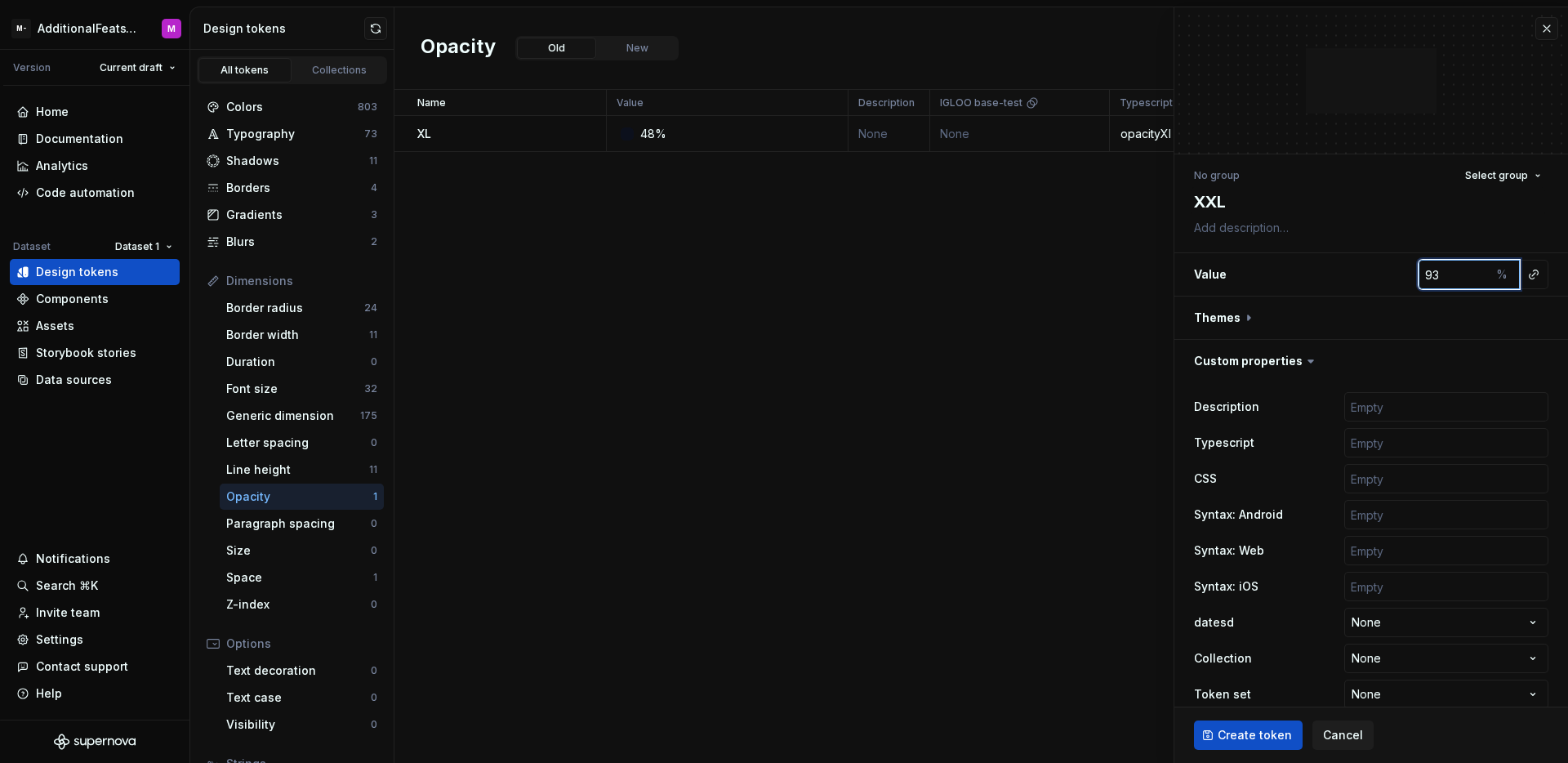
type input "93"
click at [1462, 277] on input "93" at bounding box center [1455, 274] width 72 height 29
type textarea "*"
type input "92"
click at [1462, 277] on input "92" at bounding box center [1455, 274] width 72 height 29
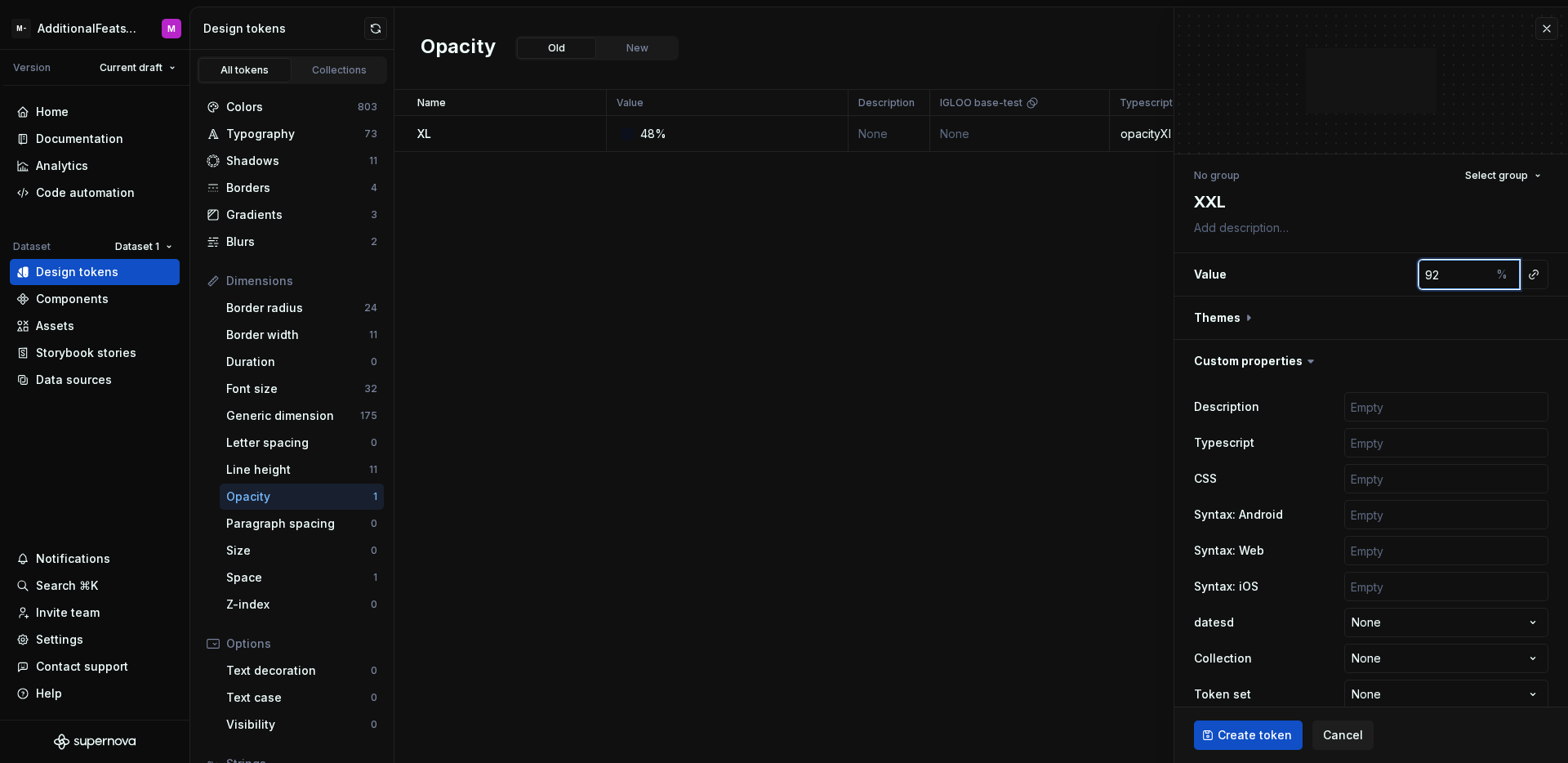
type textarea "*"
type input "91"
click at [1462, 277] on input "91" at bounding box center [1455, 274] width 72 height 29
type textarea "*"
type input "90"
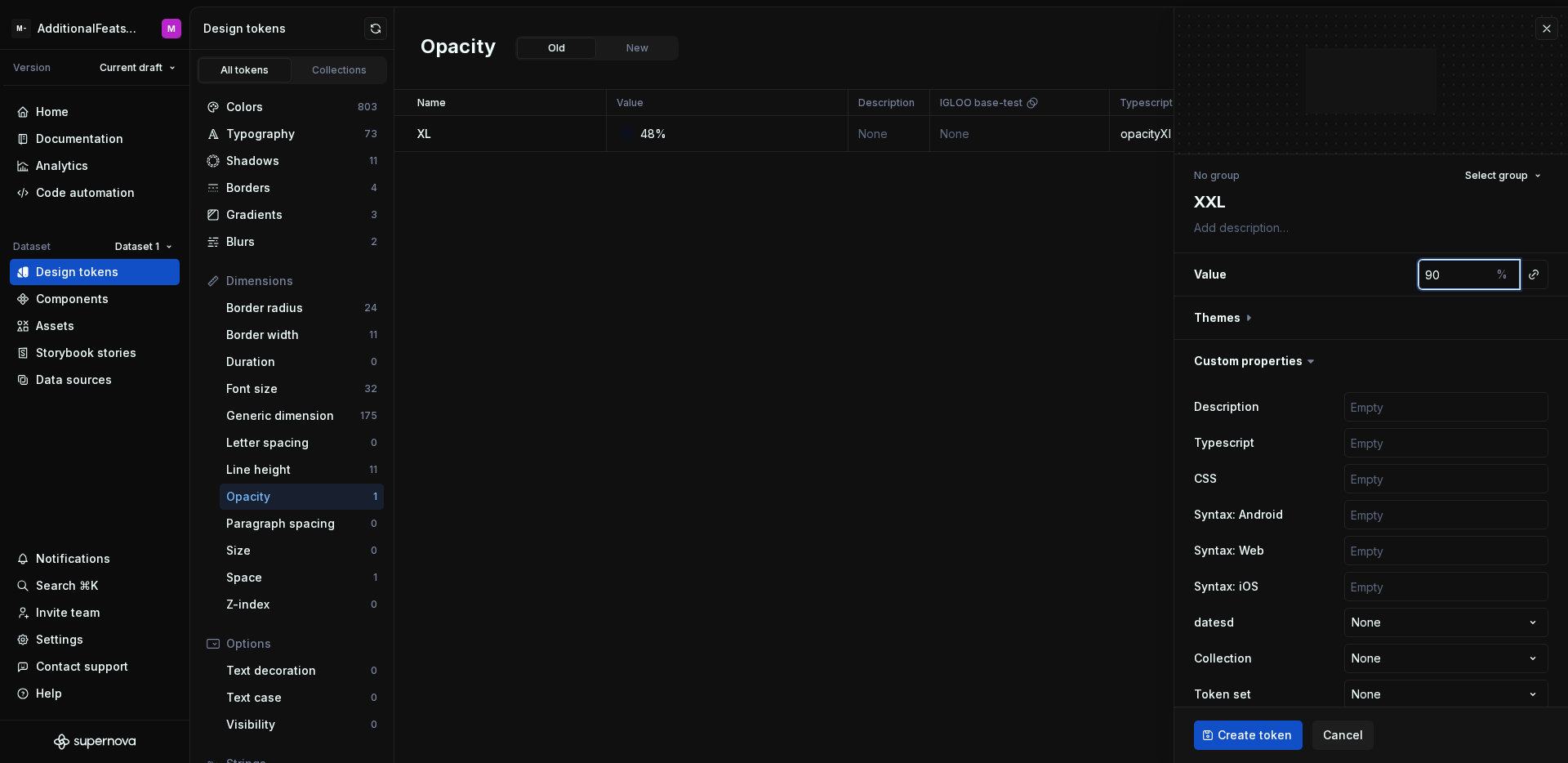
click at [1462, 277] on input "90" at bounding box center [1455, 274] width 72 height 29
type textarea "*"
type input "89"
click at [1462, 277] on input "89" at bounding box center [1455, 274] width 72 height 29
type textarea "*"
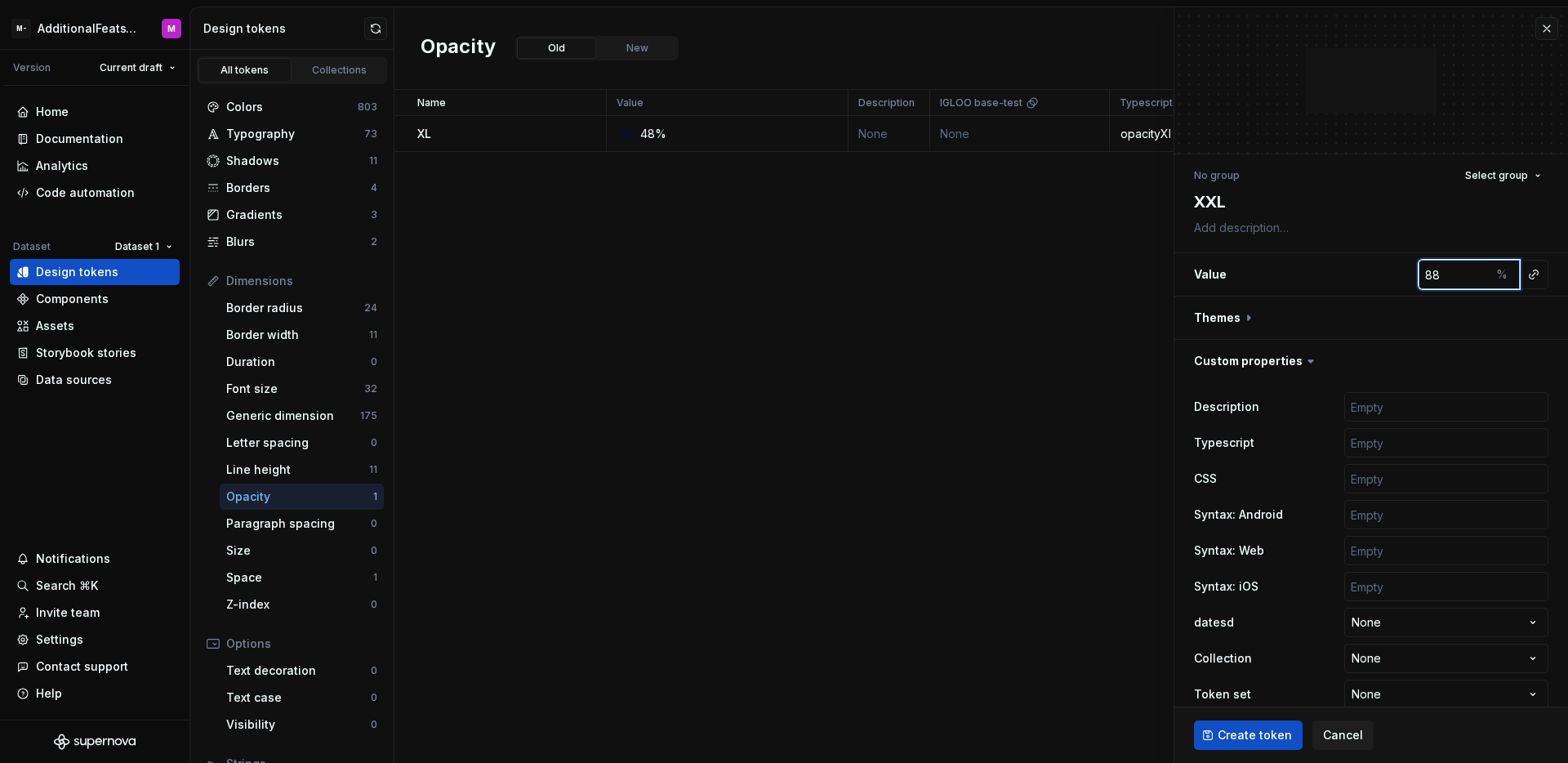
type input "88"
click at [1462, 277] on input "88" at bounding box center [1455, 274] width 72 height 29
type textarea "*"
type input "87"
click at [1462, 277] on input "87" at bounding box center [1455, 274] width 72 height 29
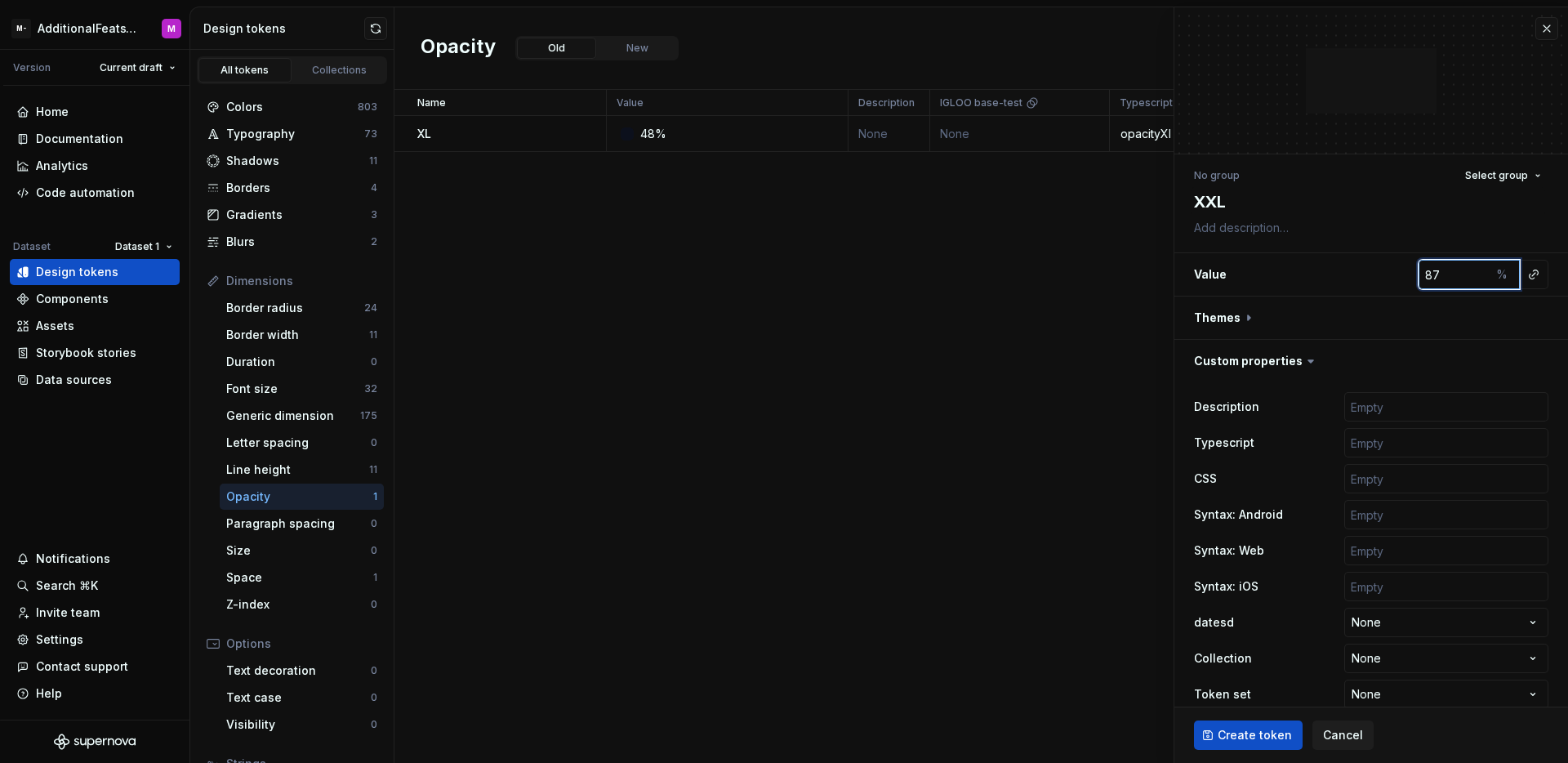
type textarea "*"
type input "86"
click at [1462, 277] on input "86" at bounding box center [1455, 274] width 72 height 29
type textarea "*"
type input "85"
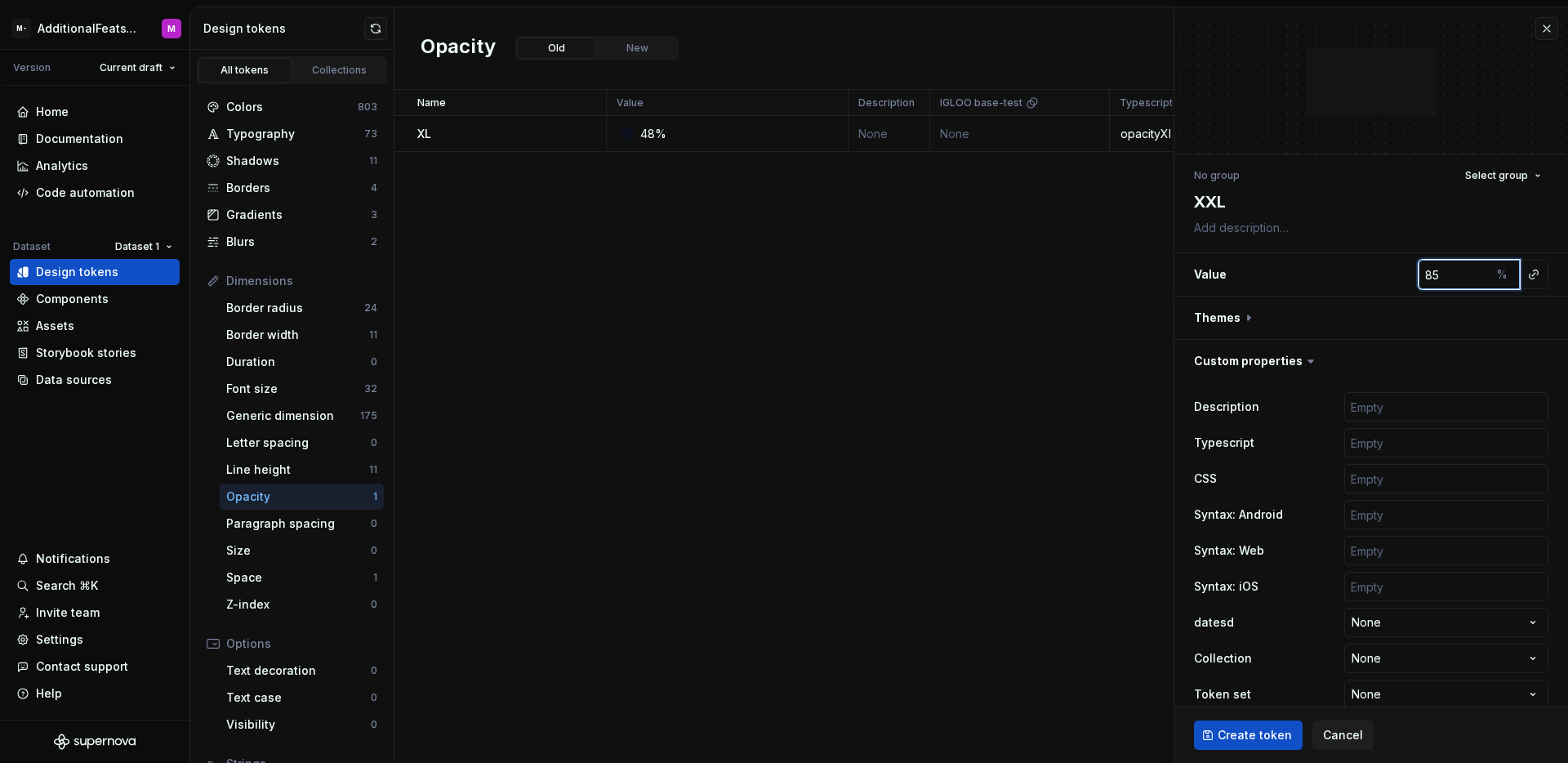
click at [1462, 277] on input "85" at bounding box center [1455, 274] width 72 height 29
type textarea "*"
type input "84"
click at [1462, 277] on input "84" at bounding box center [1455, 274] width 72 height 29
type textarea "*"
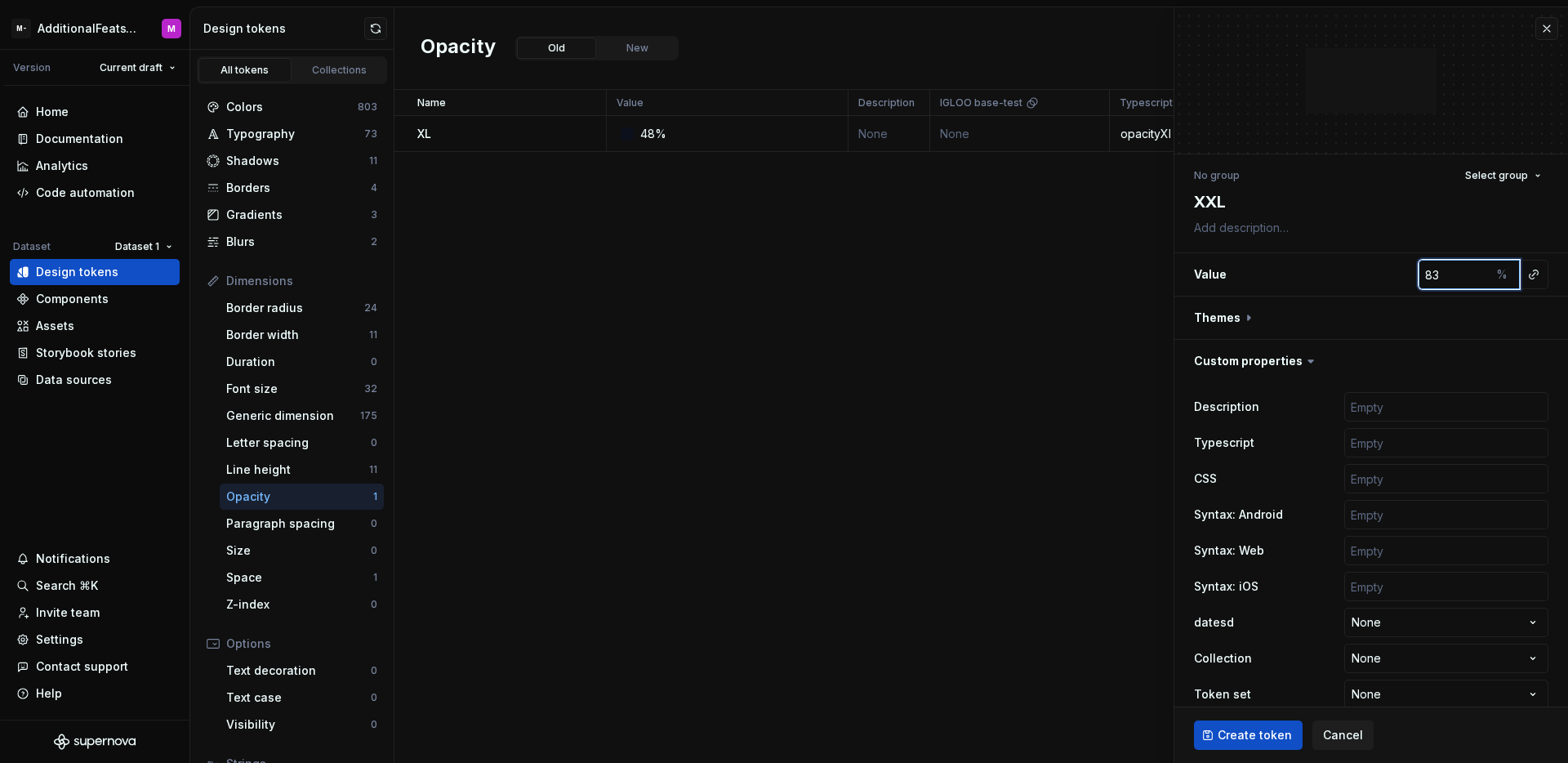
type input "83"
click at [1462, 277] on input "83" at bounding box center [1455, 274] width 72 height 29
type textarea "*"
type input "82"
click at [1462, 277] on input "82" at bounding box center [1455, 274] width 72 height 29
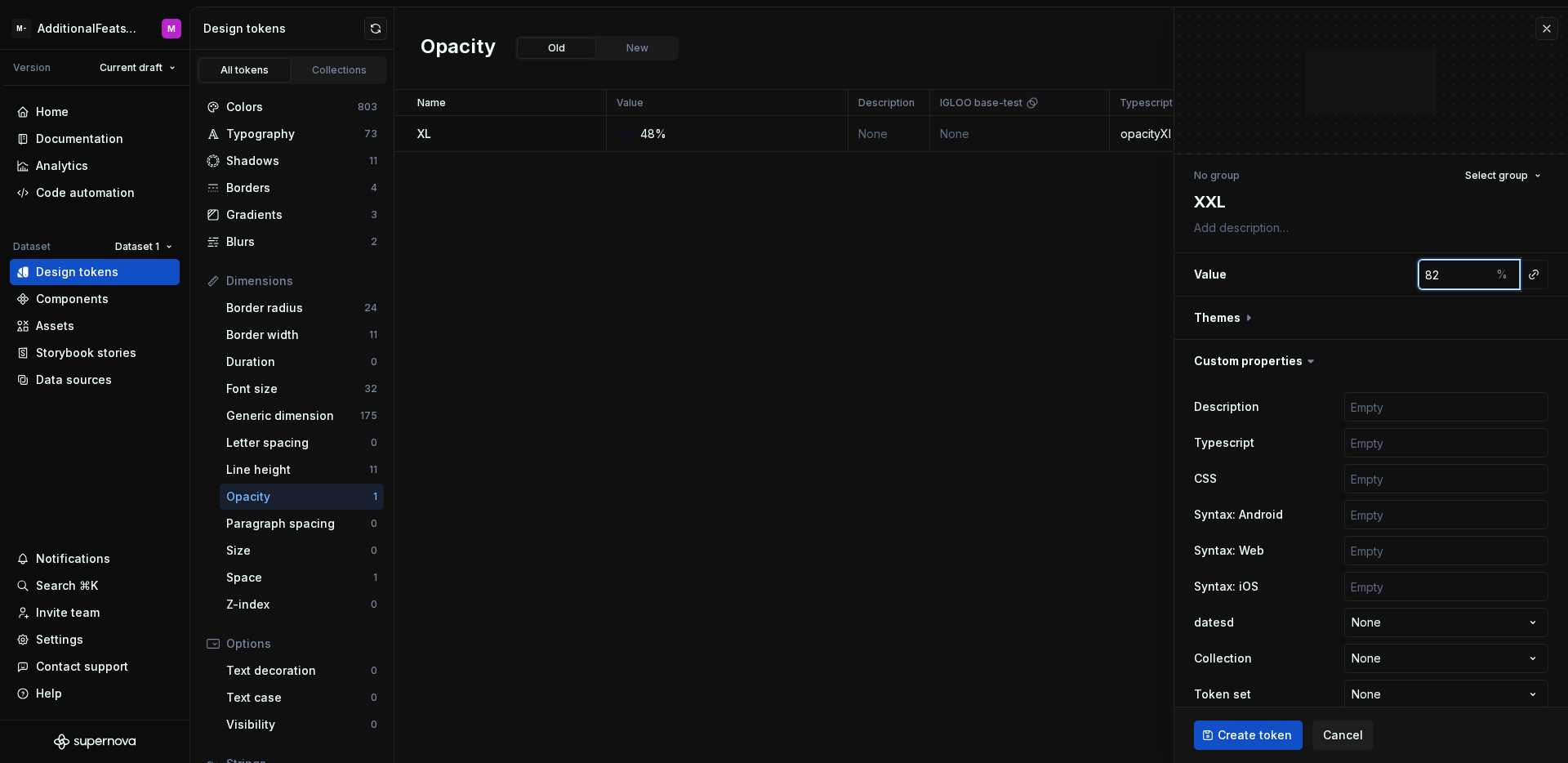
type textarea "*"
type input "81"
click at [1462, 277] on input "81" at bounding box center [1455, 274] width 72 height 29
type textarea "*"
type input "80"
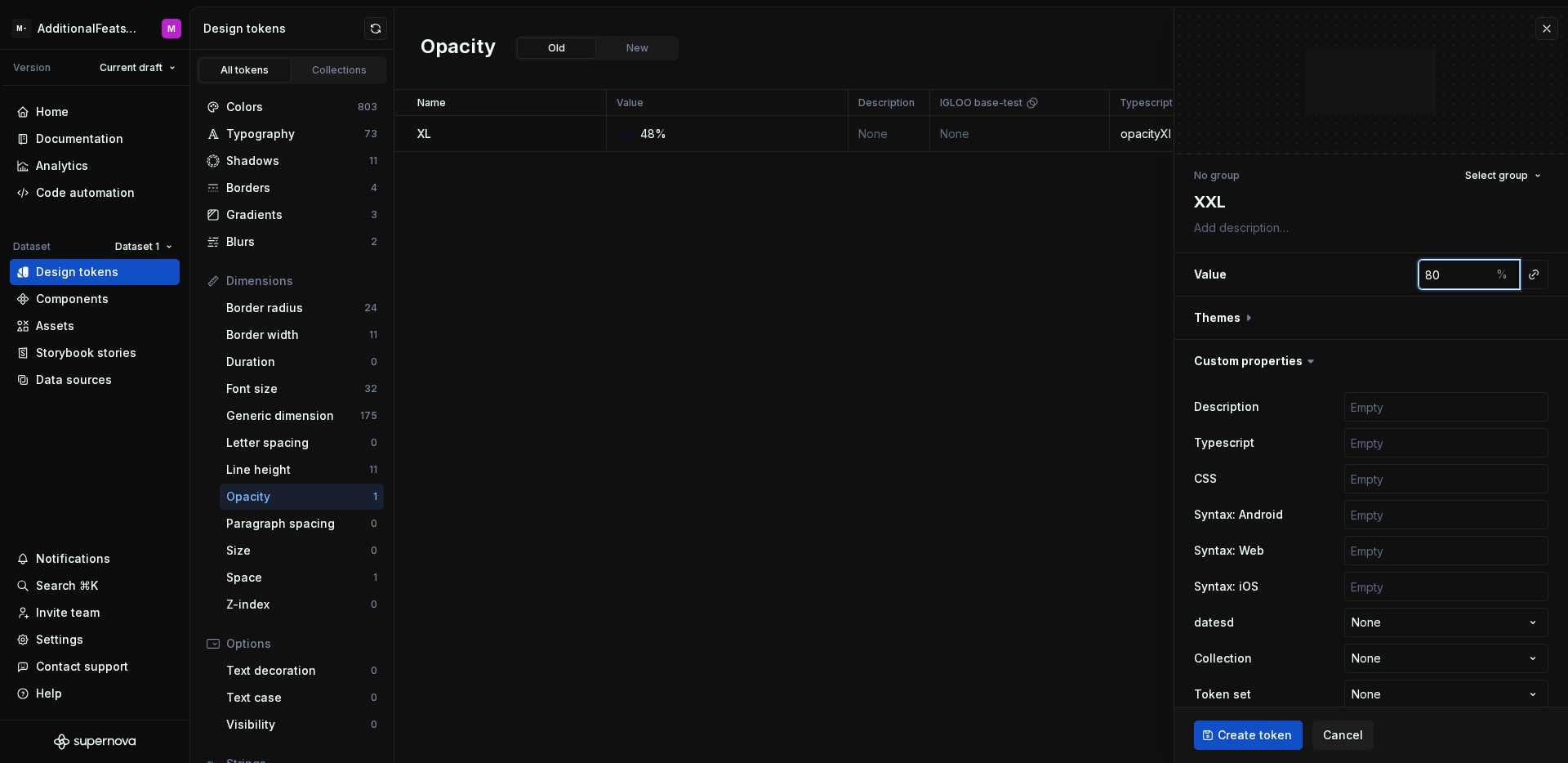
click at [1462, 277] on input "80" at bounding box center [1455, 274] width 72 height 29
type textarea "*"
type input "79"
click at [1462, 277] on input "79" at bounding box center [1455, 274] width 72 height 29
type textarea "*"
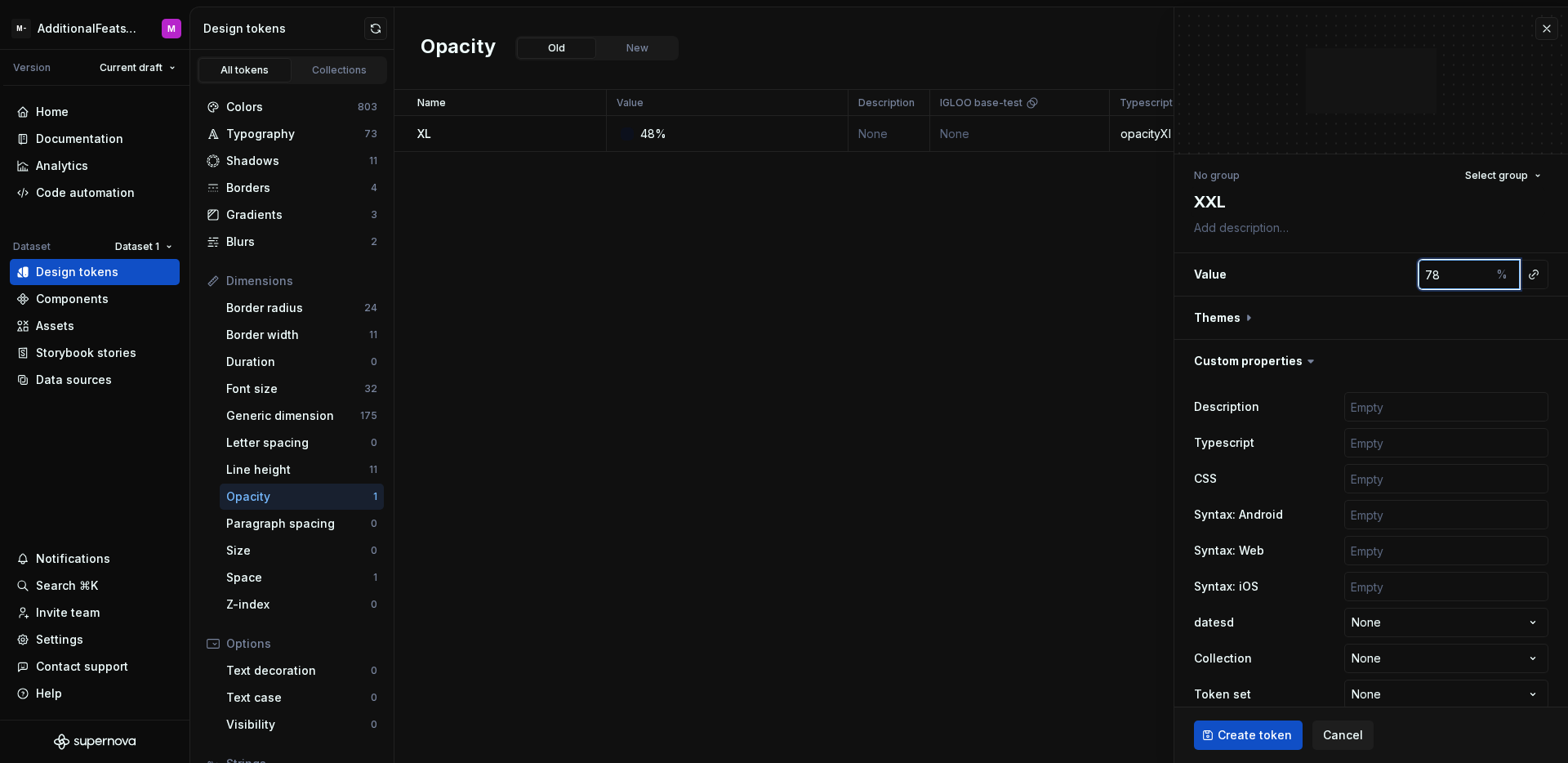
type input "78"
click at [1462, 277] on input "78" at bounding box center [1455, 274] width 72 height 29
click at [1247, 741] on span "Create token" at bounding box center [1255, 735] width 75 height 16
type textarea "*"
type input "100"
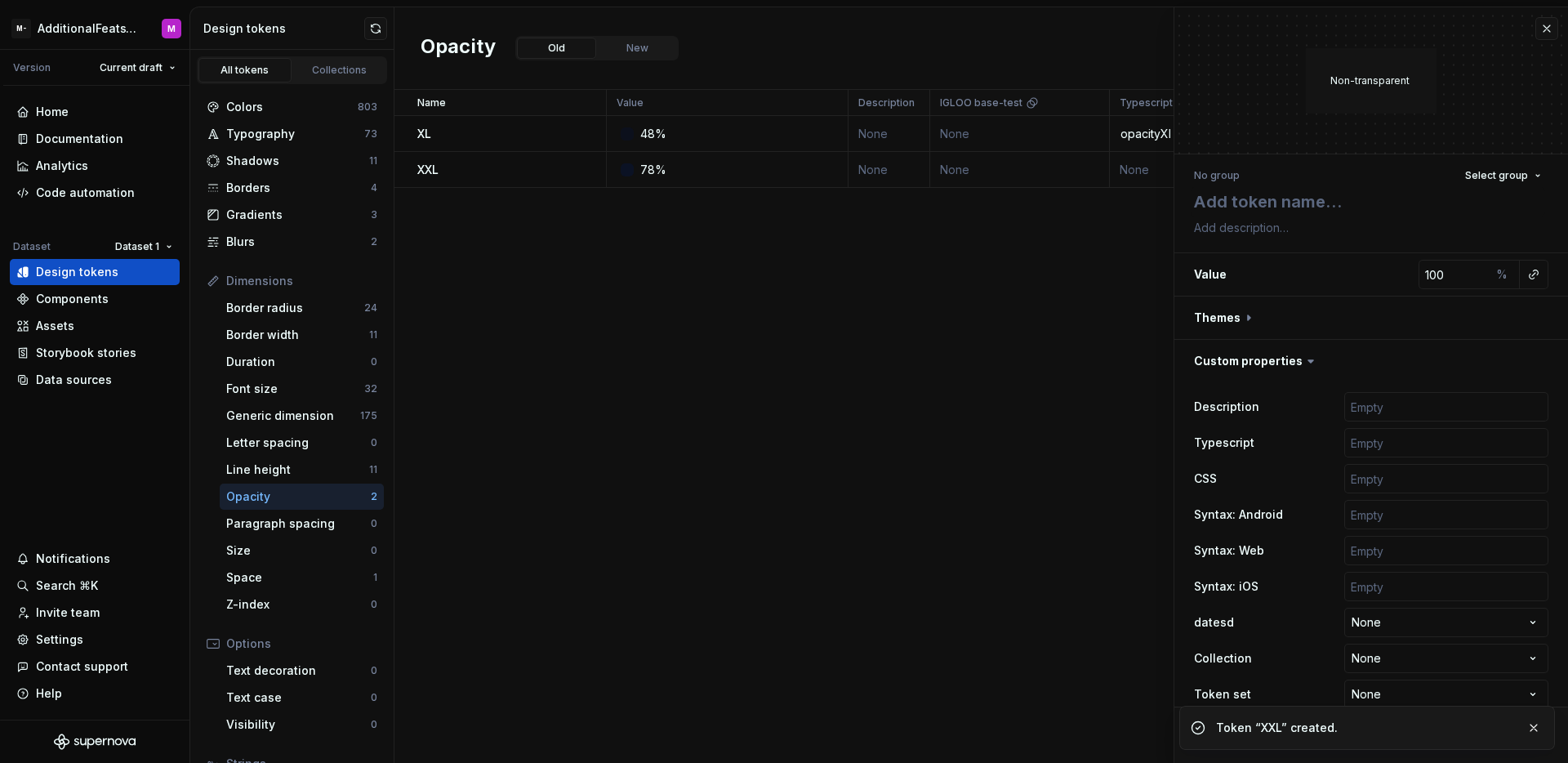
click at [728, 439] on div "Name Value Description IGLOO base-test Typescript CSS Syntax: Android Light Dar…" at bounding box center [981, 427] width 1174 height 673
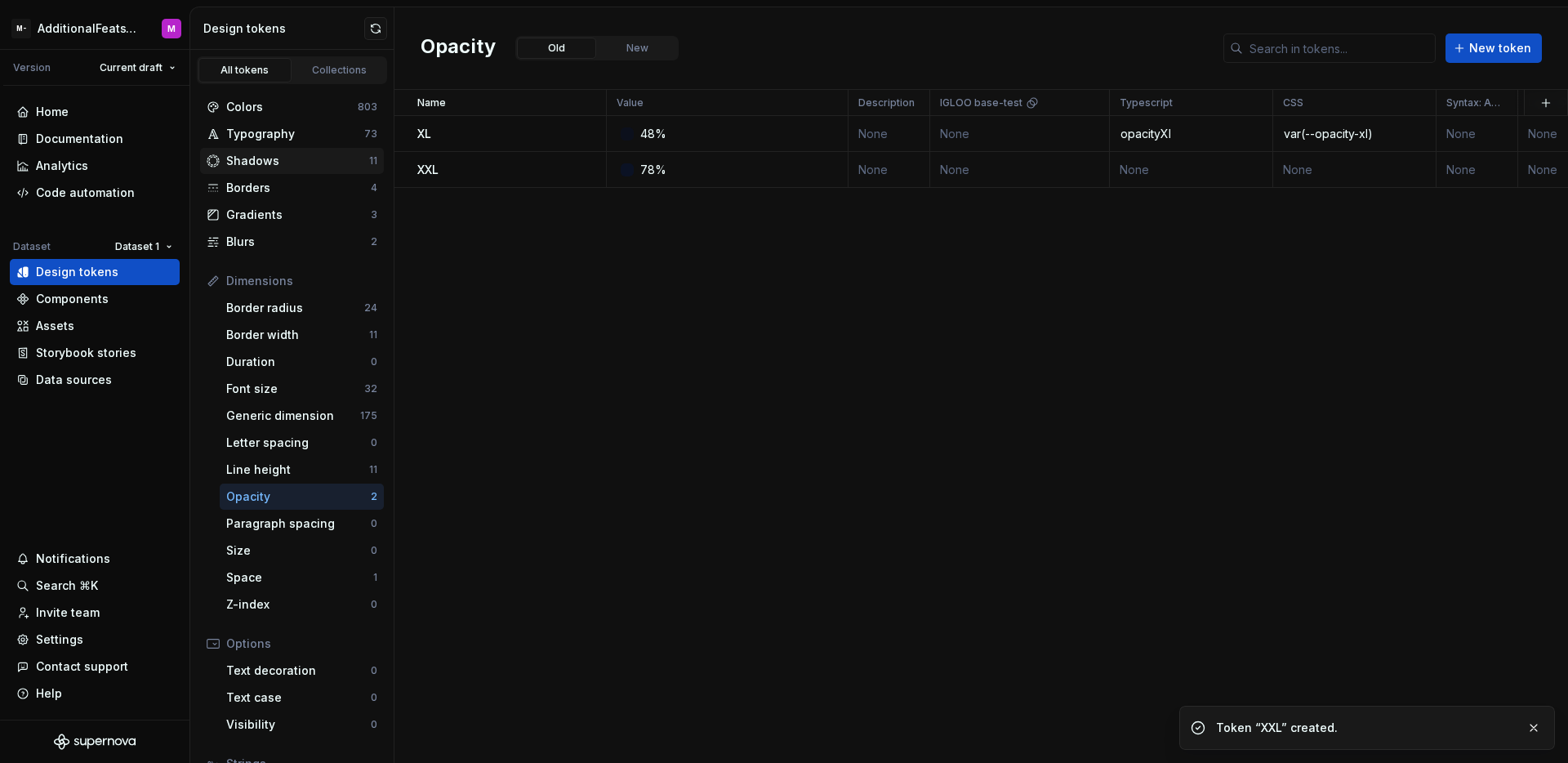
click at [294, 164] on div "Shadows" at bounding box center [297, 161] width 142 height 16
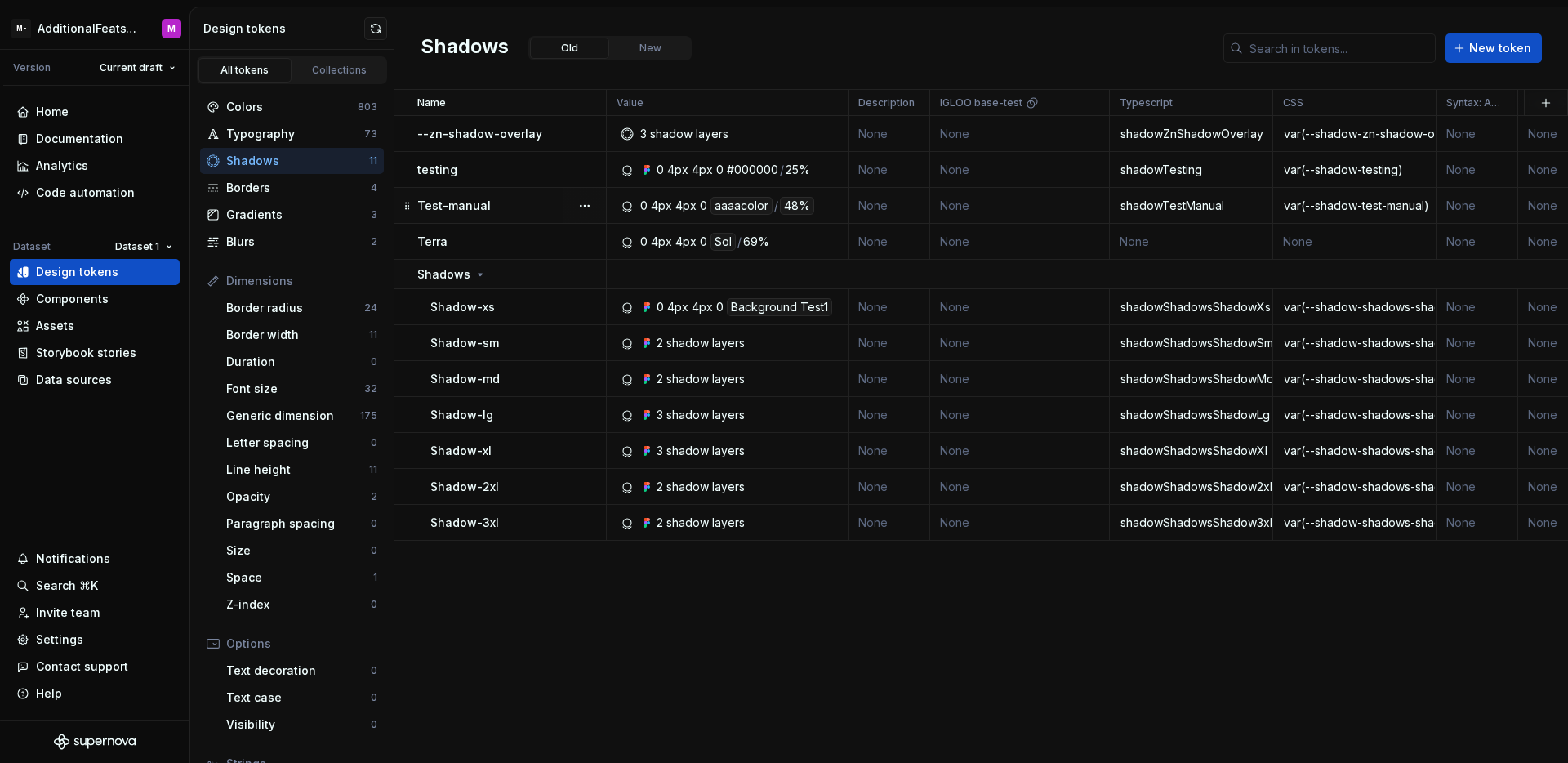
click at [796, 206] on div "48%" at bounding box center [797, 206] width 34 height 18
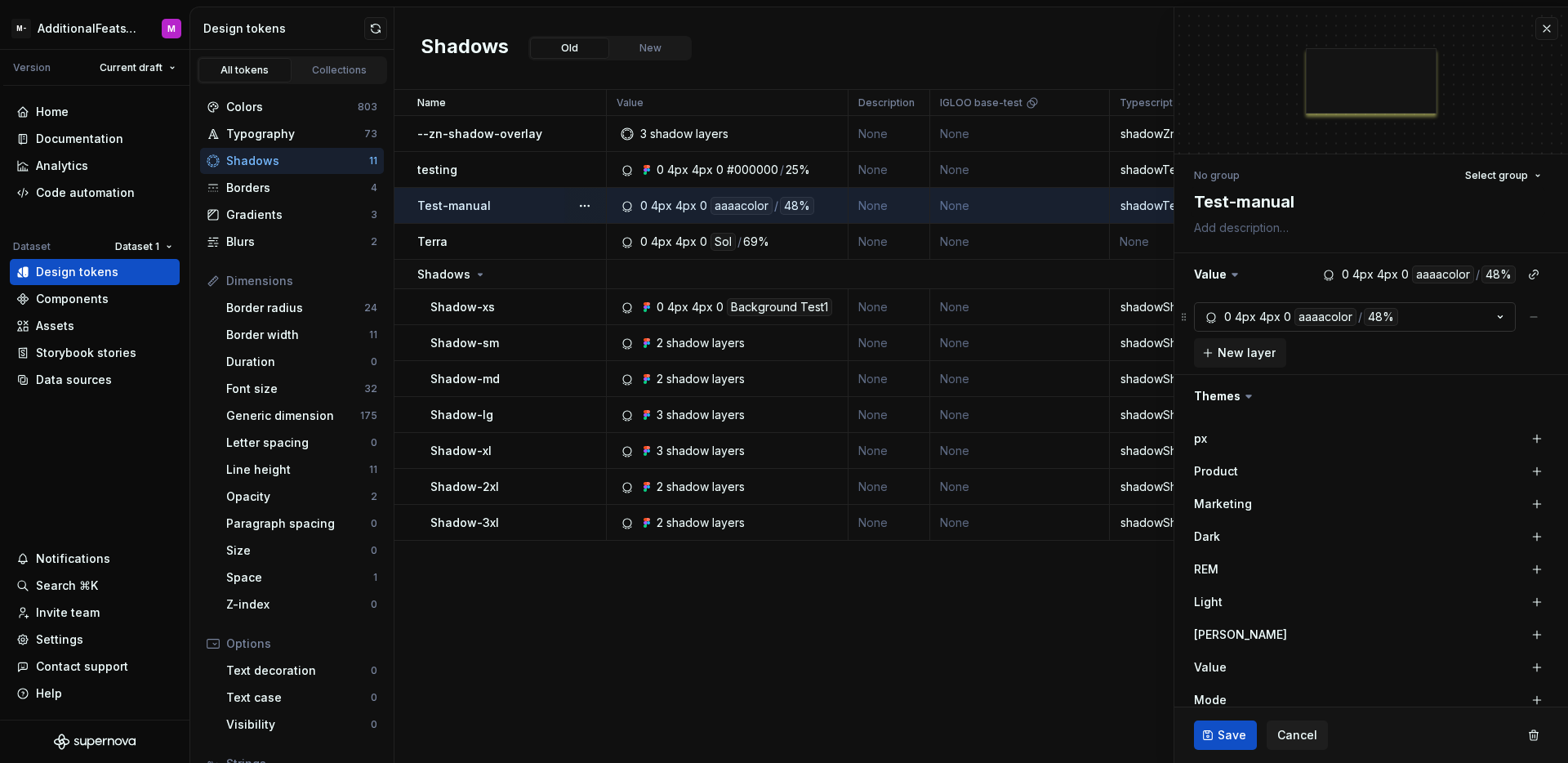
click at [1451, 323] on button "0 4px 4px 0 aaaacolor / 48%" at bounding box center [1355, 317] width 322 height 29
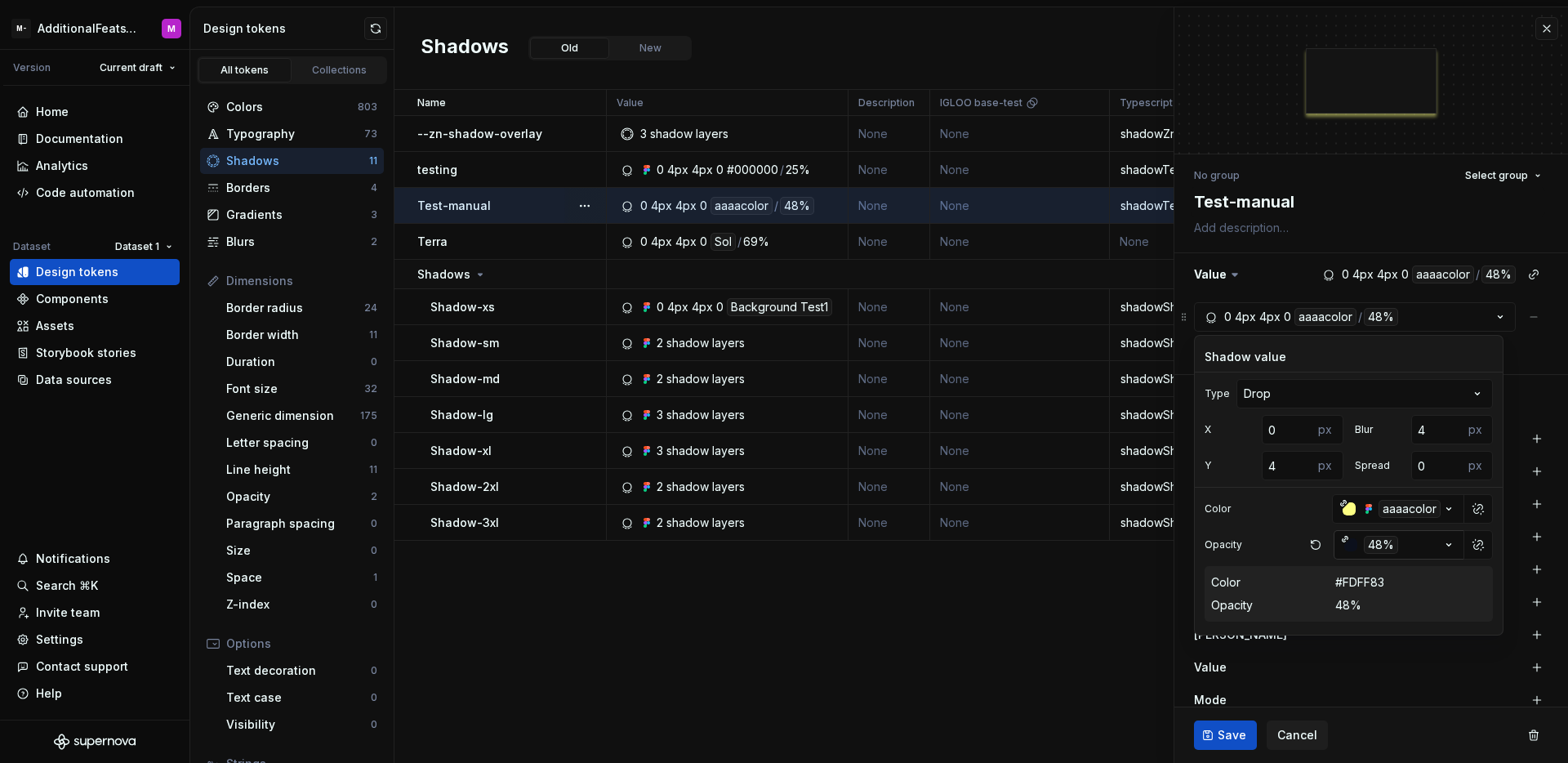
click at [1435, 547] on button "48%" at bounding box center [1398, 545] width 131 height 29
click at [1333, 636] on div "XXL" at bounding box center [1369, 637] width 169 height 16
click at [1214, 740] on button "Save" at bounding box center [1225, 735] width 63 height 29
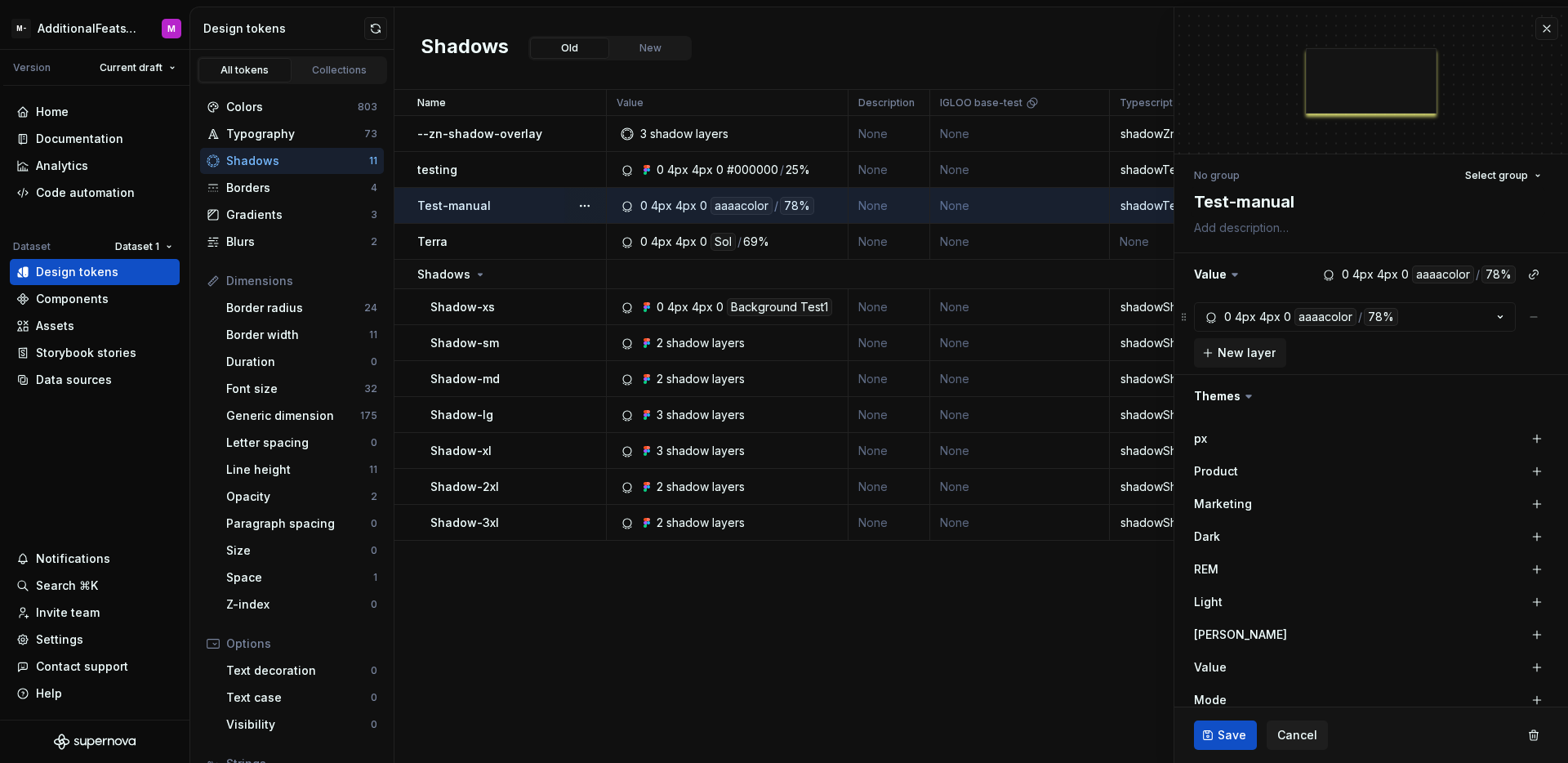
type textarea "*"
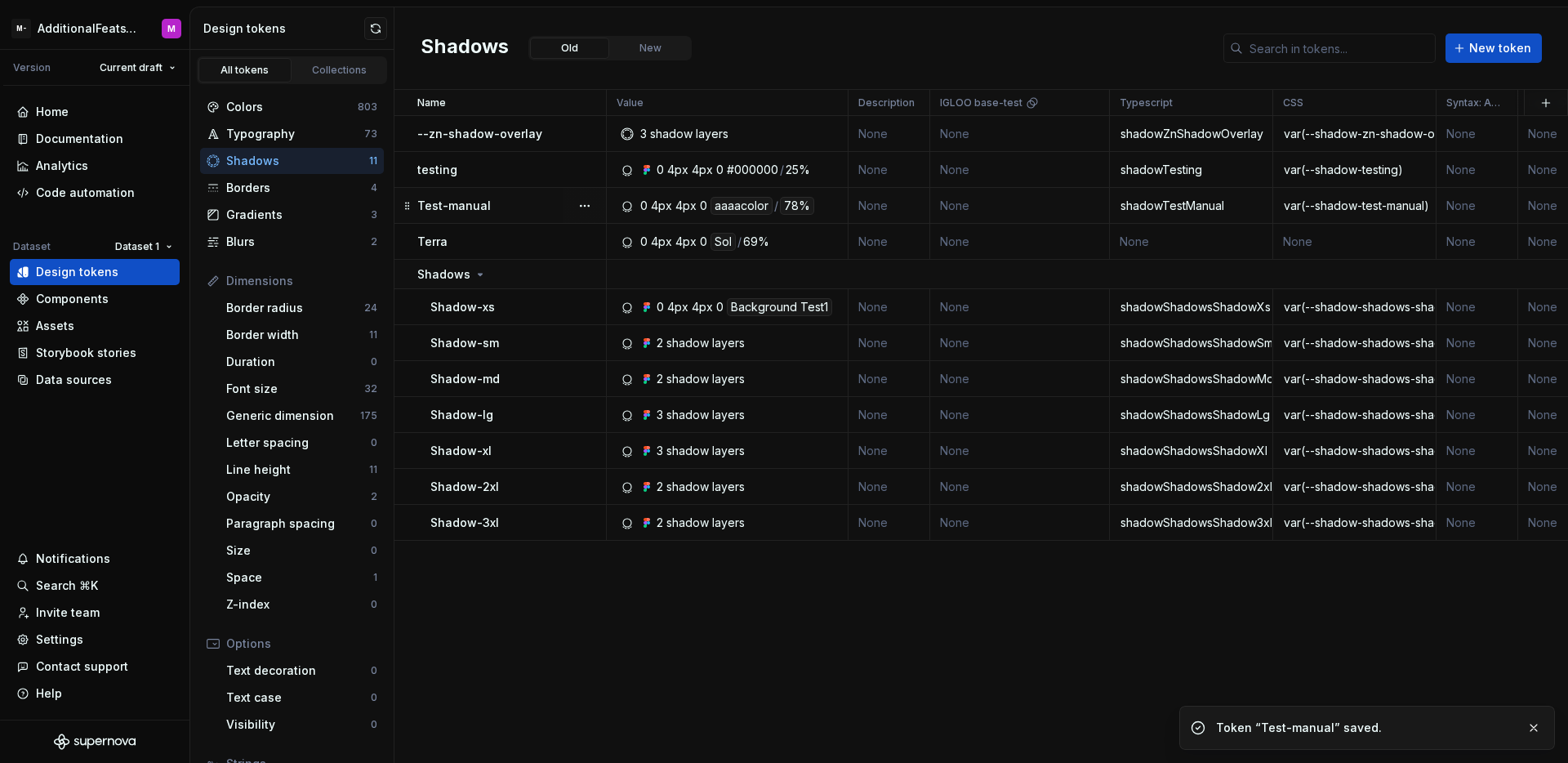
click at [1031, 621] on div "Name Value Description IGLOO base-test Typescript CSS Syntax: Android Light Dar…" at bounding box center [981, 427] width 1174 height 673
click at [125, 182] on div "Code automation" at bounding box center [94, 192] width 170 height 26
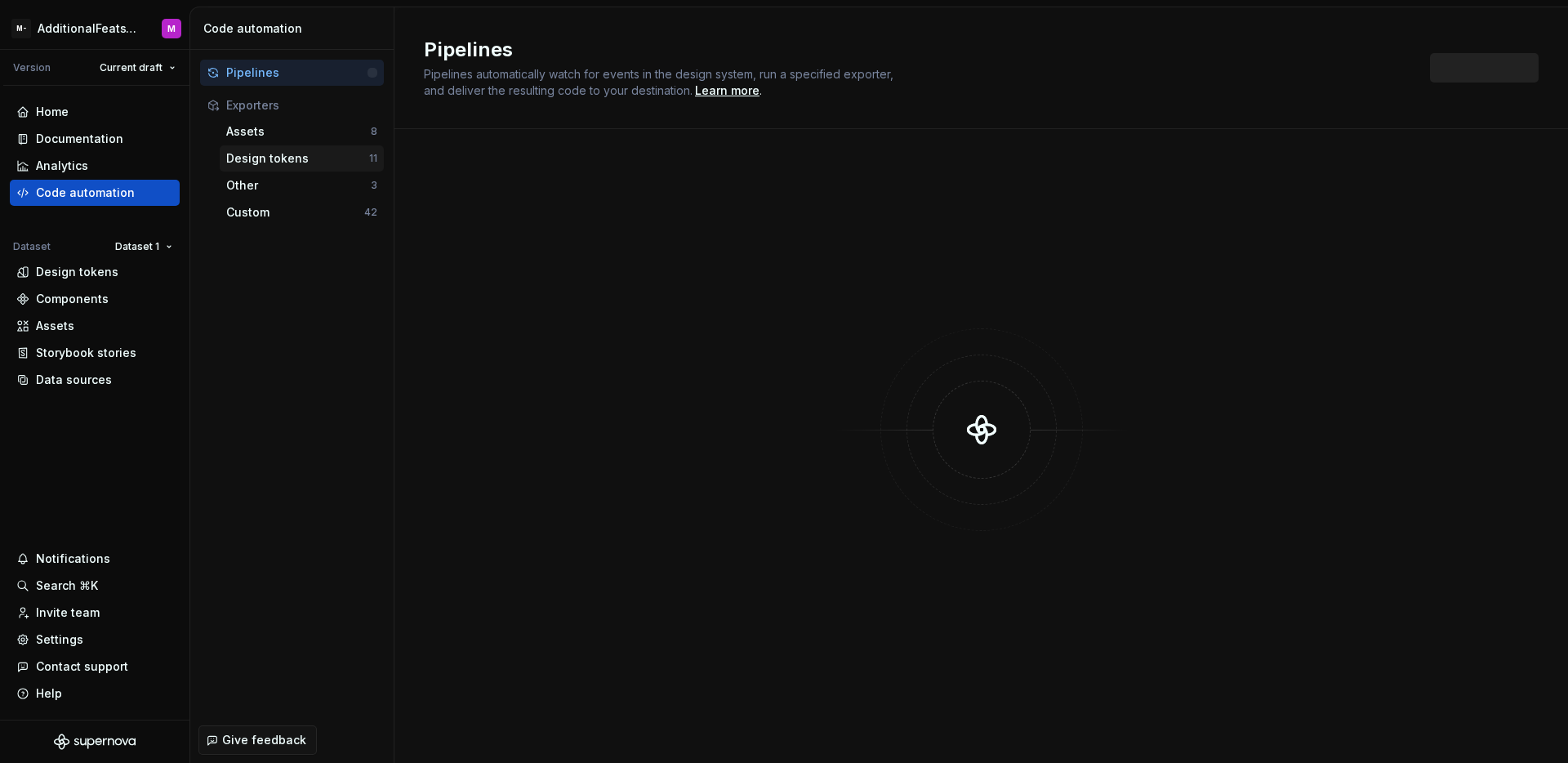
click at [308, 159] on div "Design tokens" at bounding box center [297, 158] width 142 height 16
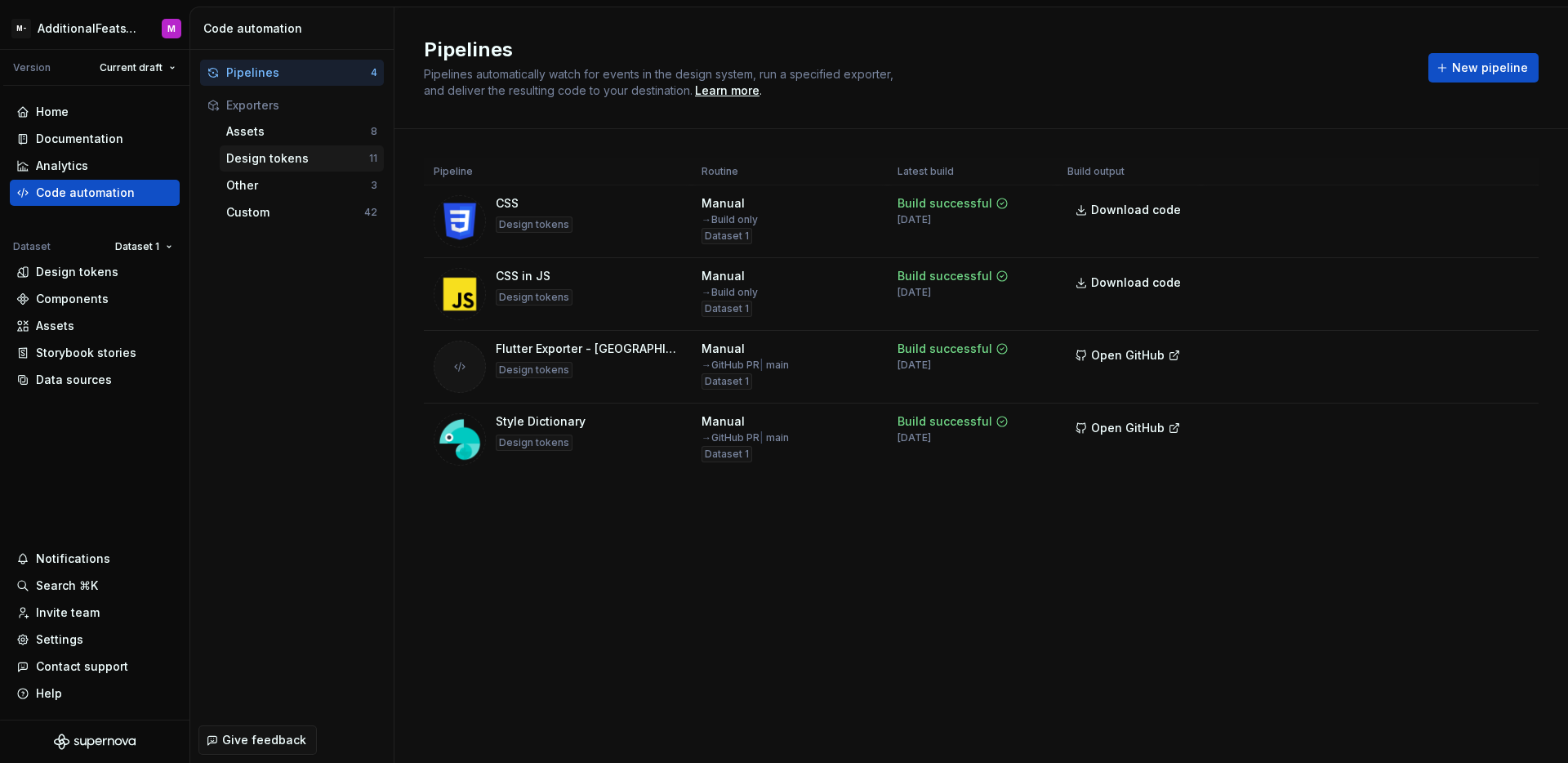
click at [283, 161] on div "Design tokens" at bounding box center [297, 158] width 142 height 16
click at [322, 160] on div "Design tokens" at bounding box center [297, 158] width 142 height 16
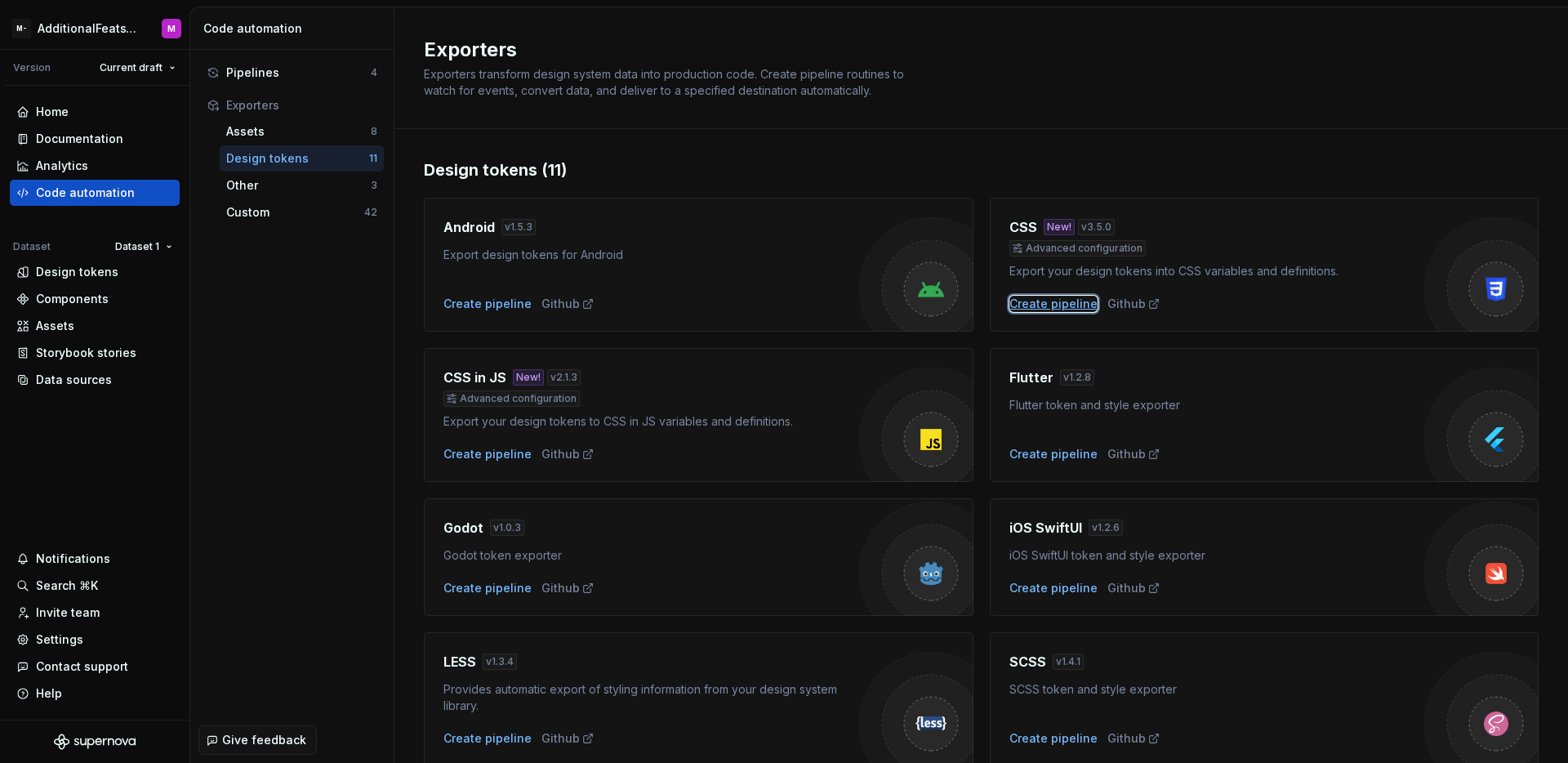
click at [1058, 299] on div "Create pipeline" at bounding box center [1053, 303] width 88 height 16
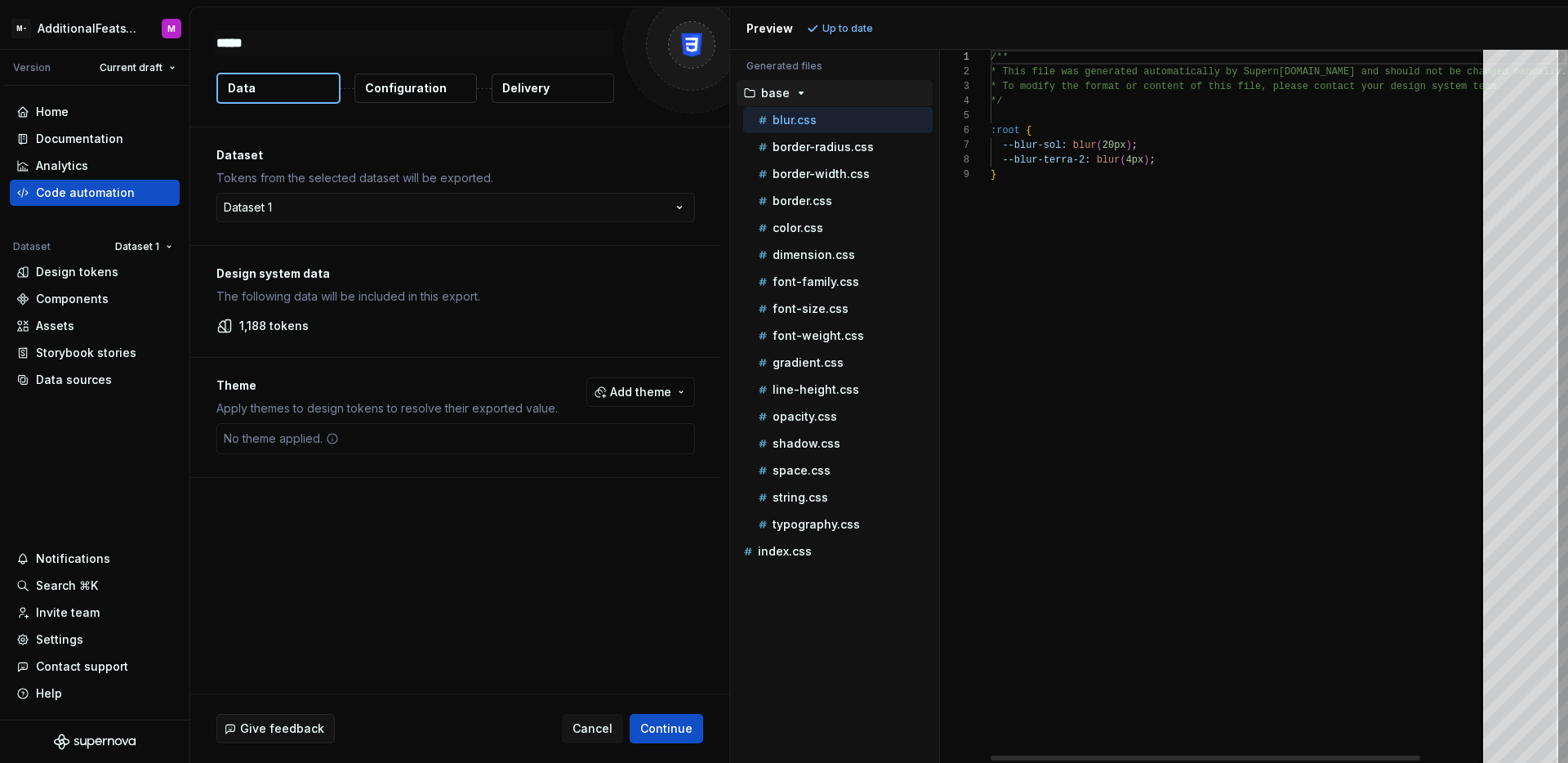
type textarea "*"
click at [828, 442] on p "shadow.css" at bounding box center [806, 443] width 68 height 13
type textarea "**********"
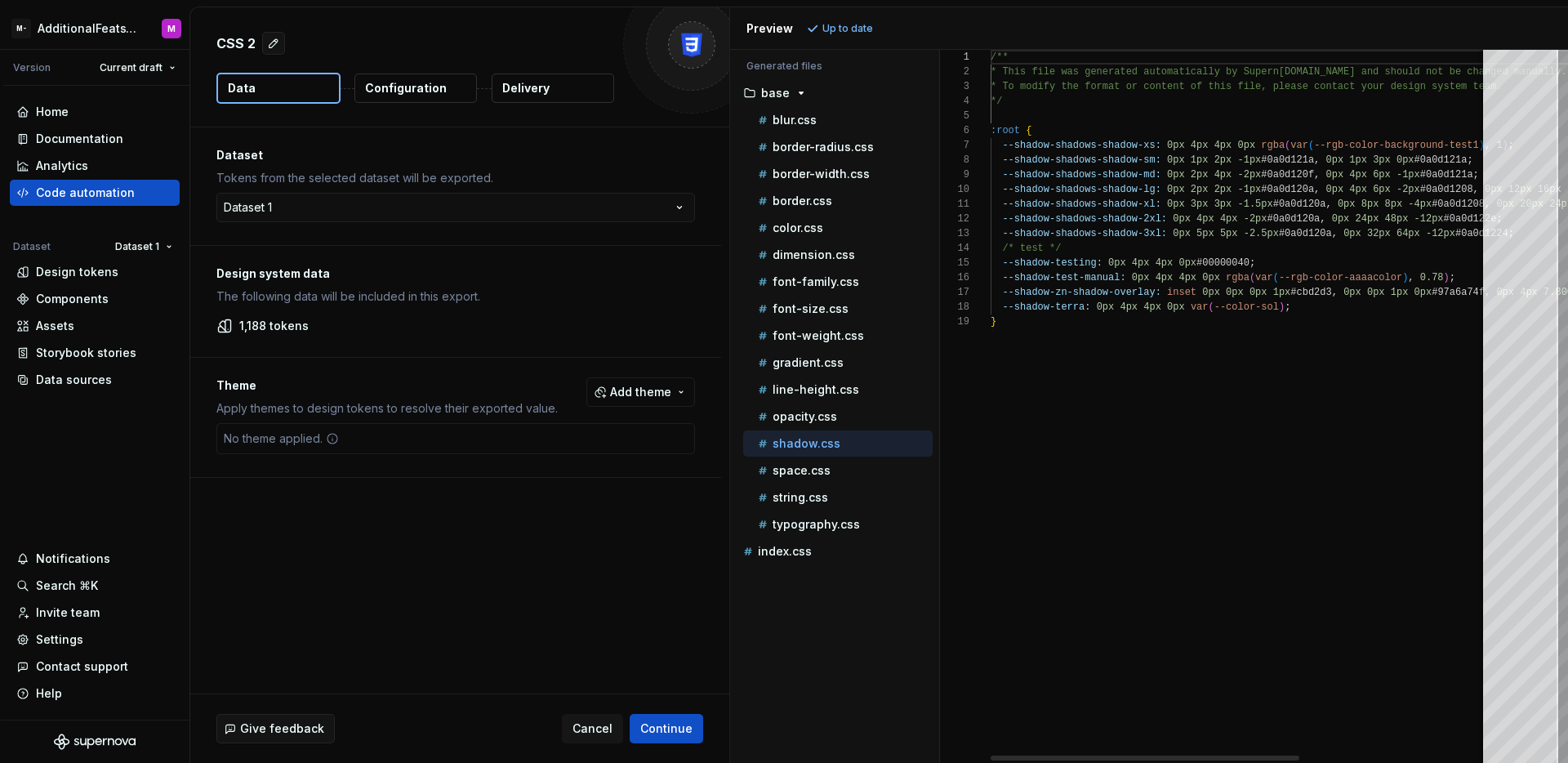
scroll to position [133, 0]
click at [68, 137] on div "Documentation" at bounding box center [79, 139] width 87 height 16
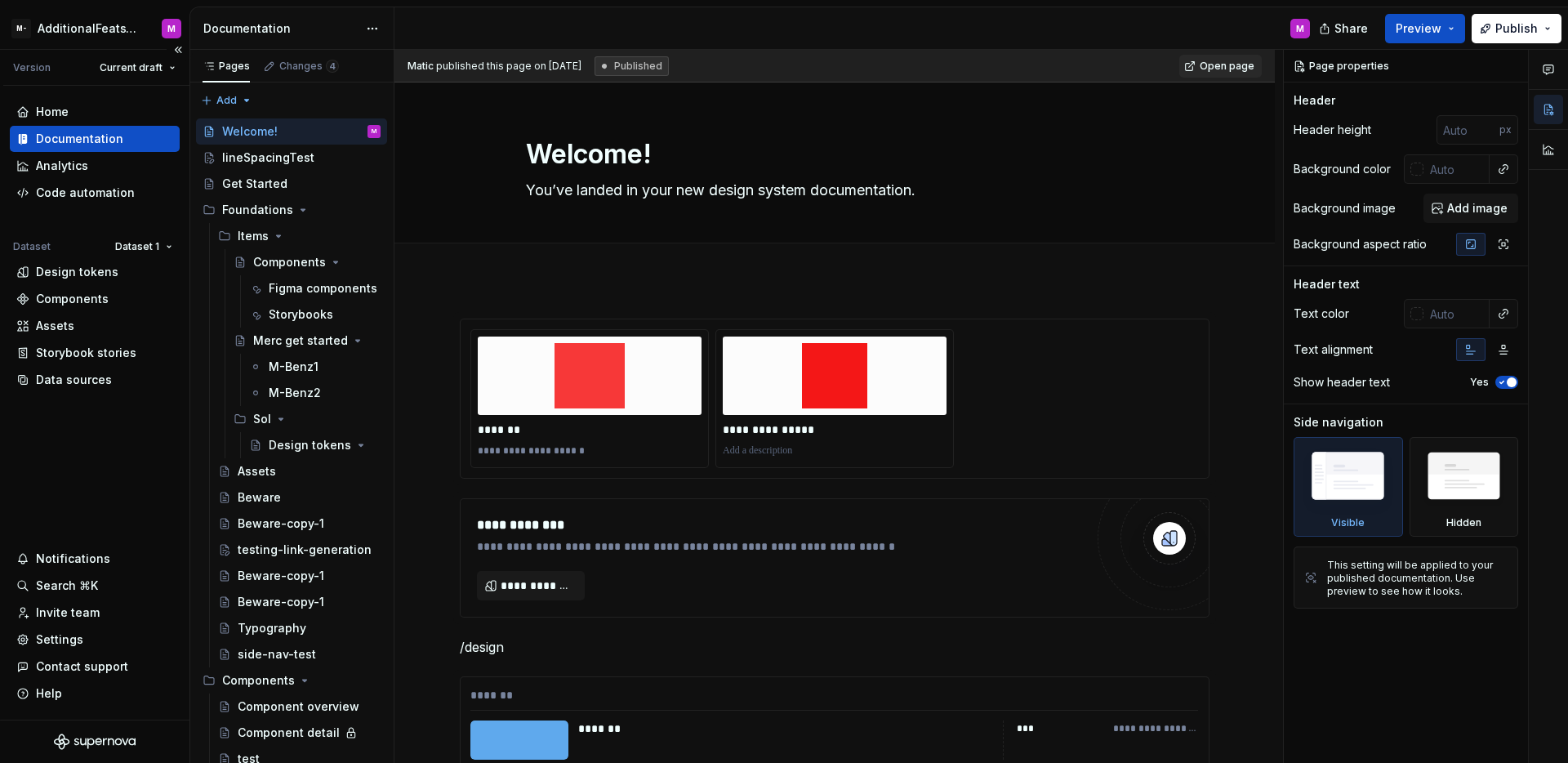
click at [118, 145] on div "Documentation" at bounding box center [79, 139] width 87 height 16
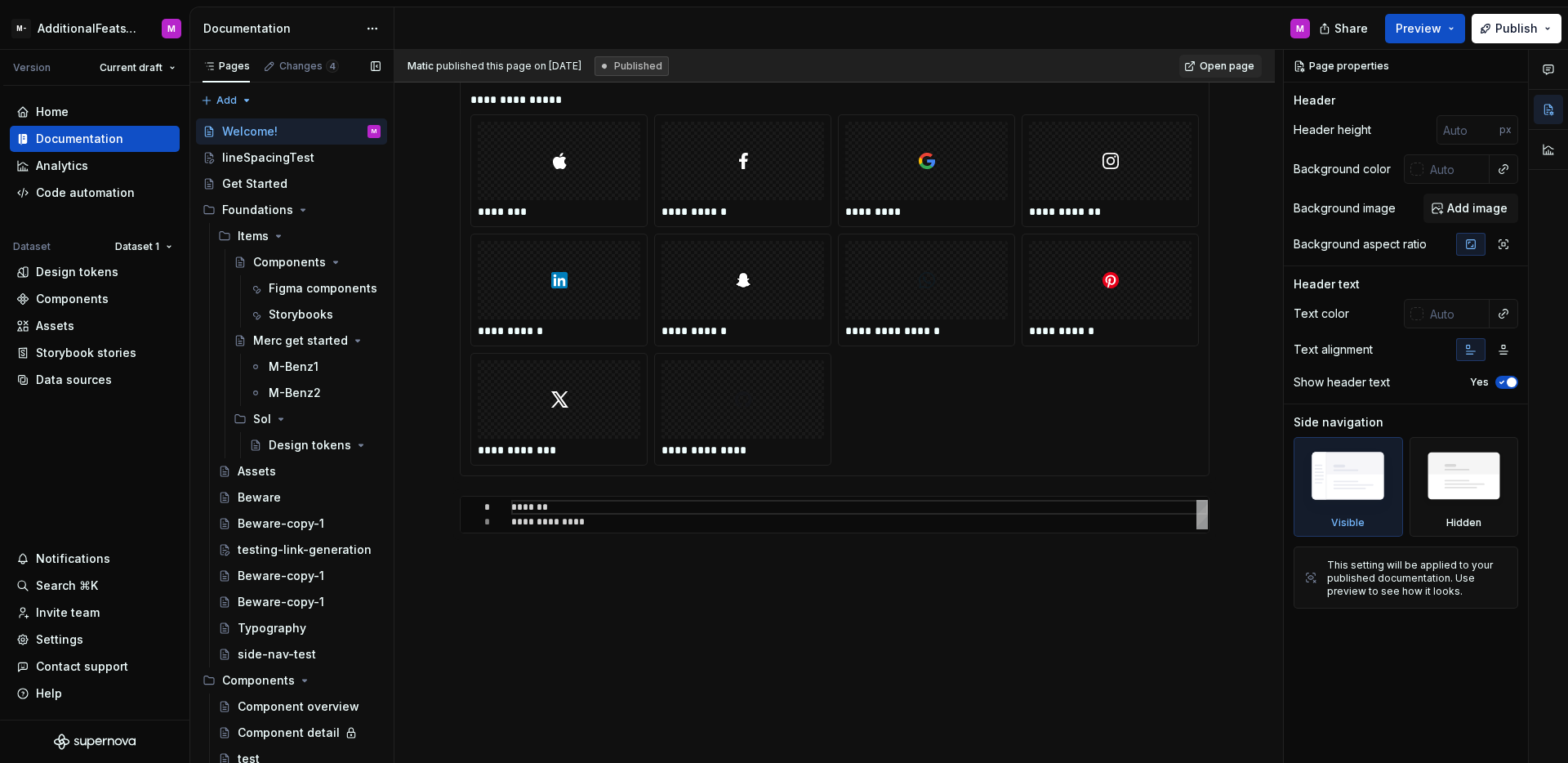
scroll to position [1145, 0]
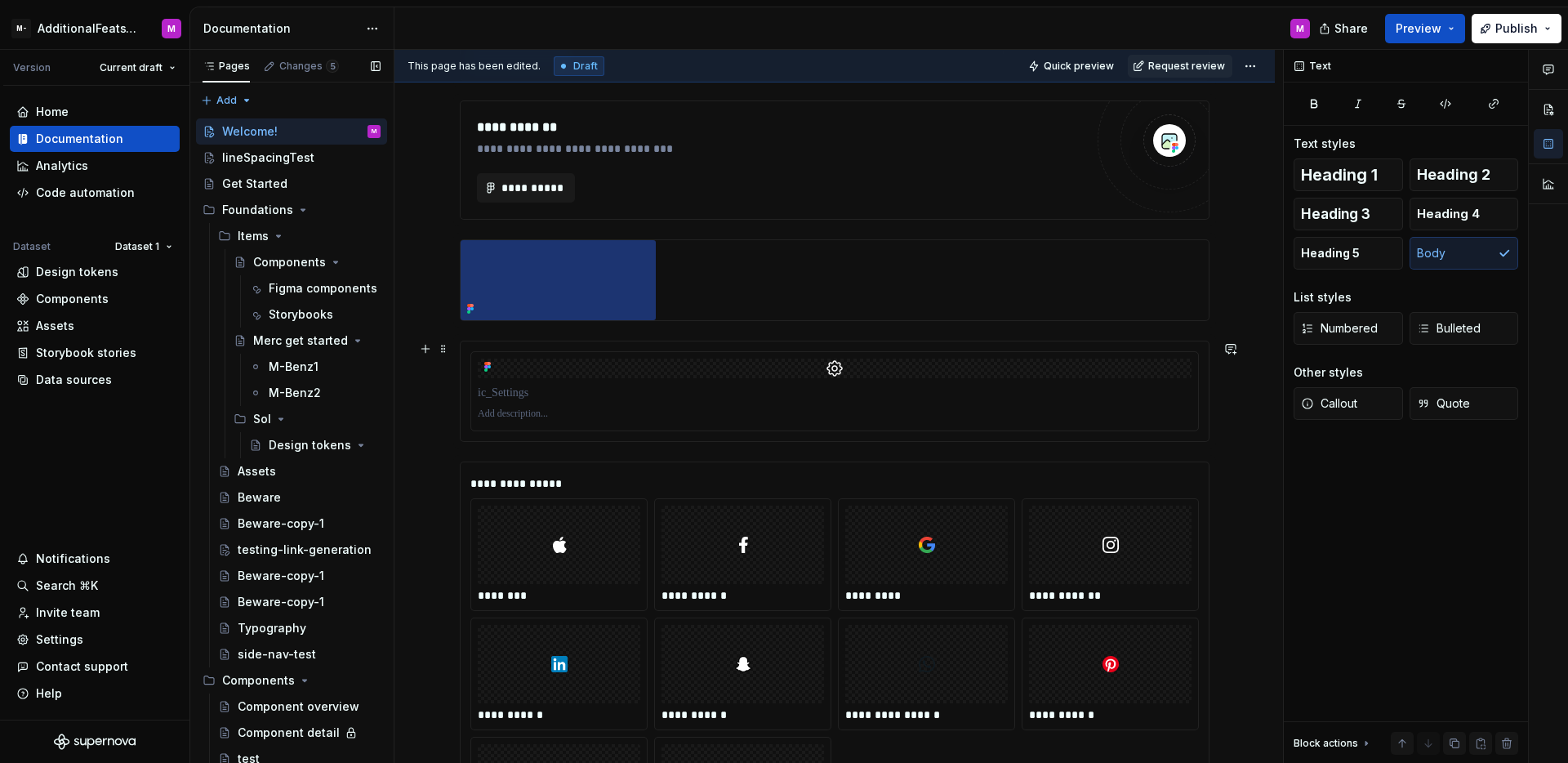
scroll to position [787, 0]
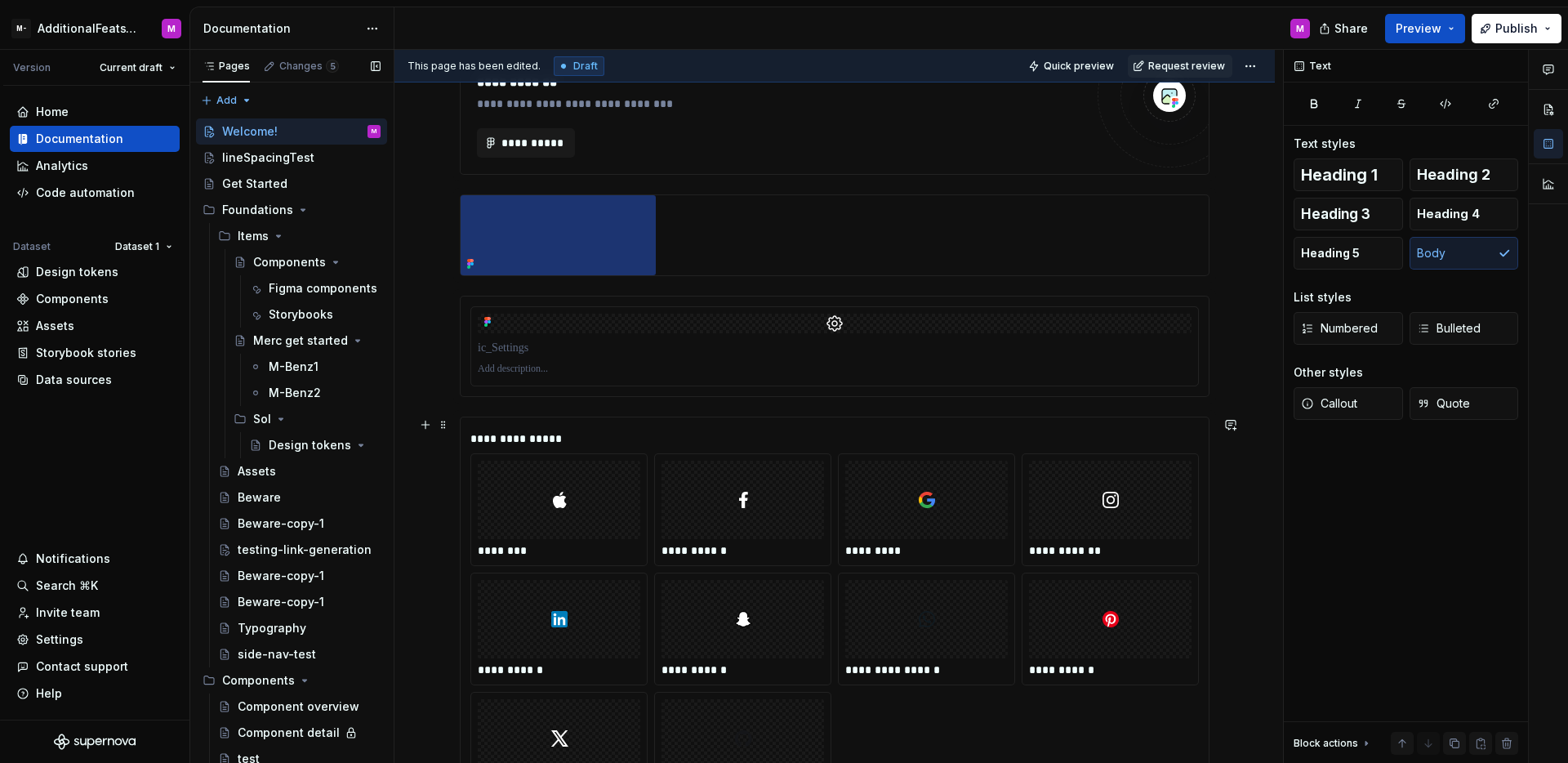
click at [782, 476] on div at bounding box center [743, 499] width 163 height 79
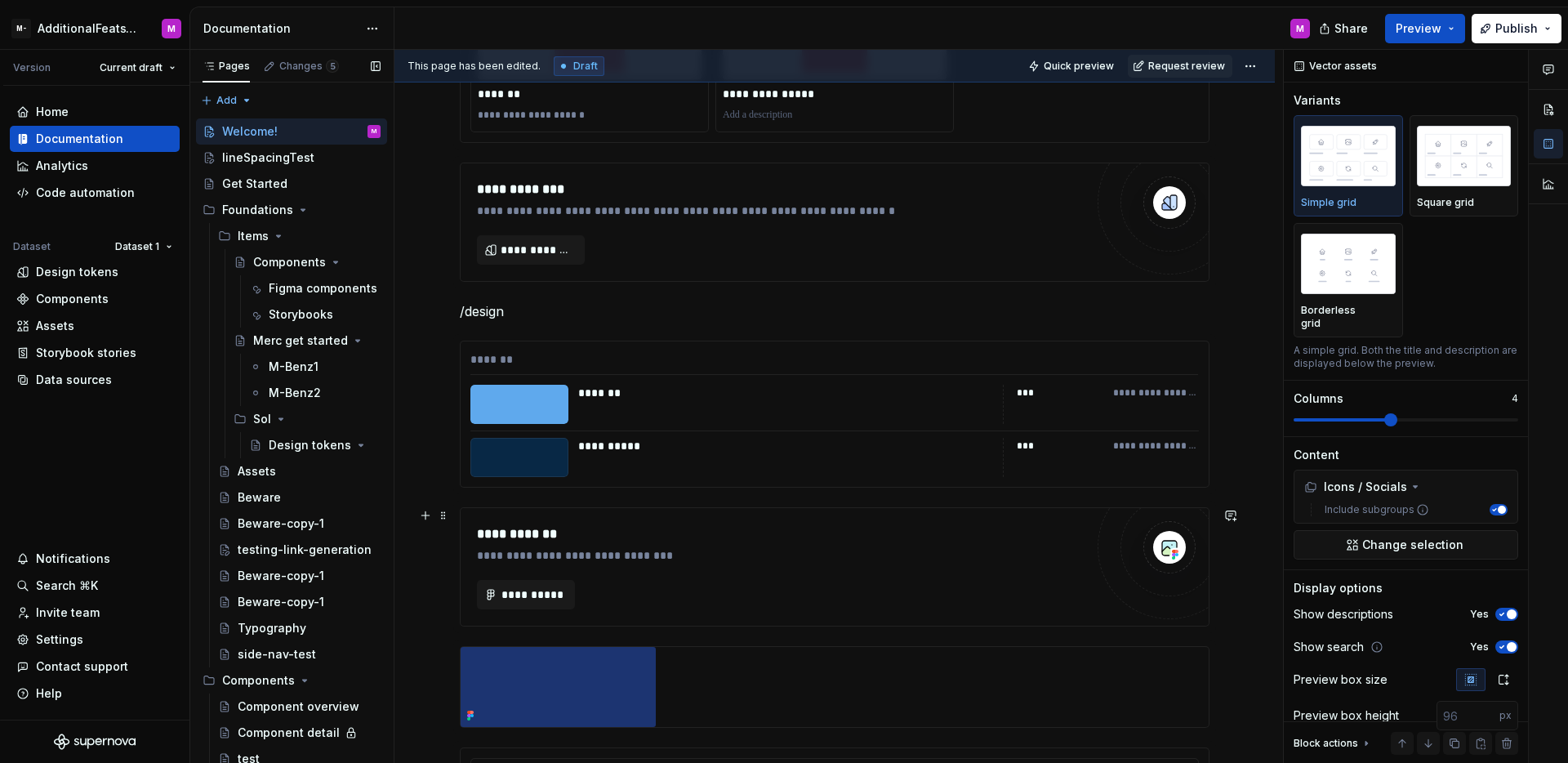
scroll to position [597, 0]
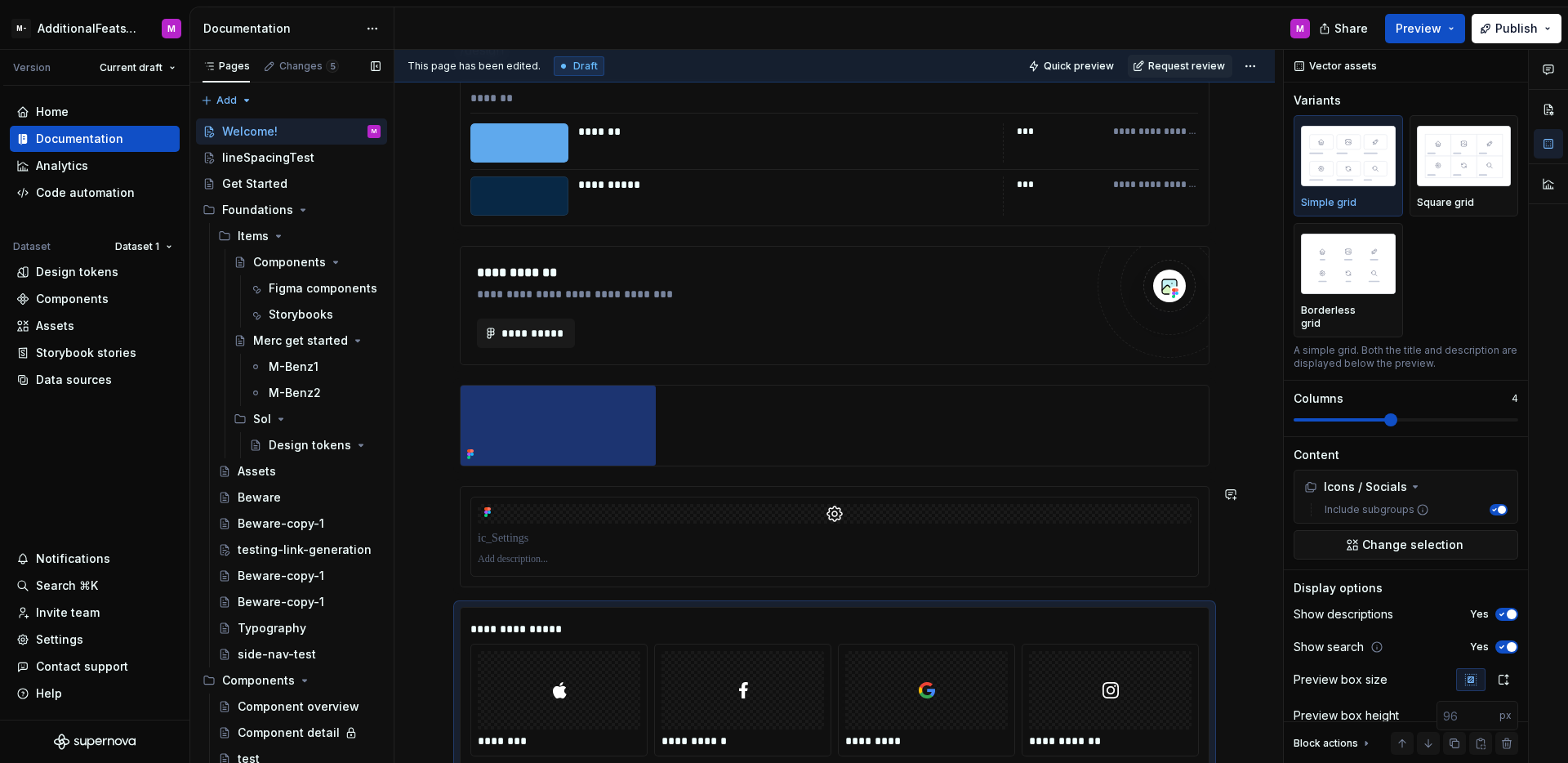
click at [829, 443] on div at bounding box center [834, 426] width 748 height 80
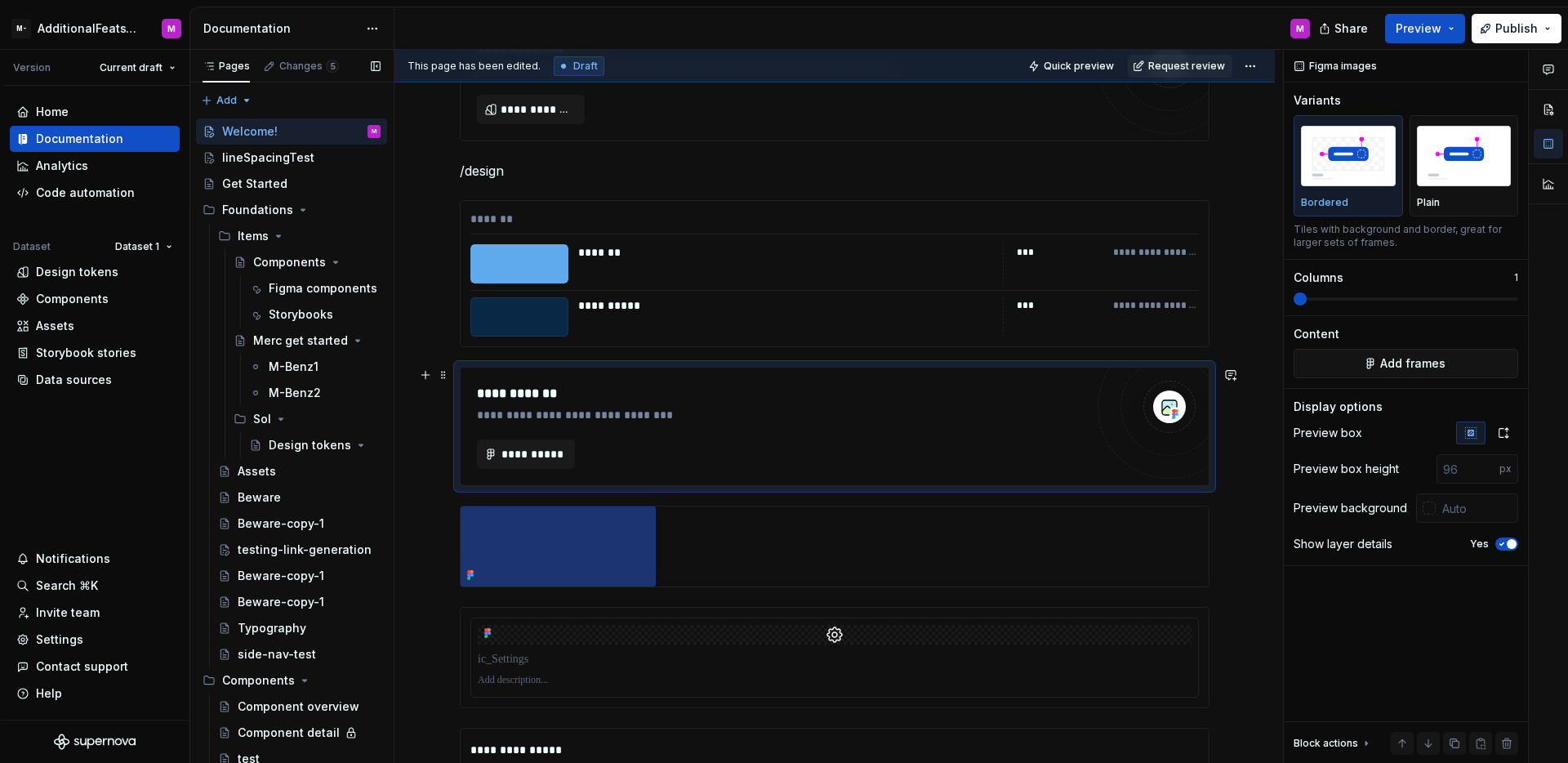
click at [782, 422] on div "**********" at bounding box center [780, 415] width 607 height 16
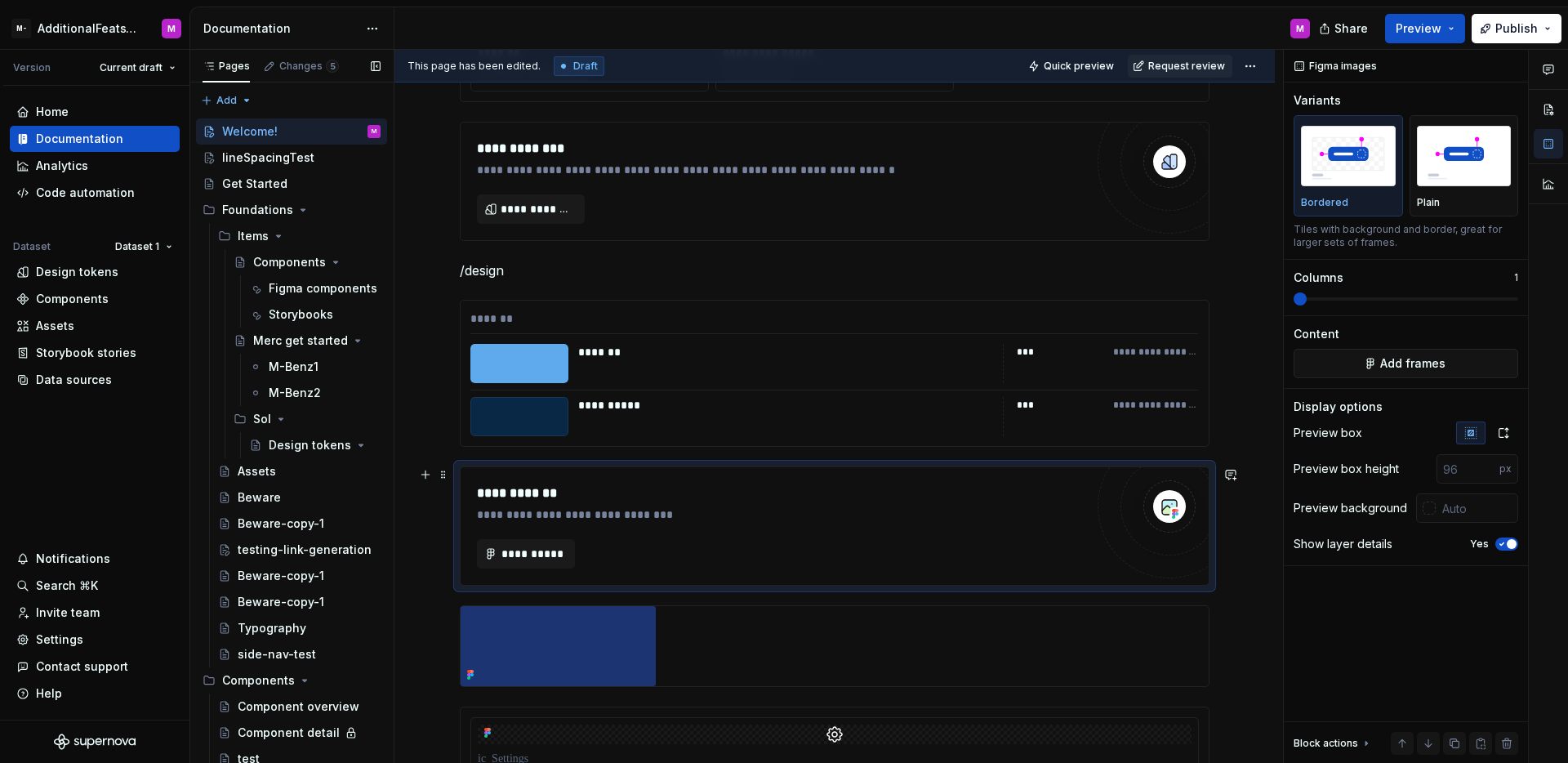
scroll to position [293, 0]
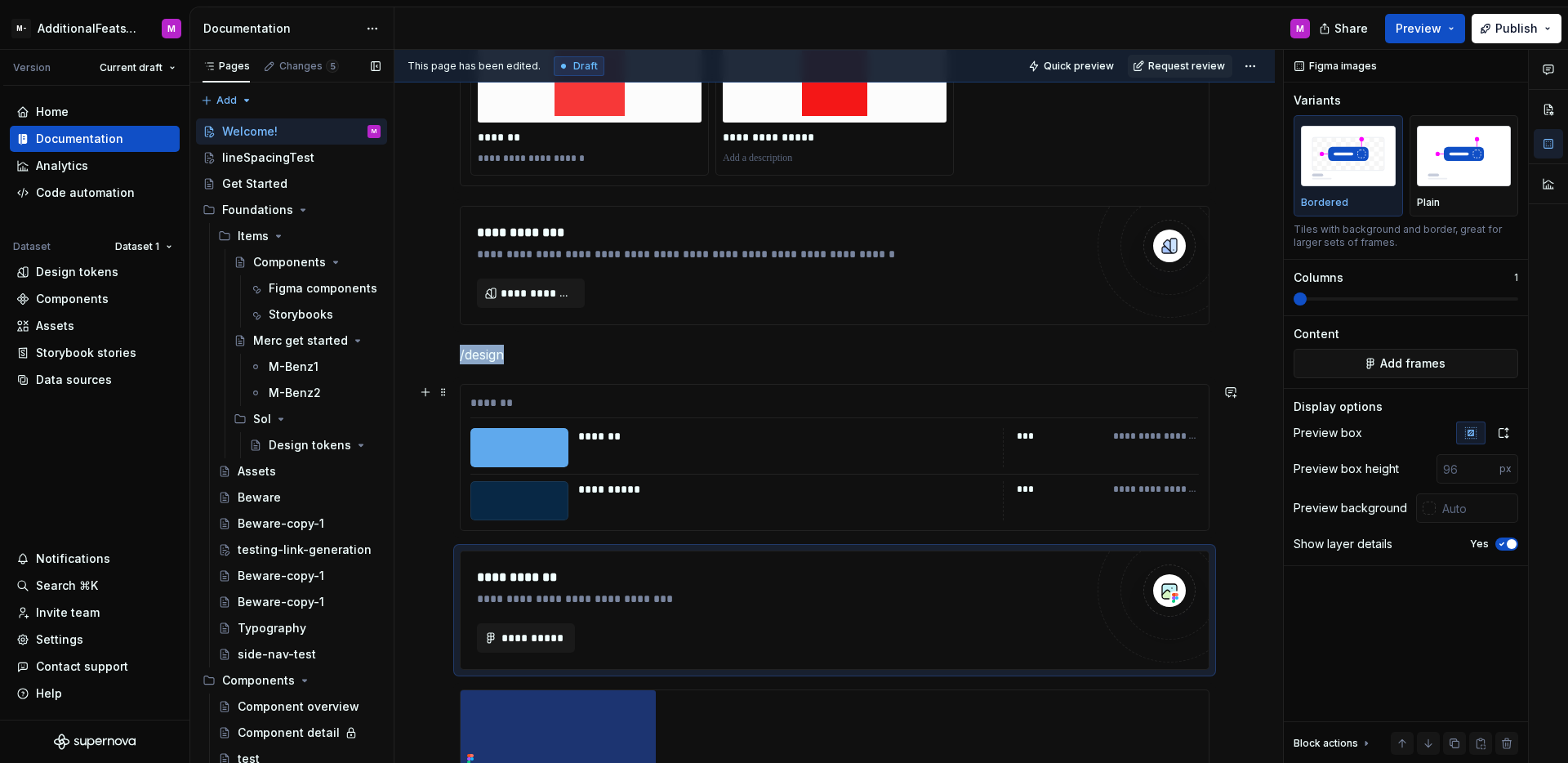
click at [765, 441] on div "*******" at bounding box center [785, 436] width 414 height 16
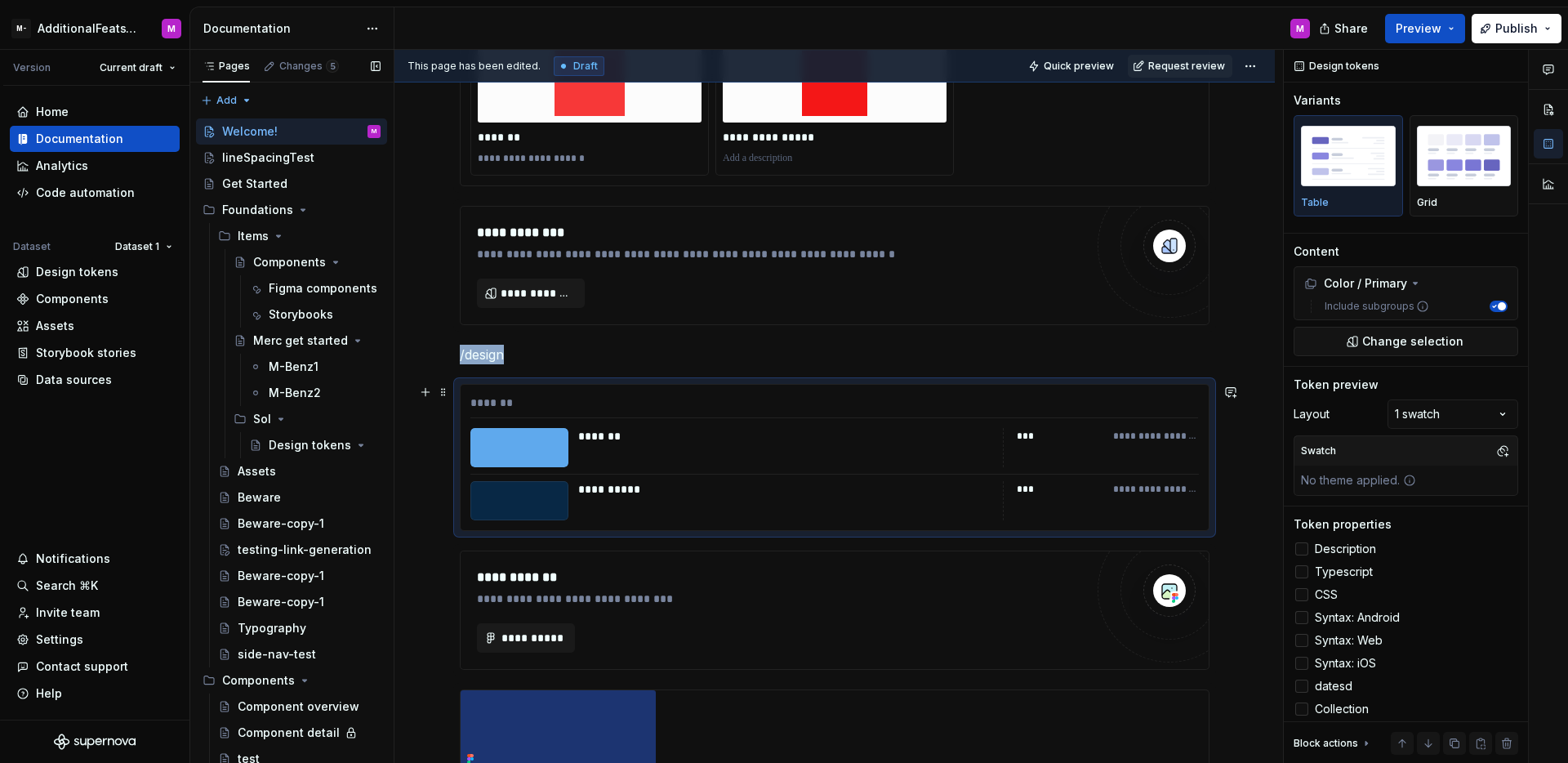
scroll to position [39, 0]
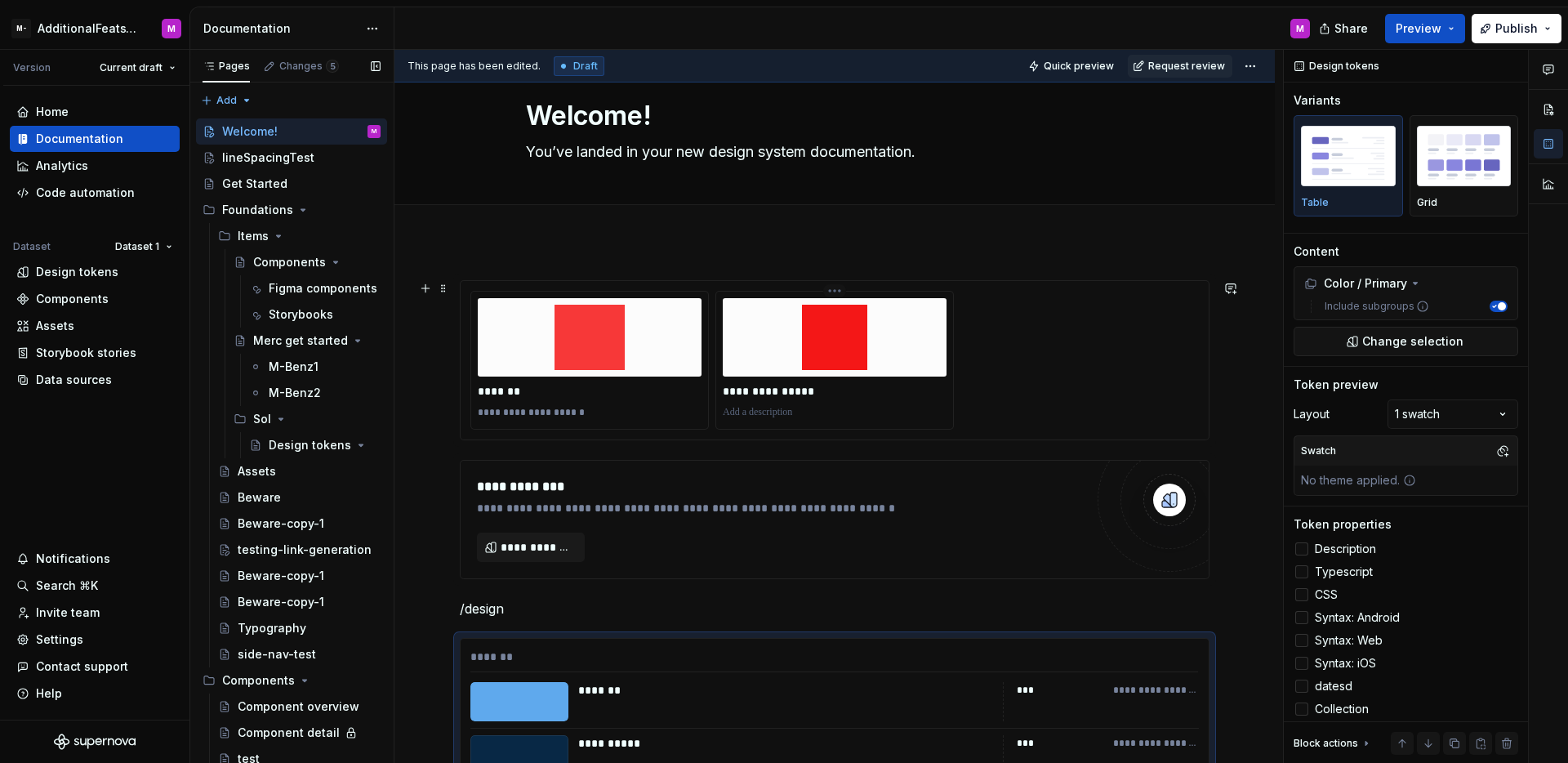
click at [756, 370] on div at bounding box center [834, 337] width 224 height 79
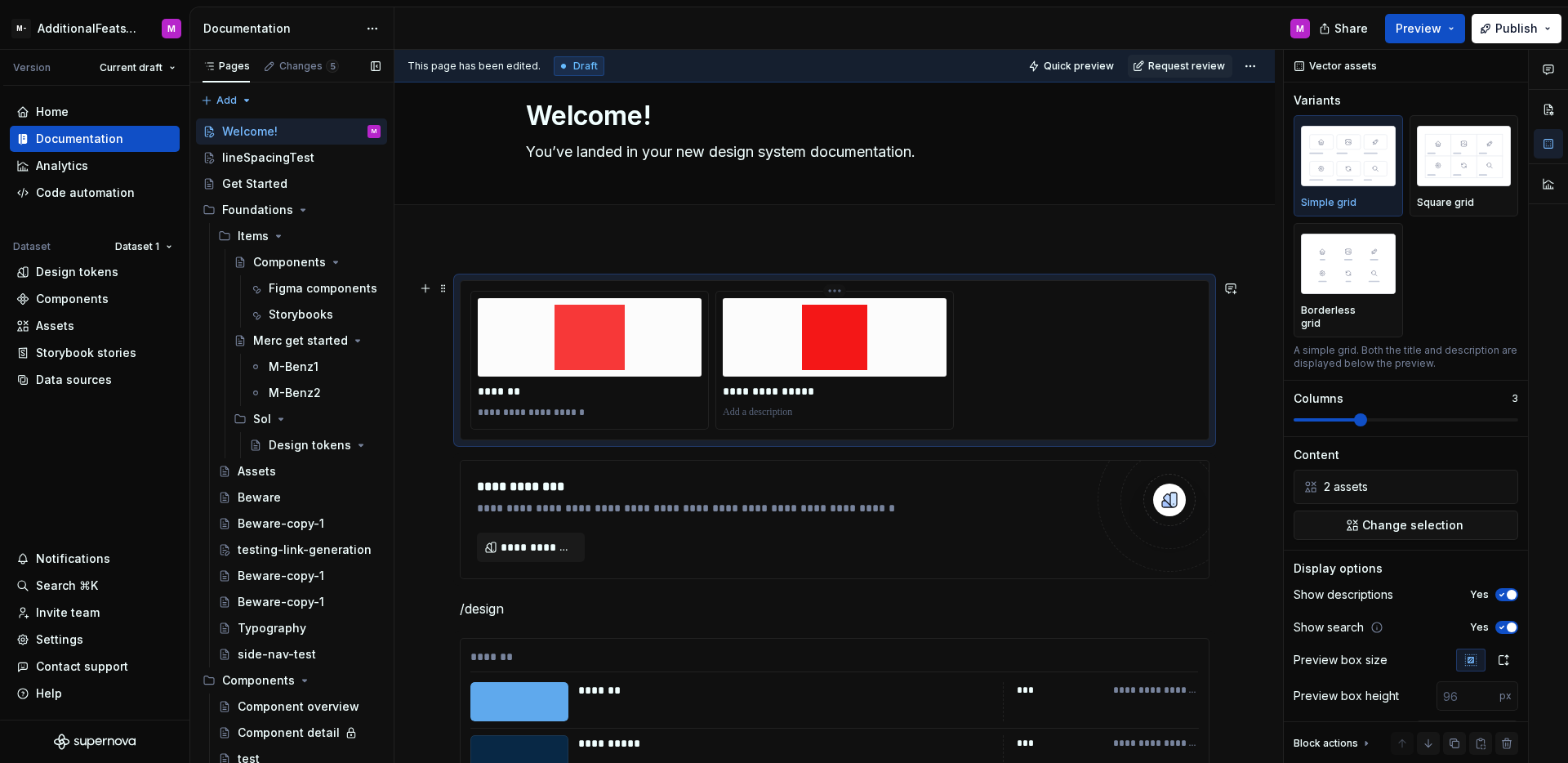
scroll to position [0, 0]
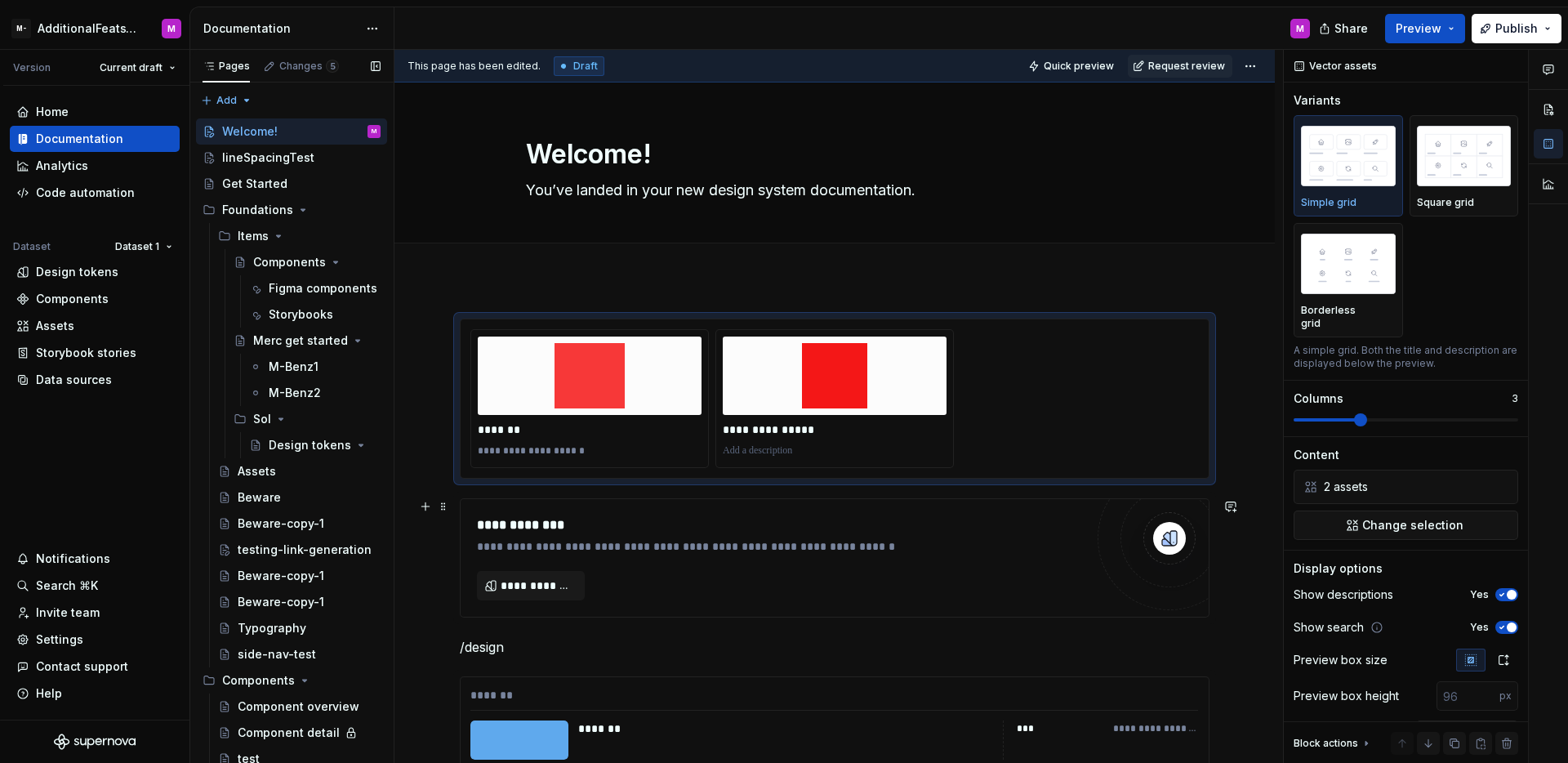
click at [771, 524] on div "**********" at bounding box center [780, 525] width 607 height 19
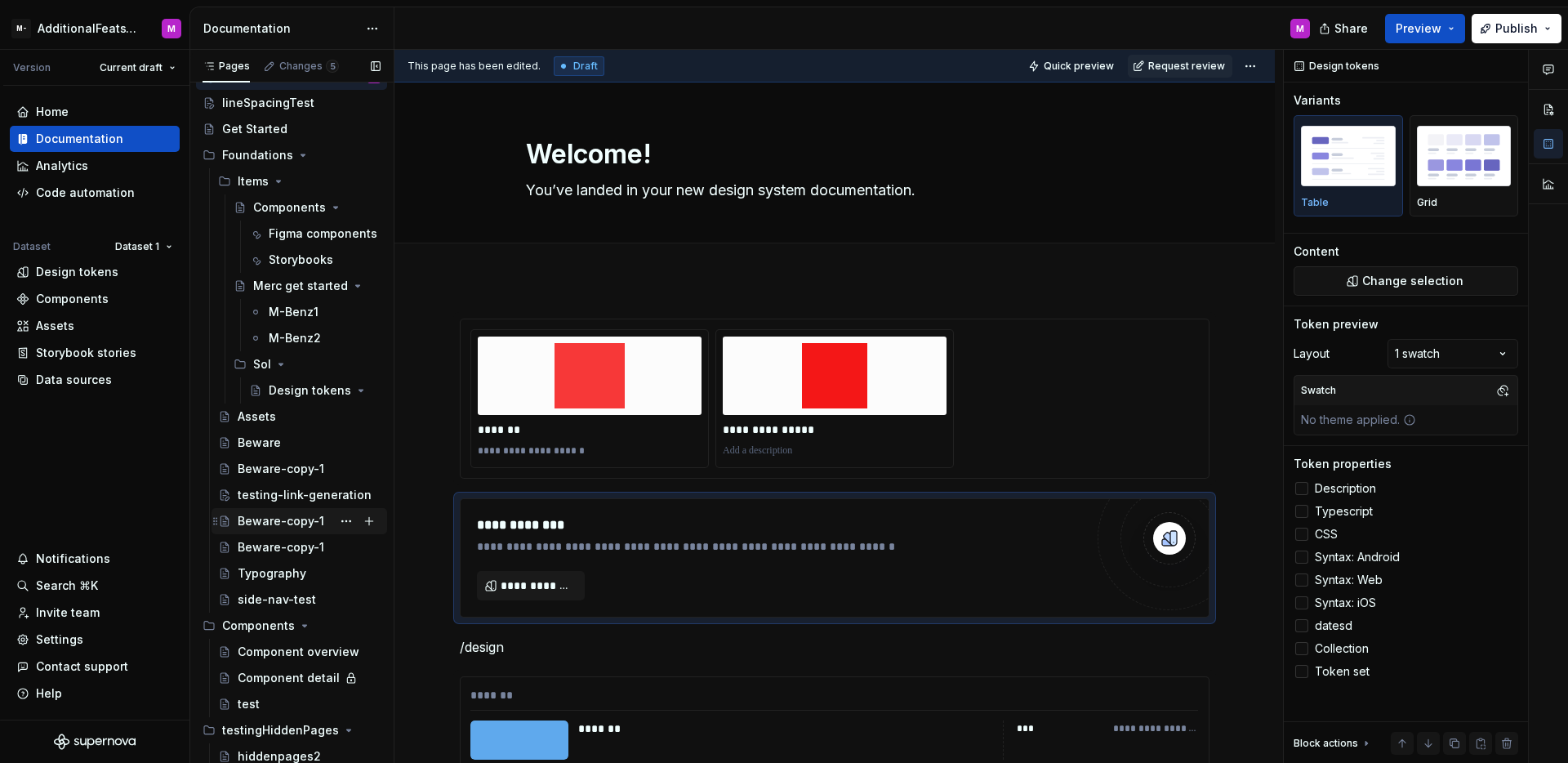
scroll to position [162, 0]
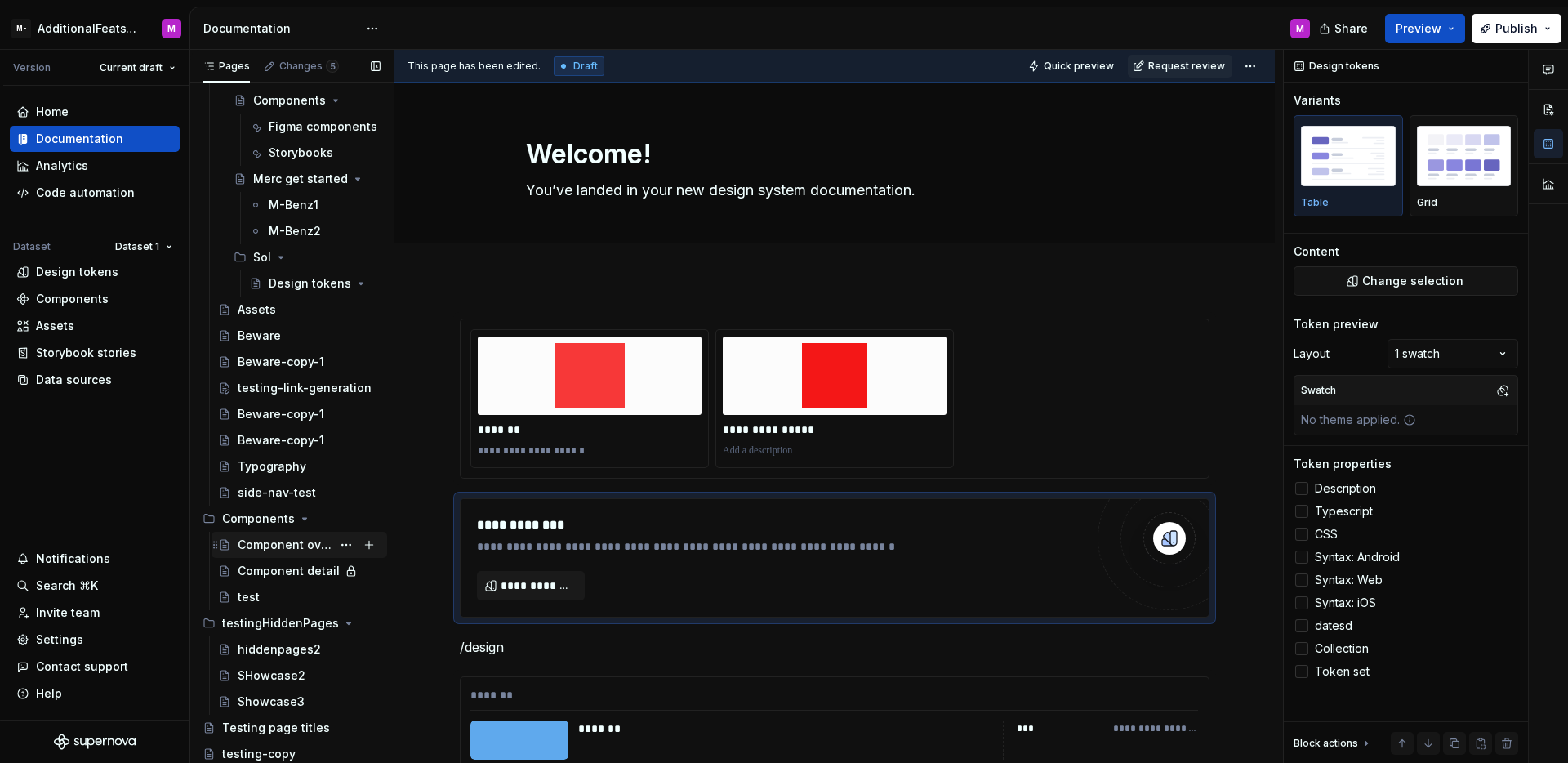
click at [283, 544] on div "Component overview" at bounding box center [284, 545] width 94 height 16
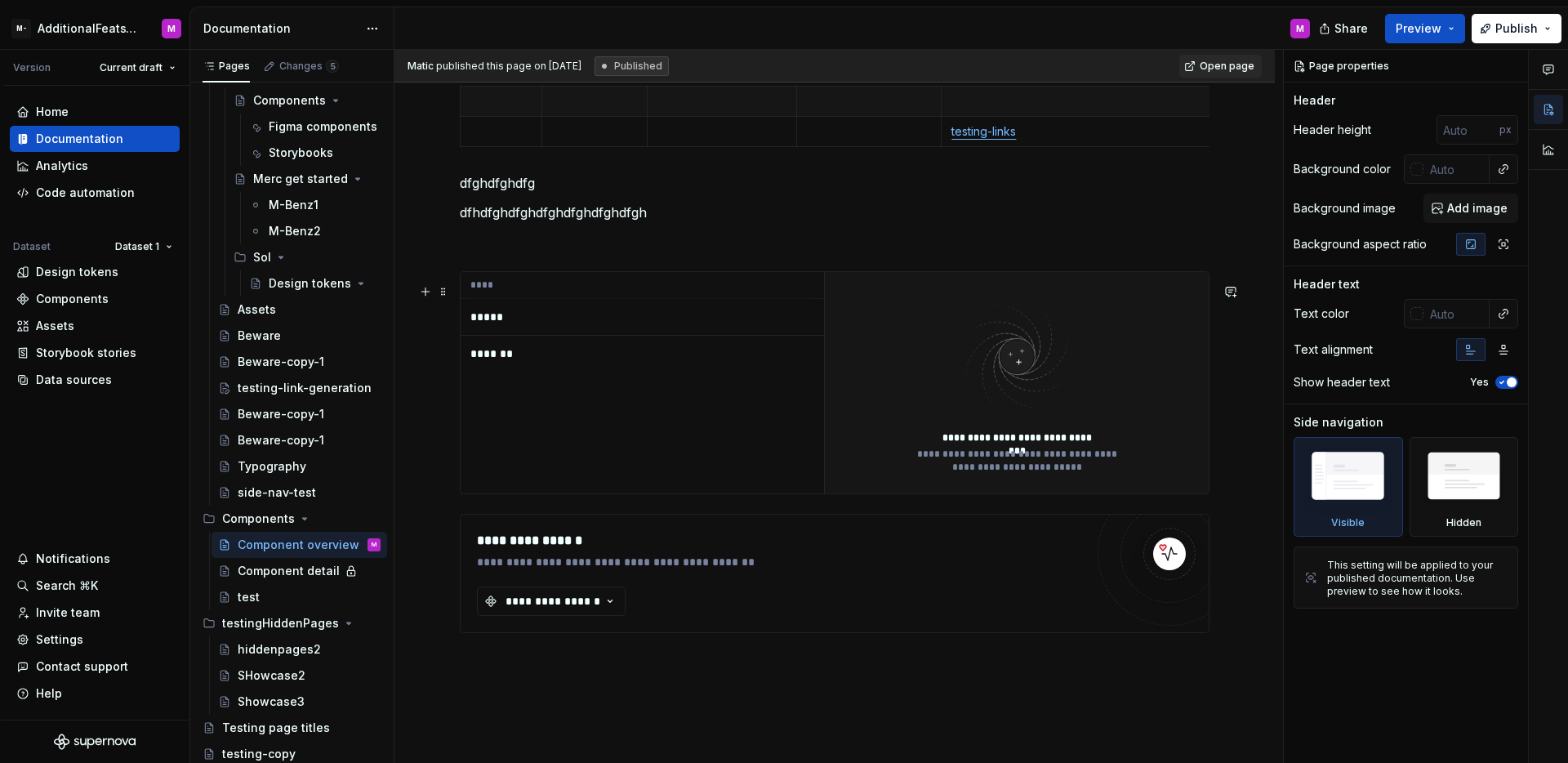
scroll to position [363, 0]
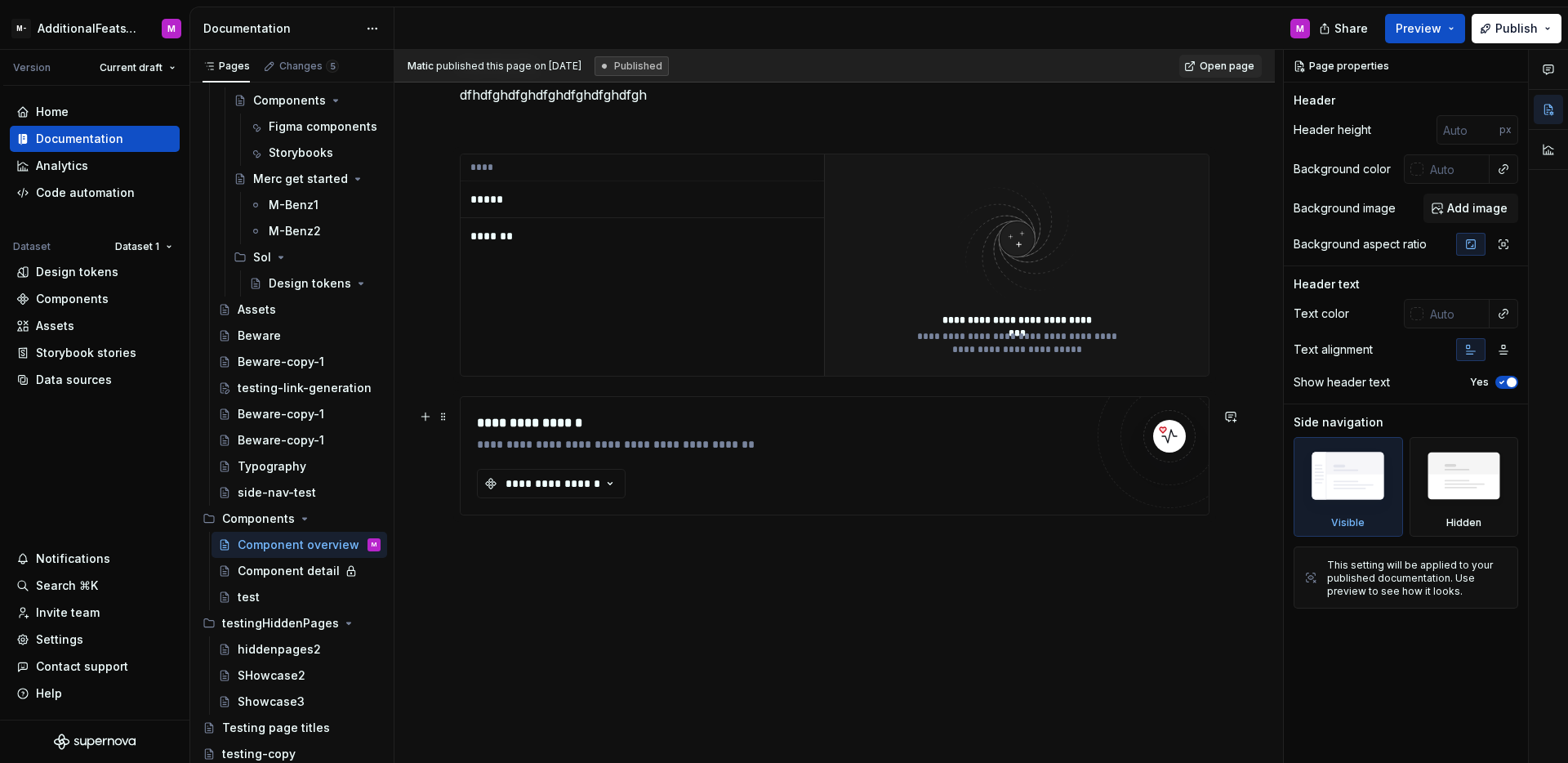
type textarea "*"
click at [674, 559] on div "**********" at bounding box center [834, 346] width 881 height 835
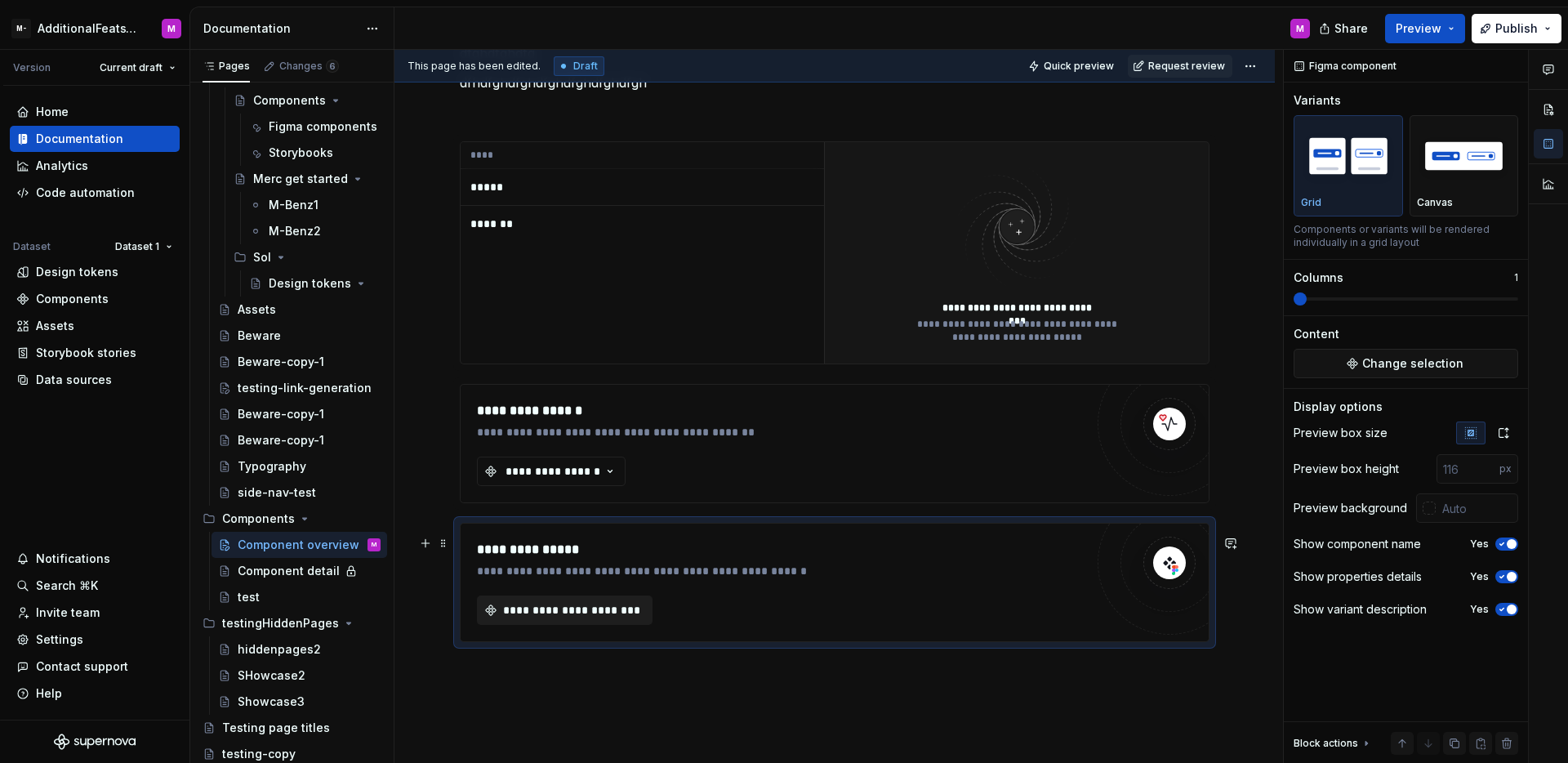
click at [608, 611] on button "**********" at bounding box center [564, 610] width 175 height 29
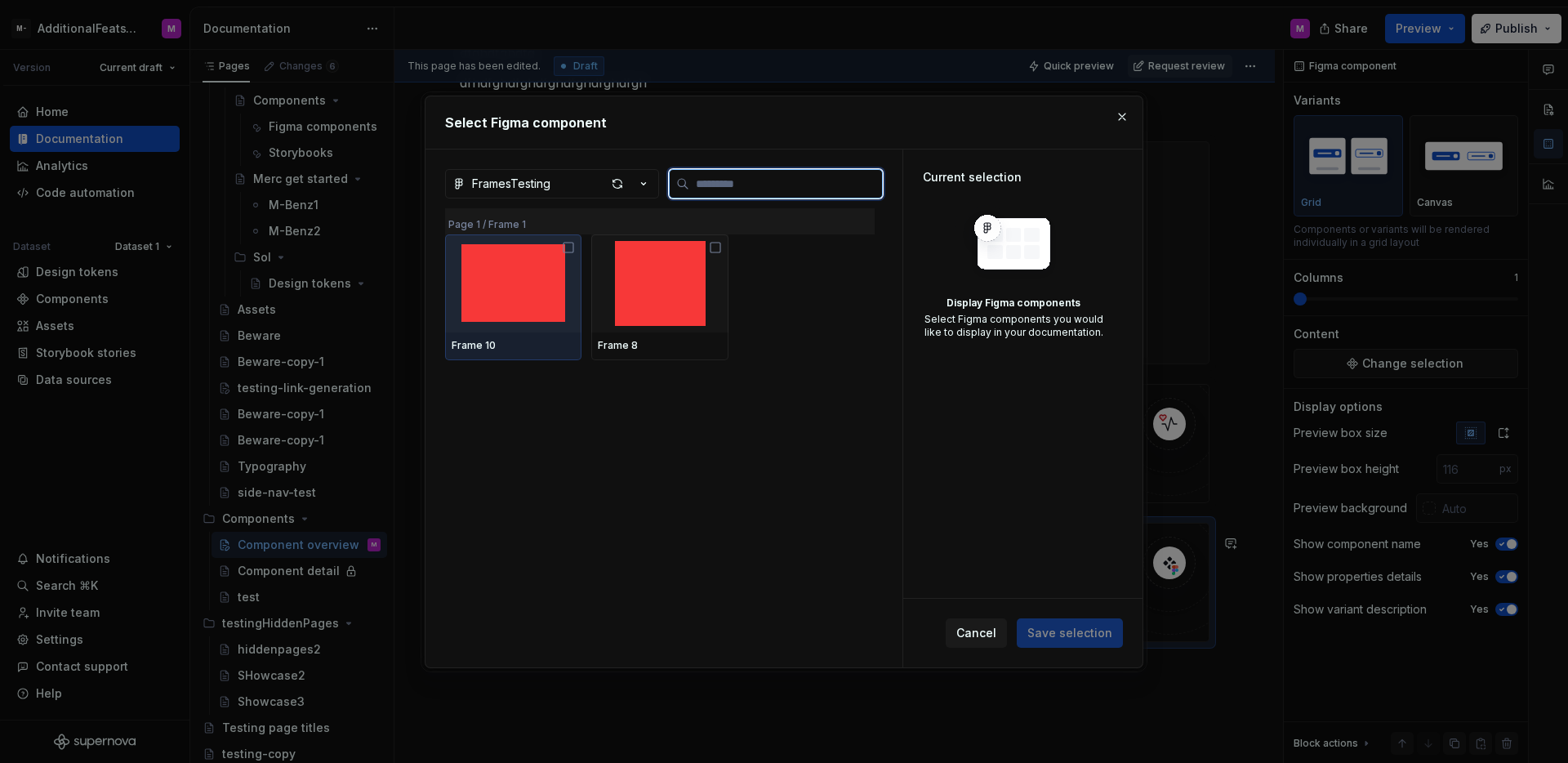
click at [525, 297] on img at bounding box center [513, 283] width 104 height 78
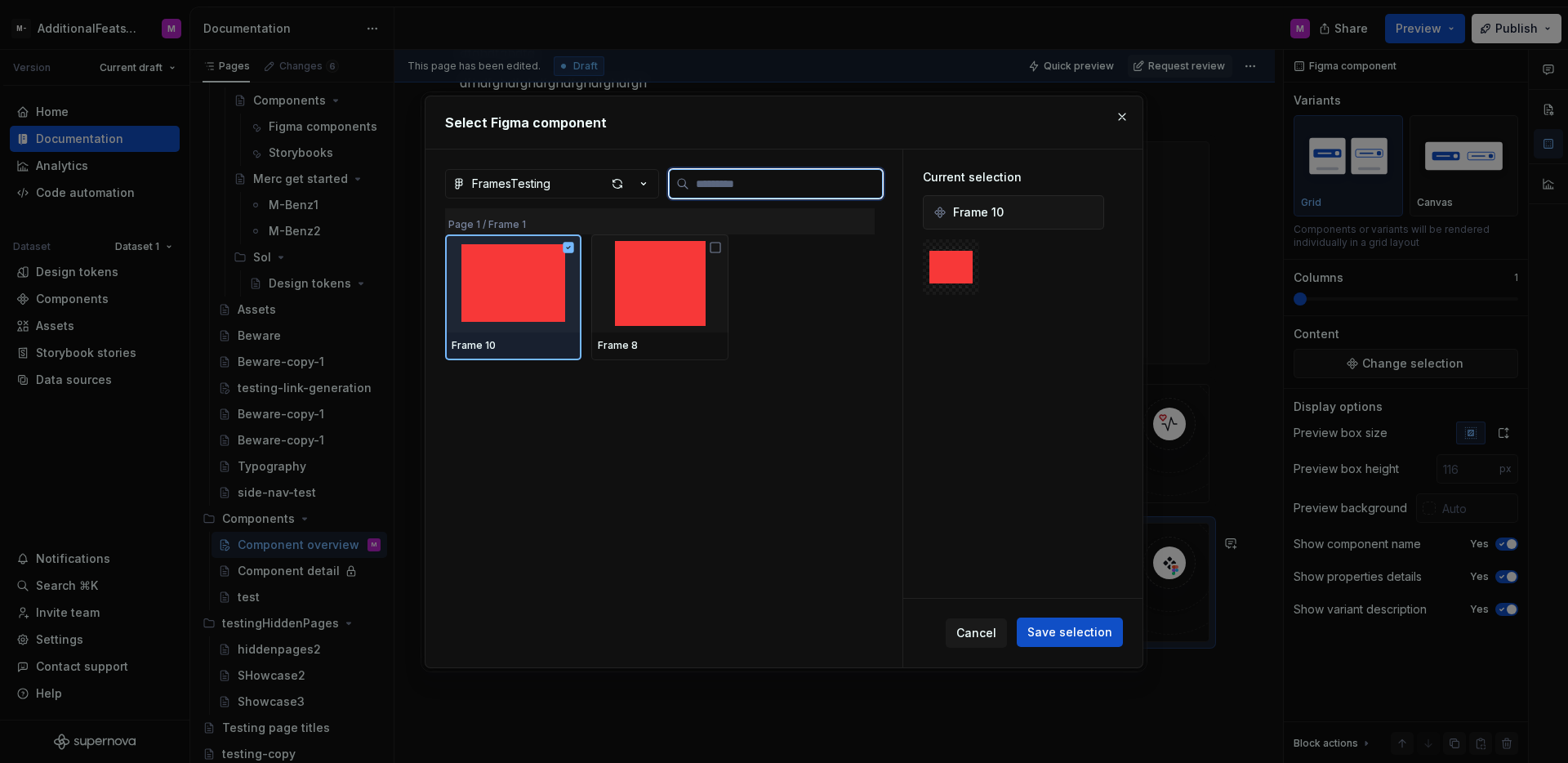
click at [609, 289] on img at bounding box center [659, 284] width 123 height 85
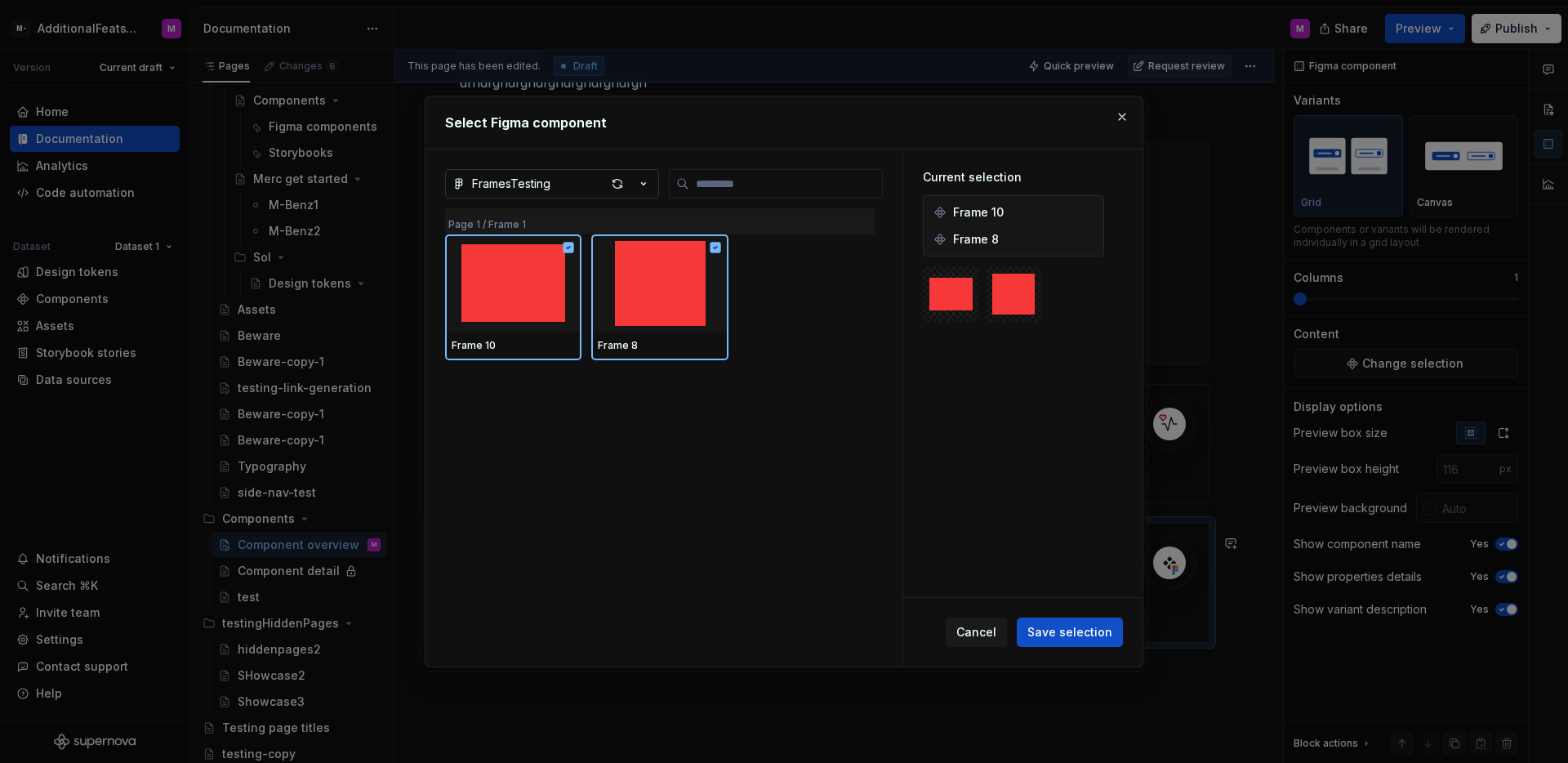
click at [642, 192] on div "button" at bounding box center [628, 184] width 46 height 23
click at [813, 321] on div "Select Figma component FramesTesting Page 1 / Frame 1 Frame 10 Frame 8 Current …" at bounding box center [784, 381] width 1568 height 763
click at [1080, 238] on button "button" at bounding box center [1087, 239] width 23 height 23
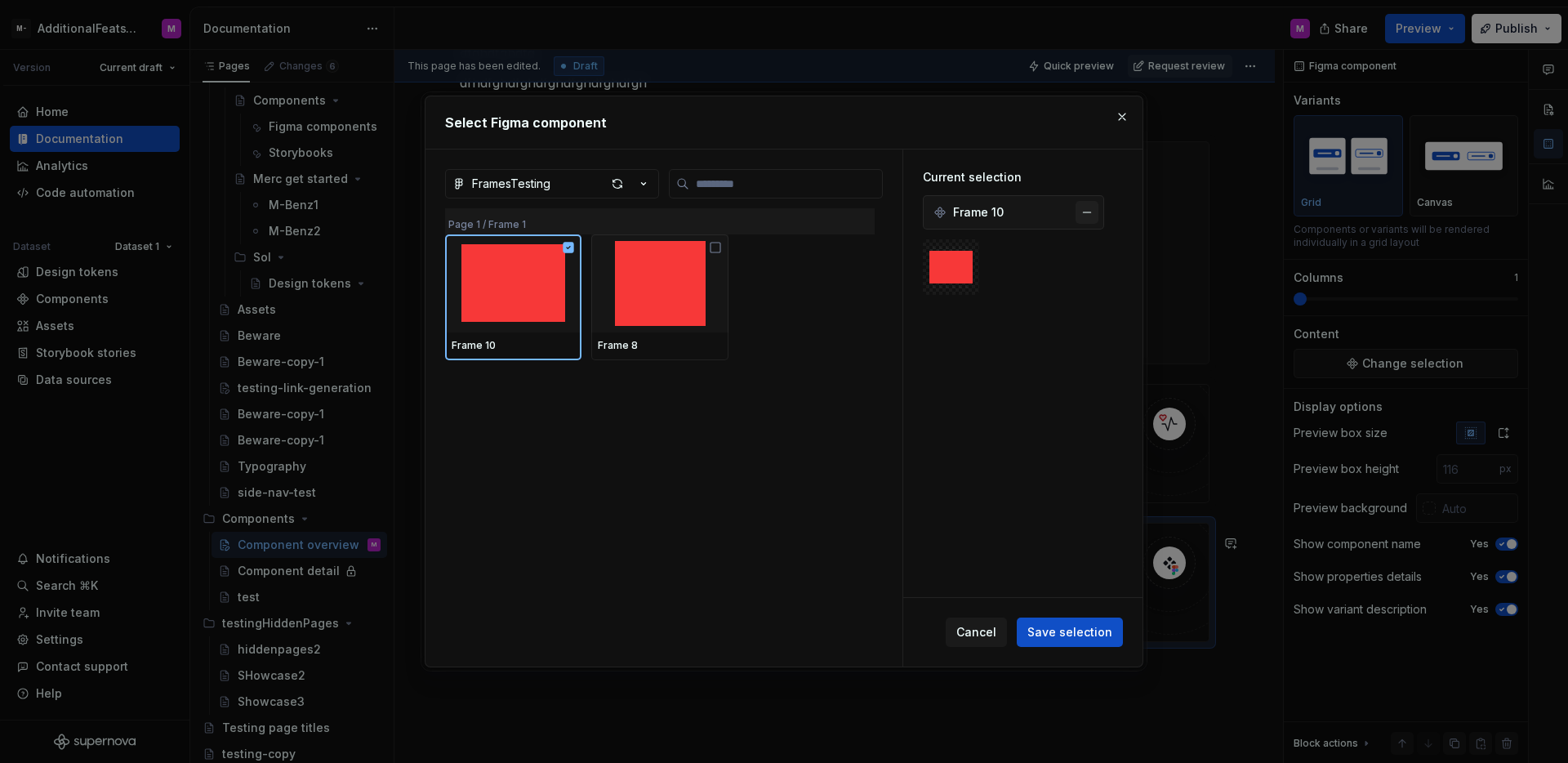
click at [1085, 207] on button "button" at bounding box center [1087, 212] width 23 height 23
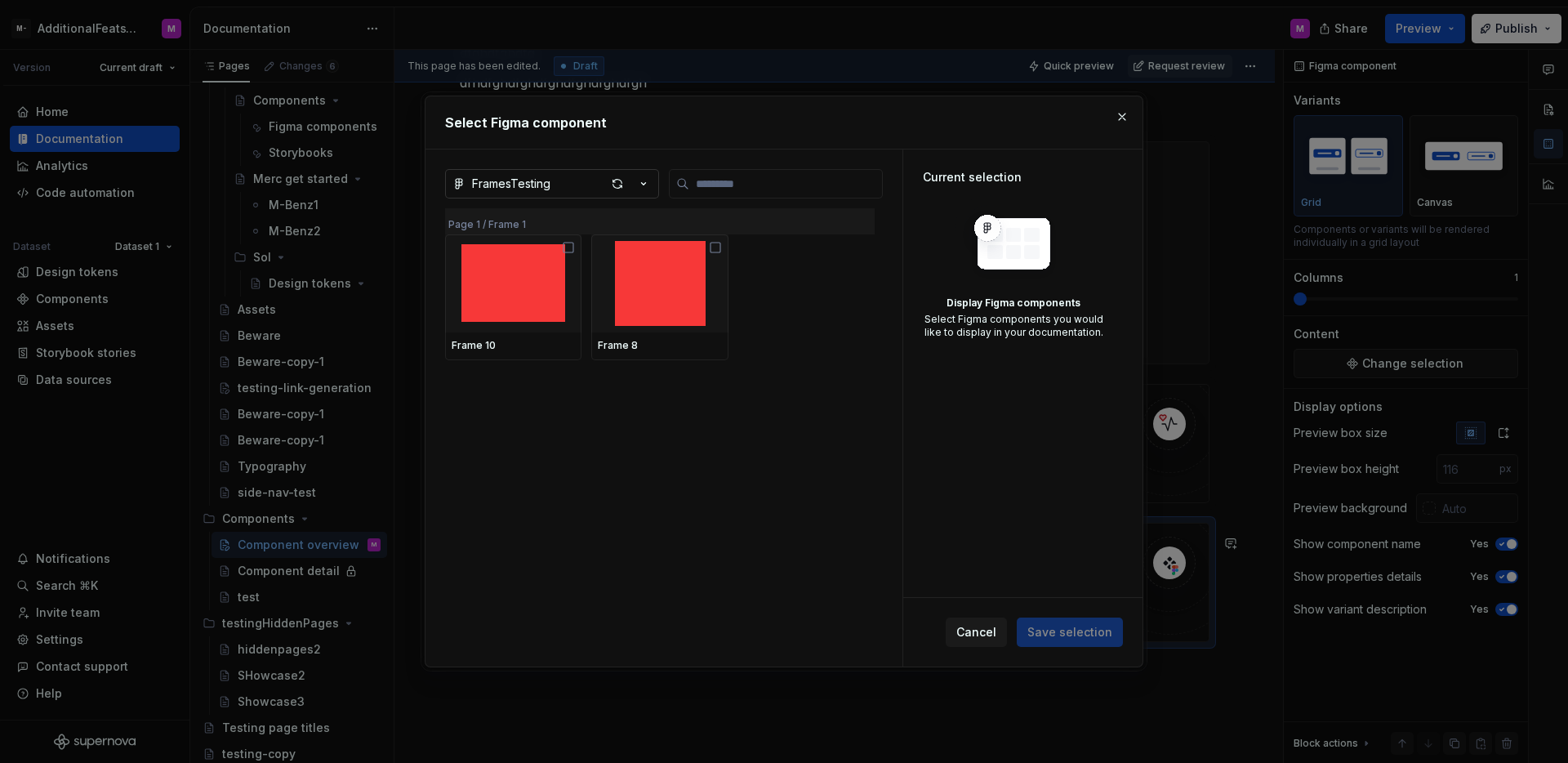
click at [603, 179] on button "FramesTesting" at bounding box center [551, 183] width 214 height 29
click at [645, 181] on div "Select Figma component FramesTesting Page 1 / Frame 1 Frame 10 Frame 8 Current …" at bounding box center [784, 381] width 1568 height 763
click at [645, 181] on icon "button" at bounding box center [643, 183] width 16 height 16
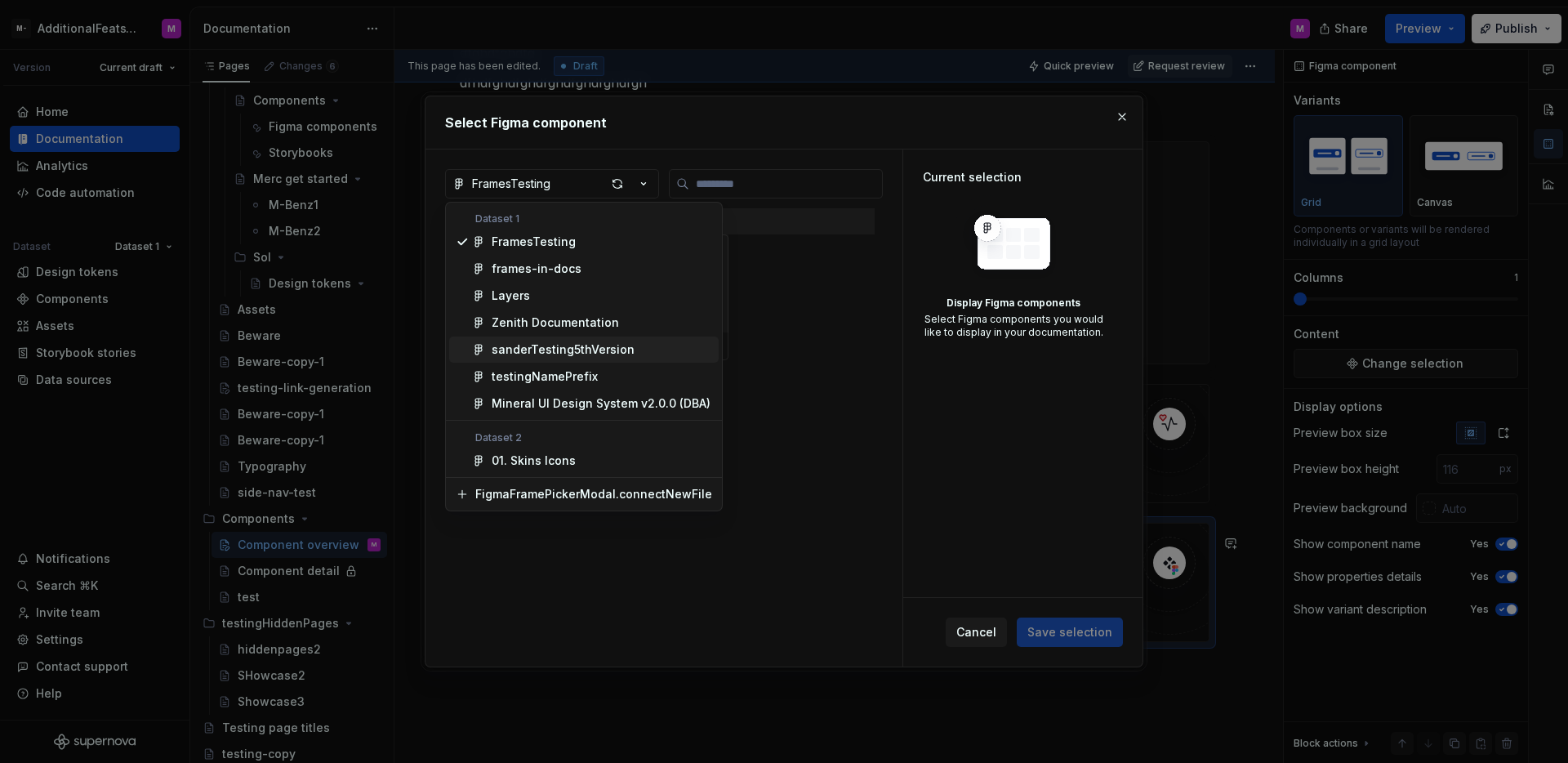
click at [602, 342] on div "sanderTesting5thVersion" at bounding box center [562, 349] width 142 height 16
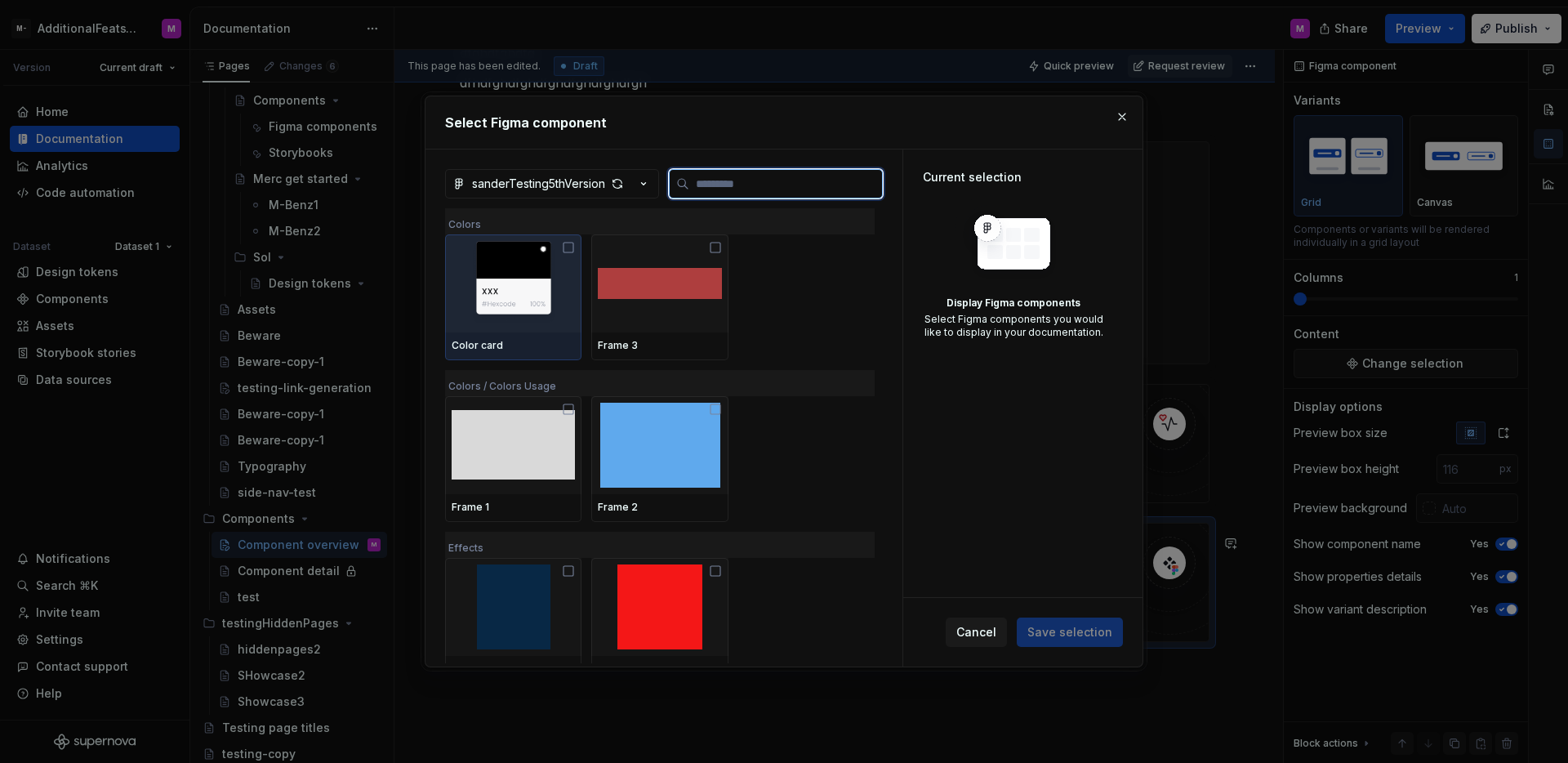
click at [542, 309] on img at bounding box center [513, 284] width 123 height 85
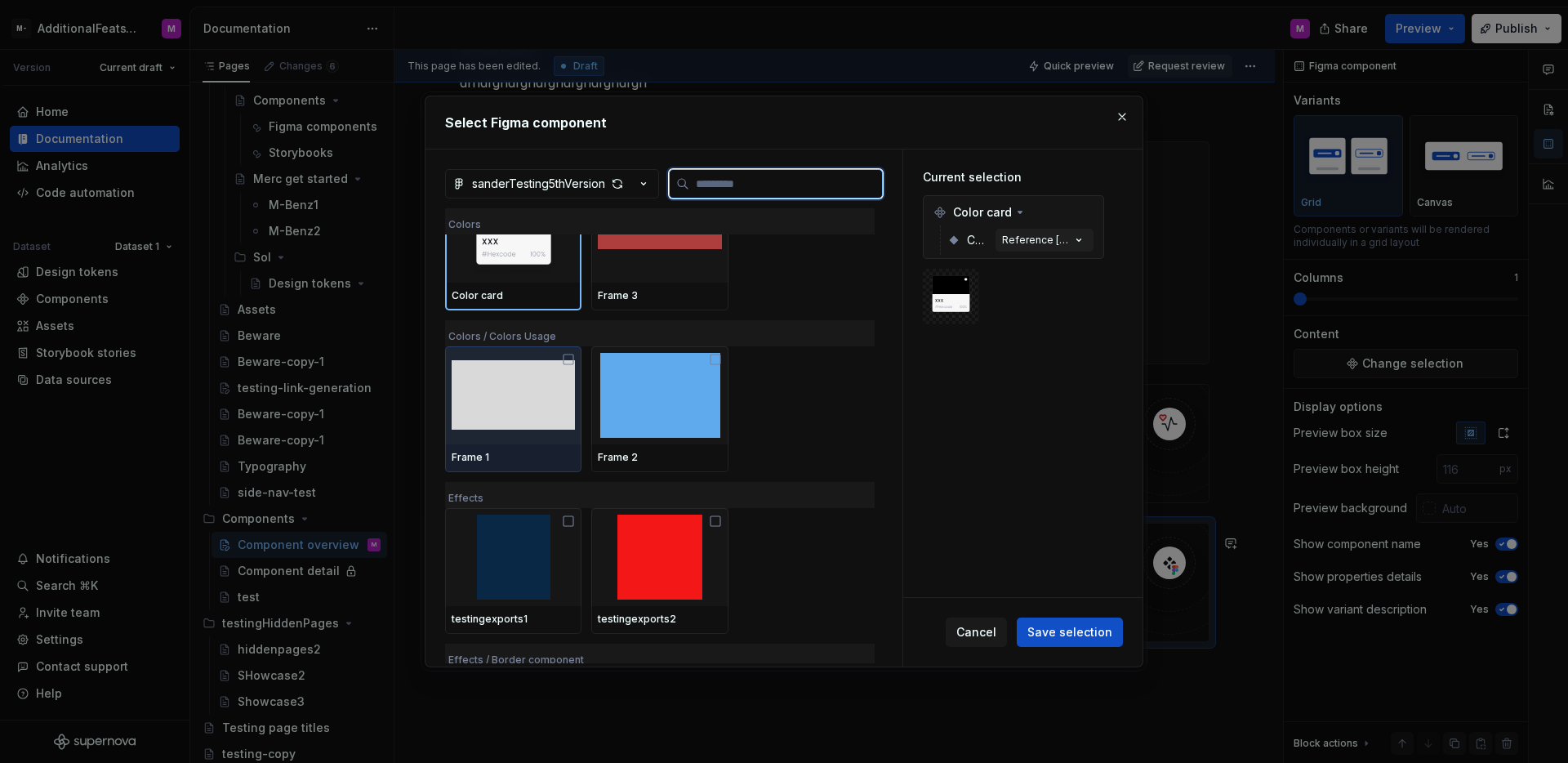
click at [549, 409] on img at bounding box center [513, 396] width 123 height 85
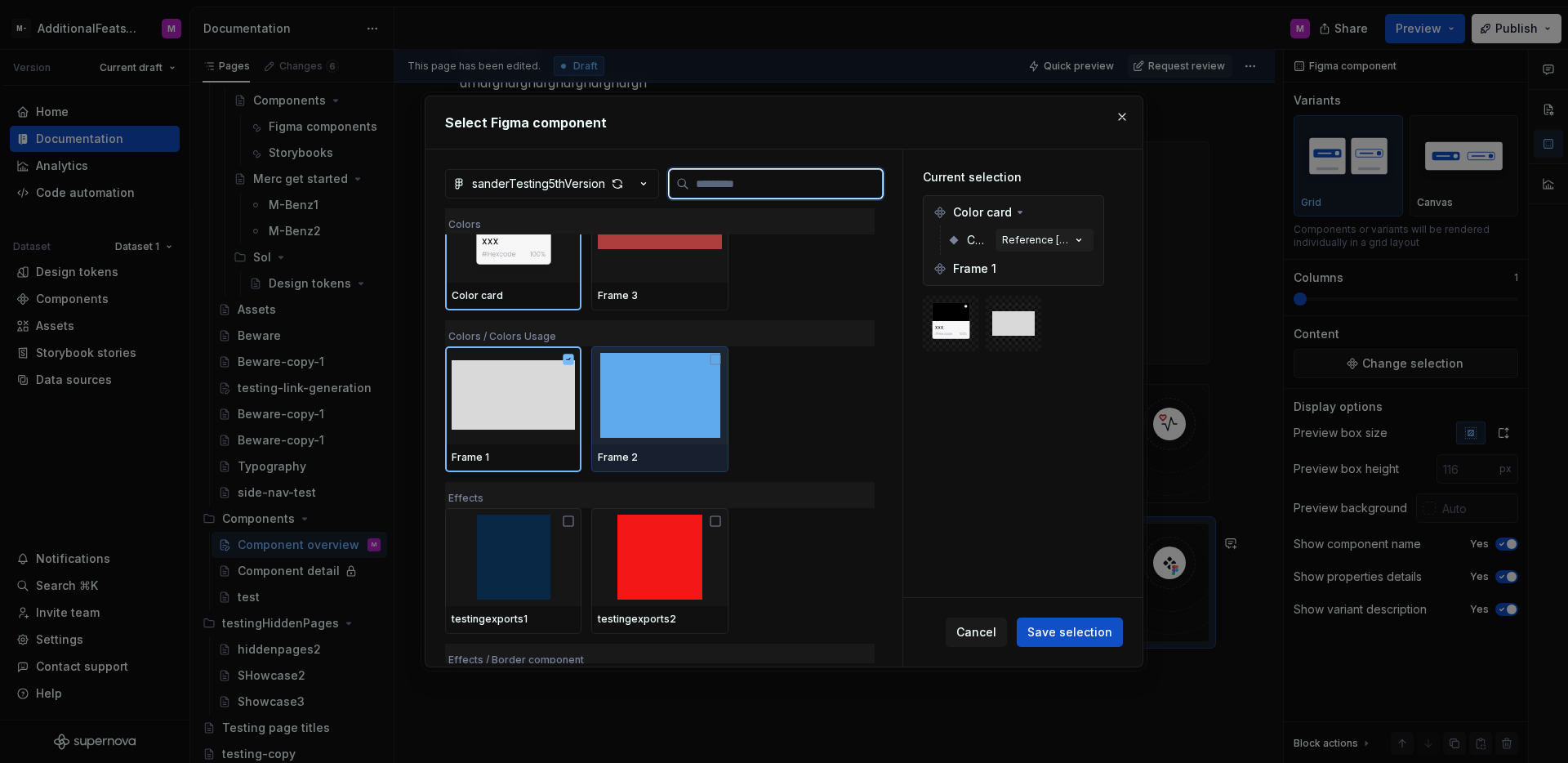
click at [641, 419] on img at bounding box center [659, 396] width 123 height 85
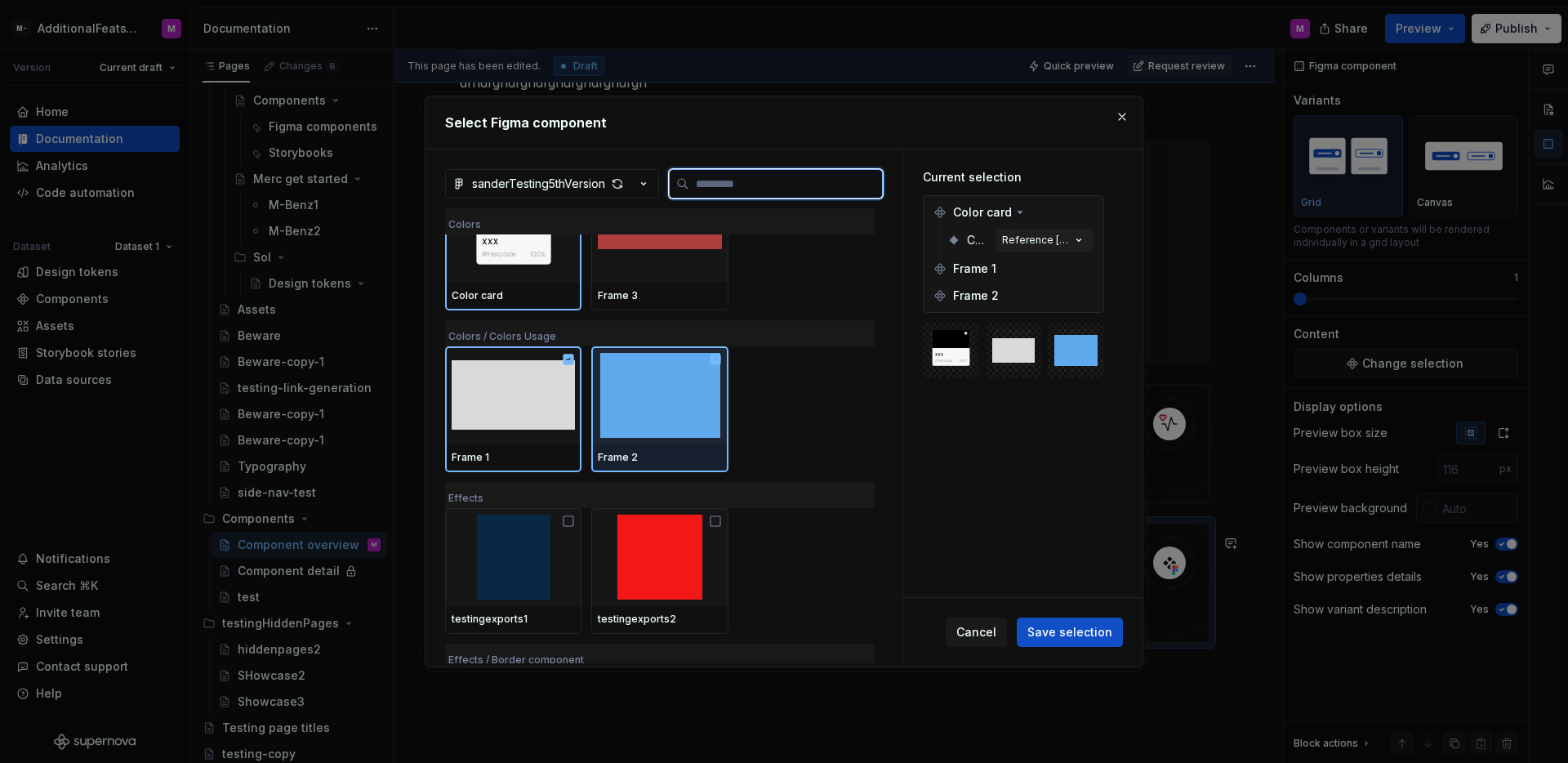
scroll to position [143, 0]
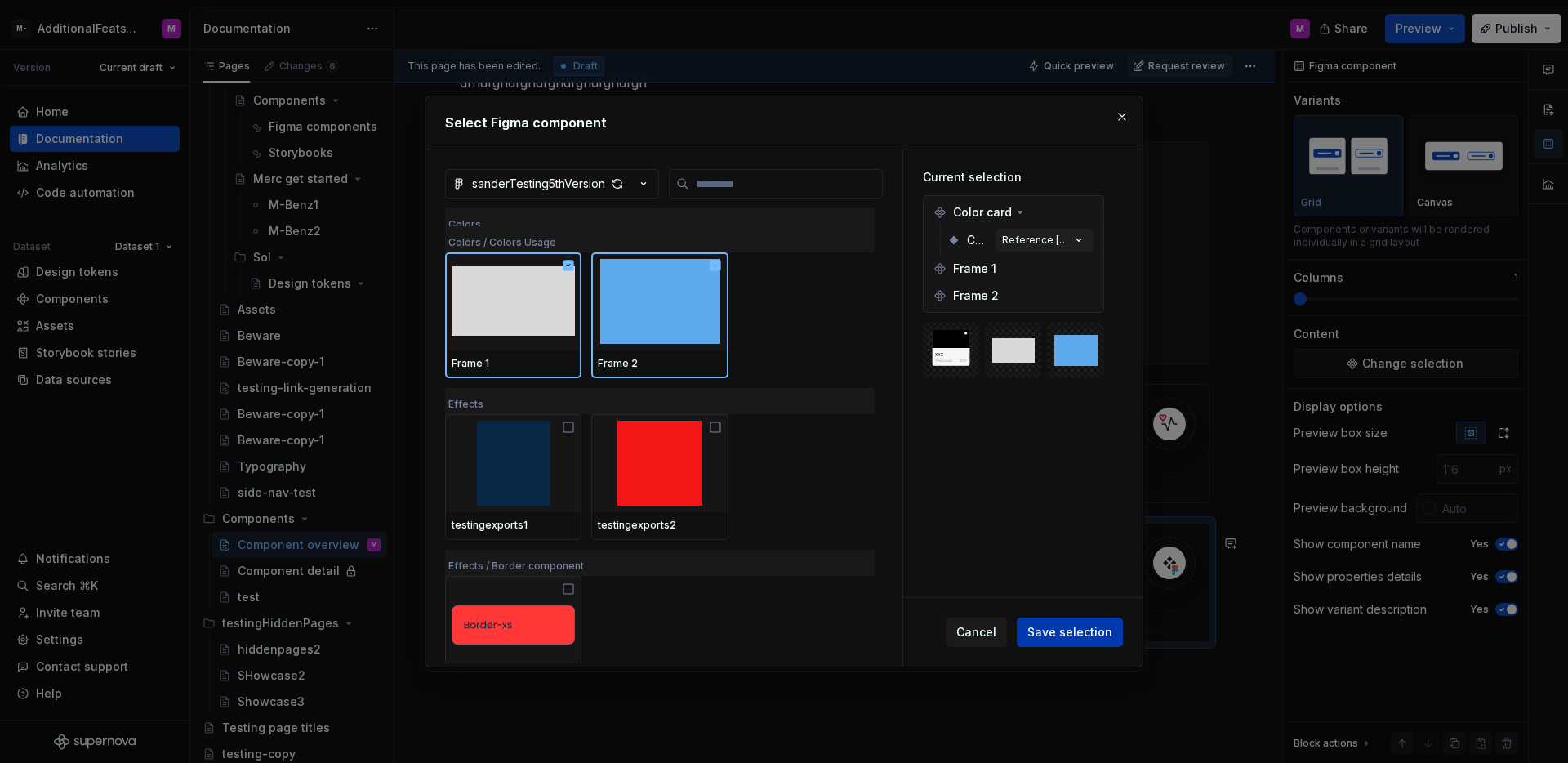
click at [1108, 636] on span "Save selection" at bounding box center [1070, 632] width 85 height 16
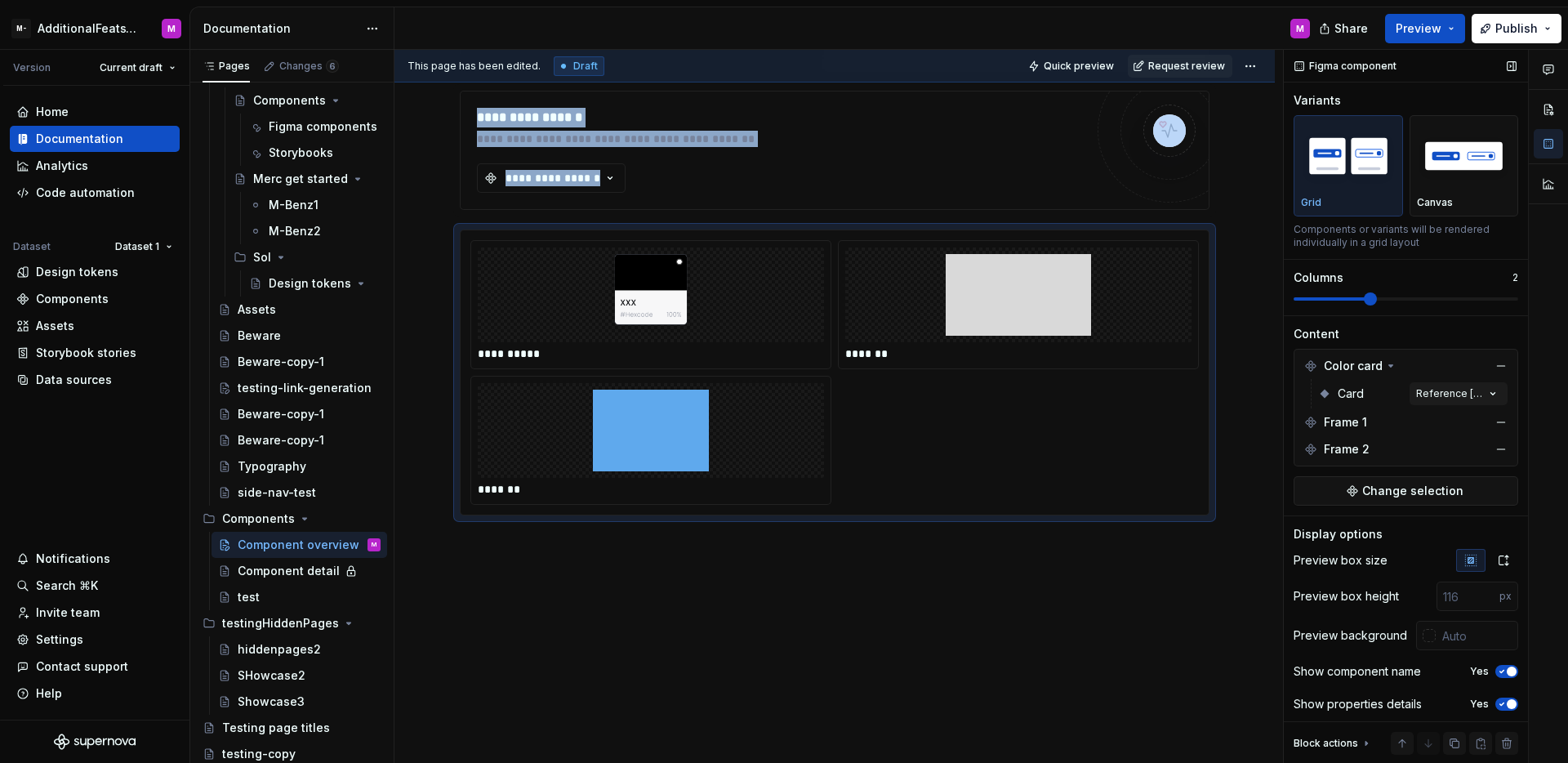
scroll to position [533, 0]
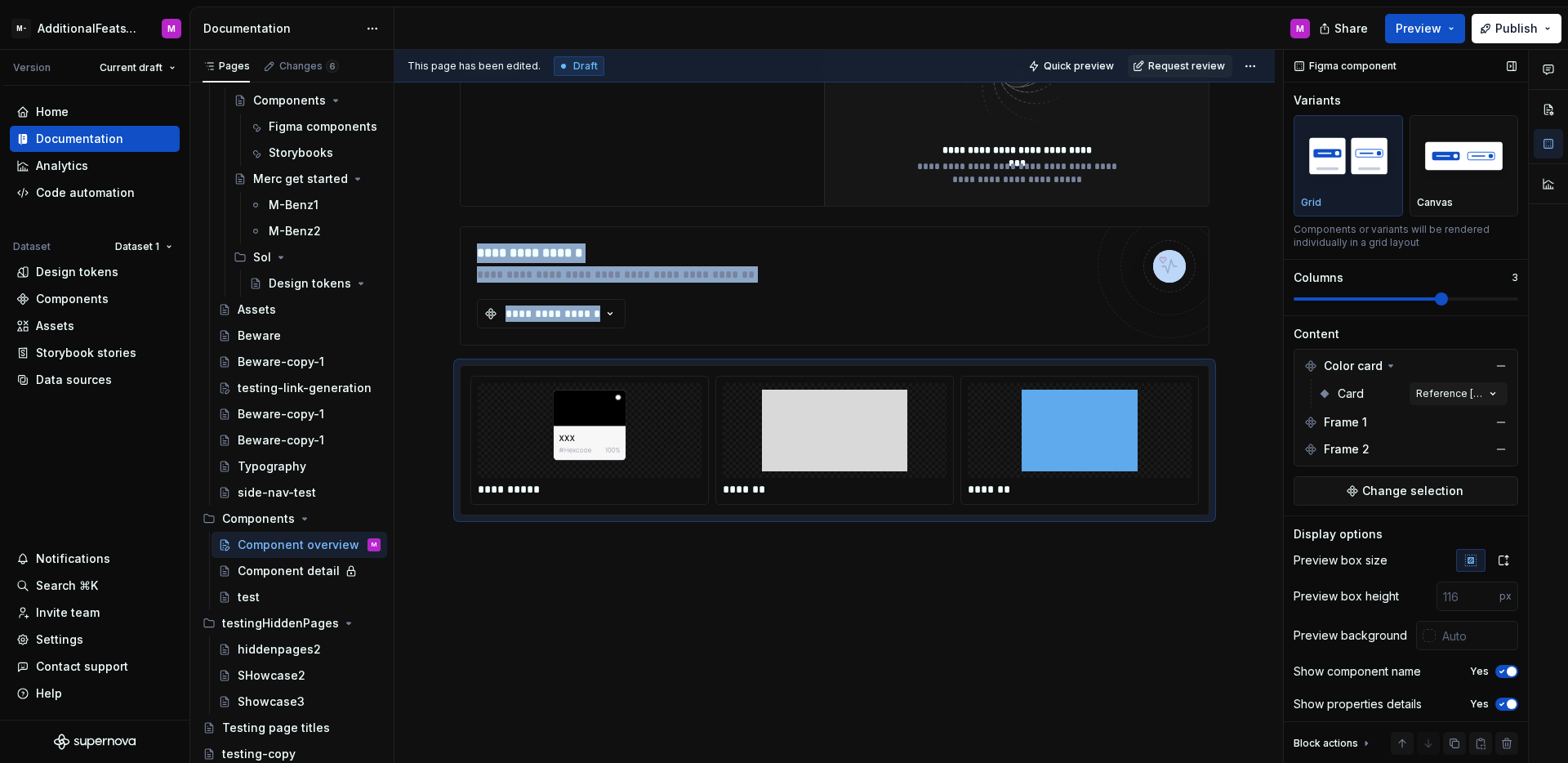
click at [1435, 298] on span at bounding box center [1441, 299] width 13 height 13
type textarea "*"
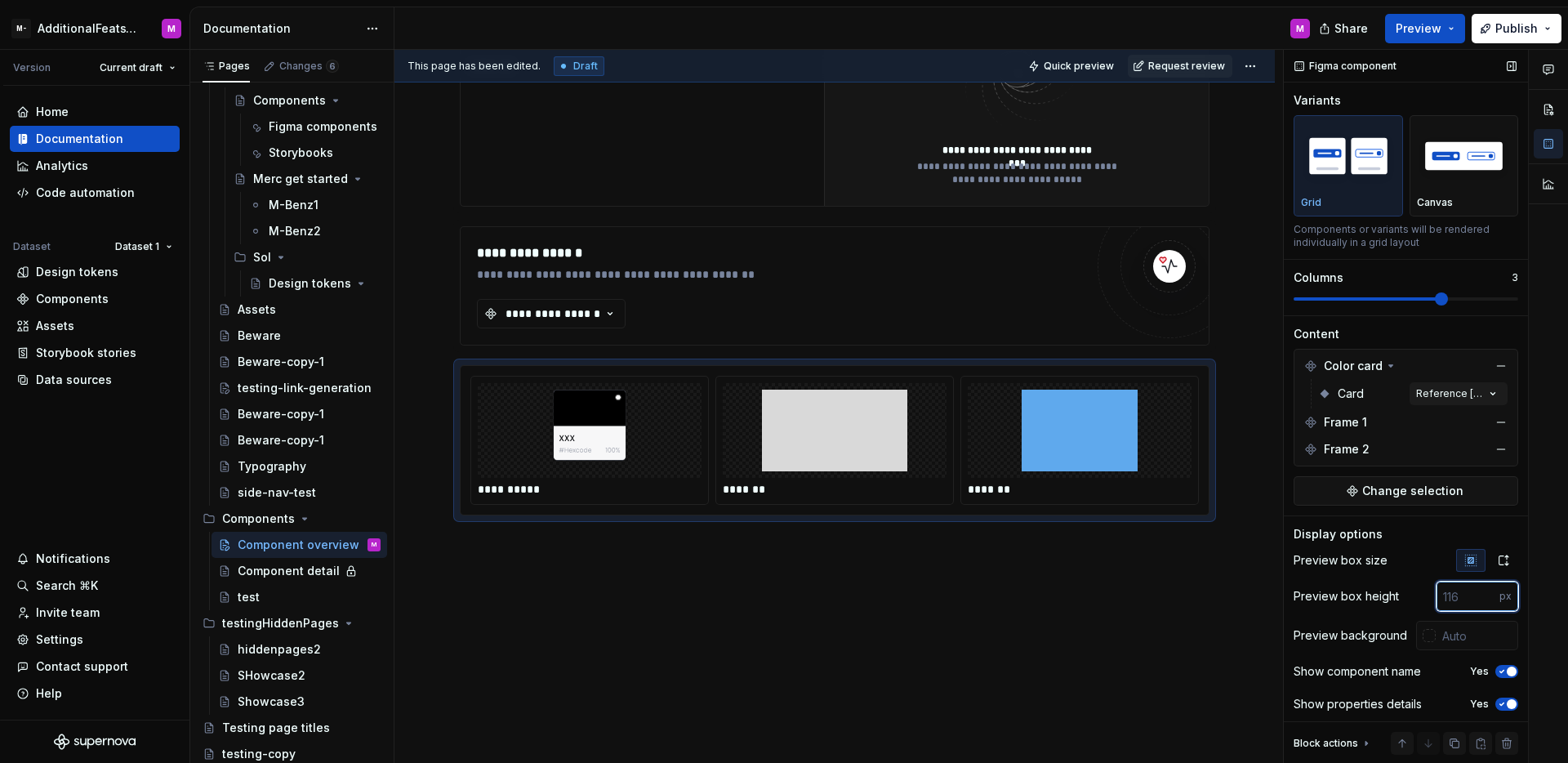
drag, startPoint x: 1460, startPoint y: 603, endPoint x: 1411, endPoint y: 592, distance: 50.2
click at [1411, 592] on div "Preview box height px" at bounding box center [1406, 596] width 225 height 29
type input "400"
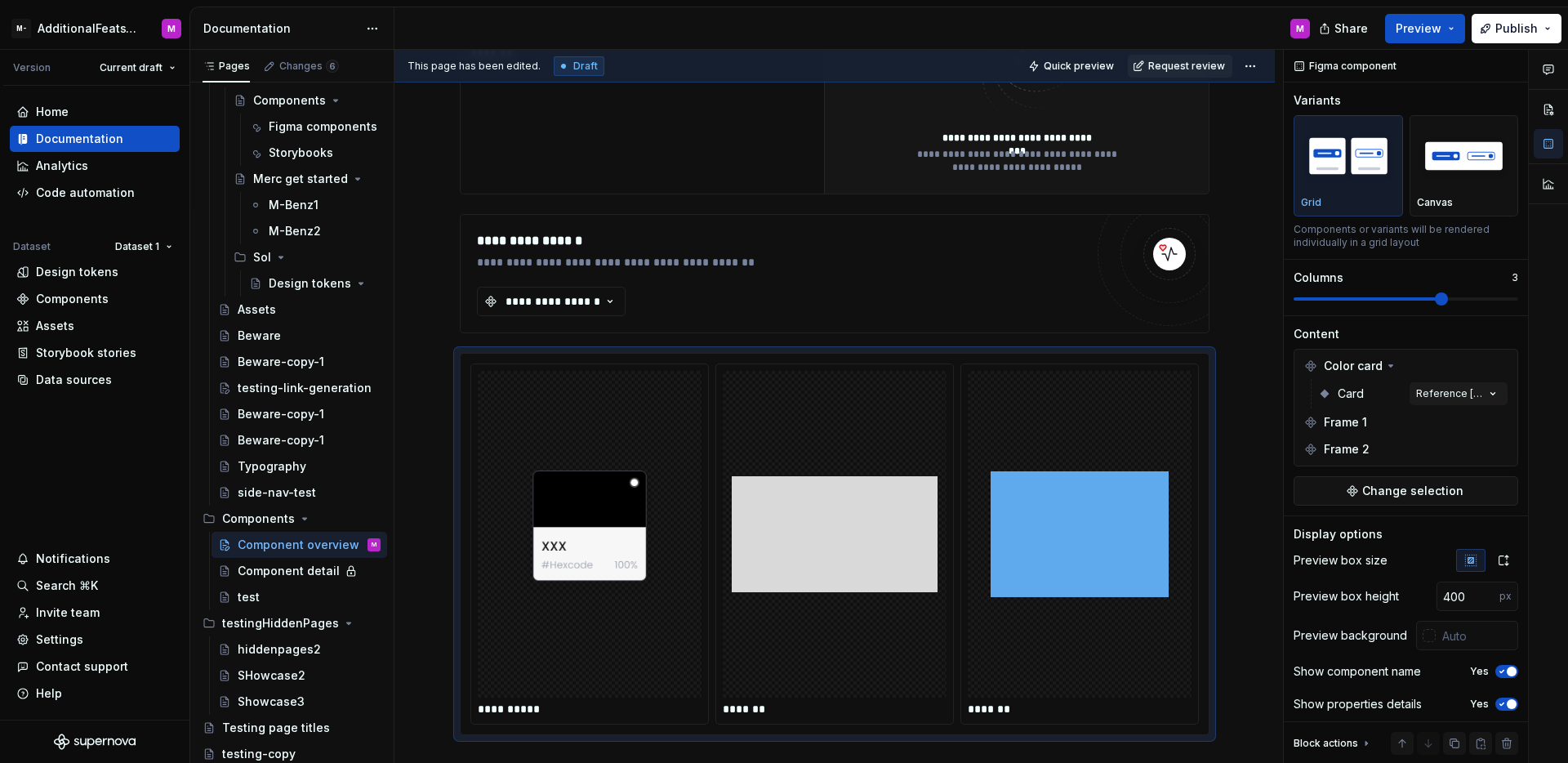
click at [1051, 621] on div "**********" at bounding box center [834, 366] width 881 height 1237
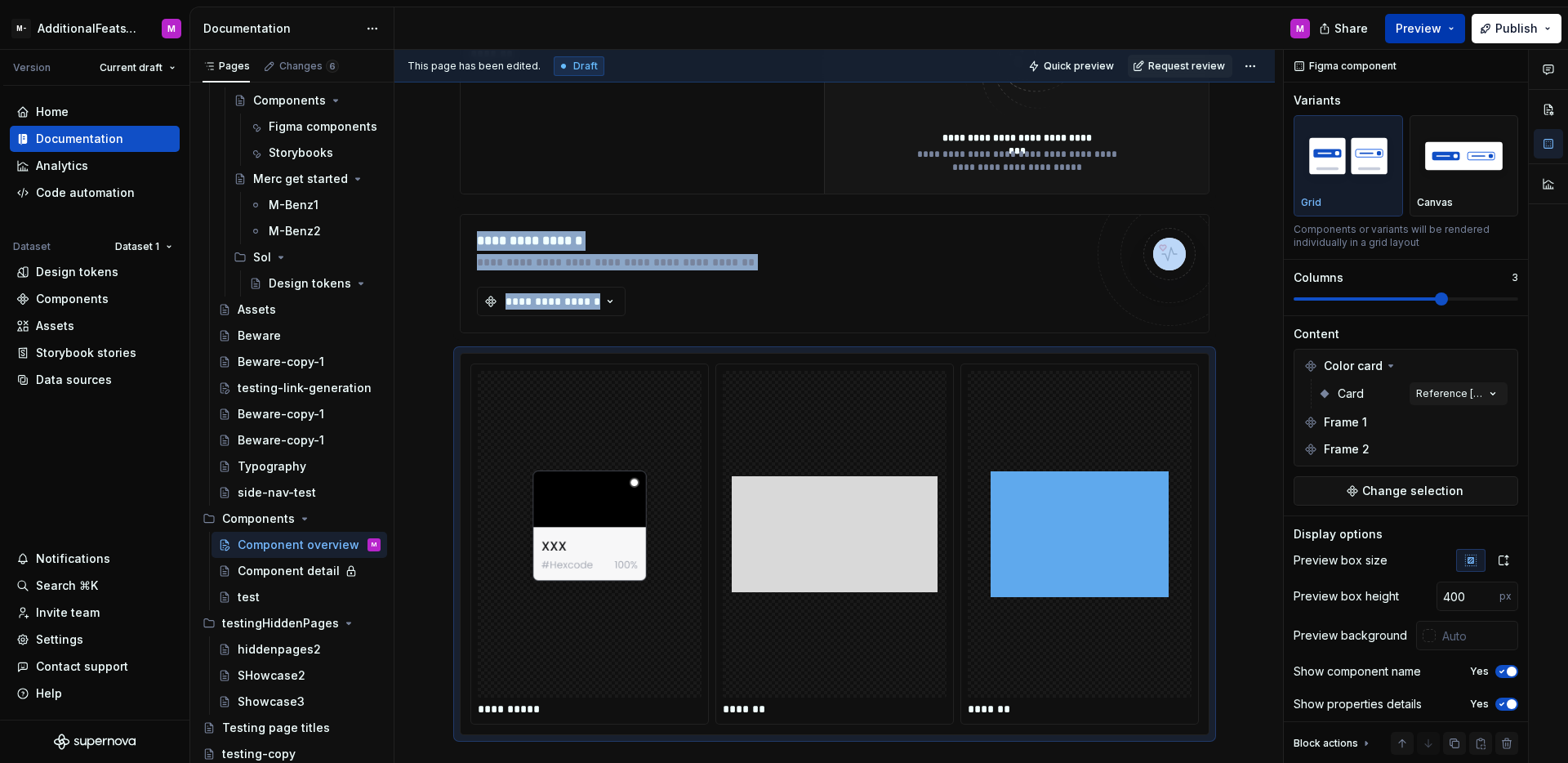
click at [1425, 35] on span "Preview" at bounding box center [1418, 28] width 46 height 16
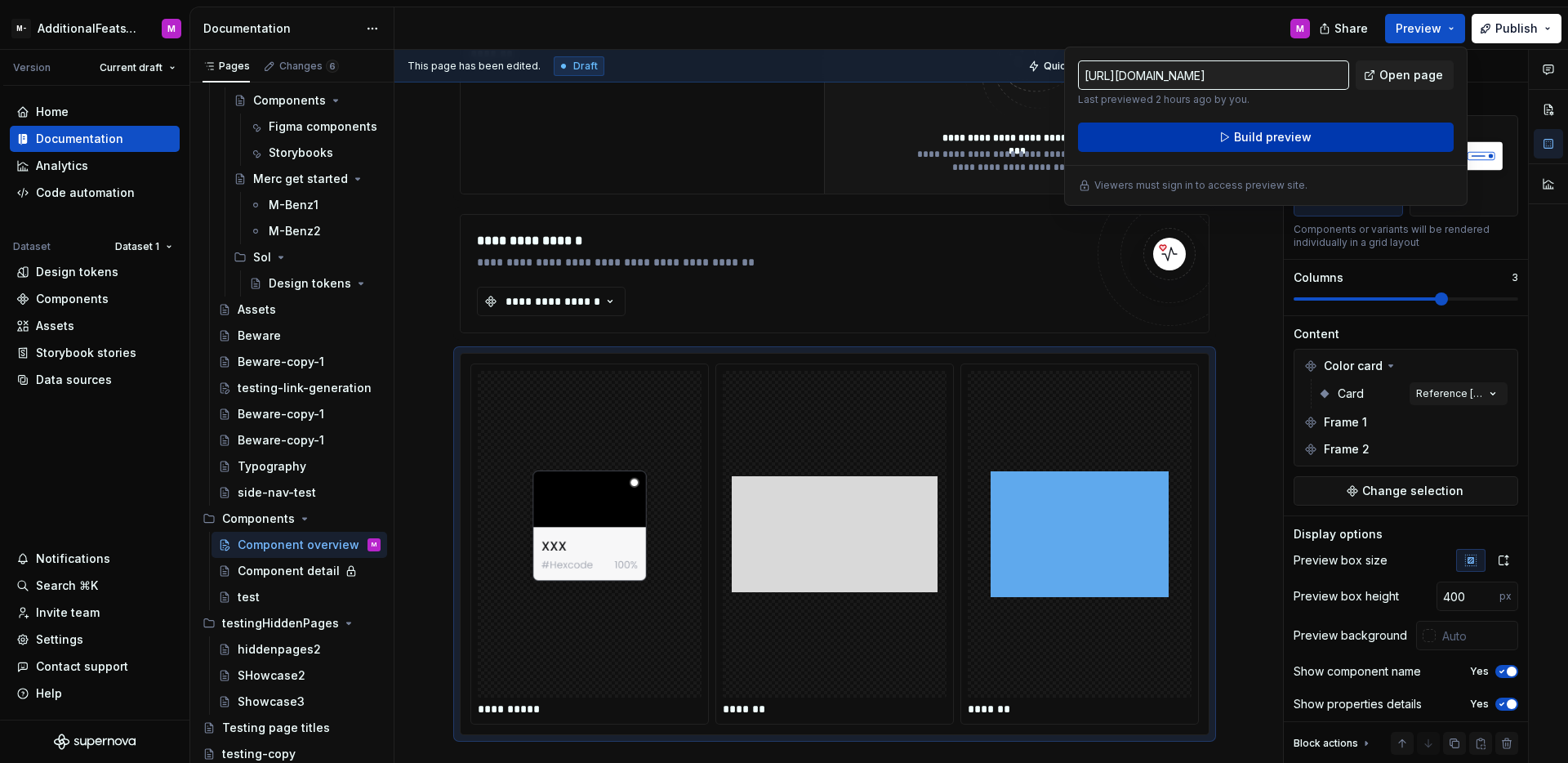
click at [1350, 143] on button "Build preview" at bounding box center [1267, 137] width 376 height 29
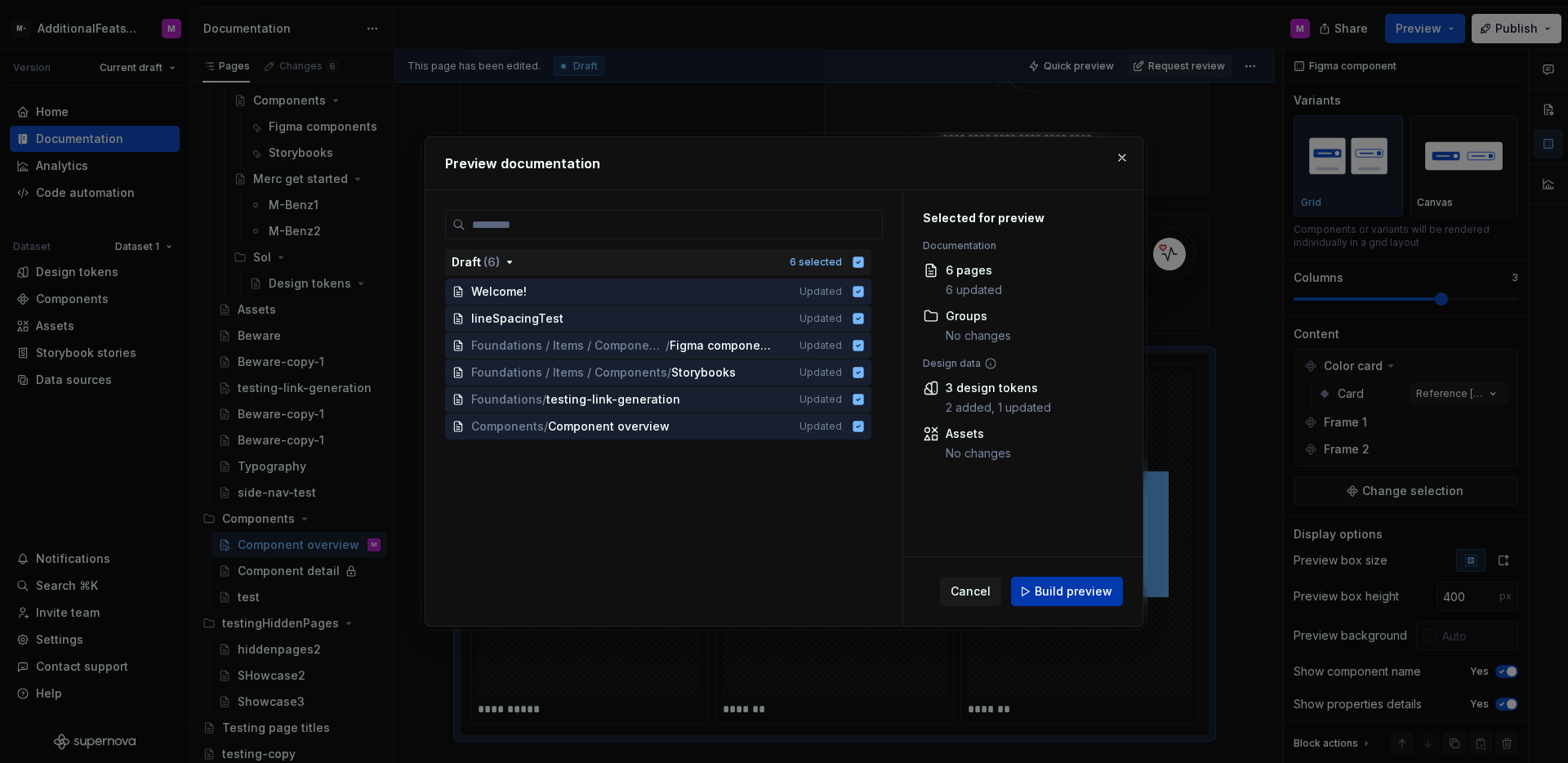
click at [1091, 577] on button "Build preview" at bounding box center [1066, 591] width 111 height 29
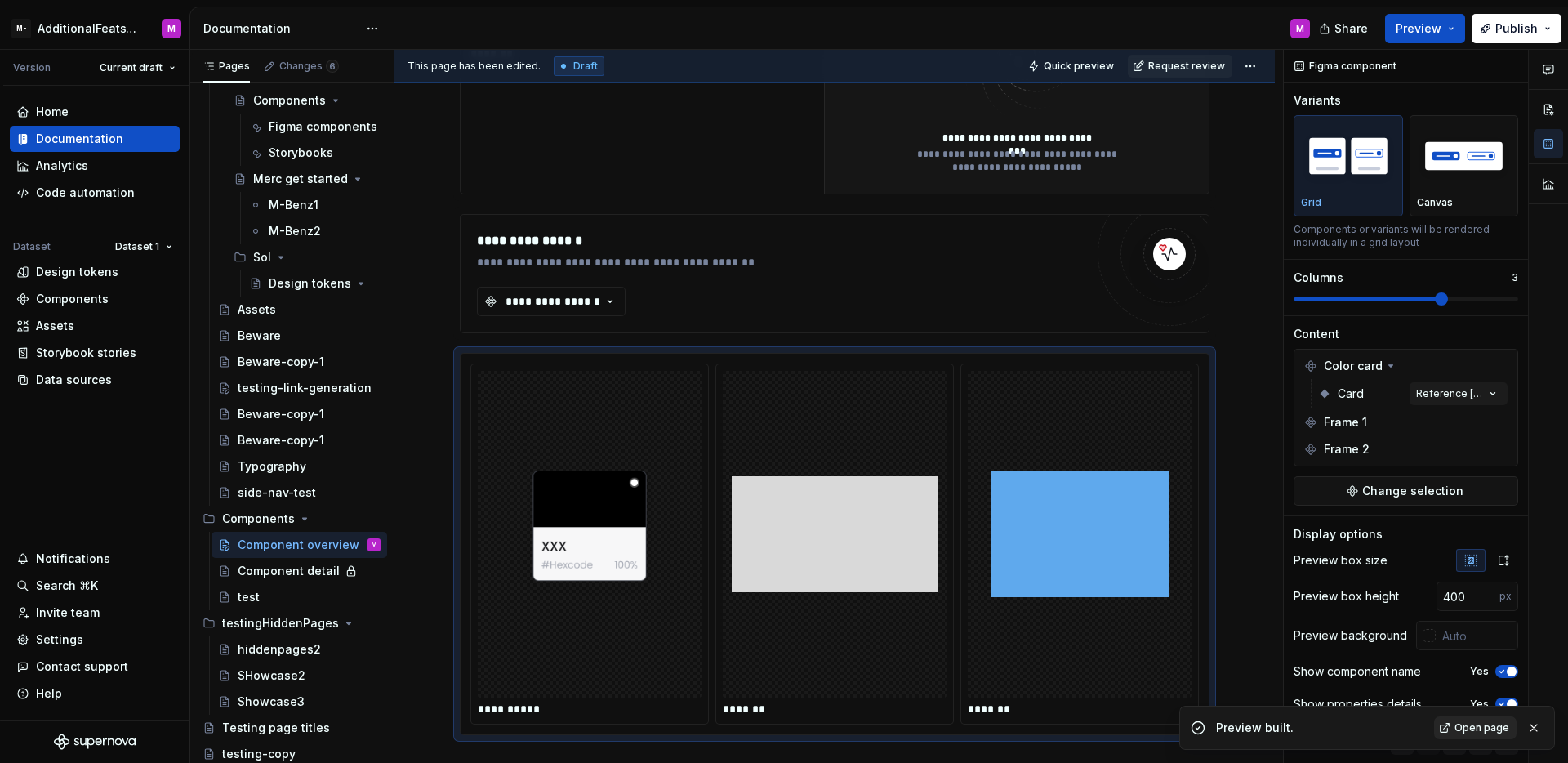
click at [1471, 721] on span "Open page" at bounding box center [1482, 727] width 54 height 13
type textarea "*"
click at [1457, 163] on img "button" at bounding box center [1464, 156] width 95 height 60
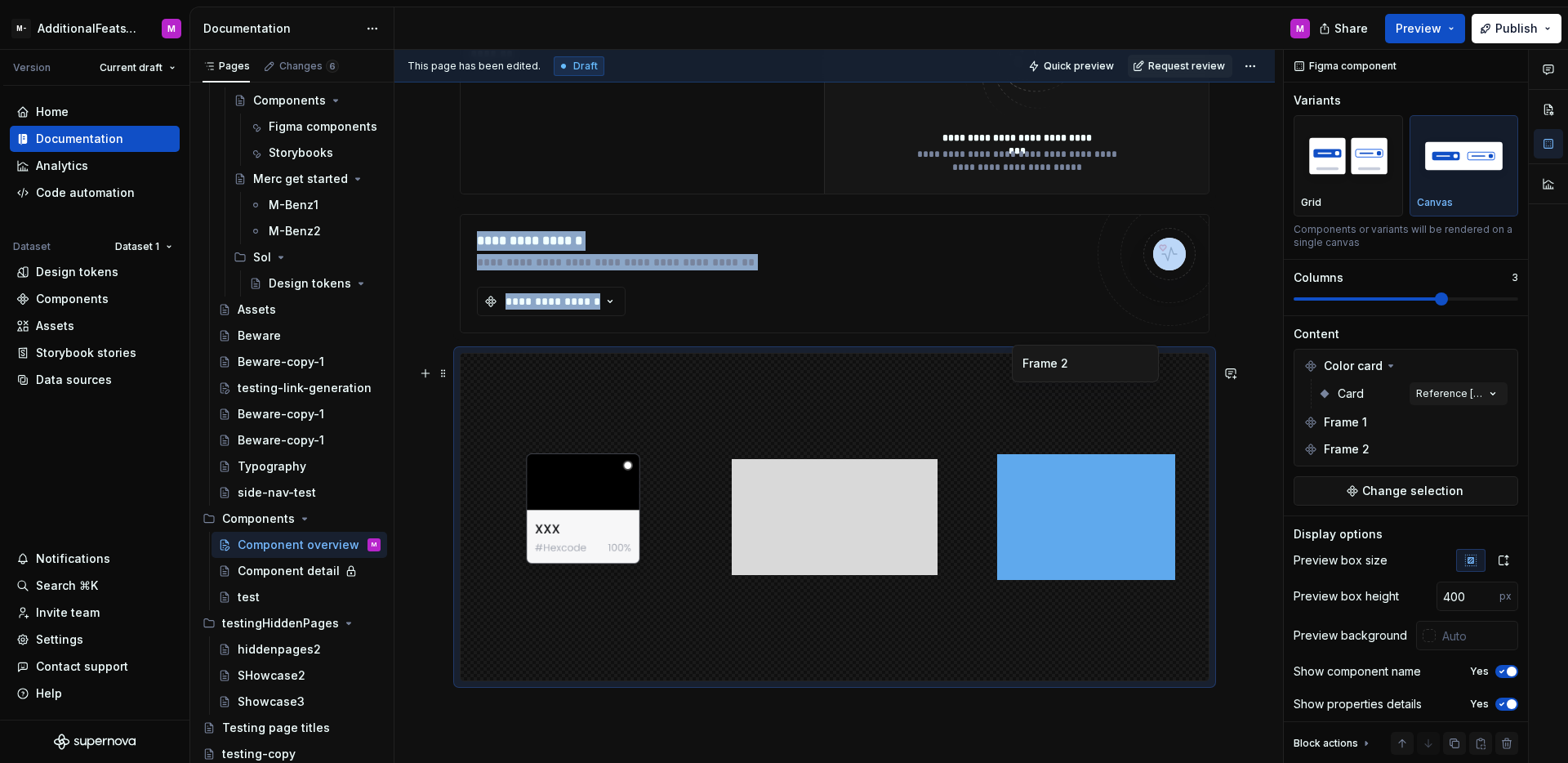
click at [1122, 437] on img at bounding box center [1086, 518] width 178 height 314
click at [1379, 170] on img "button" at bounding box center [1349, 156] width 95 height 60
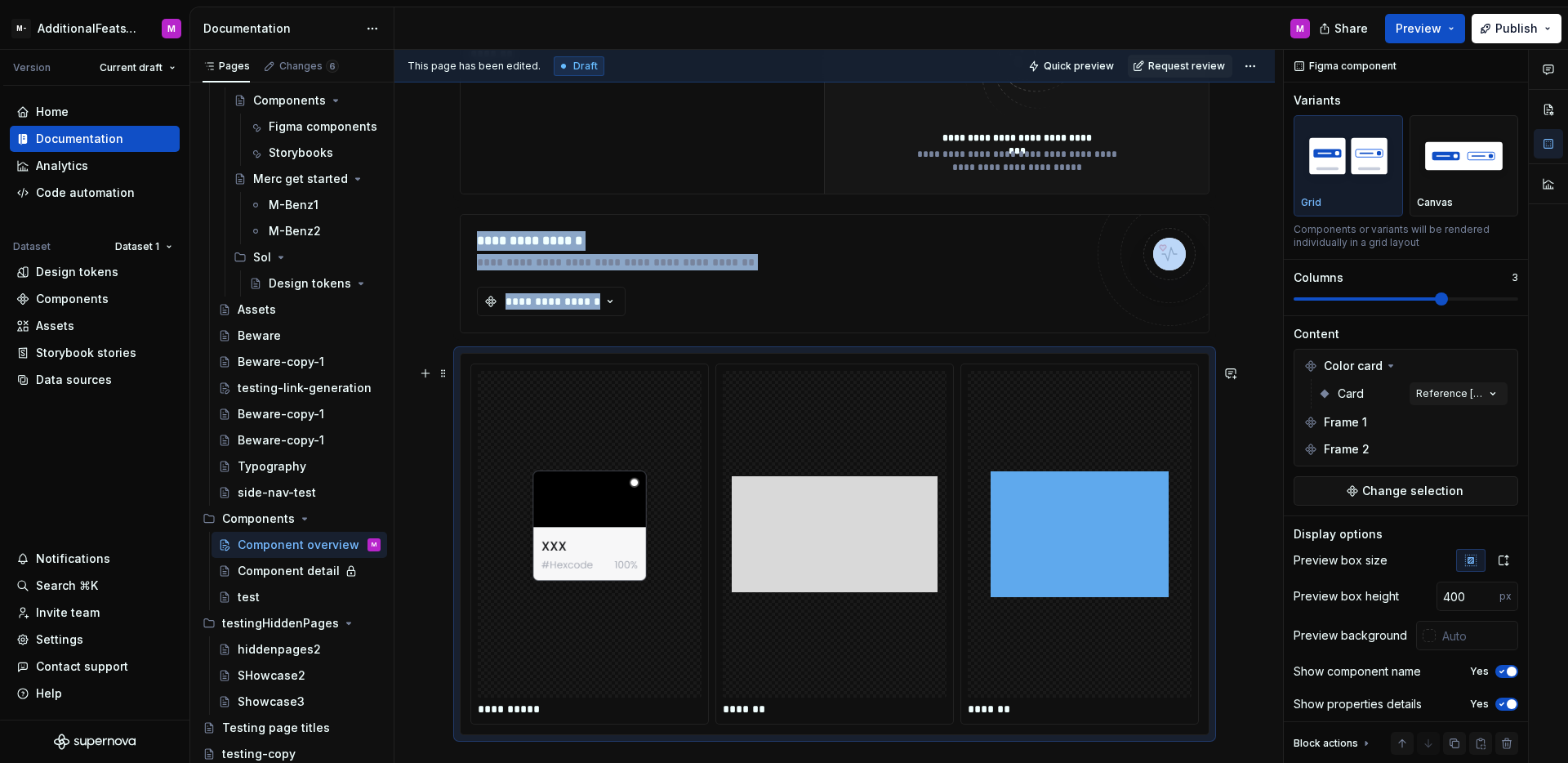
click at [1169, 433] on div at bounding box center [1080, 534] width 224 height 327
click at [1502, 558] on button "button" at bounding box center [1503, 560] width 29 height 23
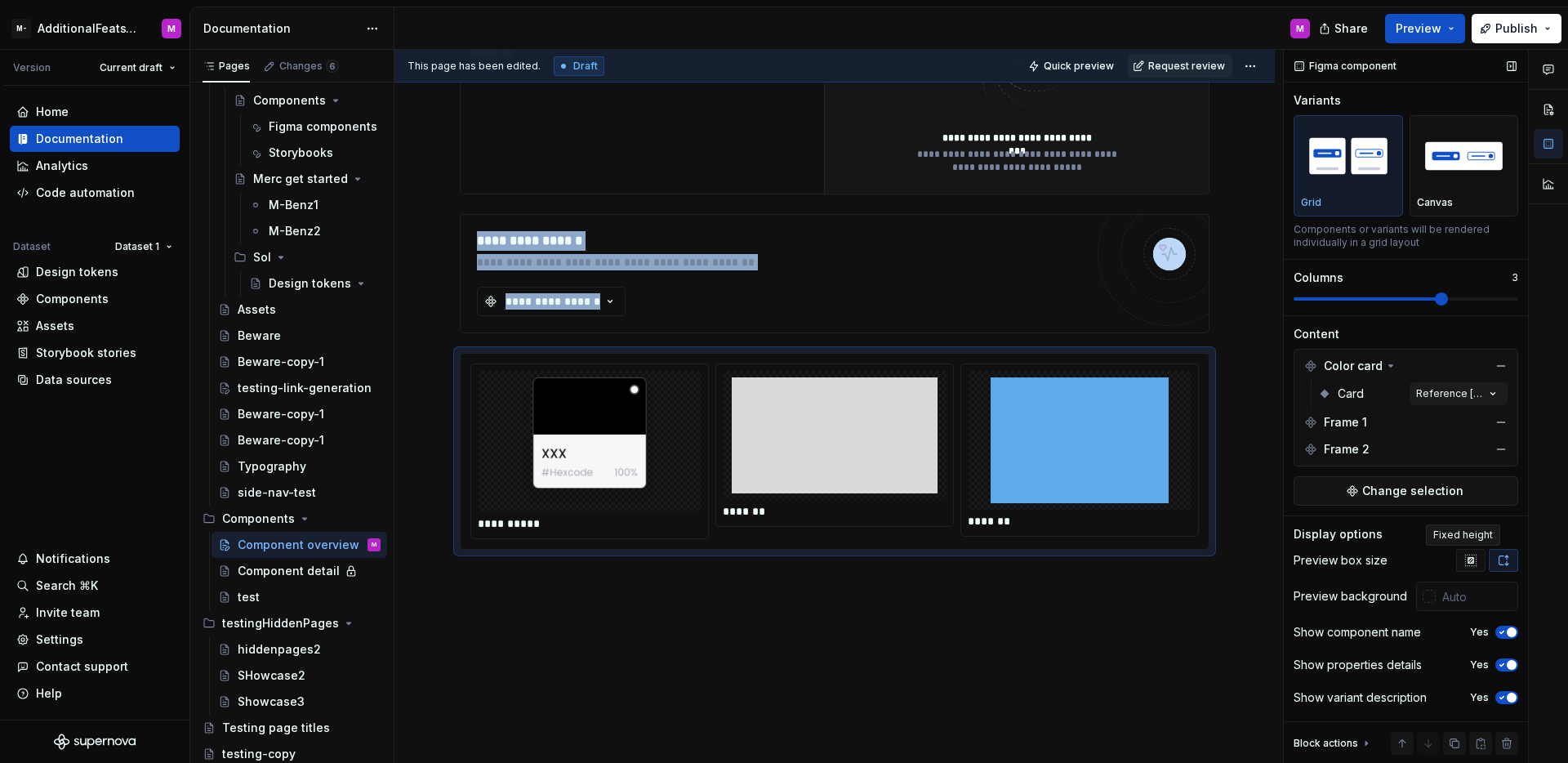
click at [1465, 562] on icon "button" at bounding box center [1470, 559] width 13 height 13
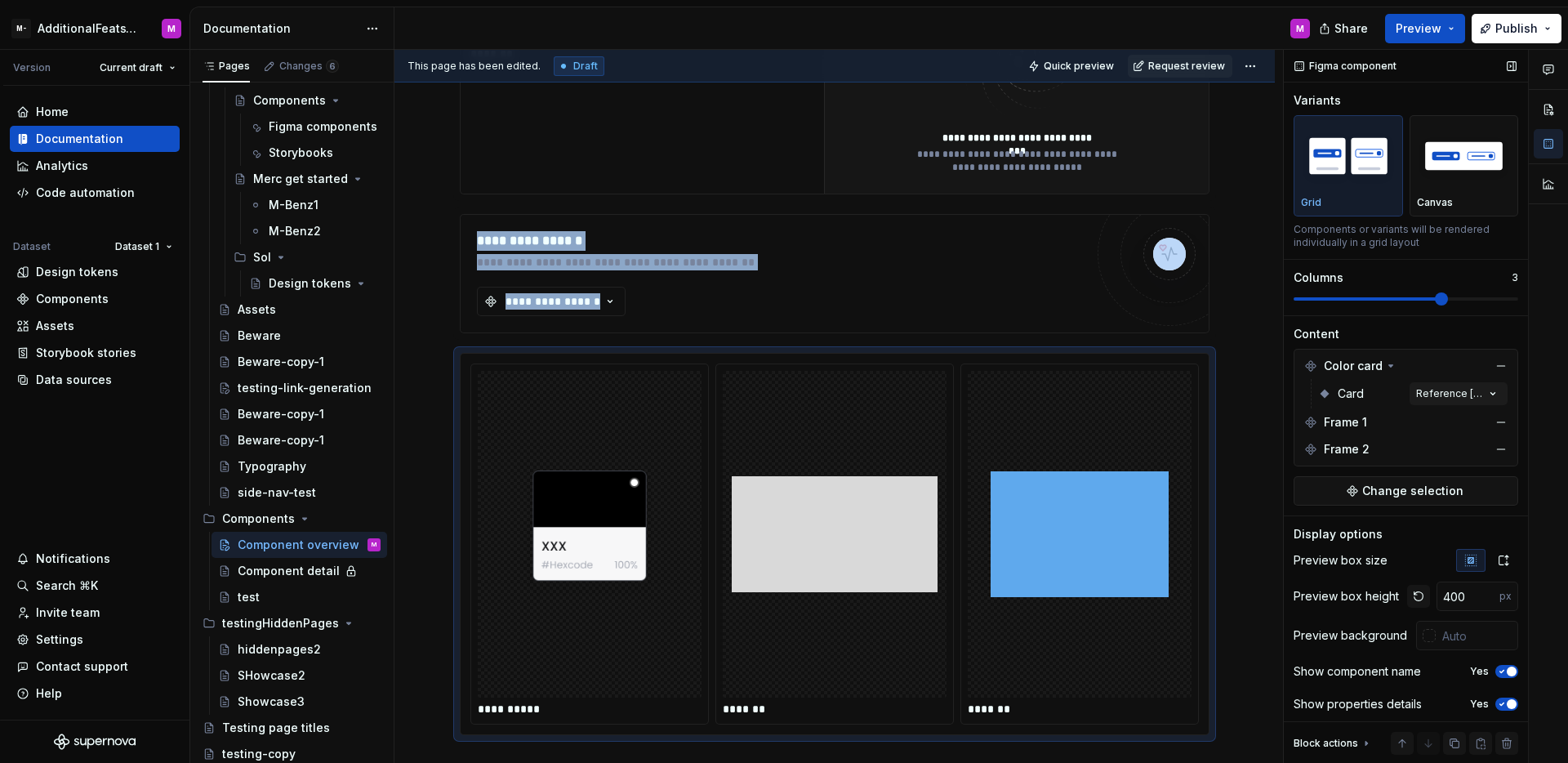
click at [1411, 600] on button "button" at bounding box center [1419, 596] width 23 height 23
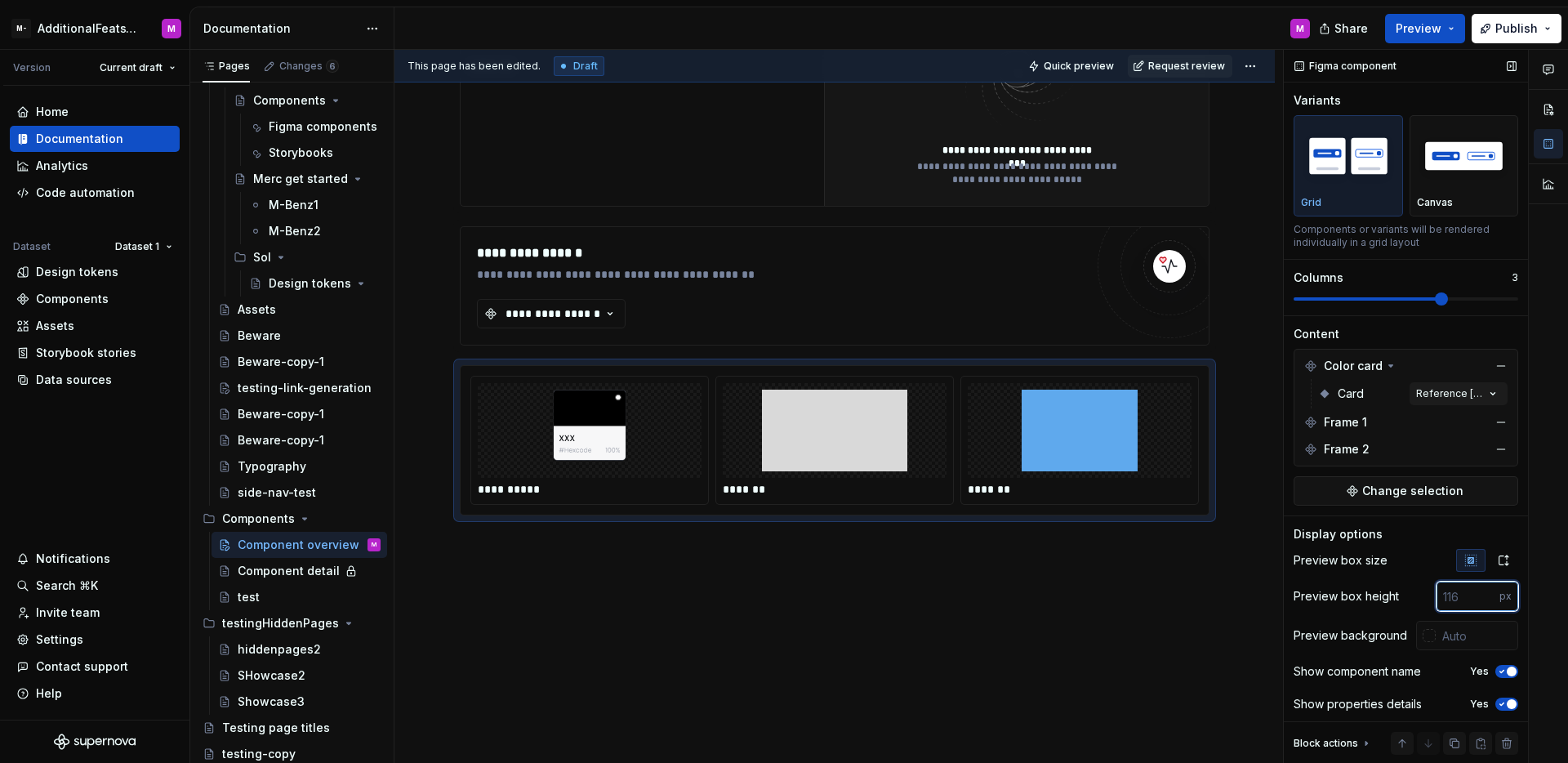
click at [1457, 600] on input "number" at bounding box center [1468, 596] width 63 height 29
type input "400"
click at [1203, 585] on div "**********" at bounding box center [834, 261] width 881 height 1005
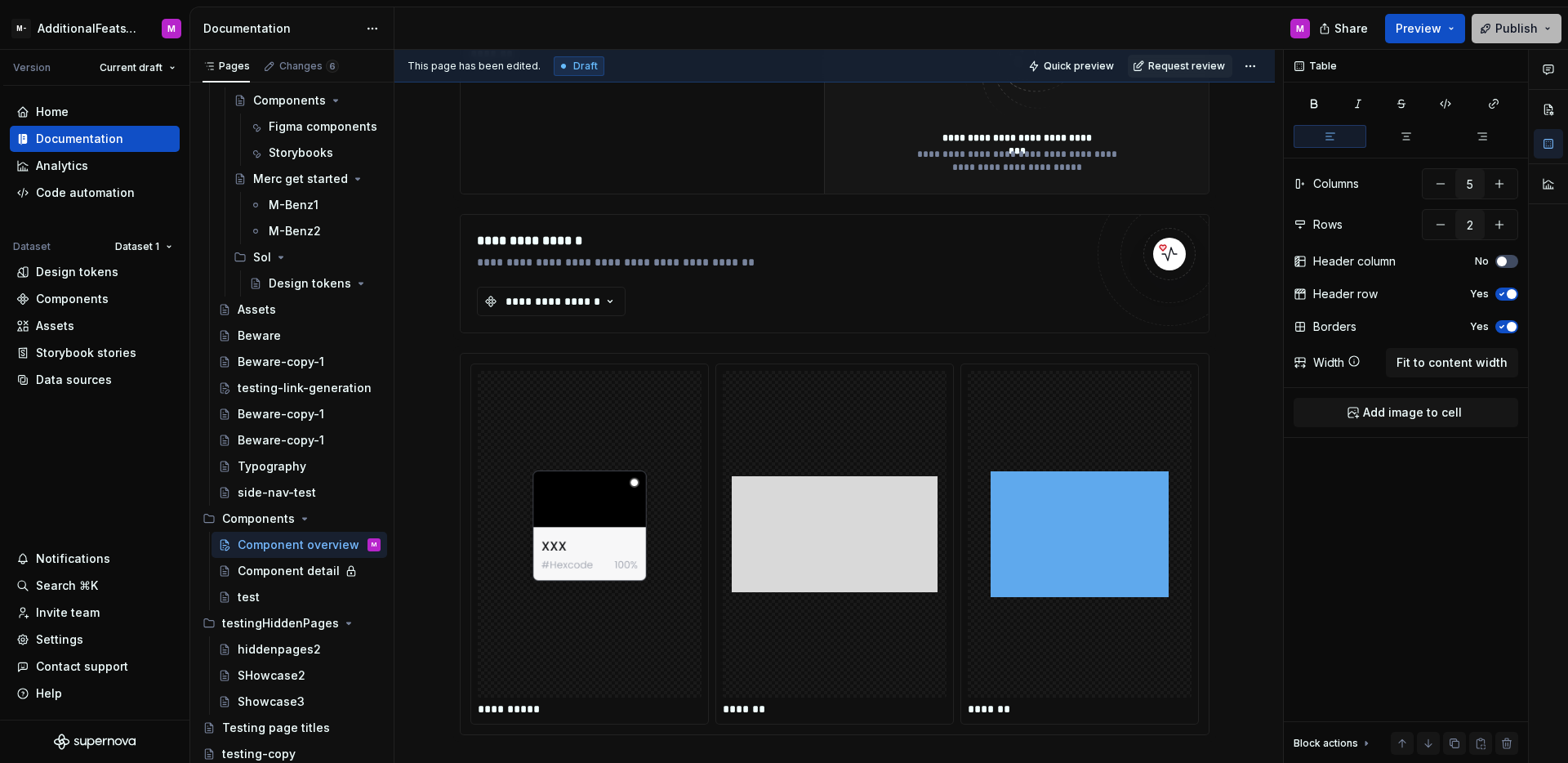
click at [1502, 27] on span "Publish" at bounding box center [1517, 28] width 43 height 16
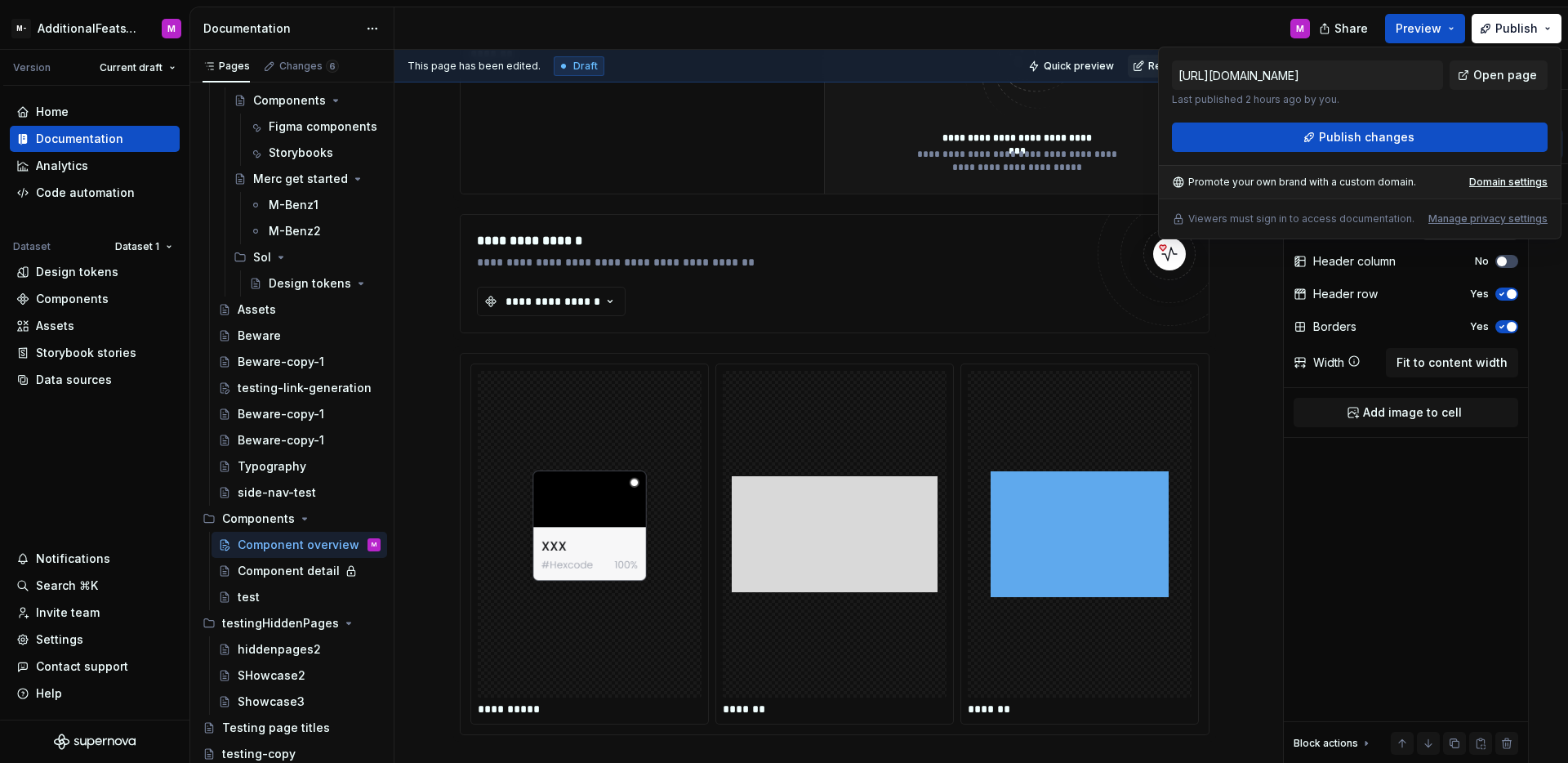
click at [1328, 152] on div "https://testing-test.supernova-docs.io/latest/components/component-overview-Kbp…" at bounding box center [1360, 143] width 403 height 193
click at [1328, 148] on button "Publish changes" at bounding box center [1360, 137] width 376 height 29
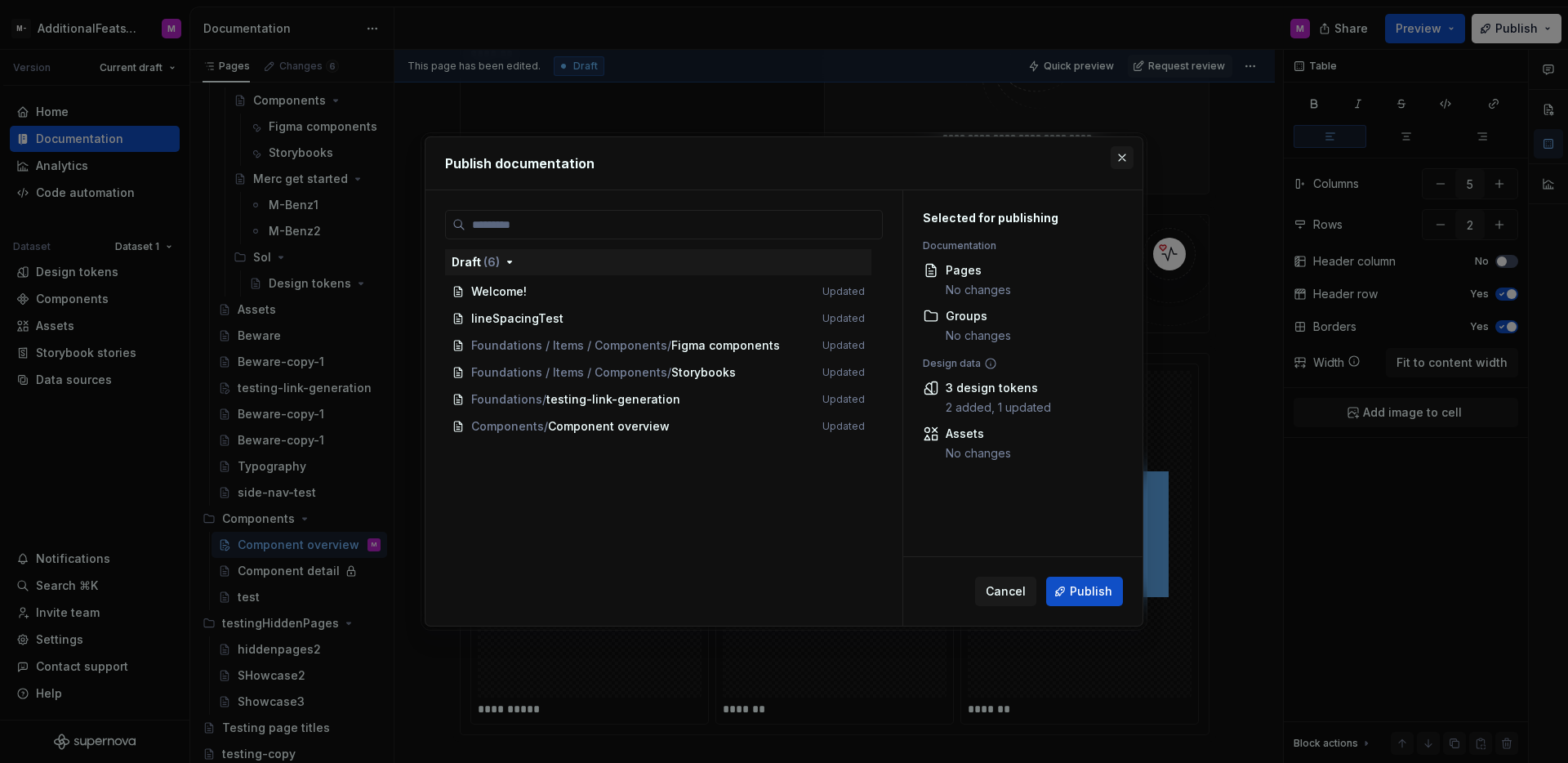
click at [1130, 150] on button "button" at bounding box center [1122, 158] width 23 height 23
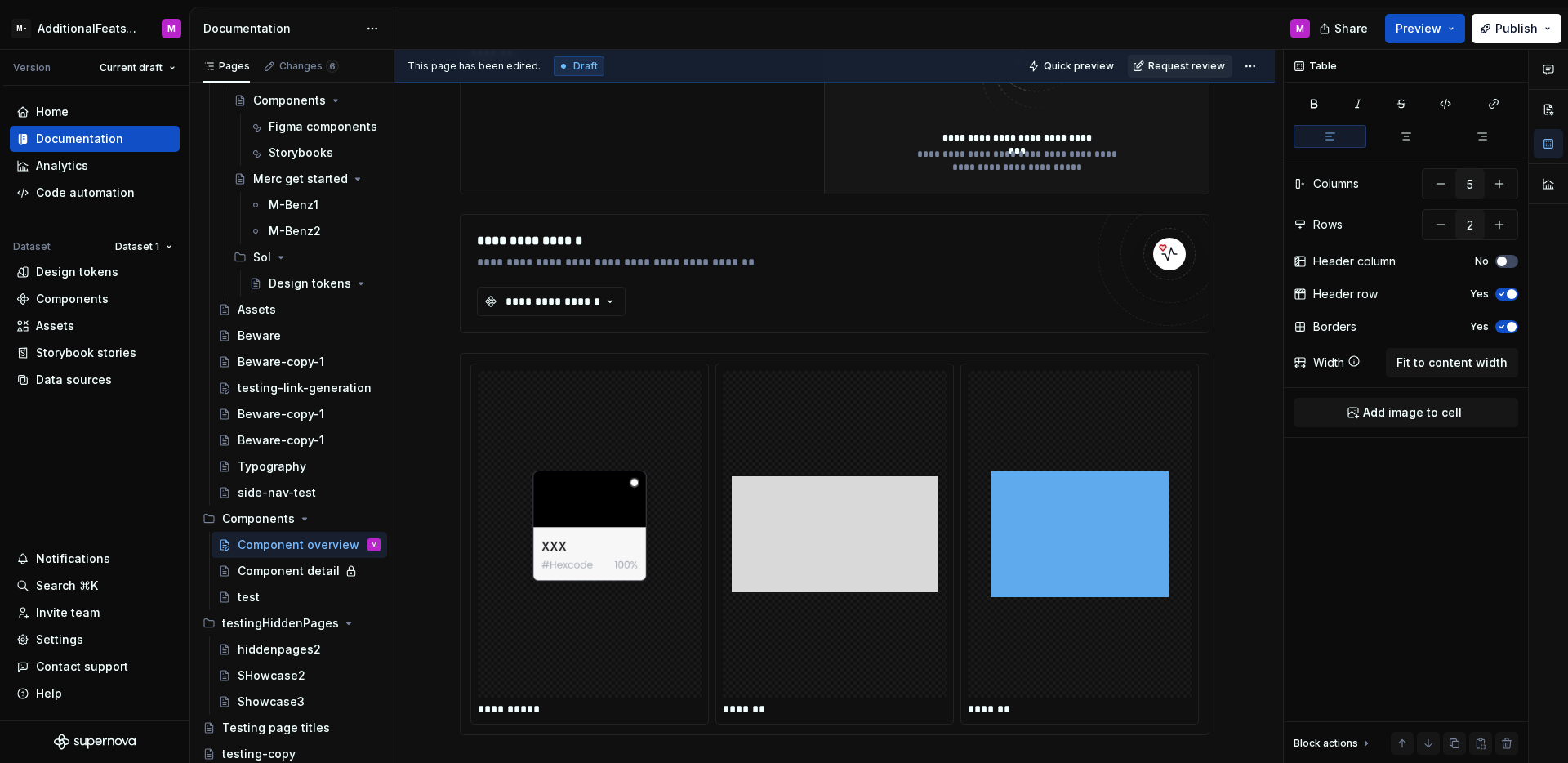
click at [1186, 67] on span "Request review" at bounding box center [1186, 66] width 77 height 13
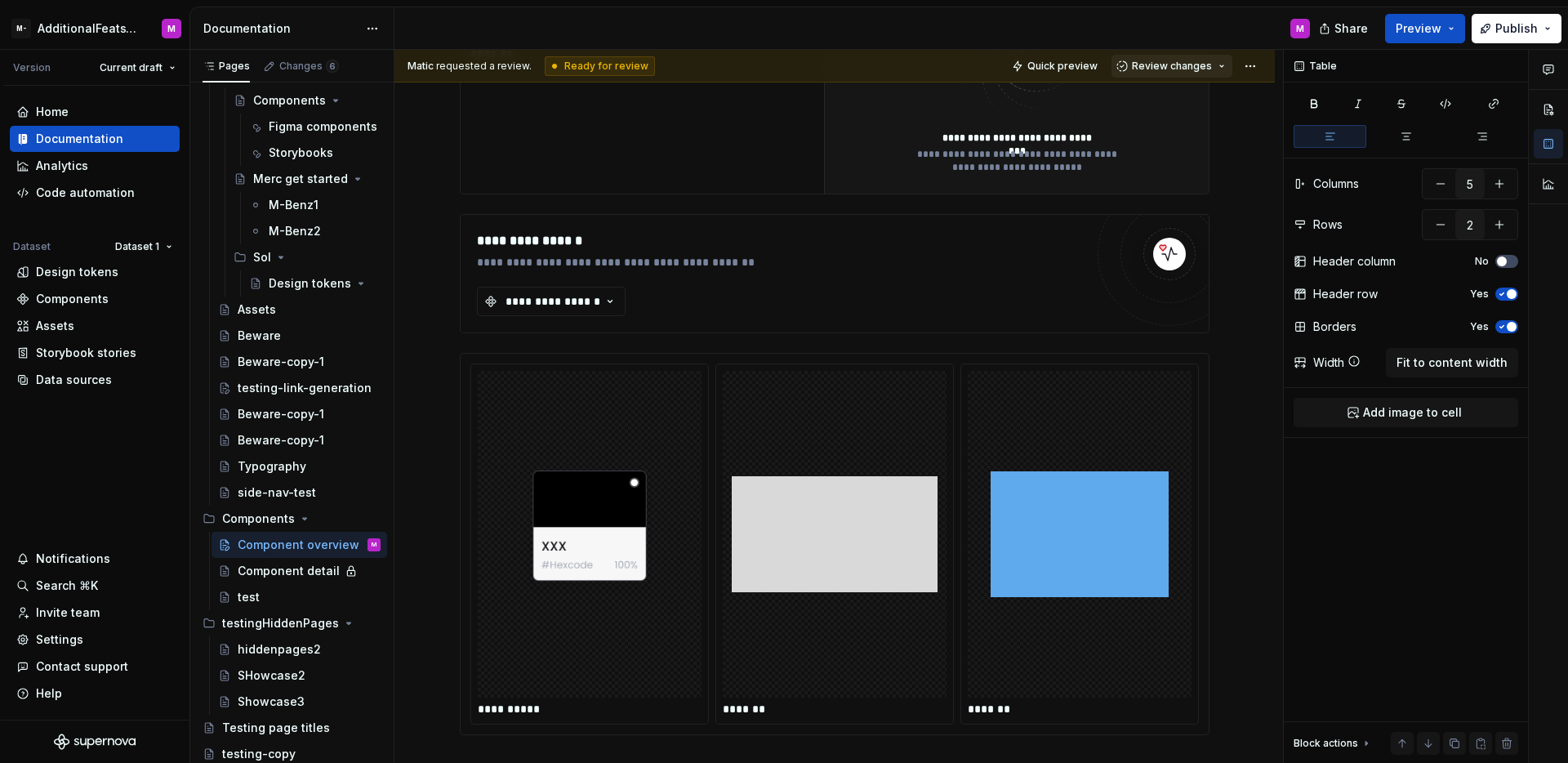
click at [1177, 77] on div "Matic requested a review. Ready for review Quick preview Review changes" at bounding box center [834, 66] width 881 height 33
click at [1177, 76] on button "Review changes" at bounding box center [1172, 66] width 121 height 23
click at [1174, 91] on div "Approve" at bounding box center [1216, 98] width 142 height 16
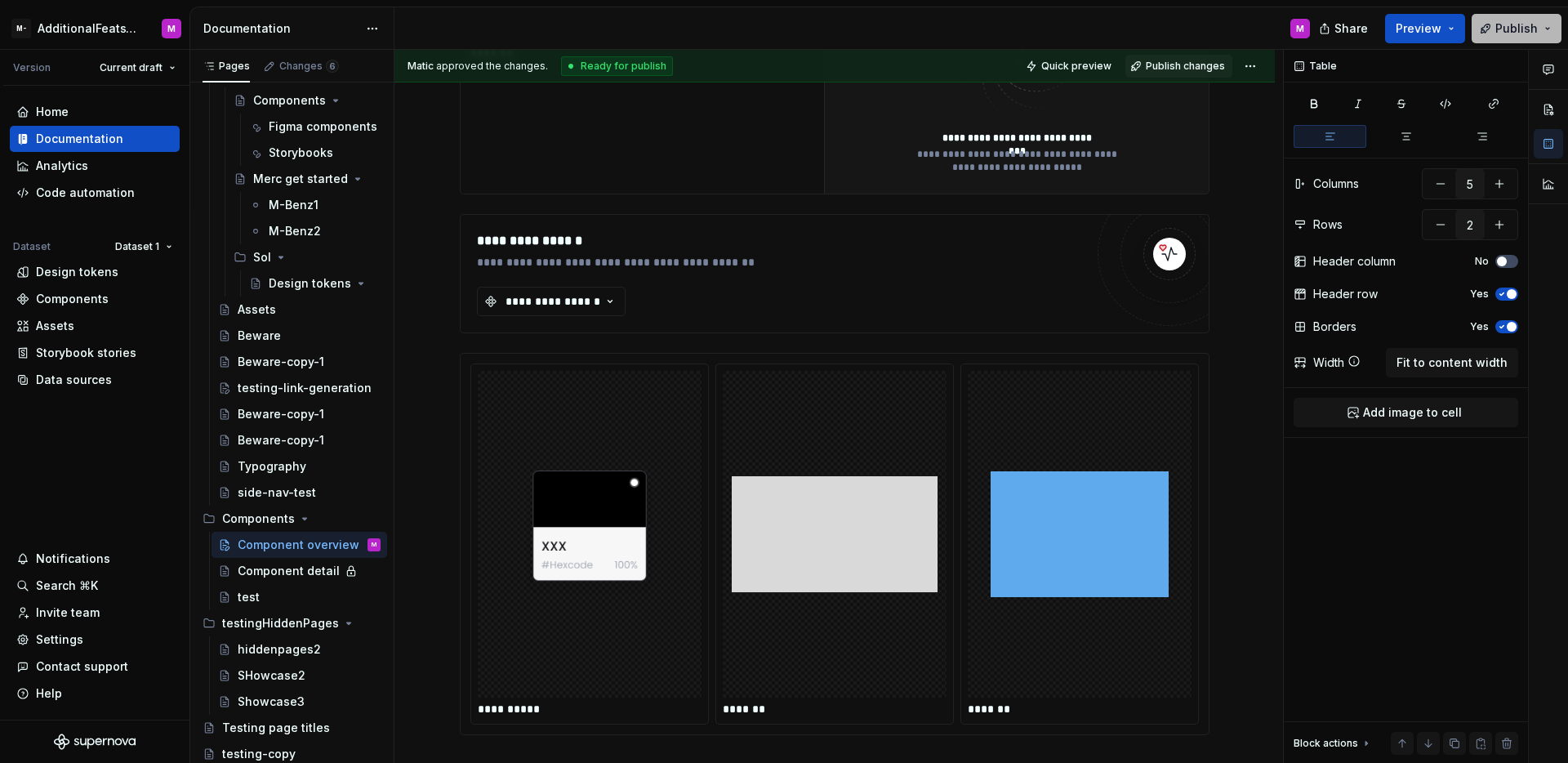
click at [1501, 34] on span "Publish" at bounding box center [1517, 28] width 43 height 16
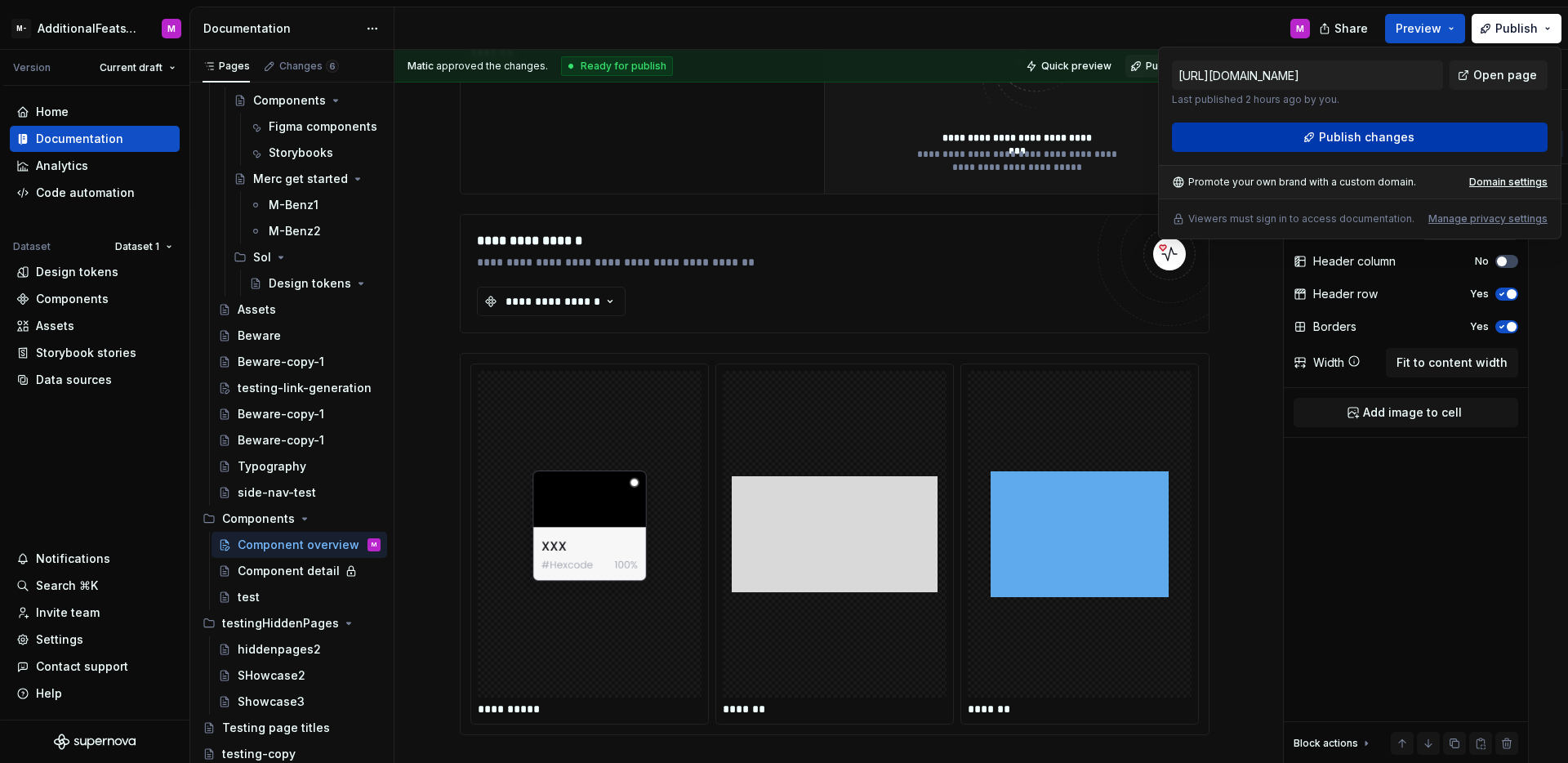
click at [1313, 127] on button "Publish changes" at bounding box center [1360, 137] width 376 height 29
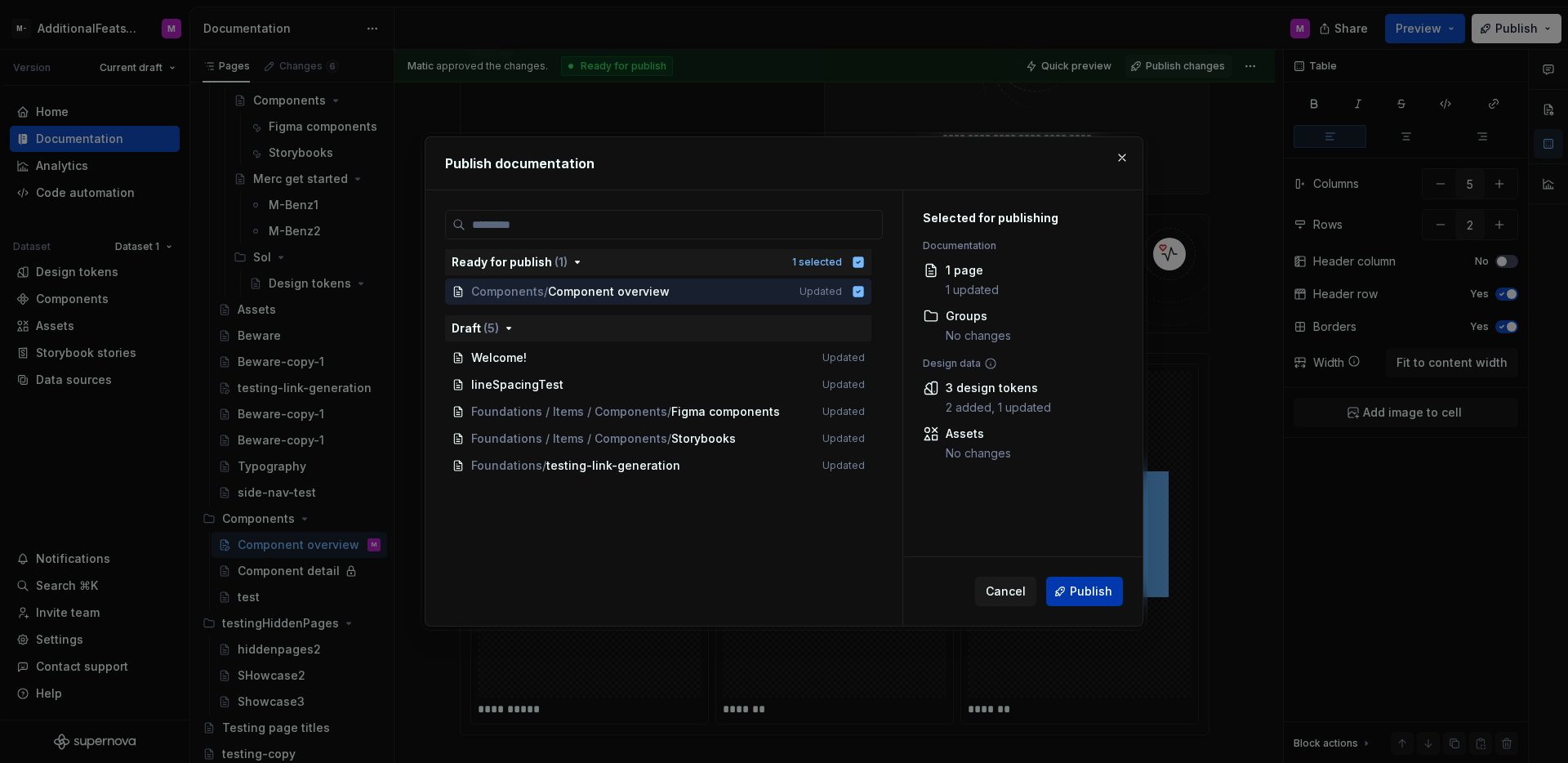
click at [1073, 590] on span "Publish" at bounding box center [1091, 591] width 43 height 16
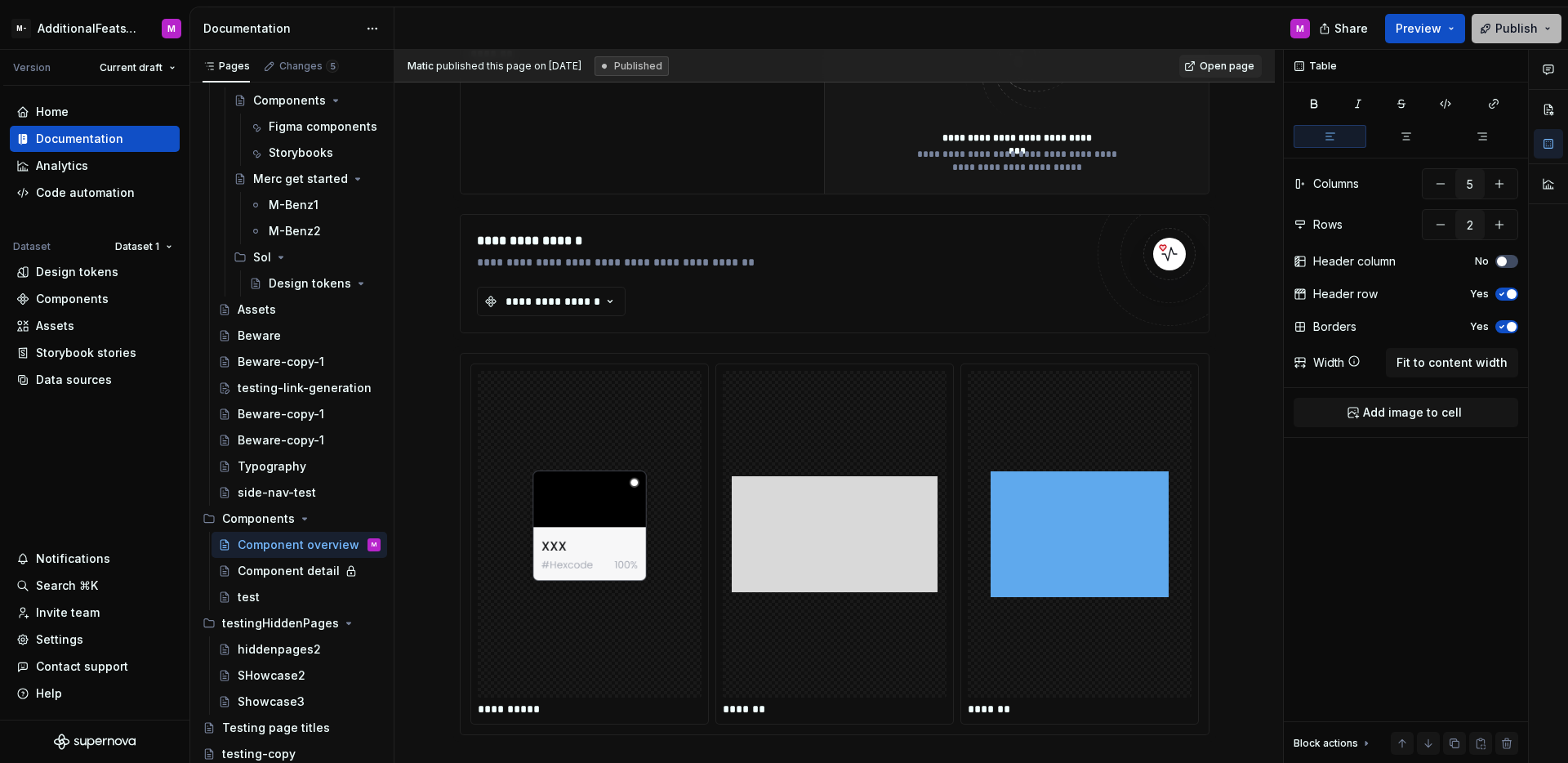
click at [1492, 19] on button "Publish" at bounding box center [1517, 28] width 90 height 29
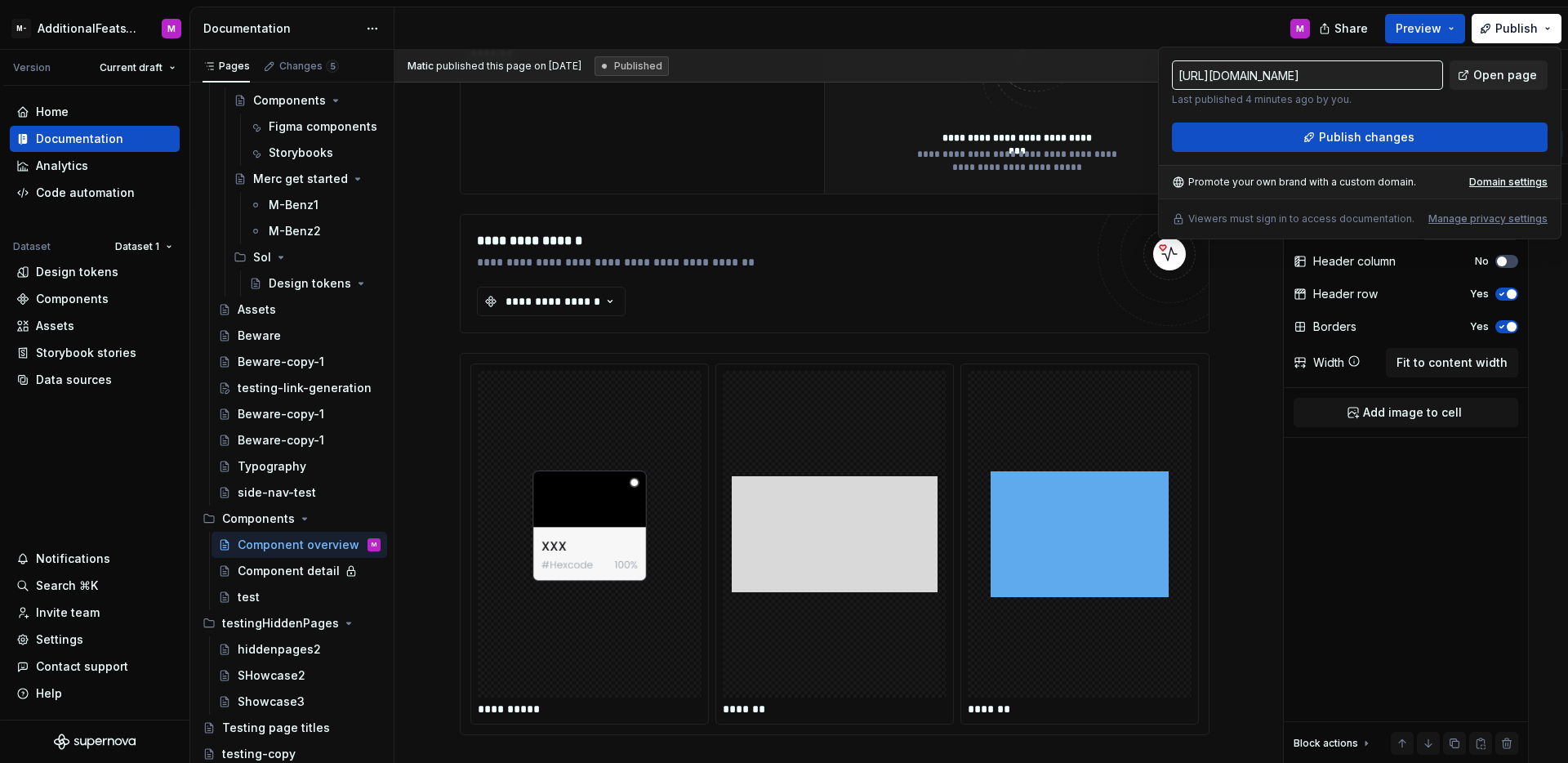
click at [1473, 69] on link "Open page" at bounding box center [1498, 75] width 98 height 29
click at [866, 429] on img at bounding box center [834, 534] width 205 height 314
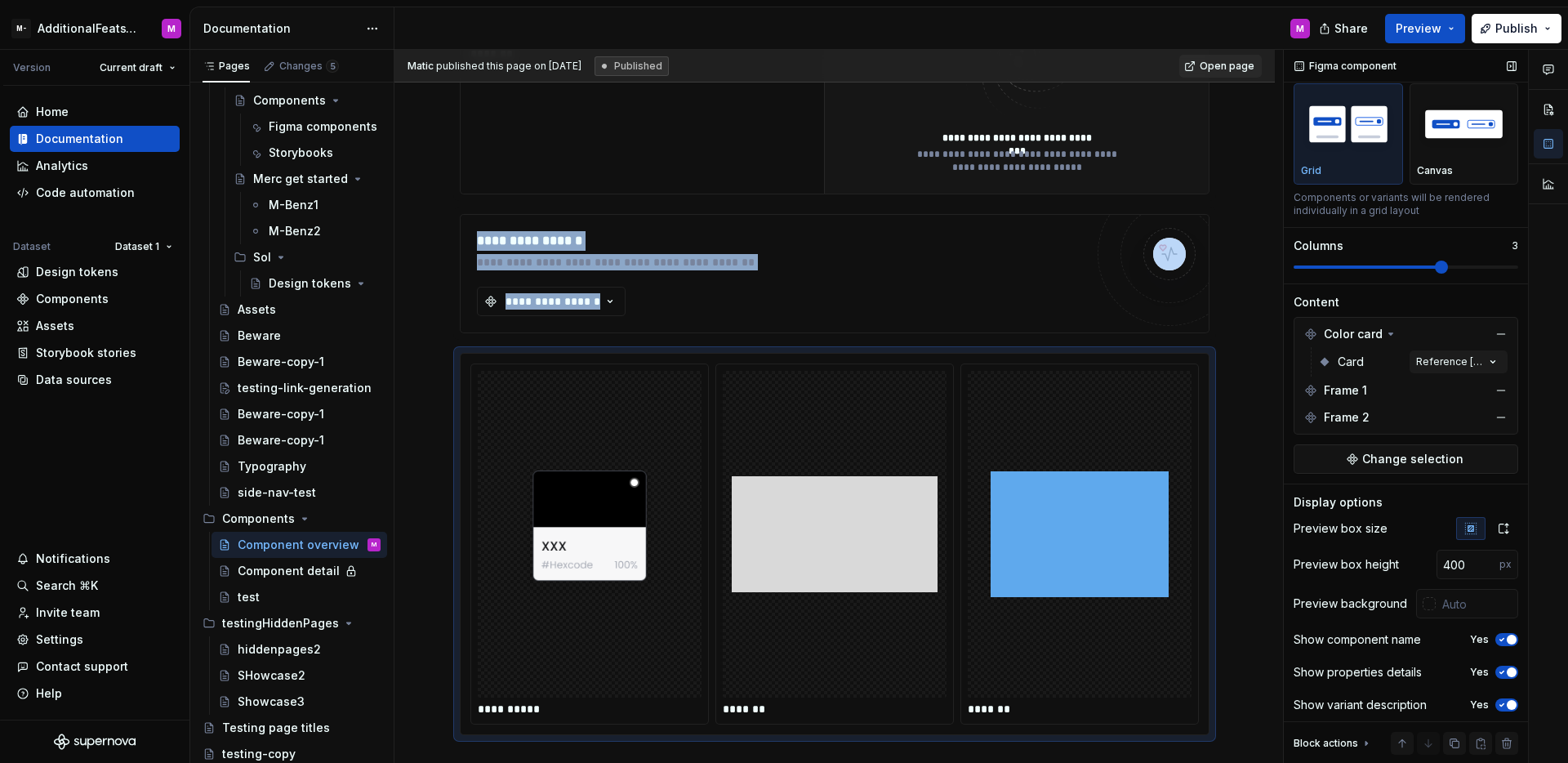
scroll to position [44, 0]
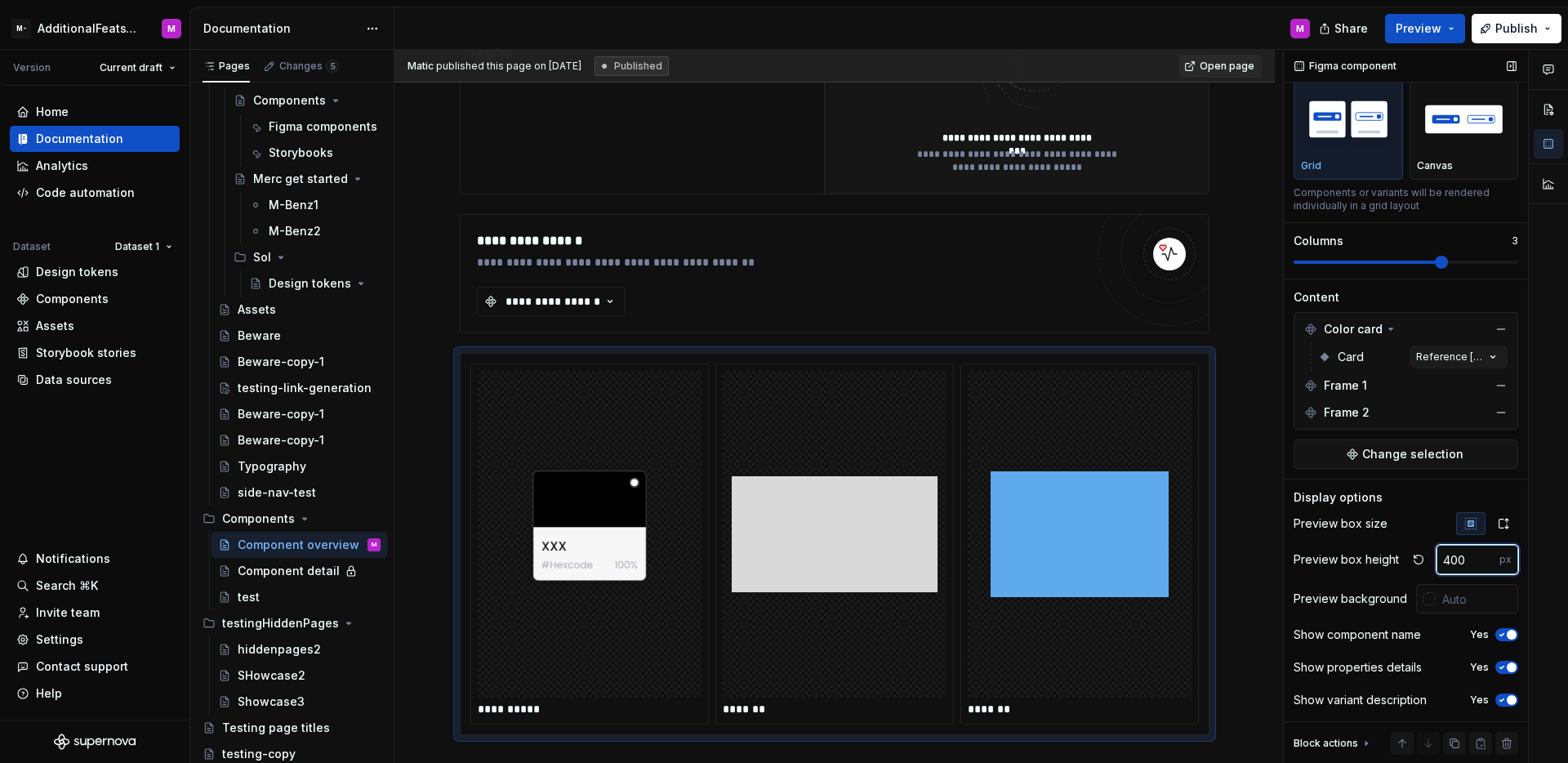
click at [1458, 554] on input "400" at bounding box center [1468, 559] width 63 height 29
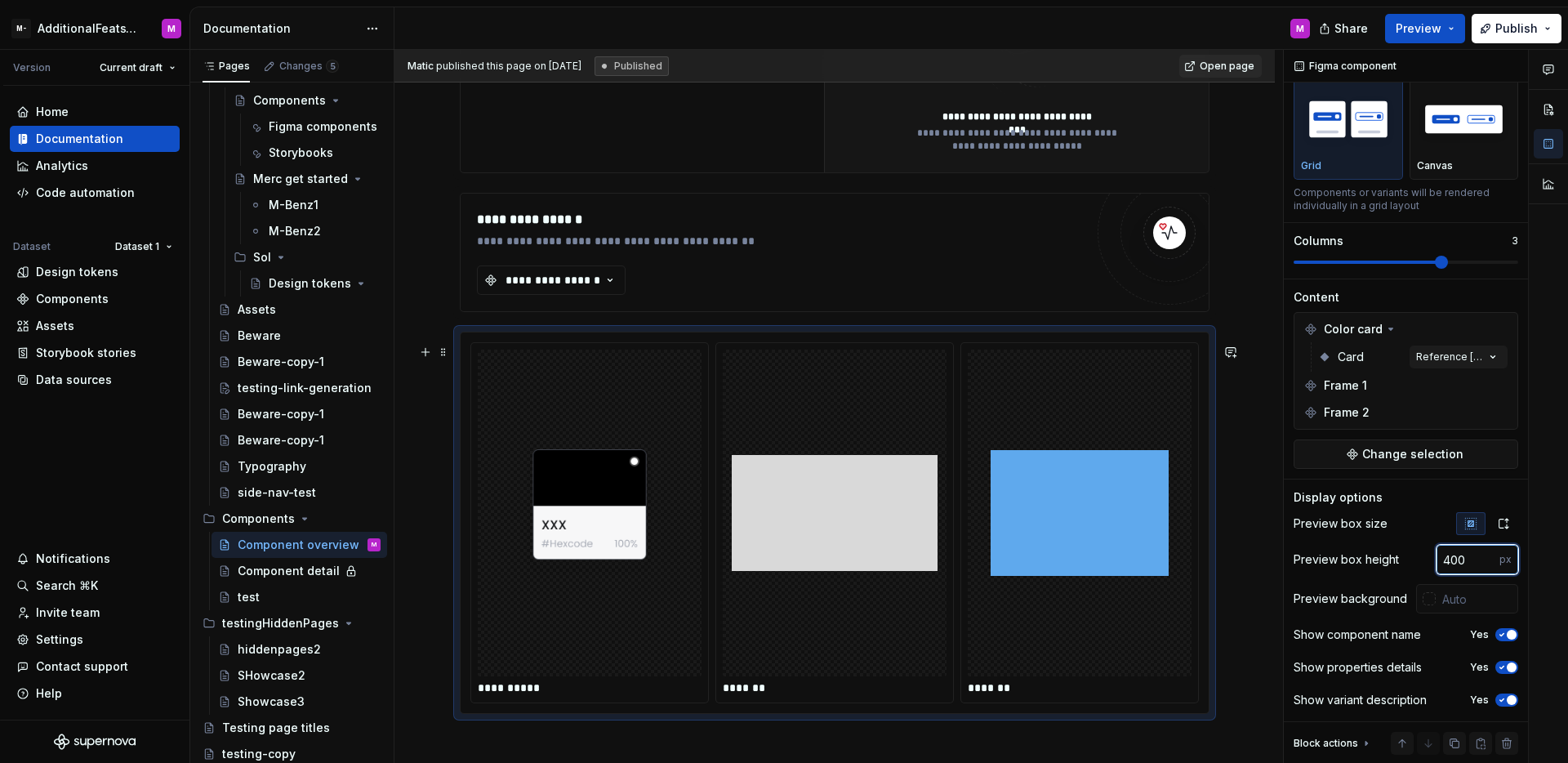
scroll to position [580, 0]
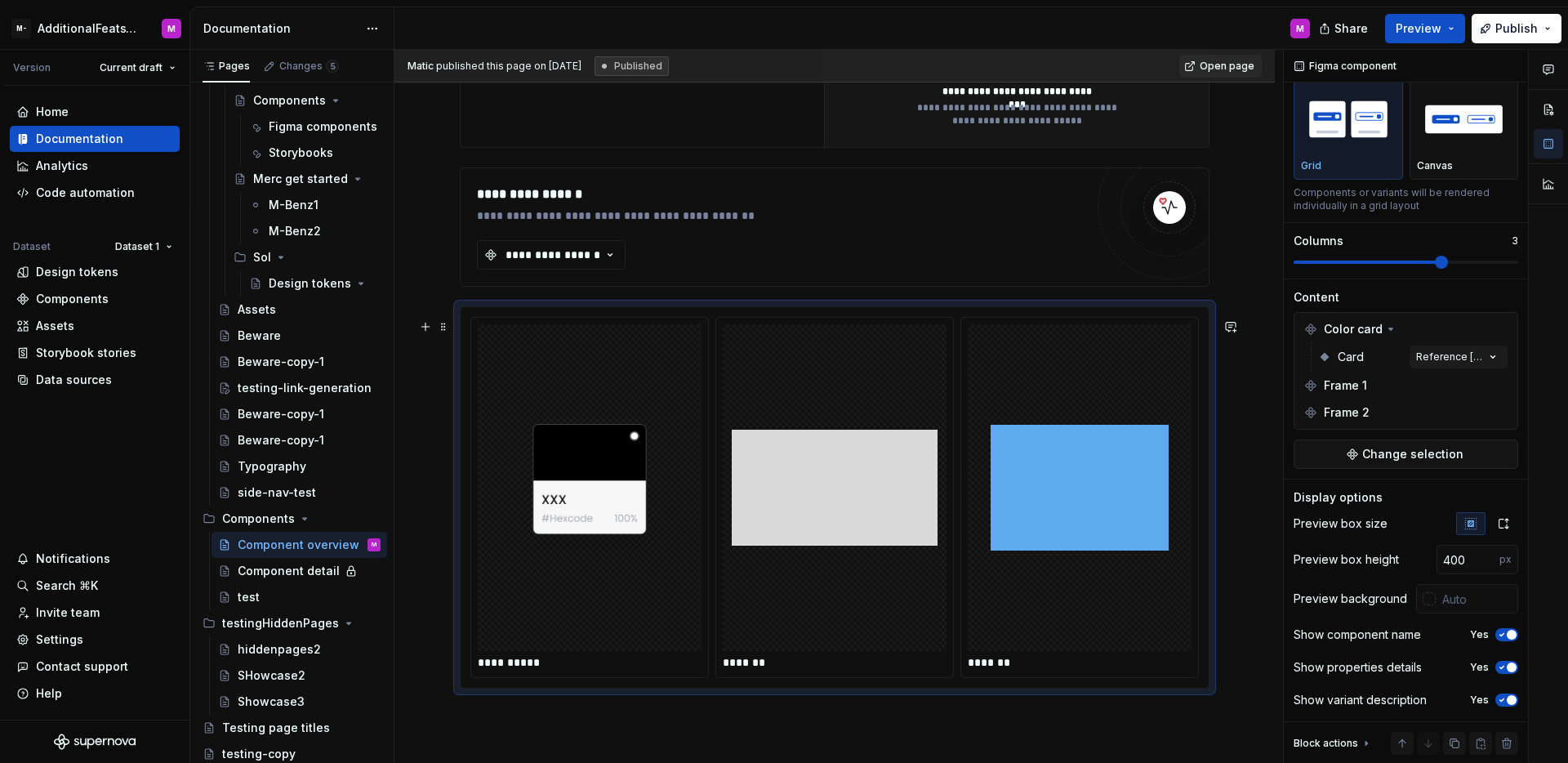
click at [1237, 471] on div "**********" at bounding box center [834, 319] width 881 height 1237
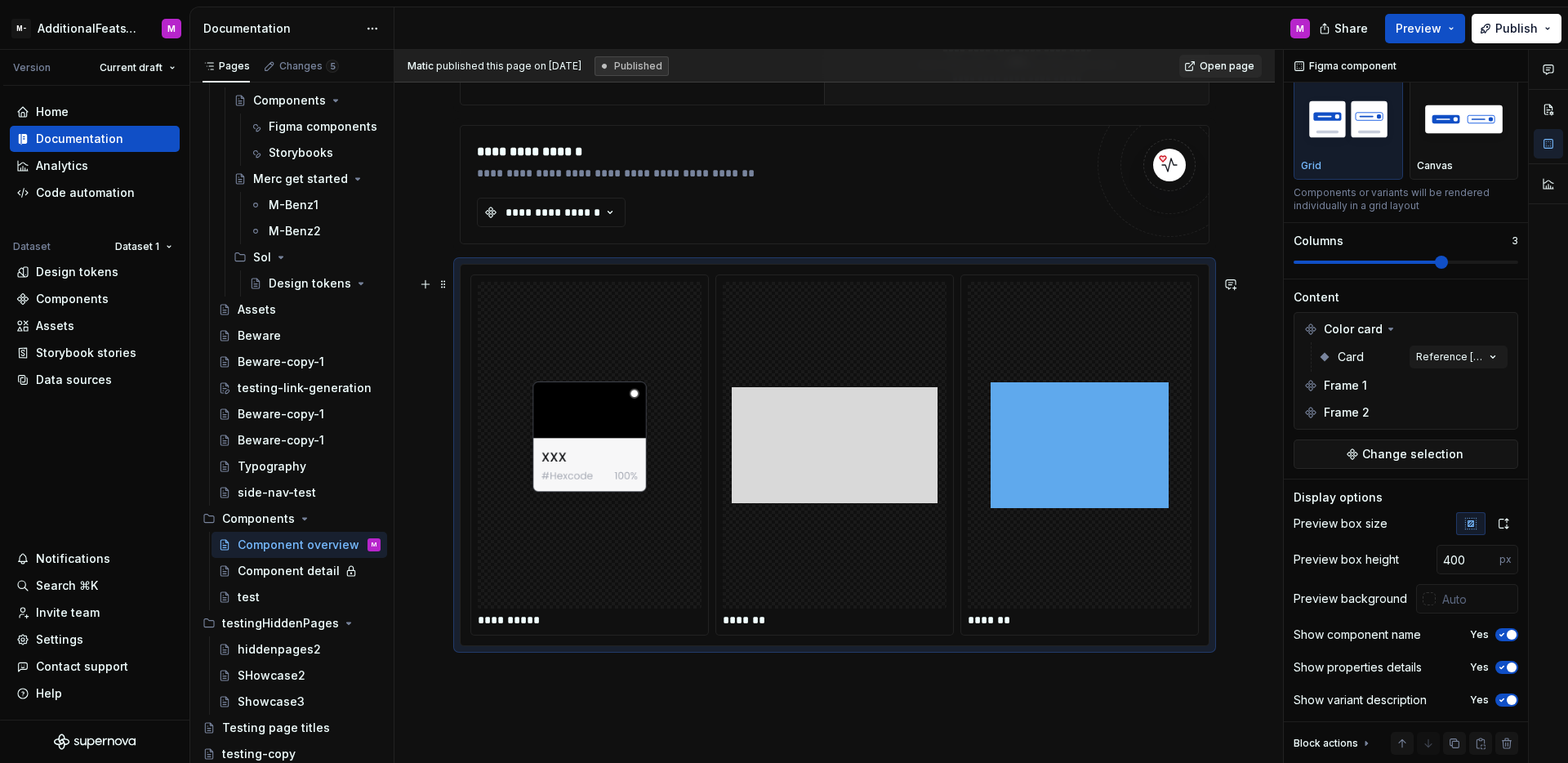
scroll to position [643, 0]
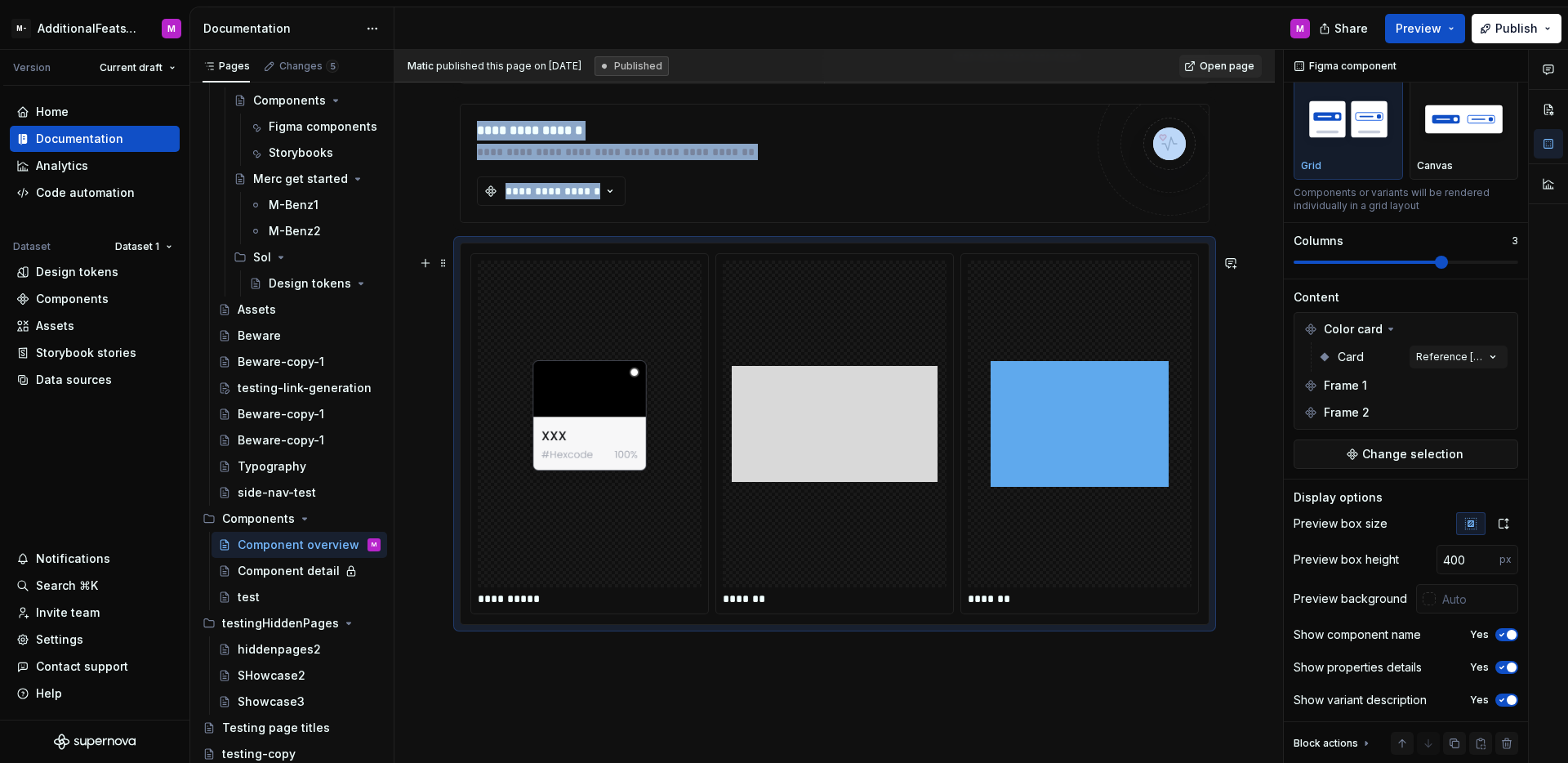
click at [1037, 446] on img at bounding box center [1080, 425] width 178 height 314
click at [1423, 159] on p "Canvas" at bounding box center [1434, 165] width 36 height 13
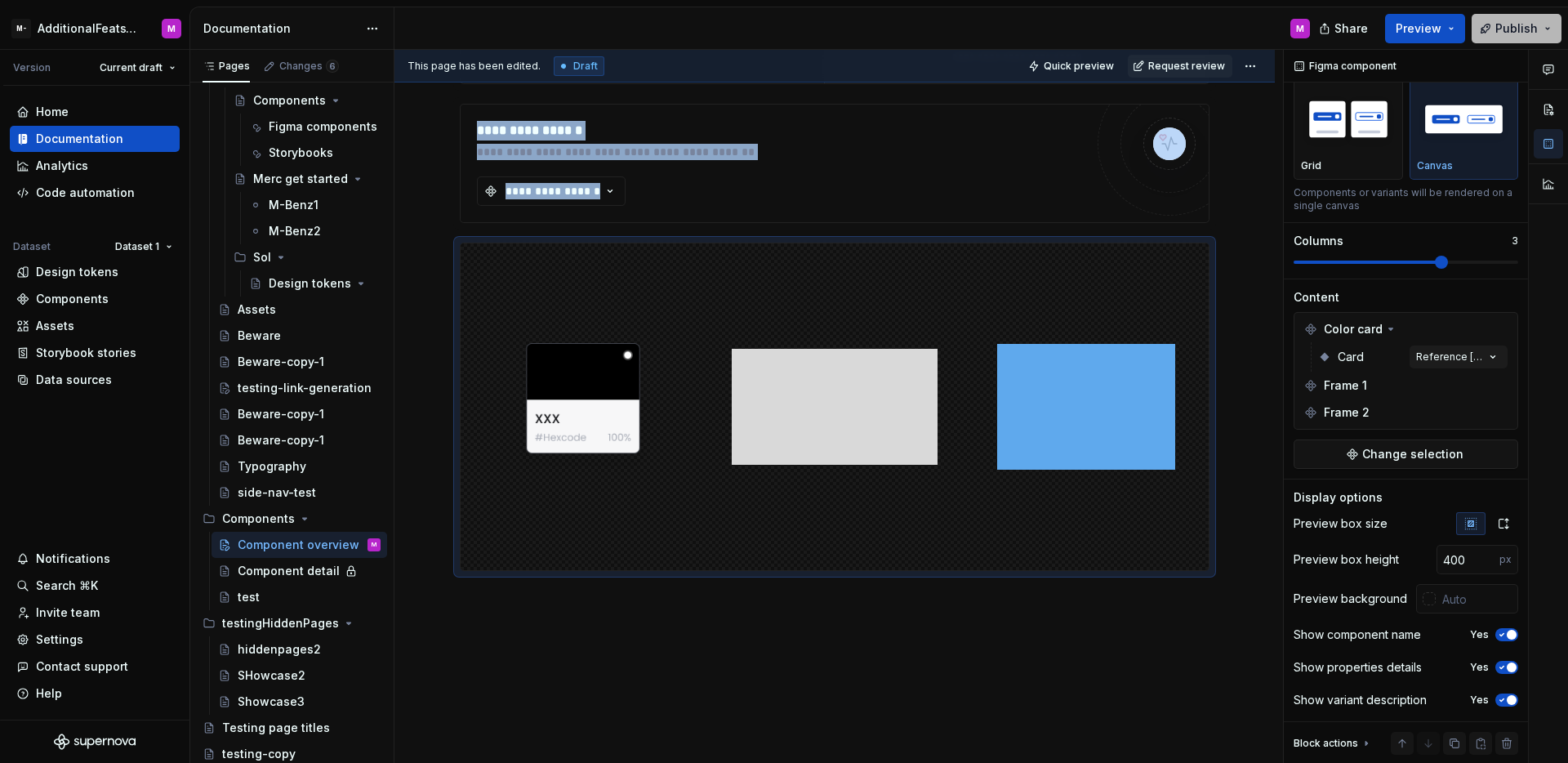
click at [1485, 25] on button "Publish" at bounding box center [1517, 28] width 90 height 29
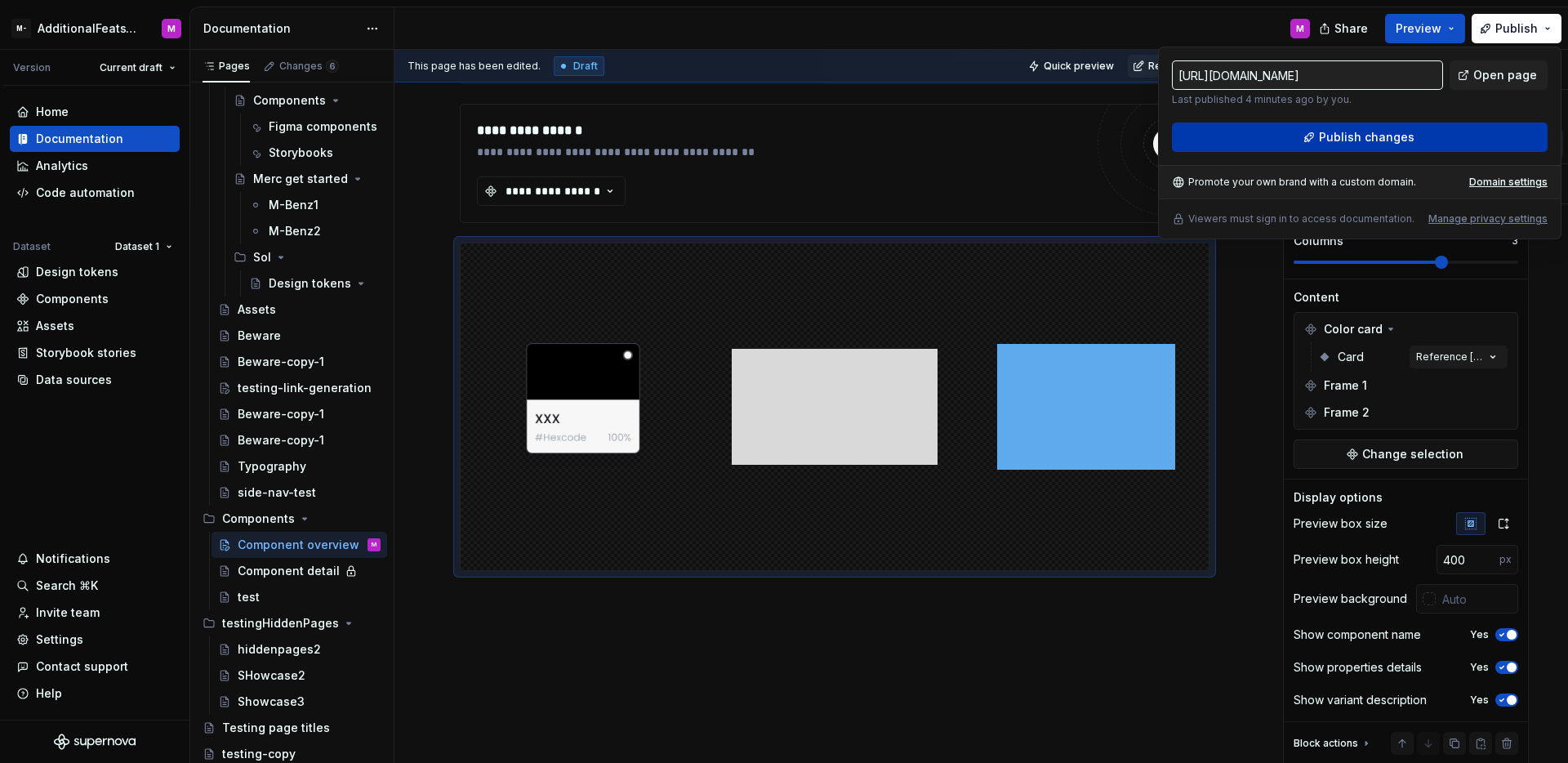
click at [1402, 129] on span "Publish changes" at bounding box center [1366, 137] width 96 height 16
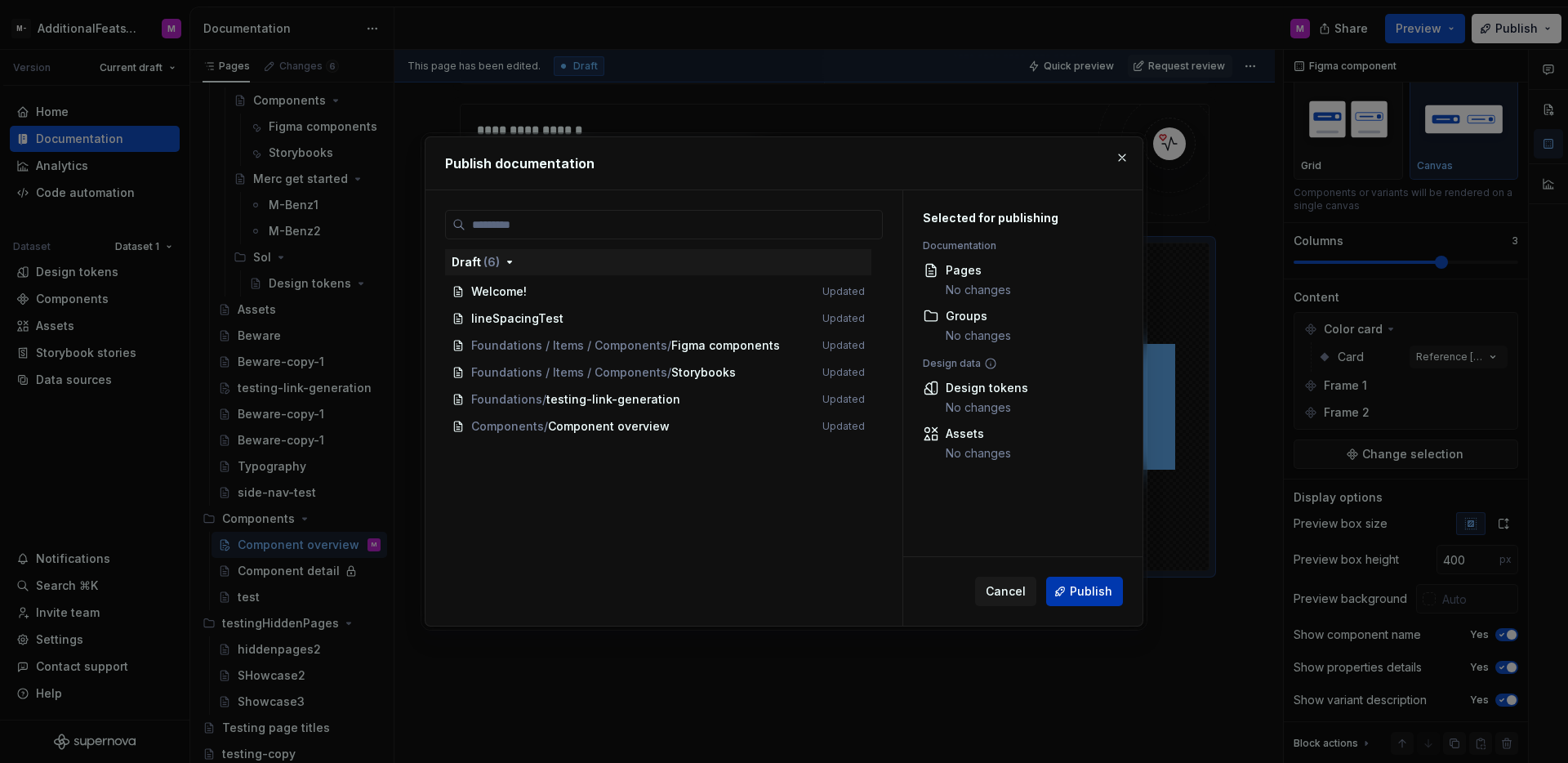
click at [1092, 580] on button "Publish" at bounding box center [1084, 591] width 77 height 29
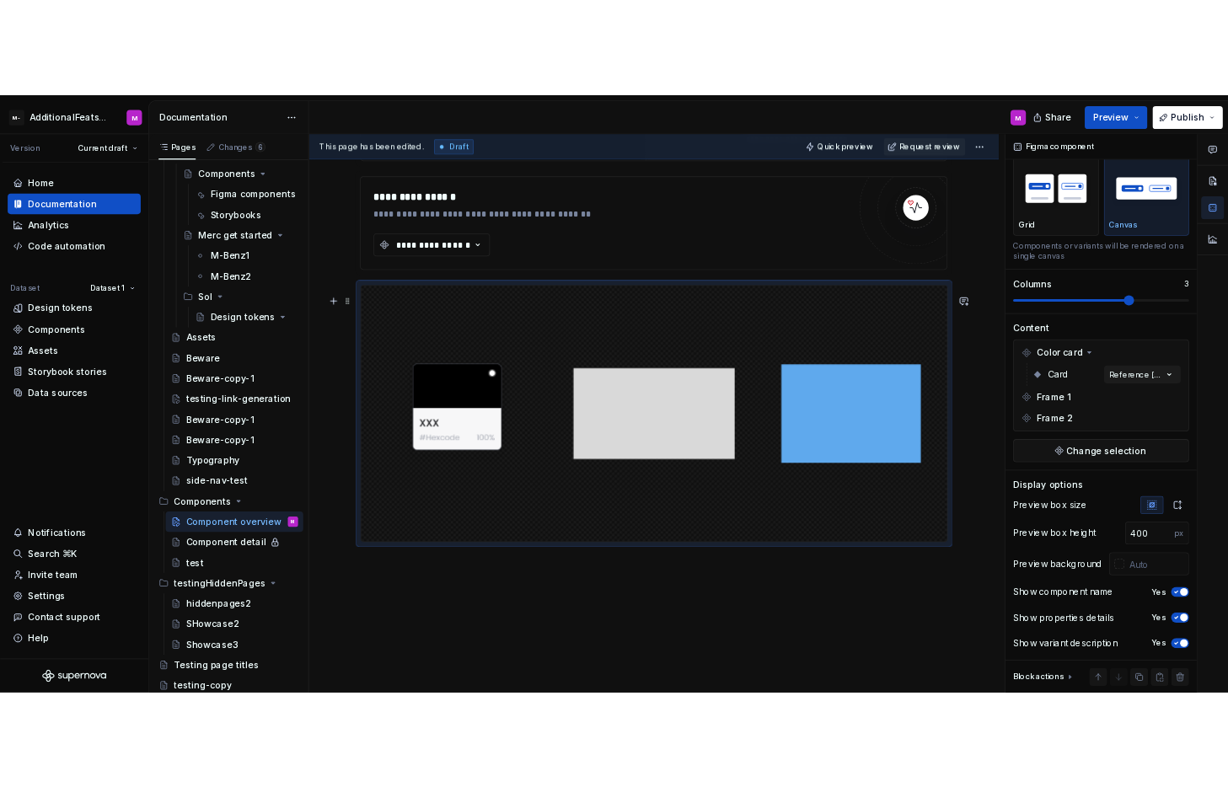
scroll to position [0, 0]
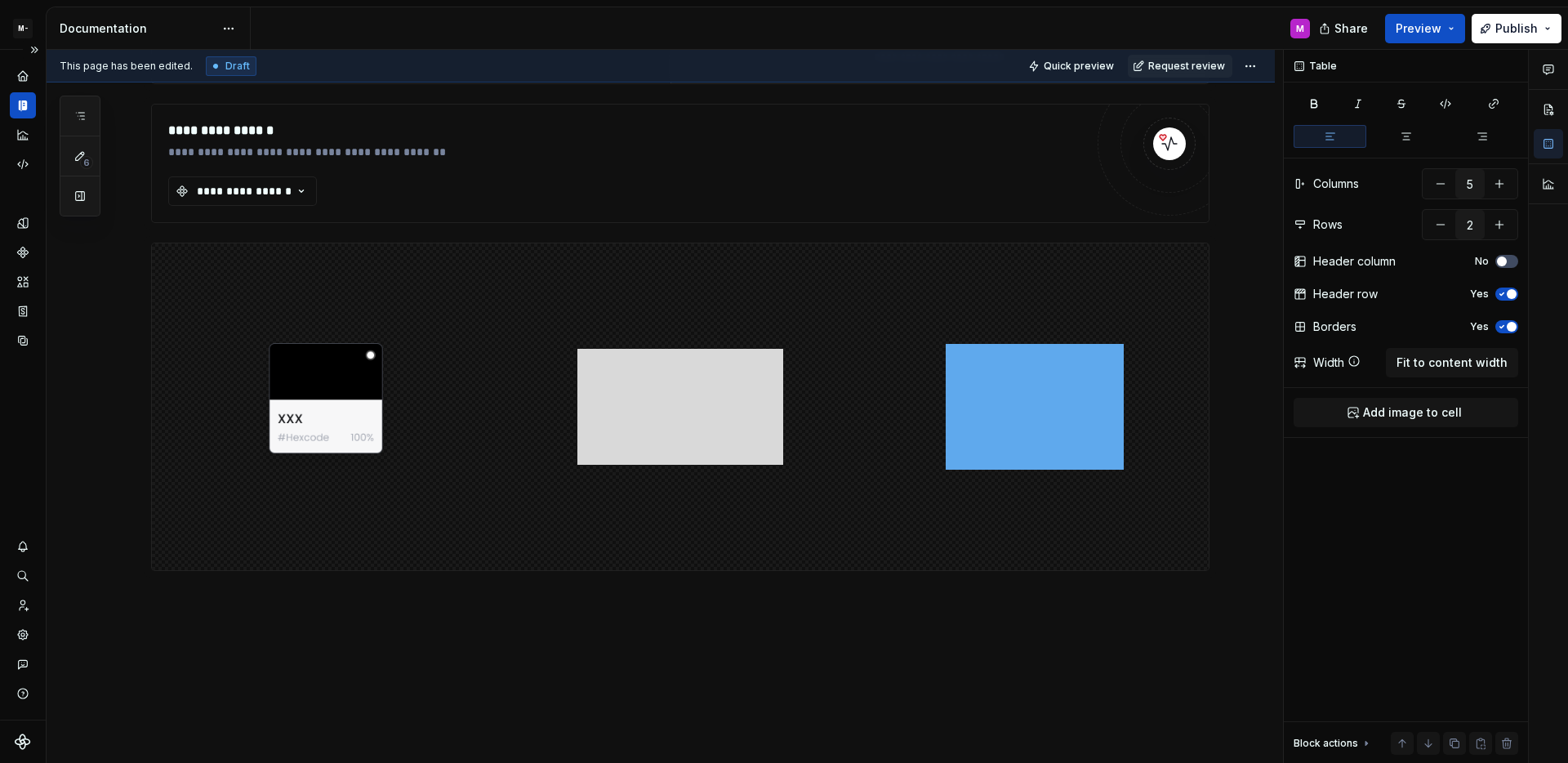
type textarea "*"
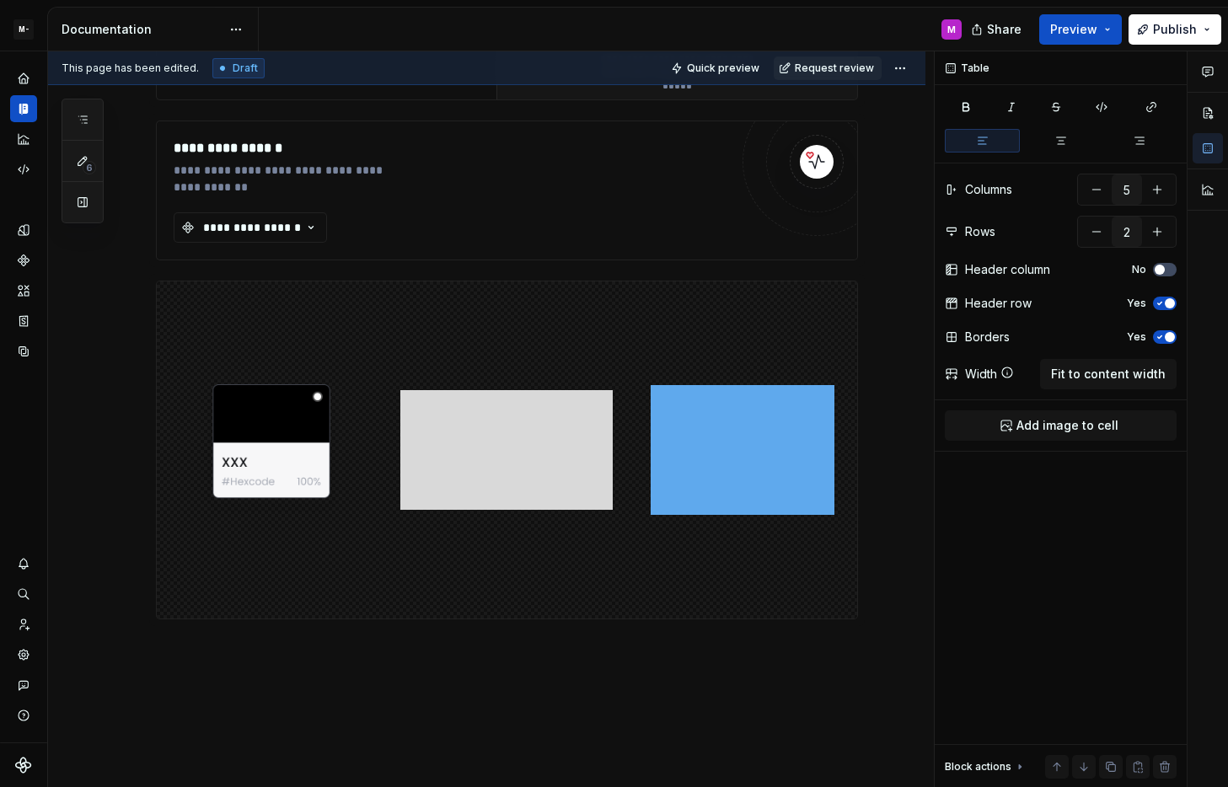
scroll to position [667, 0]
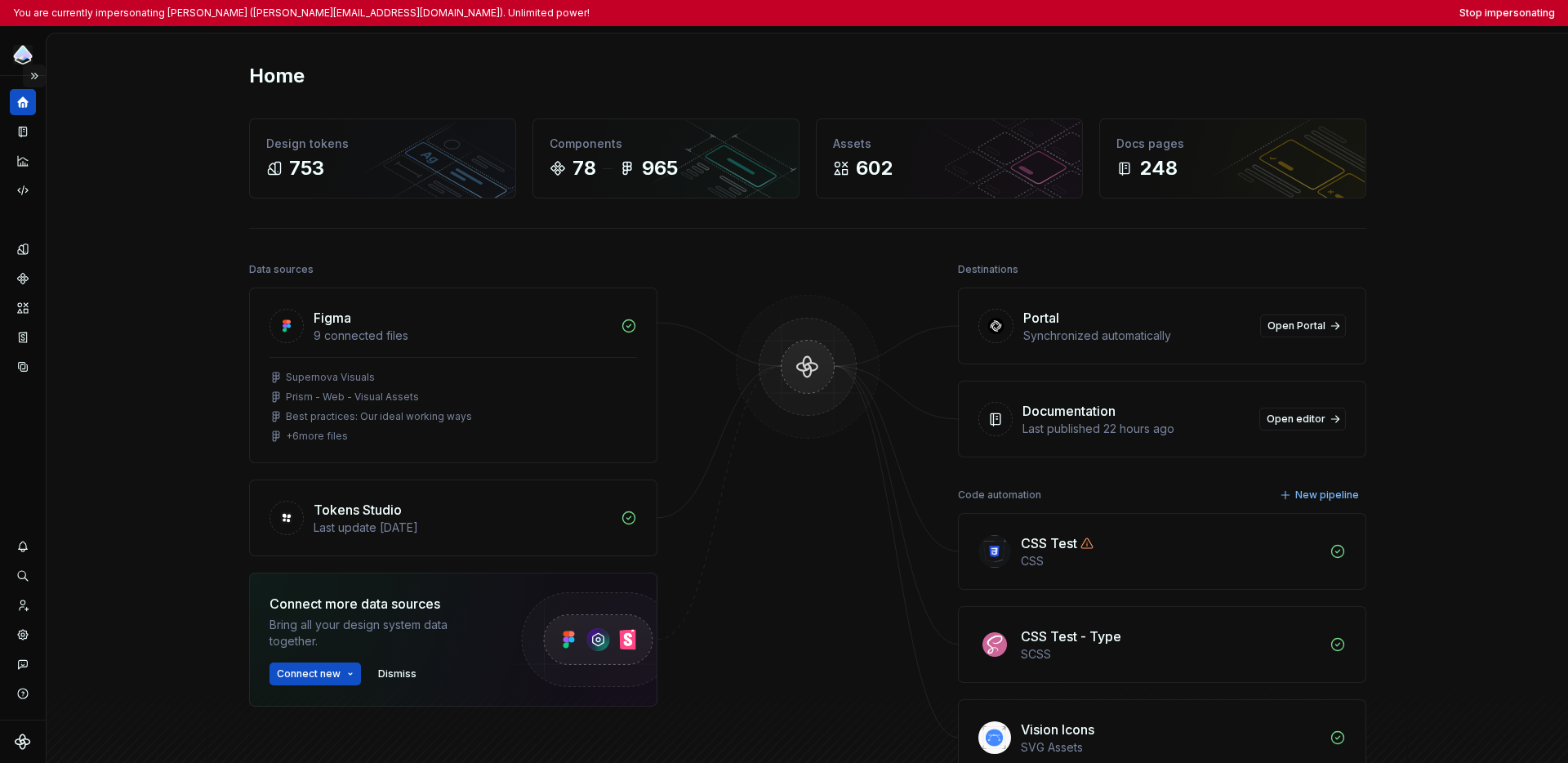
click at [38, 78] on button "Expand sidebar" at bounding box center [35, 77] width 23 height 23
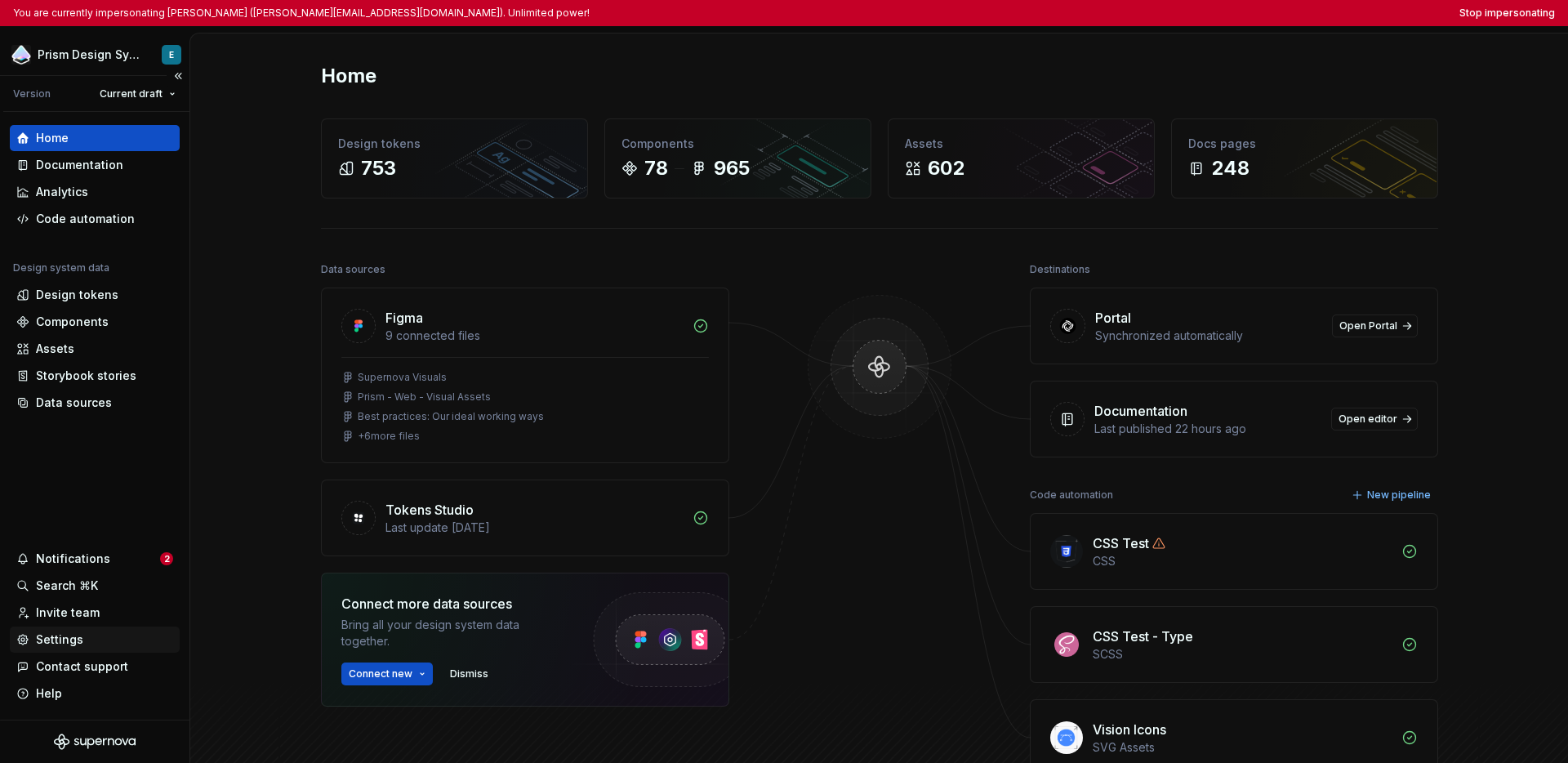
click at [72, 634] on div "Settings" at bounding box center [59, 640] width 47 height 16
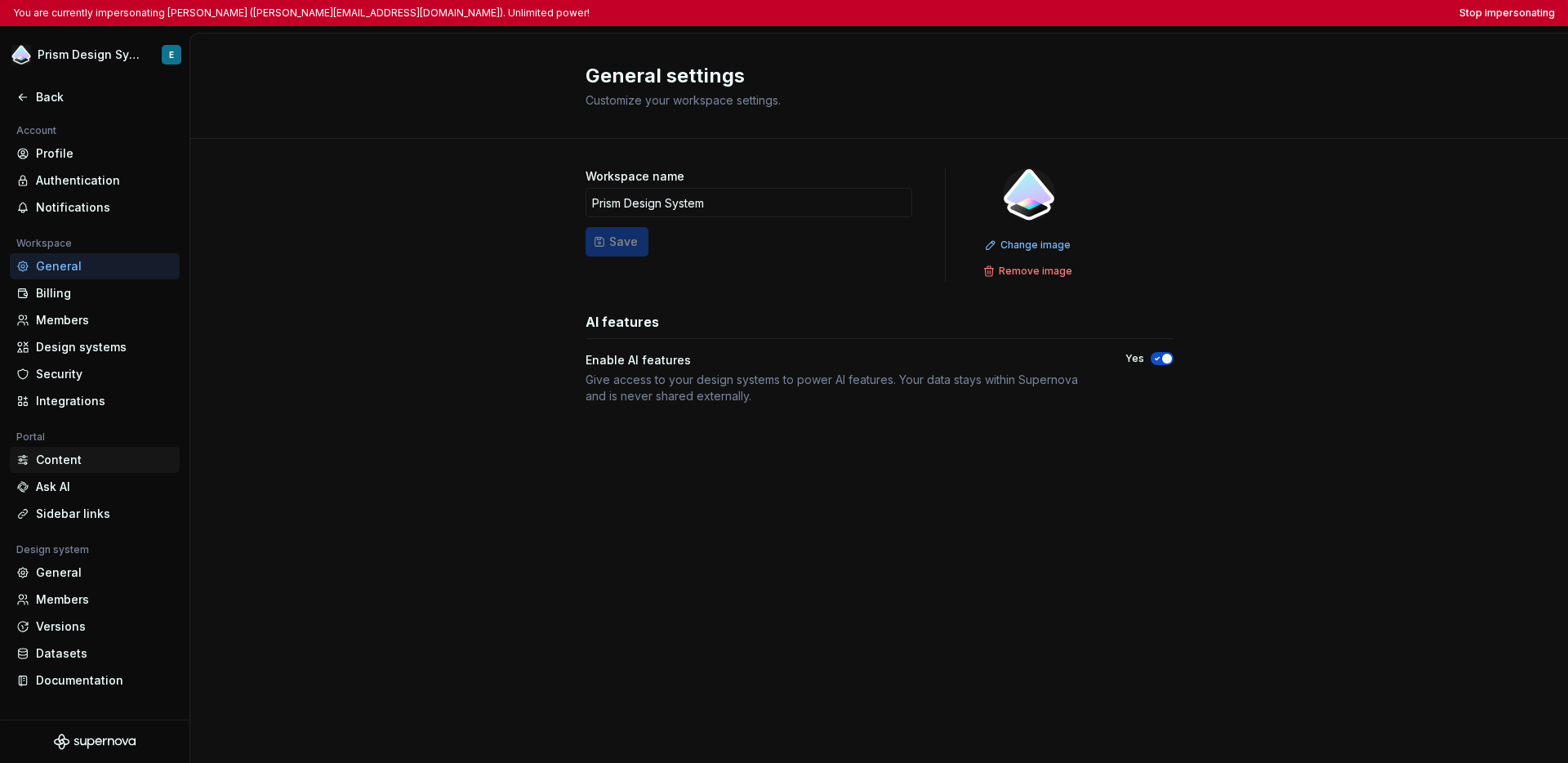
click at [91, 463] on div "Content" at bounding box center [105, 460] width 138 height 16
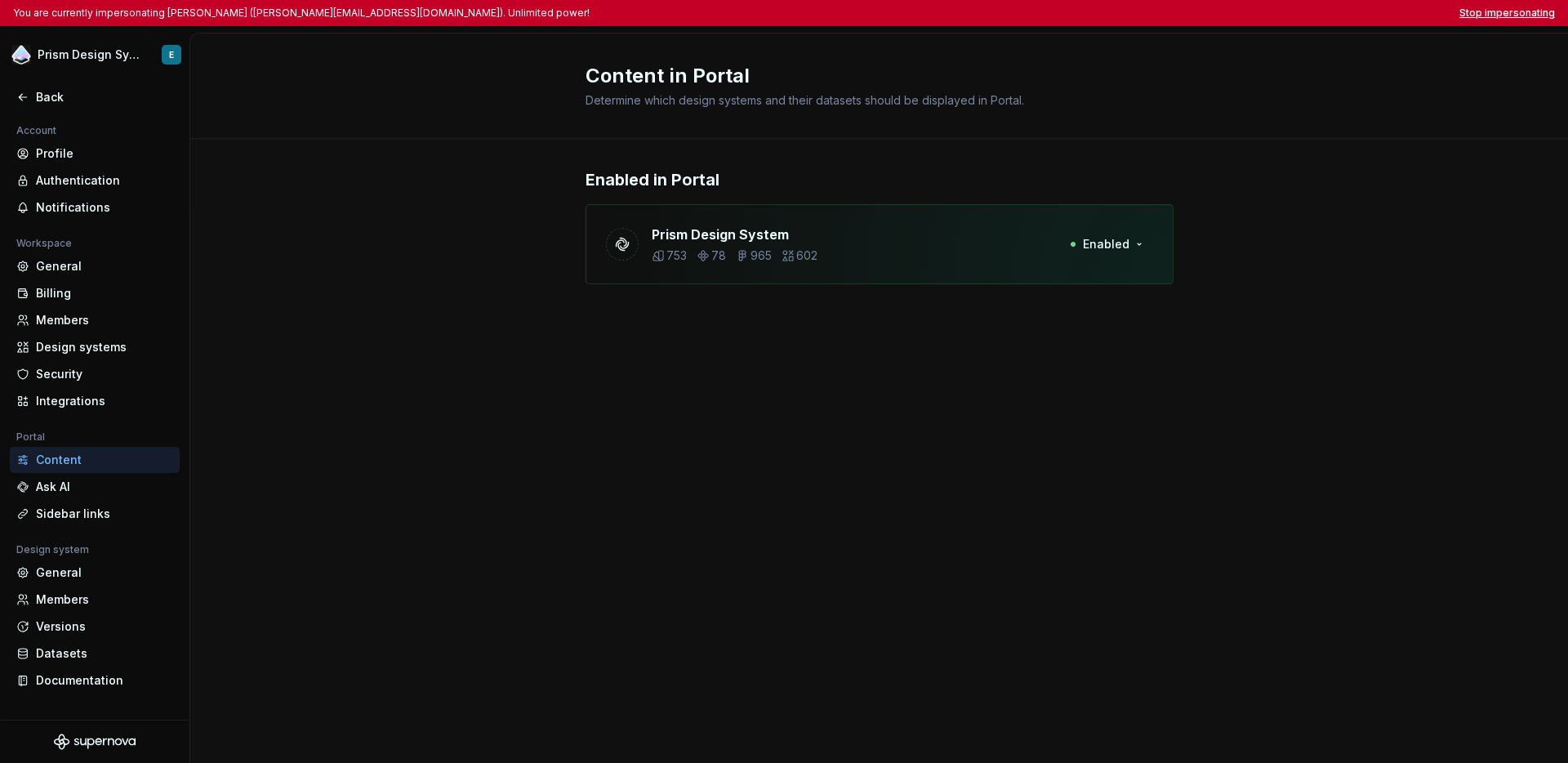
click at [1189, 13] on button "Stop impersonating" at bounding box center [1507, 13] width 96 height 13
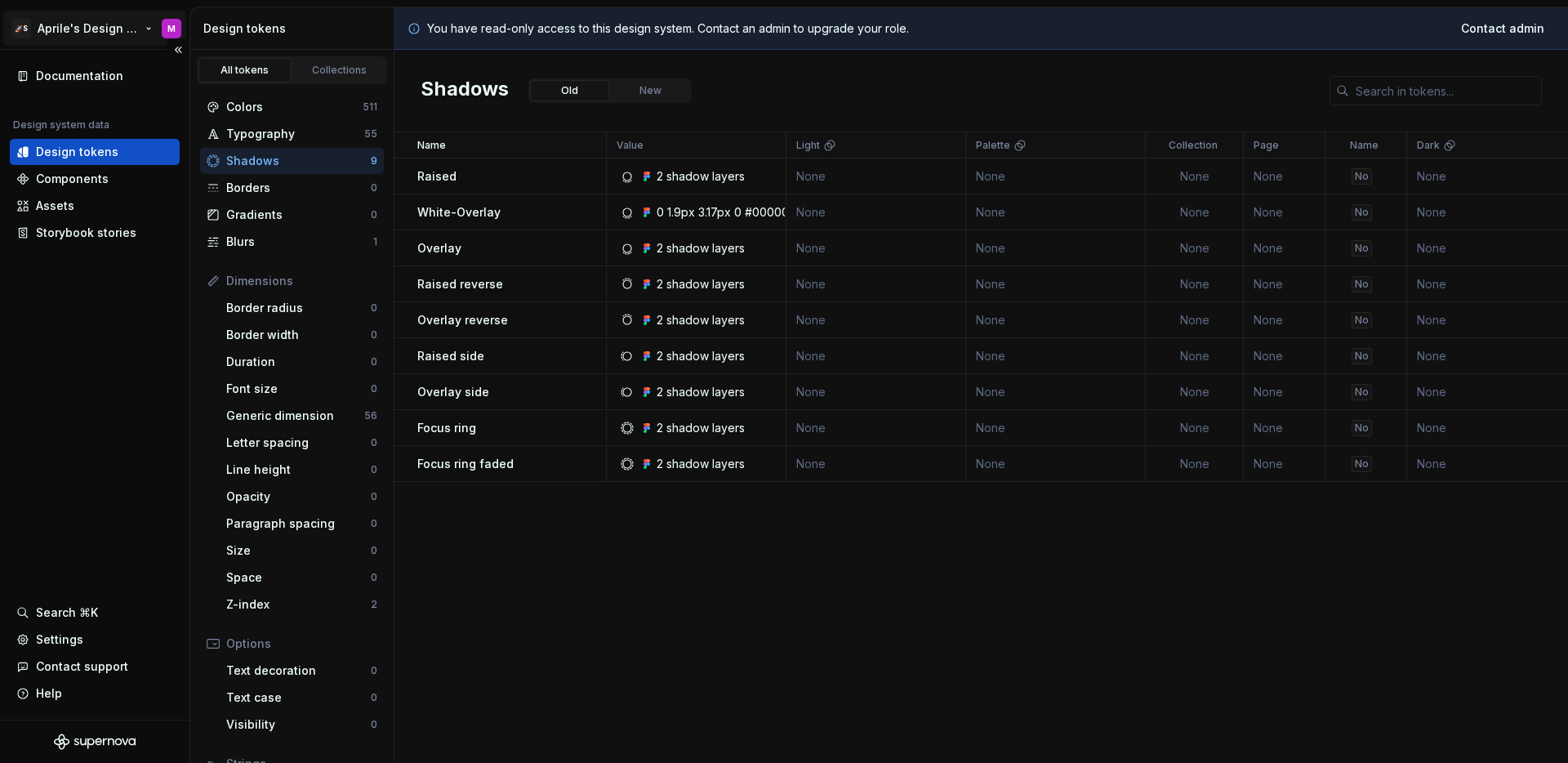
click at [93, 39] on html "🚀S Aprile's Design System M Documentation Design system data Design tokens Comp…" at bounding box center [784, 381] width 1568 height 763
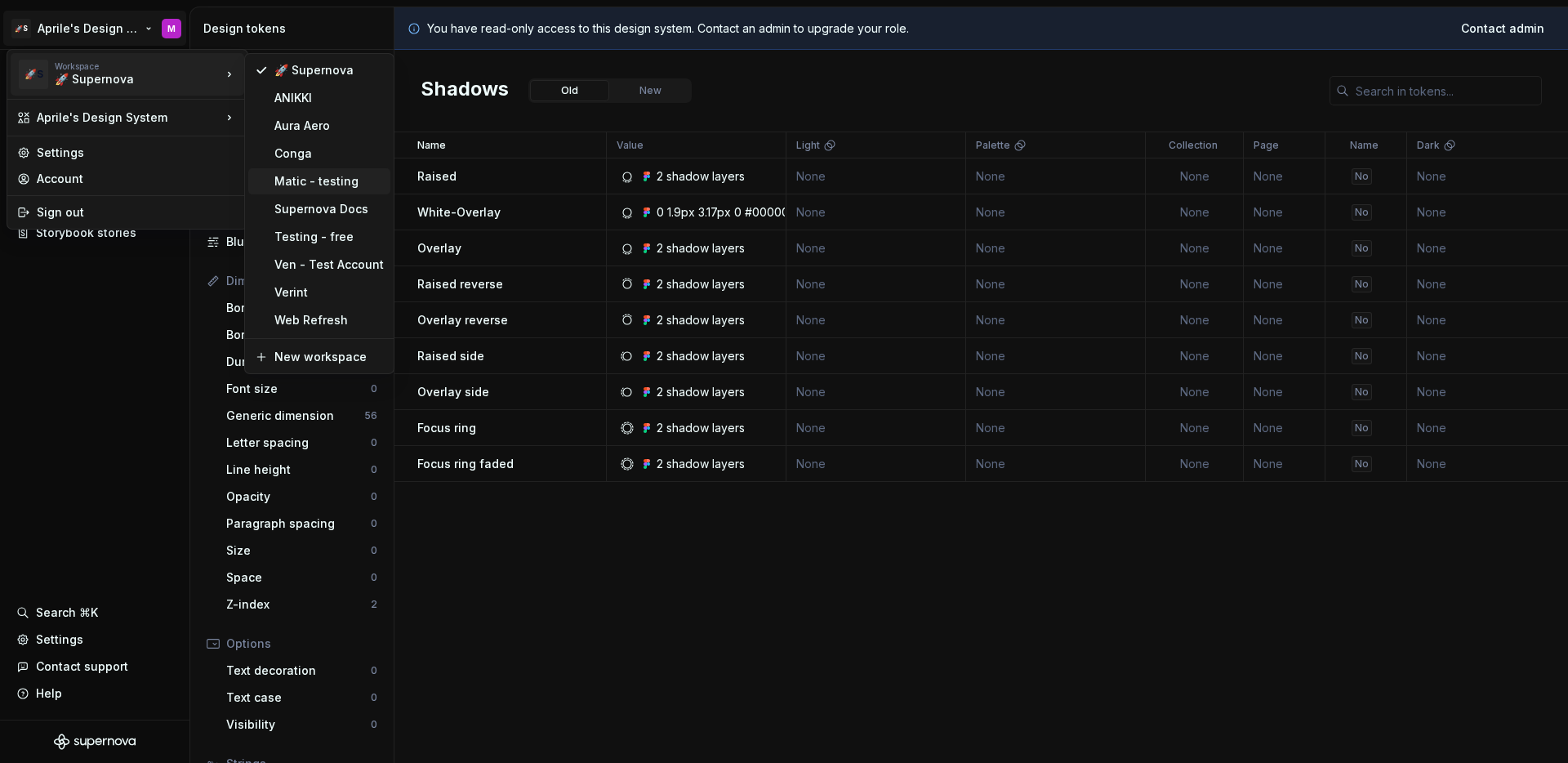
click at [286, 187] on div "Matic - testing" at bounding box center [329, 181] width 110 height 16
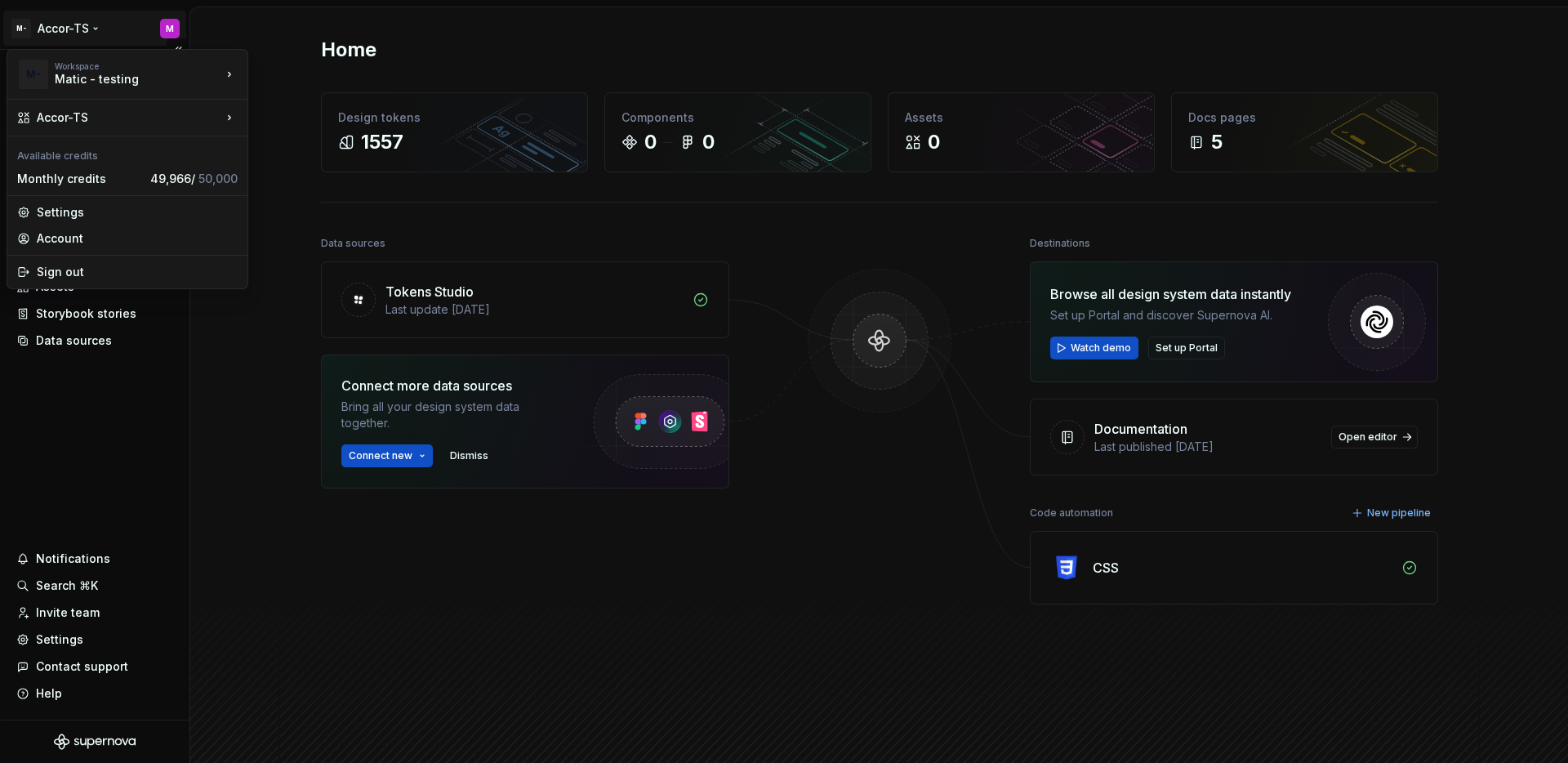
click at [91, 31] on html "M- Accor-TS M Home Documentation Analytics Code automation Design system data D…" at bounding box center [784, 381] width 1568 height 763
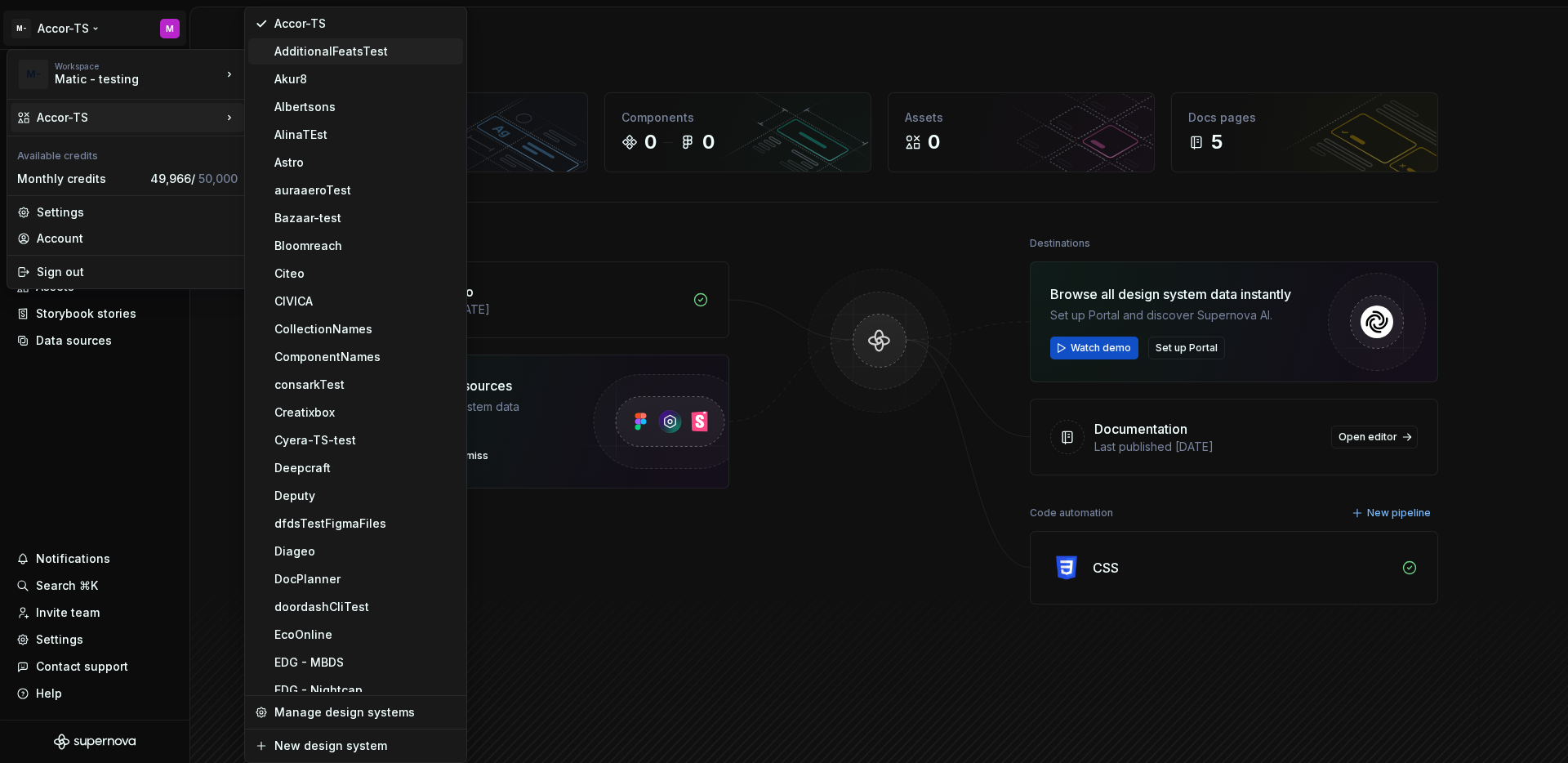
click at [326, 60] on div "AdditionalFeatsTest" at bounding box center [356, 51] width 215 height 26
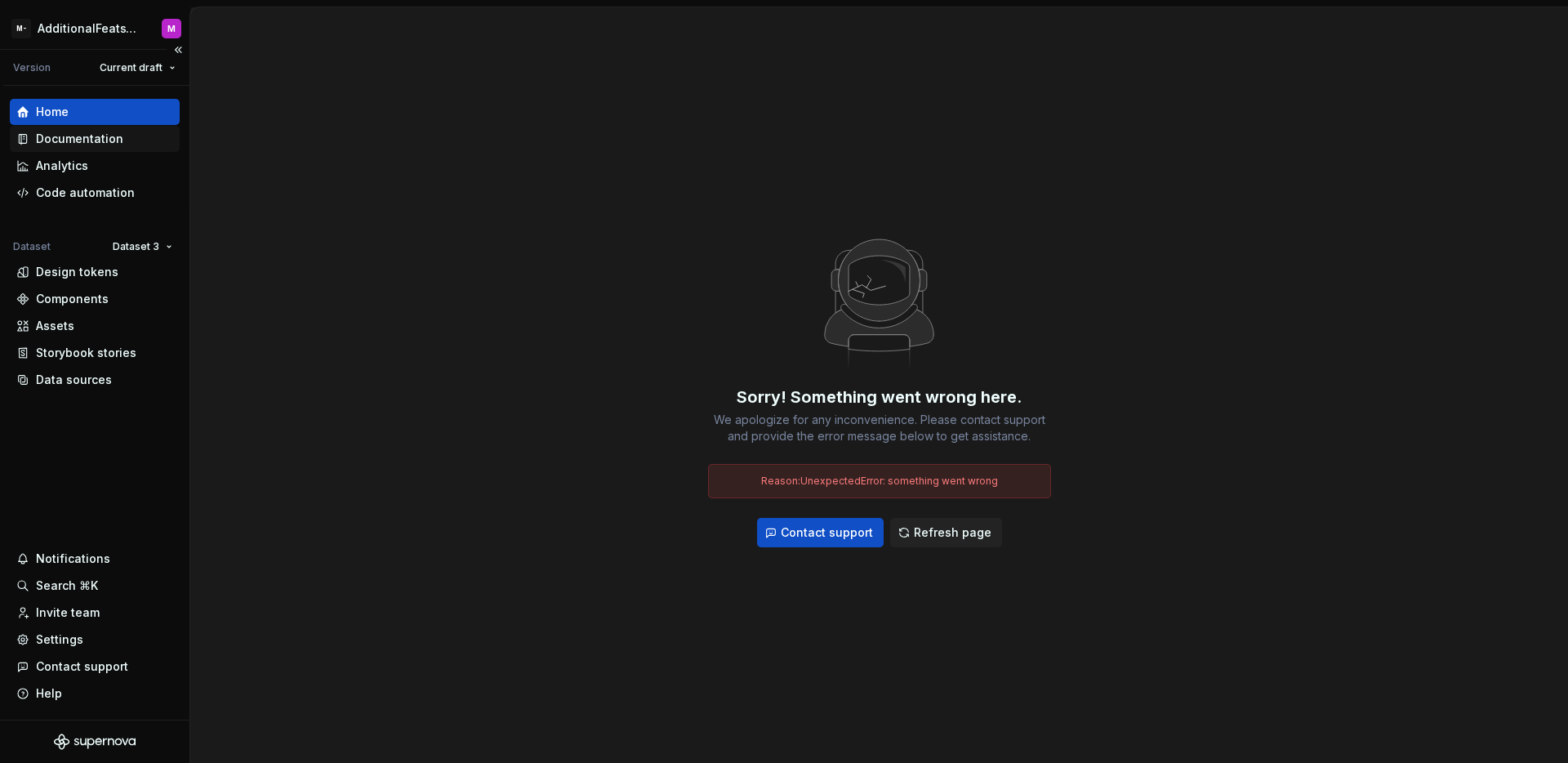
click at [108, 146] on div "Documentation" at bounding box center [79, 139] width 87 height 16
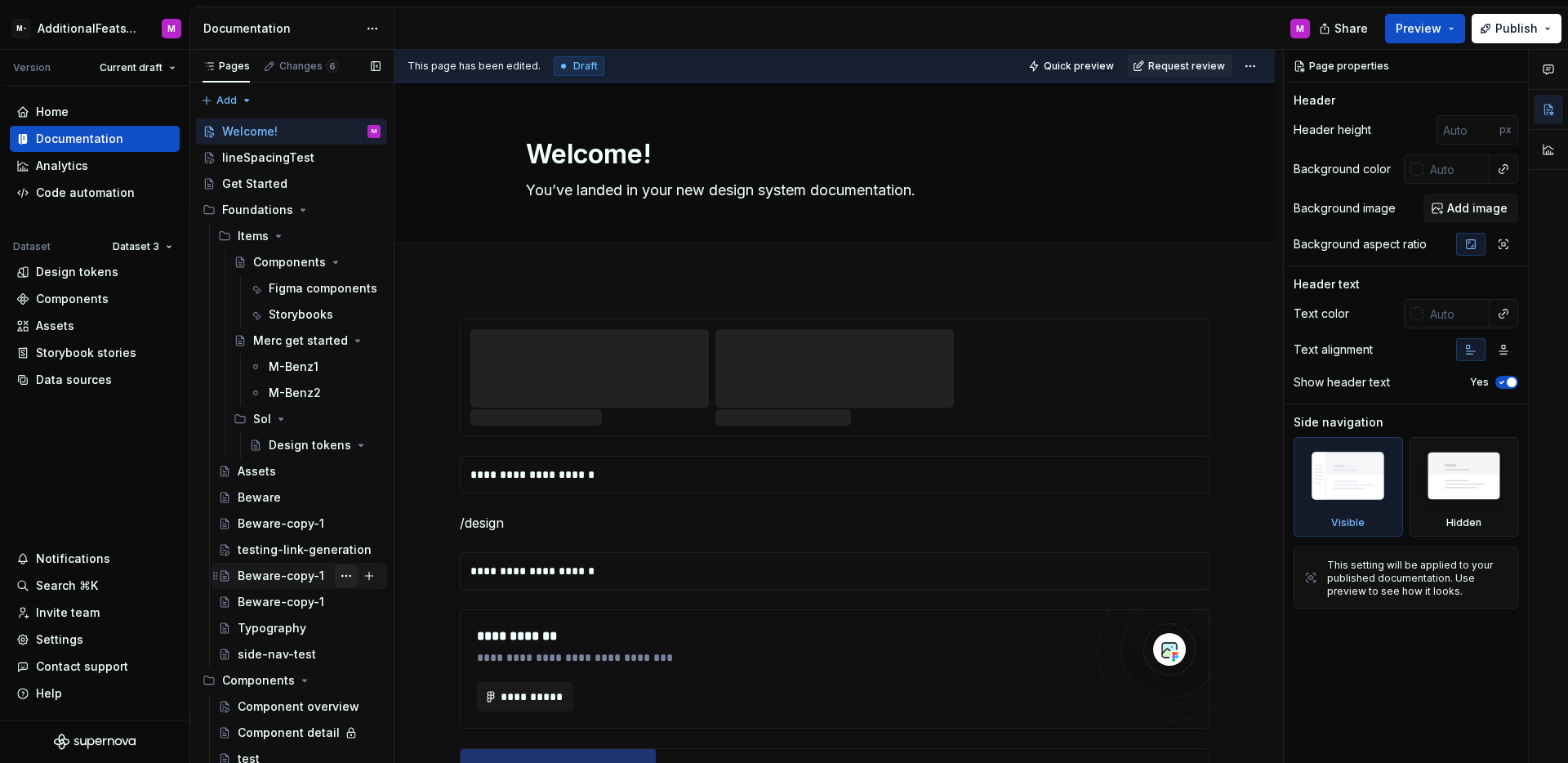
scroll to position [162, 0]
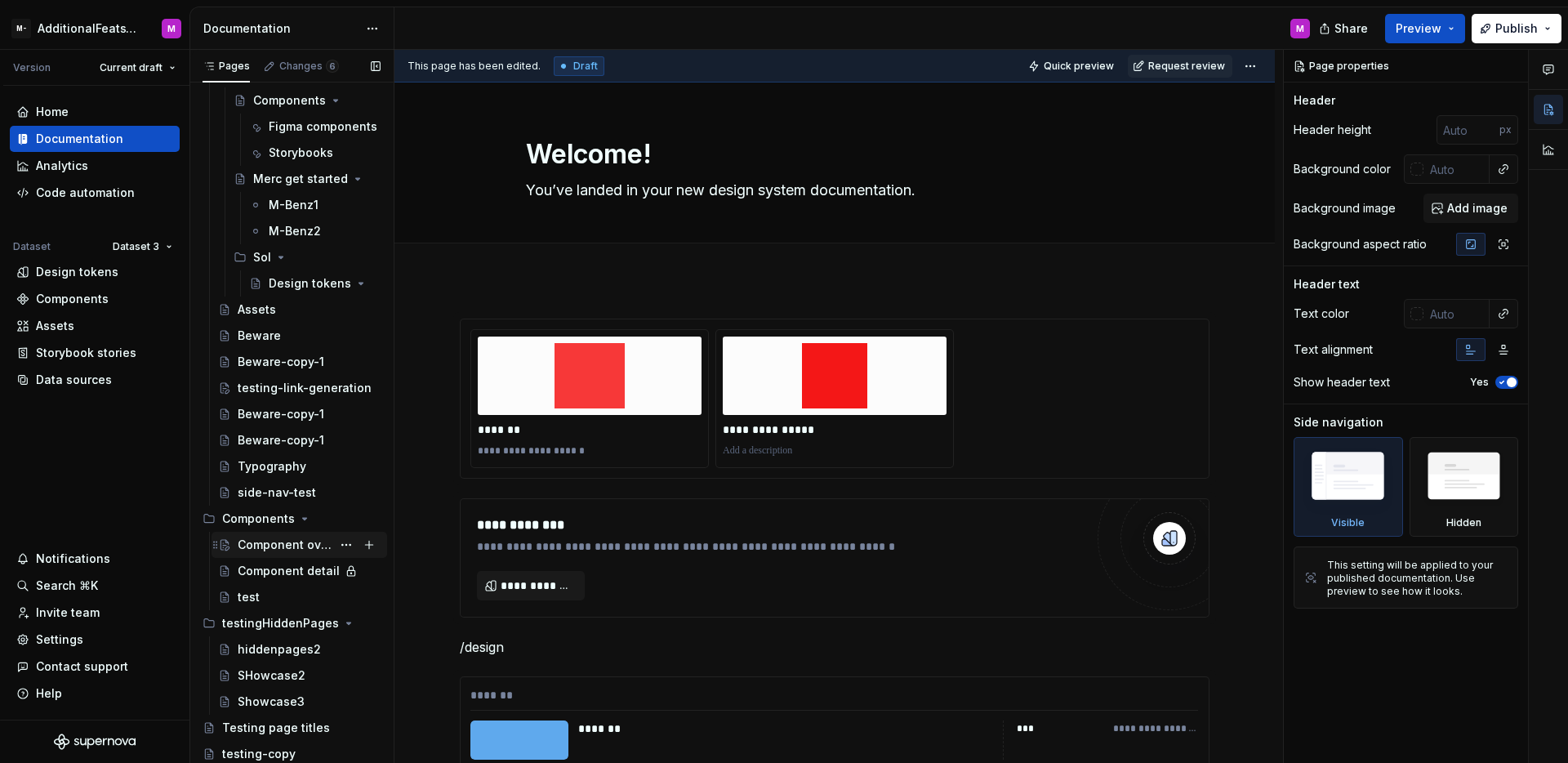
click at [305, 543] on div "Component overview" at bounding box center [284, 545] width 94 height 16
click at [285, 549] on div "Component overview" at bounding box center [284, 545] width 94 height 16
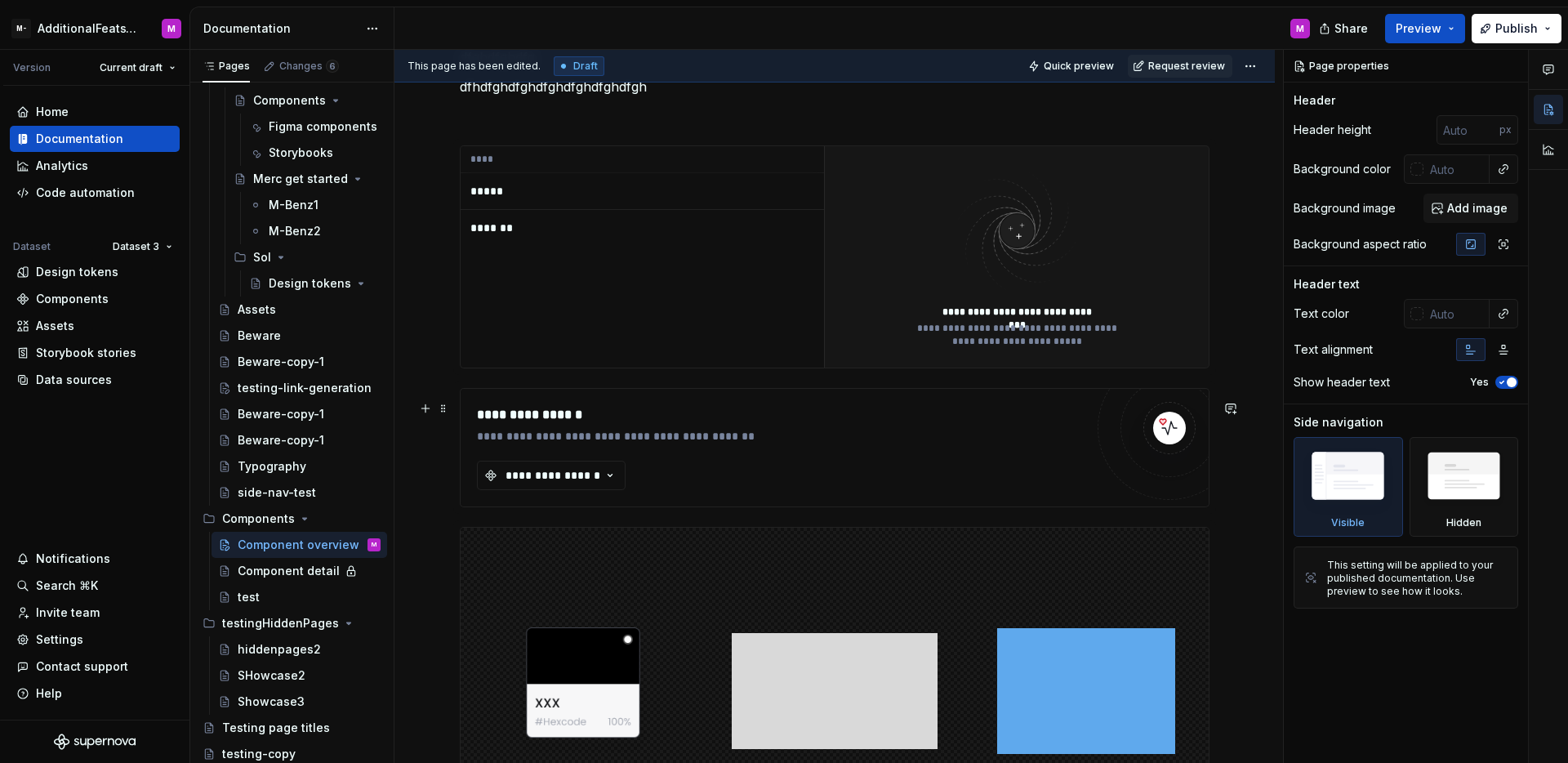
scroll to position [711, 0]
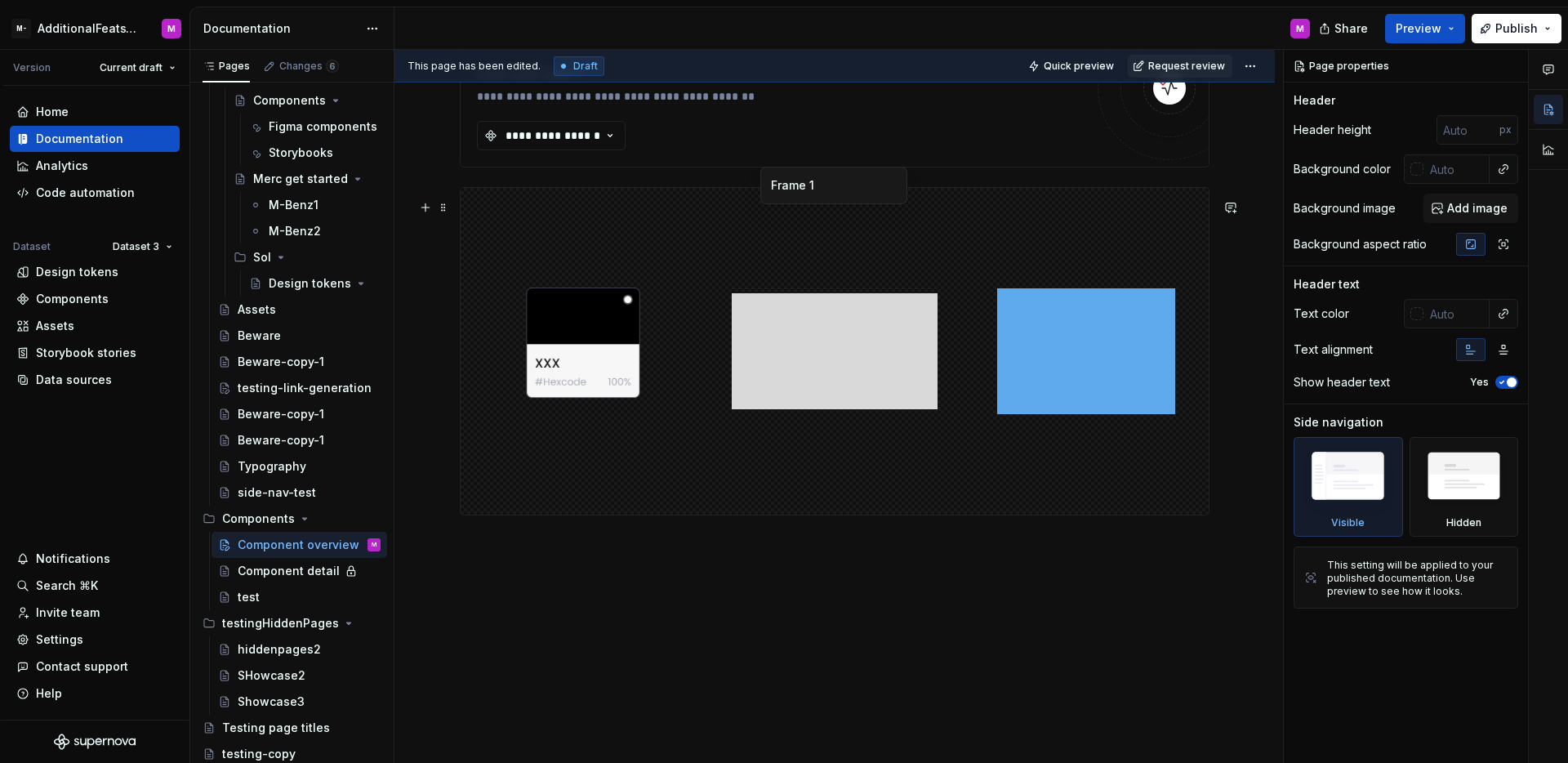
click at [912, 412] on img at bounding box center [834, 352] width 205 height 314
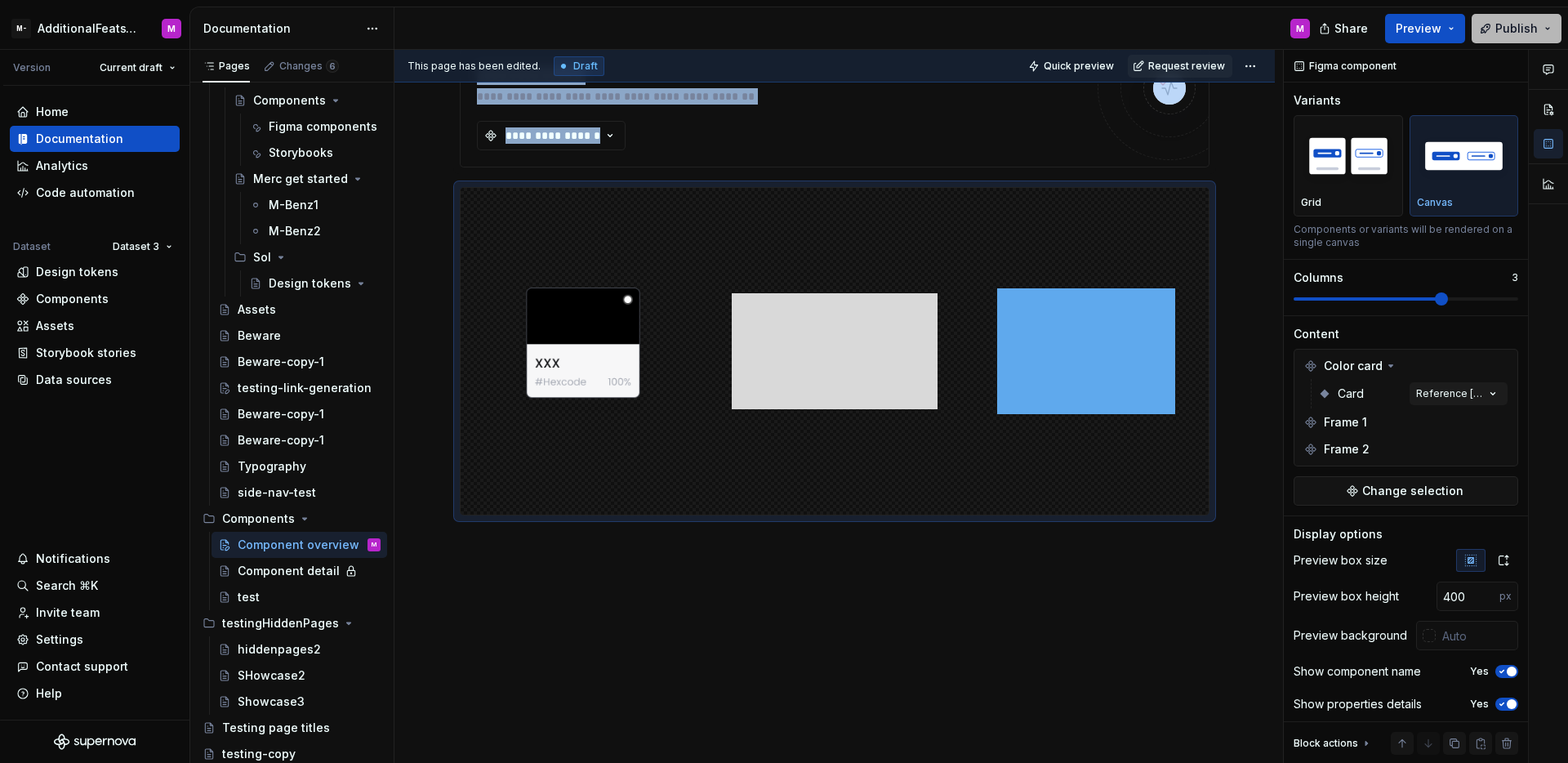
click at [1529, 40] on button "Publish" at bounding box center [1517, 28] width 90 height 29
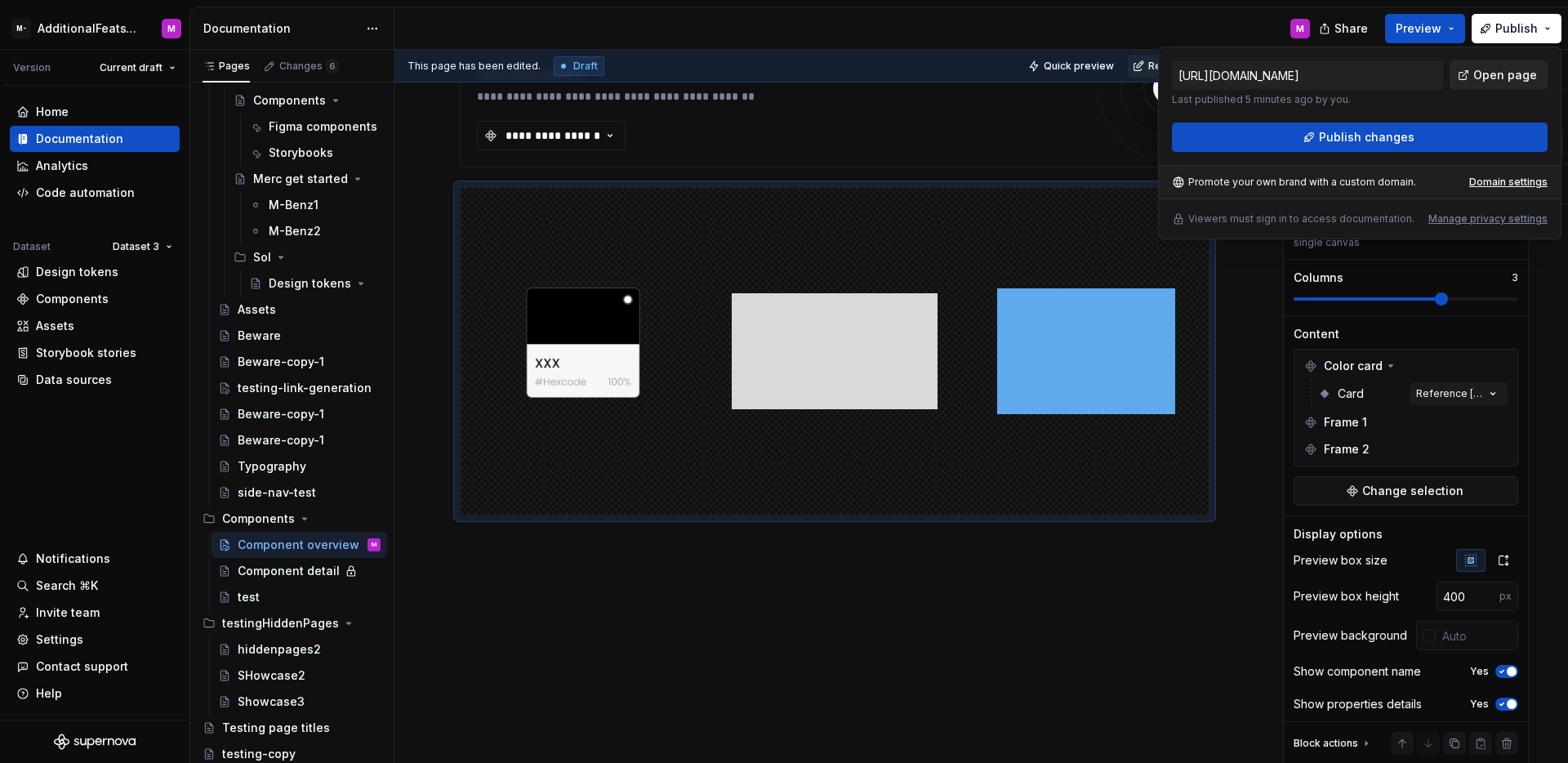
click at [1475, 80] on link "Open page" at bounding box center [1498, 75] width 98 height 29
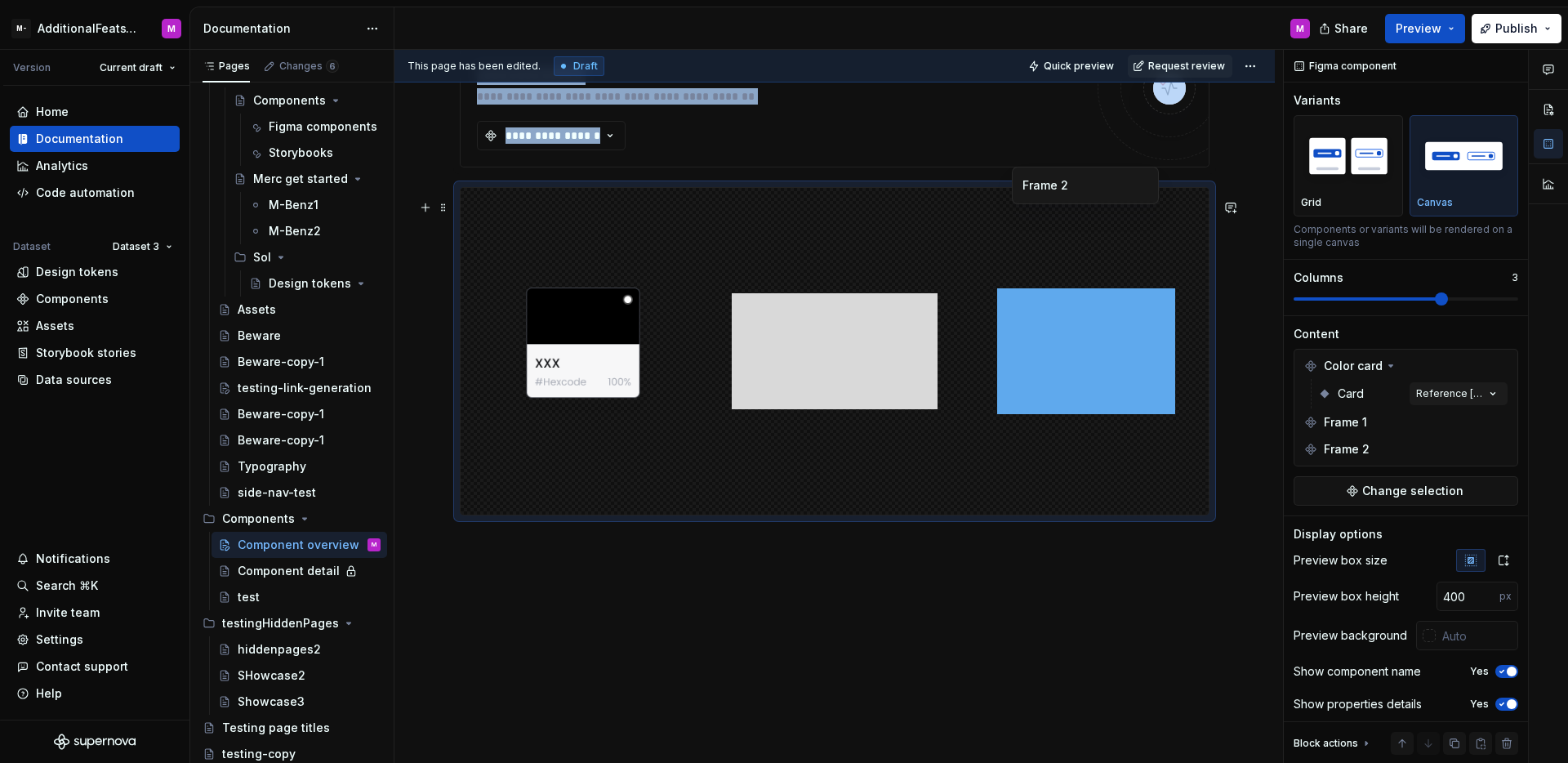
click at [1018, 277] on img at bounding box center [1086, 352] width 178 height 314
click at [1516, 26] on span "Publish" at bounding box center [1517, 28] width 43 height 16
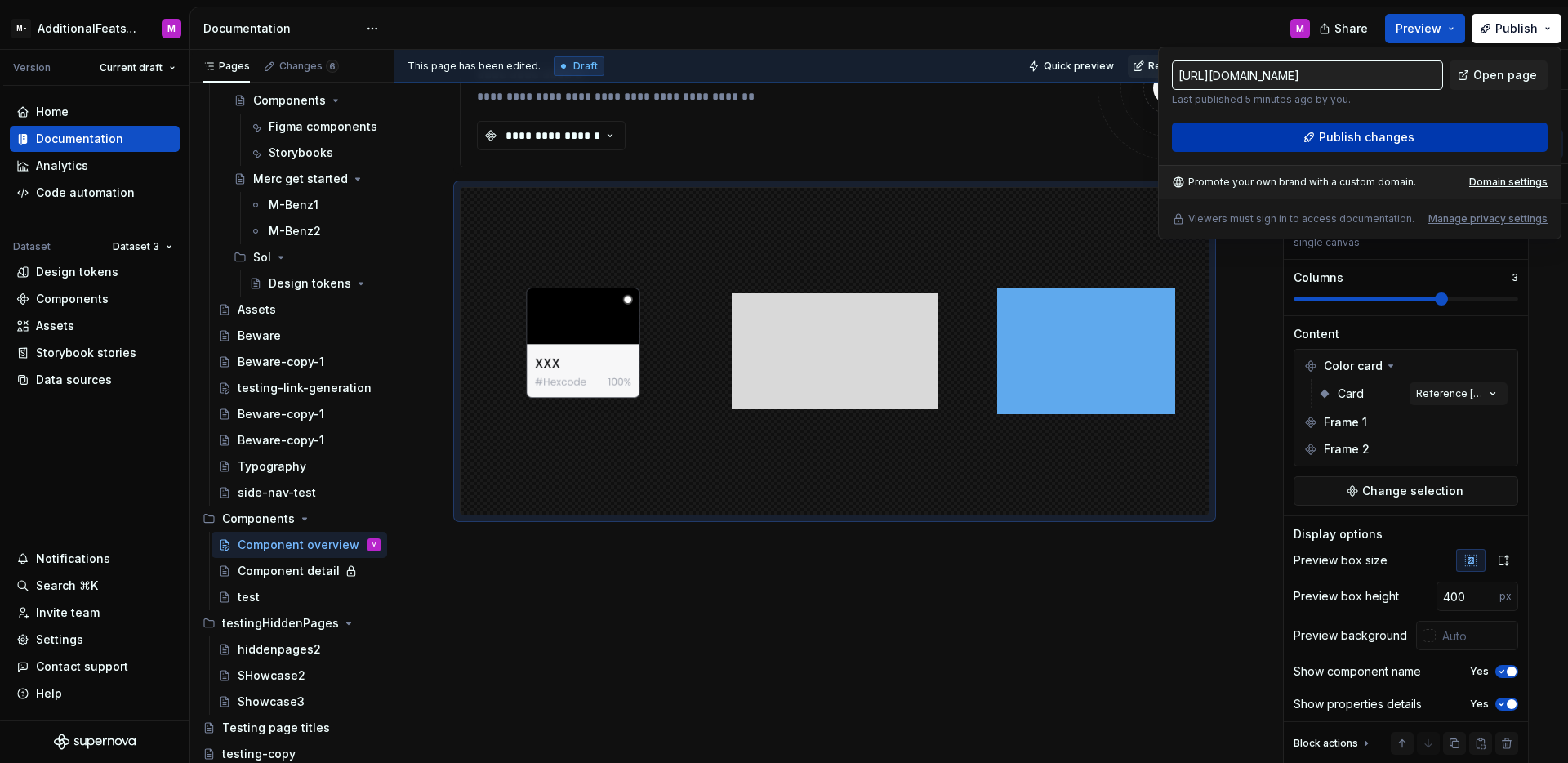
click at [1433, 138] on button "Publish changes" at bounding box center [1360, 137] width 376 height 29
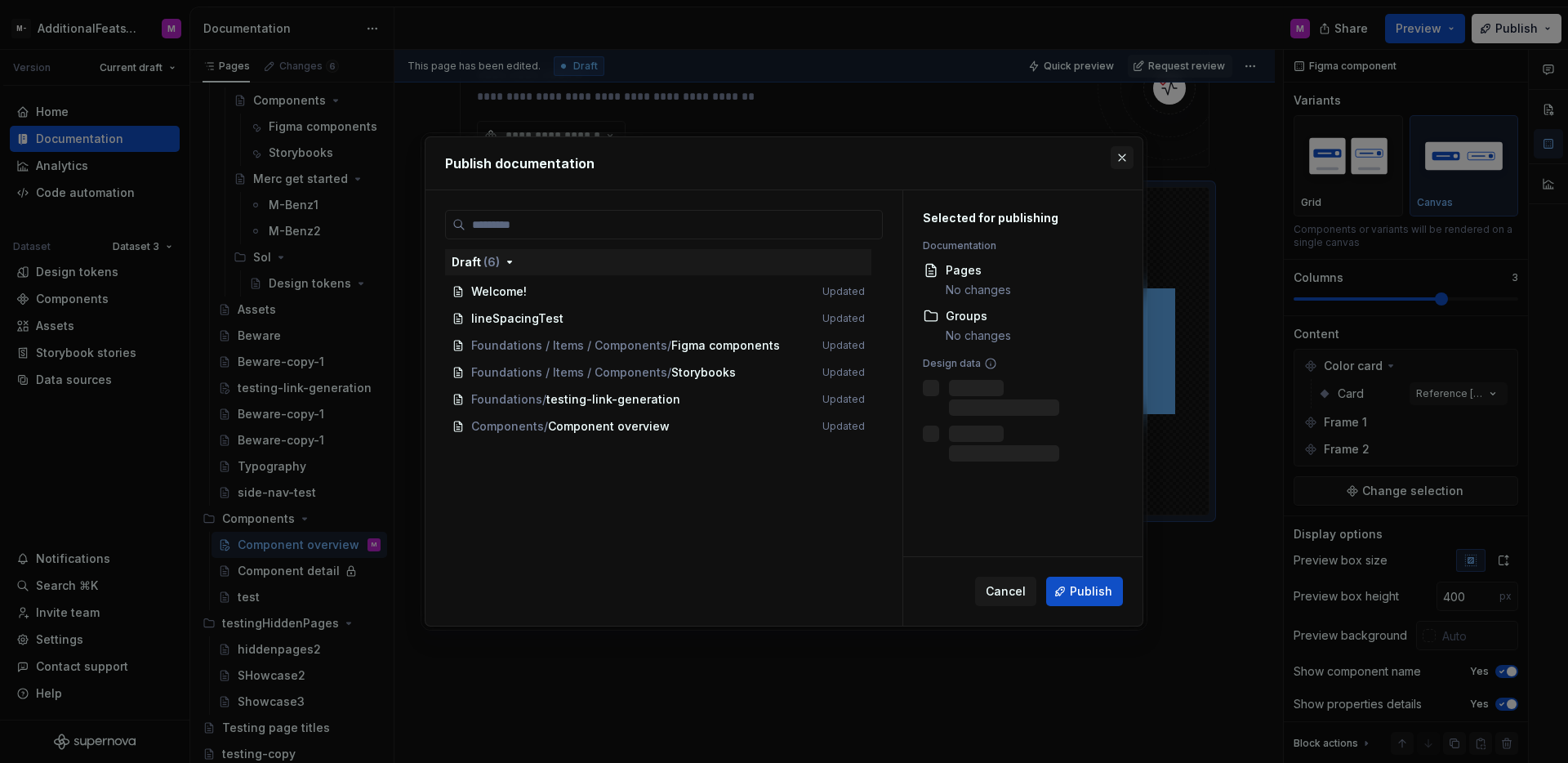
click at [1125, 156] on button "button" at bounding box center [1122, 158] width 23 height 23
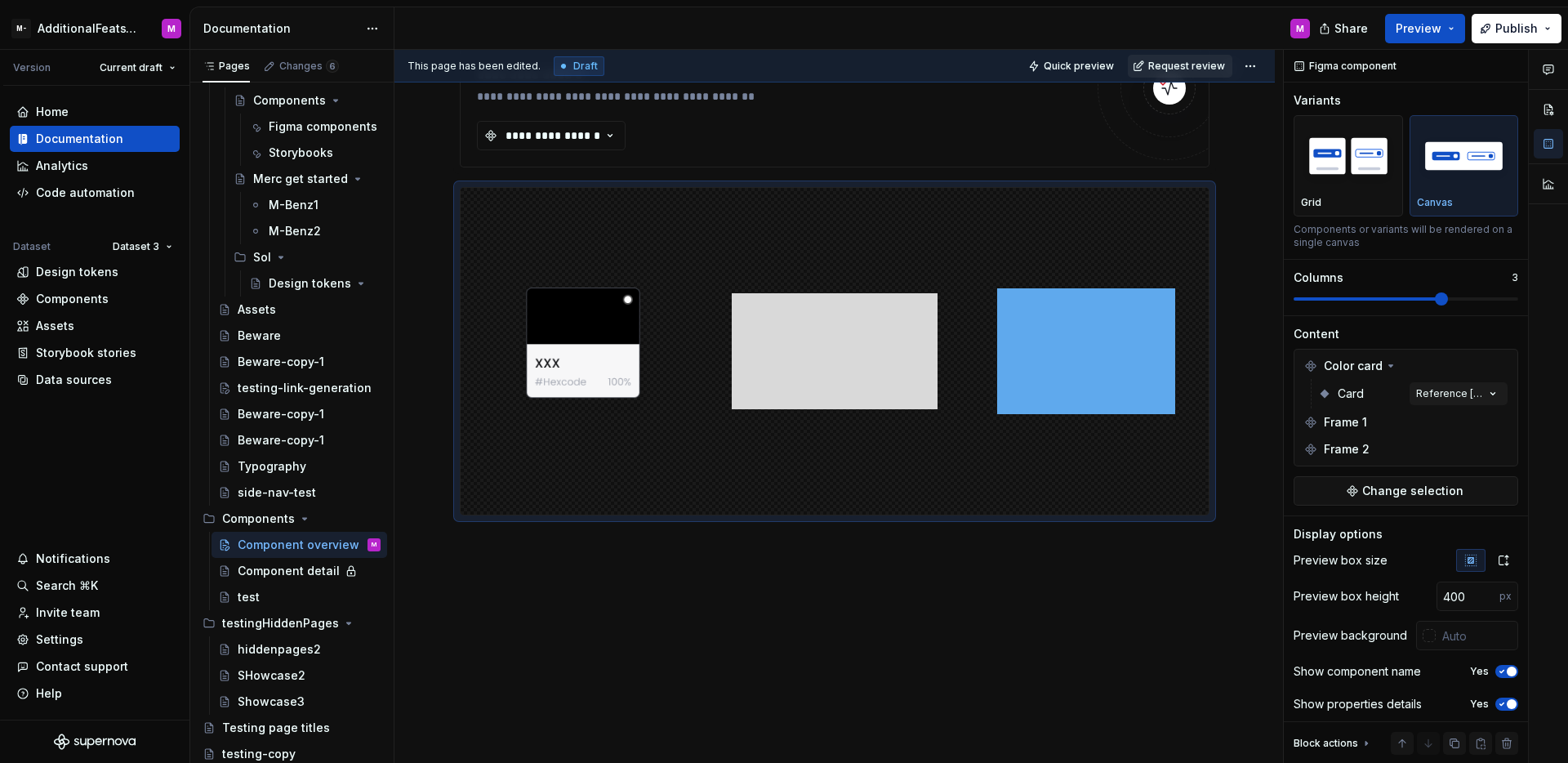
click at [1171, 64] on span "Request review" at bounding box center [1186, 66] width 77 height 13
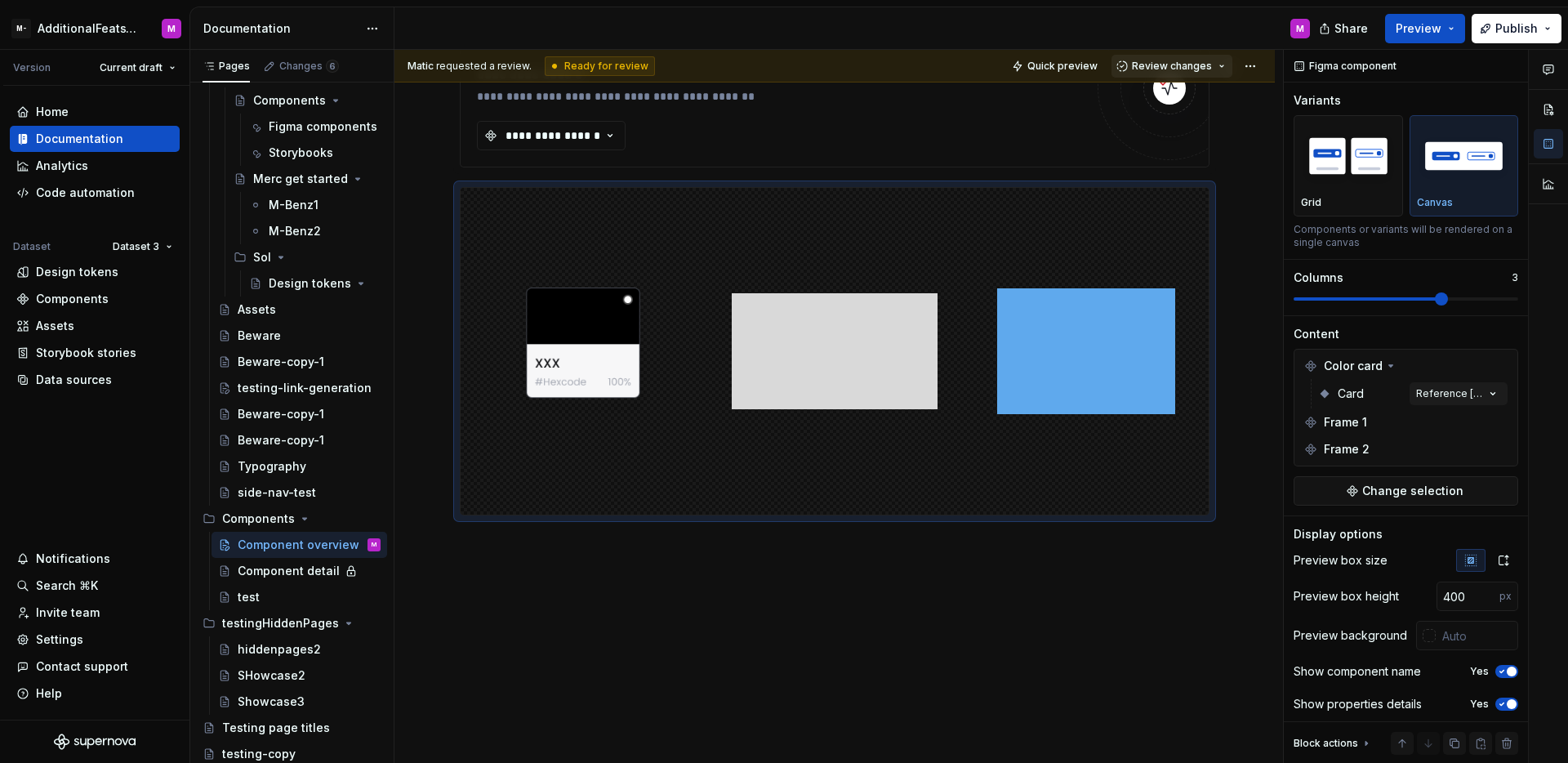
click at [1170, 65] on span "Review changes" at bounding box center [1172, 66] width 80 height 13
click at [1170, 93] on div "Approve" at bounding box center [1216, 98] width 142 height 16
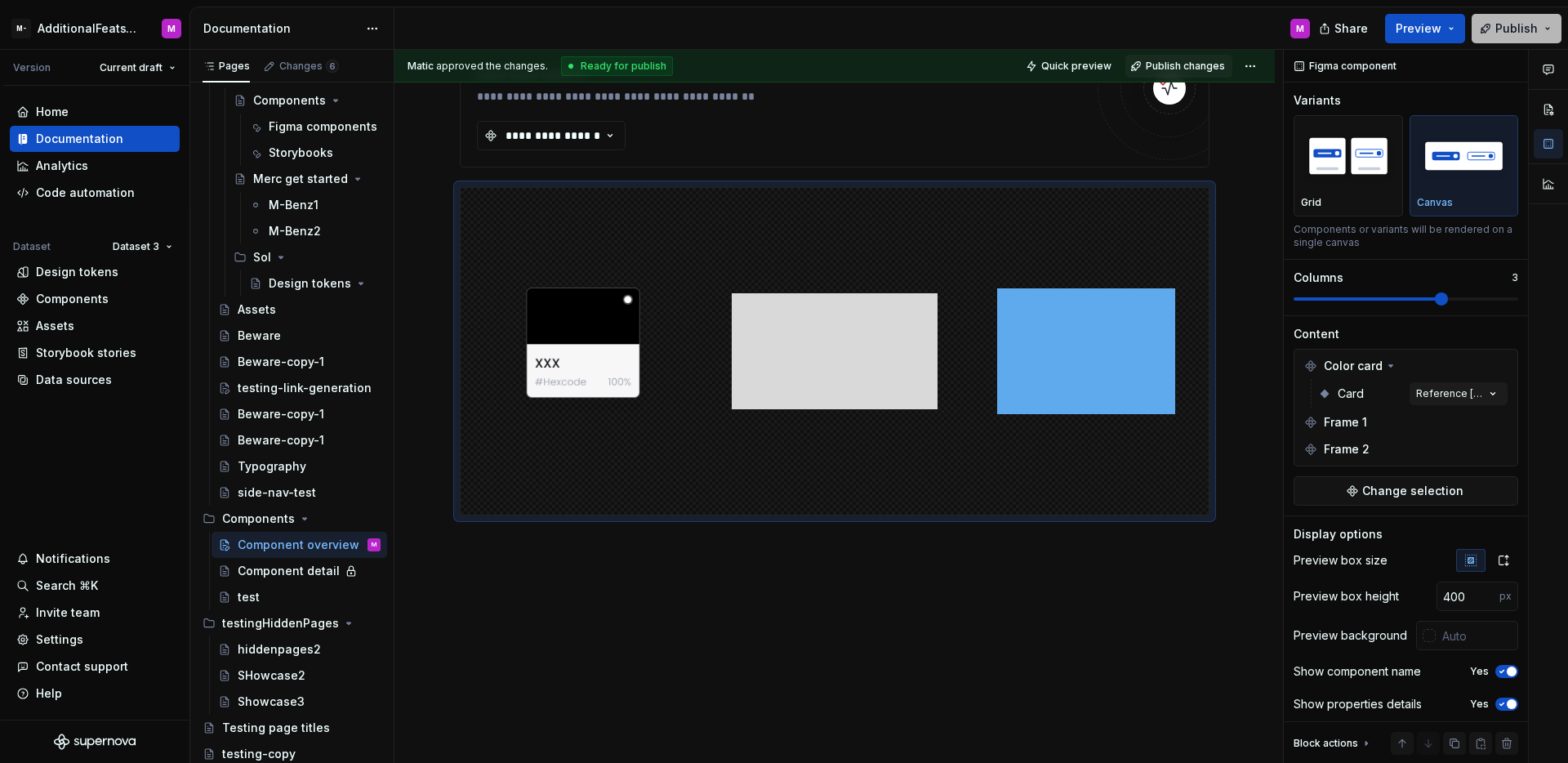
click at [1522, 33] on span "Publish" at bounding box center [1517, 28] width 43 height 16
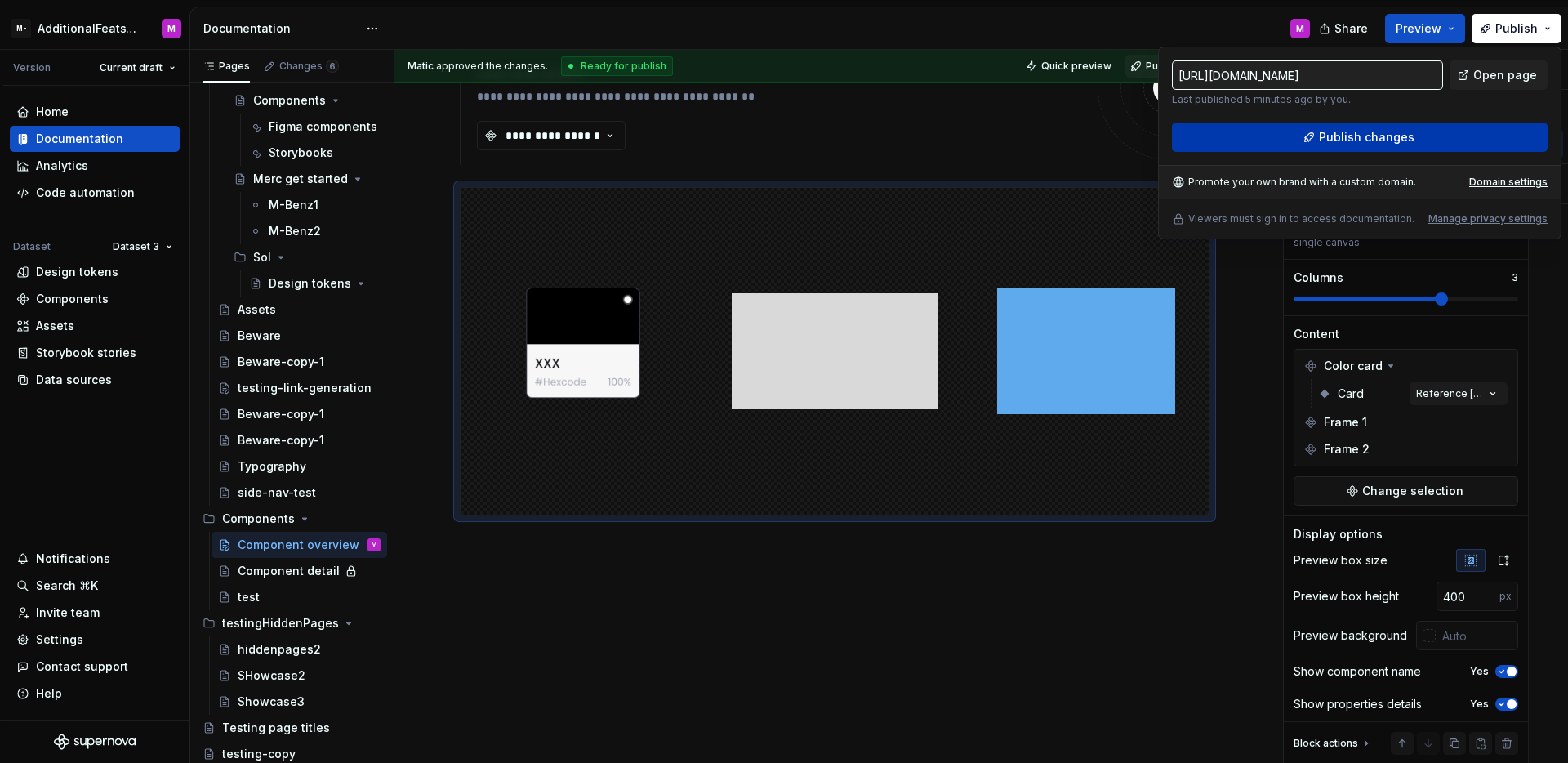
click at [1397, 123] on button "Publish changes" at bounding box center [1360, 137] width 376 height 29
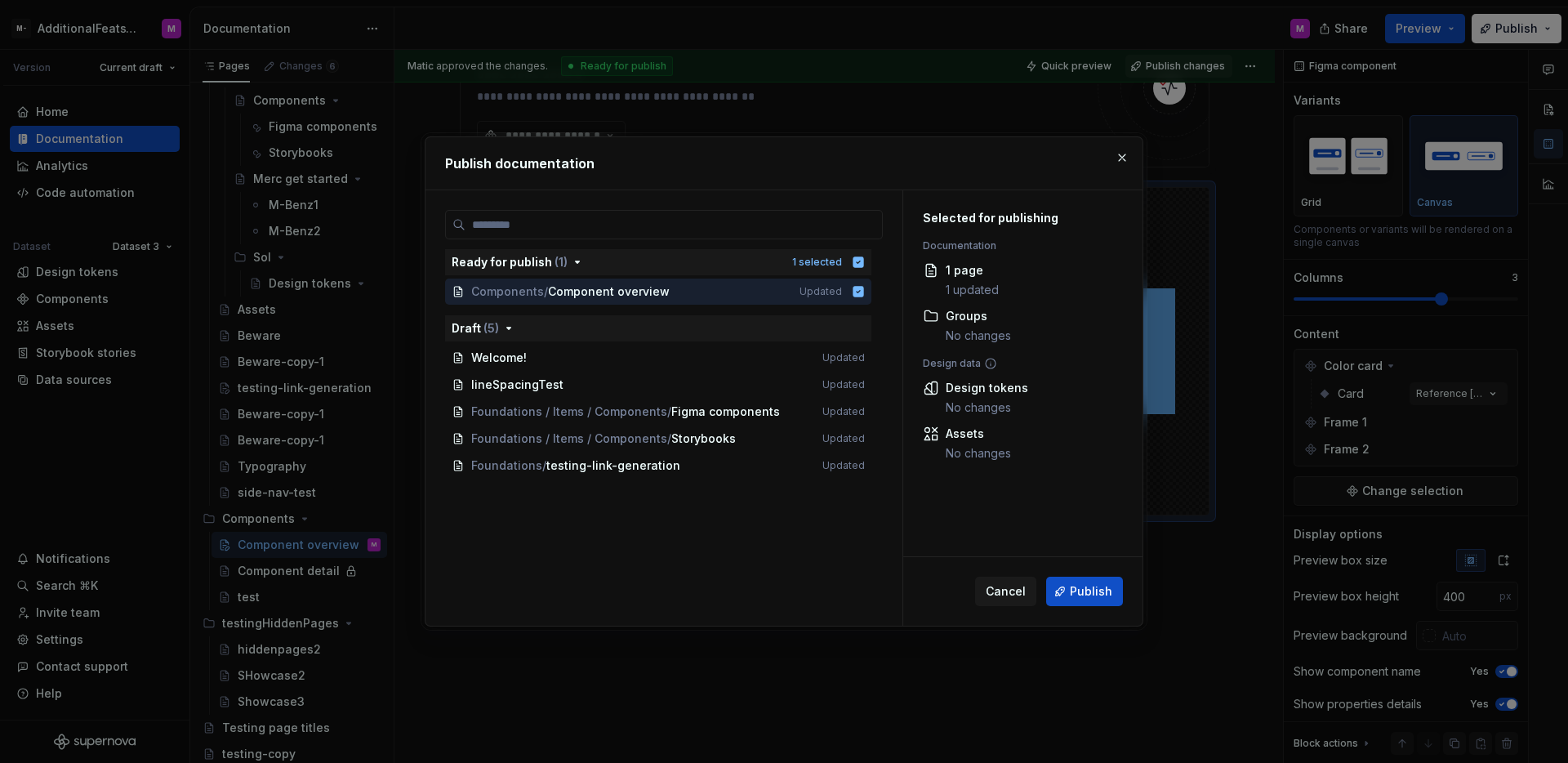
click at [1079, 590] on span "Publish" at bounding box center [1091, 591] width 43 height 16
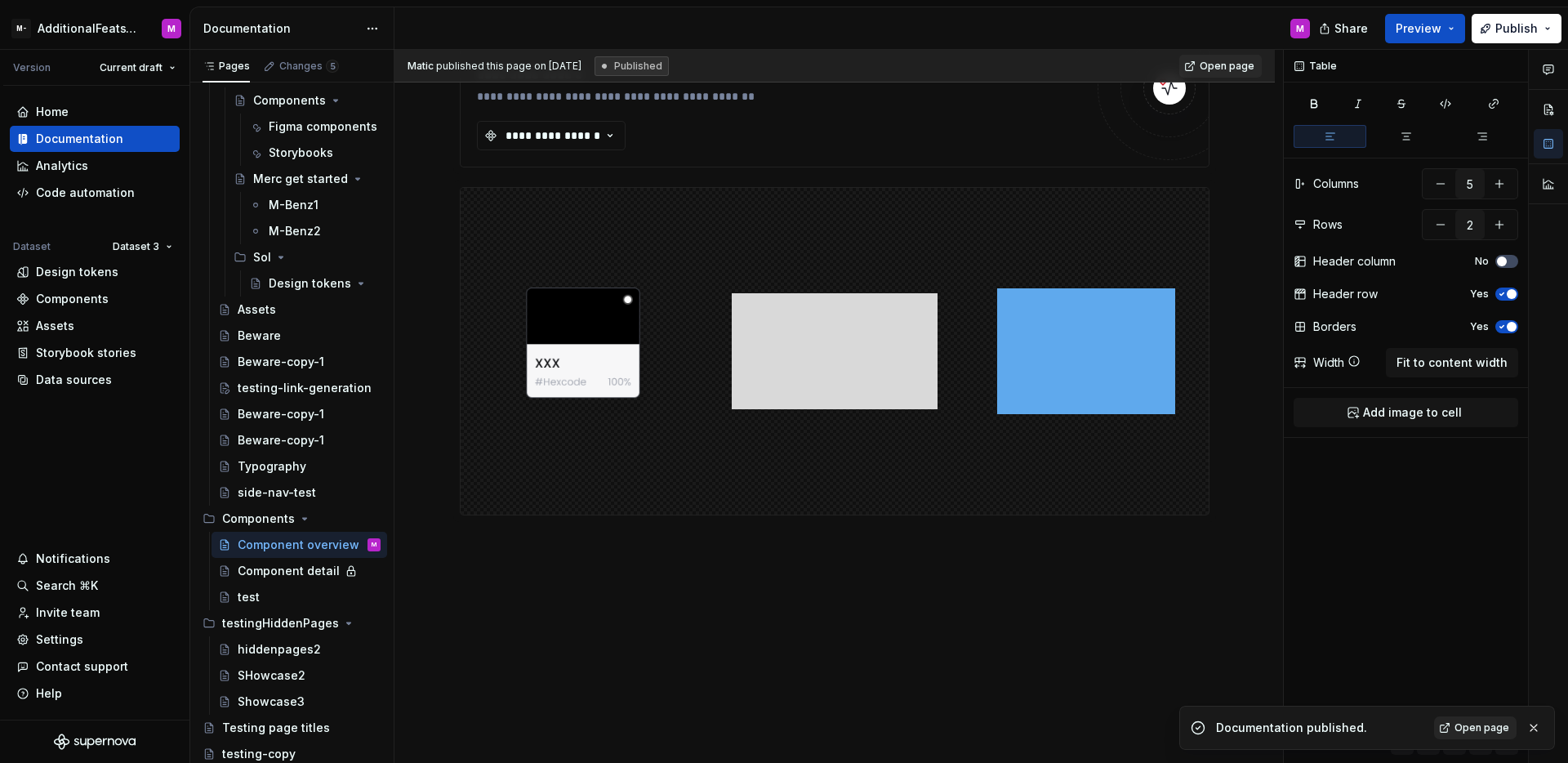
click at [1483, 737] on link "Open page" at bounding box center [1475, 728] width 82 height 23
click at [802, 201] on div "Frame 1" at bounding box center [834, 185] width 147 height 38
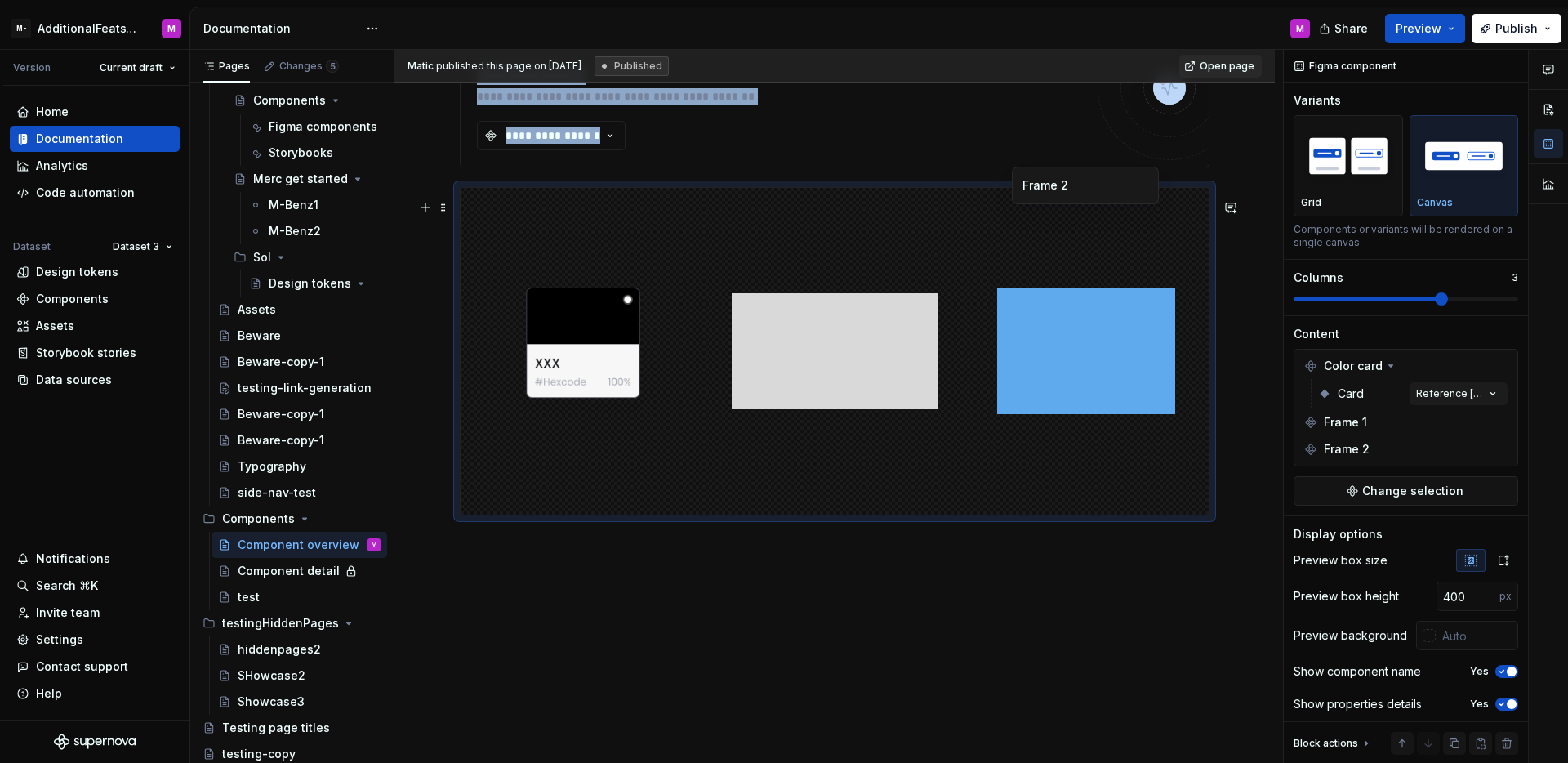
click at [1136, 251] on img at bounding box center [1086, 352] width 178 height 314
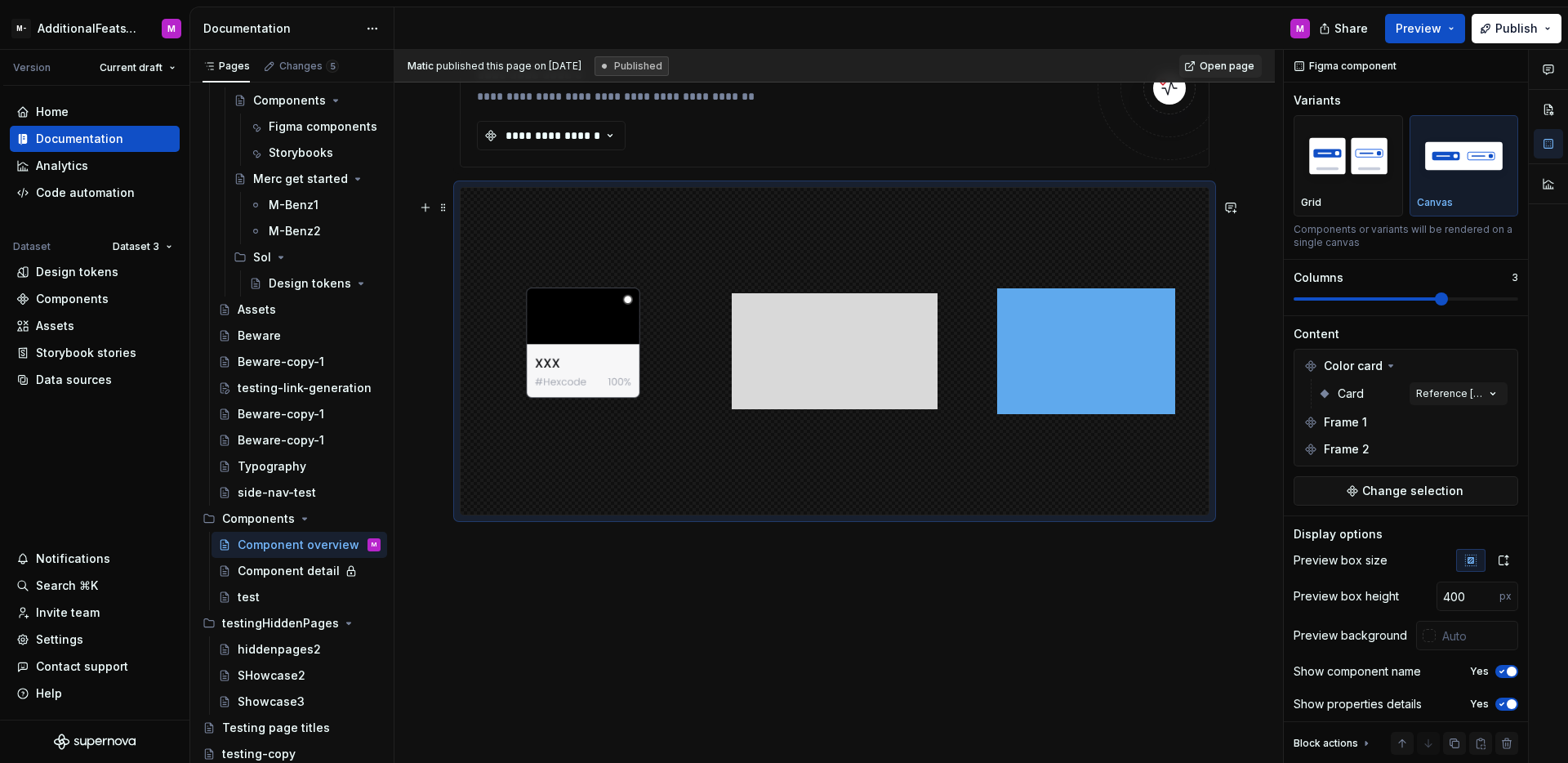
click at [1232, 259] on div "**********" at bounding box center [834, 173] width 881 height 1183
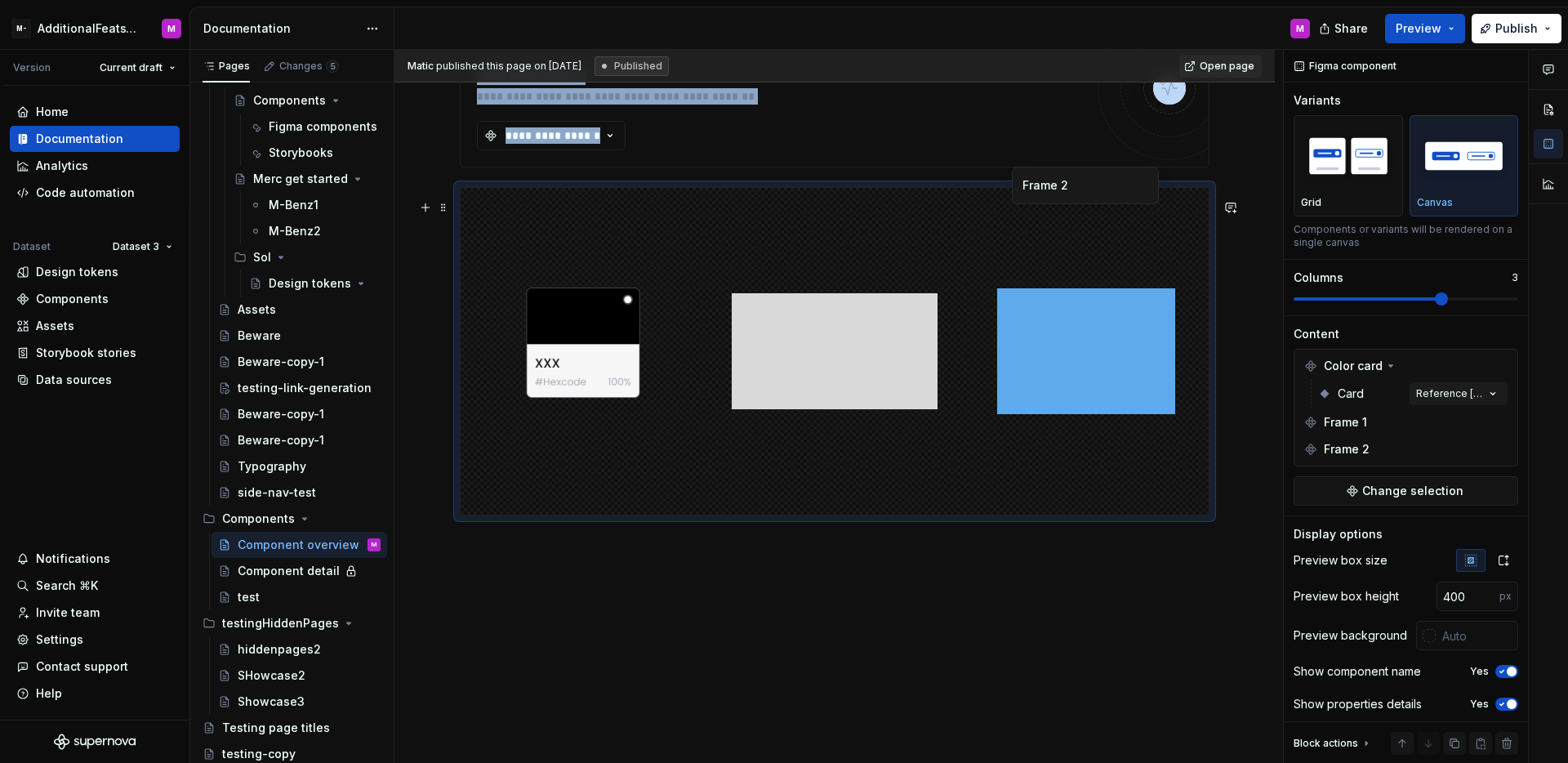
click at [1143, 257] on img at bounding box center [1086, 352] width 178 height 314
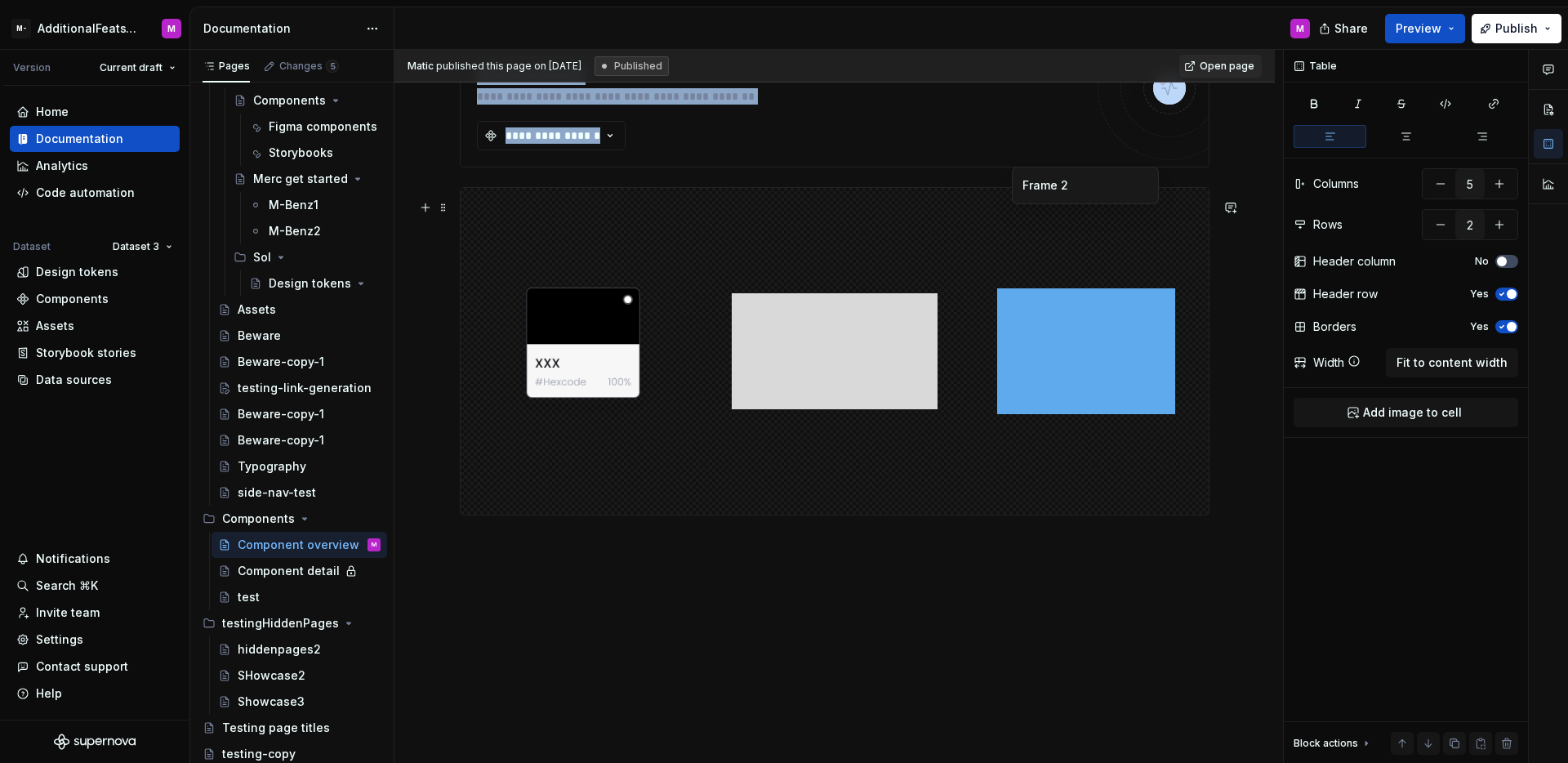
click at [1035, 457] on img at bounding box center [1086, 352] width 178 height 314
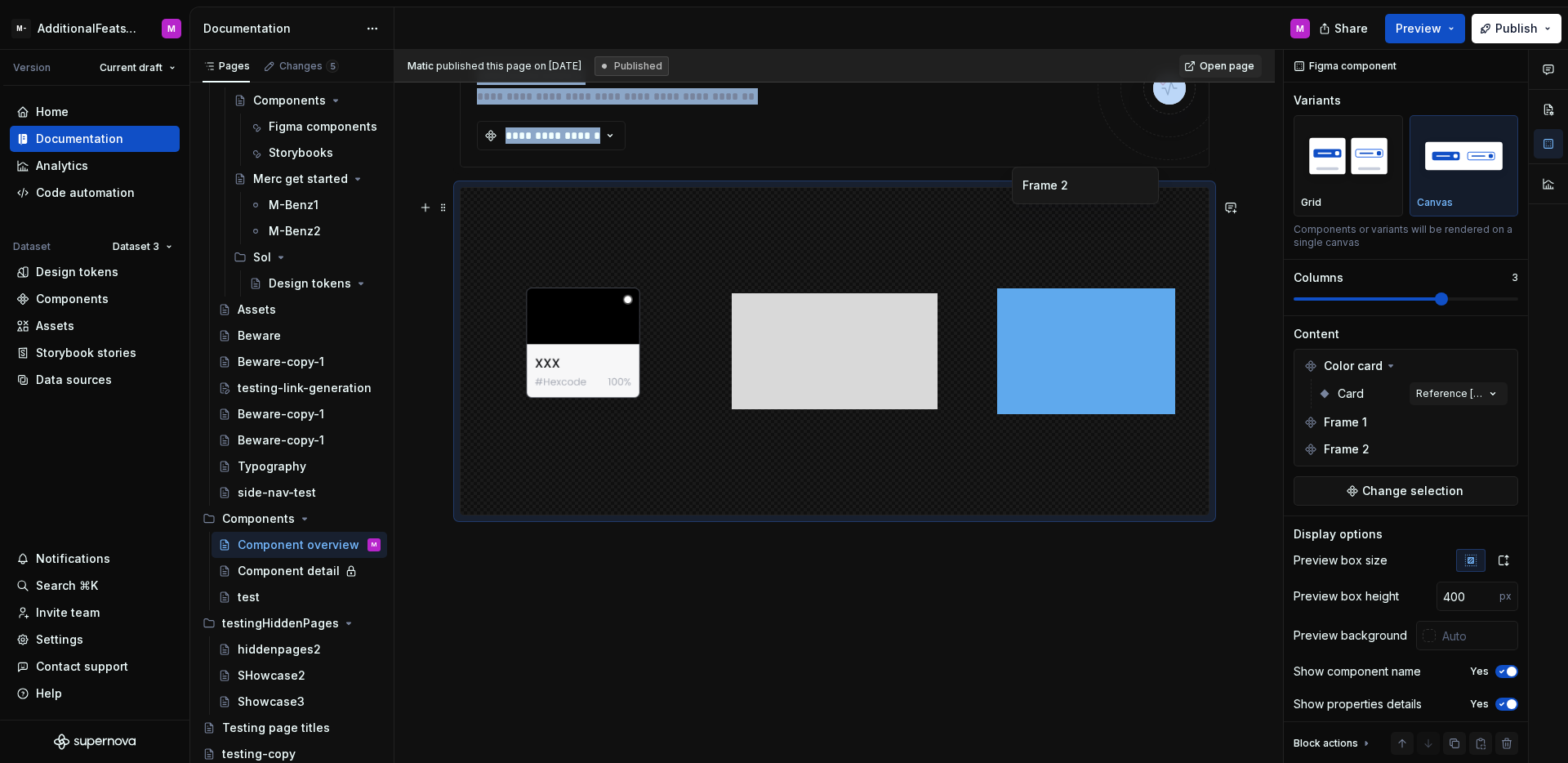
type textarea "*"
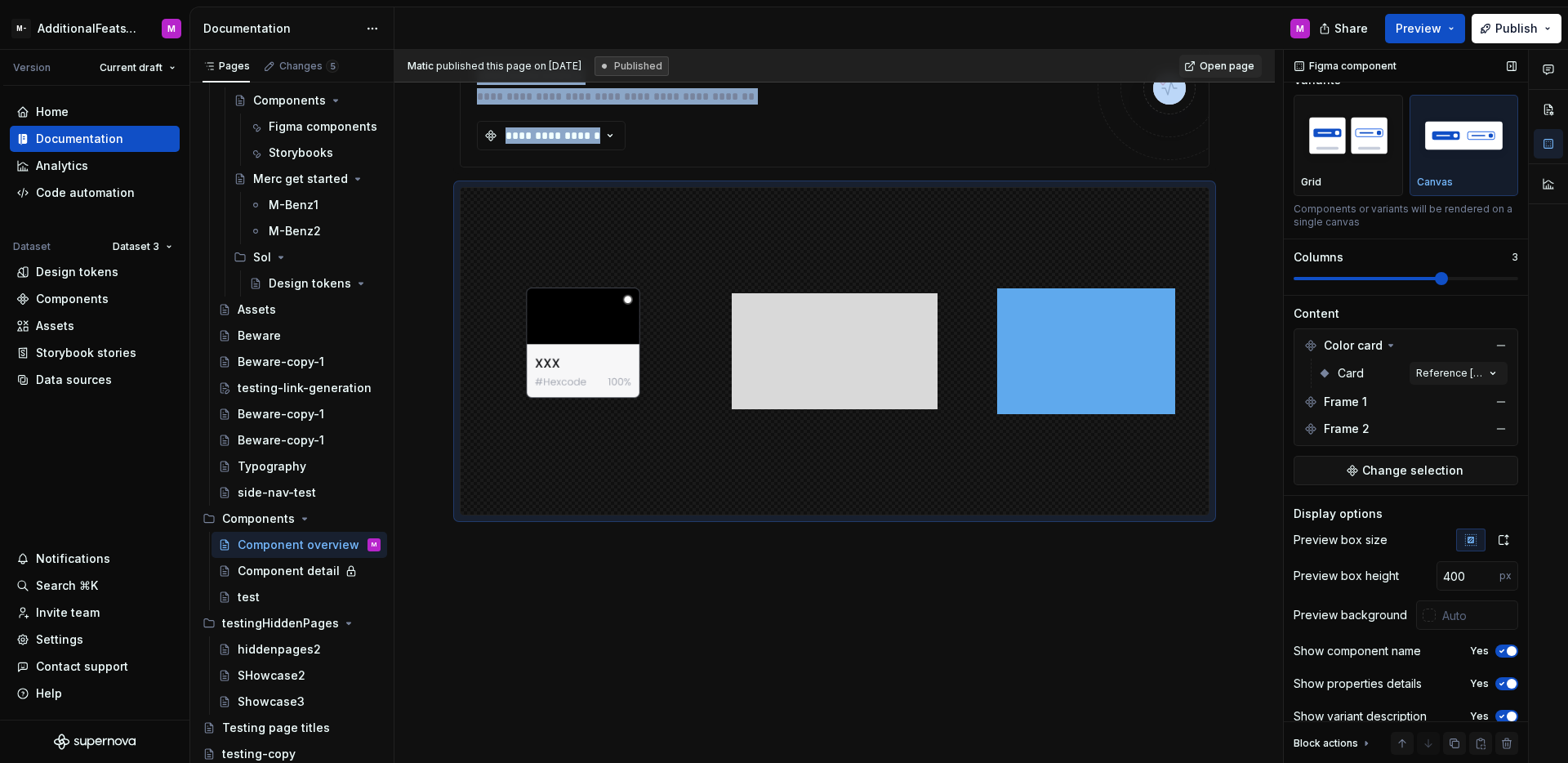
scroll to position [31, 0]
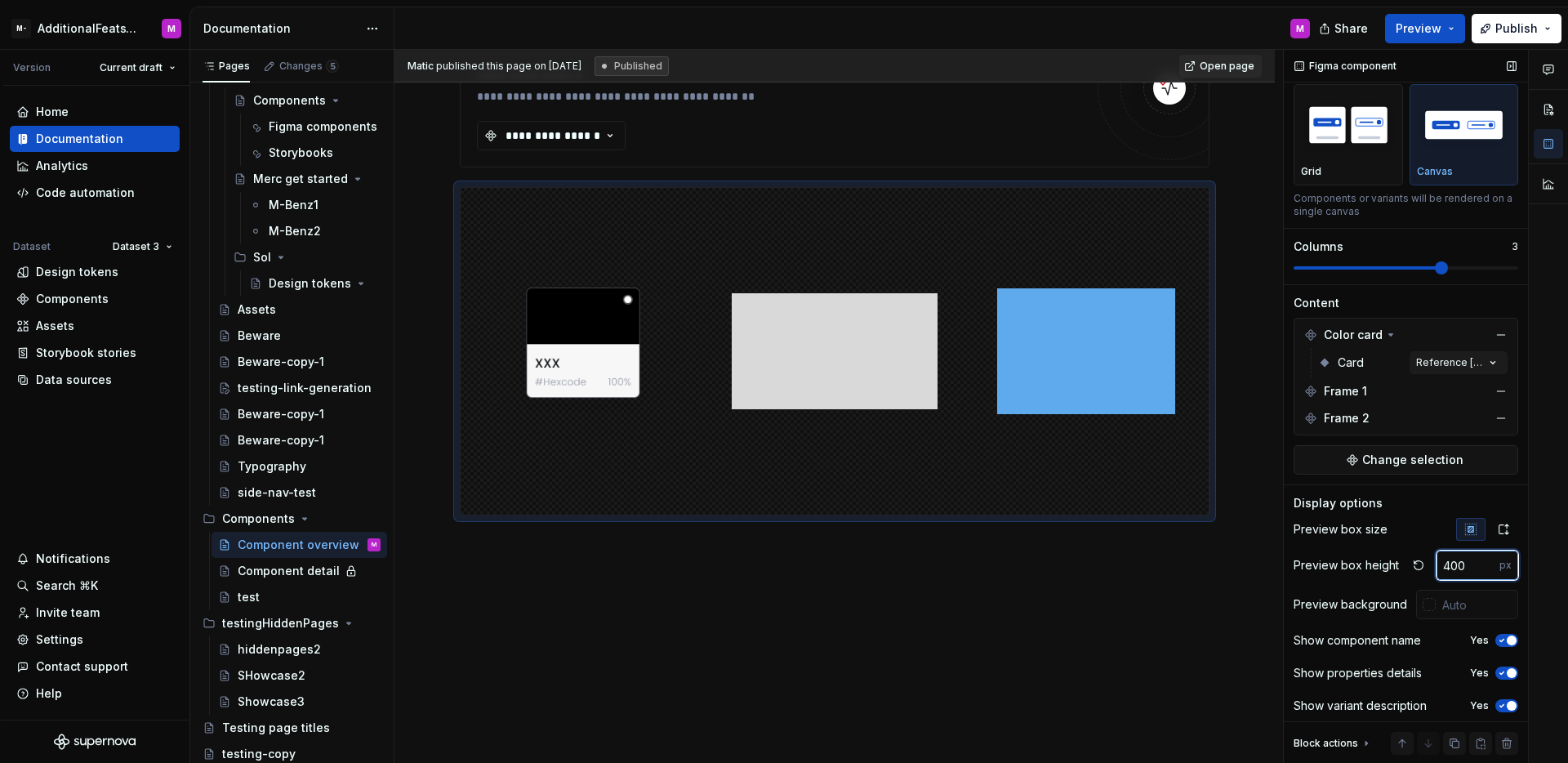
drag, startPoint x: 1458, startPoint y: 568, endPoint x: 1433, endPoint y: 563, distance: 25.5
click at [1437, 563] on input "400" at bounding box center [1468, 565] width 63 height 29
type input "600"
click at [1148, 585] on div "**********" at bounding box center [834, 173] width 881 height 1183
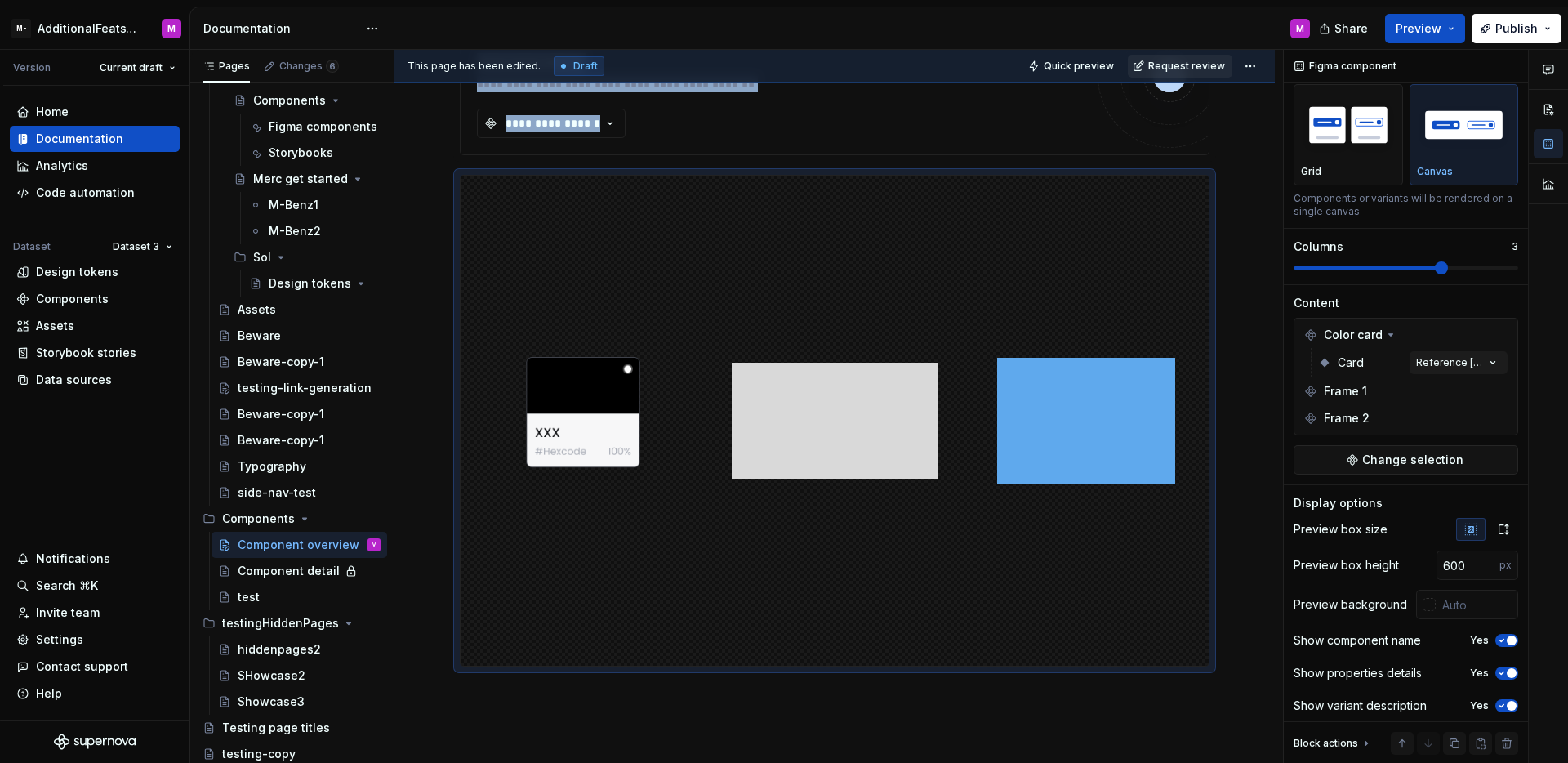
click at [1191, 68] on span "Request review" at bounding box center [1186, 66] width 77 height 13
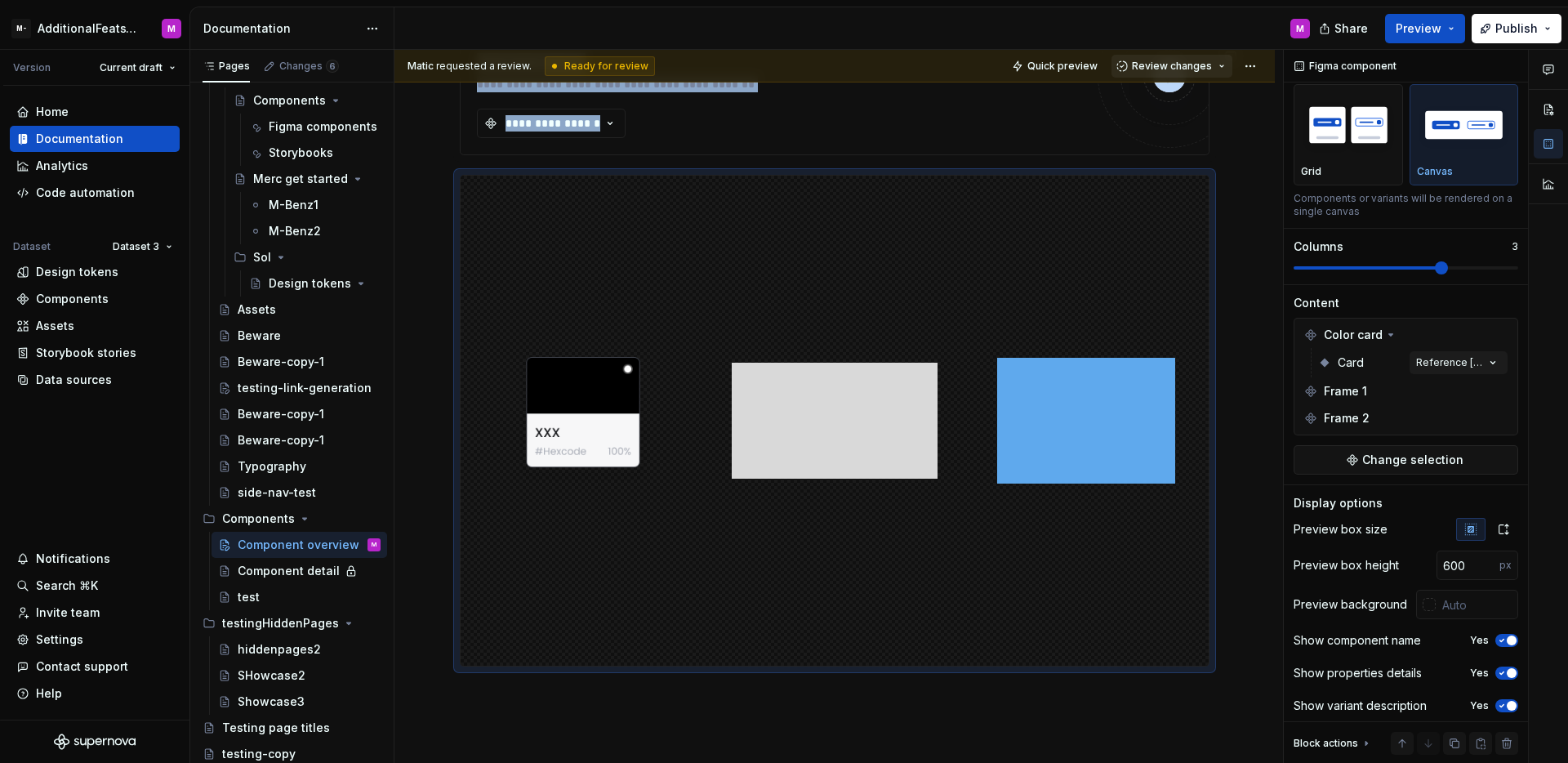
click at [1156, 68] on span "Review changes" at bounding box center [1172, 66] width 80 height 13
click at [1156, 97] on div "Approve" at bounding box center [1216, 98] width 142 height 16
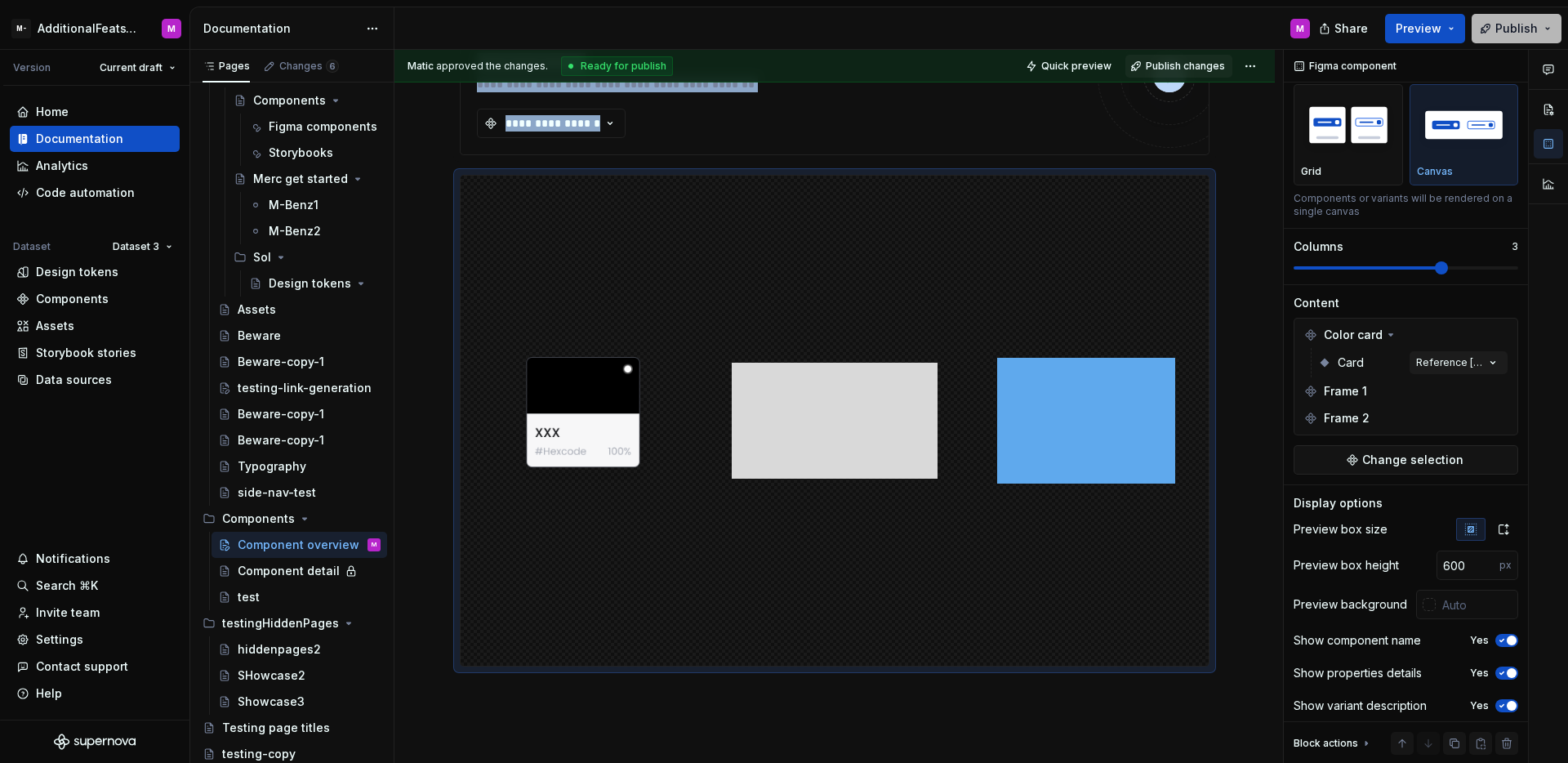
click at [1499, 24] on span "Publish" at bounding box center [1517, 28] width 43 height 16
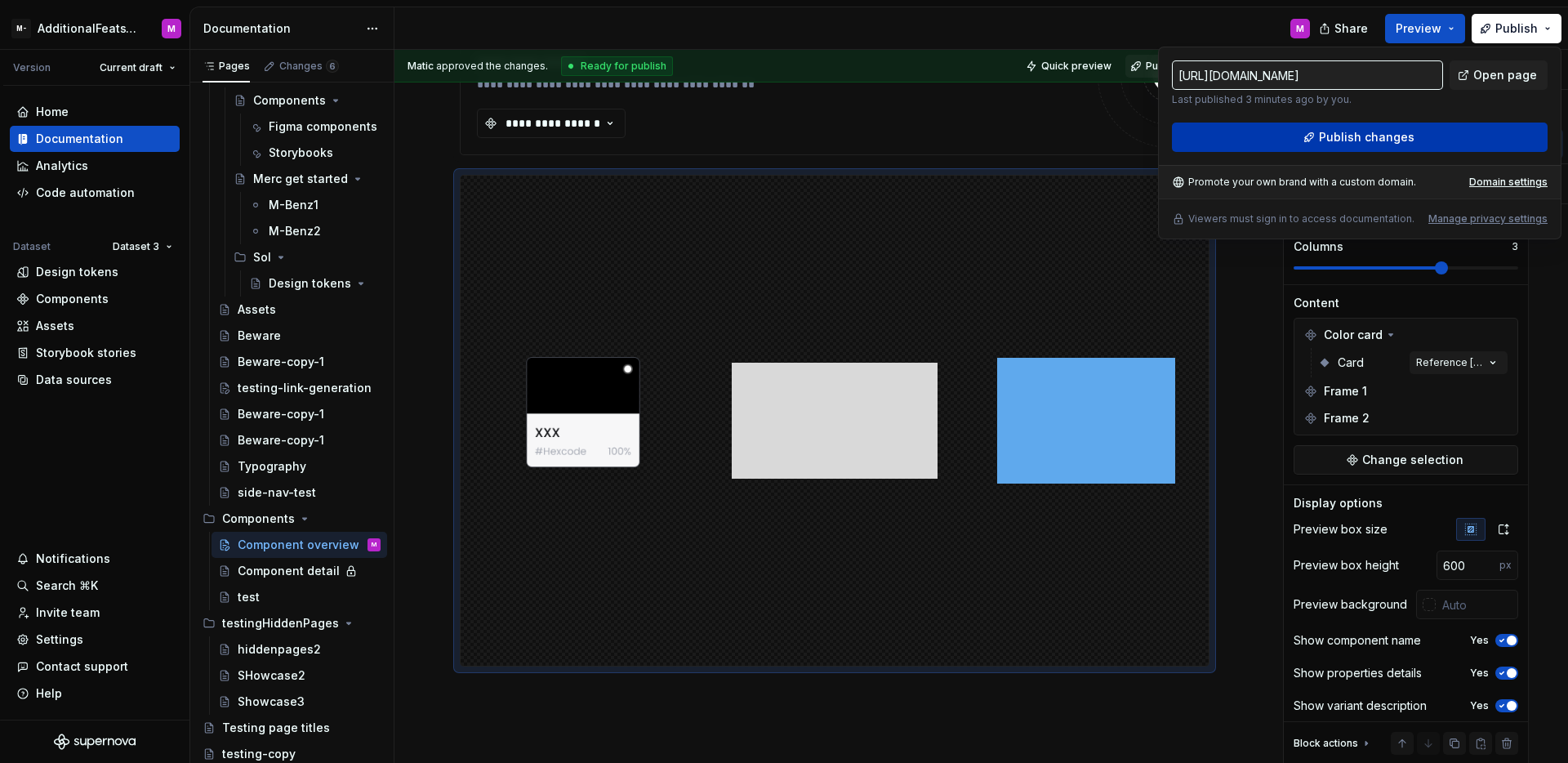
click at [1330, 136] on span "Publish changes" at bounding box center [1366, 137] width 96 height 16
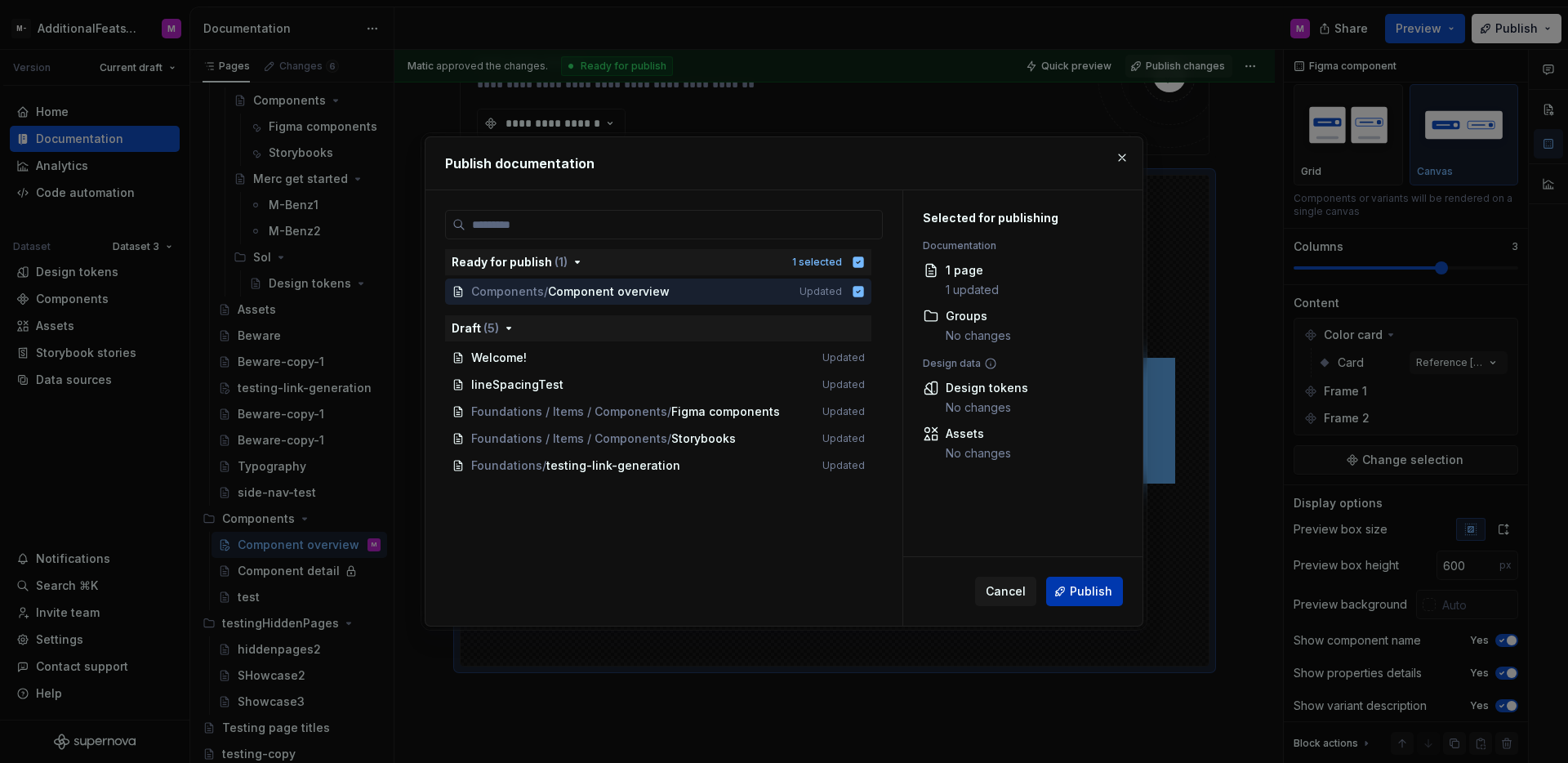
click at [1081, 582] on button "Publish" at bounding box center [1084, 591] width 77 height 29
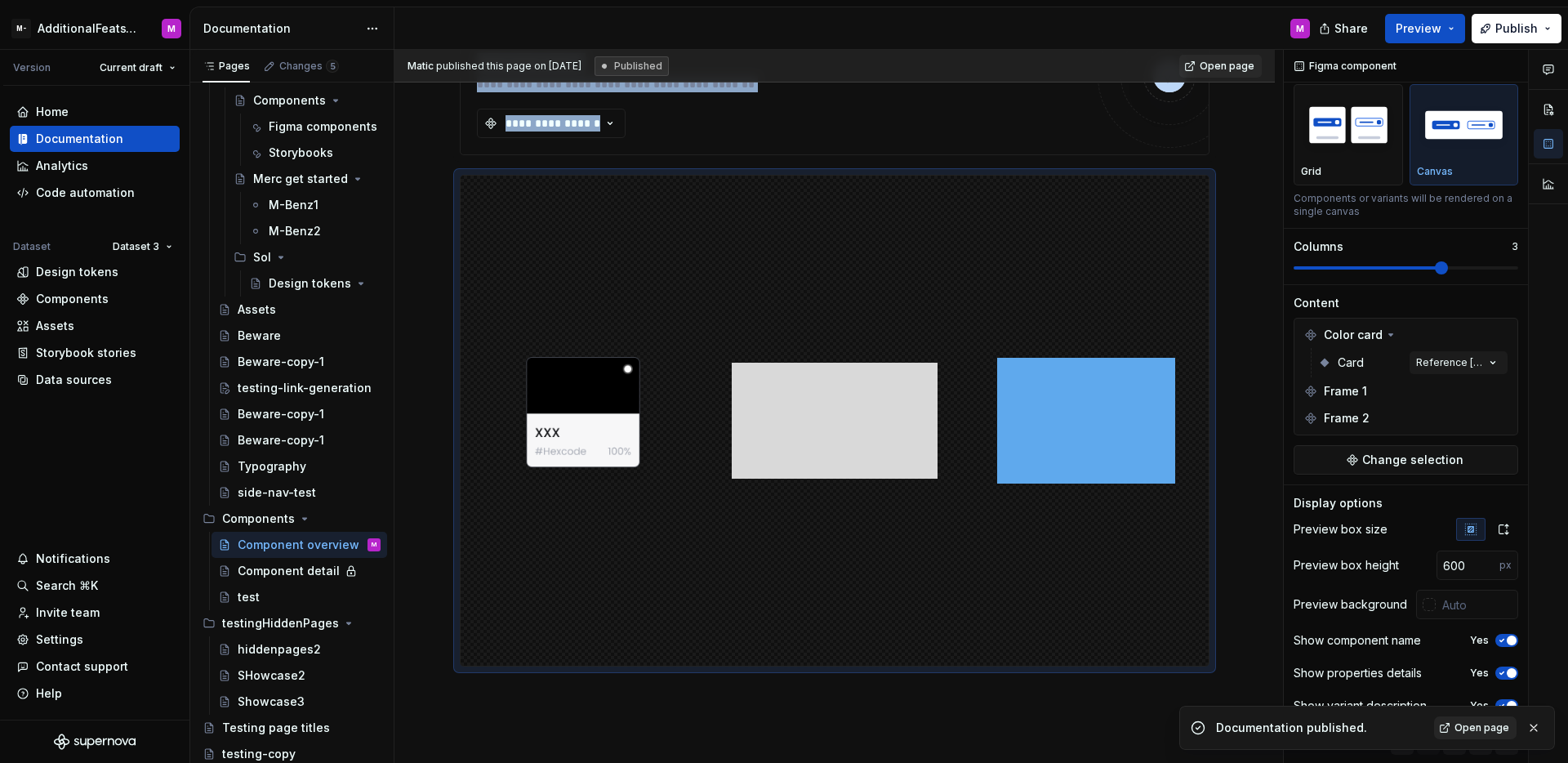
click at [1473, 728] on span "Open page" at bounding box center [1482, 727] width 54 height 13
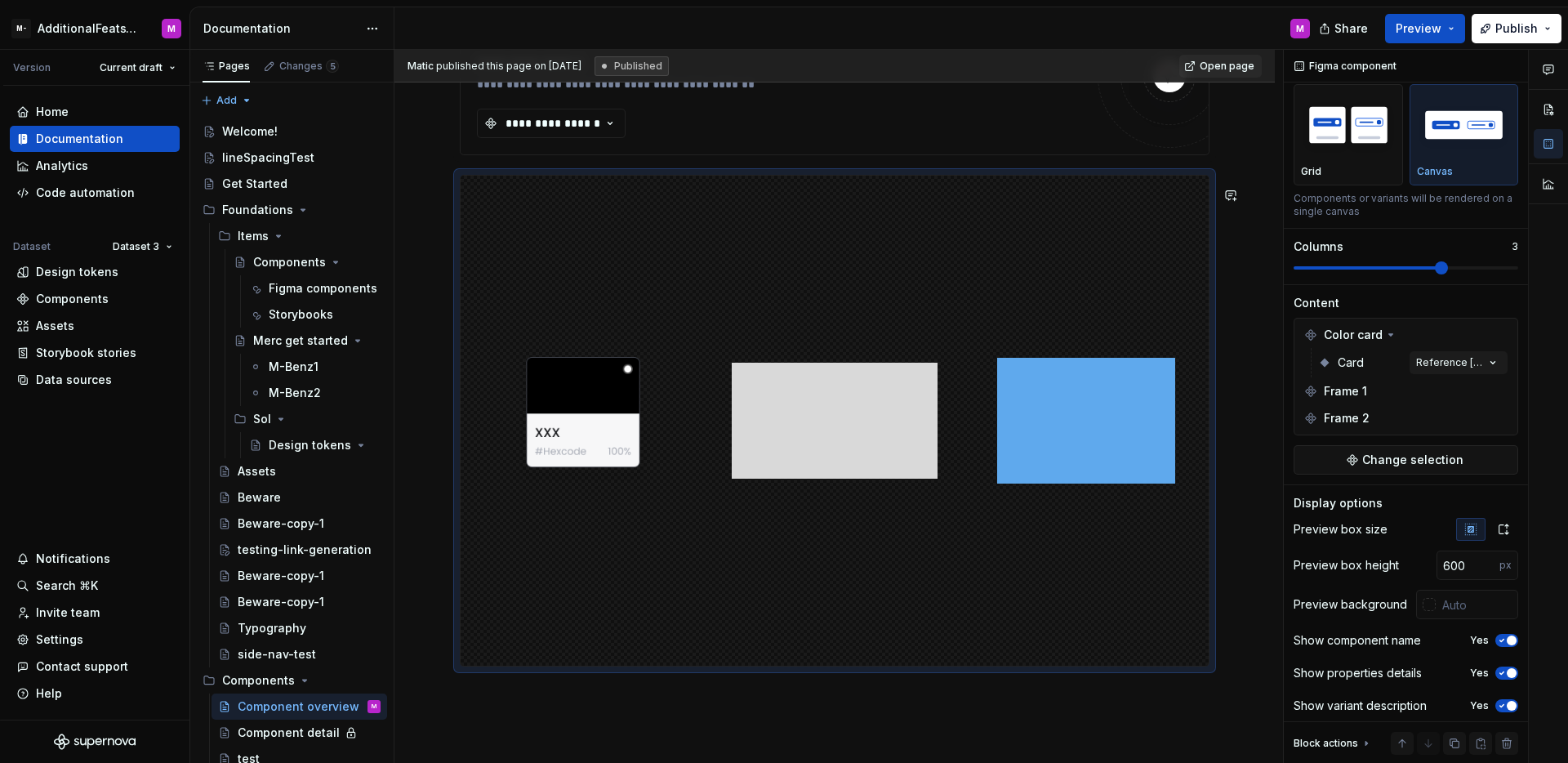
scroll to position [0, 0]
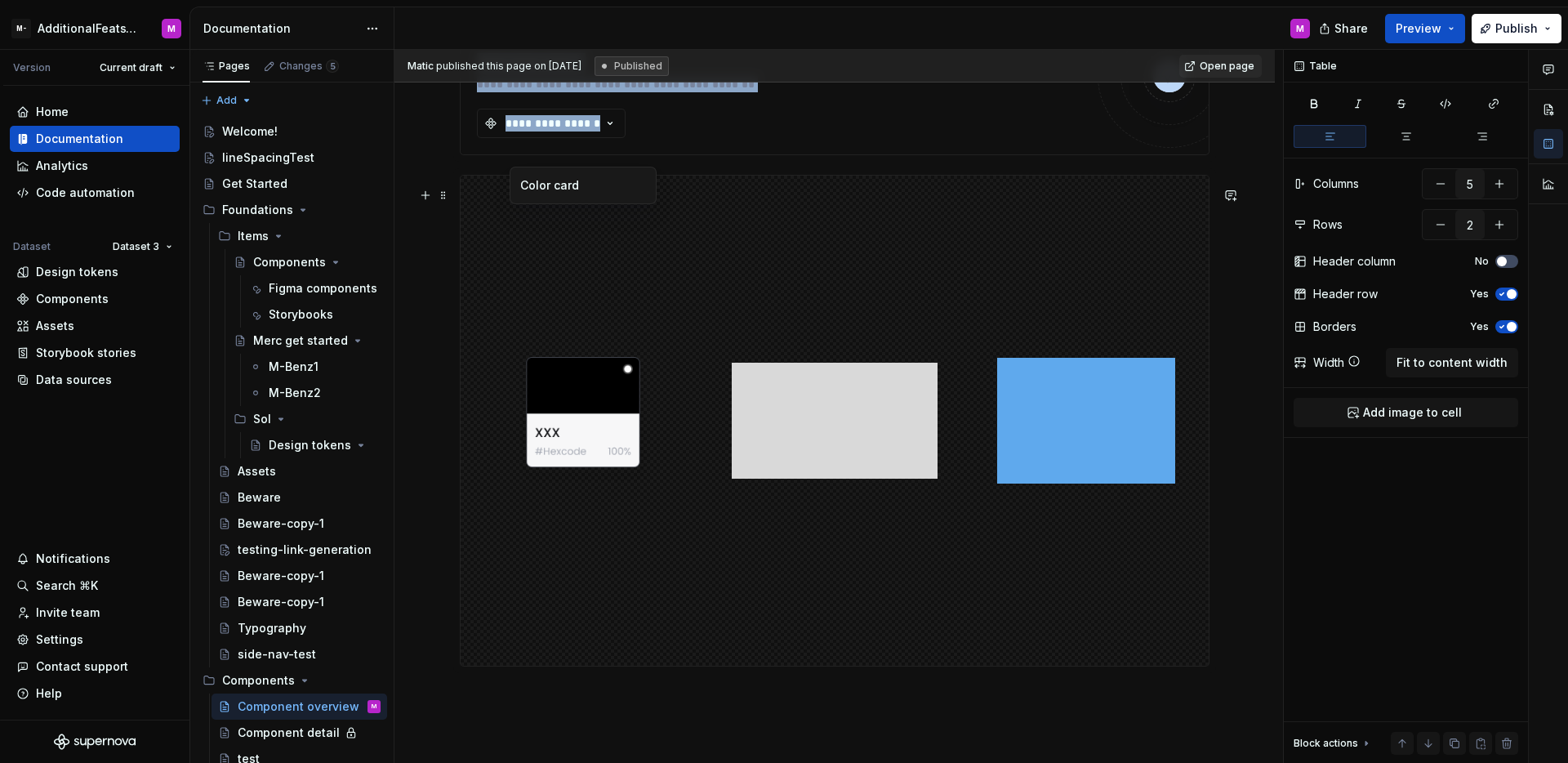
click at [688, 301] on div at bounding box center [582, 421] width 245 height 491
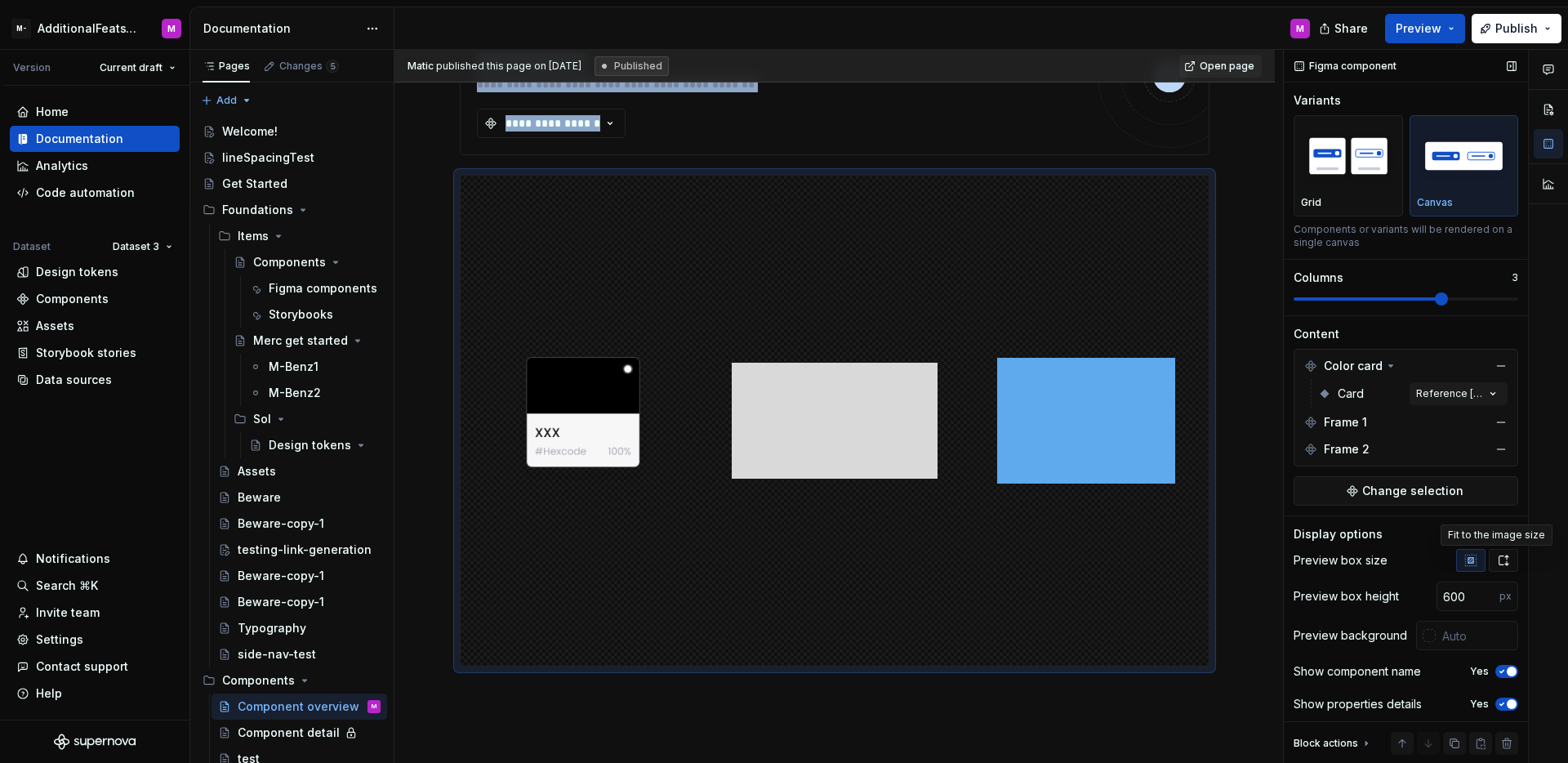
click at [1506, 556] on button "button" at bounding box center [1503, 560] width 29 height 23
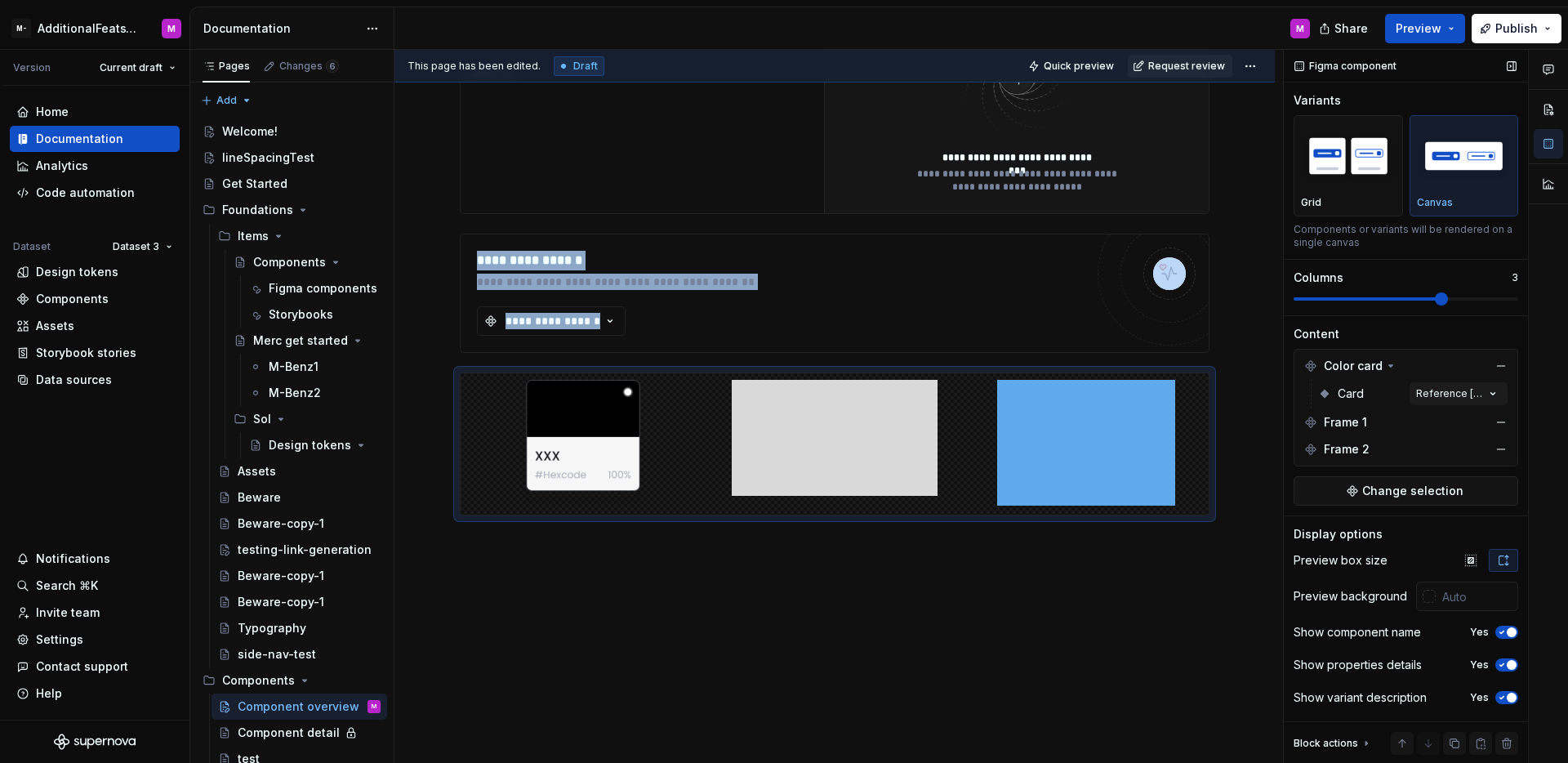
scroll to position [525, 0]
click at [1473, 558] on button "button" at bounding box center [1471, 560] width 29 height 23
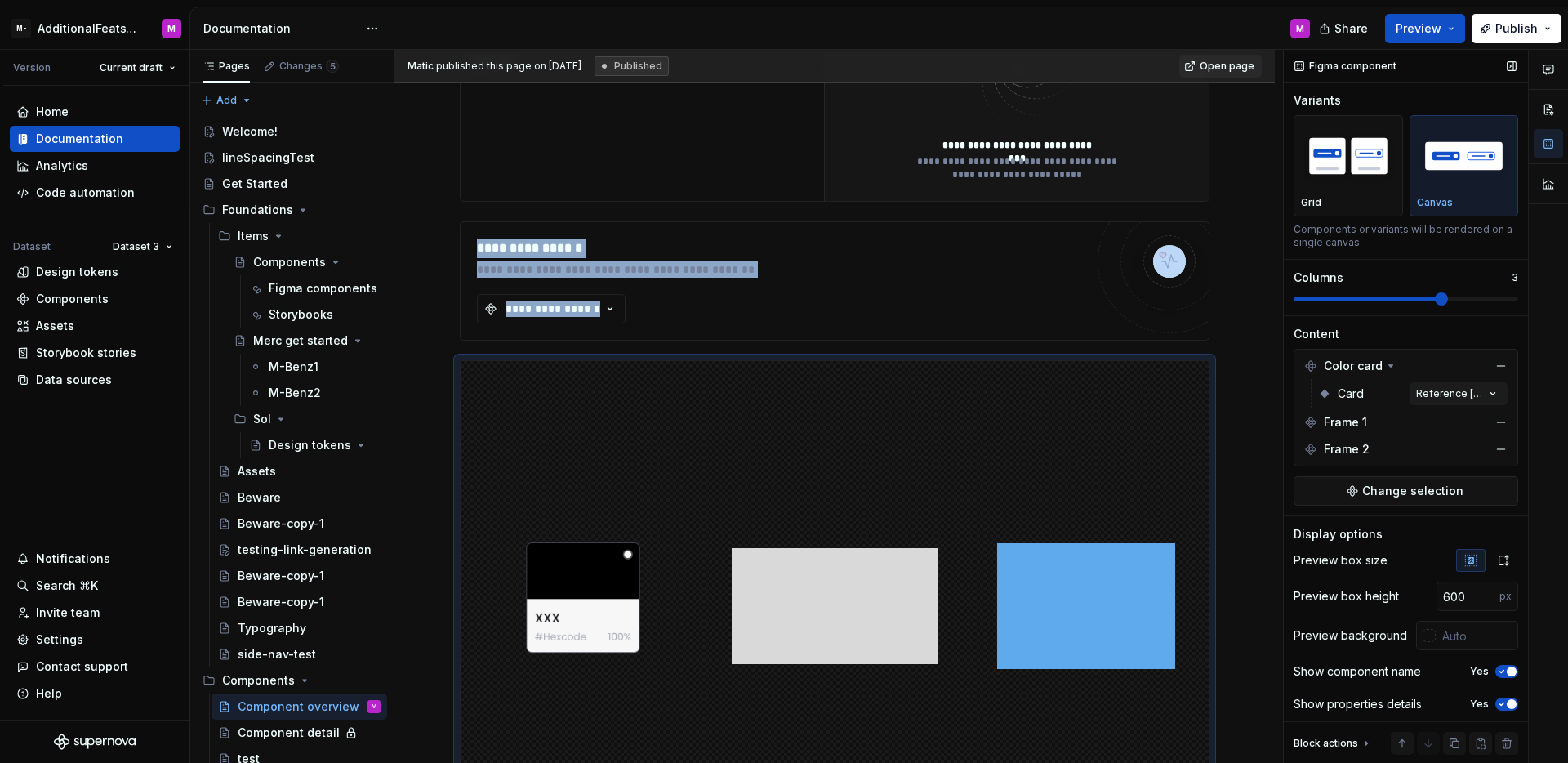
scroll to position [711, 0]
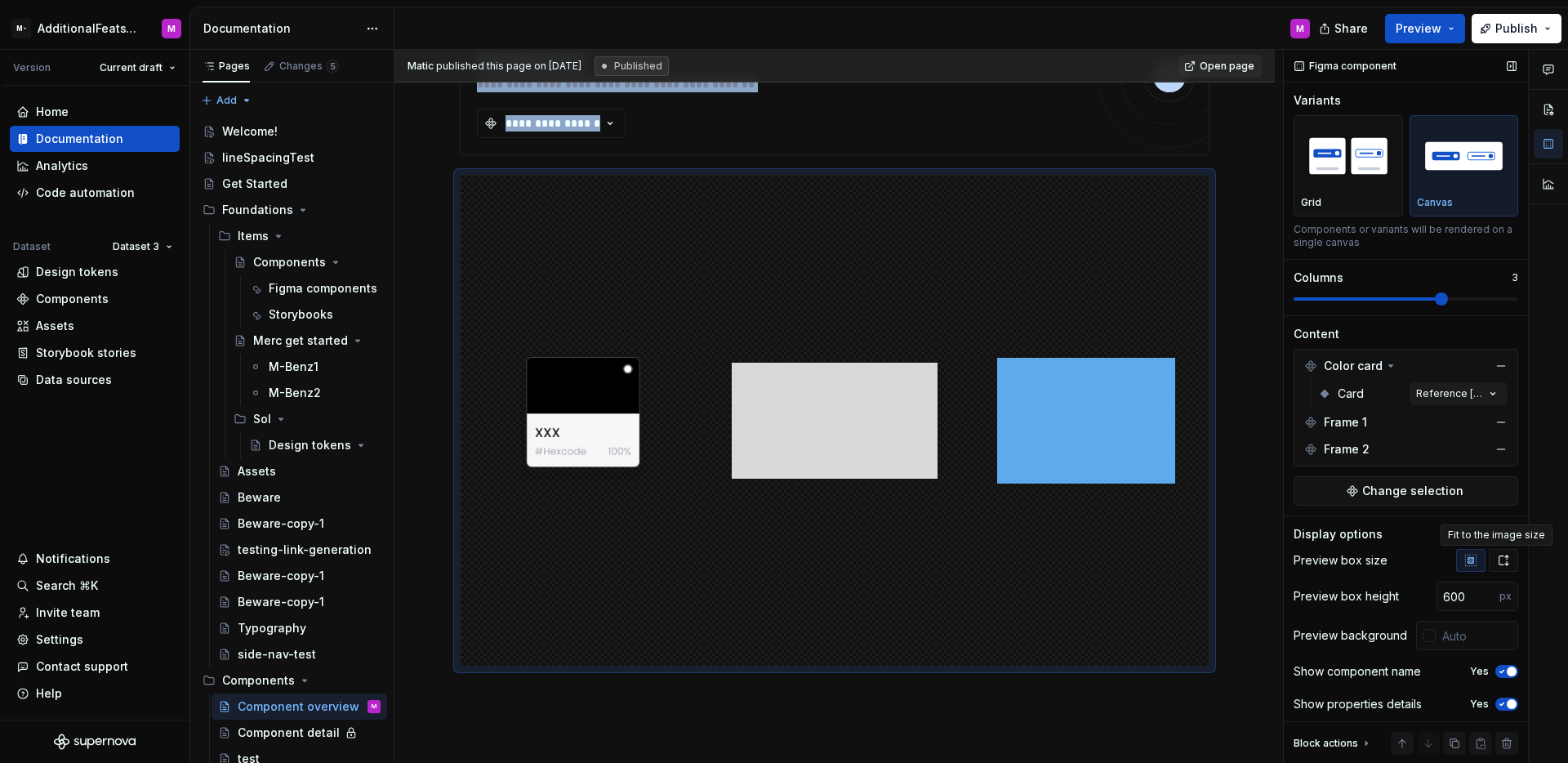
click at [1499, 558] on icon "button" at bounding box center [1503, 559] width 13 height 13
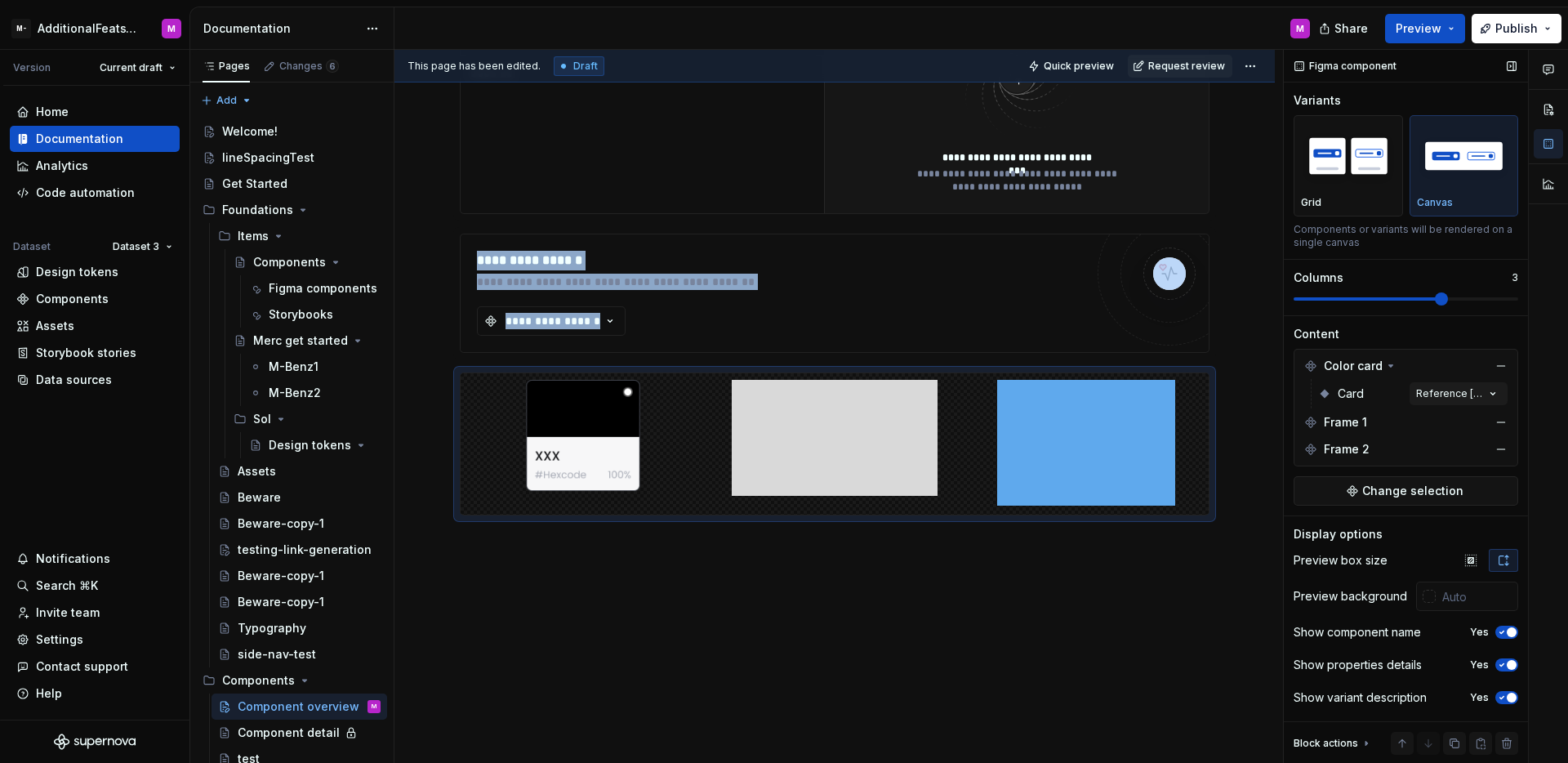
scroll to position [525, 0]
click at [1468, 561] on button "button" at bounding box center [1471, 560] width 29 height 23
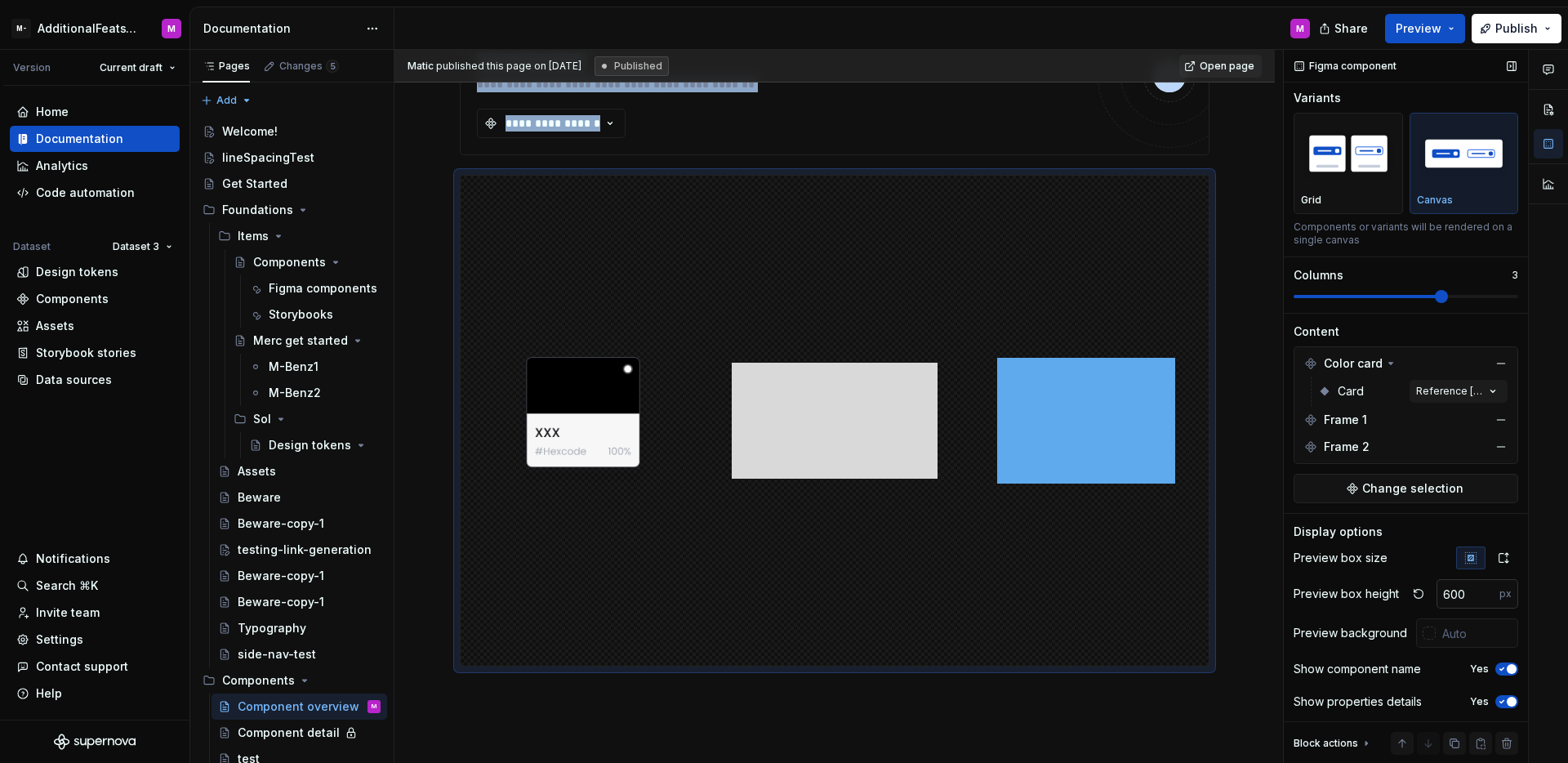
scroll to position [0, 0]
click at [1381, 163] on img "button" at bounding box center [1349, 156] width 95 height 60
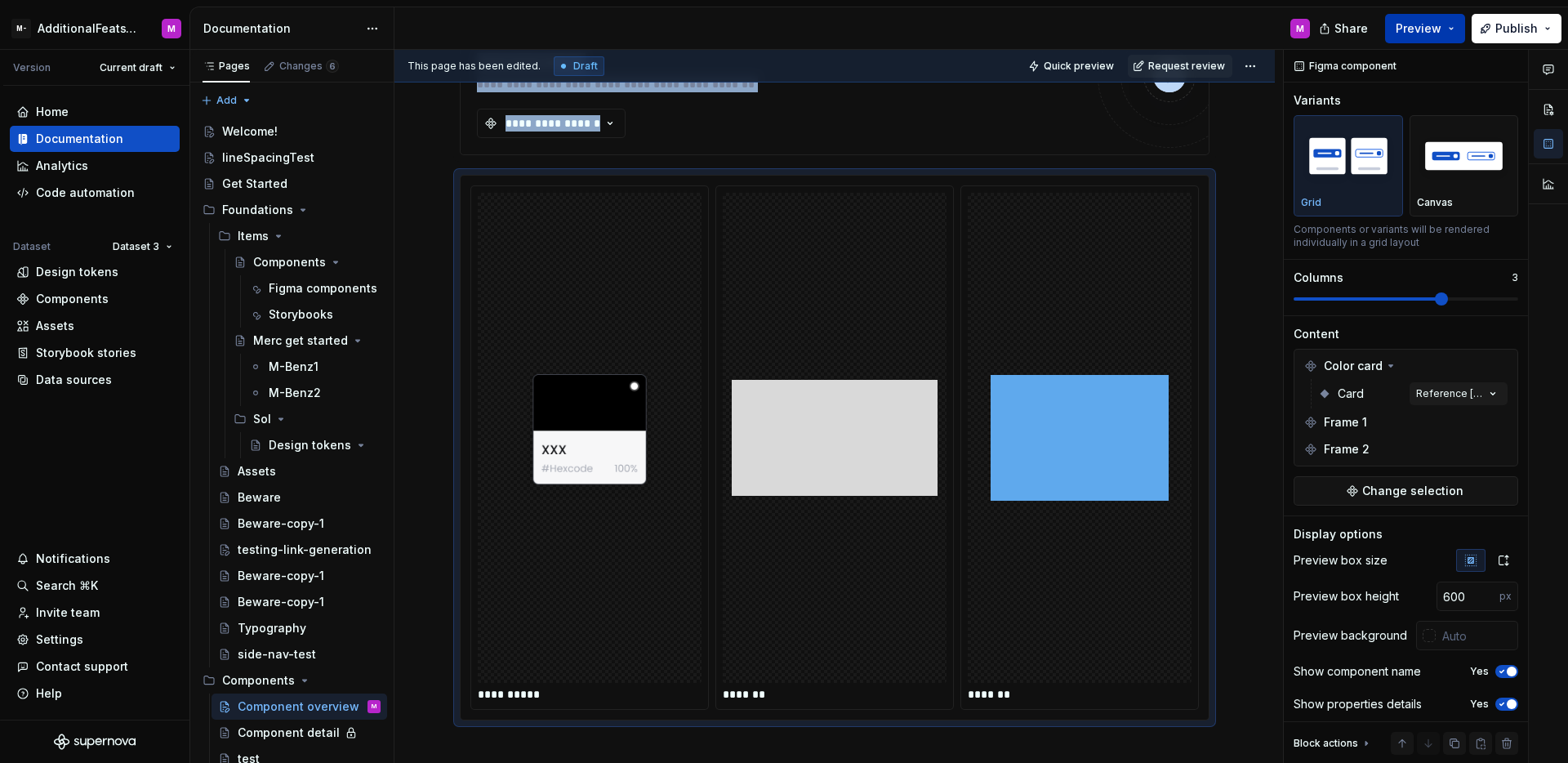
click at [1434, 16] on button "Preview" at bounding box center [1425, 28] width 80 height 29
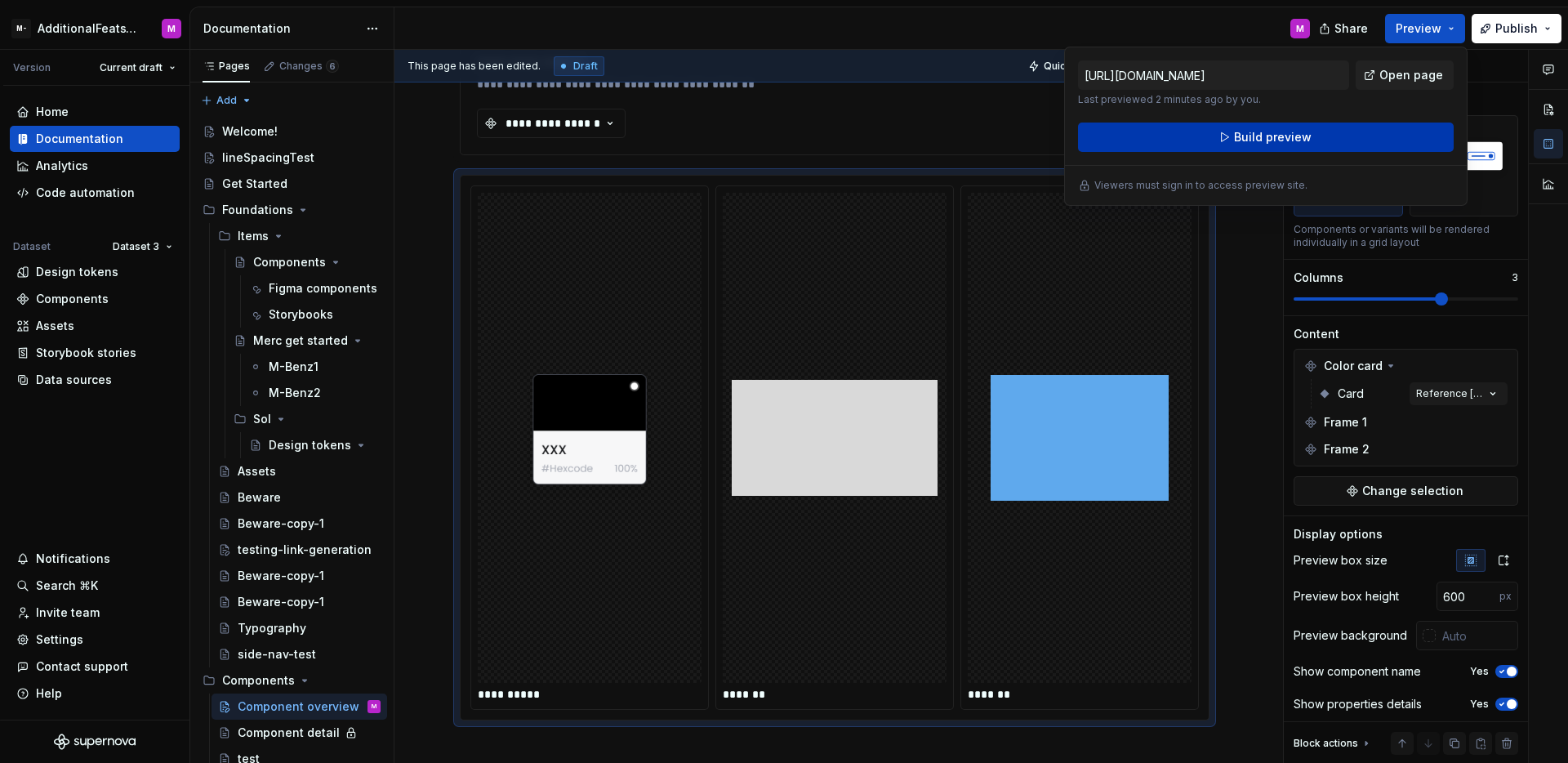
click at [1319, 133] on button "Build preview" at bounding box center [1267, 137] width 376 height 29
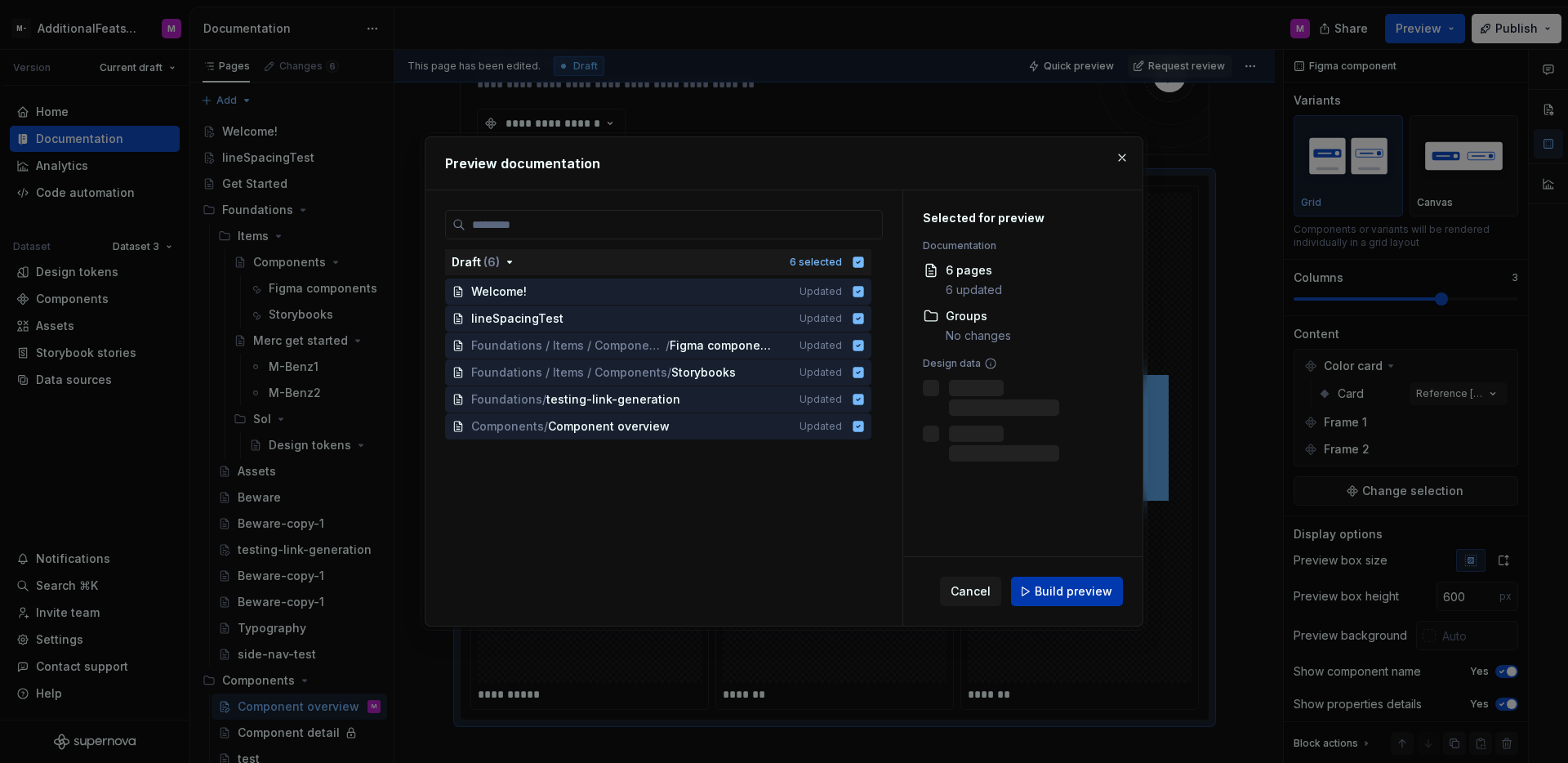
click at [1076, 586] on span "Build preview" at bounding box center [1074, 591] width 78 height 16
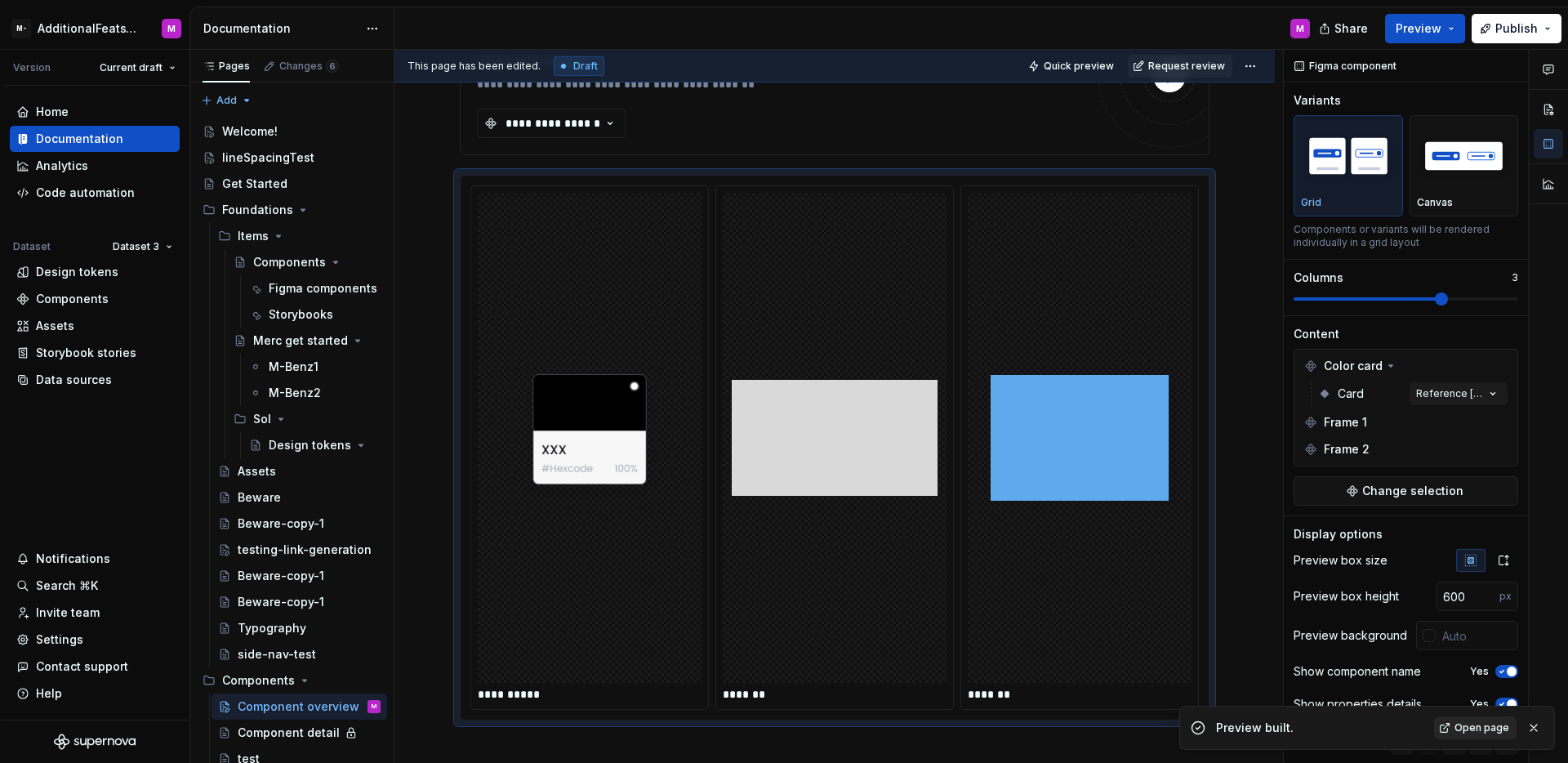
click at [1491, 725] on span "Open page" at bounding box center [1482, 727] width 54 height 13
click at [1417, 164] on img "button" at bounding box center [1464, 156] width 95 height 60
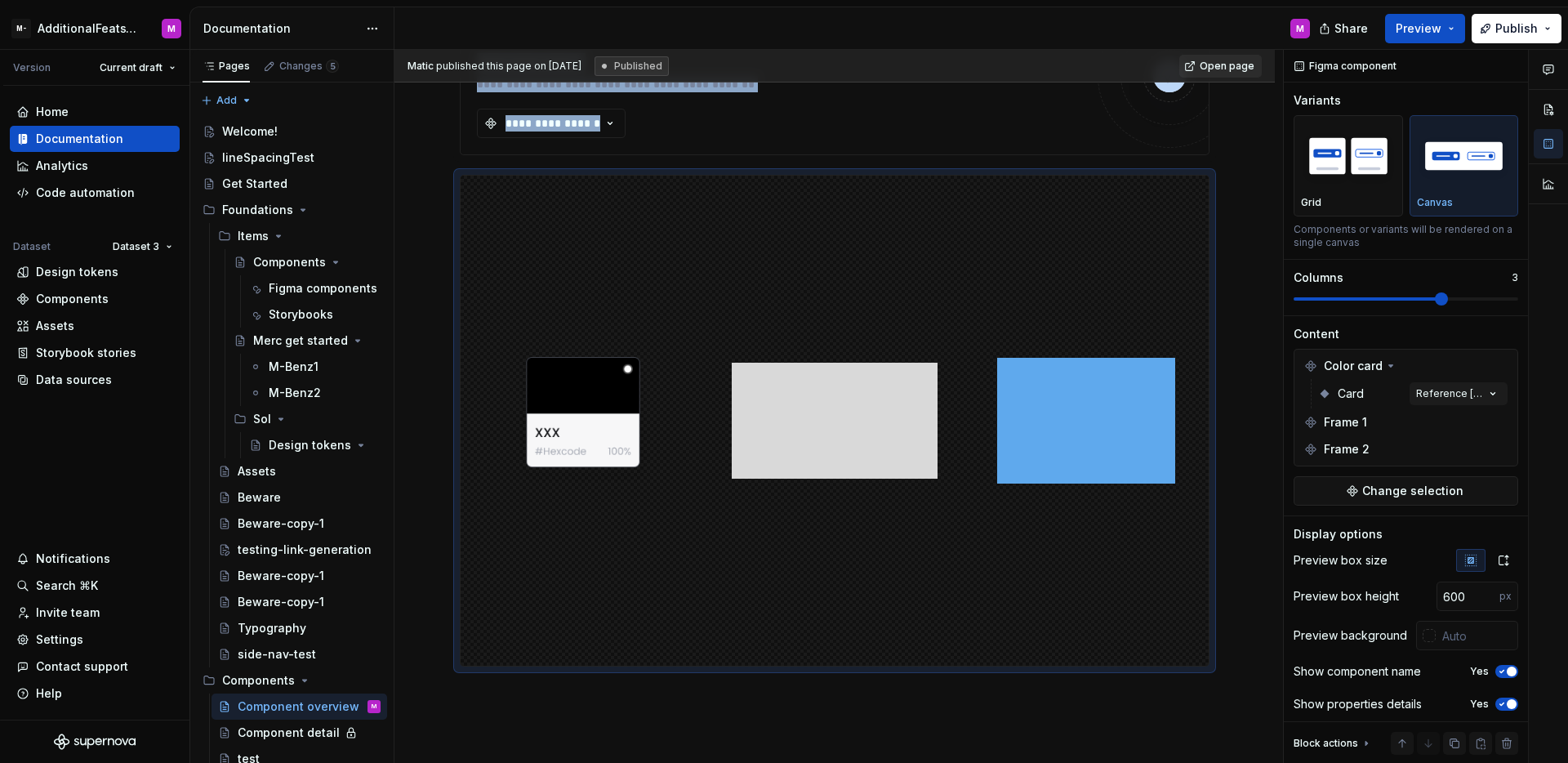
click at [1224, 72] on link "Open page" at bounding box center [1220, 66] width 82 height 23
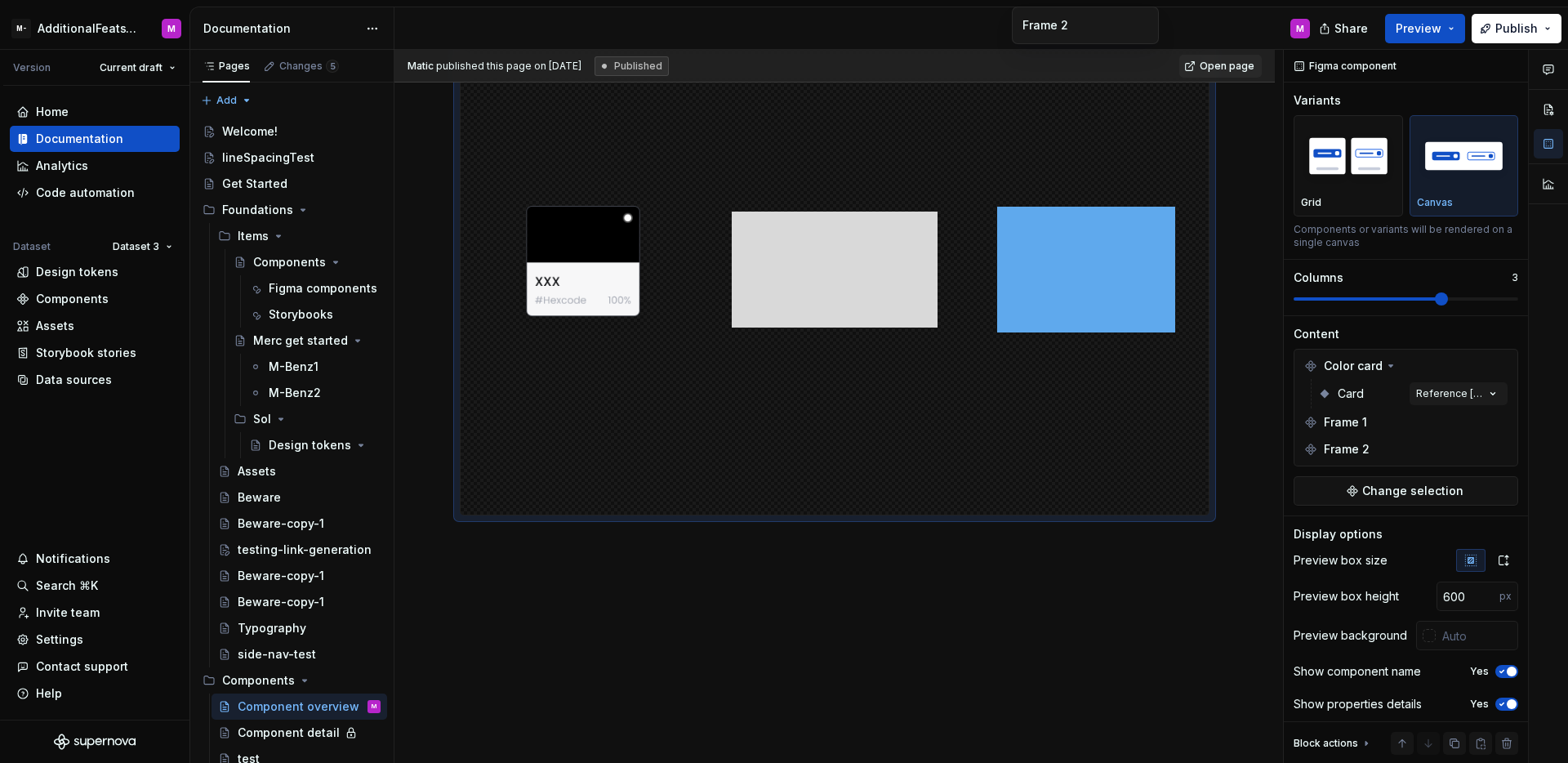
scroll to position [767, 0]
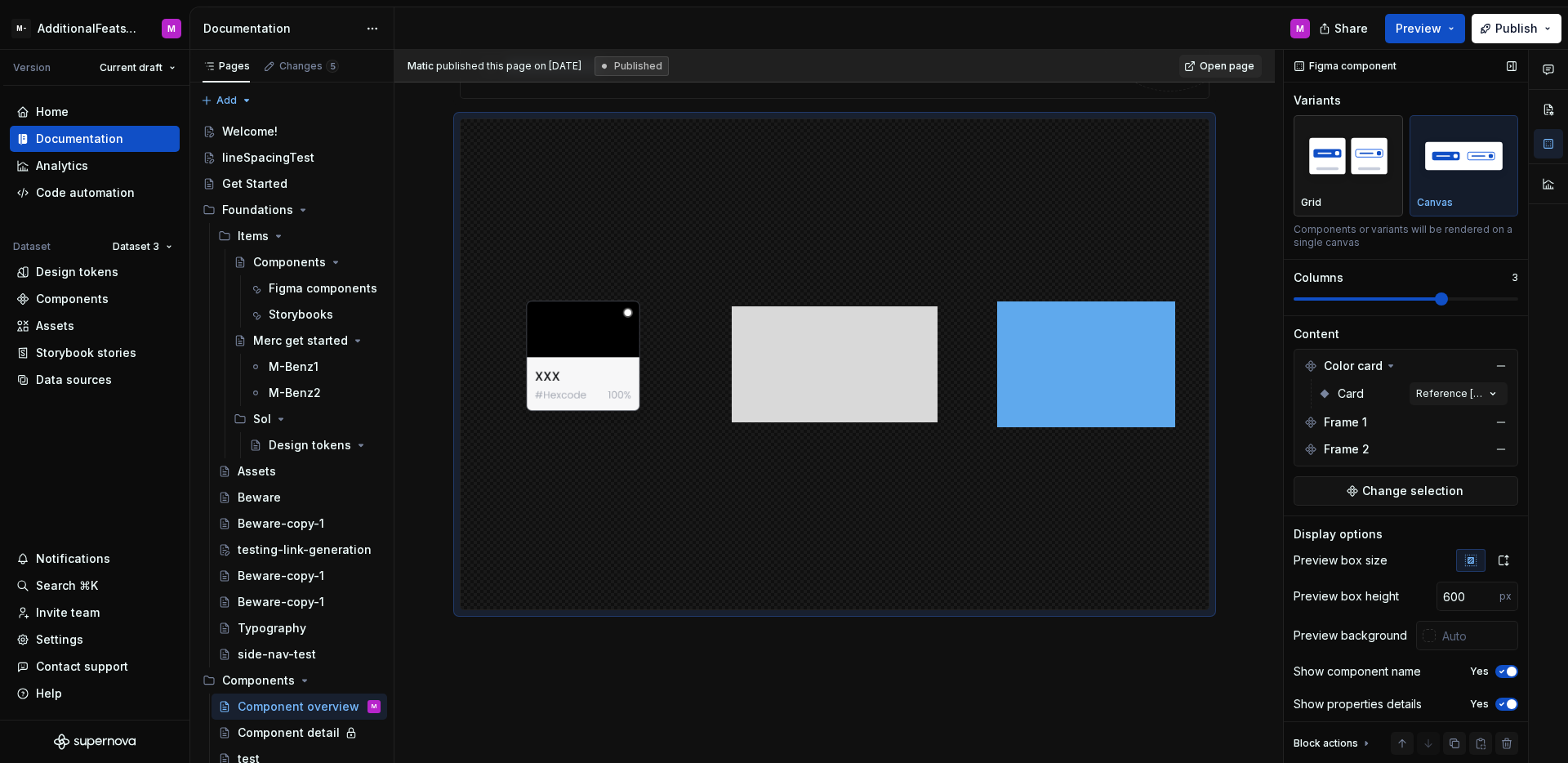
click at [1369, 206] on div "Grid" at bounding box center [1349, 202] width 95 height 13
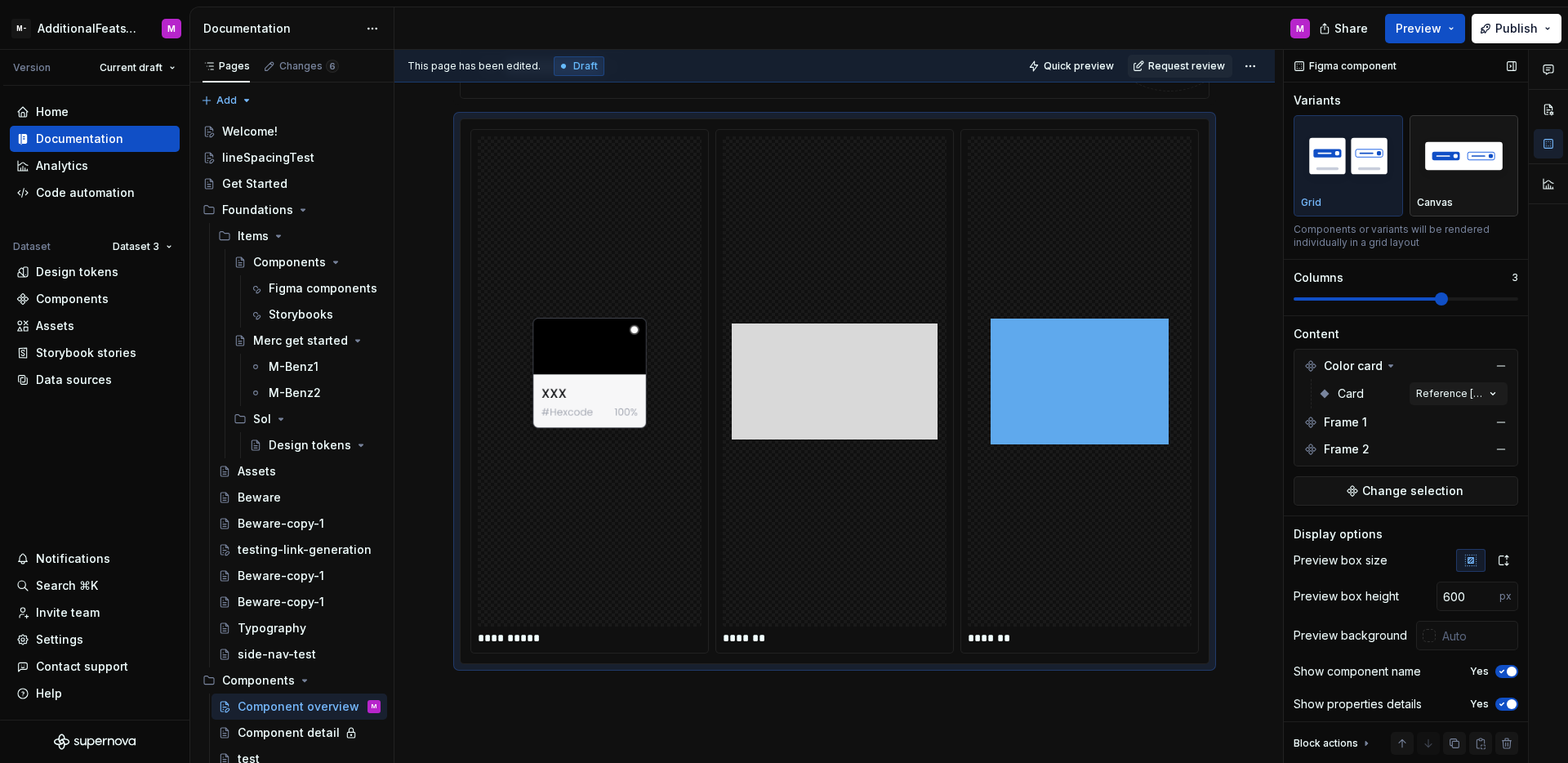
click at [1471, 189] on div "button" at bounding box center [1464, 155] width 95 height 67
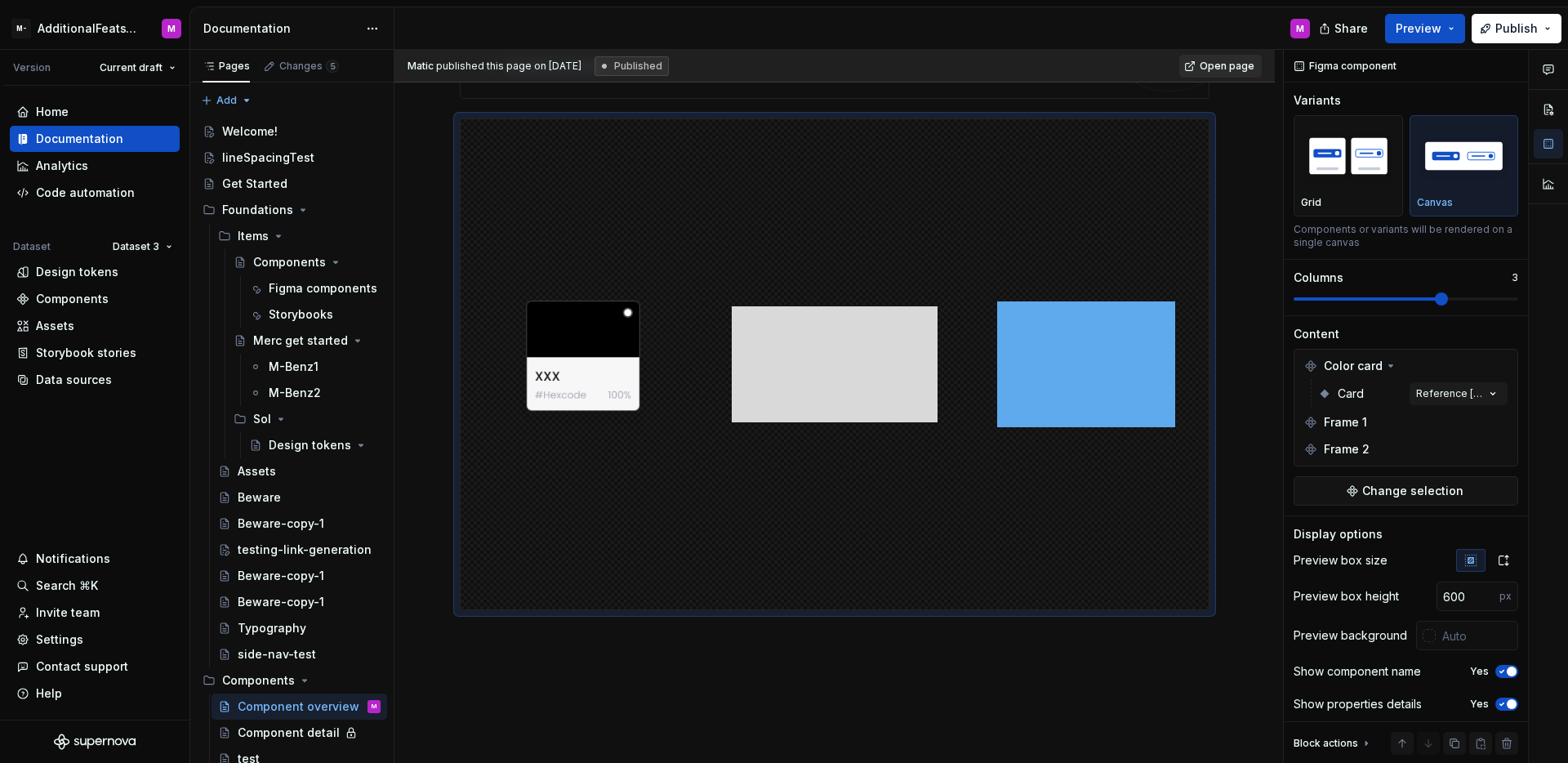
click at [1225, 67] on span "Open page" at bounding box center [1227, 66] width 54 height 13
click at [1494, 35] on button "Publish" at bounding box center [1517, 28] width 90 height 29
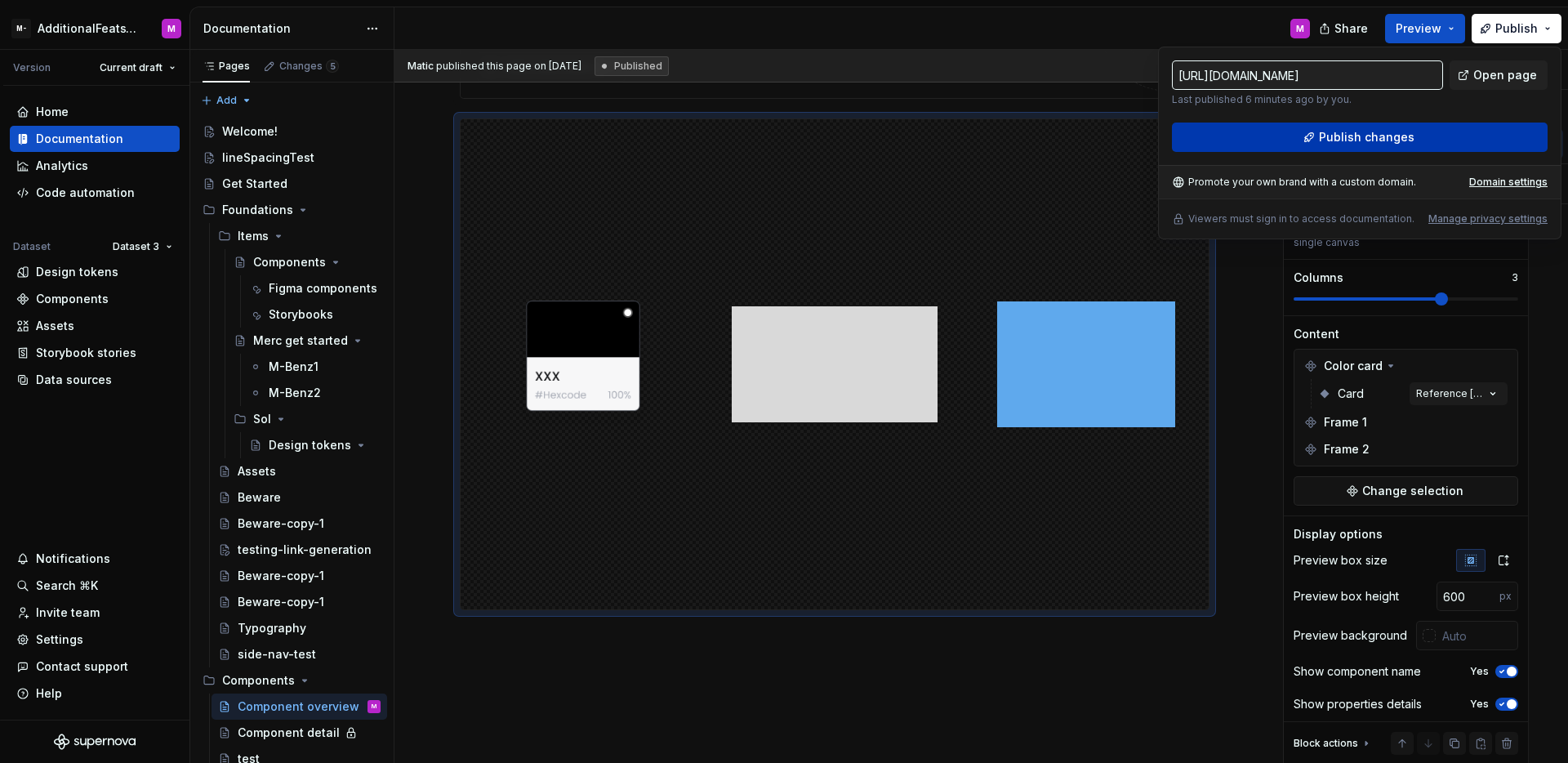
click at [1359, 138] on span "Publish changes" at bounding box center [1366, 137] width 96 height 16
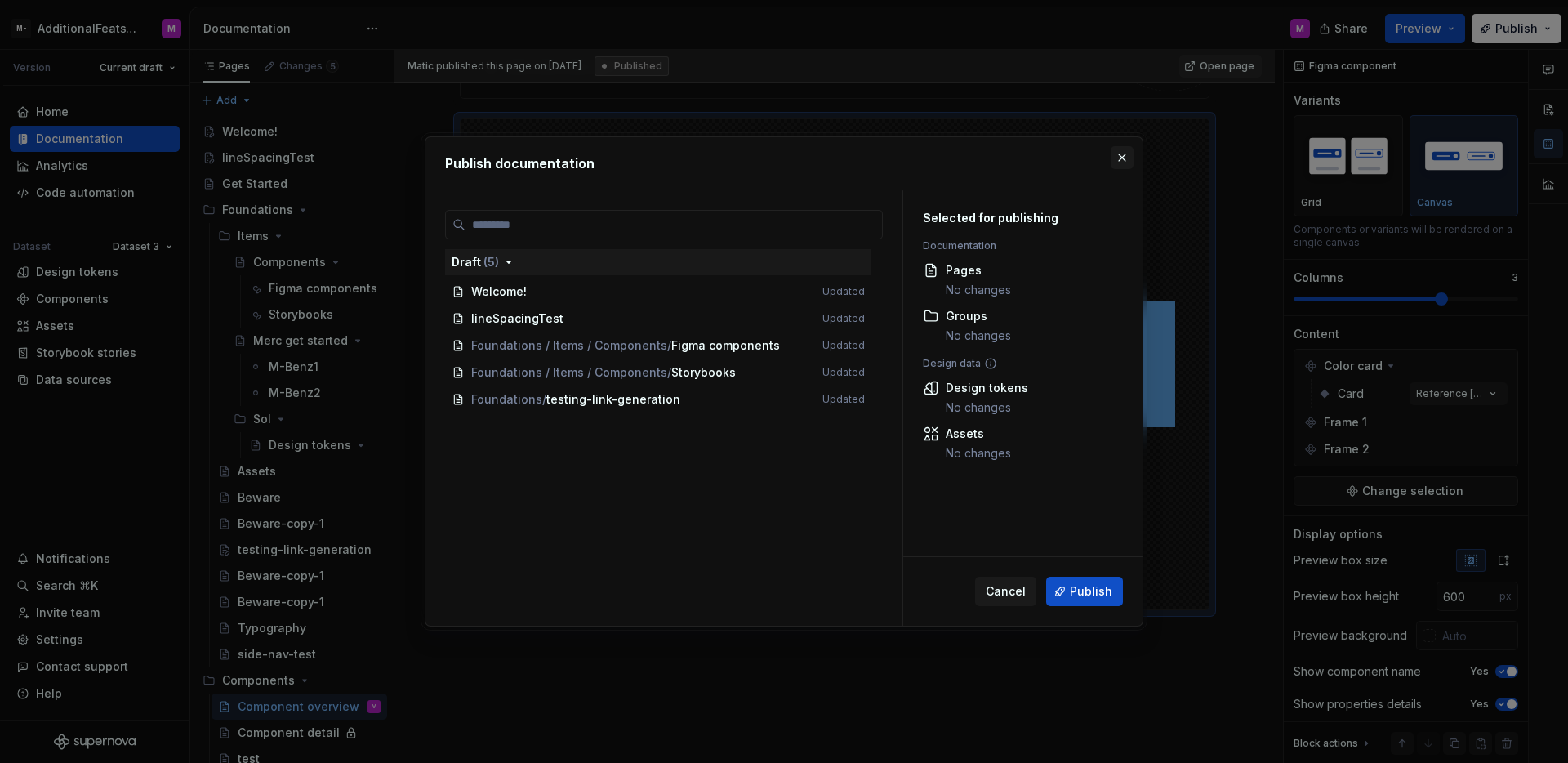
click at [1124, 159] on button "button" at bounding box center [1122, 158] width 23 height 23
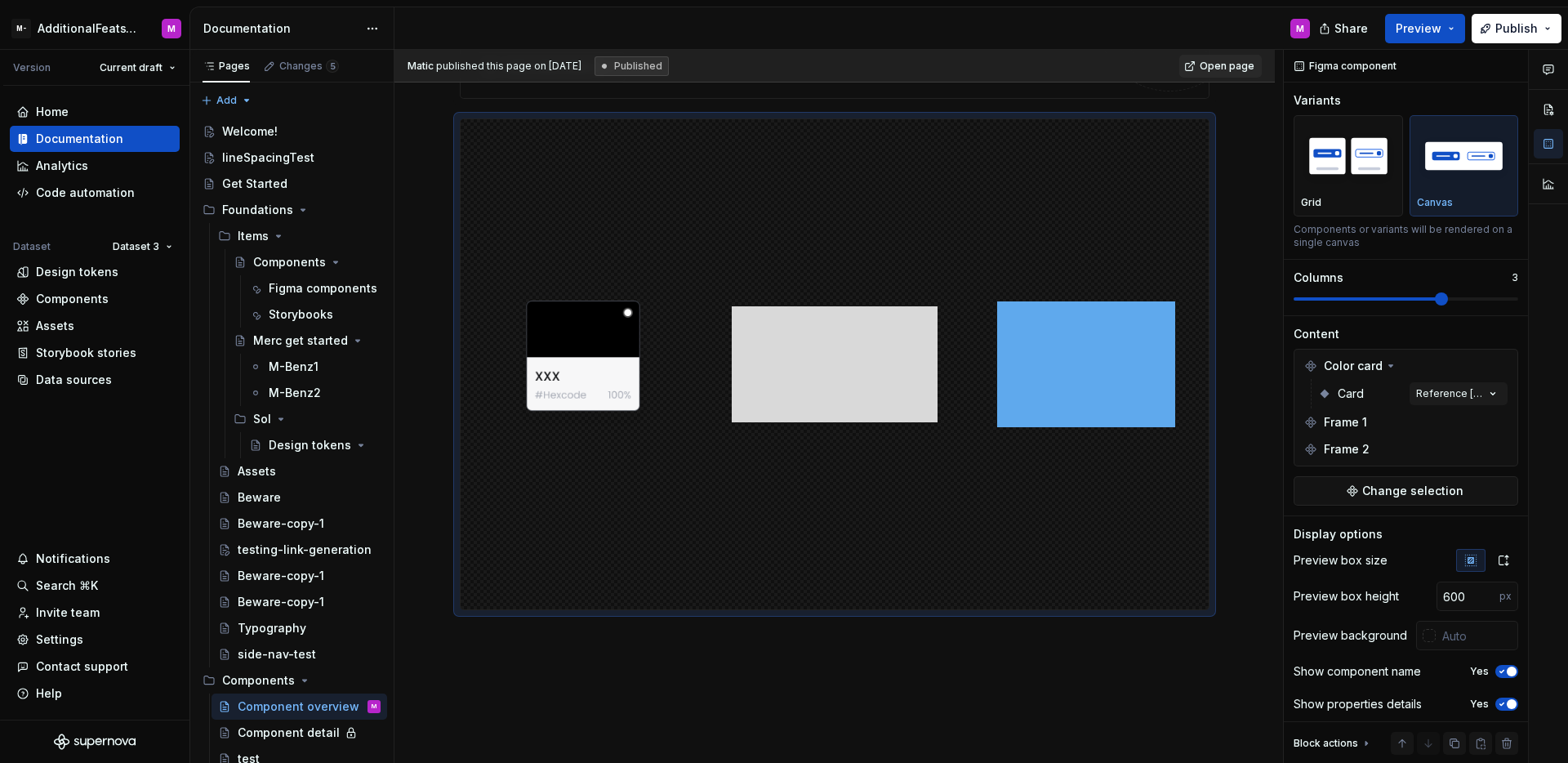
click at [963, 69] on div "Matic published this page on [DATE] Published Open page" at bounding box center [834, 66] width 881 height 33
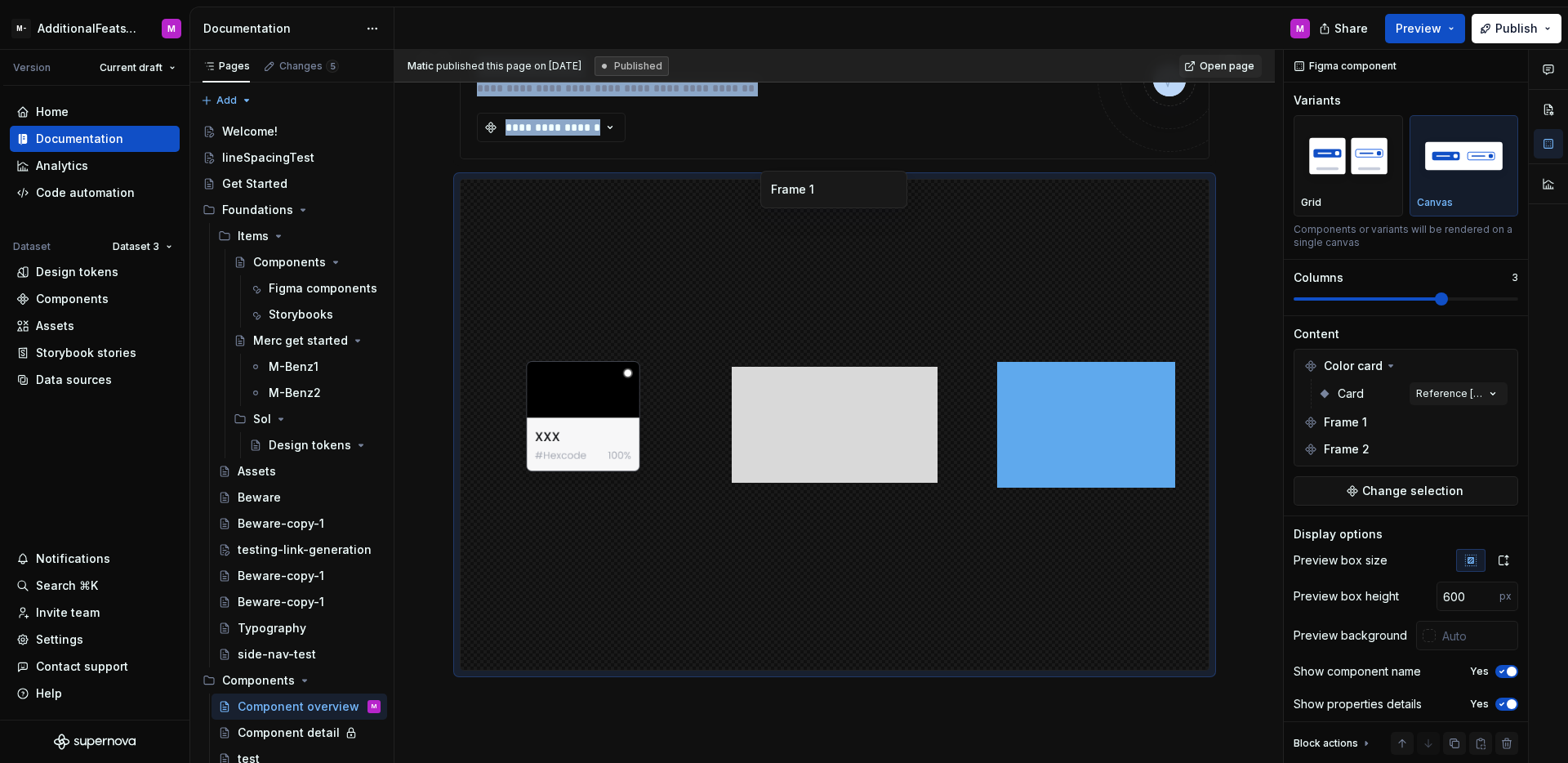
scroll to position [874, 0]
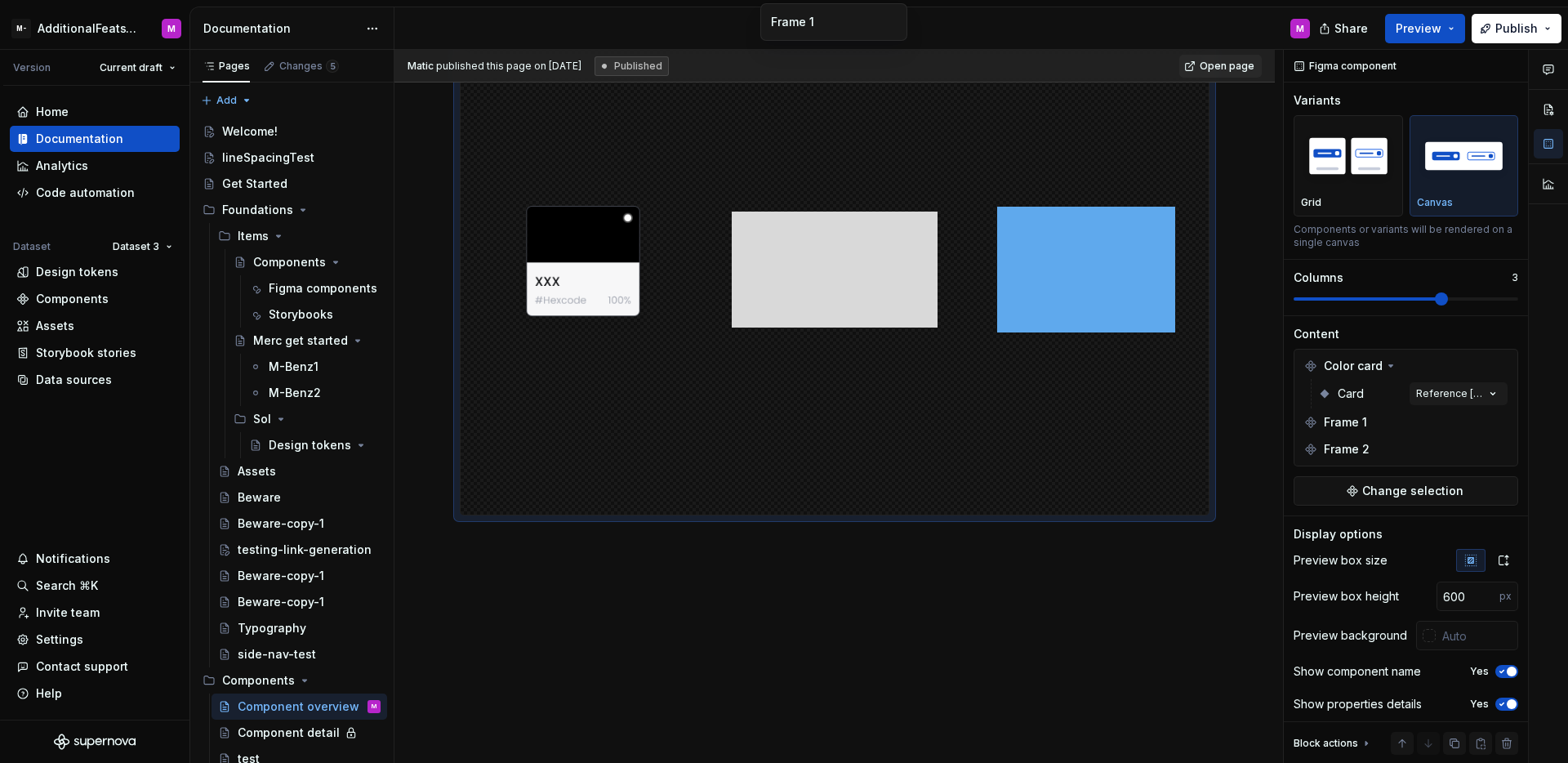
click at [939, 391] on div at bounding box center [834, 270] width 245 height 491
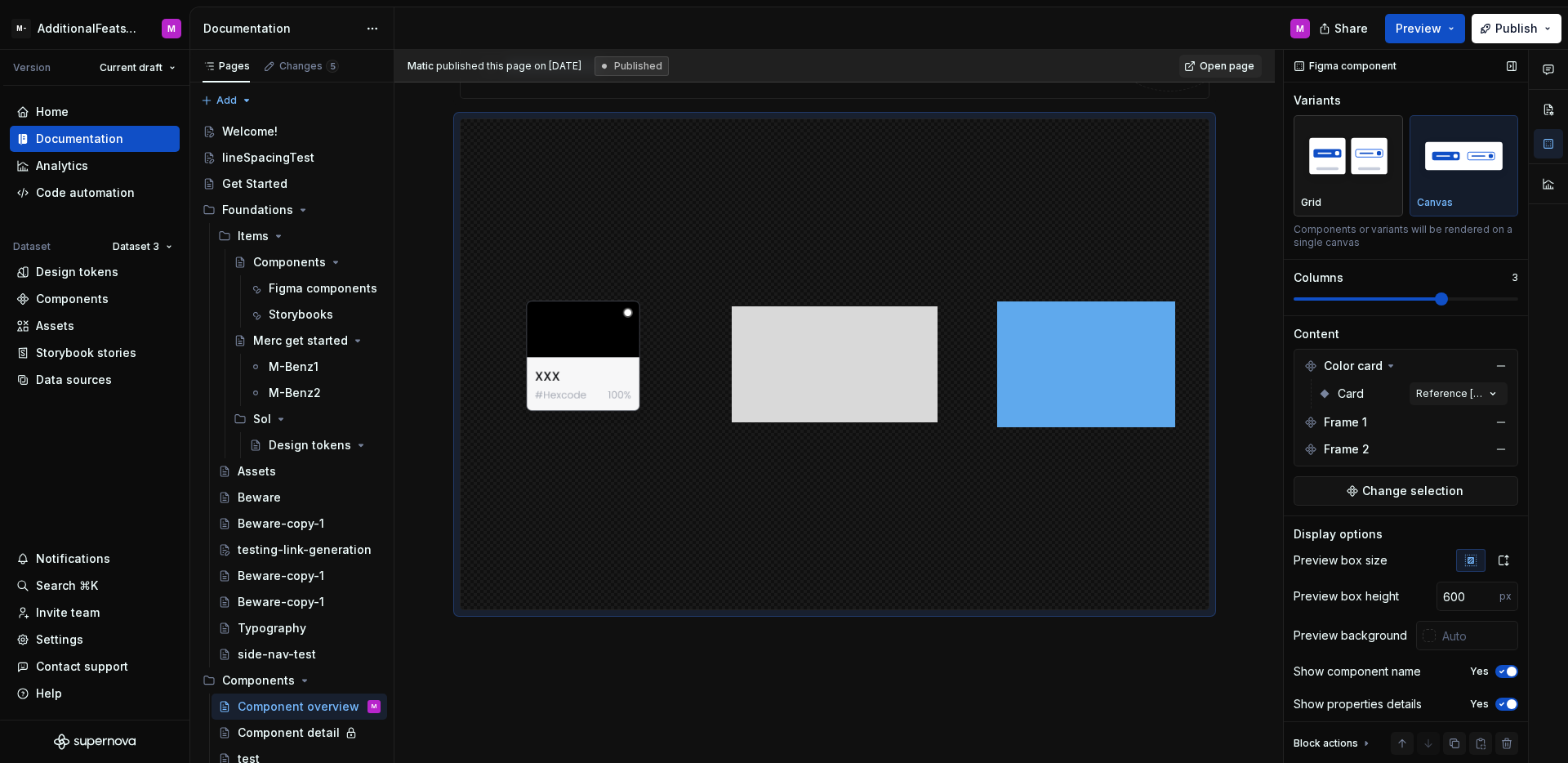
click at [1335, 202] on div "Grid" at bounding box center [1349, 202] width 95 height 13
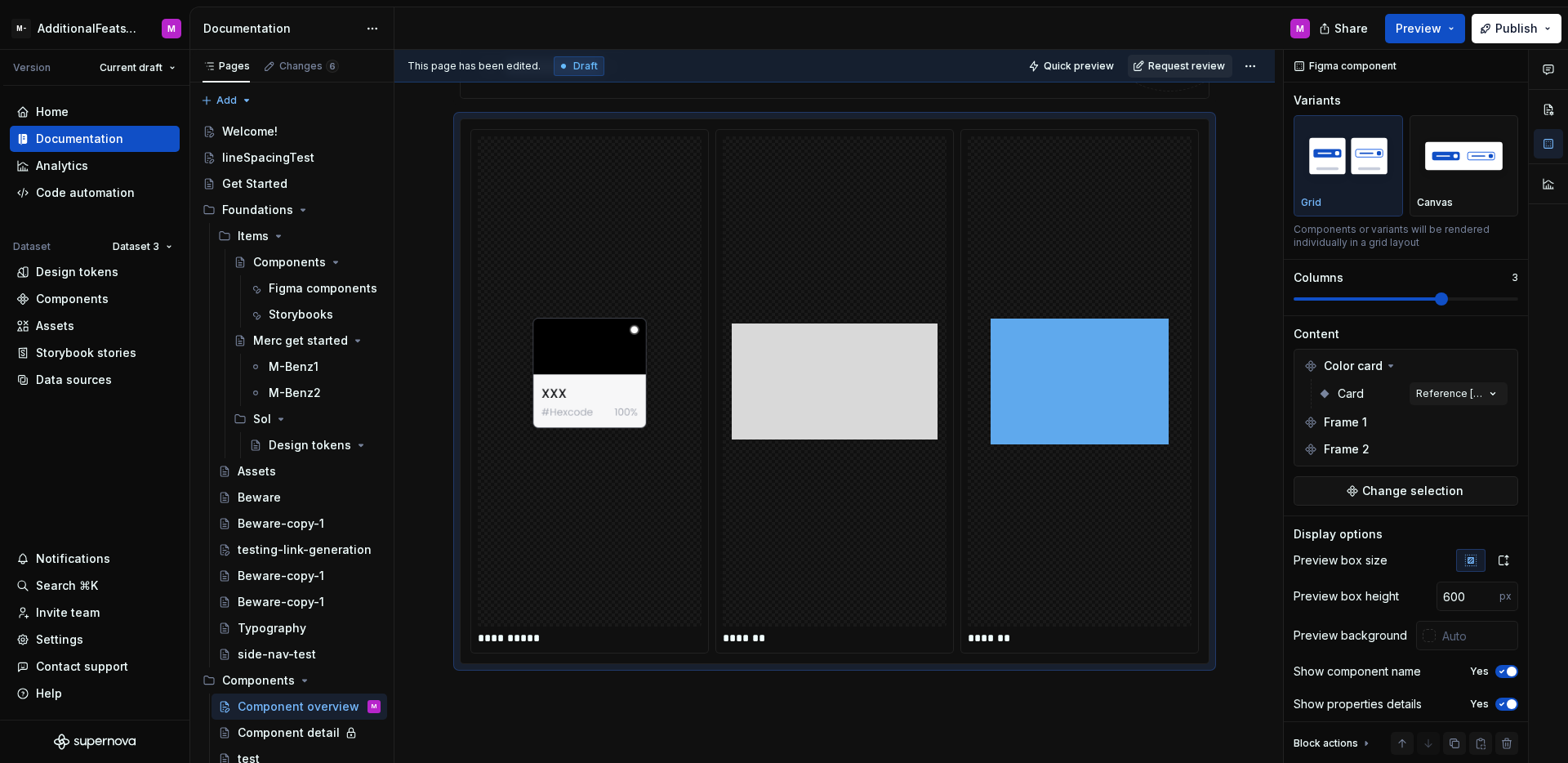
click at [1178, 66] on span "Request review" at bounding box center [1186, 66] width 77 height 13
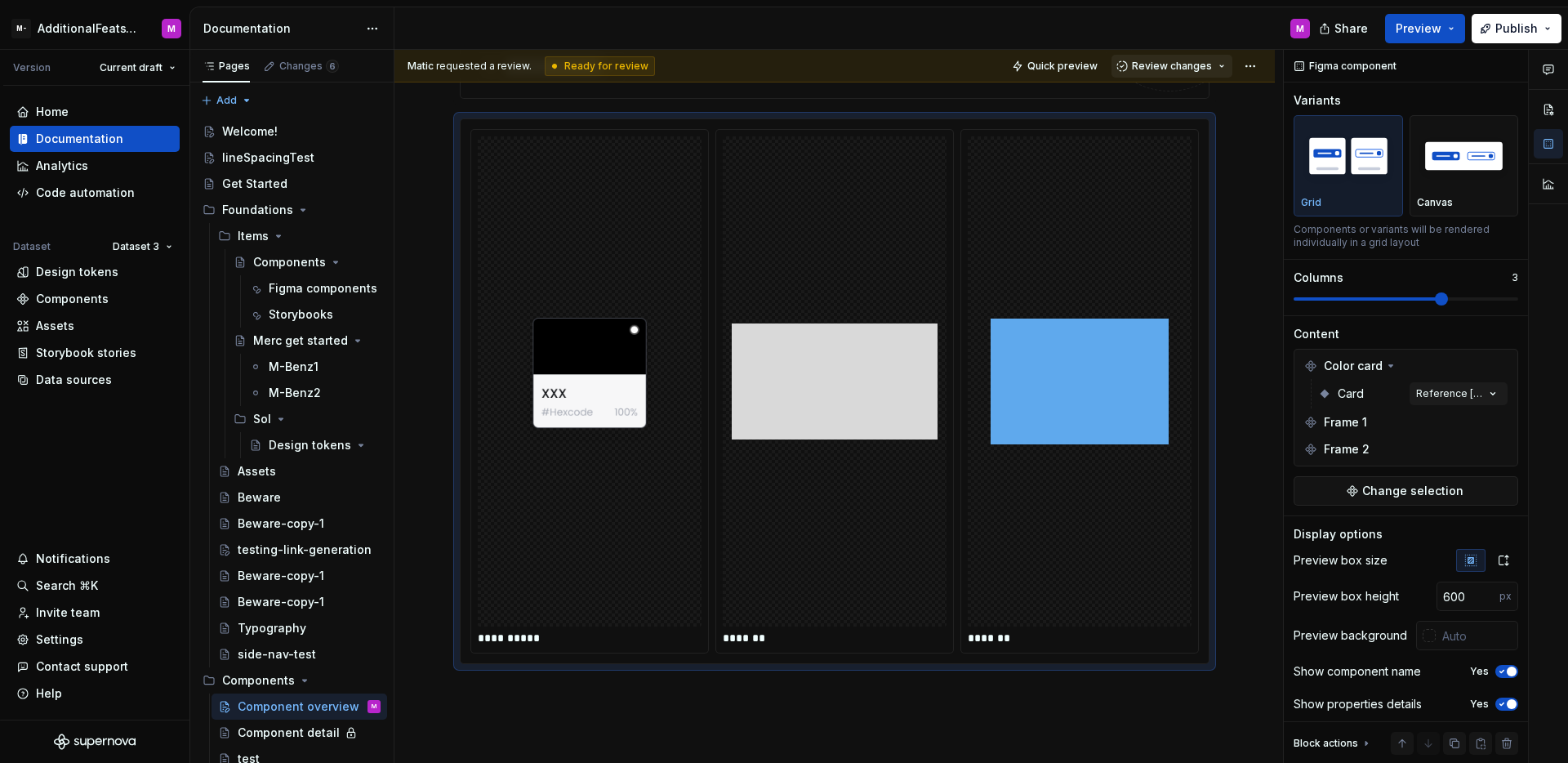
click at [1159, 76] on button "Review changes" at bounding box center [1172, 66] width 121 height 23
click at [1157, 93] on div "Approve" at bounding box center [1216, 98] width 142 height 16
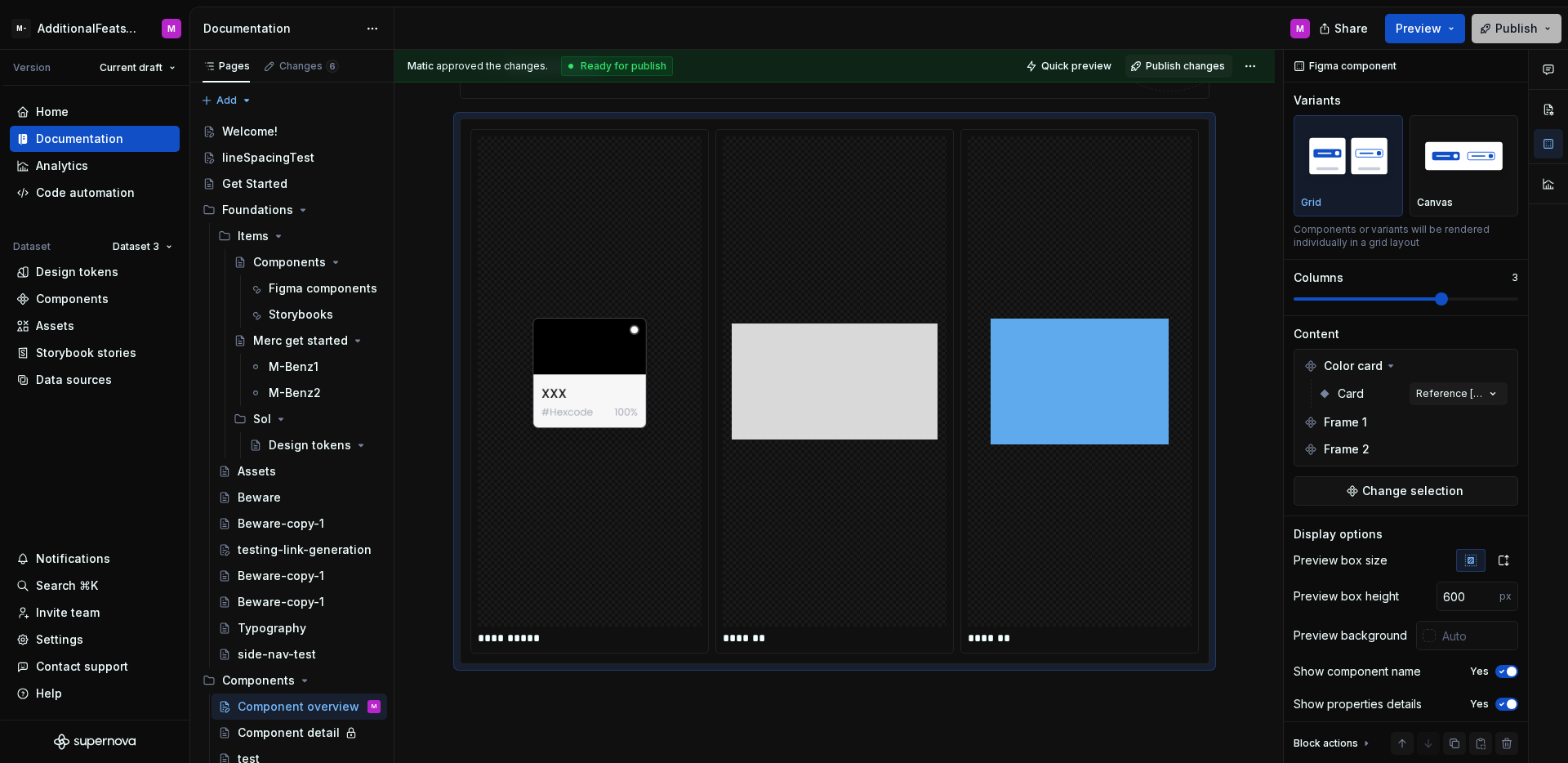
click at [1495, 30] on button "Publish" at bounding box center [1517, 28] width 90 height 29
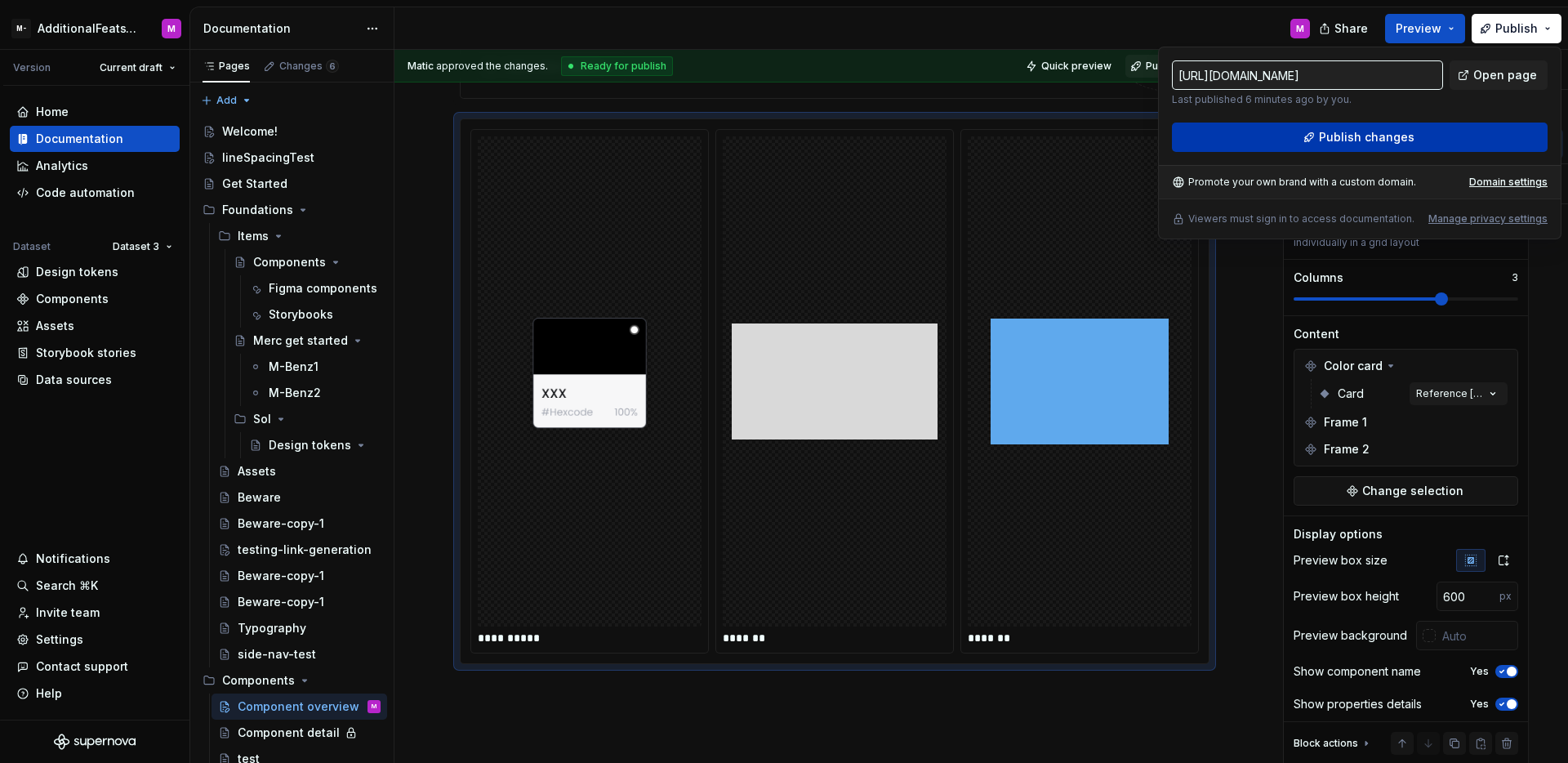
click at [1335, 141] on span "Publish changes" at bounding box center [1366, 137] width 96 height 16
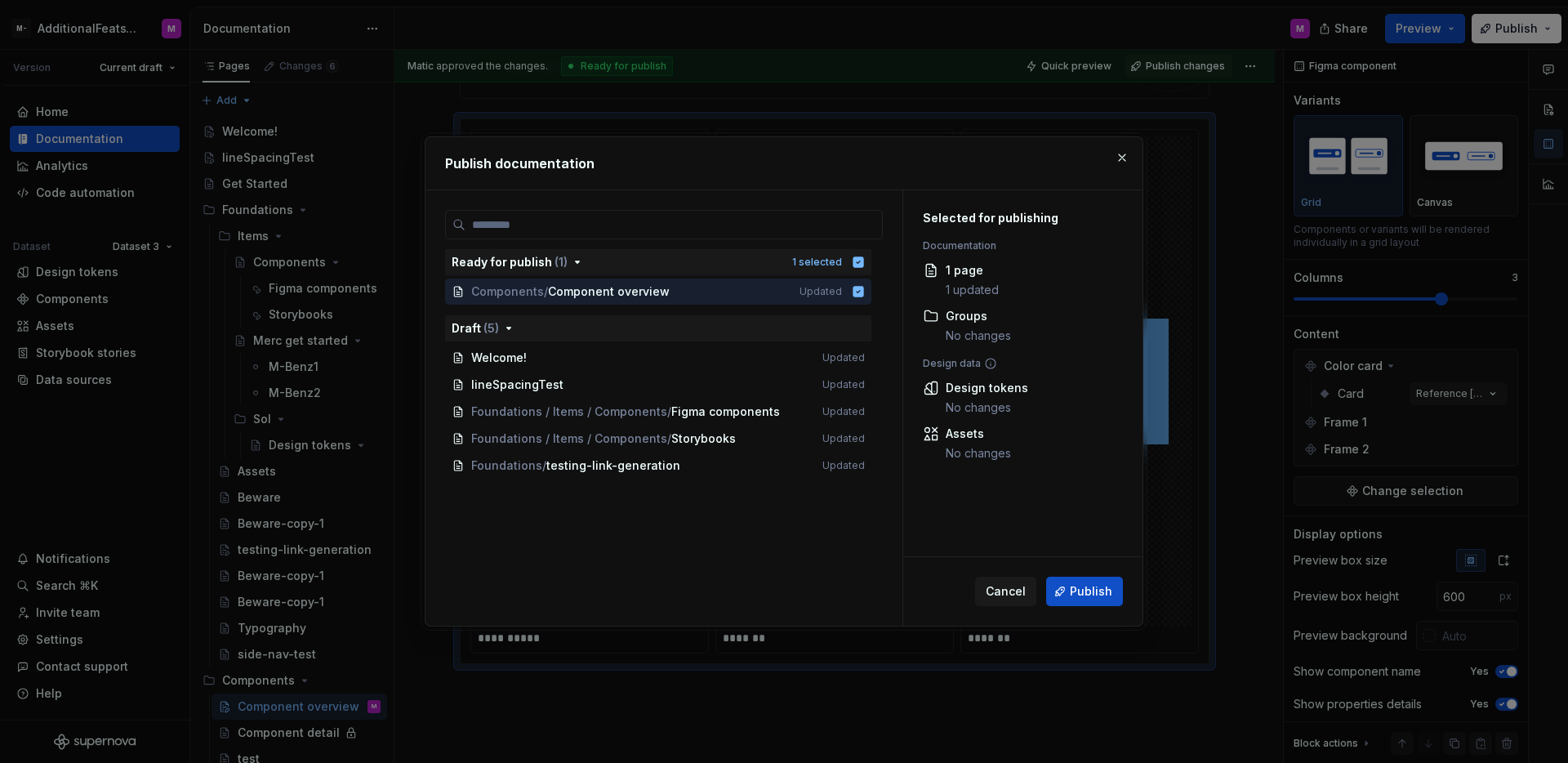
click at [1073, 589] on span "Publish" at bounding box center [1091, 591] width 43 height 16
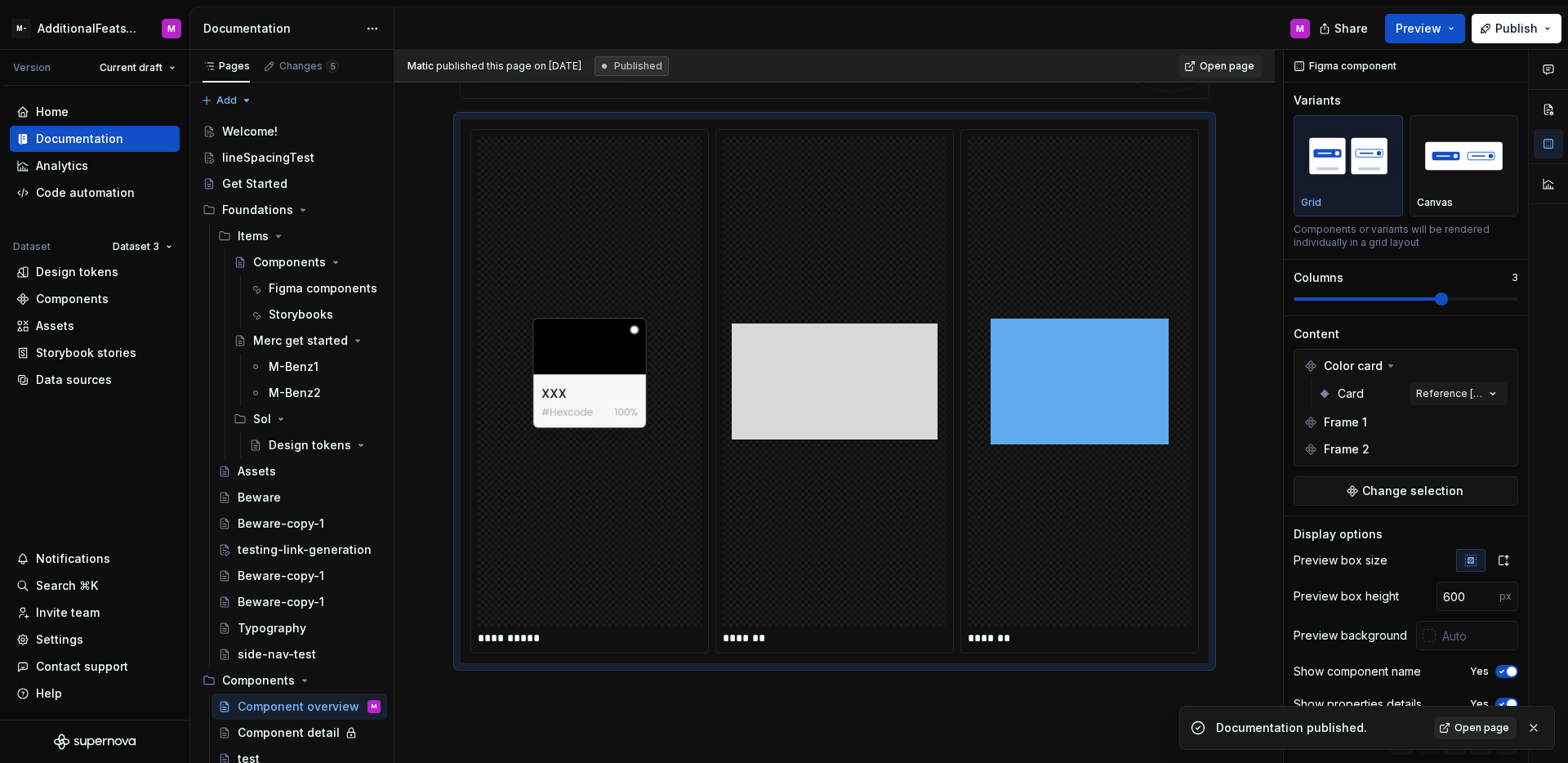
click at [1500, 736] on link "Open page" at bounding box center [1475, 728] width 82 height 23
type textarea "*"
click at [1463, 172] on img "button" at bounding box center [1464, 156] width 95 height 60
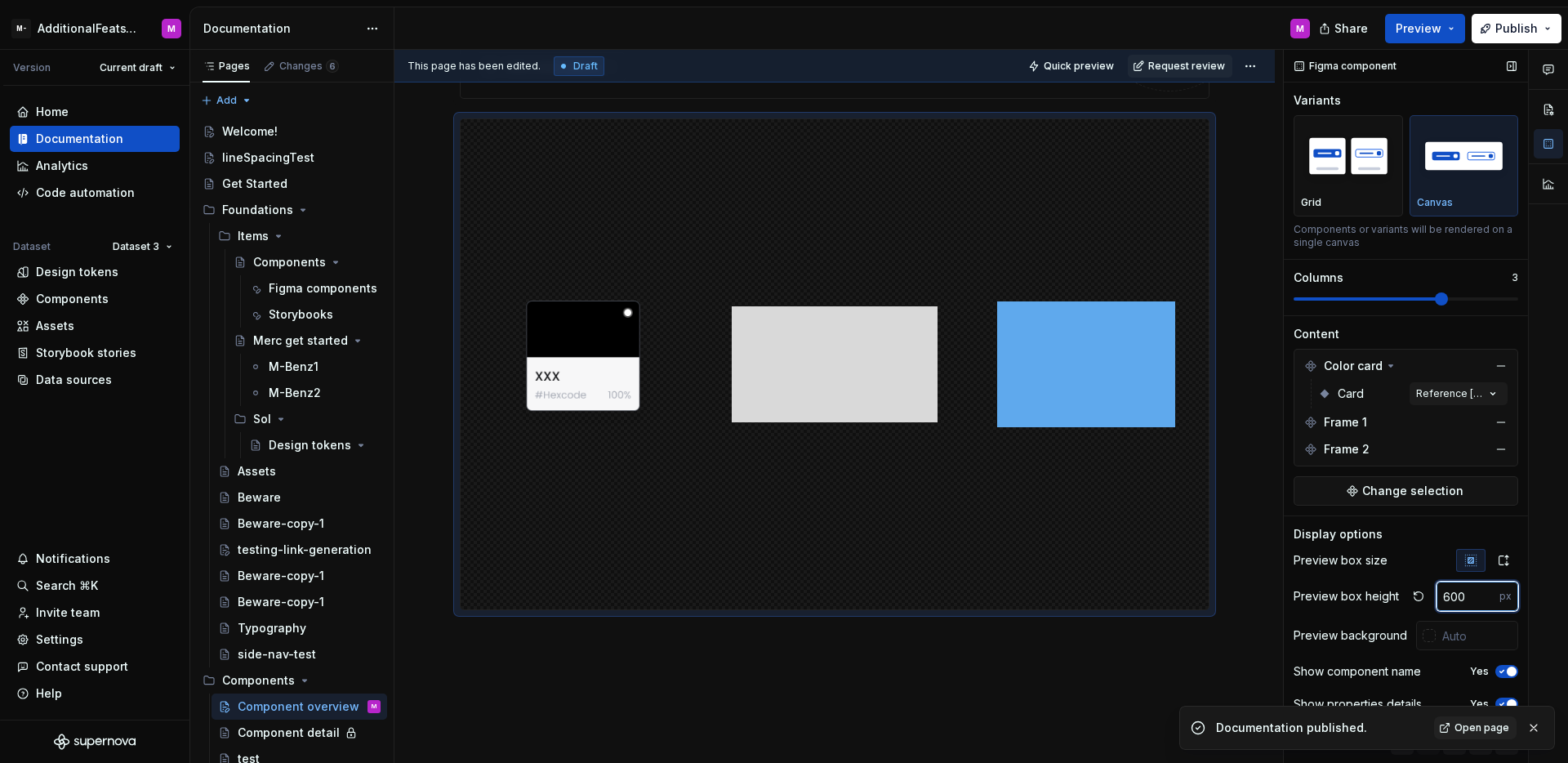
drag, startPoint x: 1465, startPoint y: 603, endPoint x: 1424, endPoint y: 596, distance: 41.6
click at [1424, 596] on div "600 px" at bounding box center [1462, 596] width 111 height 29
type input "400"
type textarea "*"
type input "400"
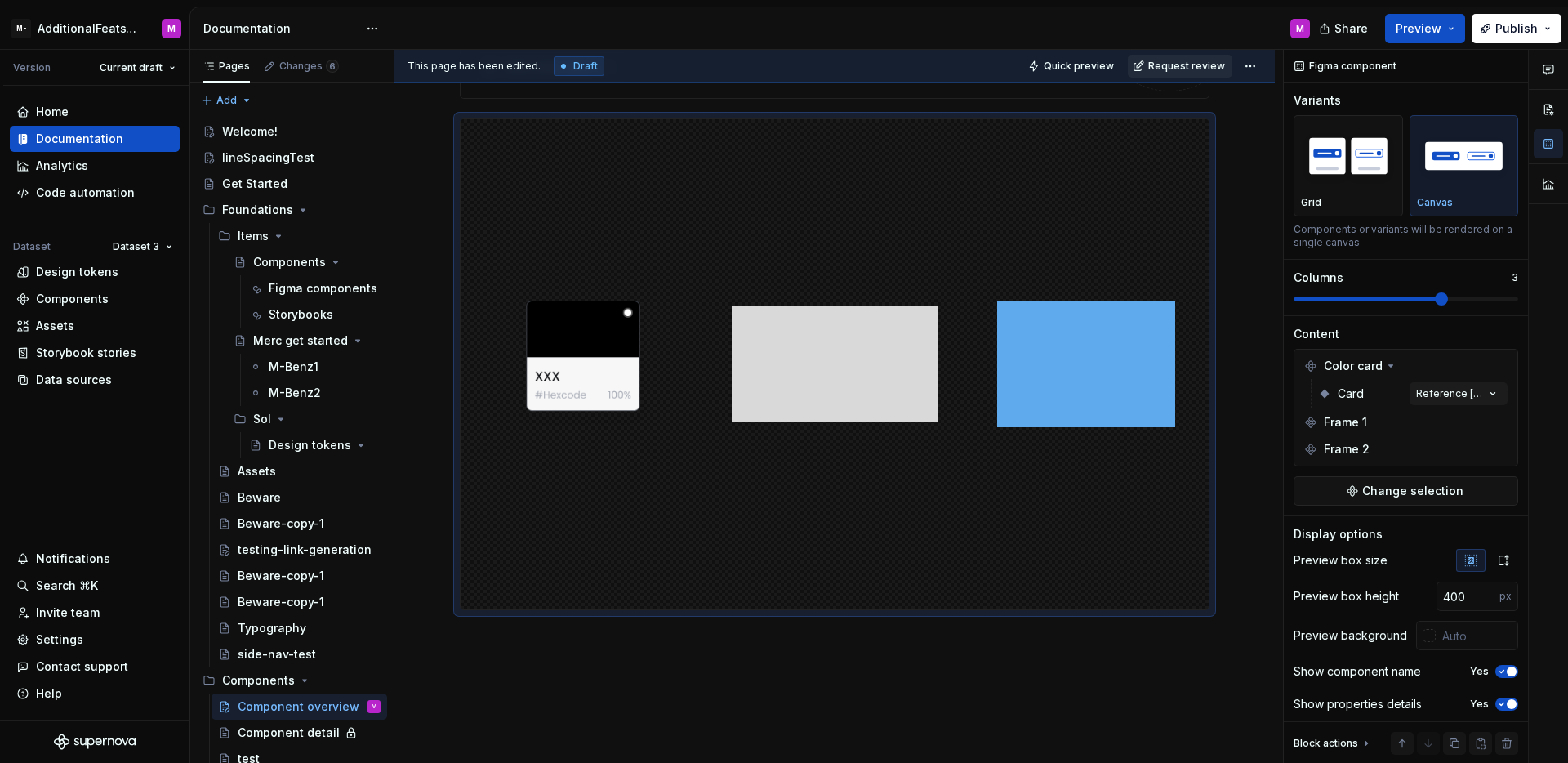
click at [1186, 73] on button "Request review" at bounding box center [1180, 66] width 105 height 23
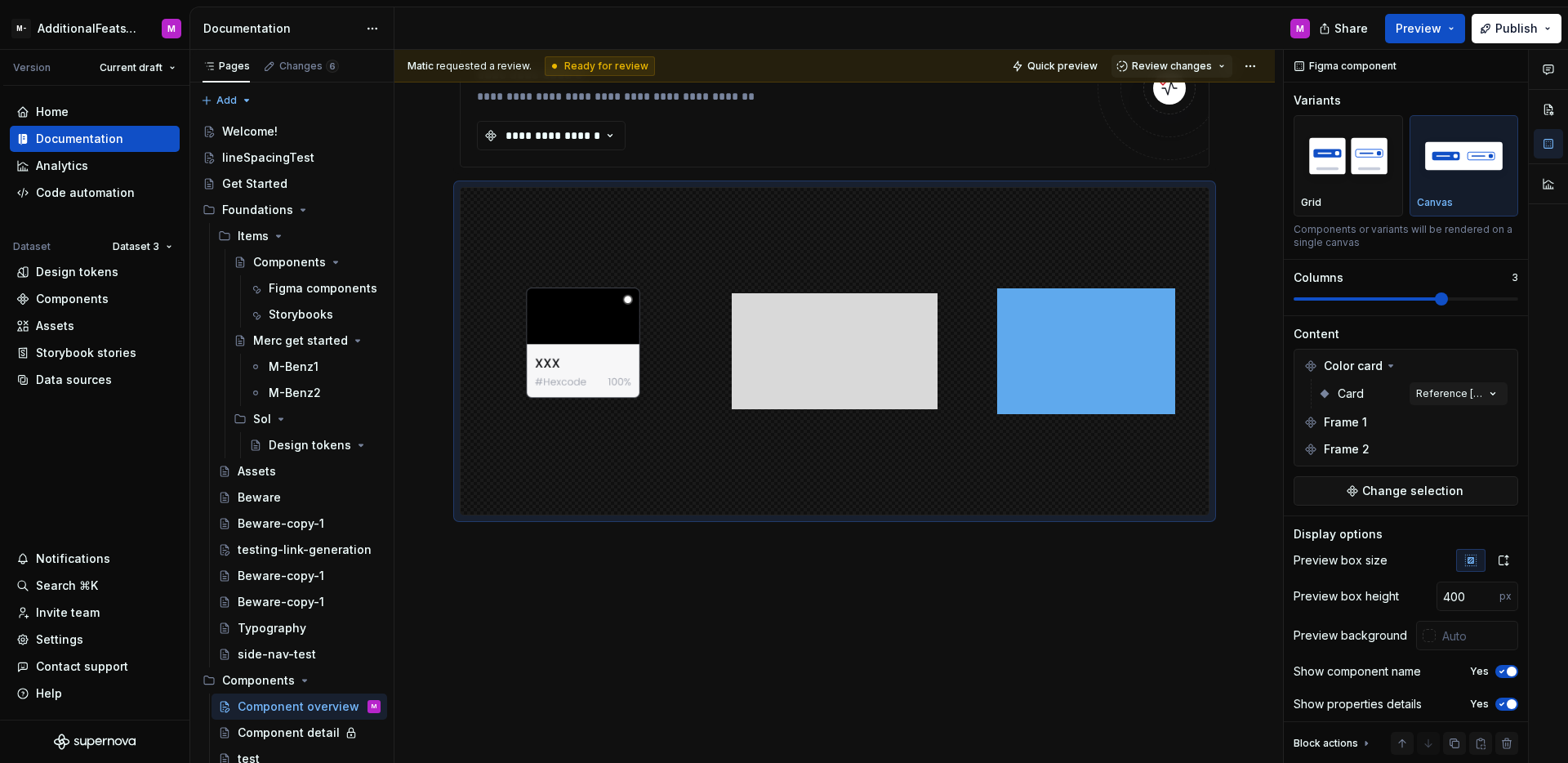
scroll to position [711, 0]
click at [1170, 65] on span "Review changes" at bounding box center [1172, 66] width 80 height 13
click at [1166, 85] on span "Approve This page is ready to publish." at bounding box center [1220, 106] width 203 height 41
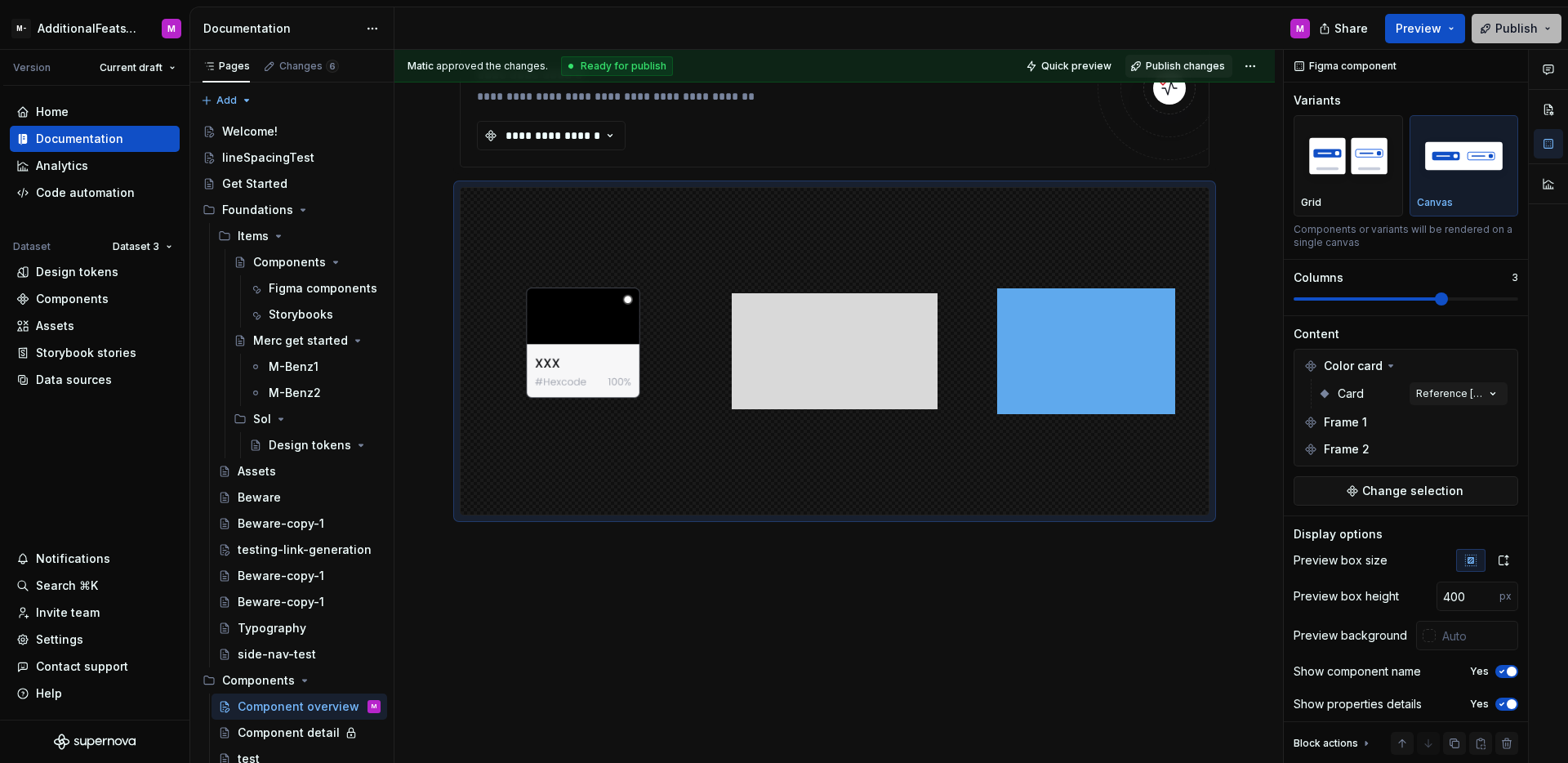
click at [1499, 29] on span "Publish" at bounding box center [1517, 28] width 43 height 16
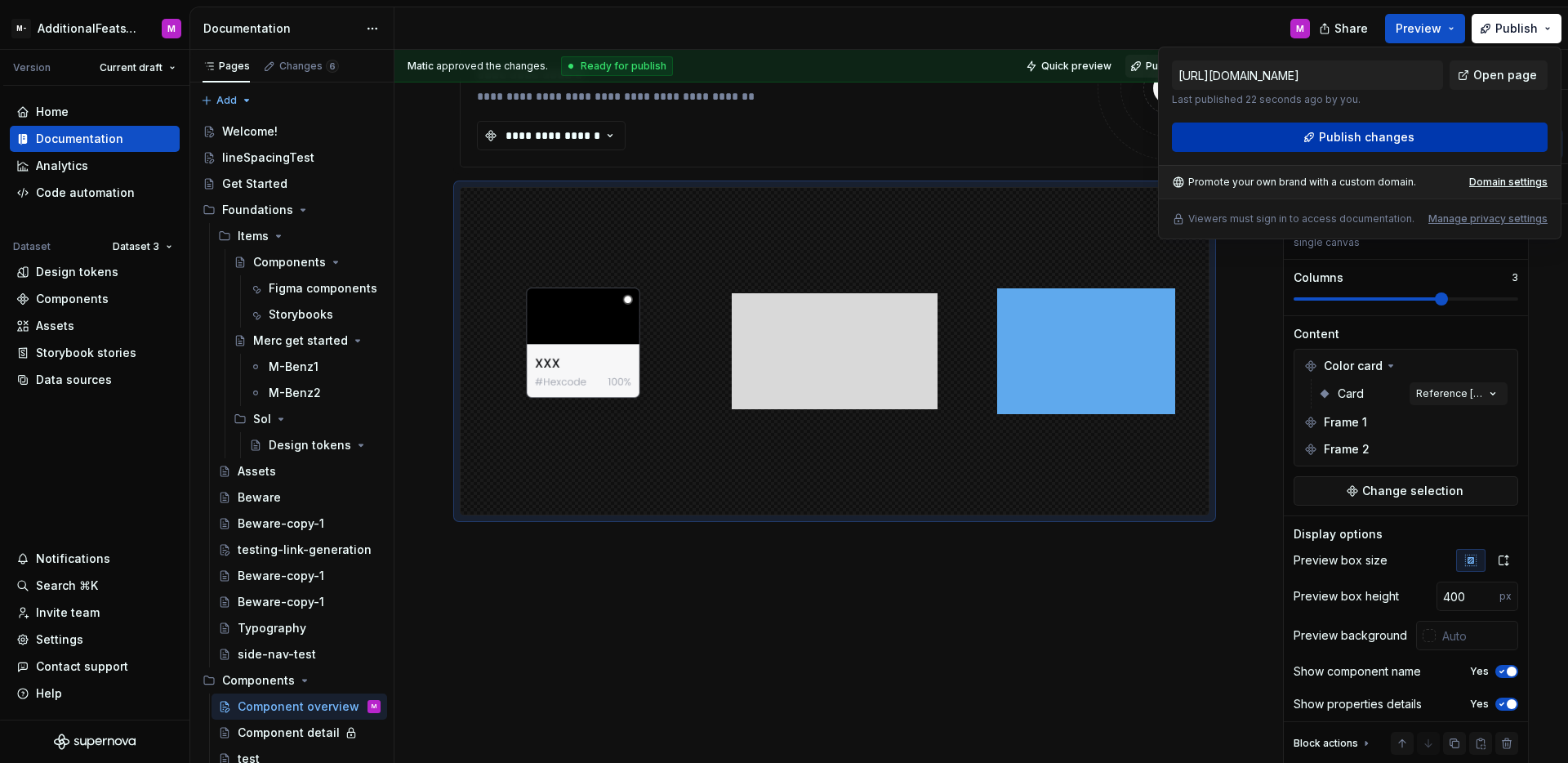
click at [1404, 129] on span "Publish changes" at bounding box center [1366, 137] width 96 height 16
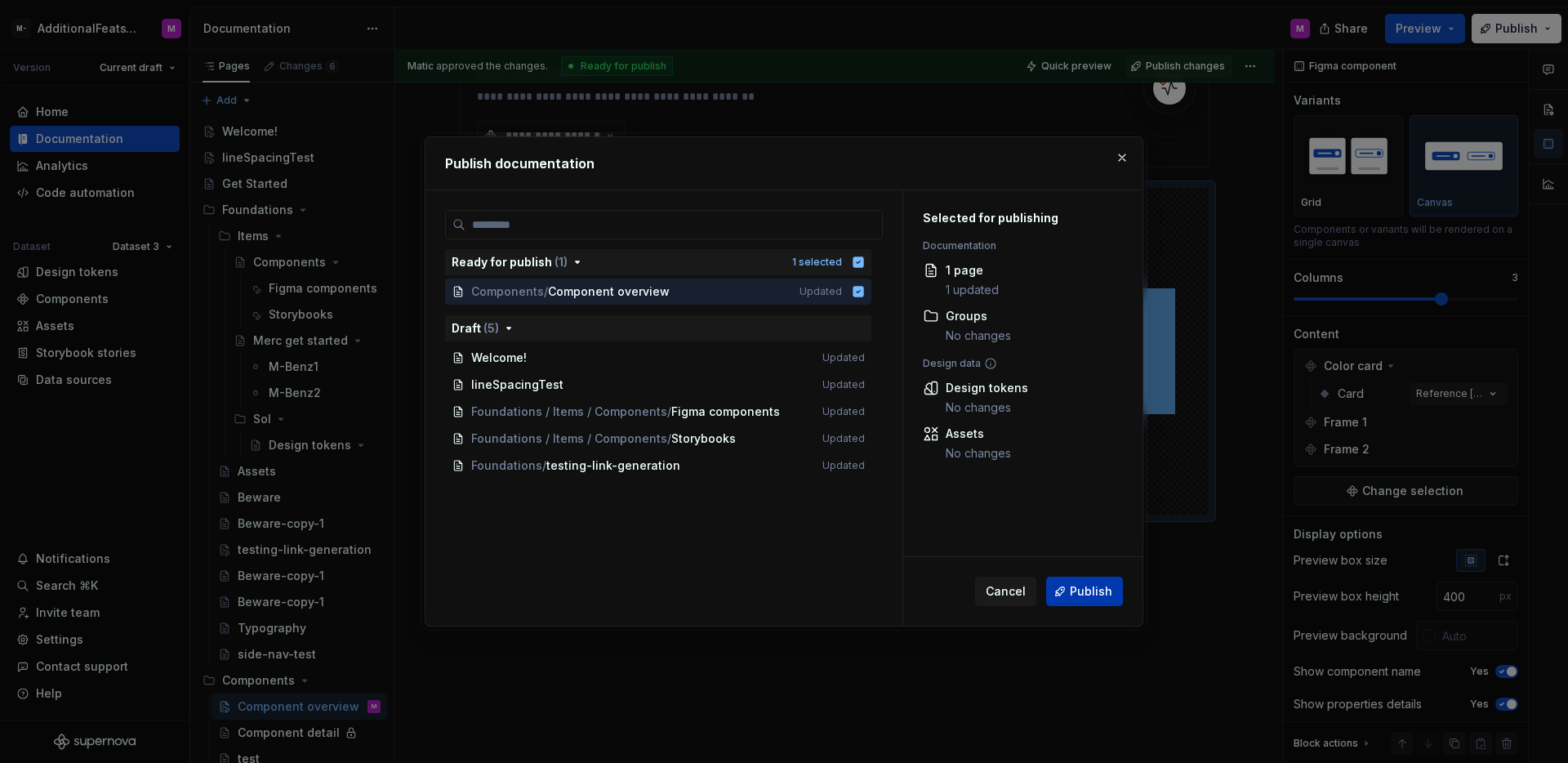
click at [1104, 583] on button "Publish" at bounding box center [1084, 591] width 77 height 29
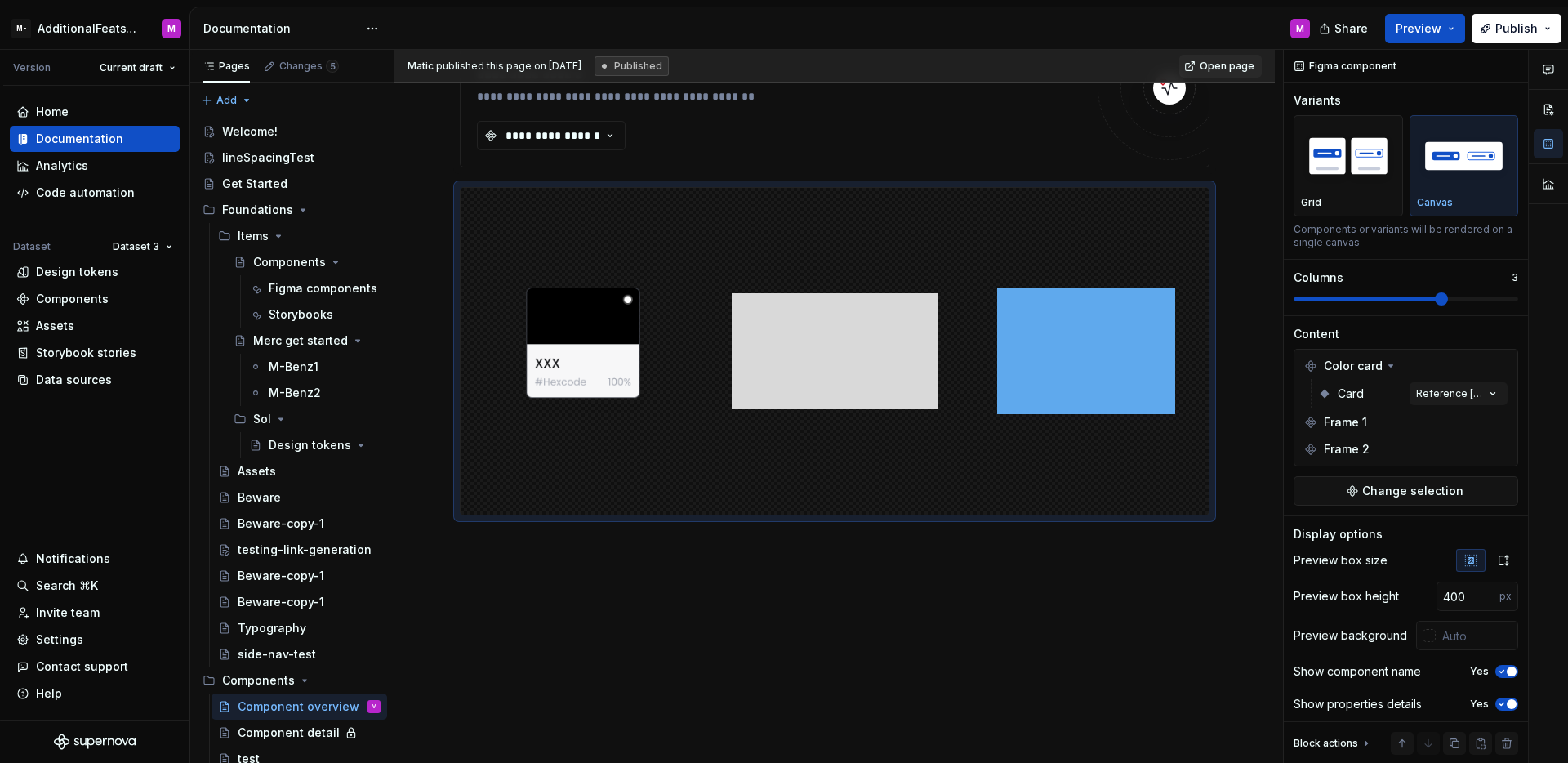
click at [1045, 658] on div "**********" at bounding box center [834, 173] width 881 height 1183
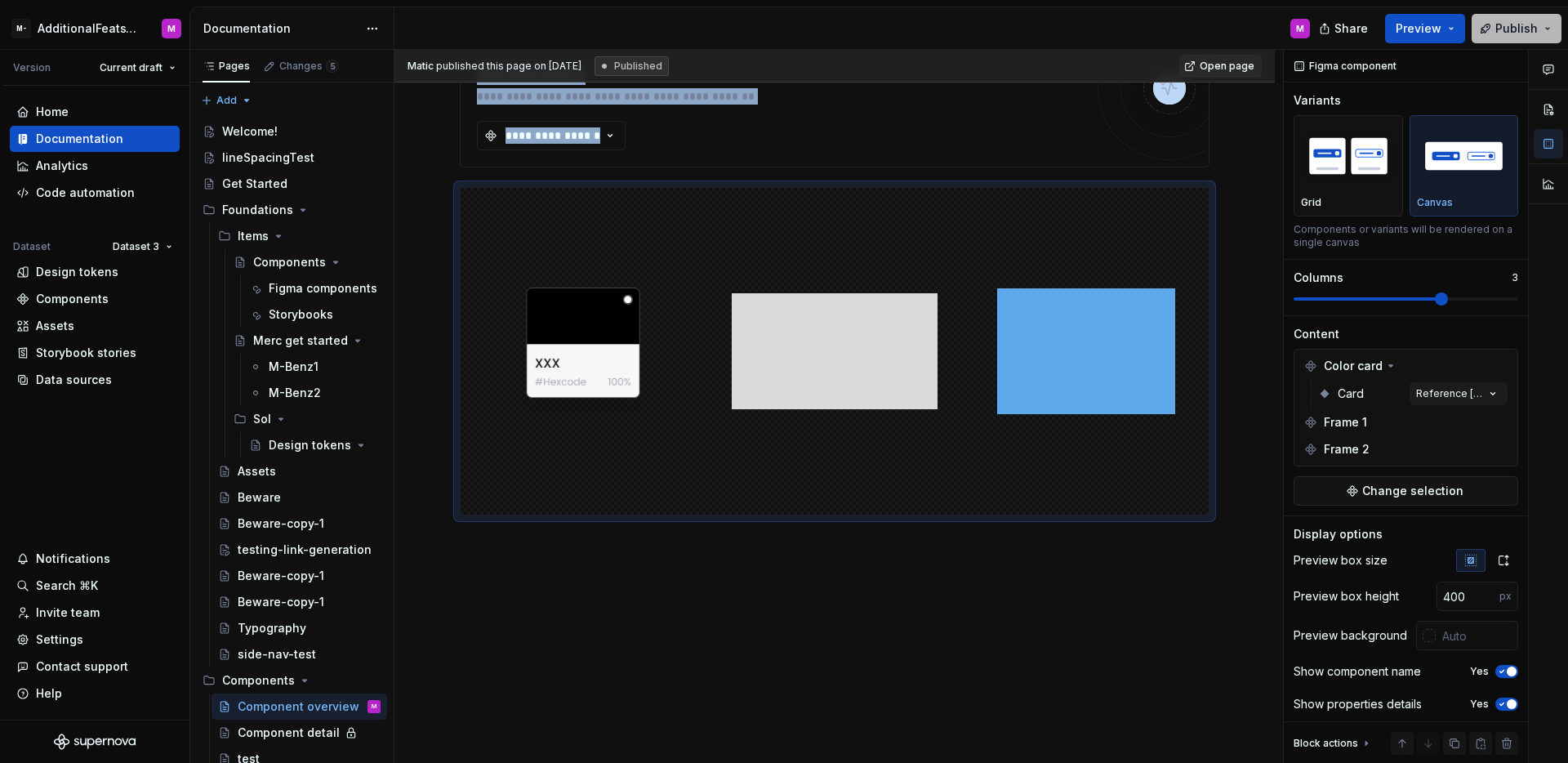
click at [1495, 41] on button "Publish" at bounding box center [1517, 28] width 90 height 29
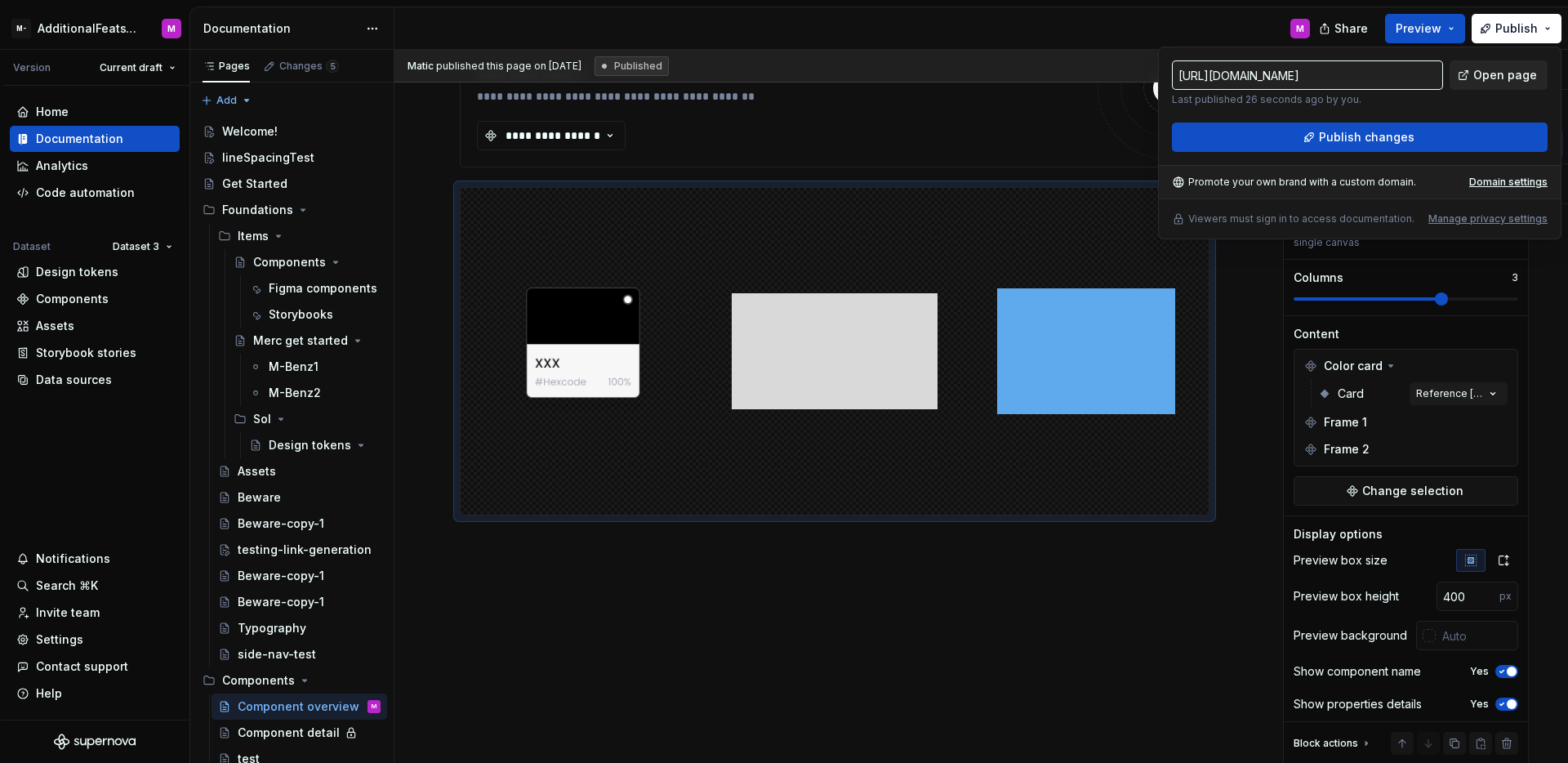
click at [1479, 88] on link "Open page" at bounding box center [1498, 75] width 98 height 29
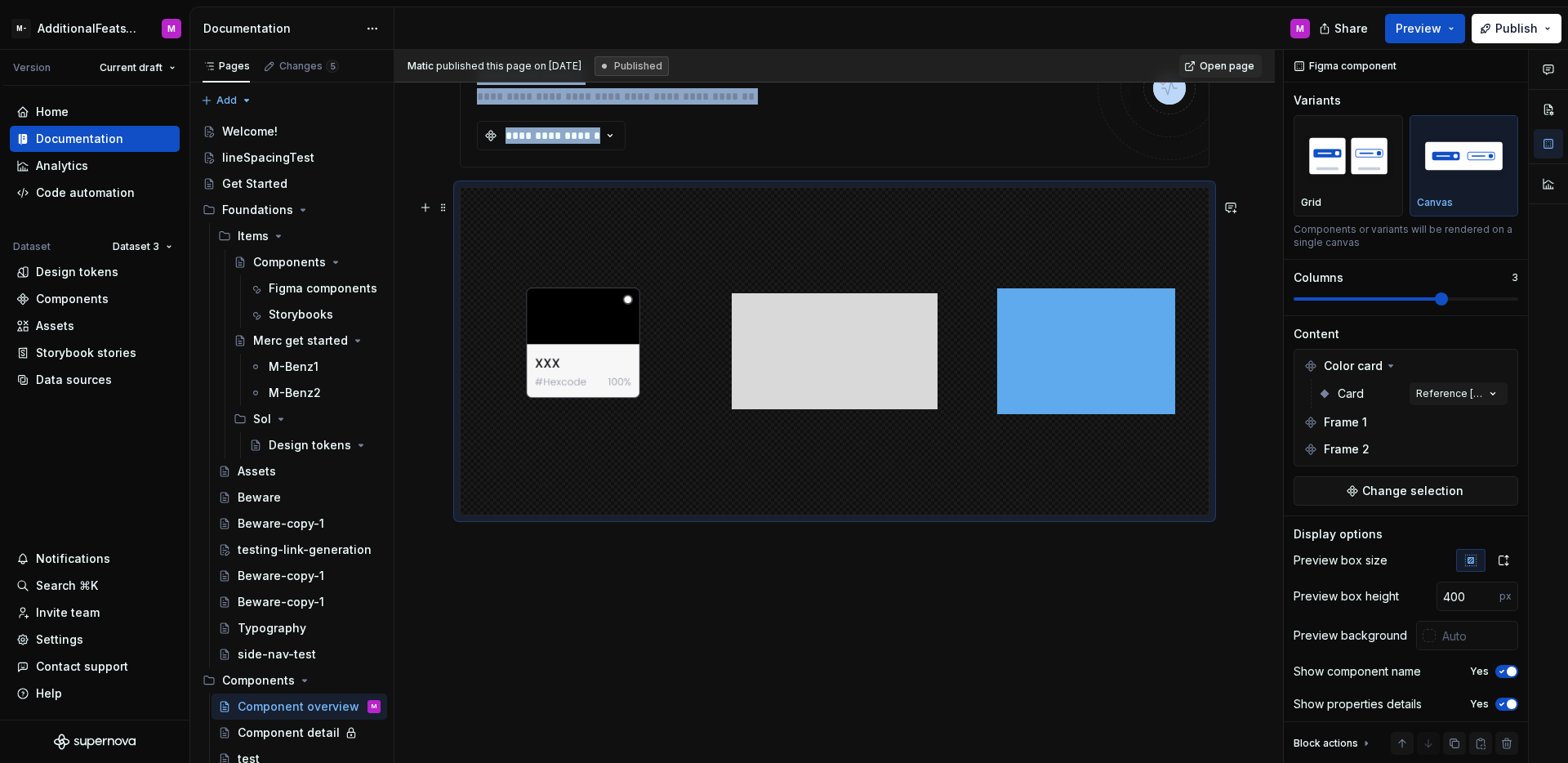
click at [423, 279] on div "**********" at bounding box center [834, 173] width 881 height 1183
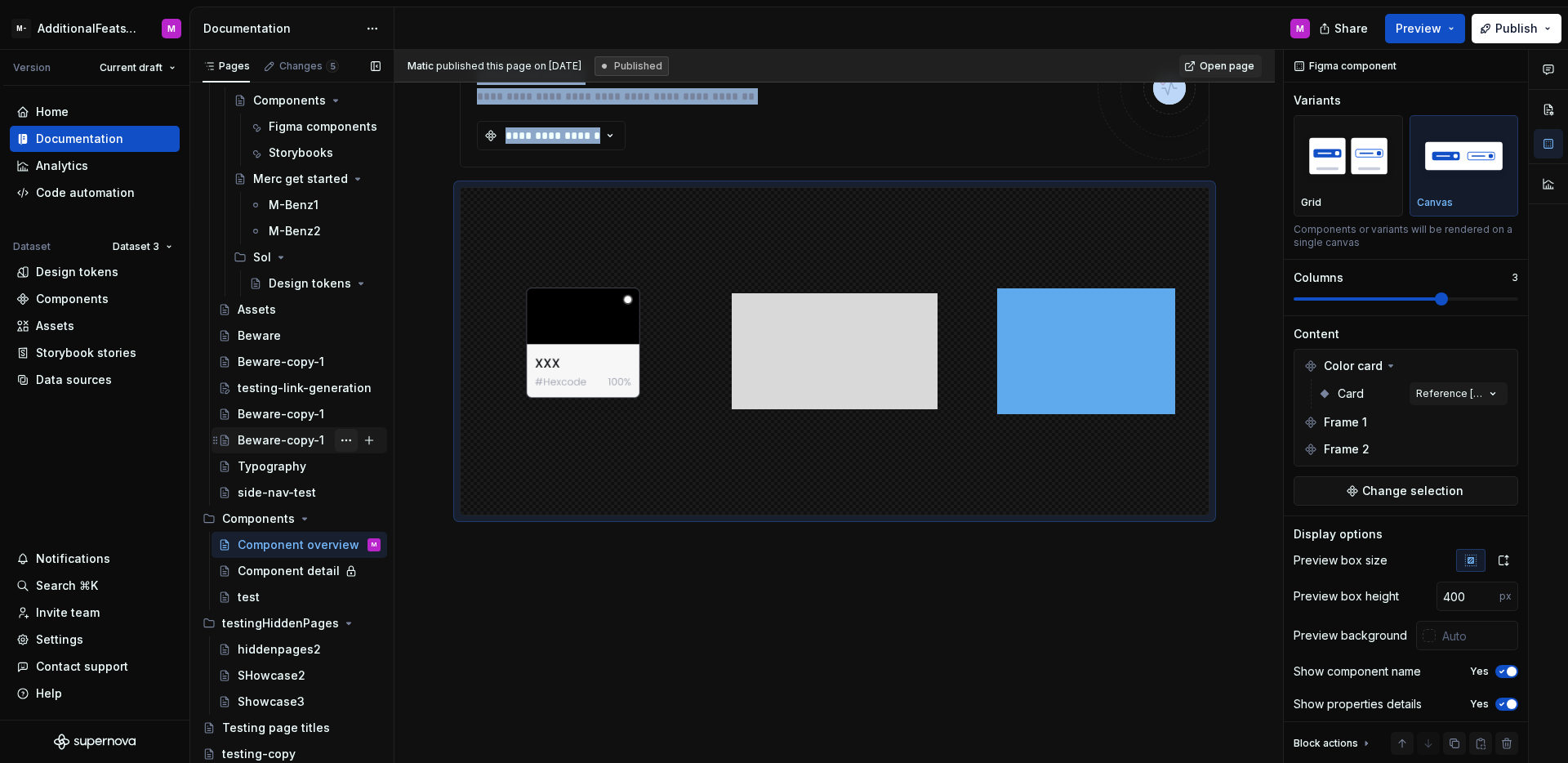
scroll to position [0, 0]
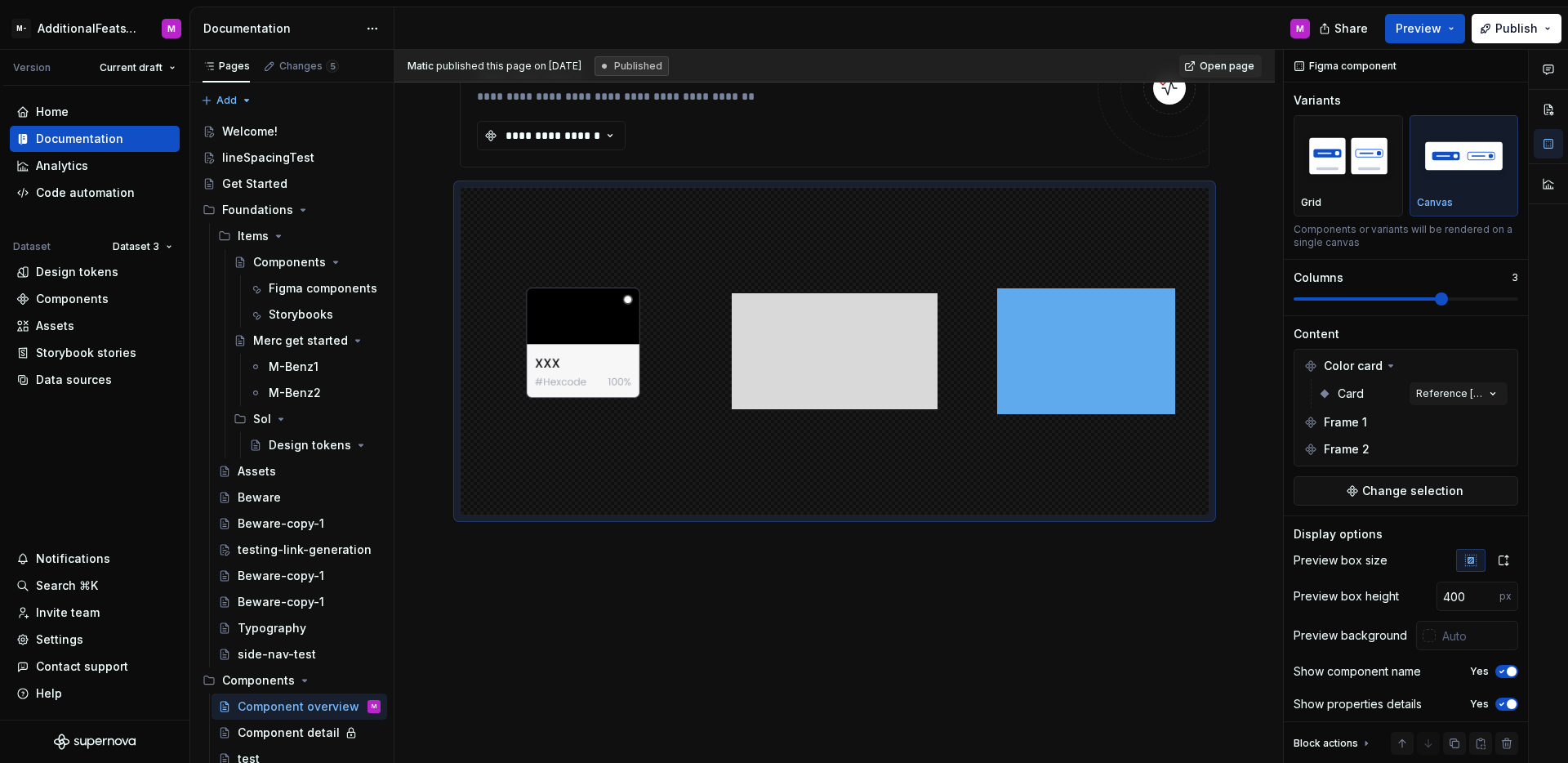
type textarea "*"
